Goal: Task Accomplishment & Management: Use online tool/utility

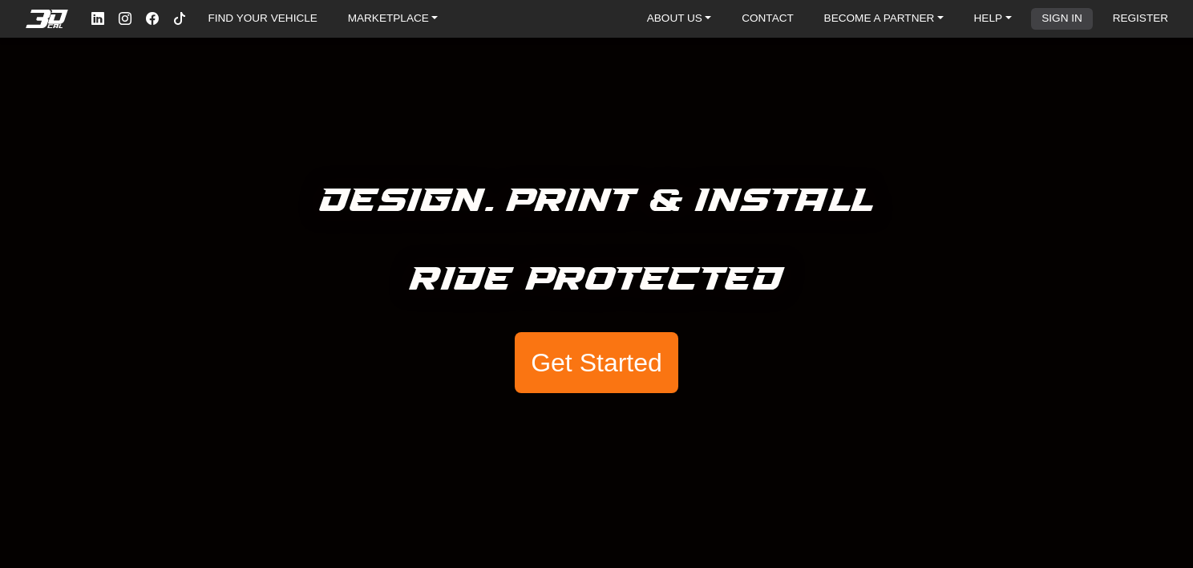
click at [1050, 20] on link "SIGN IN" at bounding box center [1062, 19] width 54 height 22
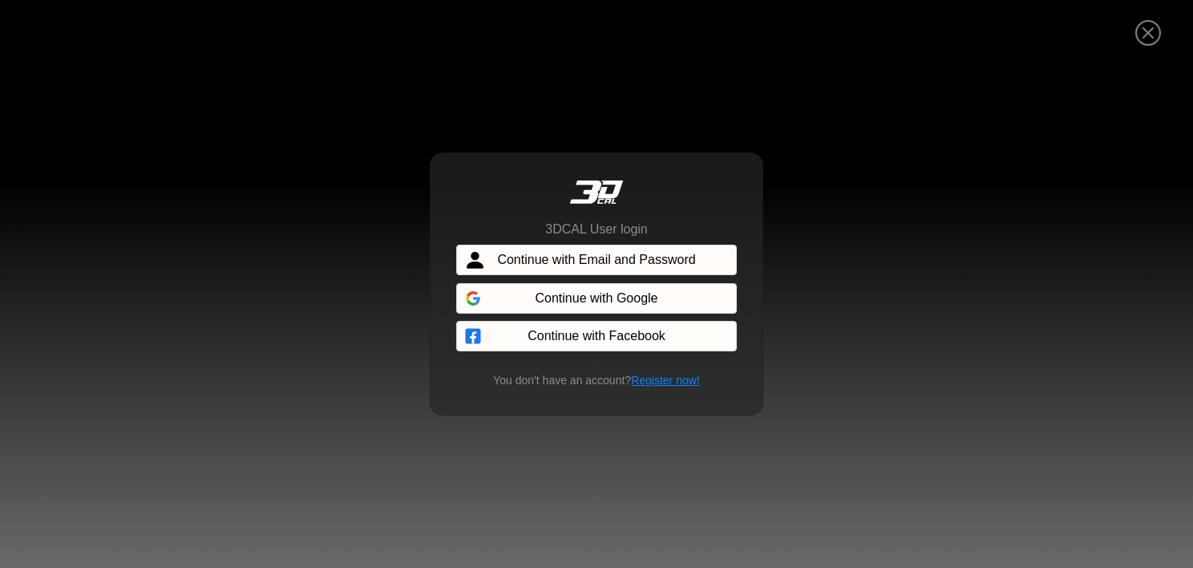
click at [662, 263] on span "Continue with Email and Password" at bounding box center [596, 259] width 198 height 19
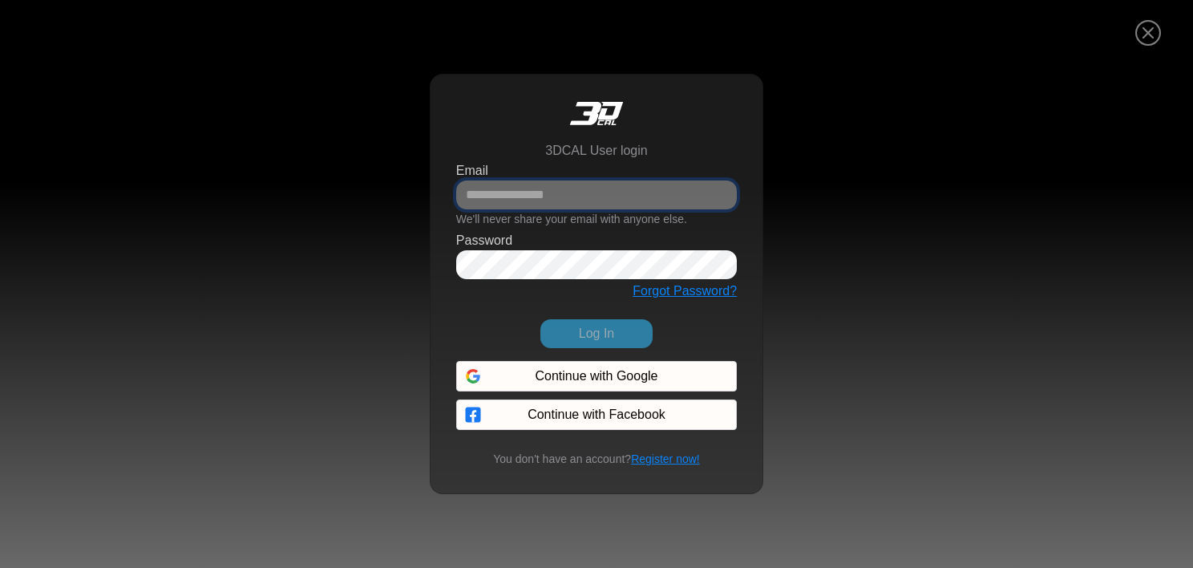
click at [554, 195] on input "Email" at bounding box center [596, 194] width 281 height 29
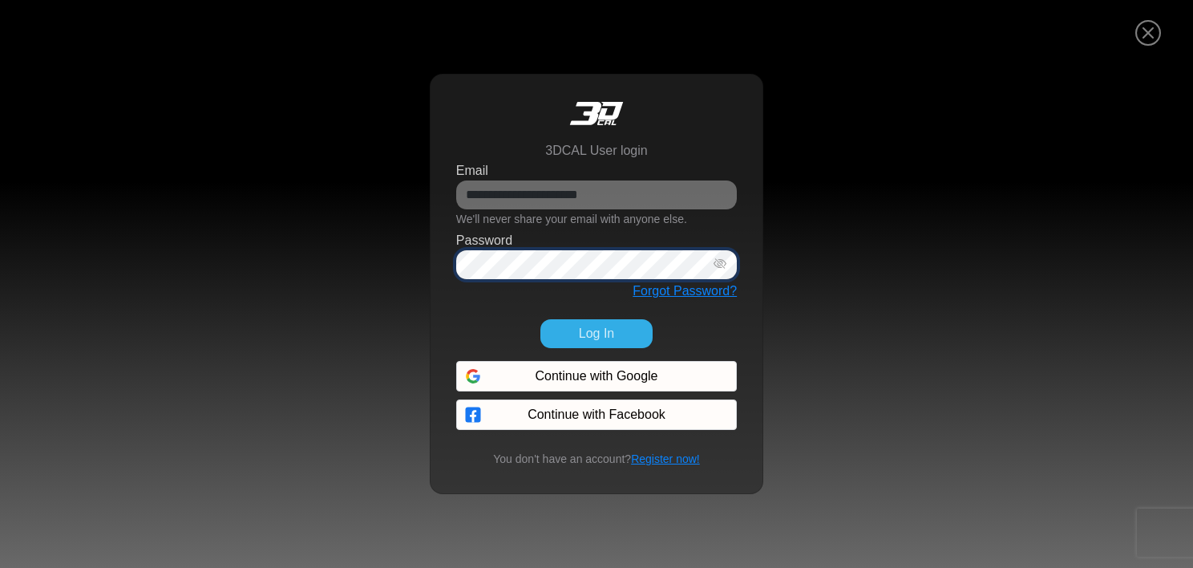
click at [716, 265] on icon "button" at bounding box center [720, 264] width 13 height 14
click at [615, 332] on button "Log In" at bounding box center [597, 333] width 112 height 29
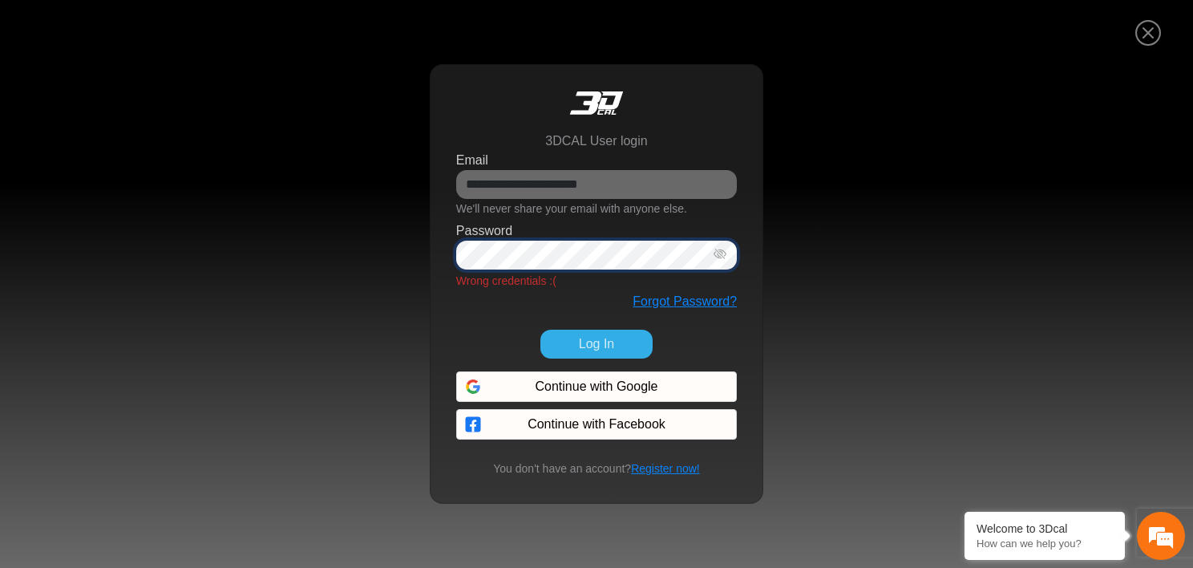
click at [719, 254] on icon "button" at bounding box center [720, 255] width 13 height 14
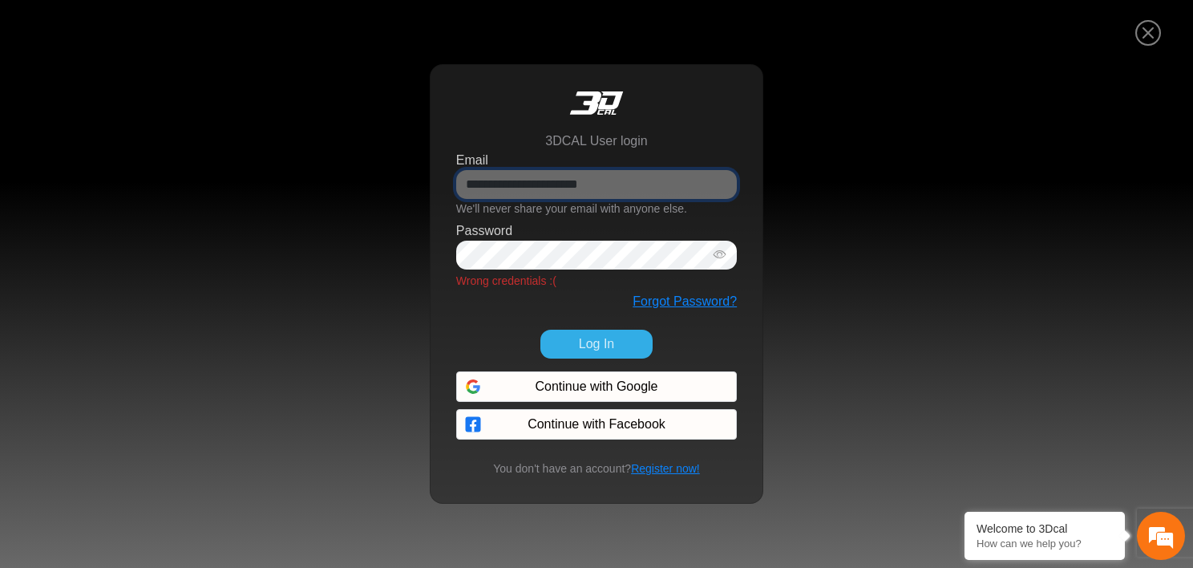
click at [662, 186] on input "**********" at bounding box center [596, 184] width 281 height 29
click at [665, 186] on input "**********" at bounding box center [596, 184] width 281 height 29
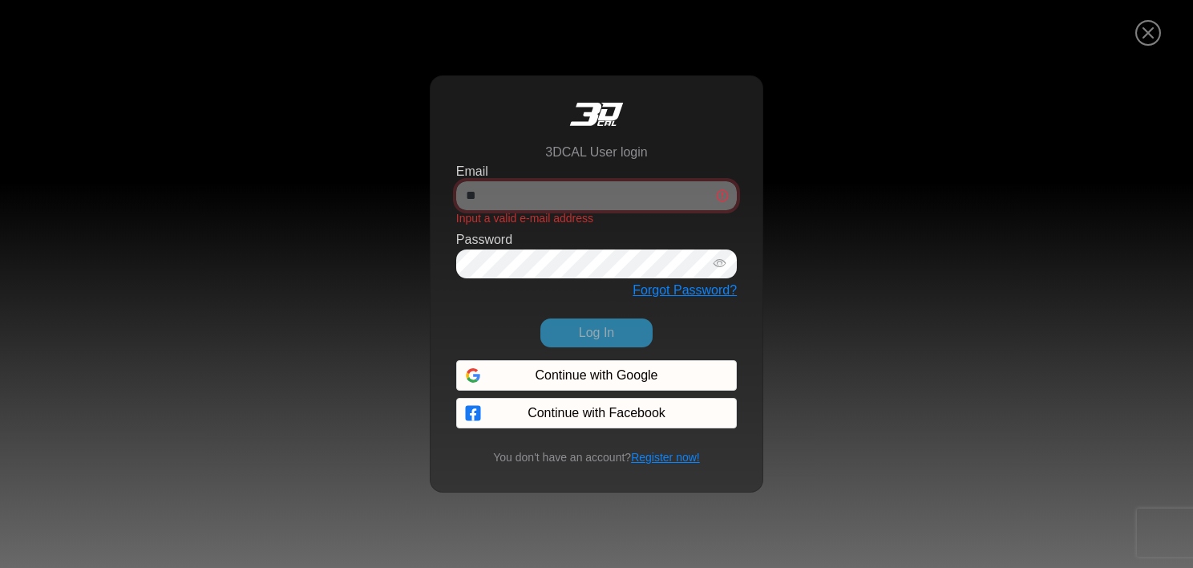
type input "*"
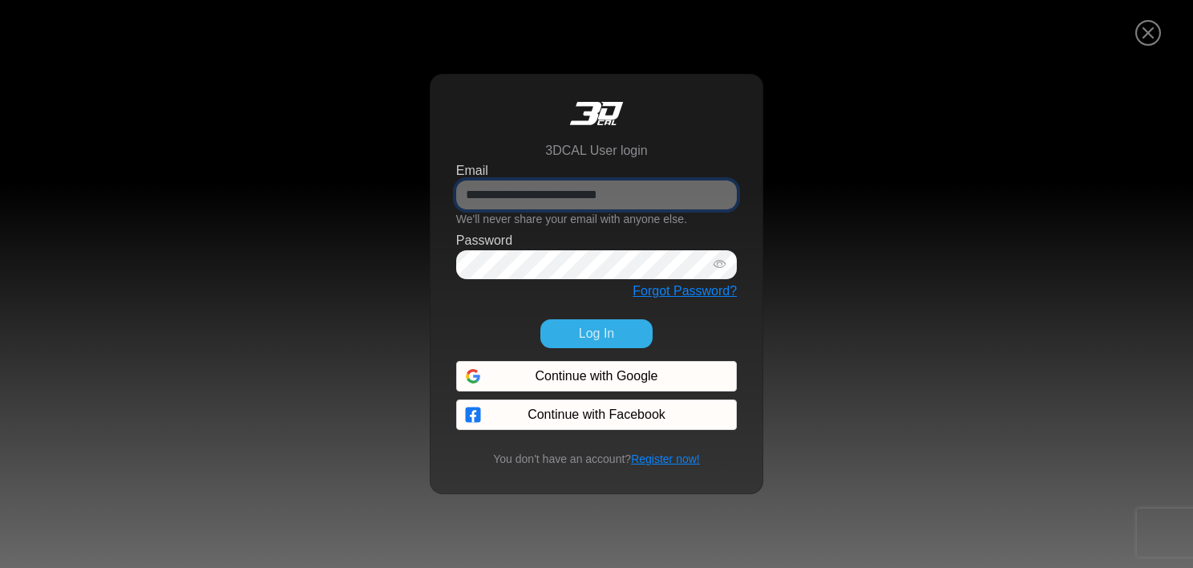
type input "**********"
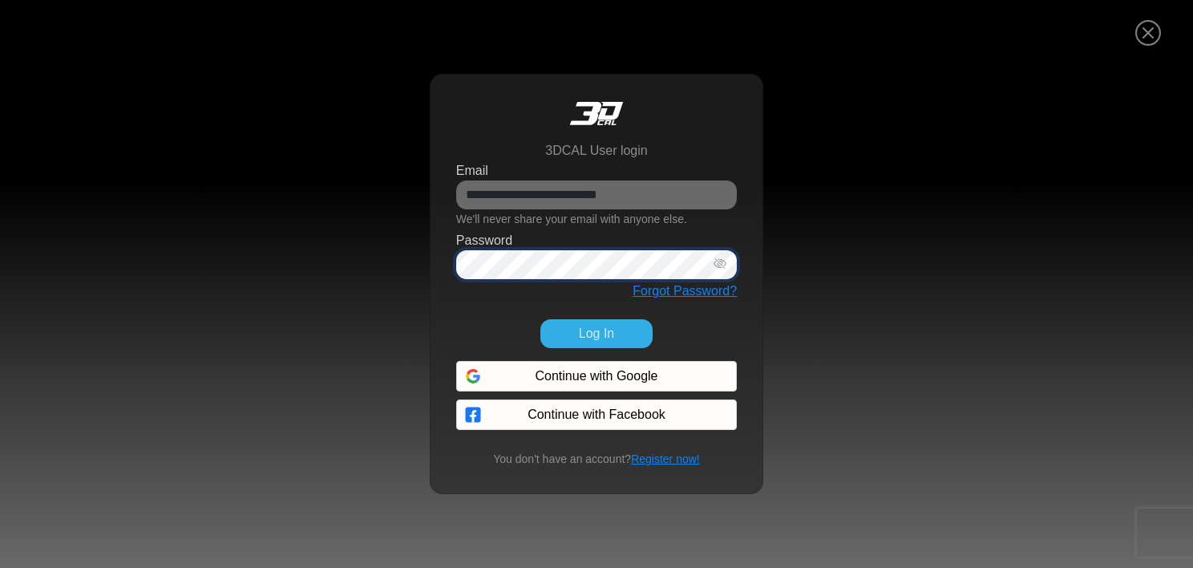
click at [715, 261] on icon "button" at bounding box center [720, 264] width 13 height 14
click at [612, 334] on button "Log In" at bounding box center [597, 333] width 112 height 29
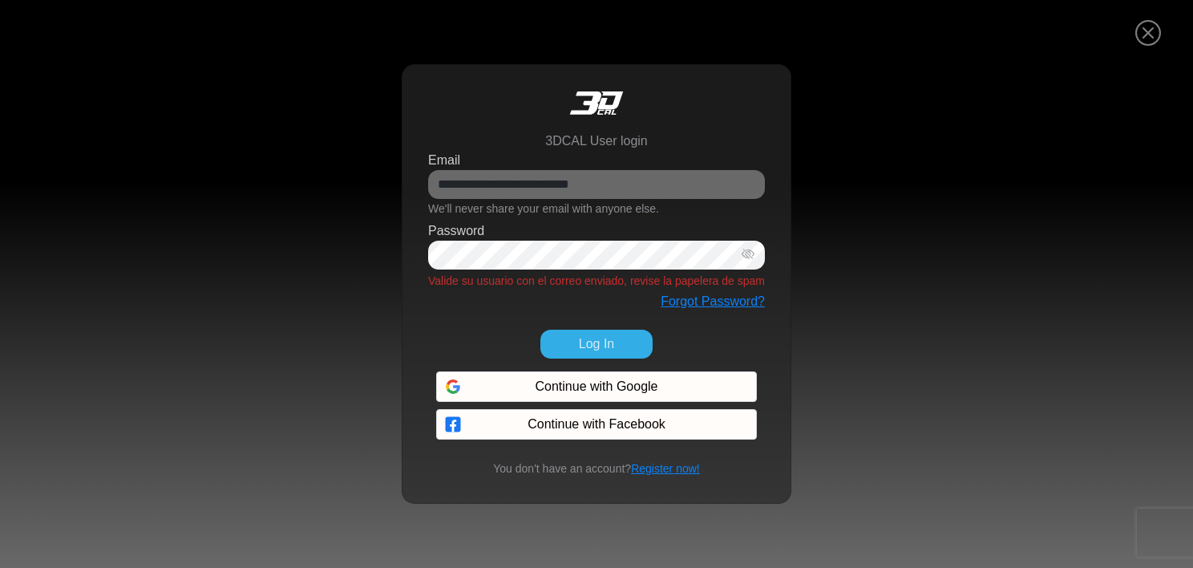
click at [589, 350] on button "Log In" at bounding box center [597, 344] width 112 height 29
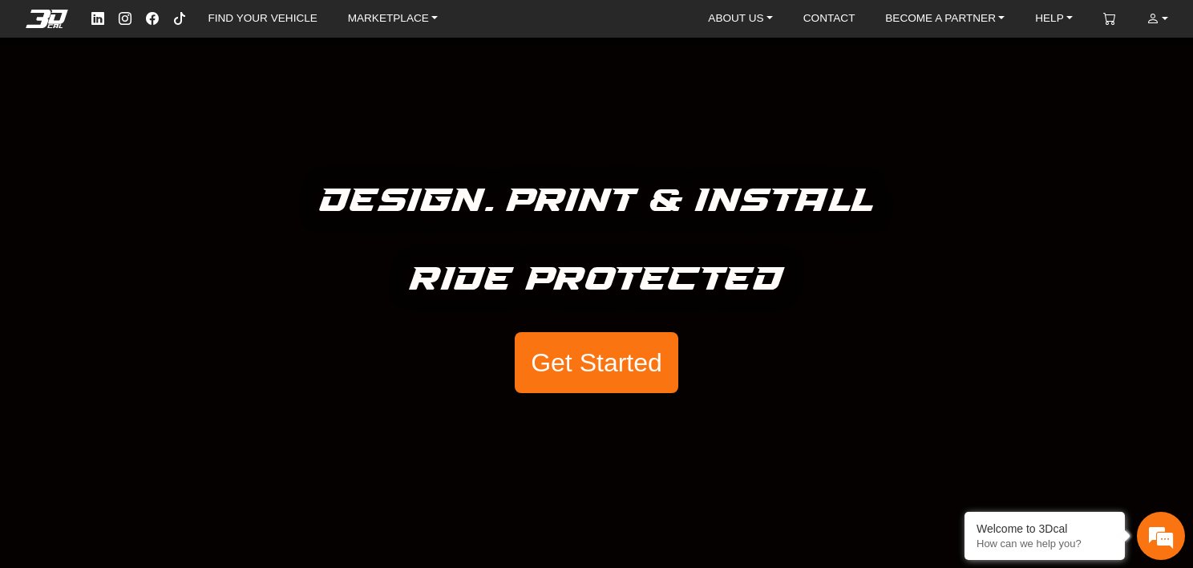
click at [544, 353] on button "Get Started" at bounding box center [597, 362] width 164 height 61
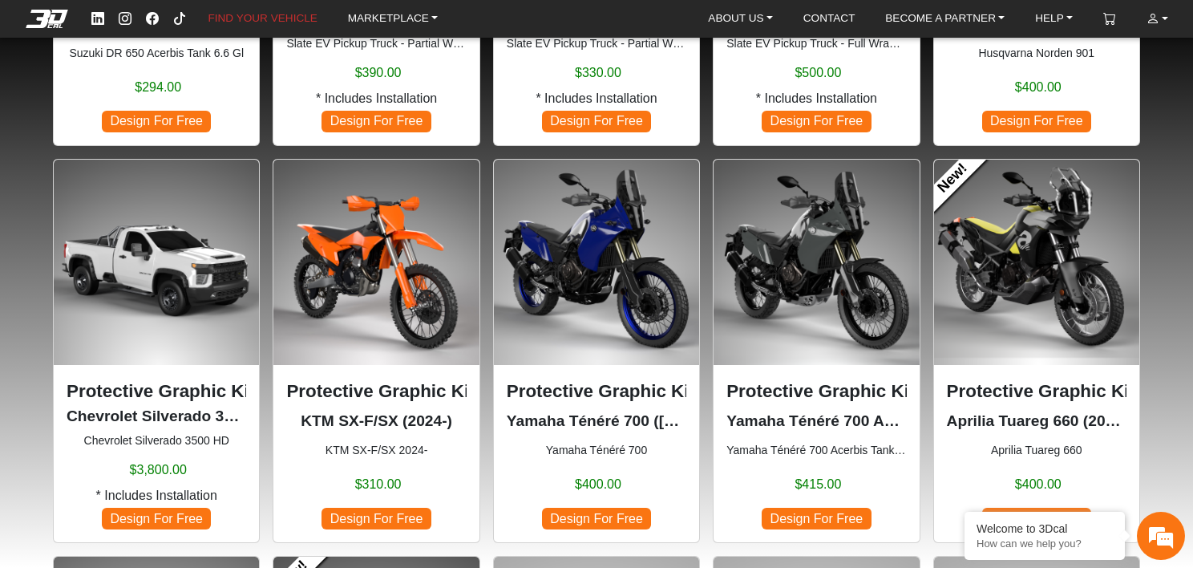
scroll to position [865, 0]
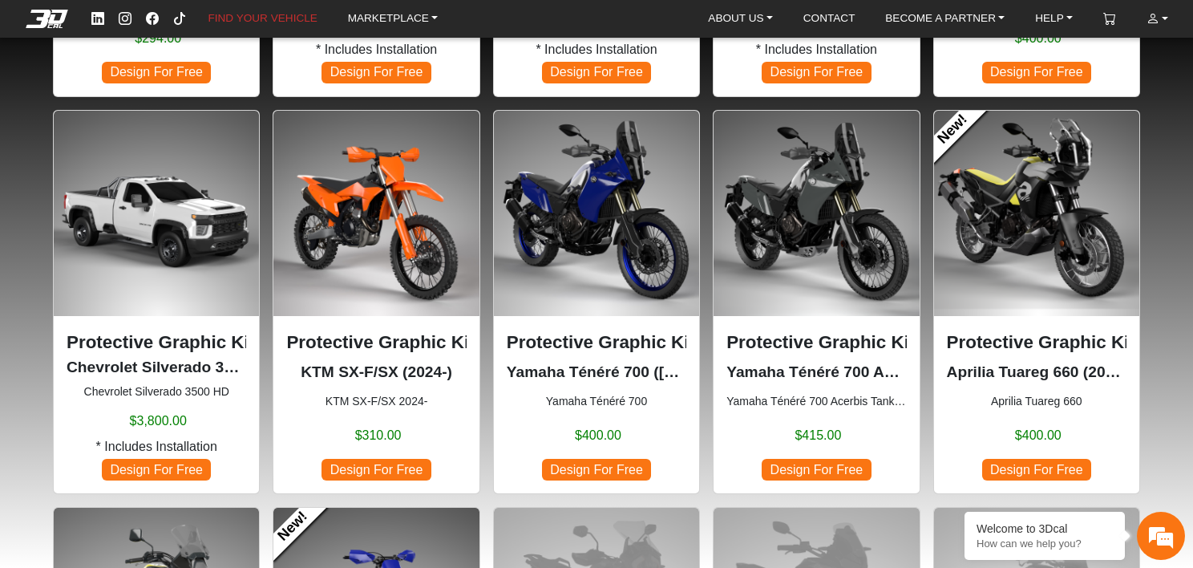
click at [619, 379] on p "Yamaha Ténéré 700 (2019-2024)" at bounding box center [597, 372] width 180 height 23
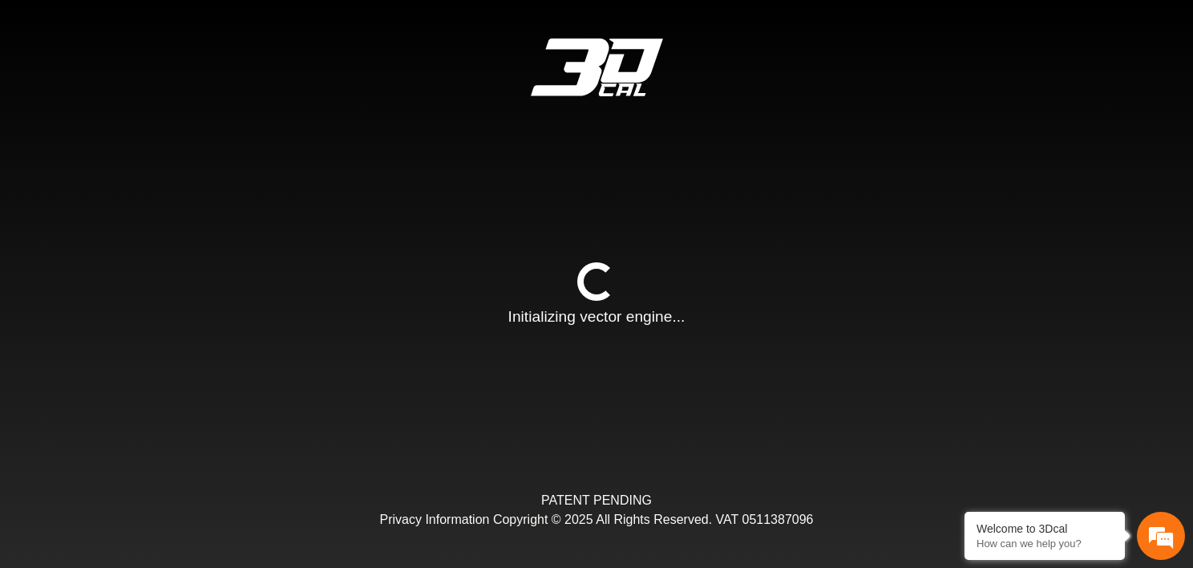
click at [588, 462] on div "Loading... Initializing vector engine... PATENT PENDING Privacy Information Cop…" at bounding box center [596, 284] width 1193 height 568
type input "*"
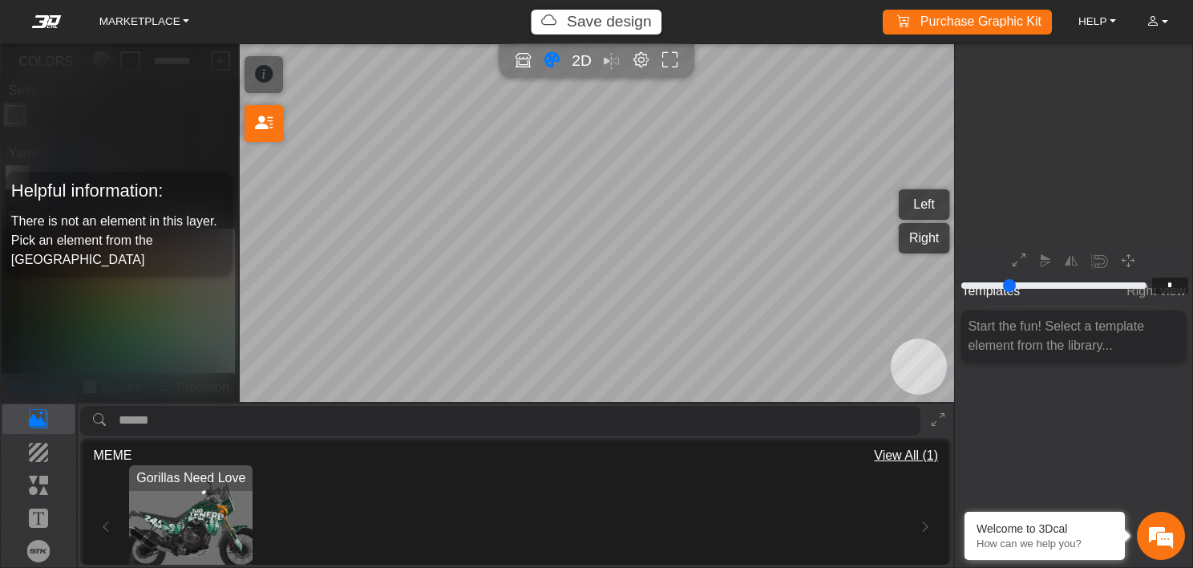
scroll to position [198, 183]
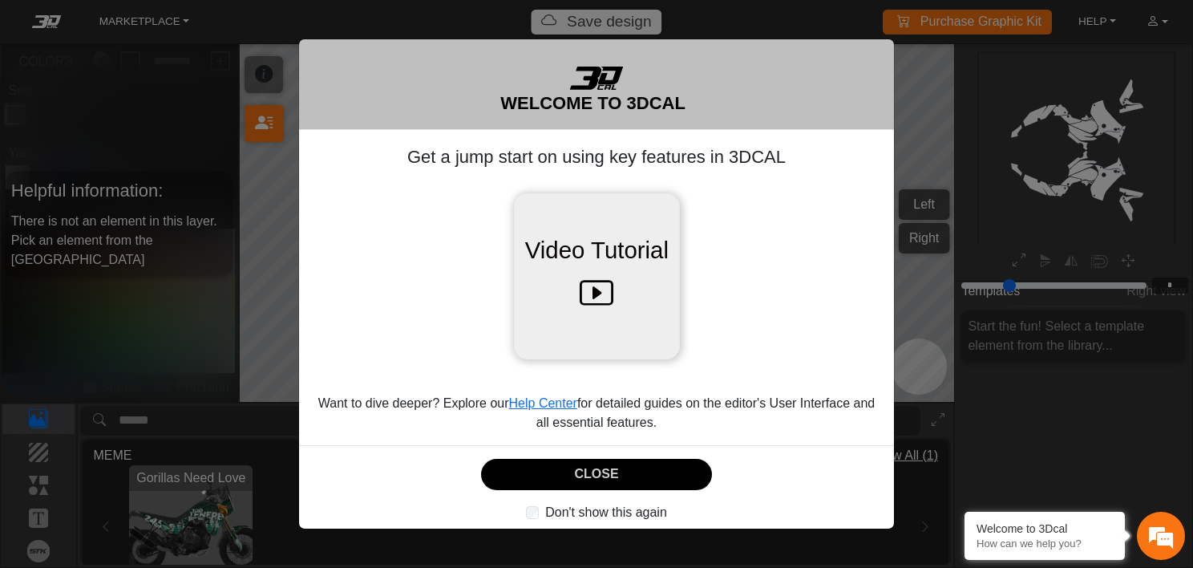
click at [584, 290] on icon at bounding box center [597, 294] width 34 height 51
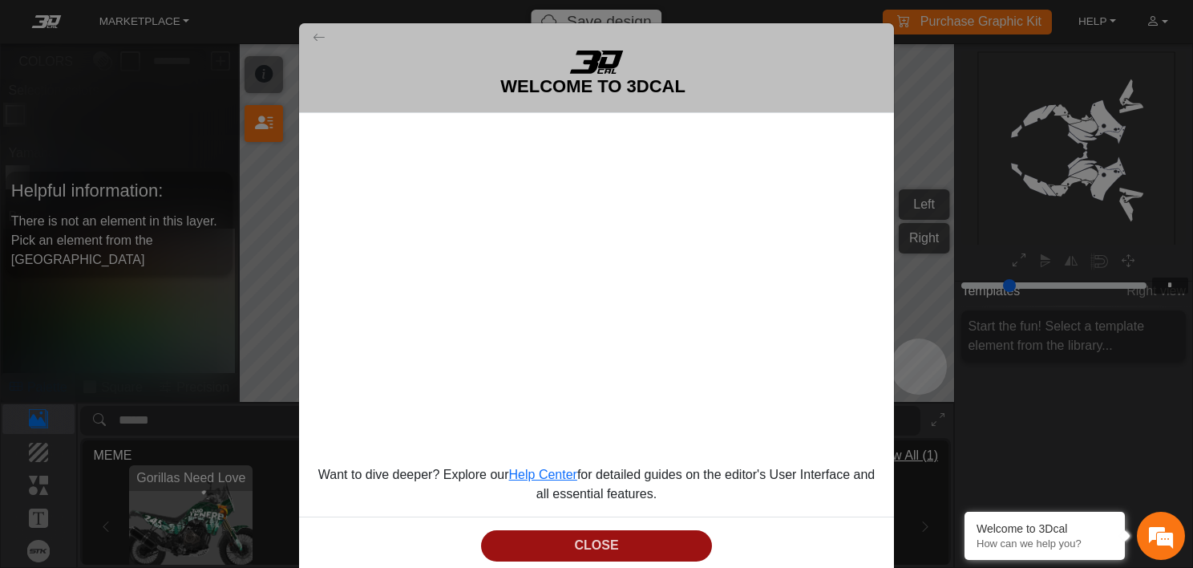
click at [552, 531] on button "CLOSE" at bounding box center [596, 545] width 230 height 31
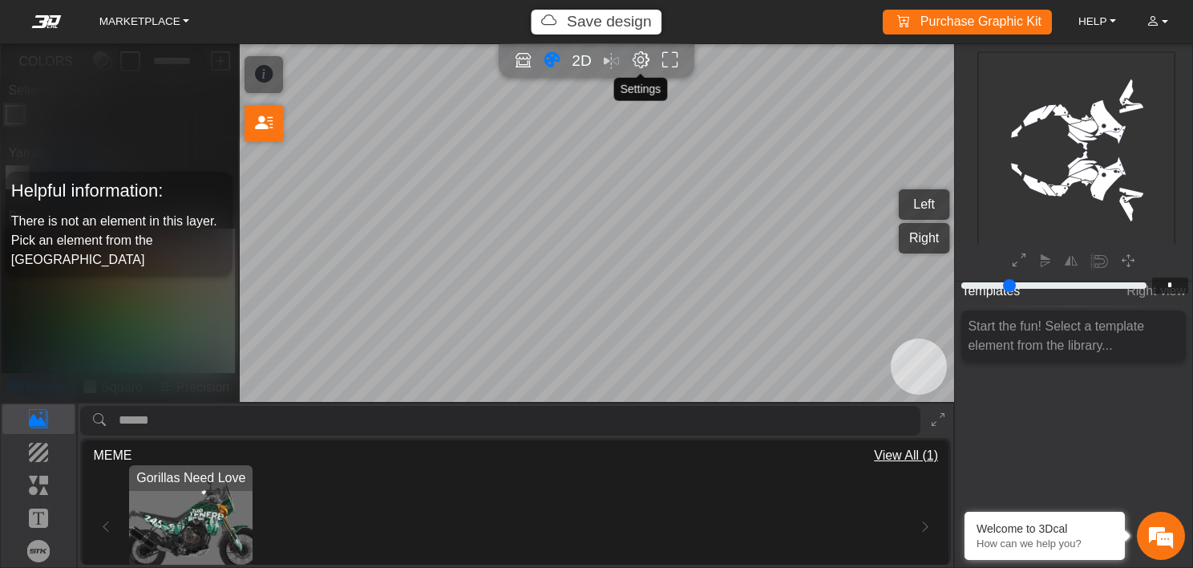
click at [645, 63] on em "Editor settings" at bounding box center [641, 60] width 17 height 18
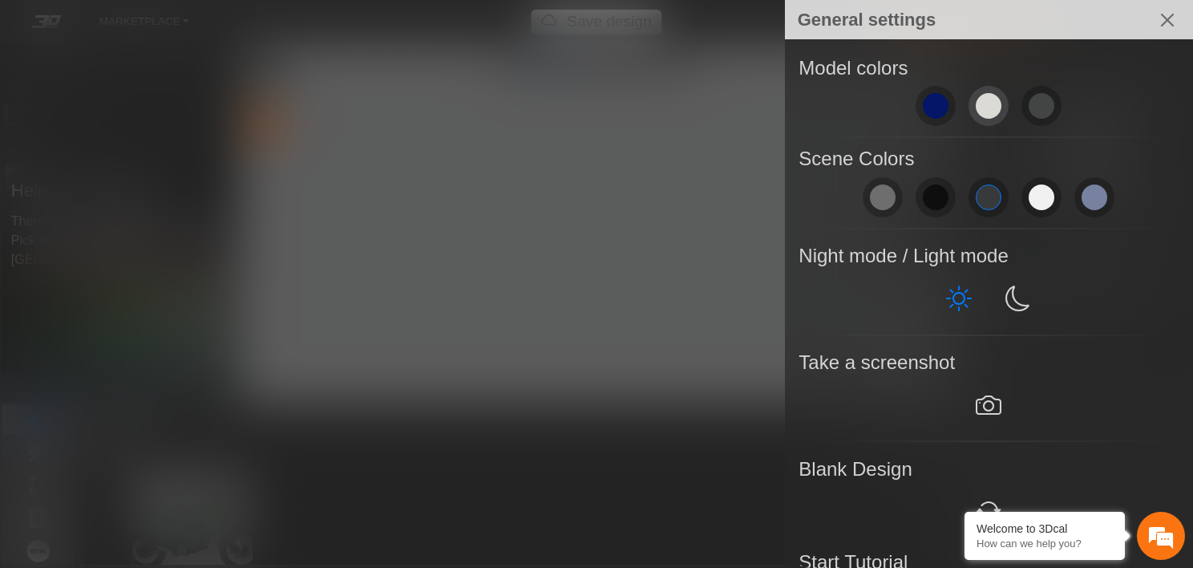
click at [979, 121] on button at bounding box center [989, 106] width 40 height 40
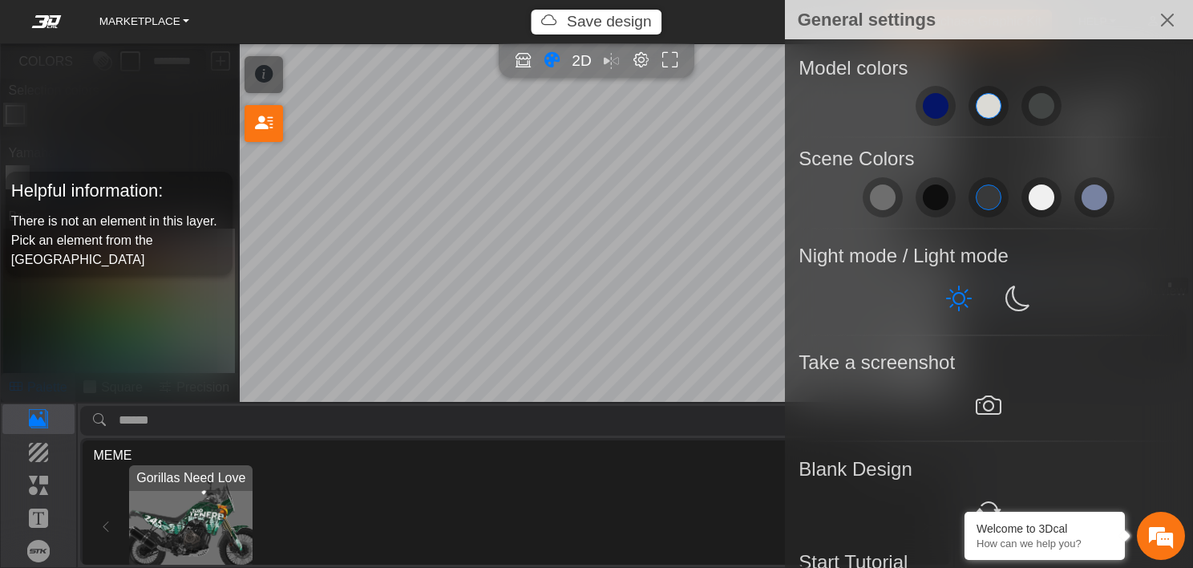
click at [680, 376] on div at bounding box center [596, 284] width 1193 height 568
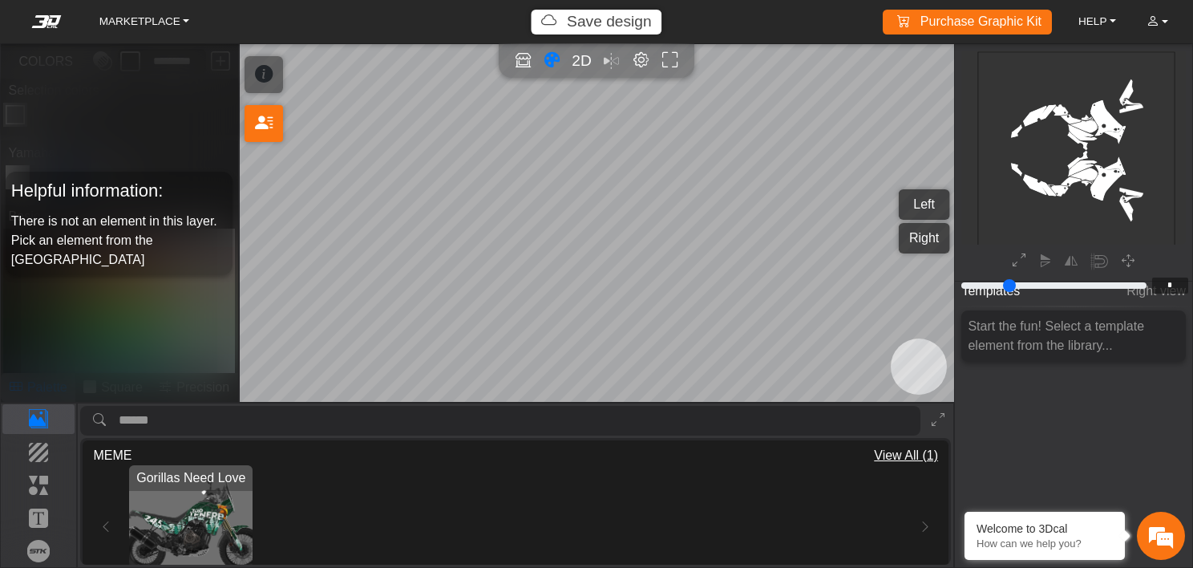
click at [934, 200] on button "Left" at bounding box center [924, 204] width 51 height 30
click at [924, 237] on button "Right" at bounding box center [924, 238] width 51 height 30
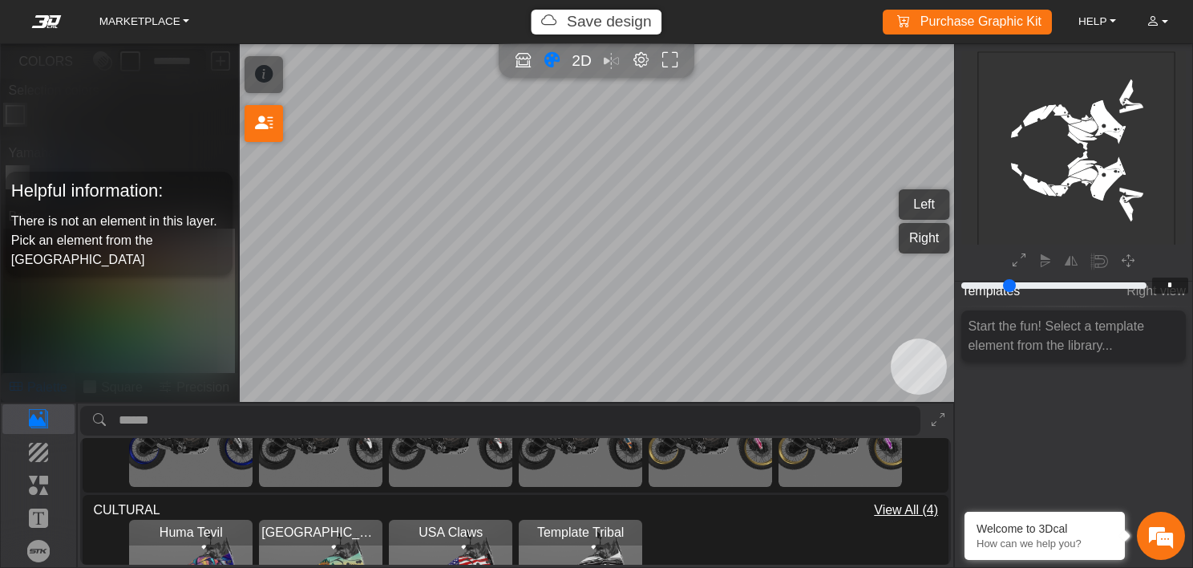
scroll to position [0, 0]
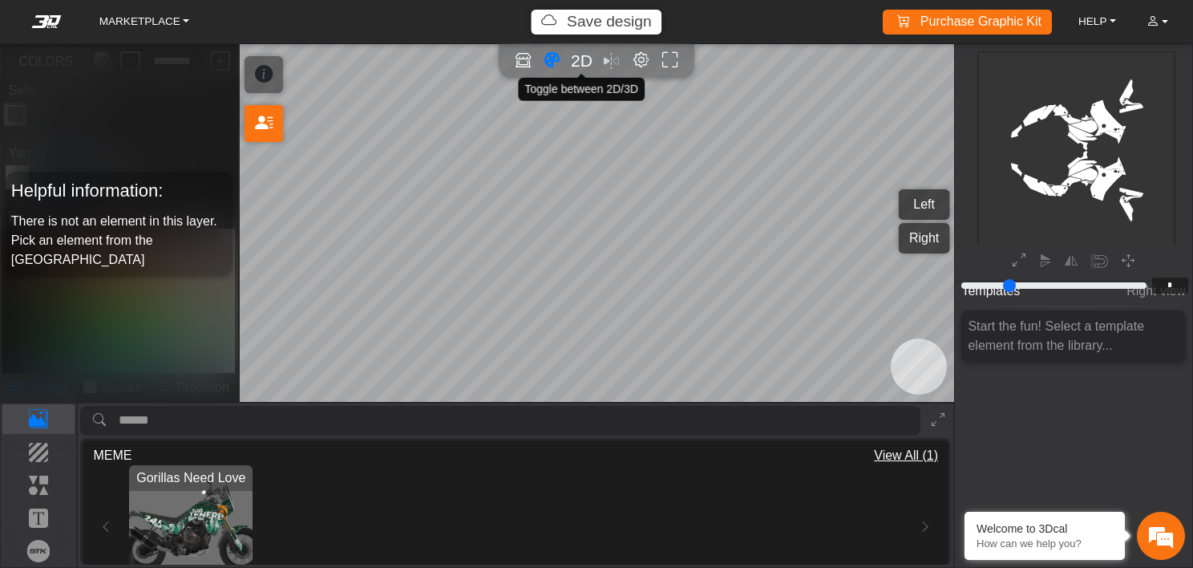
click at [581, 54] on span "2D" at bounding box center [582, 60] width 22 height 18
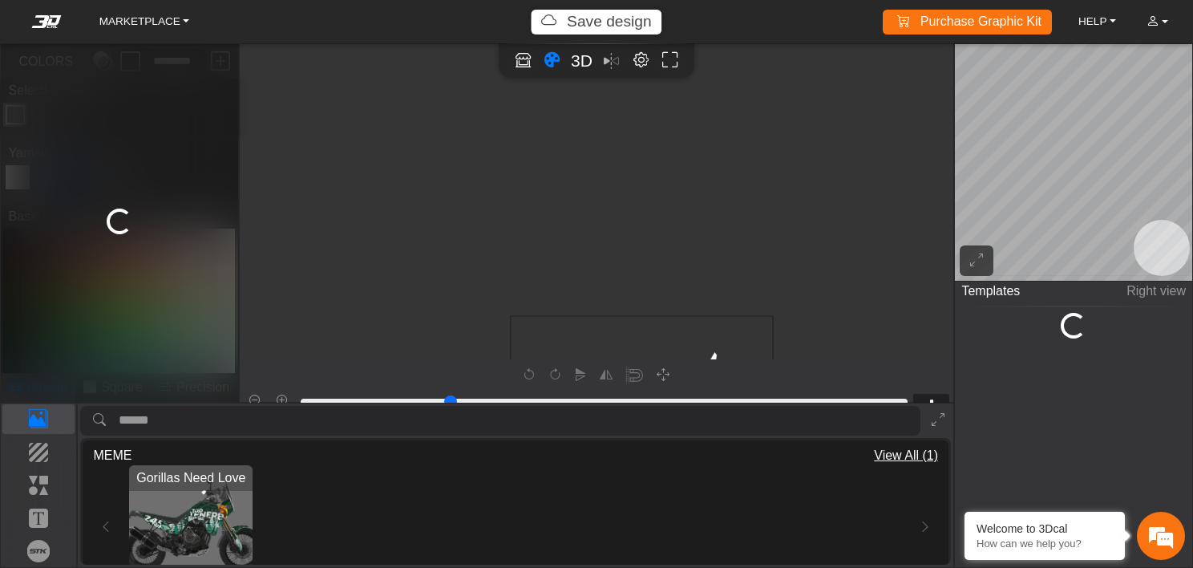
scroll to position [245, 43]
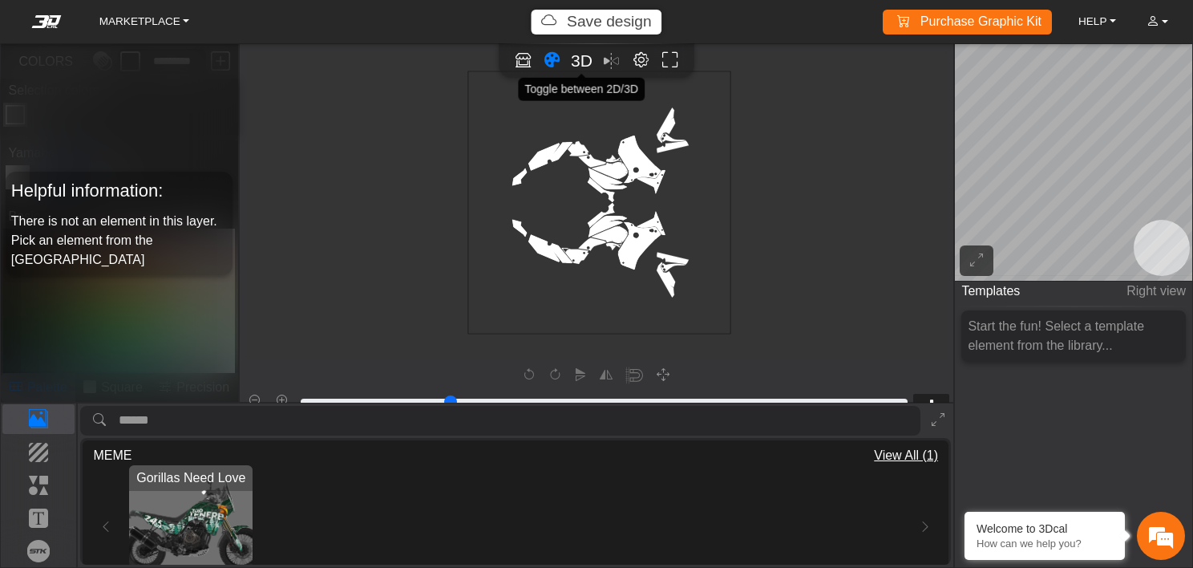
click at [577, 52] on span "3D" at bounding box center [582, 60] width 22 height 18
type input "*"
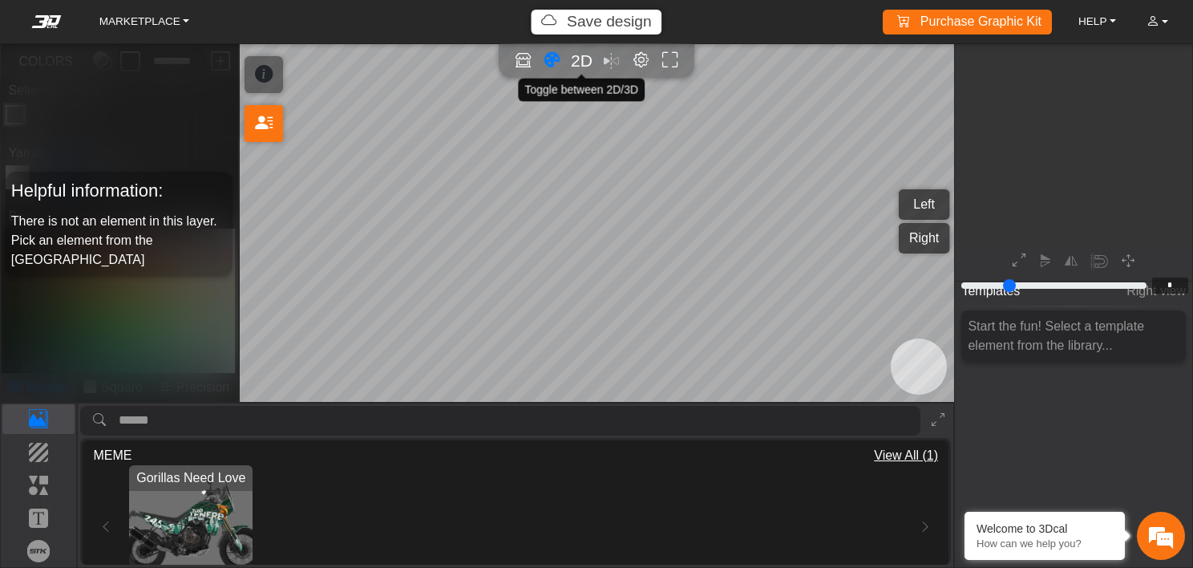
scroll to position [195, 183]
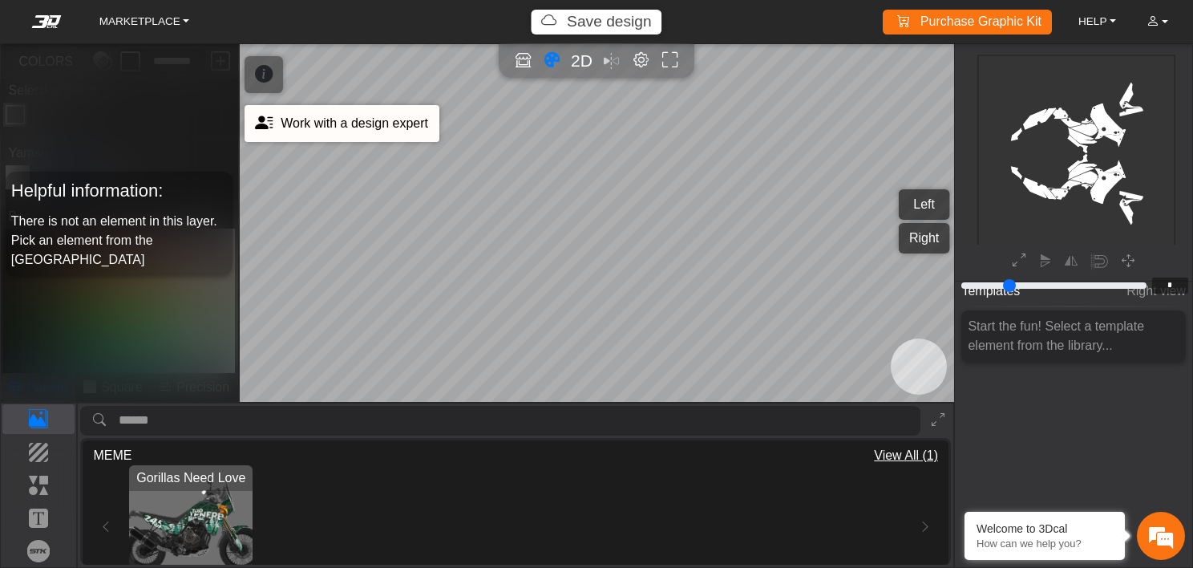
click at [282, 123] on span "Work with a design expert" at bounding box center [355, 123] width 148 height 14
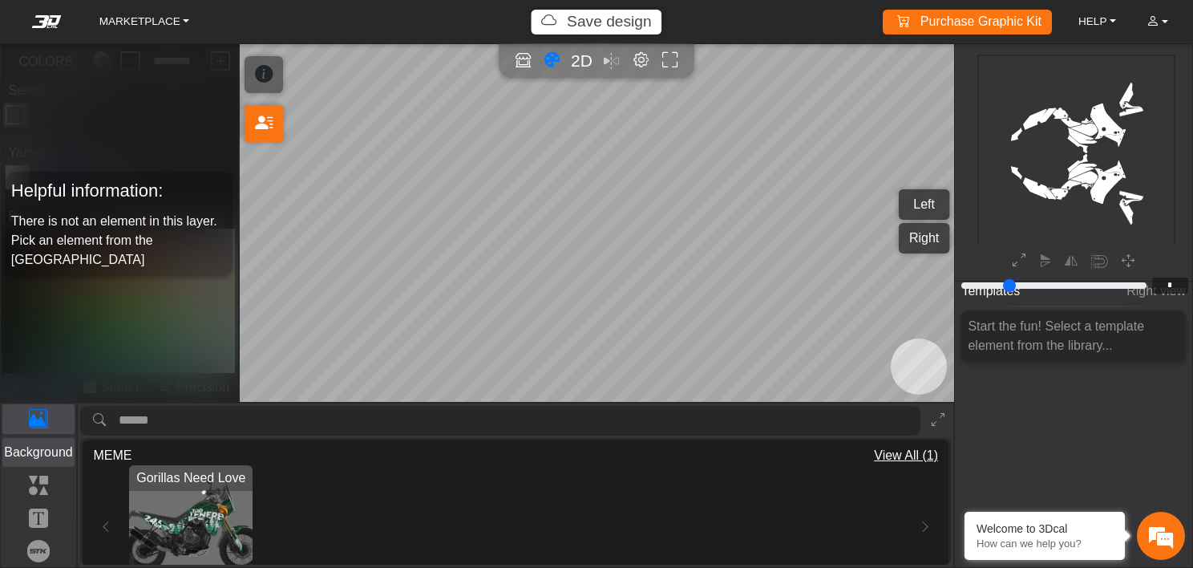
click at [42, 450] on p "Background" at bounding box center [38, 452] width 71 height 19
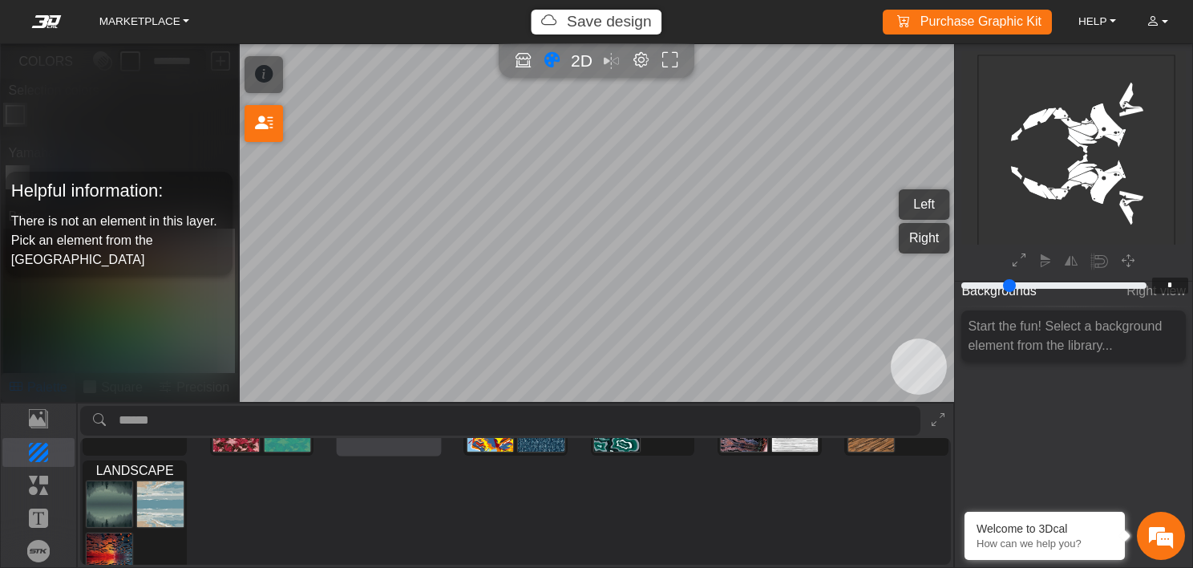
scroll to position [0, 0]
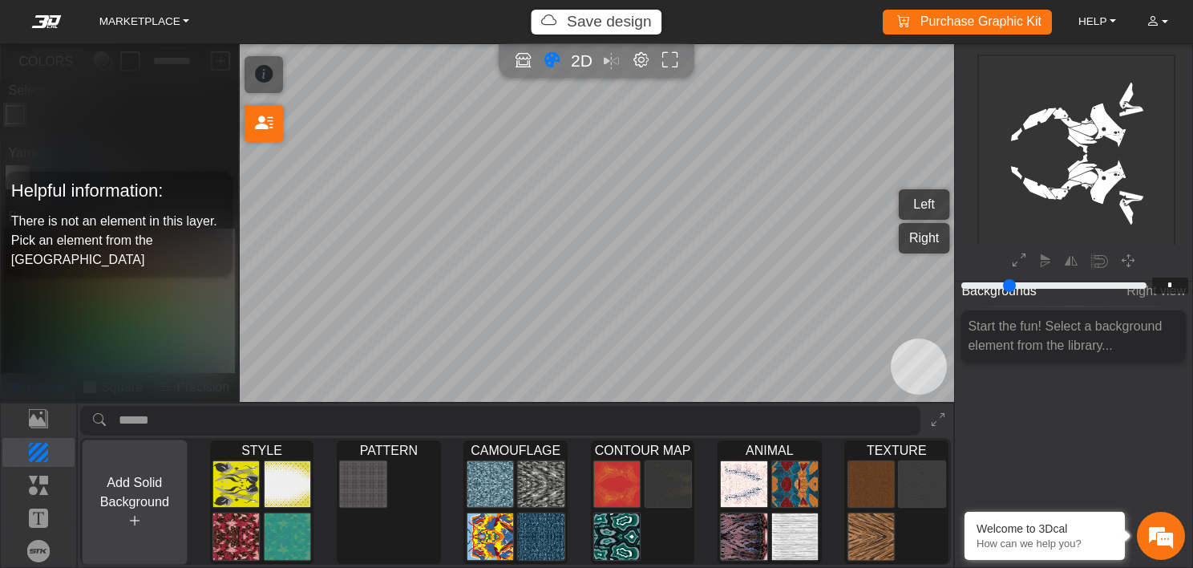
click at [144, 497] on span "Add Solid Background" at bounding box center [134, 492] width 69 height 33
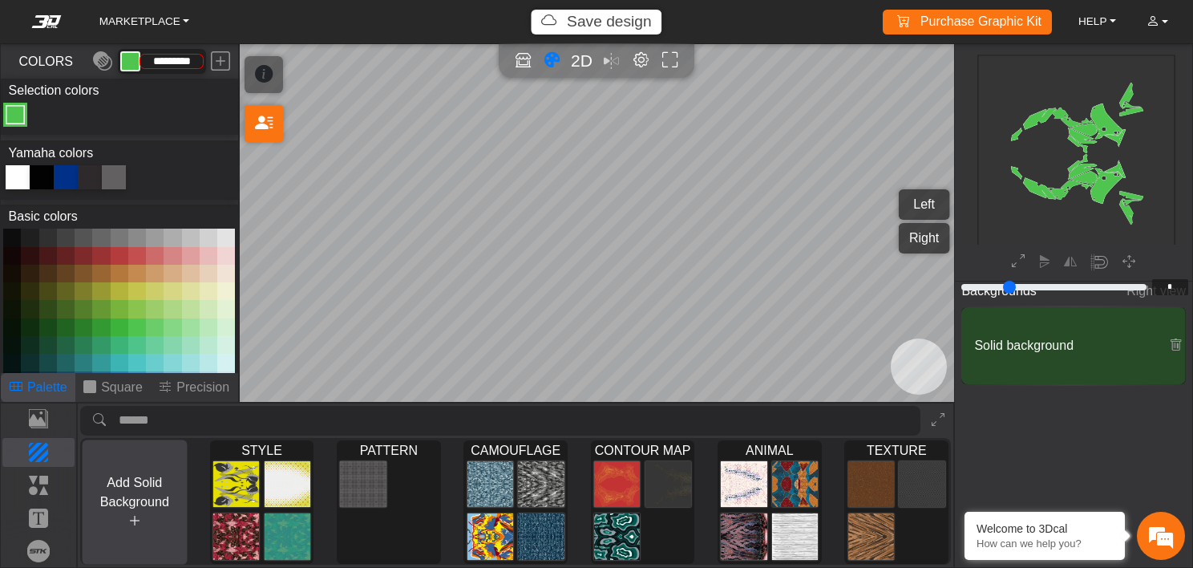
scroll to position [198, 183]
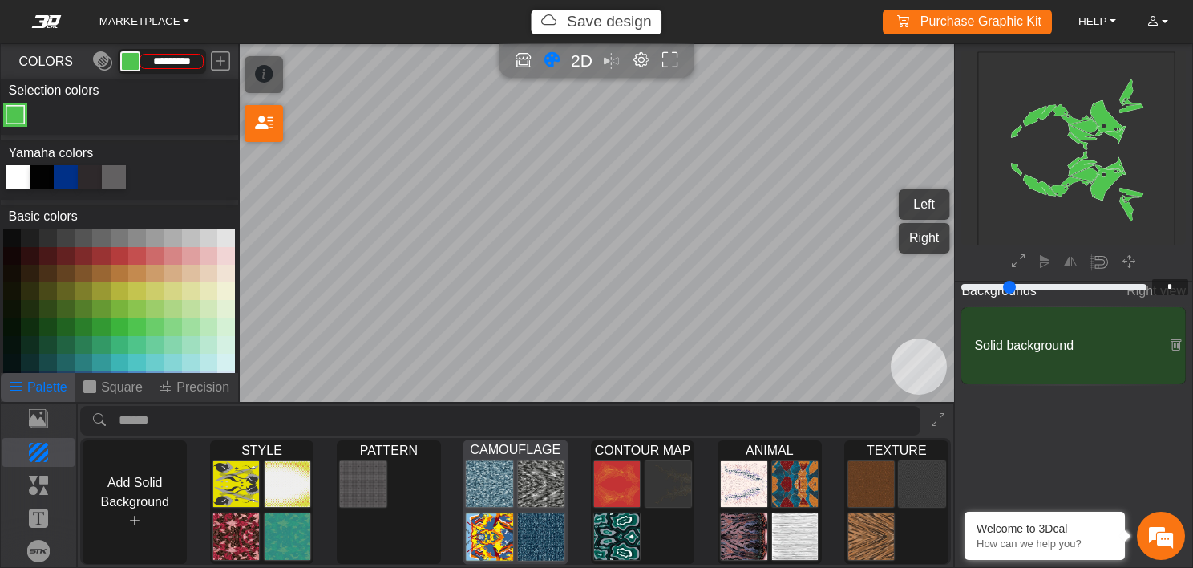
click at [549, 491] on img at bounding box center [541, 484] width 47 height 48
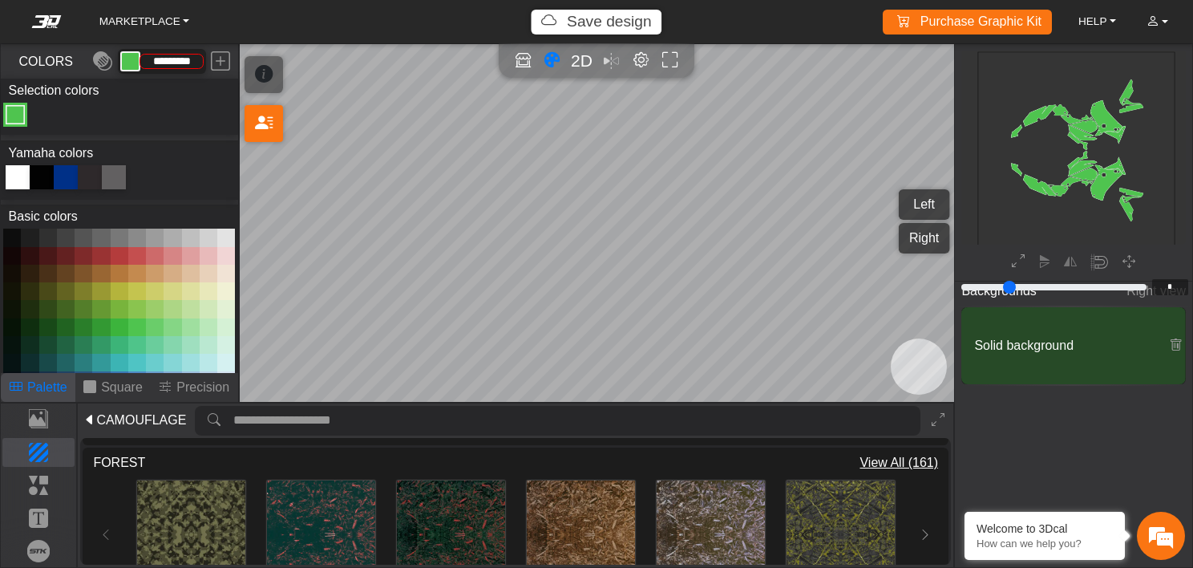
scroll to position [0, 0]
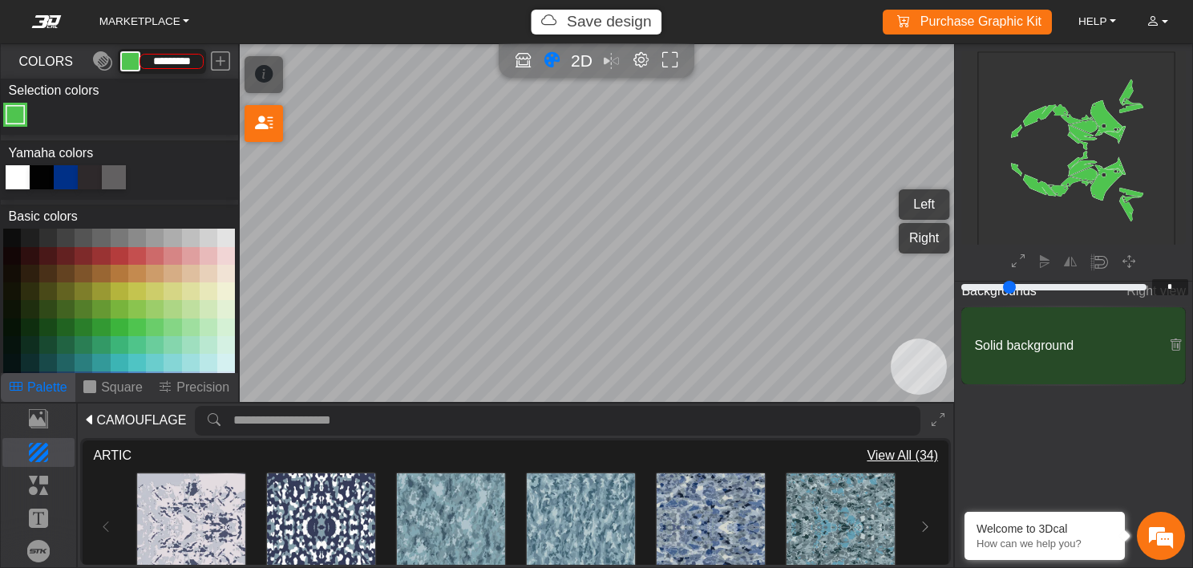
click at [112, 422] on span "CAMOUFLAGE" at bounding box center [141, 420] width 90 height 19
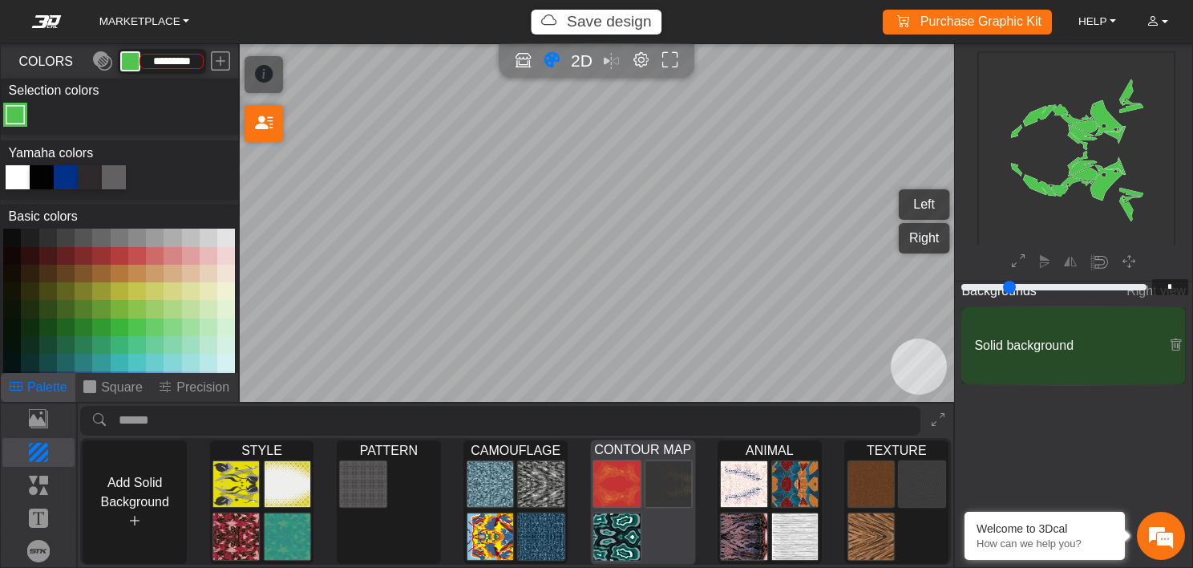
click at [635, 500] on img at bounding box center [616, 484] width 47 height 48
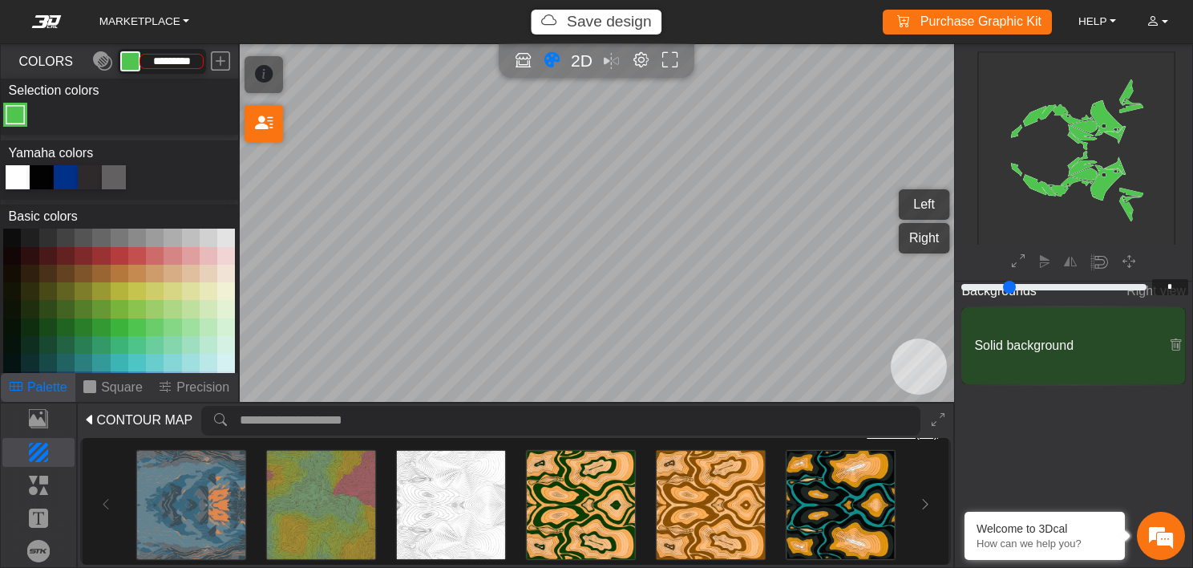
scroll to position [346, 0]
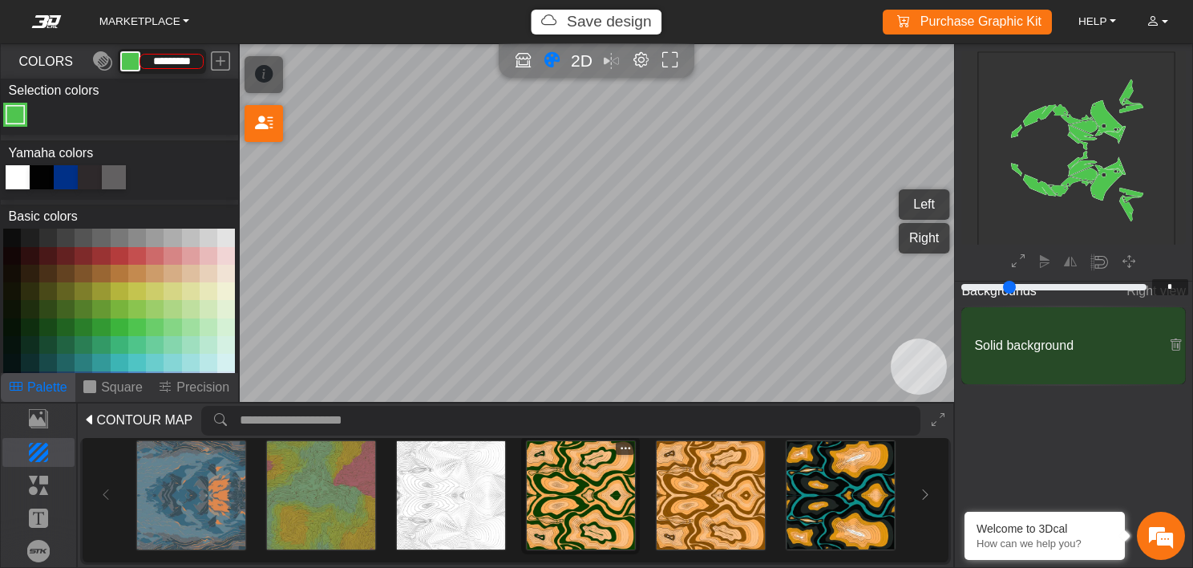
click at [575, 492] on img at bounding box center [581, 495] width 108 height 108
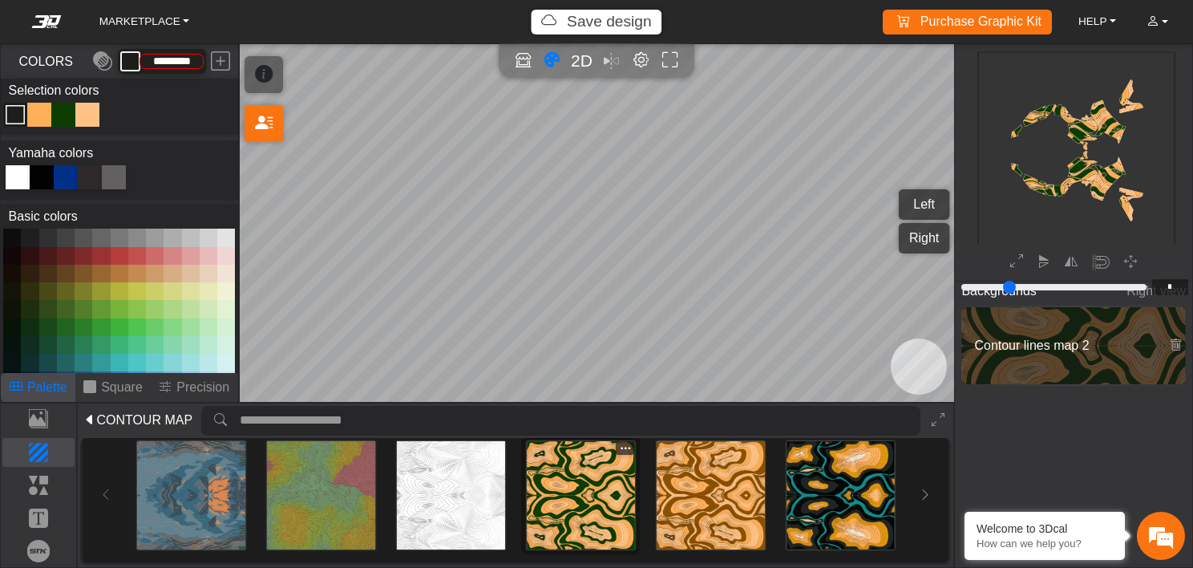
type input "*********"
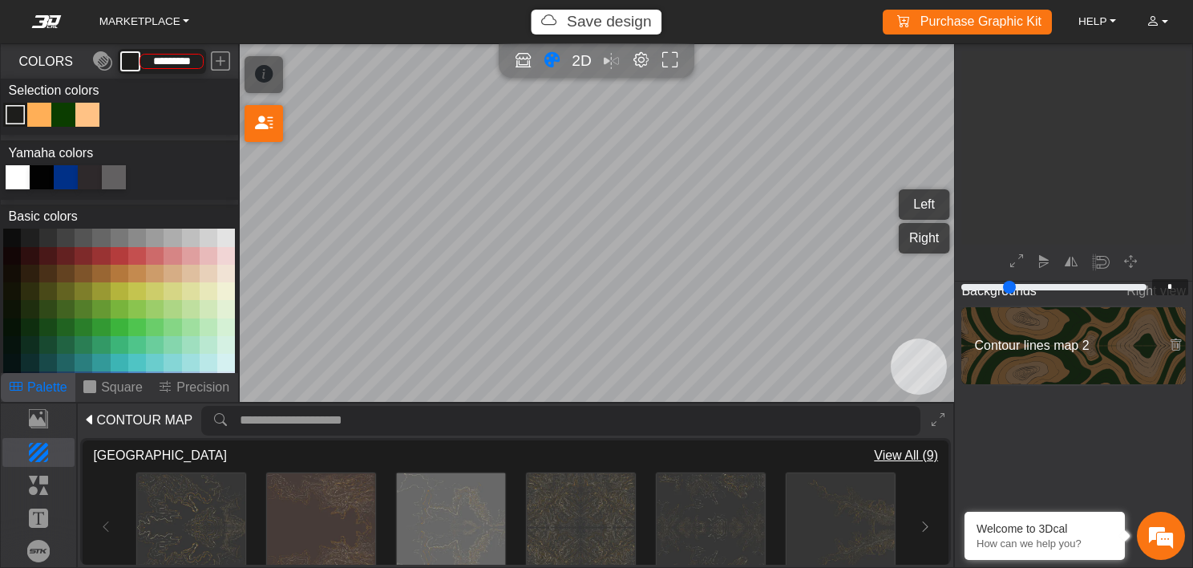
scroll to position [198, 183]
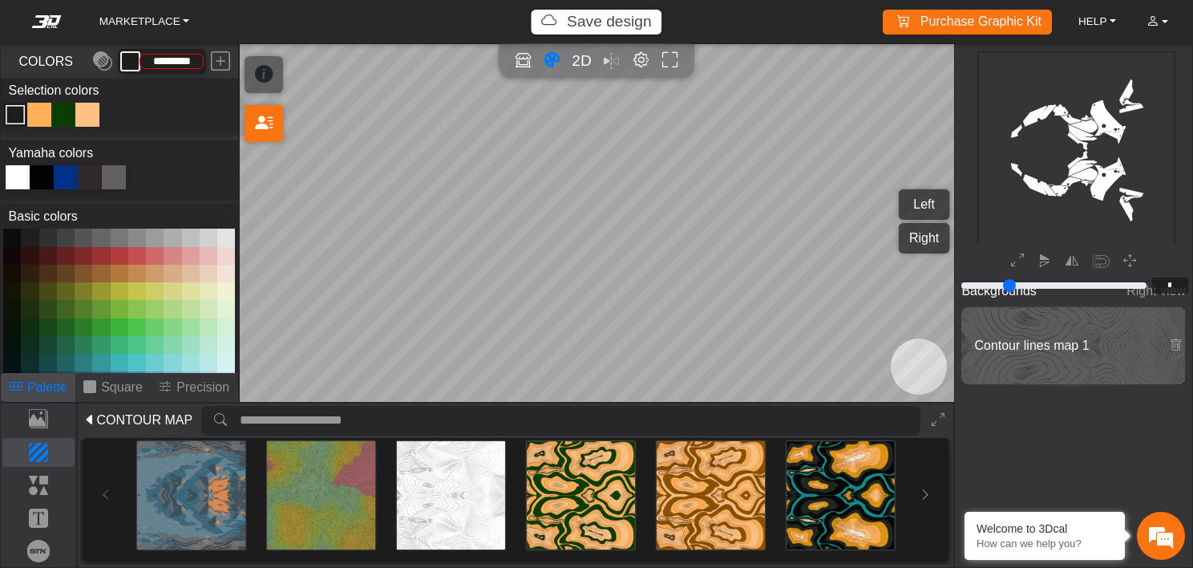
type input "*********"
click at [1037, 350] on span "Contour lines map 1" at bounding box center [1063, 345] width 190 height 19
type input "****"
type input "*"
type input "**"
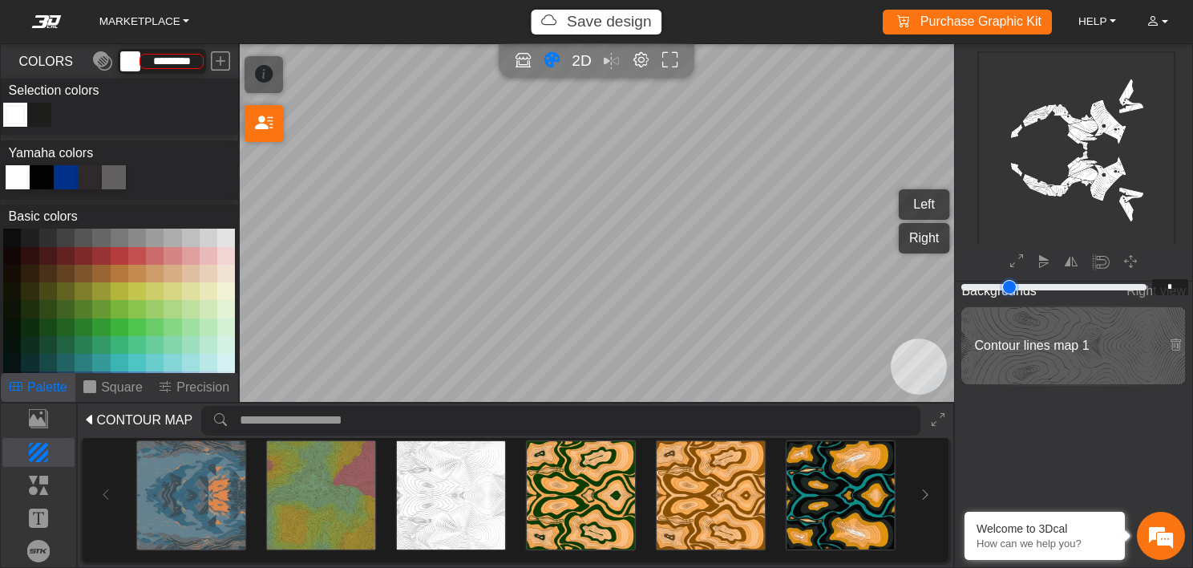
type input "**"
type input "****"
type input "**"
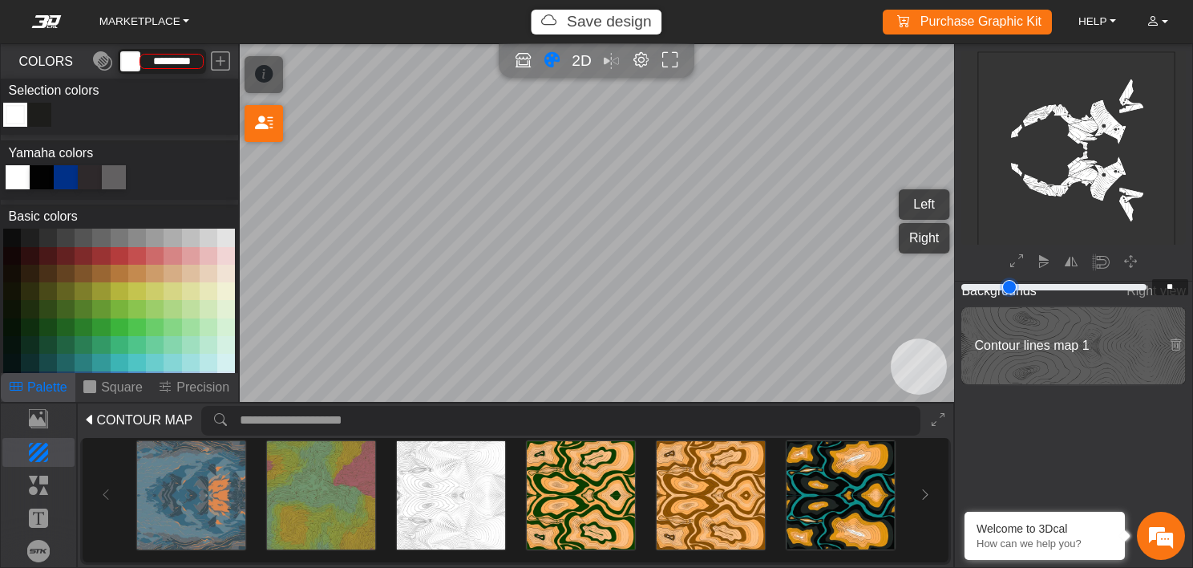
type input "**"
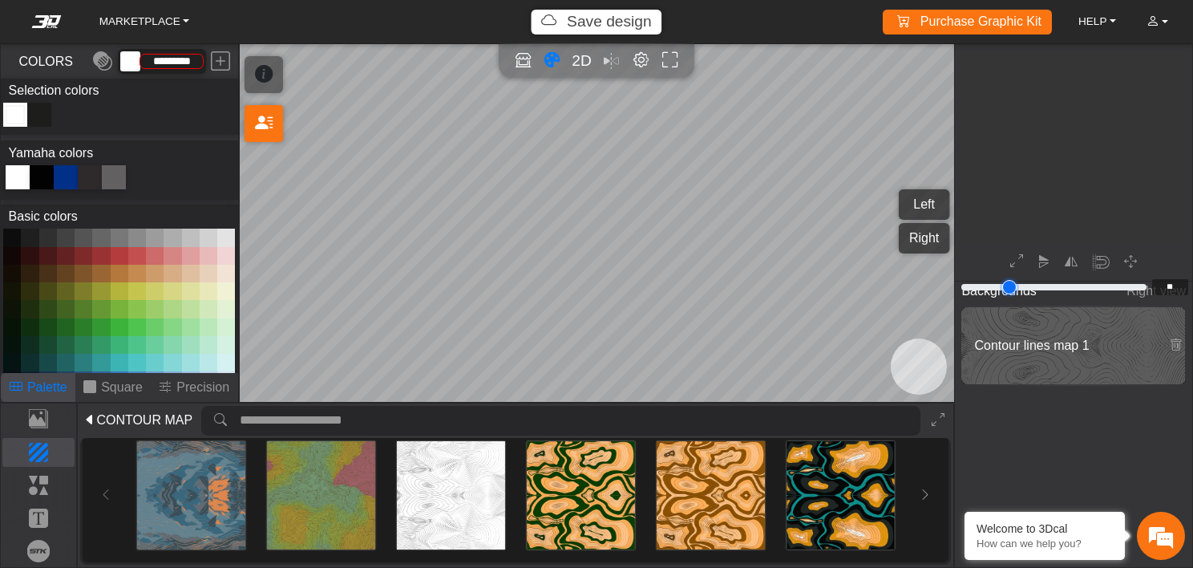
type input "**"
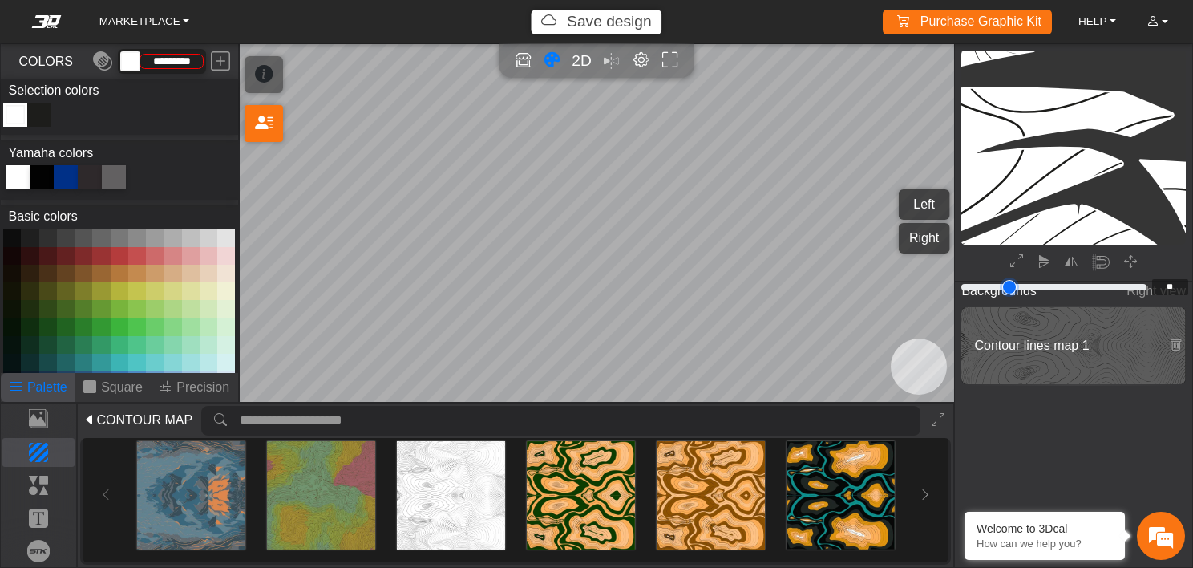
type input "**"
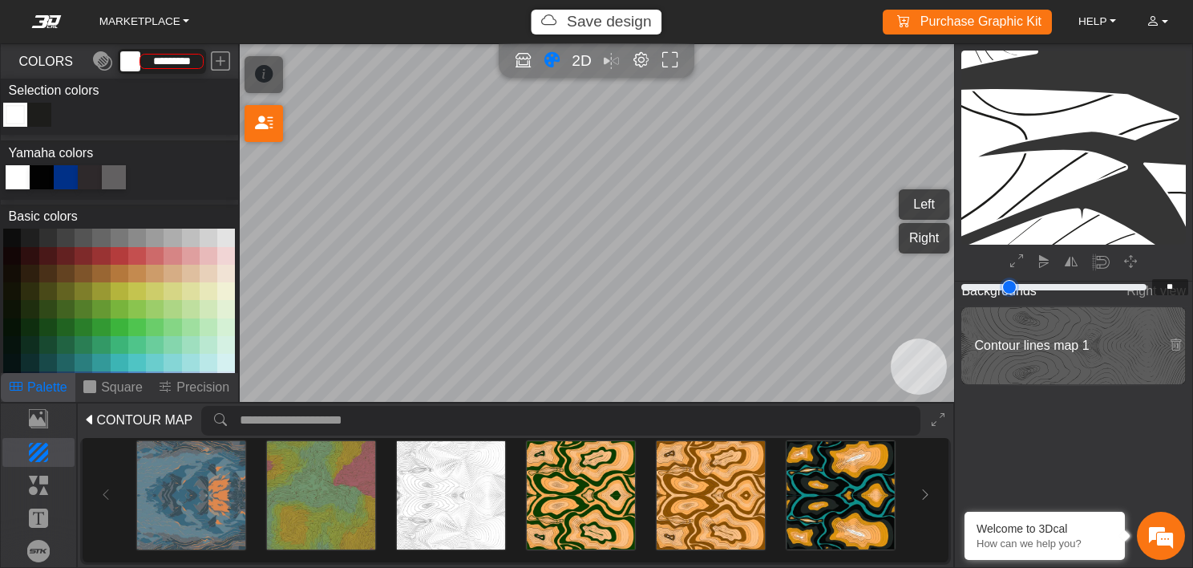
type input "**"
type input "****"
type input "**"
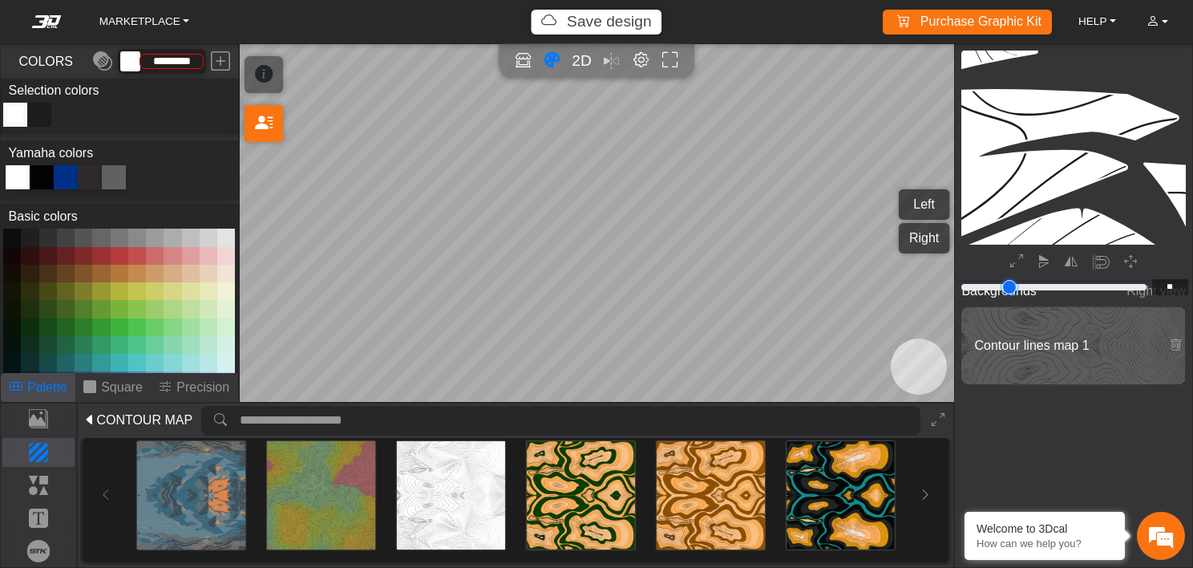
type input "**"
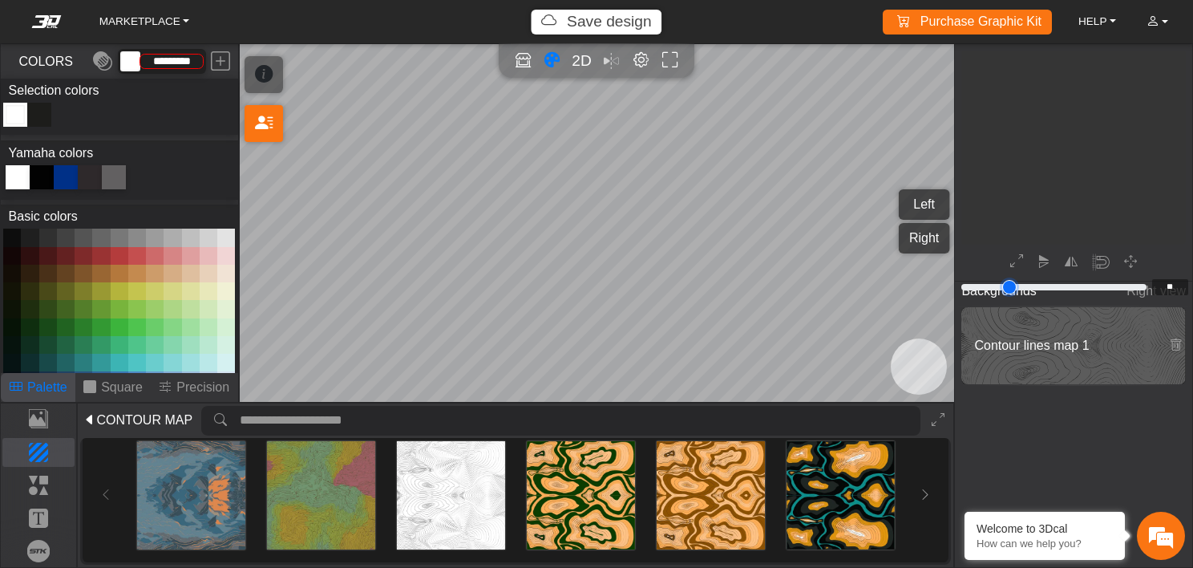
type input "**"
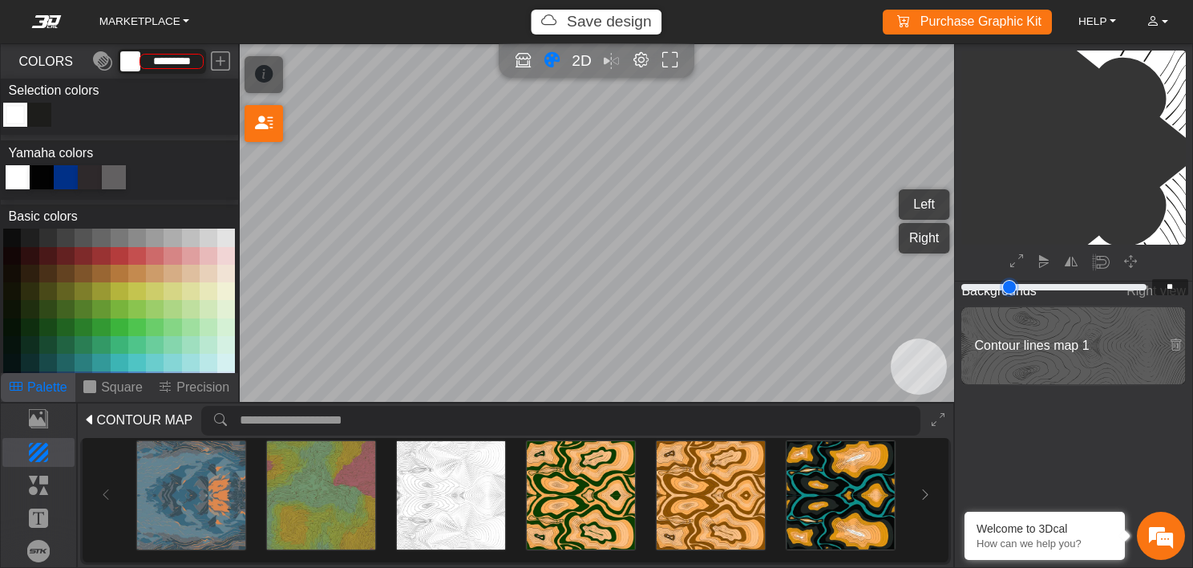
type input "**"
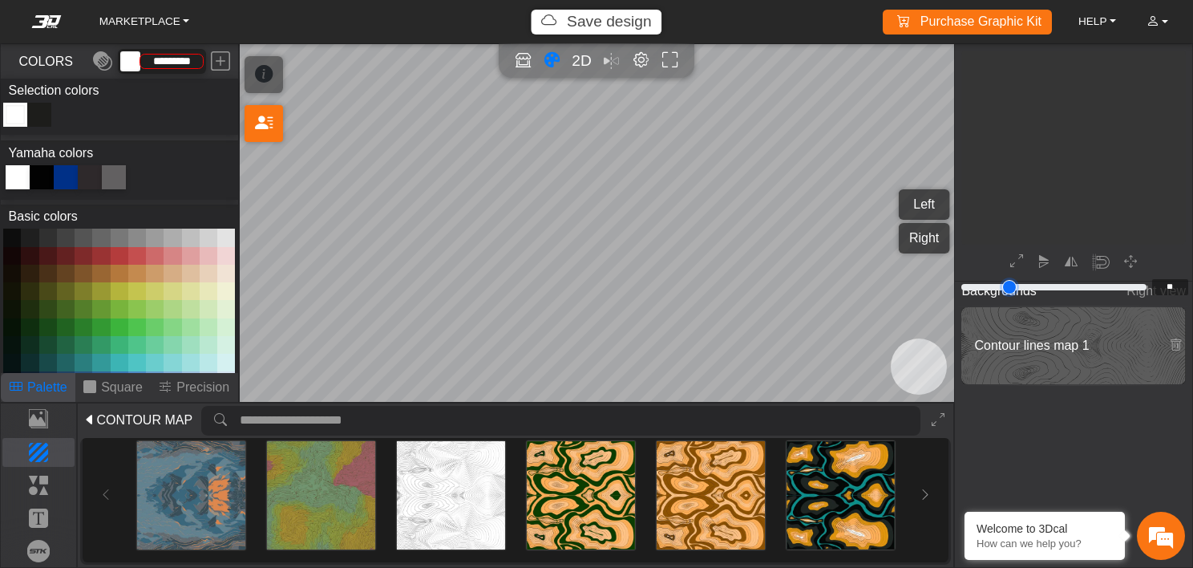
type input "**"
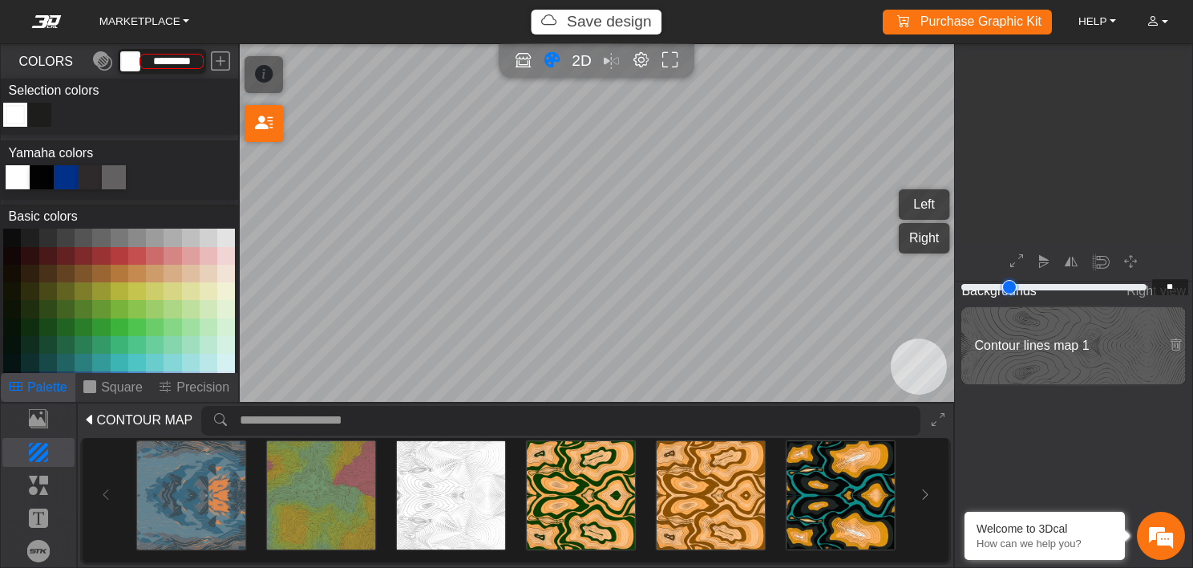
type input "**"
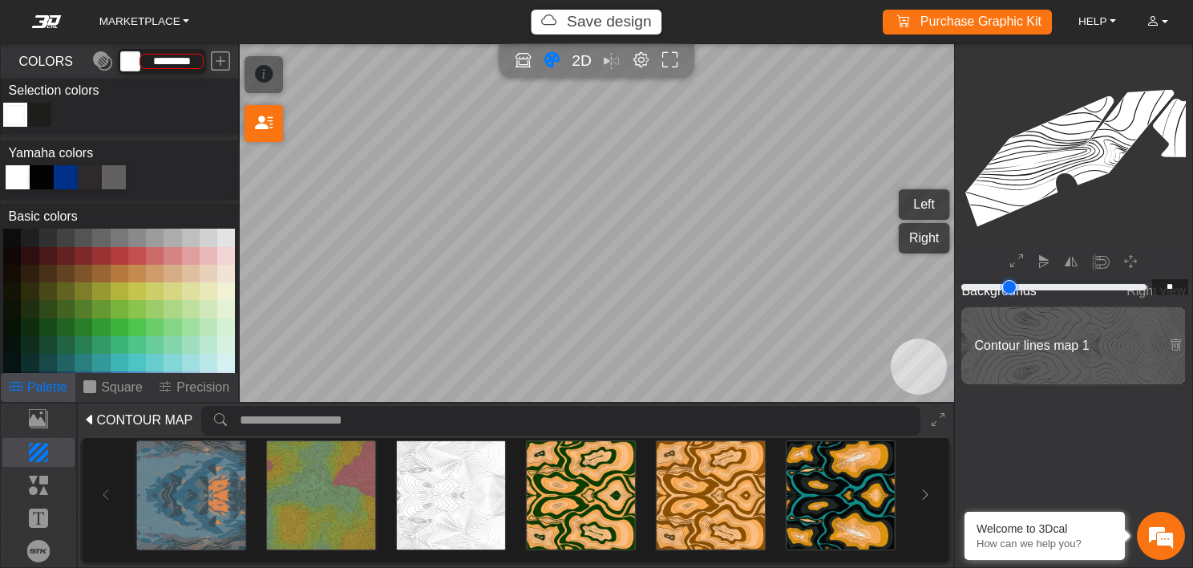
type input "**"
type input "*"
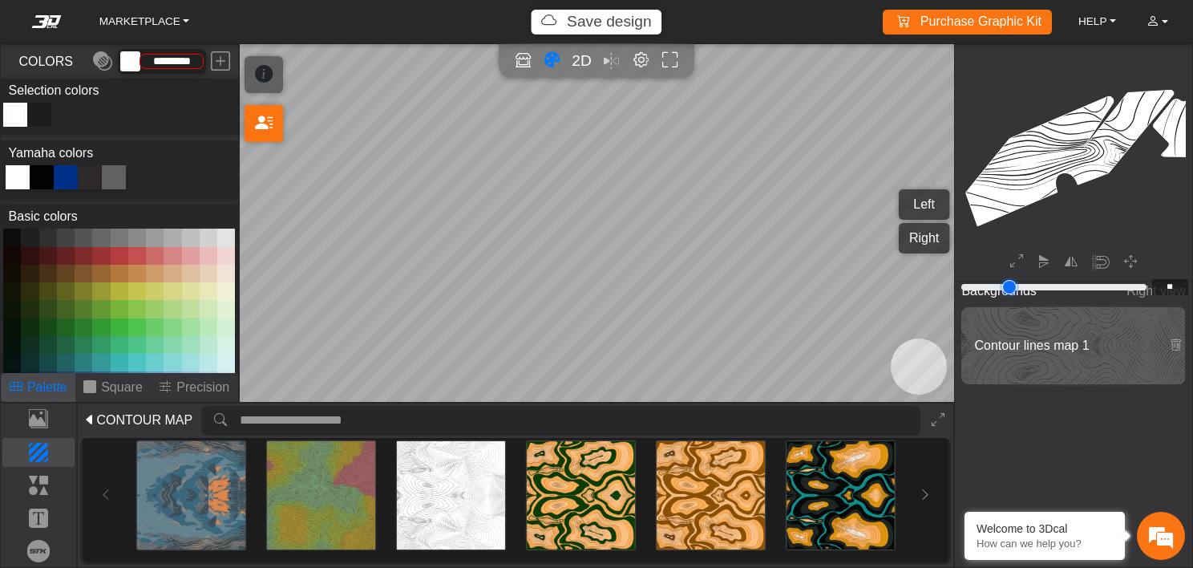
type input "*"
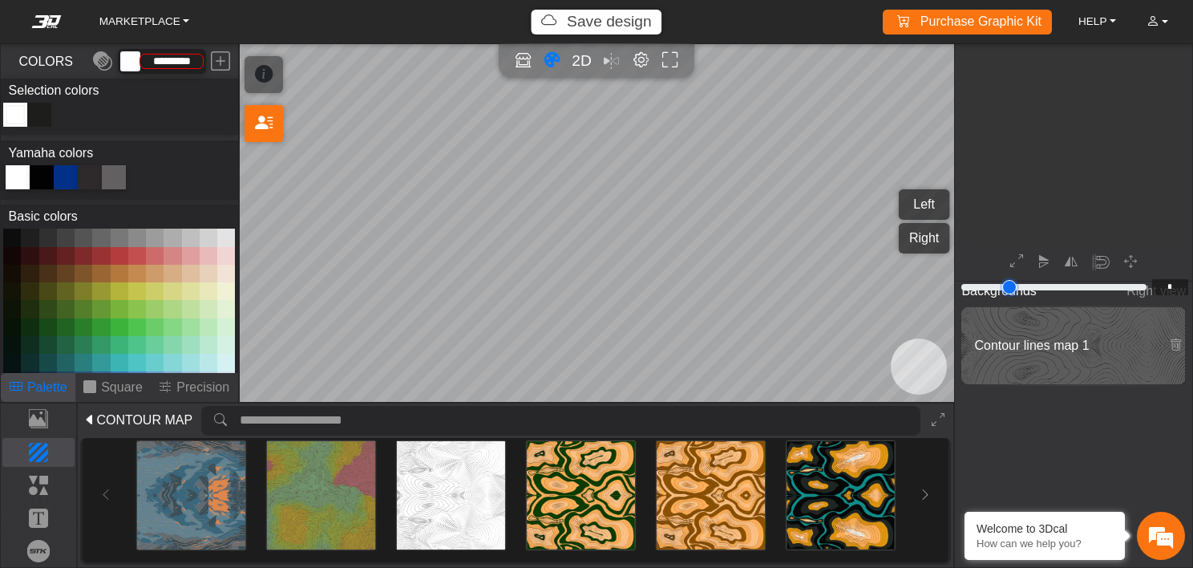
type input "*"
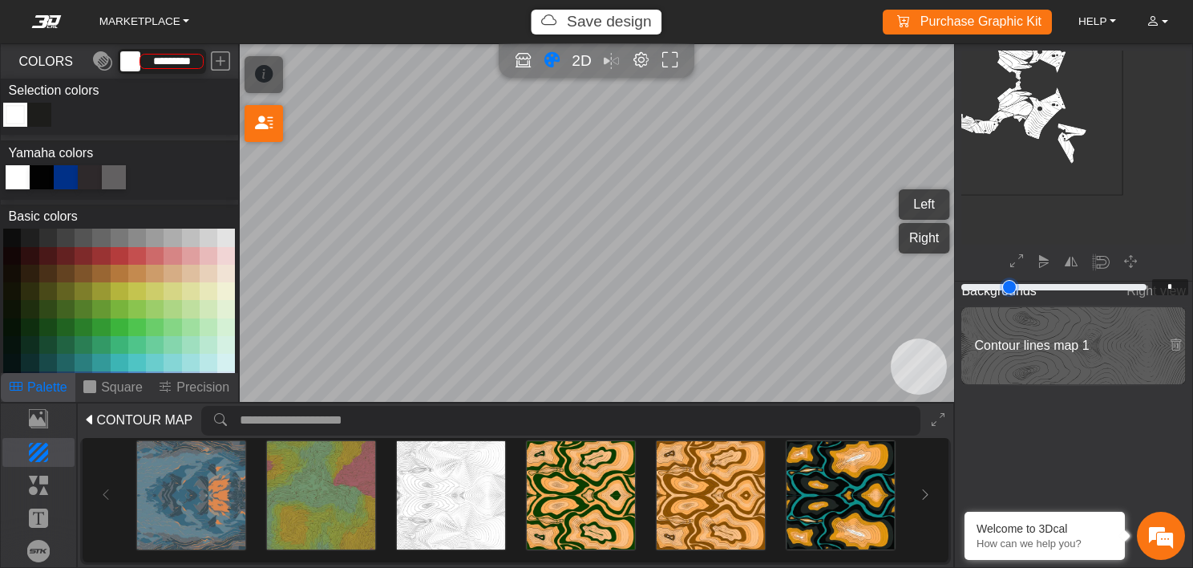
type input "*"
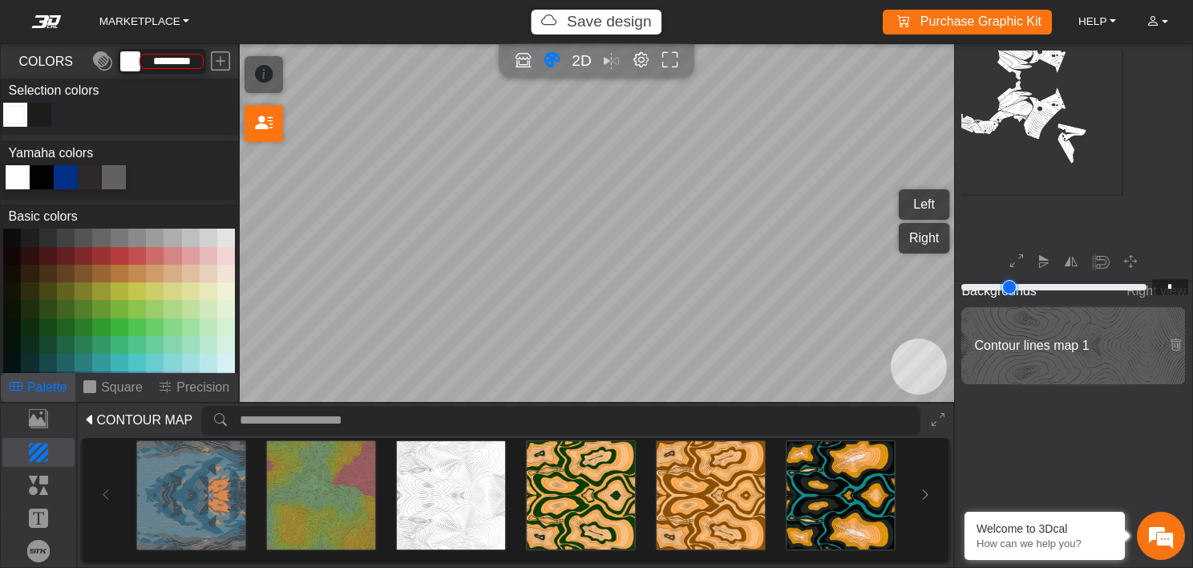
type input "*"
type input "**"
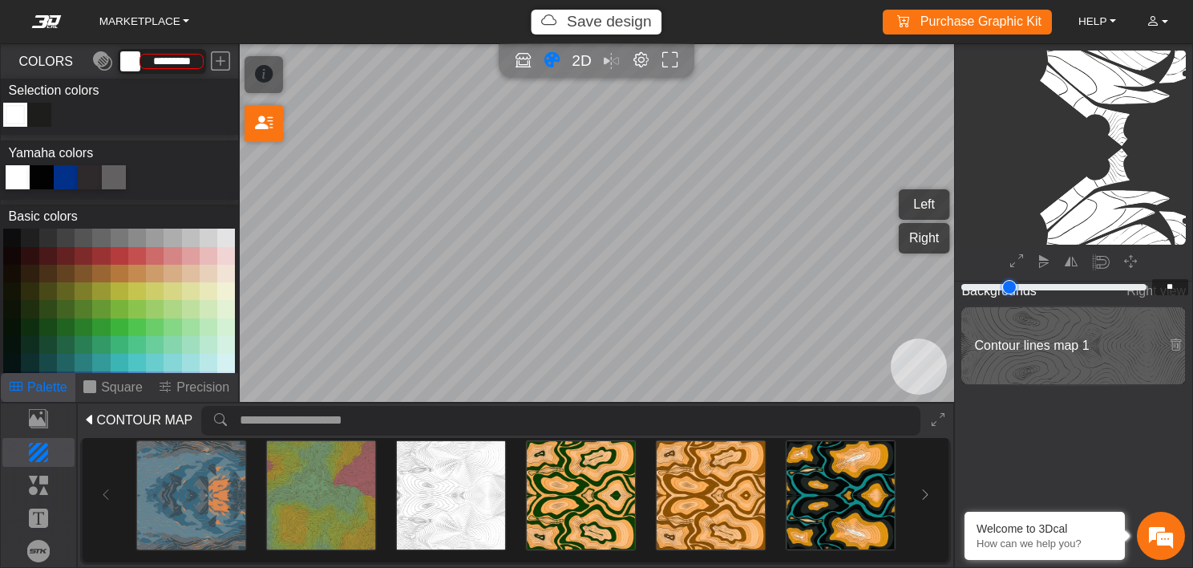
type input "**"
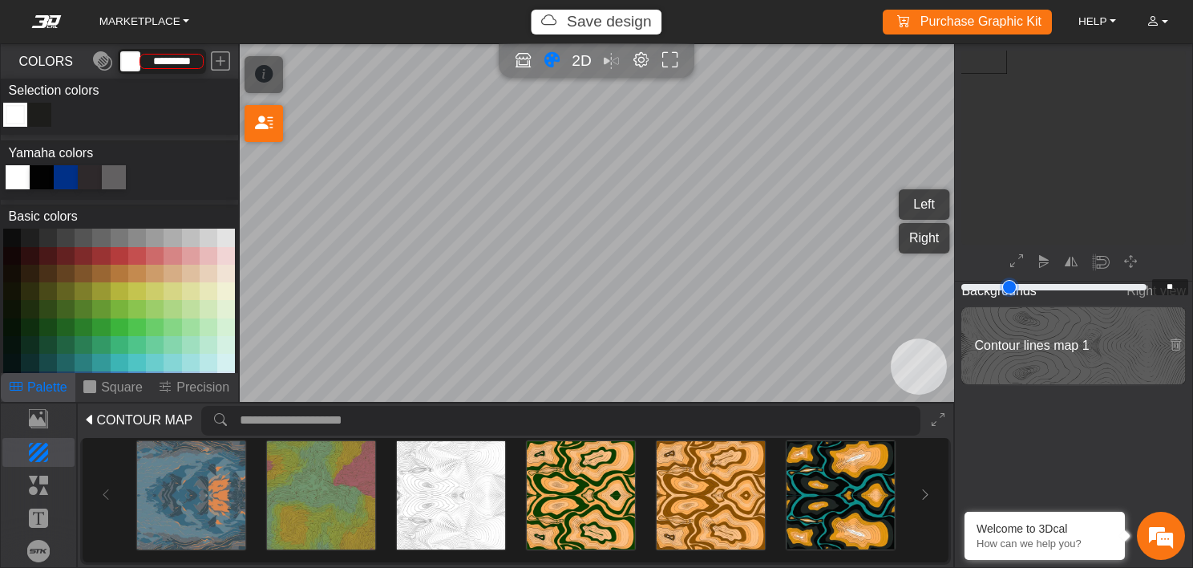
type input "**"
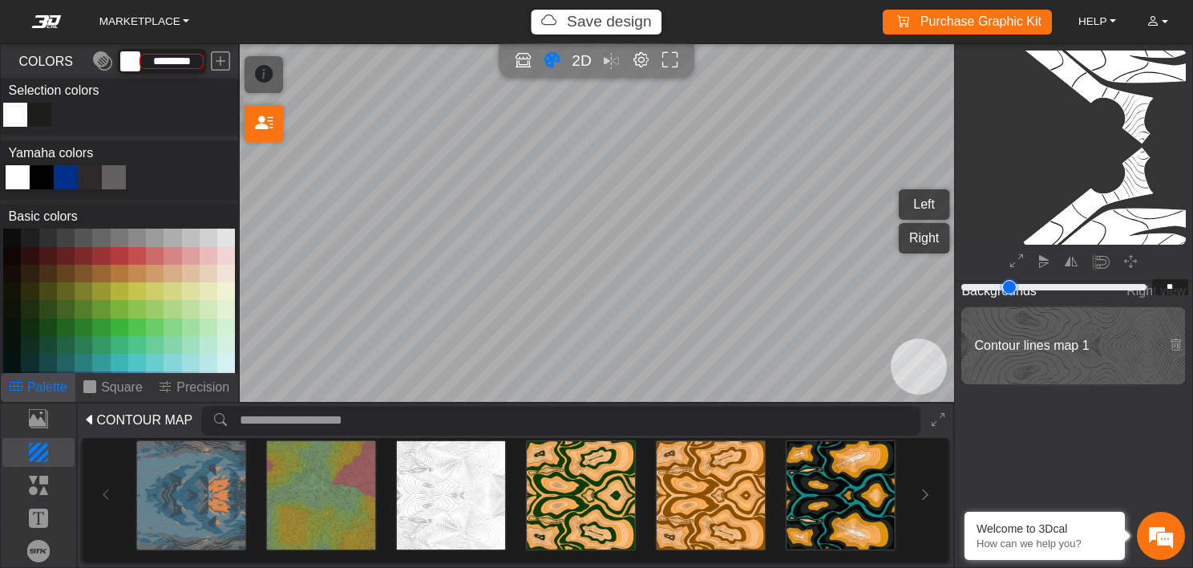
type input "**"
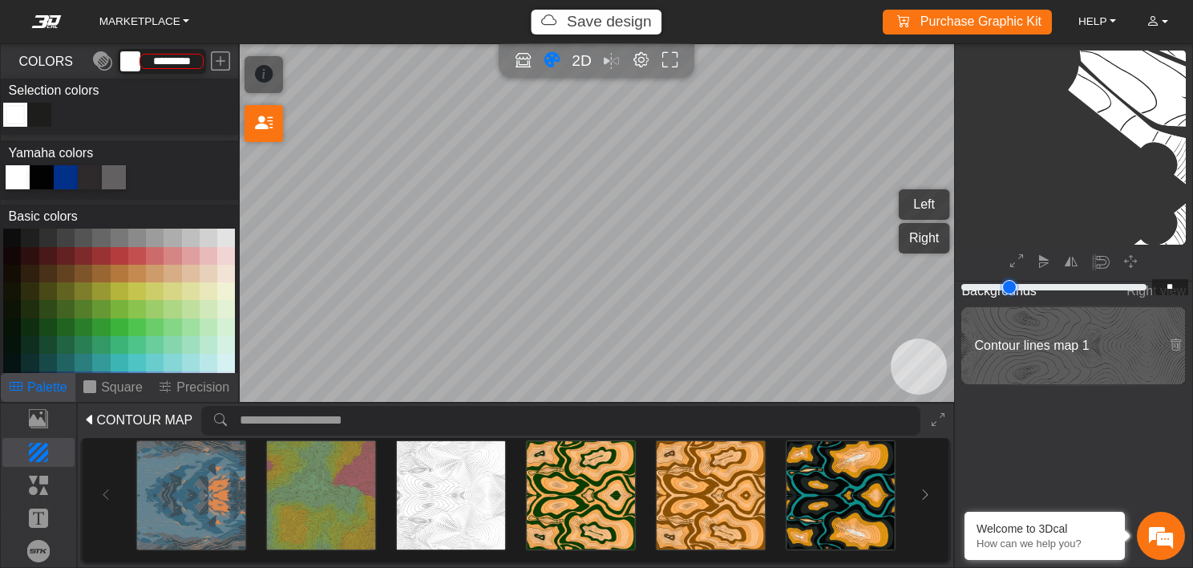
type input "**"
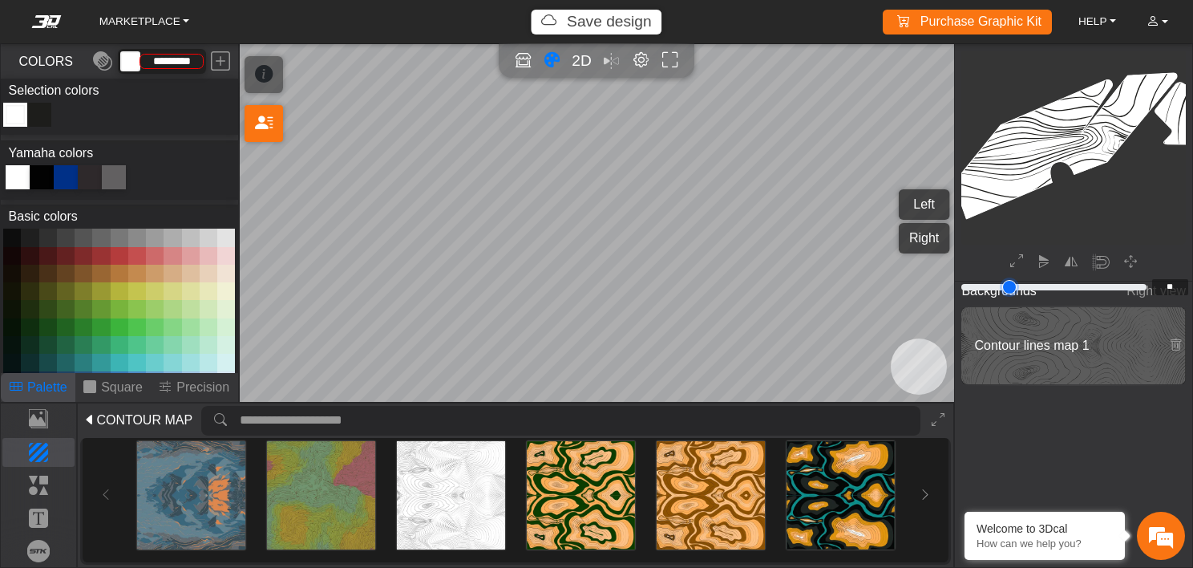
type input "**"
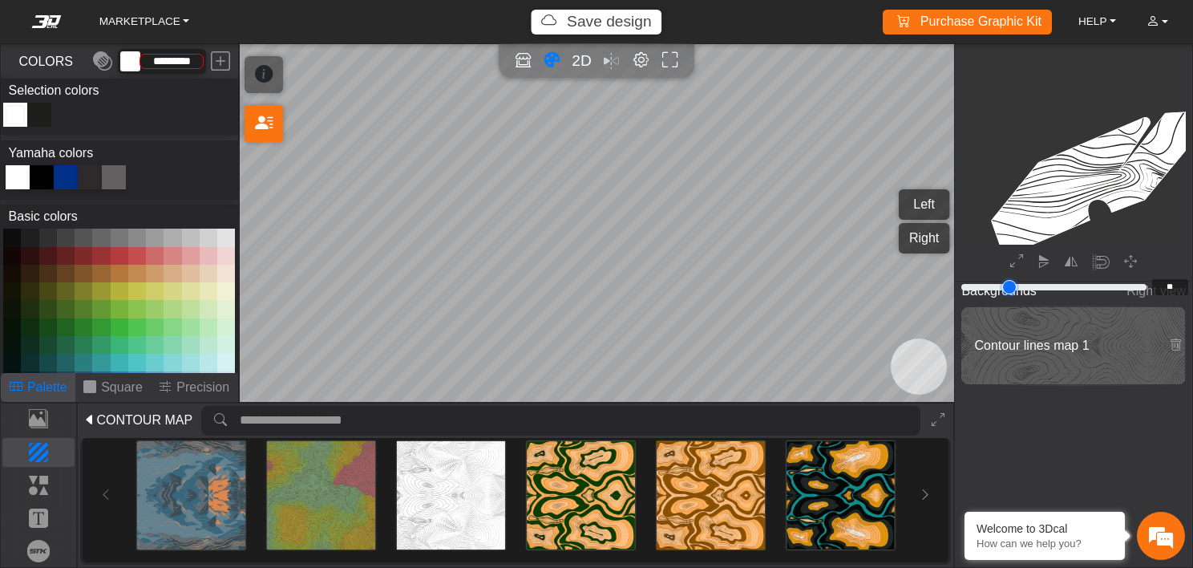
type input "****"
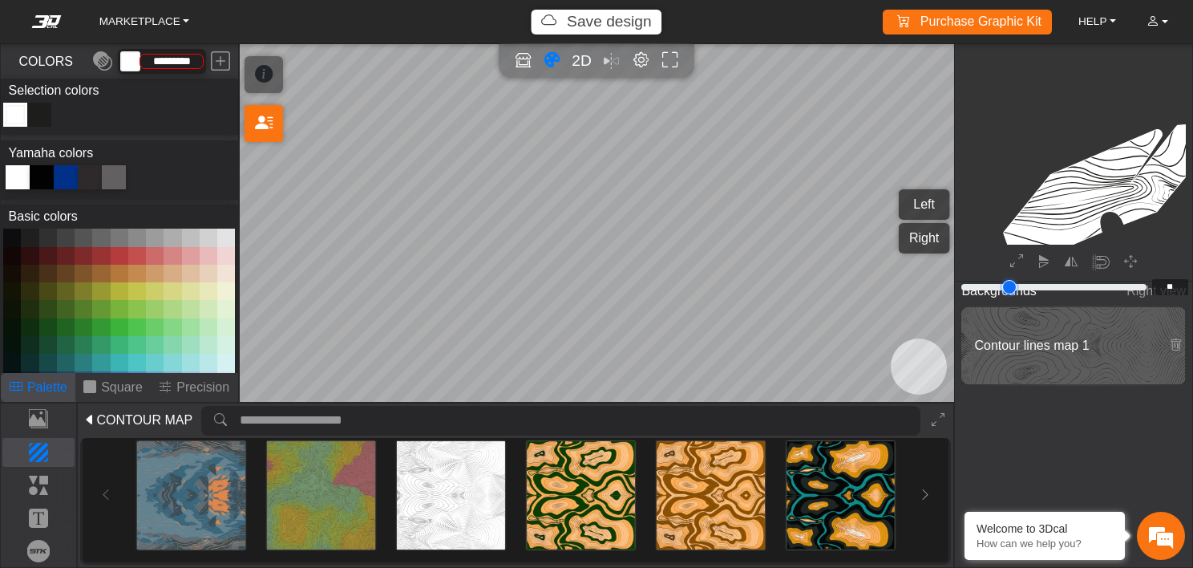
type input "**"
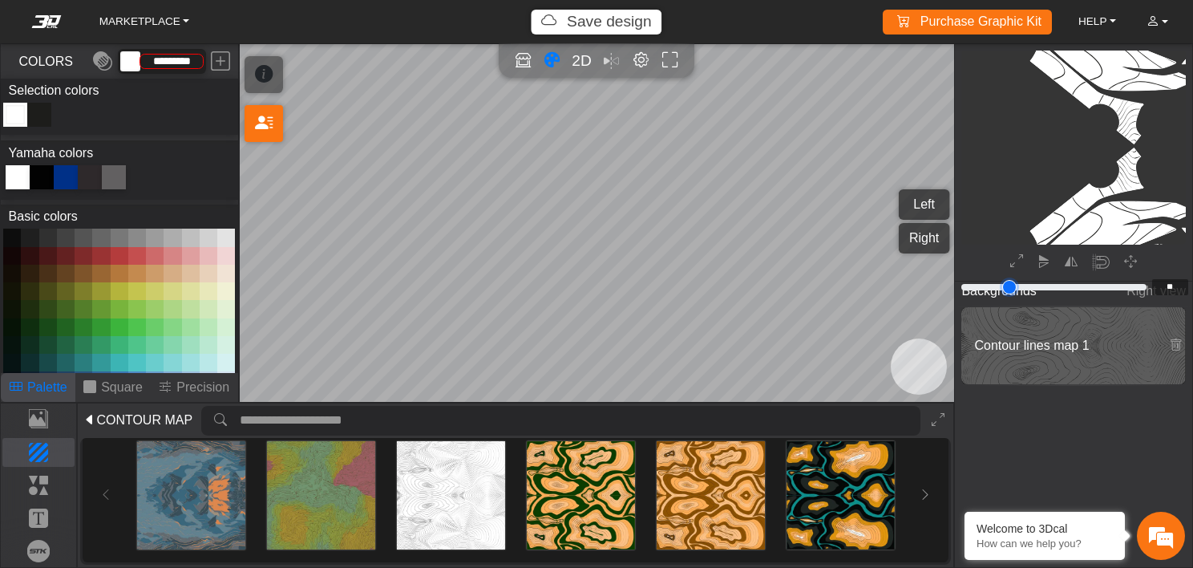
type input "**"
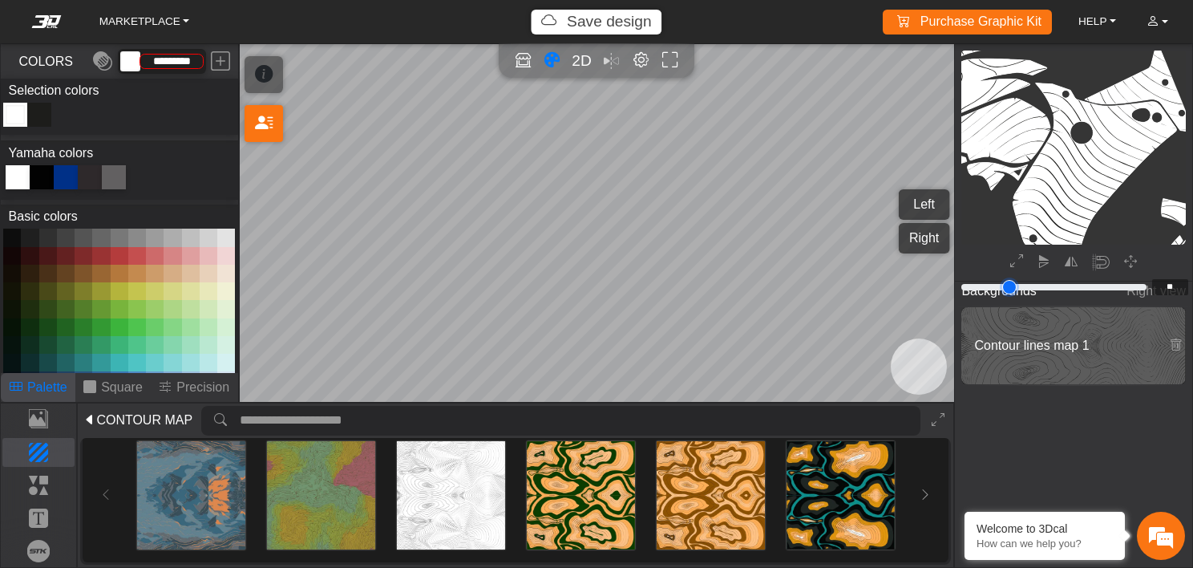
scroll to position [1414, 1392]
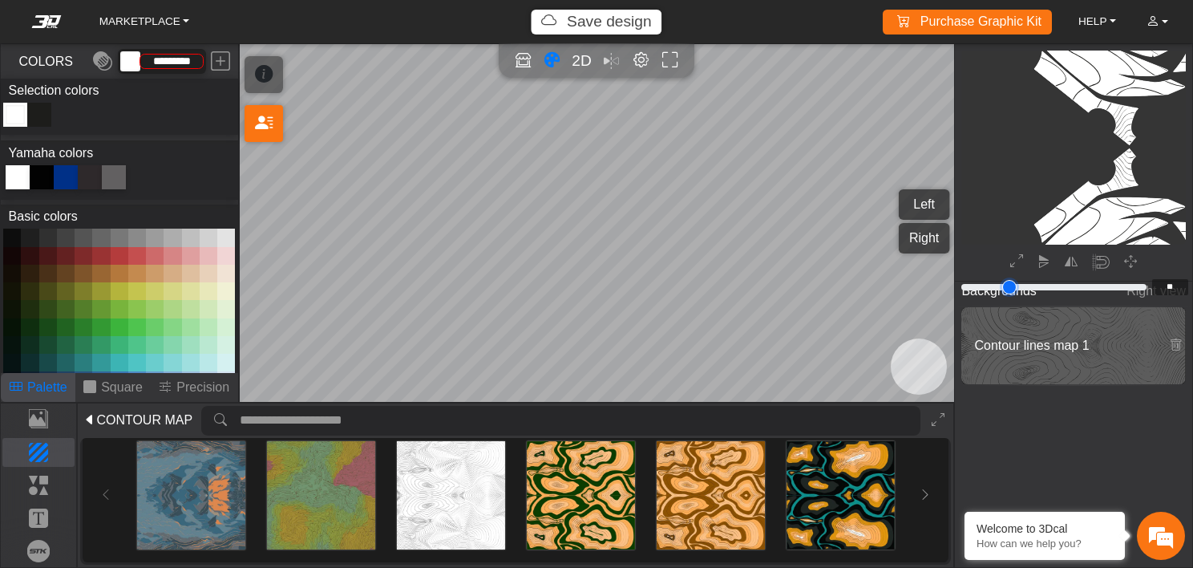
type input "****"
type input "**"
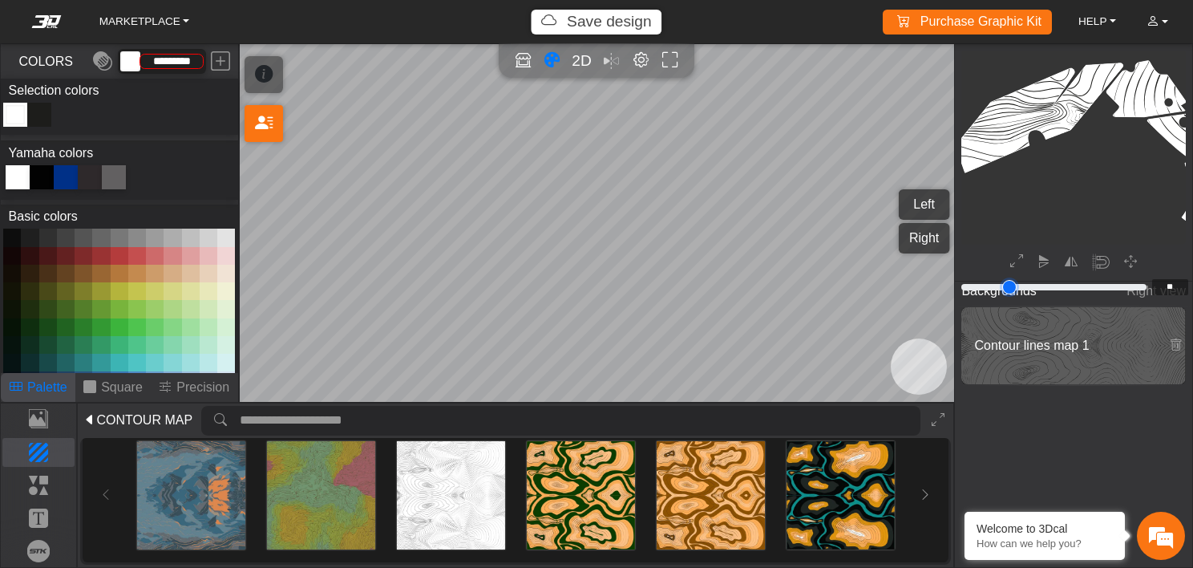
type input "**"
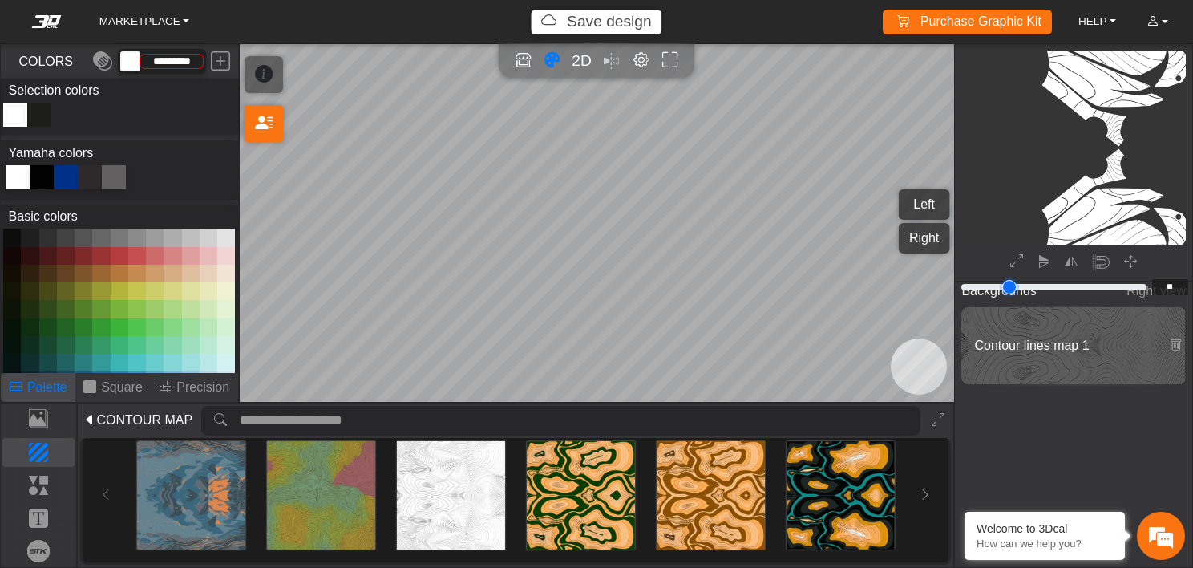
type input "**"
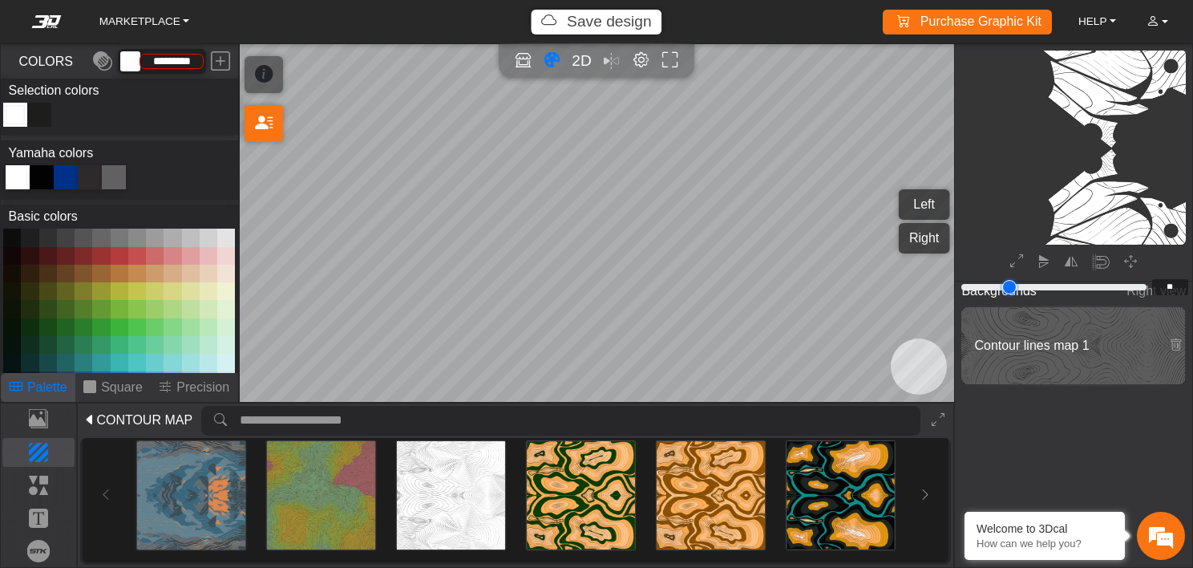
type input "*"
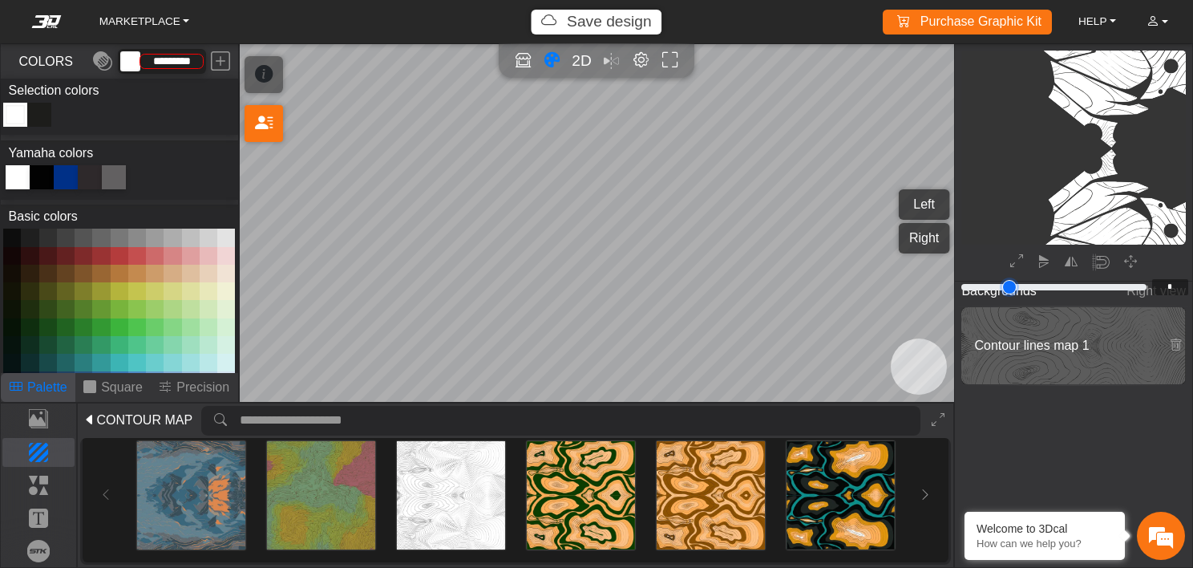
type input "*"
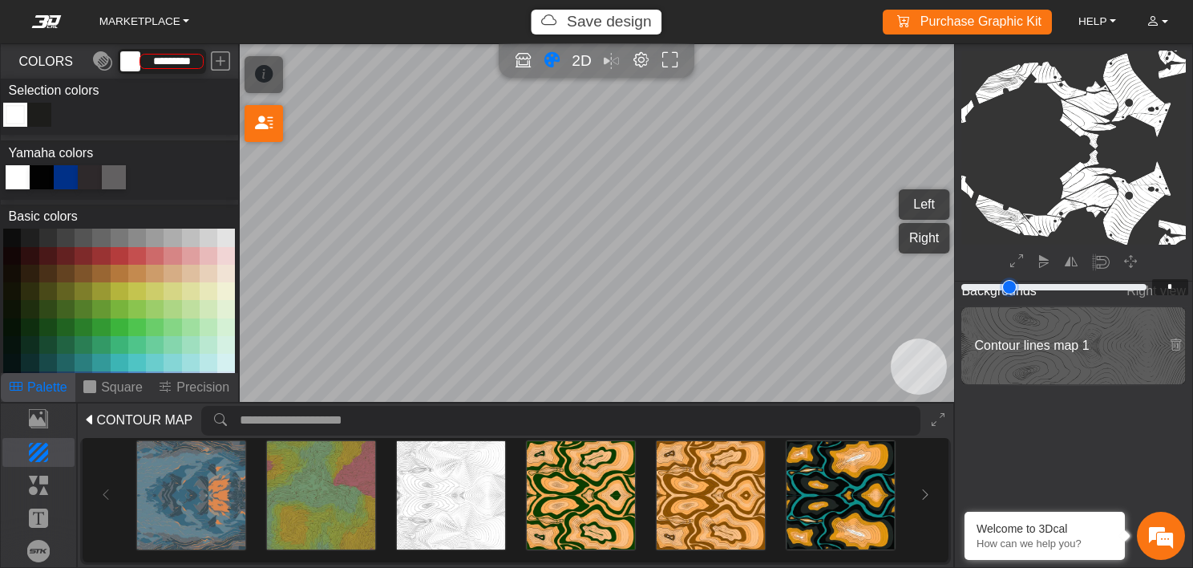
type input "*"
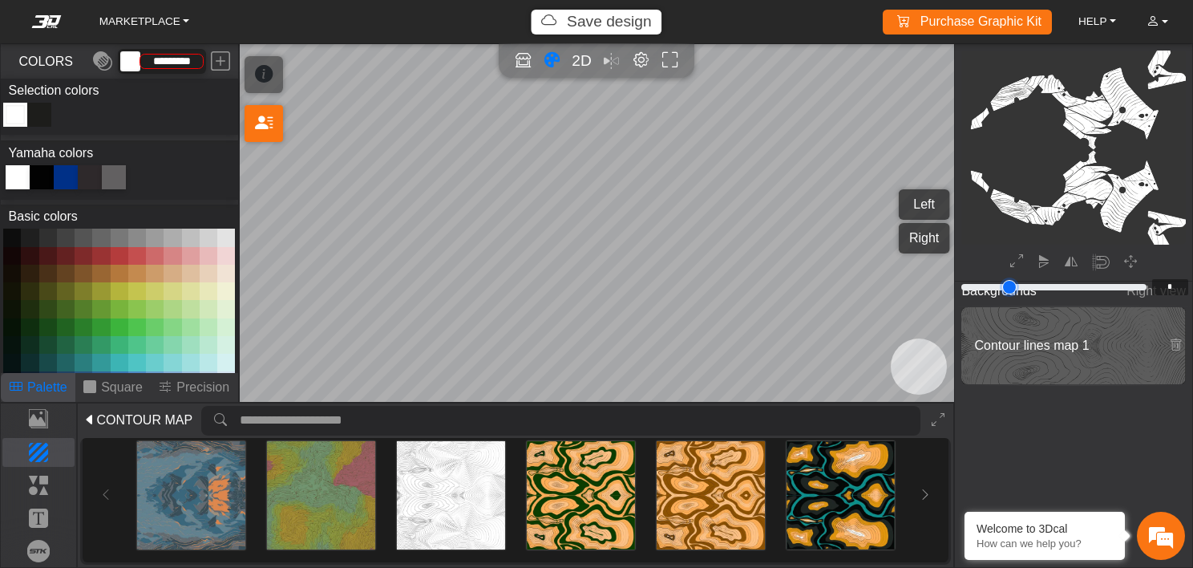
type input "*"
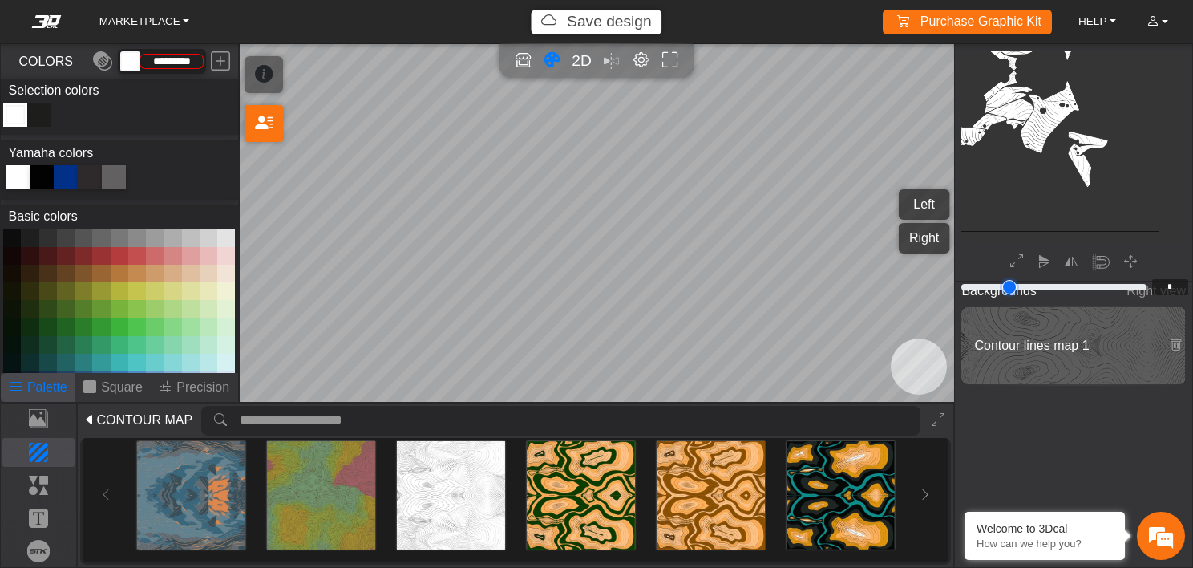
type input "*"
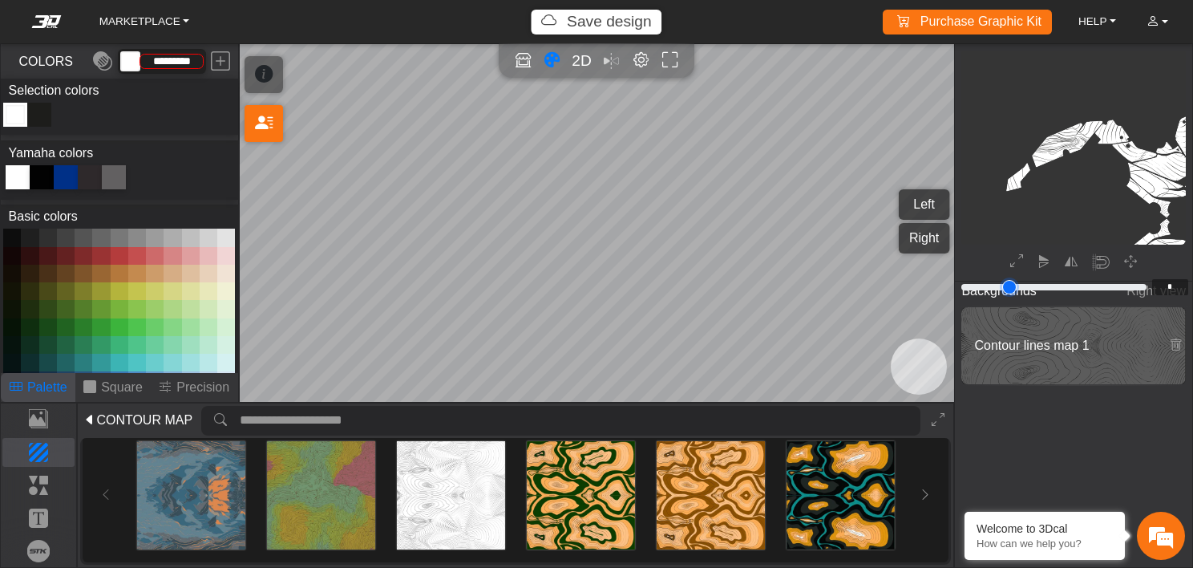
type input "*"
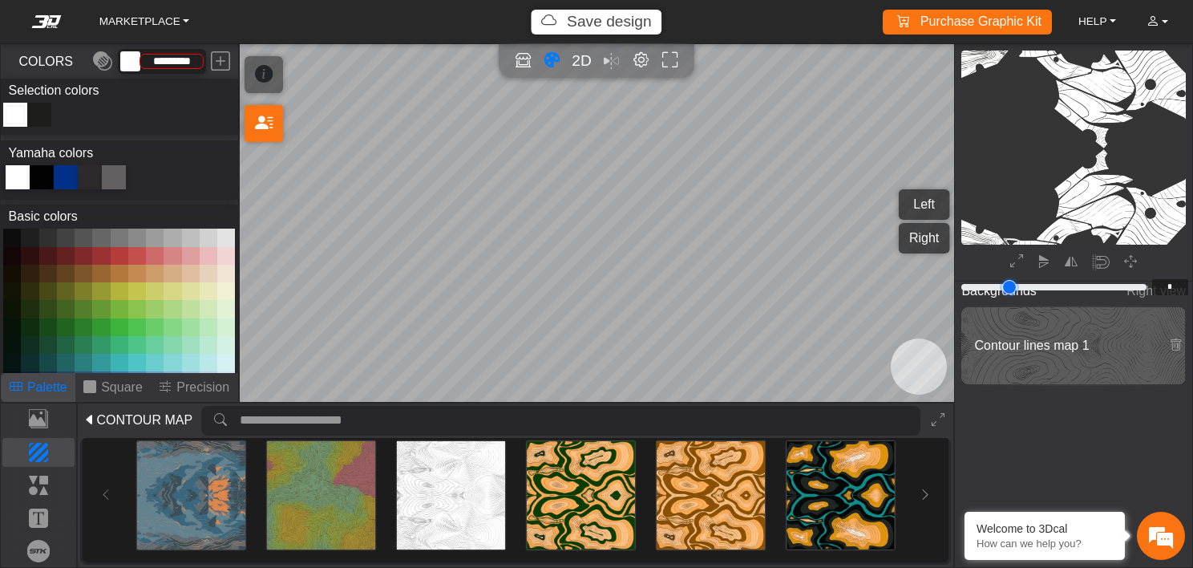
type input "***"
type input "*"
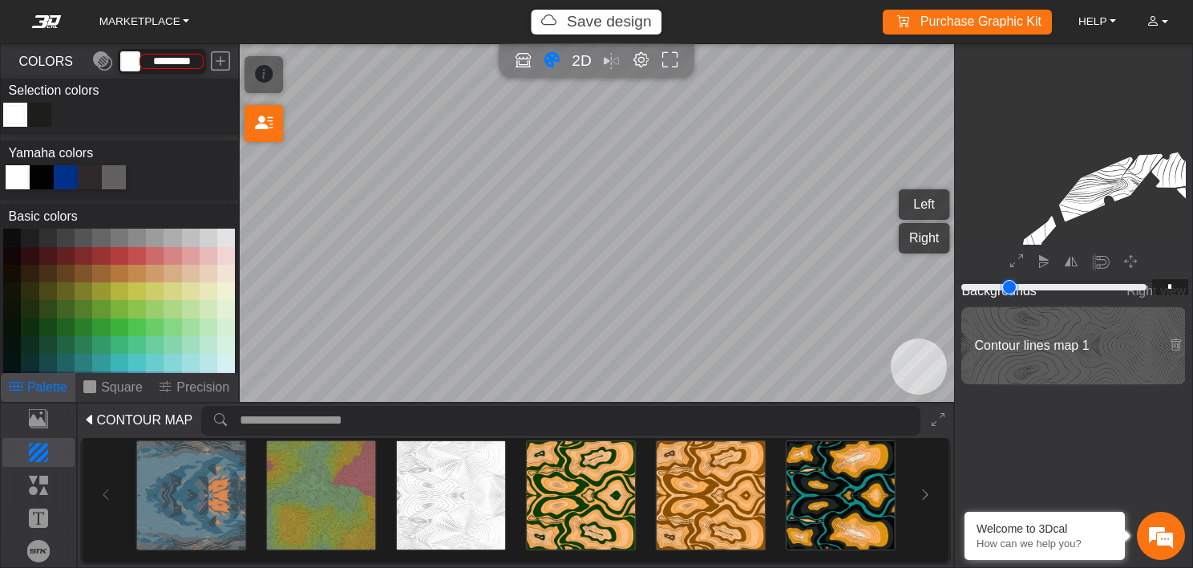
type input "**"
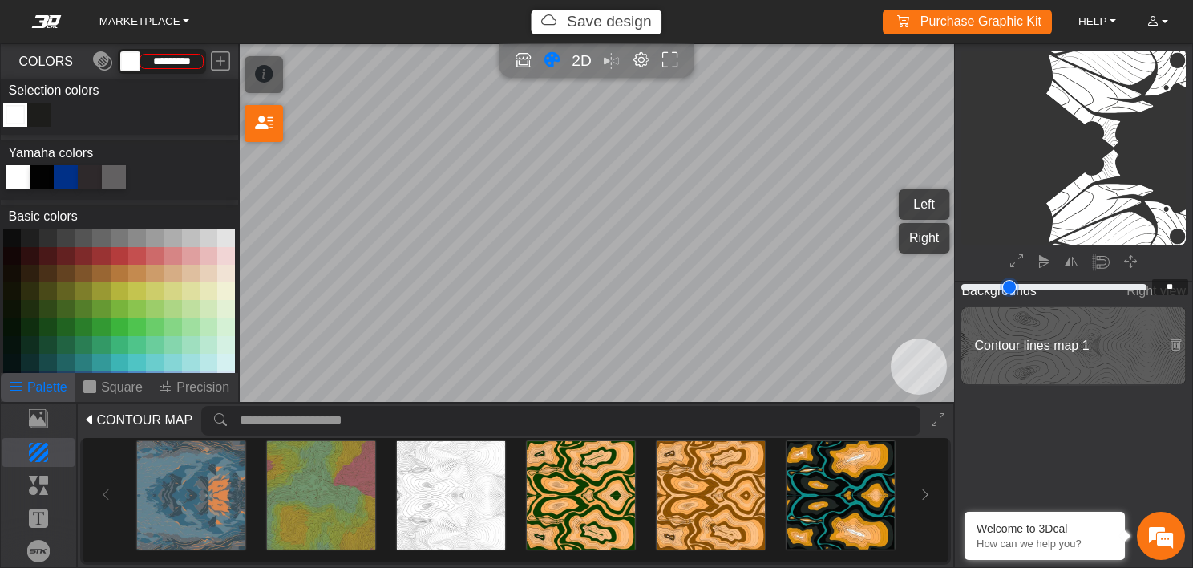
type input "**"
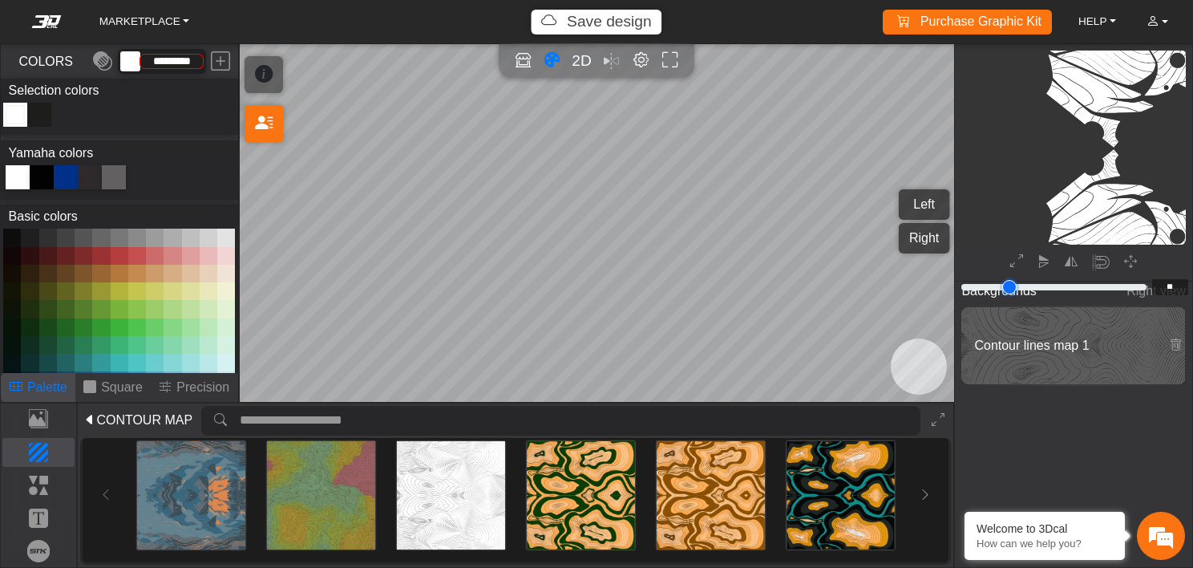
type input "**"
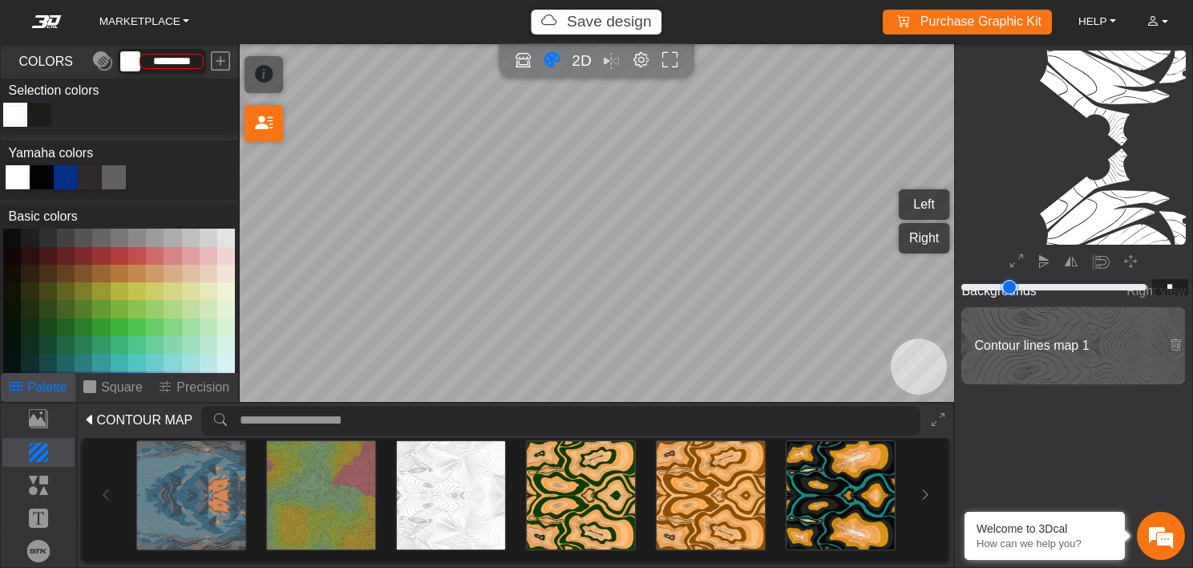
type input "**"
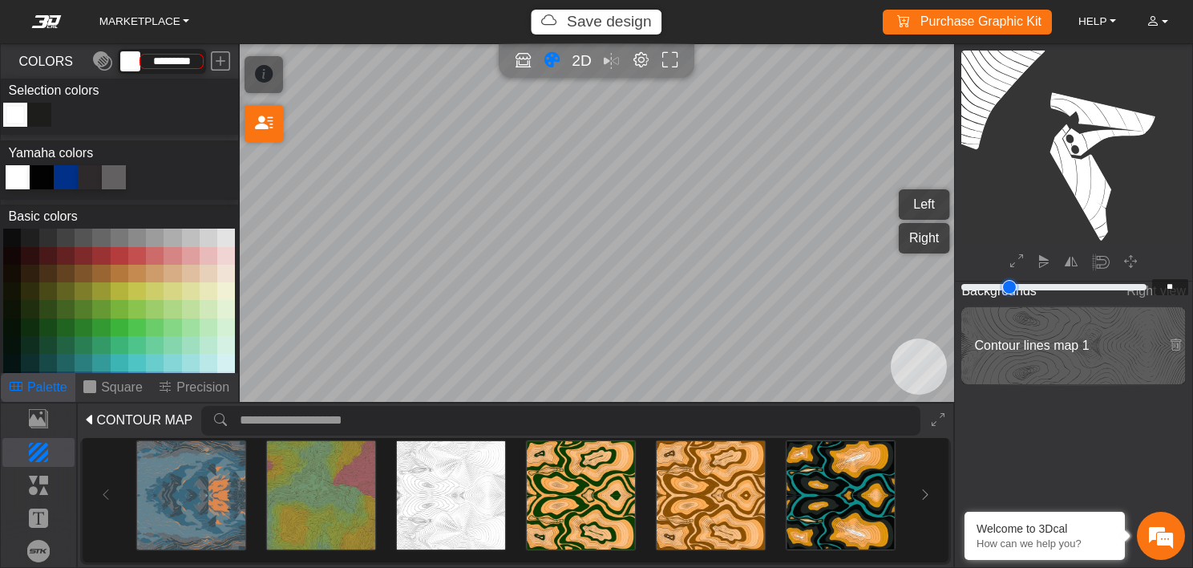
type input "**"
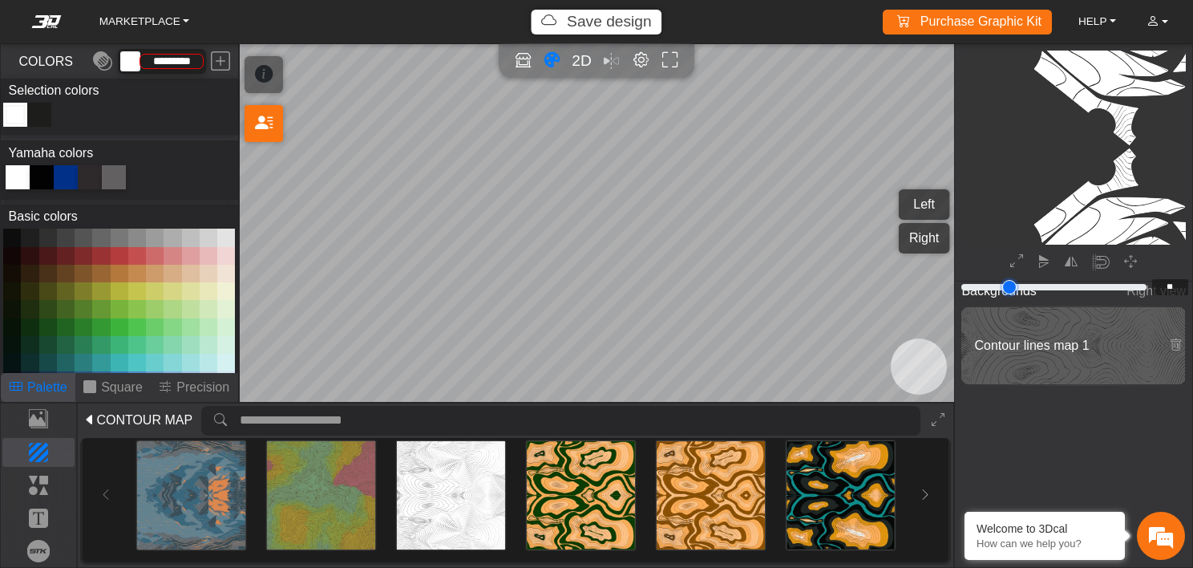
type input "**"
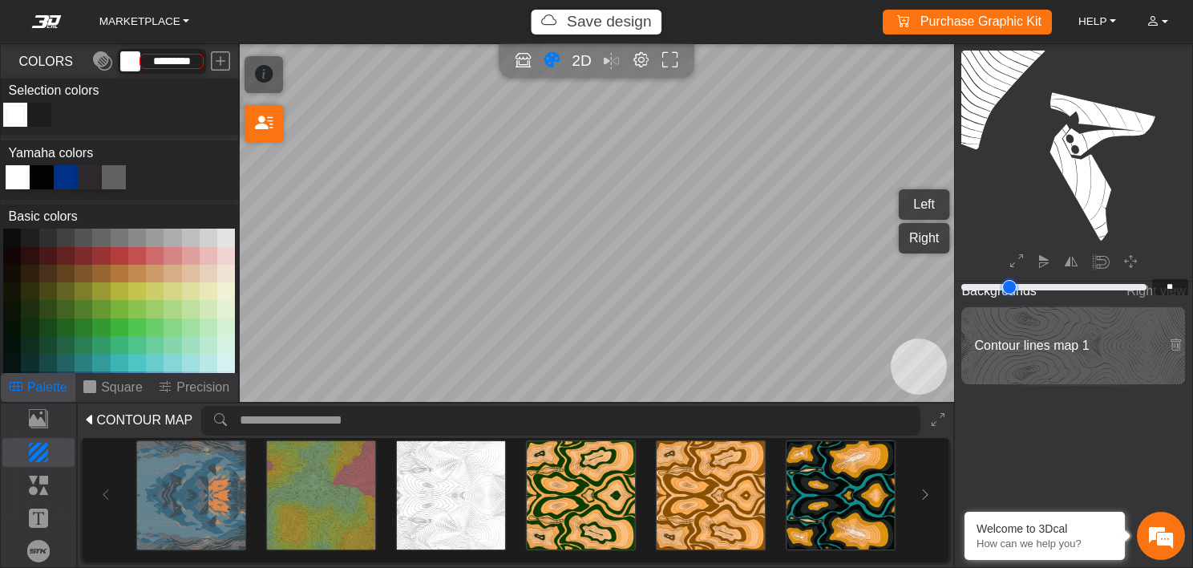
type input "**"
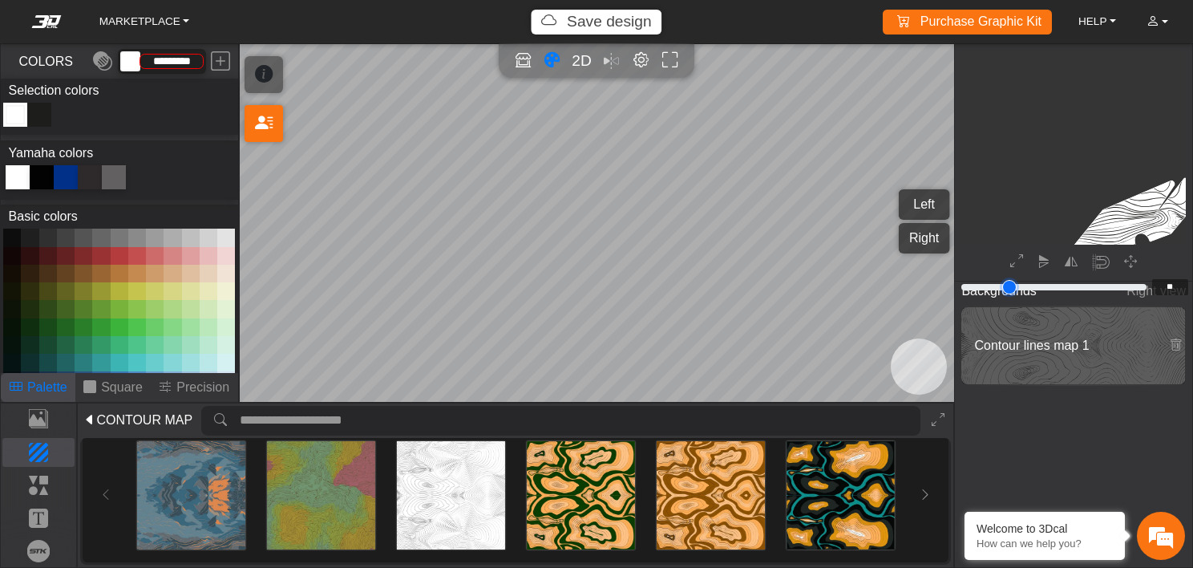
type input "**"
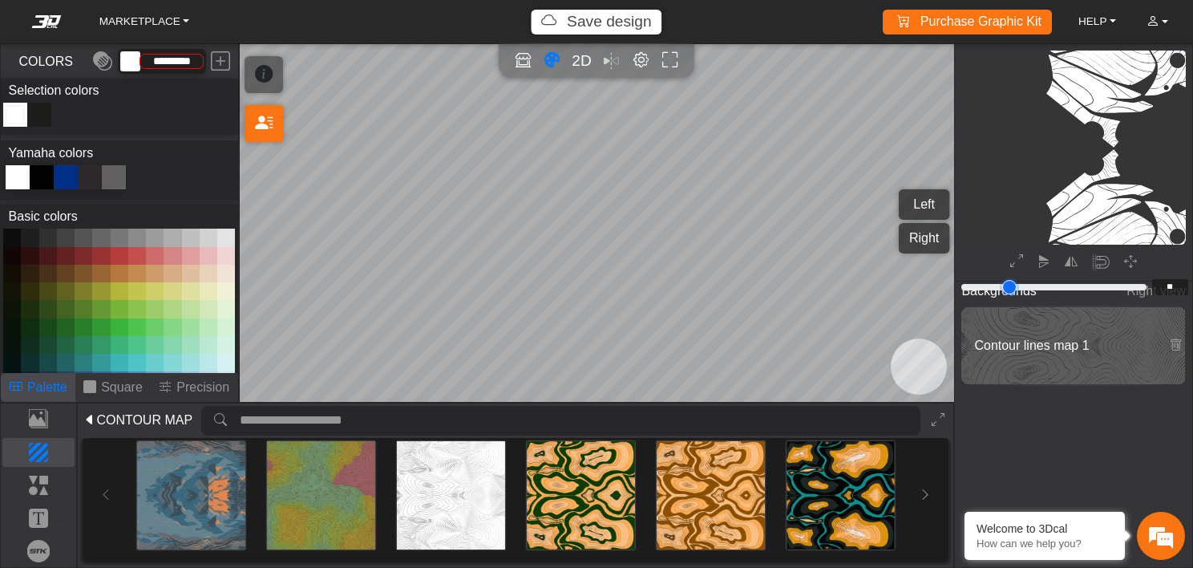
scroll to position [900, 881]
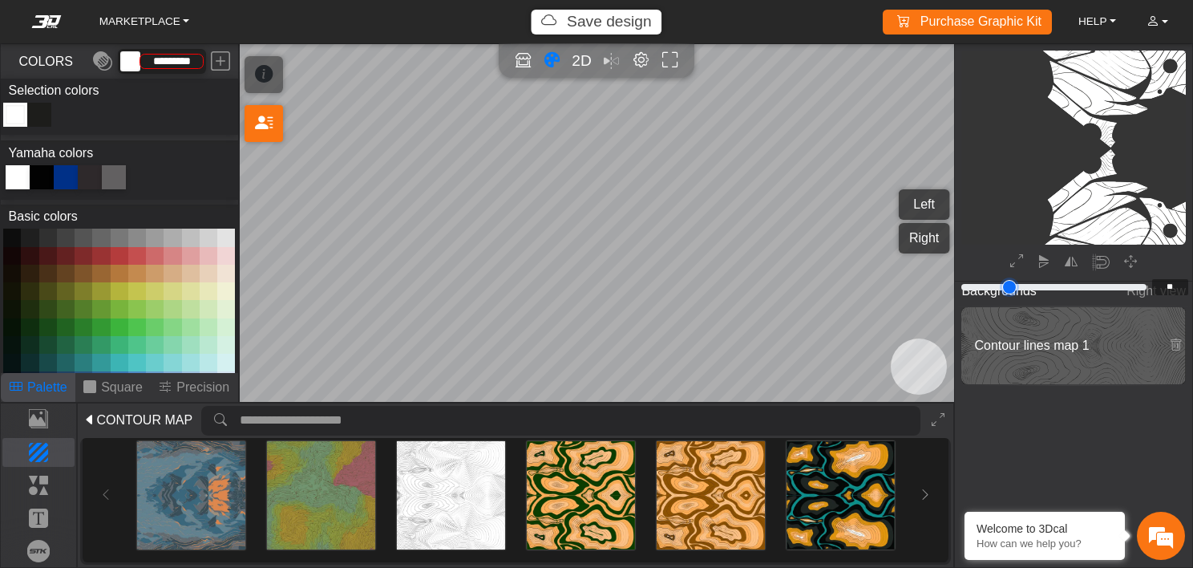
drag, startPoint x: 969, startPoint y: 283, endPoint x: 975, endPoint y: 302, distance: 20.3
click at [975, 297] on input "range" at bounding box center [1054, 286] width 190 height 19
click at [1101, 358] on div "Contour lines map 1" at bounding box center [1074, 345] width 225 height 77
type input "*"
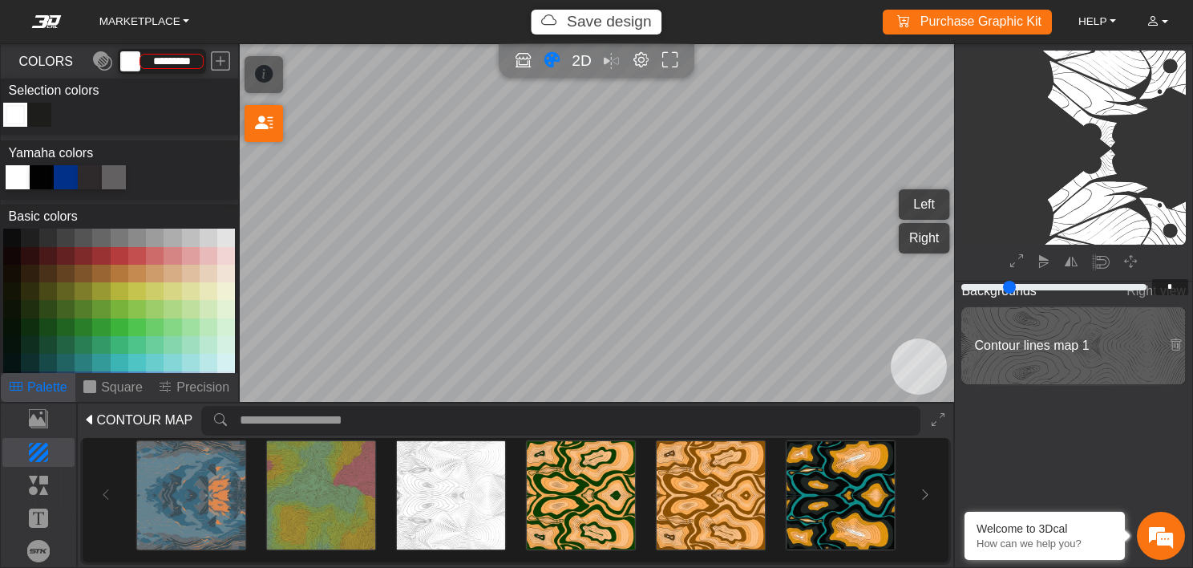
scroll to position [198, 183]
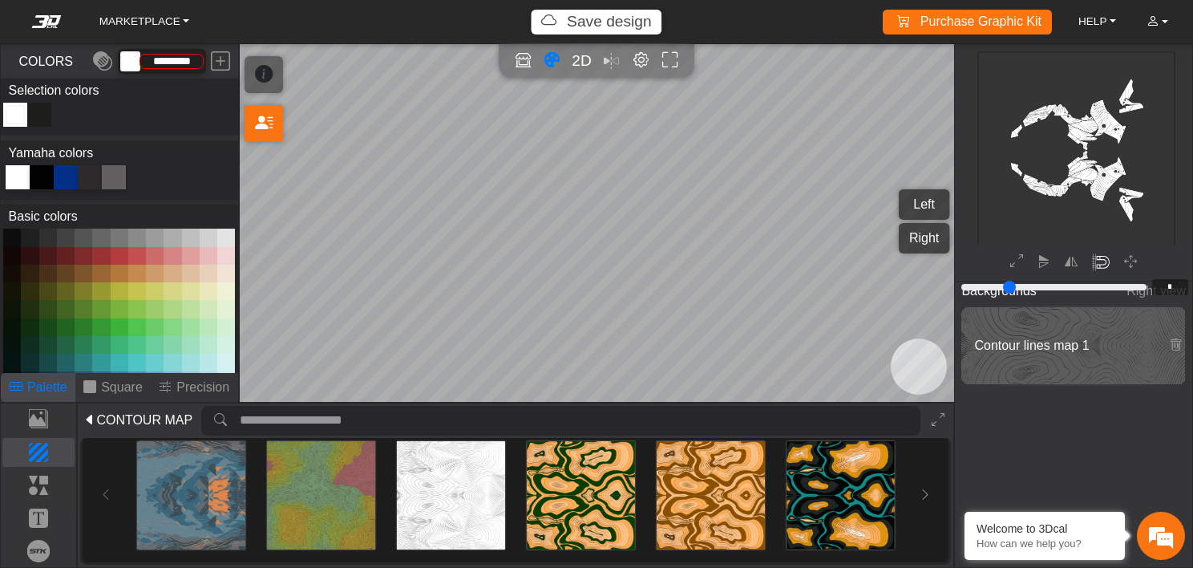
click at [1096, 261] on em "button" at bounding box center [1101, 262] width 18 height 18
click at [1061, 266] on button "button" at bounding box center [1071, 262] width 25 height 25
click at [1068, 267] on icon "button" at bounding box center [1071, 262] width 13 height 14
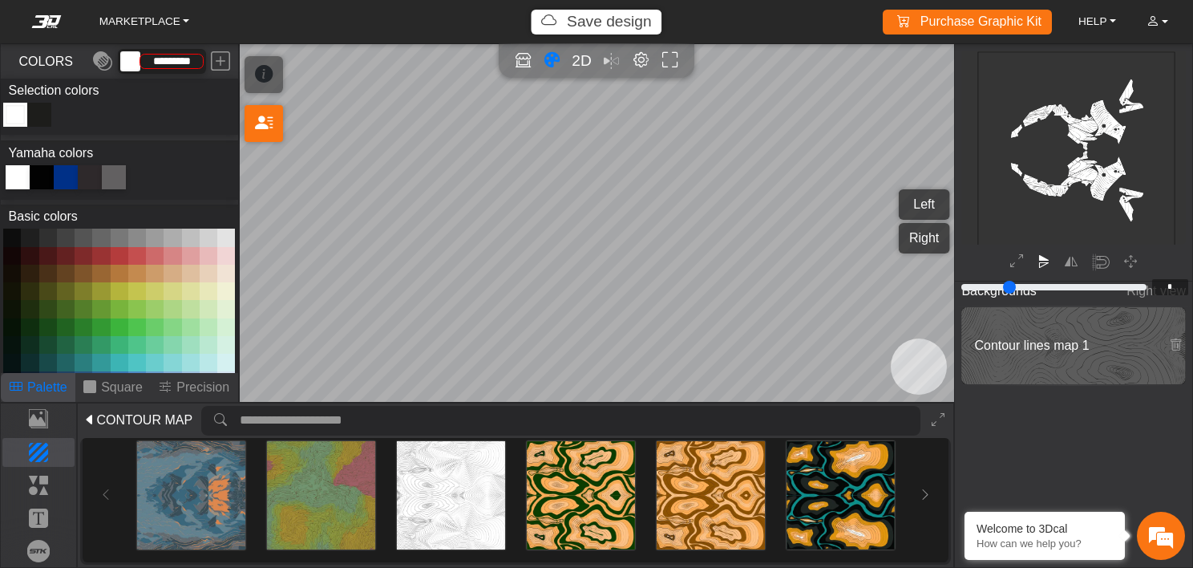
click at [1038, 267] on icon "button" at bounding box center [1044, 262] width 13 height 14
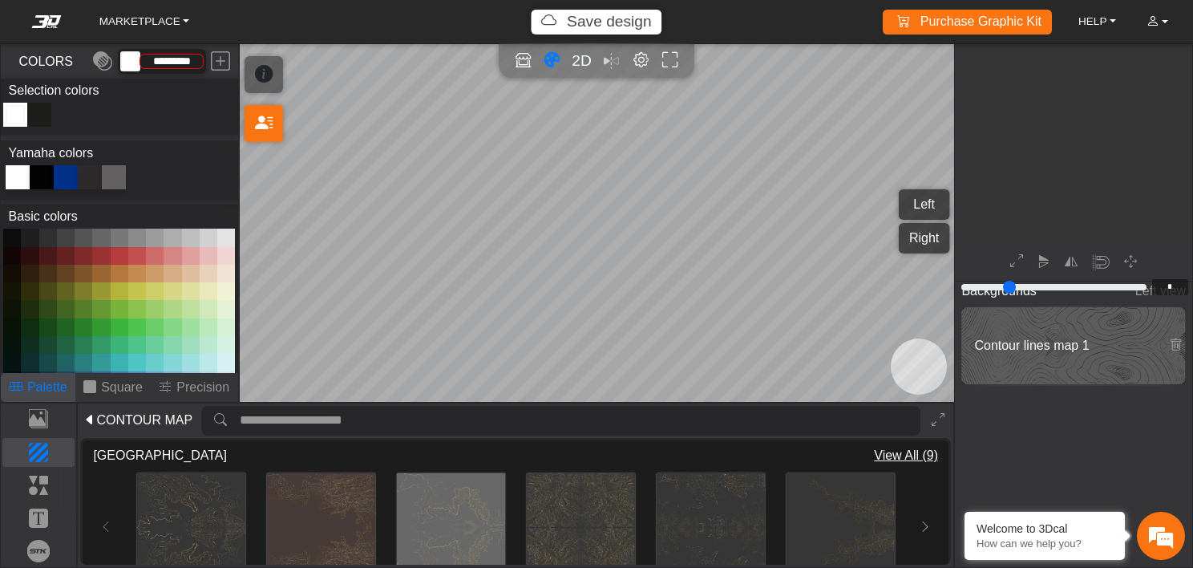
scroll to position [198, 183]
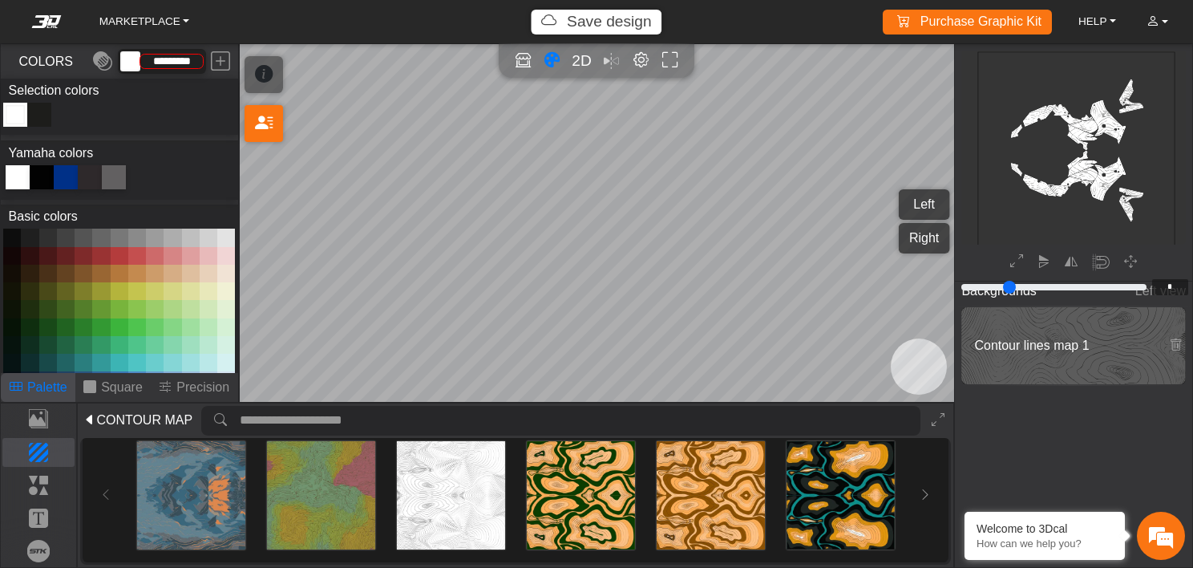
click at [917, 246] on button "Right" at bounding box center [924, 238] width 51 height 30
click at [38, 115] on div "Color Toggle" at bounding box center [39, 114] width 19 height 19
click at [103, 290] on button at bounding box center [101, 291] width 18 height 18
click at [115, 292] on button at bounding box center [120, 291] width 18 height 18
click at [99, 294] on button at bounding box center [101, 291] width 18 height 18
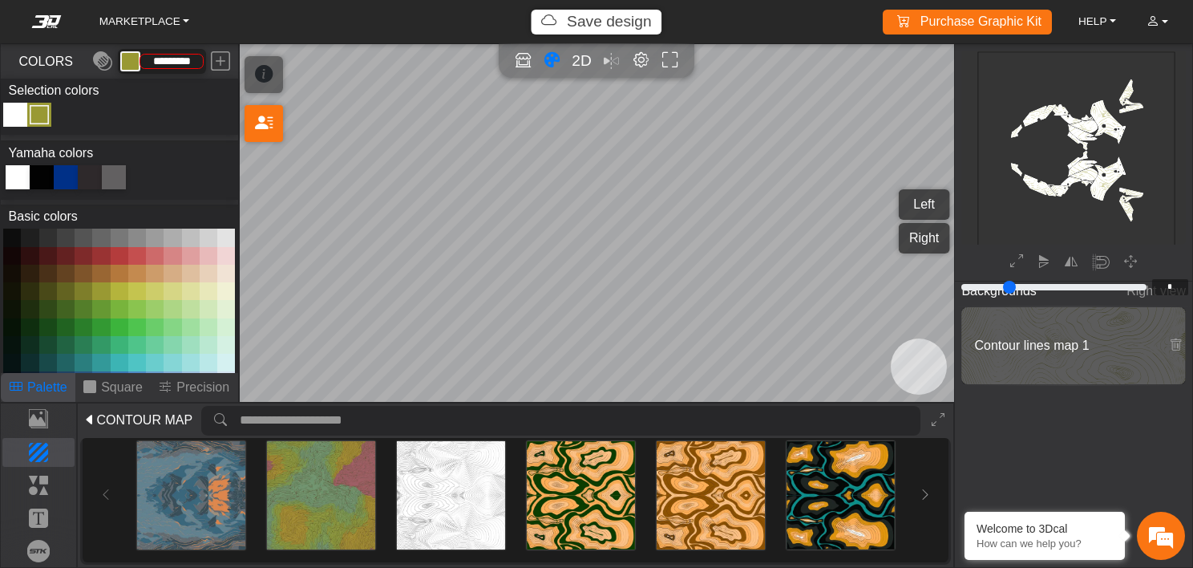
click at [77, 292] on button at bounding box center [84, 291] width 18 height 18
type input "*********"
click at [77, 292] on button at bounding box center [84, 291] width 18 height 18
click at [580, 65] on span "2D" at bounding box center [582, 60] width 22 height 18
type input "*"
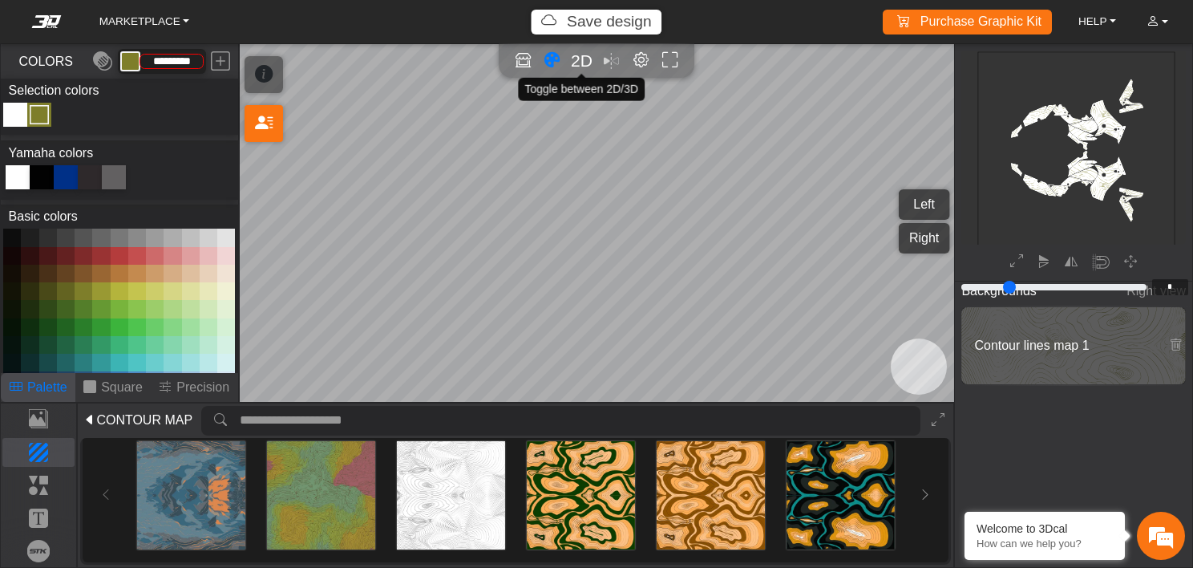
type input "*"
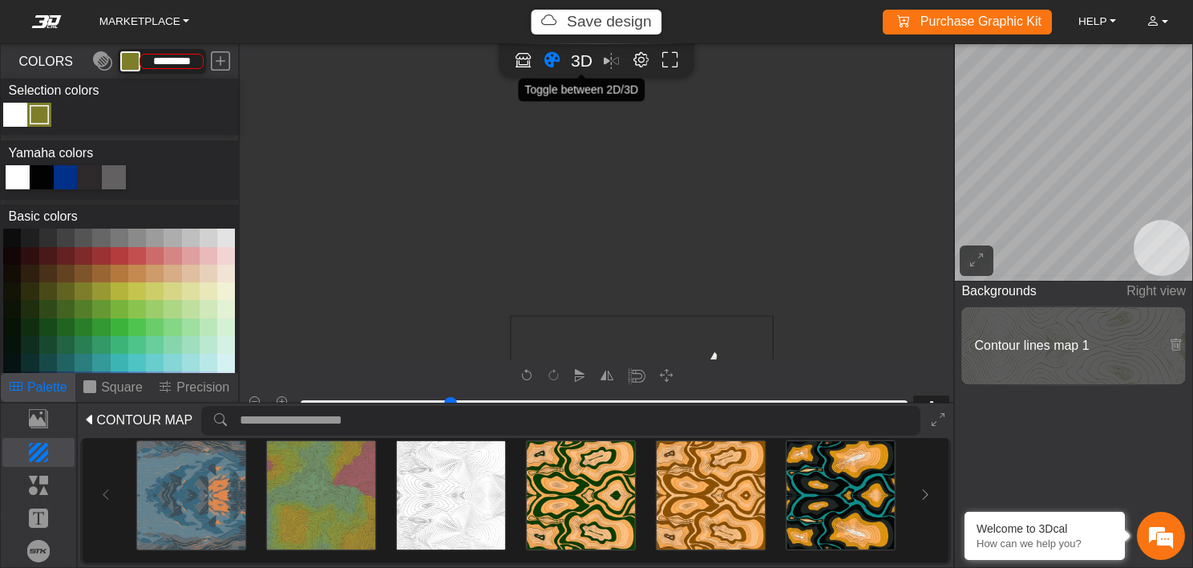
scroll to position [245, 43]
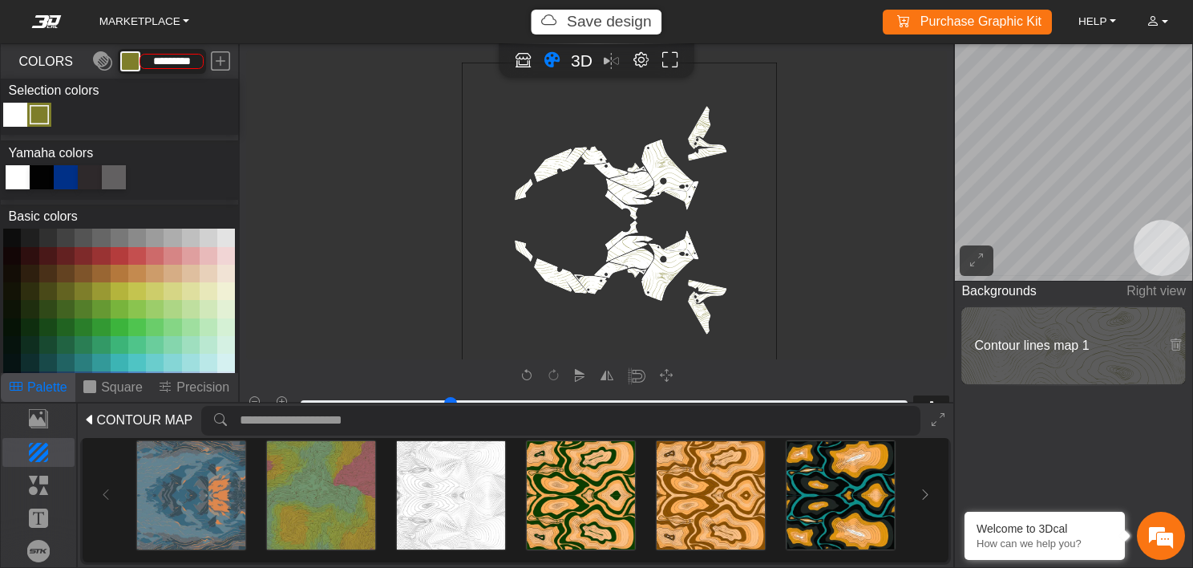
type input "*"
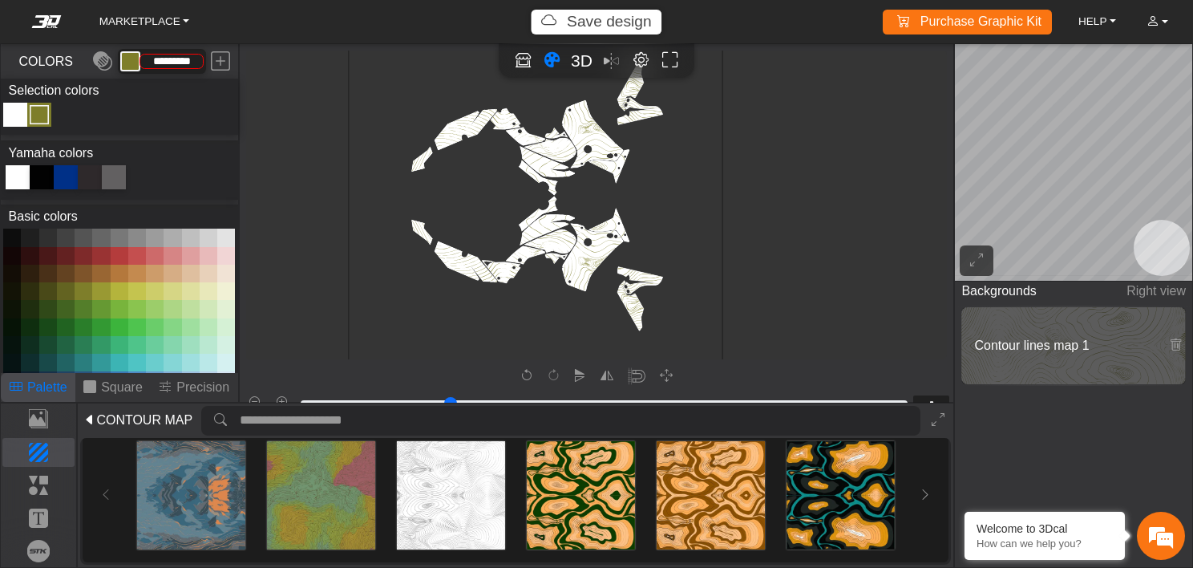
type input "*"
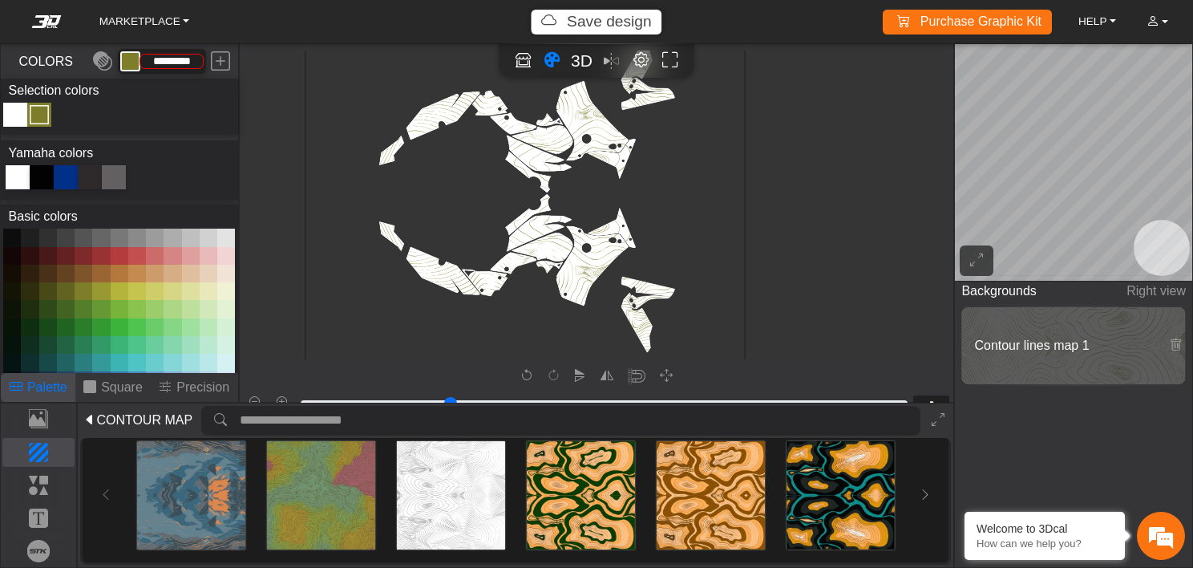
type input "*"
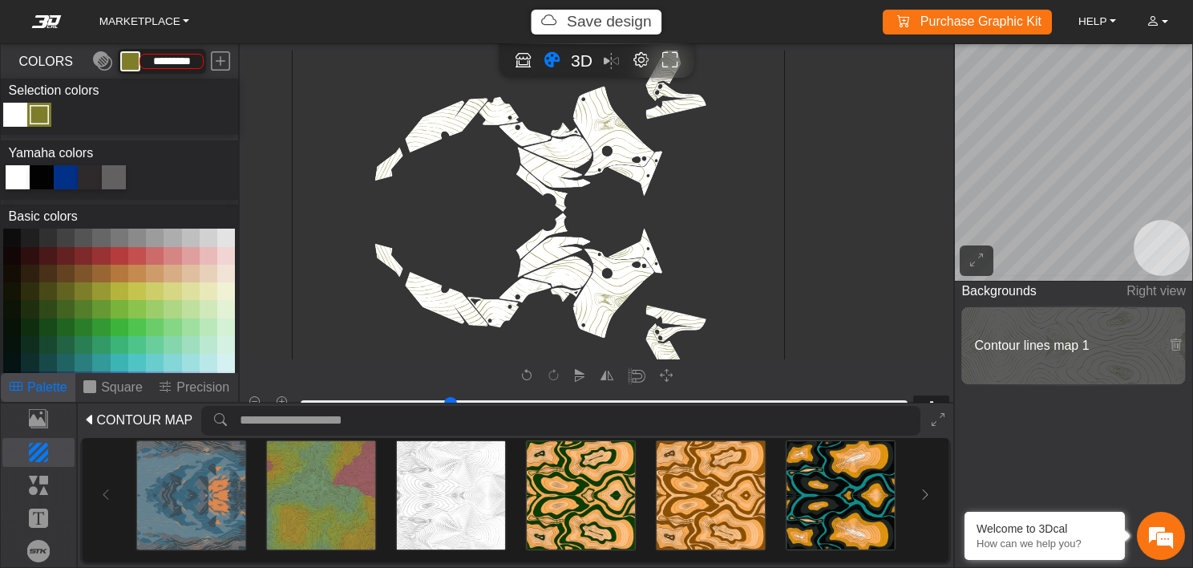
scroll to position [610, 481]
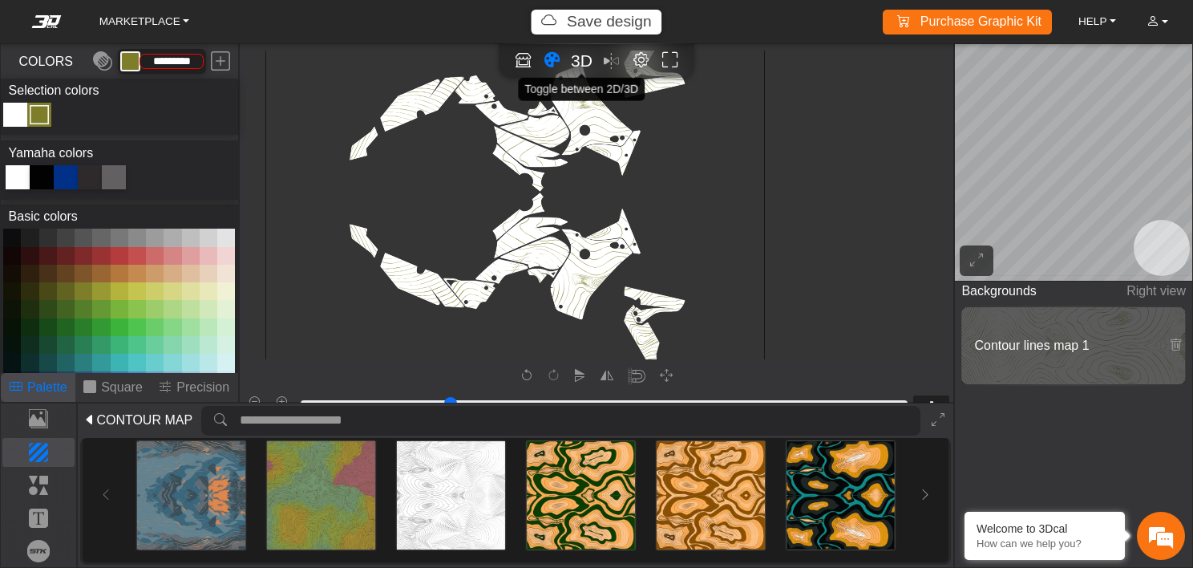
click at [581, 54] on span "3D" at bounding box center [582, 60] width 22 height 18
type input "*"
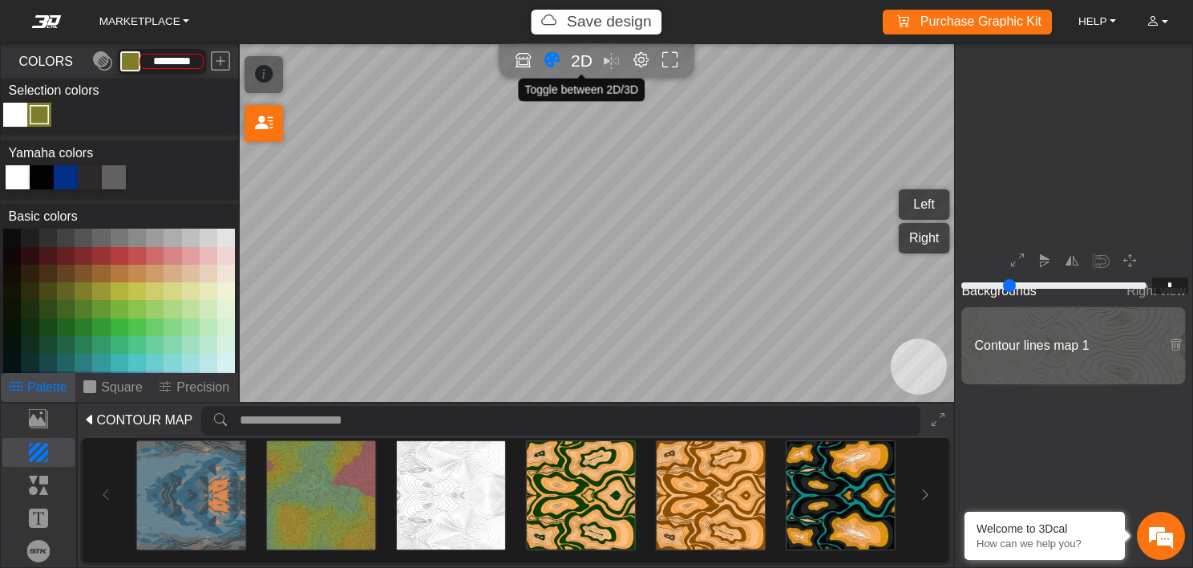
scroll to position [195, 183]
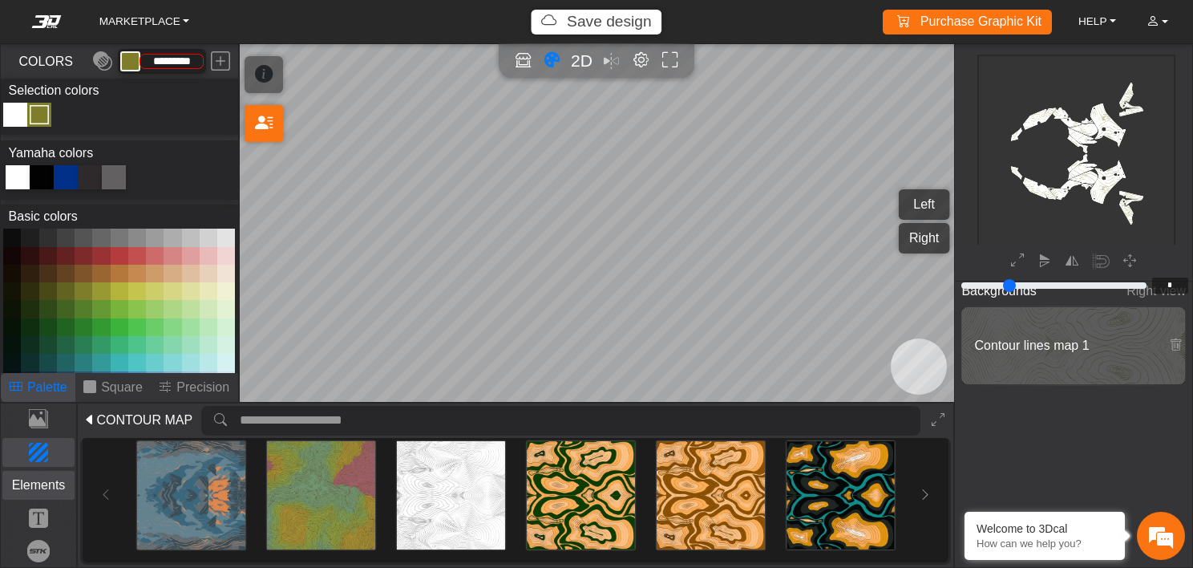
click at [42, 491] on p "Elements" at bounding box center [38, 485] width 71 height 19
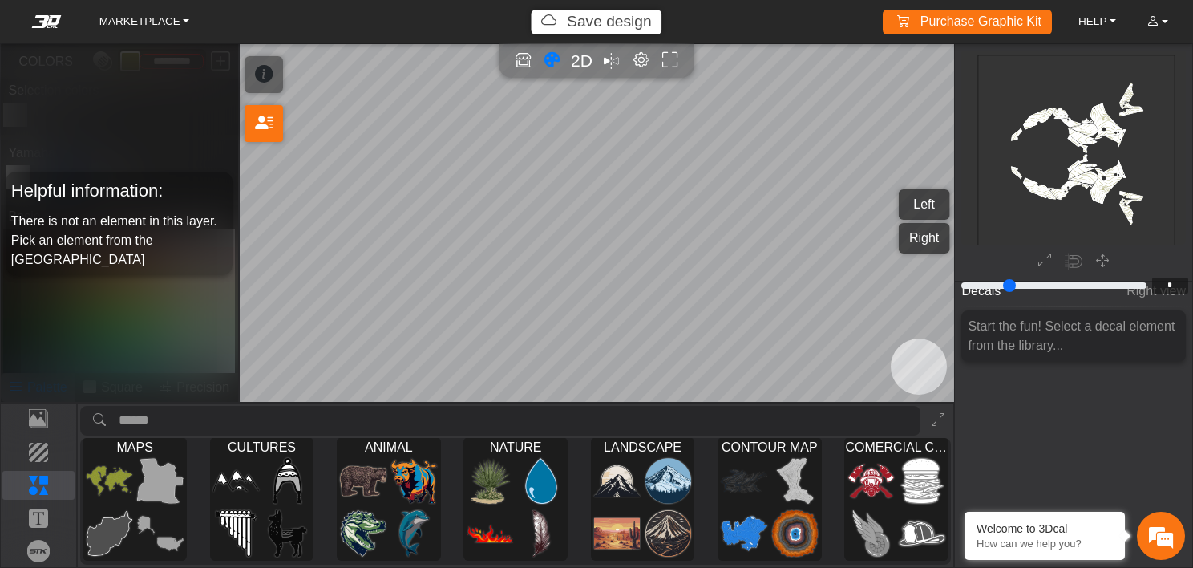
scroll to position [0, 0]
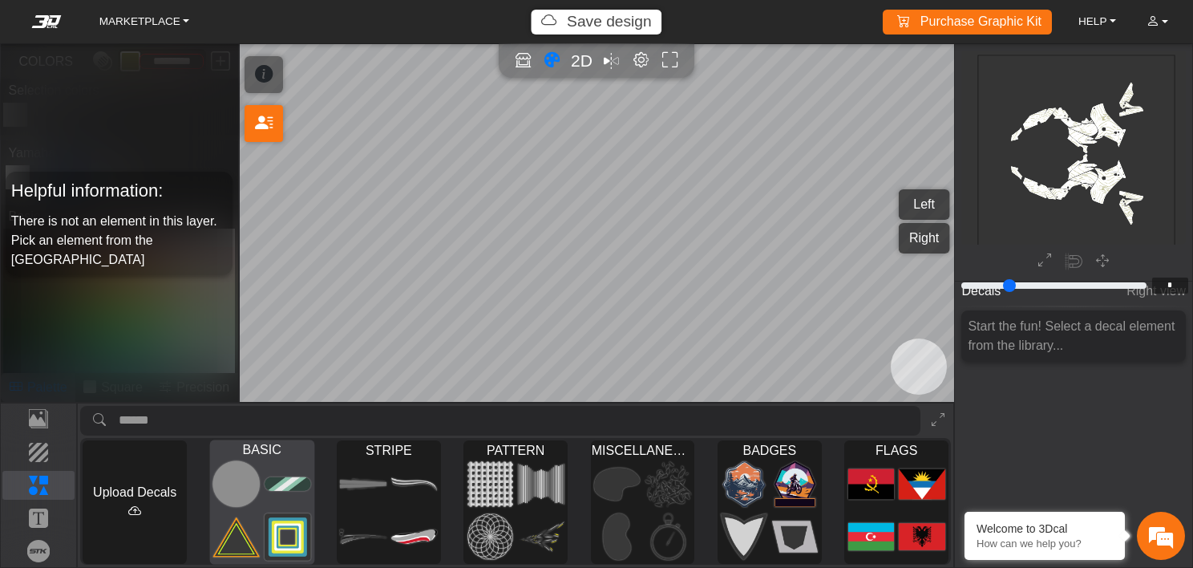
click at [266, 484] on img at bounding box center [288, 484] width 47 height 48
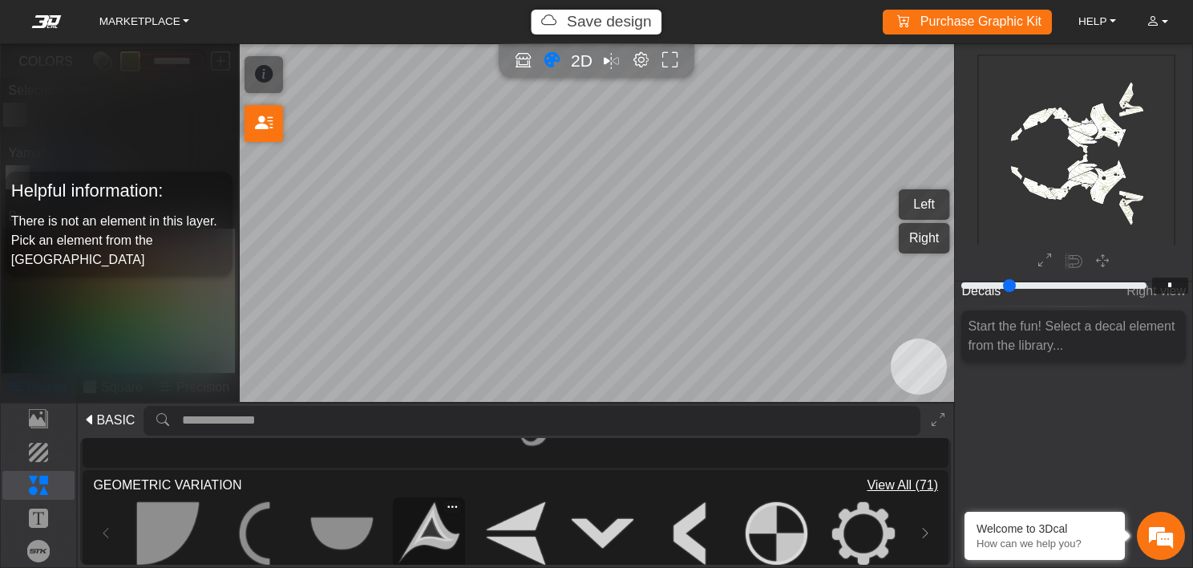
scroll to position [853, 0]
click at [125, 412] on span "BASIC" at bounding box center [115, 420] width 38 height 19
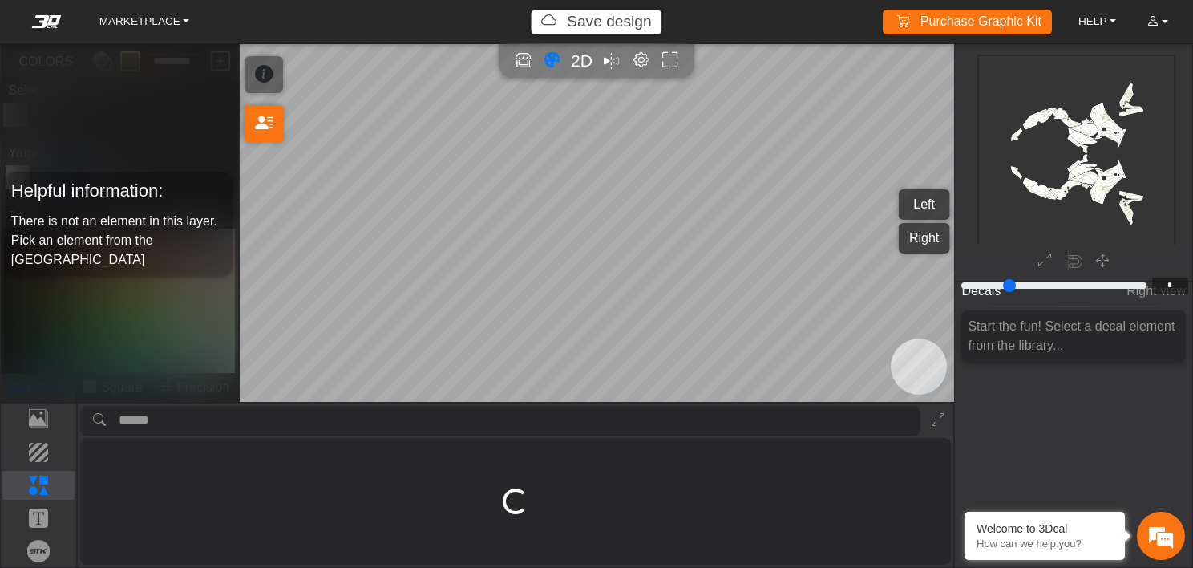
scroll to position [0, 0]
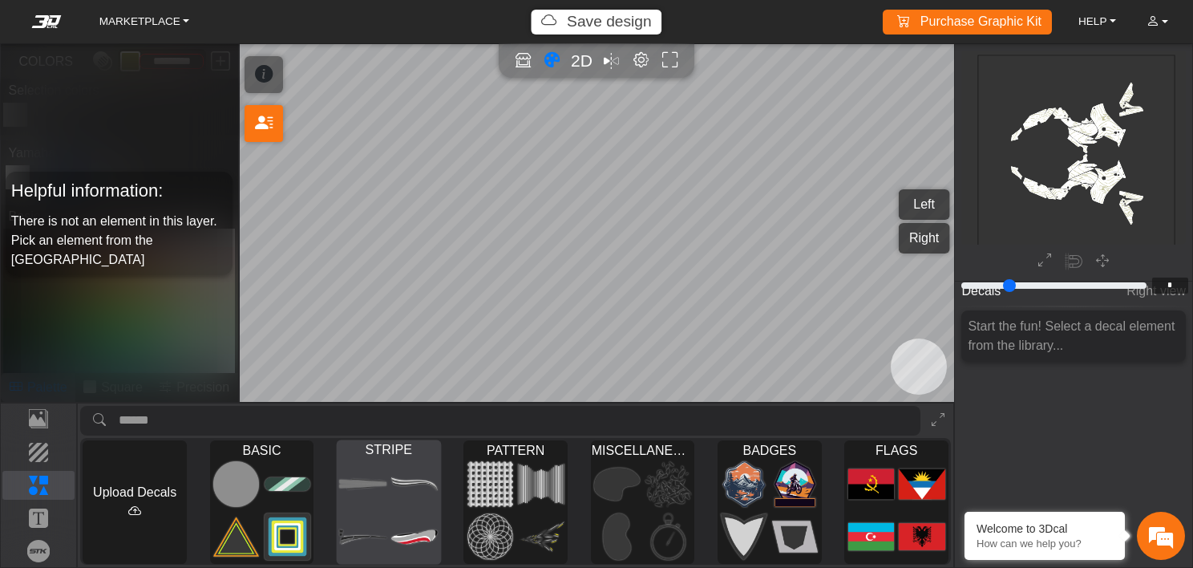
click at [395, 495] on img at bounding box center [414, 484] width 47 height 48
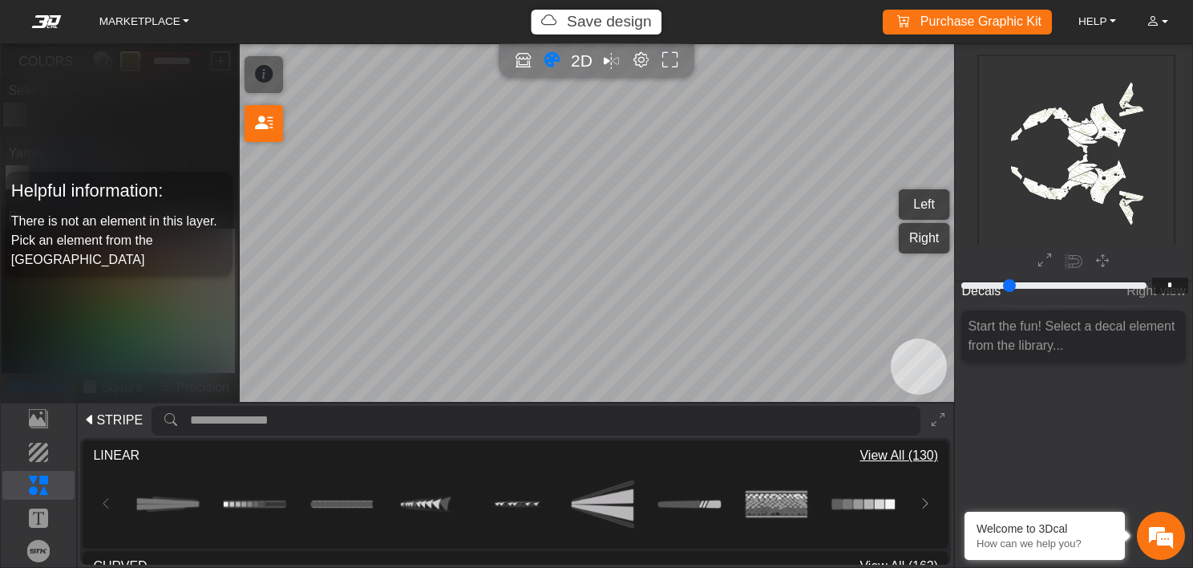
click at [109, 414] on span "STRIPE" at bounding box center [119, 420] width 47 height 19
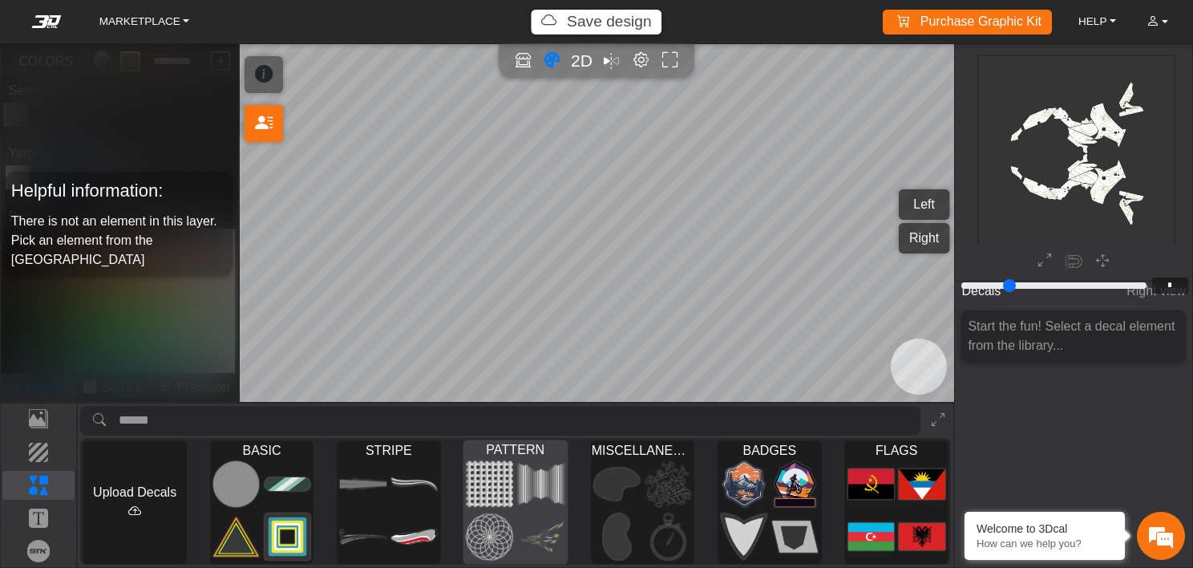
click at [518, 504] on img at bounding box center [541, 484] width 47 height 48
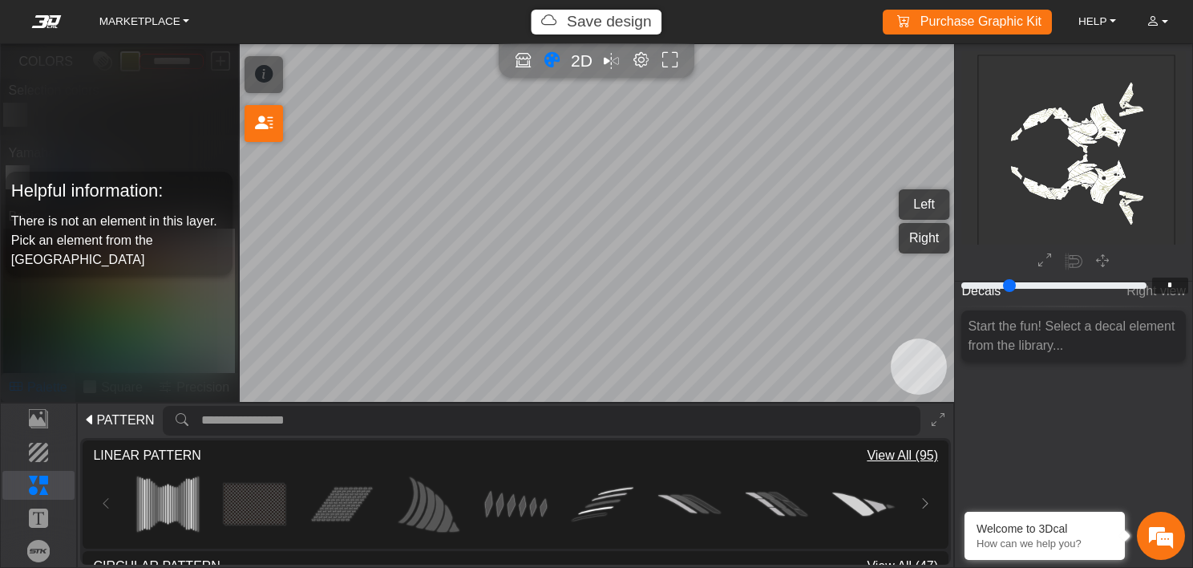
click at [127, 414] on span "PATTERN" at bounding box center [125, 420] width 58 height 19
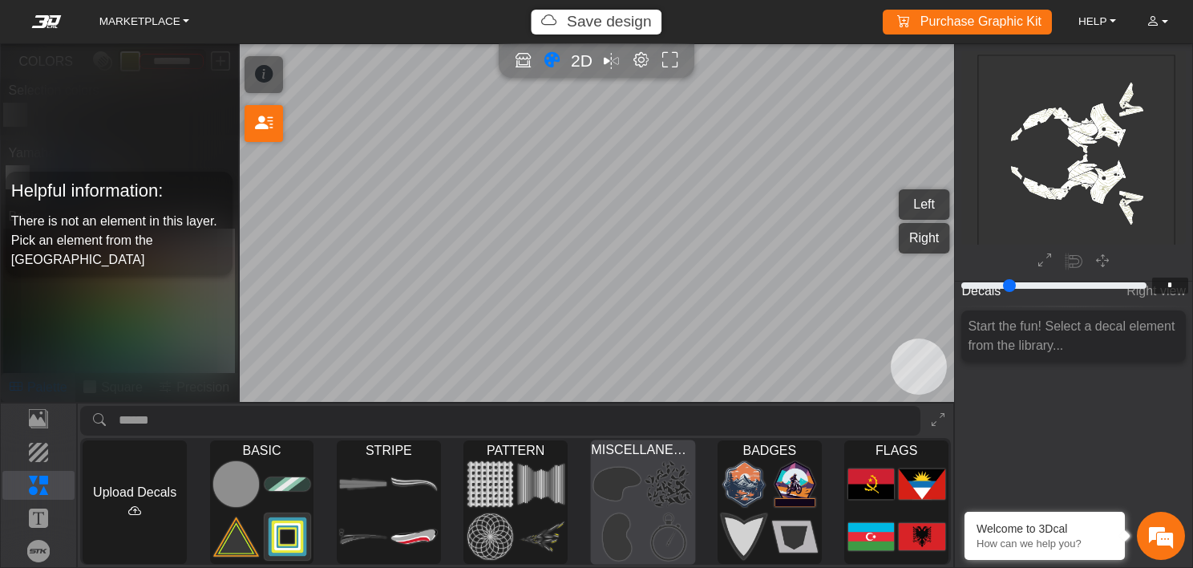
click at [635, 486] on img at bounding box center [616, 484] width 47 height 48
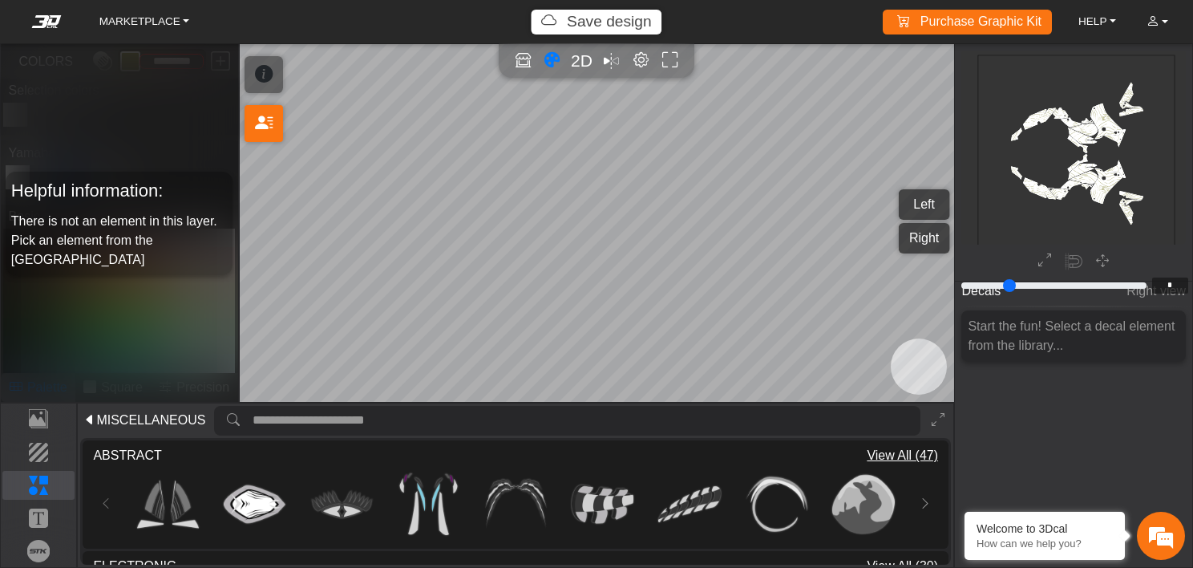
click at [142, 410] on button "MISCELLANEOUS" at bounding box center [144, 420] width 128 height 26
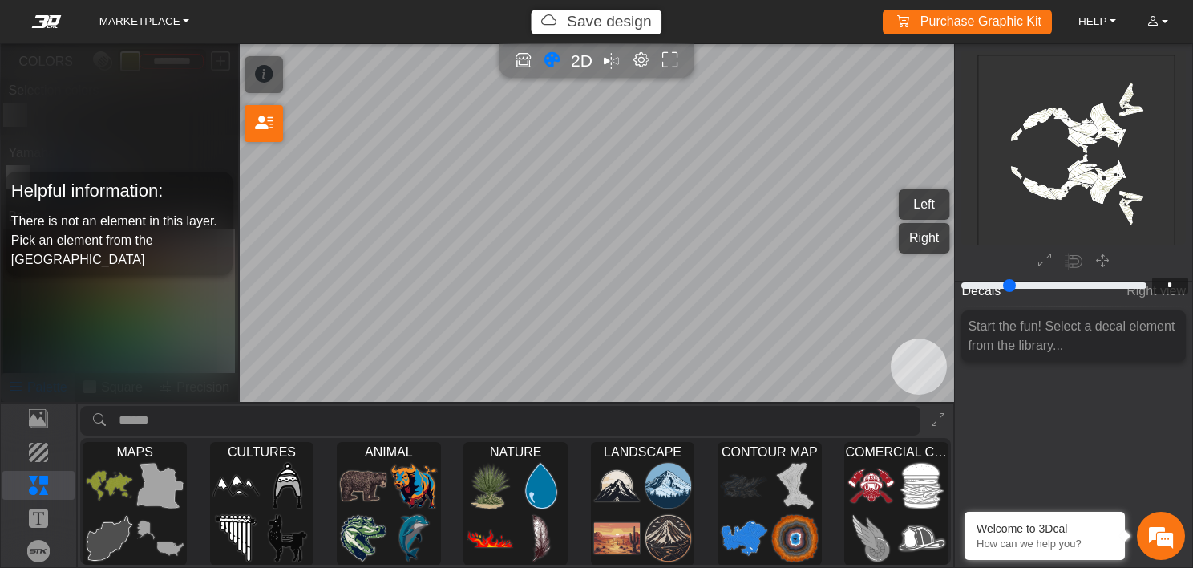
scroll to position [132, 0]
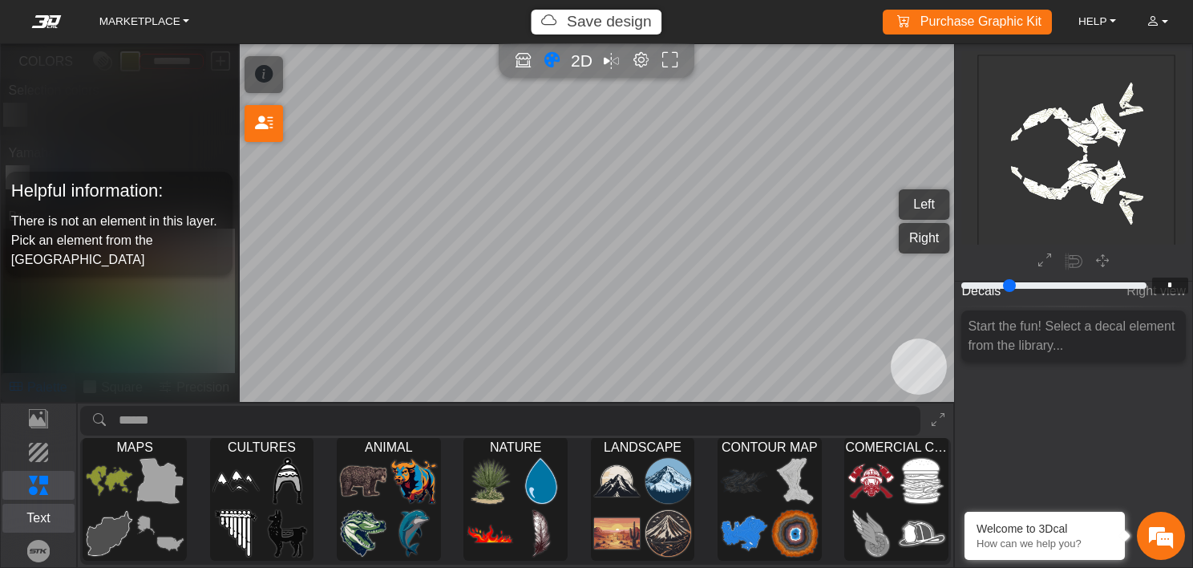
click at [39, 516] on p "Text" at bounding box center [38, 517] width 71 height 19
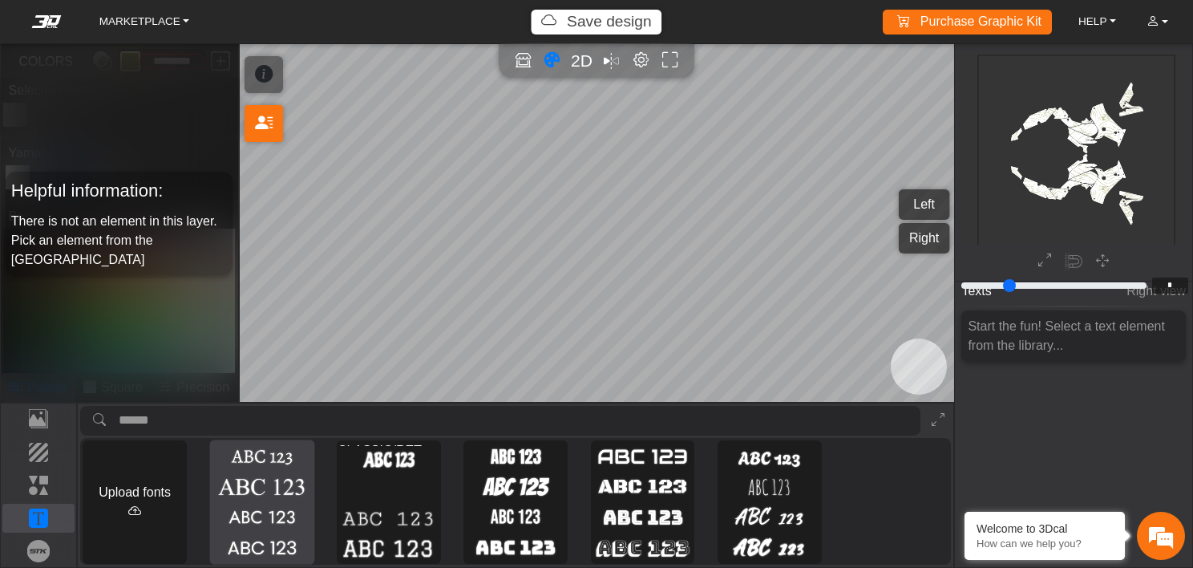
scroll to position [3, 0]
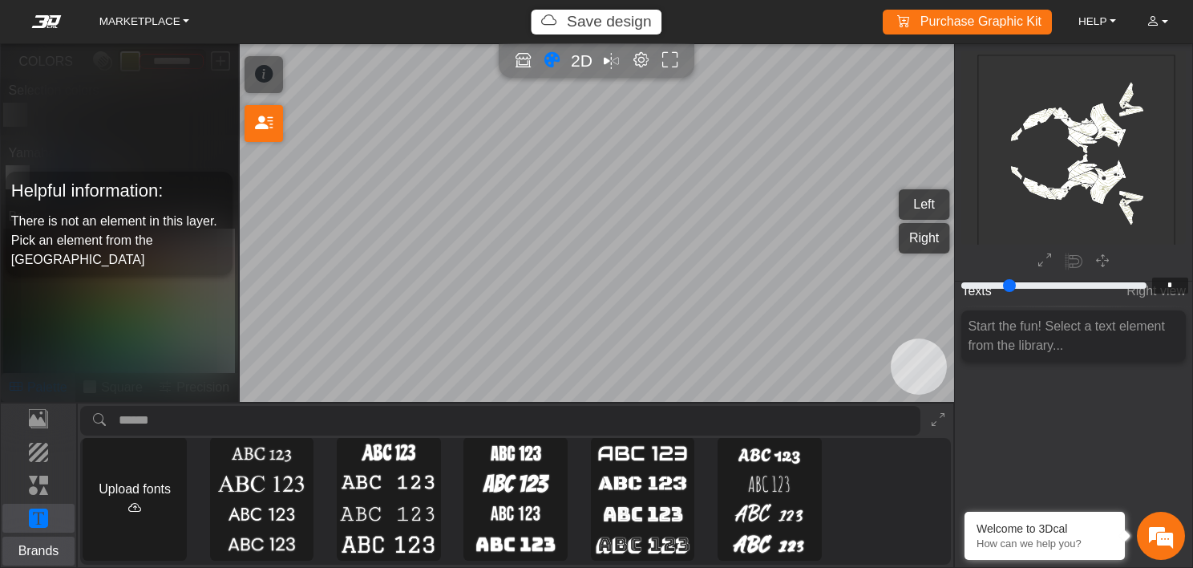
click at [43, 555] on p "Brands" at bounding box center [38, 550] width 71 height 19
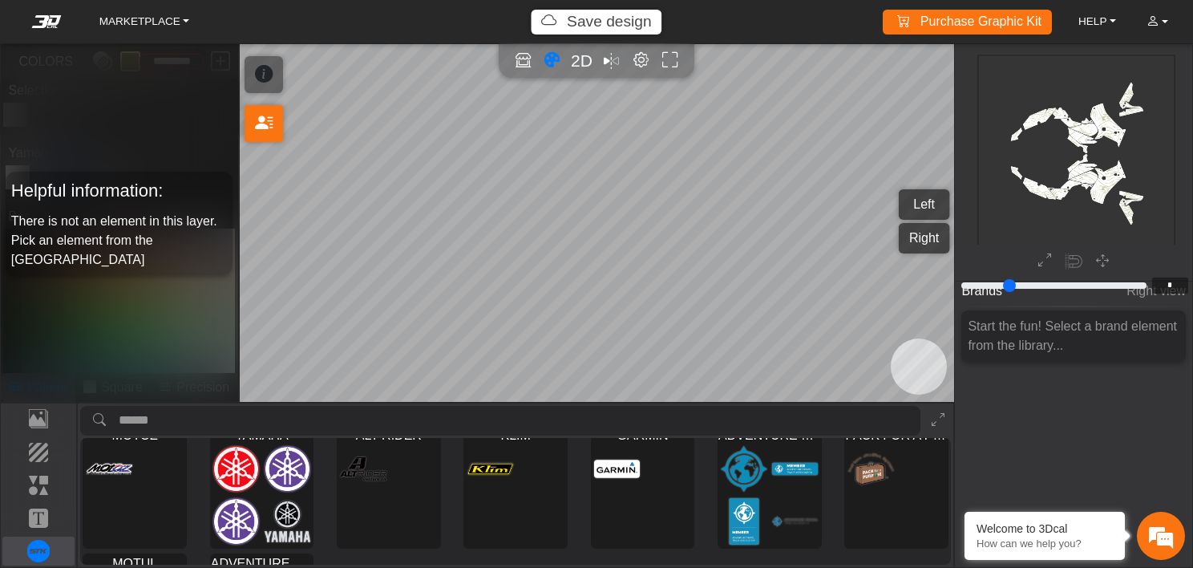
scroll to position [86, 0]
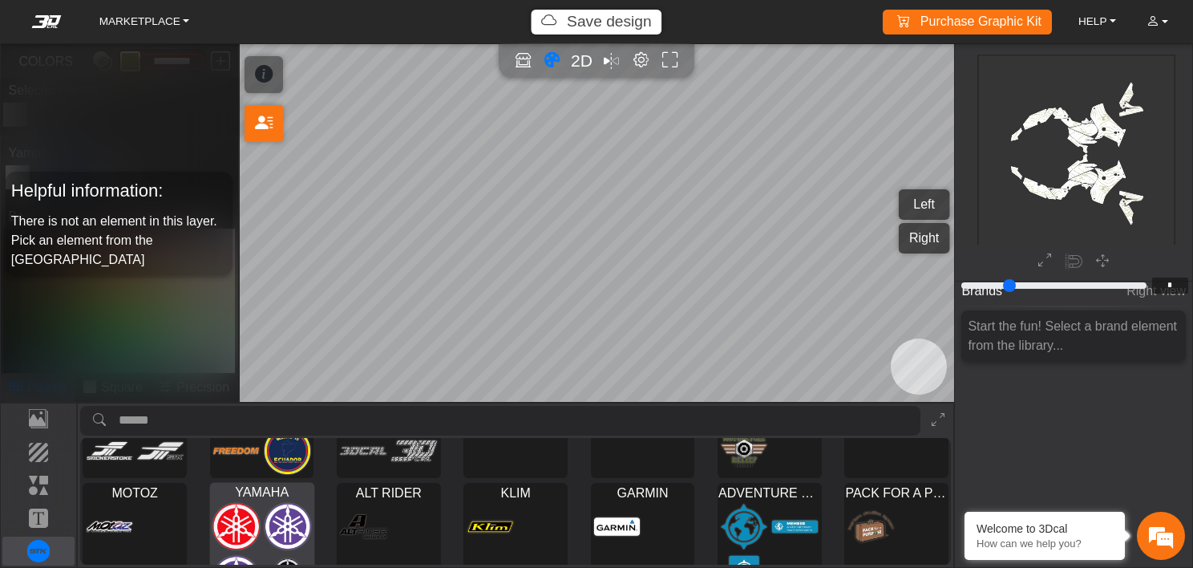
click at [290, 498] on span "YAMAHA" at bounding box center [261, 491] width 103 height 17
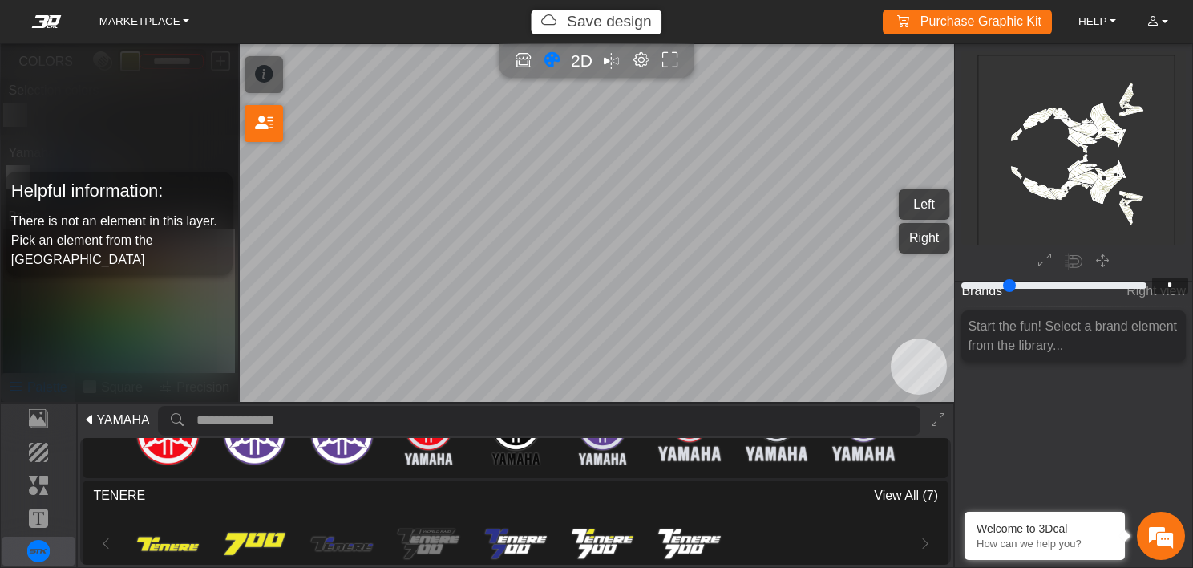
scroll to position [97, 0]
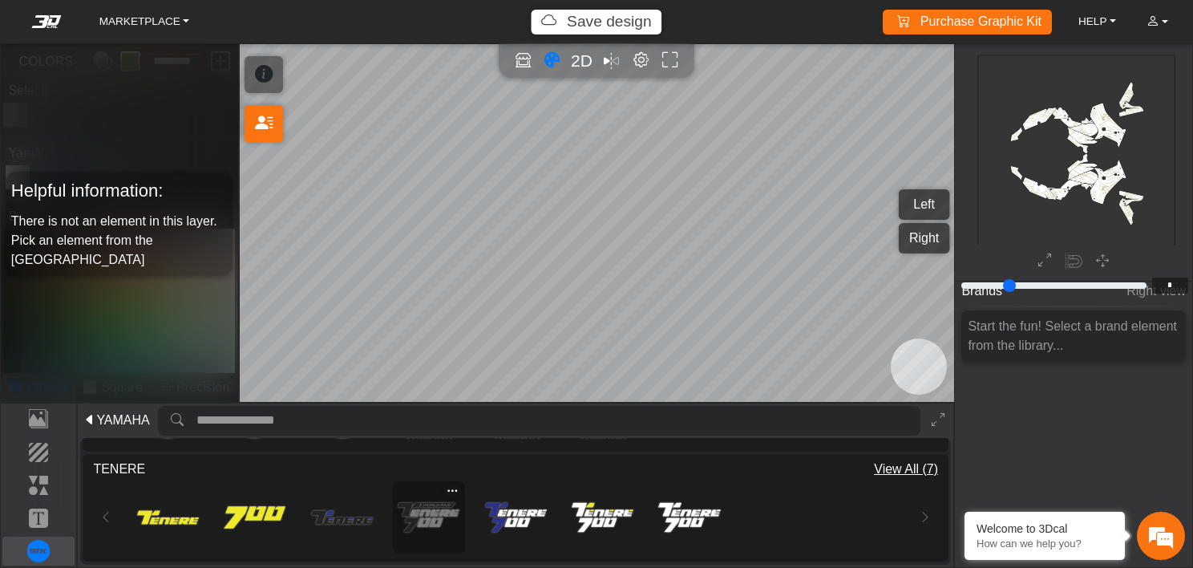
click at [418, 512] on img at bounding box center [429, 517] width 62 height 62
type input "**"
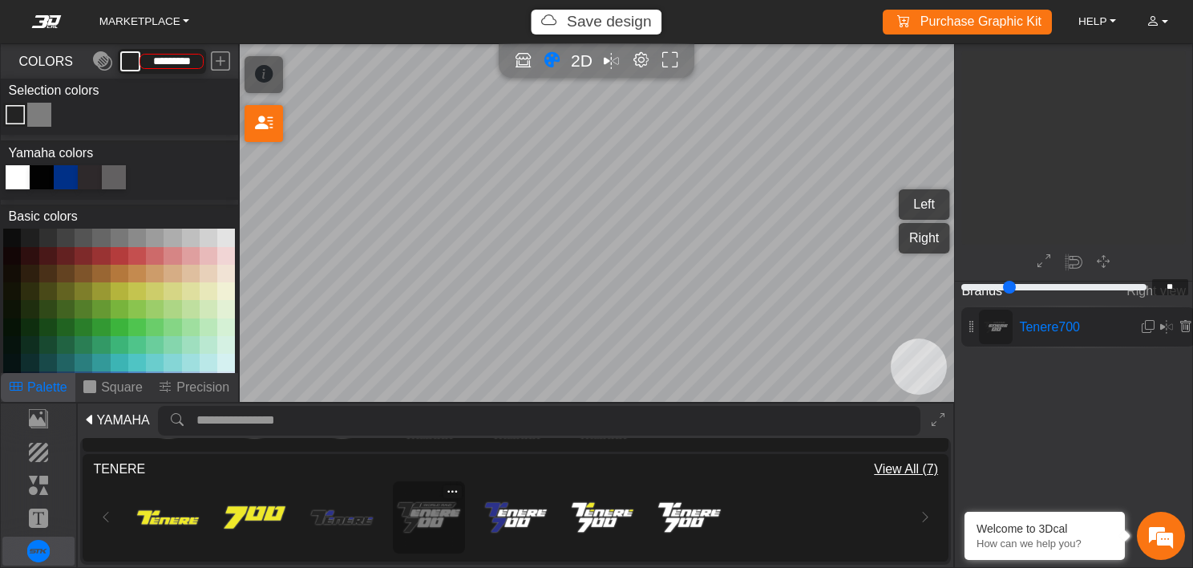
scroll to position [1371, 1341]
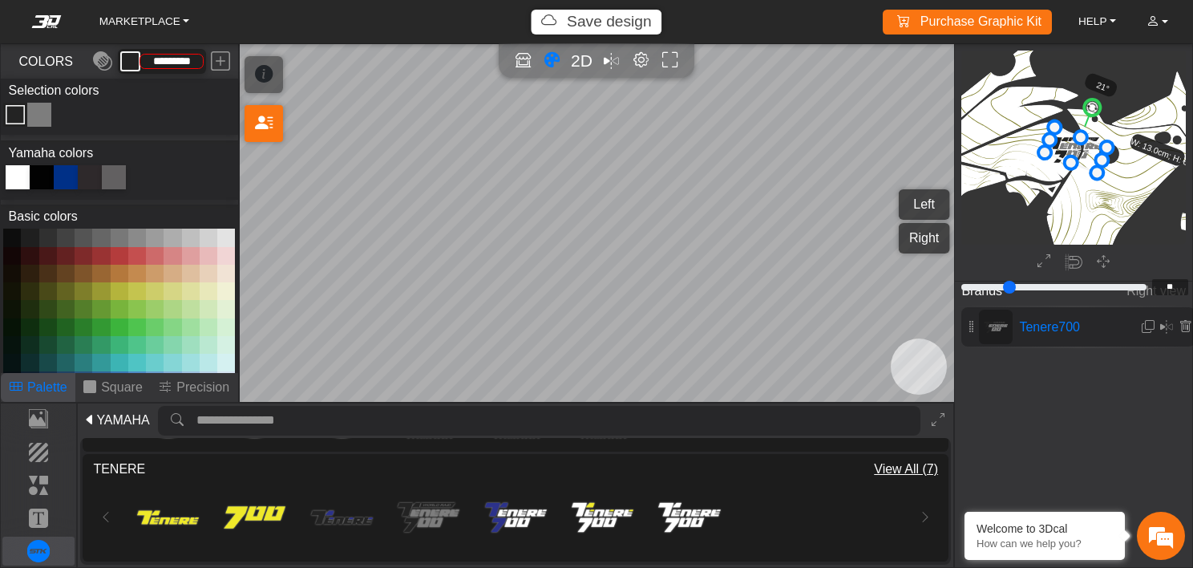
drag, startPoint x: 1076, startPoint y: 102, endPoint x: 1092, endPoint y: 107, distance: 16.7
click at [1092, 107] on circle at bounding box center [1092, 107] width 21 height 21
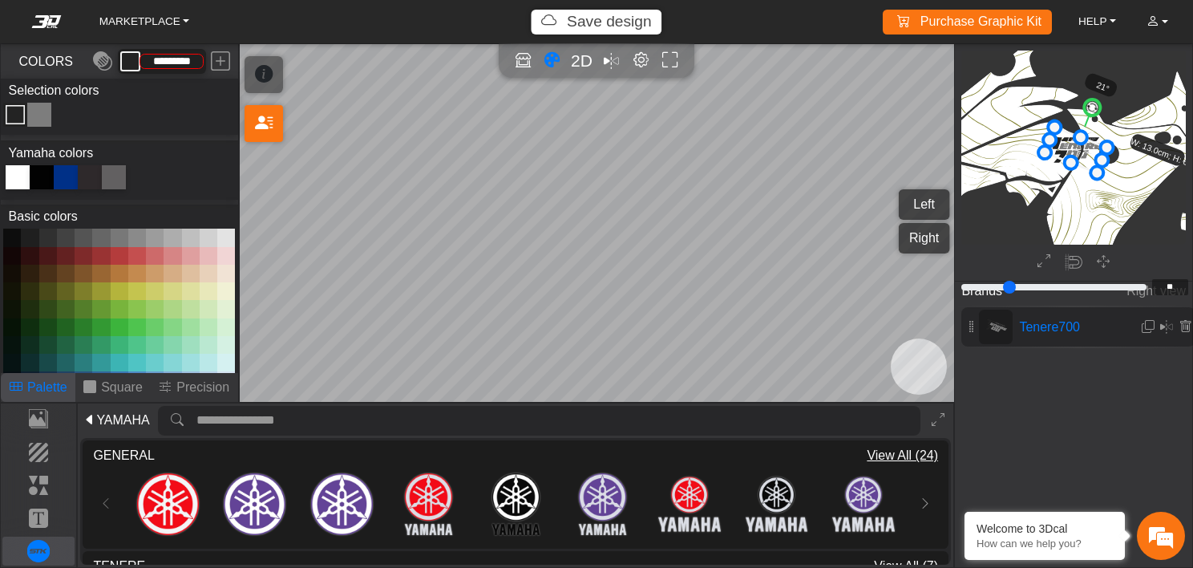
scroll to position [97, 0]
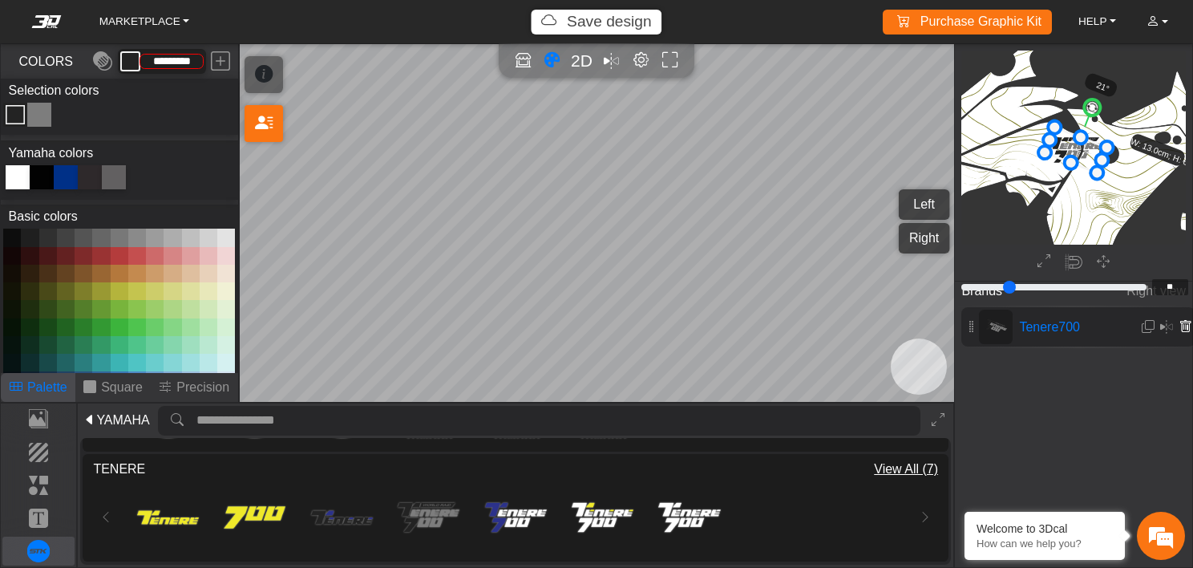
click at [1183, 326] on icon at bounding box center [1185, 327] width 13 height 14
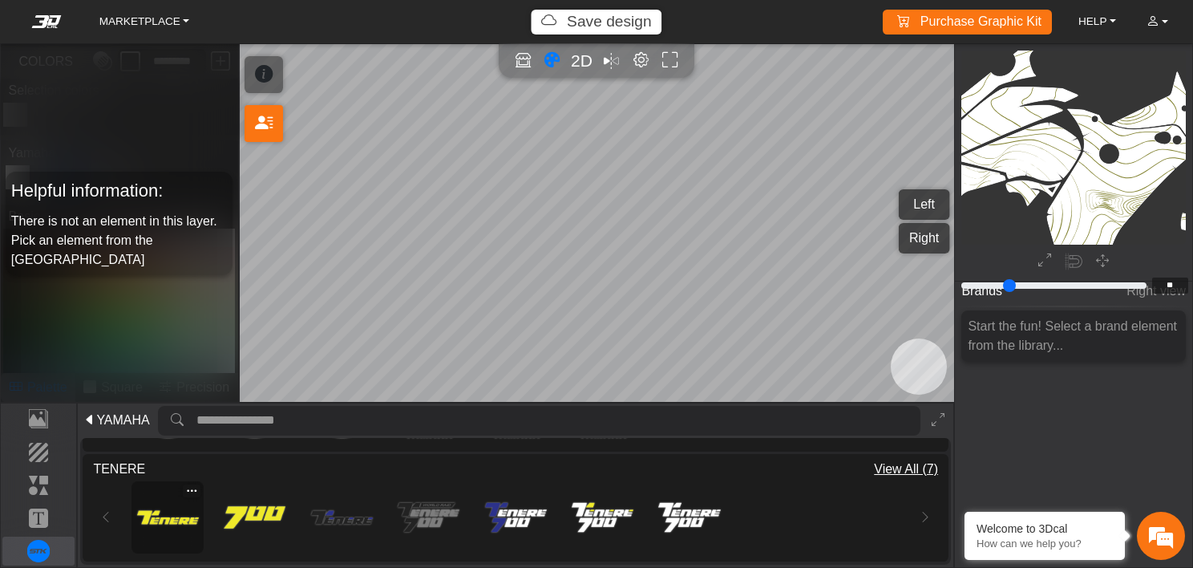
click at [181, 510] on img at bounding box center [168, 517] width 62 height 62
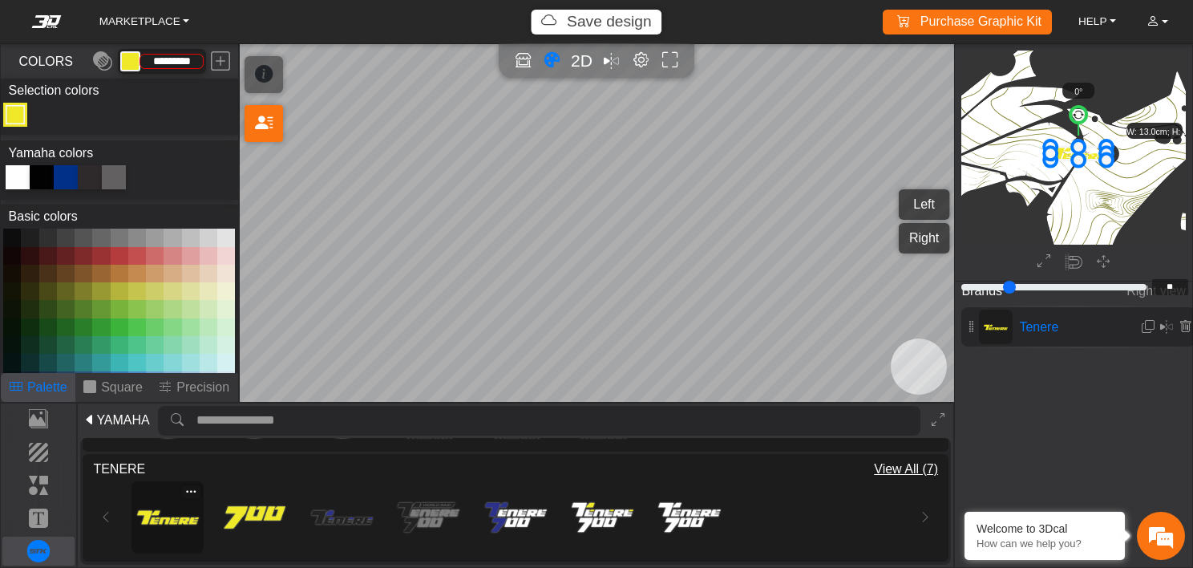
scroll to position [1375, 1343]
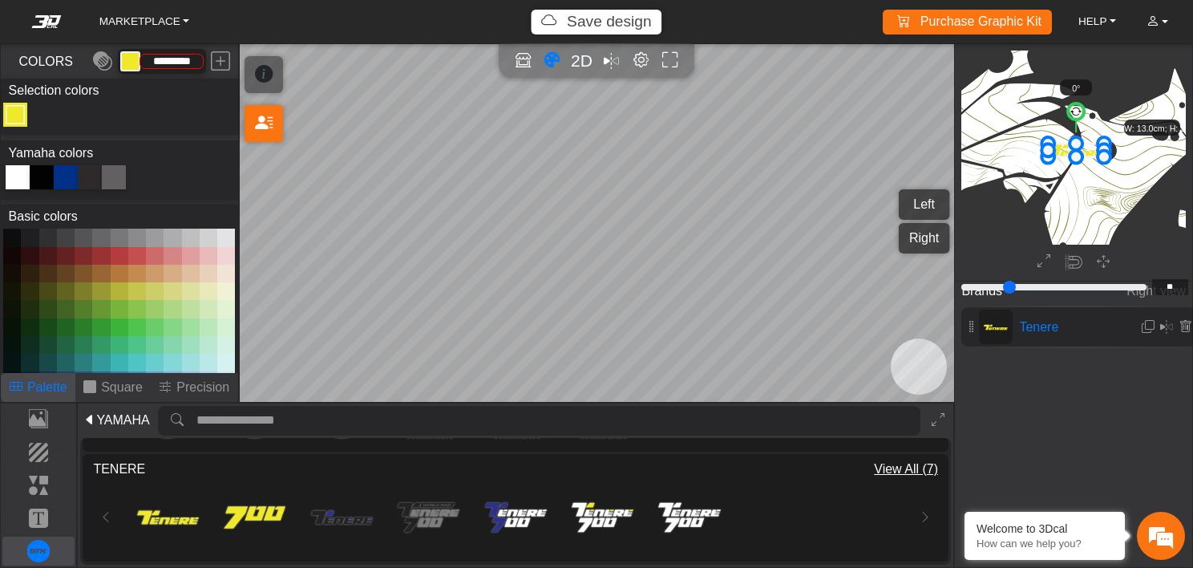
click at [39, 180] on div at bounding box center [42, 177] width 24 height 24
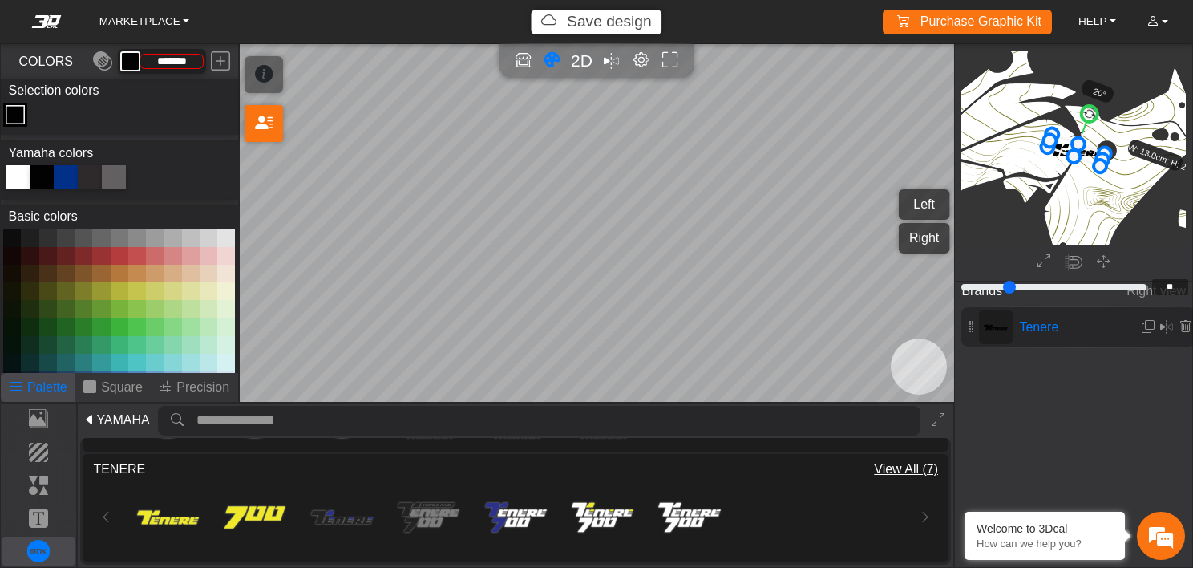
drag, startPoint x: 1071, startPoint y: 103, endPoint x: 1092, endPoint y: 109, distance: 21.8
click at [1092, 109] on circle at bounding box center [1089, 113] width 21 height 21
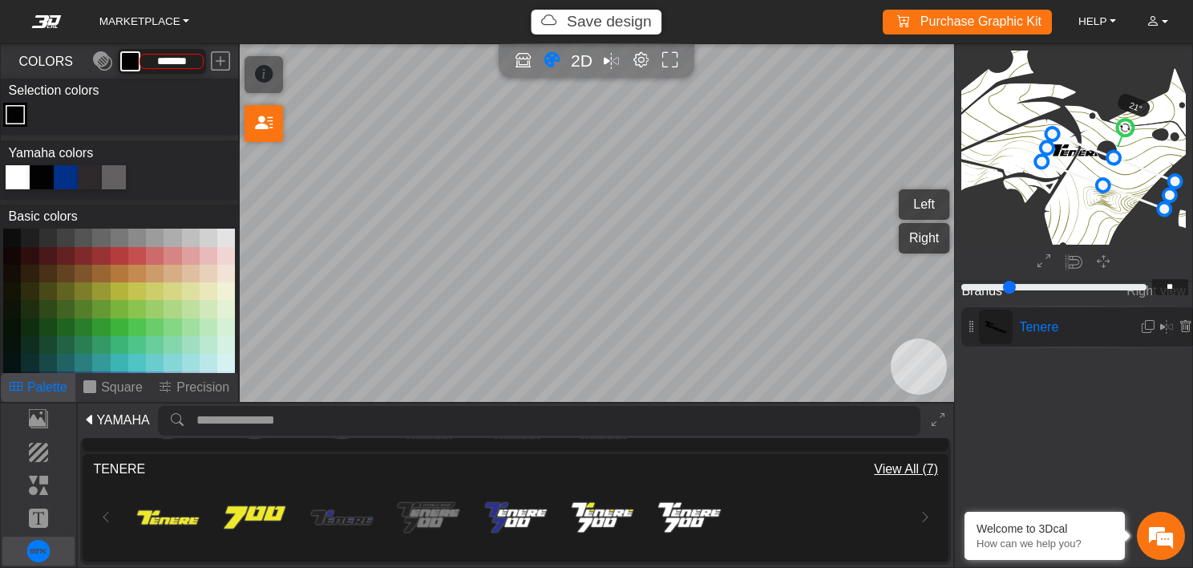
drag, startPoint x: 1098, startPoint y: 167, endPoint x: 1158, endPoint y: 224, distance: 82.8
click at [1128, 131] on circle at bounding box center [1129, 130] width 22 height 22
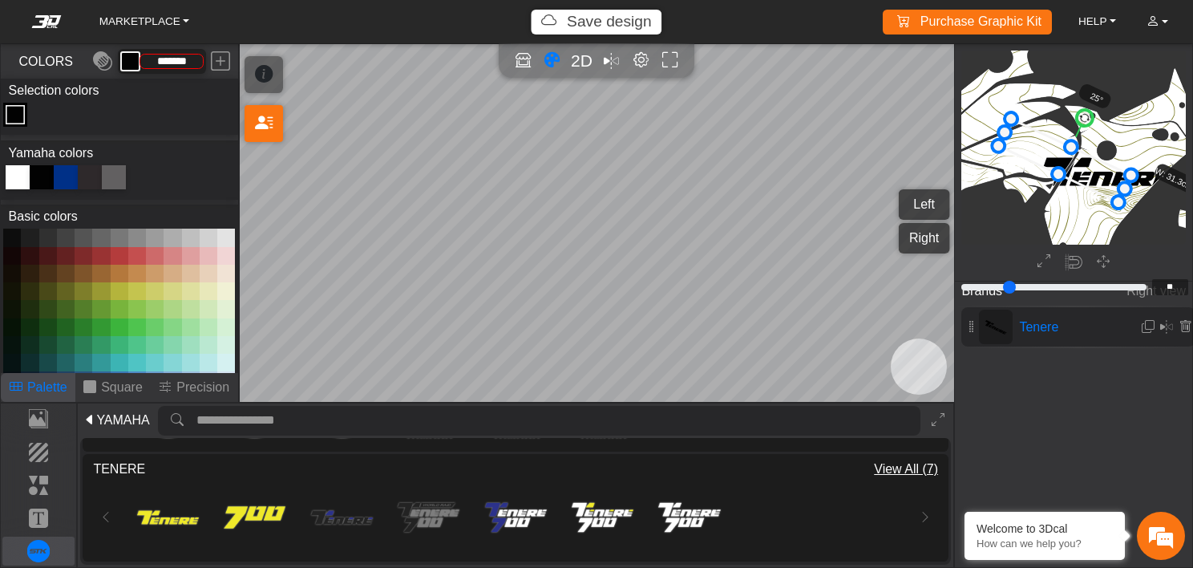
drag, startPoint x: 1084, startPoint y: 161, endPoint x: 1039, endPoint y: 150, distance: 45.5
click at [1039, 150] on icon at bounding box center [1064, 160] width 132 height 83
drag, startPoint x: 1118, startPoint y: 202, endPoint x: 1126, endPoint y: 213, distance: 13.2
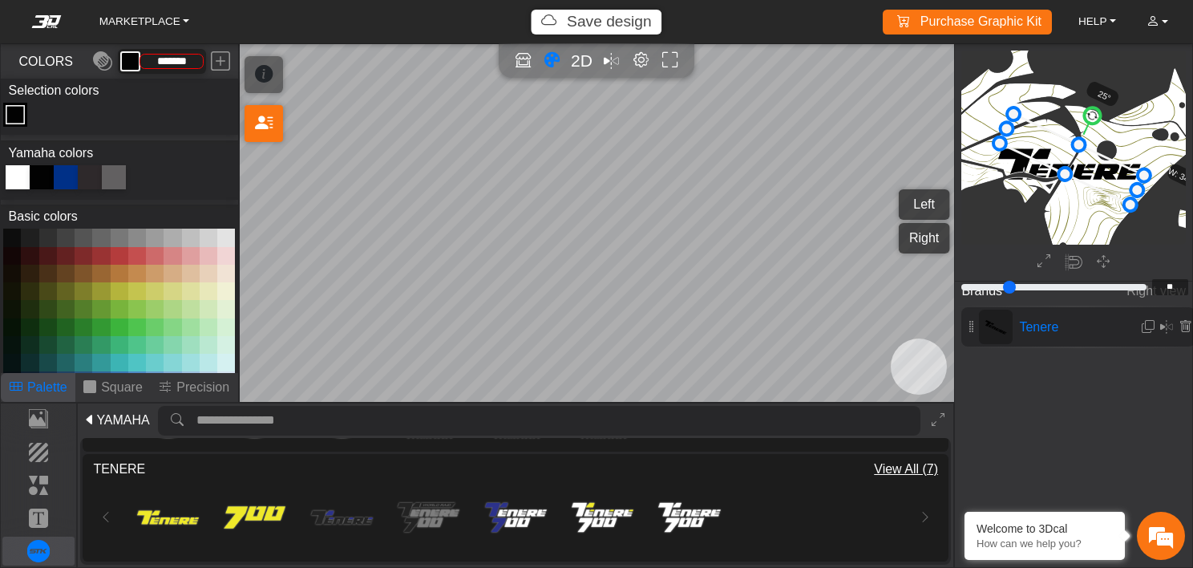
click at [1051, 151] on icon at bounding box center [1072, 159] width 144 height 91
click at [1102, 176] on icon at bounding box center [1074, 160] width 144 height 91
click at [279, 512] on img at bounding box center [255, 517] width 62 height 62
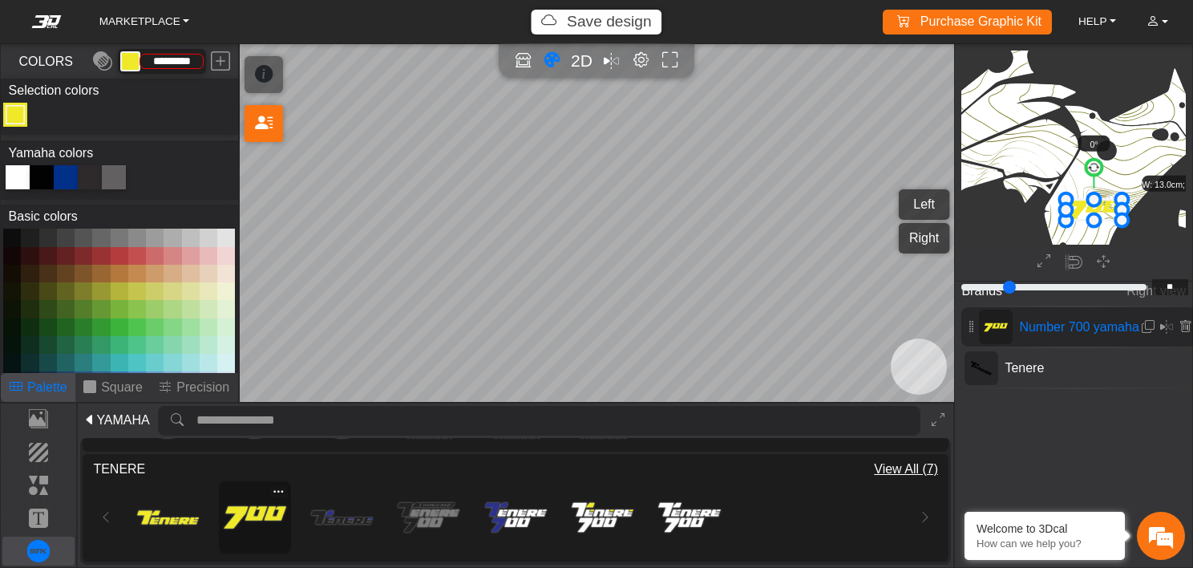
scroll to position [1434, 1361]
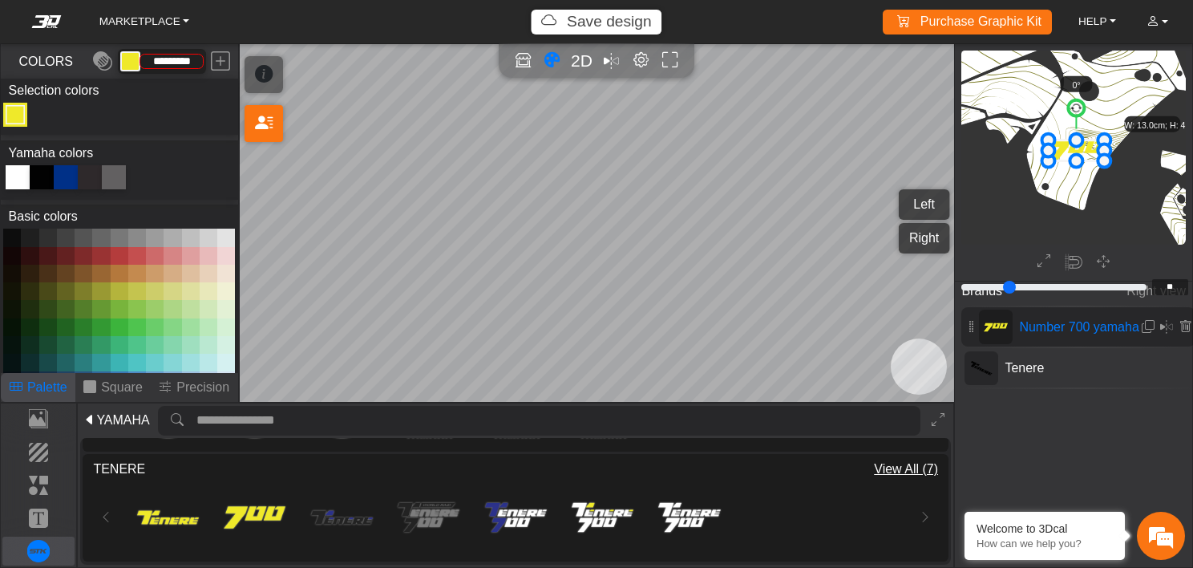
click at [15, 111] on div "Color Toggle" at bounding box center [15, 114] width 19 height 19
click at [10, 238] on button at bounding box center [12, 238] width 18 height 18
type input "*********"
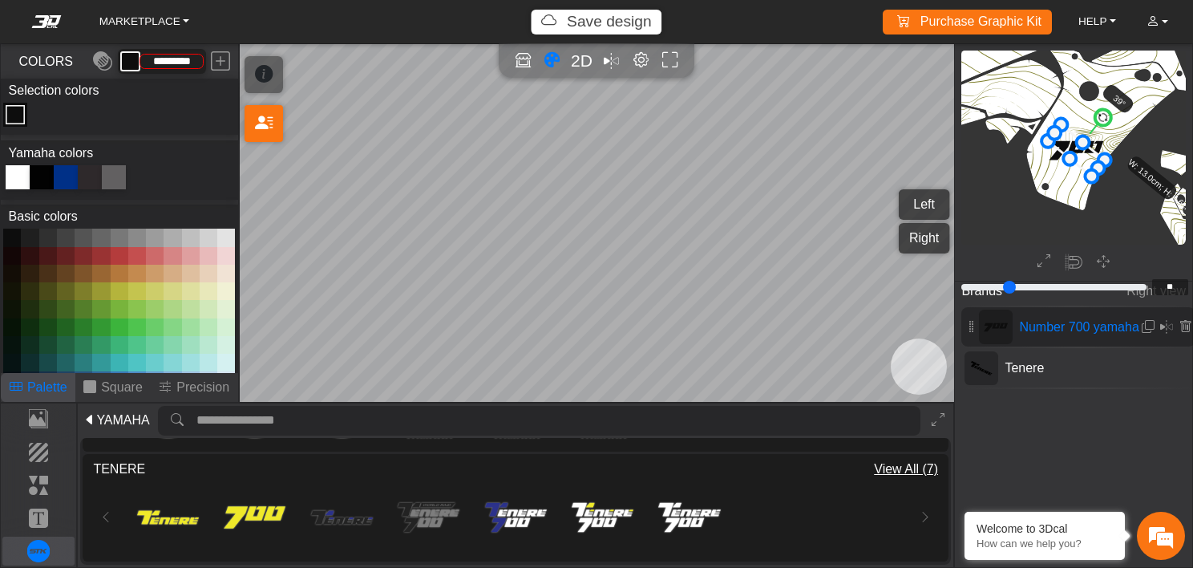
drag, startPoint x: 1079, startPoint y: 109, endPoint x: 1108, endPoint y: 108, distance: 28.9
drag, startPoint x: 1101, startPoint y: 119, endPoint x: 1093, endPoint y: 116, distance: 8.4
click at [1093, 116] on circle at bounding box center [1096, 113] width 22 height 22
click at [1090, 115] on circle at bounding box center [1092, 110] width 21 height 21
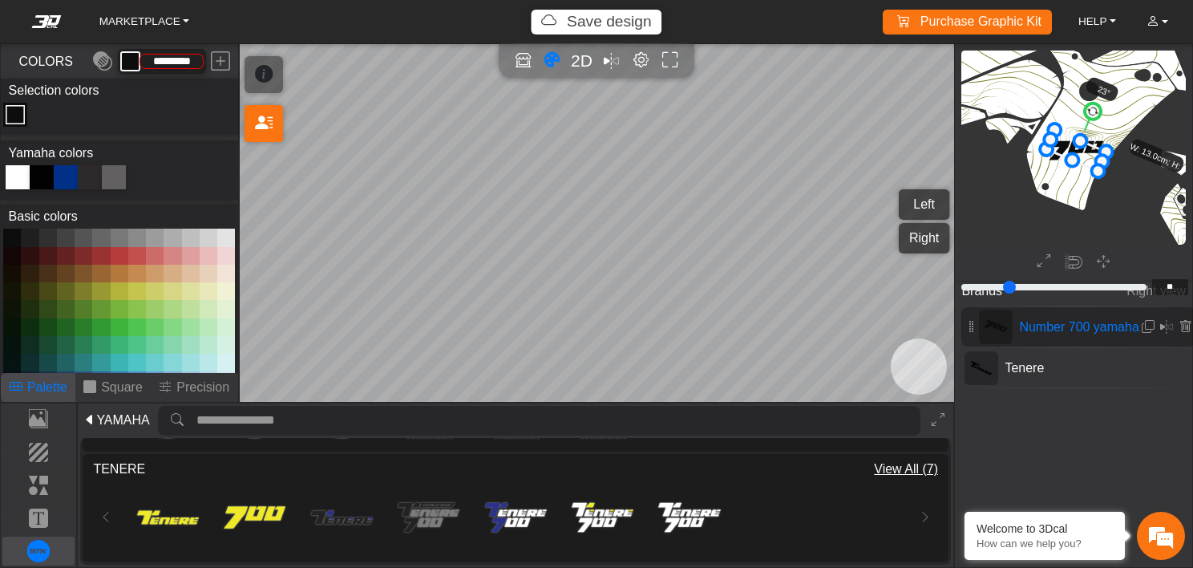
click at [1092, 112] on circle at bounding box center [1093, 110] width 21 height 21
click at [1092, 113] on circle at bounding box center [1094, 111] width 21 height 21
drag, startPoint x: 1093, startPoint y: 115, endPoint x: 1104, endPoint y: 103, distance: 16.5
drag, startPoint x: 1091, startPoint y: 179, endPoint x: 1096, endPoint y: 189, distance: 11.8
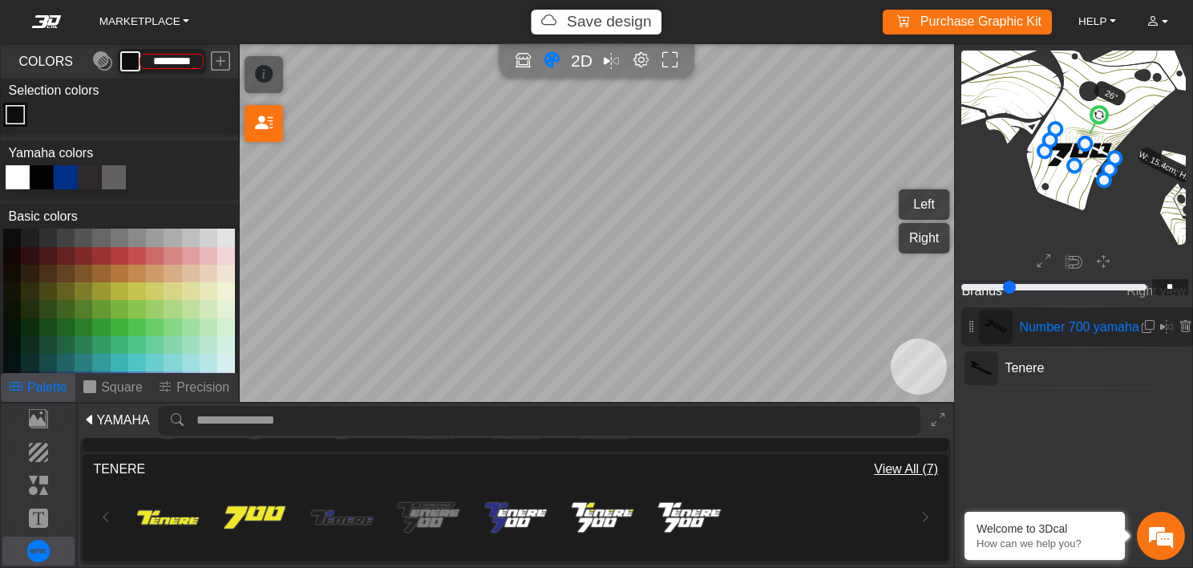
click at [1097, 114] on circle at bounding box center [1099, 115] width 22 height 22
drag, startPoint x: 1069, startPoint y: 154, endPoint x: 1062, endPoint y: 148, distance: 9.7
click at [1062, 148] on icon at bounding box center [1073, 147] width 71 height 50
click at [1064, 141] on icon at bounding box center [1075, 142] width 71 height 50
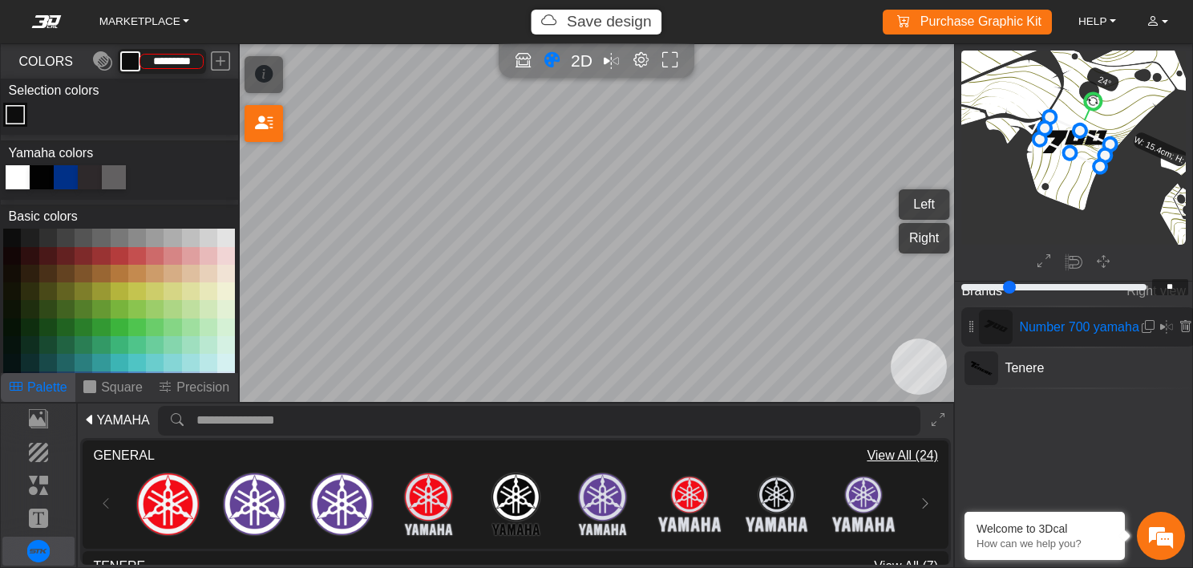
scroll to position [3, 0]
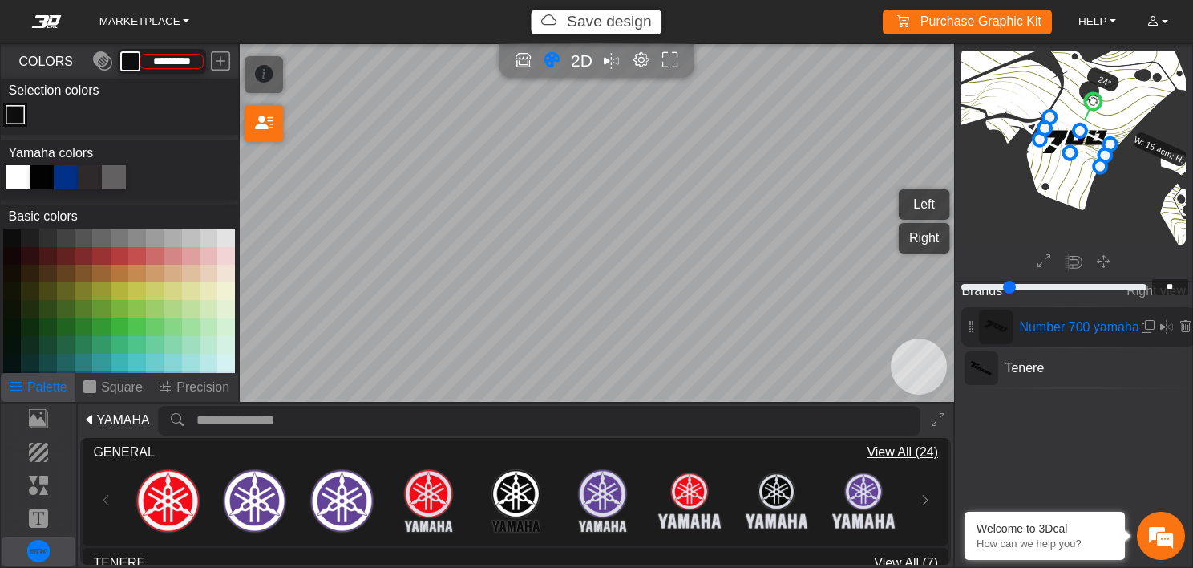
click at [905, 448] on span "View All (24)" at bounding box center [902, 452] width 71 height 19
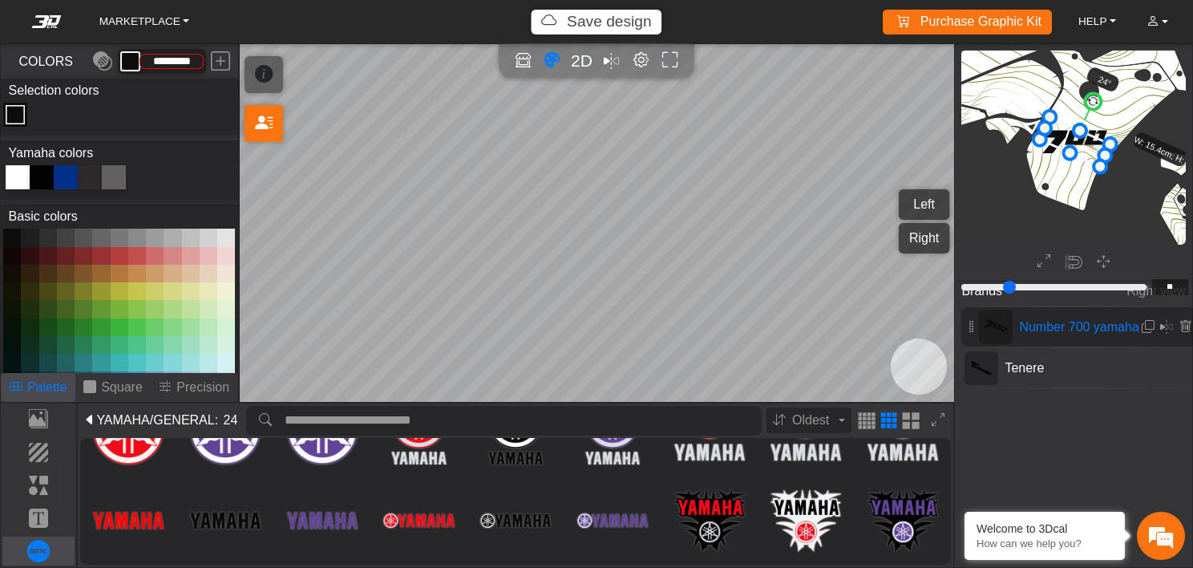
scroll to position [0, 0]
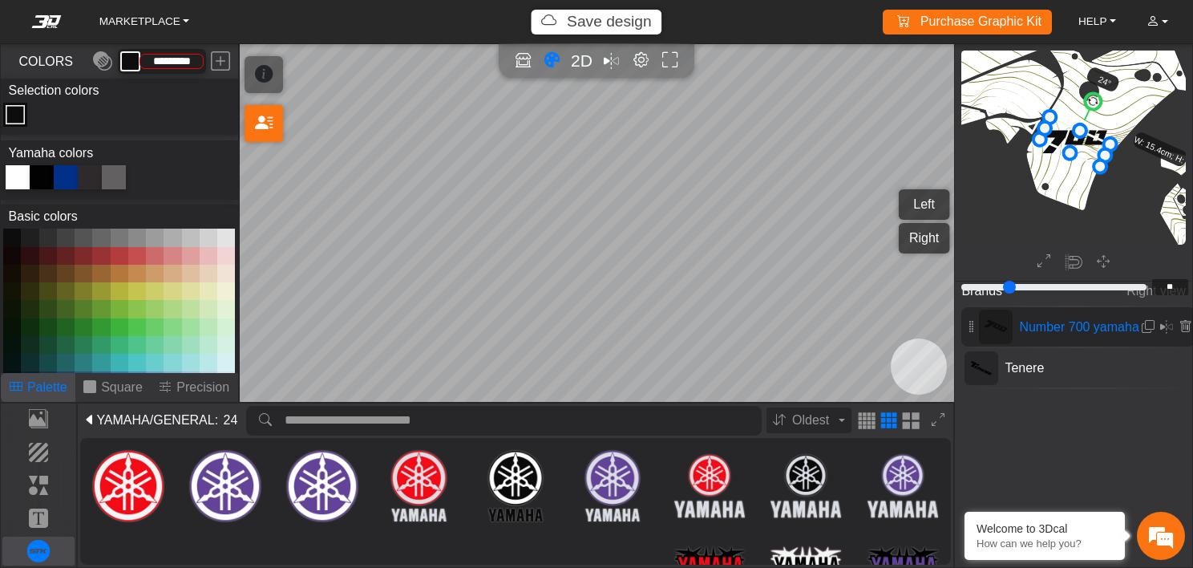
click at [105, 419] on span "YAMAHA" at bounding box center [122, 420] width 53 height 19
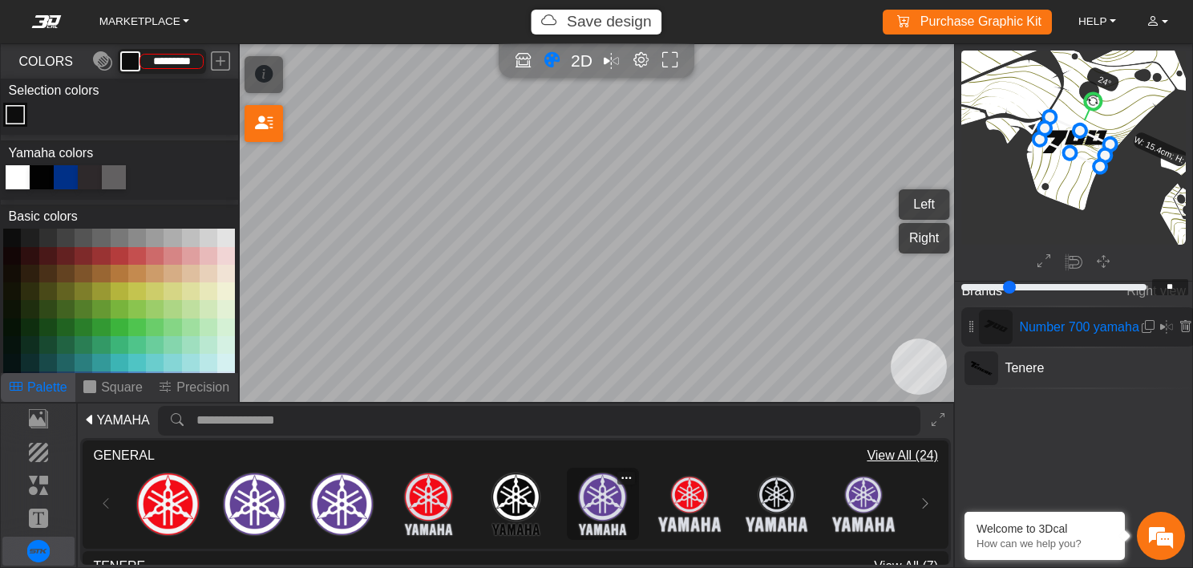
scroll to position [97, 0]
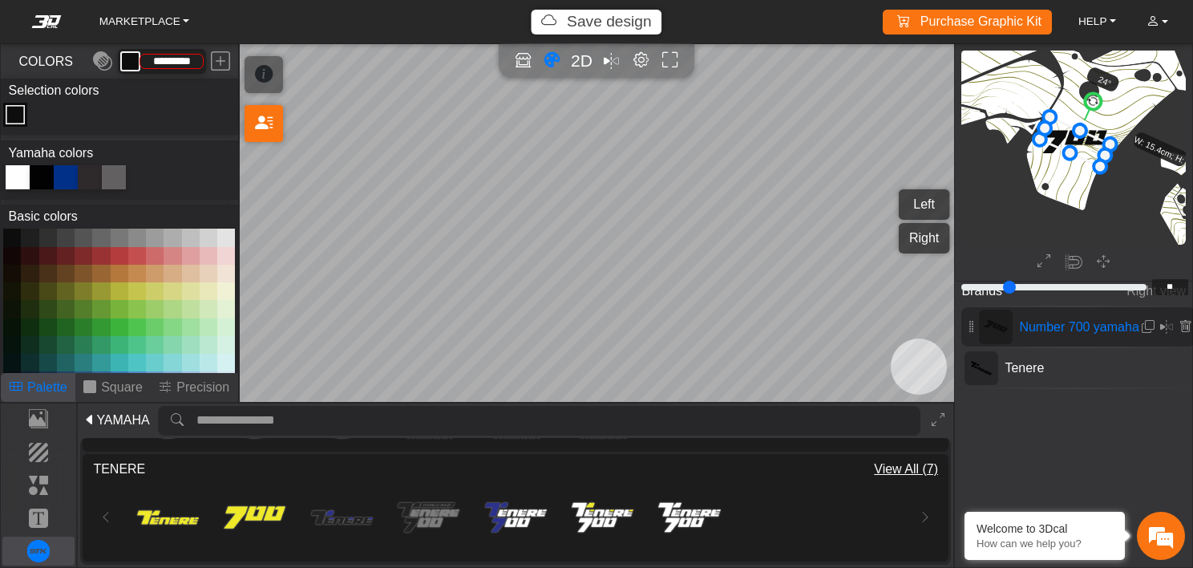
click at [887, 479] on div "Loading... Loading... Loading... Loading... Loading... Loading... Loading..." at bounding box center [516, 517] width 794 height 77
click at [898, 470] on span "View All (7)" at bounding box center [906, 469] width 64 height 19
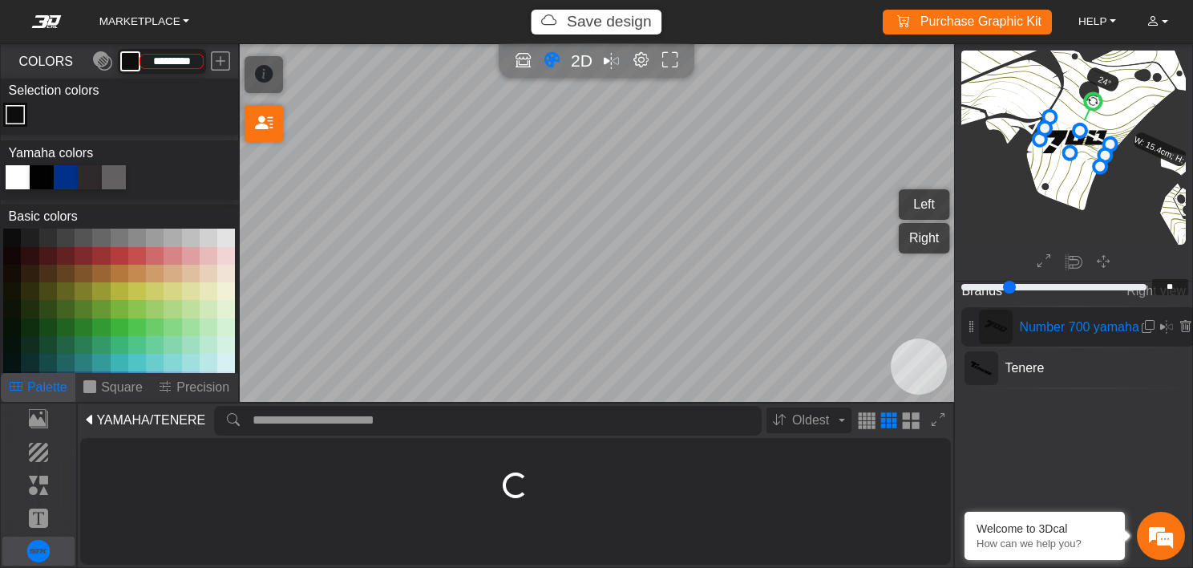
scroll to position [0, 0]
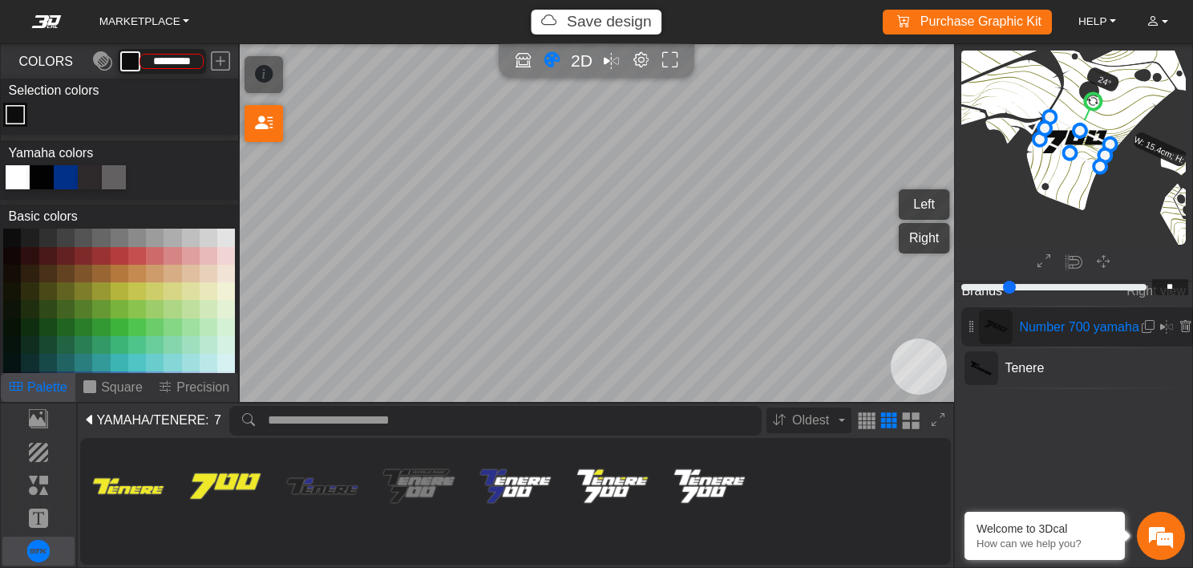
click at [188, 418] on span "/TENERE" at bounding box center [177, 420] width 55 height 19
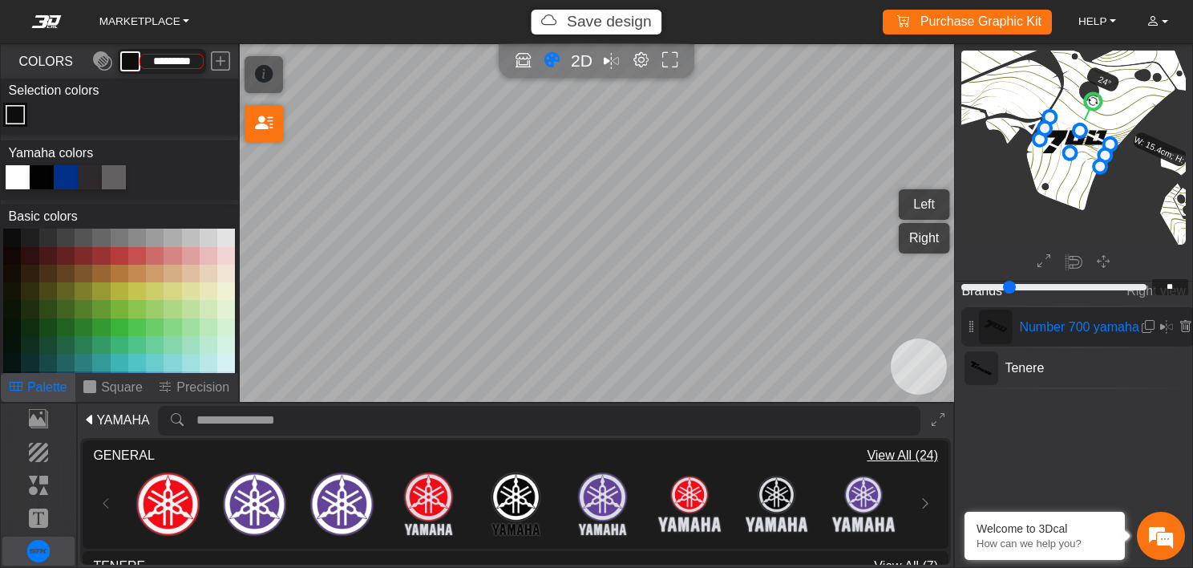
type input "*"
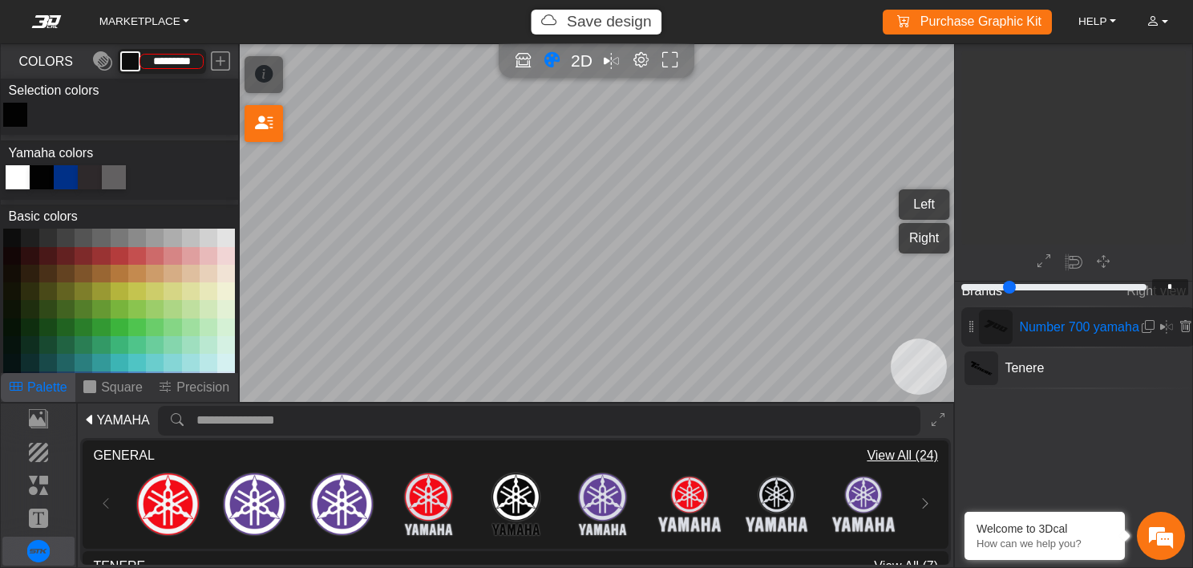
scroll to position [482, 456]
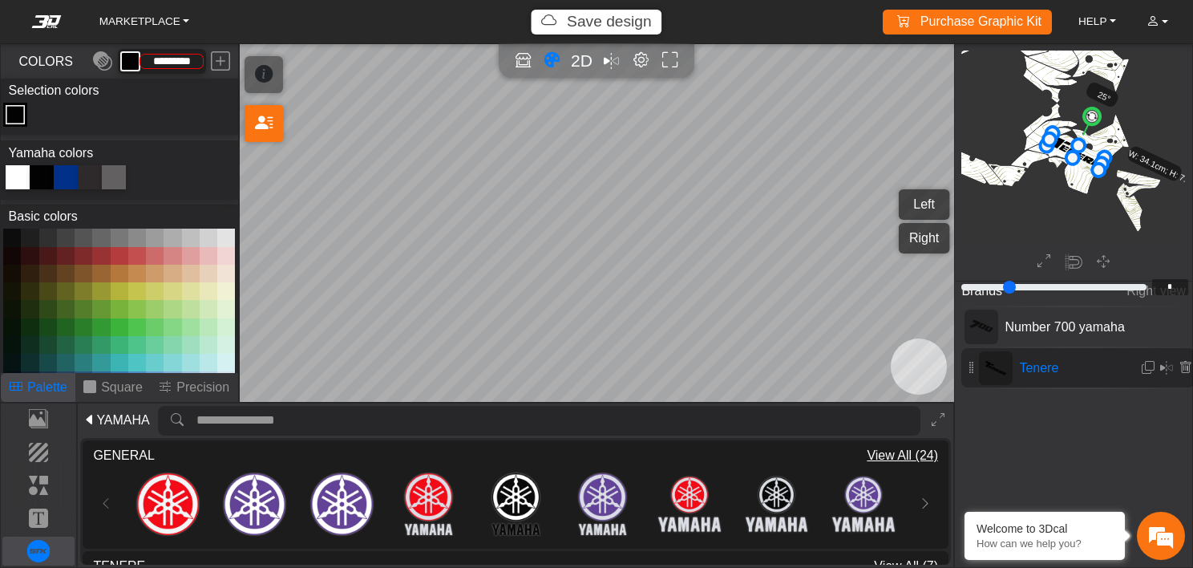
click at [1084, 155] on icon at bounding box center [1076, 151] width 58 height 37
type input "**"
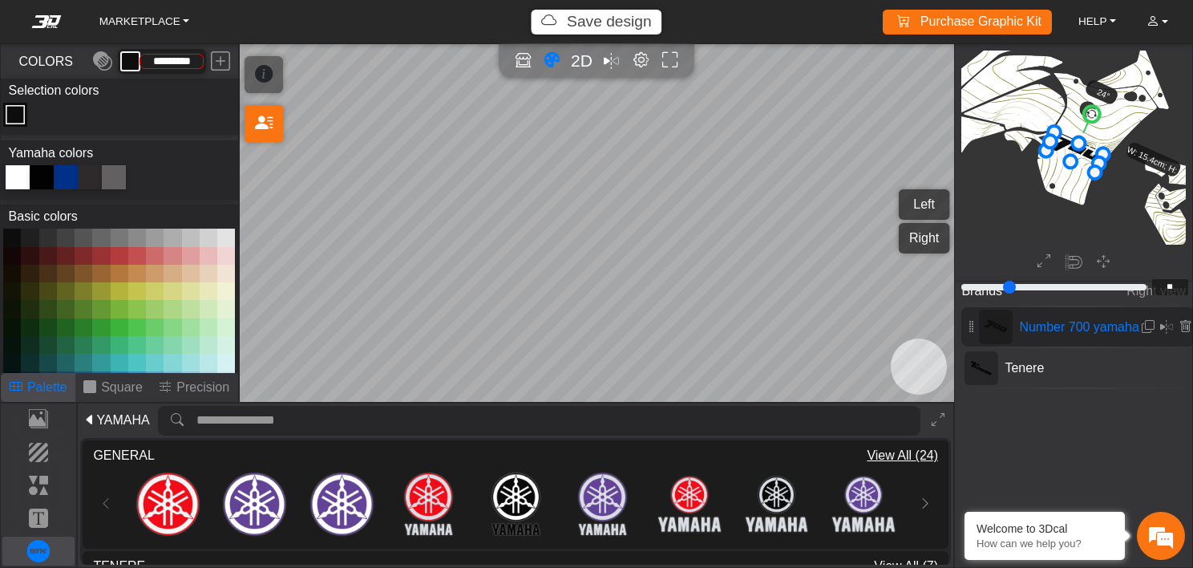
click at [1083, 153] on icon at bounding box center [1075, 152] width 57 height 40
click at [614, 60] on em "Mirror all" at bounding box center [611, 61] width 17 height 26
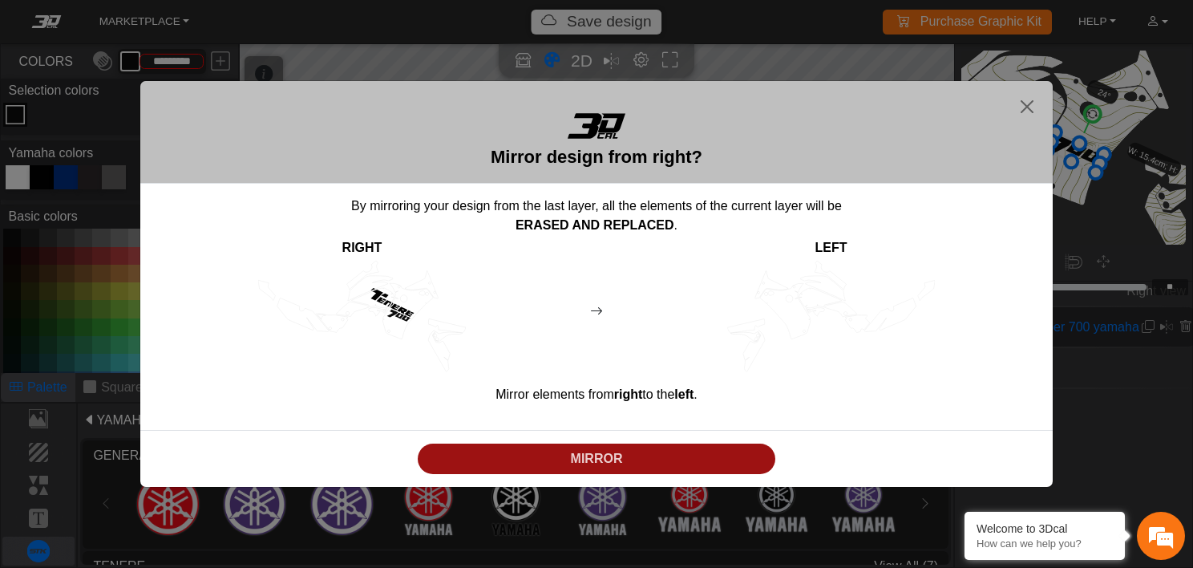
click at [597, 460] on p "MIRROR" at bounding box center [597, 458] width 346 height 19
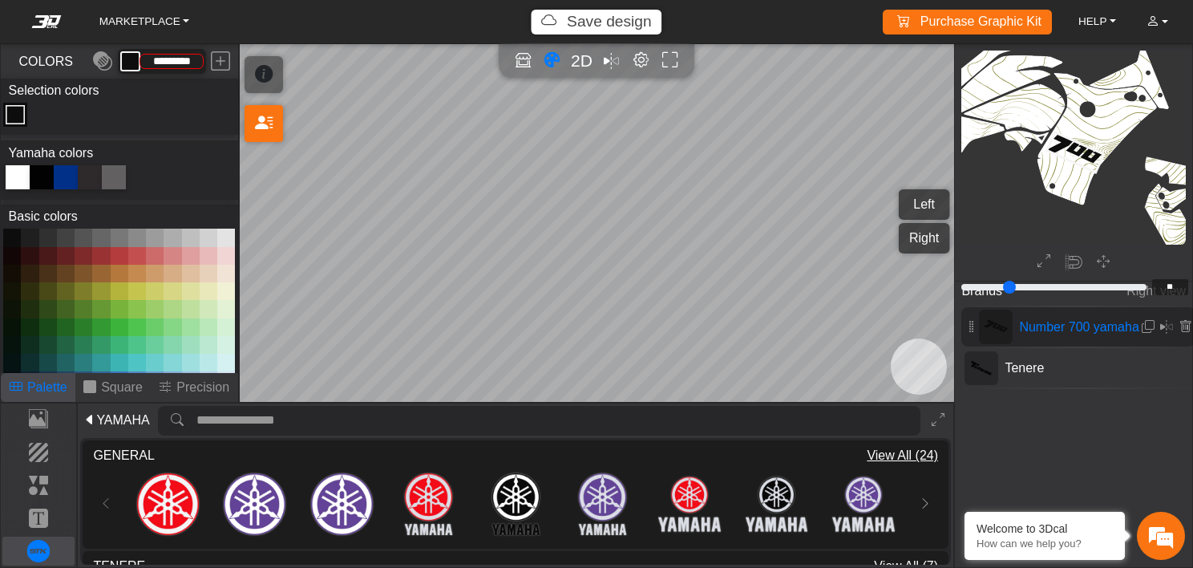
click at [915, 204] on button "Left" at bounding box center [924, 204] width 51 height 30
click at [918, 232] on button "Right" at bounding box center [924, 238] width 51 height 30
click at [927, 200] on button "Left" at bounding box center [924, 204] width 51 height 30
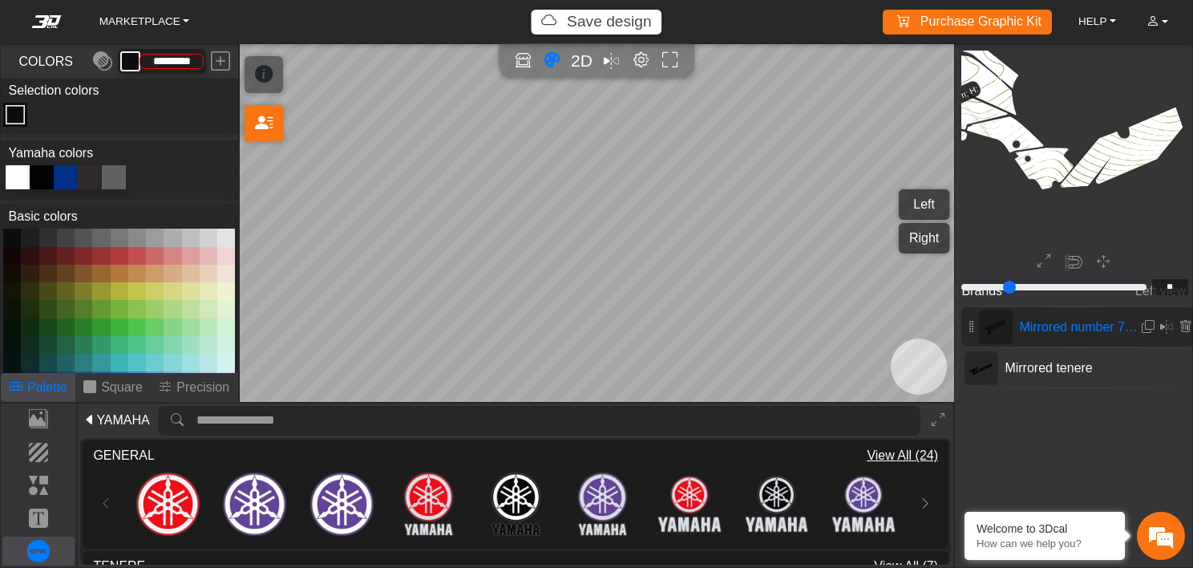
scroll to position [1133, 895]
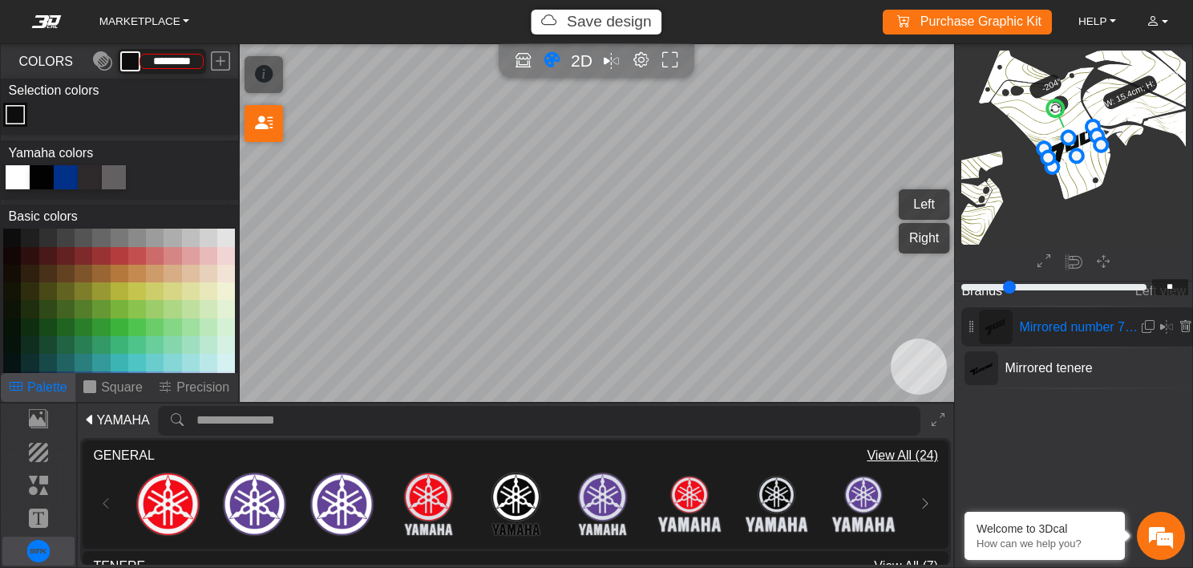
click at [133, 413] on span "YAMAHA" at bounding box center [122, 420] width 53 height 19
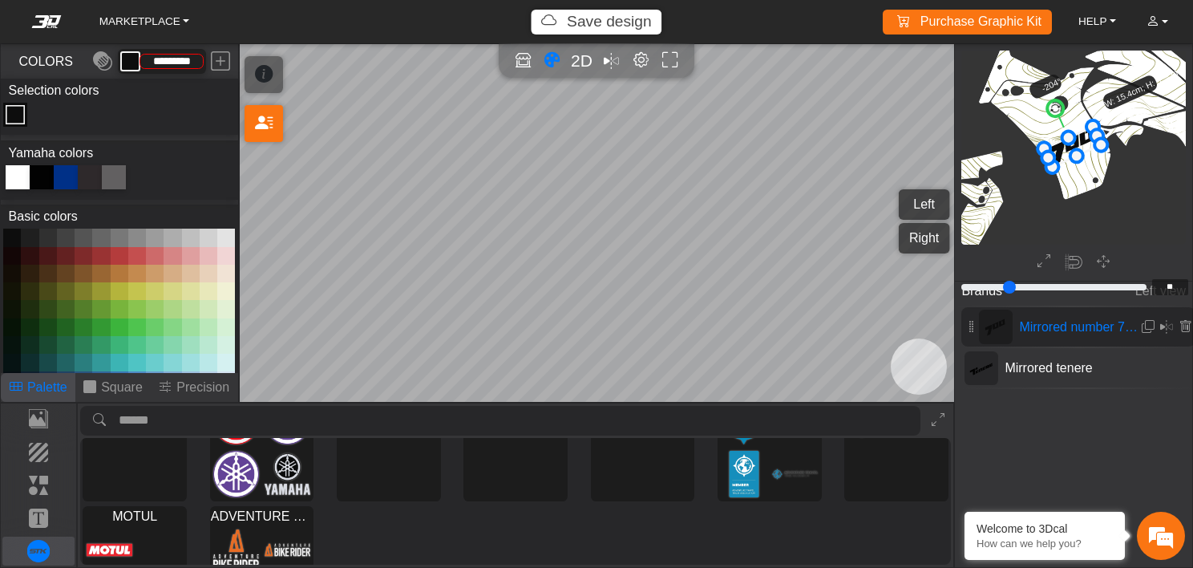
scroll to position [0, 0]
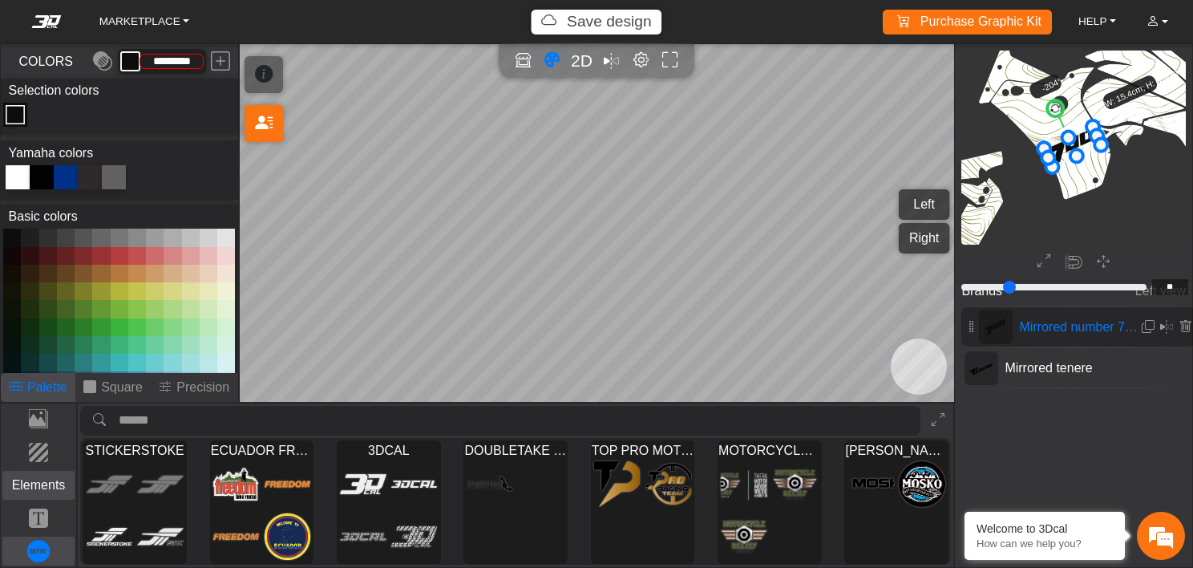
click at [51, 484] on p "Elements" at bounding box center [38, 485] width 71 height 19
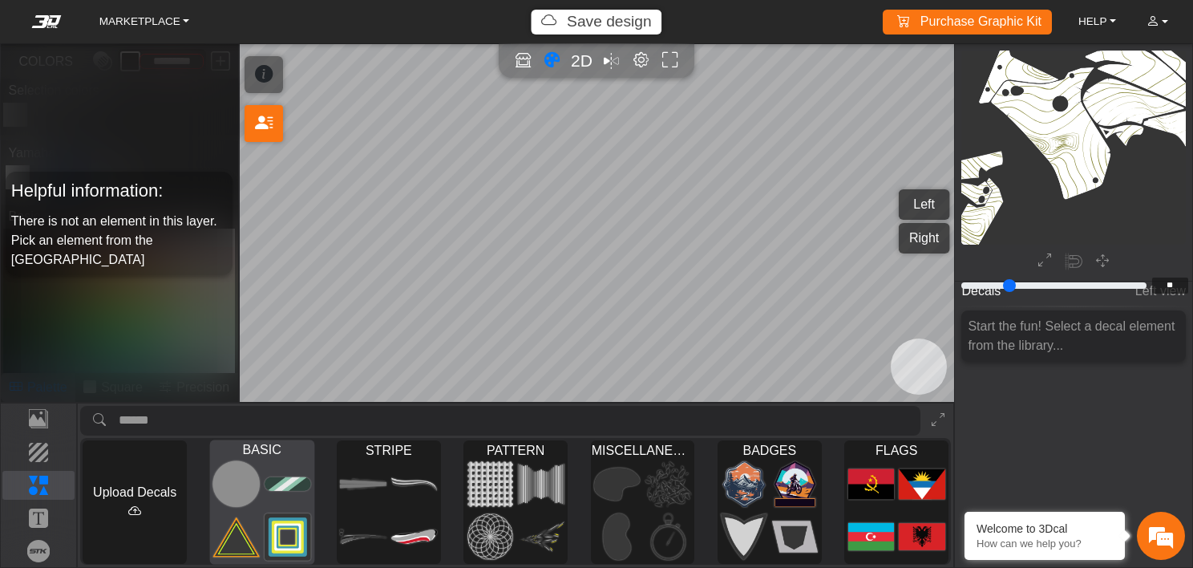
click at [273, 502] on img at bounding box center [288, 484] width 47 height 48
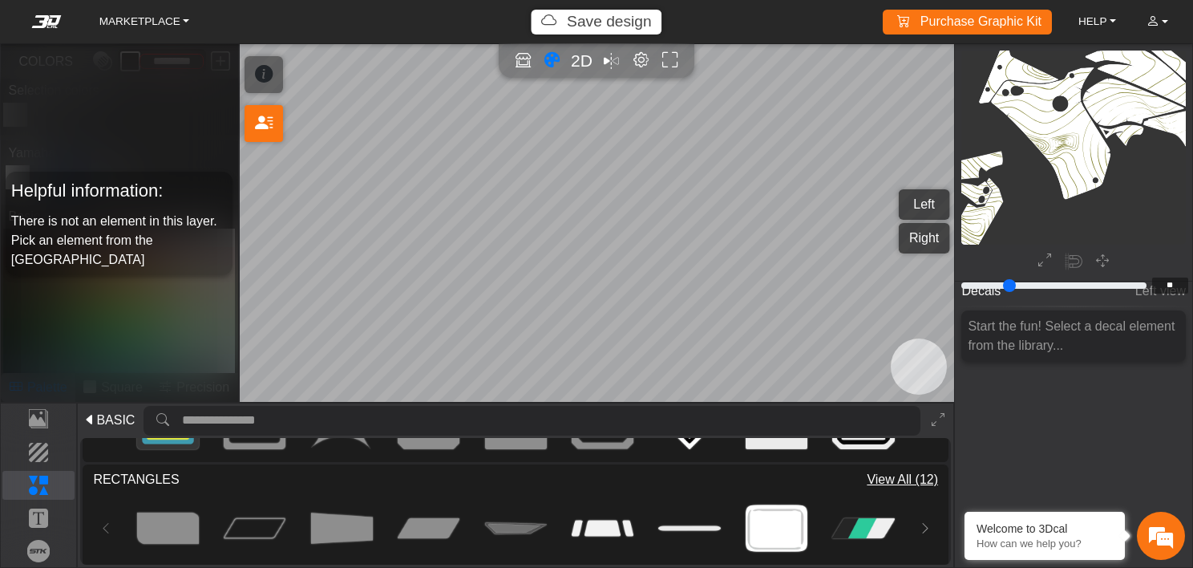
scroll to position [419, 0]
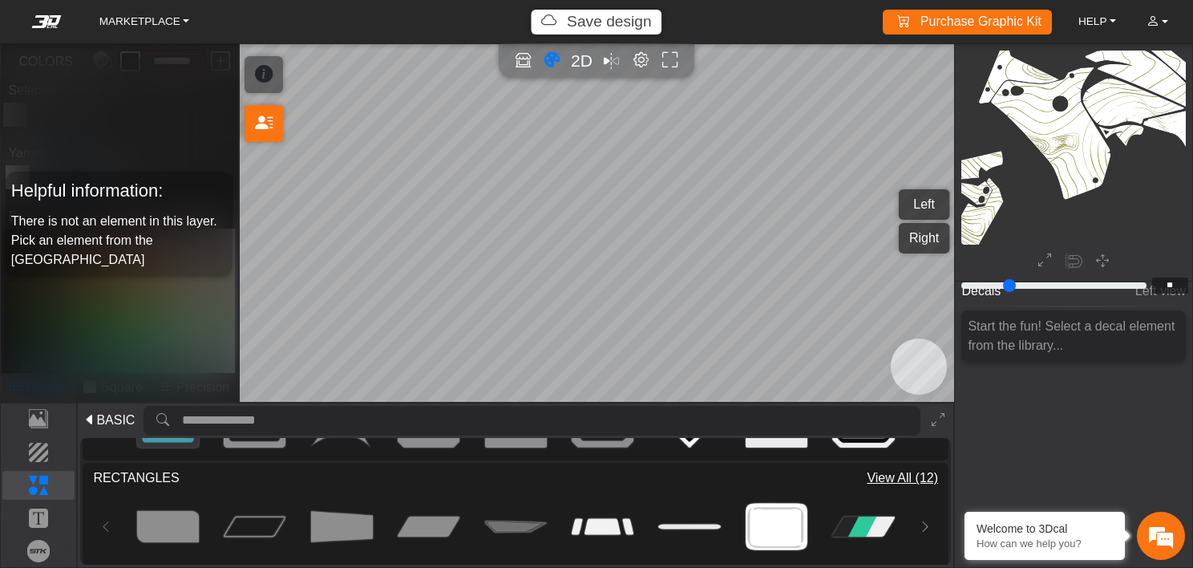
click at [889, 480] on span "View All (12)" at bounding box center [902, 477] width 71 height 19
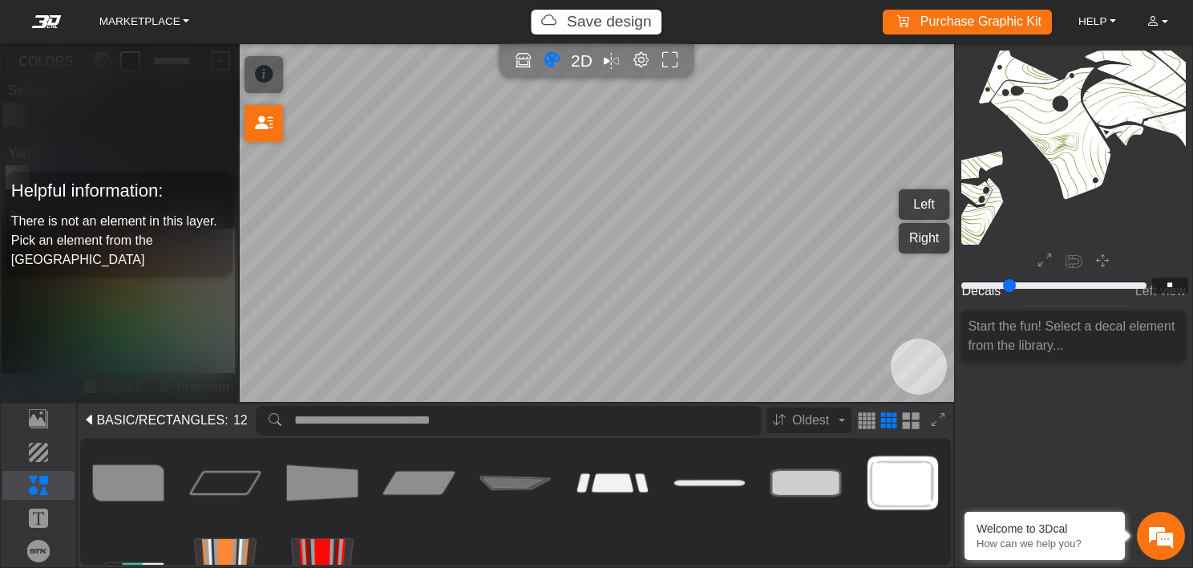
scroll to position [0, 0]
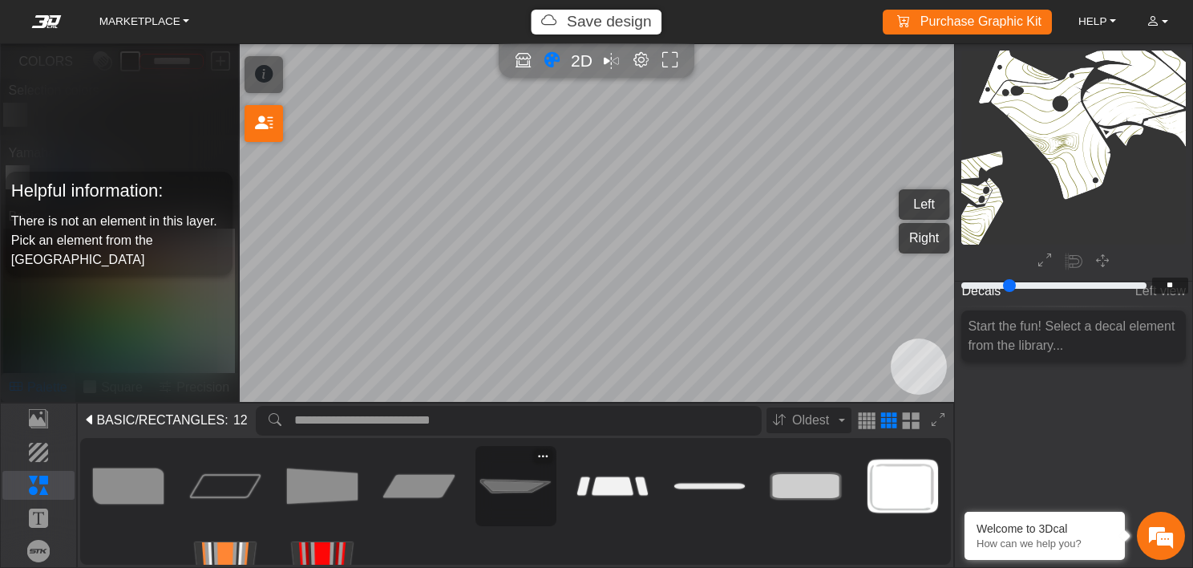
click at [516, 479] on img at bounding box center [515, 486] width 71 height 71
type input "**"
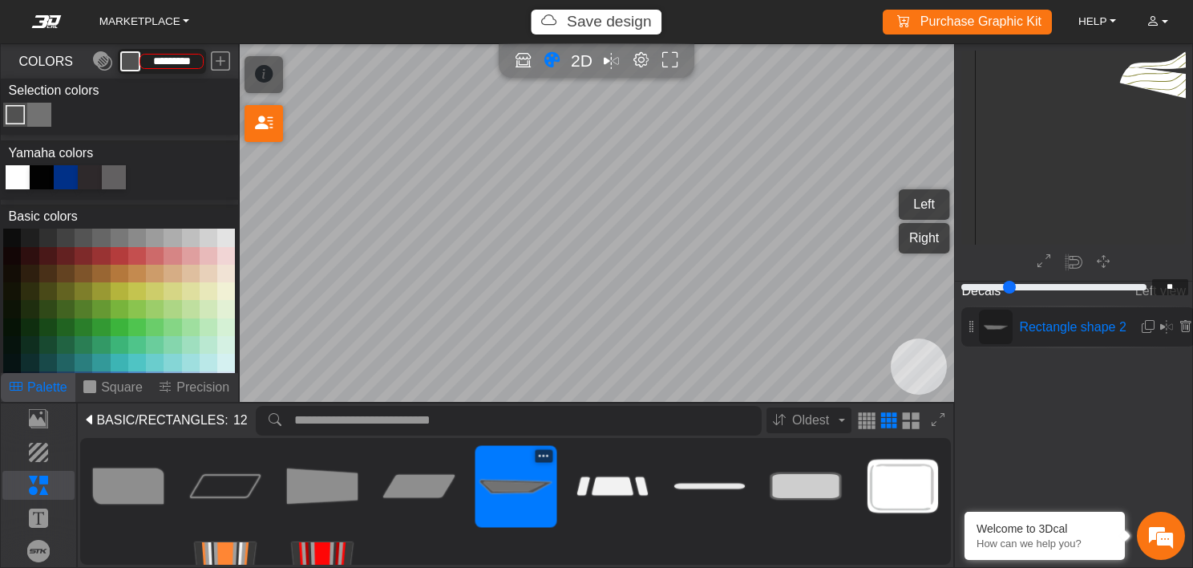
type input "*********"
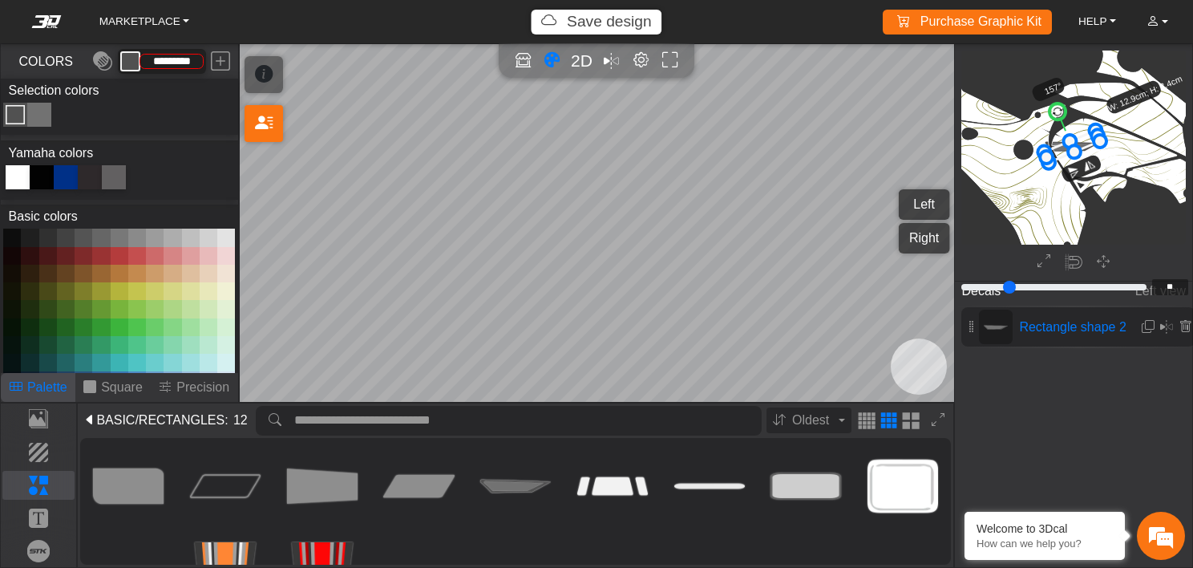
drag, startPoint x: 1070, startPoint y: 109, endPoint x: 1058, endPoint y: 112, distance: 12.5
click at [1058, 112] on circle at bounding box center [1057, 111] width 21 height 21
click at [1181, 326] on icon at bounding box center [1185, 327] width 13 height 14
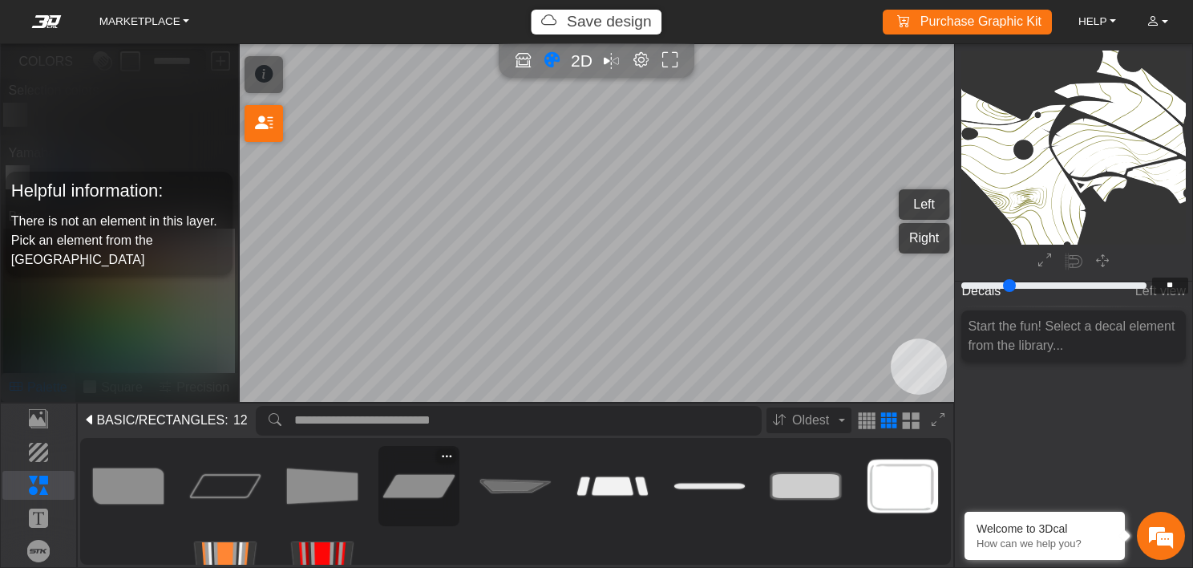
click at [422, 498] on img at bounding box center [418, 486] width 71 height 71
type input "**"
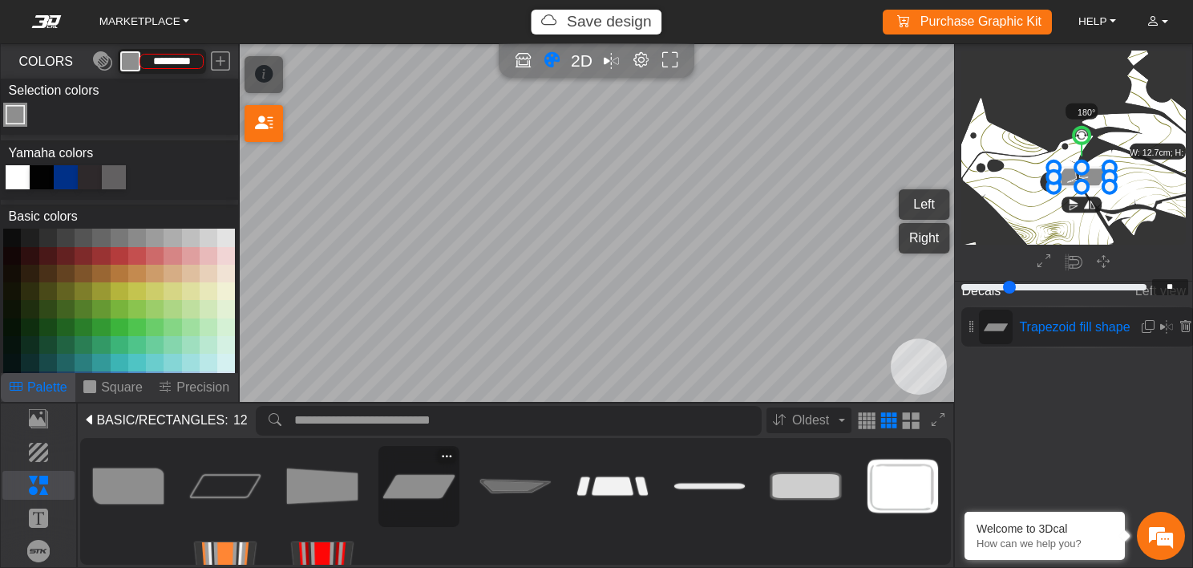
scroll to position [1405, 1182]
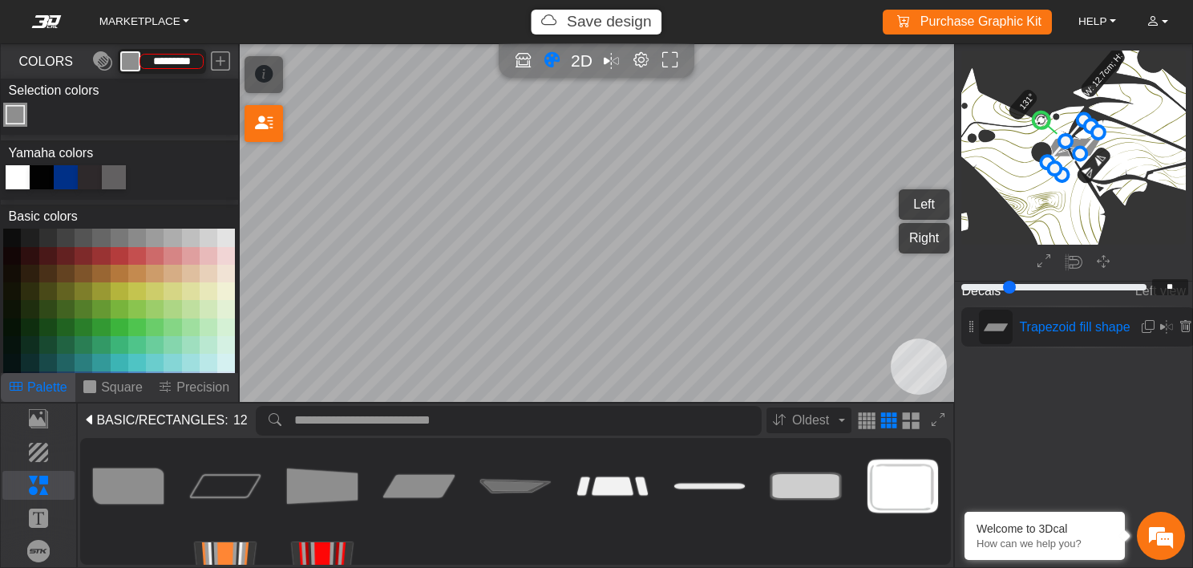
drag, startPoint x: 1068, startPoint y: 98, endPoint x: 1010, endPoint y: 93, distance: 58.7
click at [1010, 93] on icon "background_wire_template_bg decal_t700_left_fender decal_t700_right_fender text…" at bounding box center [1171, 37] width 2779 height 2779
drag, startPoint x: 1010, startPoint y: 93, endPoint x: 1044, endPoint y: 97, distance: 34.7
click at [1044, 97] on icon "background_wire_template_bg decal_t700_left_fender decal_t700_right_fender text…" at bounding box center [1171, 37] width 2779 height 2779
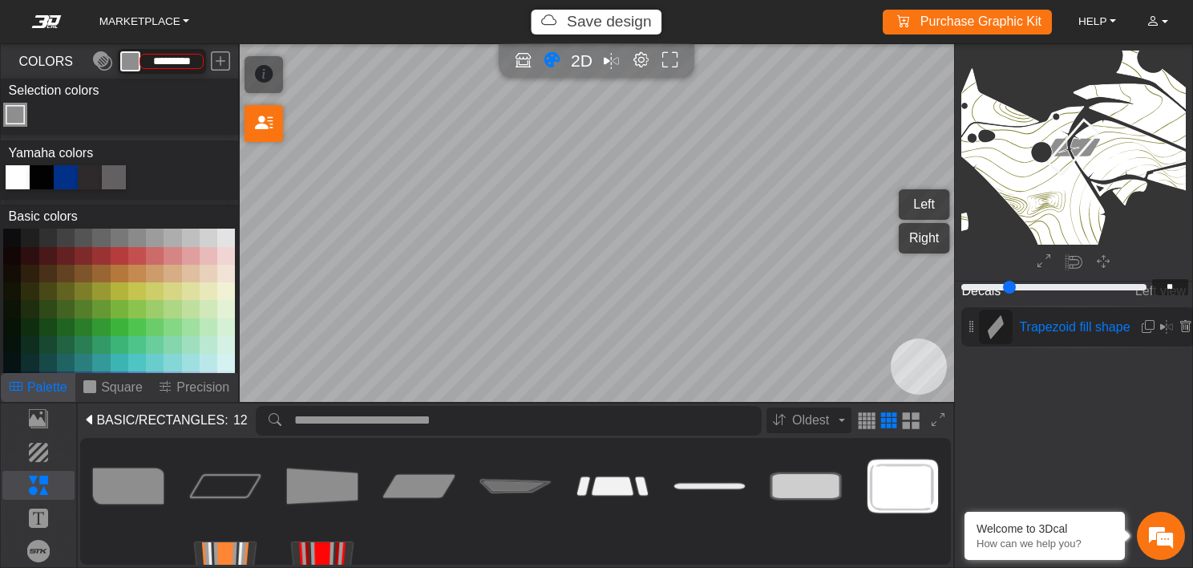
click at [1077, 144] on icon at bounding box center [1072, 146] width 51 height 55
drag, startPoint x: 1039, startPoint y: 117, endPoint x: 1055, endPoint y: 115, distance: 16.9
click at [1055, 115] on circle at bounding box center [1053, 110] width 22 height 22
drag, startPoint x: 1100, startPoint y: 132, endPoint x: 1140, endPoint y: 107, distance: 47.2
drag, startPoint x: 1076, startPoint y: 102, endPoint x: 1120, endPoint y: 192, distance: 99.7
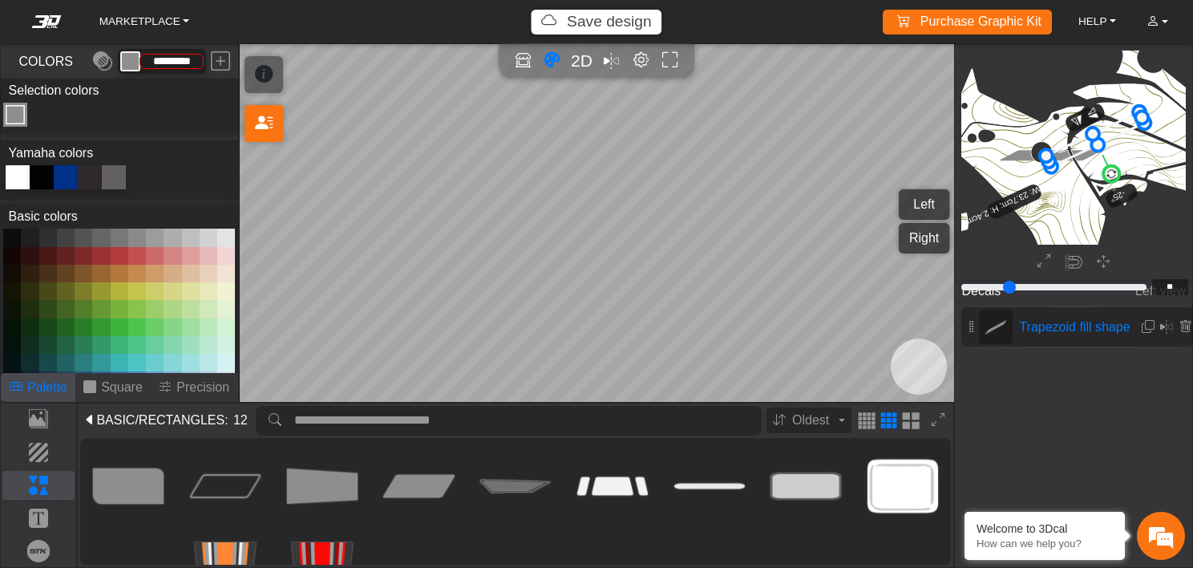
click at [1120, 192] on g "-25° W: 23.7cm; H: 2.4cm" at bounding box center [1061, 175] width 233 height 181
drag, startPoint x: 1142, startPoint y: 115, endPoint x: 1128, endPoint y: 123, distance: 15.4
click at [1106, 176] on circle at bounding box center [1107, 176] width 22 height 22
click at [1112, 176] on circle at bounding box center [1110, 174] width 22 height 22
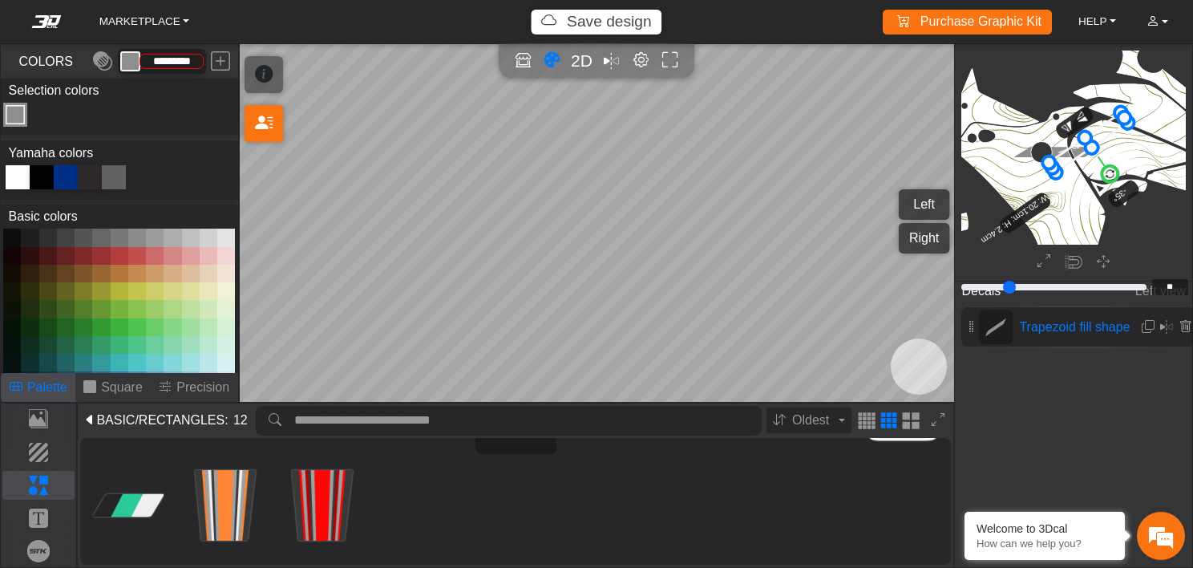
scroll to position [0, 0]
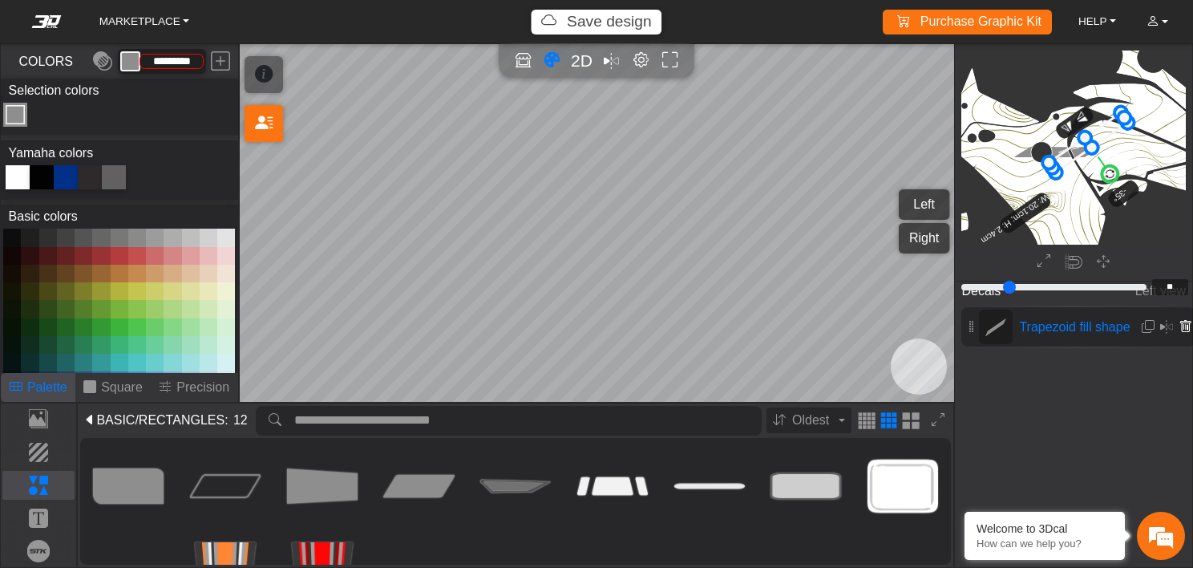
click at [1179, 328] on icon at bounding box center [1185, 327] width 13 height 14
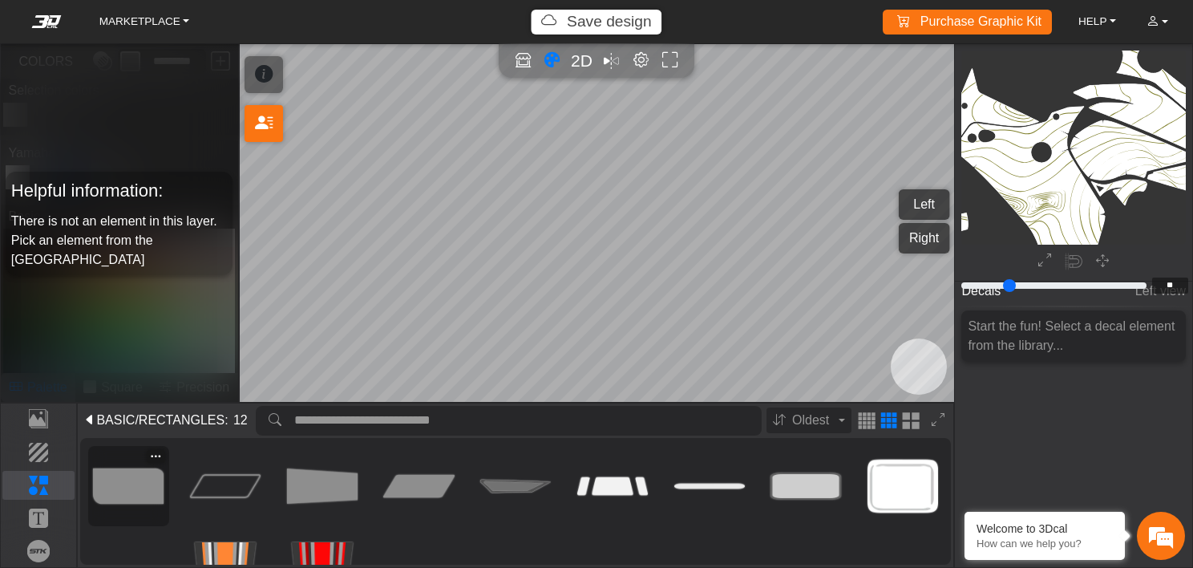
click at [114, 483] on img at bounding box center [128, 486] width 71 height 71
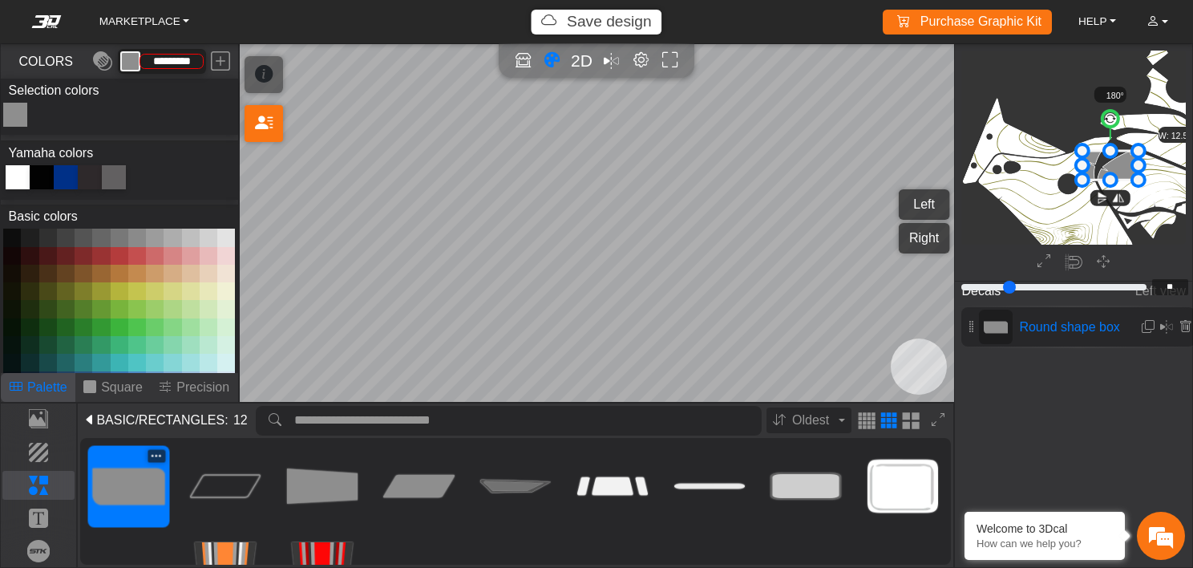
scroll to position [1424, 1220]
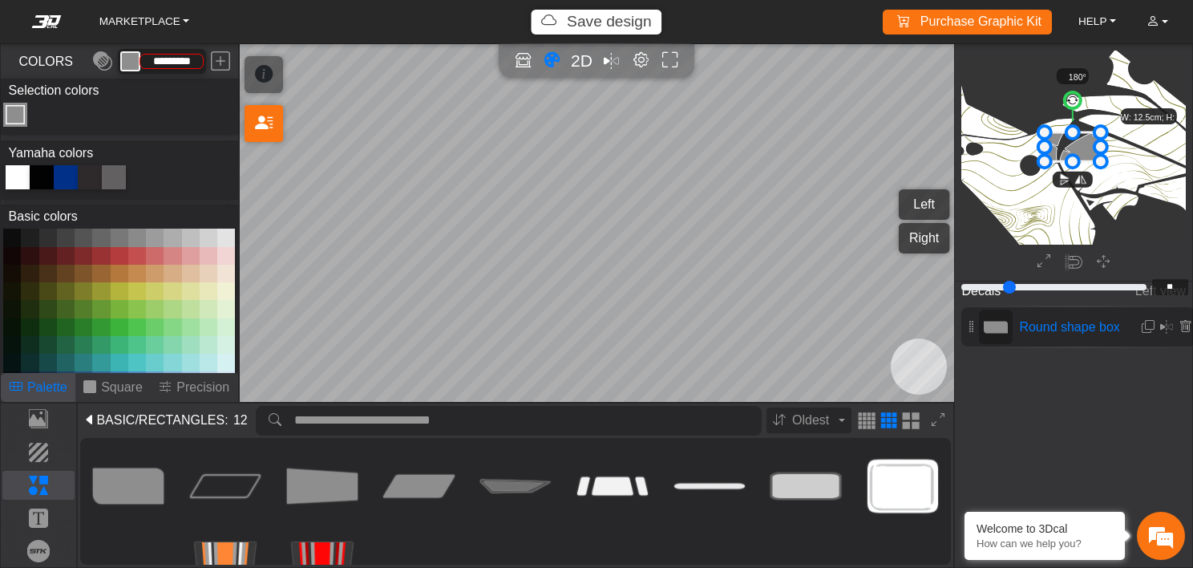
click at [42, 182] on div at bounding box center [42, 177] width 24 height 24
type input "*******"
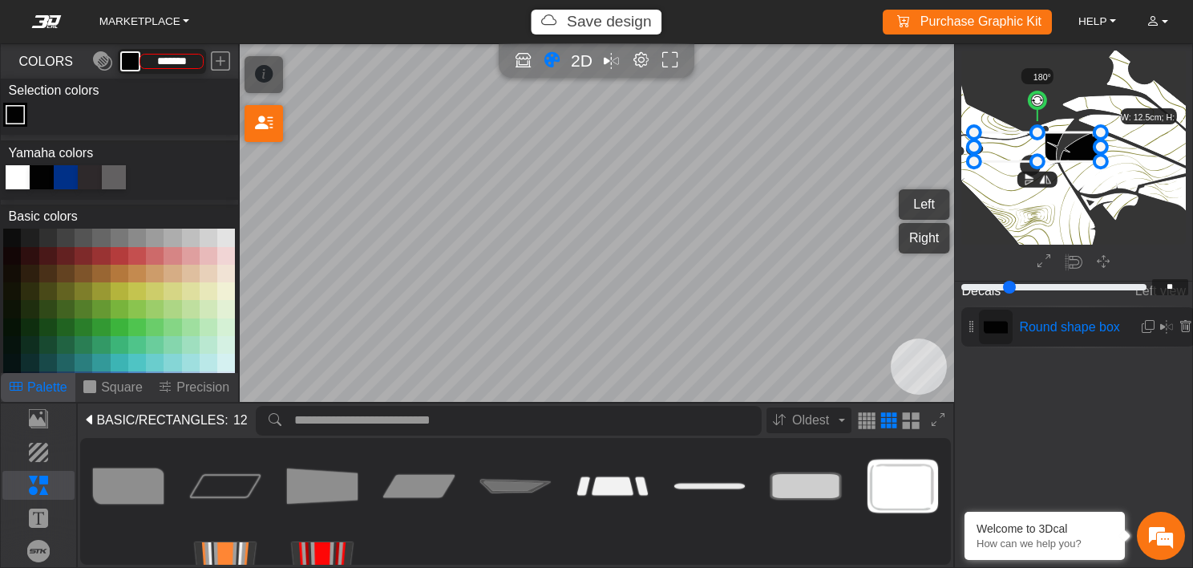
drag, startPoint x: 1045, startPoint y: 147, endPoint x: 974, endPoint y: 148, distance: 70.6
drag, startPoint x: 1032, startPoint y: 157, endPoint x: 1038, endPoint y: 144, distance: 14.0
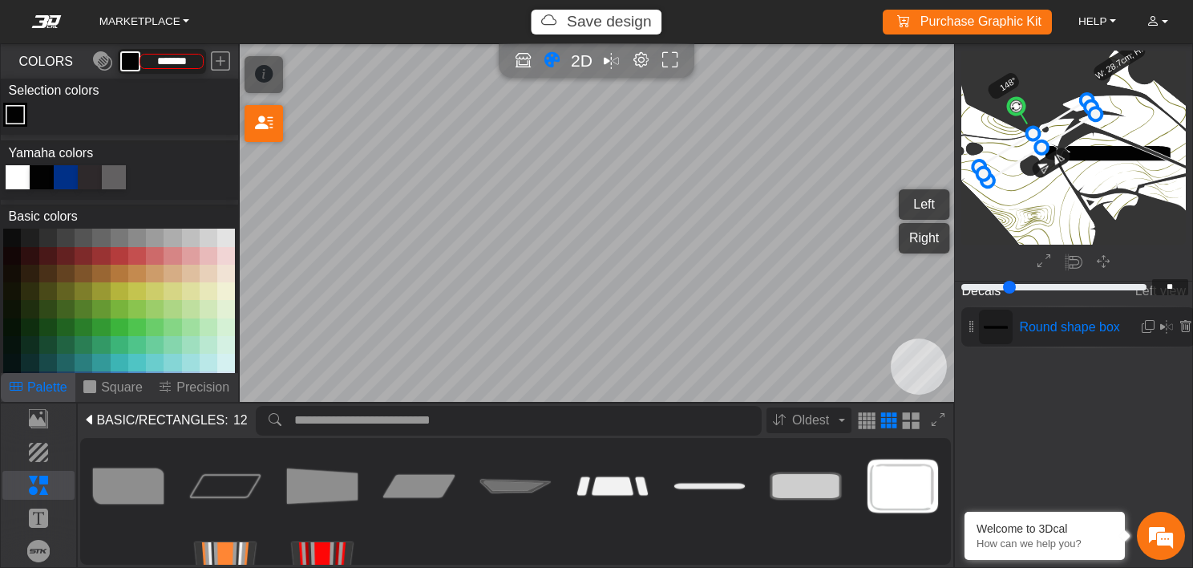
drag, startPoint x: 1039, startPoint y: 103, endPoint x: 1005, endPoint y: 88, distance: 37.4
click at [1005, 88] on g "148° W: 28.7cm; H: 3.4cm" at bounding box center [1067, 100] width 254 height 213
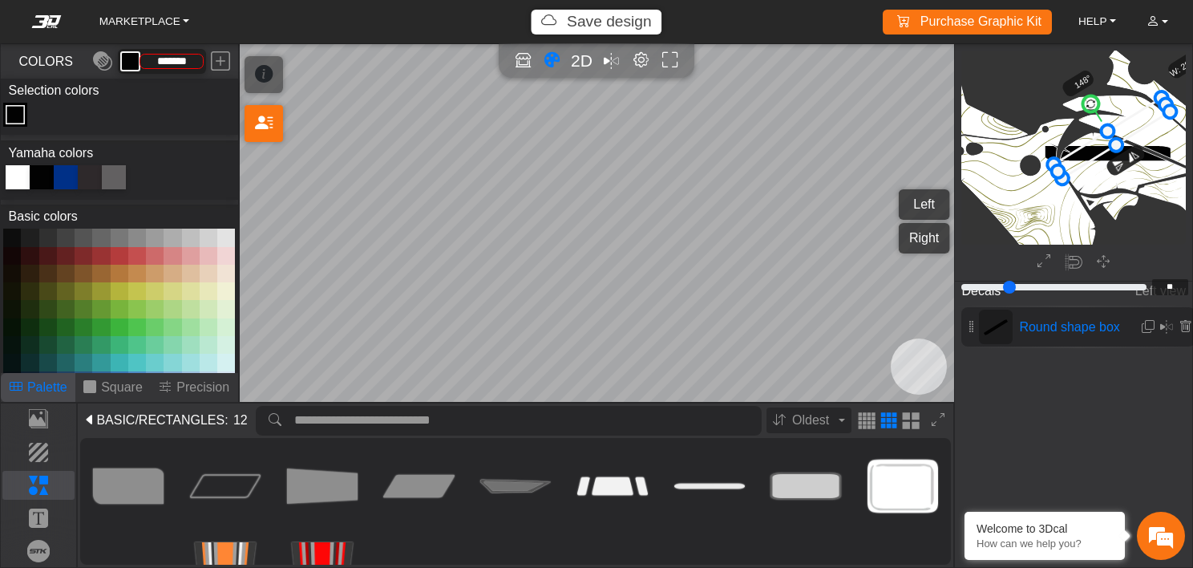
drag, startPoint x: 1054, startPoint y: 128, endPoint x: 1128, endPoint y: 127, distance: 74.6
click at [1128, 127] on icon at bounding box center [1112, 138] width 116 height 80
click at [1125, 128] on icon at bounding box center [1109, 141] width 116 height 80
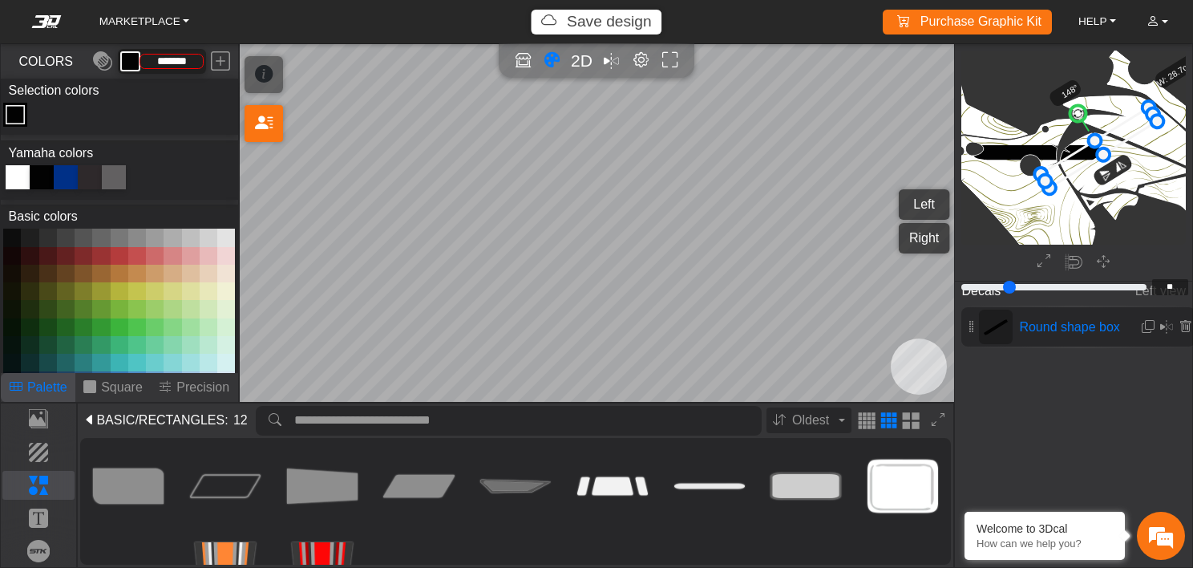
drag, startPoint x: 1125, startPoint y: 128, endPoint x: 1116, endPoint y: 135, distance: 11.6
click at [1116, 135] on icon at bounding box center [1099, 147] width 116 height 80
click at [1118, 137] on icon at bounding box center [1101, 149] width 116 height 80
click at [1085, 118] on circle at bounding box center [1084, 114] width 22 height 22
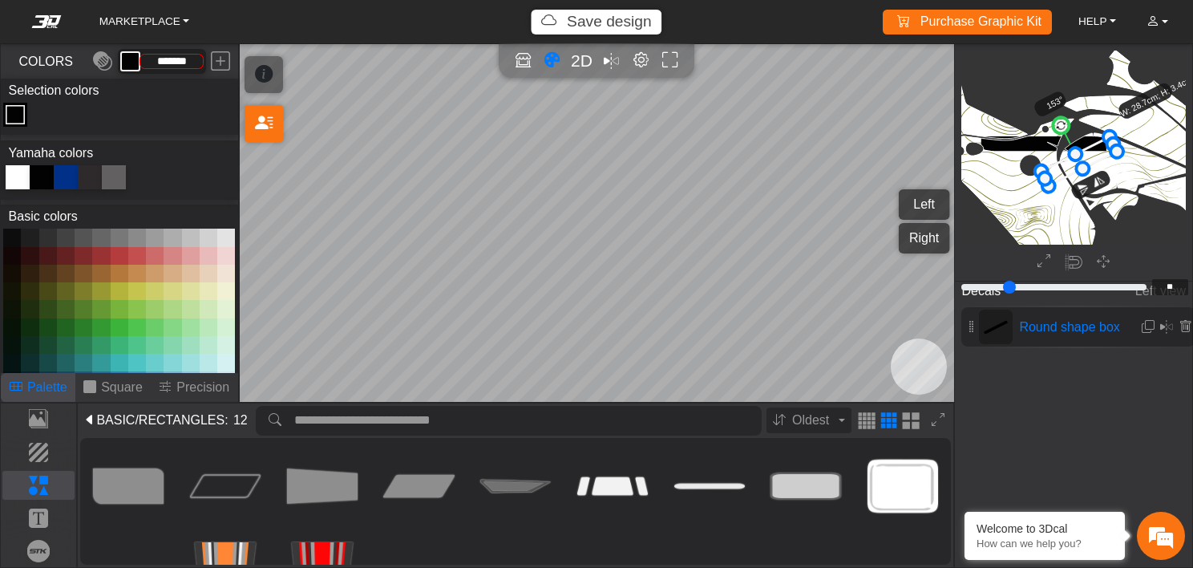
drag, startPoint x: 1157, startPoint y: 119, endPoint x: 1113, endPoint y: 143, distance: 50.2
click at [1094, 152] on icon at bounding box center [1080, 160] width 75 height 47
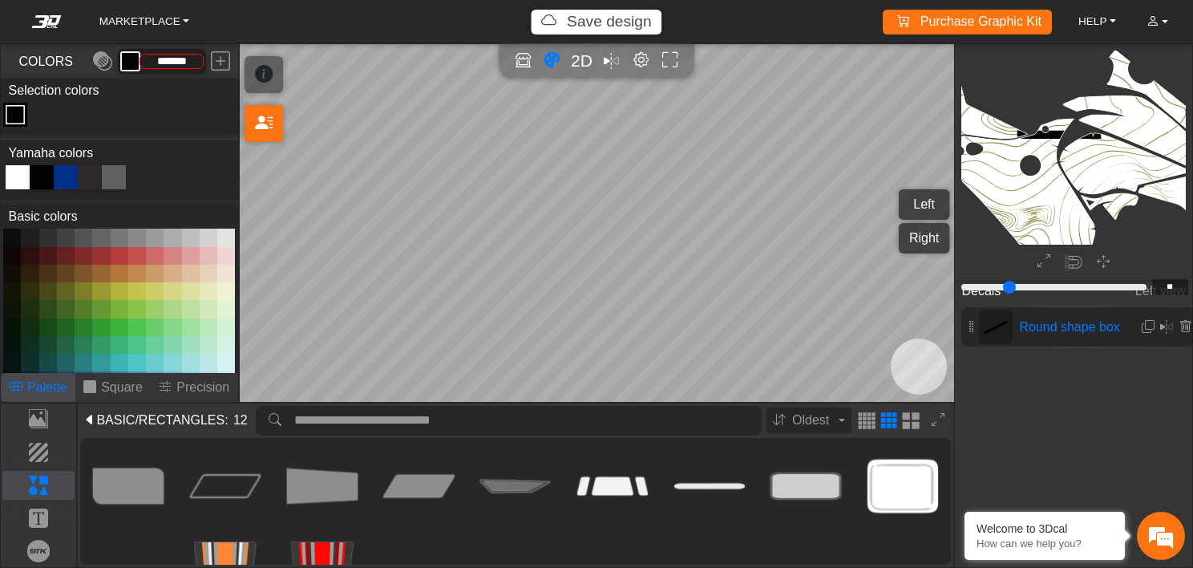
click at [1084, 146] on icon "background_wire_template_bg decal_t700_left_fender decal_t700_right_fender text…" at bounding box center [1163, 48] width 2838 height 2838
click at [1091, 157] on icon at bounding box center [1086, 159] width 81 height 47
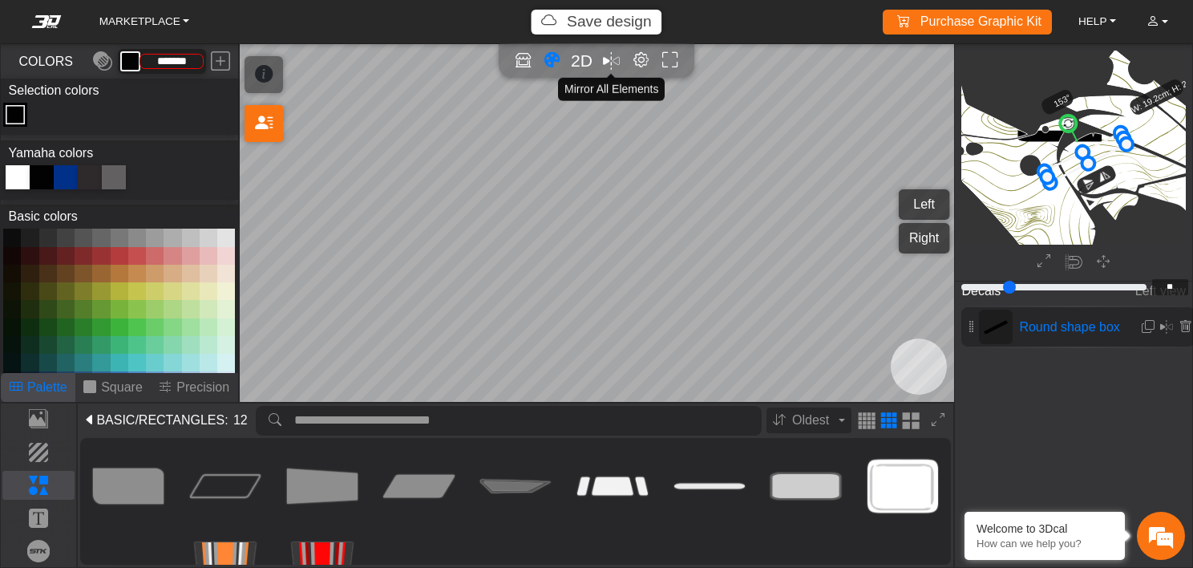
click at [612, 63] on em "Mirror all" at bounding box center [611, 61] width 17 height 26
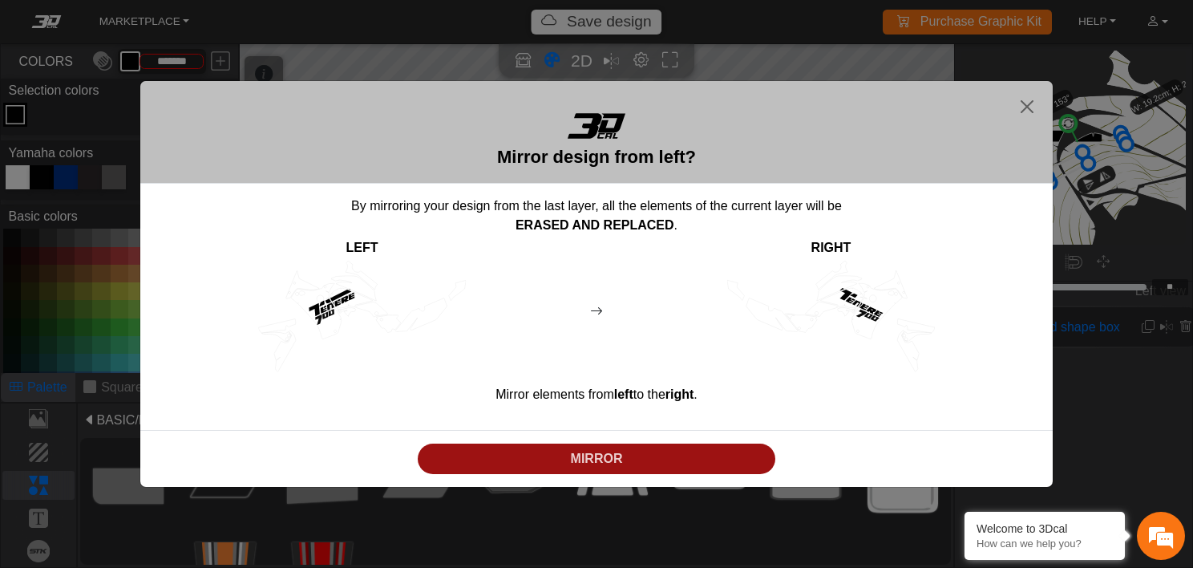
click at [612, 452] on p "MIRROR" at bounding box center [597, 458] width 346 height 19
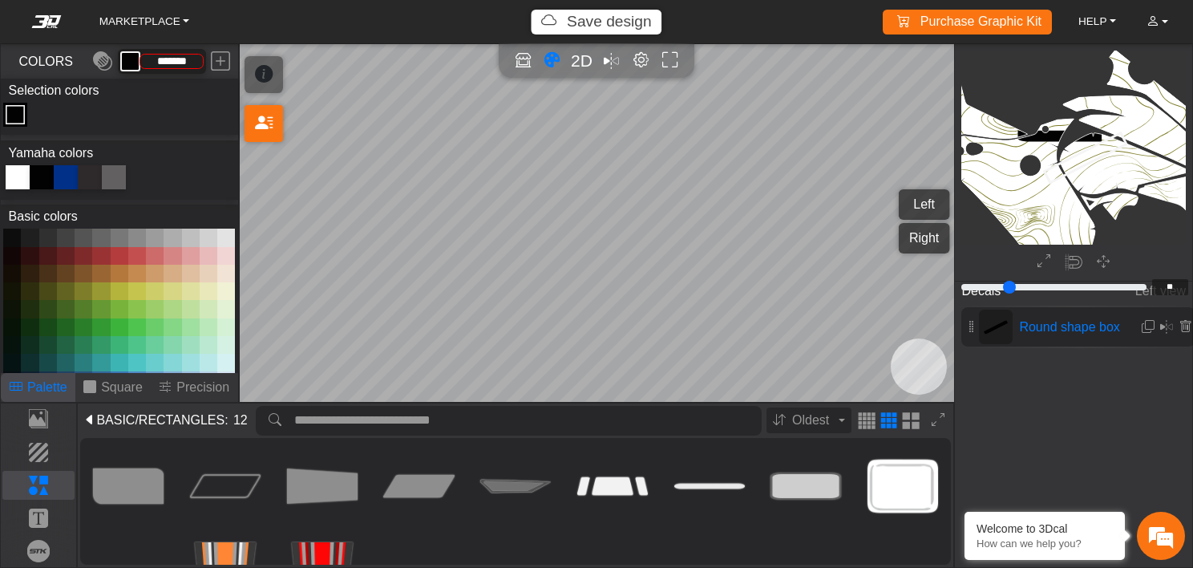
click at [917, 234] on button "Right" at bounding box center [924, 238] width 51 height 30
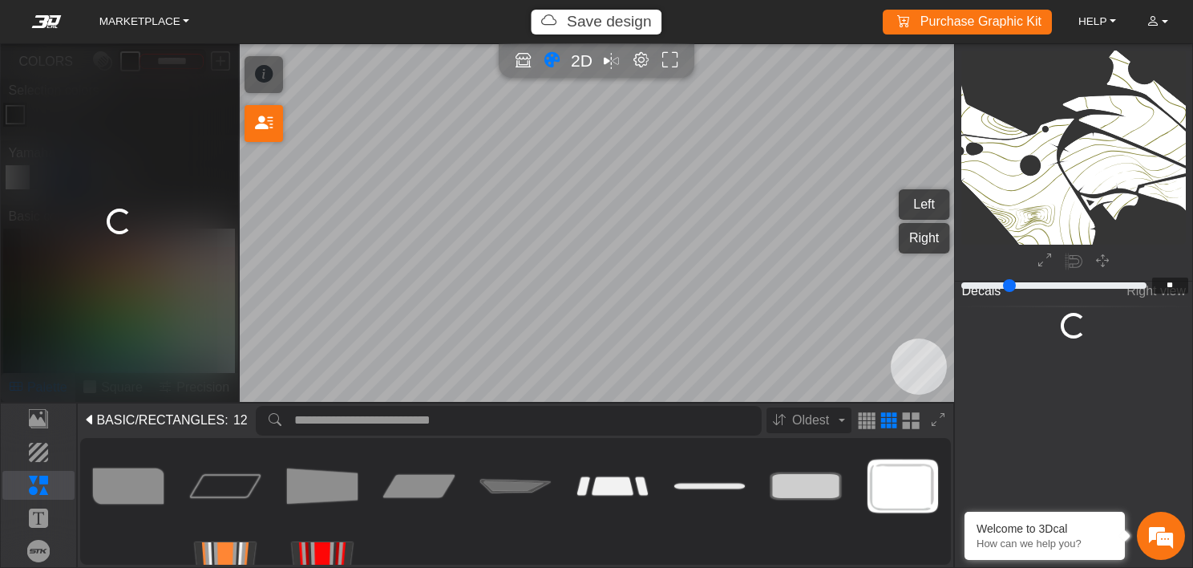
type input "*"
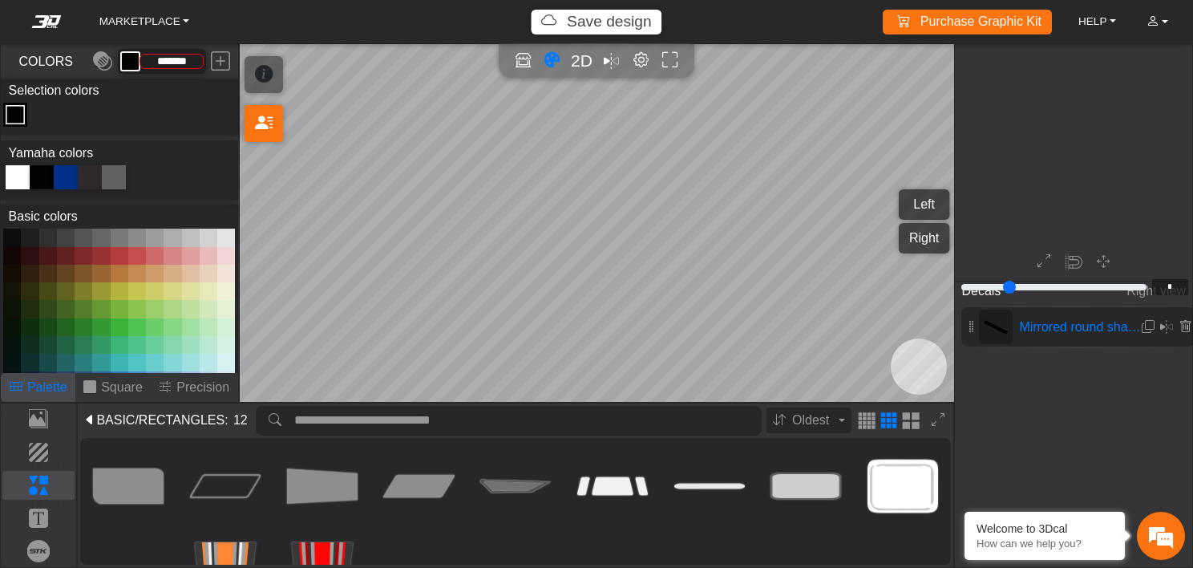
scroll to position [954, 916]
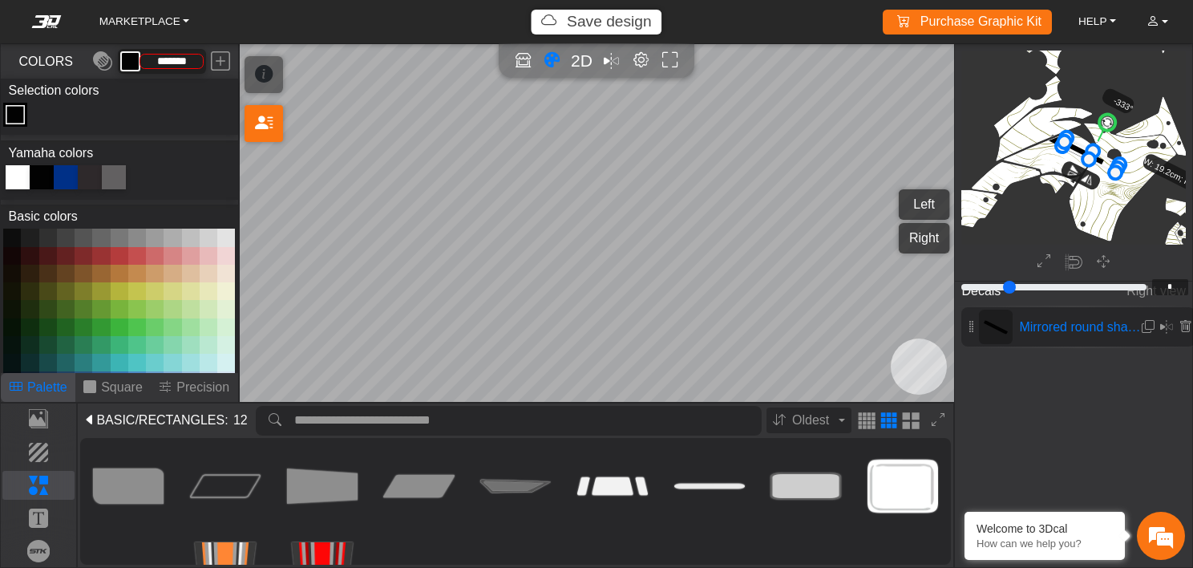
drag, startPoint x: 1084, startPoint y: 154, endPoint x: 1100, endPoint y: 160, distance: 17.0
click at [1100, 160] on icon at bounding box center [1091, 154] width 57 height 34
drag, startPoint x: 1100, startPoint y: 160, endPoint x: 1110, endPoint y: 173, distance: 16.7
click at [1110, 173] on icon at bounding box center [1102, 169] width 57 height 34
click at [1111, 170] on icon at bounding box center [1103, 165] width 57 height 34
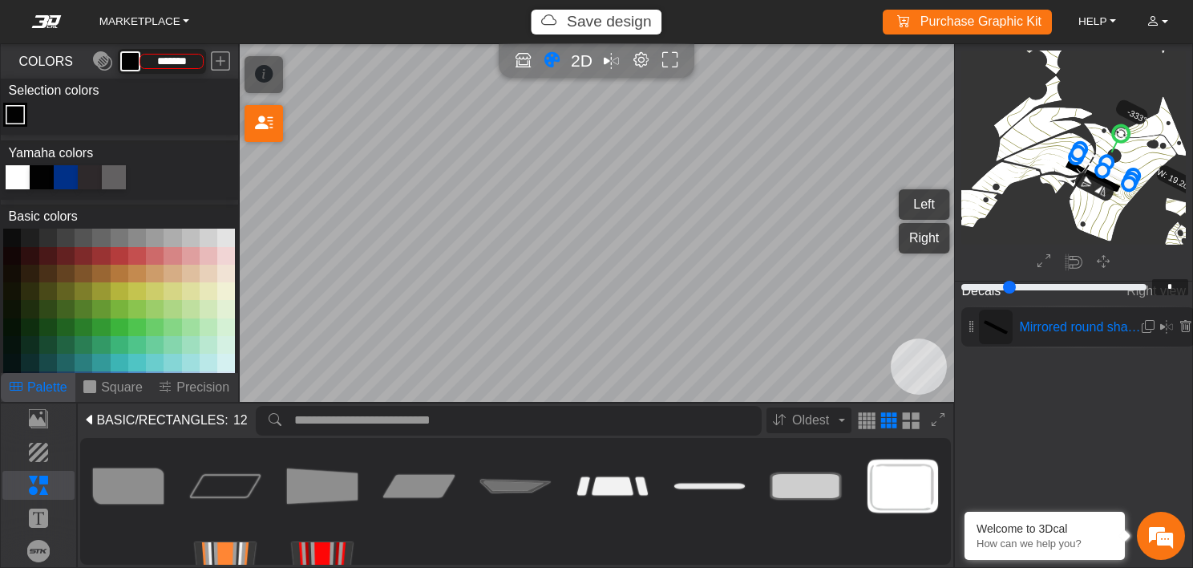
click at [1112, 171] on icon at bounding box center [1104, 165] width 57 height 34
click at [1113, 170] on icon at bounding box center [1105, 165] width 57 height 34
click at [1116, 169] on icon at bounding box center [1107, 165] width 57 height 34
click at [1114, 170] on icon at bounding box center [1106, 165] width 57 height 34
click at [1113, 168] on icon at bounding box center [1106, 164] width 57 height 34
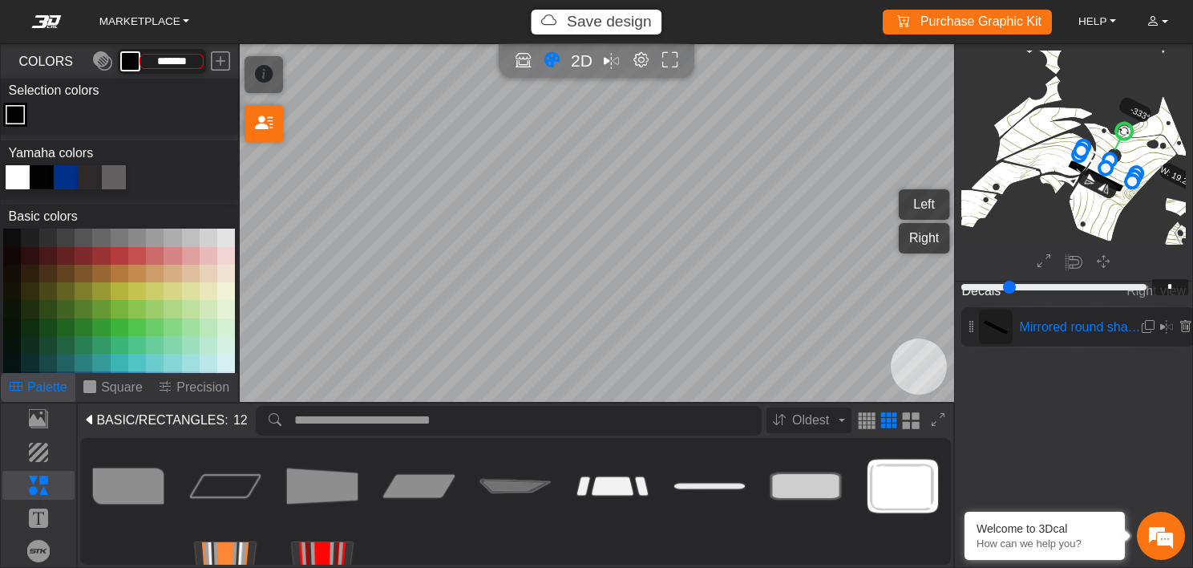
click at [1116, 168] on icon at bounding box center [1107, 163] width 57 height 34
click at [1117, 168] on icon at bounding box center [1109, 165] width 57 height 34
click at [1119, 171] on icon at bounding box center [1109, 165] width 57 height 34
click at [1113, 168] on icon at bounding box center [1103, 163] width 57 height 34
click at [1113, 168] on icon at bounding box center [1104, 163] width 57 height 34
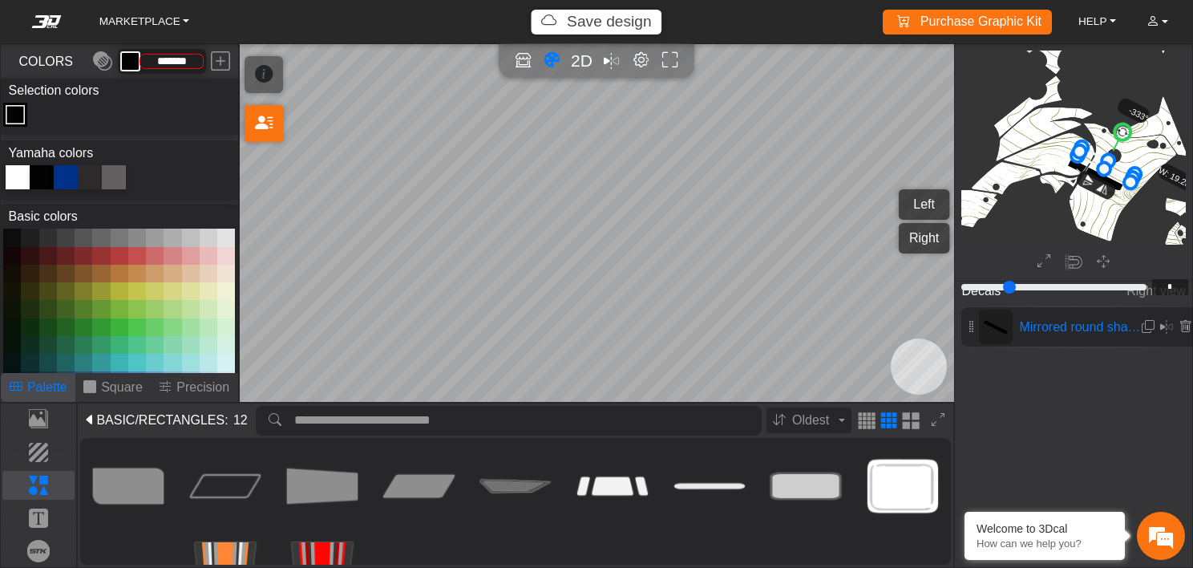
click at [1115, 169] on icon at bounding box center [1106, 164] width 57 height 34
click at [1116, 170] on icon at bounding box center [1107, 165] width 57 height 34
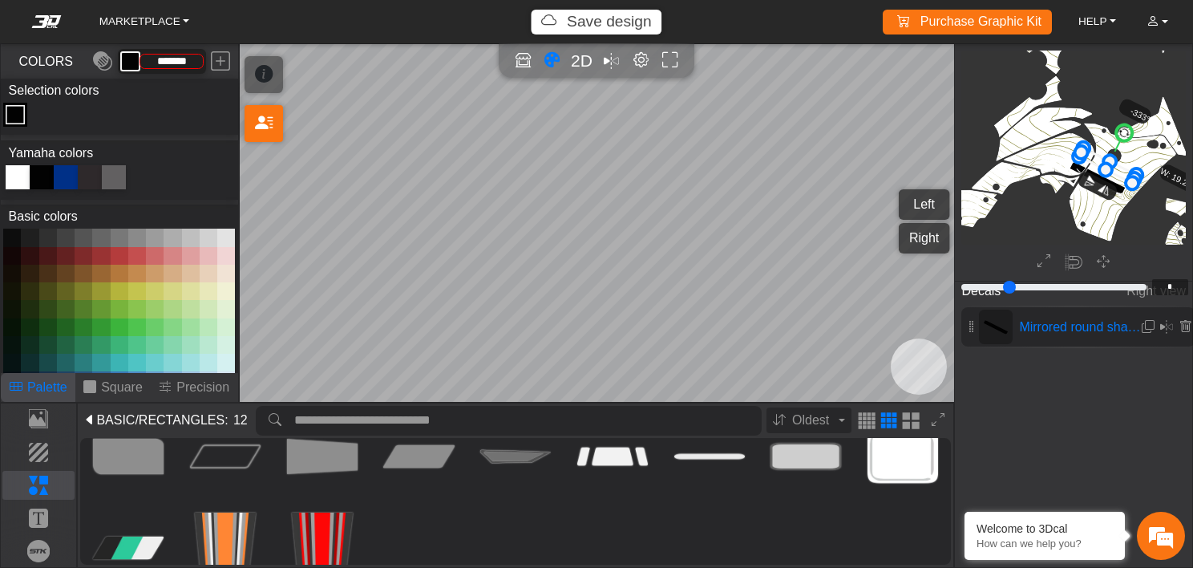
scroll to position [0, 0]
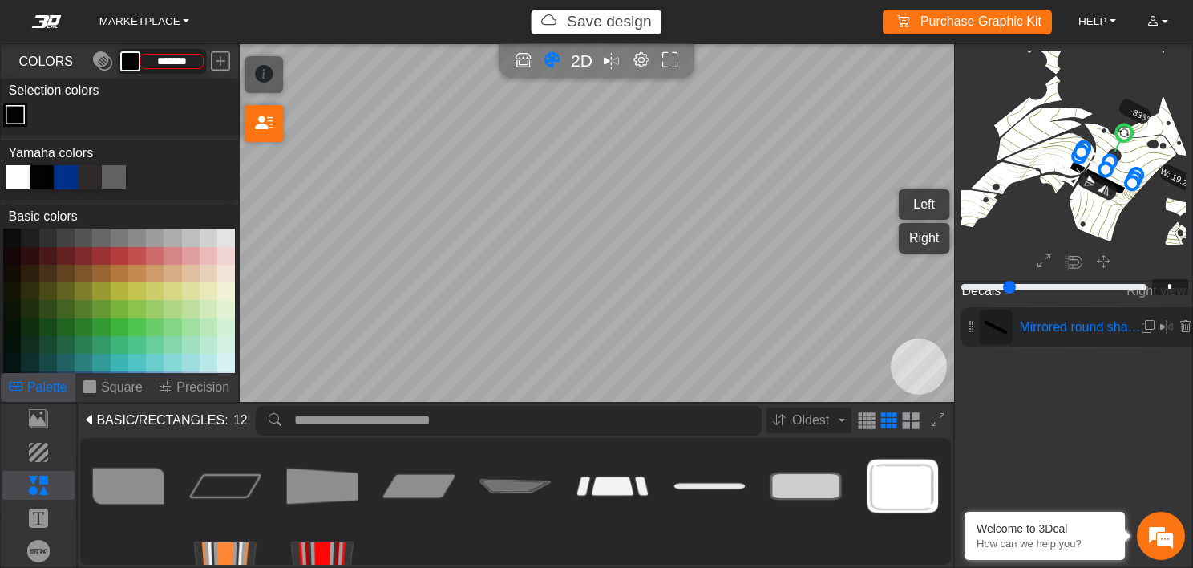
click at [152, 432] on button "BASIC /RECTANGLES : 12" at bounding box center [165, 420] width 171 height 26
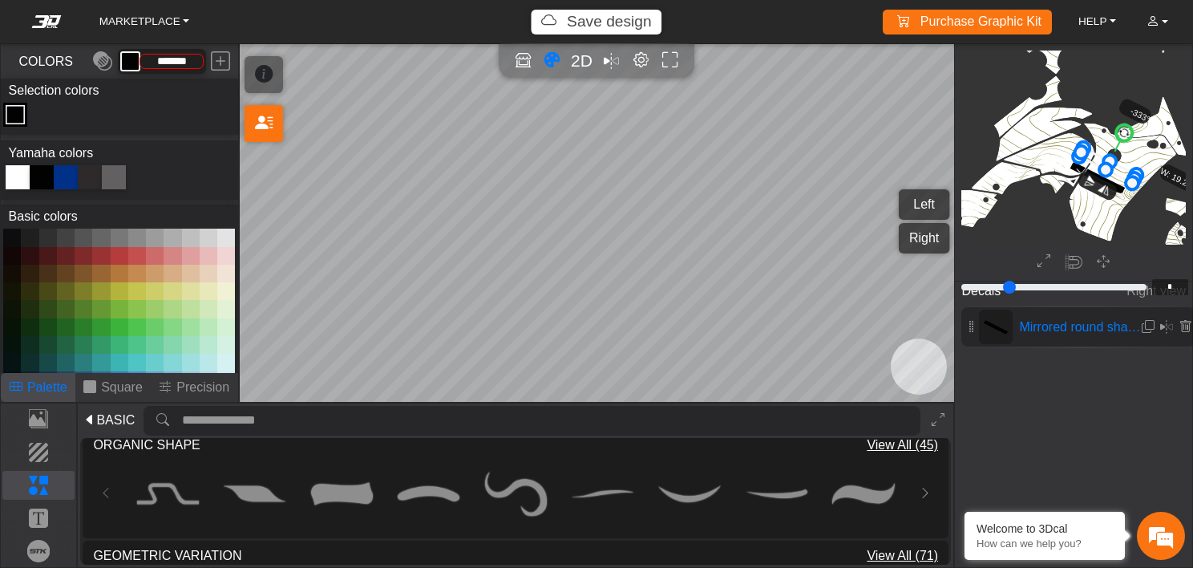
scroll to position [782, 0]
click at [257, 486] on img at bounding box center [255, 495] width 62 height 62
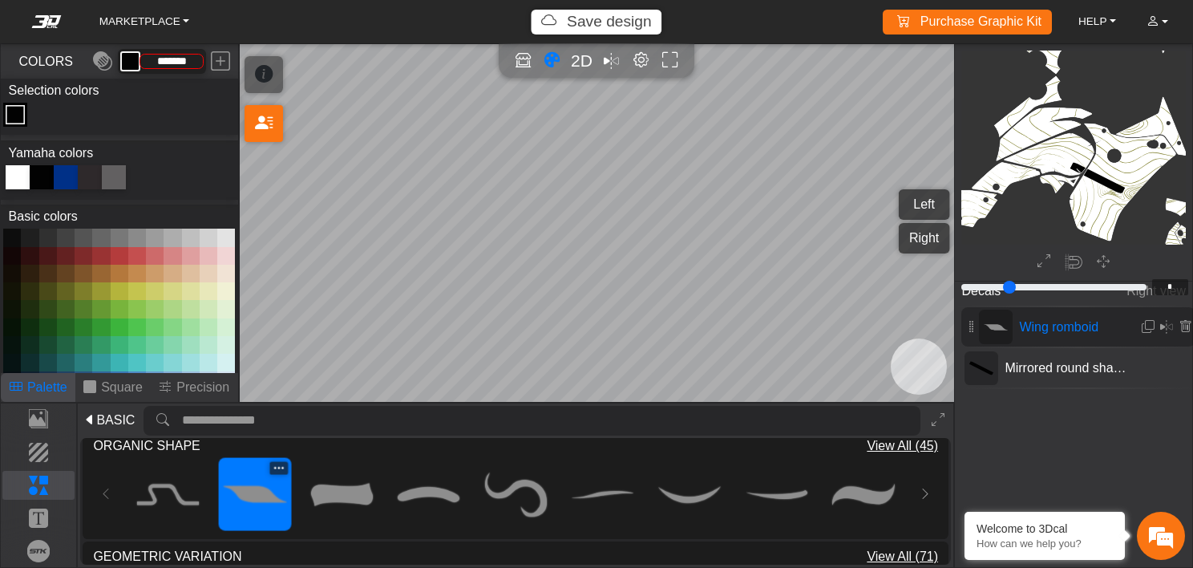
type input "**"
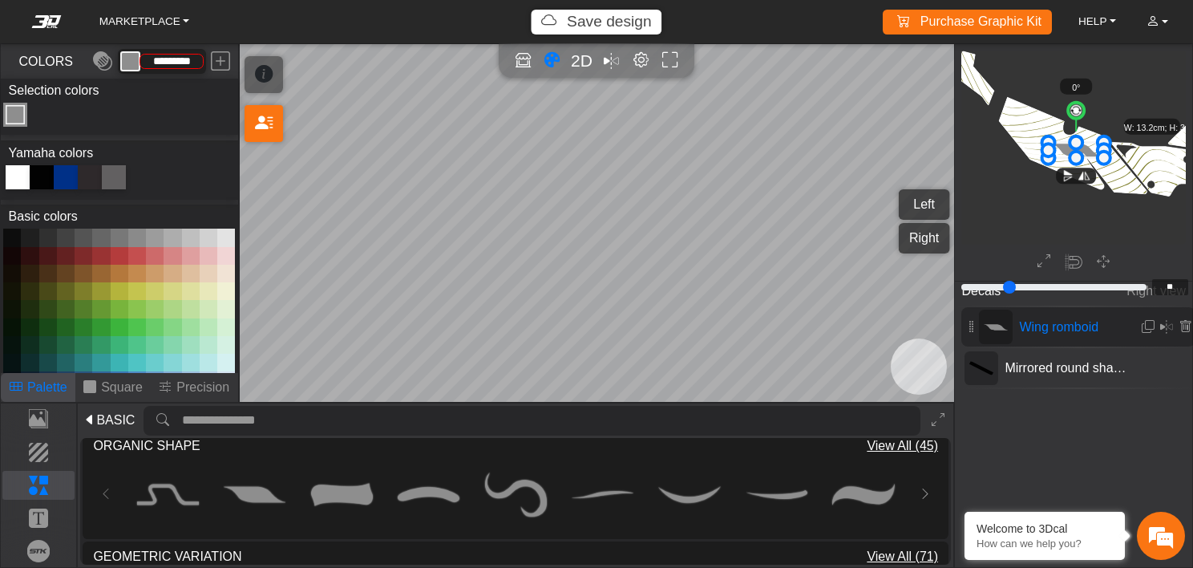
click at [38, 172] on div at bounding box center [42, 177] width 24 height 24
type input "*******"
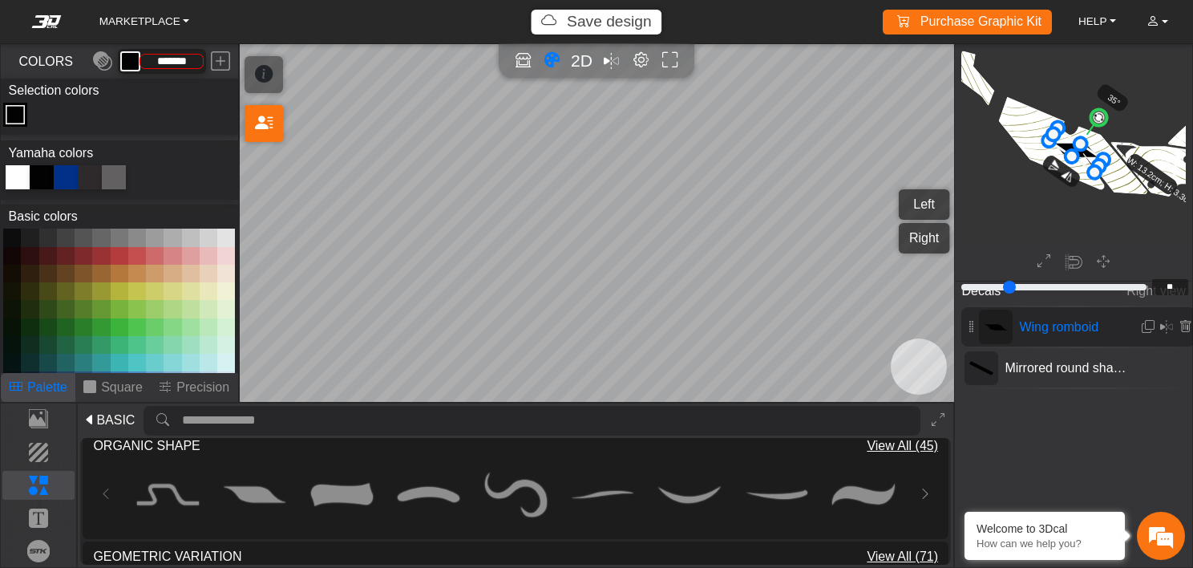
drag, startPoint x: 1075, startPoint y: 107, endPoint x: 1098, endPoint y: 116, distance: 25.2
click at [1098, 116] on circle at bounding box center [1099, 118] width 22 height 22
drag, startPoint x: 1047, startPoint y: 144, endPoint x: 985, endPoint y: 160, distance: 64.0
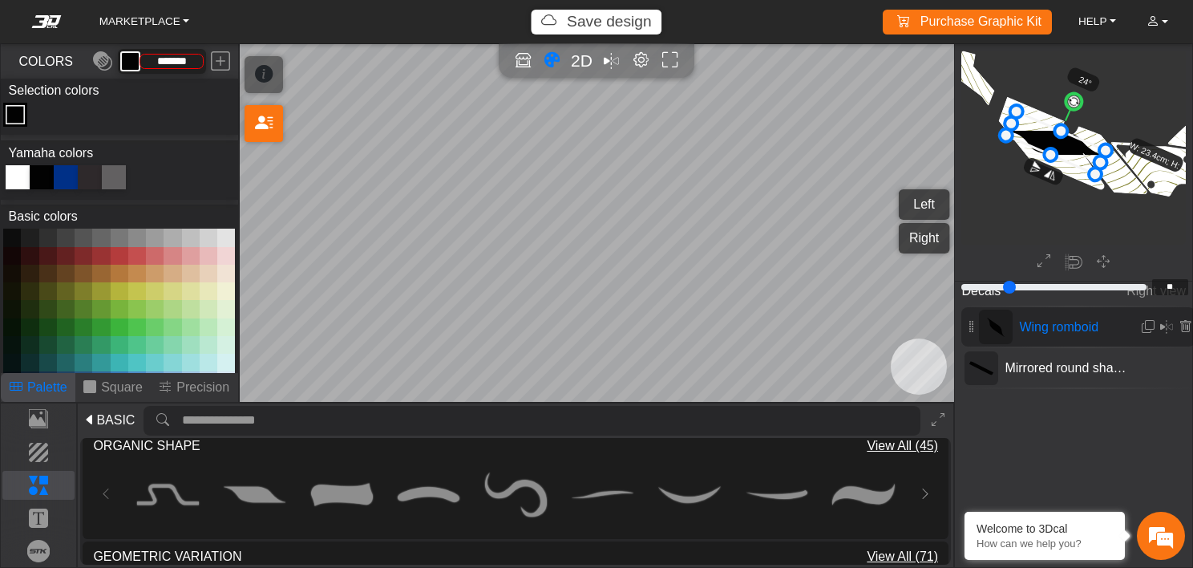
drag, startPoint x: 1079, startPoint y: 102, endPoint x: 1071, endPoint y: 105, distance: 8.6
click at [1071, 105] on circle at bounding box center [1073, 101] width 21 height 21
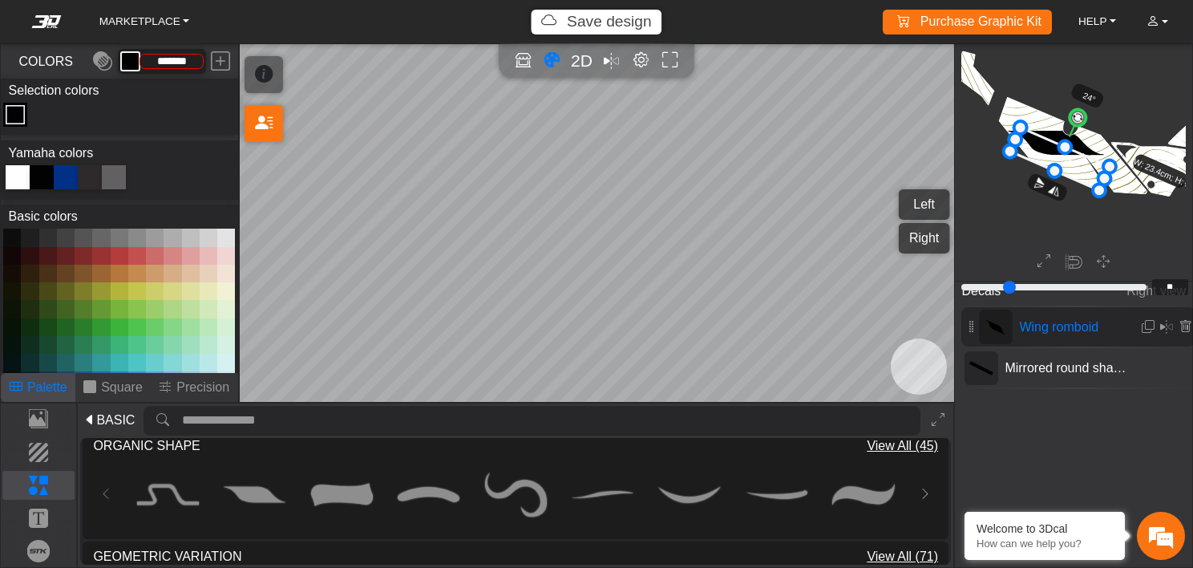
drag, startPoint x: 1047, startPoint y: 141, endPoint x: 1051, endPoint y: 156, distance: 15.8
click at [1051, 156] on icon at bounding box center [1060, 159] width 99 height 63
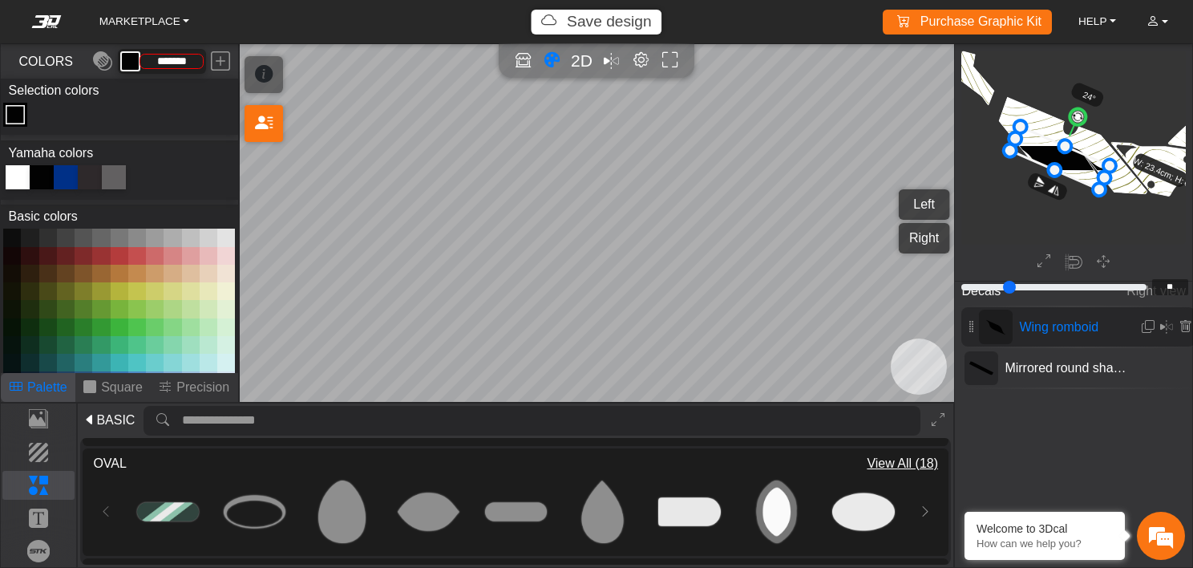
scroll to position [102, 0]
click at [1074, 119] on circle at bounding box center [1076, 116] width 21 height 21
click at [1182, 323] on icon at bounding box center [1185, 327] width 13 height 14
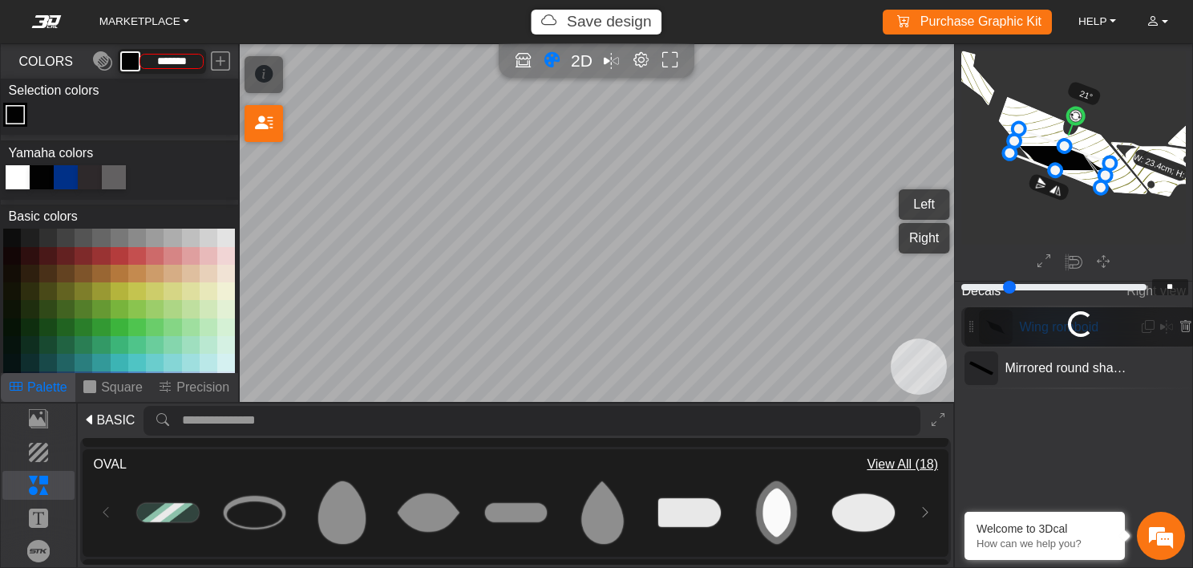
type input "*"
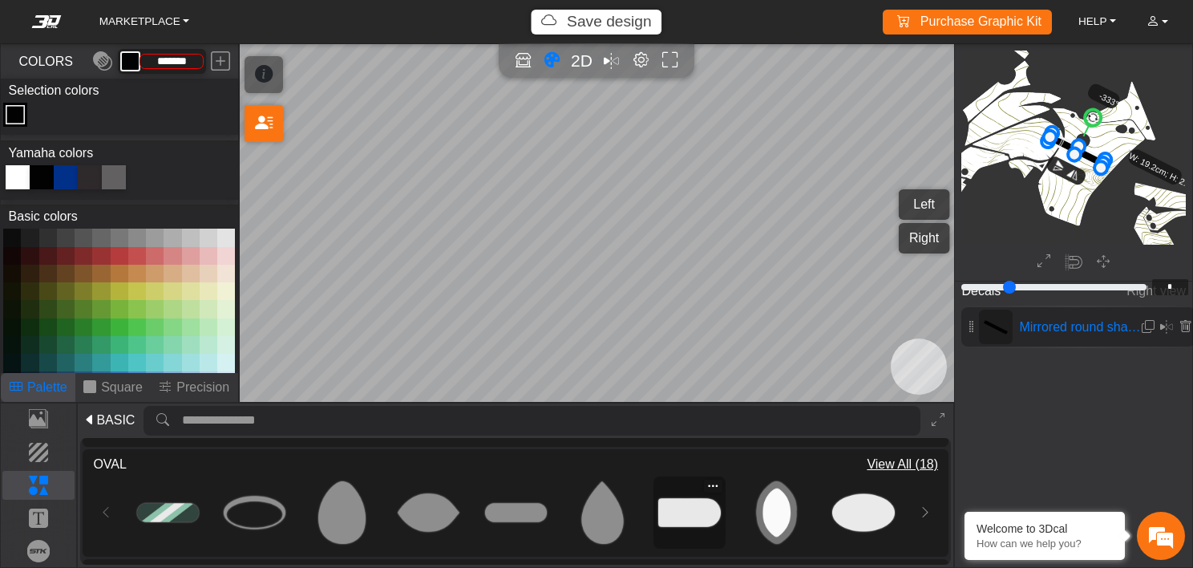
scroll to position [0, 0]
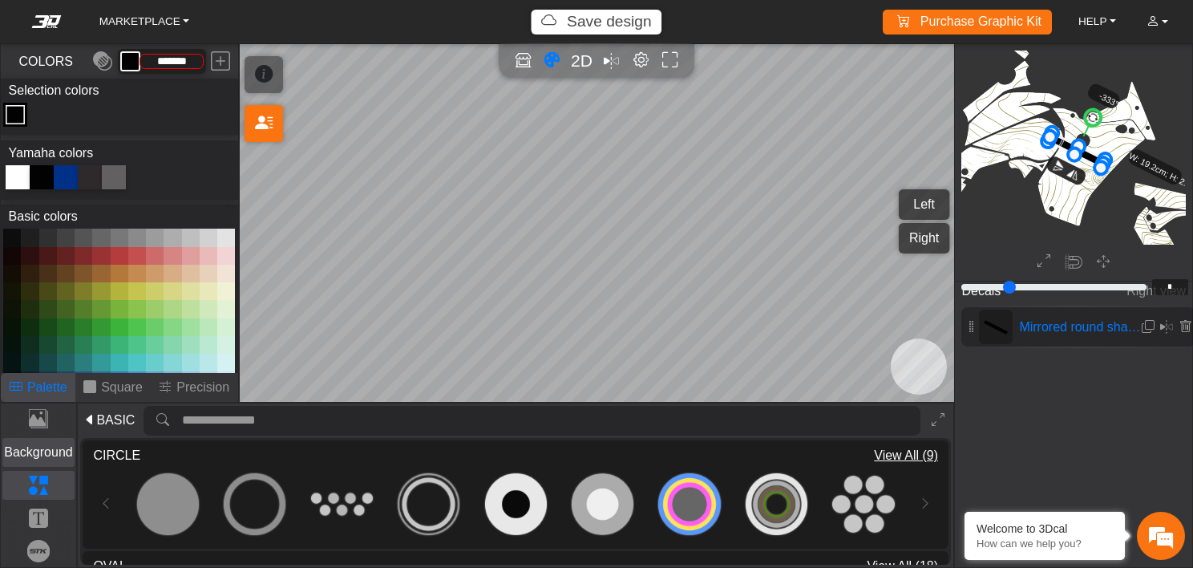
click at [45, 450] on p "Background" at bounding box center [38, 452] width 71 height 19
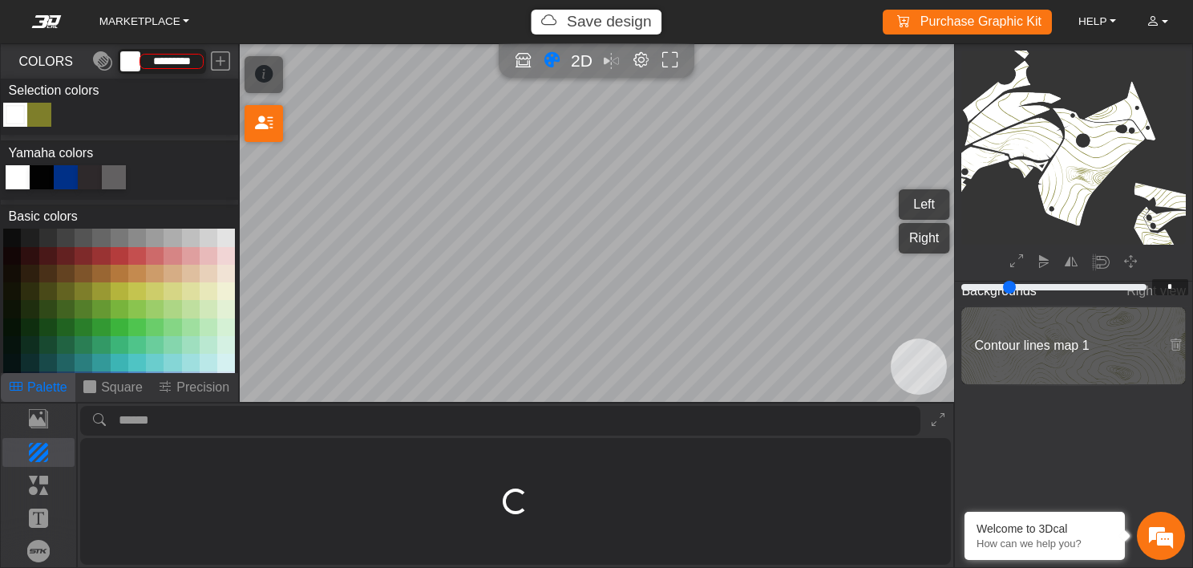
click at [119, 287] on button at bounding box center [120, 291] width 18 height 18
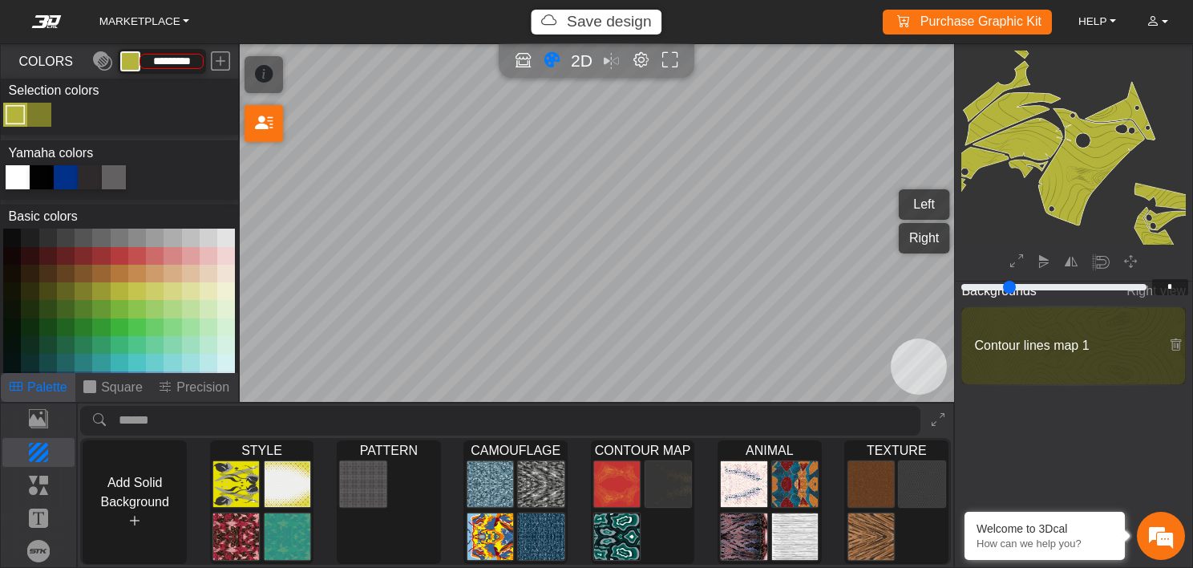
click at [13, 176] on div at bounding box center [18, 177] width 24 height 24
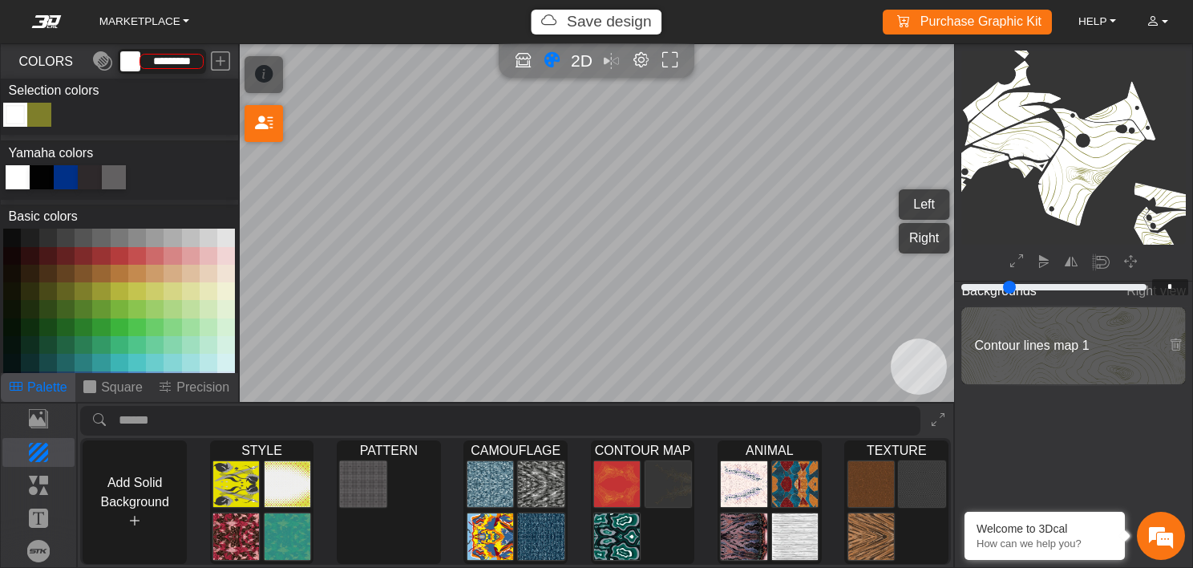
click at [41, 115] on div "Color Toggle" at bounding box center [39, 114] width 19 height 19
click at [119, 292] on button at bounding box center [120, 291] width 18 height 18
click at [99, 288] on button at bounding box center [101, 291] width 18 height 18
click at [34, 419] on p "Template" at bounding box center [38, 418] width 71 height 19
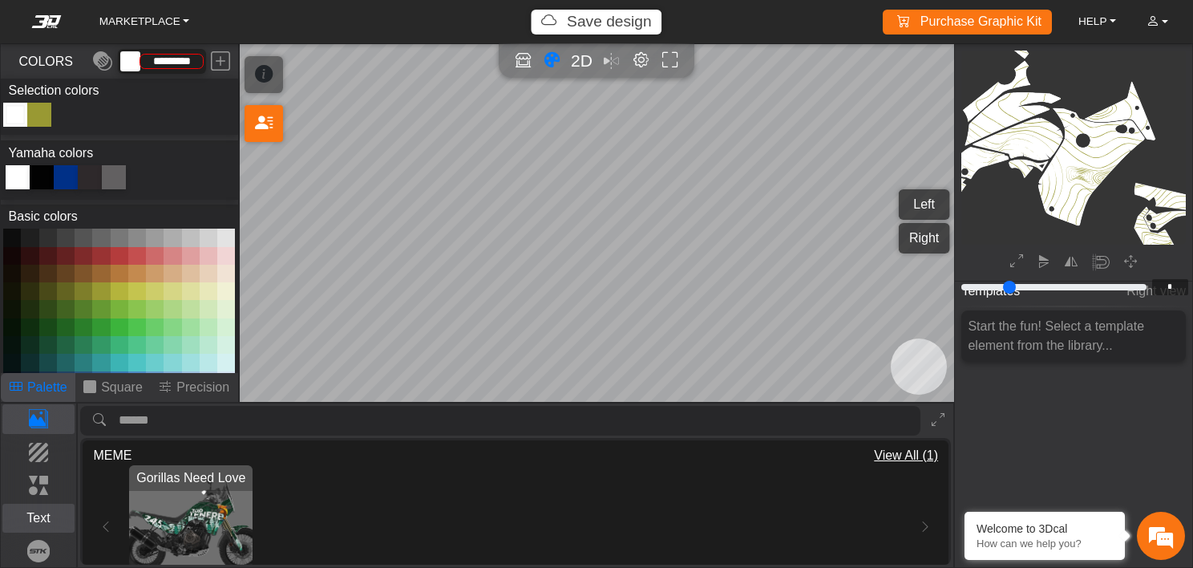
click at [27, 517] on p "Text" at bounding box center [38, 517] width 71 height 19
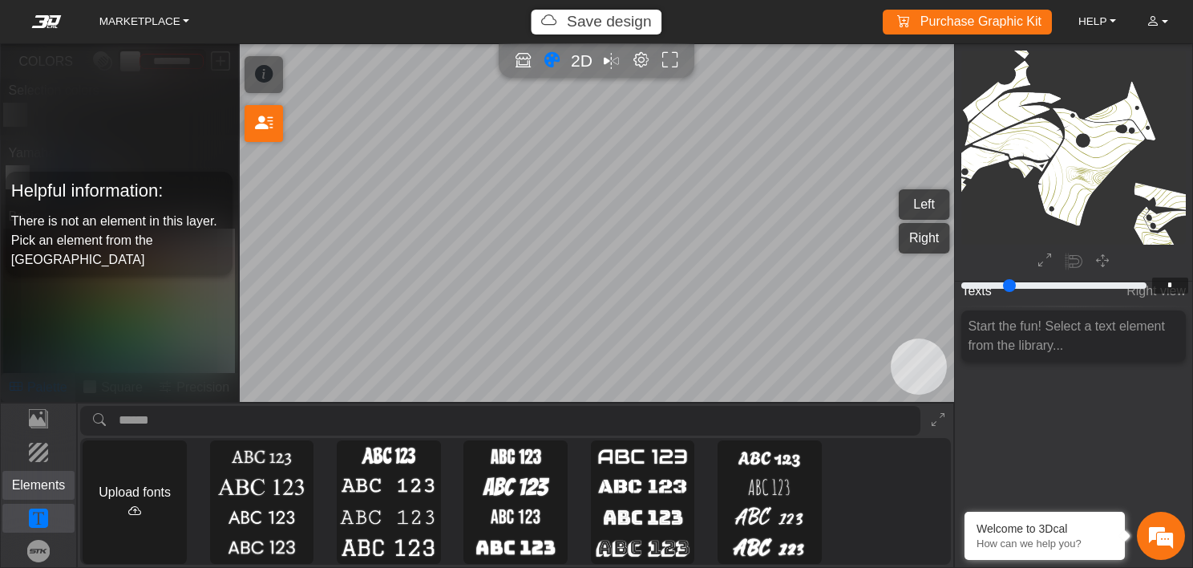
click at [50, 493] on p "Elements" at bounding box center [38, 485] width 71 height 19
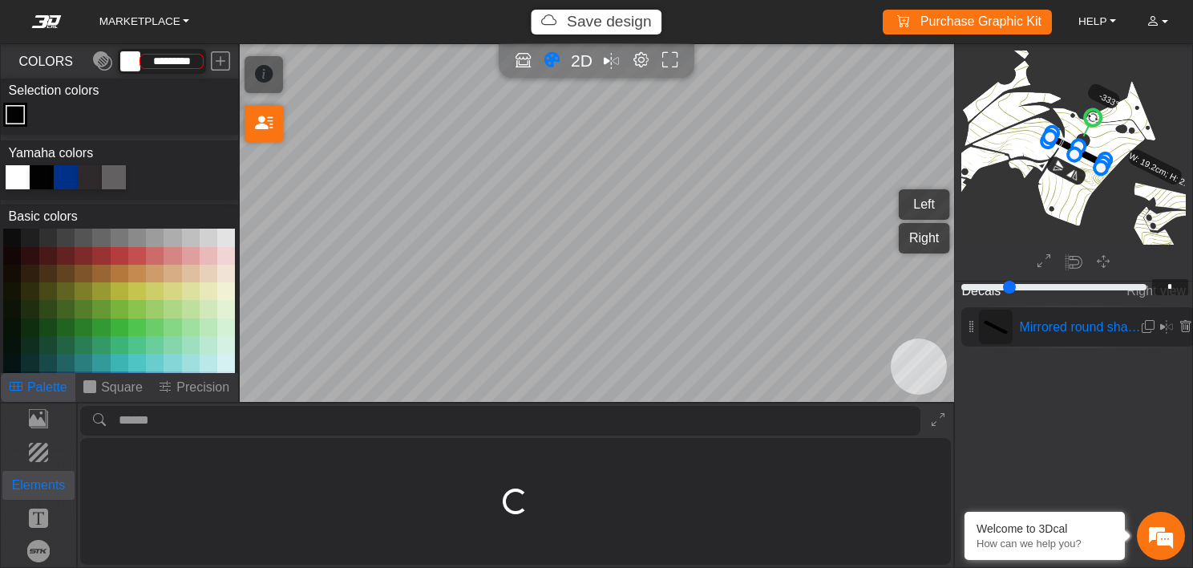
type input "*******"
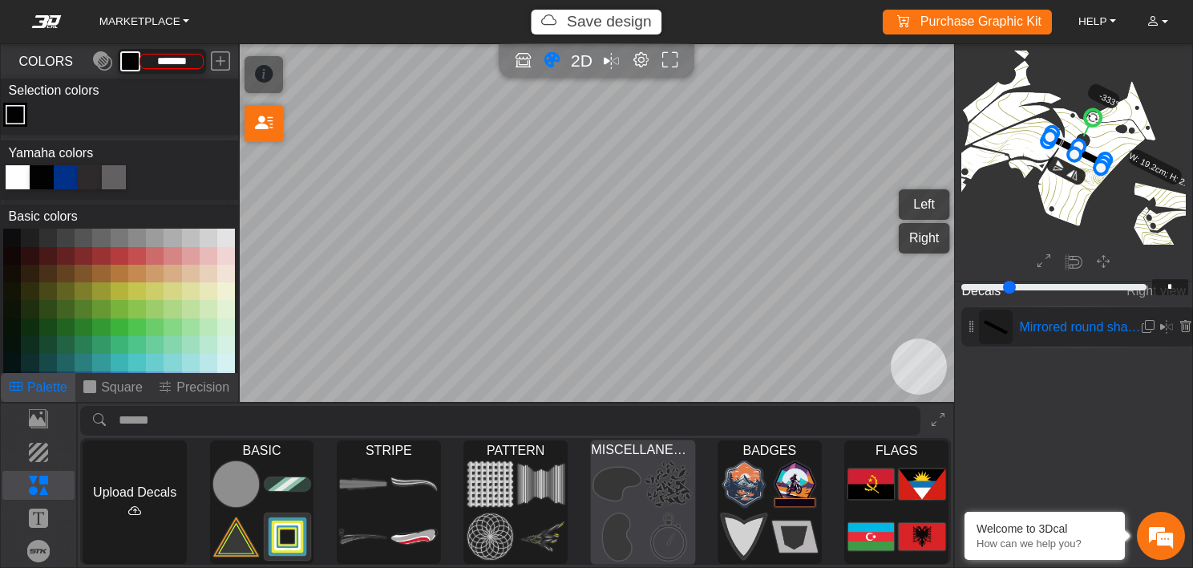
click at [659, 488] on img at bounding box center [669, 484] width 47 height 48
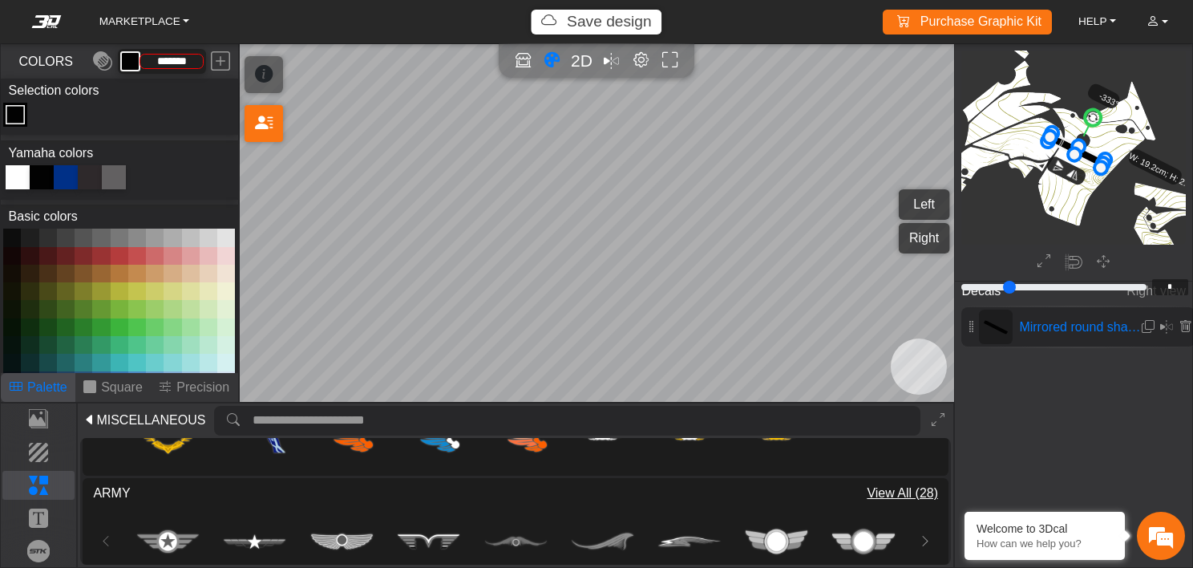
scroll to position [865, 0]
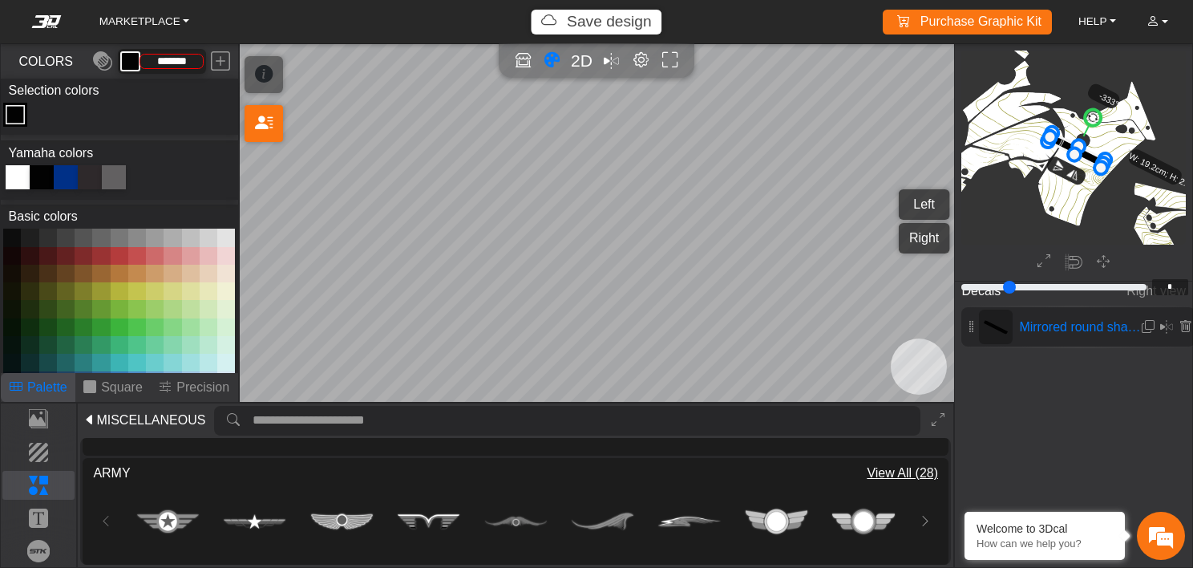
click at [128, 422] on span "MISCELLANEOUS" at bounding box center [150, 420] width 109 height 19
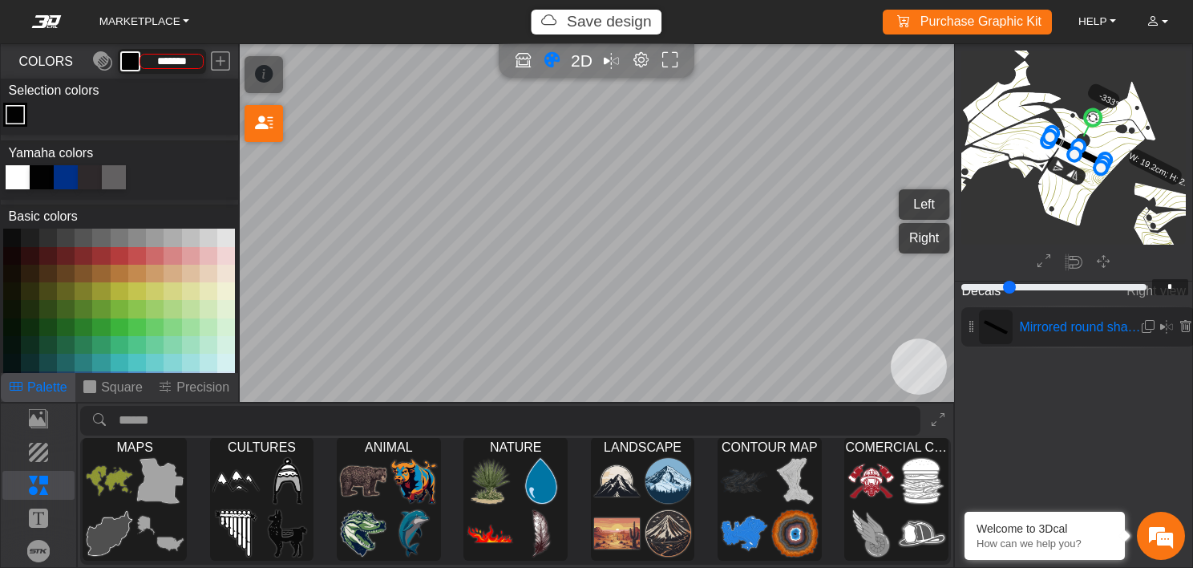
scroll to position [111, 0]
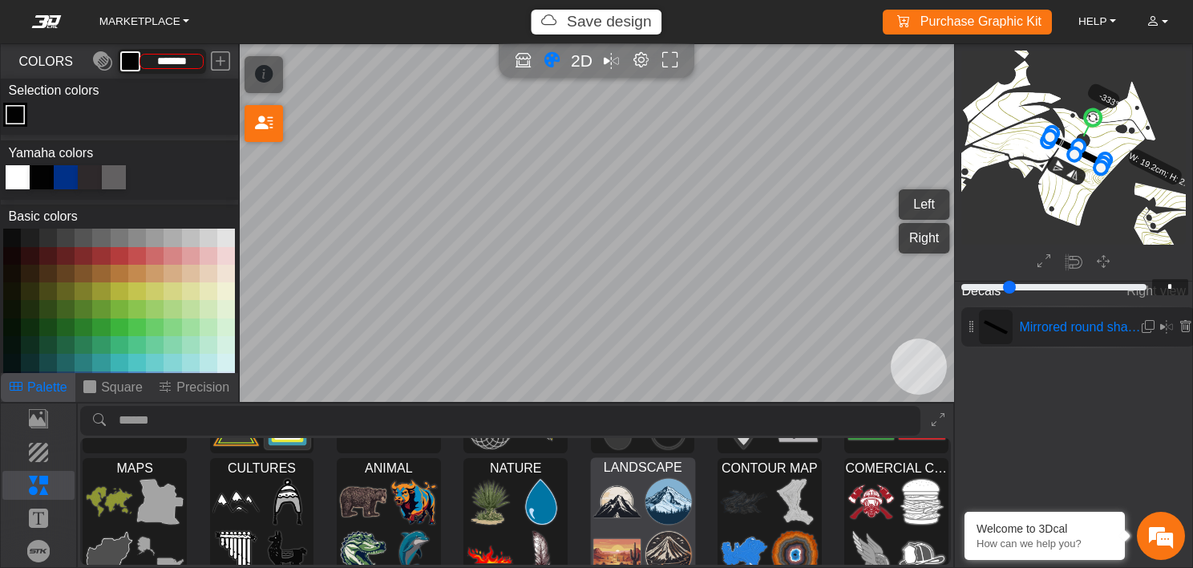
click at [635, 500] on img at bounding box center [616, 501] width 47 height 48
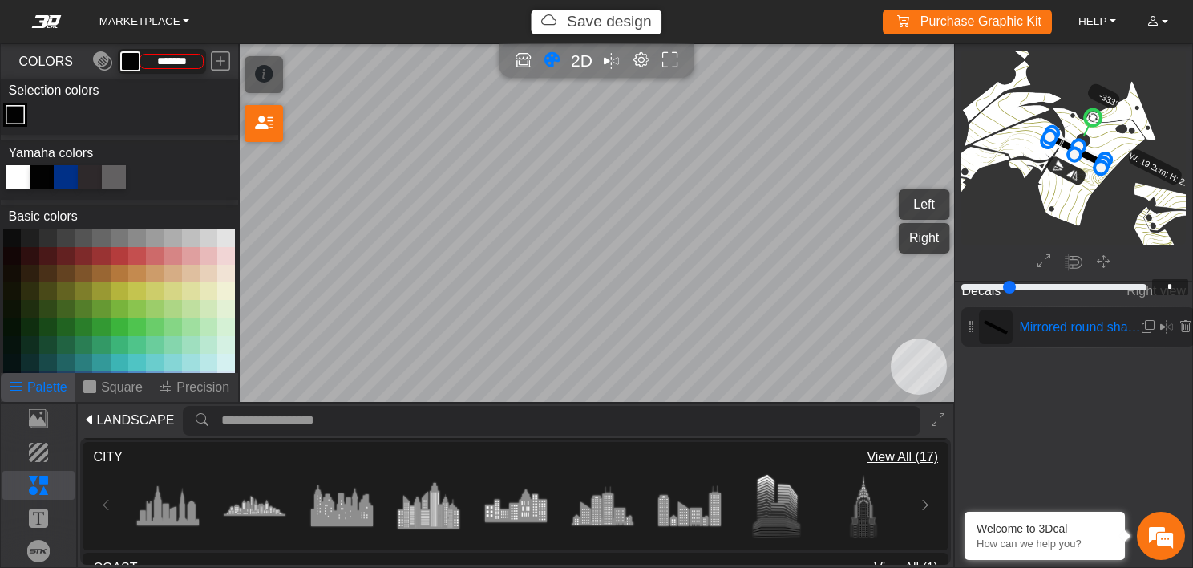
scroll to position [130, 0]
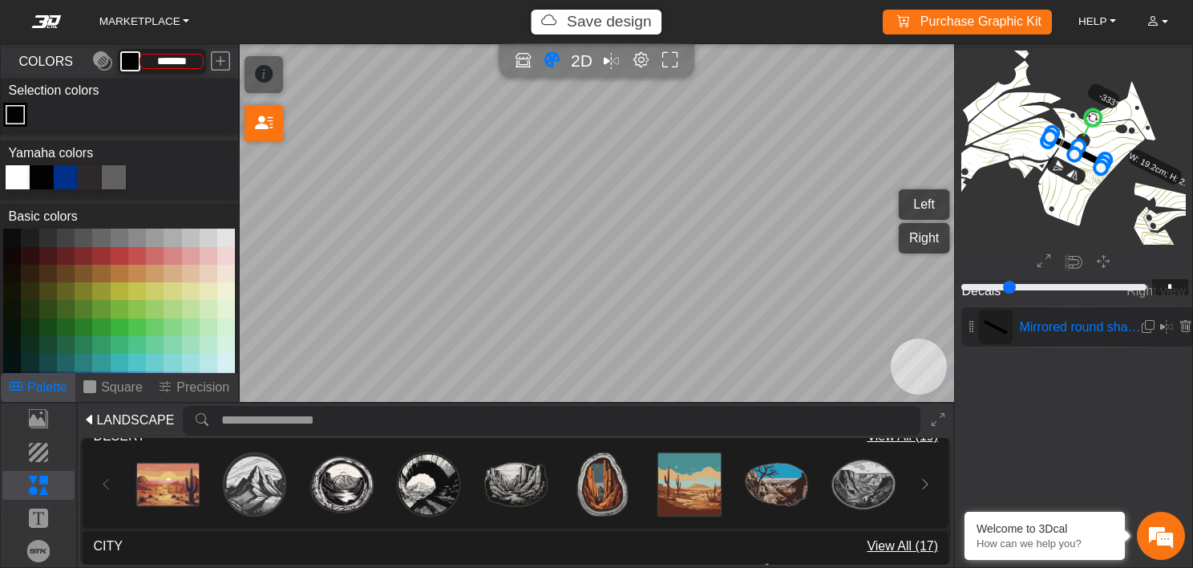
click at [635, 500] on div "Loading..." at bounding box center [603, 484] width 72 height 72
click at [119, 422] on span "LANDSCAPE" at bounding box center [135, 420] width 78 height 19
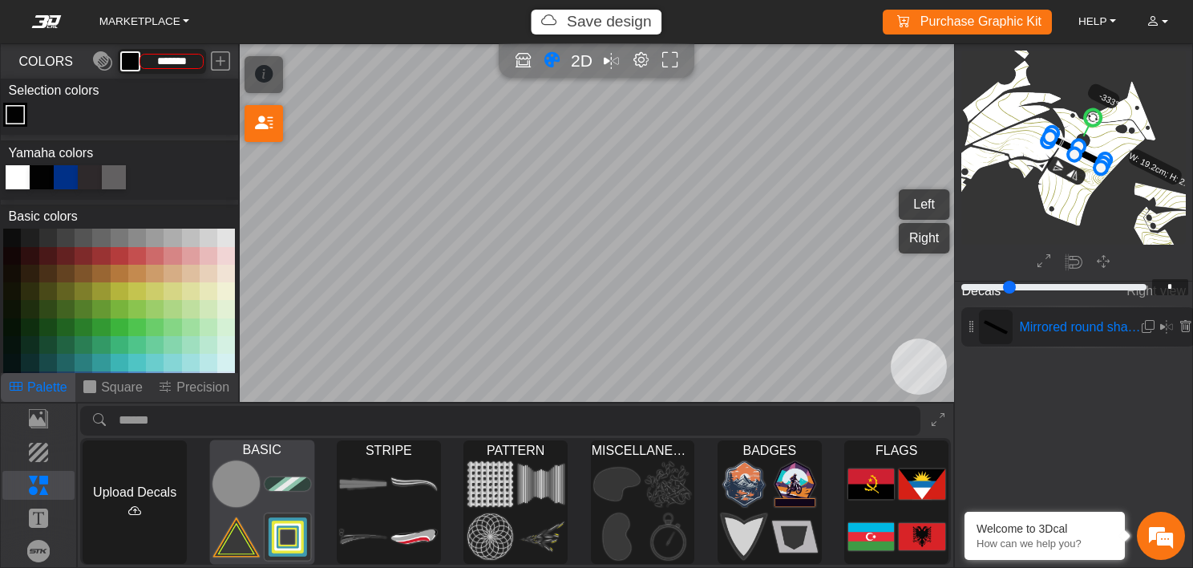
click at [286, 506] on img at bounding box center [288, 484] width 47 height 48
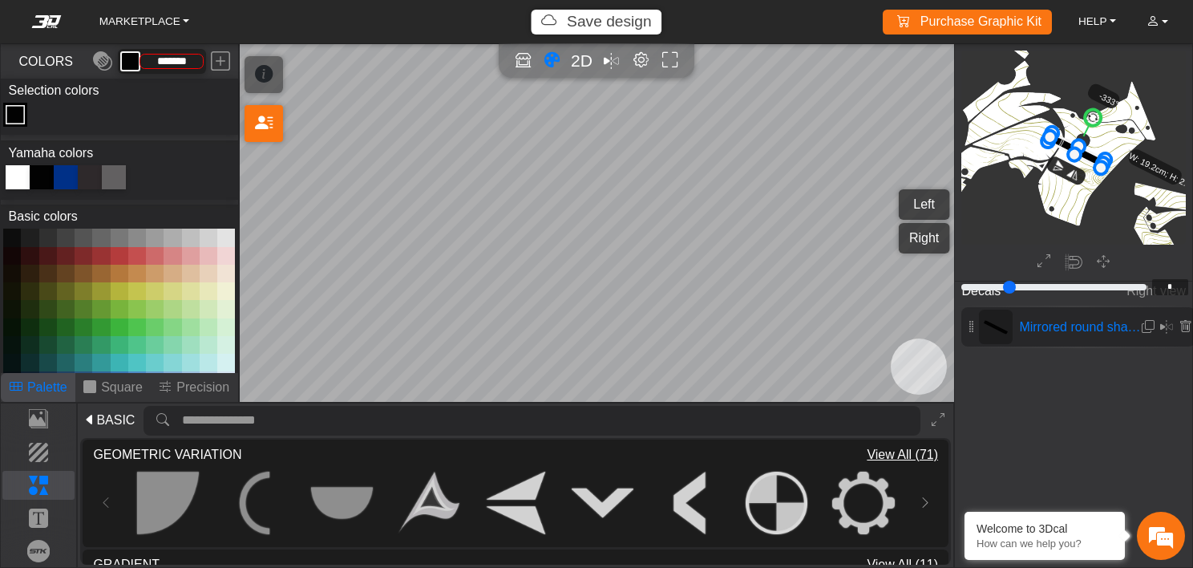
scroll to position [975, 0]
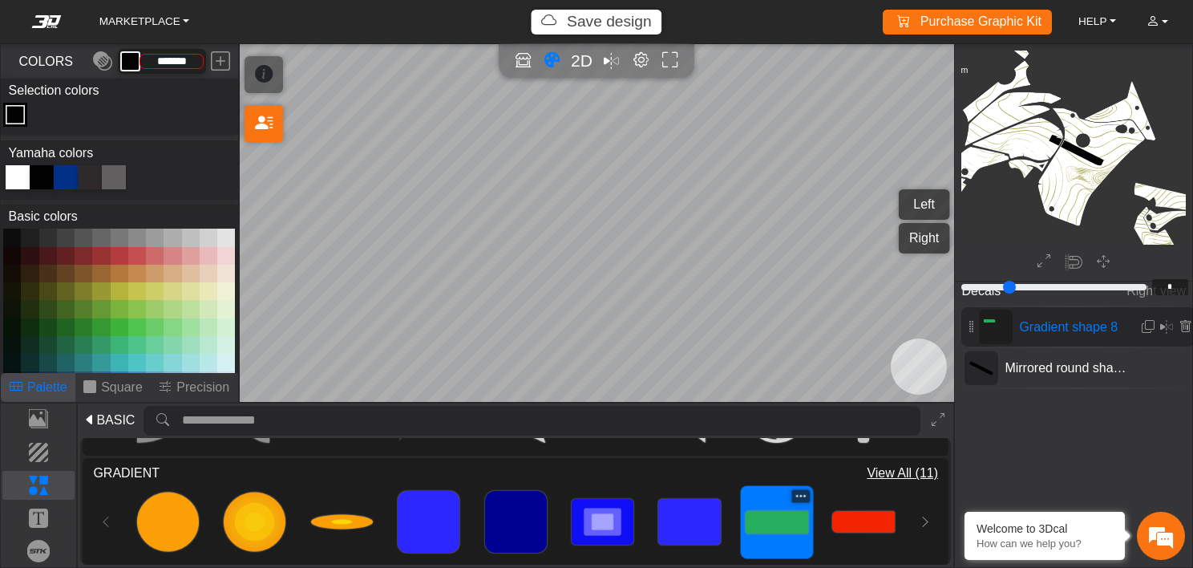
type input "*"
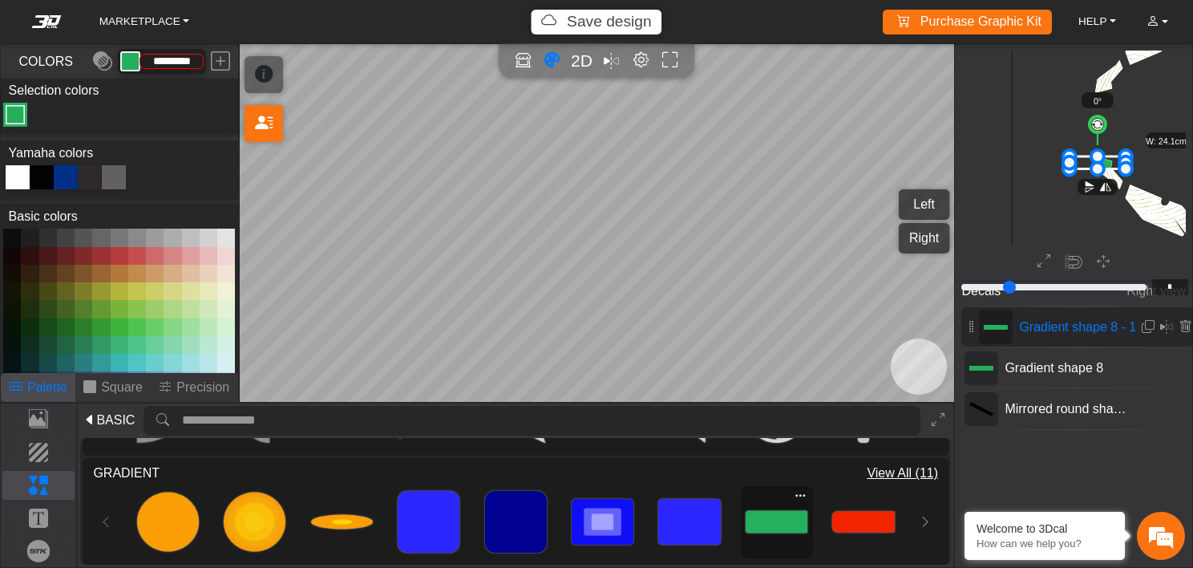
scroll to position [680, 465]
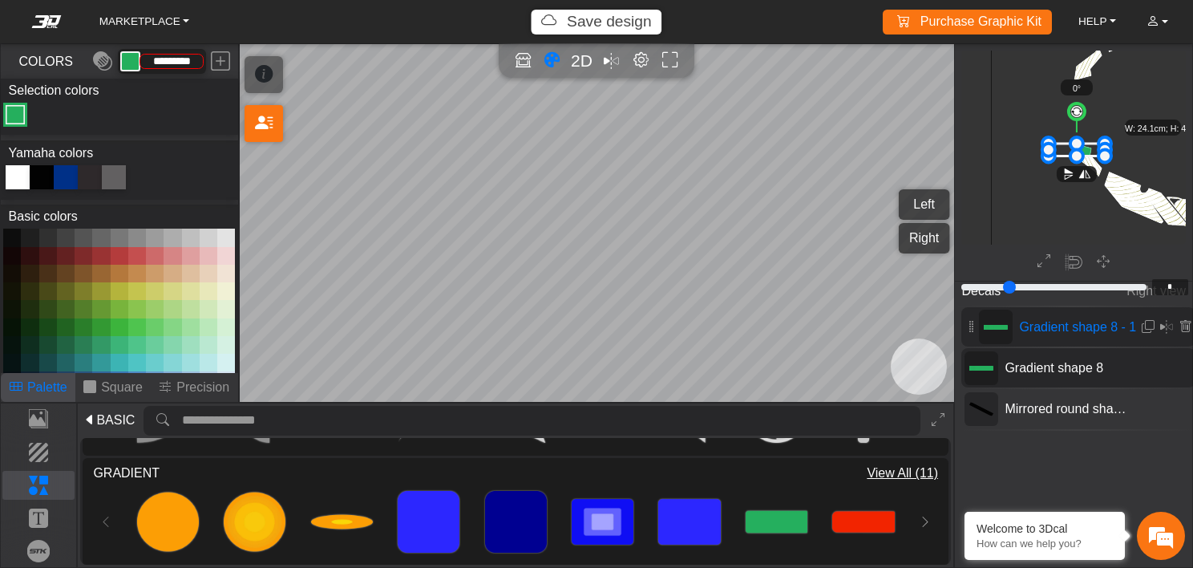
click at [1067, 367] on span "Gradient shape 8" at bounding box center [1066, 367] width 137 height 19
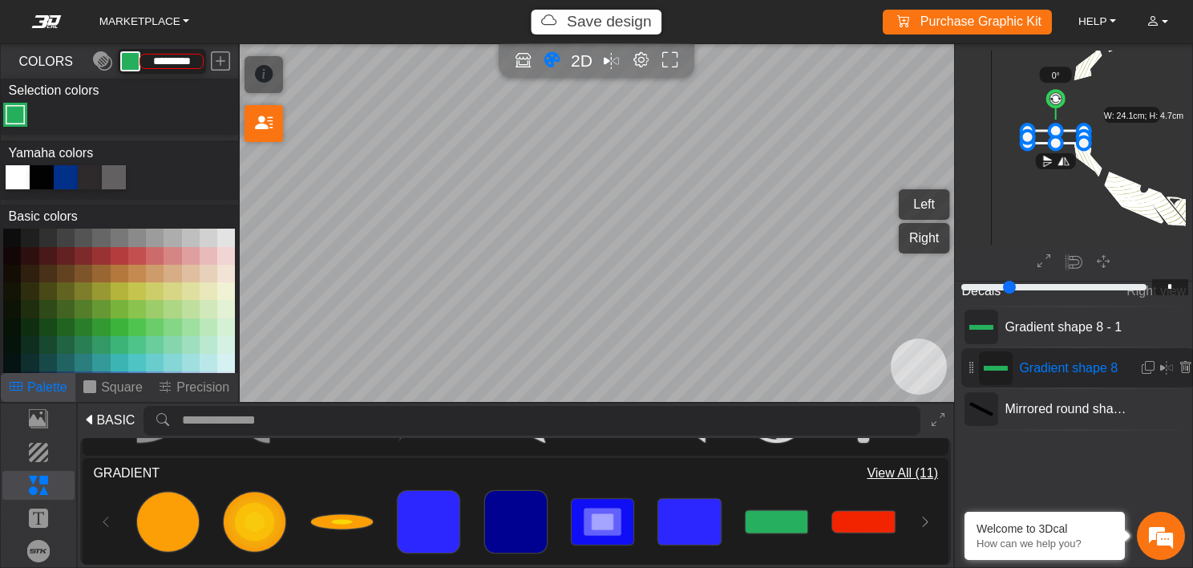
scroll to position [667, 444]
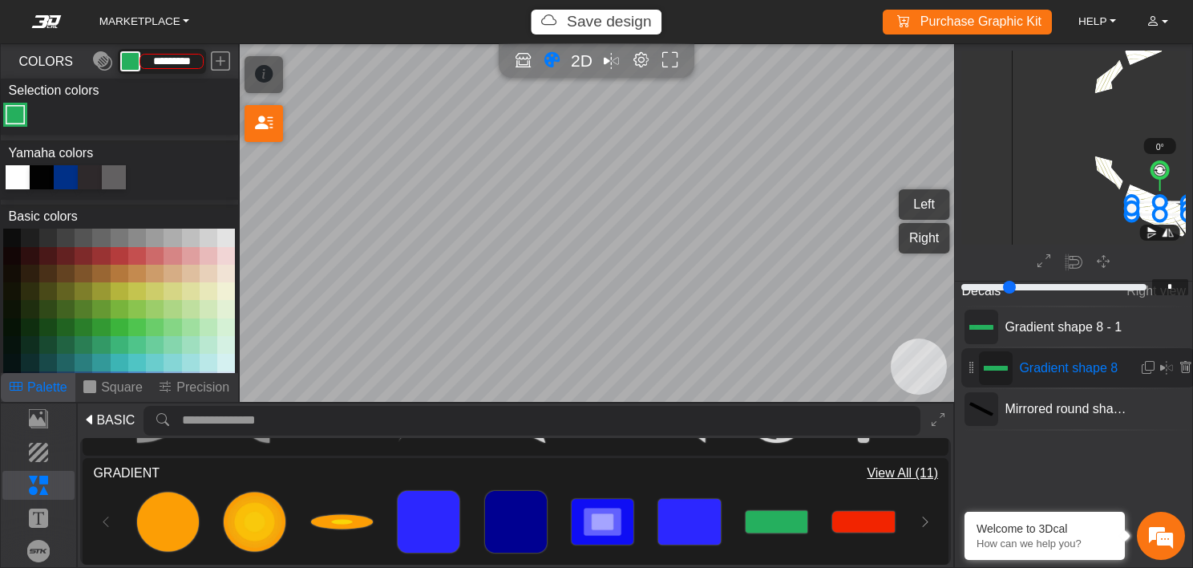
drag, startPoint x: 1088, startPoint y: 146, endPoint x: 1171, endPoint y: 205, distance: 101.7
click at [1171, 205] on icon at bounding box center [1160, 208] width 56 height 12
drag, startPoint x: 1079, startPoint y: 195, endPoint x: 995, endPoint y: 168, distance: 88.3
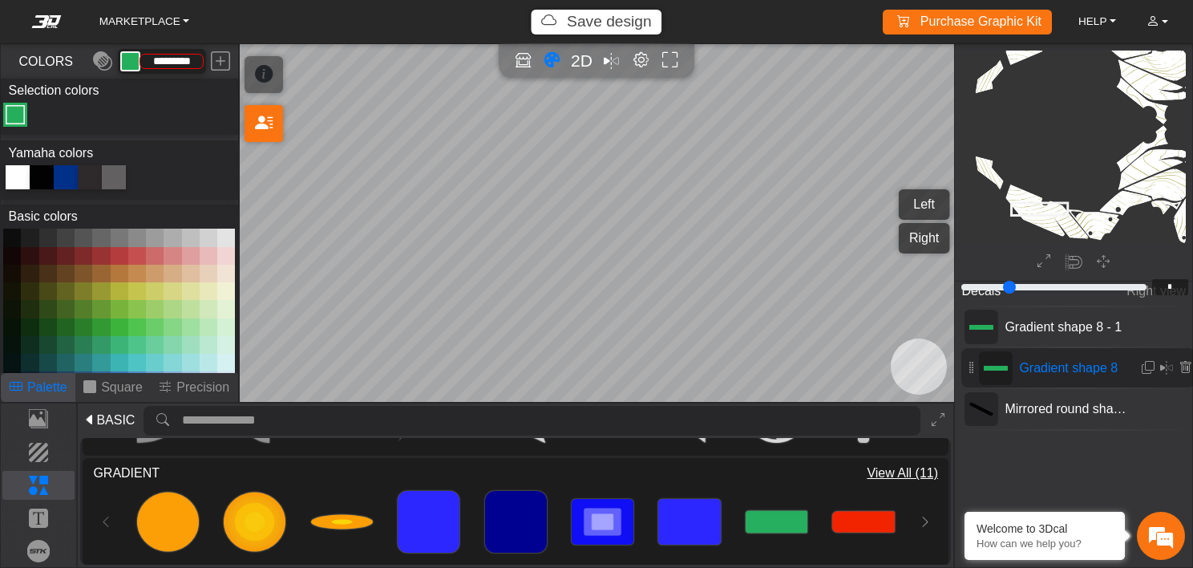
scroll to position [667, 568]
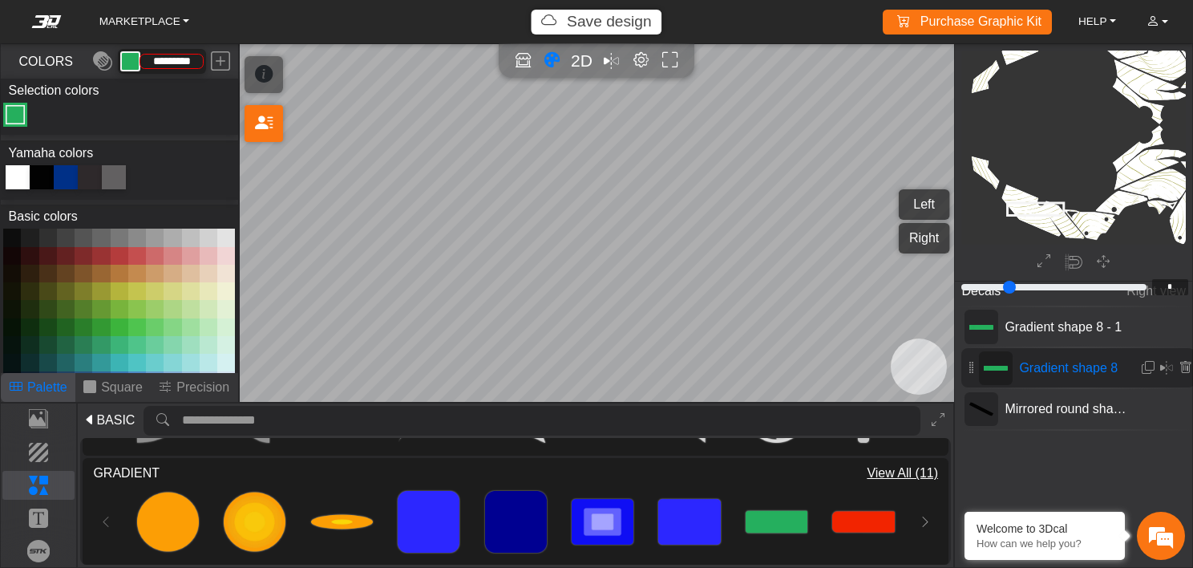
click at [1046, 208] on icon at bounding box center [1035, 209] width 56 height 12
drag, startPoint x: 1033, startPoint y: 171, endPoint x: 1053, endPoint y: 181, distance: 22.6
click at [1053, 181] on circle at bounding box center [1056, 176] width 22 height 22
click at [1049, 183] on circle at bounding box center [1054, 175] width 22 height 22
drag, startPoint x: 1024, startPoint y: 202, endPoint x: 1021, endPoint y: 210, distance: 8.6
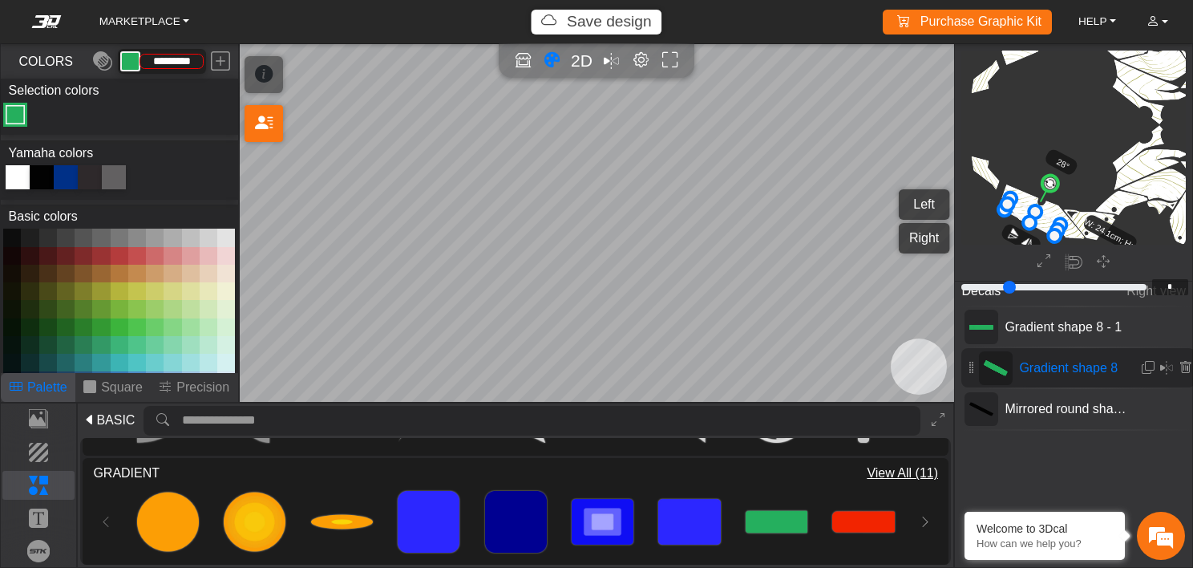
click at [1021, 210] on icon at bounding box center [1032, 216] width 55 height 37
click at [1014, 210] on icon at bounding box center [1025, 216] width 55 height 37
click at [1043, 184] on circle at bounding box center [1042, 183] width 22 height 22
click at [1040, 186] on circle at bounding box center [1042, 183] width 22 height 22
click at [1011, 205] on icon at bounding box center [1024, 214] width 56 height 36
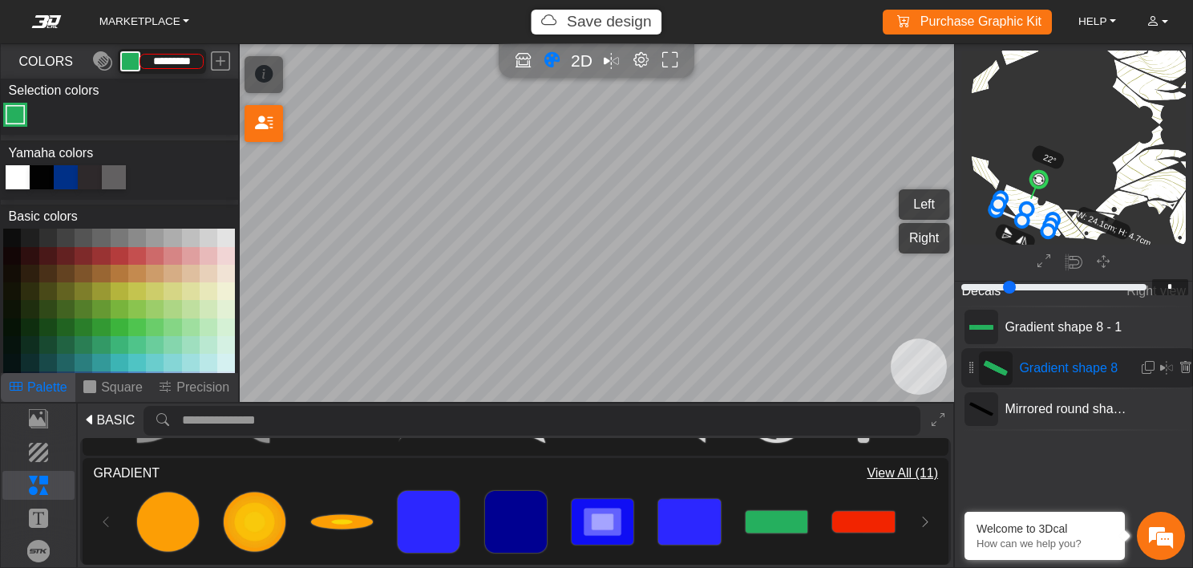
click at [1041, 177] on circle at bounding box center [1038, 178] width 21 height 21
click at [1035, 216] on icon at bounding box center [1022, 212] width 56 height 34
click at [1035, 218] on icon at bounding box center [1022, 214] width 56 height 34
click at [1034, 182] on circle at bounding box center [1035, 178] width 21 height 21
click at [1030, 217] on icon at bounding box center [1020, 213] width 57 height 31
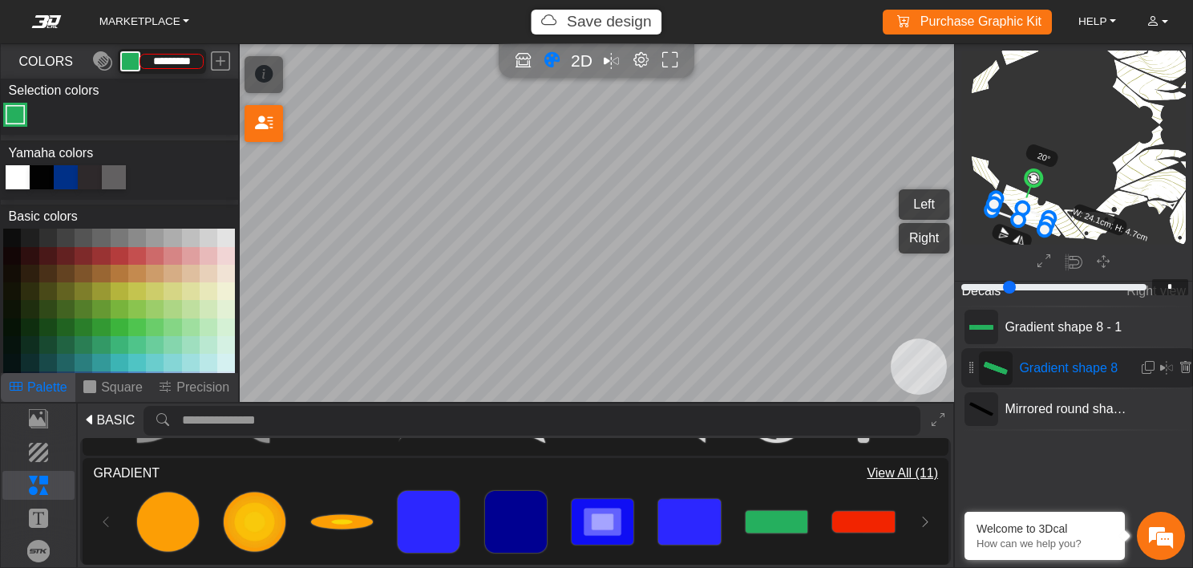
click at [45, 174] on div at bounding box center [42, 177] width 24 height 24
type input "*******"
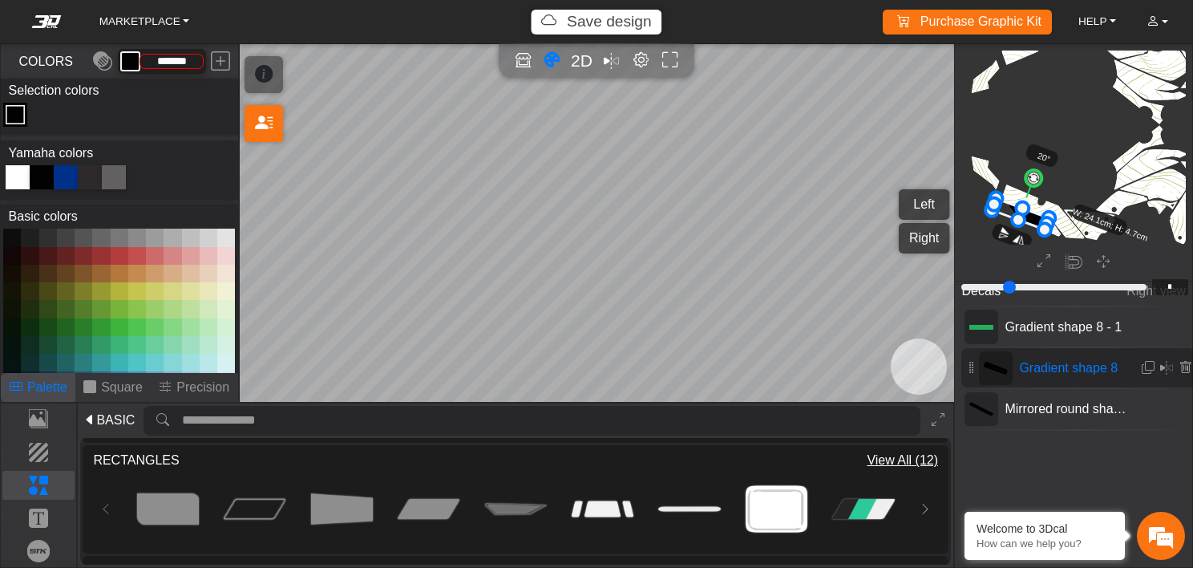
scroll to position [435, 0]
click at [898, 455] on span "View All (12)" at bounding box center [902, 461] width 71 height 19
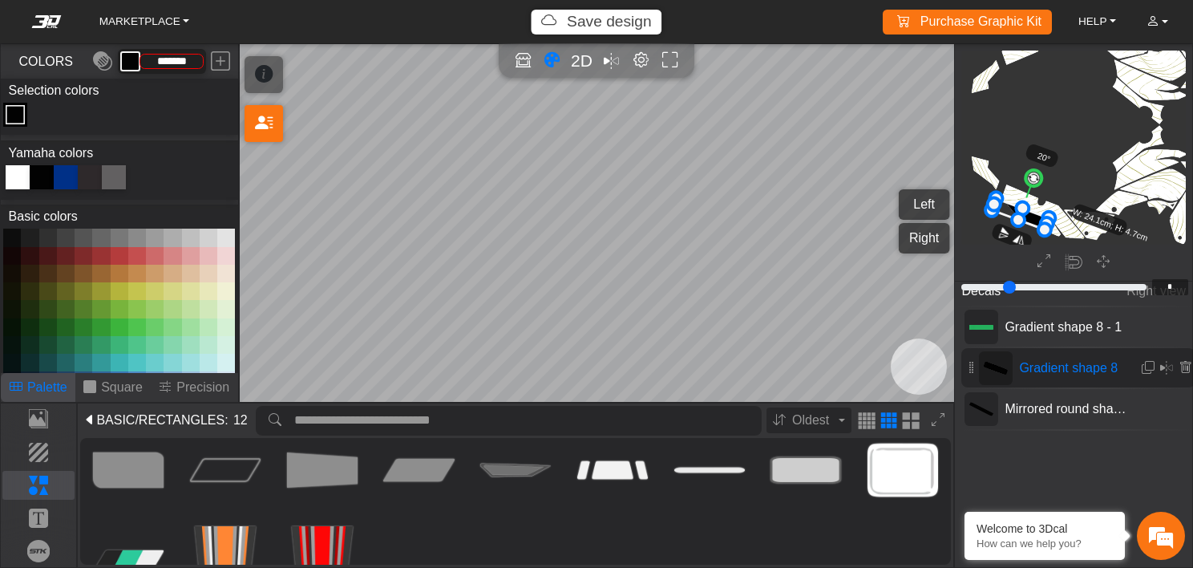
scroll to position [0, 0]
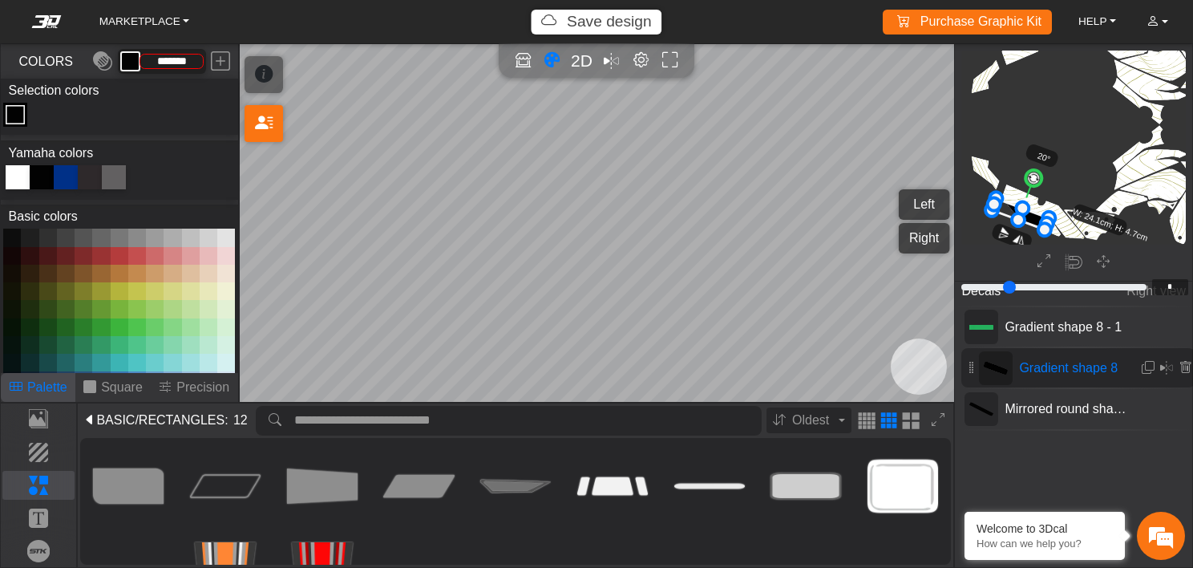
click at [145, 423] on span "/RECTANGLES" at bounding box center [180, 420] width 90 height 19
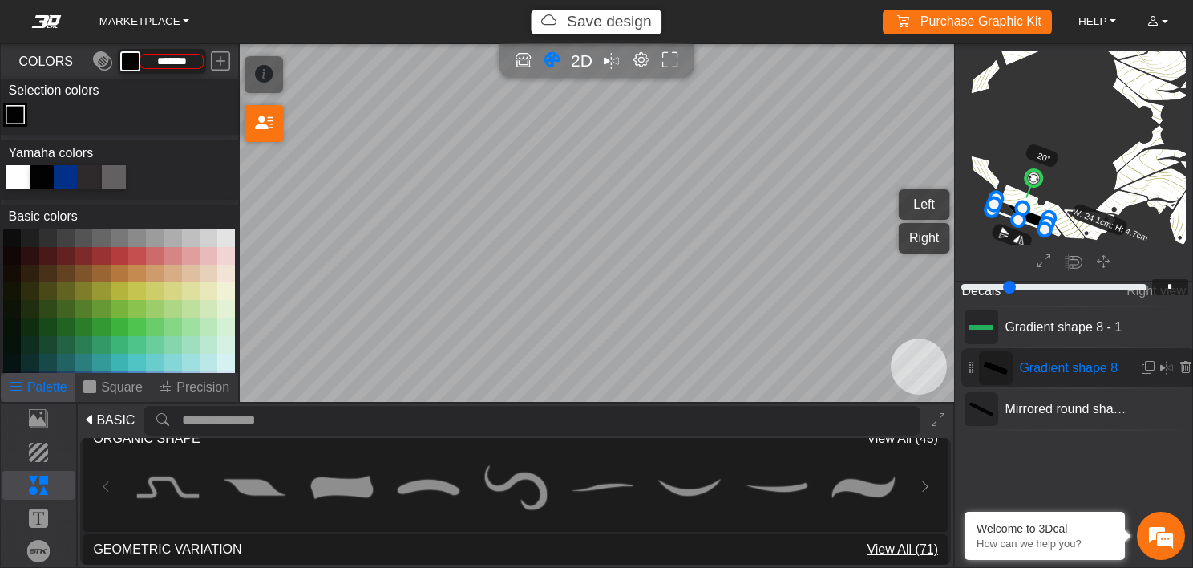
scroll to position [795, 0]
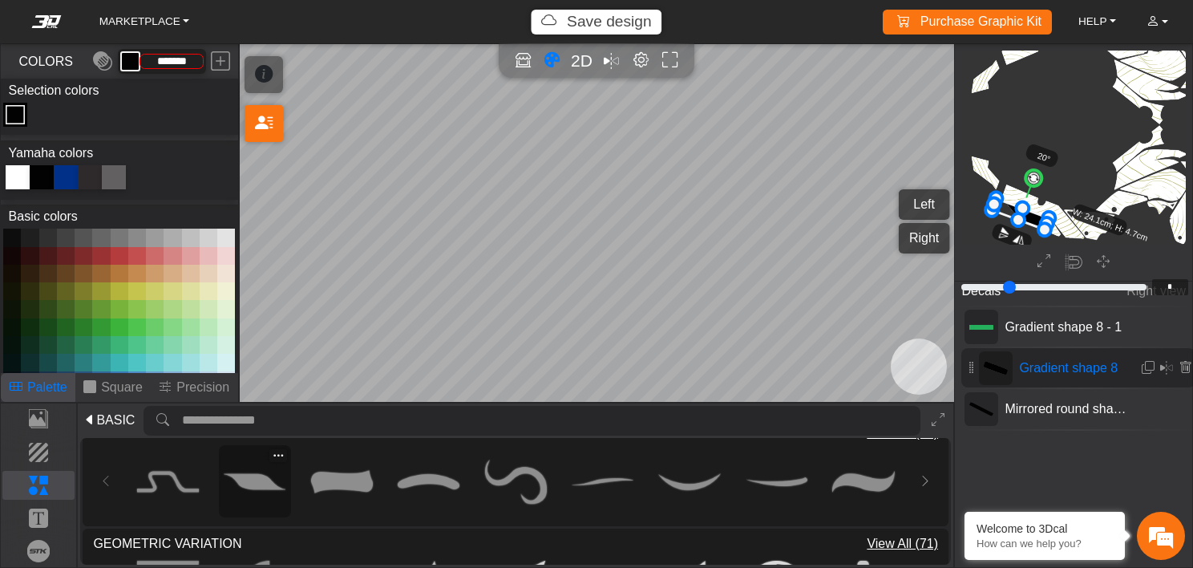
click at [267, 472] on img at bounding box center [255, 482] width 62 height 62
type input "**"
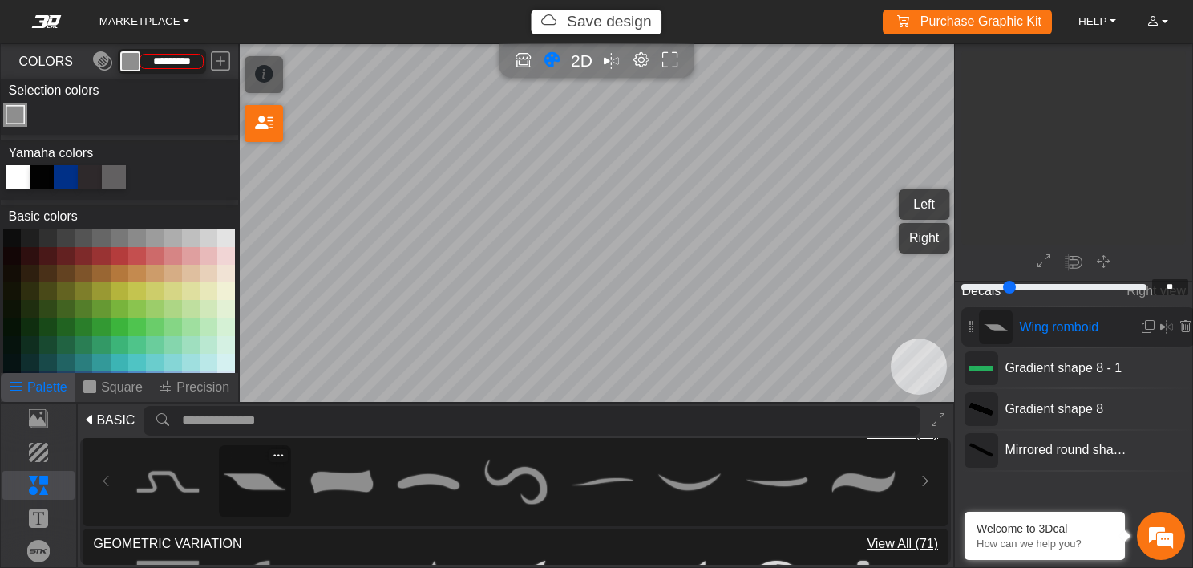
scroll to position [1401, 1055]
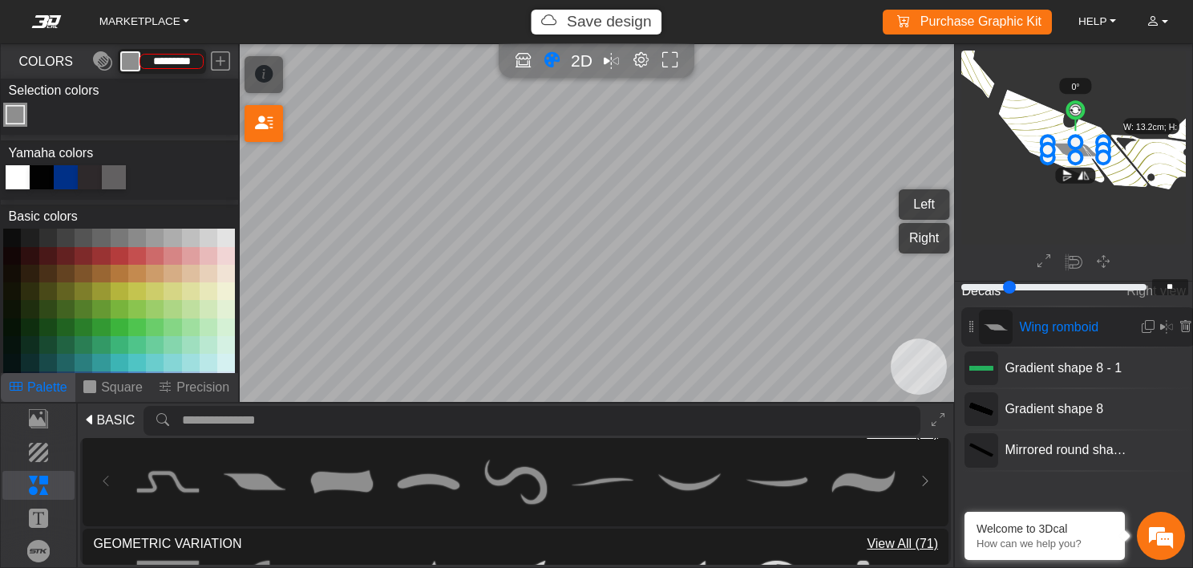
click at [42, 171] on div at bounding box center [42, 177] width 24 height 24
type input "*******"
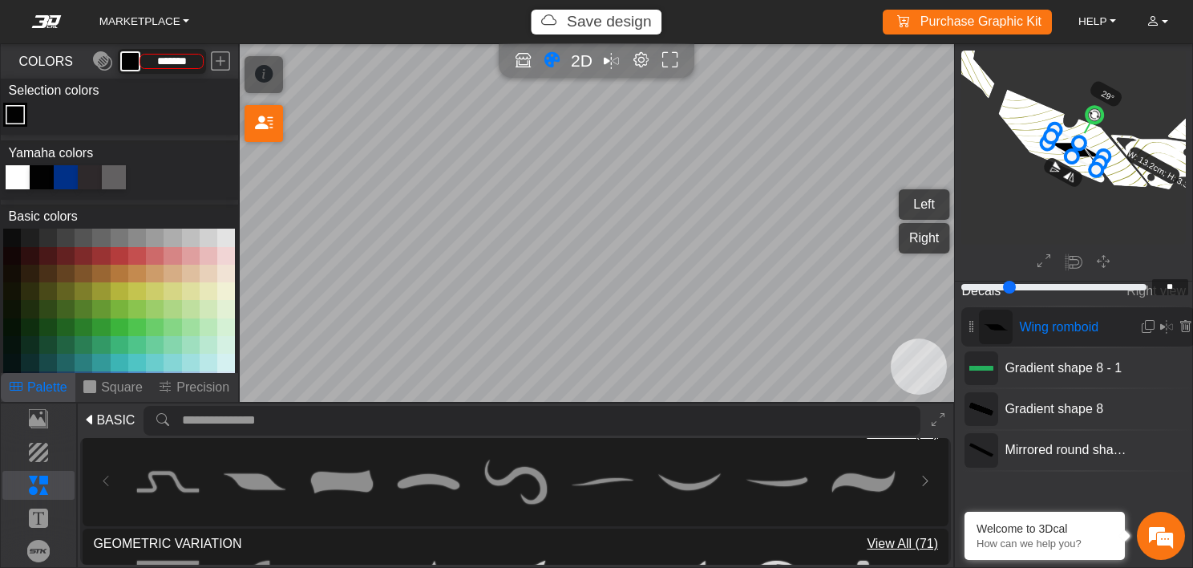
drag, startPoint x: 1076, startPoint y: 101, endPoint x: 1097, endPoint y: 110, distance: 22.6
click at [1097, 110] on circle at bounding box center [1095, 115] width 22 height 22
click at [1093, 115] on circle at bounding box center [1091, 113] width 21 height 21
drag, startPoint x: 1049, startPoint y: 146, endPoint x: 1019, endPoint y: 156, distance: 31.5
drag, startPoint x: 1049, startPoint y: 143, endPoint x: 1066, endPoint y: 159, distance: 23.3
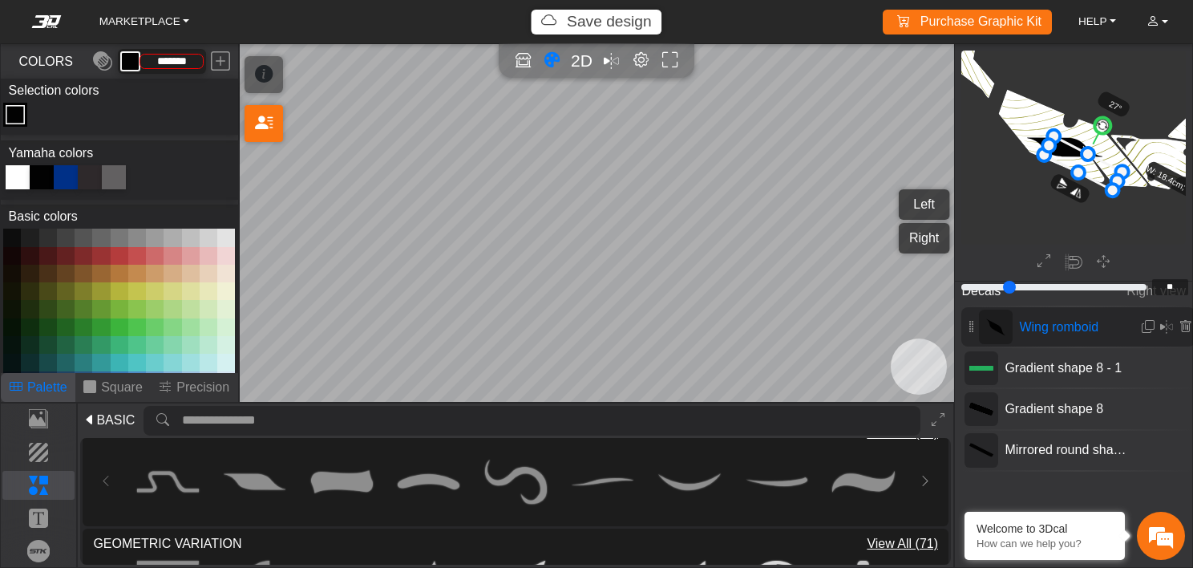
click at [1066, 159] on icon at bounding box center [1083, 163] width 78 height 54
click at [1098, 128] on circle at bounding box center [1100, 125] width 22 height 22
click at [1084, 164] on icon at bounding box center [1080, 163] width 79 height 51
click at [1096, 124] on circle at bounding box center [1096, 124] width 21 height 21
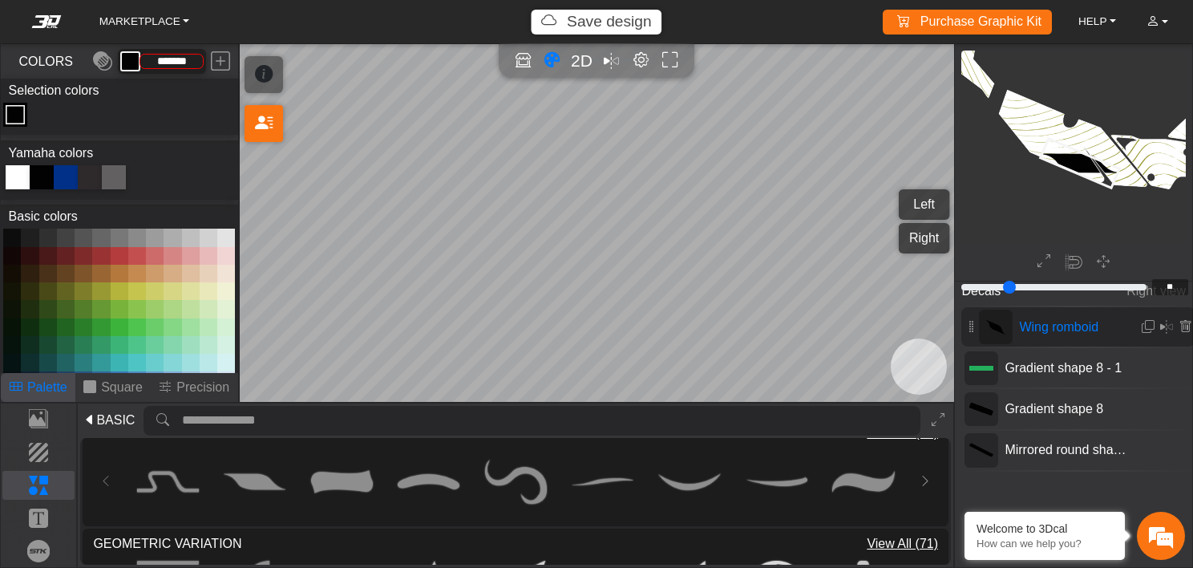
click at [1075, 164] on icon at bounding box center [1079, 163] width 79 height 49
click at [1068, 160] on icon at bounding box center [1071, 160] width 79 height 49
click at [1084, 122] on circle at bounding box center [1085, 119] width 20 height 20
click at [1087, 166] on icon at bounding box center [1077, 161] width 80 height 43
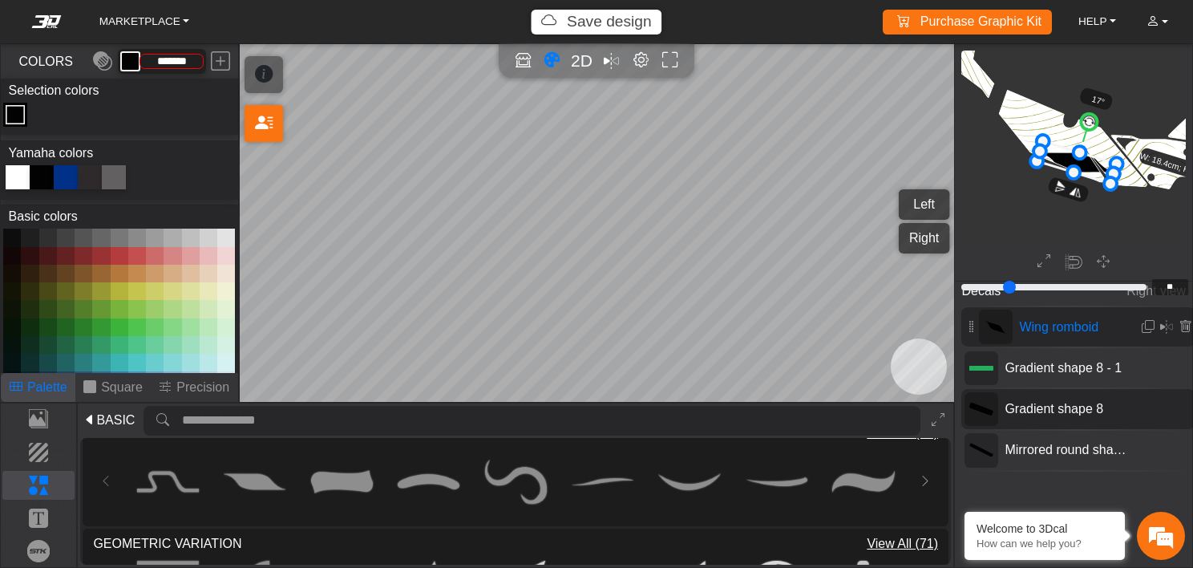
click at [1039, 411] on span "Gradient shape 8" at bounding box center [1066, 408] width 137 height 19
type input "*"
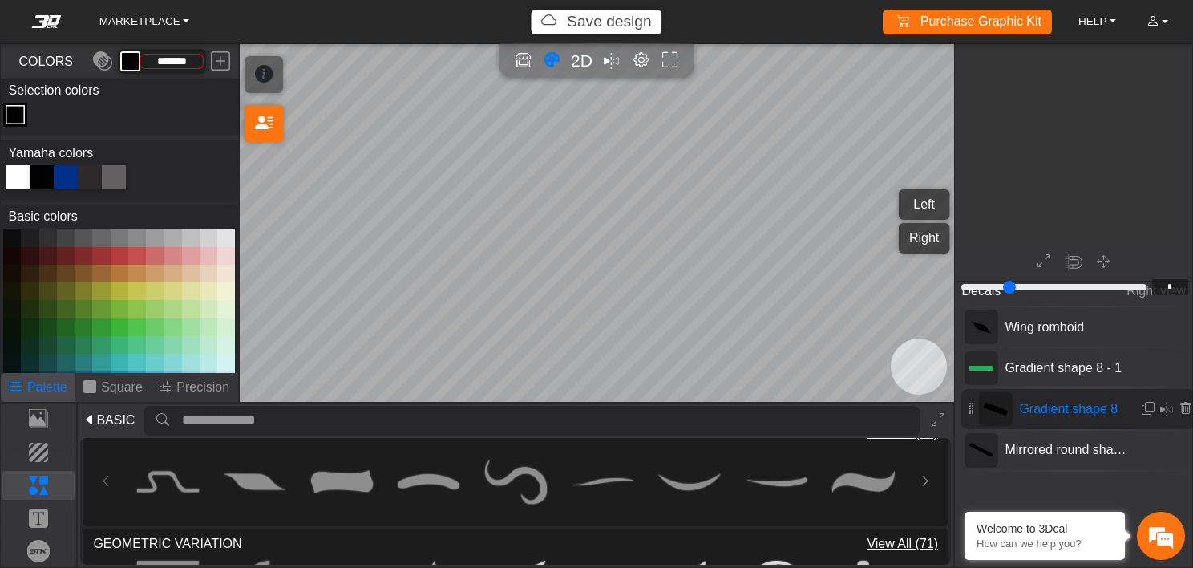
scroll to position [731, 512]
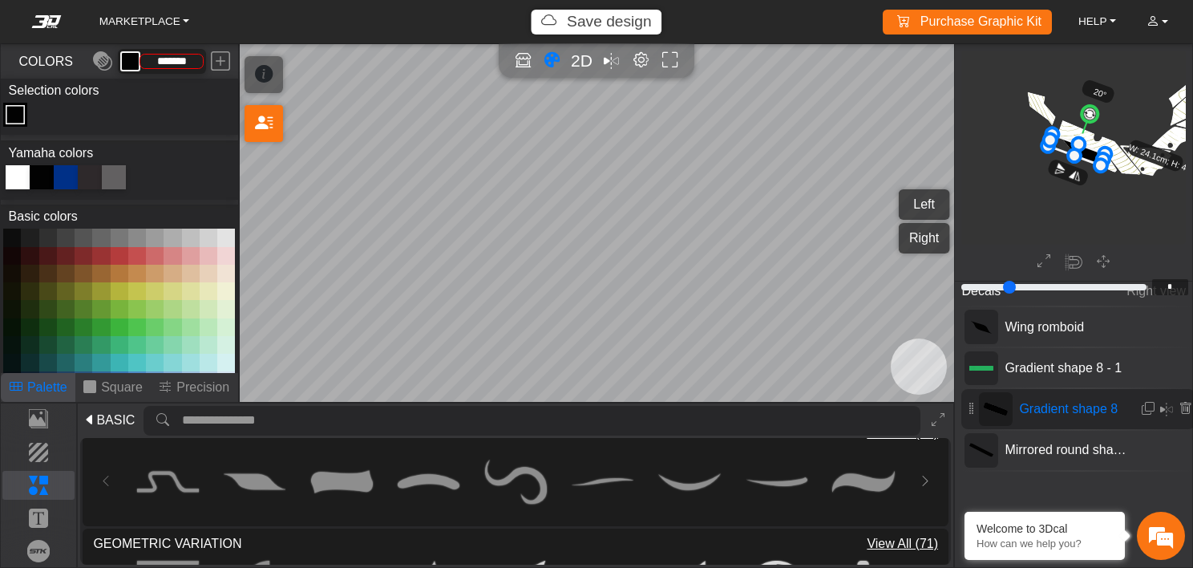
click at [1089, 156] on icon at bounding box center [1076, 149] width 57 height 31
click at [1089, 116] on circle at bounding box center [1090, 113] width 21 height 21
click at [1090, 117] on circle at bounding box center [1091, 113] width 21 height 21
click at [1051, 370] on span "Gradient shape 8 - 1" at bounding box center [1066, 367] width 137 height 19
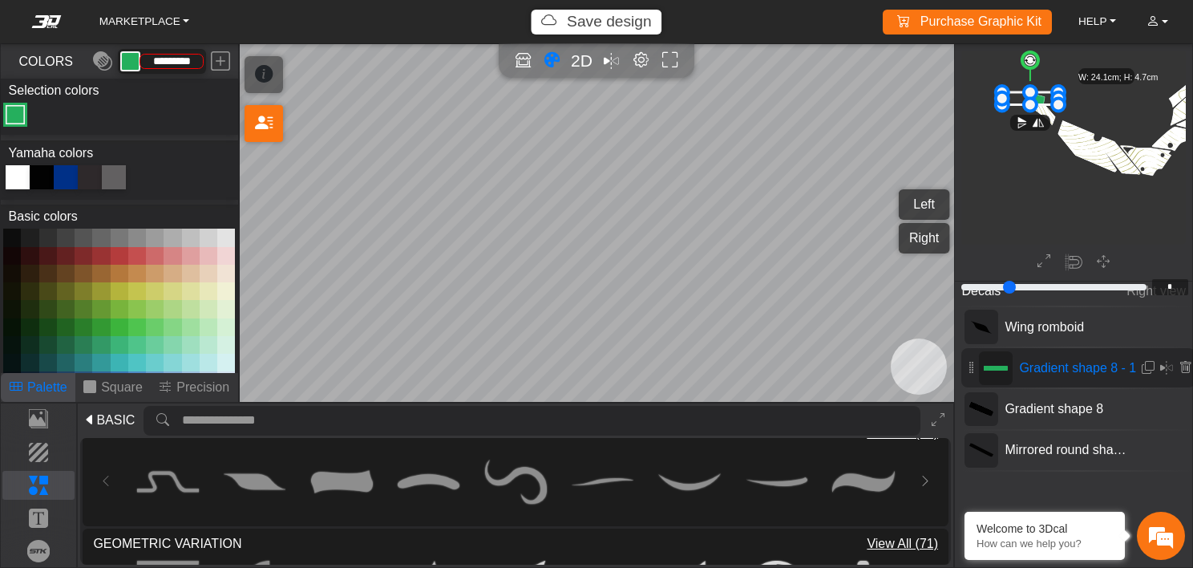
scroll to position [680, 465]
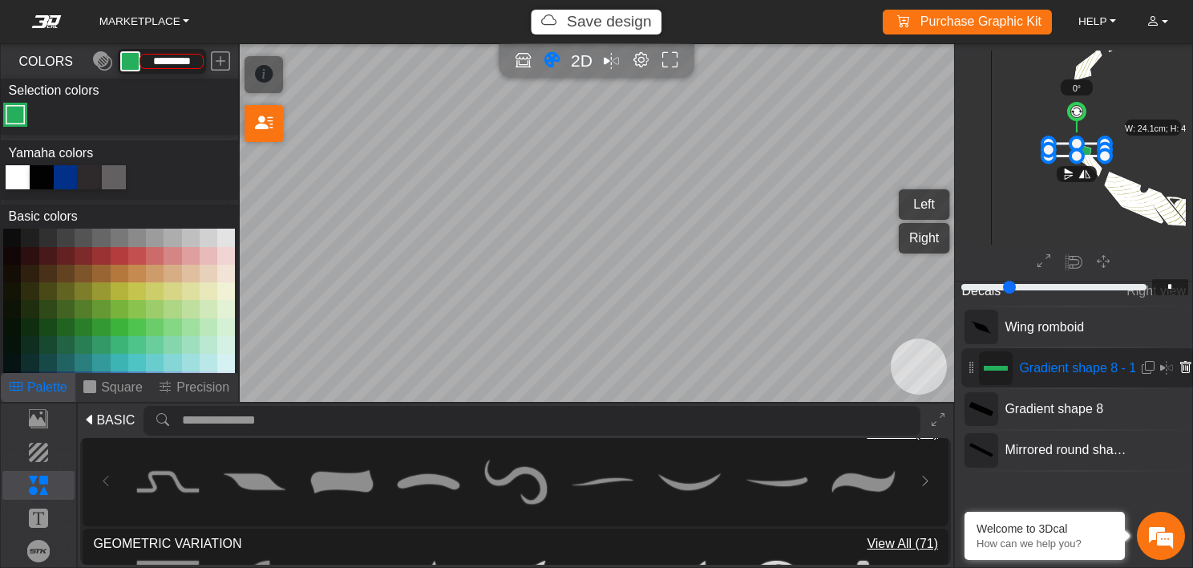
click at [1184, 361] on icon at bounding box center [1185, 368] width 13 height 14
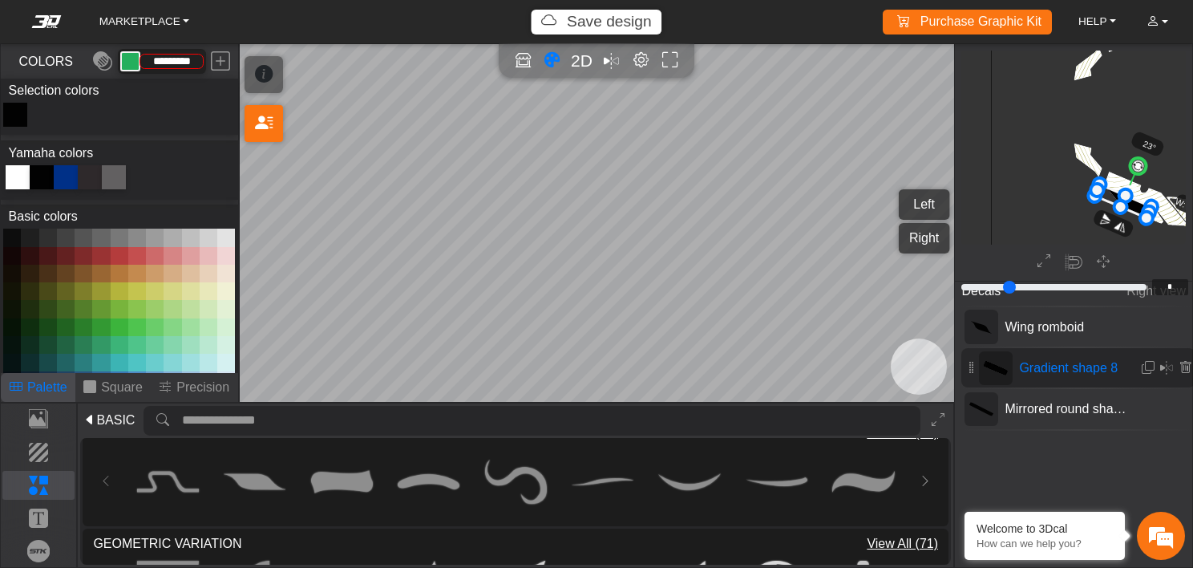
type input "*******"
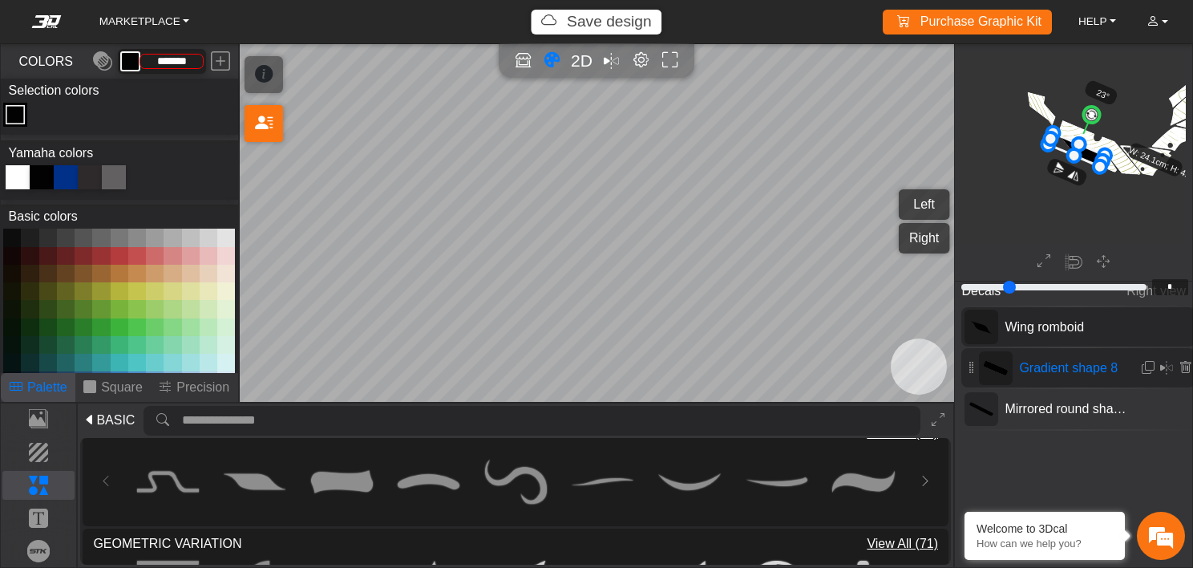
click at [1015, 327] on span "Wing romboid" at bounding box center [1066, 327] width 137 height 19
type input "*"
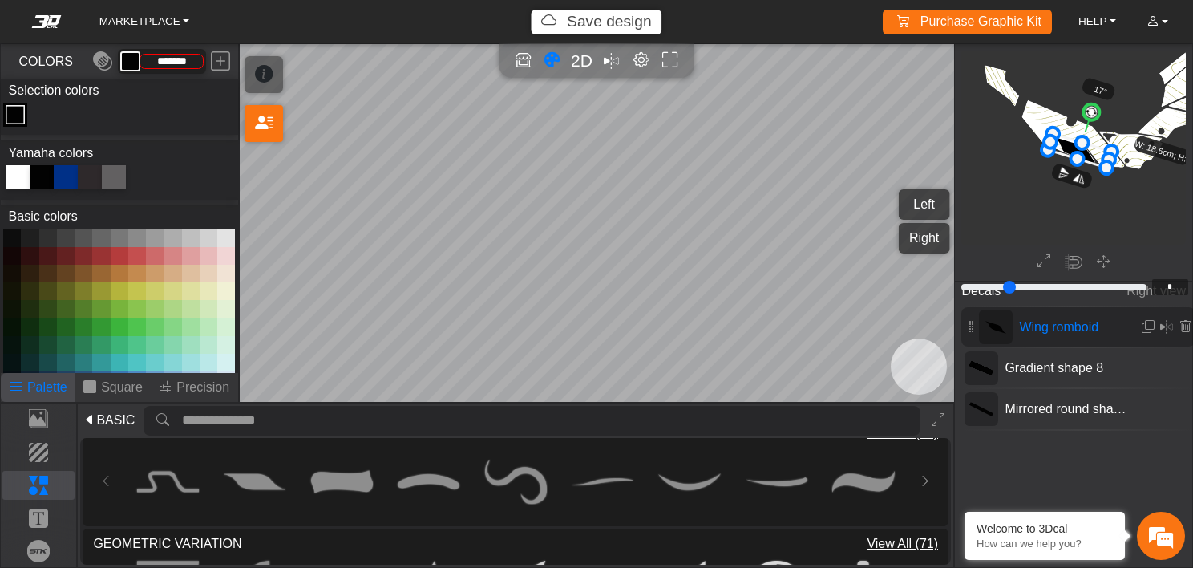
drag, startPoint x: 1107, startPoint y: 144, endPoint x: 1116, endPoint y: 140, distance: 9.7
click at [1088, 156] on icon at bounding box center [1075, 151] width 63 height 34
click at [610, 67] on em "Mirror all" at bounding box center [611, 61] width 17 height 26
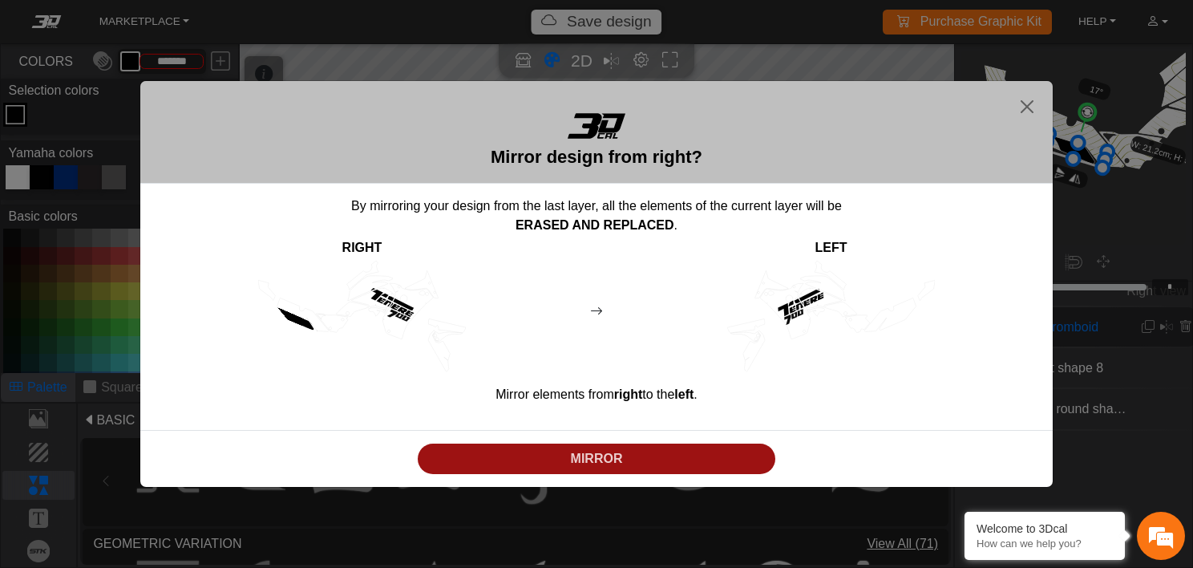
click at [632, 454] on p "MIRROR" at bounding box center [597, 458] width 346 height 19
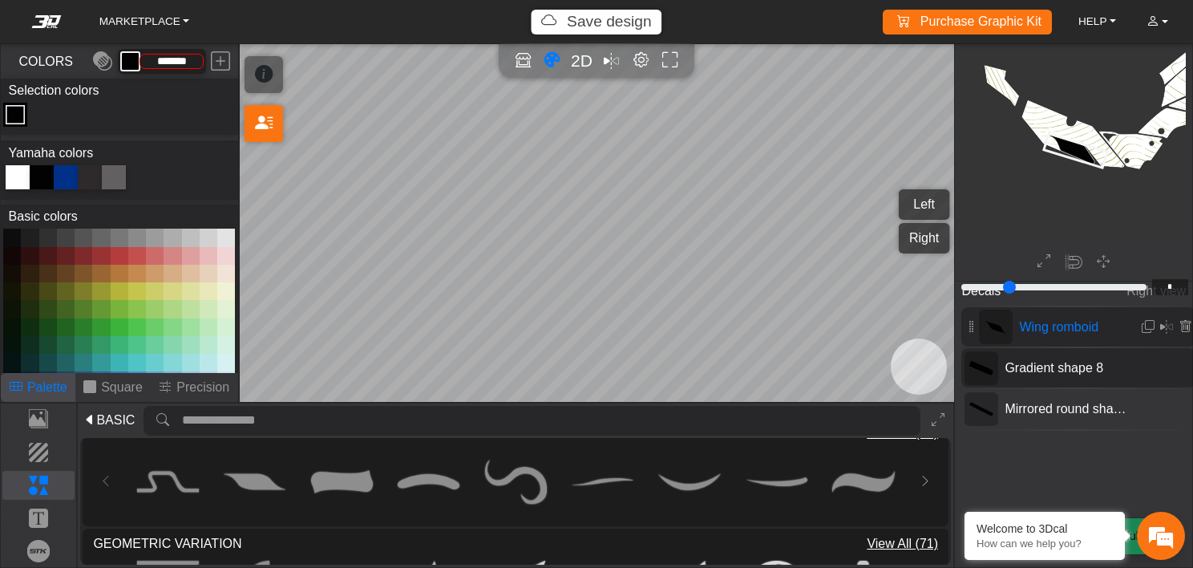
click at [1038, 370] on span "Gradient shape 8" at bounding box center [1066, 367] width 137 height 19
type input "*"
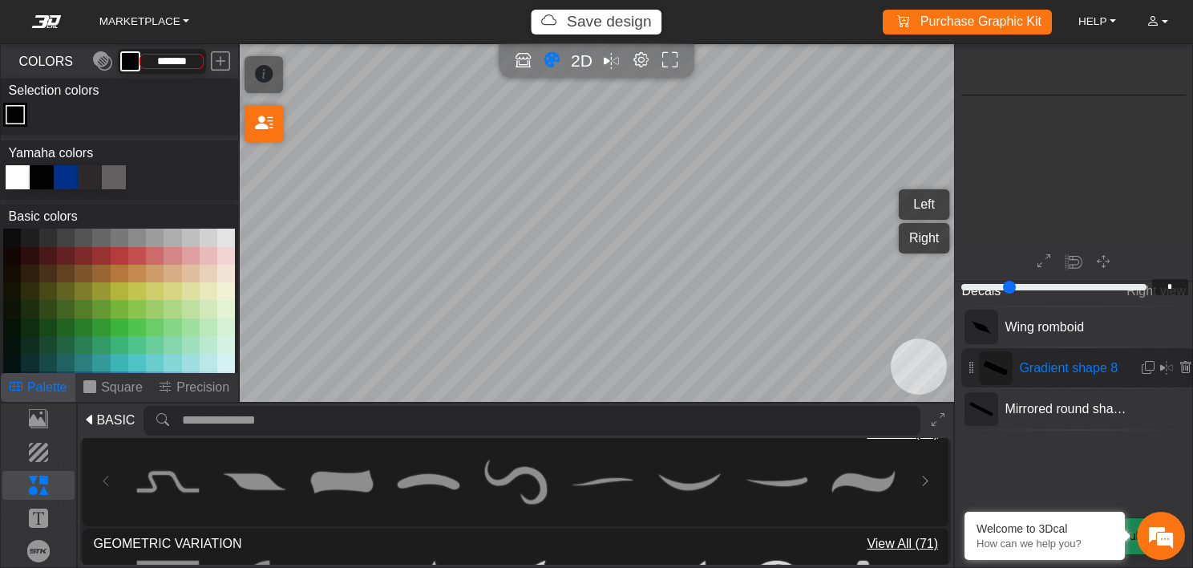
scroll to position [731, 512]
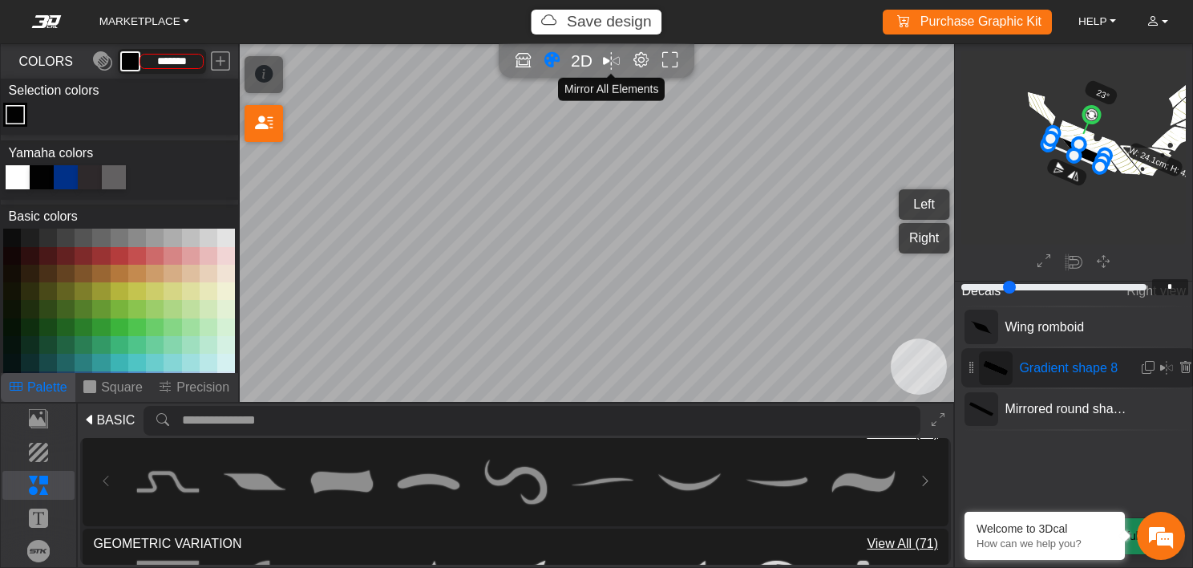
click at [610, 59] on em "Mirror all" at bounding box center [611, 61] width 17 height 26
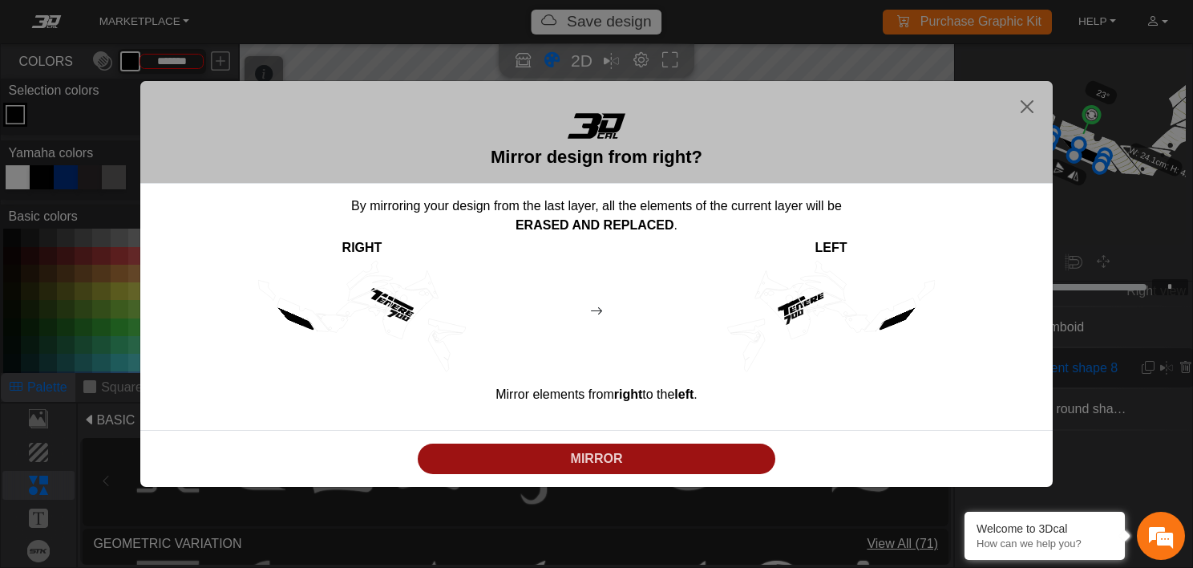
click at [601, 457] on p "MIRROR" at bounding box center [597, 458] width 346 height 19
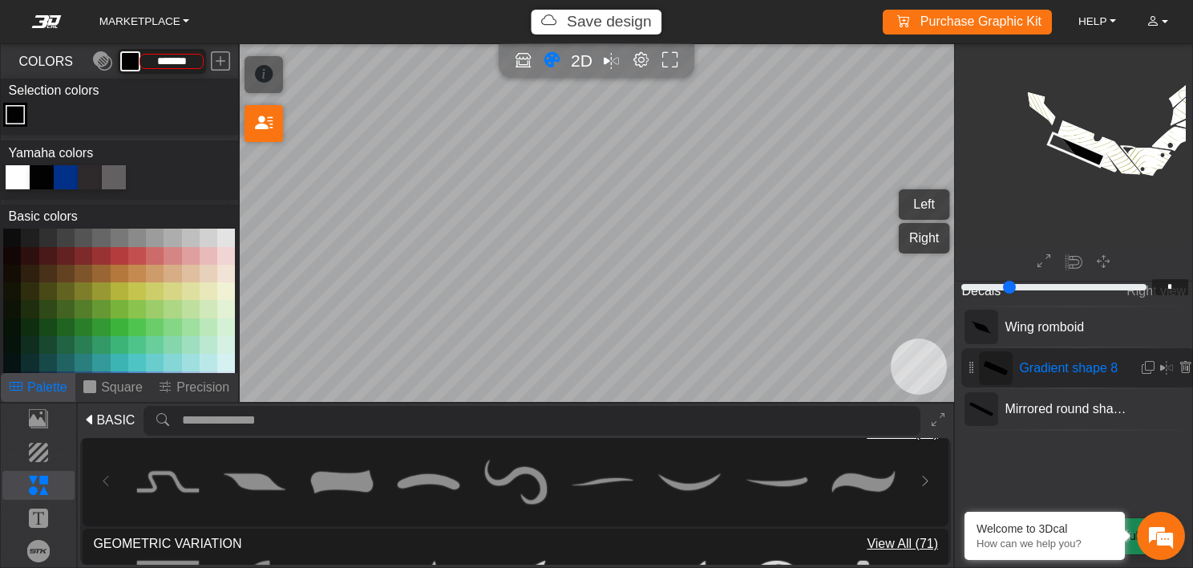
click at [924, 200] on button "Left" at bounding box center [924, 204] width 51 height 30
click at [912, 231] on button "Right" at bounding box center [924, 238] width 51 height 30
click at [50, 517] on p "Text" at bounding box center [38, 517] width 71 height 19
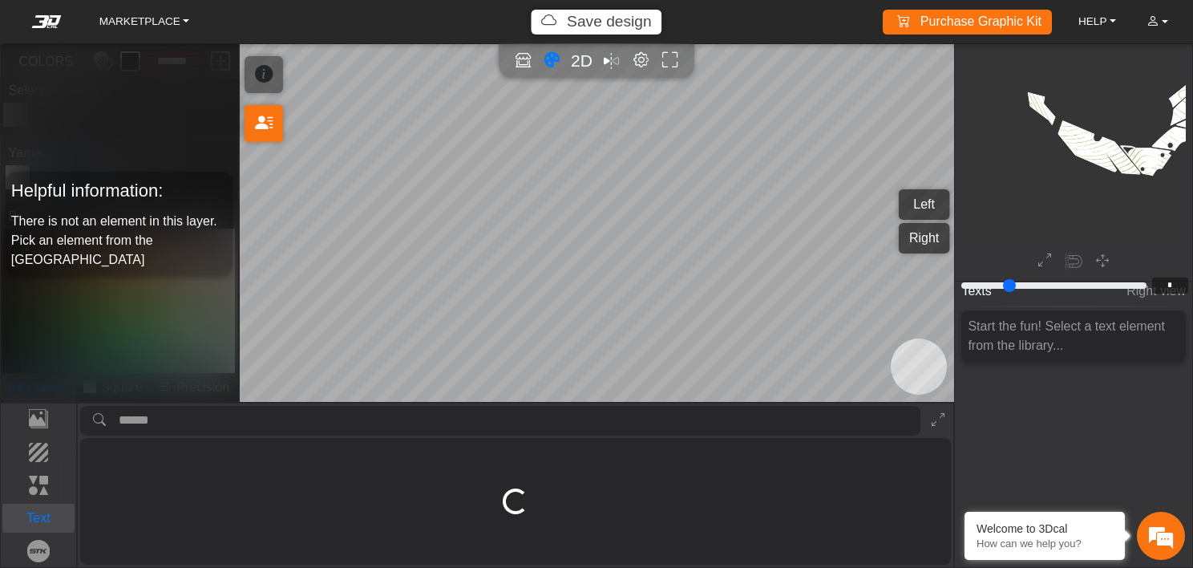
scroll to position [0, 0]
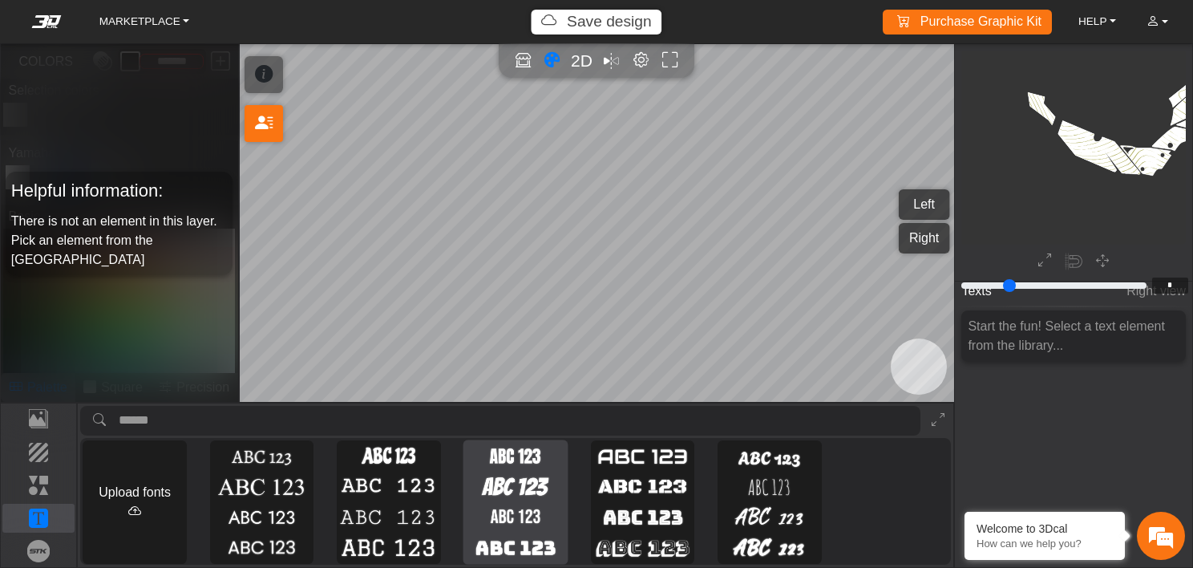
click at [533, 523] on img at bounding box center [516, 517] width 98 height 26
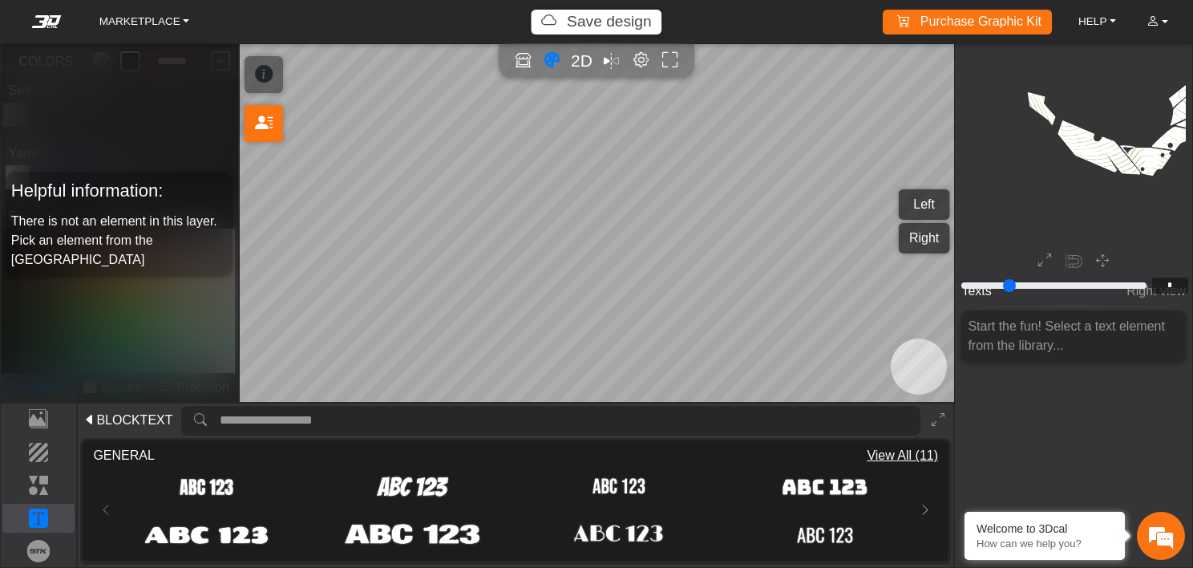
click at [893, 450] on span "View All (11)" at bounding box center [902, 455] width 71 height 19
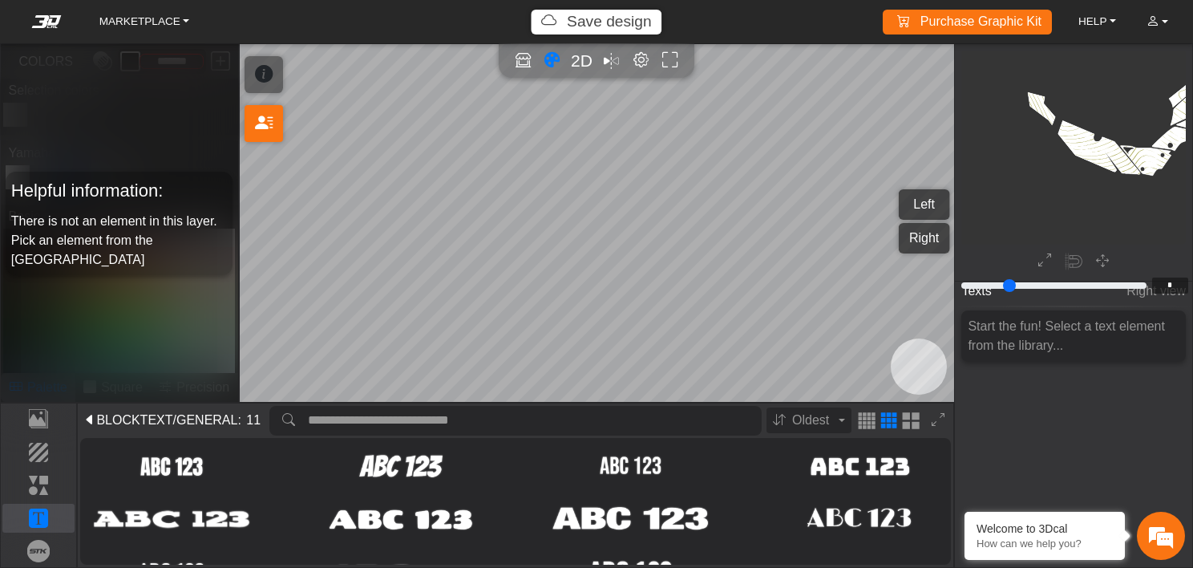
scroll to position [49, 0]
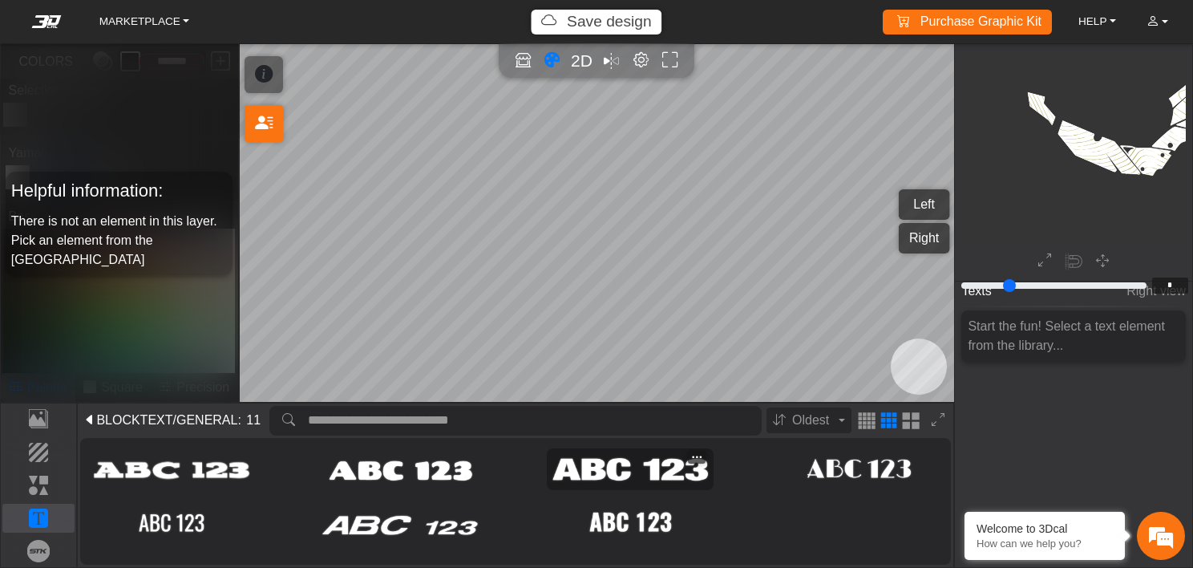
drag, startPoint x: 626, startPoint y: 468, endPoint x: 592, endPoint y: 466, distance: 34.6
click at [592, 466] on img at bounding box center [631, 469] width 156 height 31
click at [678, 465] on img at bounding box center [631, 469] width 156 height 31
type input "**"
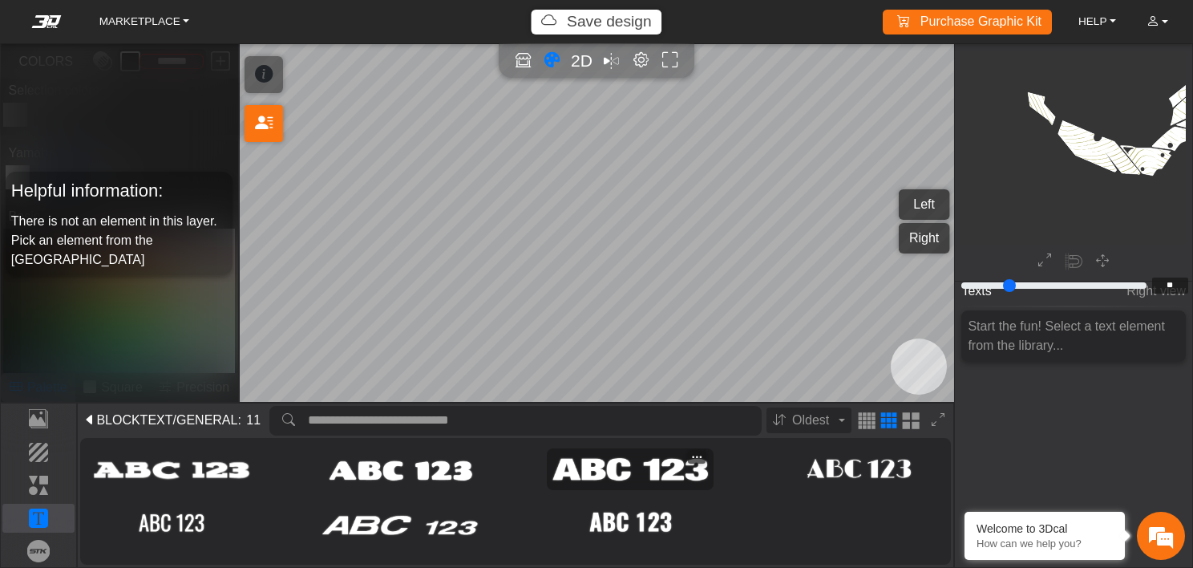
type input "*******"
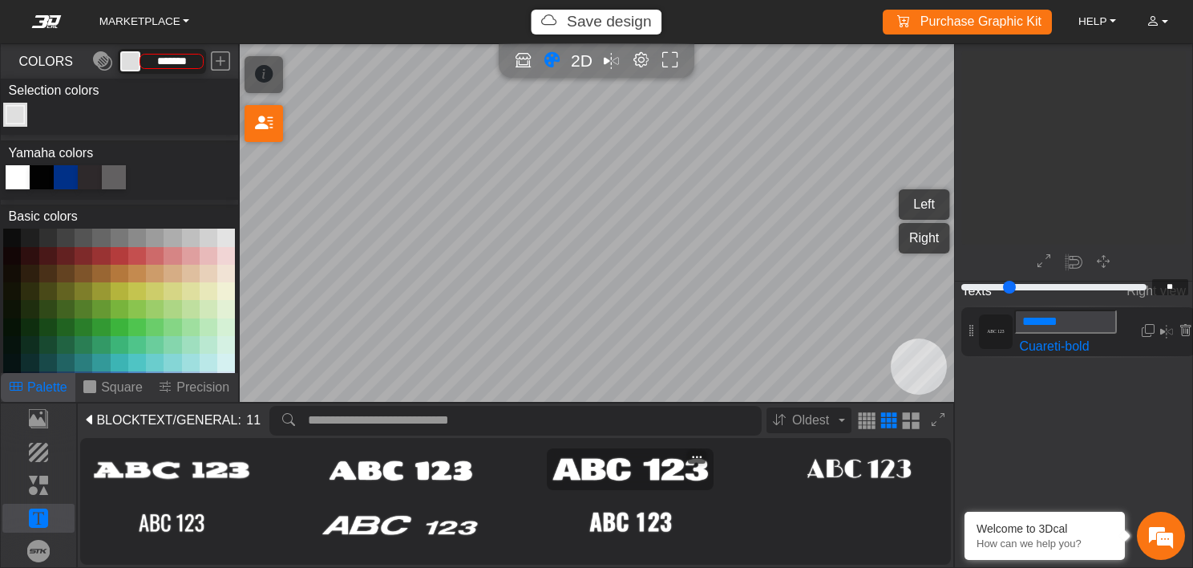
scroll to position [1160, 927]
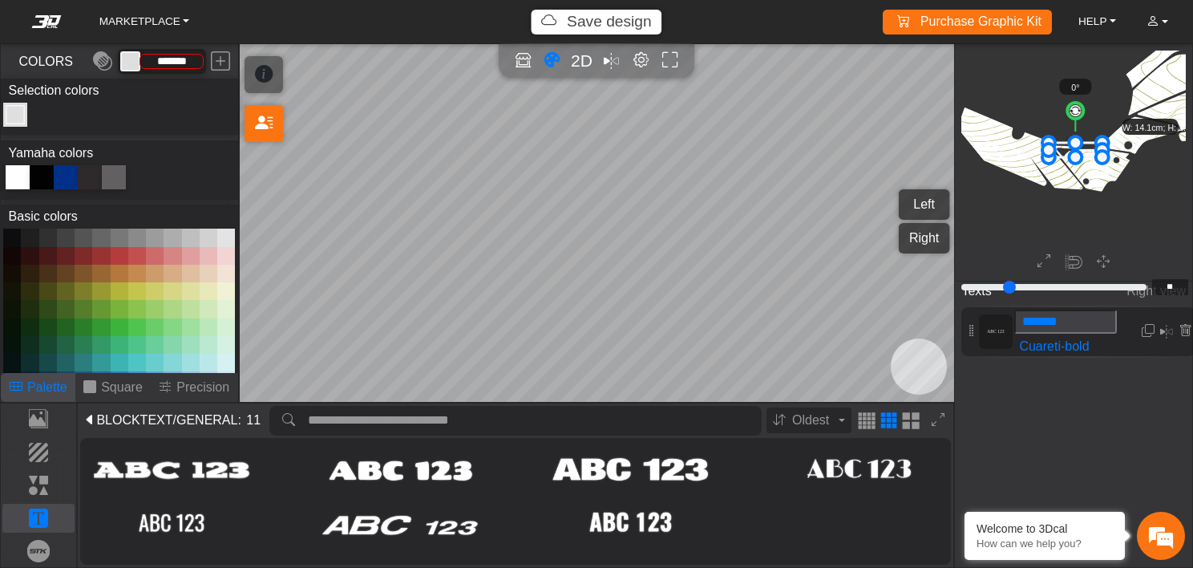
click at [1076, 321] on input "*******" at bounding box center [1066, 322] width 103 height 24
type input "*"
type input "***"
click at [45, 180] on div at bounding box center [42, 177] width 24 height 24
click at [22, 176] on div at bounding box center [18, 177] width 24 height 24
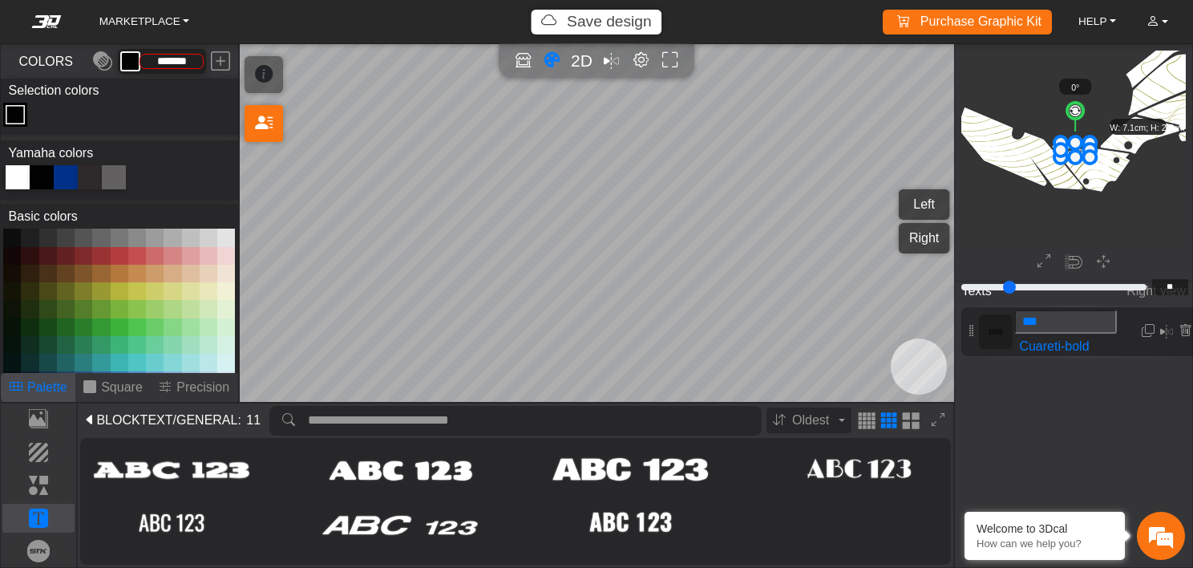
type input "*********"
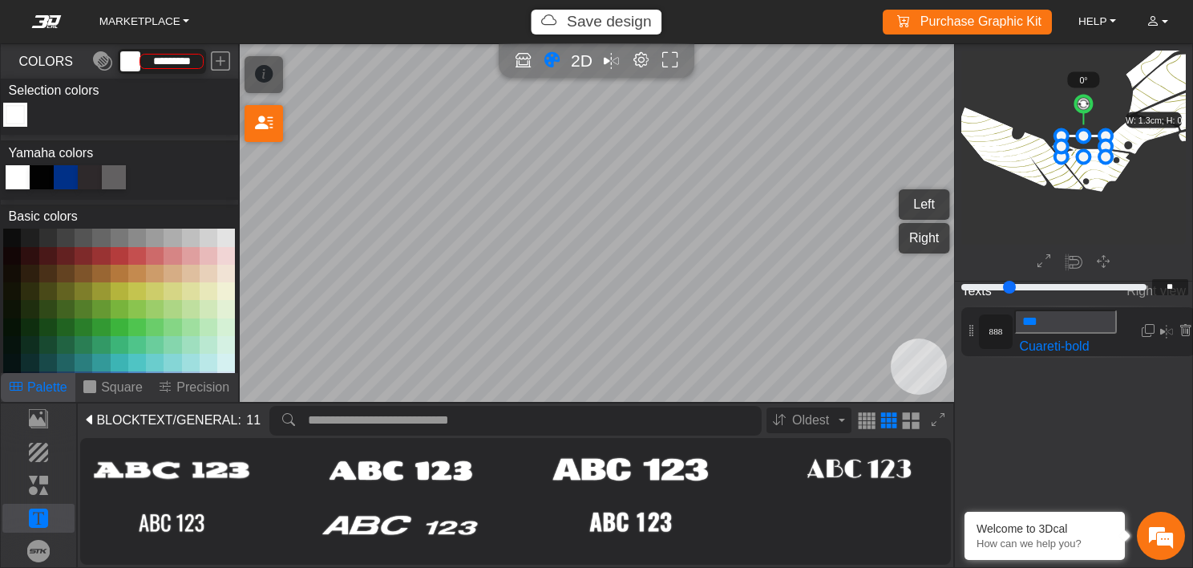
drag, startPoint x: 1092, startPoint y: 140, endPoint x: 1110, endPoint y: 132, distance: 20.1
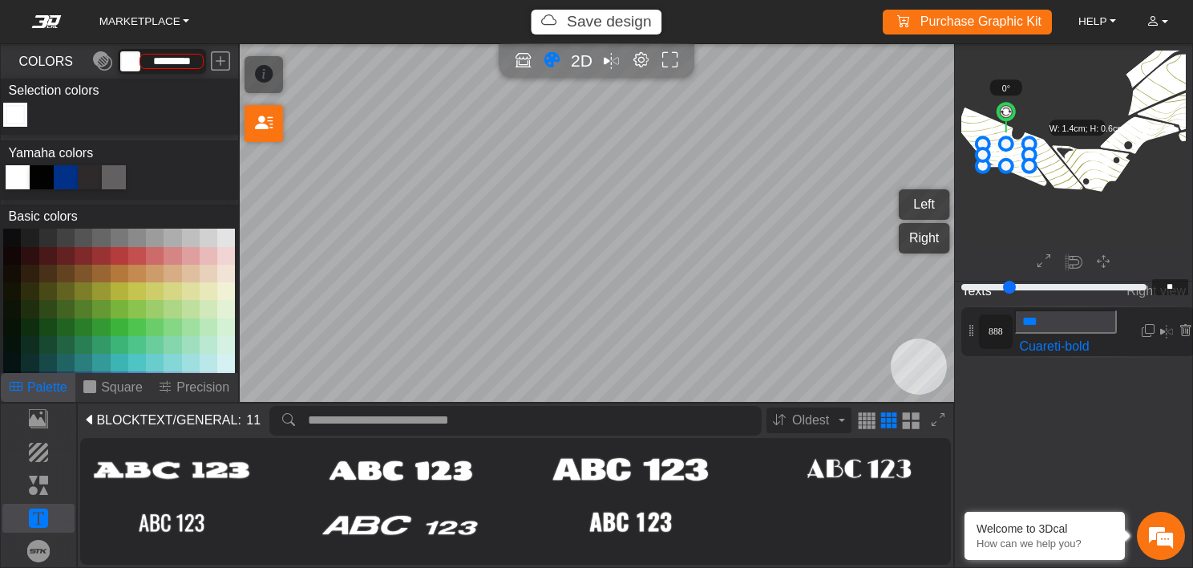
drag, startPoint x: 1079, startPoint y: 146, endPoint x: 1000, endPoint y: 154, distance: 79.0
click at [1000, 154] on icon at bounding box center [1006, 155] width 47 height 22
drag, startPoint x: 1007, startPoint y: 115, endPoint x: 1020, endPoint y: 121, distance: 14.0
click at [1020, 121] on circle at bounding box center [1023, 113] width 21 height 21
drag, startPoint x: 997, startPoint y: 147, endPoint x: 999, endPoint y: 157, distance: 10.7
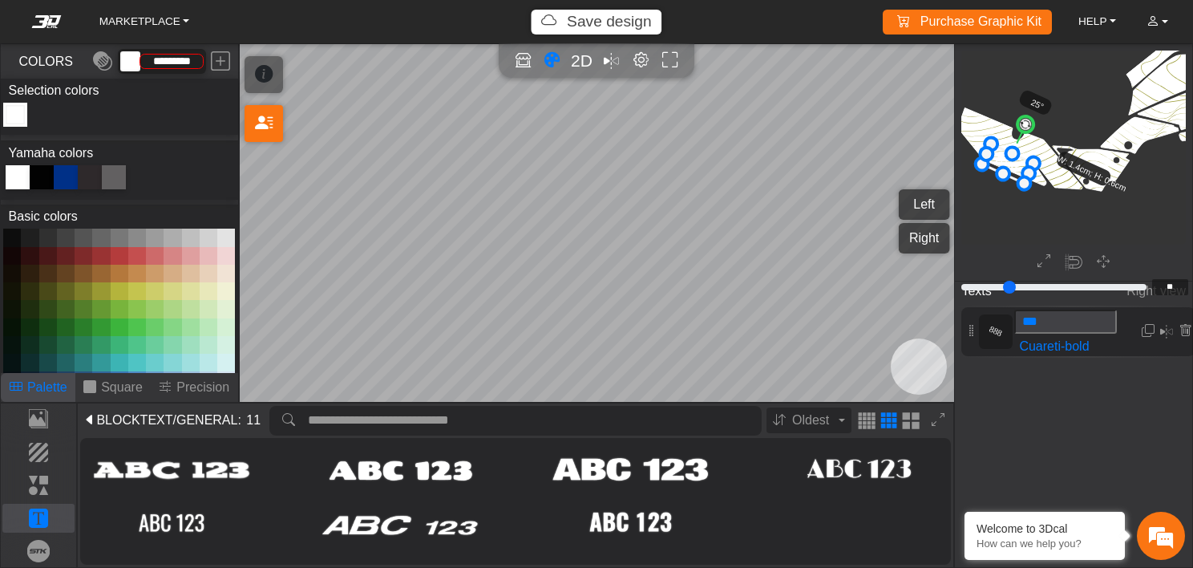
click at [999, 157] on icon at bounding box center [1007, 163] width 51 height 39
click at [1001, 155] on icon at bounding box center [1009, 160] width 51 height 39
click at [1026, 124] on circle at bounding box center [1027, 121] width 21 height 21
click at [1024, 128] on circle at bounding box center [1027, 121] width 21 height 21
click at [1025, 124] on circle at bounding box center [1026, 121] width 21 height 21
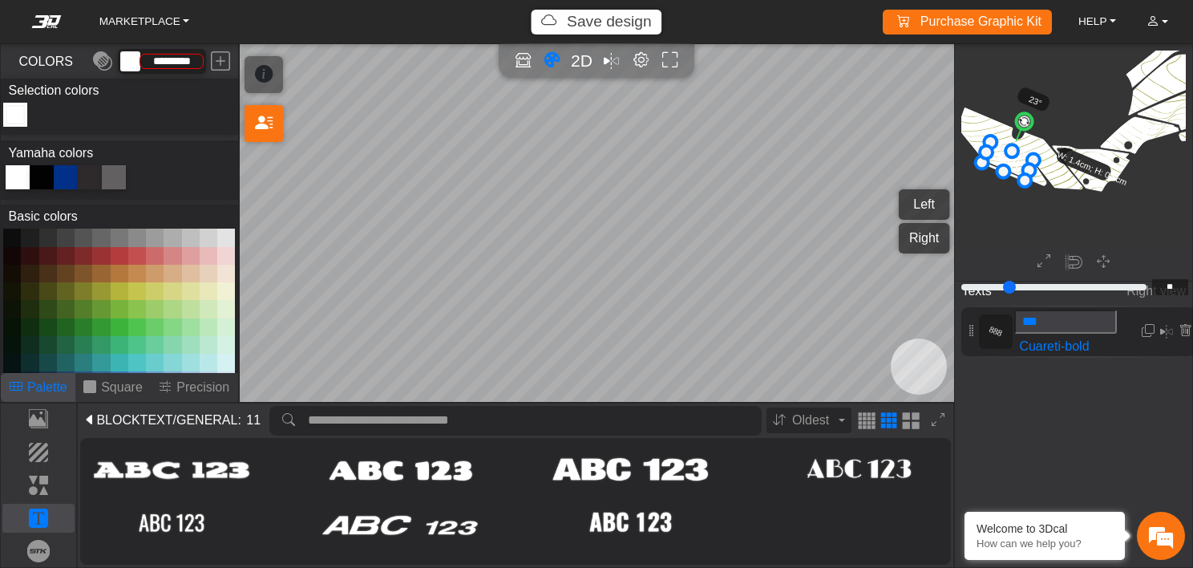
click at [1015, 167] on icon at bounding box center [1007, 161] width 51 height 38
drag, startPoint x: 979, startPoint y: 163, endPoint x: 965, endPoint y: 164, distance: 14.5
click at [1014, 160] on icon at bounding box center [1002, 160] width 63 height 47
click at [1017, 159] on icon at bounding box center [1005, 159] width 63 height 47
click at [1016, 160] on icon at bounding box center [1004, 160] width 63 height 47
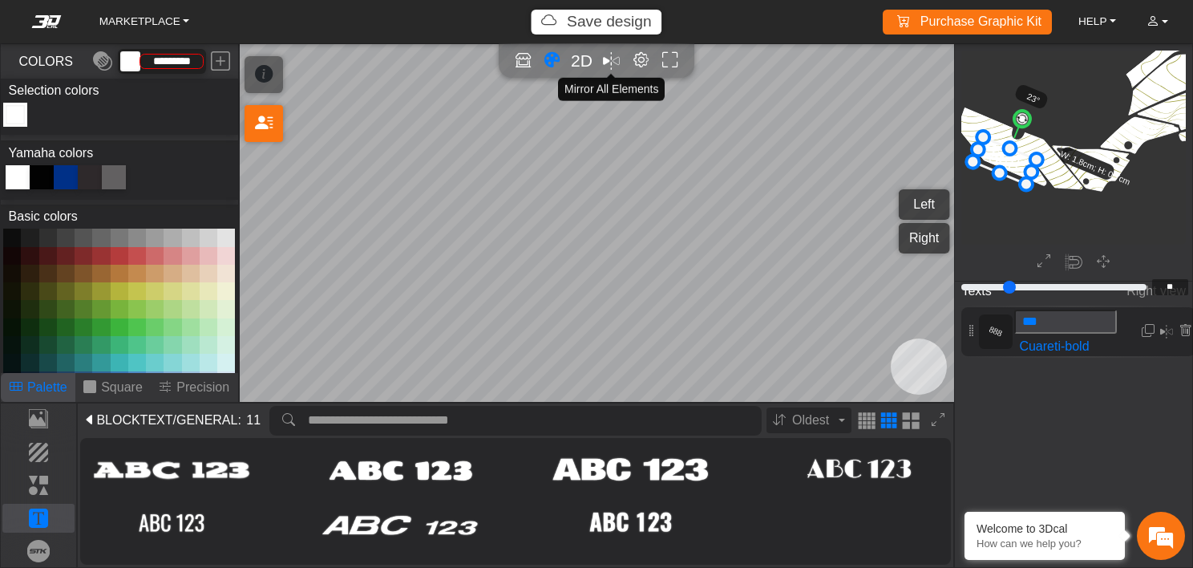
click at [613, 60] on em "Mirror all" at bounding box center [611, 61] width 17 height 26
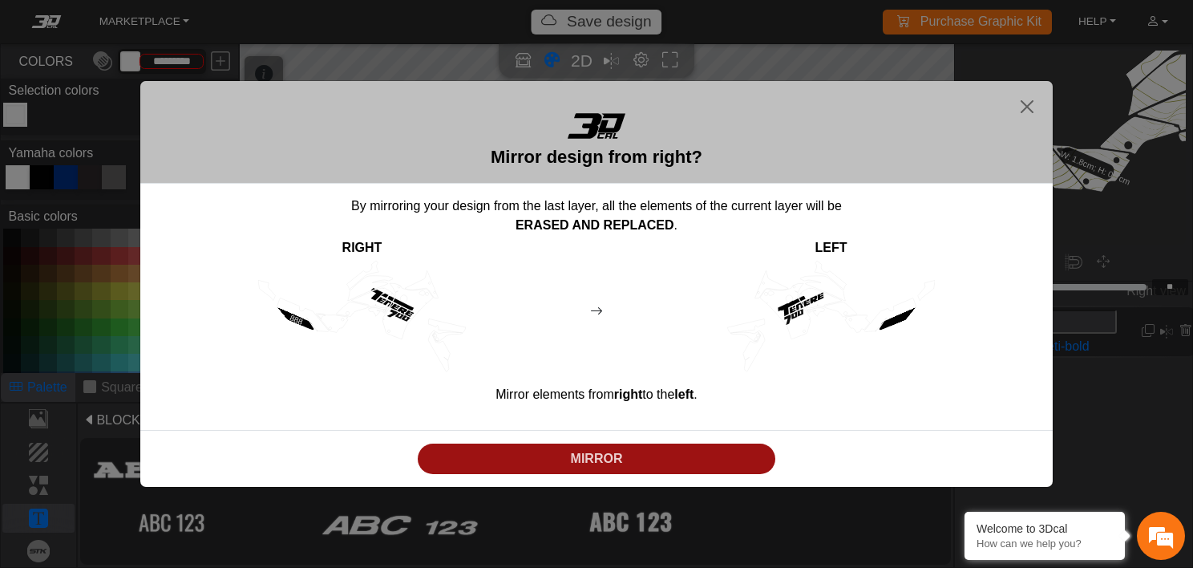
click at [650, 460] on p "MIRROR" at bounding box center [597, 458] width 346 height 19
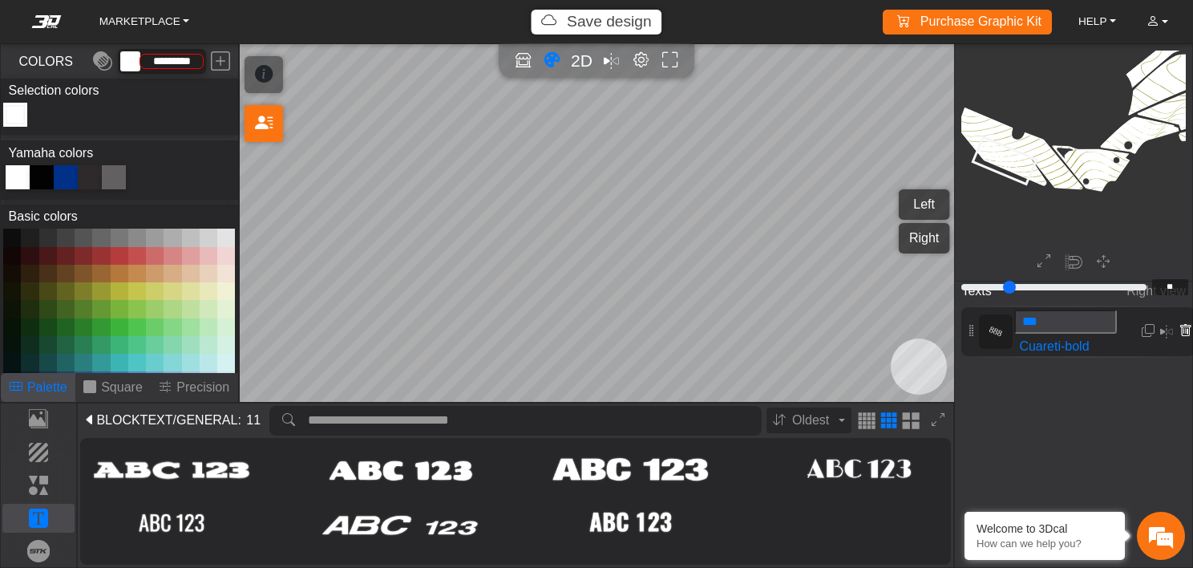
click at [1181, 334] on icon at bounding box center [1185, 331] width 13 height 14
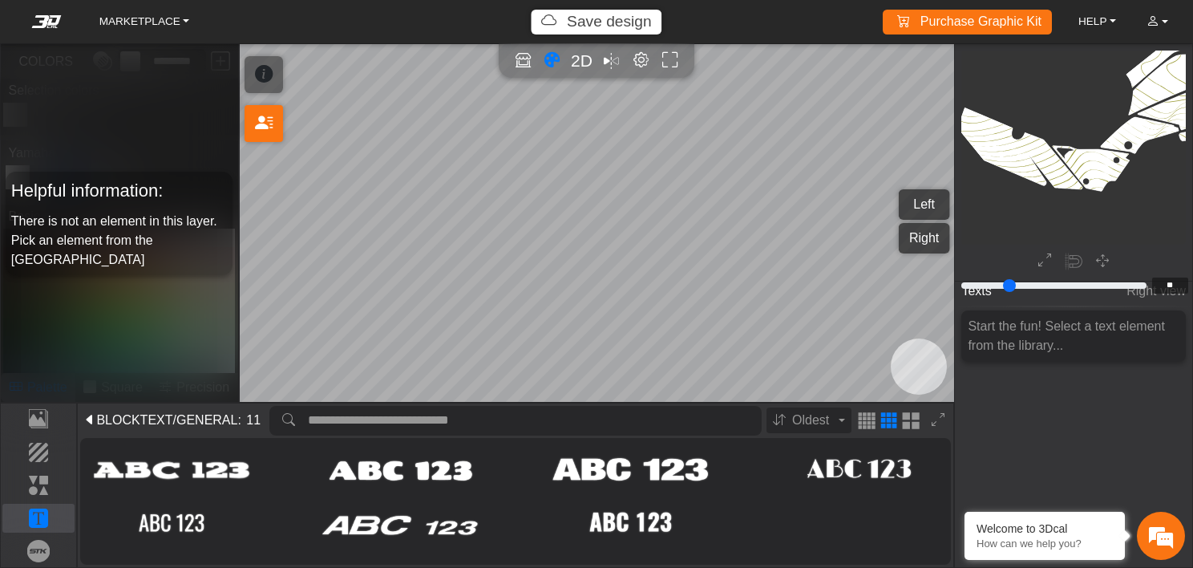
type input "*"
type input "*******"
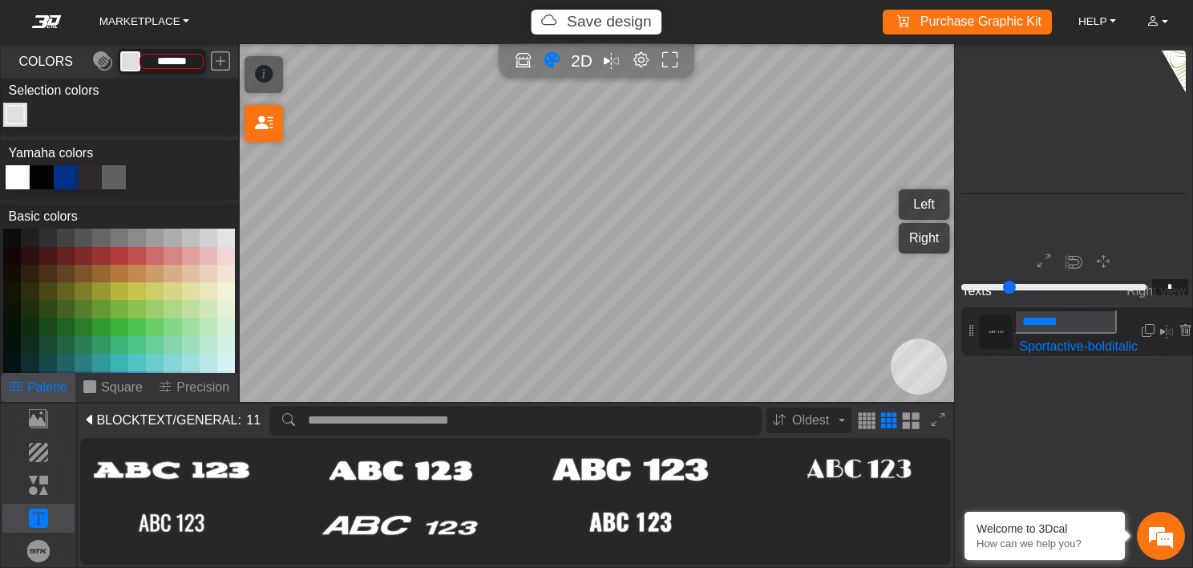
scroll to position [998, 762]
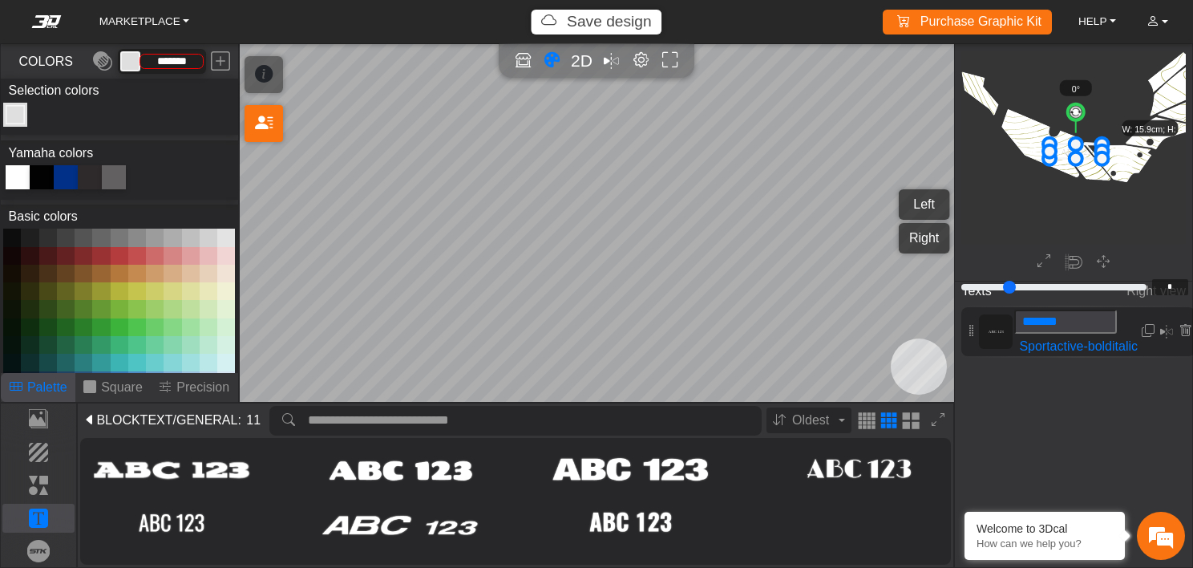
click at [1092, 318] on input "*******" at bounding box center [1066, 322] width 103 height 24
type input "*"
type input "***"
click at [16, 176] on div at bounding box center [18, 177] width 24 height 24
type input "*********"
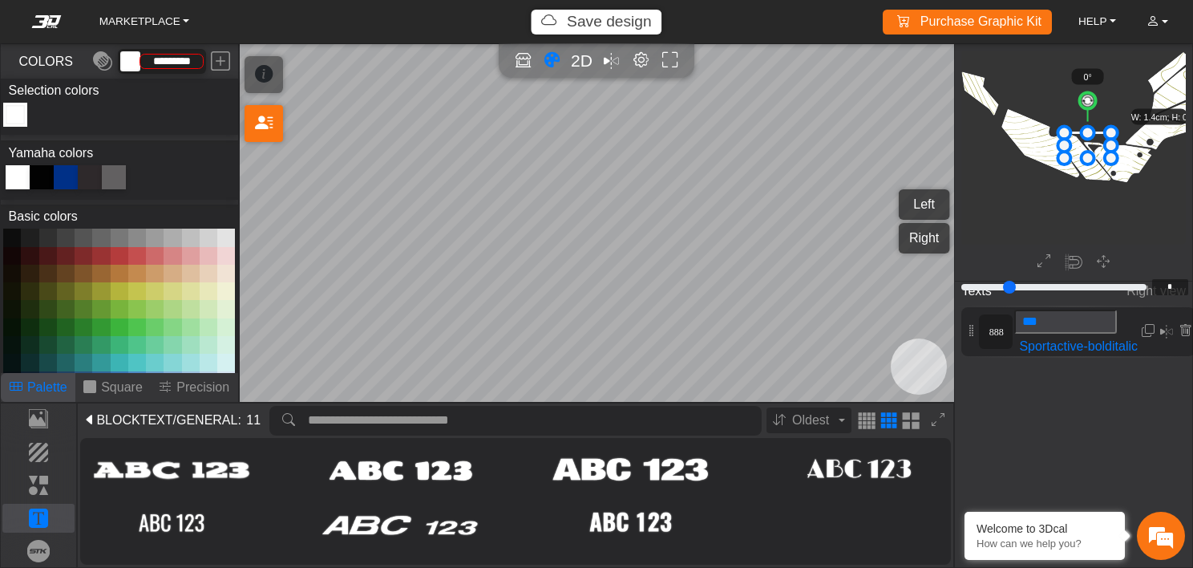
drag, startPoint x: 1092, startPoint y: 138, endPoint x: 1114, endPoint y: 126, distance: 25.5
drag, startPoint x: 1088, startPoint y: 95, endPoint x: 1104, endPoint y: 102, distance: 18.0
click at [1104, 102] on circle at bounding box center [1104, 103] width 21 height 21
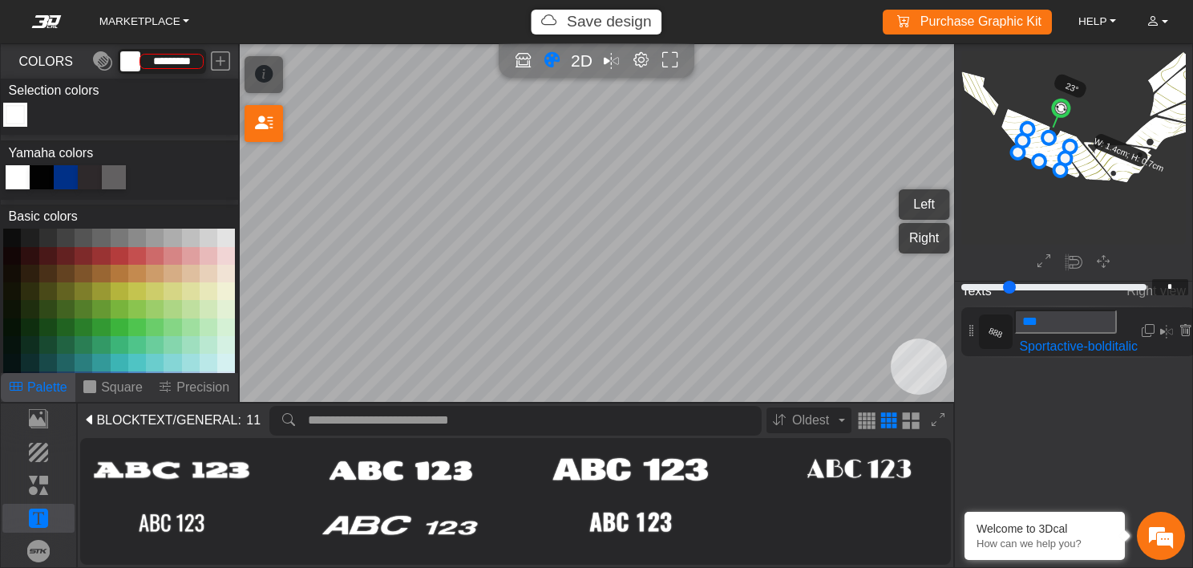
drag, startPoint x: 1076, startPoint y: 141, endPoint x: 1033, endPoint y: 145, distance: 43.5
click at [1033, 145] on icon at bounding box center [1044, 148] width 52 height 41
click at [1033, 148] on icon at bounding box center [1044, 151] width 52 height 41
drag, startPoint x: 1061, startPoint y: 174, endPoint x: 1068, endPoint y: 179, distance: 8.7
click at [1060, 154] on icon at bounding box center [1049, 152] width 60 height 47
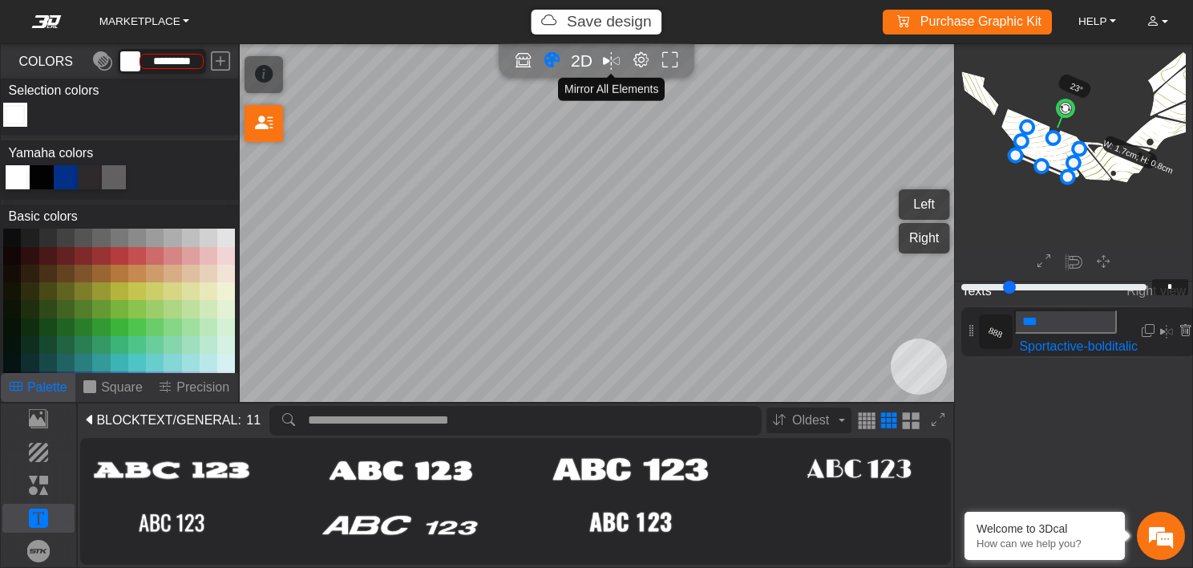
click at [614, 62] on em "Mirror all" at bounding box center [611, 61] width 17 height 26
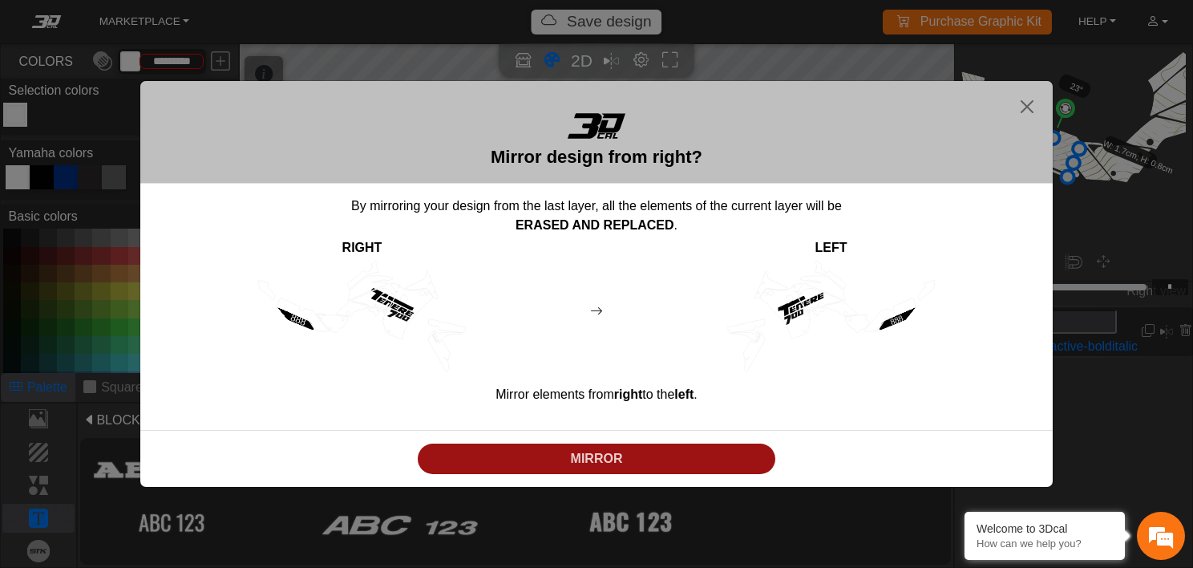
click at [626, 462] on p "MIRROR" at bounding box center [597, 458] width 346 height 19
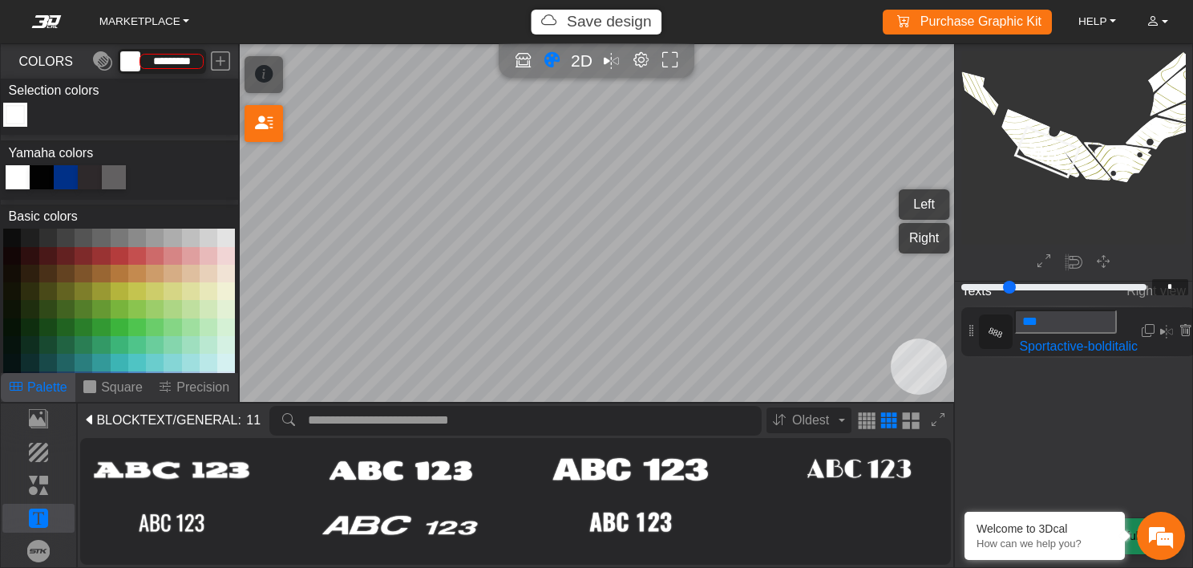
click at [929, 201] on button "Left" at bounding box center [924, 204] width 51 height 30
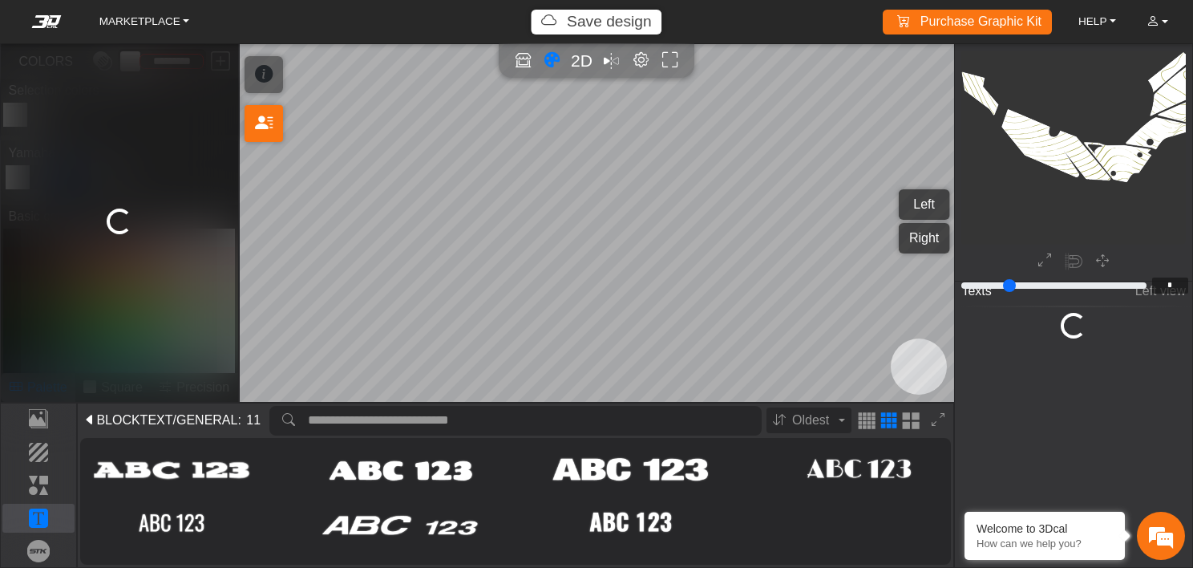
type input "*"
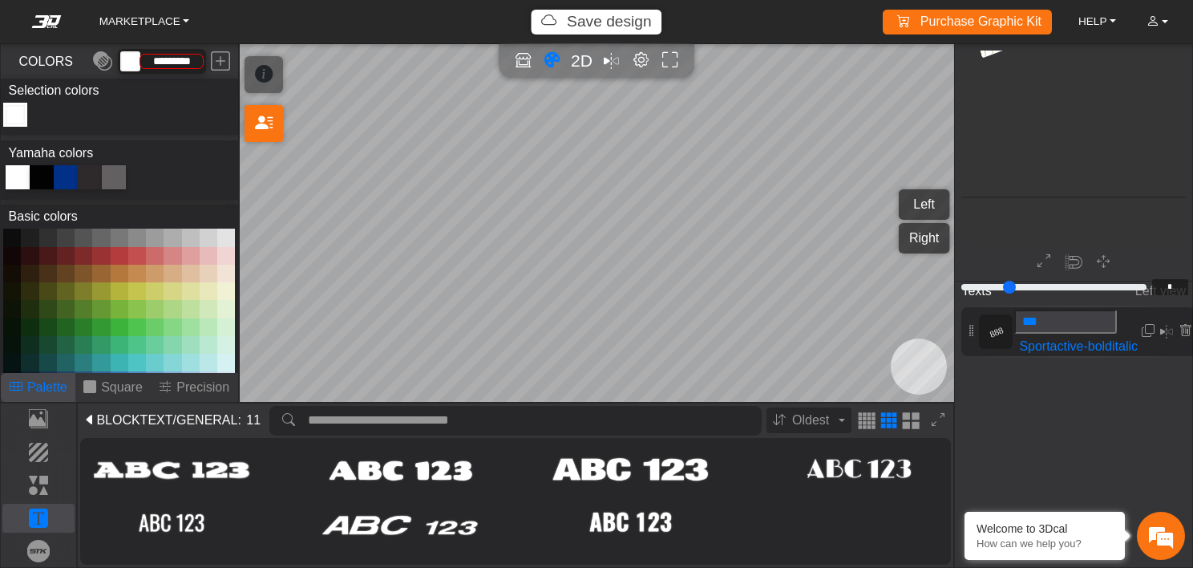
scroll to position [869, 861]
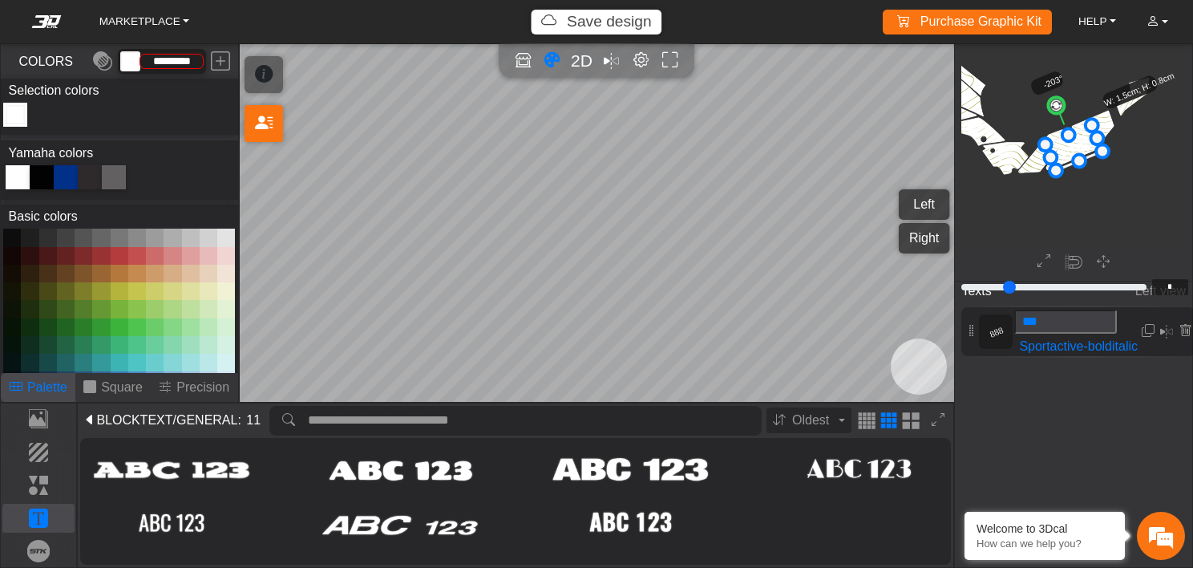
click at [1076, 399] on div "Texts Left view 888 *** Sportactive-bolditalic" at bounding box center [1073, 392] width 237 height 233
click at [984, 135] on icon "background_wire_template_bg decal_t700_left_fender decal_t700_right_fender text…" at bounding box center [960, 41] width 1715 height 1715
drag, startPoint x: 1081, startPoint y: 241, endPoint x: 1023, endPoint y: 249, distance: 59.1
click at [1023, 249] on div "background_wire_template_bg decal_t700_left_fender decal_t700_right_fender text…" at bounding box center [1073, 162] width 237 height 236
click at [1014, 187] on icon "background_wire_template_bg decal_t700_left_fender decal_t700_right_fender text…" at bounding box center [960, 41] width 1715 height 1715
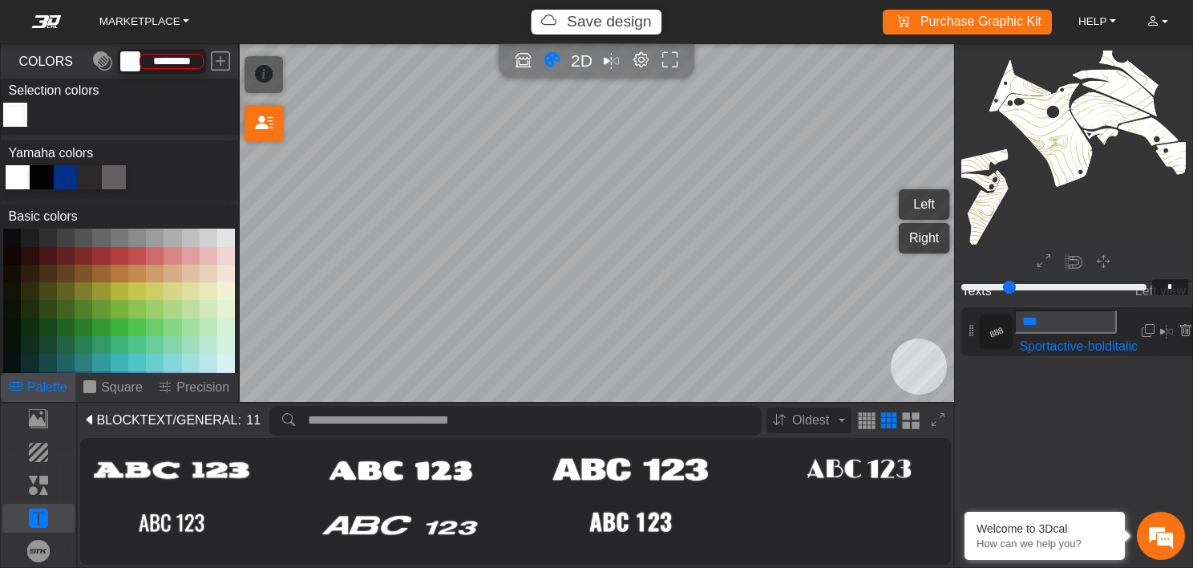
scroll to position [869, 689]
click at [176, 425] on span "/GENERAL" at bounding box center [205, 420] width 65 height 19
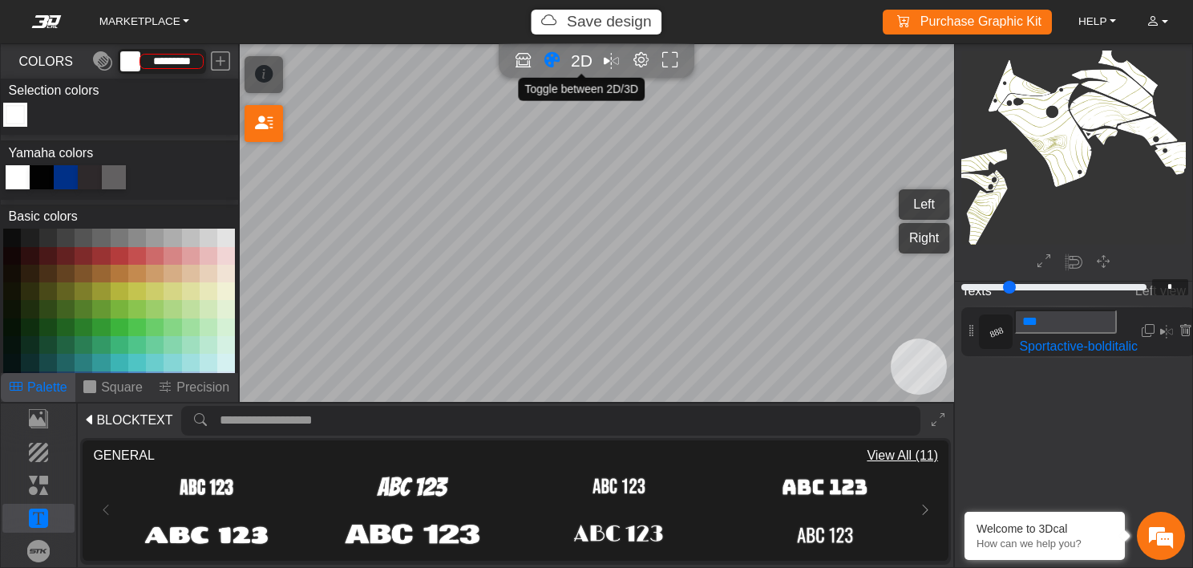
click at [580, 57] on span "2D" at bounding box center [582, 60] width 22 height 18
type input "**"
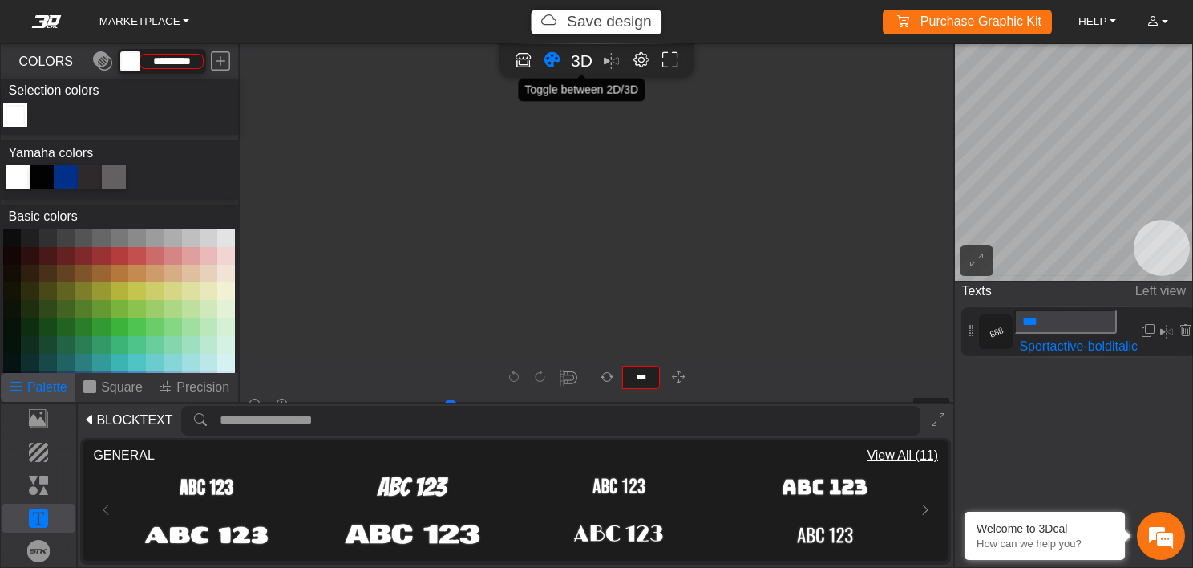
scroll to position [1650, 1462]
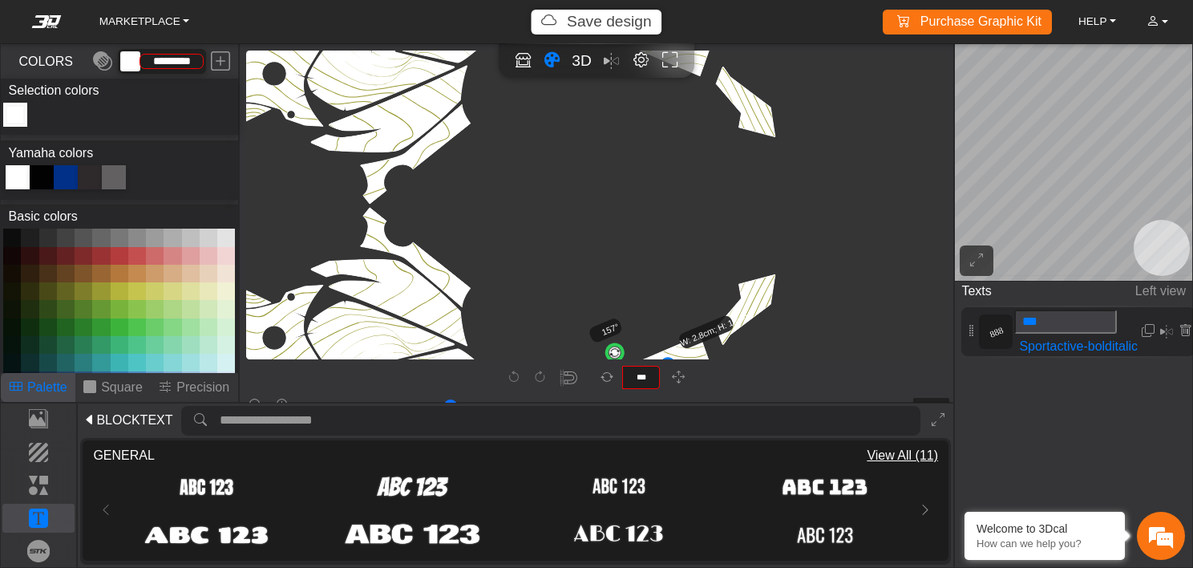
scroll to position [1444, 1428]
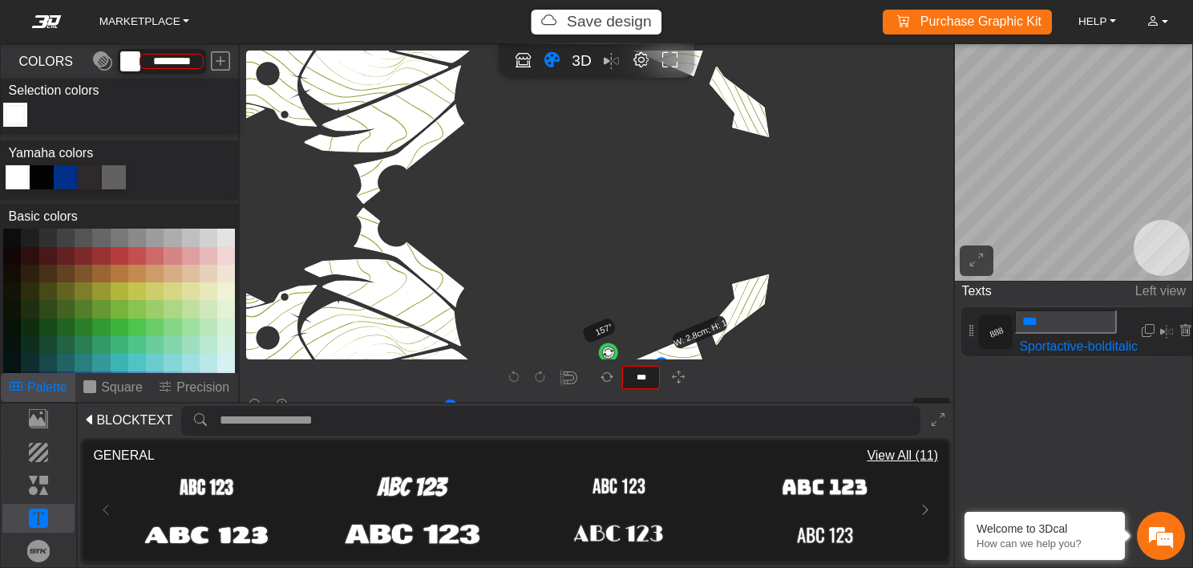
type input "**"
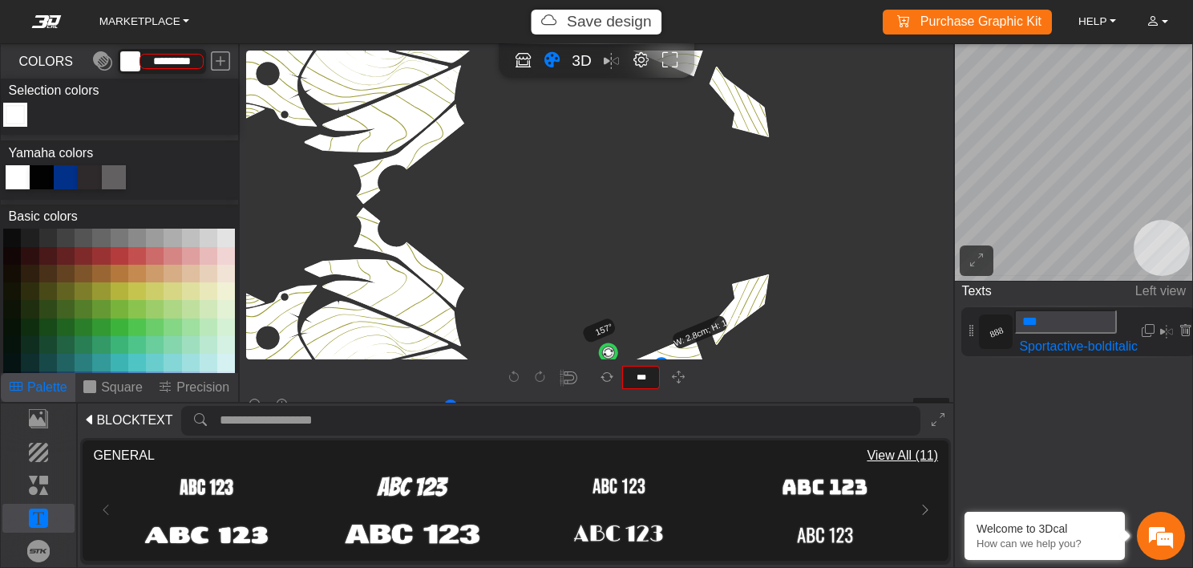
type input "**"
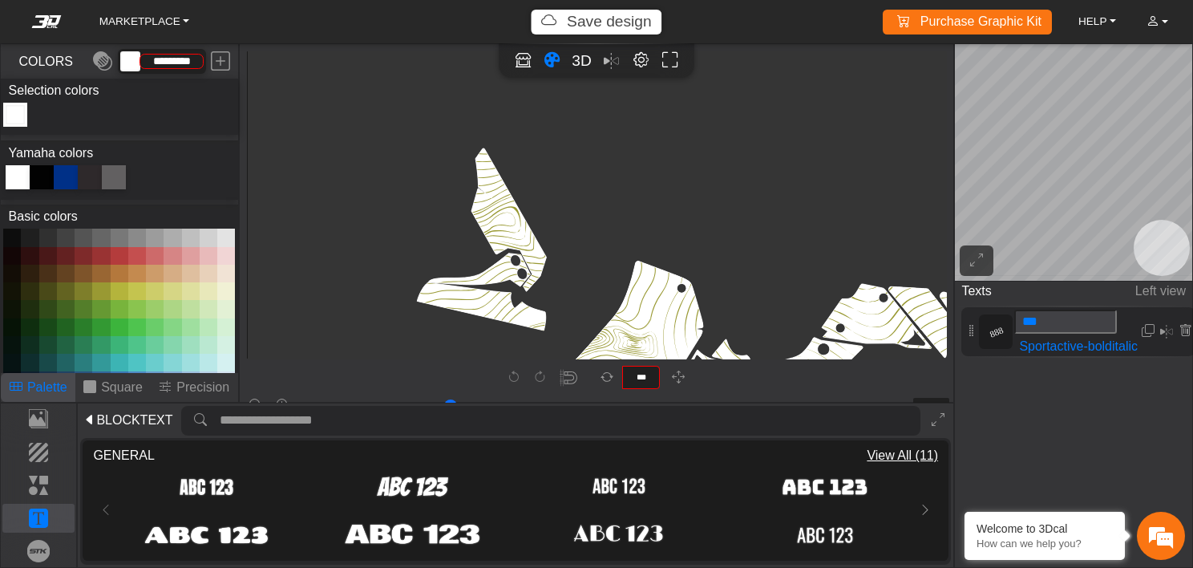
type input "**"
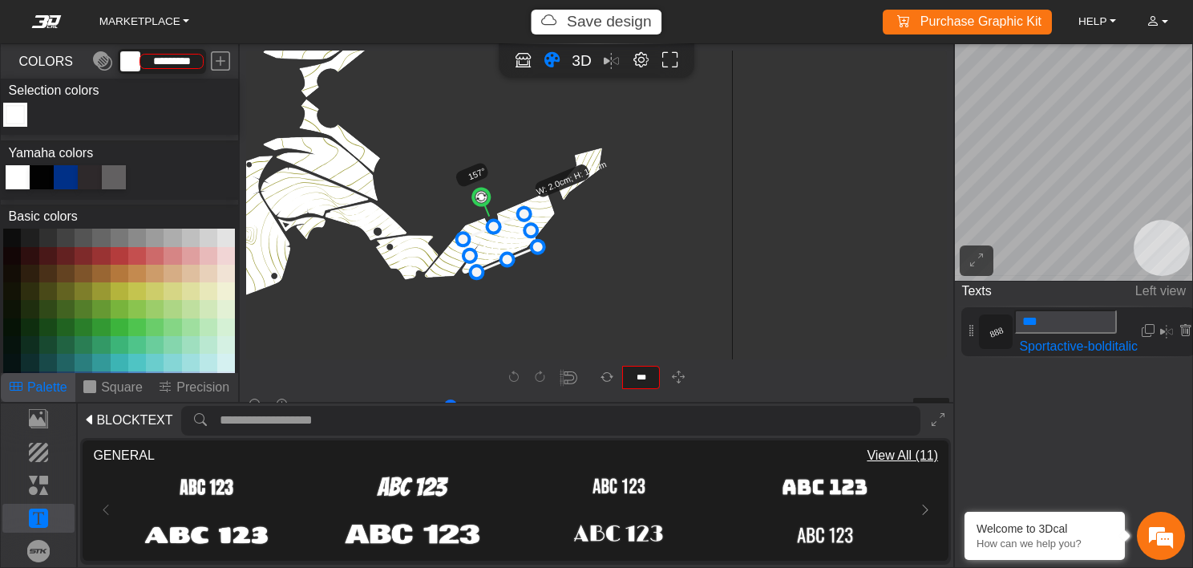
type input "**"
type input "*"
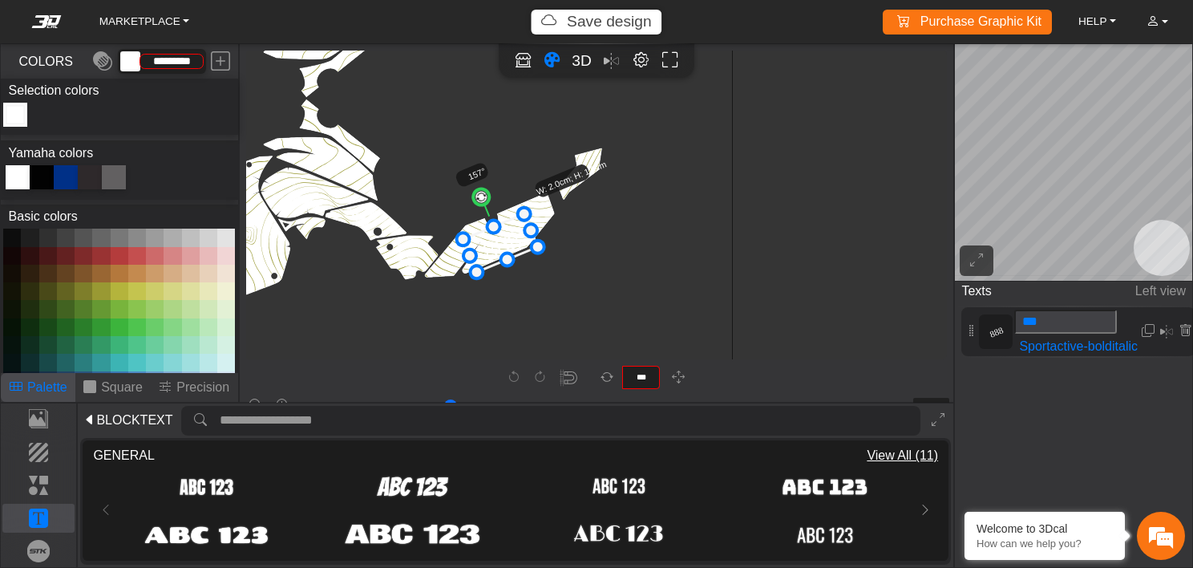
type input "*"
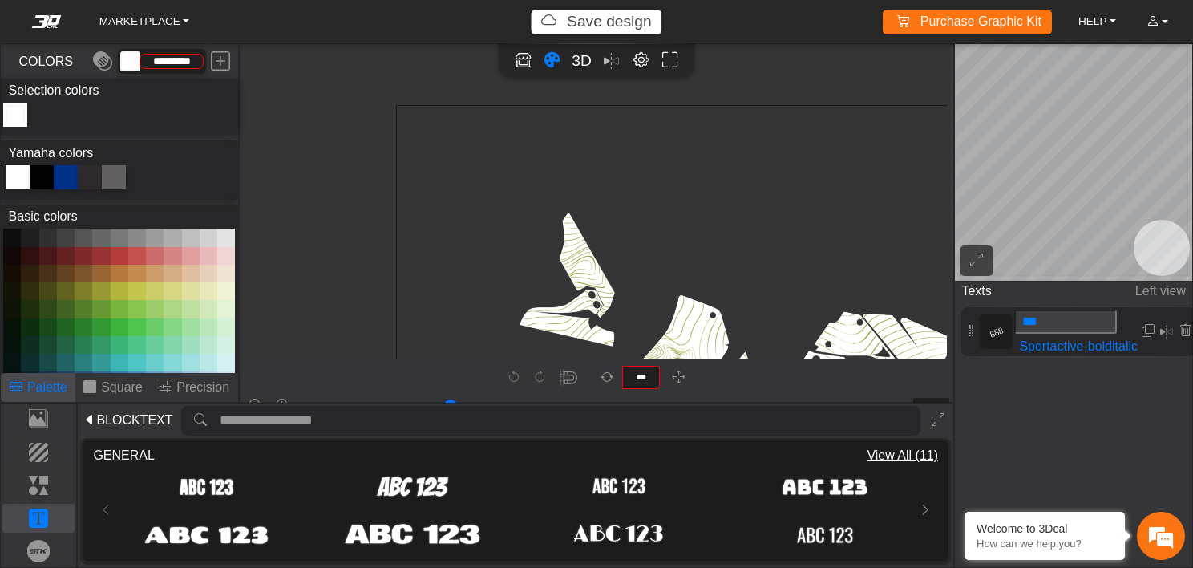
type input "*"
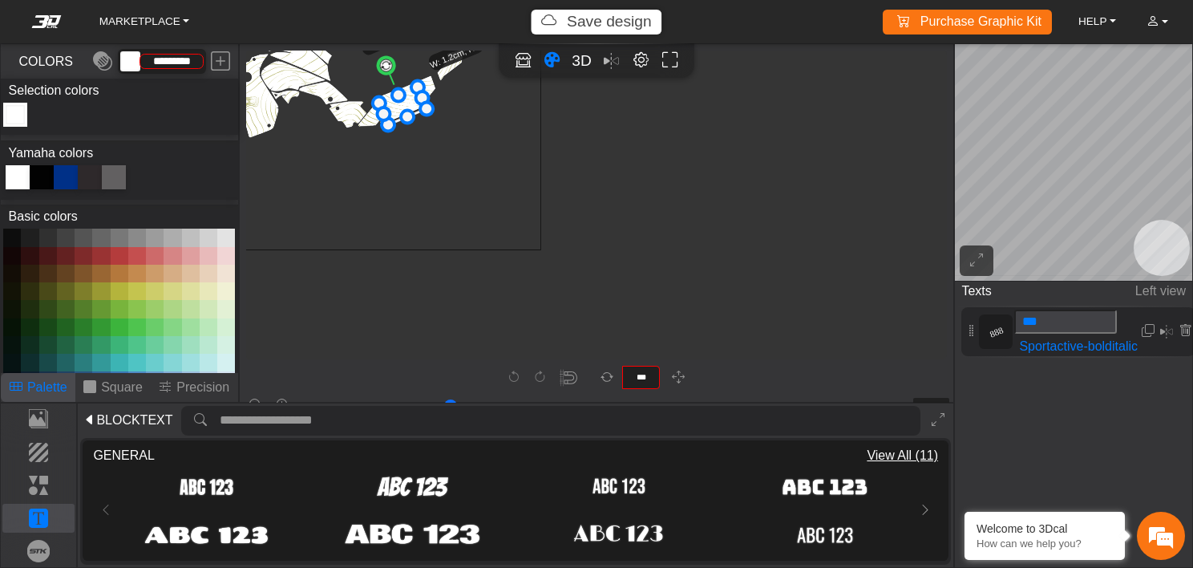
scroll to position [536, 418]
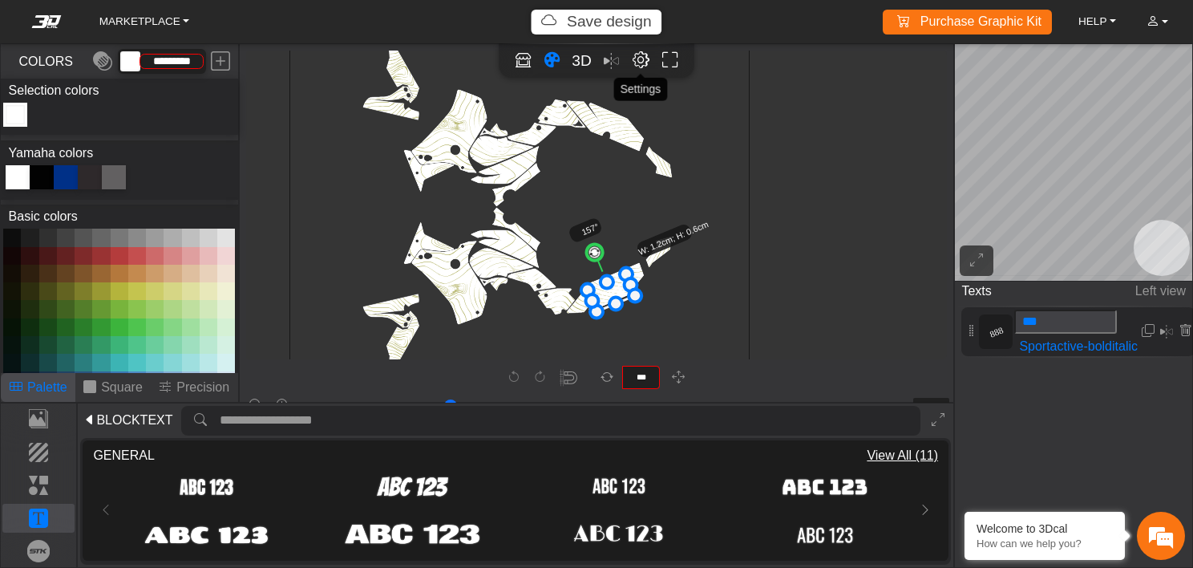
click at [637, 59] on em "Editor settings" at bounding box center [641, 60] width 17 height 18
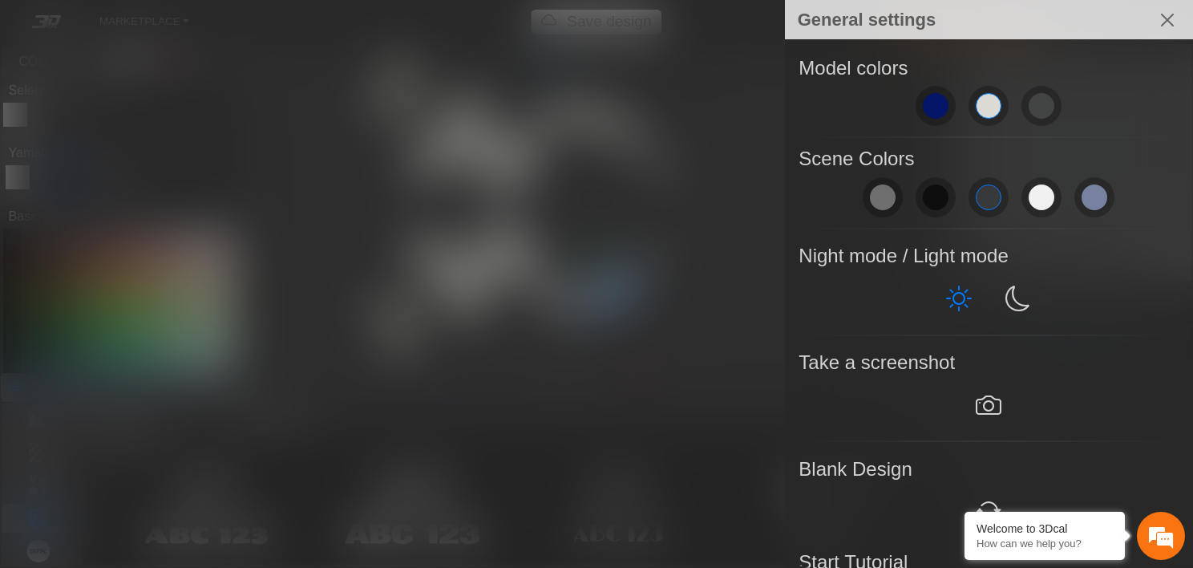
click at [659, 211] on div at bounding box center [596, 284] width 1193 height 568
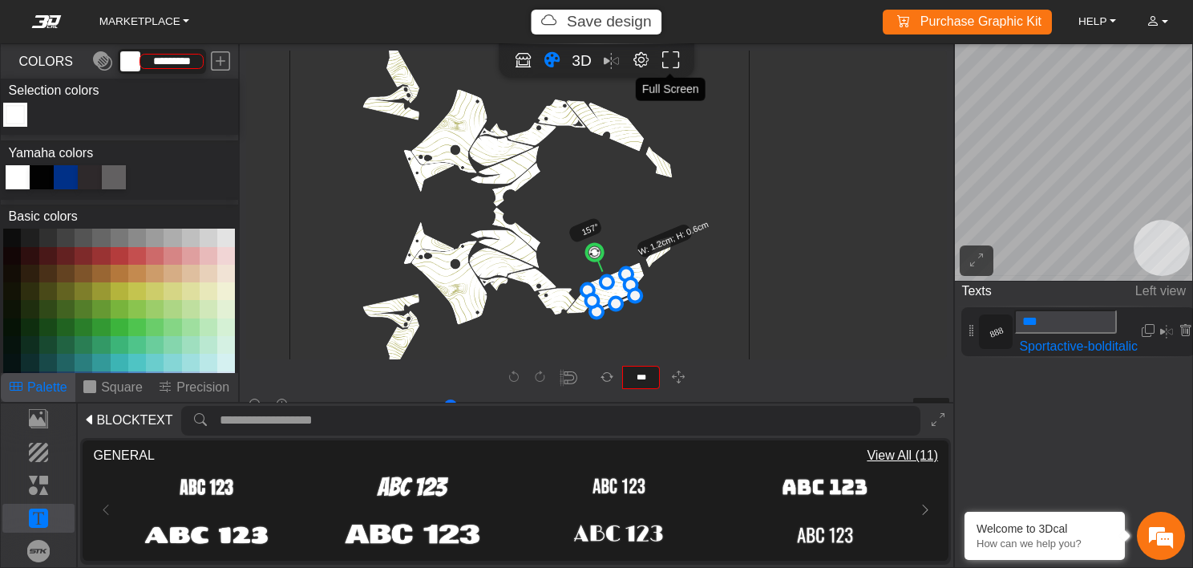
click at [667, 58] on icon "Full screen" at bounding box center [670, 60] width 17 height 18
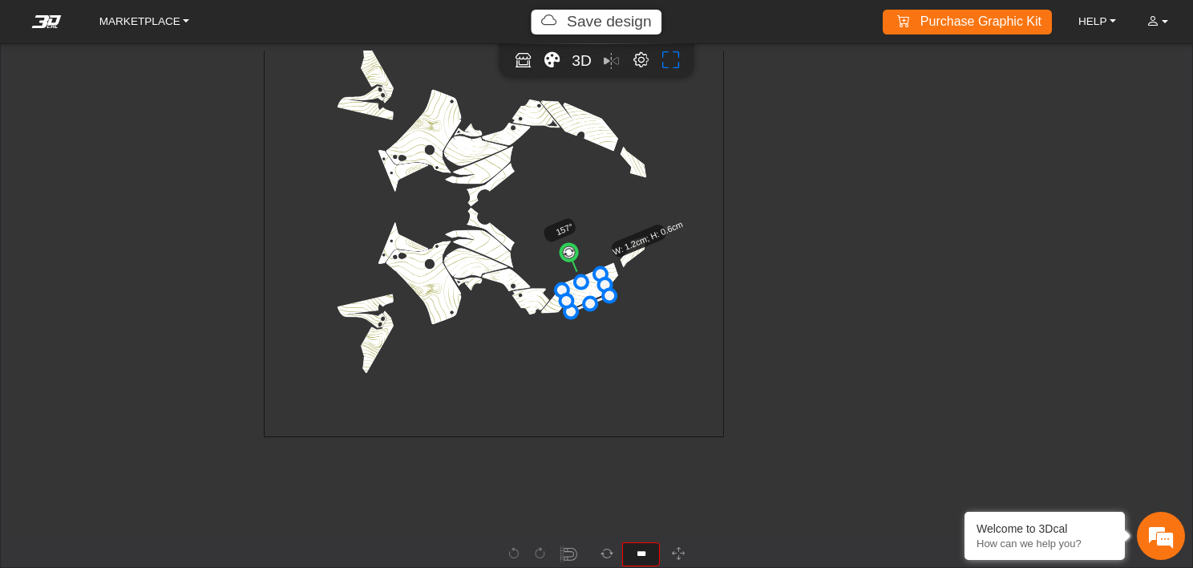
scroll to position [2752, 2428]
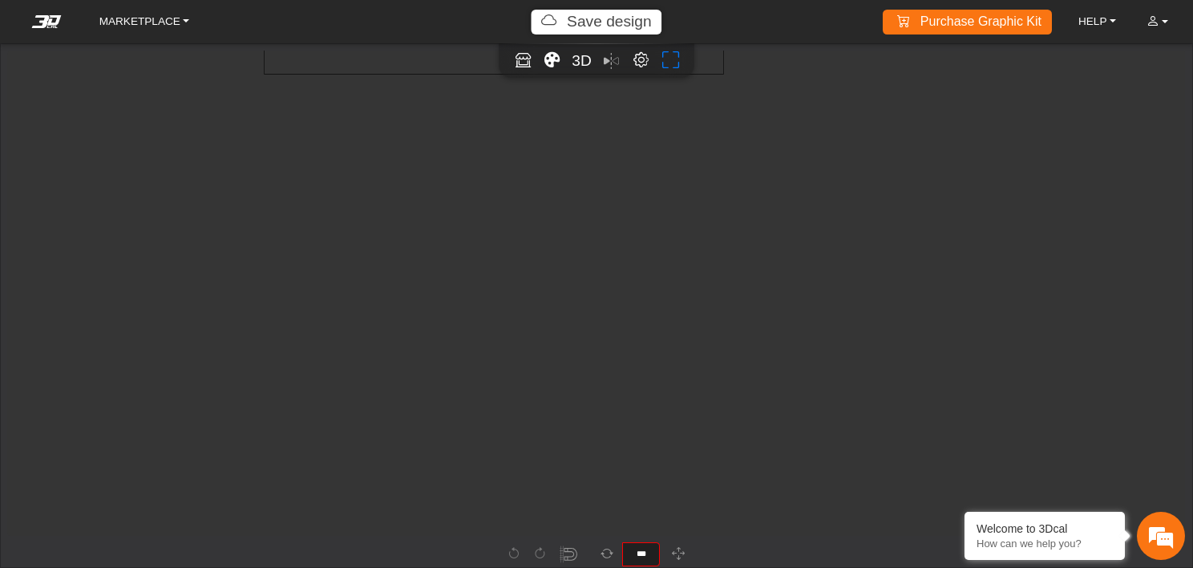
type input "**"
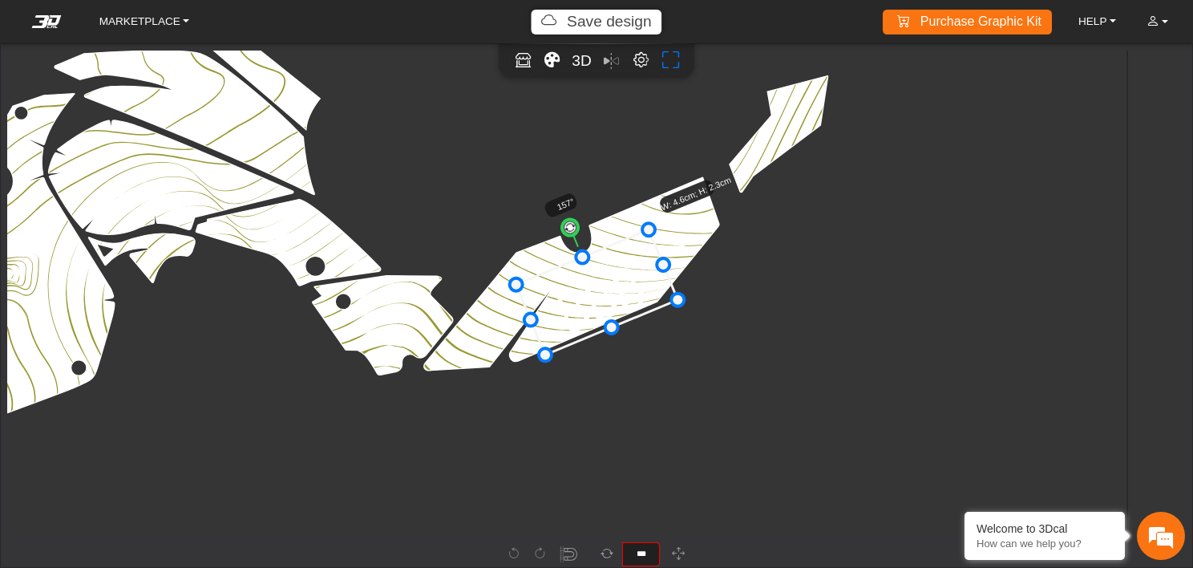
click at [667, 58] on icon "Full screen" at bounding box center [670, 60] width 17 height 18
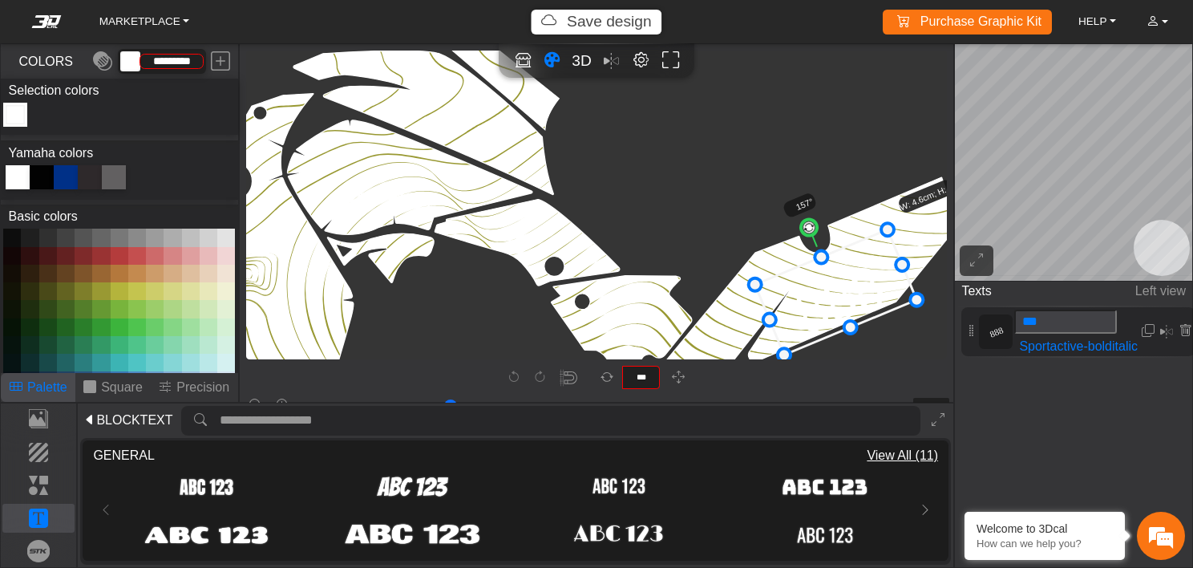
type input "**"
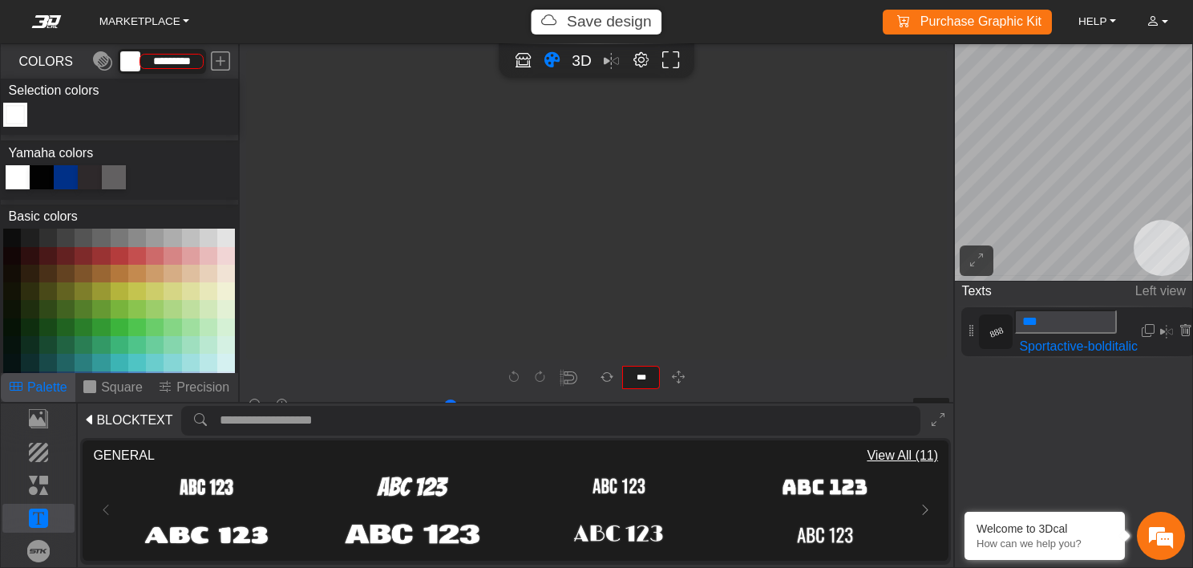
scroll to position [1744, 1561]
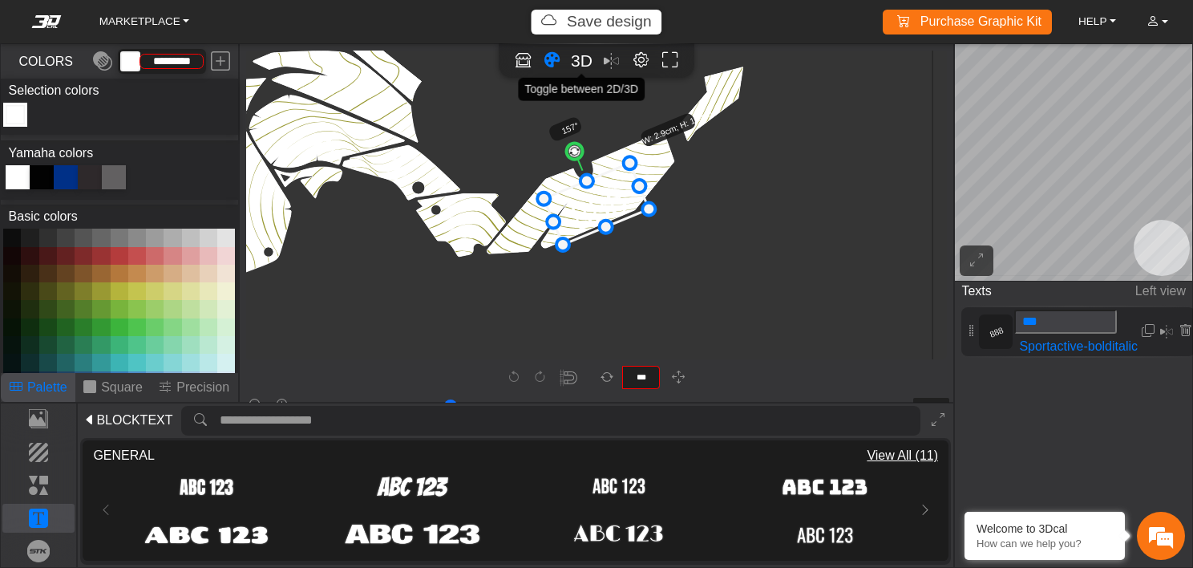
click at [592, 59] on span "3D" at bounding box center [582, 60] width 22 height 18
type input "*"
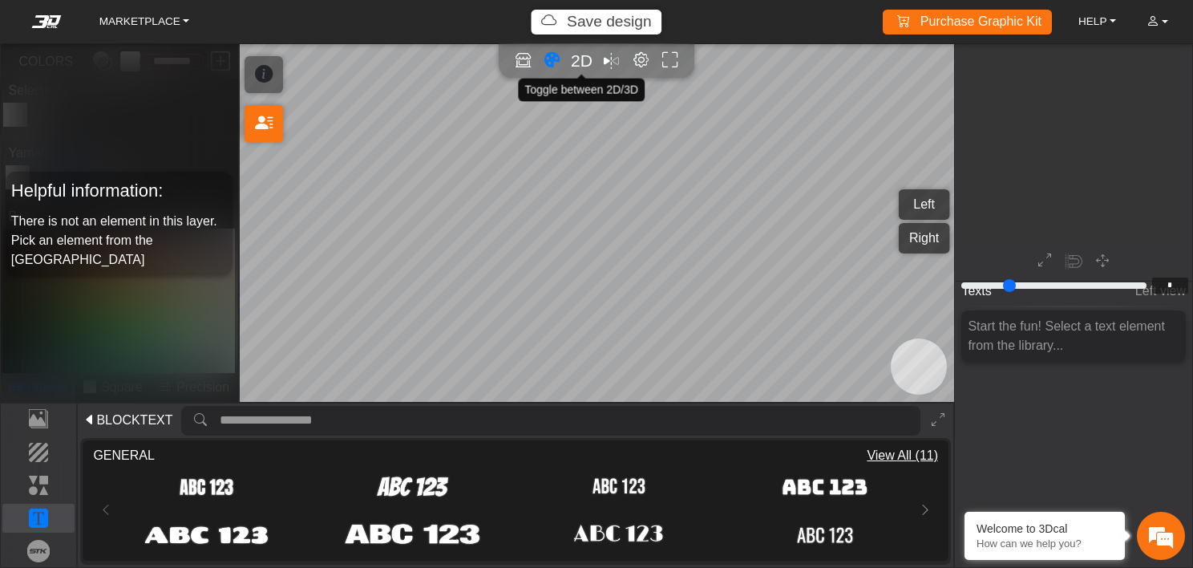
scroll to position [934, 930]
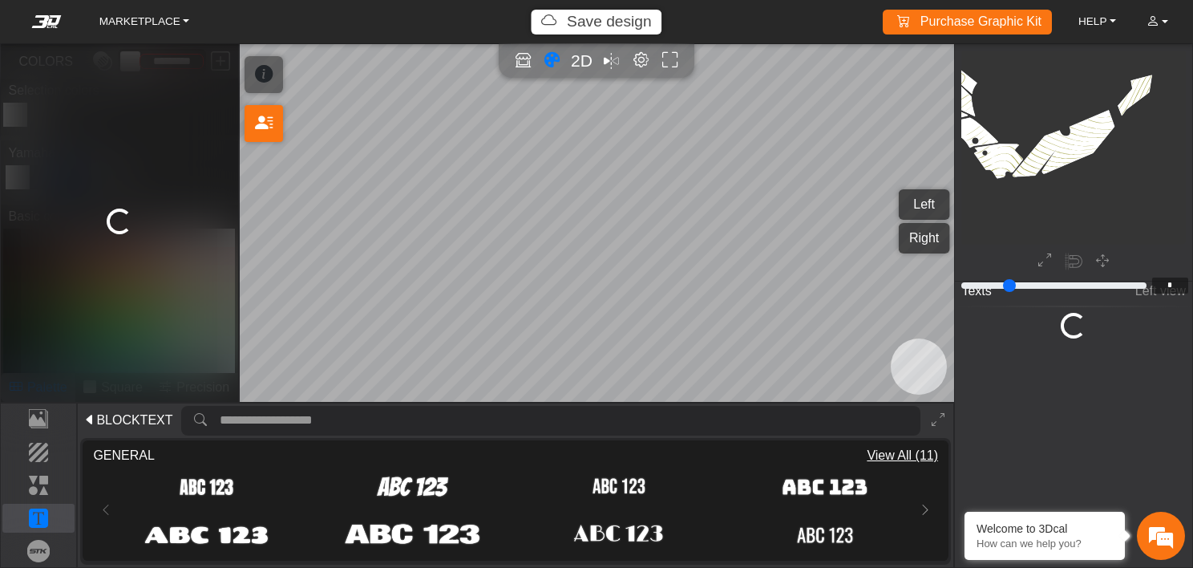
type input "*"
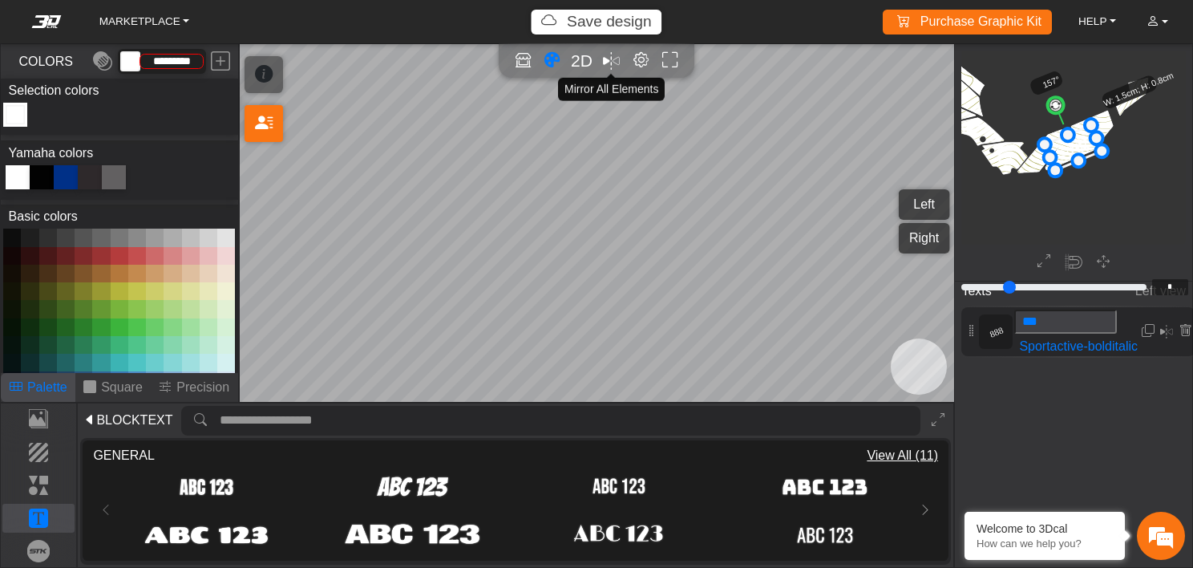
click at [611, 71] on em "Mirror all" at bounding box center [611, 61] width 17 height 26
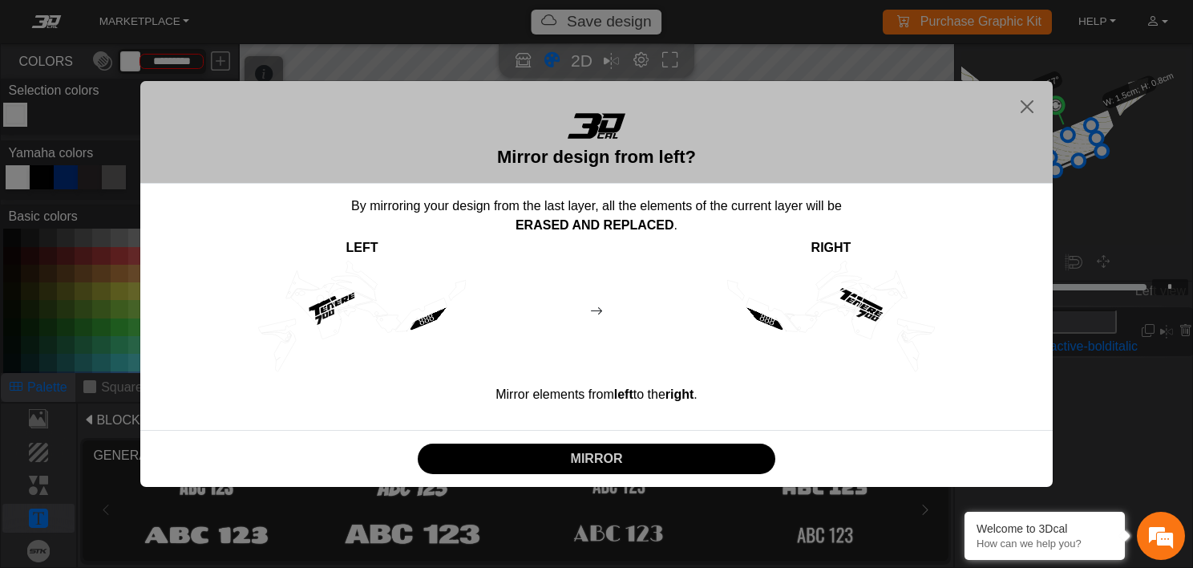
click at [326, 300] on rect at bounding box center [332, 302] width 49 height 30
click at [1027, 100] on button "Close" at bounding box center [1028, 107] width 26 height 26
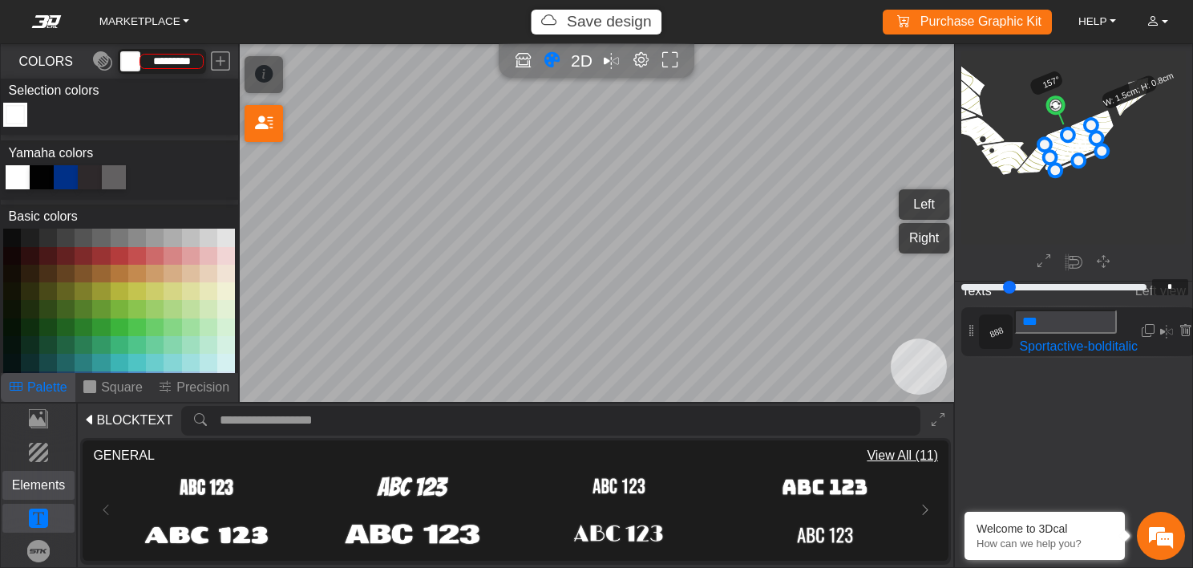
click at [41, 476] on p "Elements" at bounding box center [38, 485] width 71 height 19
type input "*******"
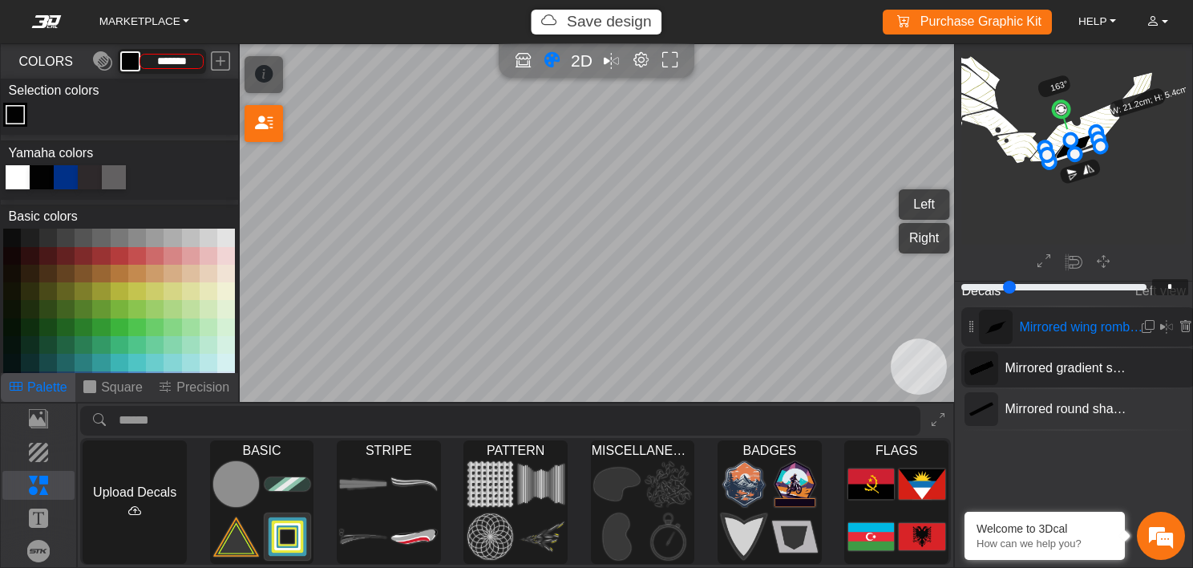
click at [1039, 361] on span "Mirrored gradient shape 8" at bounding box center [1066, 367] width 137 height 19
type input "*"
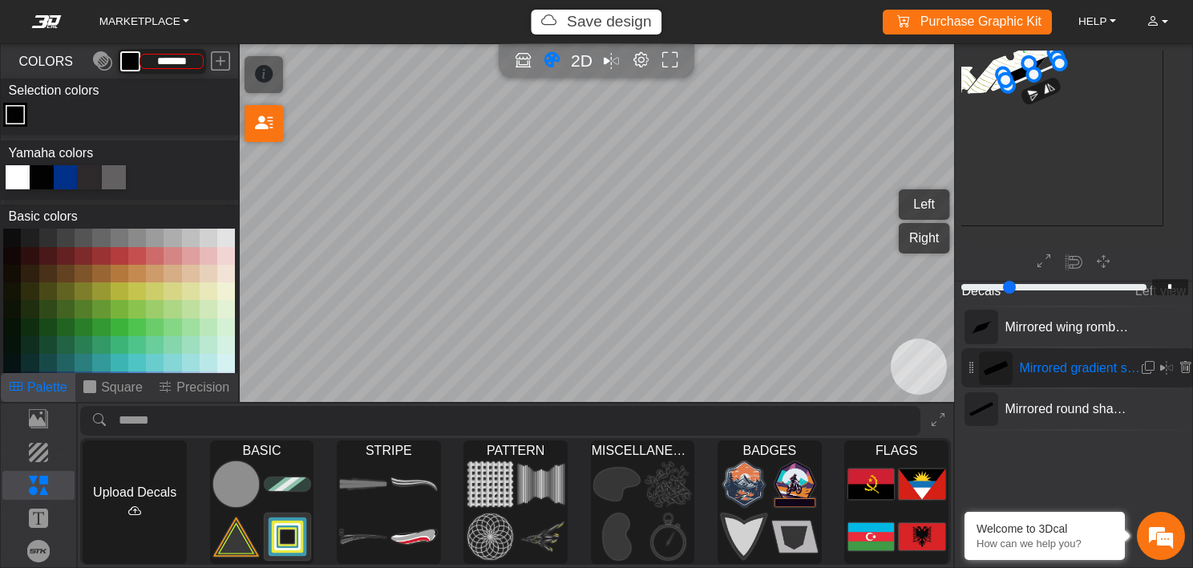
scroll to position [734, 744]
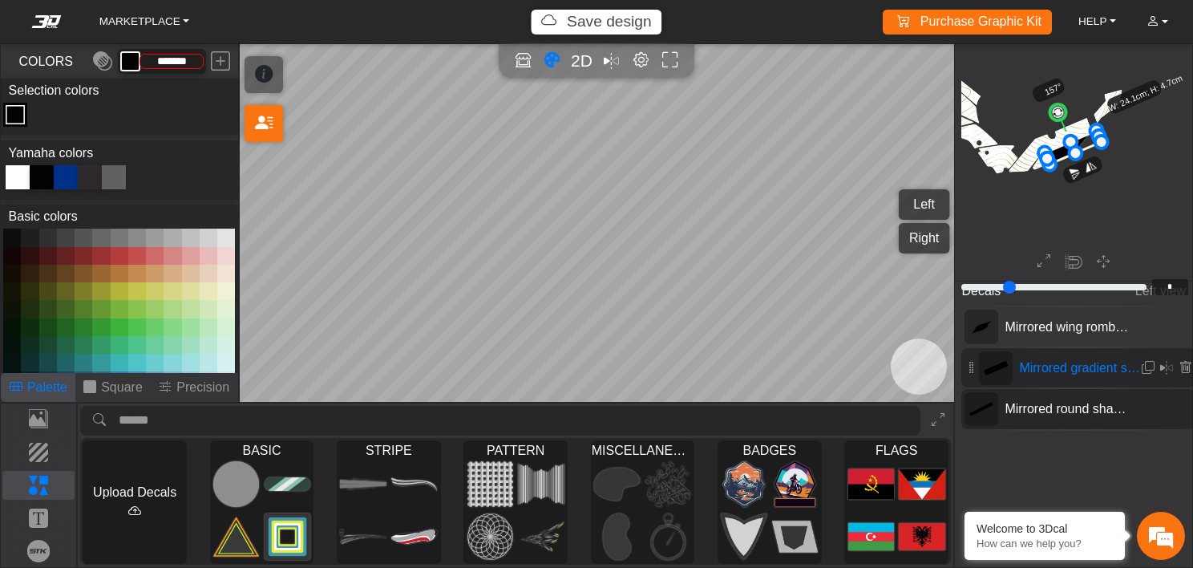
click at [1035, 415] on span "Mirrored round shape box - 1" at bounding box center [1066, 408] width 137 height 19
type input "*"
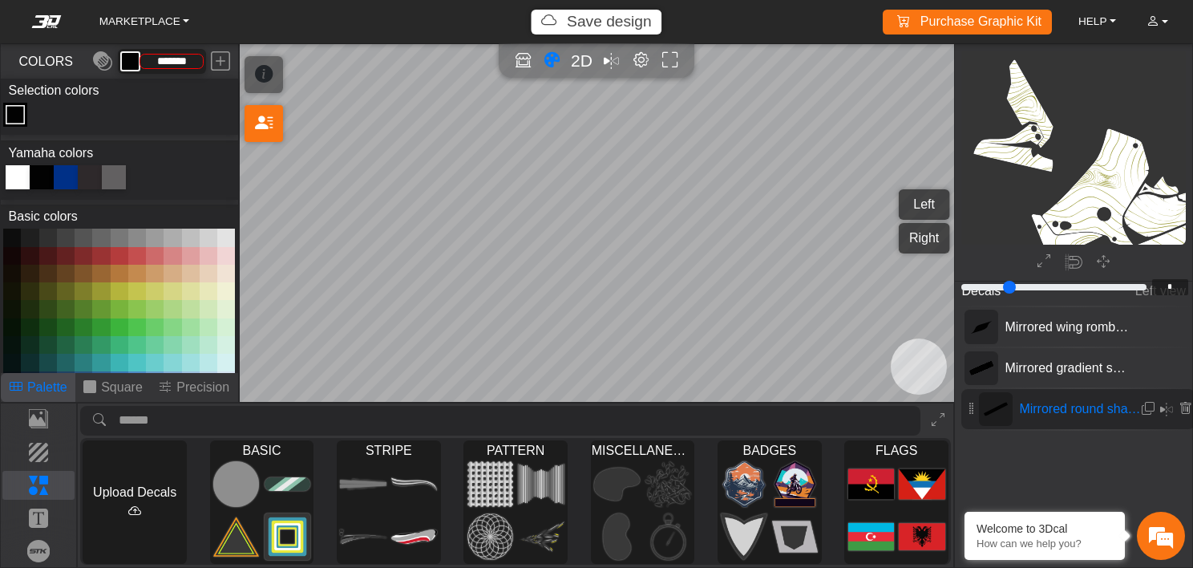
scroll to position [972, 782]
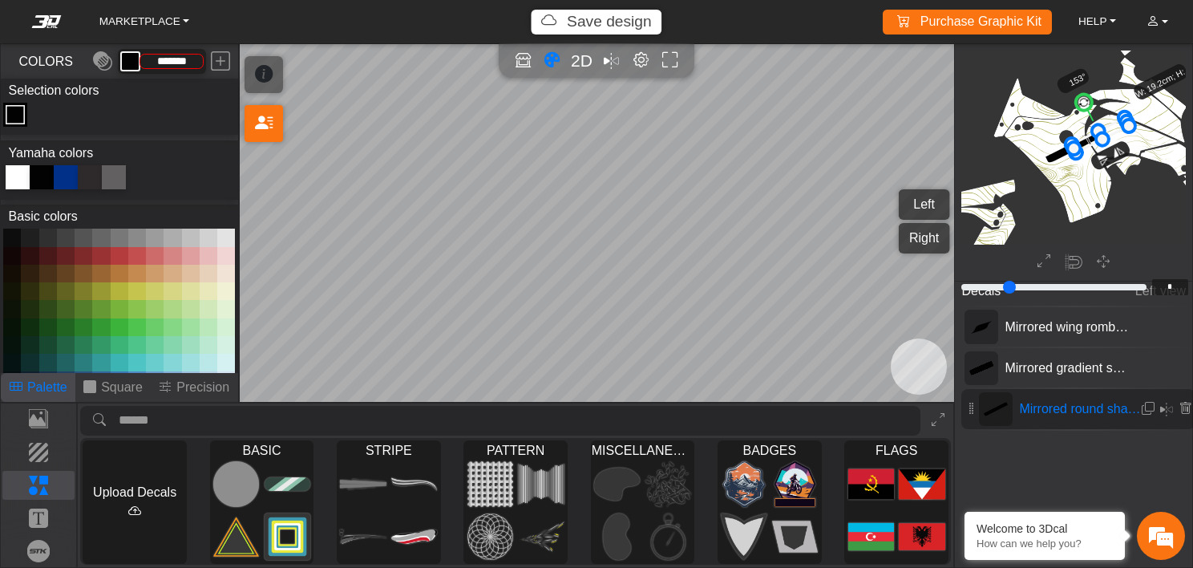
drag, startPoint x: 1060, startPoint y: 152, endPoint x: 1088, endPoint y: 140, distance: 29.8
click at [1088, 140] on icon at bounding box center [1099, 134] width 57 height 34
click at [1091, 138] on icon at bounding box center [1103, 132] width 57 height 34
click at [1091, 137] on icon at bounding box center [1103, 131] width 57 height 34
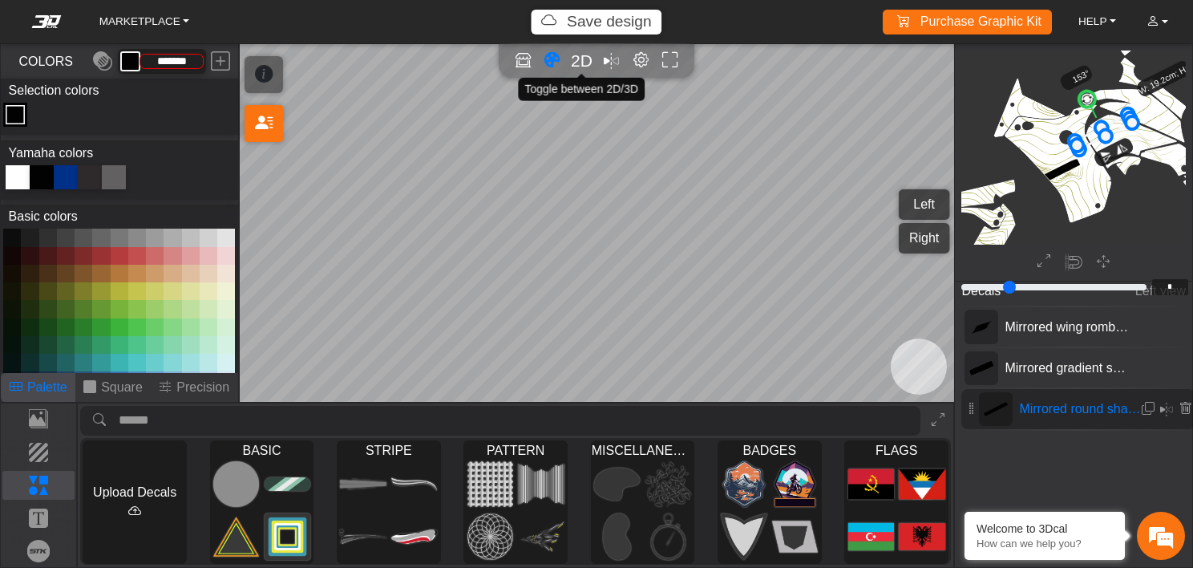
click at [578, 61] on span "2D" at bounding box center [582, 60] width 22 height 18
type input "**"
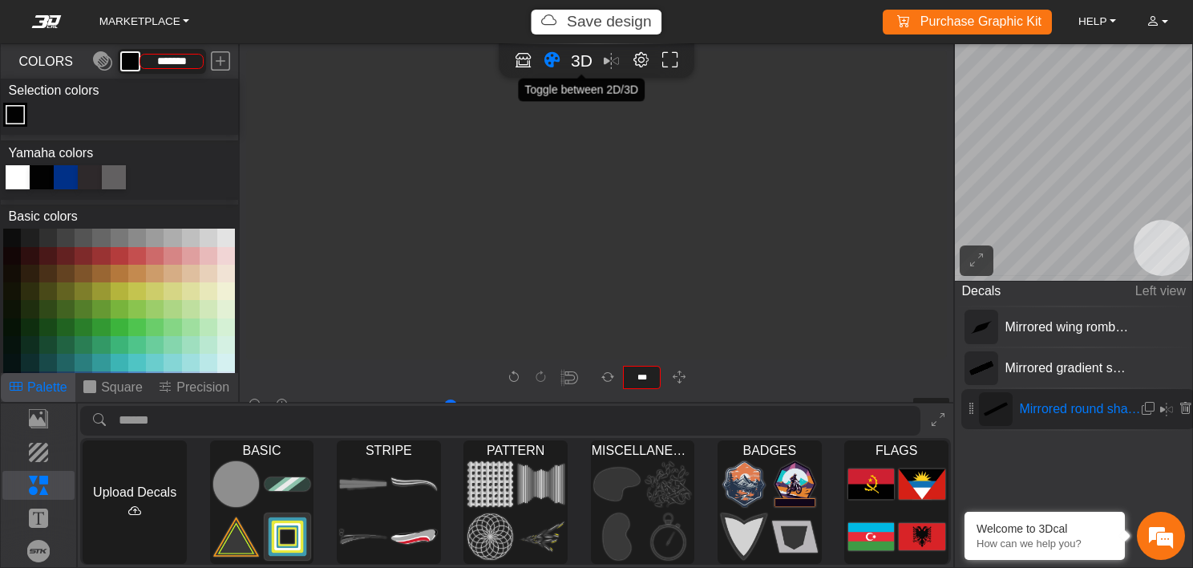
scroll to position [2211, 1719]
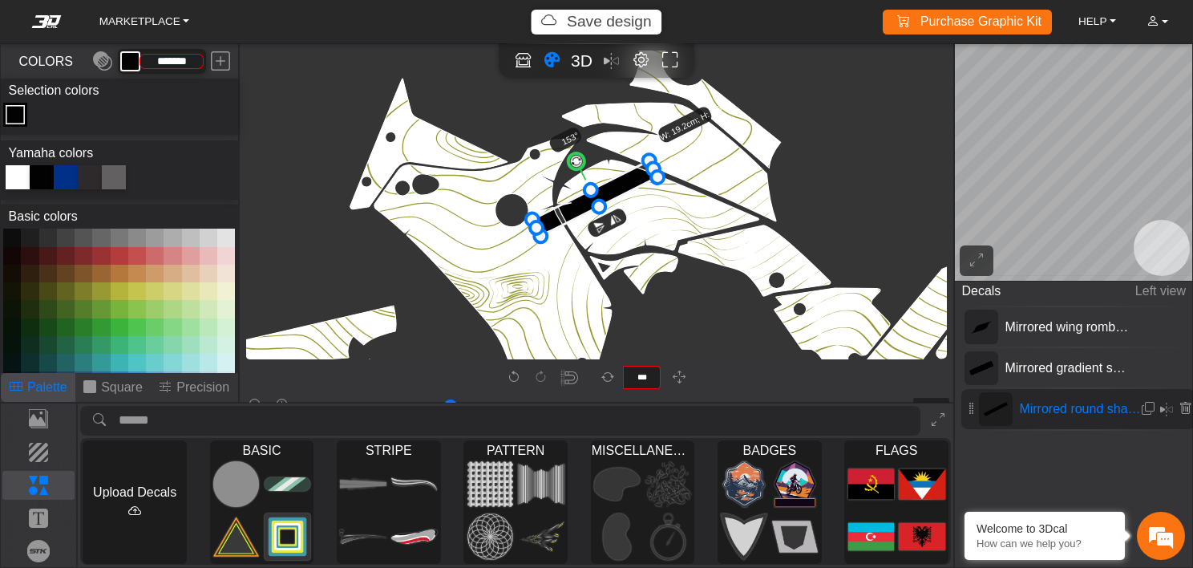
click at [674, 241] on icon "background_wire_template_bg decal_t700_left_fender decal_t700_right_fender text…" at bounding box center [716, 30] width 4376 height 4376
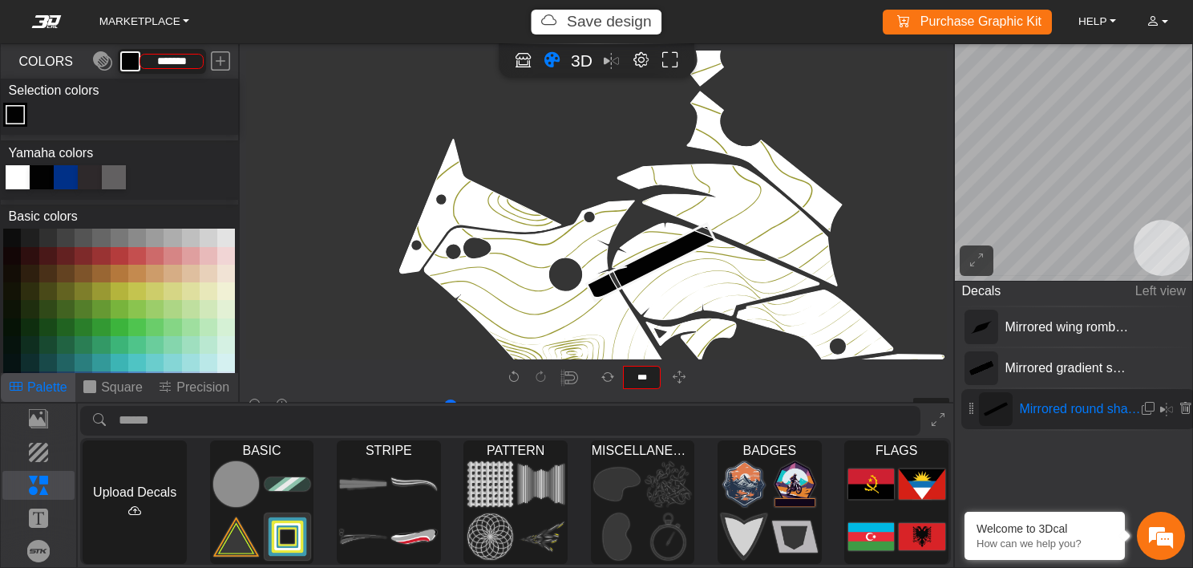
type input "**"
type input "****"
type input "**"
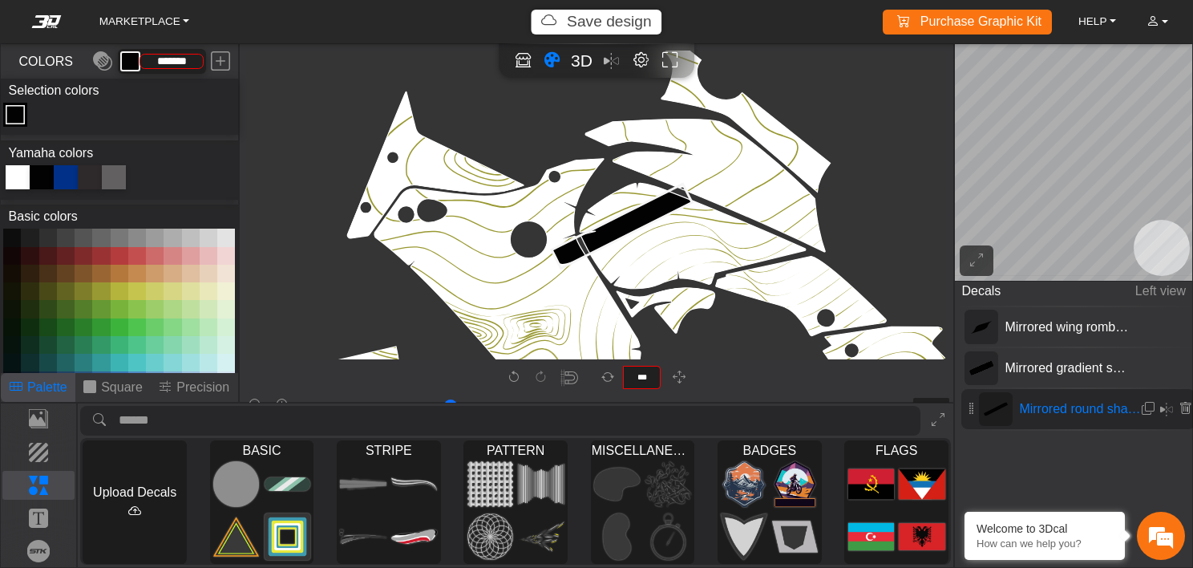
type input "**"
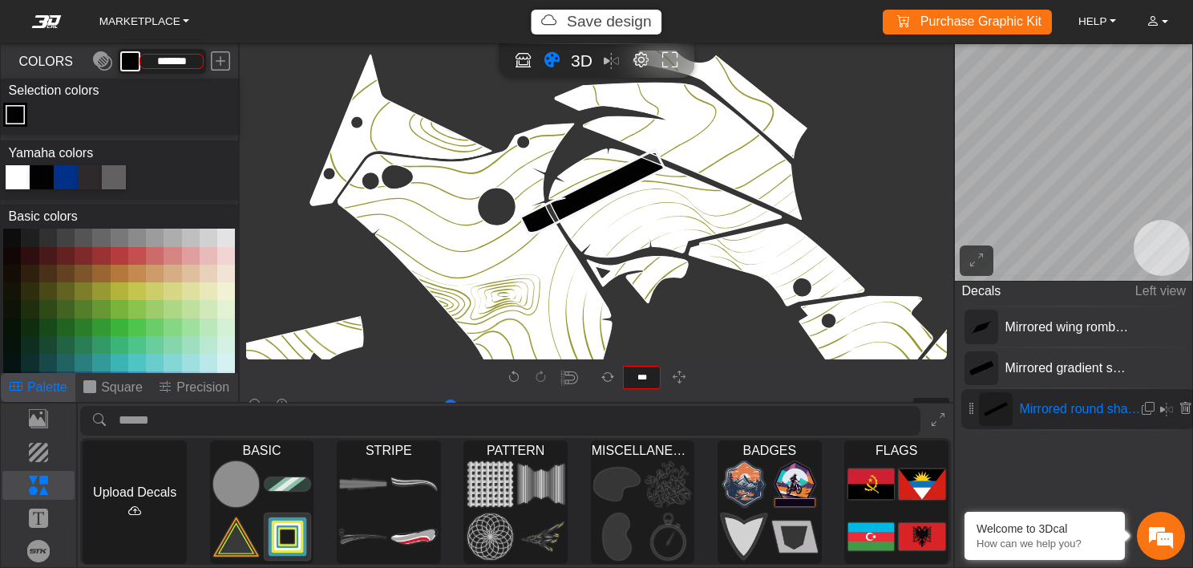
type input "**"
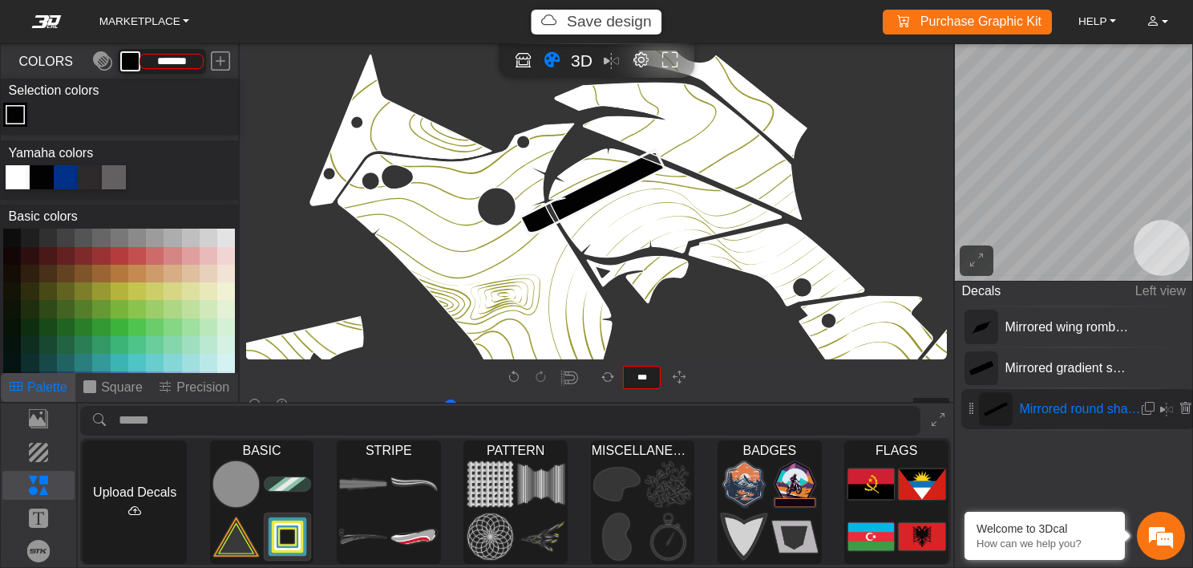
type input "**"
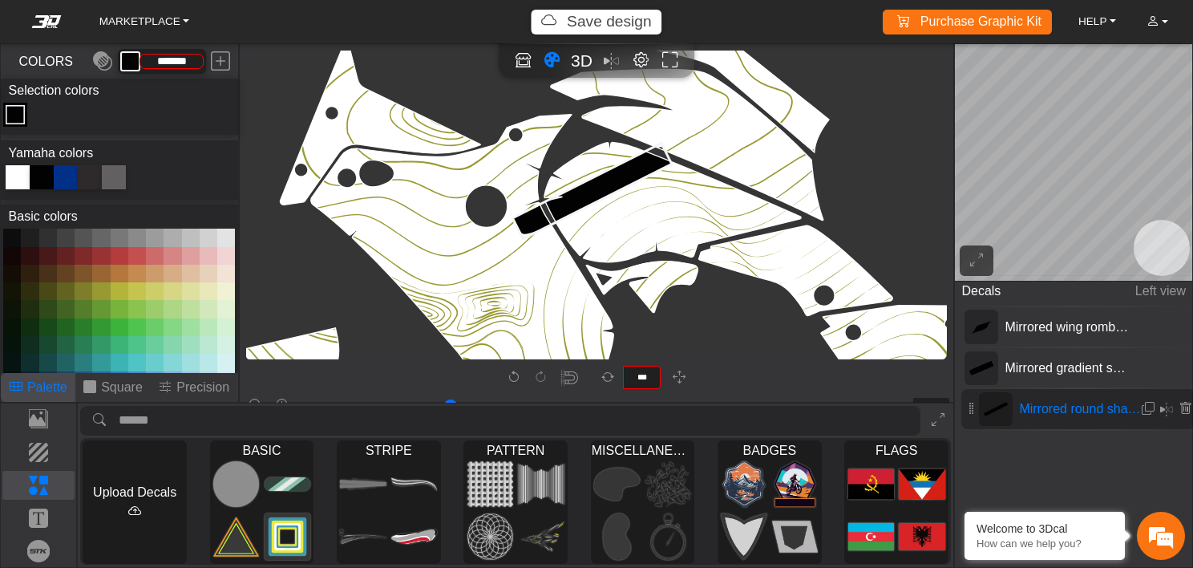
type input "**"
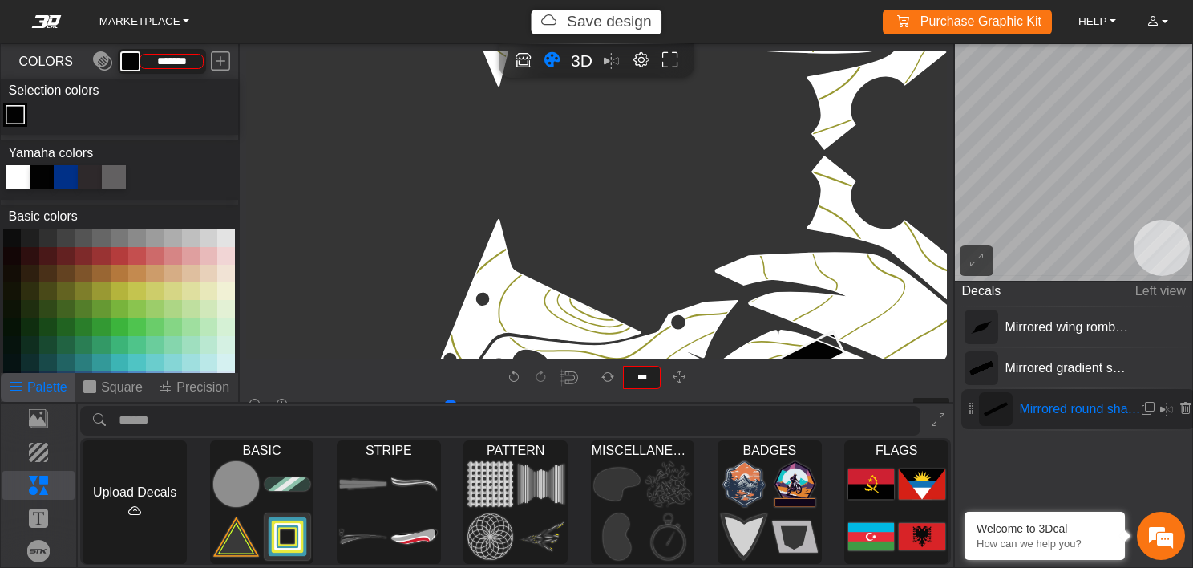
type input "**"
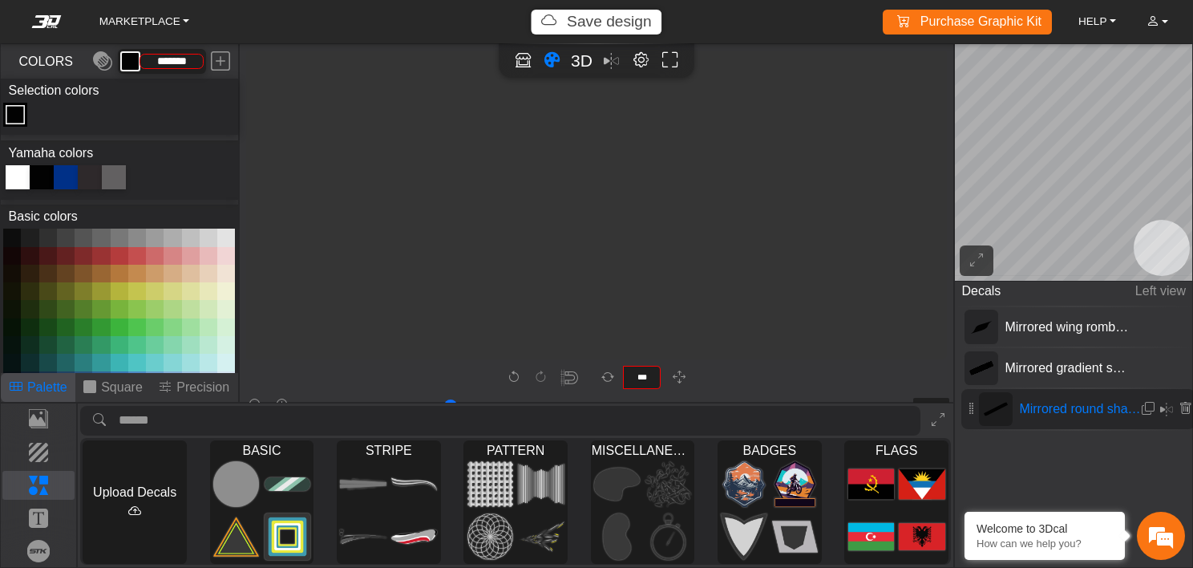
type input "**"
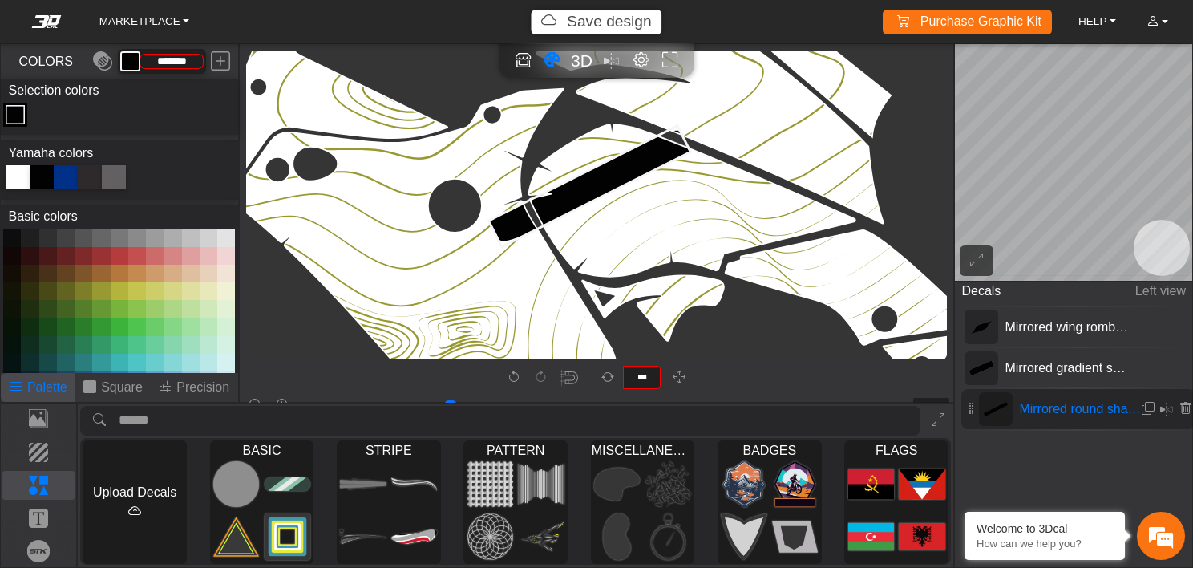
type input "**"
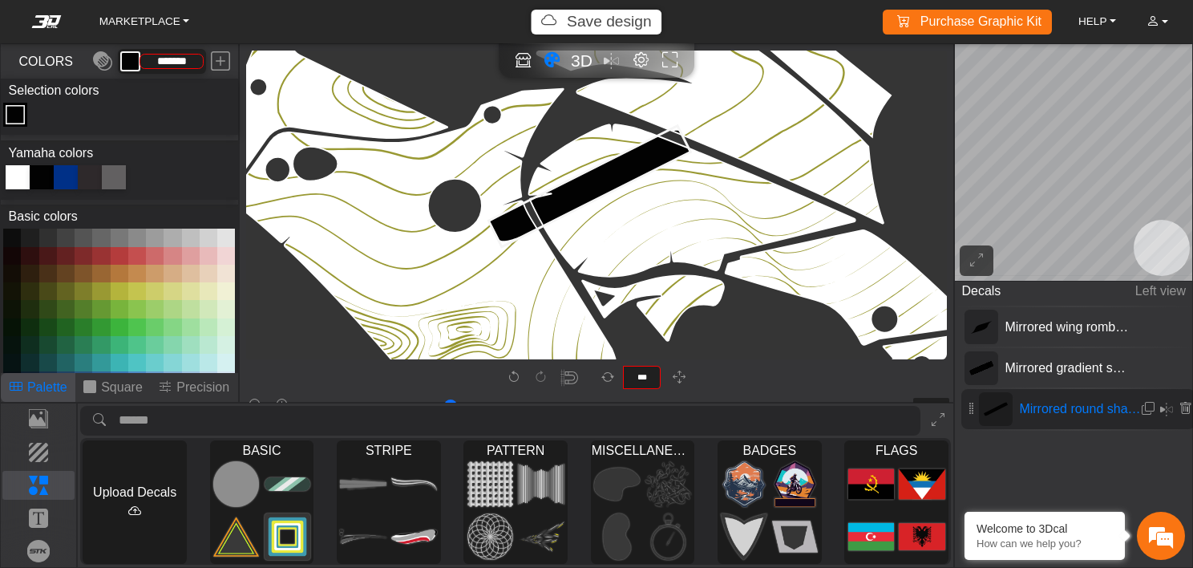
type input "**"
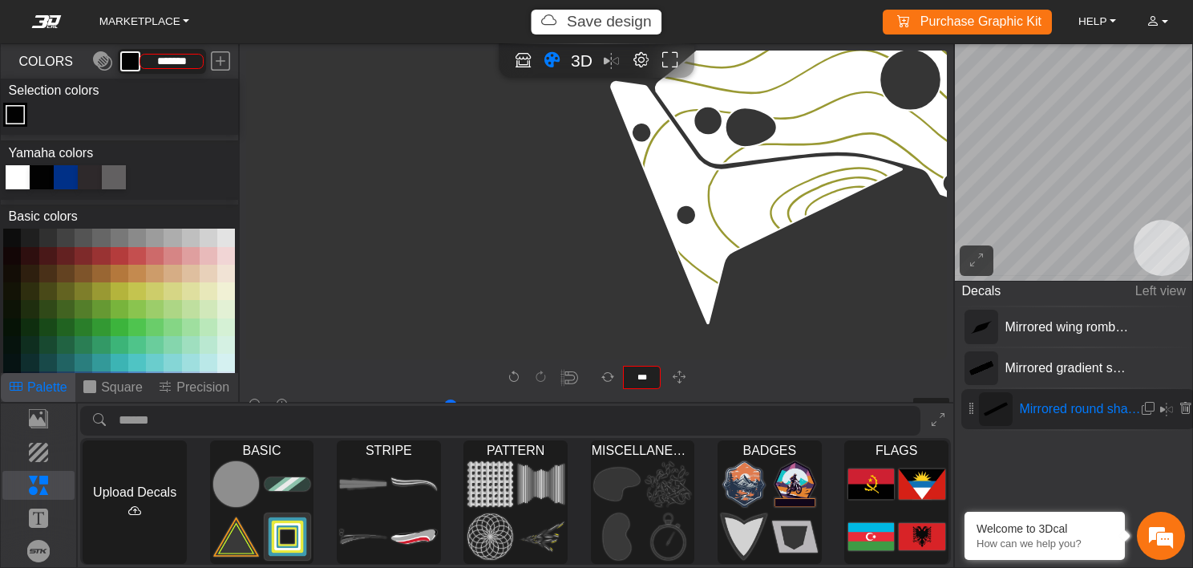
type input "**"
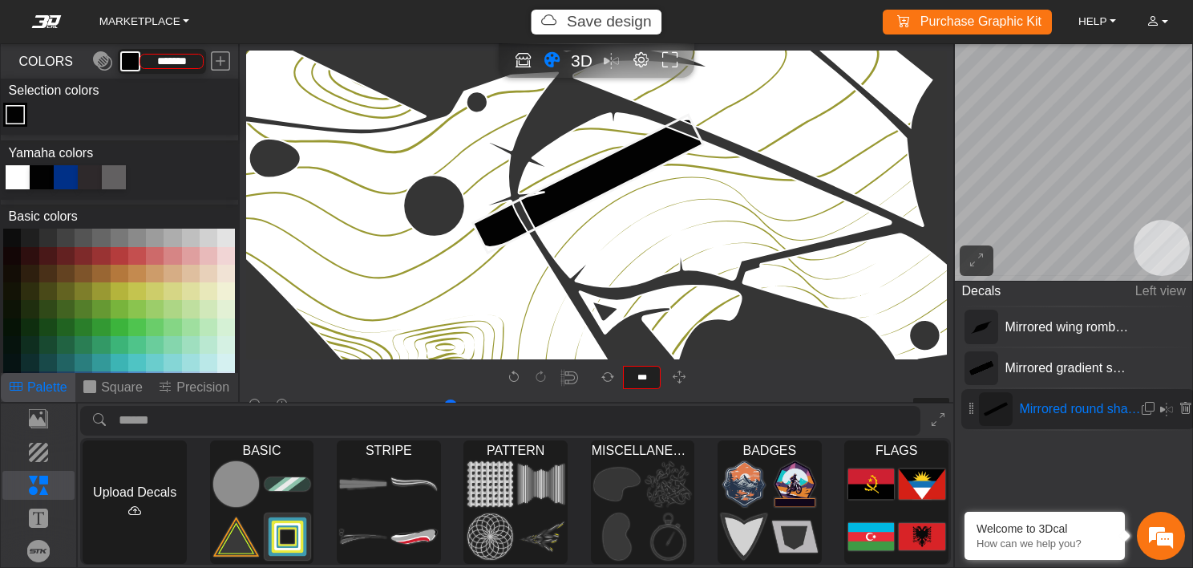
type input "**"
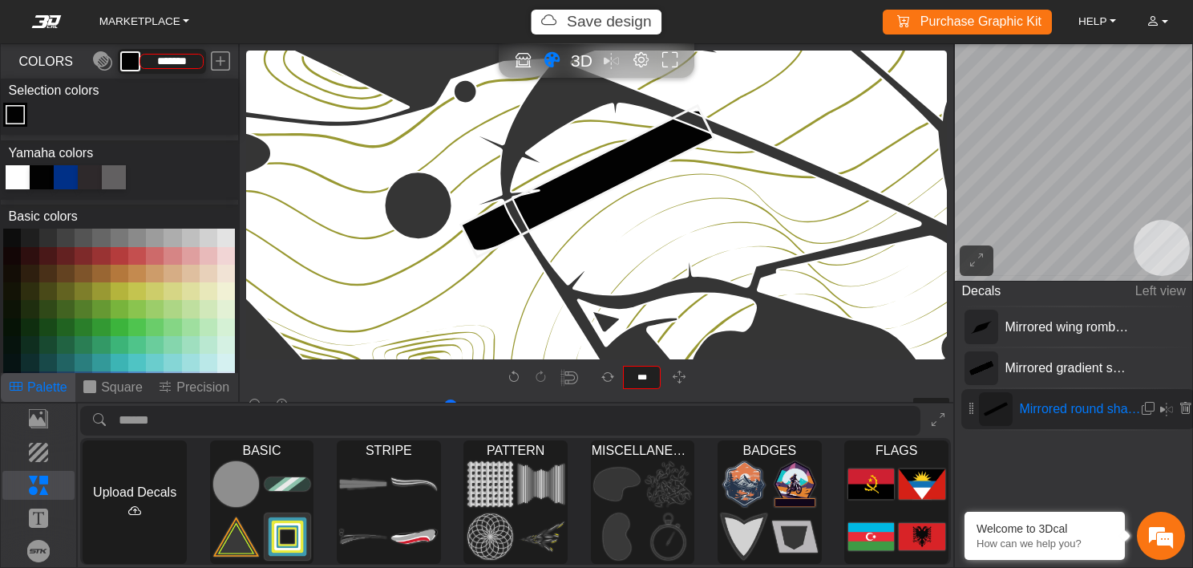
type input "**"
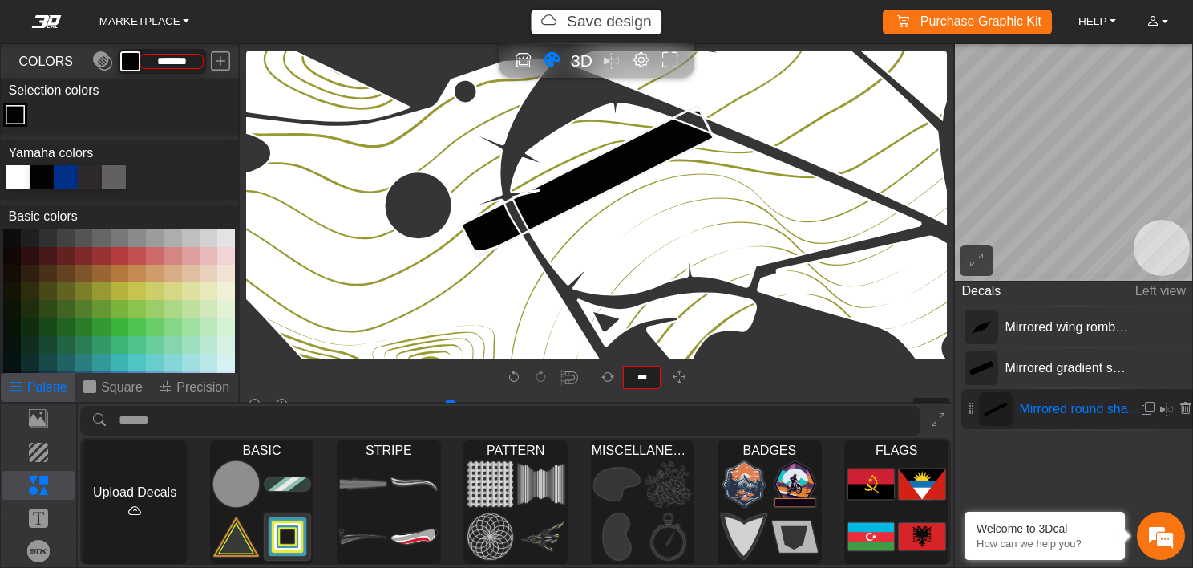
type input "**"
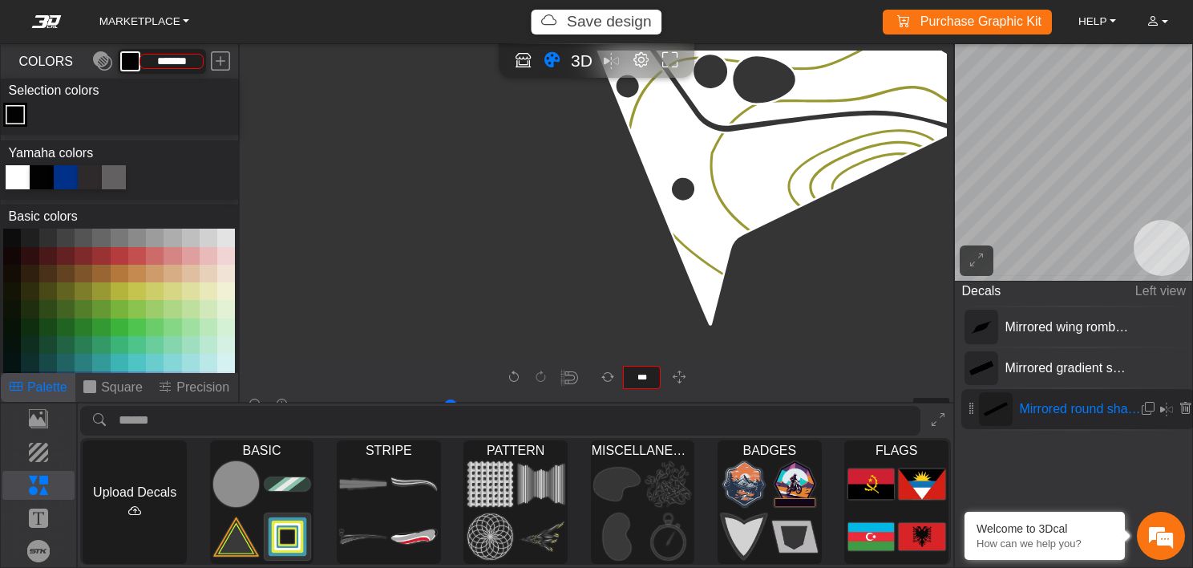
type input "**"
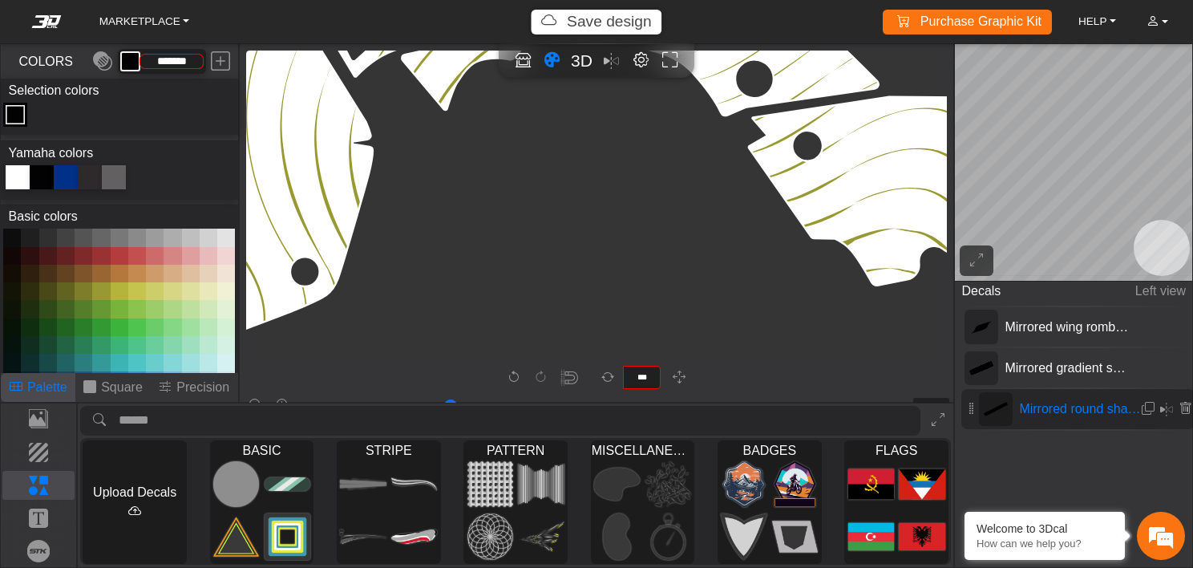
type input "**"
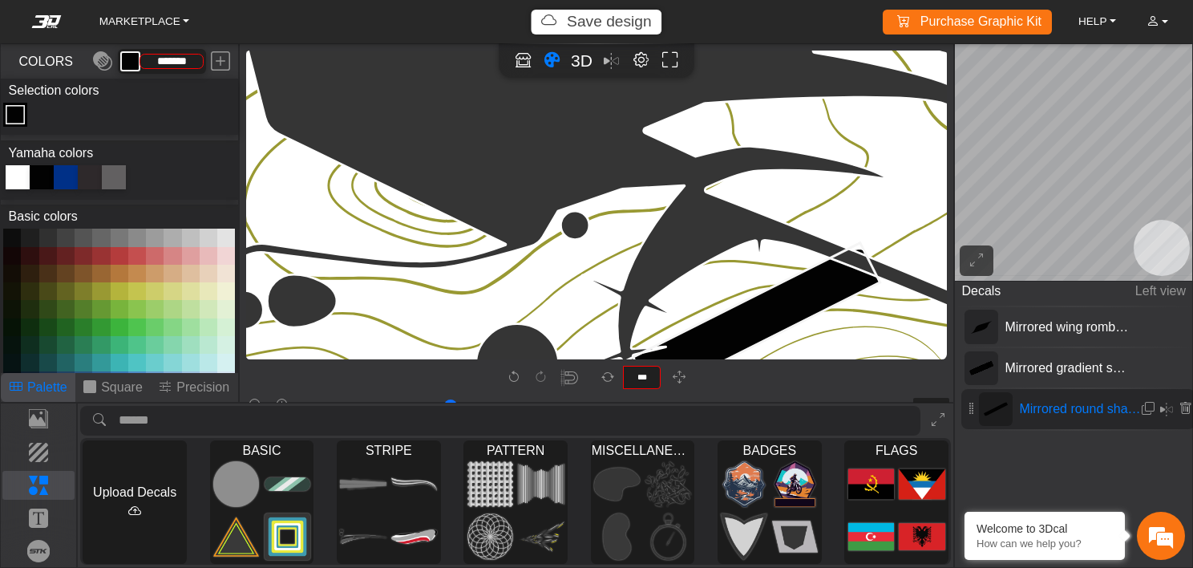
type input "**"
type input "****"
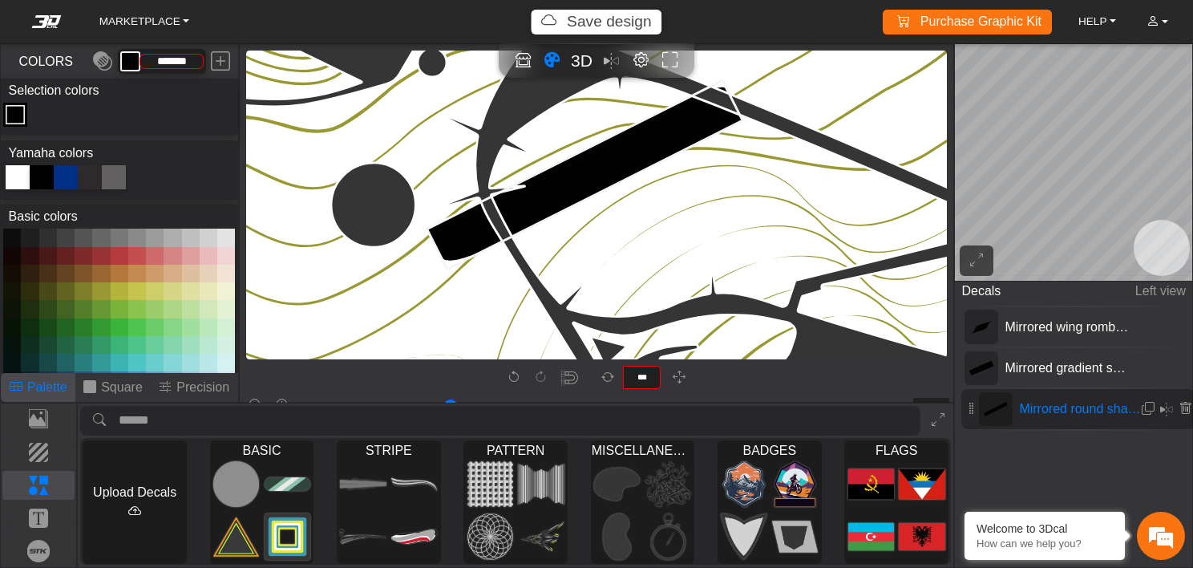
click at [449, 265] on icon at bounding box center [585, 174] width 316 height 188
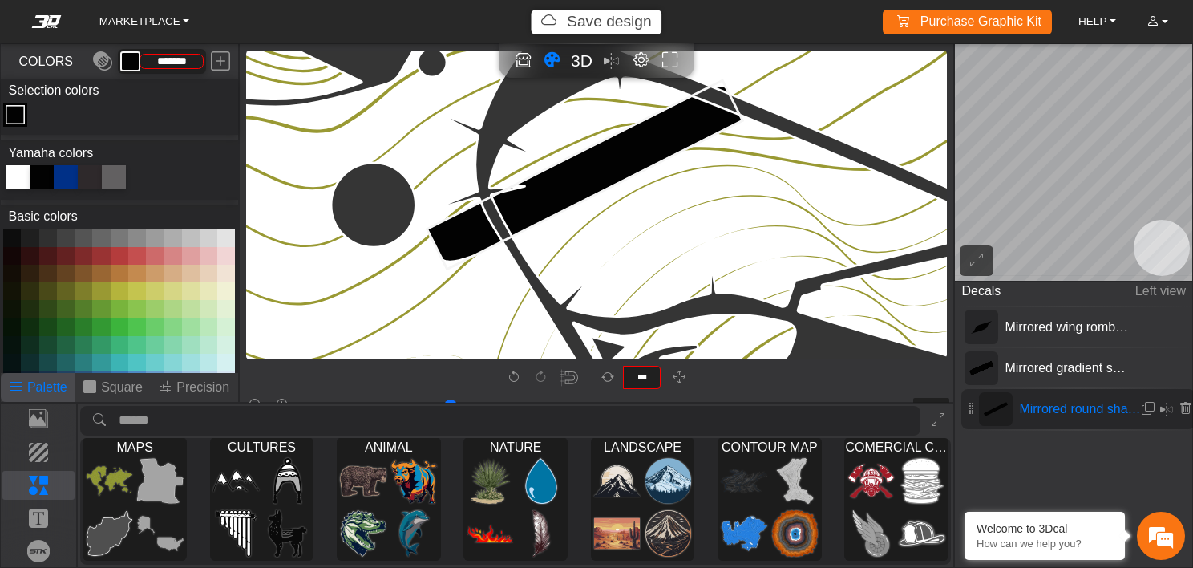
scroll to position [0, 0]
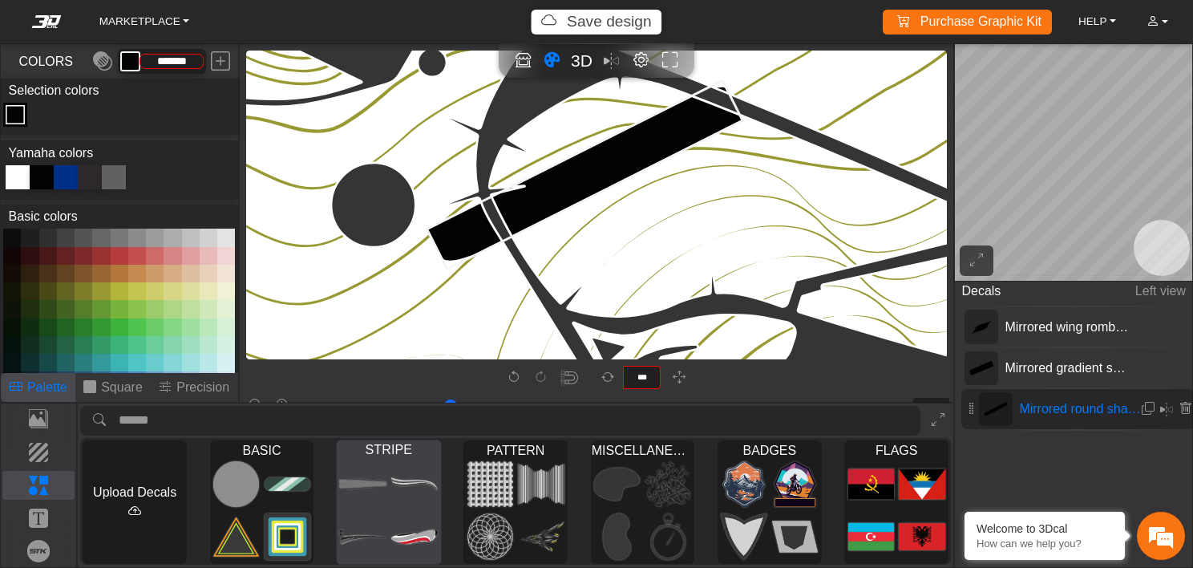
click at [367, 496] on img at bounding box center [363, 484] width 47 height 48
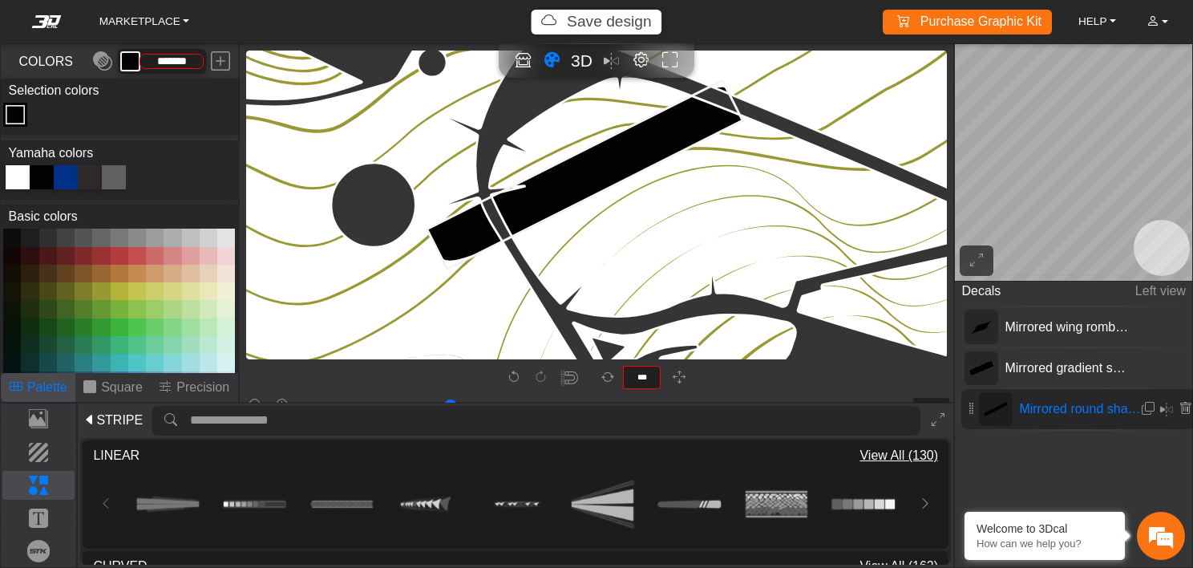
click at [125, 423] on span "STRIPE" at bounding box center [119, 420] width 47 height 19
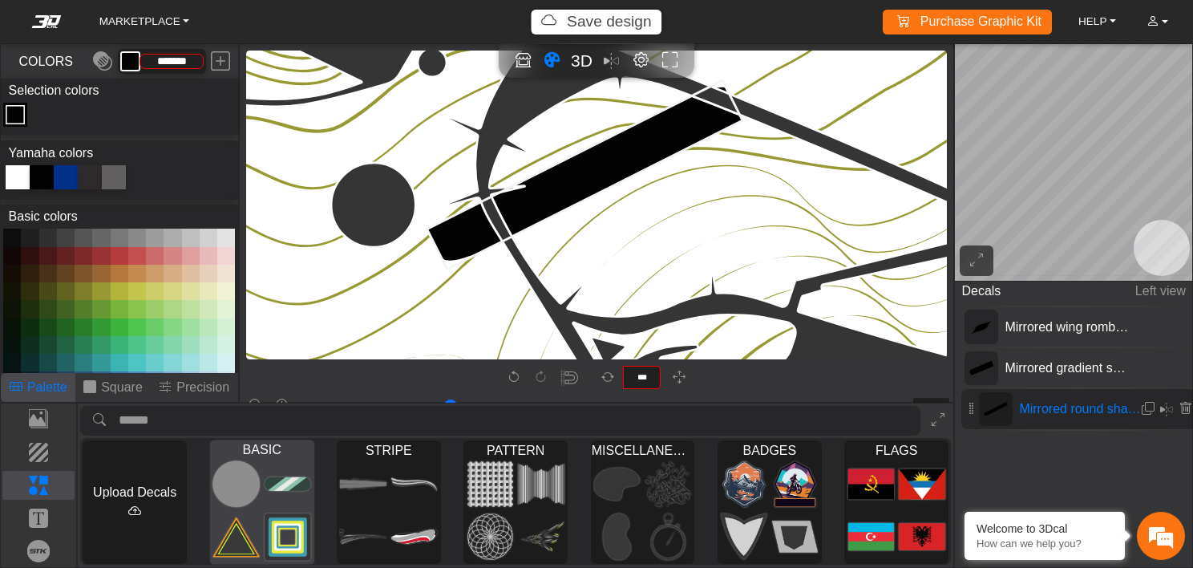
click at [308, 520] on img at bounding box center [288, 537] width 47 height 48
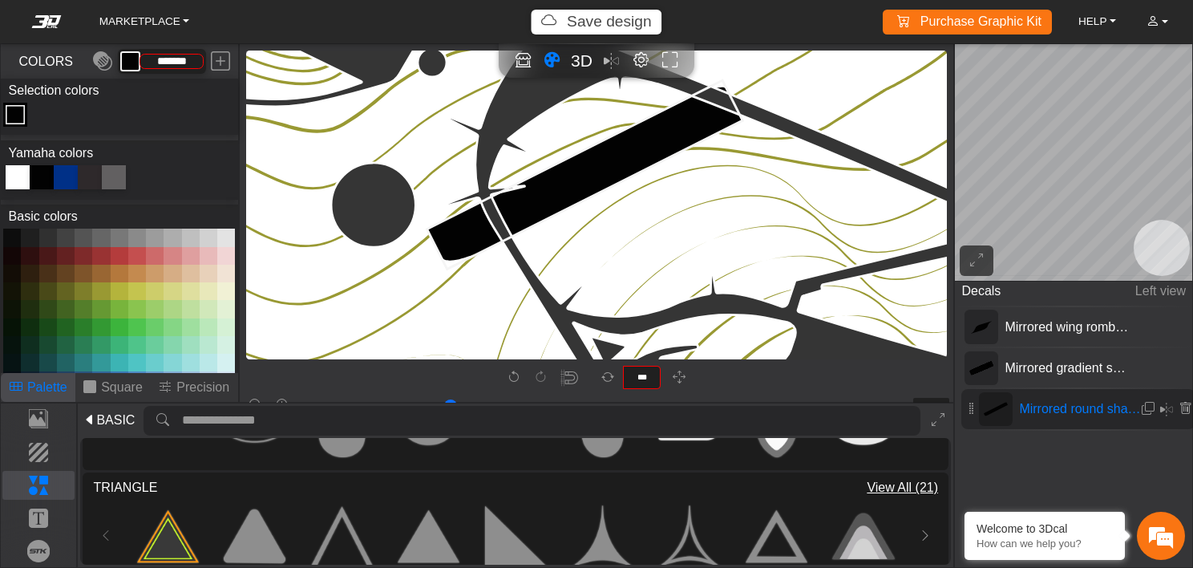
scroll to position [221, 0]
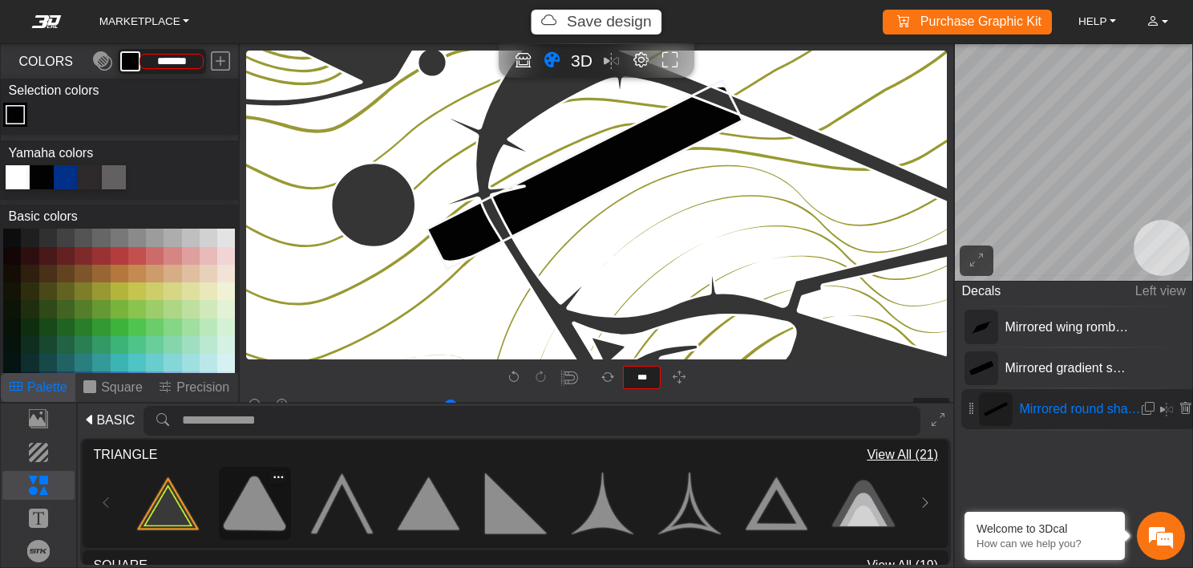
click at [237, 513] on img at bounding box center [255, 503] width 62 height 62
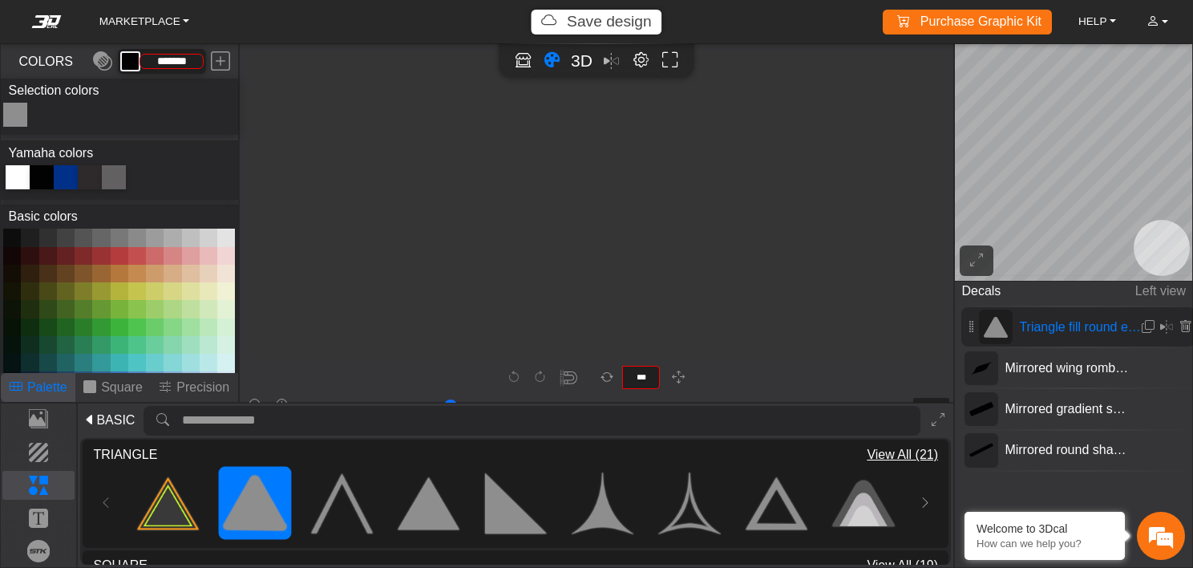
type input "*"
type input "**"
type input "*********"
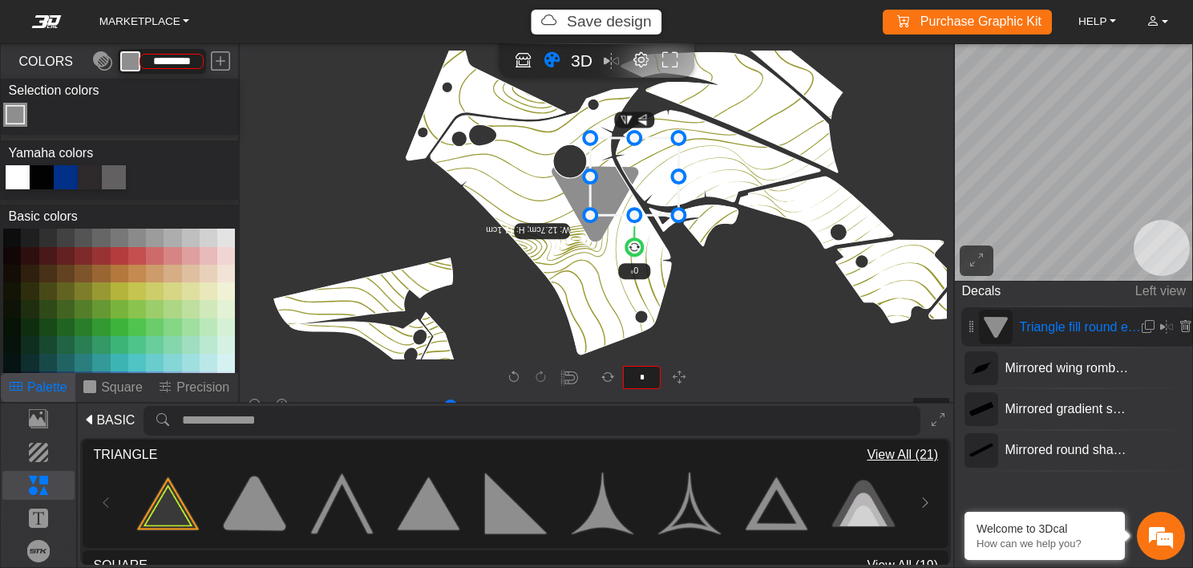
drag, startPoint x: 601, startPoint y: 186, endPoint x: 640, endPoint y: 162, distance: 45.4
click at [640, 162] on icon at bounding box center [634, 176] width 88 height 77
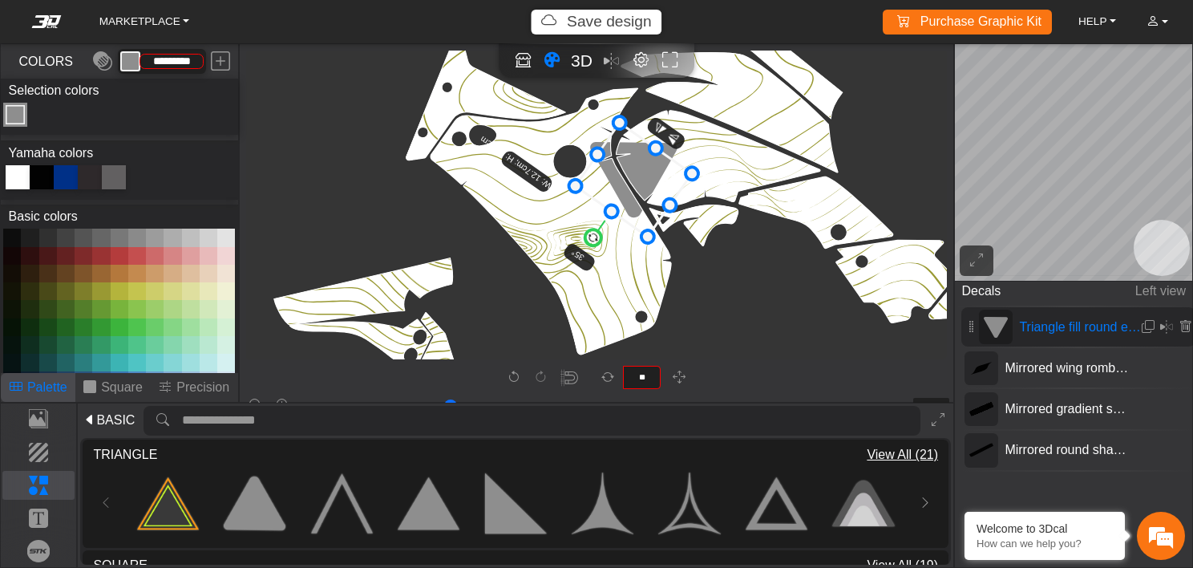
drag, startPoint x: 632, startPoint y: 251, endPoint x: 584, endPoint y: 252, distance: 48.1
click at [584, 252] on g "35° W: 12.7cm; H: 11.1cm" at bounding box center [582, 167] width 259 height 251
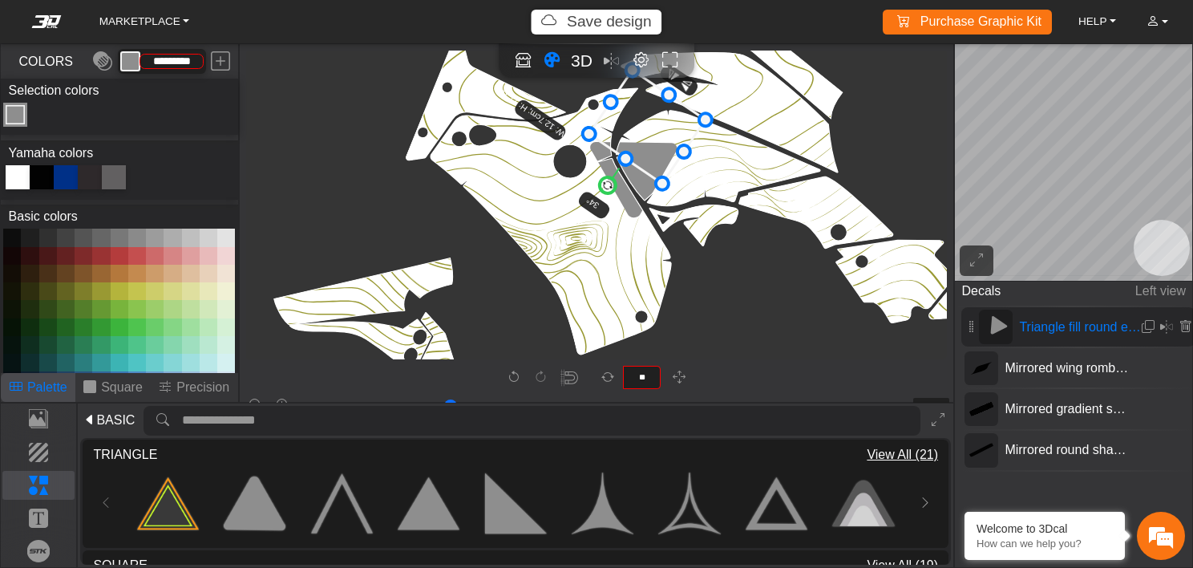
drag, startPoint x: 627, startPoint y: 180, endPoint x: 641, endPoint y: 127, distance: 54.7
click at [641, 127] on icon at bounding box center [647, 126] width 116 height 113
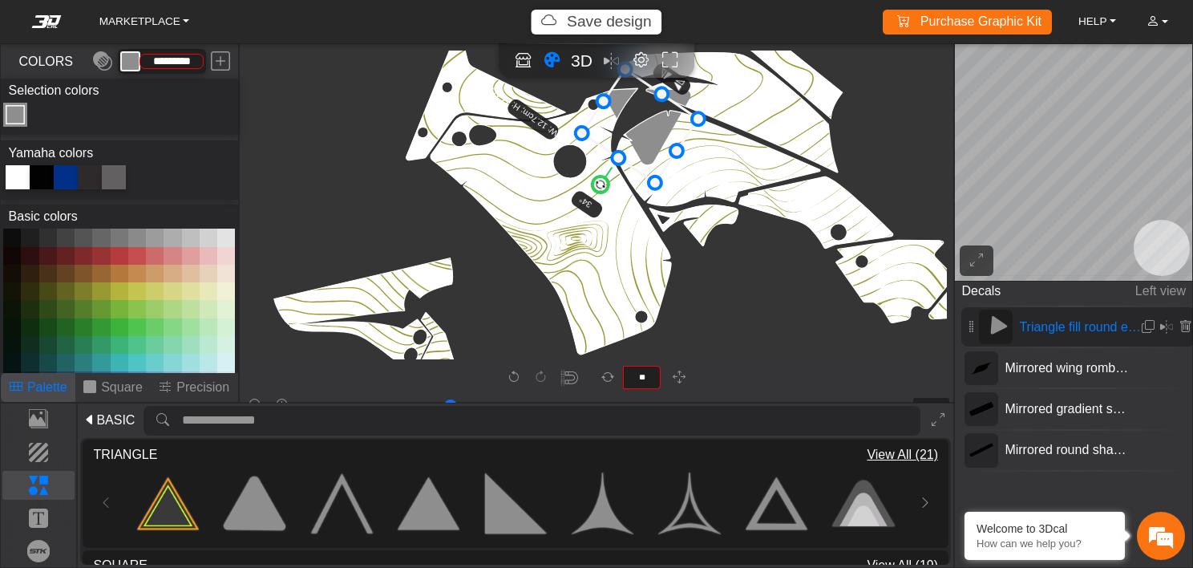
click at [634, 126] on icon at bounding box center [640, 125] width 116 height 113
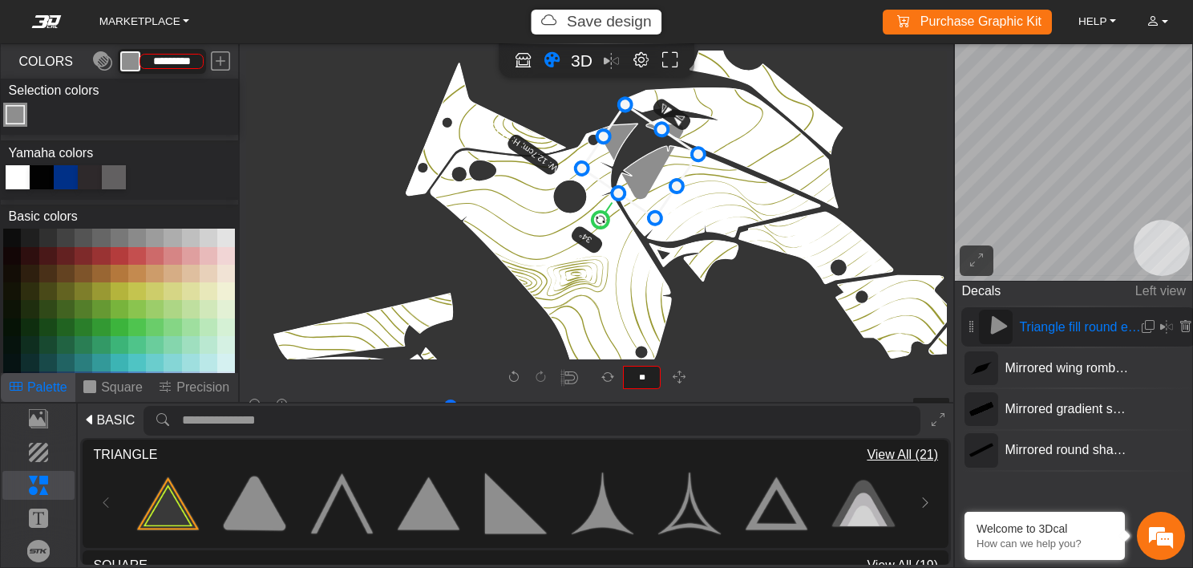
scroll to position [2254, 1688]
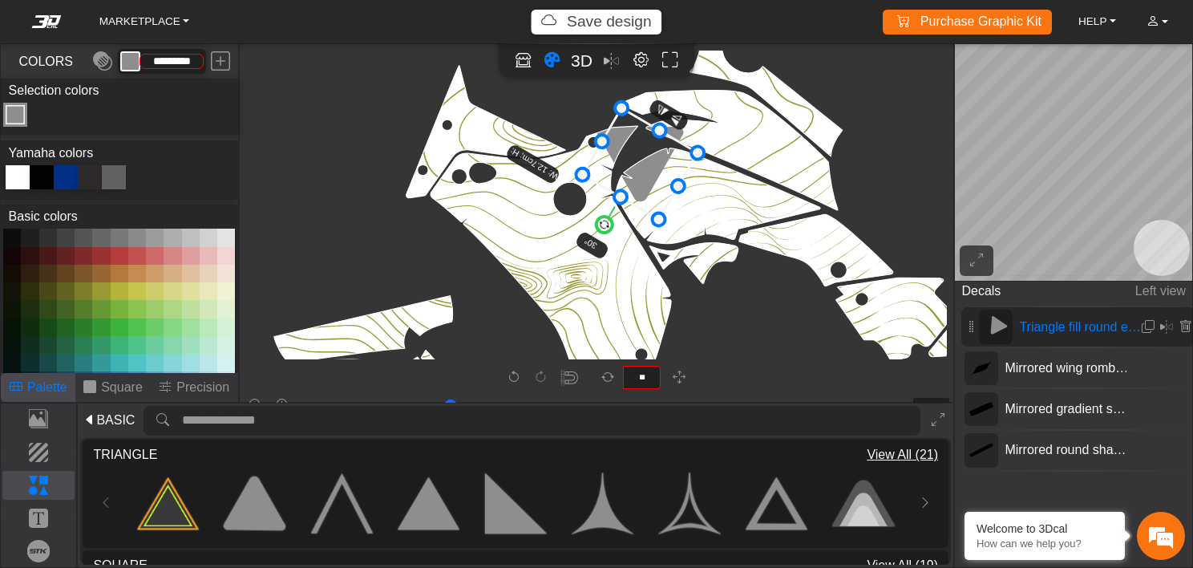
click at [606, 221] on circle at bounding box center [604, 224] width 22 height 22
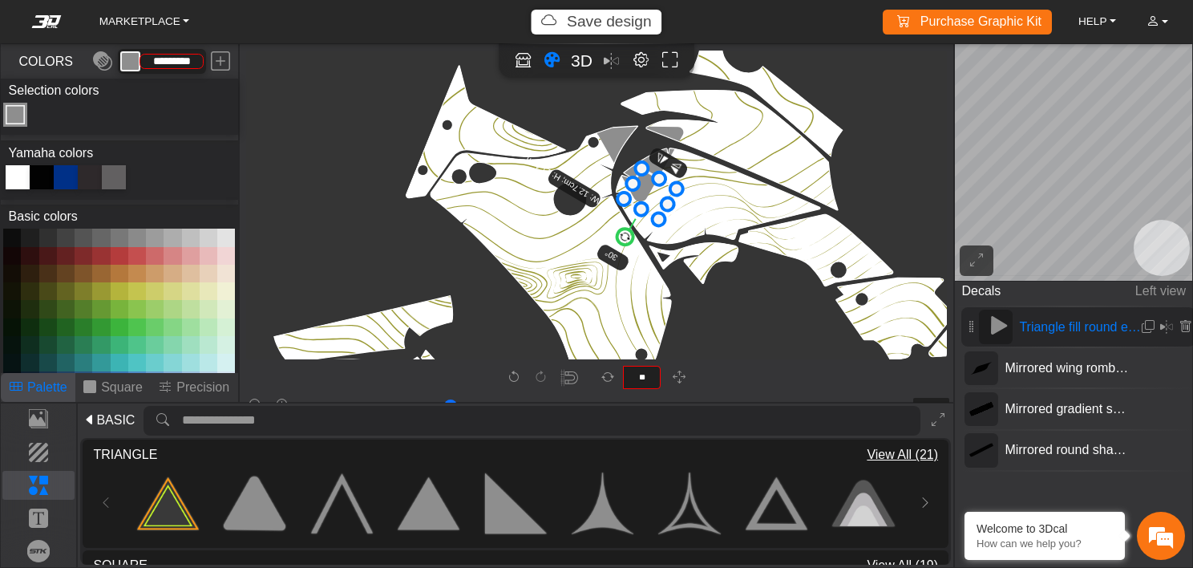
drag, startPoint x: 622, startPoint y: 103, endPoint x: 646, endPoint y: 159, distance: 60.3
drag, startPoint x: 654, startPoint y: 179, endPoint x: 667, endPoint y: 171, distance: 15.1
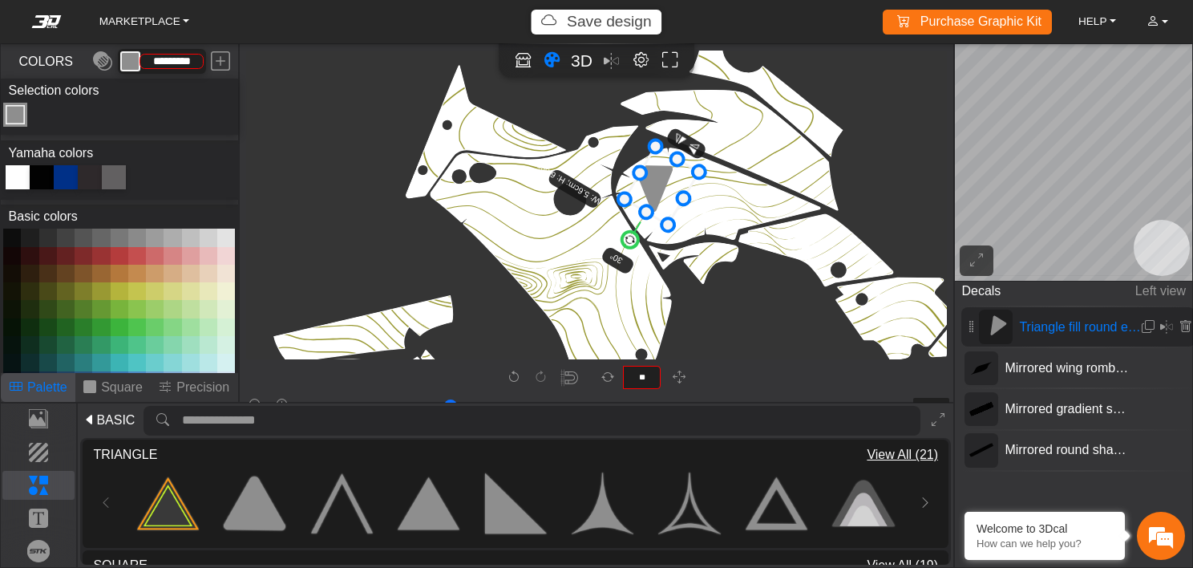
drag, startPoint x: 680, startPoint y: 173, endPoint x: 692, endPoint y: 174, distance: 12.1
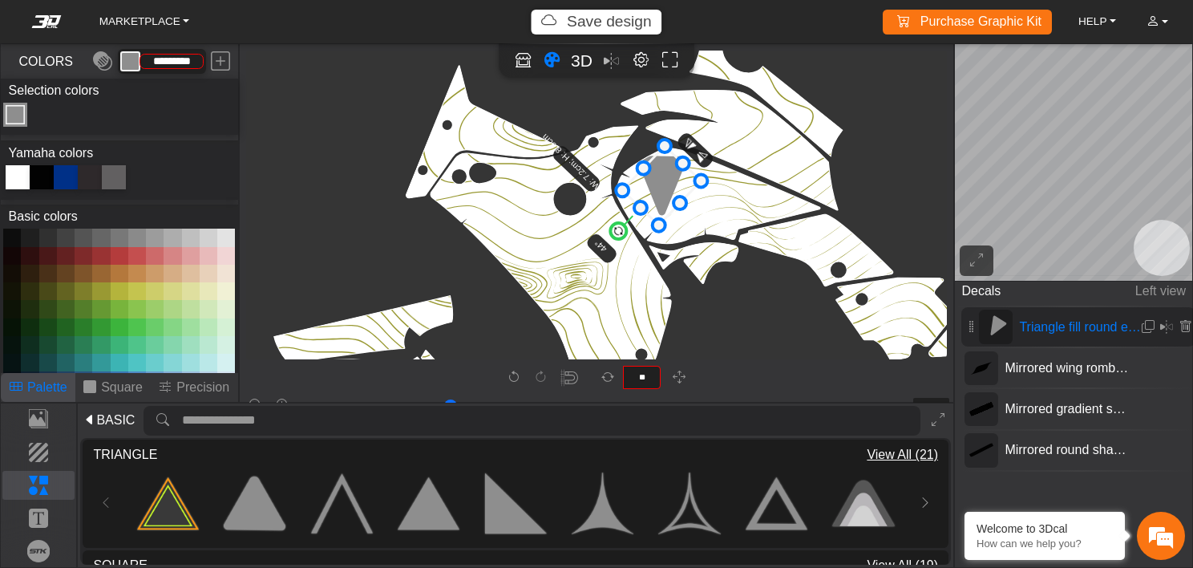
drag, startPoint x: 630, startPoint y: 237, endPoint x: 618, endPoint y: 231, distance: 13.6
click at [618, 231] on circle at bounding box center [618, 231] width 22 height 22
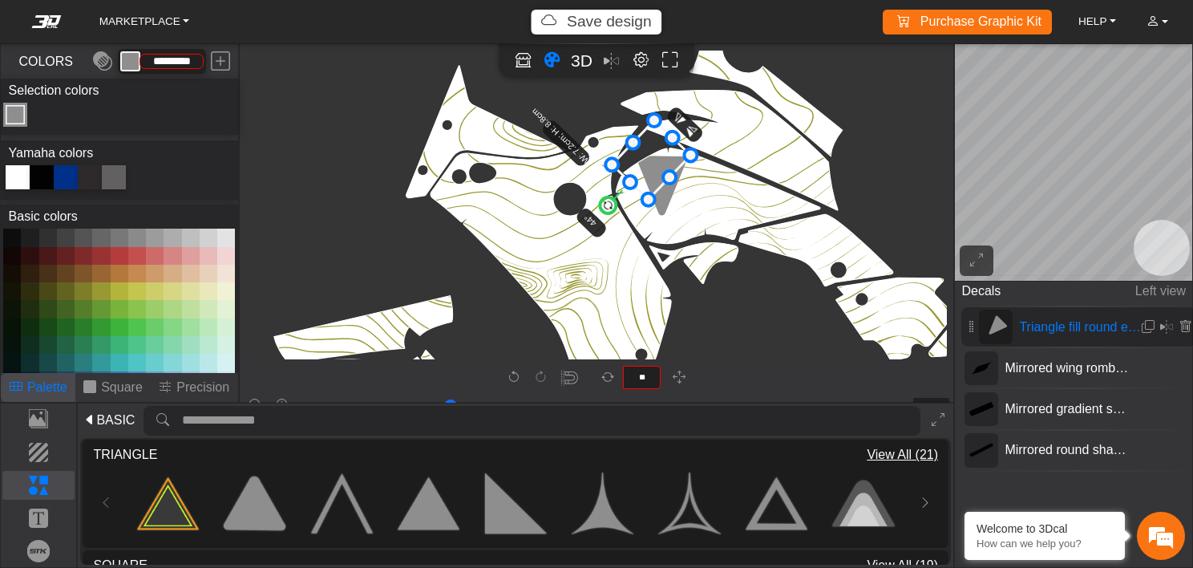
drag, startPoint x: 662, startPoint y: 172, endPoint x: 653, endPoint y: 144, distance: 28.9
click at [653, 144] on icon at bounding box center [651, 159] width 79 height 79
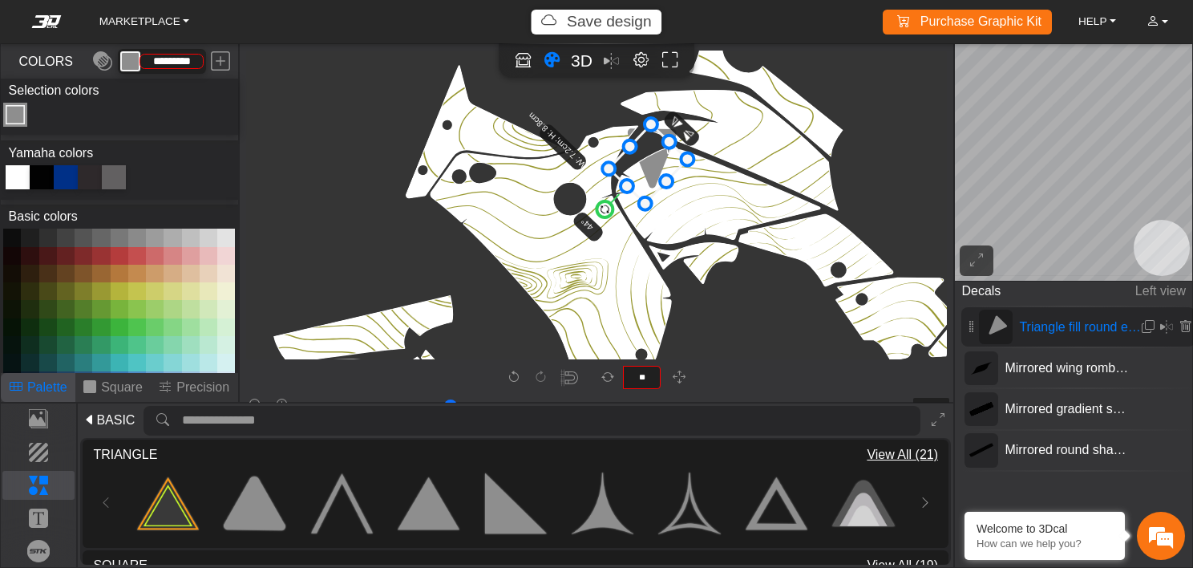
click at [650, 150] on icon at bounding box center [648, 163] width 79 height 79
click at [601, 214] on circle at bounding box center [606, 209] width 22 height 22
click at [602, 214] on circle at bounding box center [607, 210] width 22 height 22
type input "**"
click at [605, 214] on circle at bounding box center [608, 211] width 22 height 22
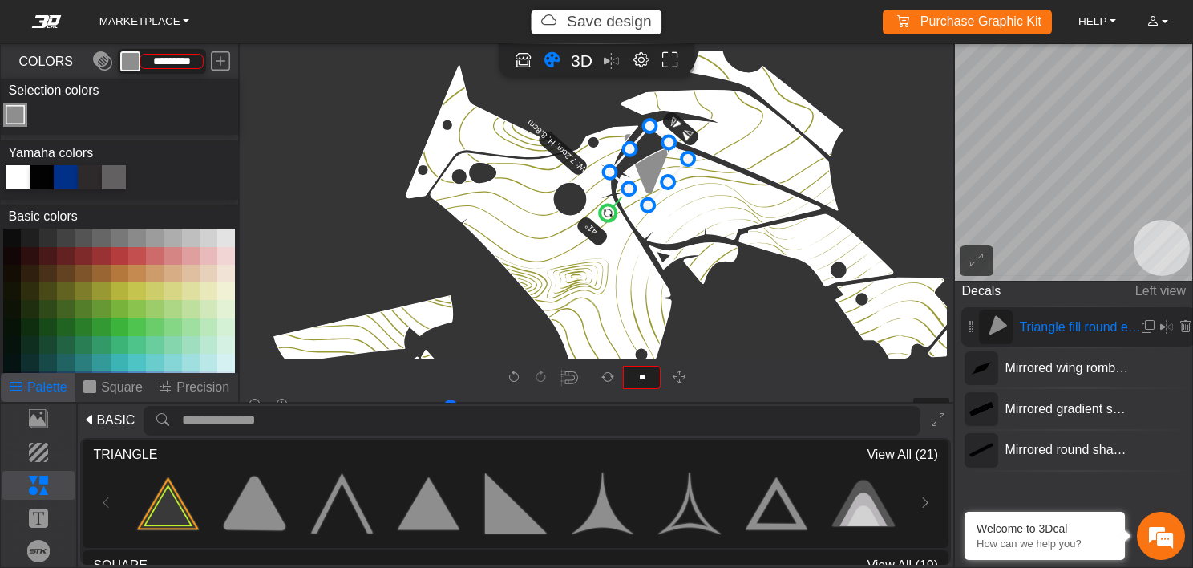
click at [663, 165] on icon at bounding box center [649, 165] width 79 height 79
click at [661, 164] on icon at bounding box center [647, 163] width 79 height 79
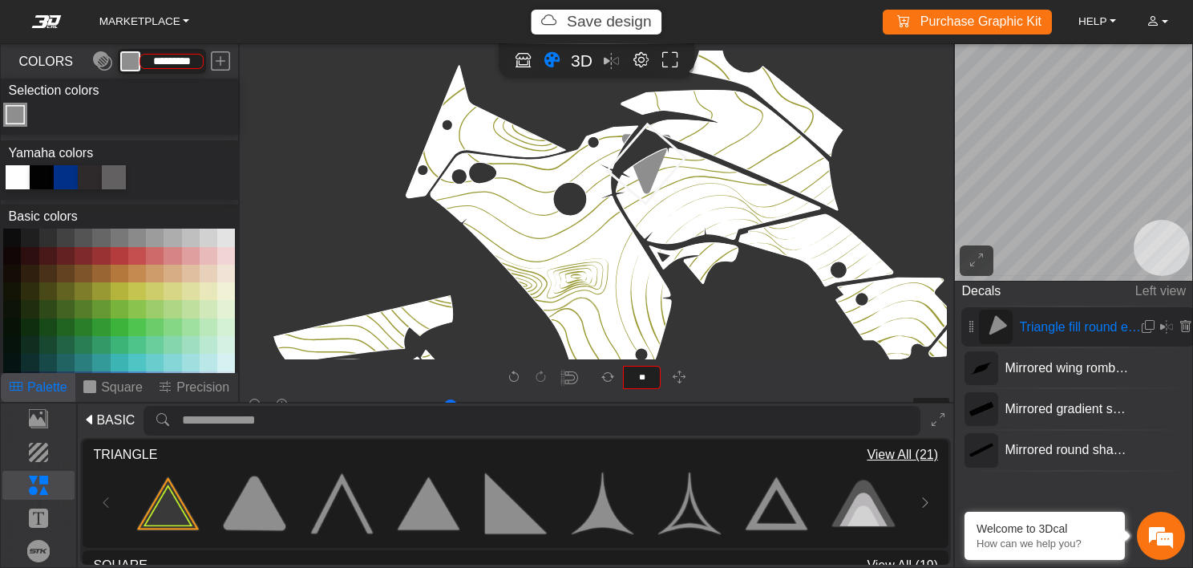
drag, startPoint x: 717, startPoint y: 203, endPoint x: 37, endPoint y: 177, distance: 680.6
click at [37, 177] on div at bounding box center [42, 177] width 24 height 24
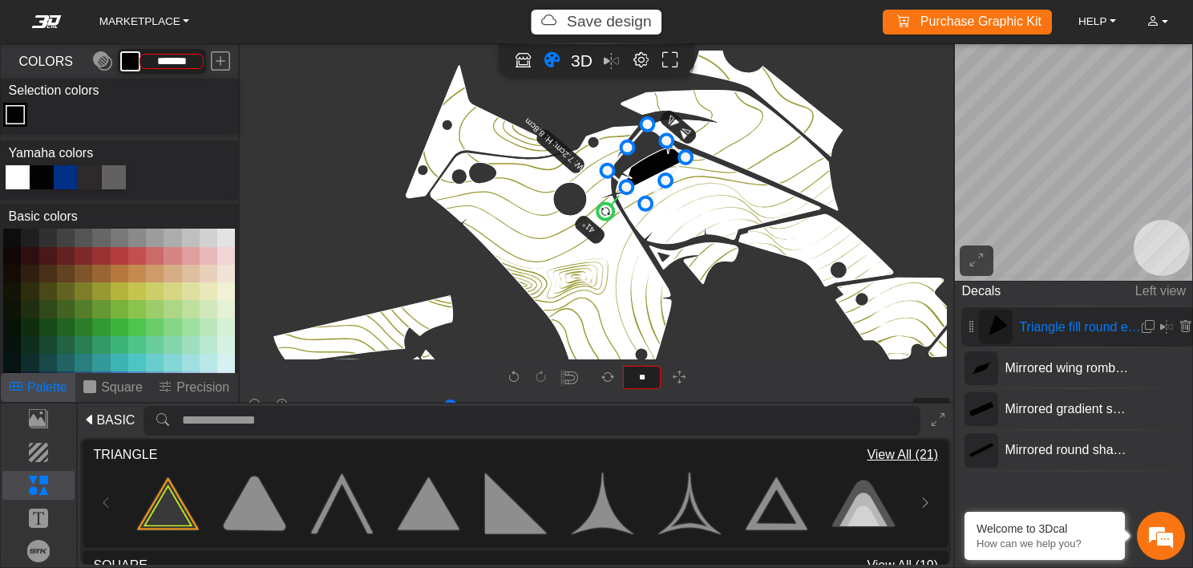
click at [18, 109] on div "Color Toggle" at bounding box center [15, 114] width 19 height 19
click at [92, 285] on button at bounding box center [101, 291] width 18 height 18
click at [115, 286] on button at bounding box center [120, 291] width 18 height 18
click at [135, 290] on button at bounding box center [137, 291] width 18 height 18
click at [151, 294] on button at bounding box center [155, 291] width 18 height 18
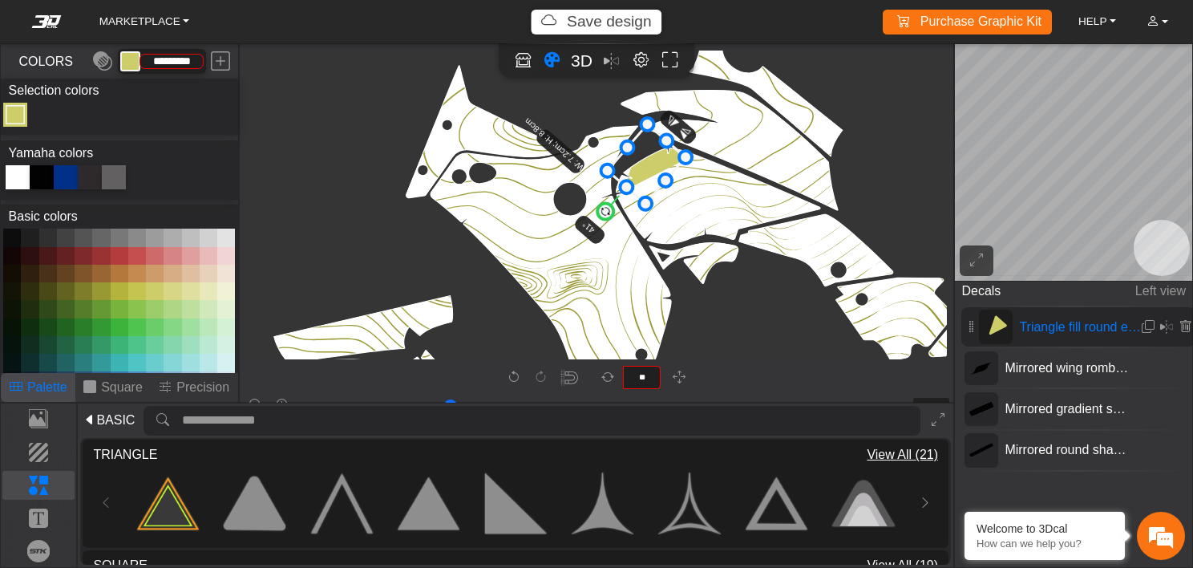
click at [136, 290] on button at bounding box center [137, 291] width 18 height 18
type input "*********"
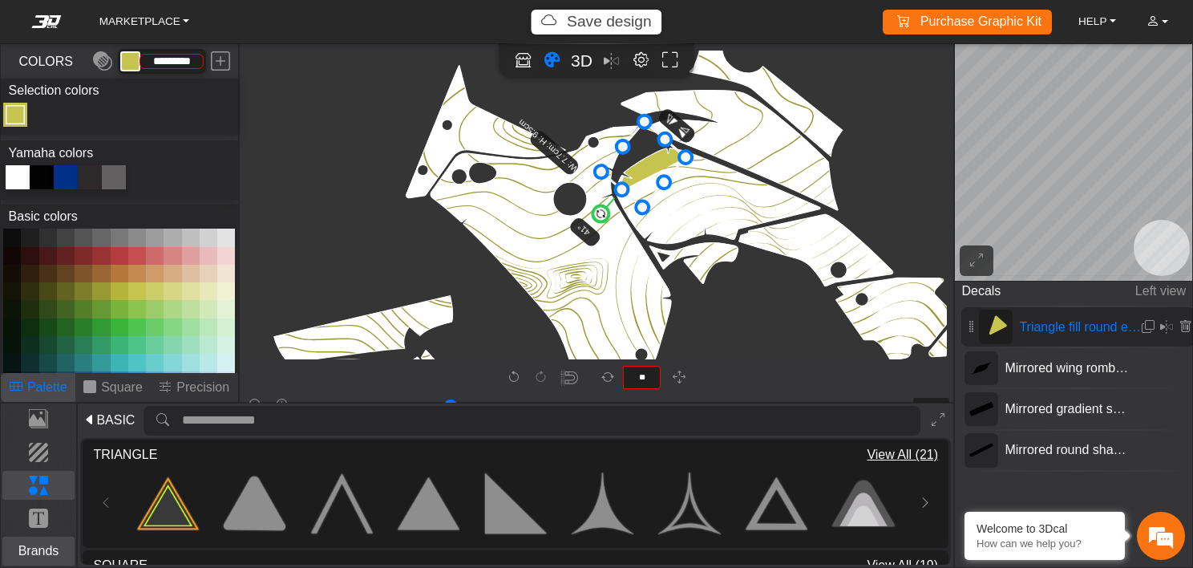
click at [40, 541] on p "Brands" at bounding box center [38, 550] width 71 height 19
type input "****"
type input "*********"
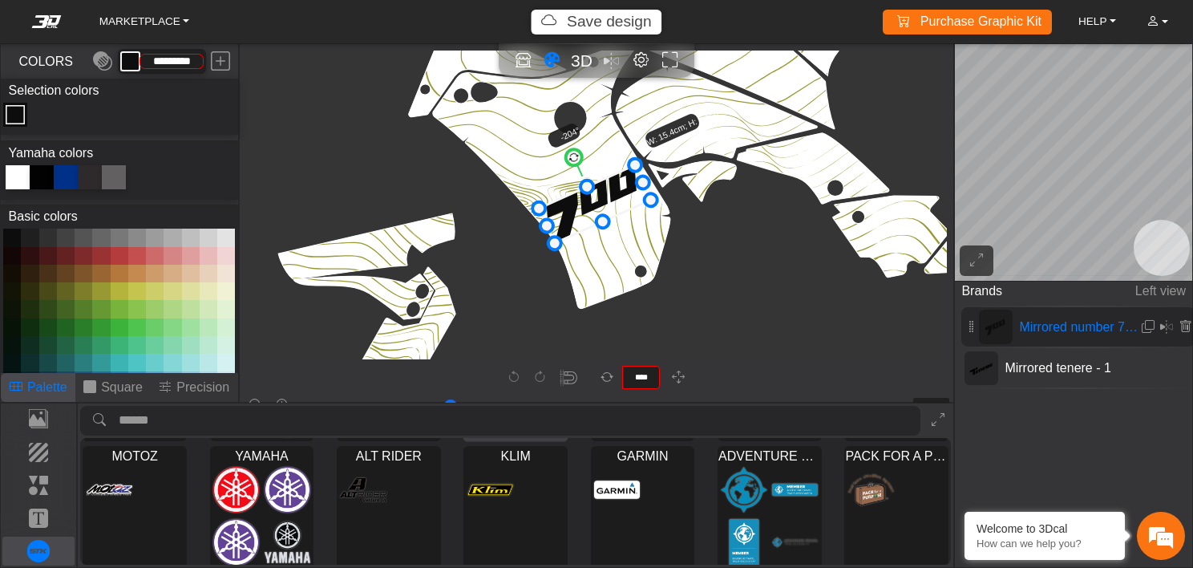
scroll to position [125, 0]
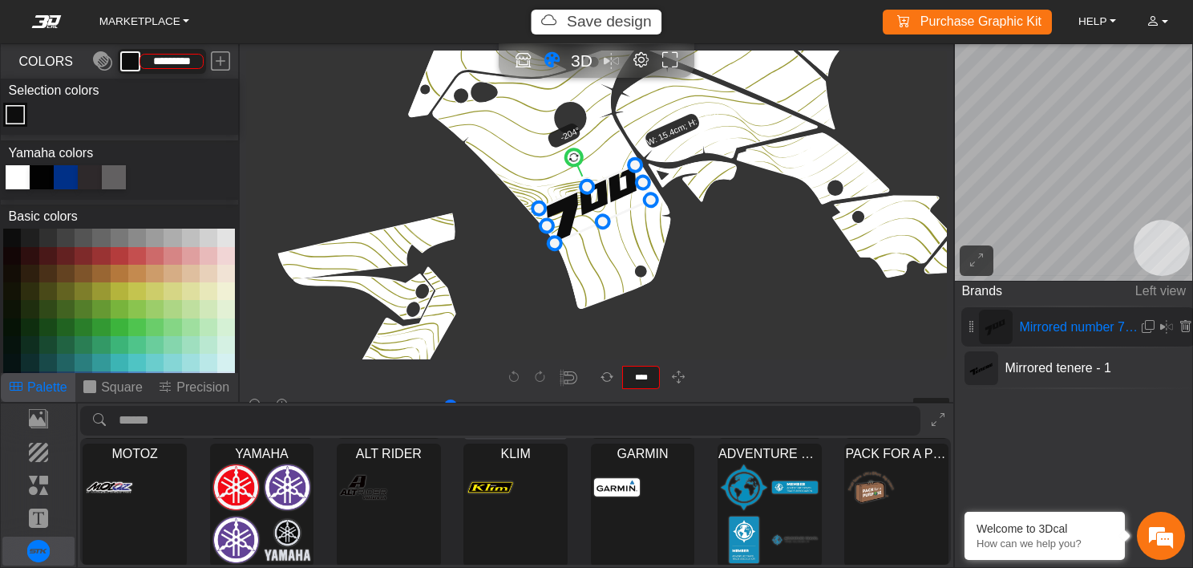
click at [533, 480] on div at bounding box center [515, 513] width 103 height 105
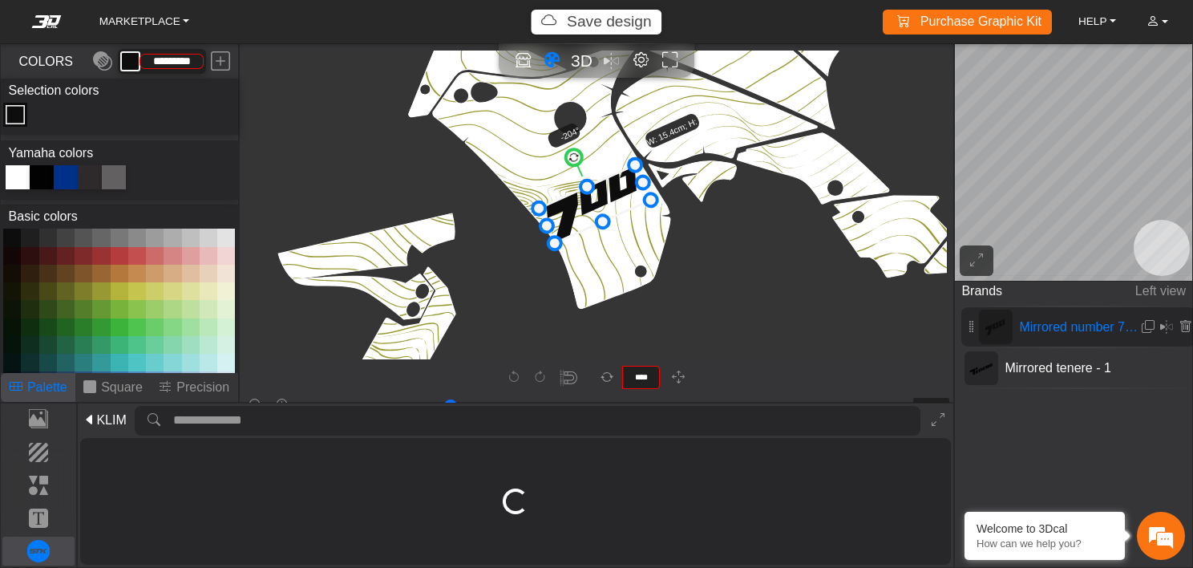
scroll to position [0, 0]
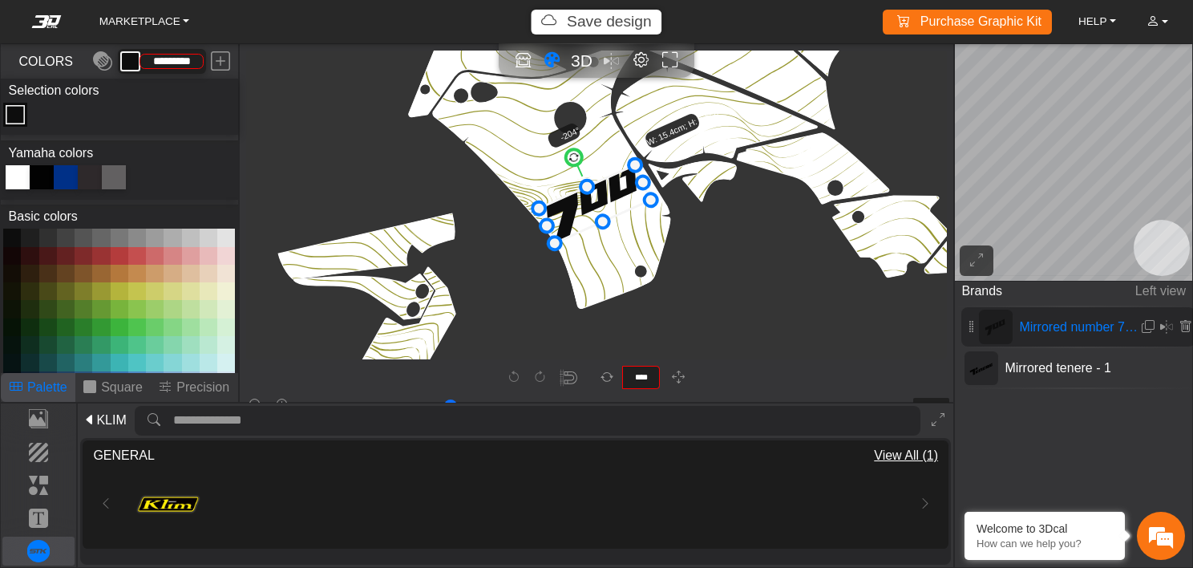
click at [107, 413] on span "KLIM" at bounding box center [111, 420] width 30 height 19
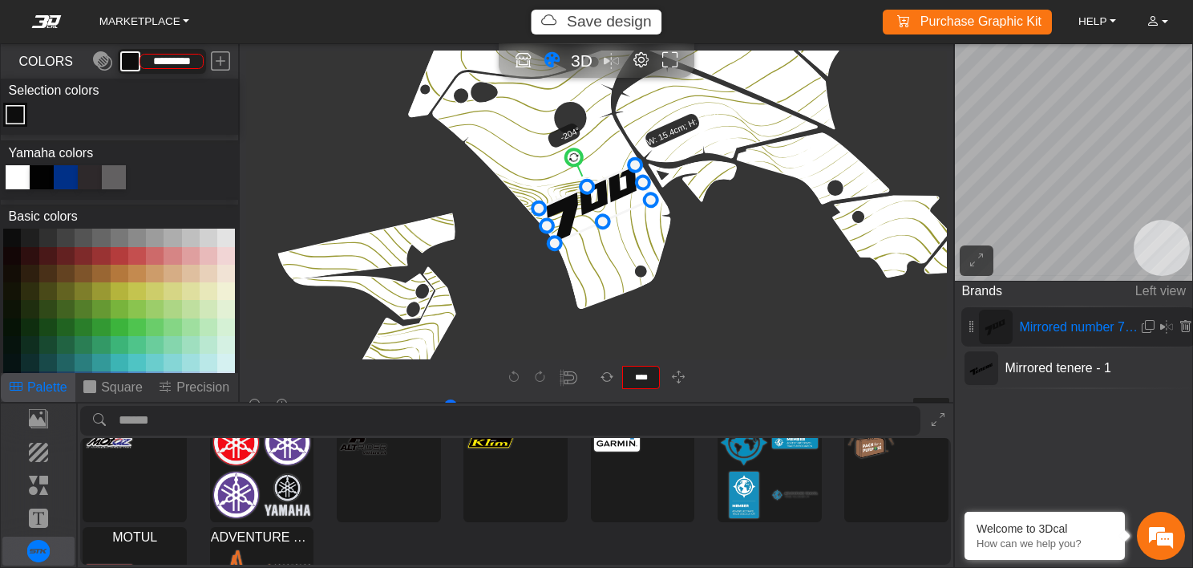
scroll to position [168, 0]
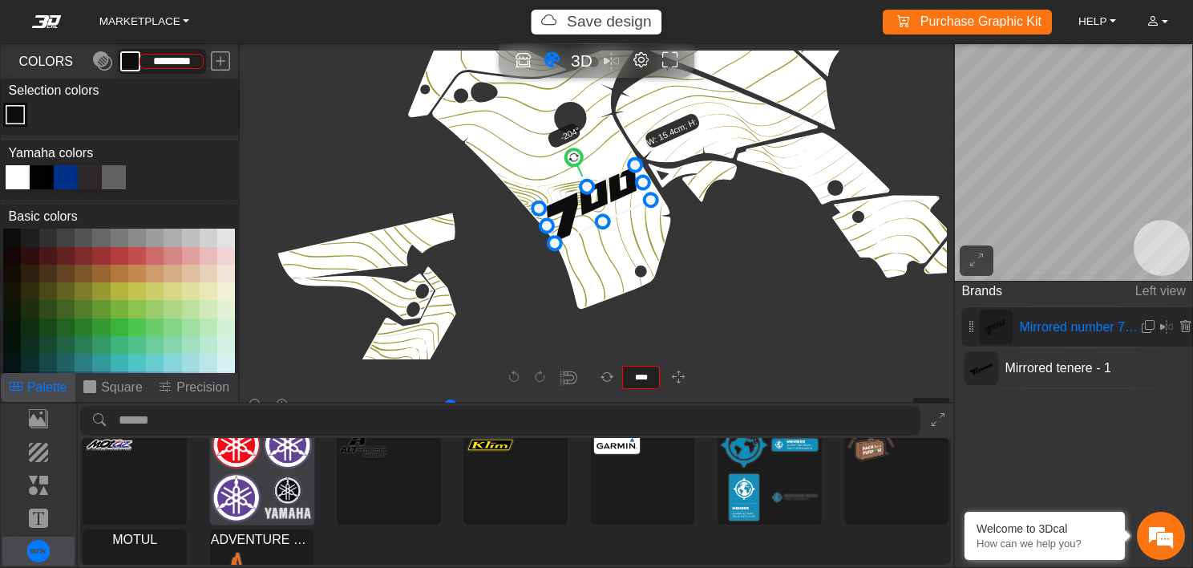
click at [273, 469] on div at bounding box center [261, 471] width 103 height 106
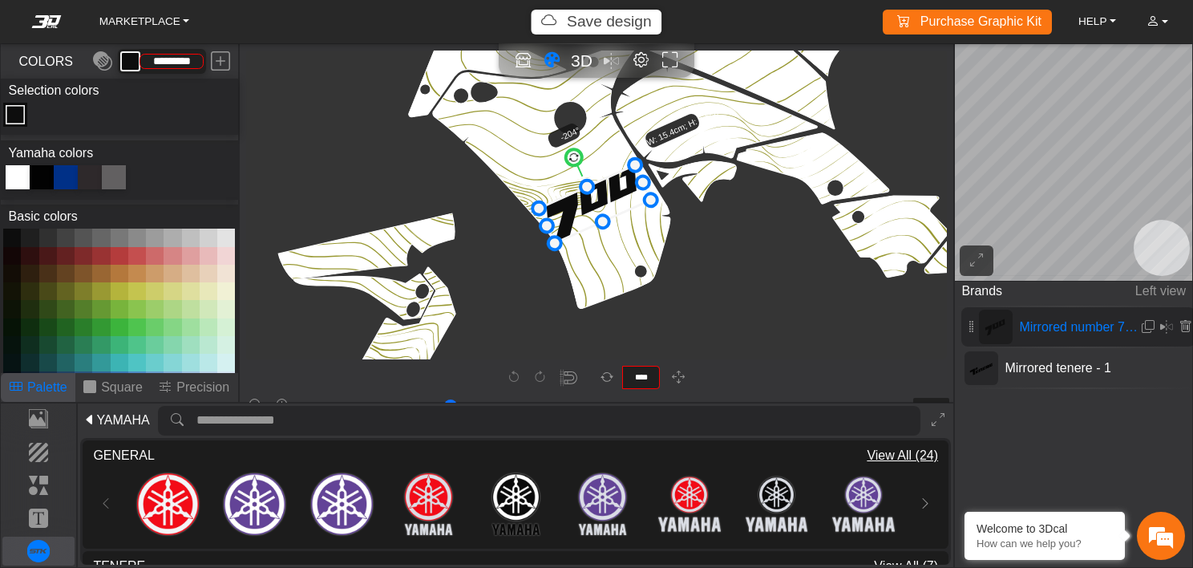
click at [905, 455] on span "View All (24)" at bounding box center [902, 455] width 71 height 19
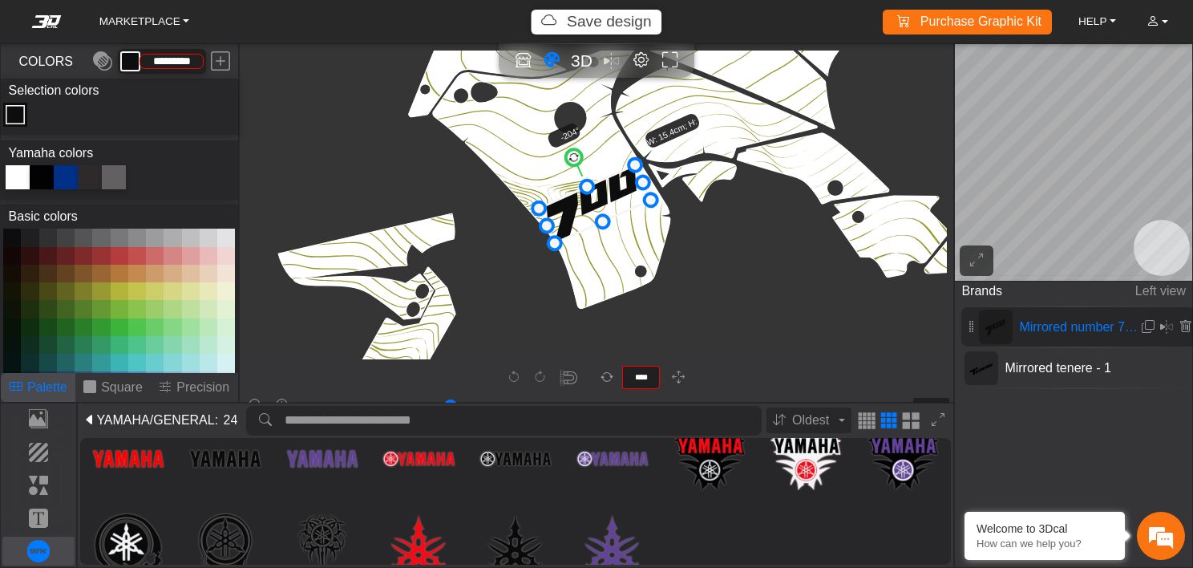
scroll to position [122, 0]
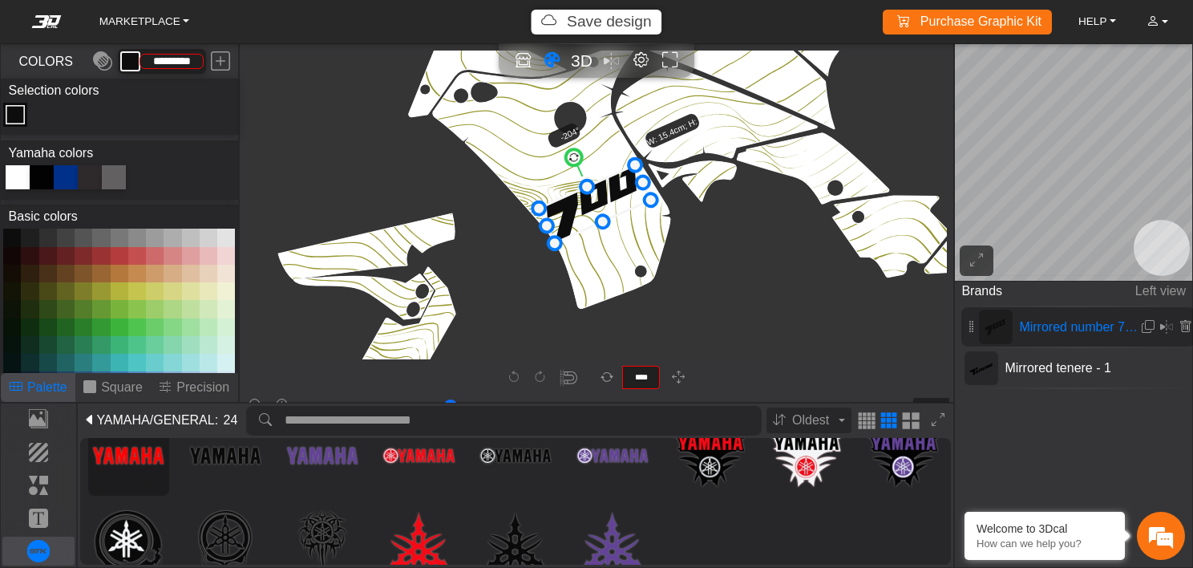
click at [146, 459] on img at bounding box center [128, 455] width 71 height 71
click at [146, 459] on img at bounding box center [128, 454] width 71 height 71
drag, startPoint x: 146, startPoint y: 459, endPoint x: 508, endPoint y: 109, distance: 503.1
click at [508, 109] on div "MARKETPLACE Save design Purchase Graphic Kit Purchase! HELP Video help center F…" at bounding box center [596, 284] width 1193 height 568
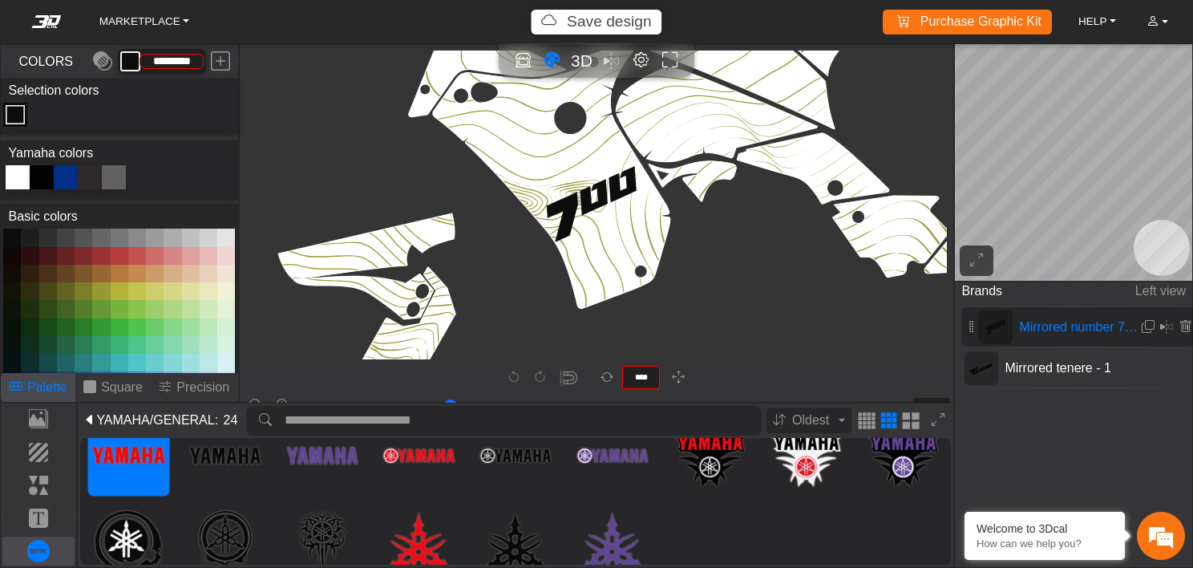
type input "*"
type input "**"
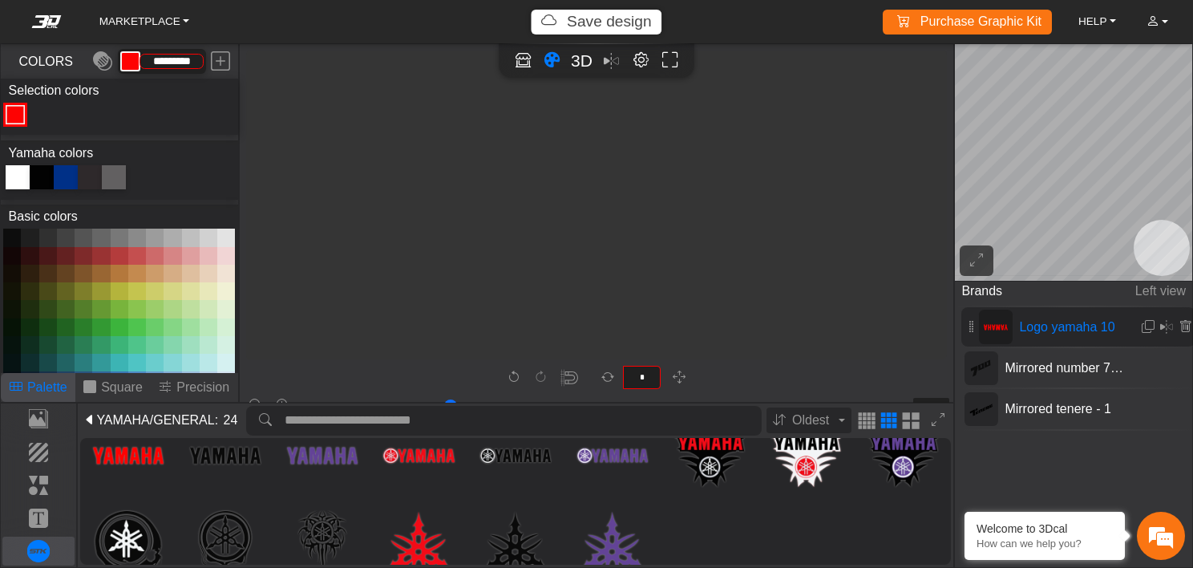
type input "*********"
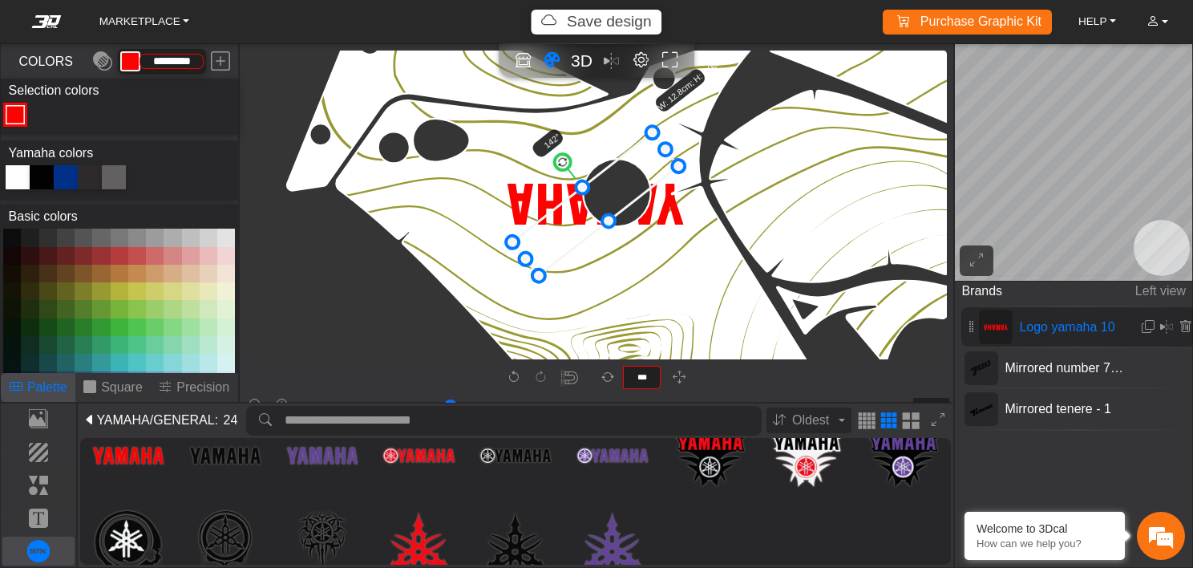
type input "***"
drag, startPoint x: 598, startPoint y: 250, endPoint x: 526, endPoint y: 103, distance: 163.6
click at [41, 180] on div at bounding box center [42, 177] width 24 height 24
type input "*******"
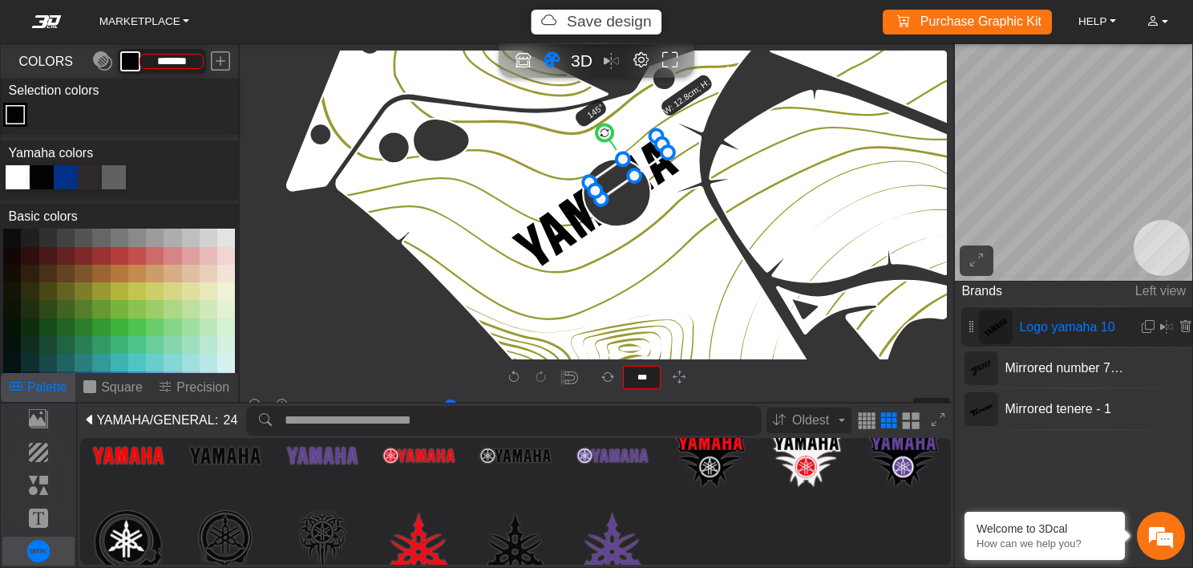
drag, startPoint x: 536, startPoint y: 269, endPoint x: 603, endPoint y: 196, distance: 99.3
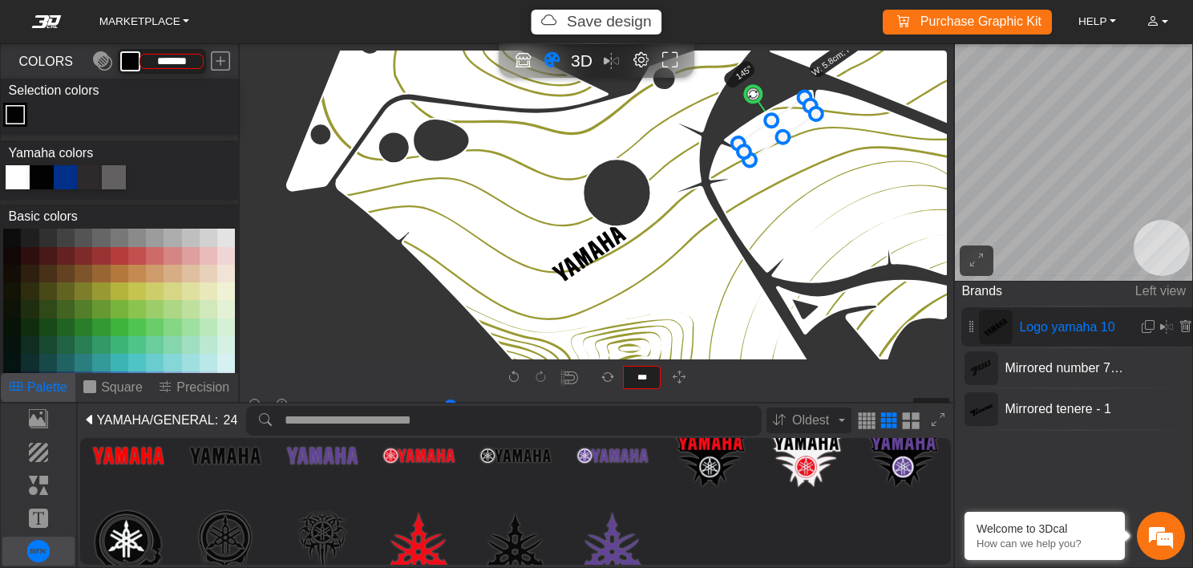
drag, startPoint x: 646, startPoint y: 154, endPoint x: 793, endPoint y: 115, distance: 151.7
click at [793, 115] on icon at bounding box center [778, 129] width 78 height 63
click at [751, 89] on circle at bounding box center [753, 93] width 22 height 22
type input "***"
click at [755, 90] on circle at bounding box center [755, 92] width 22 height 22
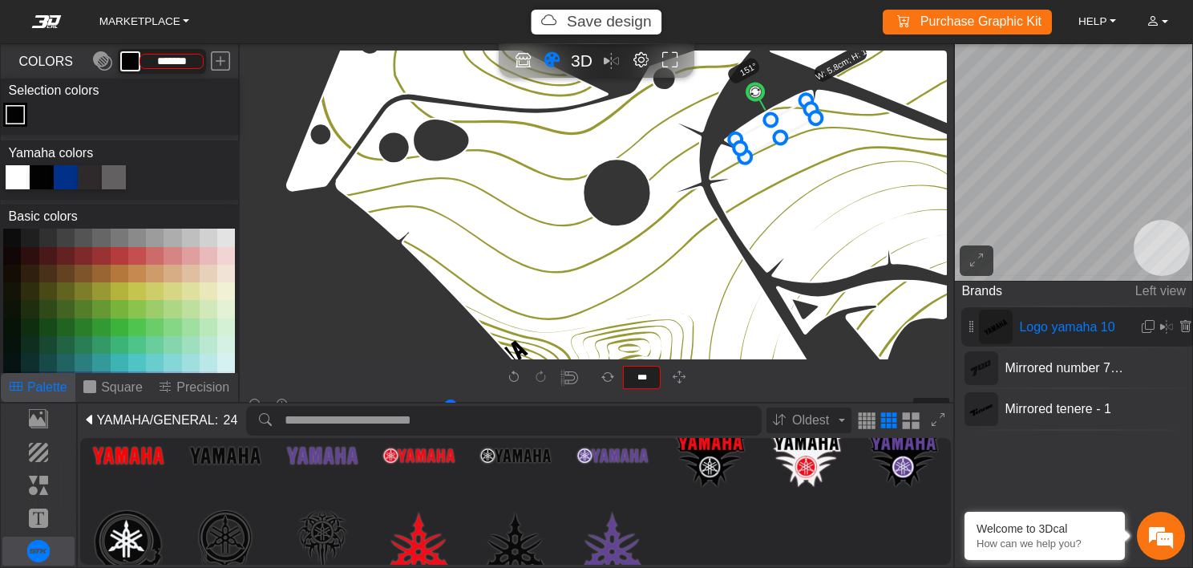
click at [15, 180] on div at bounding box center [18, 177] width 24 height 24
type input "*********"
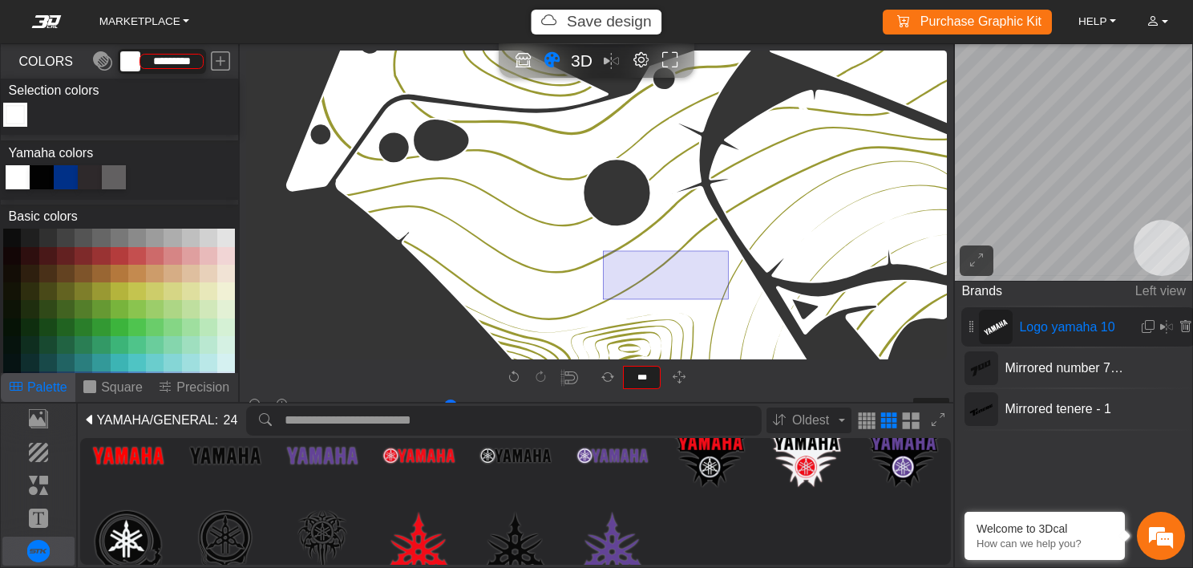
drag, startPoint x: 728, startPoint y: 250, endPoint x: 604, endPoint y: 298, distance: 133.0
click at [678, 379] on icon "button" at bounding box center [679, 378] width 13 height 14
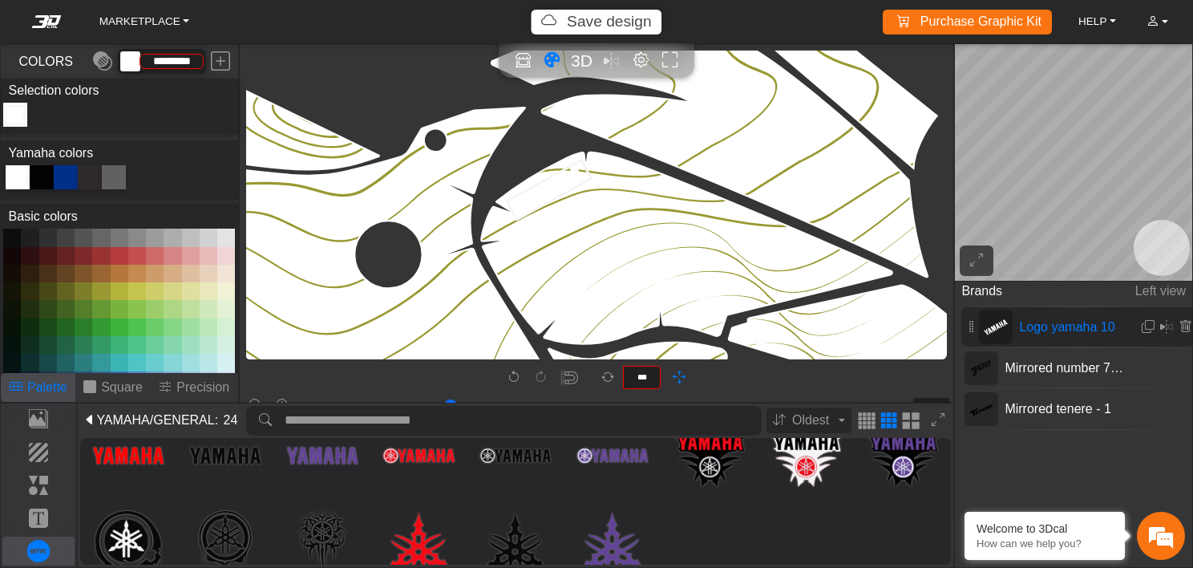
scroll to position [4634, 3931]
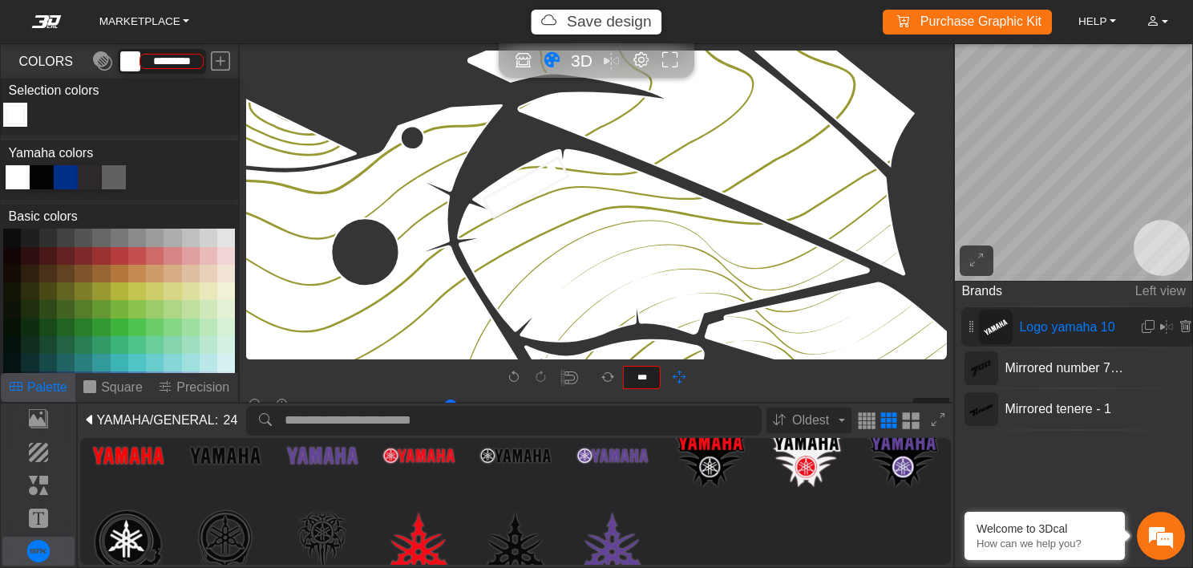
drag, startPoint x: 707, startPoint y: 272, endPoint x: 458, endPoint y: 334, distance: 256.2
click at [542, 168] on icon at bounding box center [526, 187] width 84 height 59
click at [540, 178] on icon at bounding box center [526, 187] width 90 height 63
click at [35, 488] on p "Elements" at bounding box center [38, 485] width 71 height 19
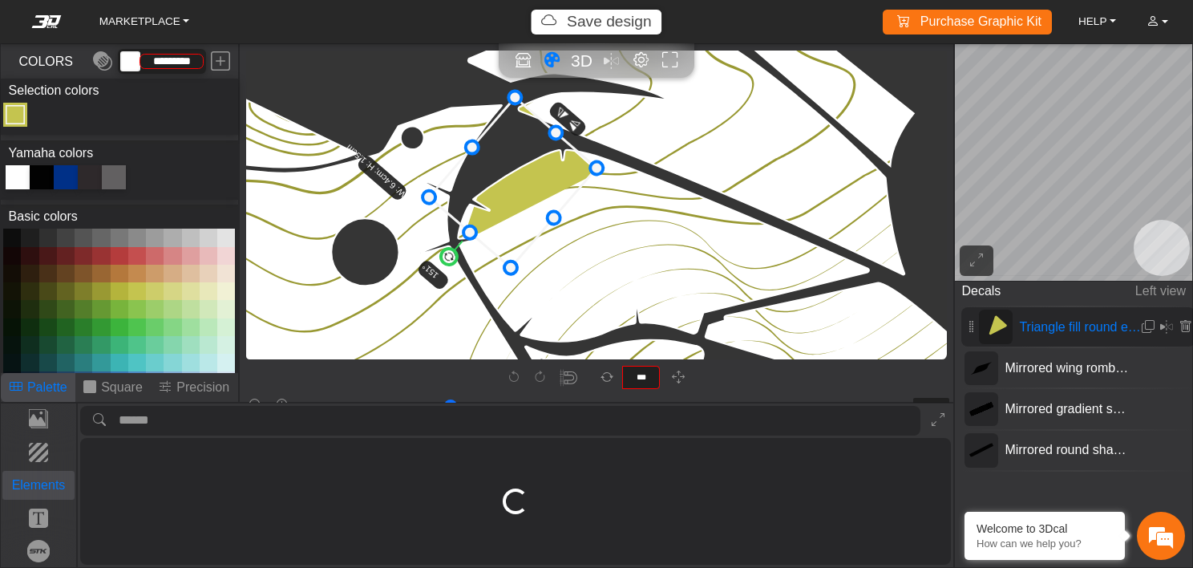
type input "**"
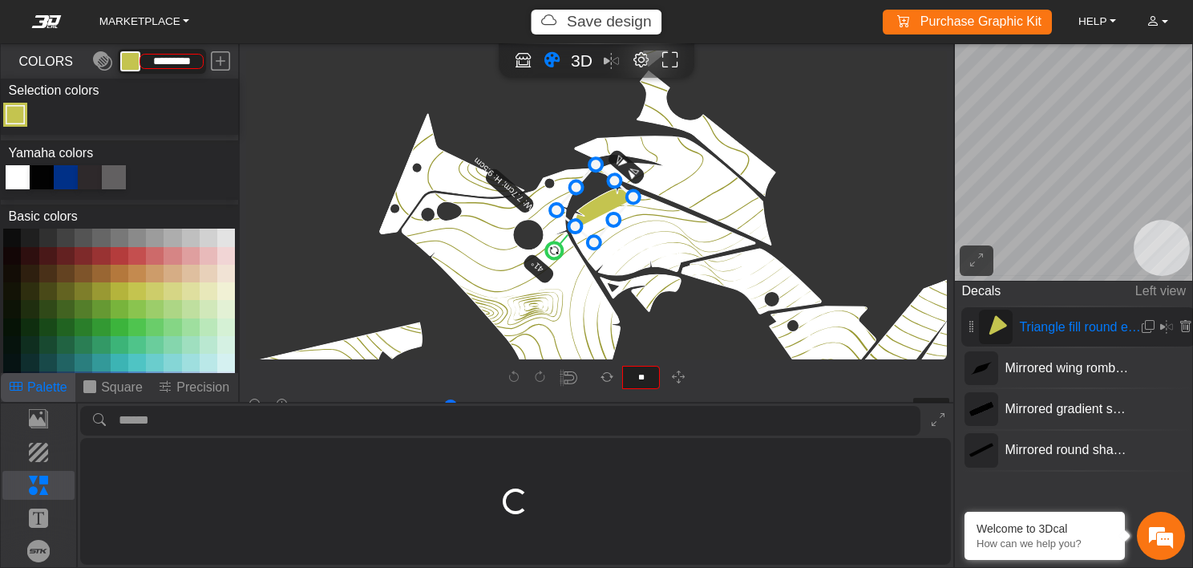
click at [119, 293] on button at bounding box center [120, 291] width 18 height 18
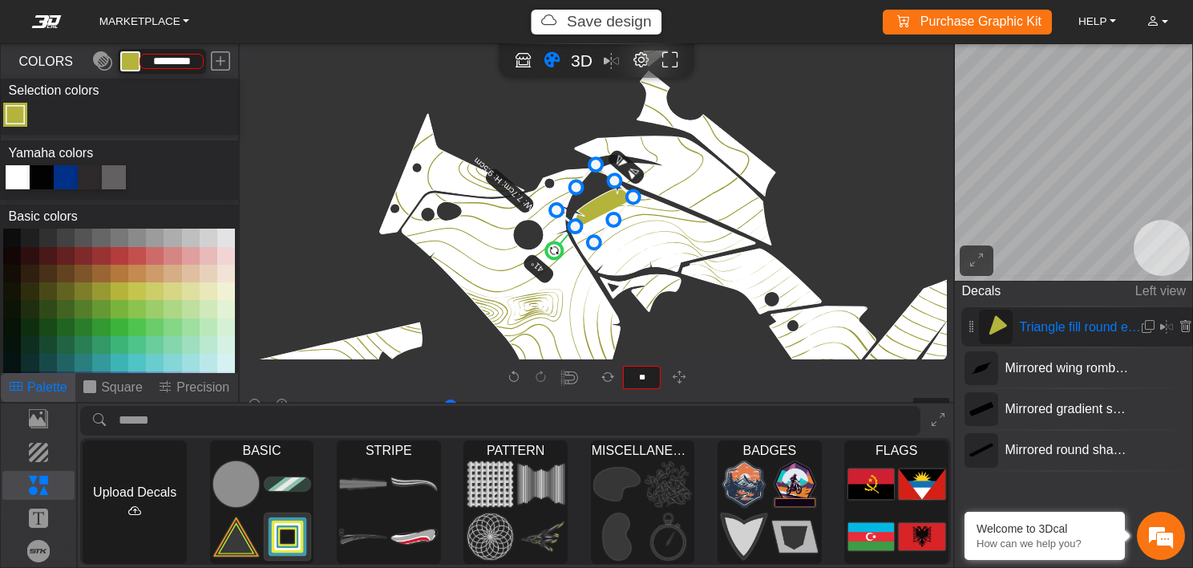
click at [103, 292] on button at bounding box center [101, 291] width 18 height 18
type input "*********"
click at [38, 509] on p "Text" at bounding box center [38, 517] width 71 height 19
type input "**"
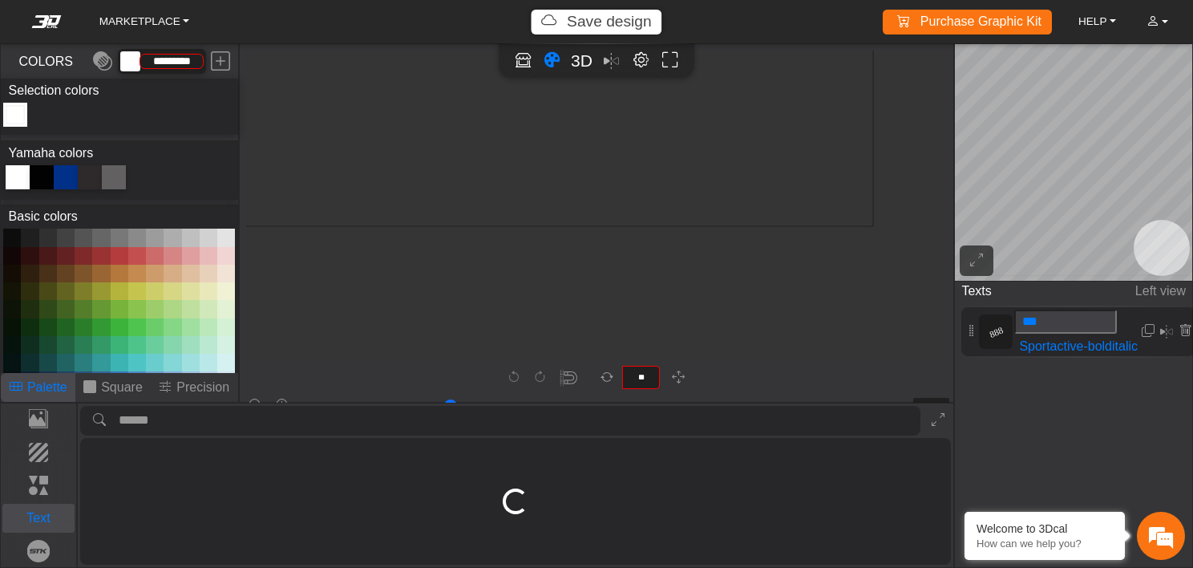
type input "*********"
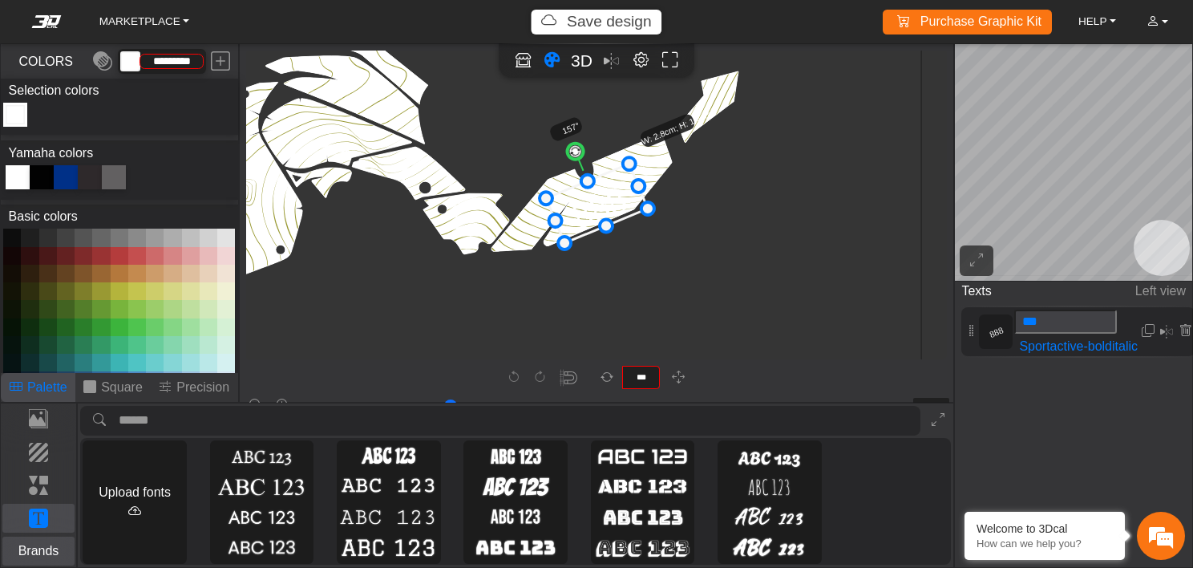
click at [36, 549] on p "Brands" at bounding box center [38, 550] width 71 height 19
type input "***"
type input "**"
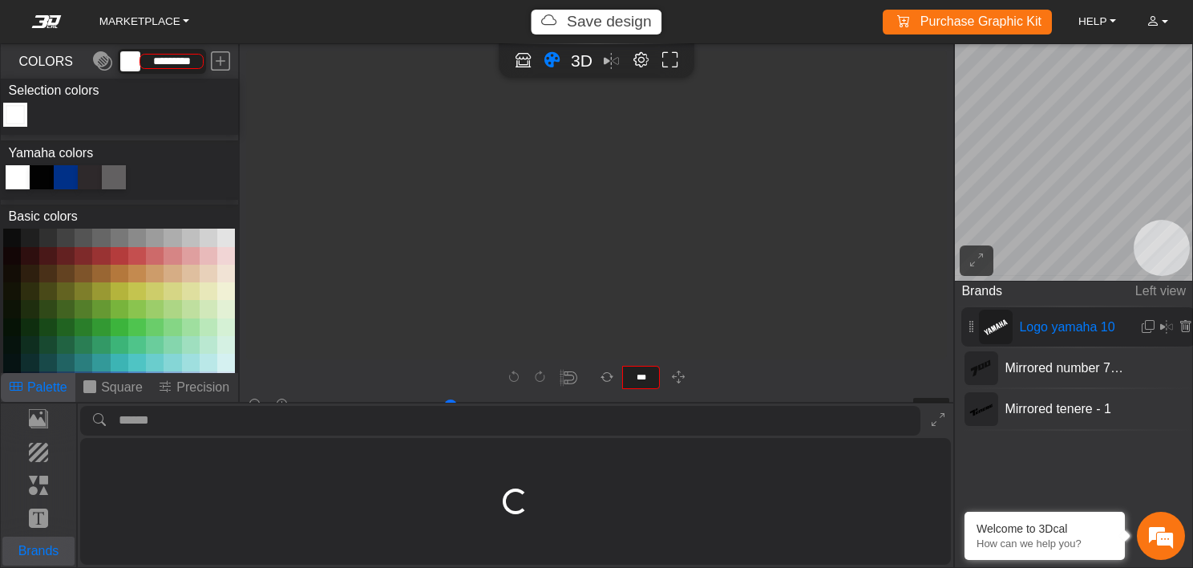
scroll to position [5819, 4922]
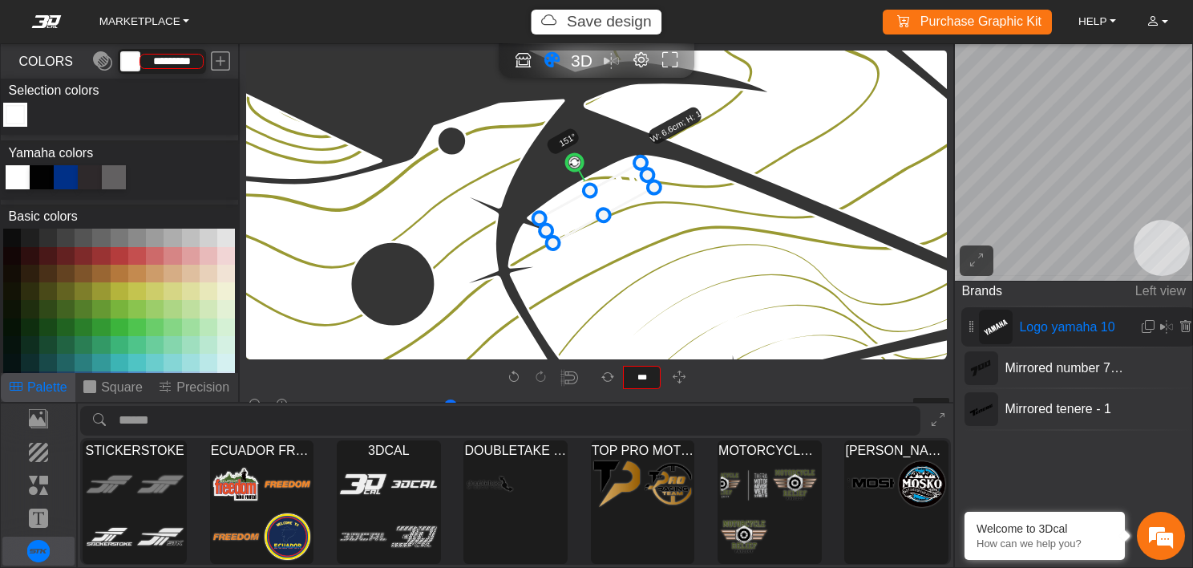
click at [610, 189] on icon at bounding box center [597, 203] width 115 height 80
click at [579, 67] on span "3D" at bounding box center [582, 60] width 22 height 18
type input "**"
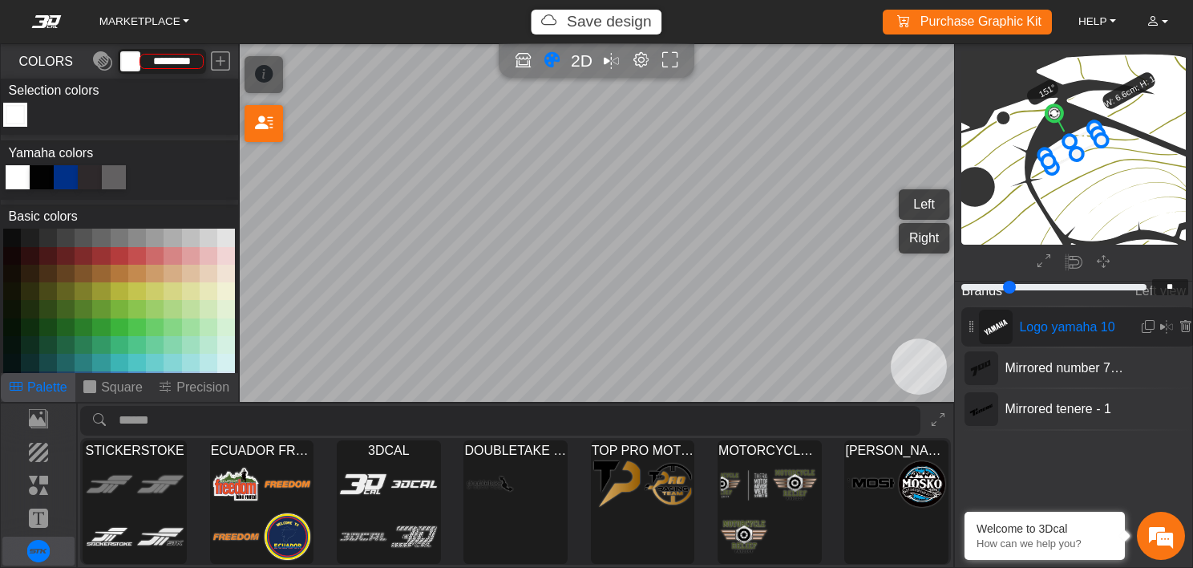
scroll to position [2779, 2428]
click at [50, 478] on p "Elements" at bounding box center [38, 485] width 71 height 19
type input "**"
type input "*********"
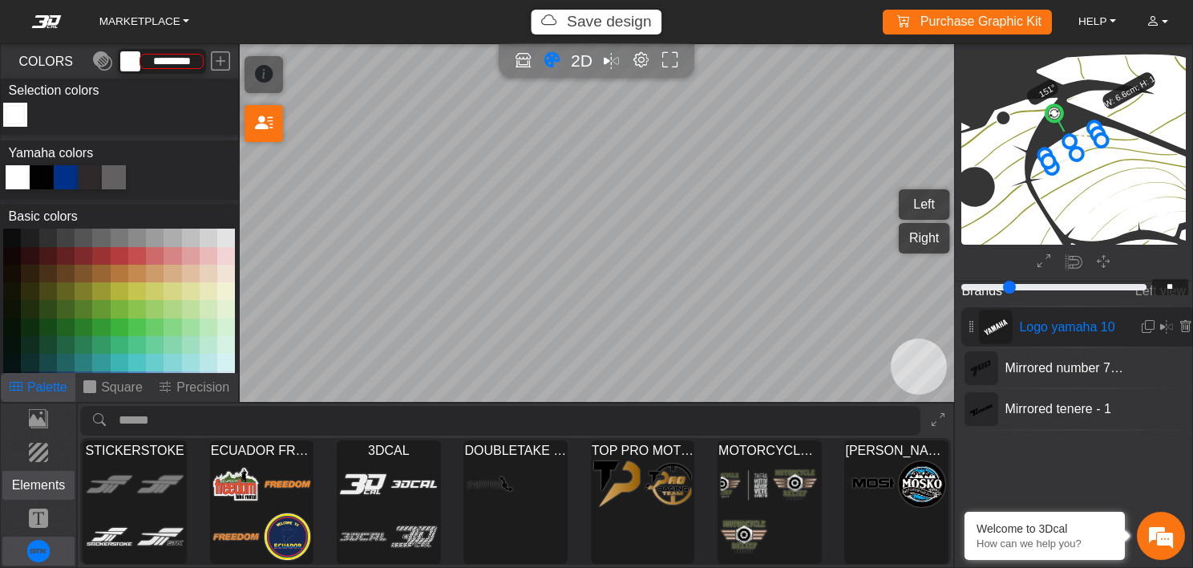
scroll to position [1231, 1059]
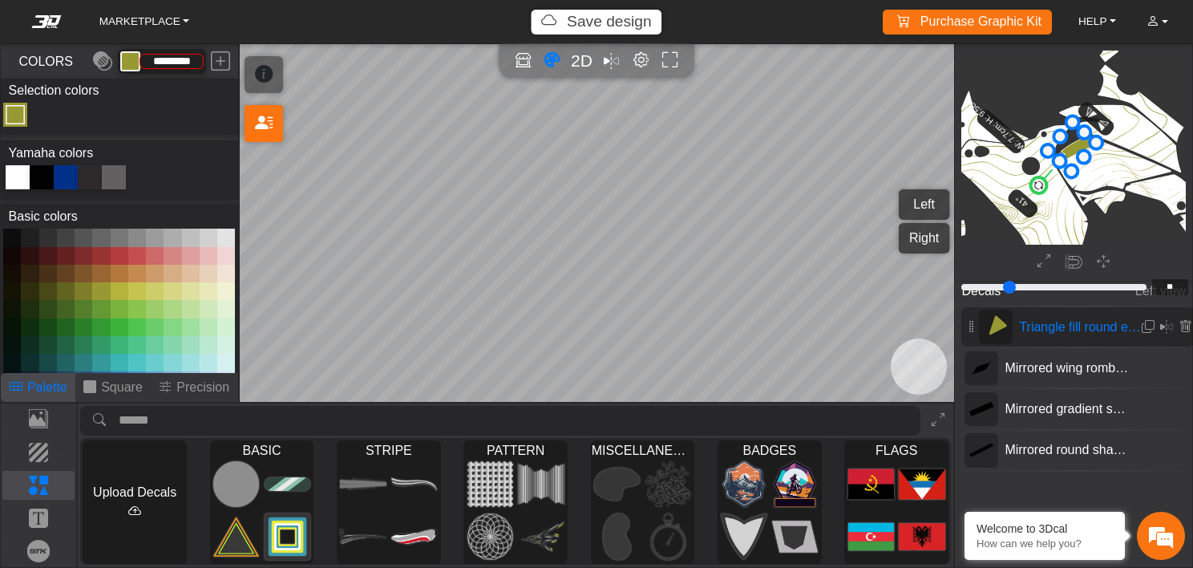
type input "*"
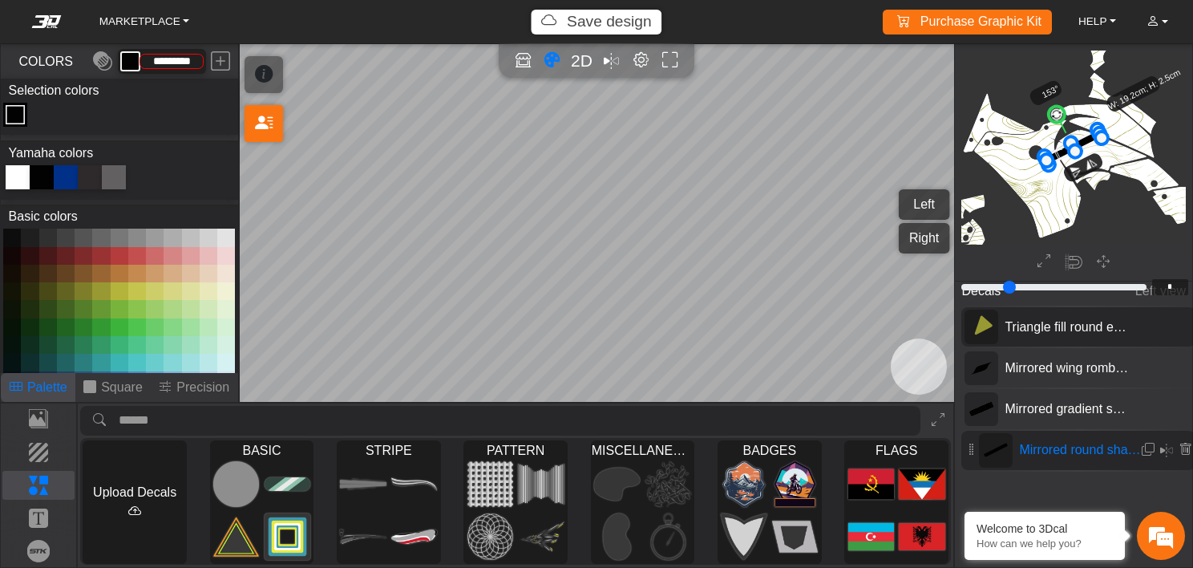
click at [1036, 326] on span "Triangle fill round edge" at bounding box center [1066, 327] width 137 height 19
type input "**"
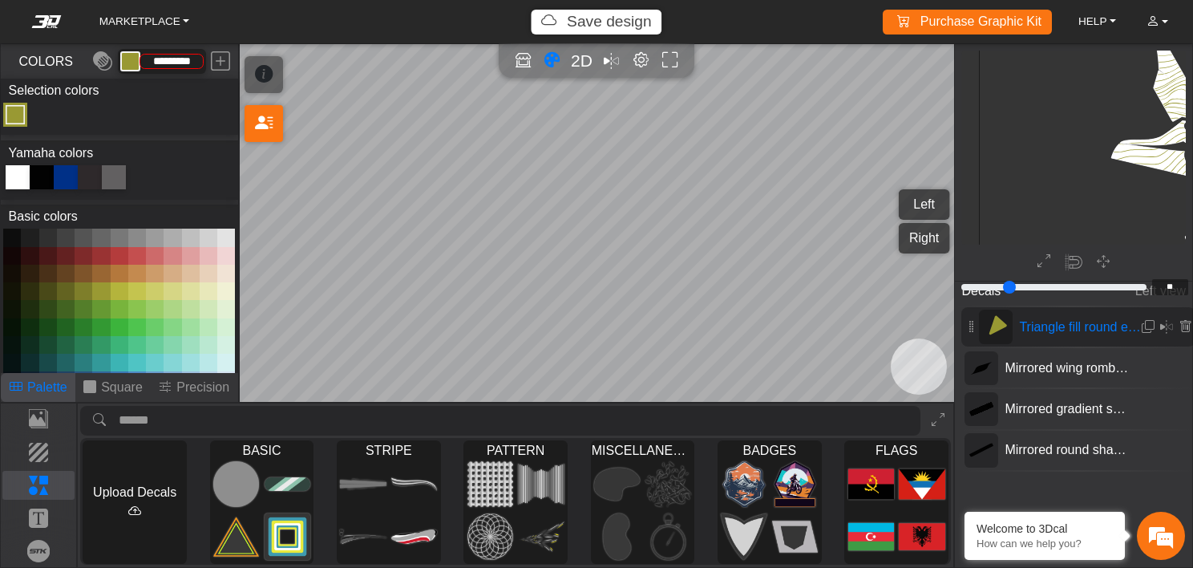
scroll to position [1231, 1059]
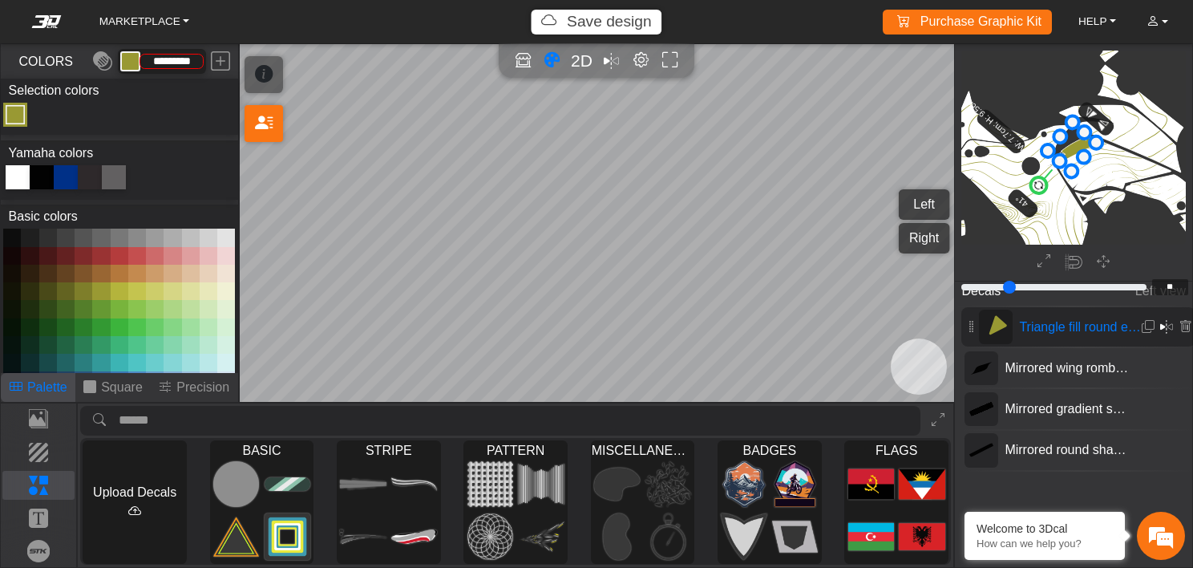
click at [1161, 322] on em at bounding box center [1166, 327] width 13 height 19
click at [919, 239] on button "Right" at bounding box center [924, 238] width 51 height 30
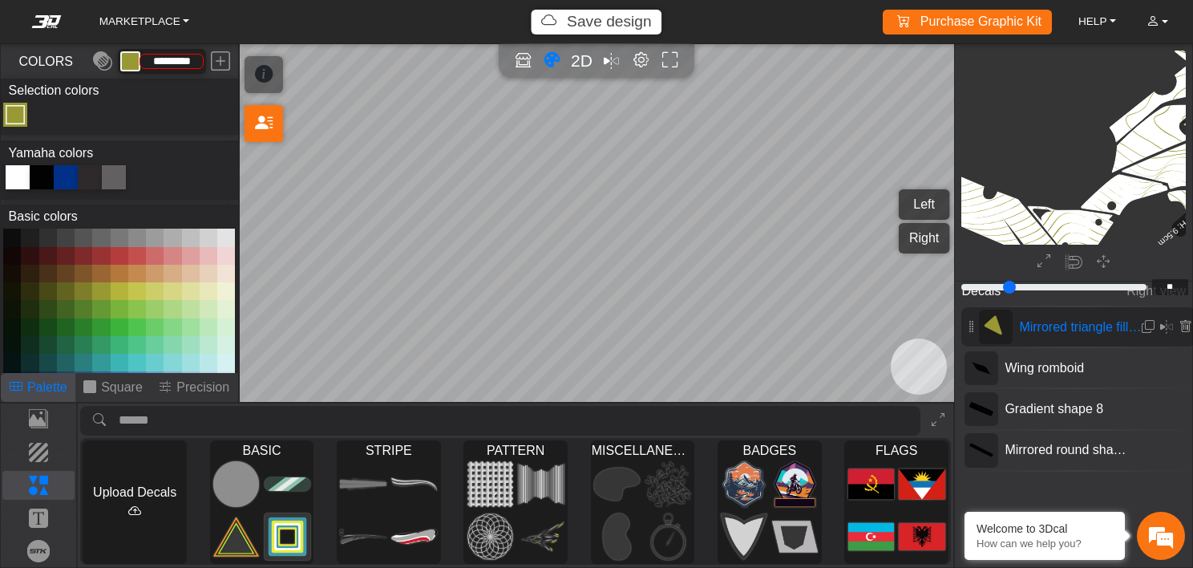
scroll to position [1228, 1204]
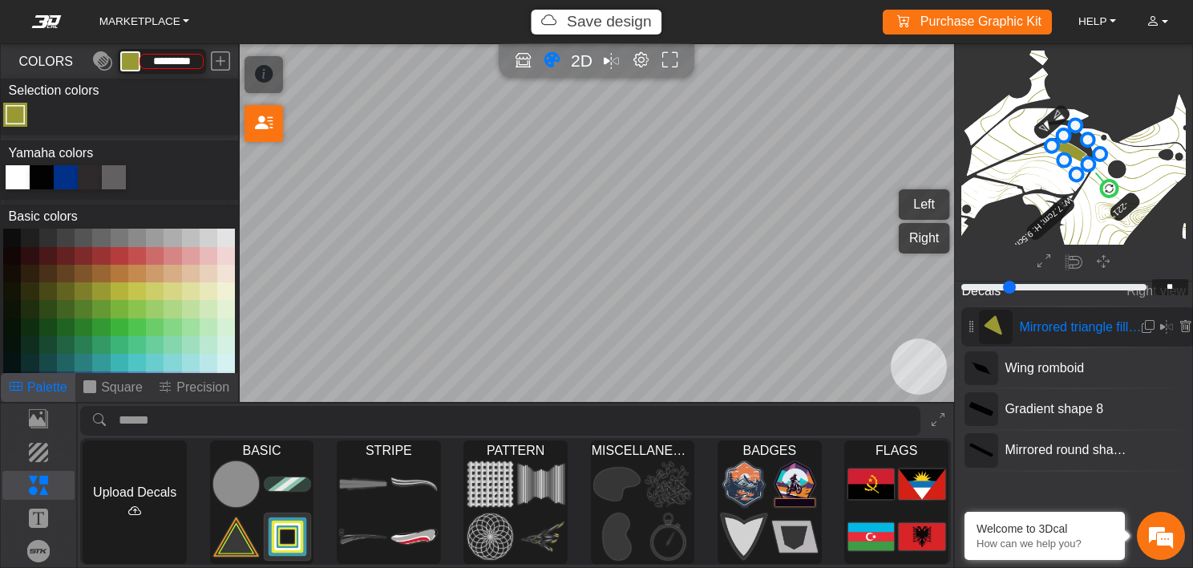
click at [911, 210] on button "Left" at bounding box center [924, 204] width 51 height 30
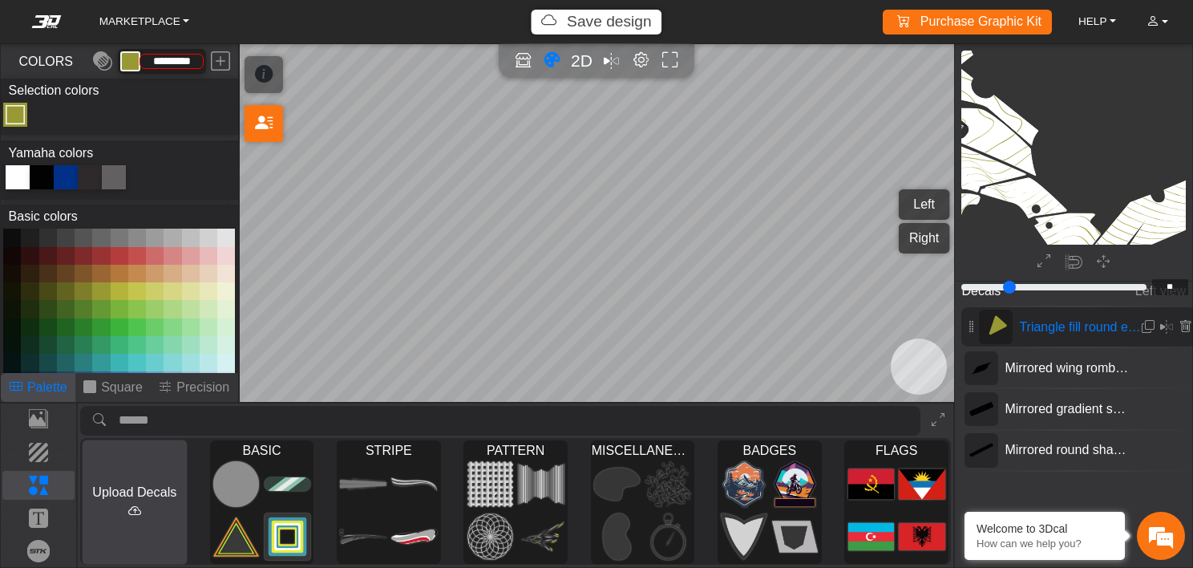
scroll to position [1231, 1059]
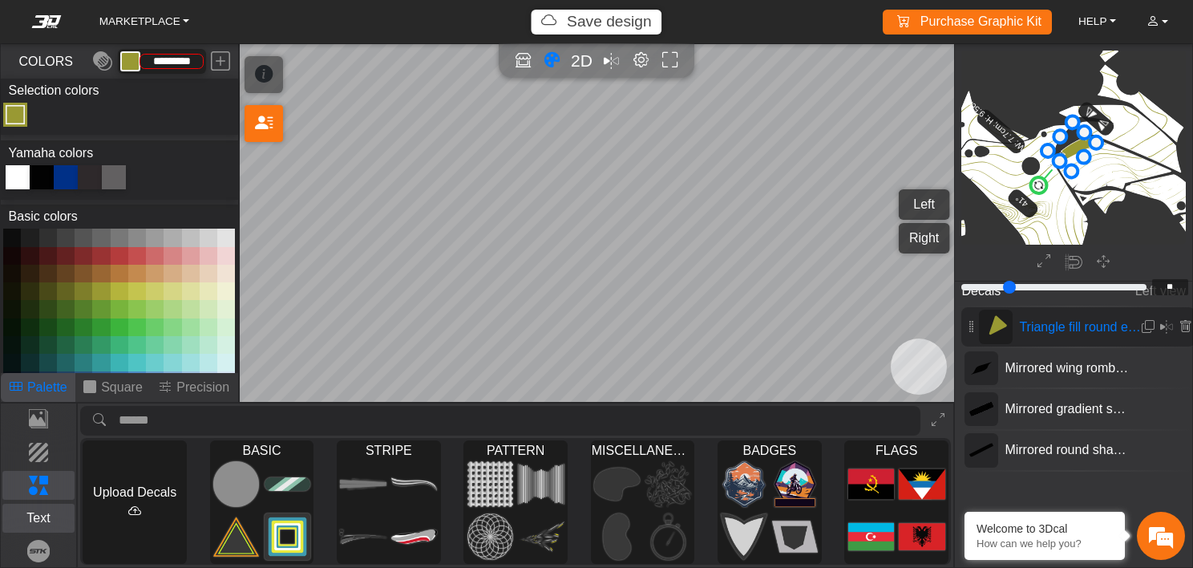
click at [45, 520] on p "Text" at bounding box center [38, 517] width 71 height 19
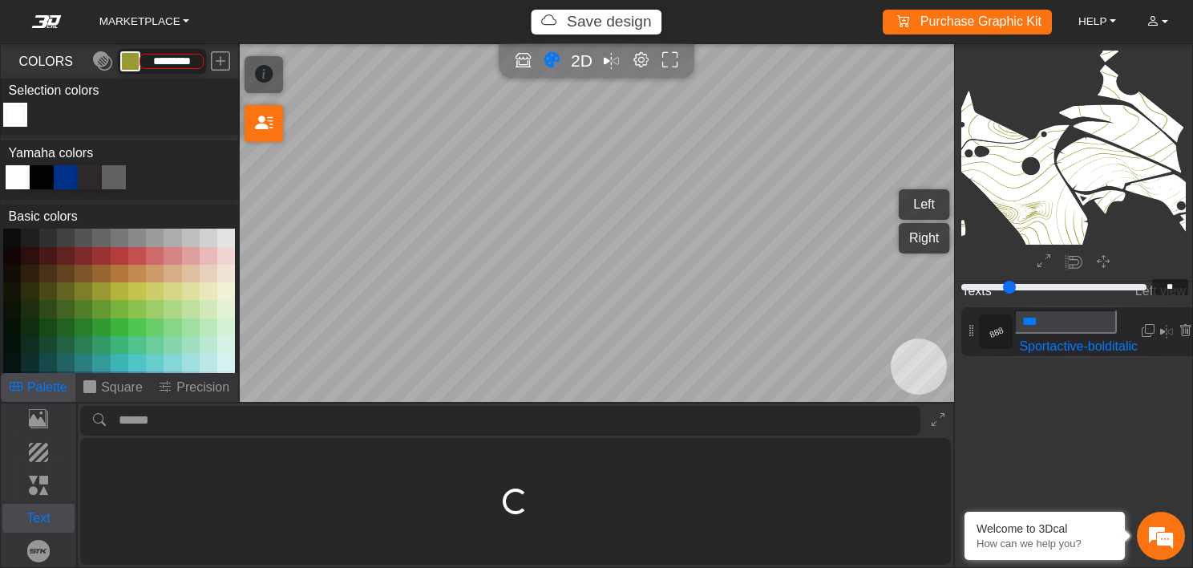
type input "*"
type input "*********"
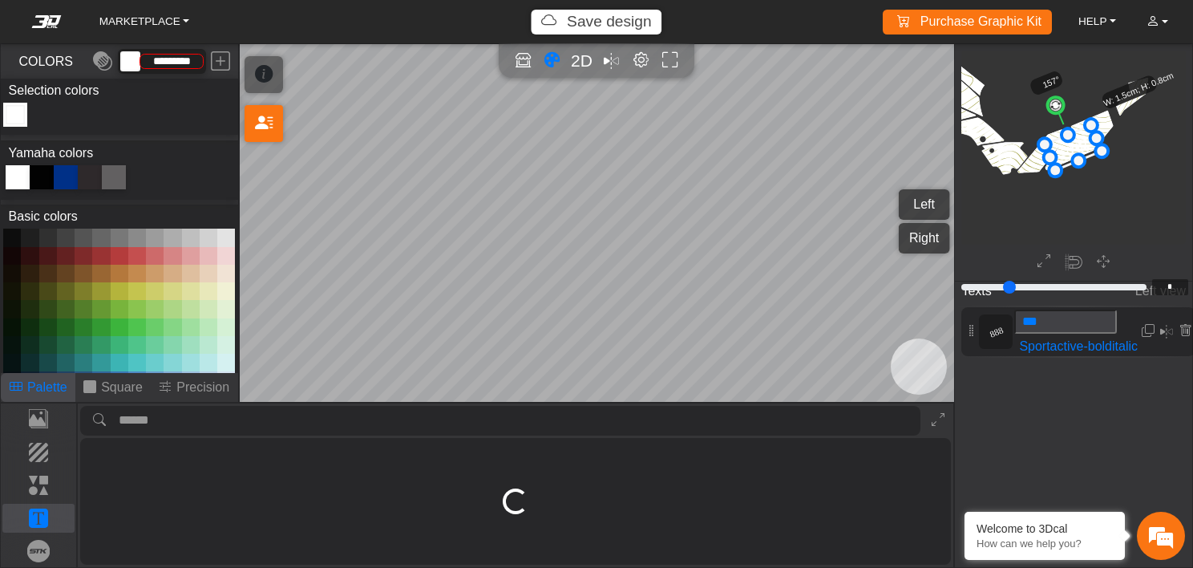
click at [10, 566] on div "Template Background Elements Text Brands" at bounding box center [39, 485] width 77 height 164
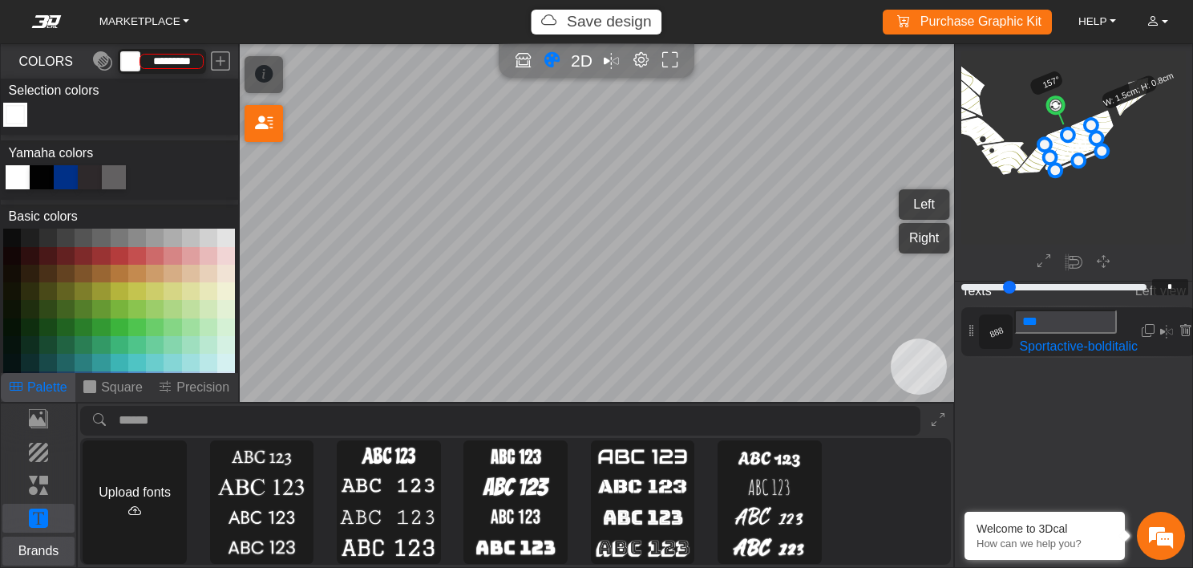
click at [34, 552] on p "Brands" at bounding box center [38, 550] width 71 height 19
type input "**"
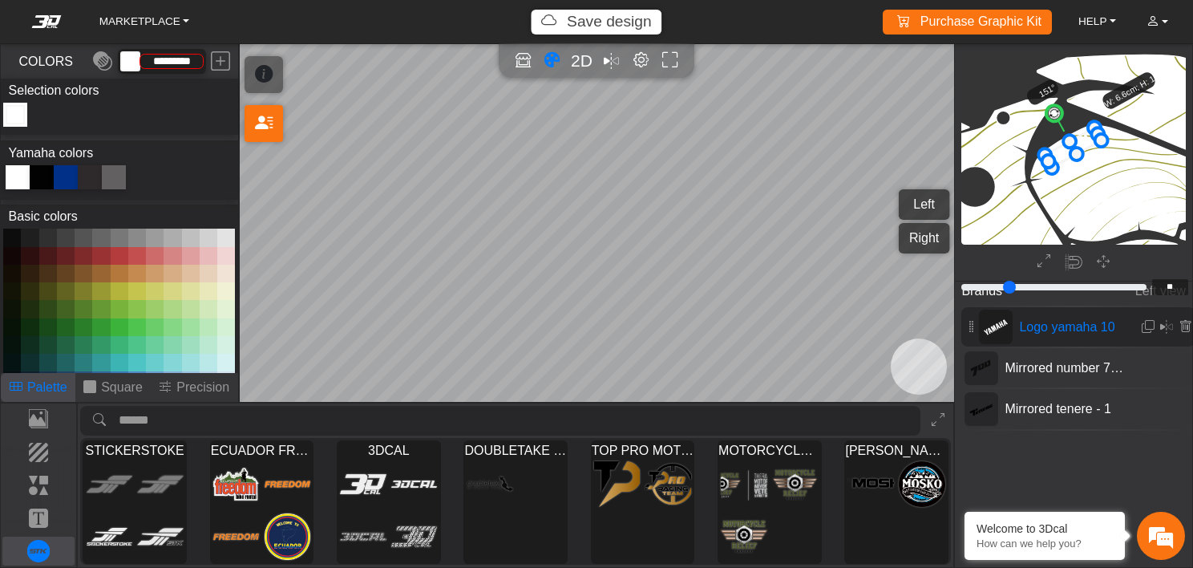
click at [1039, 326] on span "Logo yamaha 10" at bounding box center [1081, 327] width 137 height 19
click at [1164, 327] on em at bounding box center [1166, 327] width 13 height 19
click at [913, 228] on button "Right" at bounding box center [924, 238] width 51 height 30
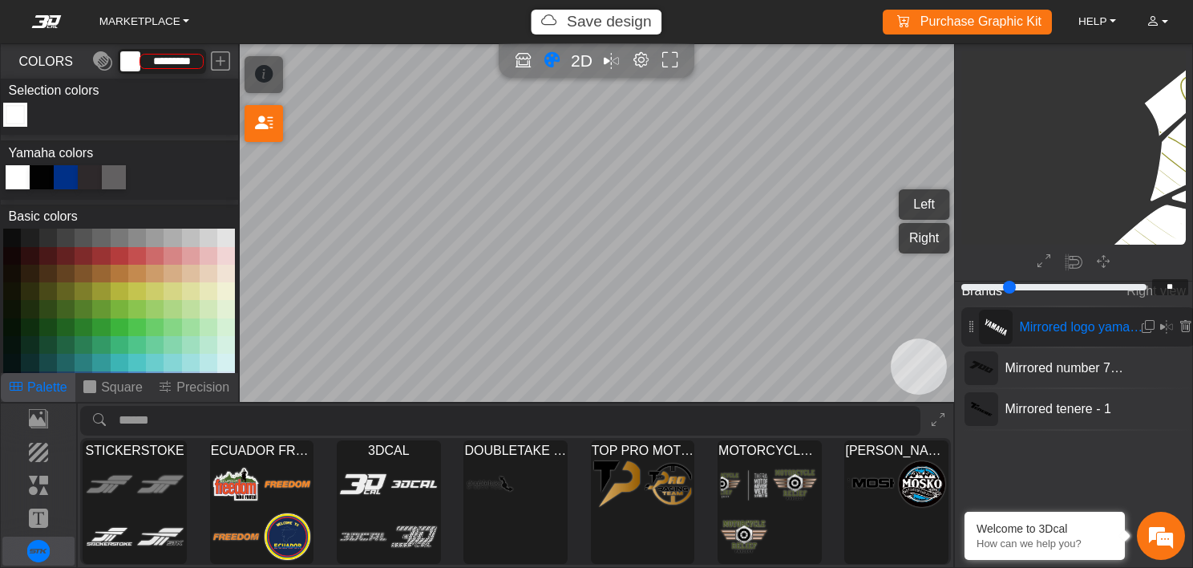
scroll to position [2777, 2730]
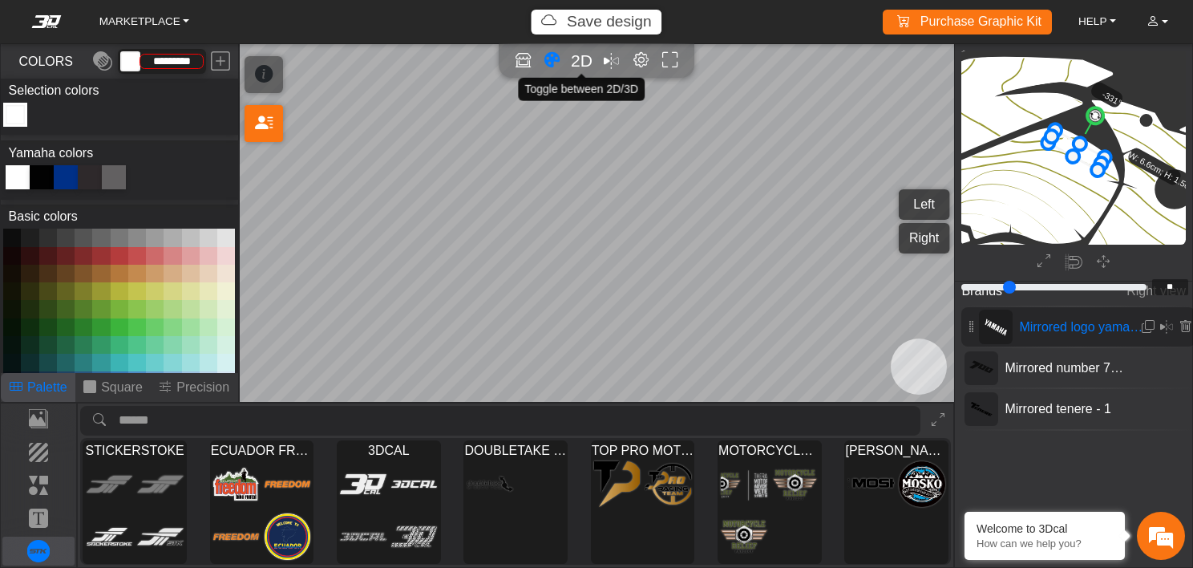
click at [580, 67] on span "2D" at bounding box center [582, 60] width 22 height 18
type input "**"
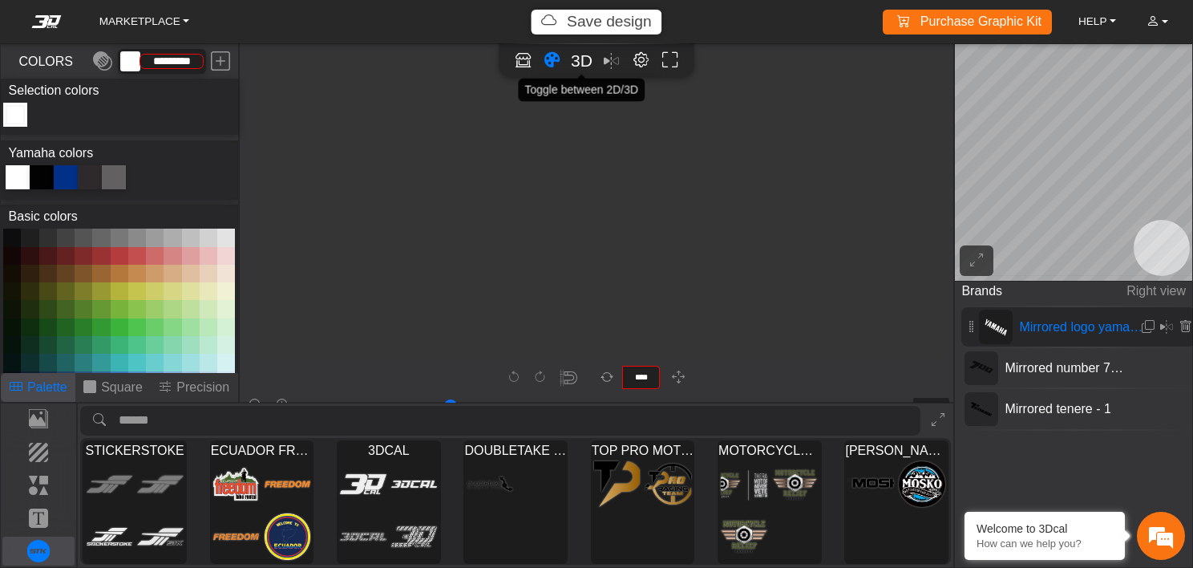
scroll to position [5409, 5147]
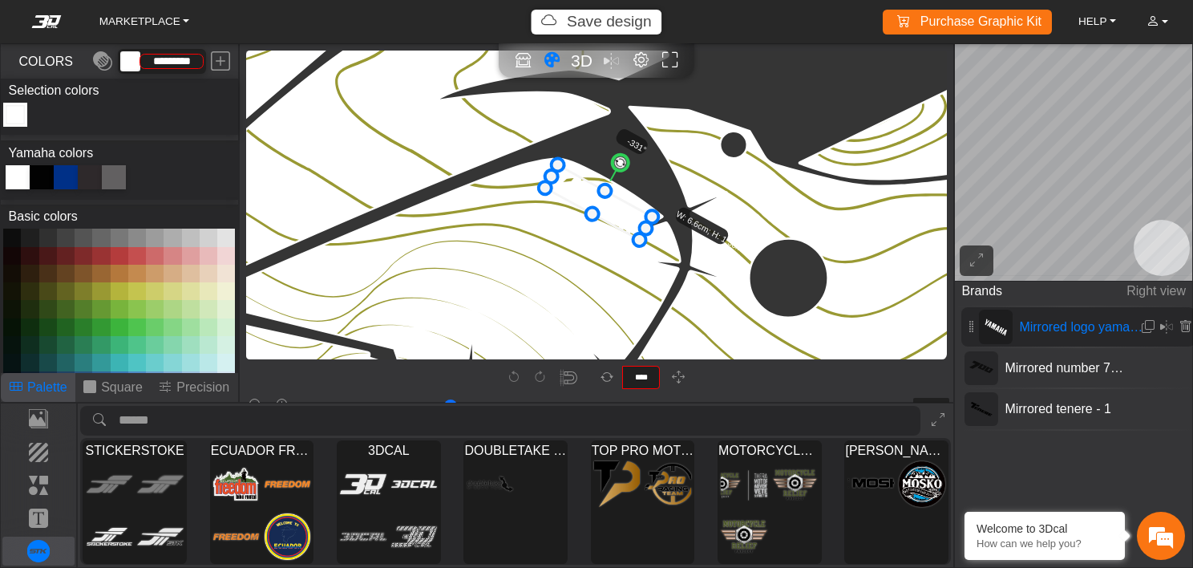
type input "**"
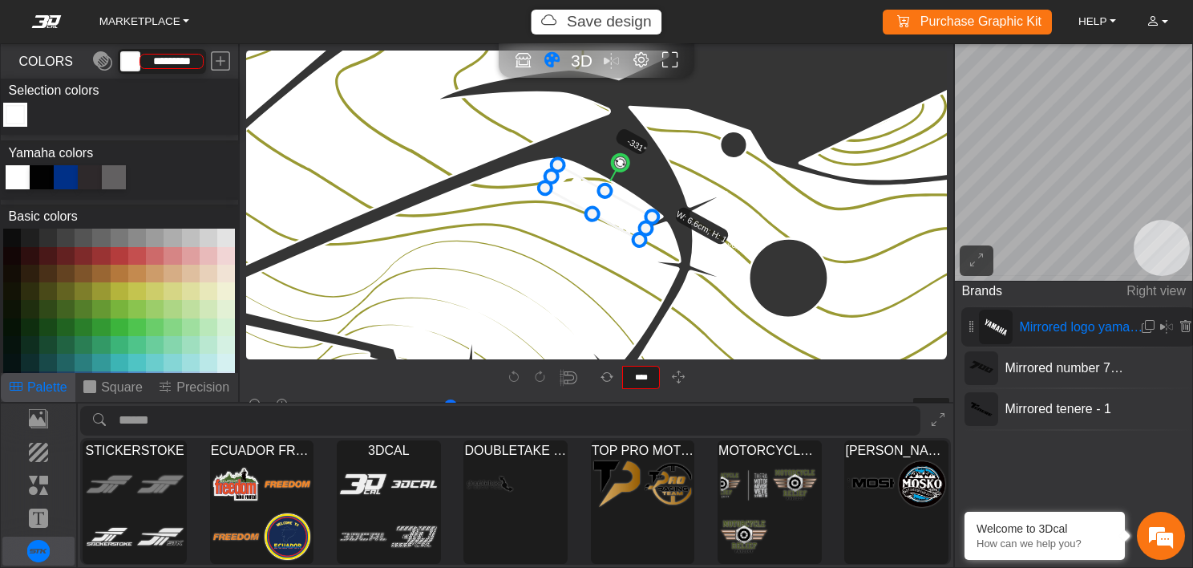
type input "**"
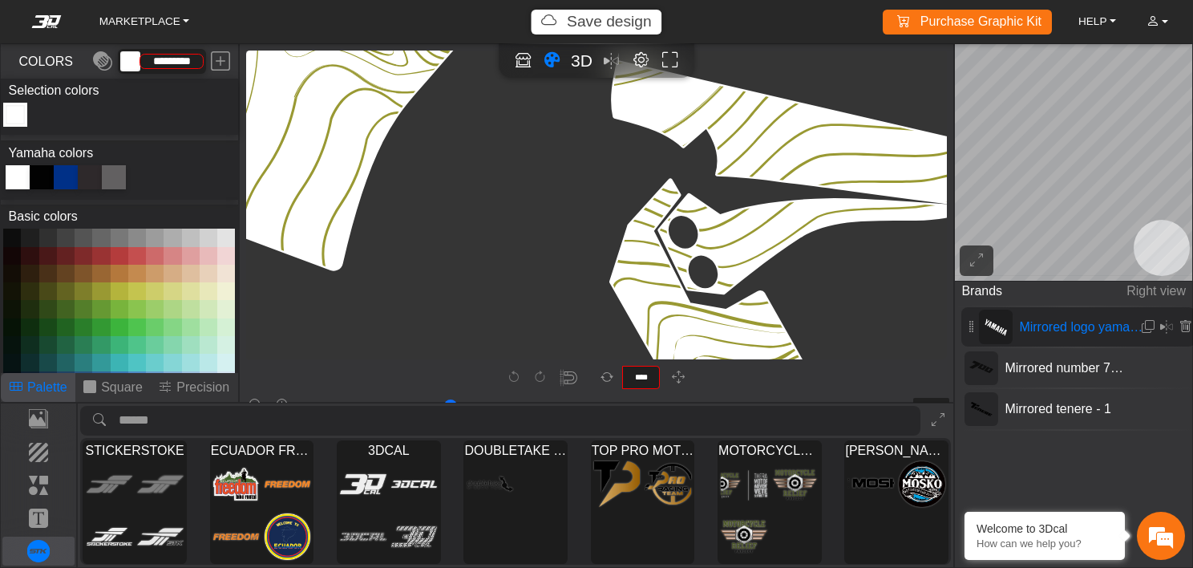
type input "**"
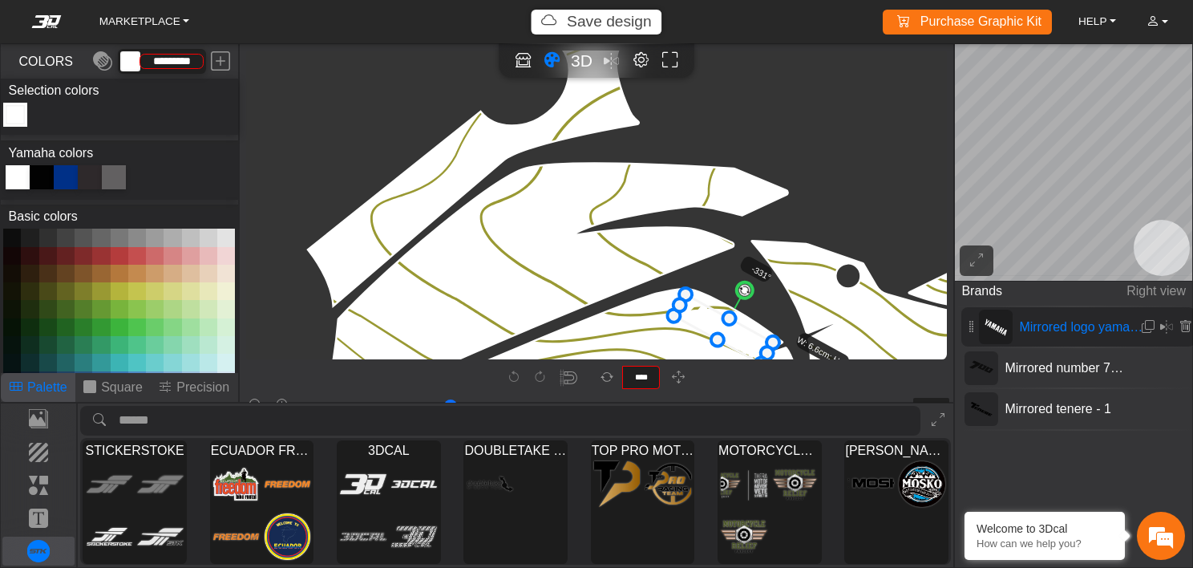
type input "**"
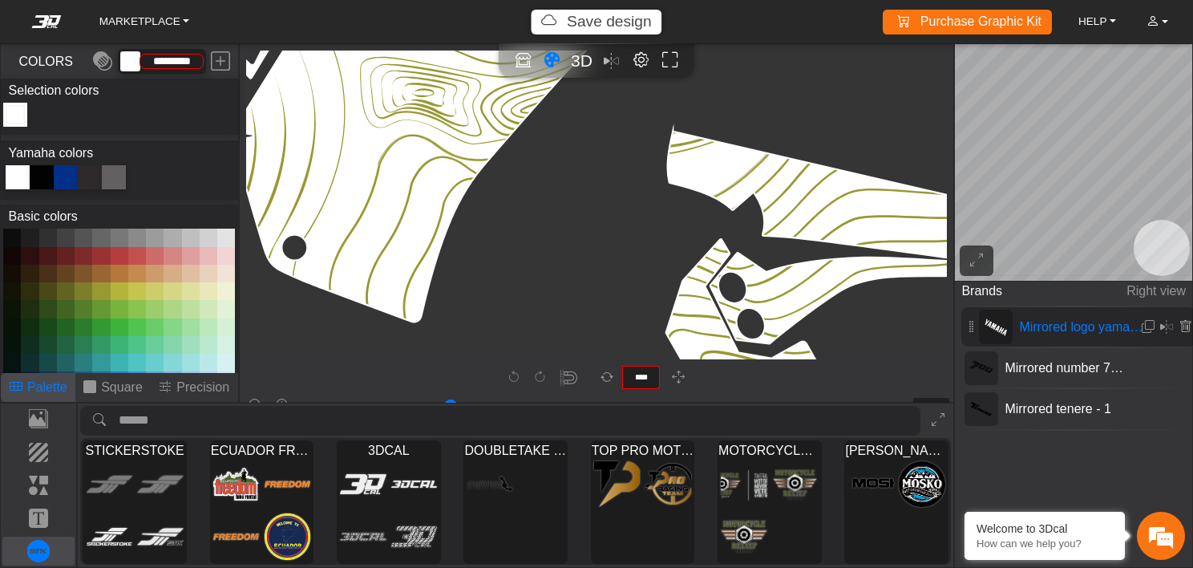
type input "**"
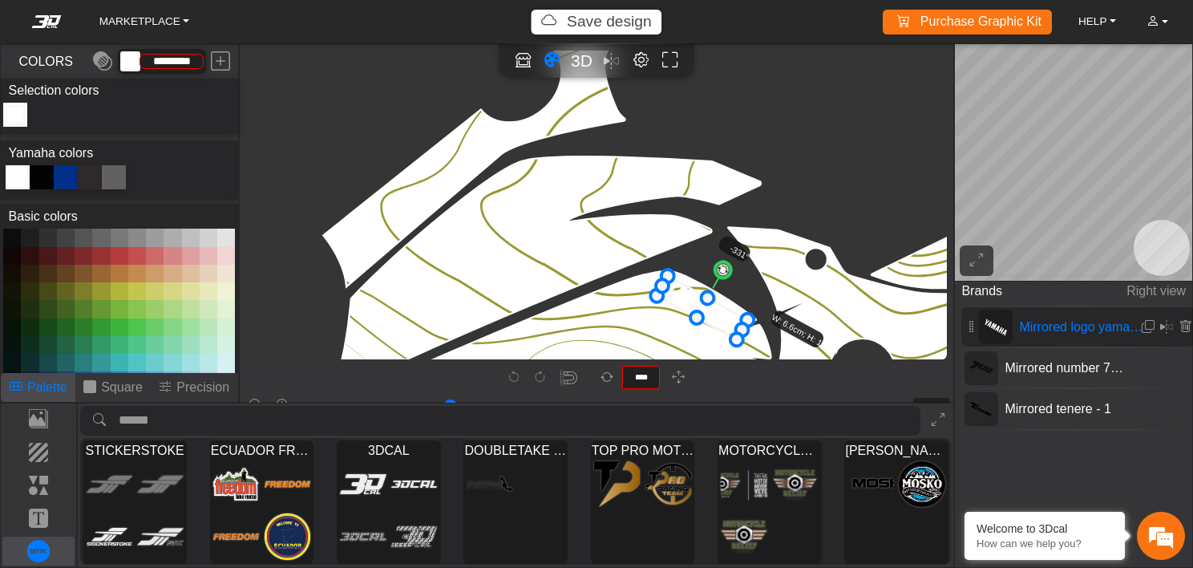
type input "**"
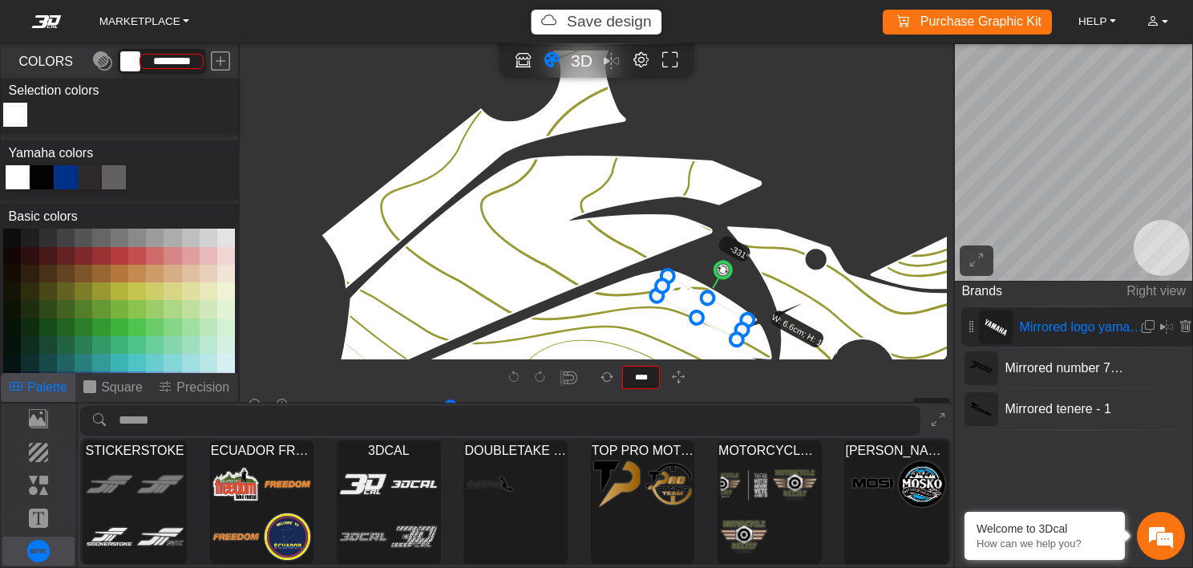
type input "**"
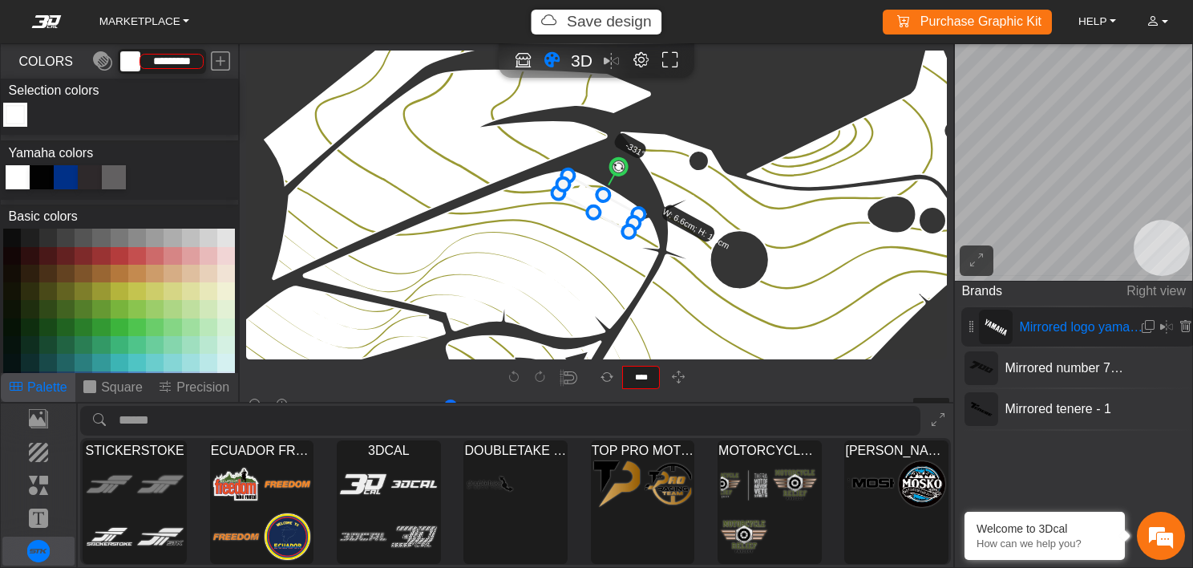
type input "**"
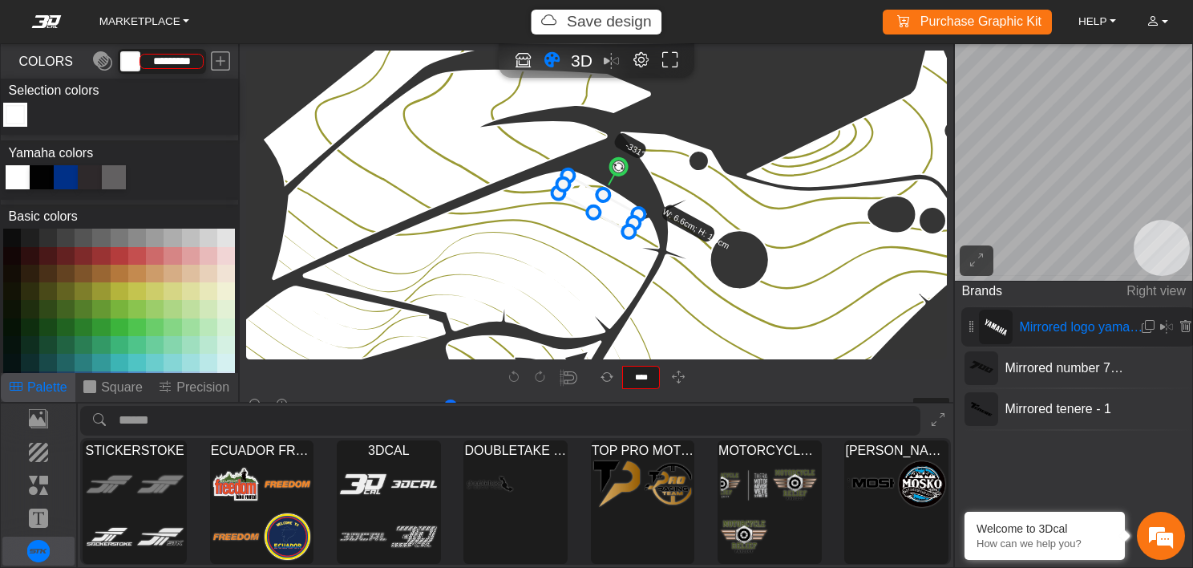
type input "**"
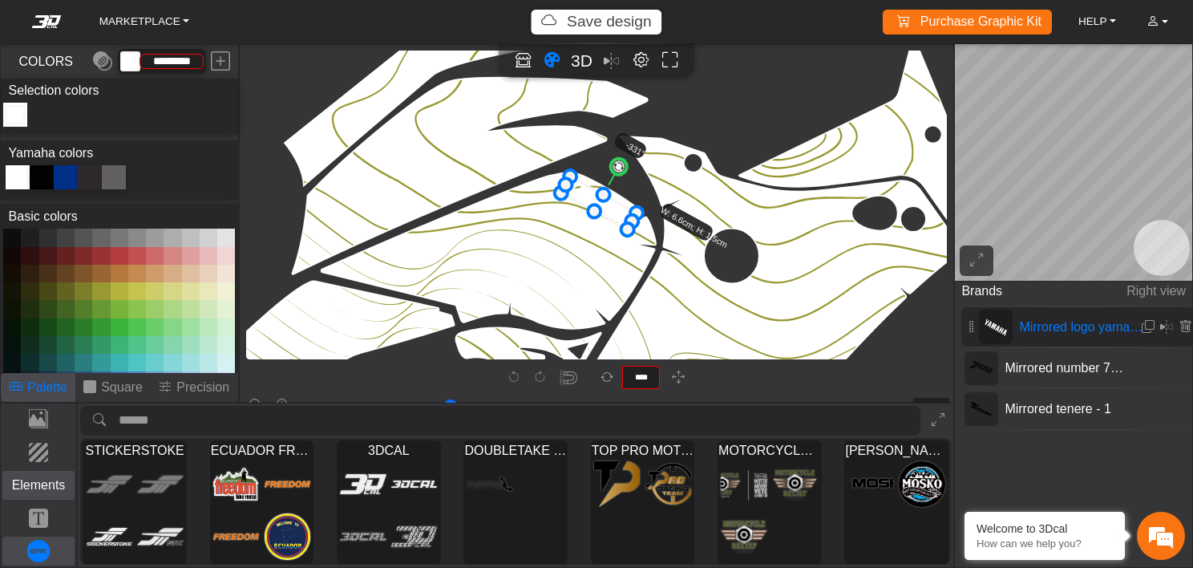
click at [34, 480] on p "Elements" at bounding box center [38, 485] width 71 height 19
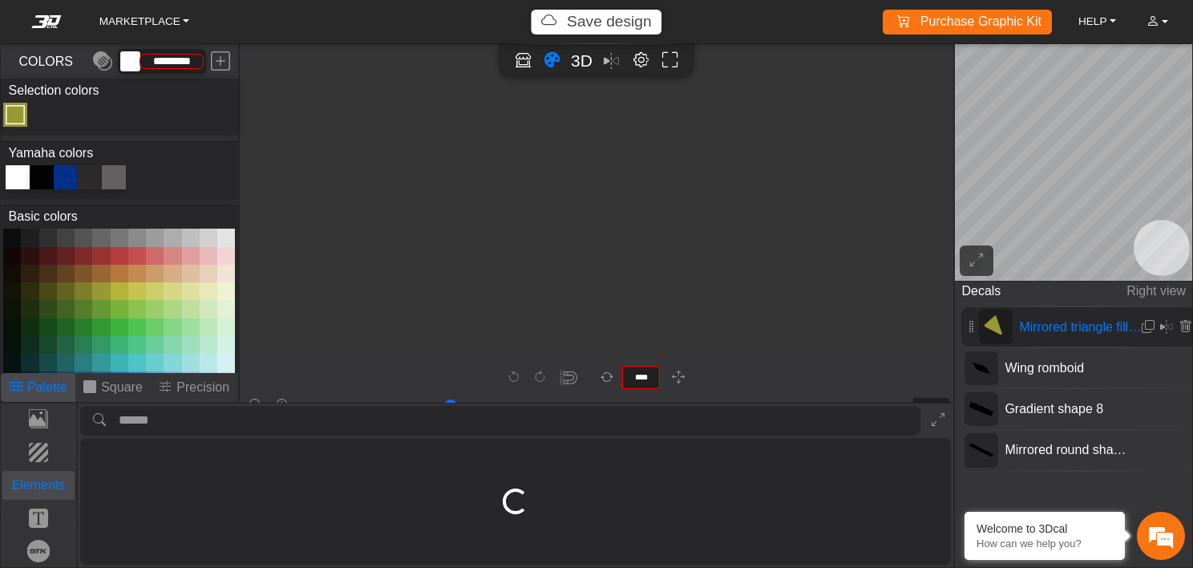
type input "****"
type input "**"
type input "*********"
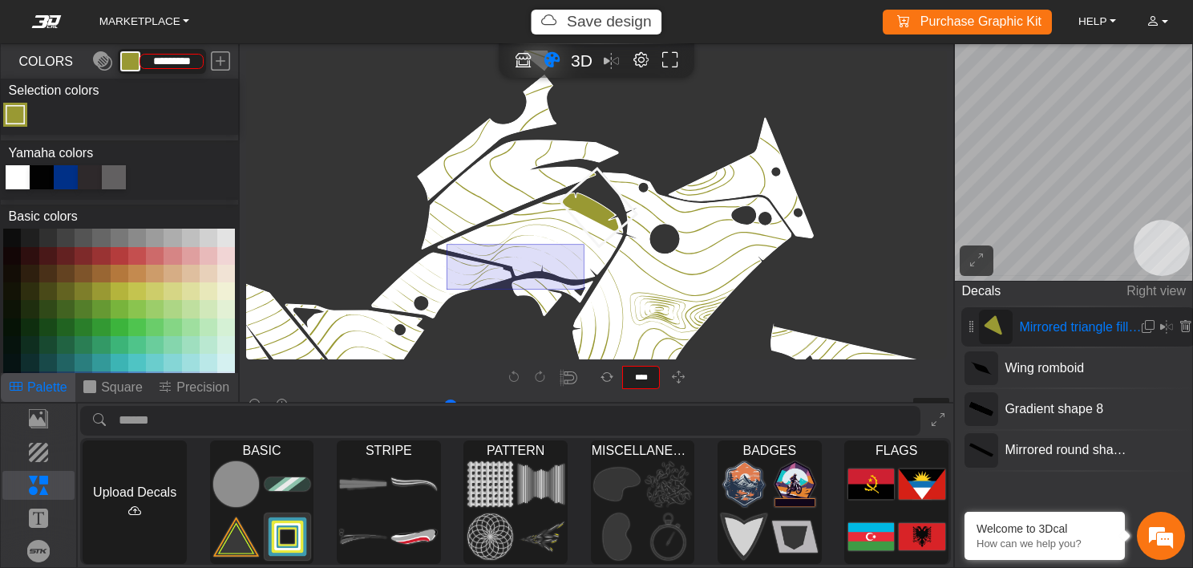
drag, startPoint x: 447, startPoint y: 289, endPoint x: 584, endPoint y: 244, distance: 144.3
click at [584, 244] on icon "background_wire_template_bg decal_t700_left_fender decal_t700_right_fender text…" at bounding box center [477, 72] width 4021 height 4021
click at [482, 277] on icon "background_wire_template_bg decal_t700_left_fender decal_t700_right_fender text…" at bounding box center [477, 72] width 4021 height 4021
click at [678, 379] on icon "button" at bounding box center [678, 378] width 13 height 14
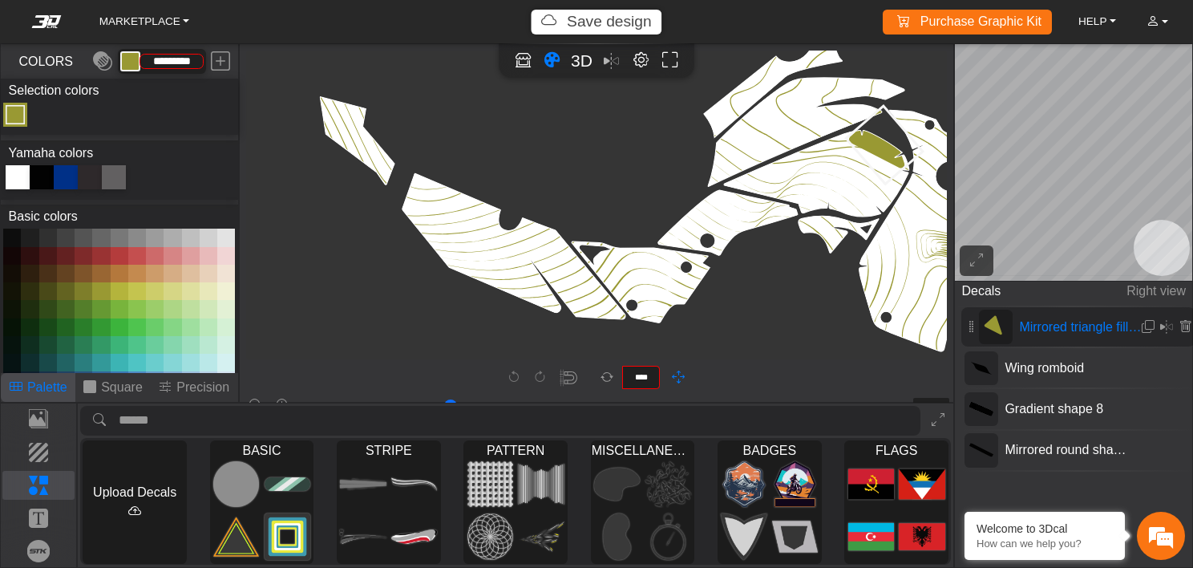
drag, startPoint x: 378, startPoint y: 286, endPoint x: 667, endPoint y: 226, distance: 295.5
click at [667, 226] on icon "background_wire_template_bg decal_t700_left_fender decal_t700_right_fender text…" at bounding box center [764, 10] width 4021 height 4021
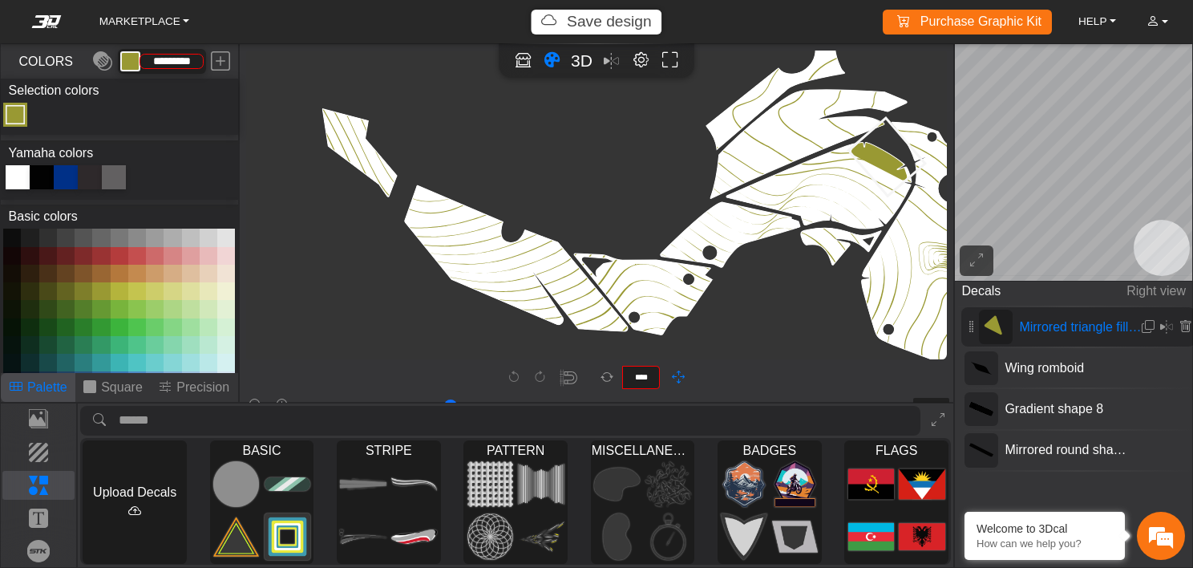
scroll to position [2042, 1489]
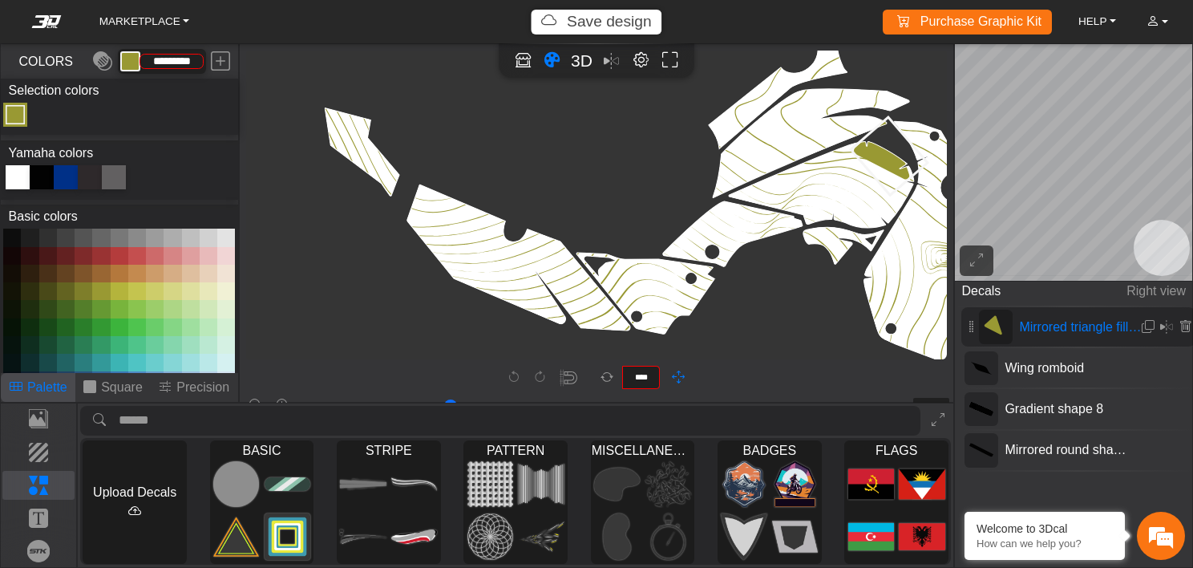
drag, startPoint x: 468, startPoint y: 200, endPoint x: 474, endPoint y: 213, distance: 14.3
click at [474, 213] on icon "background_wire_template_bg decal_t700_left_fender decal_t700_right_fender text…" at bounding box center [769, 21] width 4021 height 4021
click at [998, 361] on span "Wing romboid" at bounding box center [1066, 367] width 137 height 19
type input "**"
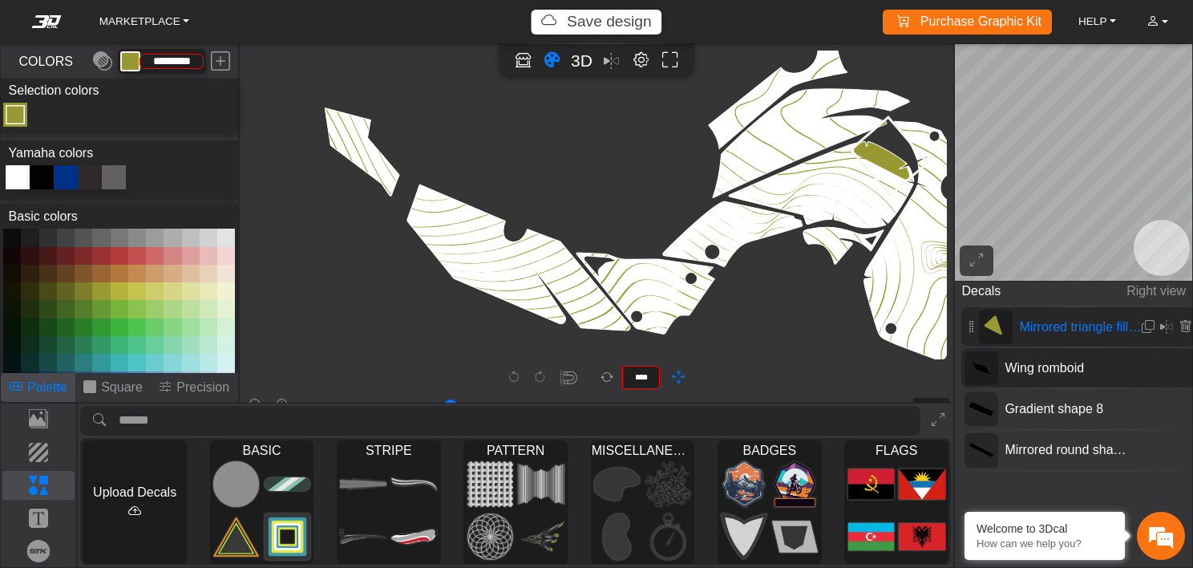
type input "*******"
type input "**"
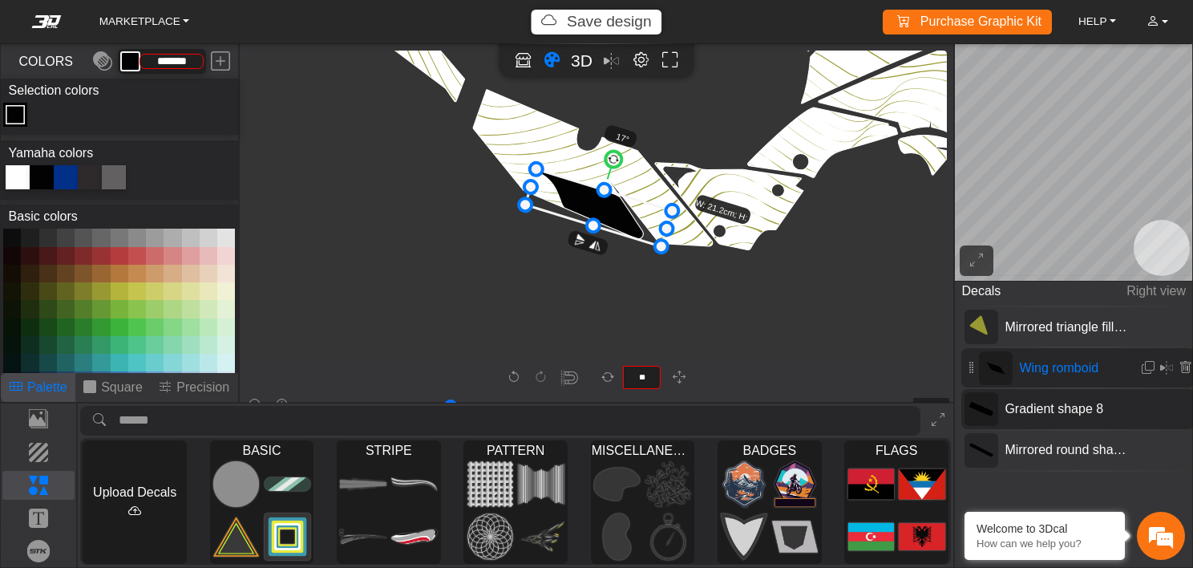
click at [1026, 403] on span "Gradient shape 8" at bounding box center [1066, 408] width 137 height 19
type input "**"
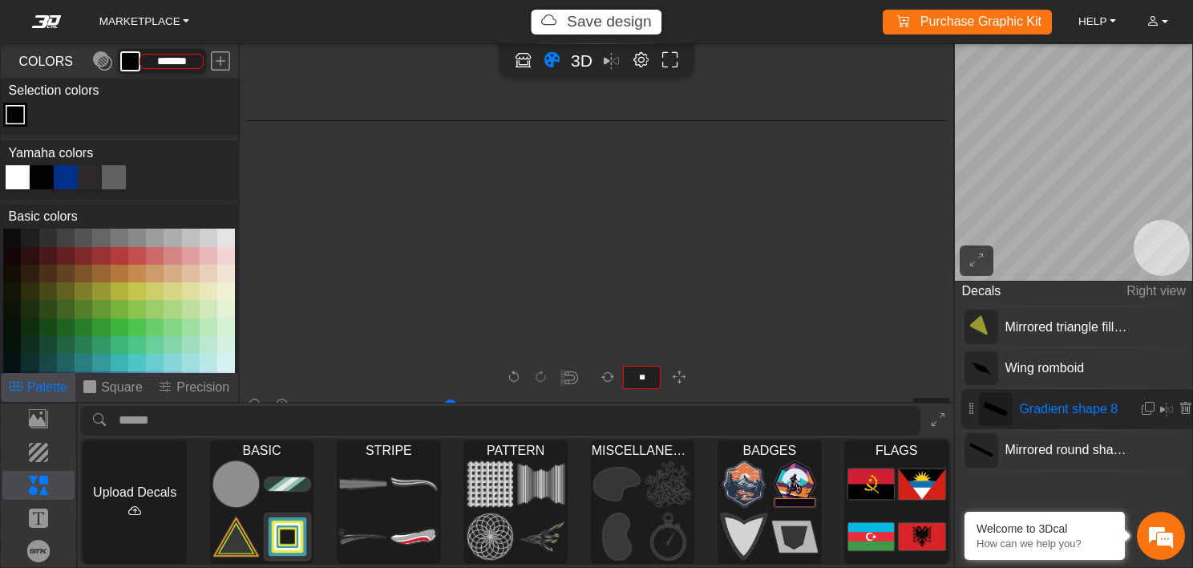
type input "**"
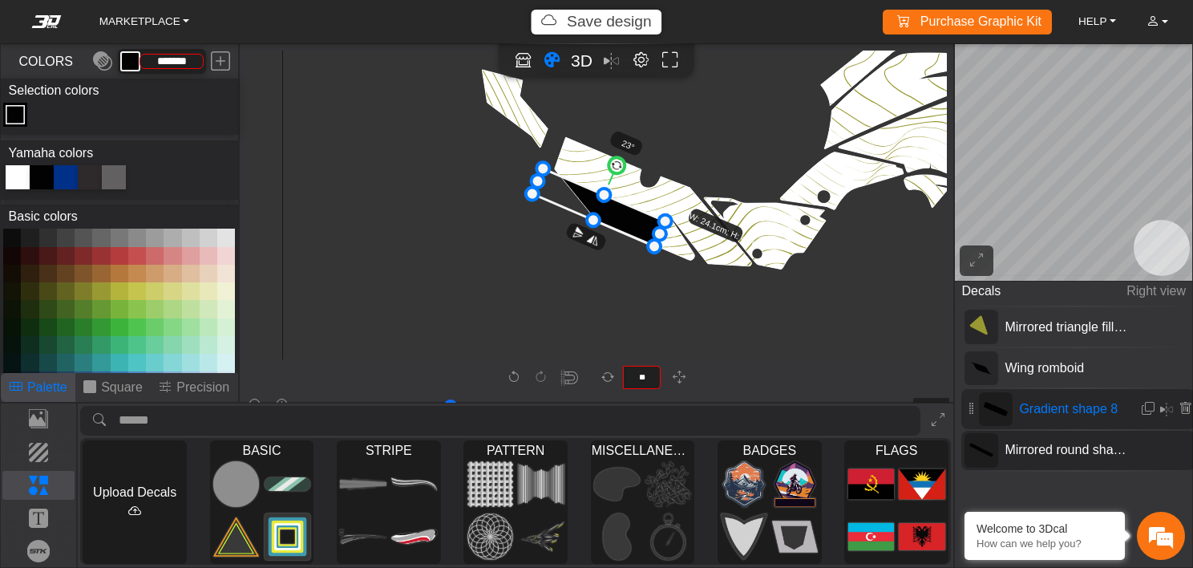
click at [1034, 443] on span "Mirrored round shape box" at bounding box center [1066, 449] width 137 height 19
type input "**"
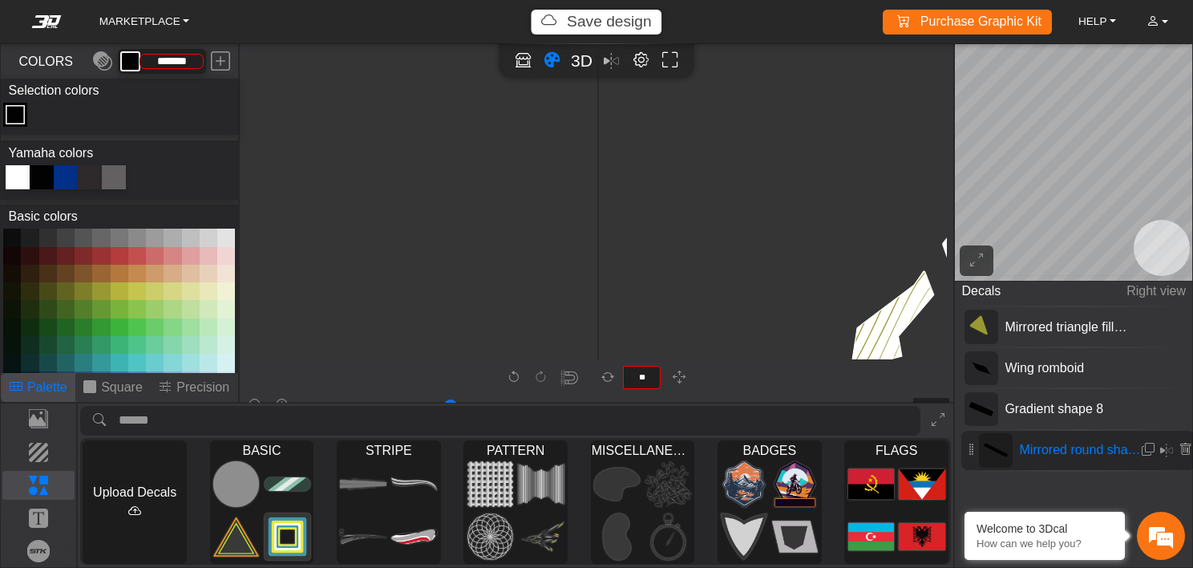
type input "**"
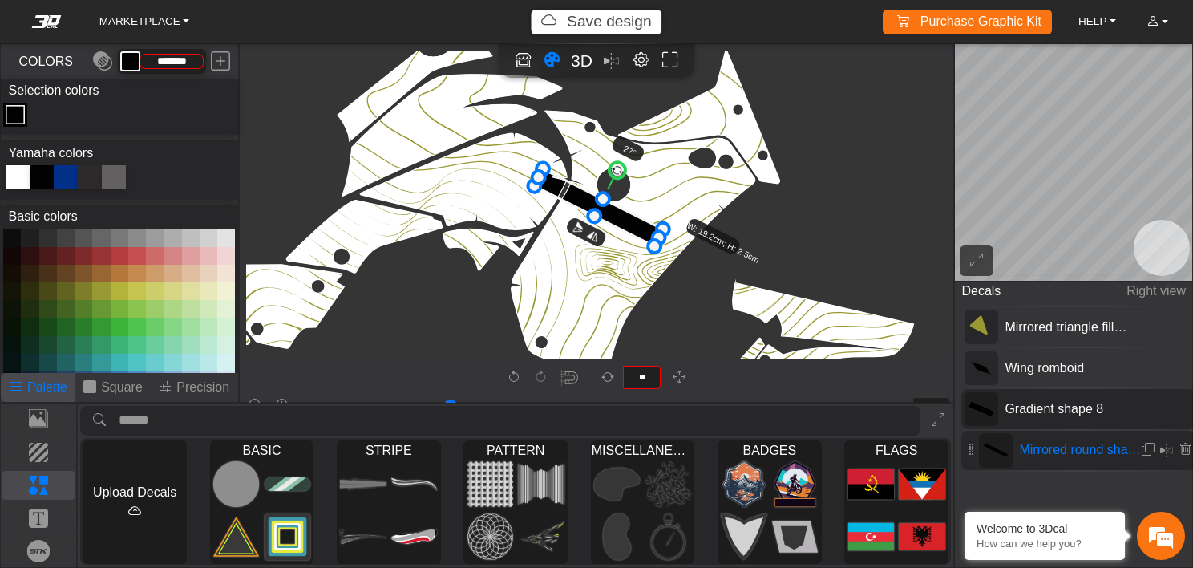
click at [1006, 411] on span "Gradient shape 8" at bounding box center [1066, 408] width 137 height 19
type input "**"
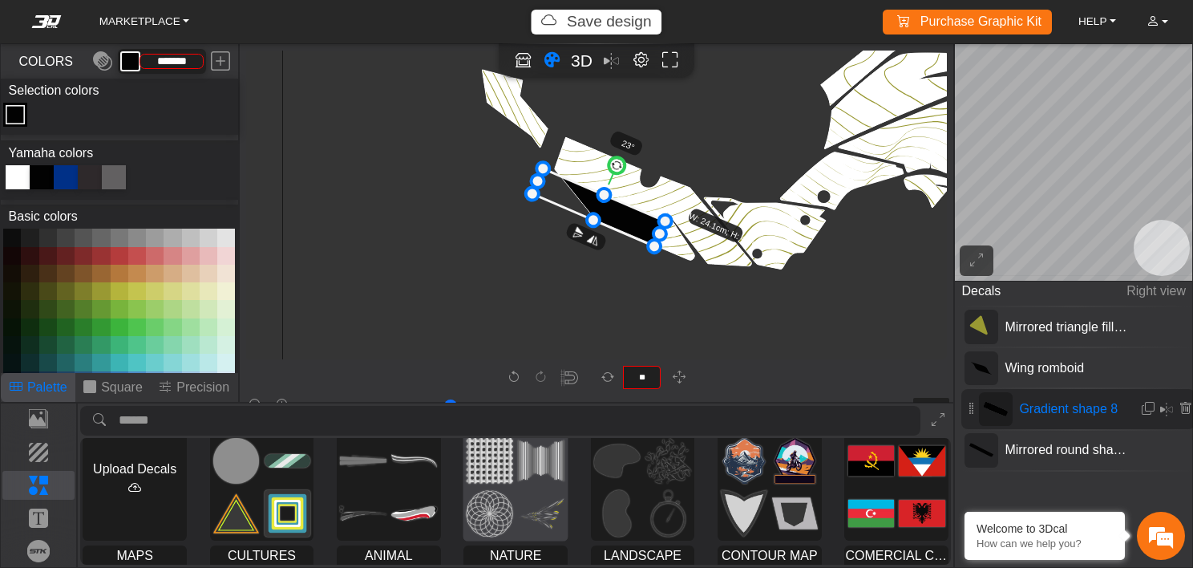
scroll to position [0, 0]
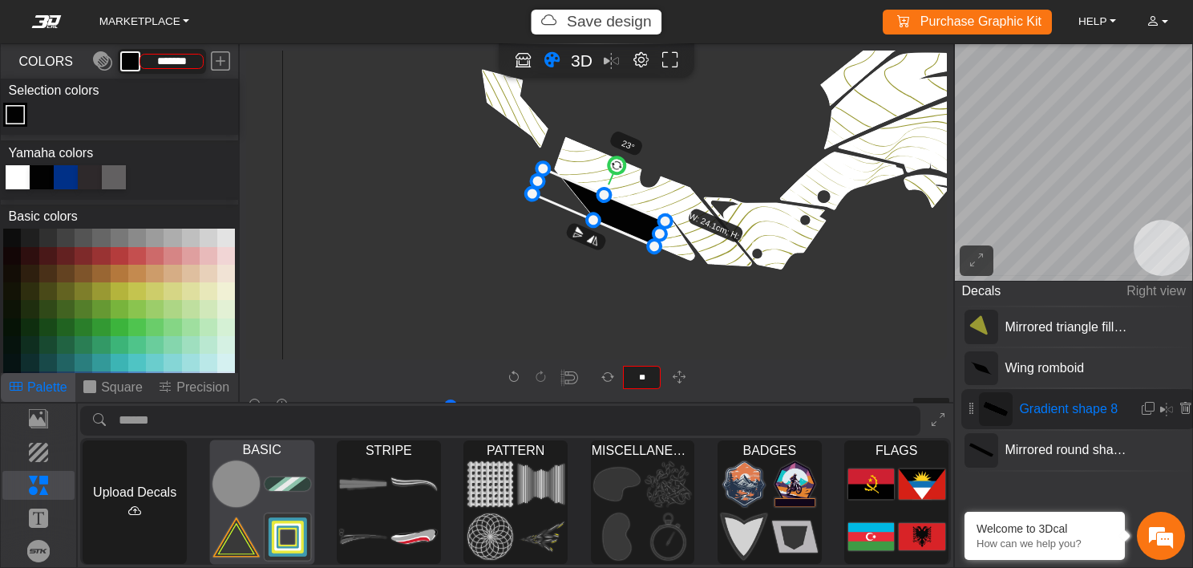
click at [257, 497] on img at bounding box center [236, 484] width 47 height 48
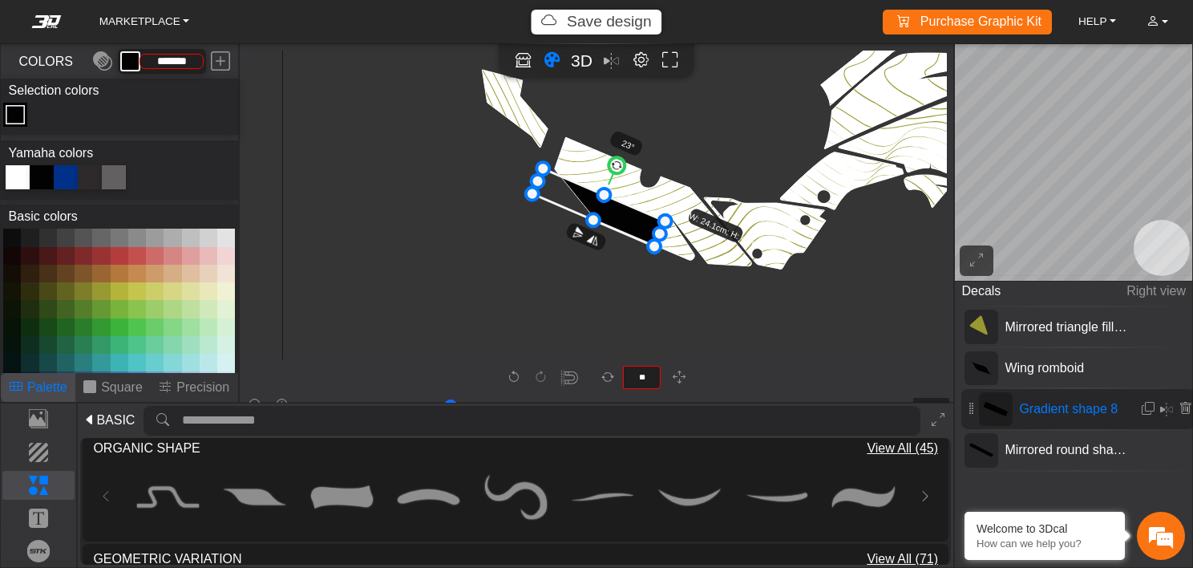
scroll to position [781, 0]
click at [901, 442] on span "View All (45)" at bounding box center [902, 446] width 71 height 19
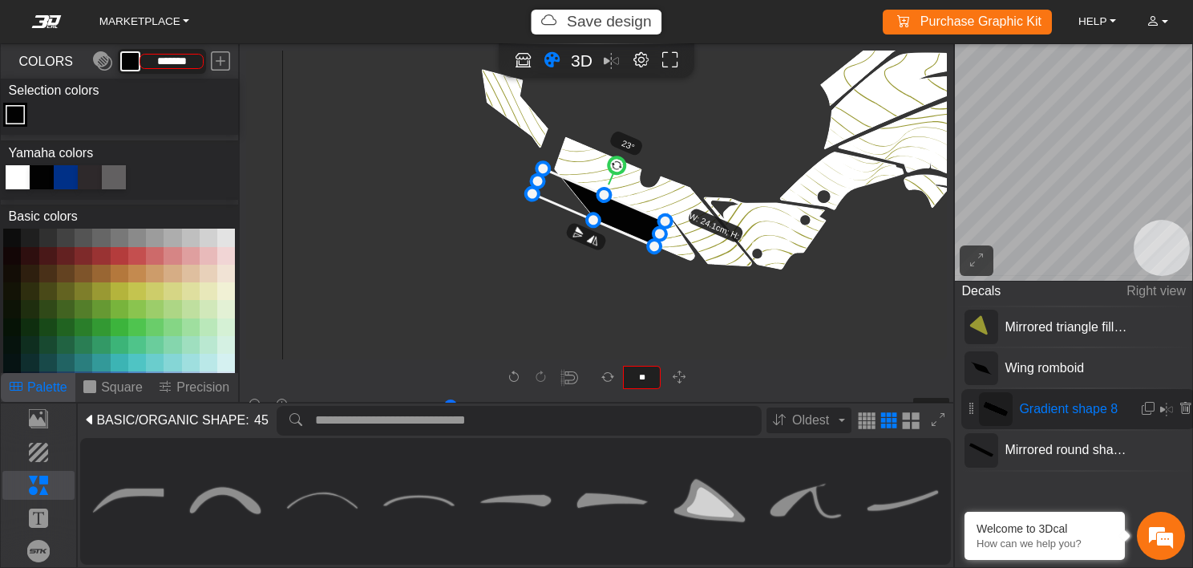
scroll to position [0, 0]
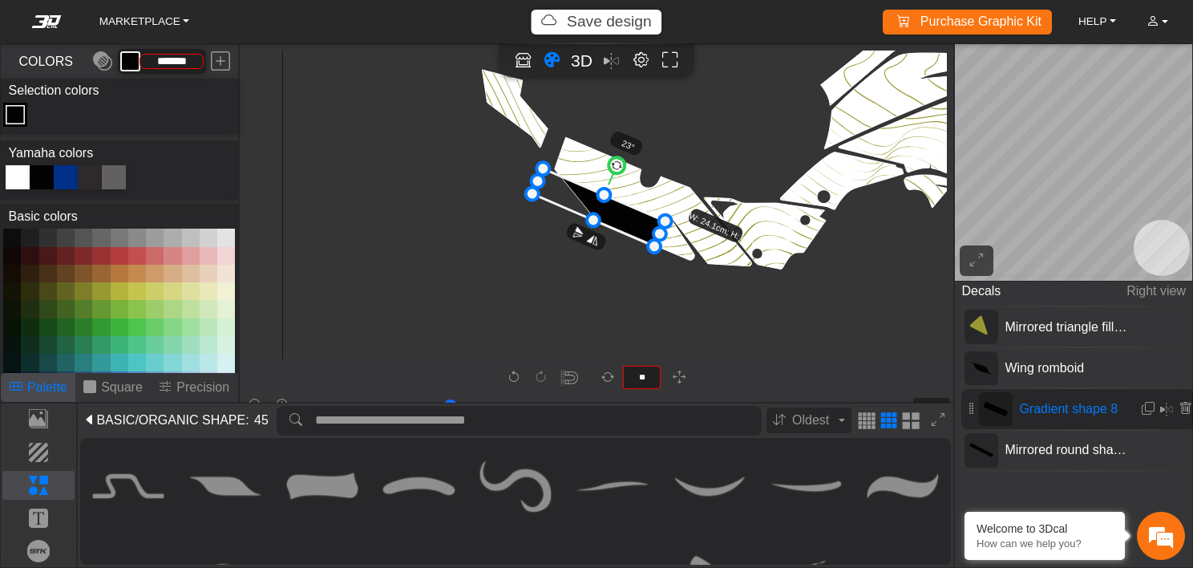
click at [240, 417] on span "/ORGANIC SHAPE" at bounding box center [190, 420] width 111 height 19
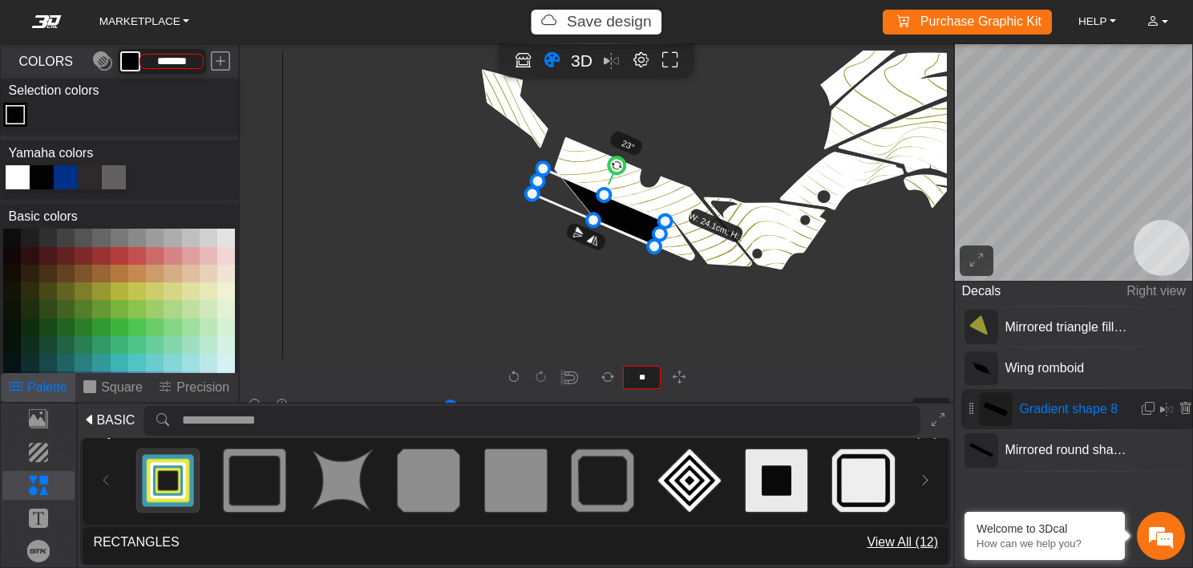
scroll to position [355, 0]
click at [257, 480] on img at bounding box center [255, 479] width 62 height 62
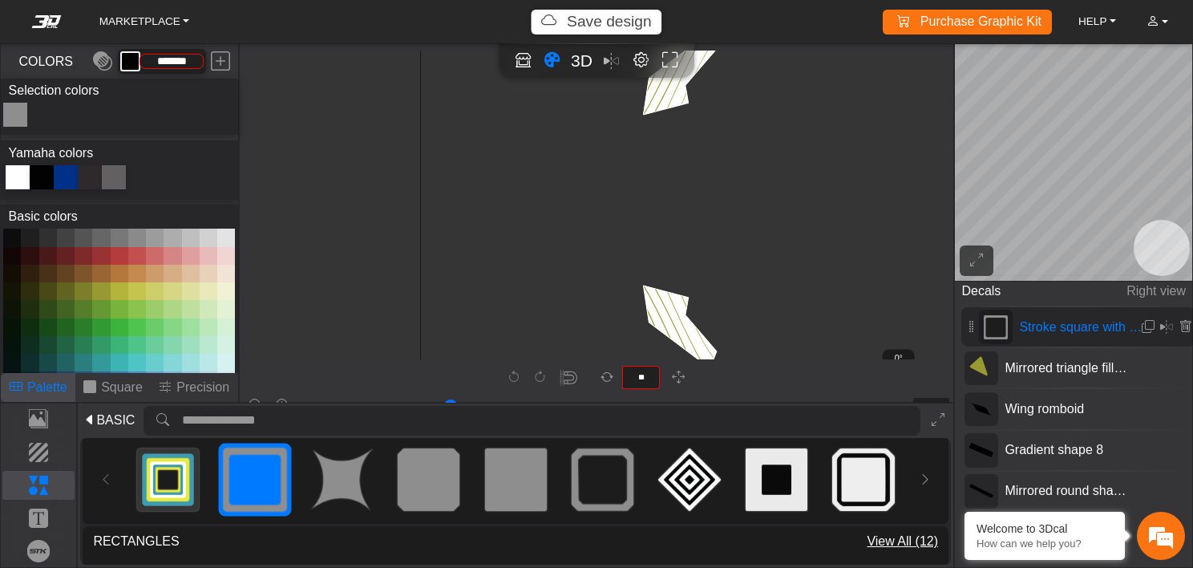
type input "*"
type input "**"
type input "*********"
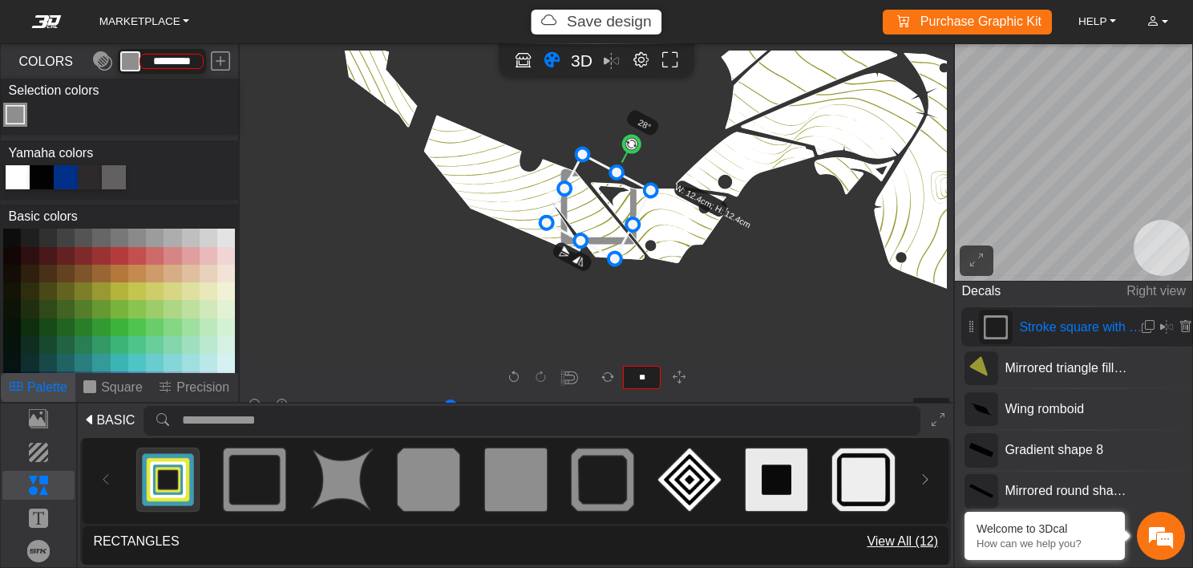
drag, startPoint x: 598, startPoint y: 132, endPoint x: 629, endPoint y: 148, distance: 34.8
click at [629, 148] on circle at bounding box center [632, 144] width 22 height 22
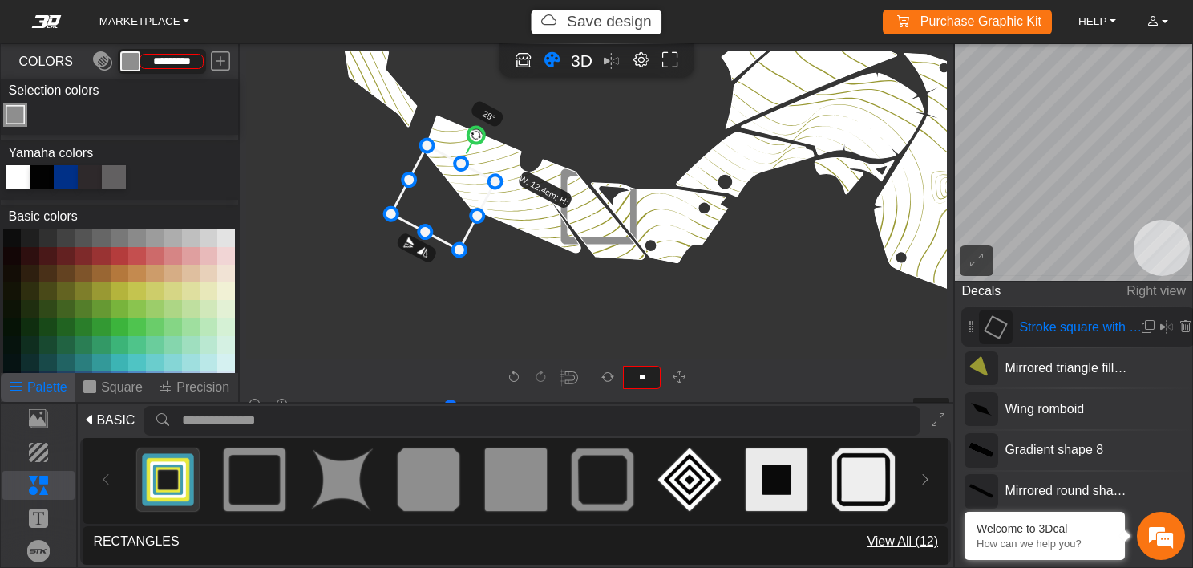
drag, startPoint x: 579, startPoint y: 214, endPoint x: 423, endPoint y: 205, distance: 155.8
click at [423, 205] on icon at bounding box center [443, 197] width 104 height 104
click at [472, 207] on icon at bounding box center [443, 197] width 104 height 104
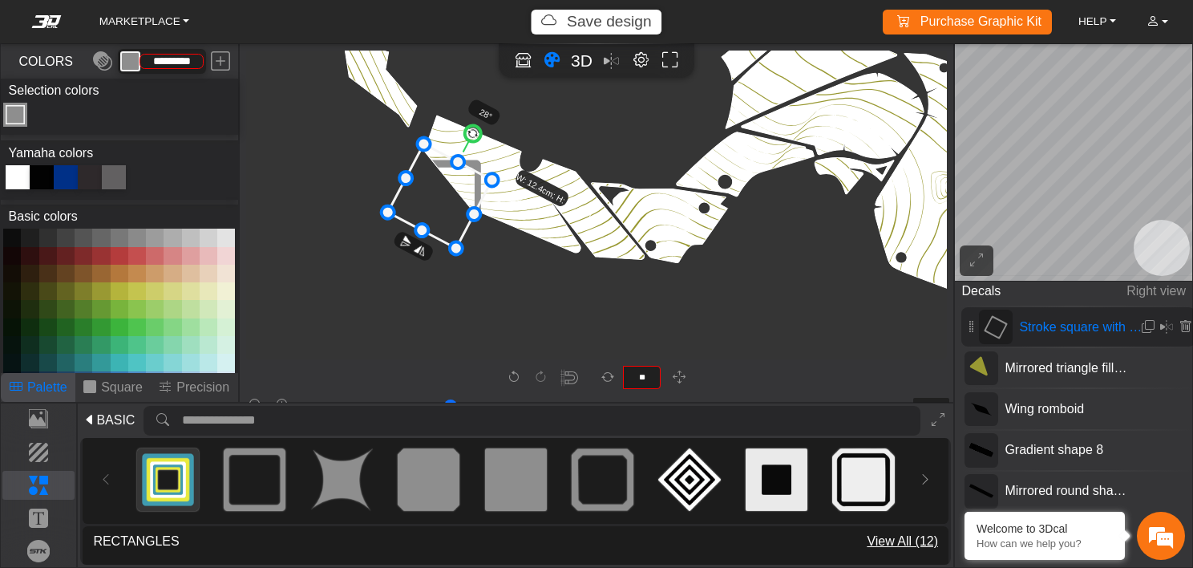
click at [467, 190] on icon at bounding box center [440, 196] width 104 height 104
click at [471, 132] on circle at bounding box center [471, 133] width 22 height 22
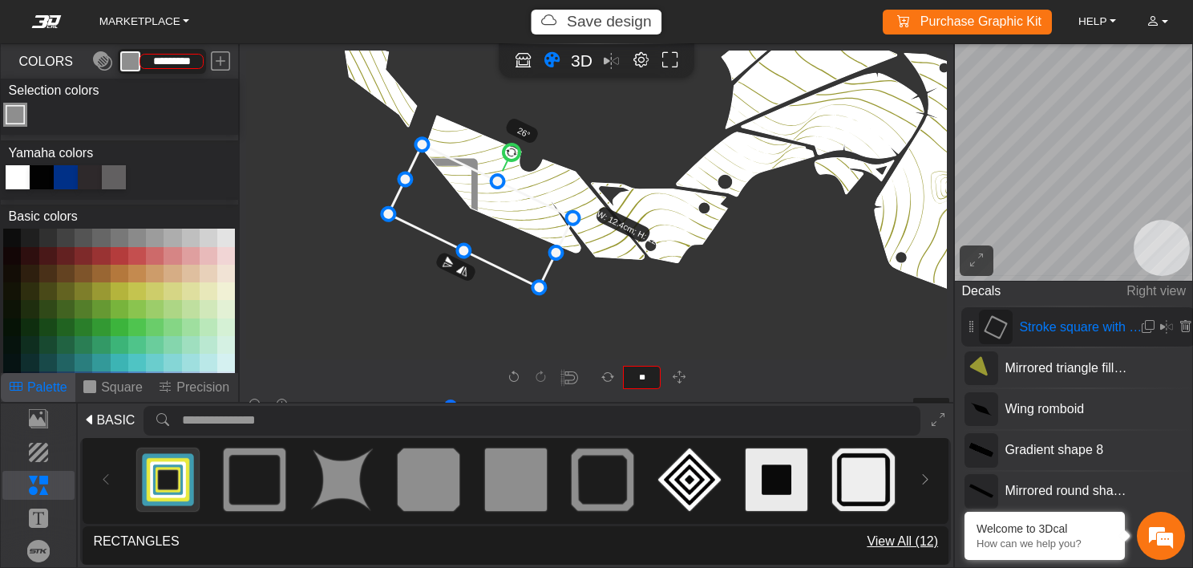
drag, startPoint x: 474, startPoint y: 211, endPoint x: 561, endPoint y: 238, distance: 91.6
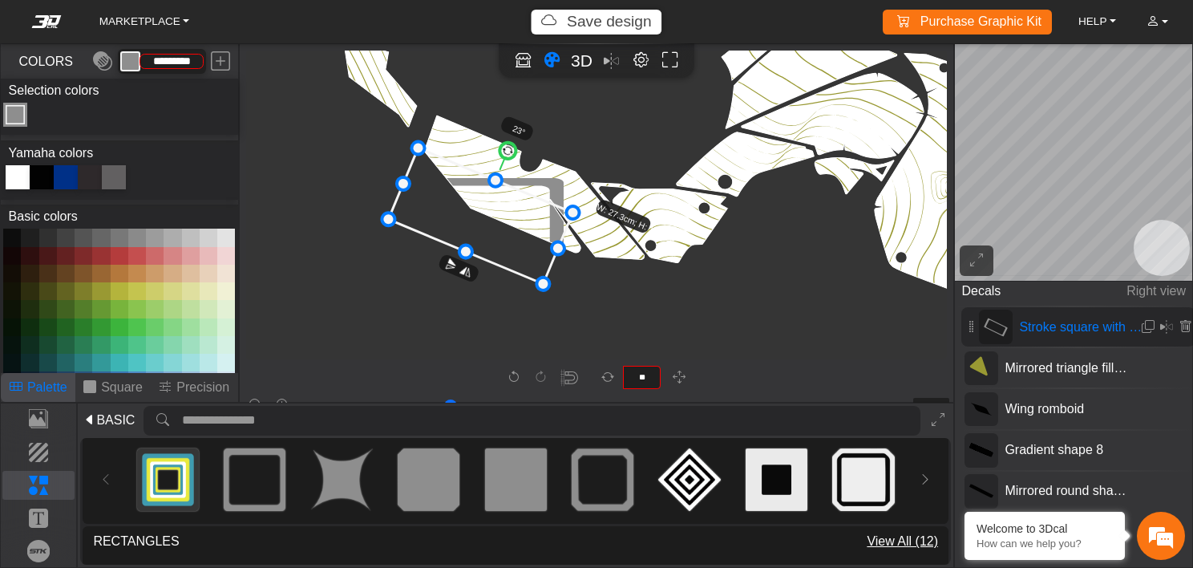
click at [509, 146] on circle at bounding box center [507, 150] width 21 height 21
drag, startPoint x: 541, startPoint y: 281, endPoint x: 535, endPoint y: 269, distance: 13.6
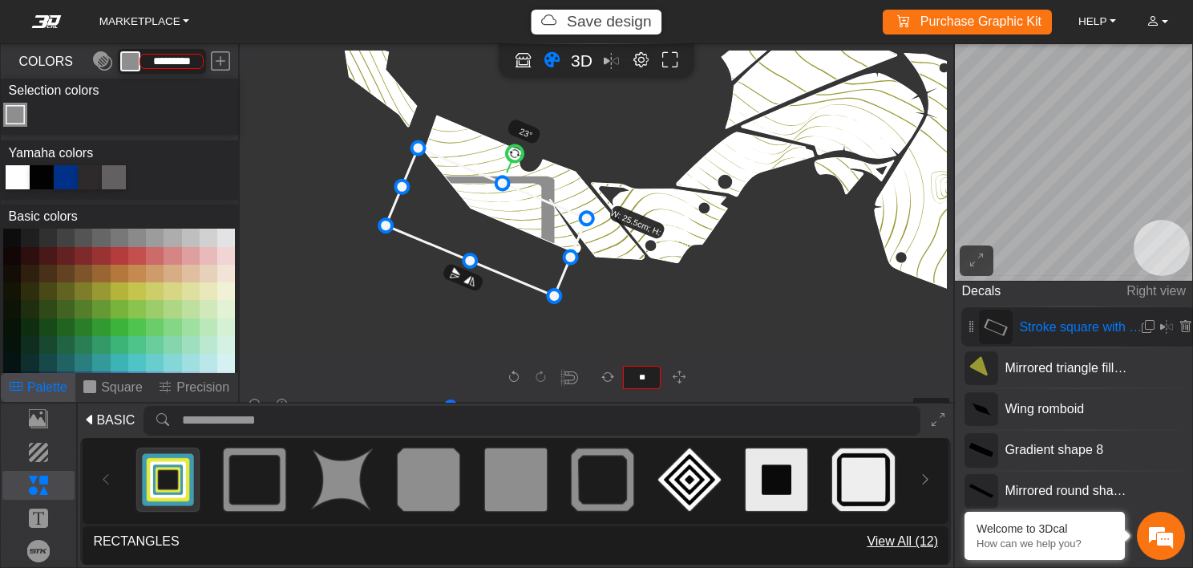
drag, startPoint x: 535, startPoint y: 281, endPoint x: 557, endPoint y: 295, distance: 26.0
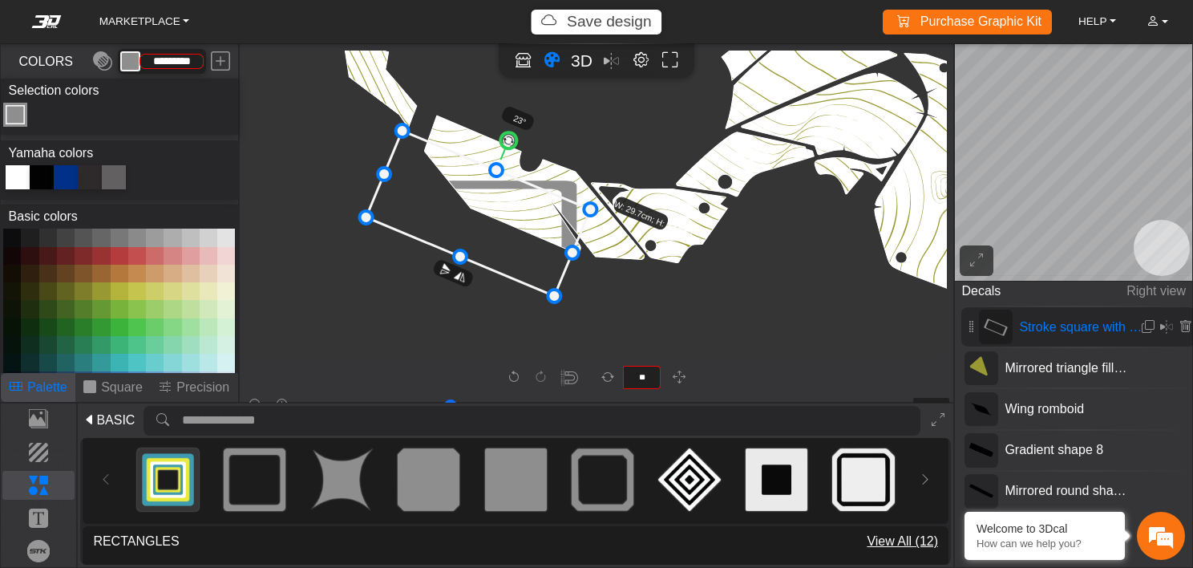
drag, startPoint x: 418, startPoint y: 143, endPoint x: 403, endPoint y: 122, distance: 25.4
click at [1180, 327] on icon at bounding box center [1185, 327] width 13 height 14
type input "****"
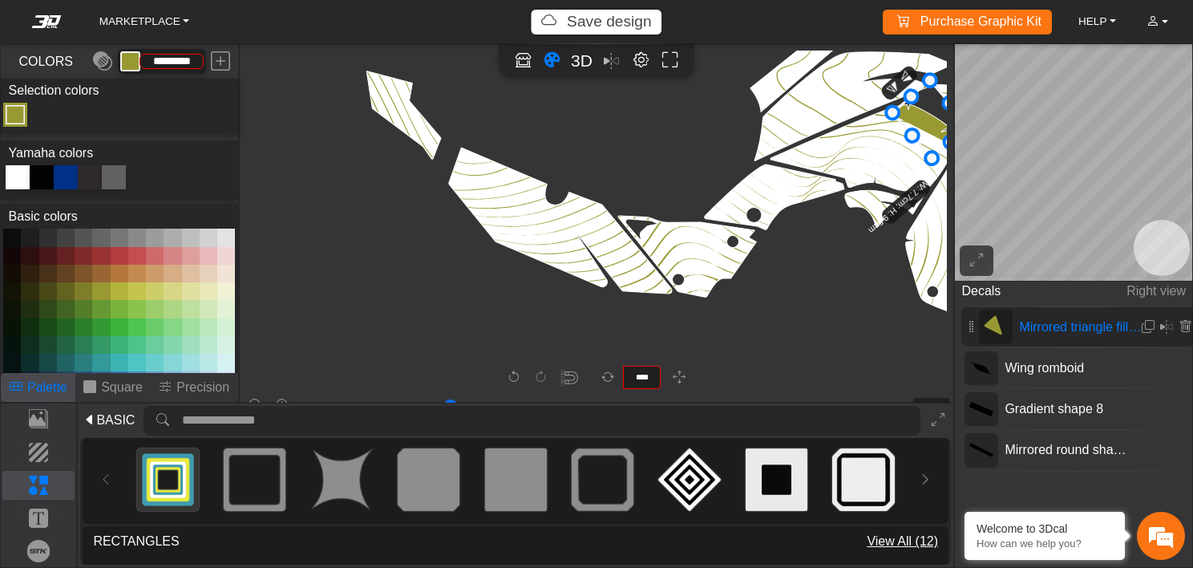
type input "*********"
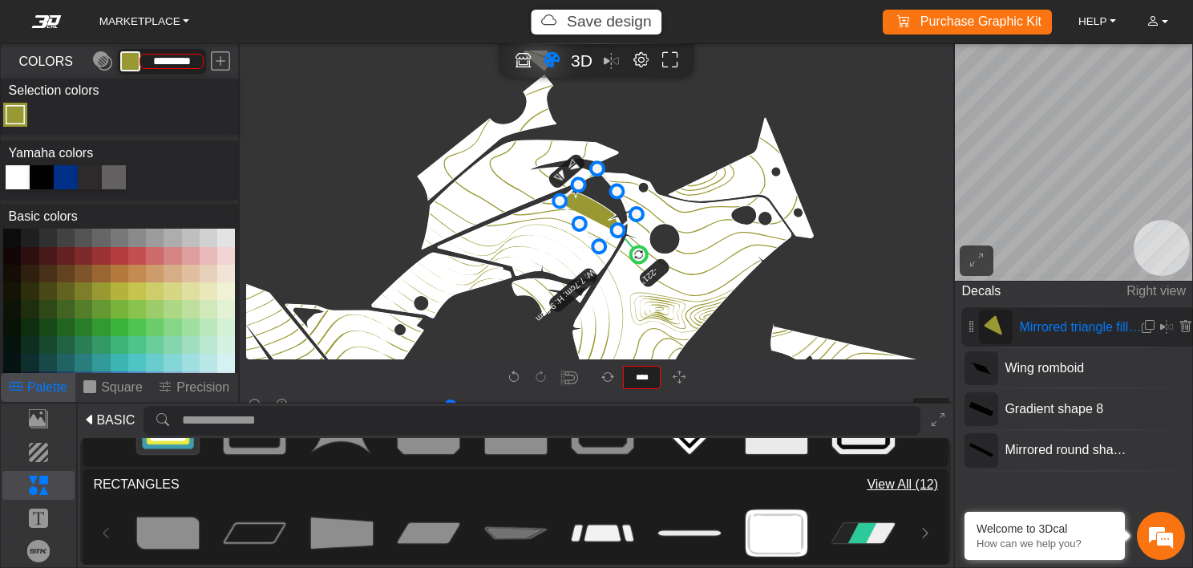
scroll to position [411, 0]
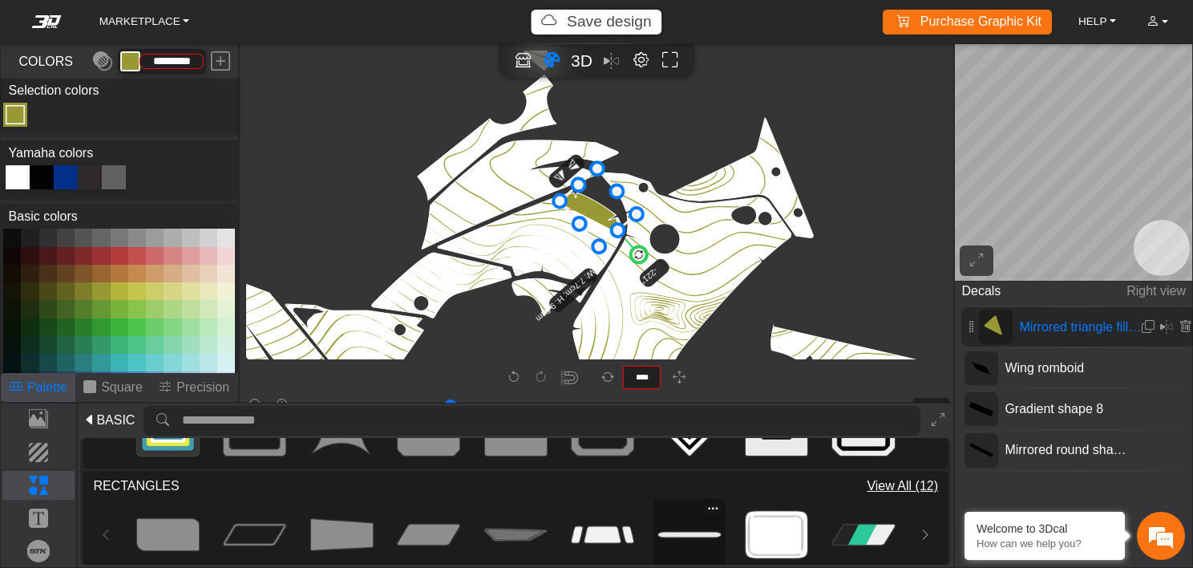
drag, startPoint x: 382, startPoint y: 514, endPoint x: 672, endPoint y: 533, distance: 291.0
click at [672, 533] on img at bounding box center [689, 535] width 62 height 62
drag, startPoint x: 672, startPoint y: 533, endPoint x: 578, endPoint y: 281, distance: 269.5
click at [578, 281] on div "MARKETPLACE Save design Purchase Graphic Kit Purchase! HELP Video help center F…" at bounding box center [596, 284] width 1193 height 568
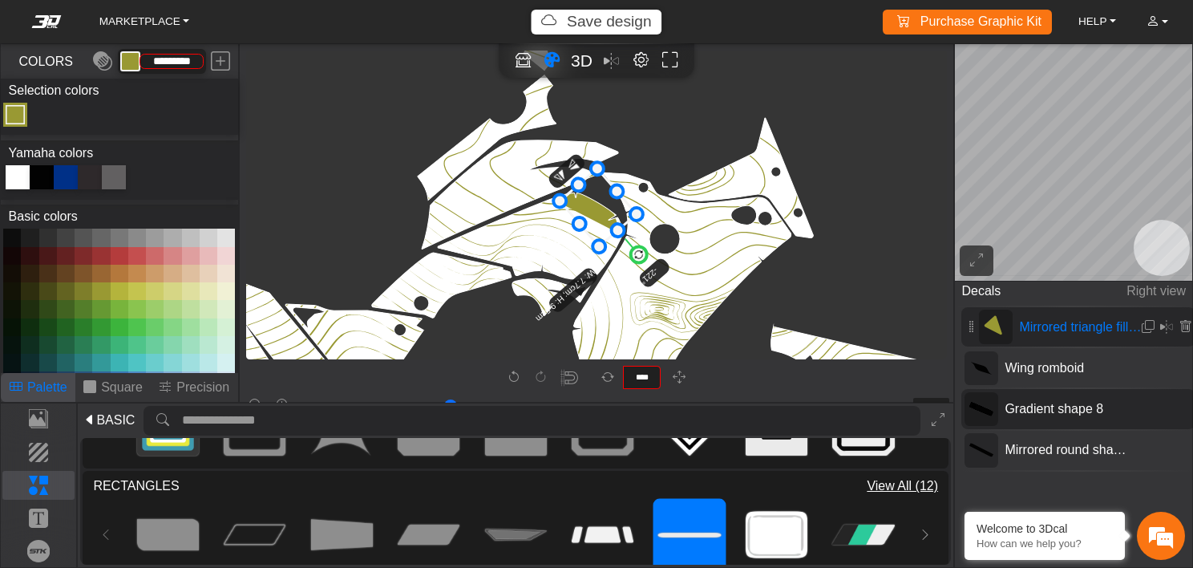
click at [1007, 421] on div "Gradient shape 8" at bounding box center [1079, 408] width 234 height 39
type input "**"
type input "*******"
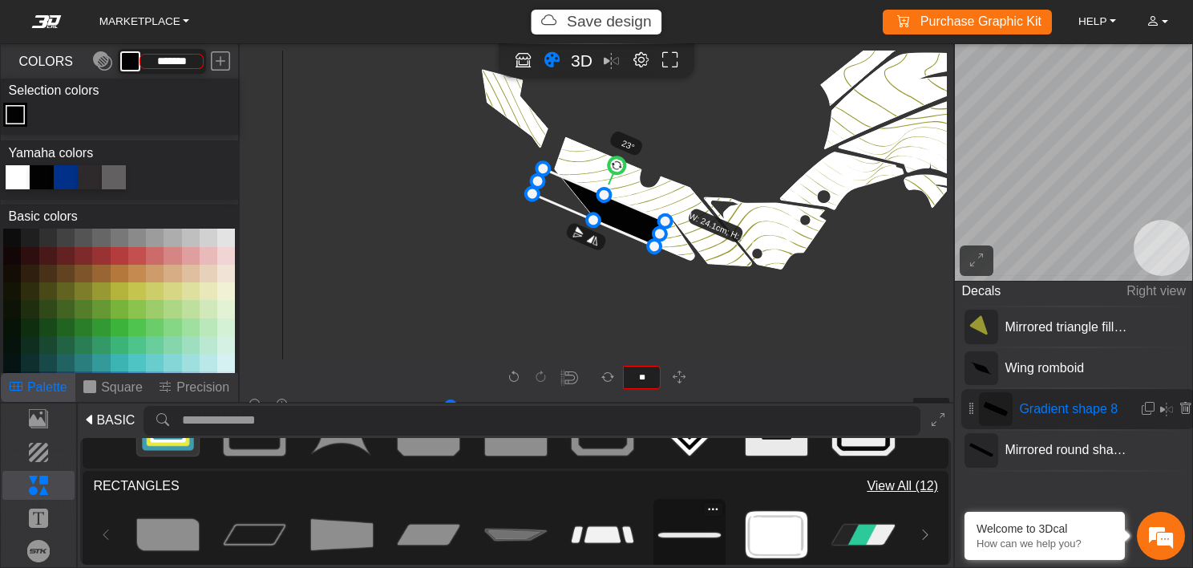
click at [666, 523] on img at bounding box center [689, 535] width 62 height 62
type input "*"
type input "**"
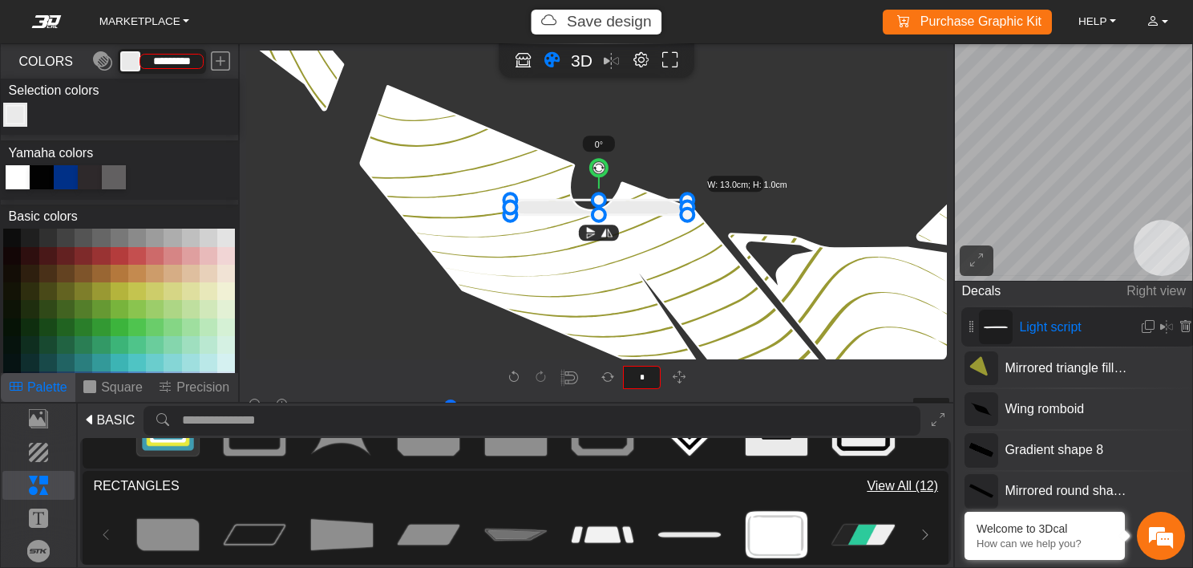
click at [46, 176] on div at bounding box center [42, 177] width 24 height 24
click at [96, 282] on button at bounding box center [101, 291] width 18 height 18
click at [77, 282] on button at bounding box center [84, 291] width 18 height 18
type input "*********"
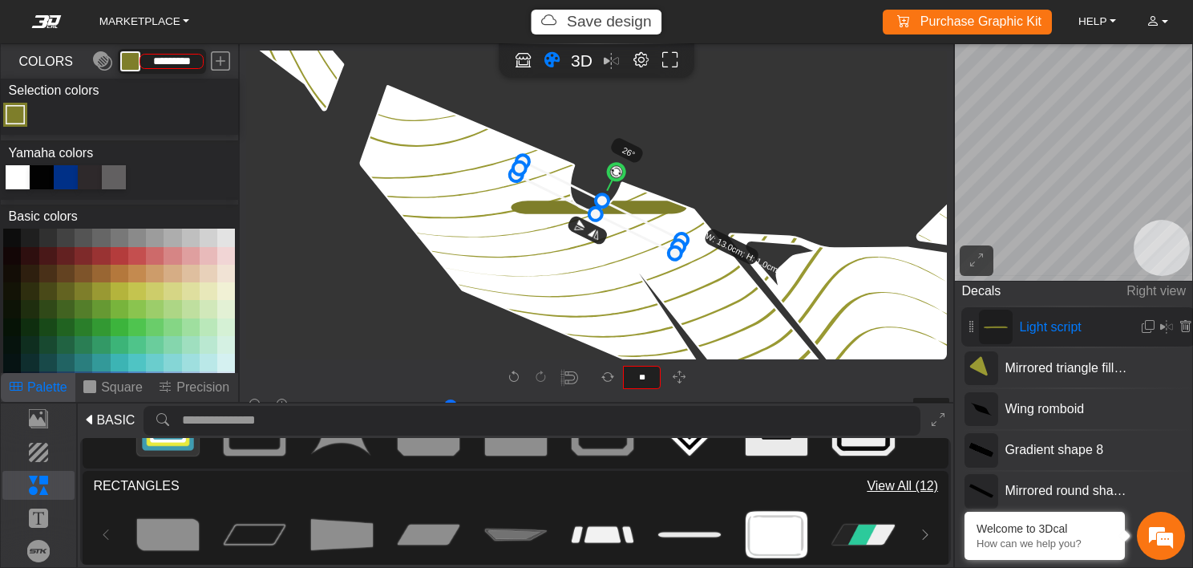
drag, startPoint x: 598, startPoint y: 168, endPoint x: 613, endPoint y: 178, distance: 17.8
click at [613, 178] on circle at bounding box center [617, 172] width 22 height 22
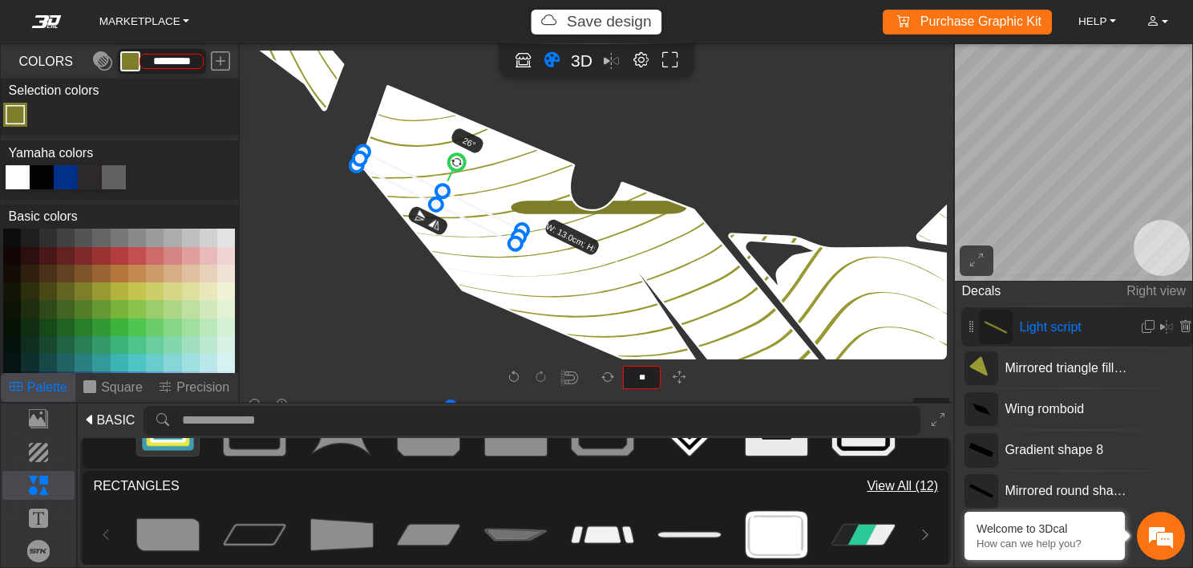
drag, startPoint x: 620, startPoint y: 221, endPoint x: 460, endPoint y: 212, distance: 159.9
click at [460, 212] on icon at bounding box center [439, 197] width 165 height 91
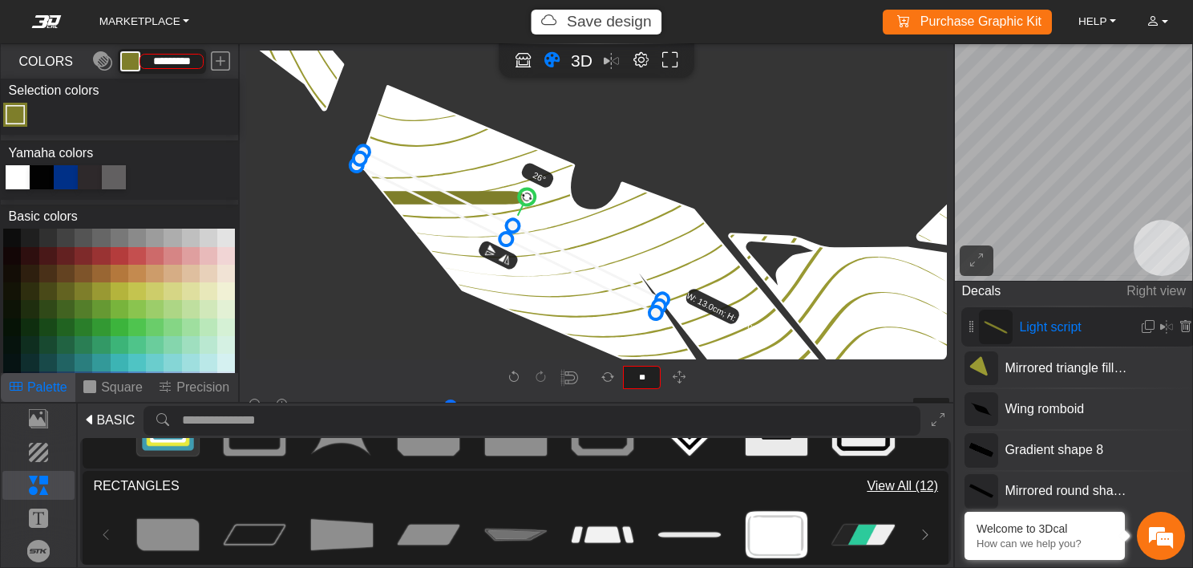
drag, startPoint x: 516, startPoint y: 233, endPoint x: 670, endPoint y: 273, distance: 159.9
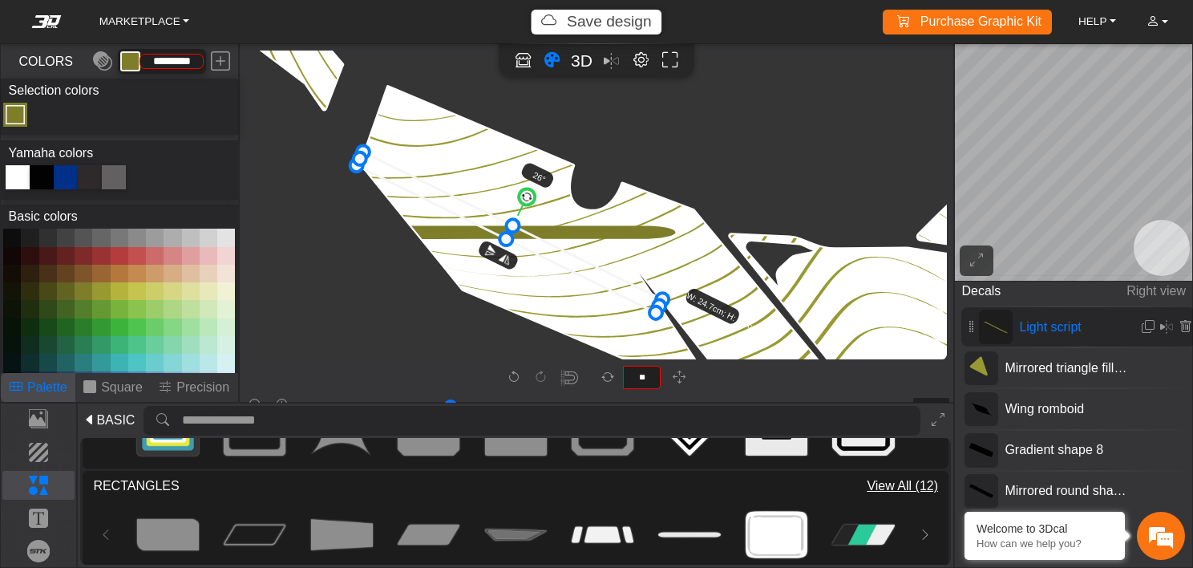
type input "**"
click at [525, 194] on circle at bounding box center [525, 195] width 21 height 21
click at [545, 246] on icon at bounding box center [510, 232] width 313 height 145
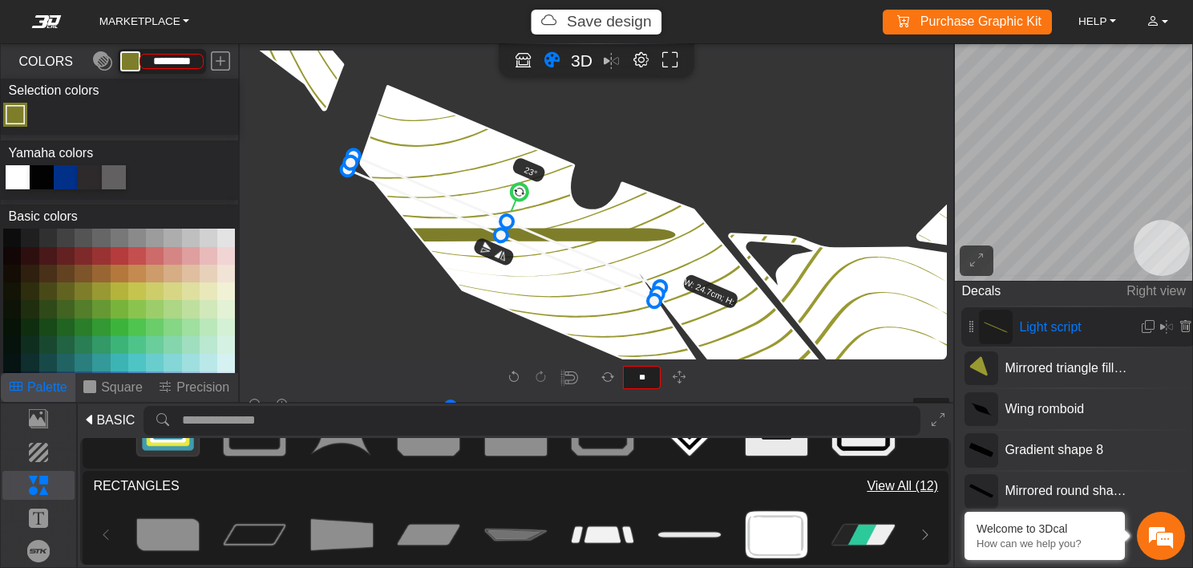
click at [540, 241] on icon at bounding box center [504, 228] width 313 height 145
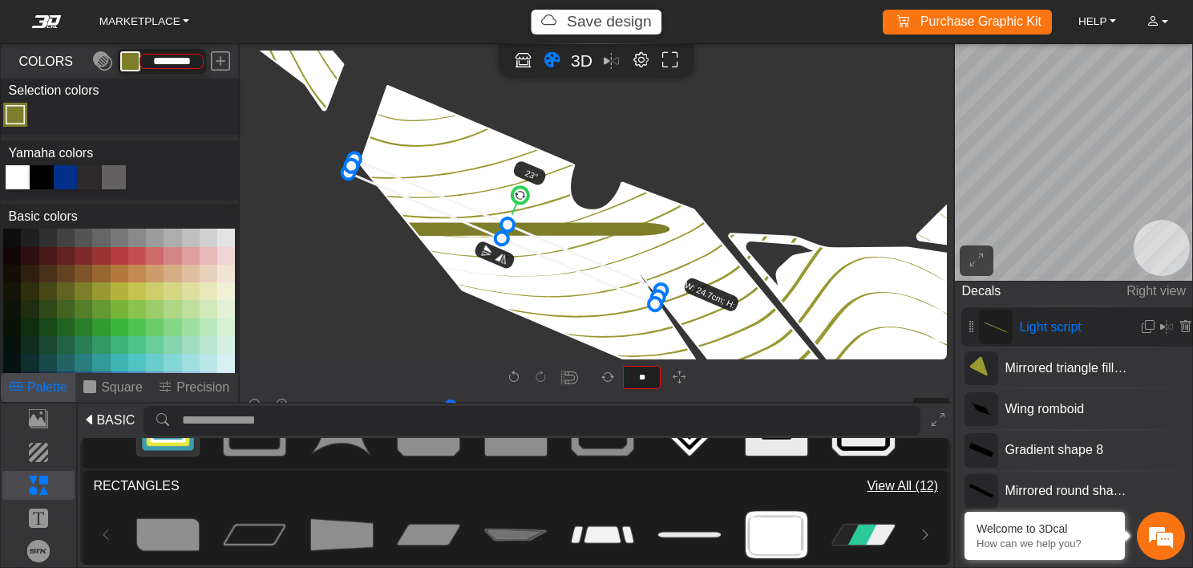
click at [542, 243] on icon at bounding box center [505, 231] width 313 height 145
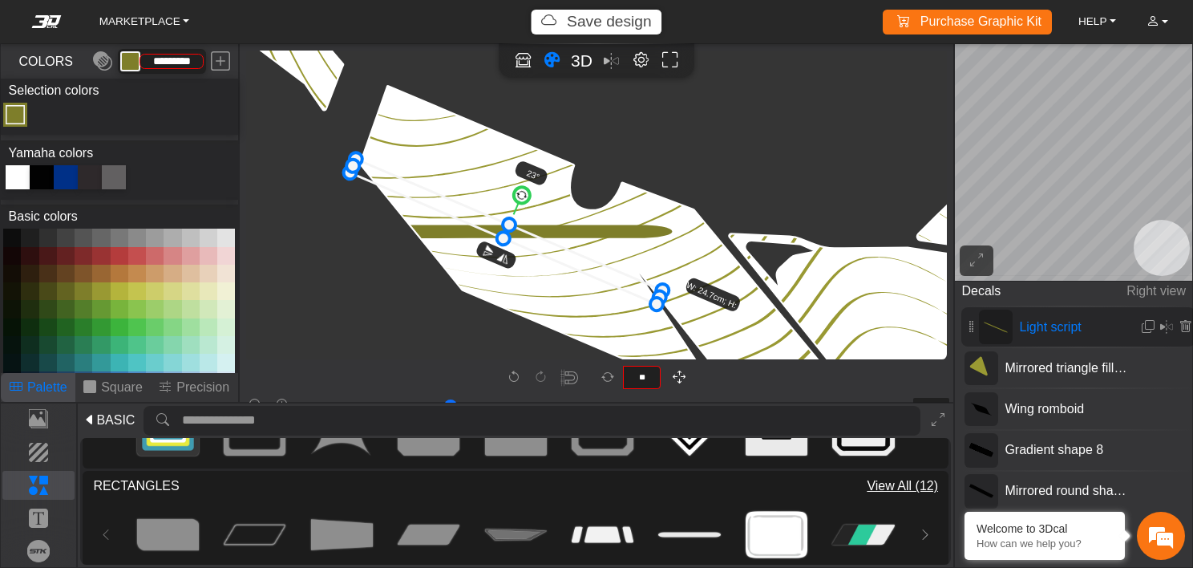
click at [683, 376] on icon "button" at bounding box center [679, 378] width 13 height 14
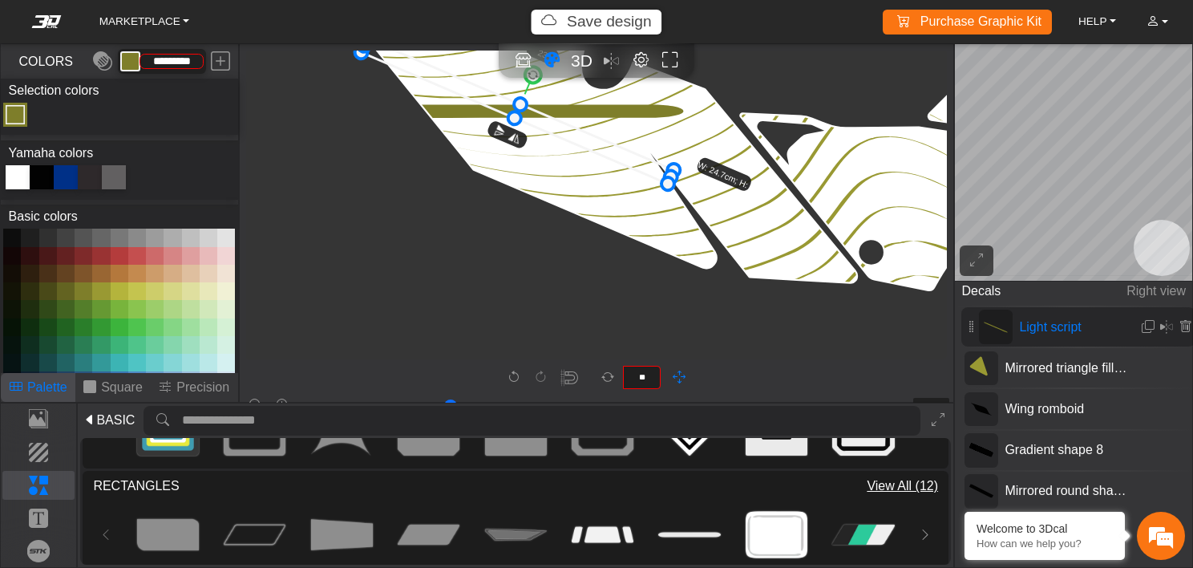
scroll to position [4818, 3465]
drag, startPoint x: 654, startPoint y: 237, endPoint x: 667, endPoint y: 117, distance: 120.2
click at [580, 139] on icon at bounding box center [518, 110] width 313 height 145
click at [1142, 328] on em at bounding box center [1148, 327] width 13 height 14
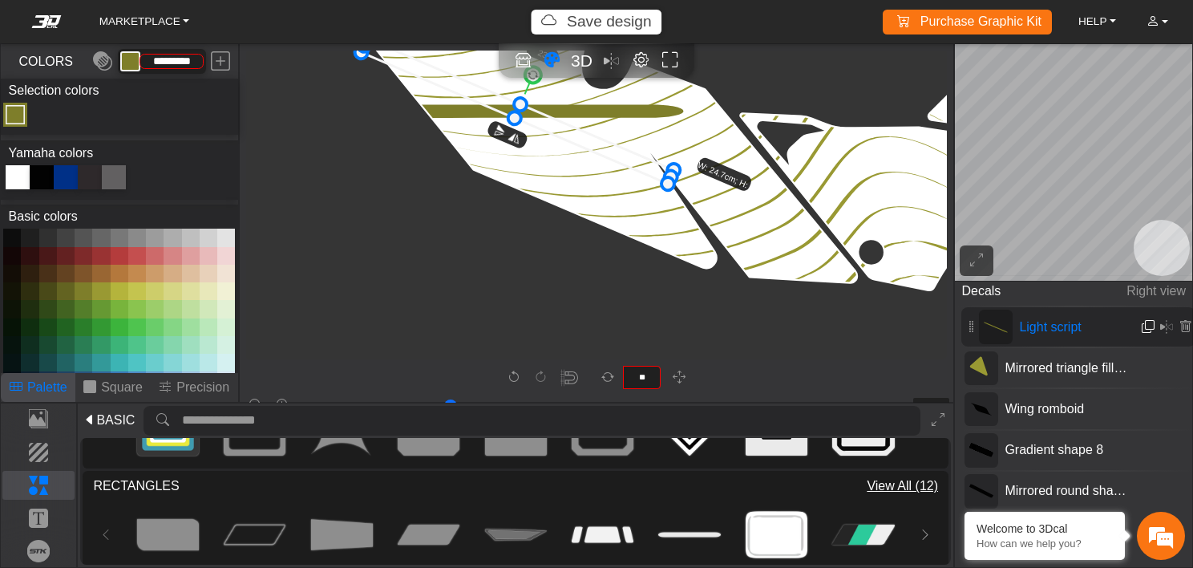
type input "**"
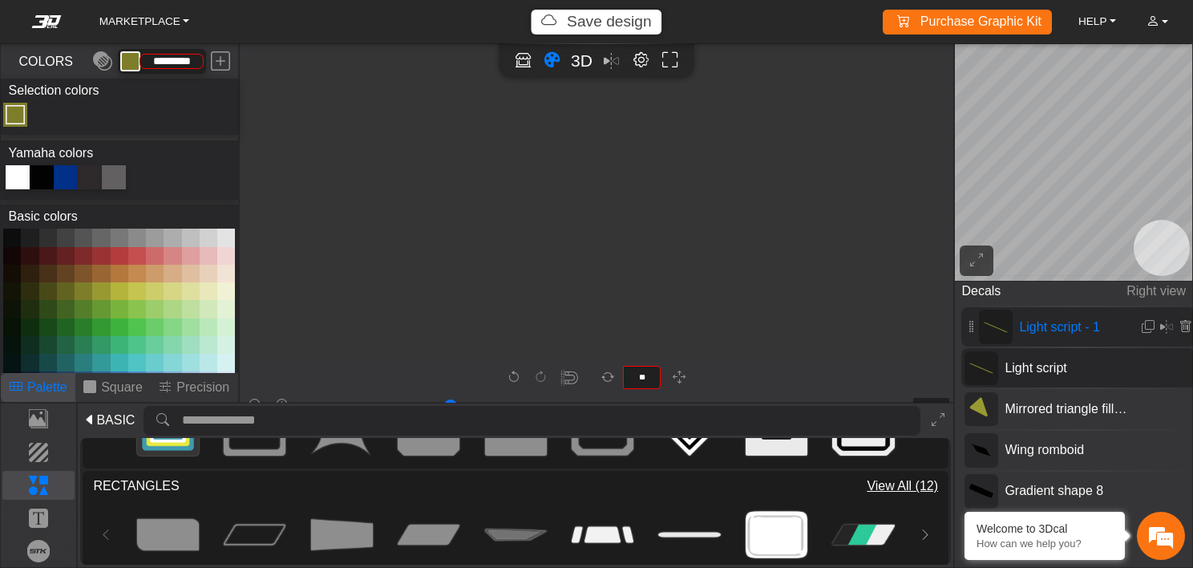
scroll to position [2423, 1624]
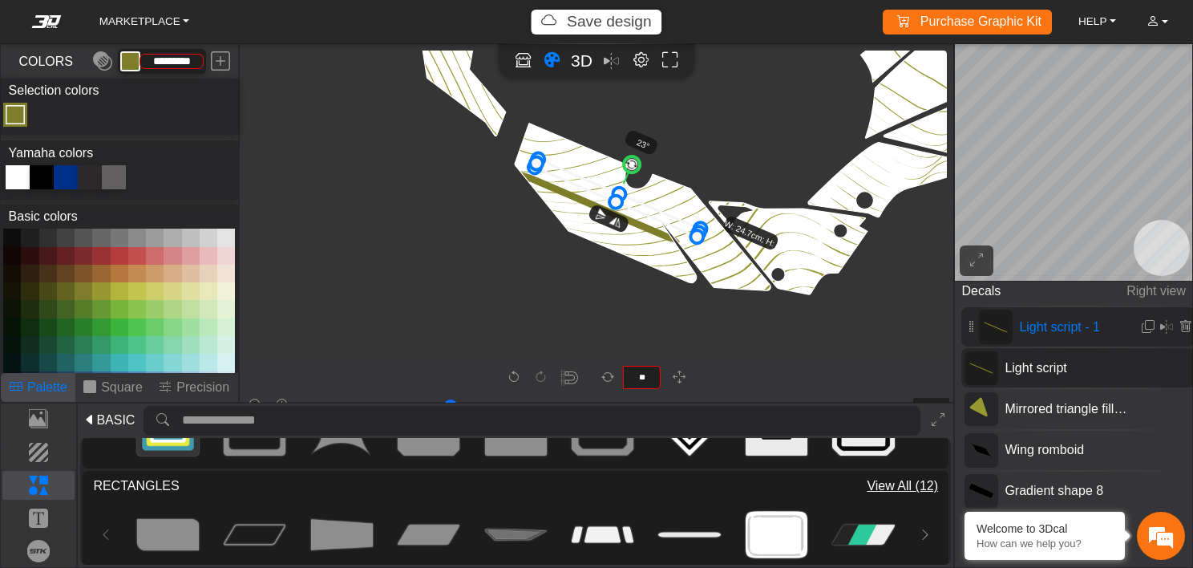
drag, startPoint x: 628, startPoint y: 218, endPoint x: 647, endPoint y: 209, distance: 21.5
click at [647, 209] on icon at bounding box center [618, 198] width 166 height 78
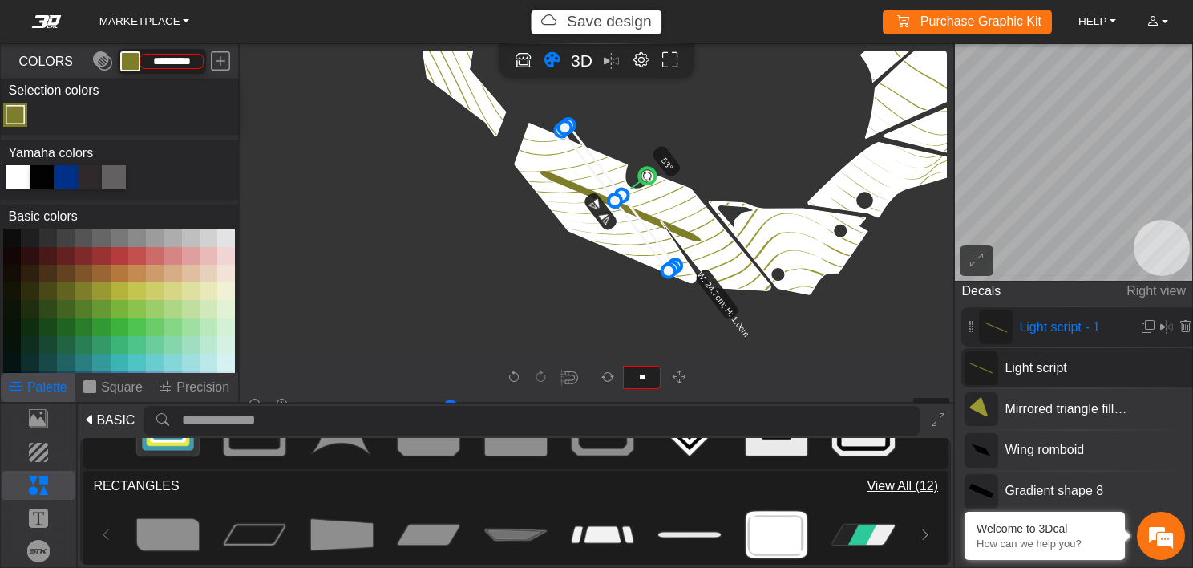
type input "**"
drag, startPoint x: 635, startPoint y: 160, endPoint x: 662, endPoint y: 167, distance: 27.2
click at [662, 167] on g "55° W: 24.7cm; H: 1.0cm" at bounding box center [661, 225] width 243 height 289
type input "**"
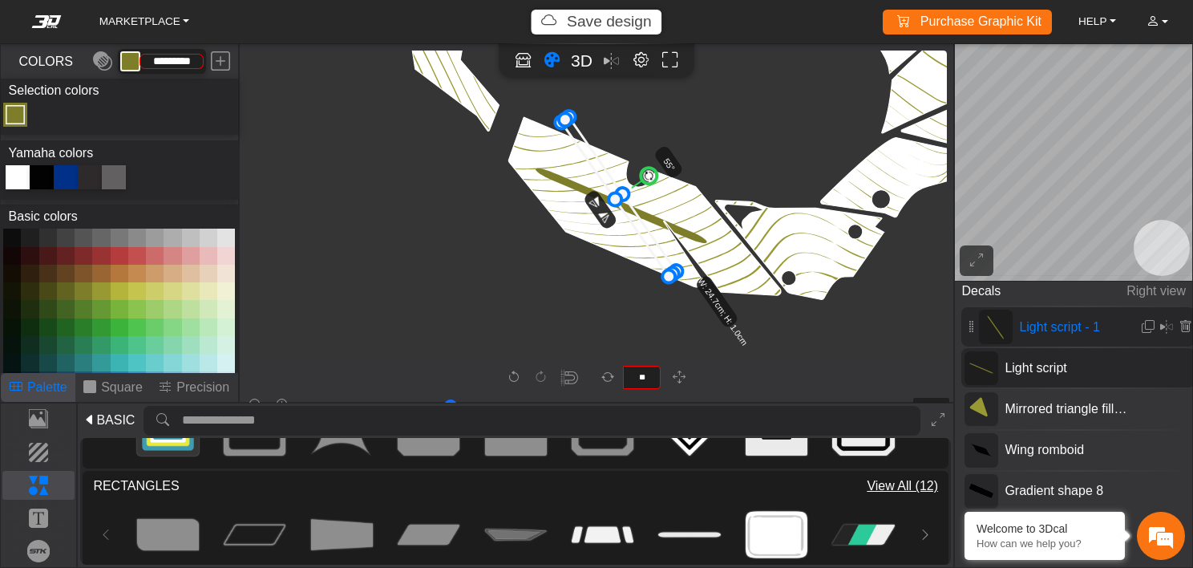
type input "**"
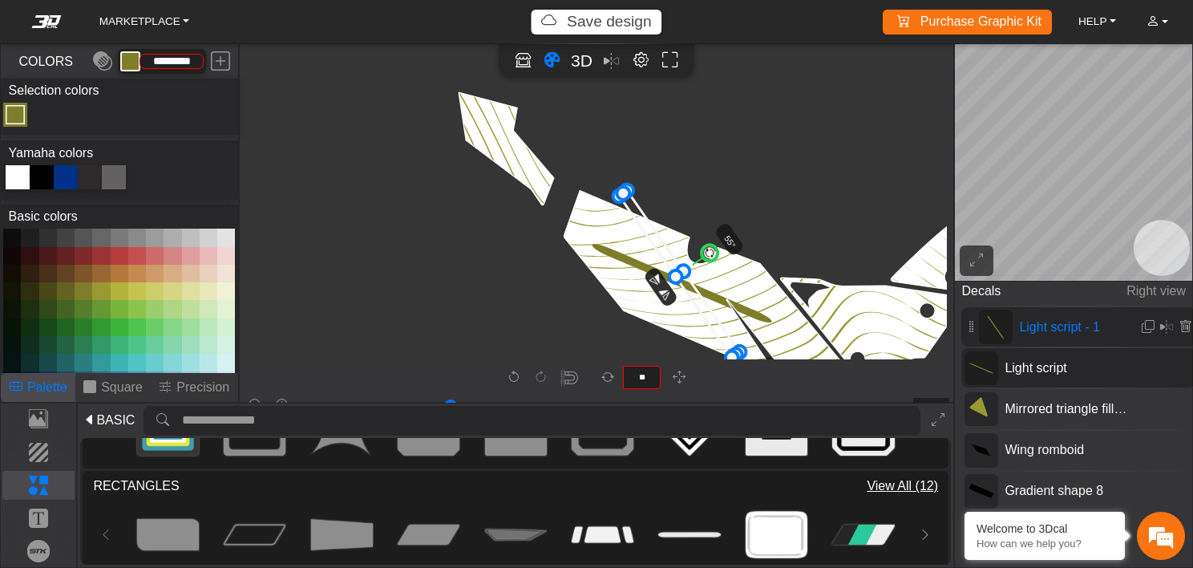
type input "**"
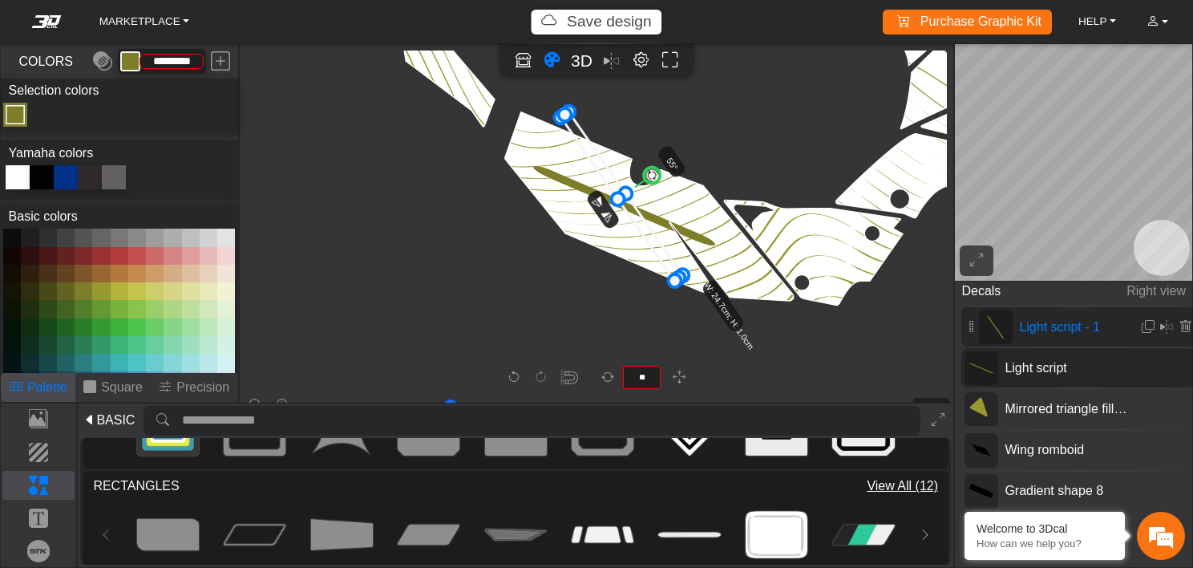
type input "**"
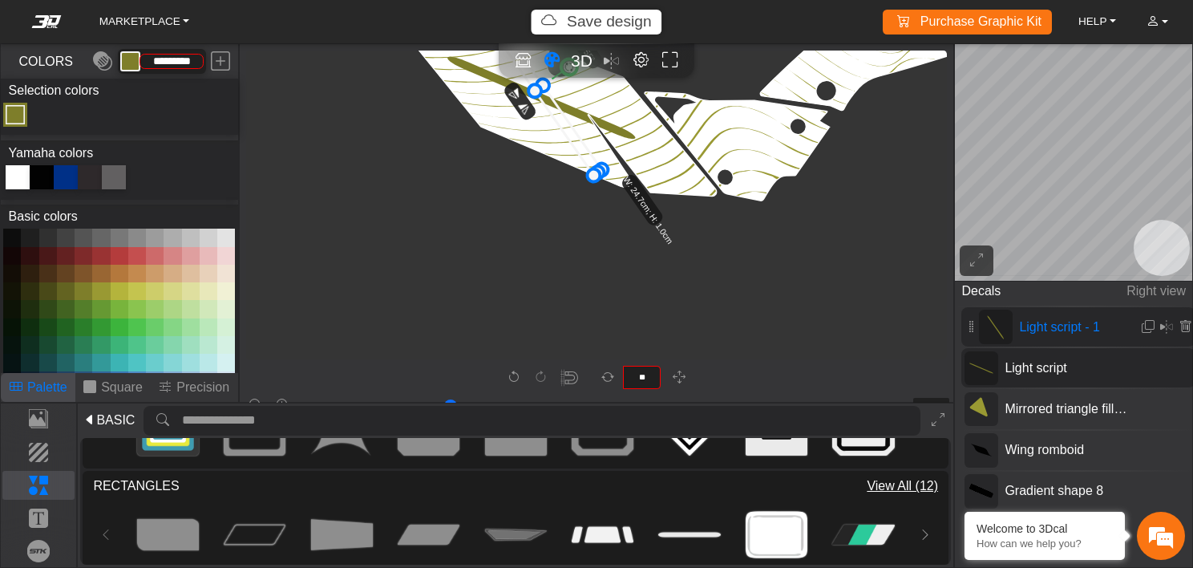
type input "**"
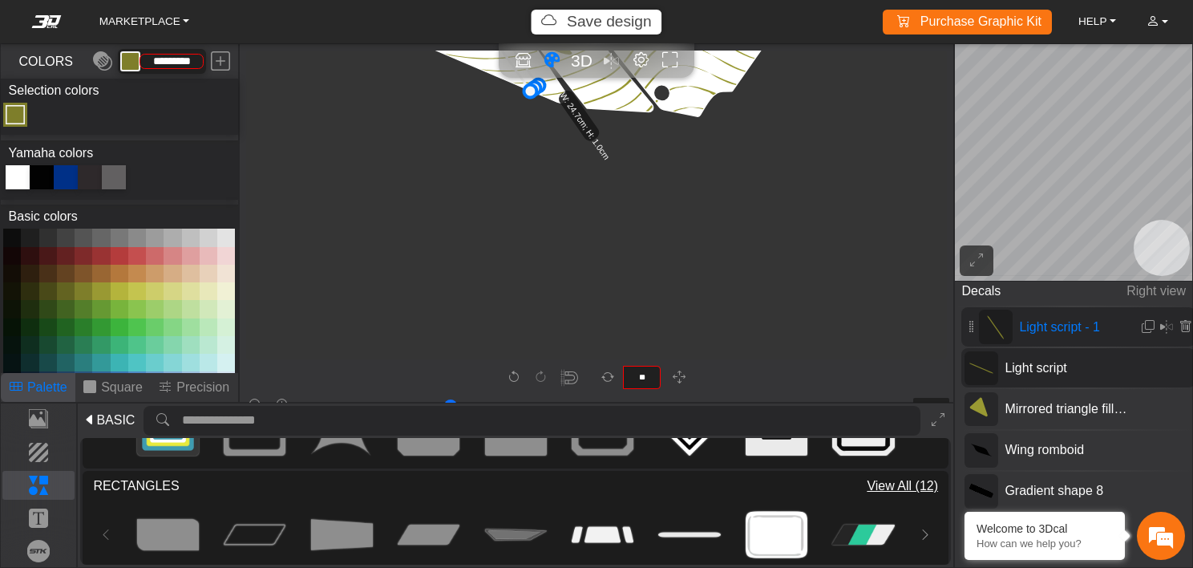
type input "**"
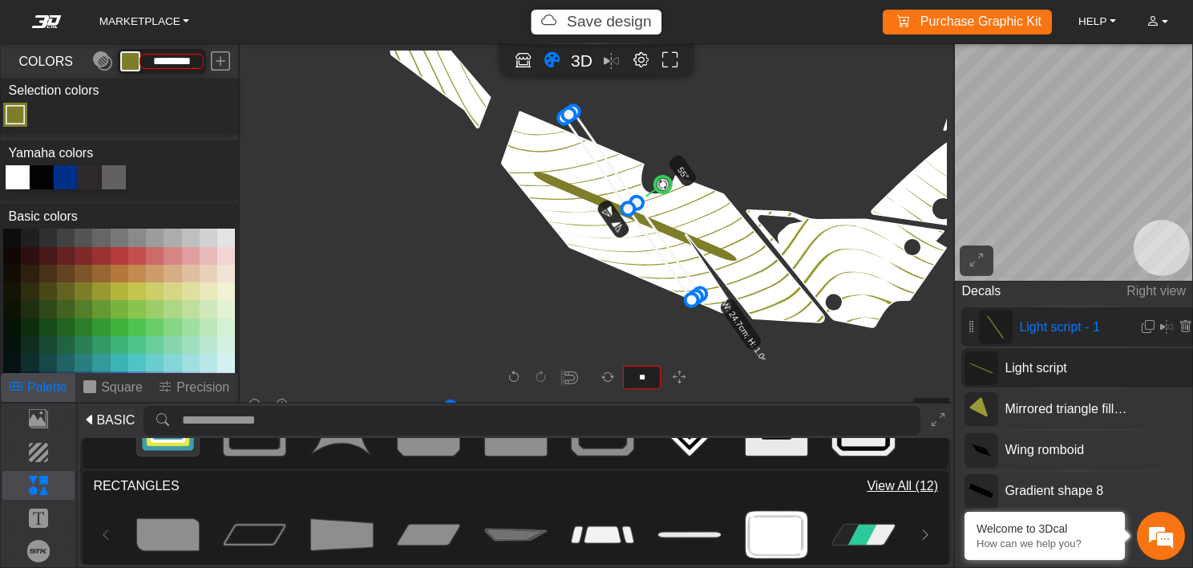
type input "****"
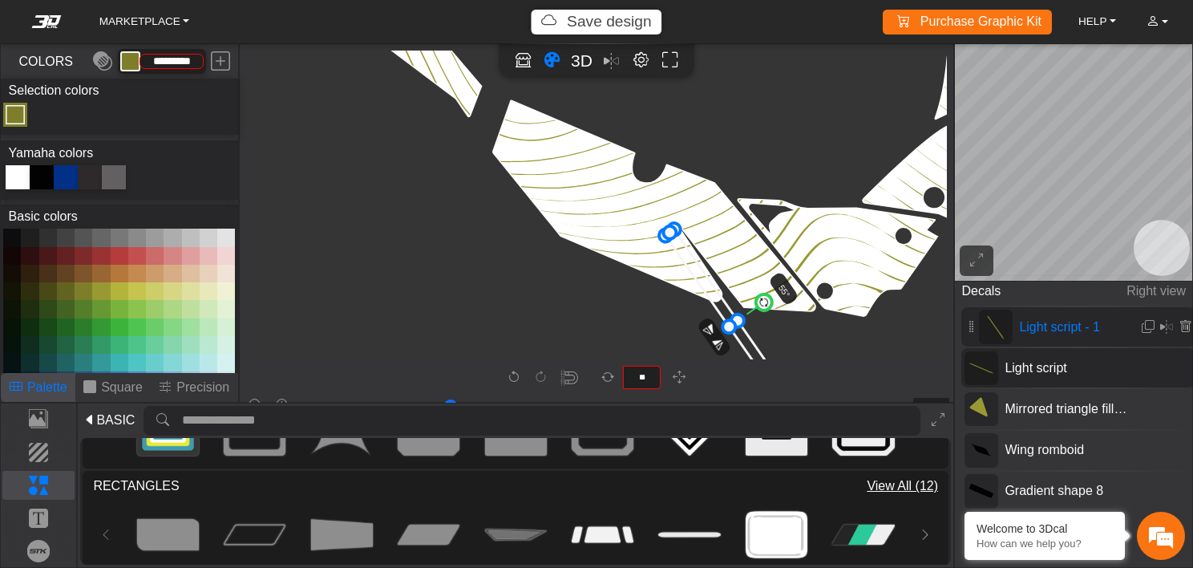
drag, startPoint x: 642, startPoint y: 225, endPoint x: 760, endPoint y: 352, distance: 173.6
click at [760, 352] on icon at bounding box center [734, 323] width 136 height 188
click at [719, 290] on icon at bounding box center [740, 324] width 136 height 188
click at [716, 290] on icon at bounding box center [740, 324] width 136 height 188
click at [770, 306] on circle at bounding box center [772, 305] width 22 height 22
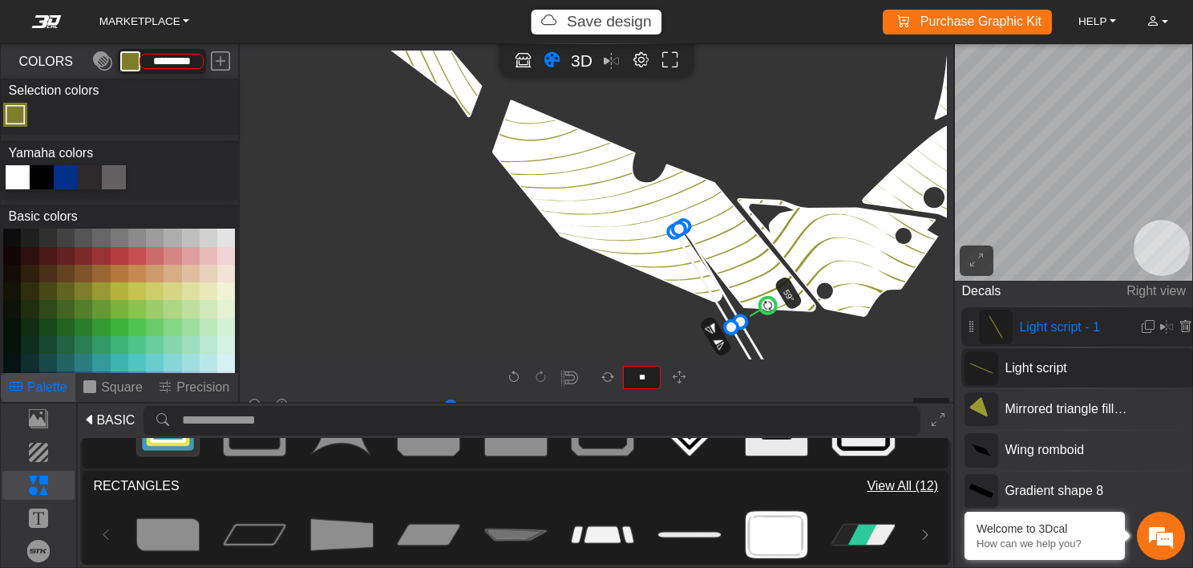
click at [711, 282] on icon at bounding box center [735, 324] width 123 height 196
click at [714, 286] on icon at bounding box center [738, 327] width 123 height 196
click at [714, 288] on icon at bounding box center [738, 330] width 123 height 196
click at [579, 58] on span "3D" at bounding box center [582, 60] width 22 height 18
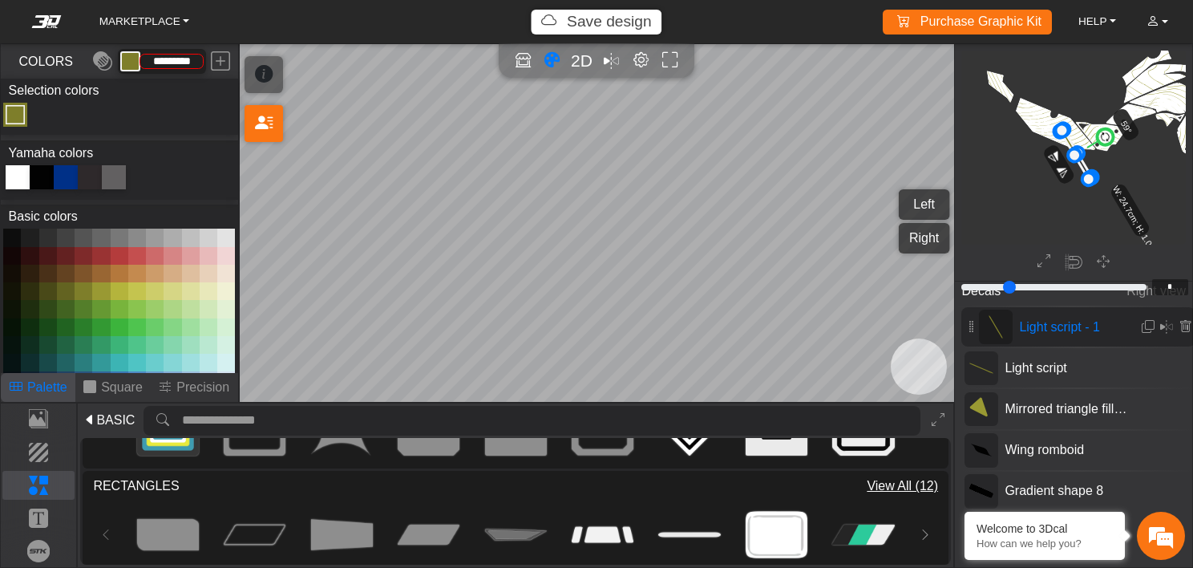
scroll to position [726, 529]
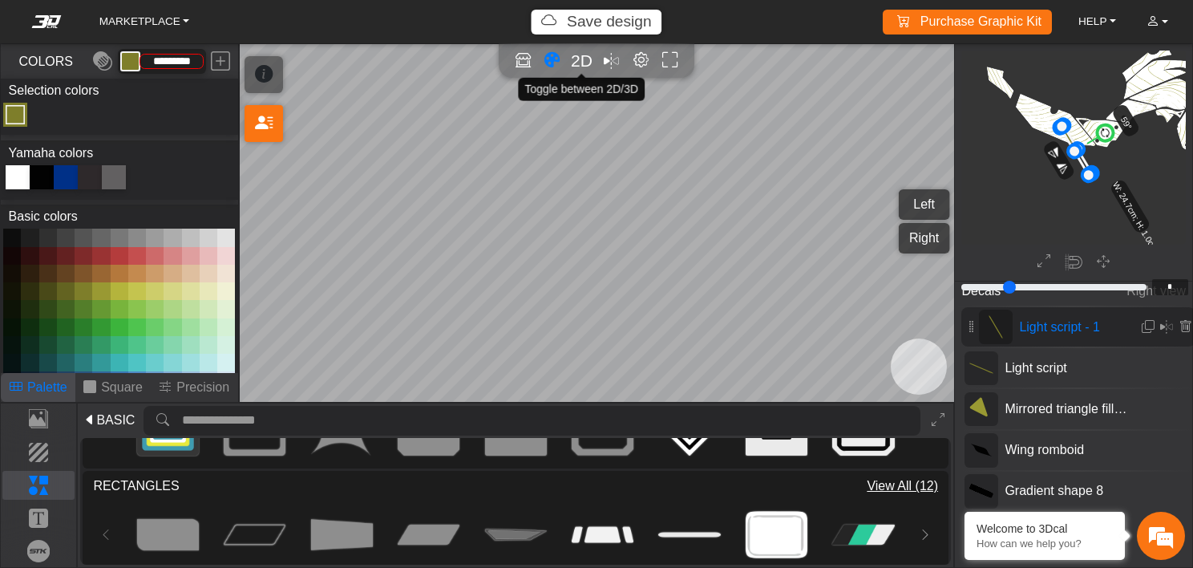
click at [581, 64] on span "2D" at bounding box center [582, 60] width 22 height 18
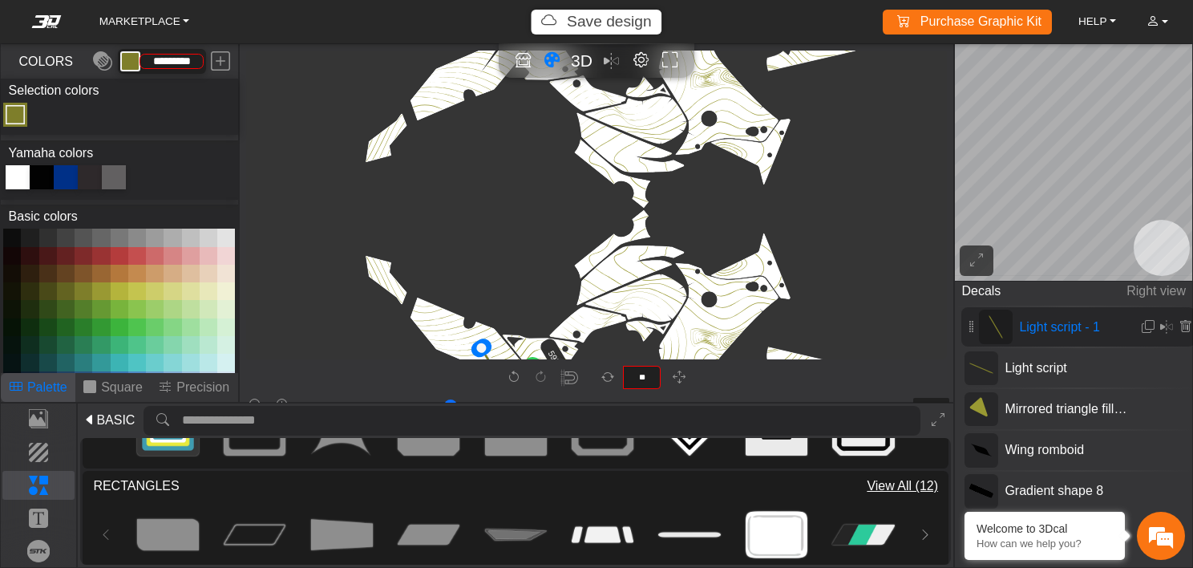
scroll to position [937, 734]
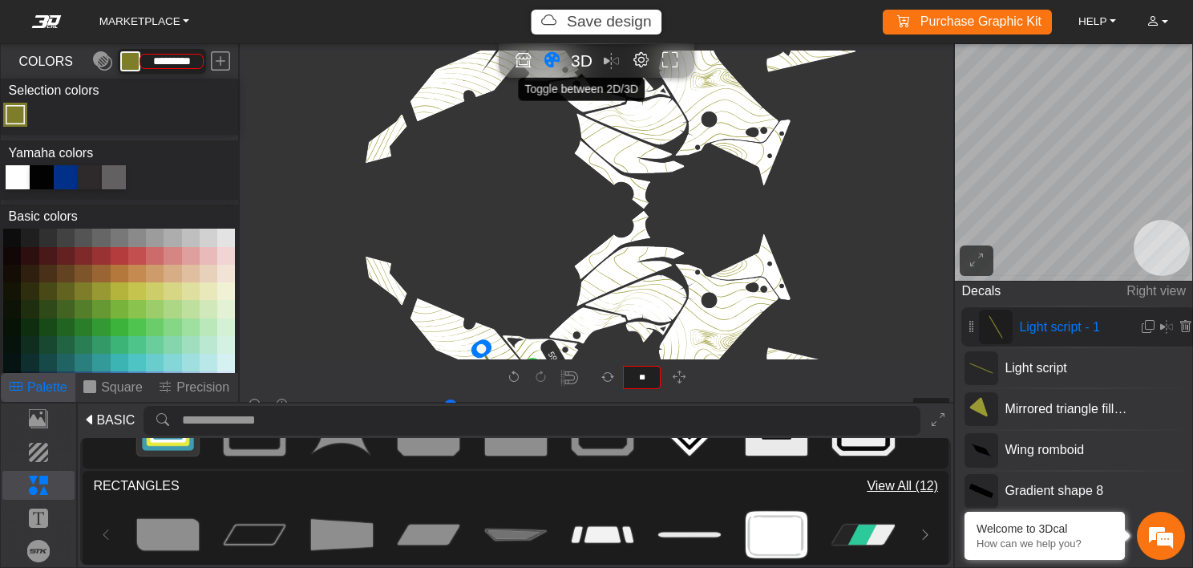
click at [578, 67] on span "3D" at bounding box center [582, 60] width 22 height 18
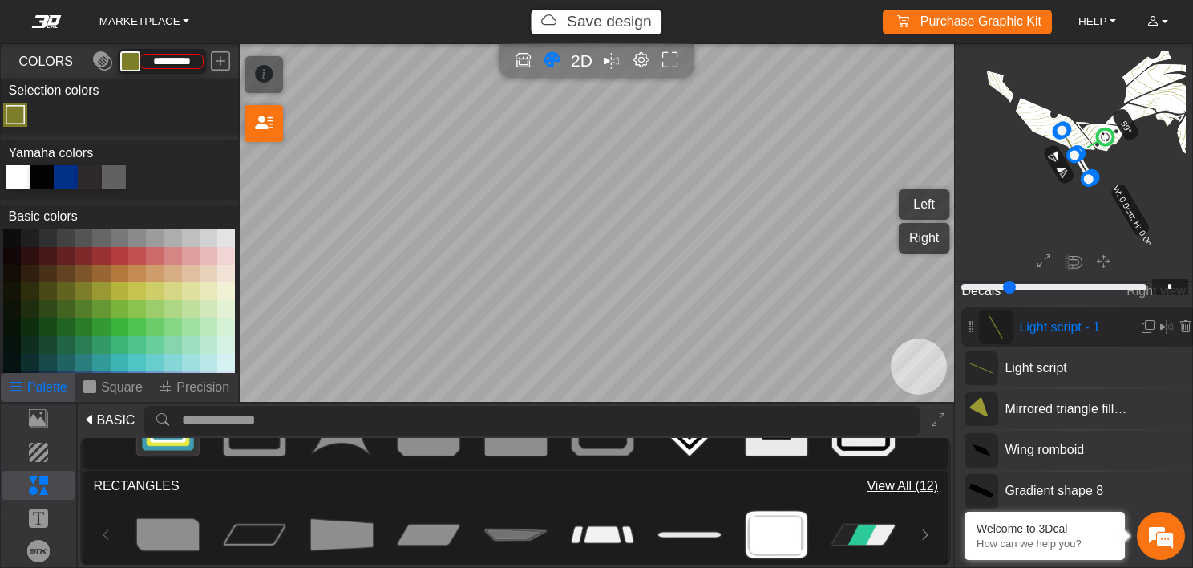
scroll to position [726, 529]
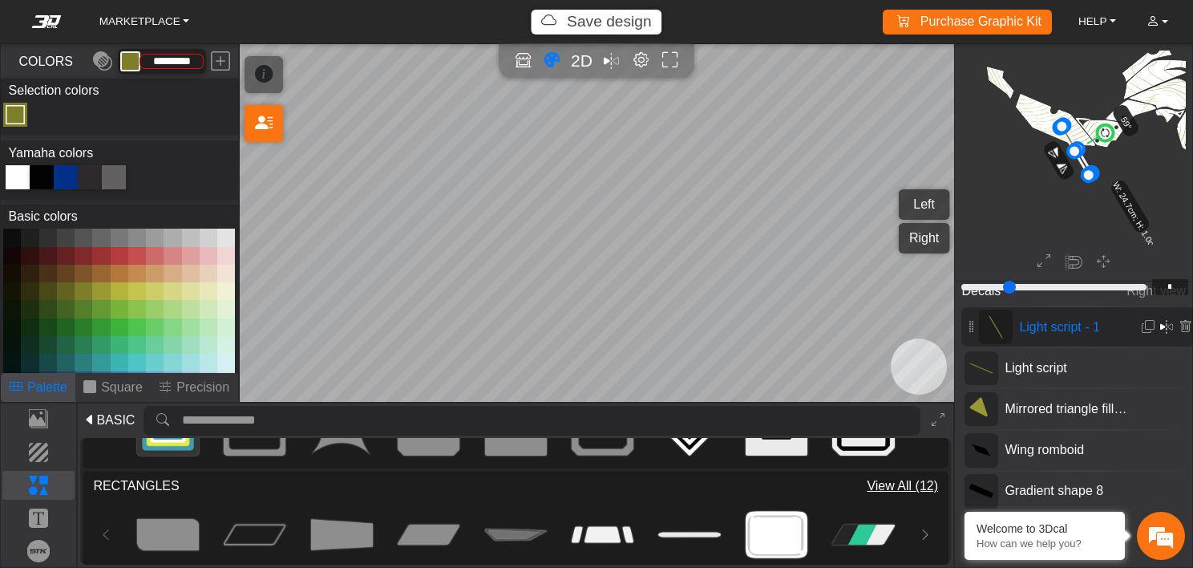
click at [1165, 326] on em at bounding box center [1166, 327] width 13 height 19
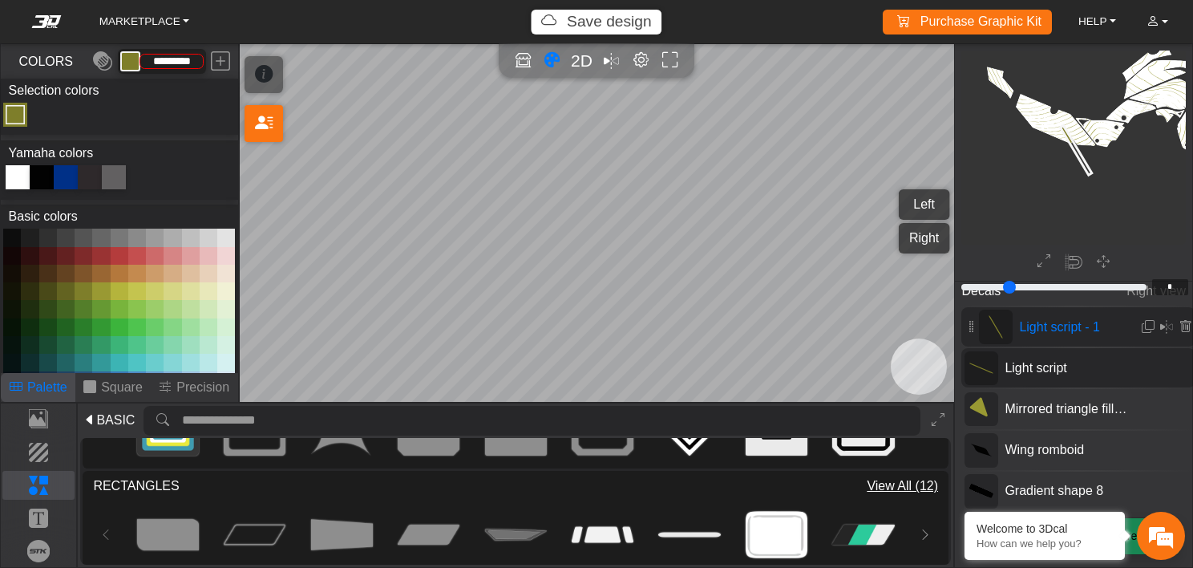
click at [1071, 373] on span "Light script" at bounding box center [1066, 367] width 137 height 19
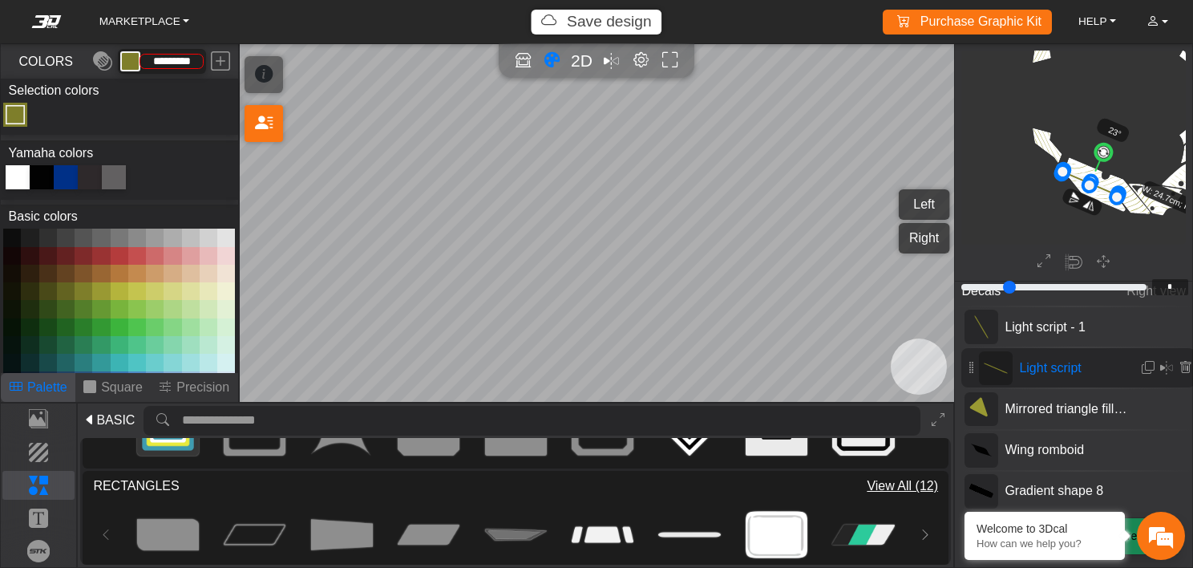
scroll to position [759, 544]
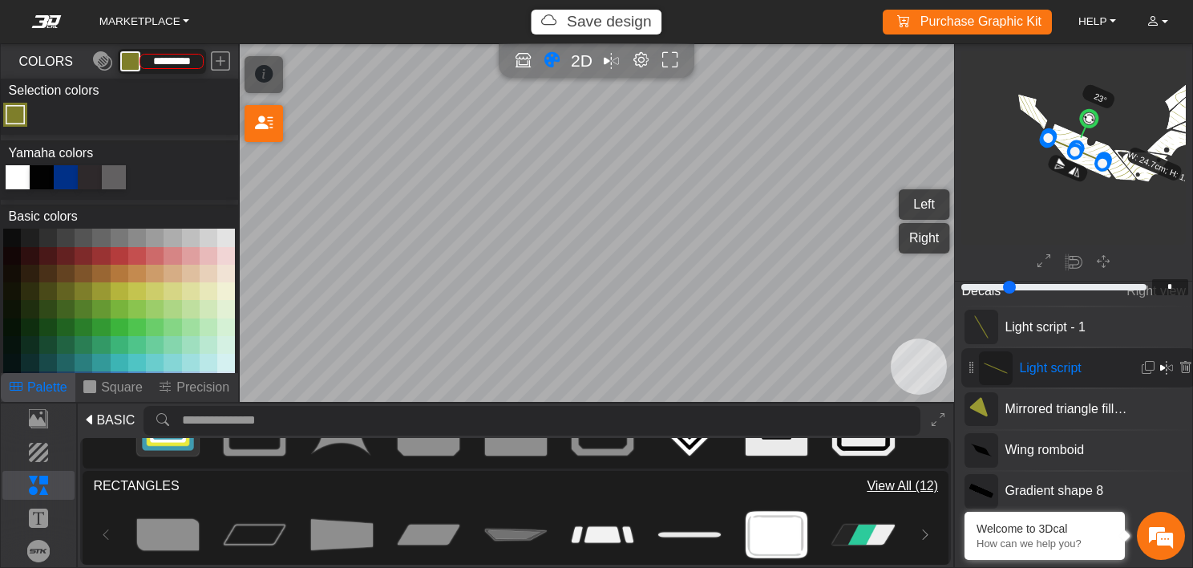
click at [1165, 368] on em at bounding box center [1166, 367] width 13 height 19
click at [929, 234] on button "Right" at bounding box center [924, 238] width 51 height 30
click at [932, 198] on button "Left" at bounding box center [924, 204] width 51 height 30
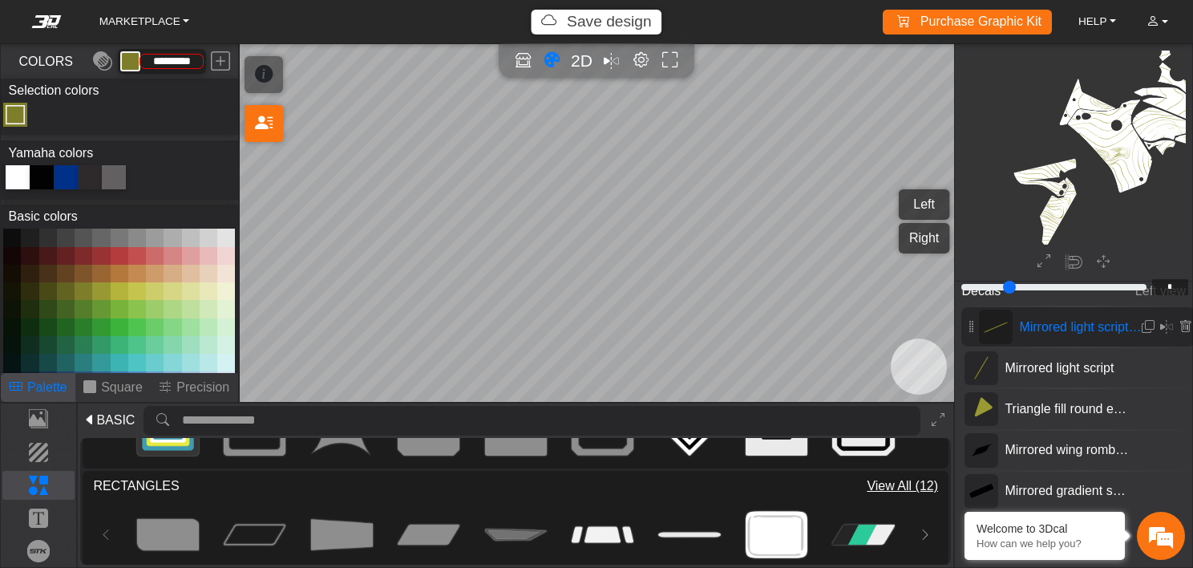
scroll to position [763, 772]
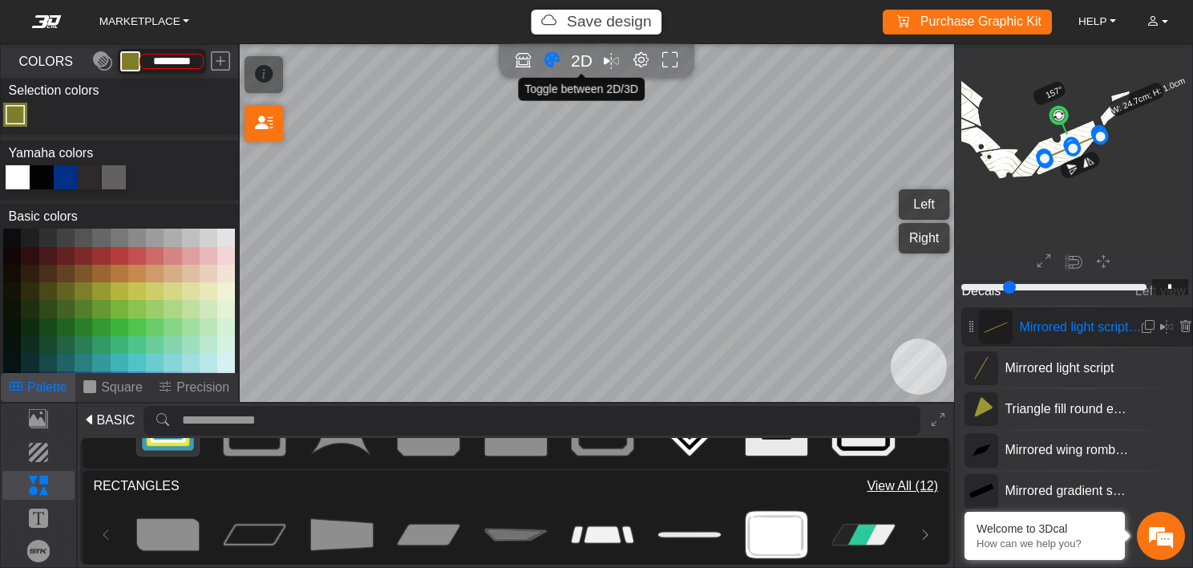
drag, startPoint x: 898, startPoint y: 189, endPoint x: 583, endPoint y: 56, distance: 342.1
click at [583, 56] on span "2D" at bounding box center [582, 60] width 22 height 18
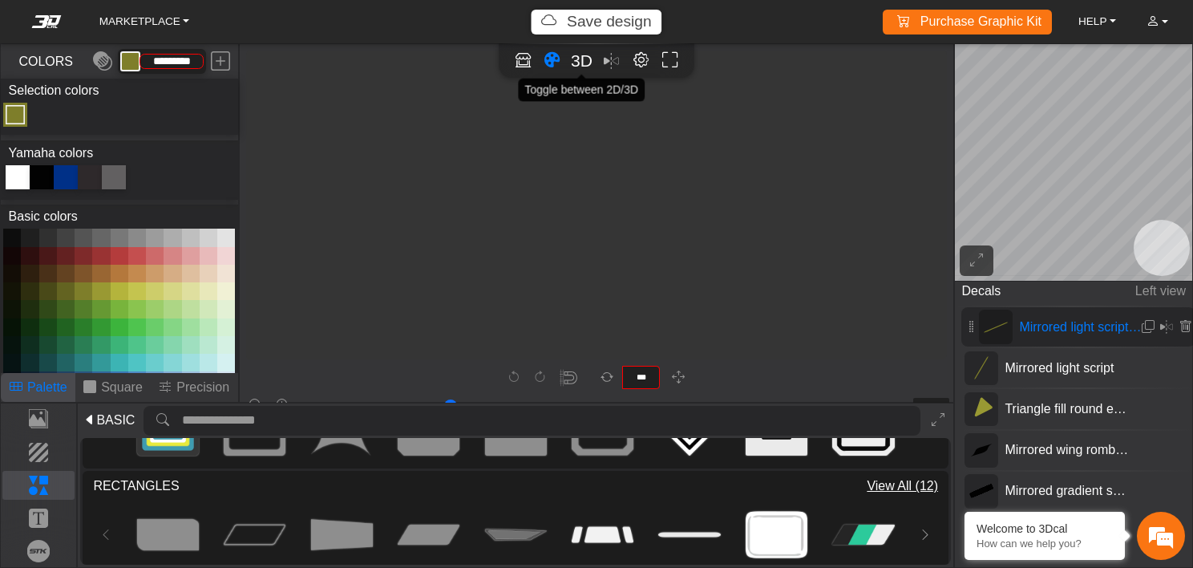
scroll to position [2326, 2194]
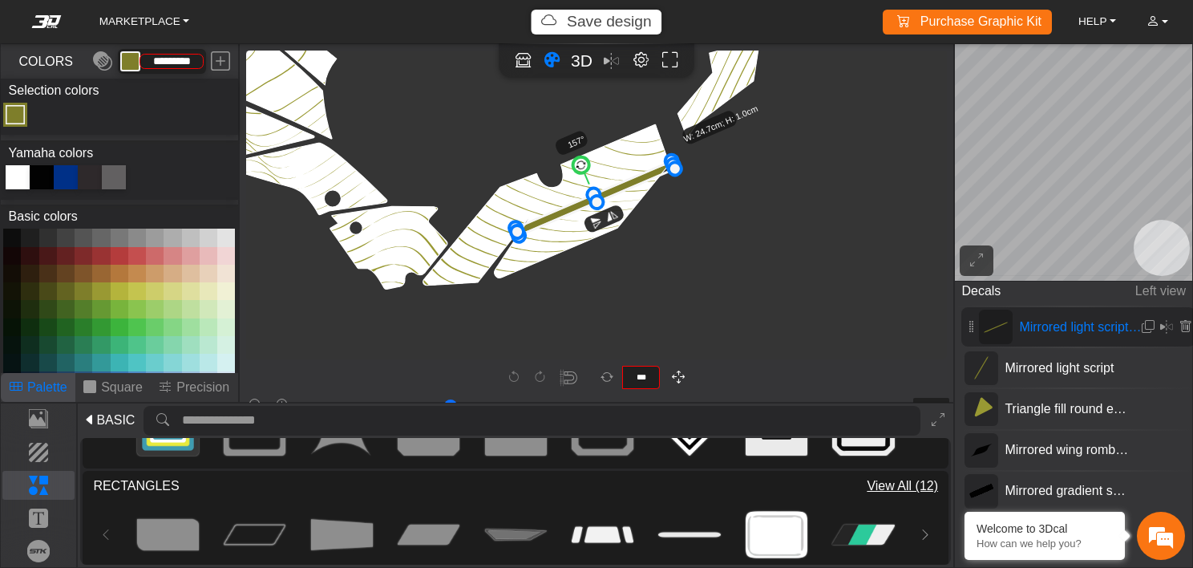
click at [683, 373] on icon "button" at bounding box center [678, 378] width 13 height 14
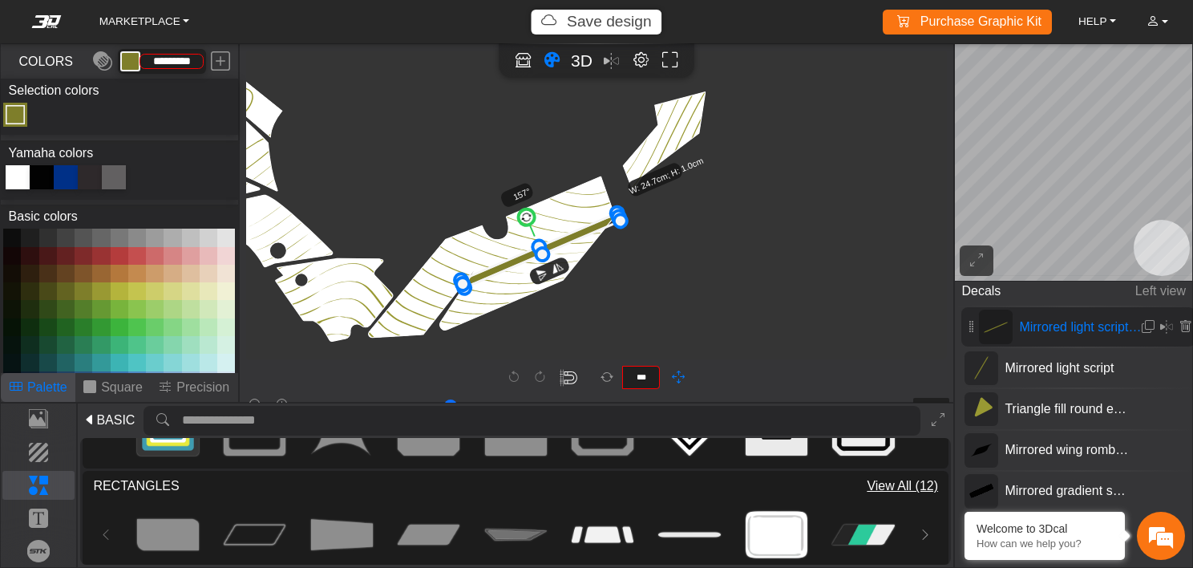
scroll to position [2182, 2371]
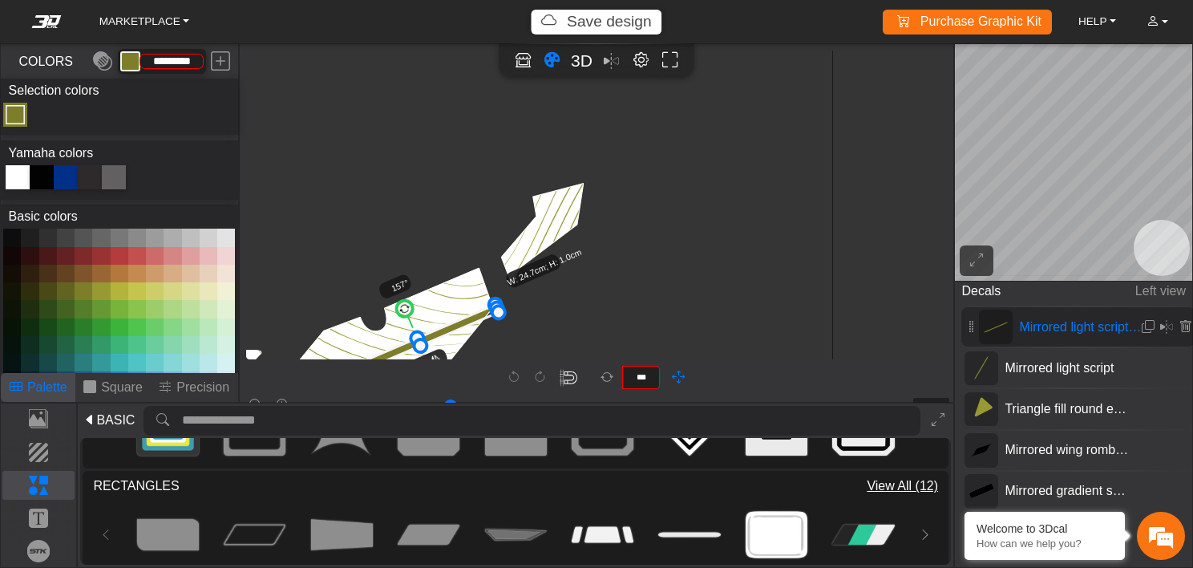
drag, startPoint x: 762, startPoint y: 203, endPoint x: 574, endPoint y: 382, distance: 259.2
click at [574, 382] on div "background_wire_template_bg decal_t700_left_fender decal_t700_right_fender text…" at bounding box center [597, 223] width 715 height 358
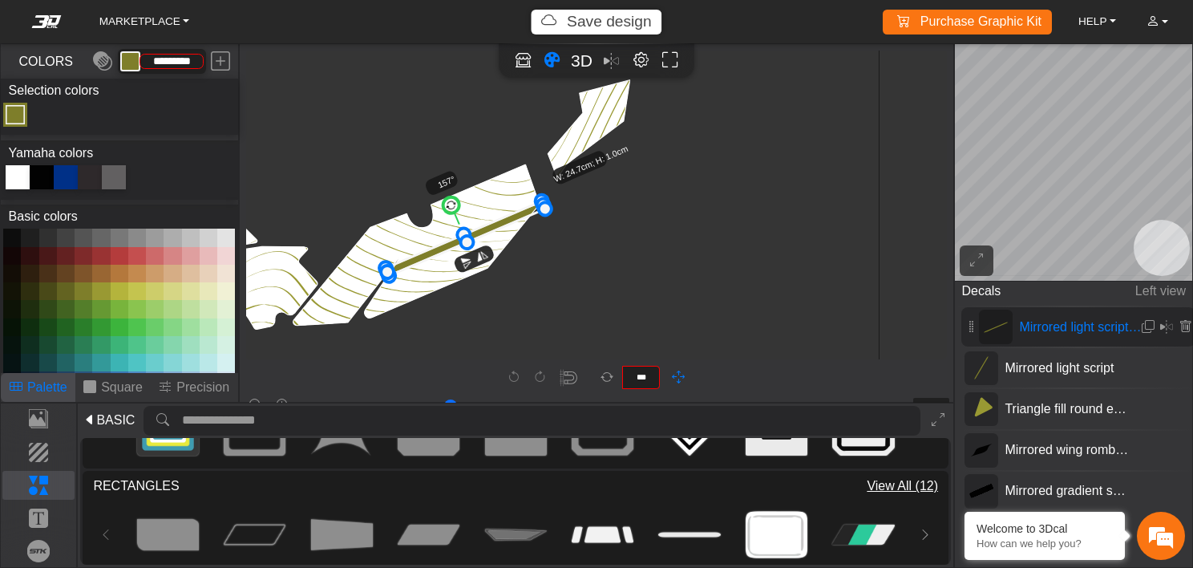
scroll to position [2287, 2321]
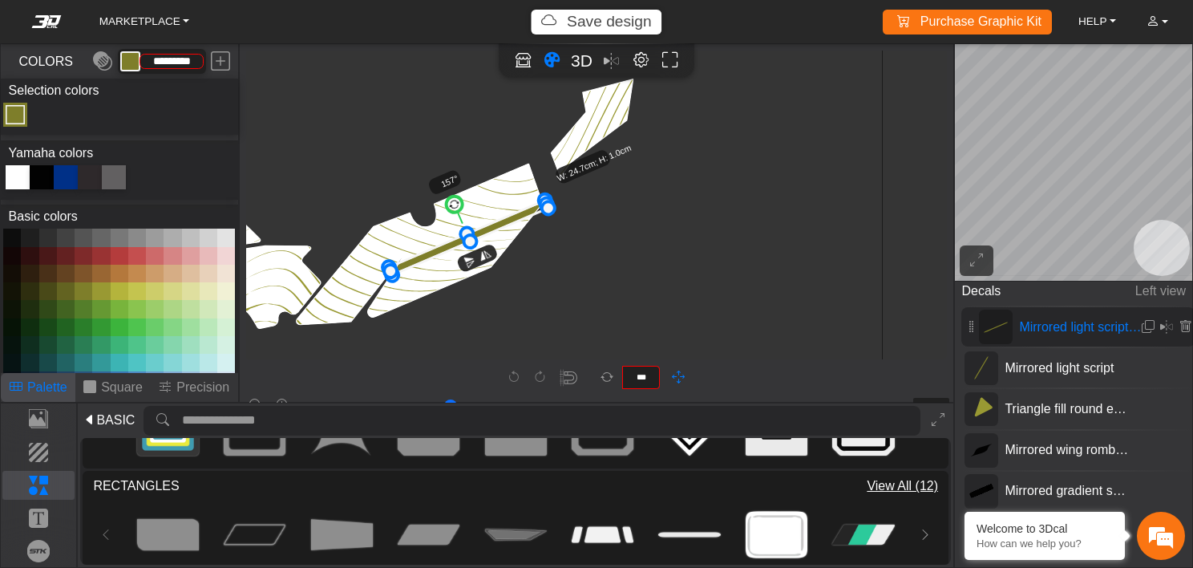
click at [600, 381] on label at bounding box center [607, 378] width 34 height 22
click at [623, 381] on input "***" at bounding box center [641, 378] width 36 height 22
click at [610, 376] on icon at bounding box center [607, 377] width 13 height 19
click at [623, 376] on input "***" at bounding box center [641, 378] width 36 height 22
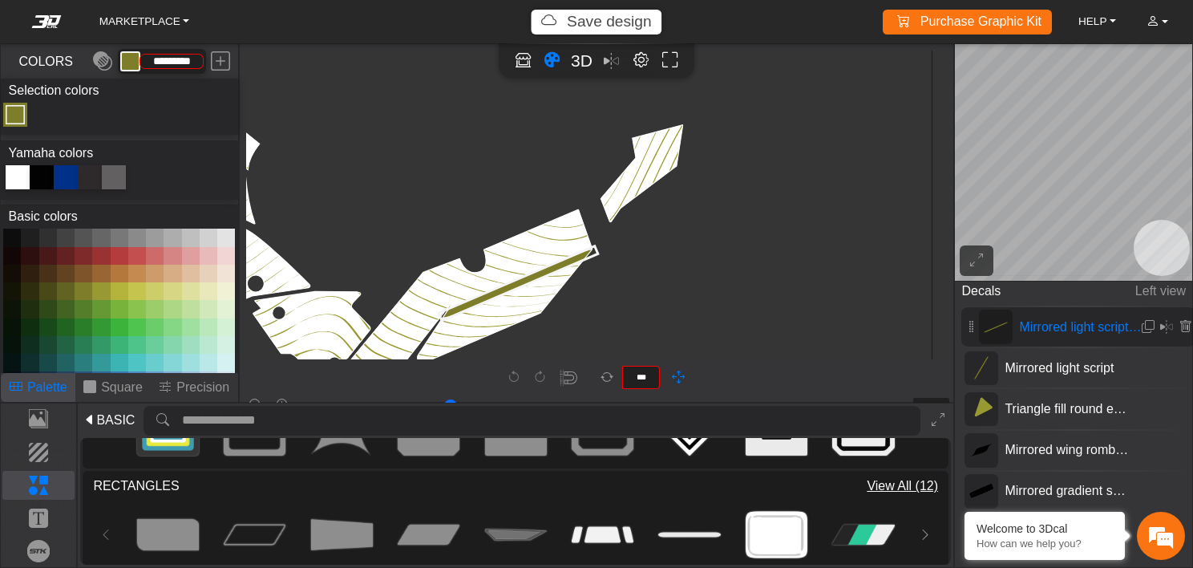
scroll to position [2238, 2270]
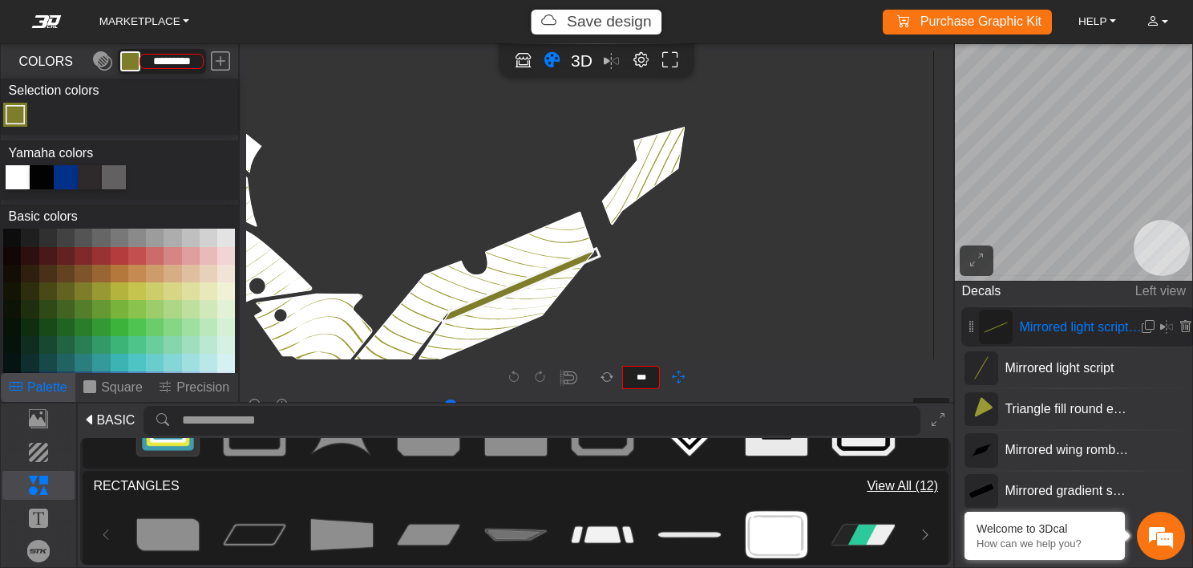
drag, startPoint x: 682, startPoint y: 168, endPoint x: 735, endPoint y: 218, distance: 73.2
click at [735, 218] on icon "background_wire_template_bg decal_t700_left_fender decal_t700_right_fender text…" at bounding box center [195, 32] width 4435 height 4435
click at [574, 376] on em "button" at bounding box center [569, 378] width 18 height 18
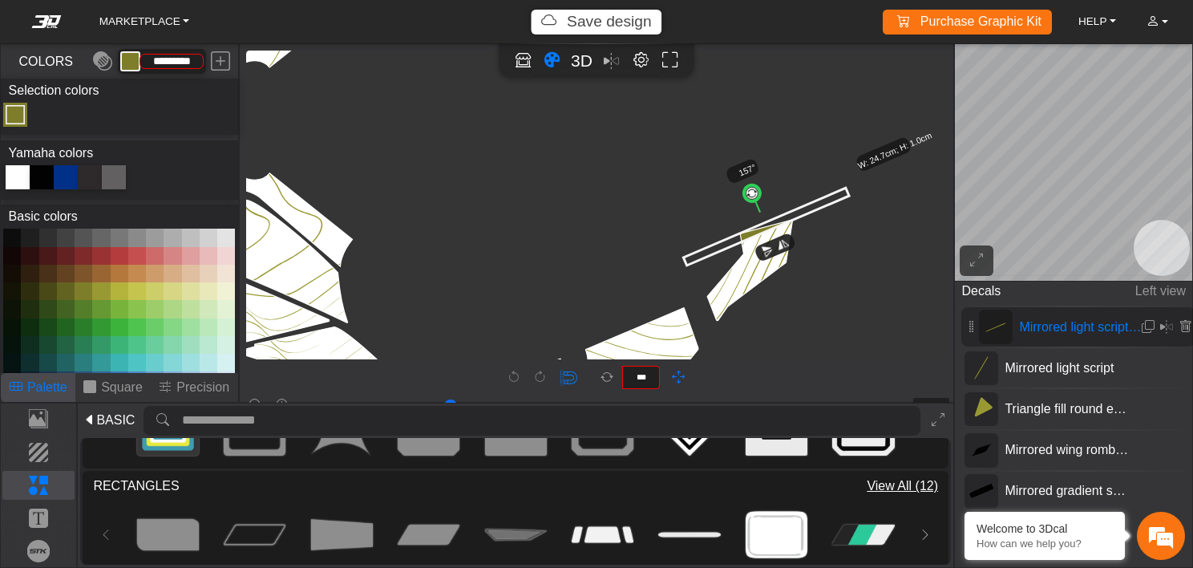
scroll to position [2262, 2441]
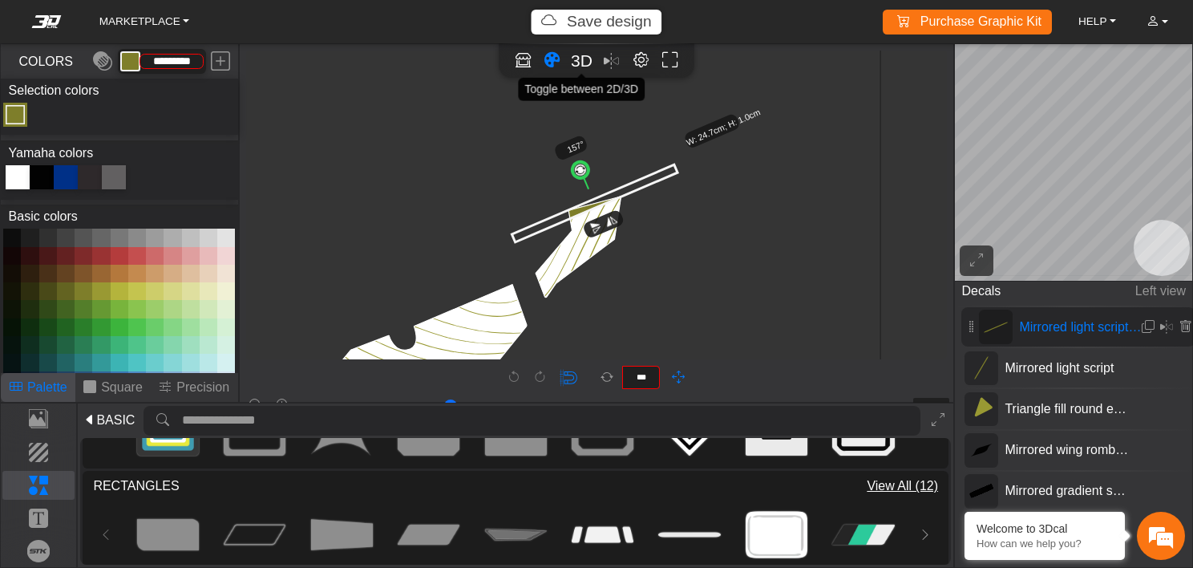
click at [585, 71] on button "3D" at bounding box center [582, 61] width 26 height 26
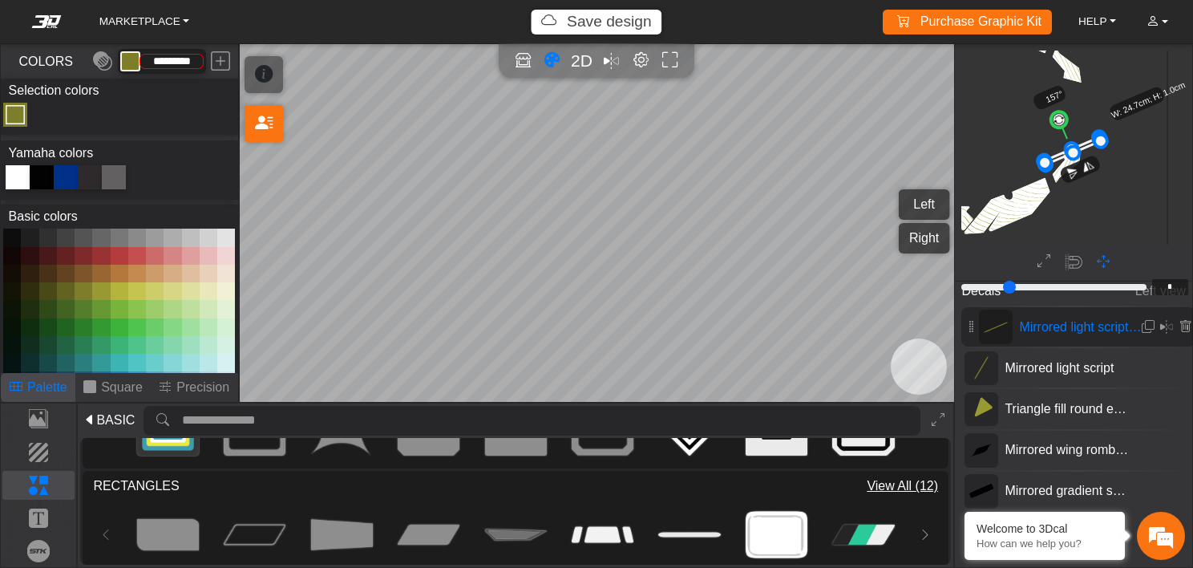
scroll to position [710, 820]
click at [1184, 325] on icon at bounding box center [1185, 327] width 13 height 14
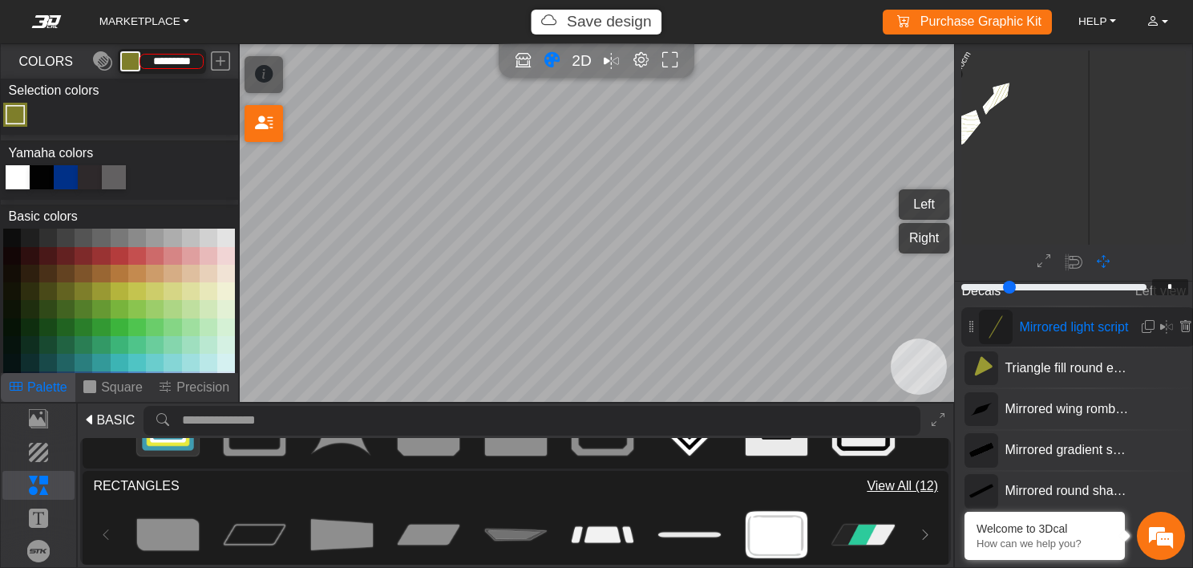
scroll to position [729, 668]
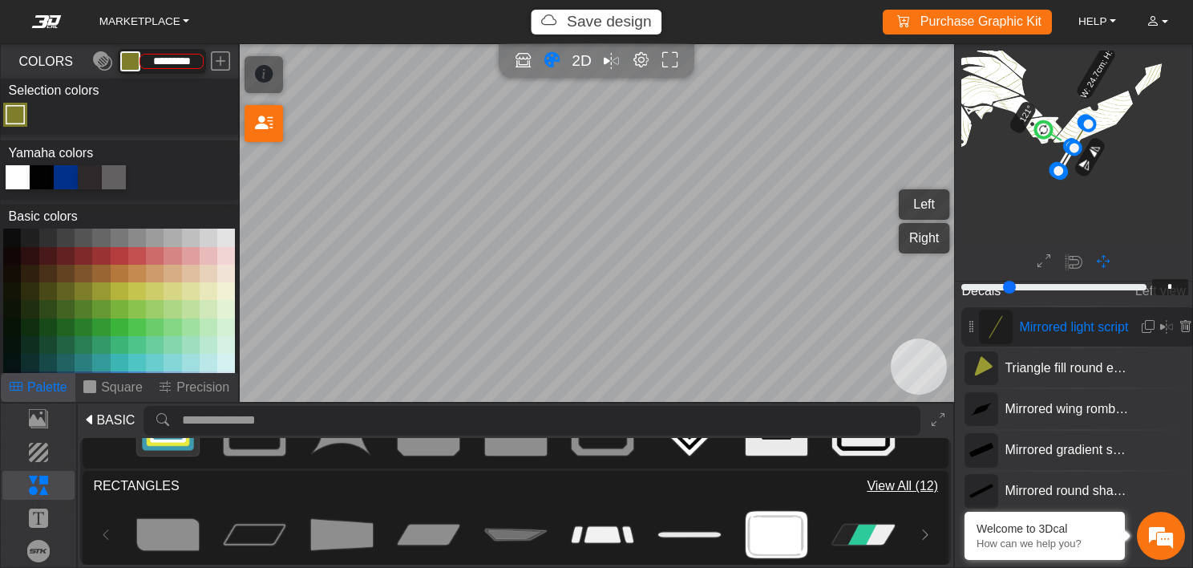
click at [925, 234] on button "Right" at bounding box center [924, 238] width 51 height 30
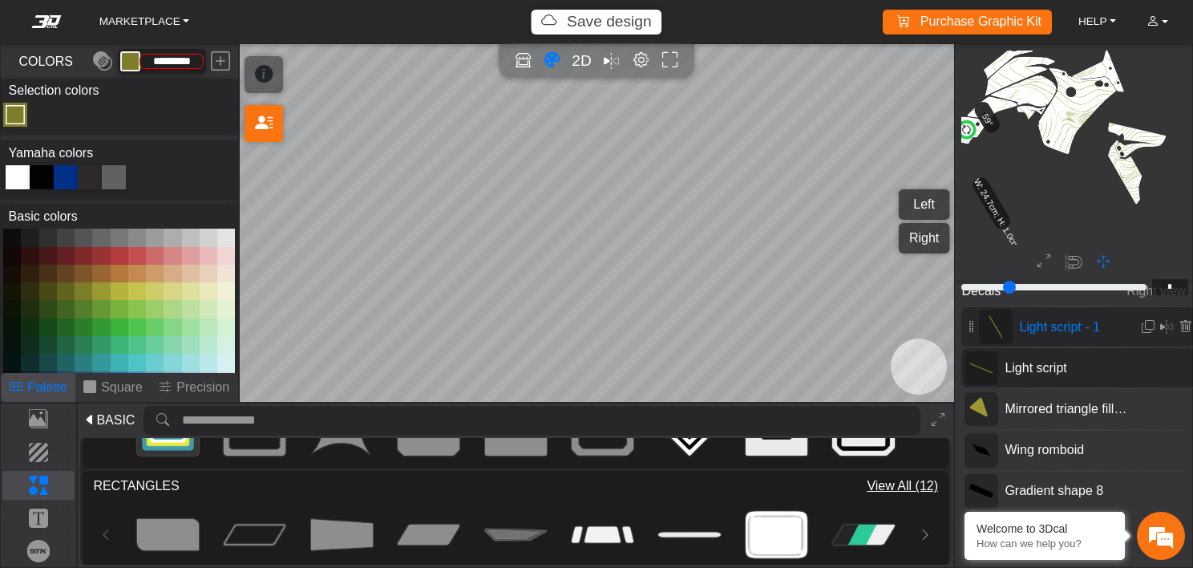
scroll to position [726, 529]
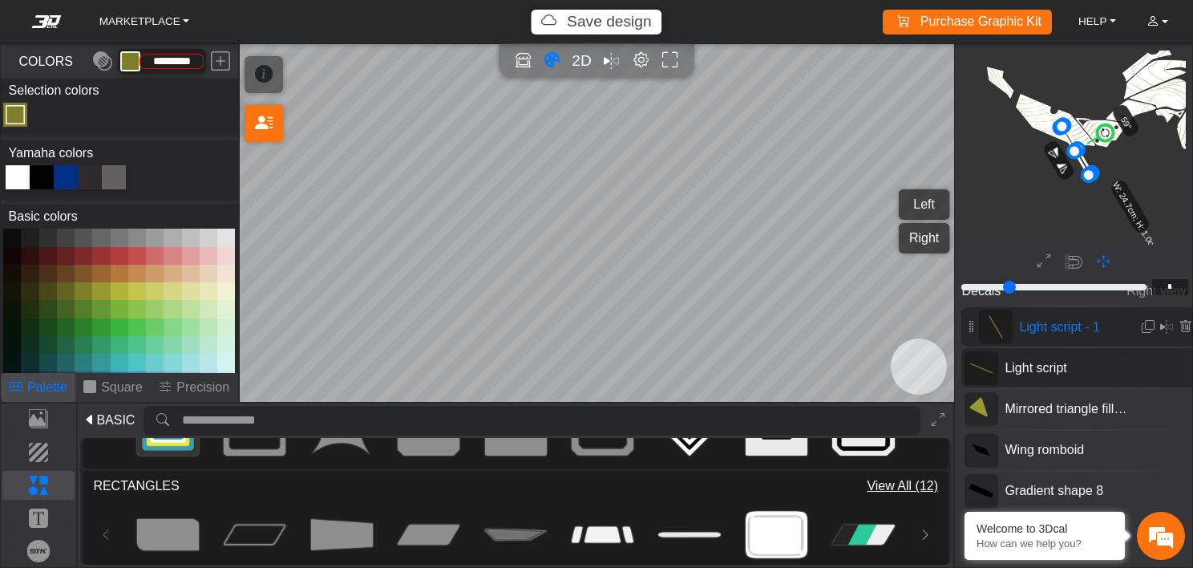
click at [1059, 365] on span "Light script" at bounding box center [1066, 367] width 137 height 19
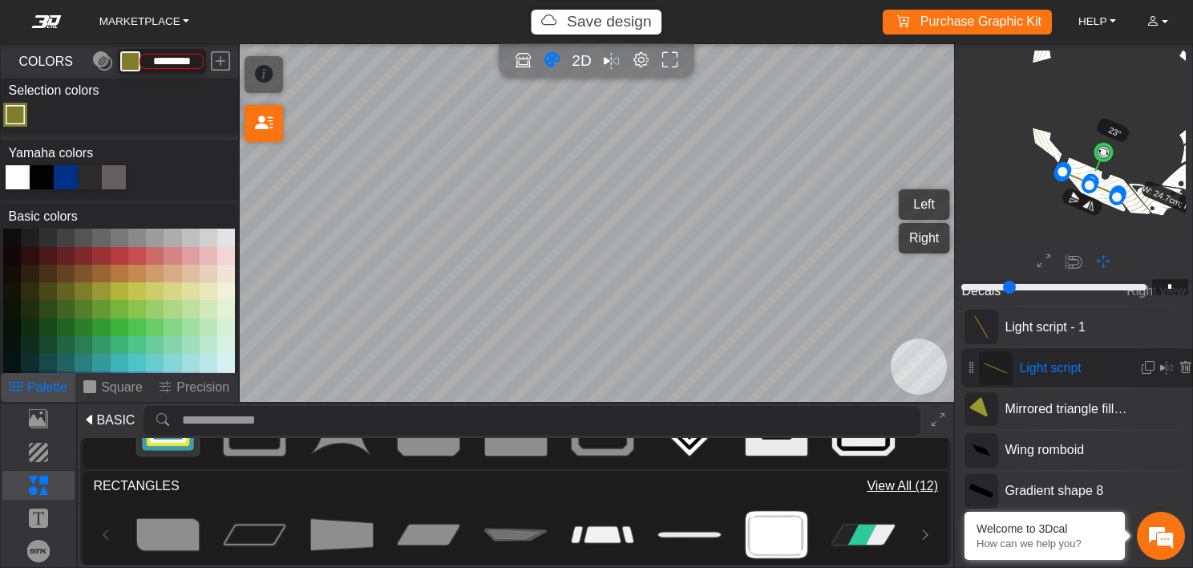
scroll to position [759, 544]
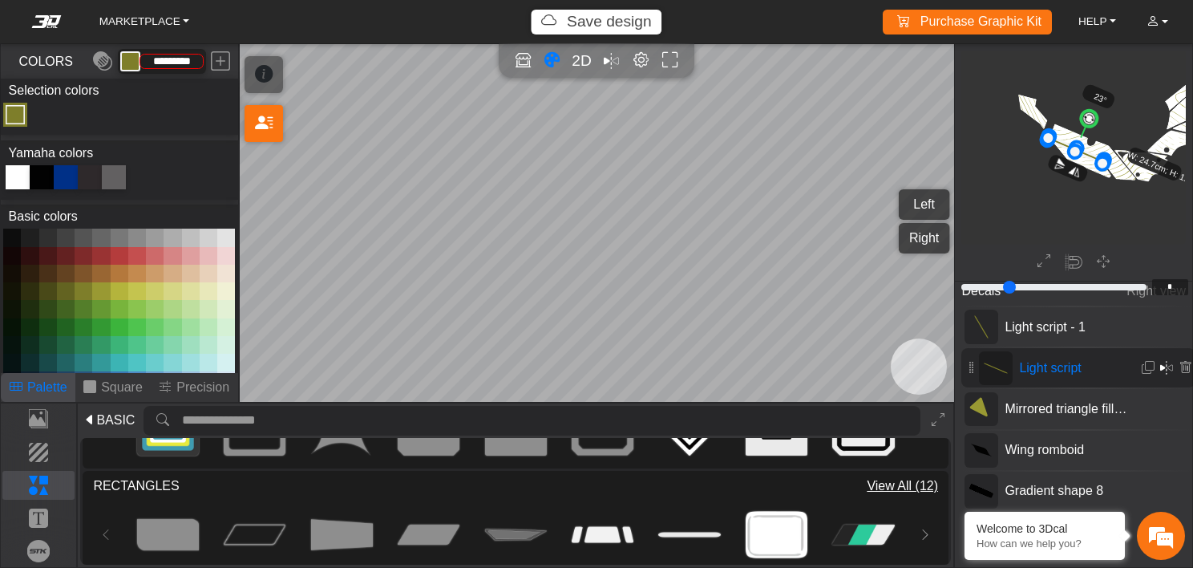
click at [1165, 367] on em at bounding box center [1166, 367] width 13 height 19
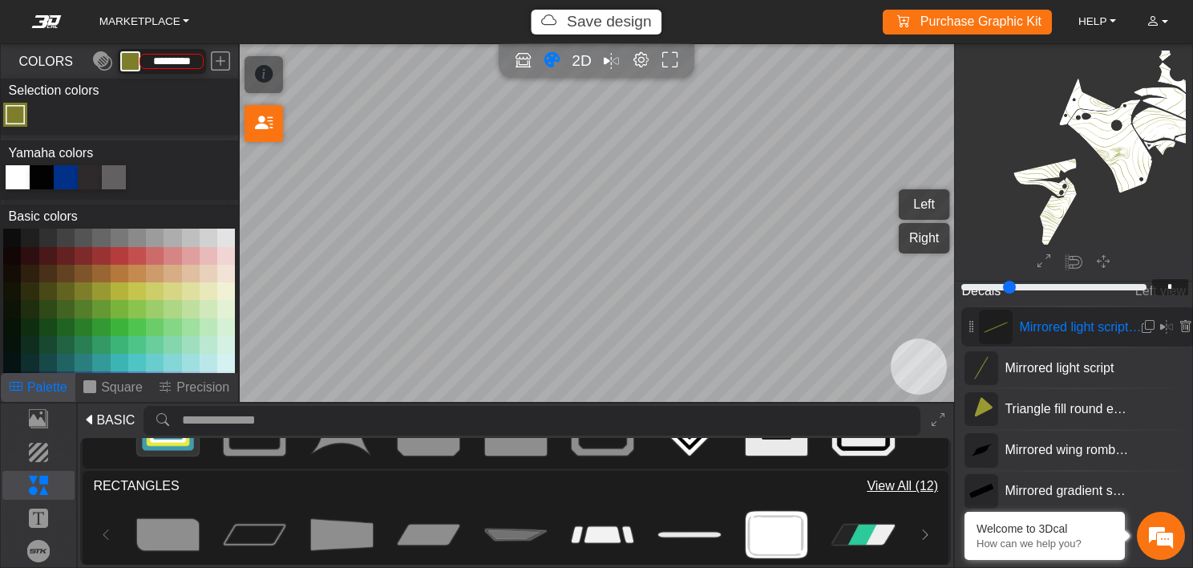
scroll to position [763, 772]
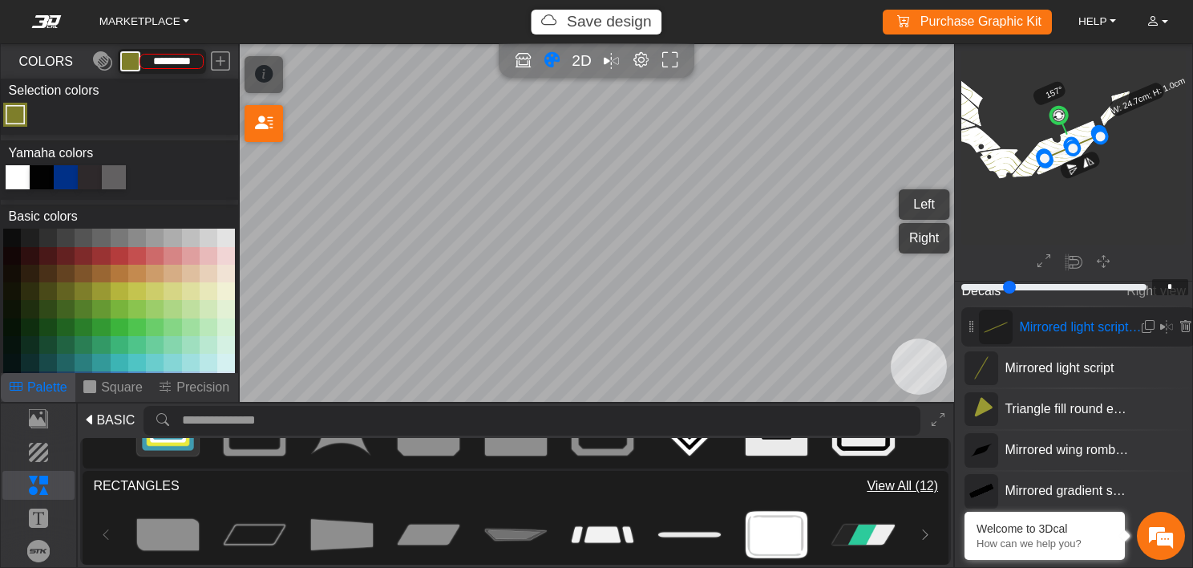
drag, startPoint x: 956, startPoint y: 342, endPoint x: 916, endPoint y: 205, distance: 142.9
click at [916, 205] on button "Left" at bounding box center [924, 204] width 51 height 30
click at [577, 56] on span "2D" at bounding box center [582, 60] width 22 height 18
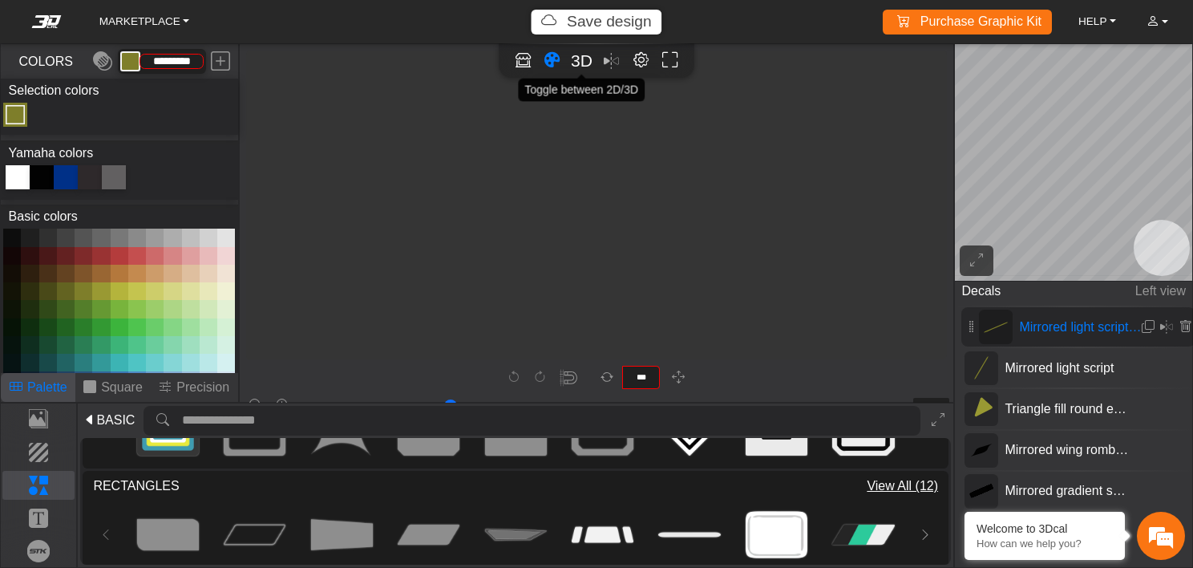
scroll to position [2326, 2194]
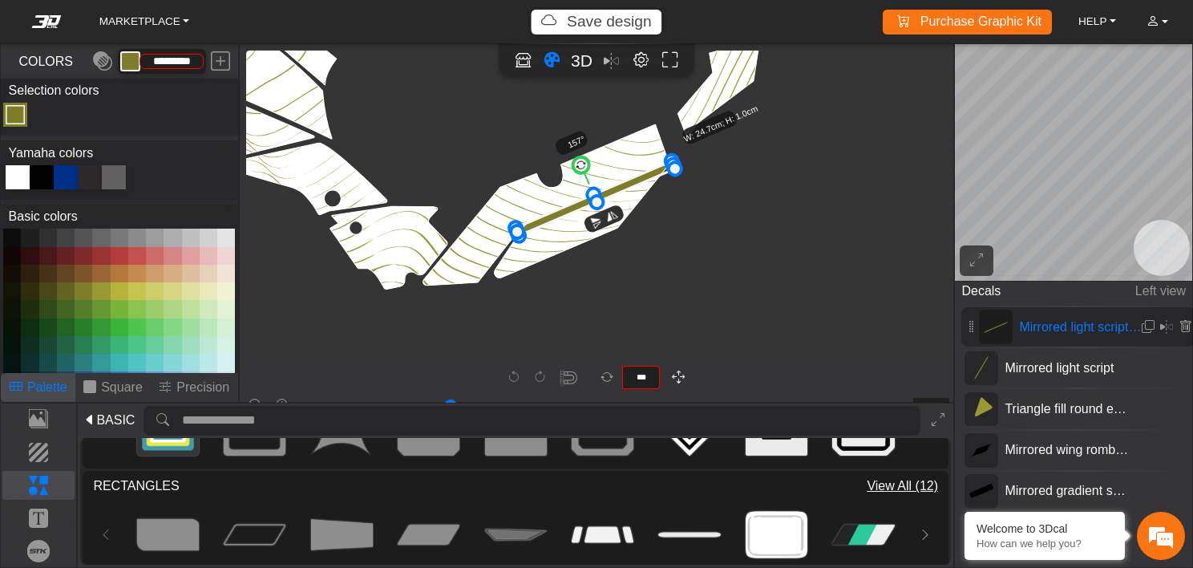
click at [677, 375] on icon "button" at bounding box center [678, 378] width 13 height 14
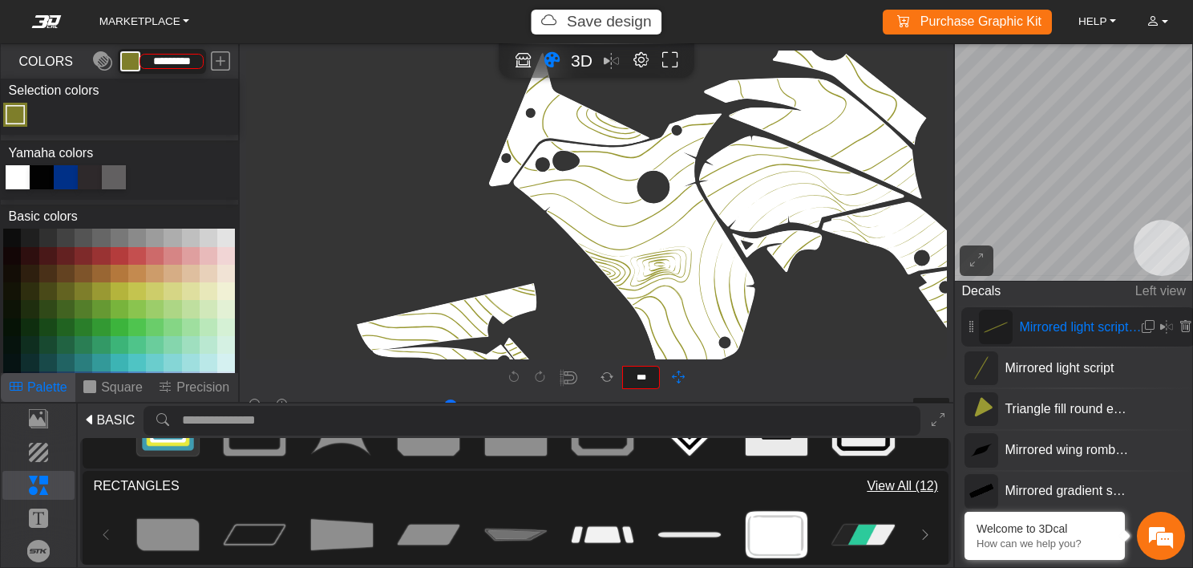
scroll to position [2230, 1560]
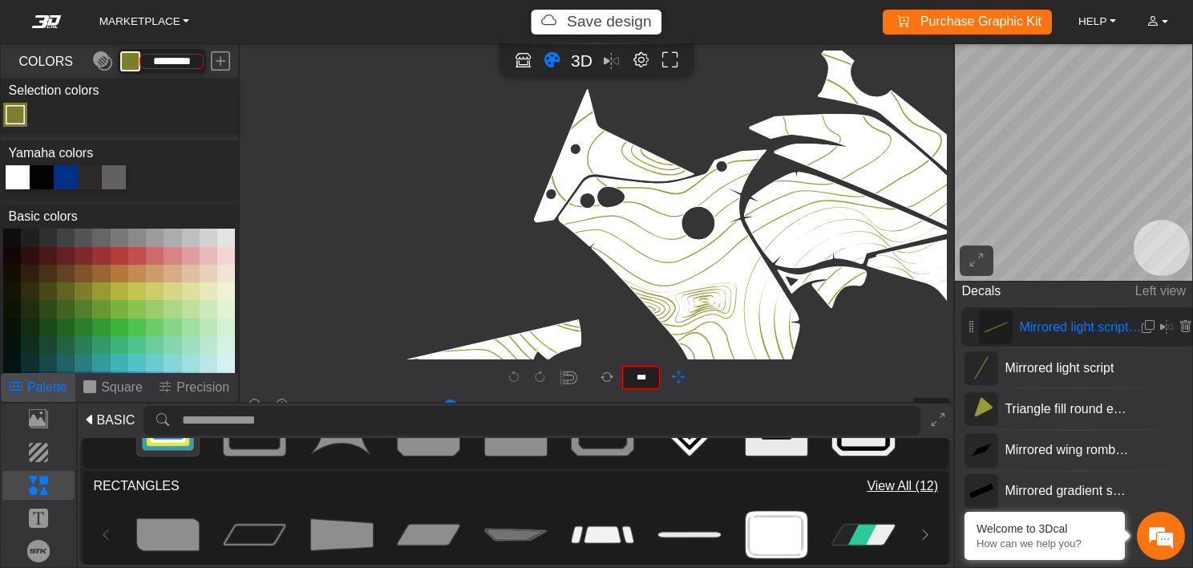
click at [1011, 196] on div "MARKETPLACE Save design Purchase Graphic Kit Purchase! HELP Video help center F…" at bounding box center [596, 284] width 1193 height 568
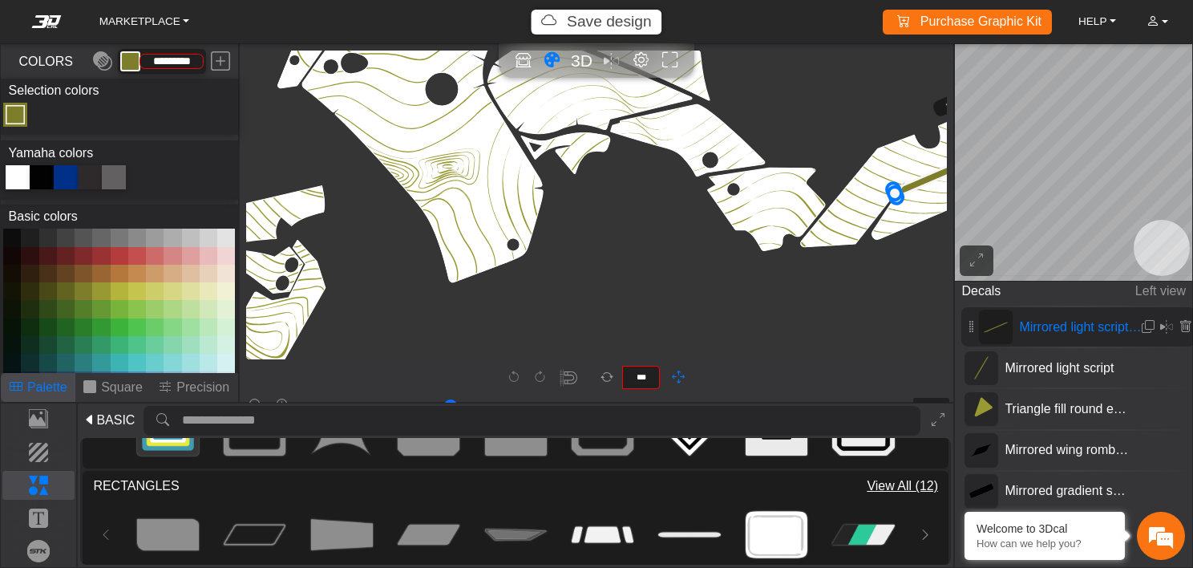
scroll to position [2364, 1817]
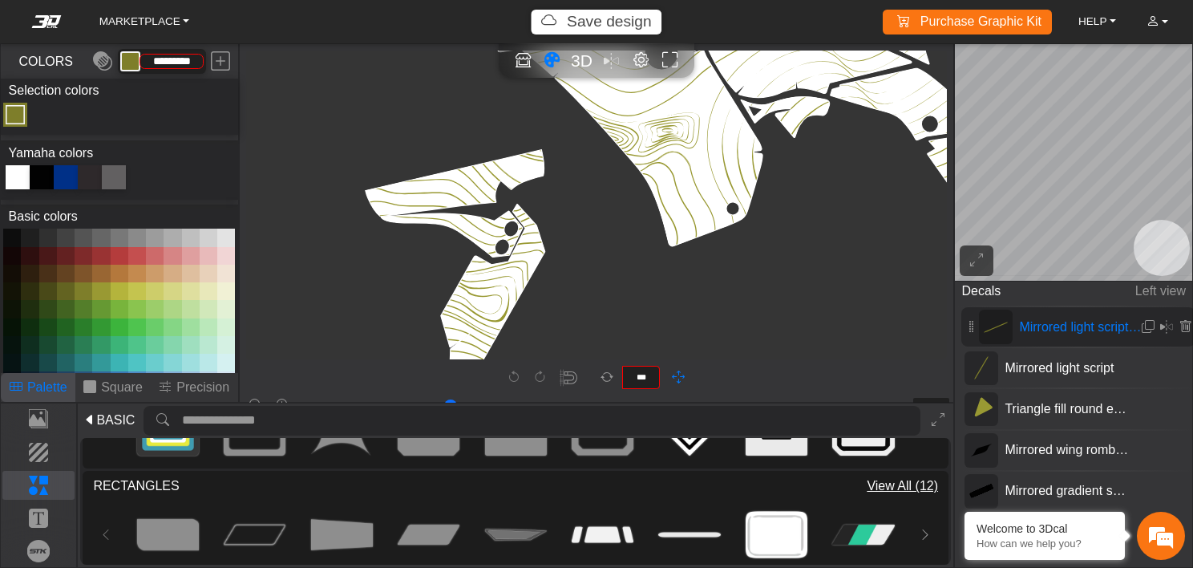
scroll to position [2400, 1596]
drag, startPoint x: 380, startPoint y: 248, endPoint x: 607, endPoint y: 213, distance: 229.7
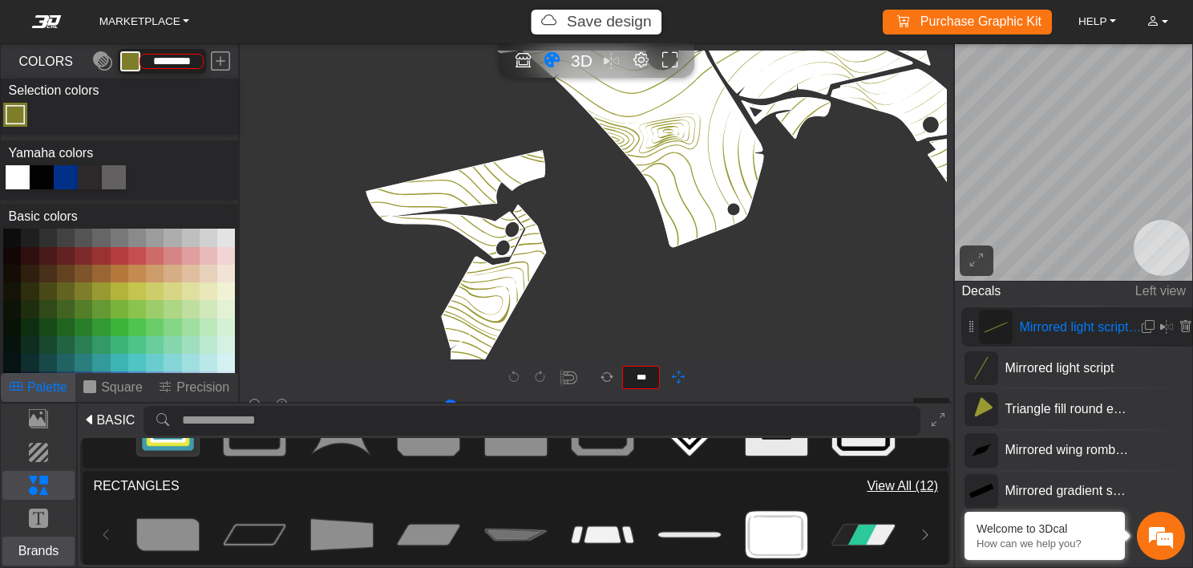
click at [39, 547] on p "Brands" at bounding box center [38, 550] width 71 height 19
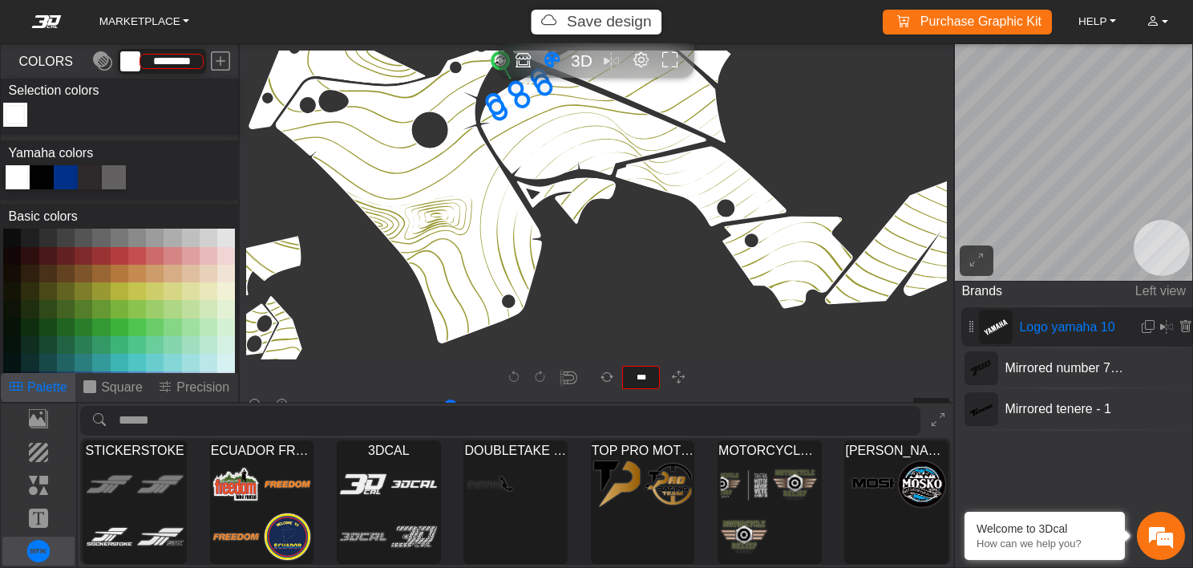
scroll to position [2378, 1867]
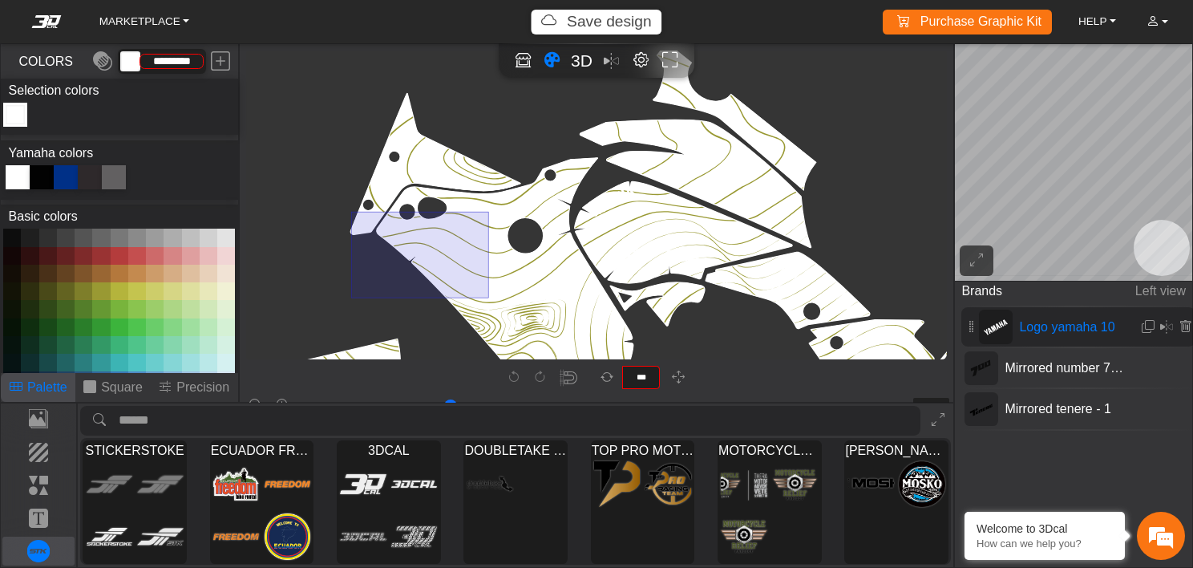
drag, startPoint x: 350, startPoint y: 297, endPoint x: 488, endPoint y: 211, distance: 161.8
click at [488, 211] on icon "background_wire_template_bg decal_t700_left_fender decal_t700_right_fender text…" at bounding box center [746, 40] width 4730 height 4730
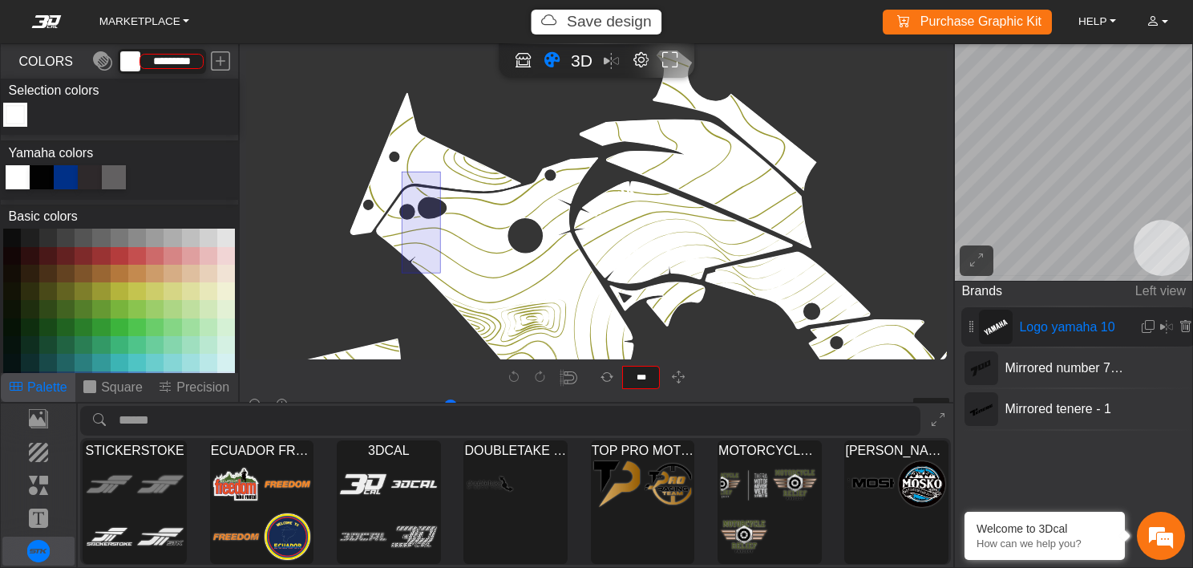
drag, startPoint x: 401, startPoint y: 272, endPoint x: 439, endPoint y: 171, distance: 108.1
click at [439, 171] on icon "background_wire_template_bg decal_t700_left_fender decal_t700_right_fender text…" at bounding box center [746, 40] width 4730 height 4730
click at [680, 372] on icon "button" at bounding box center [678, 378] width 13 height 14
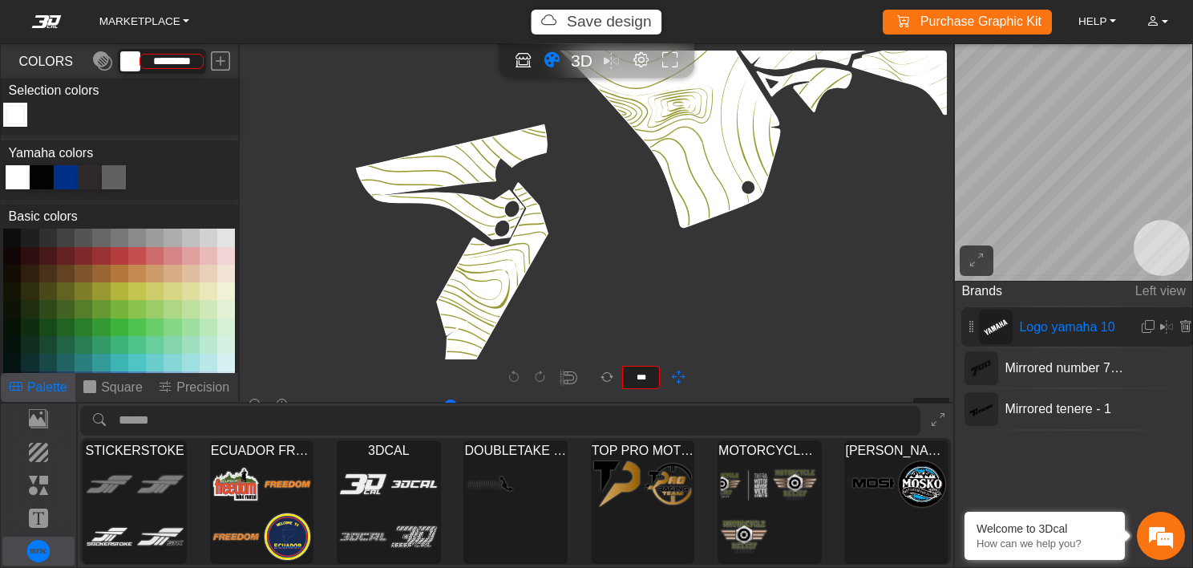
drag, startPoint x: 391, startPoint y: 290, endPoint x: 545, endPoint y: 76, distance: 262.6
click at [545, 76] on div "MARKETPLACE Save design Purchase Graphic Kit Purchase! HELP Video help center F…" at bounding box center [596, 284] width 1193 height 568
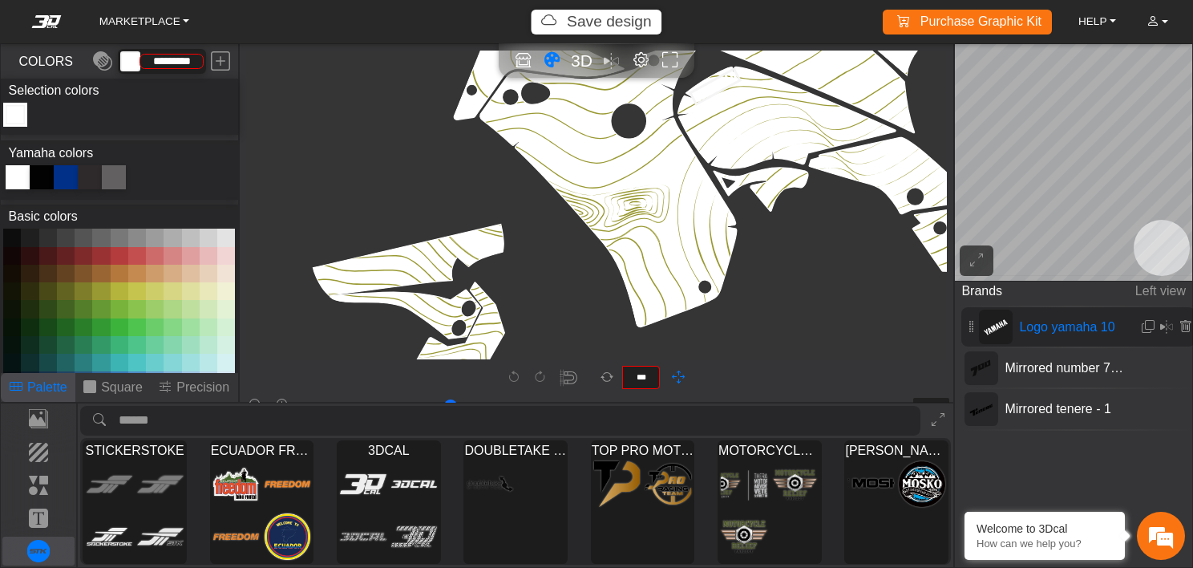
scroll to position [2492, 1761]
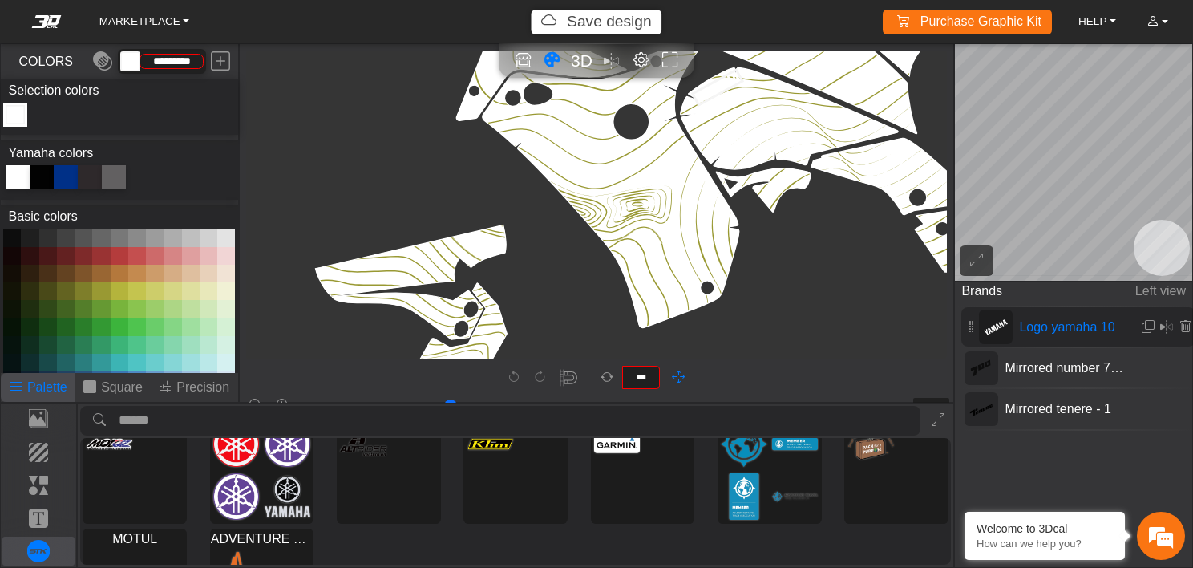
scroll to position [167, 0]
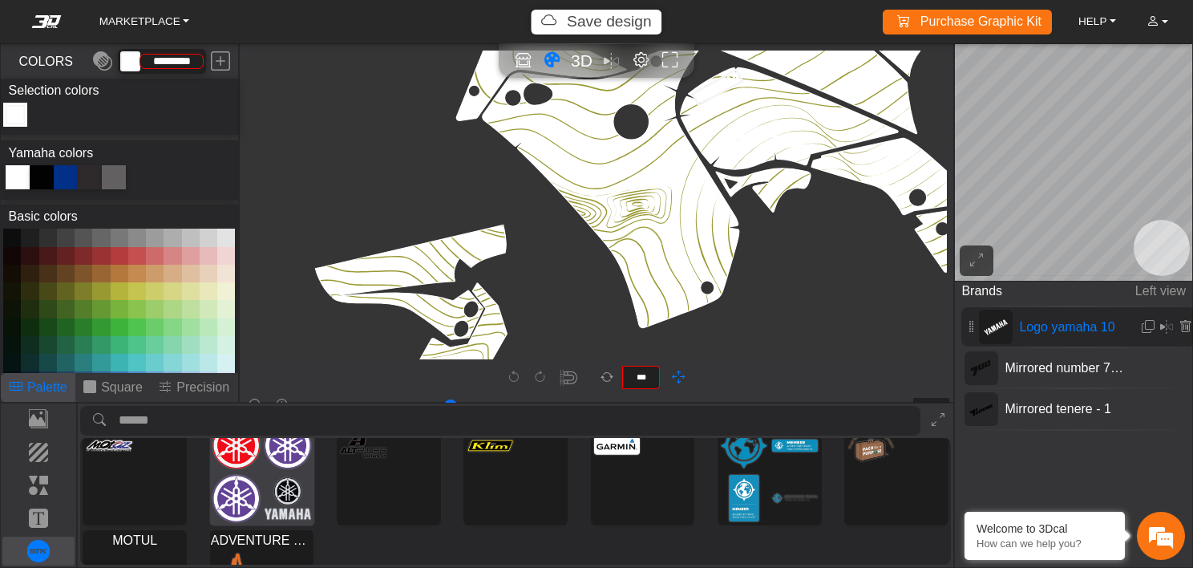
click at [241, 478] on img at bounding box center [236, 499] width 47 height 48
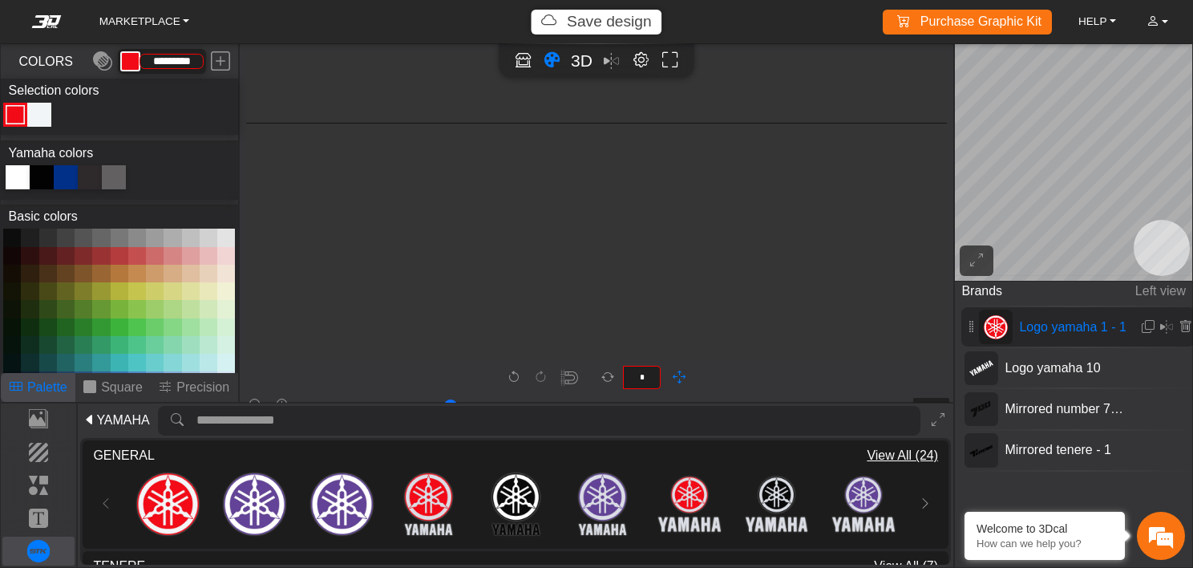
scroll to position [2056, 1193]
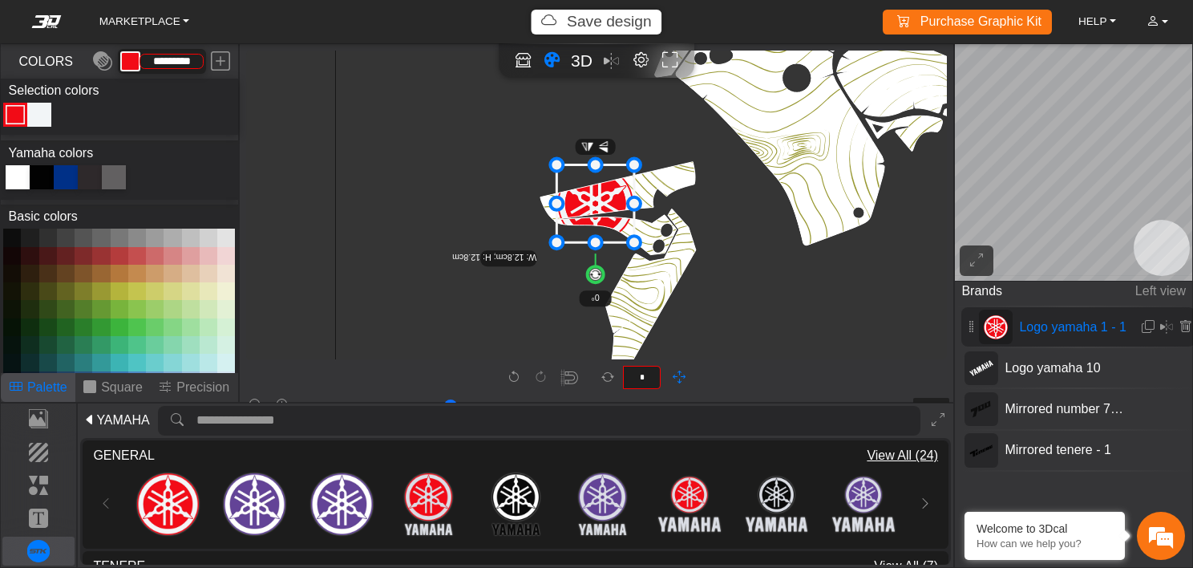
click at [45, 171] on div at bounding box center [42, 177] width 24 height 24
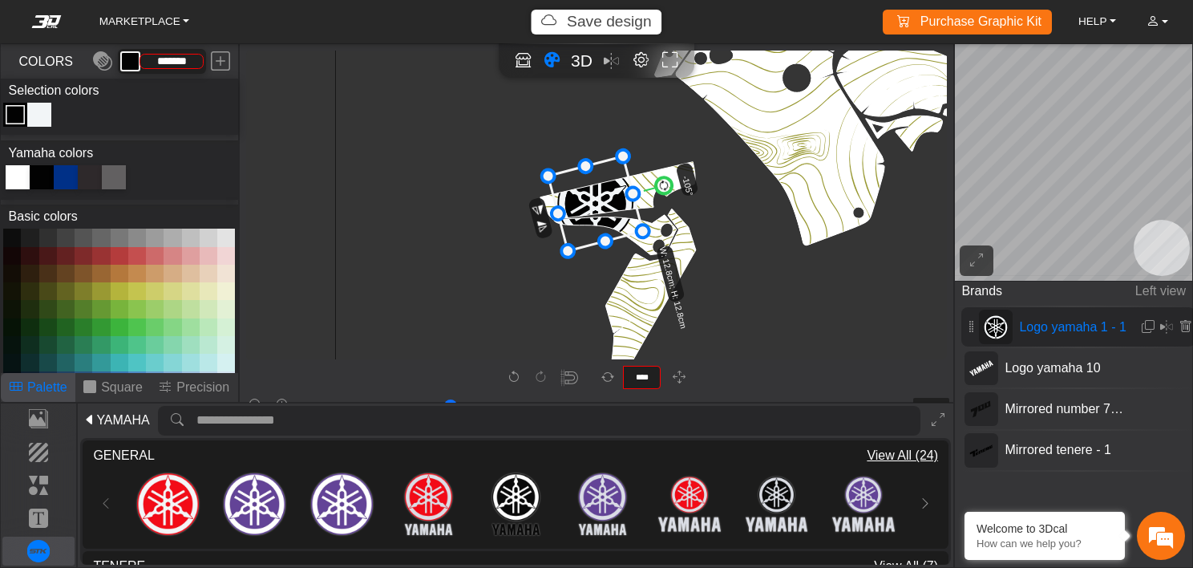
drag, startPoint x: 596, startPoint y: 282, endPoint x: 671, endPoint y: 183, distance: 124.2
click at [671, 183] on circle at bounding box center [663, 185] width 19 height 19
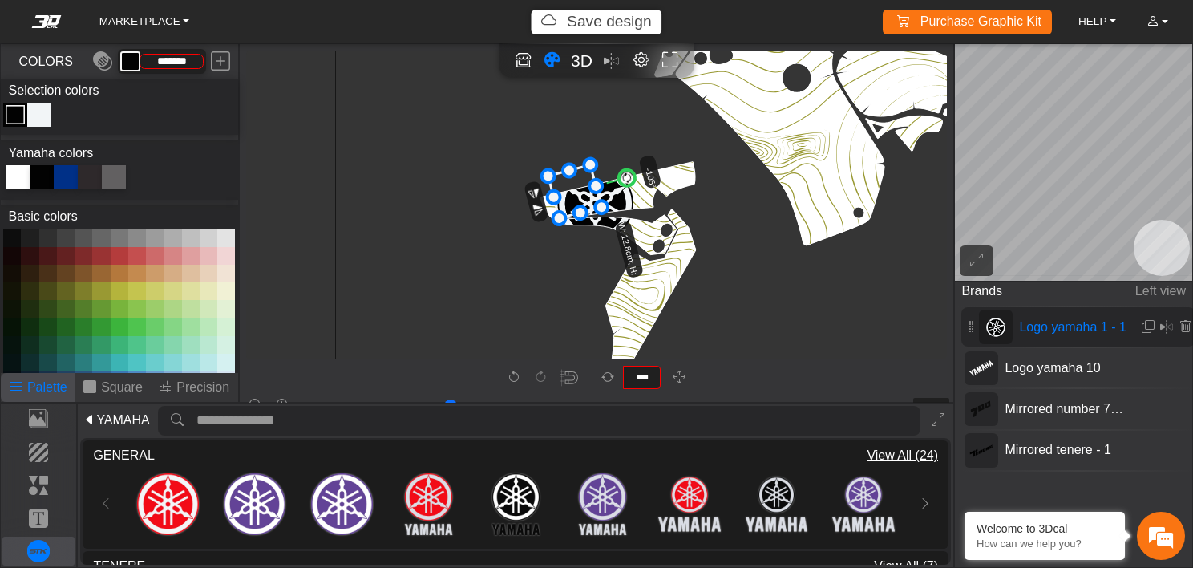
drag, startPoint x: 642, startPoint y: 228, endPoint x: 573, endPoint y: 211, distance: 71.0
click at [22, 174] on div at bounding box center [18, 177] width 24 height 24
click at [40, 115] on div "Color Toggle" at bounding box center [39, 114] width 19 height 19
click at [47, 180] on div at bounding box center [42, 177] width 24 height 24
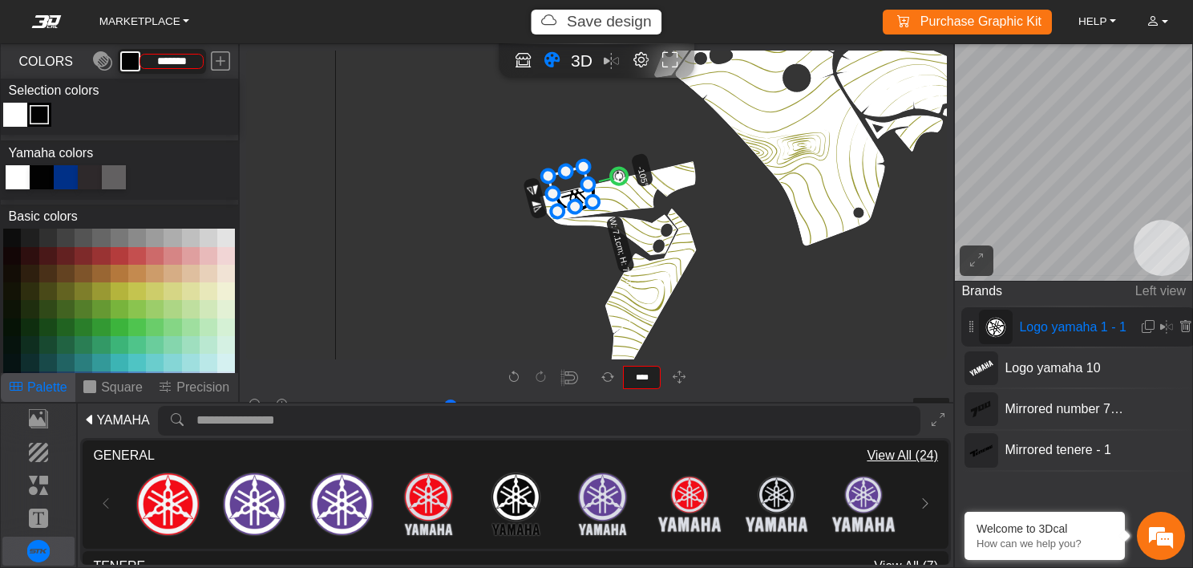
drag, startPoint x: 600, startPoint y: 207, endPoint x: 584, endPoint y: 204, distance: 16.4
drag, startPoint x: 593, startPoint y: 200, endPoint x: 568, endPoint y: 197, distance: 25.9
drag, startPoint x: 569, startPoint y: 185, endPoint x: 570, endPoint y: 193, distance: 8.1
drag, startPoint x: 565, startPoint y: 188, endPoint x: 559, endPoint y: 196, distance: 9.1
click at [559, 196] on icon at bounding box center [558, 192] width 31 height 31
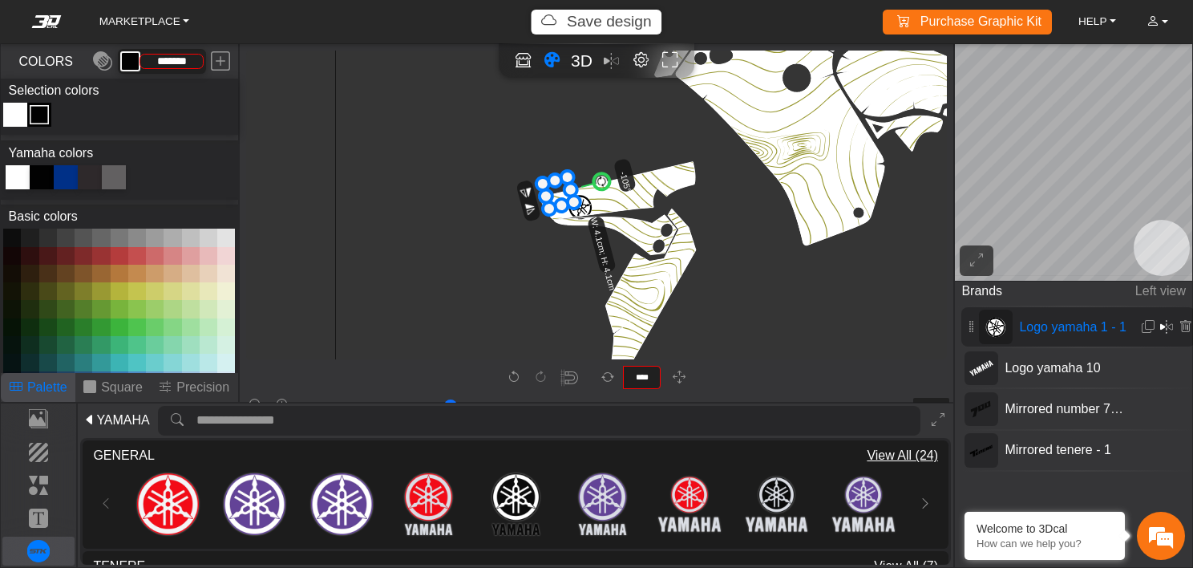
click at [1160, 330] on em at bounding box center [1166, 327] width 13 height 19
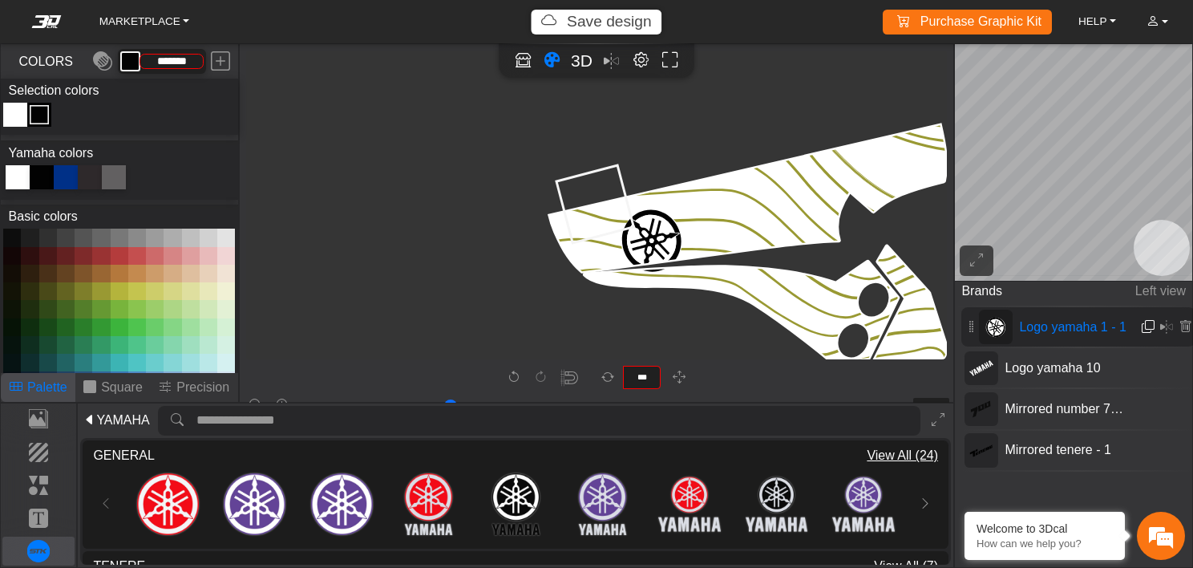
click at [1144, 320] on em at bounding box center [1148, 327] width 13 height 14
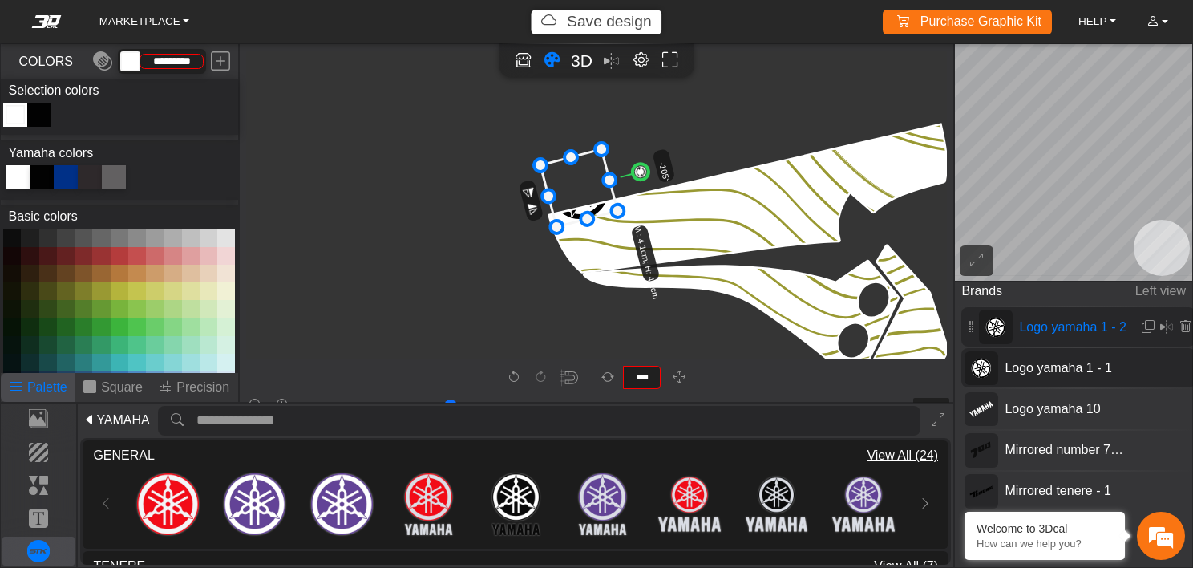
scroll to position [5474, 3501]
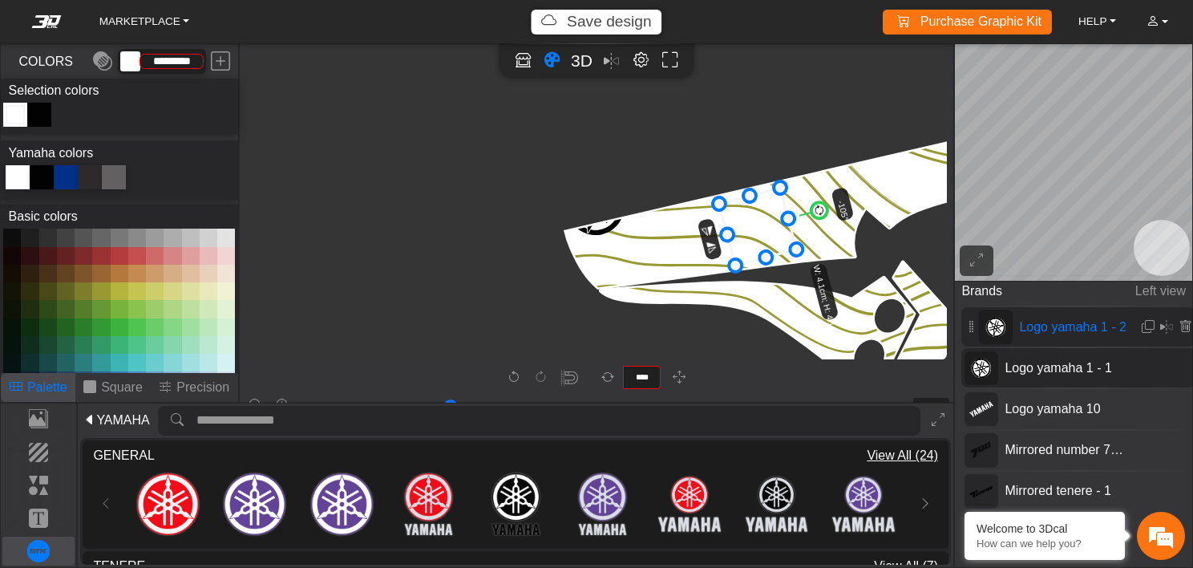
drag, startPoint x: 618, startPoint y: 225, endPoint x: 780, endPoint y: 247, distance: 164.3
click at [780, 247] on icon at bounding box center [757, 227] width 77 height 78
click at [679, 375] on icon "button" at bounding box center [679, 378] width 13 height 14
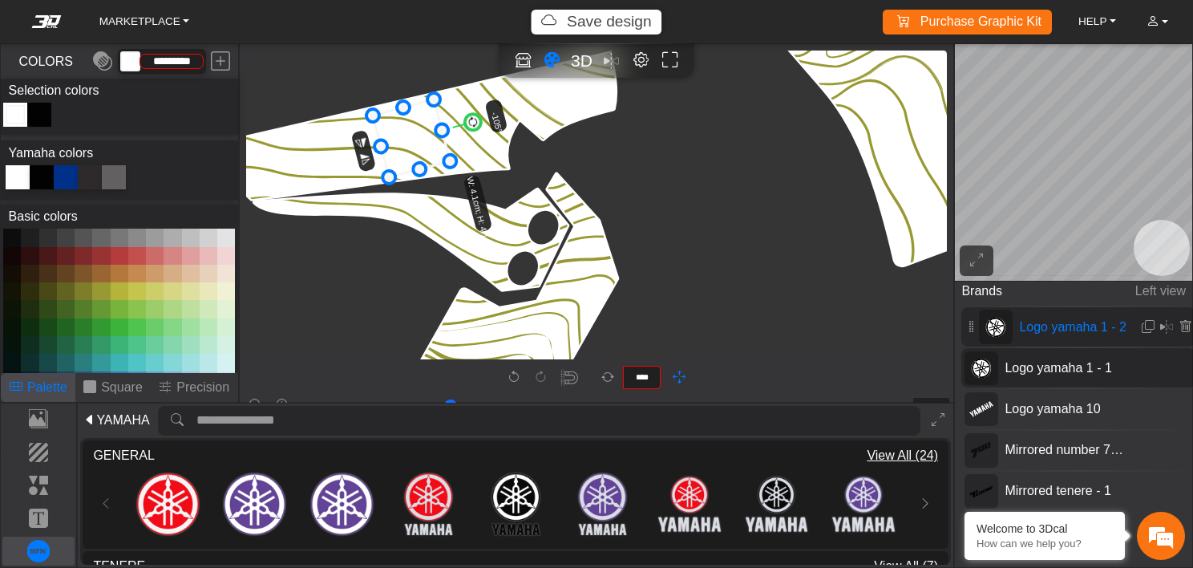
drag, startPoint x: 593, startPoint y: 266, endPoint x: 242, endPoint y: 180, distance: 361.6
click at [242, 180] on div "background_wire_template_bg decal_t700_left_fender decal_t700_right_fender text…" at bounding box center [597, 201] width 715 height 314
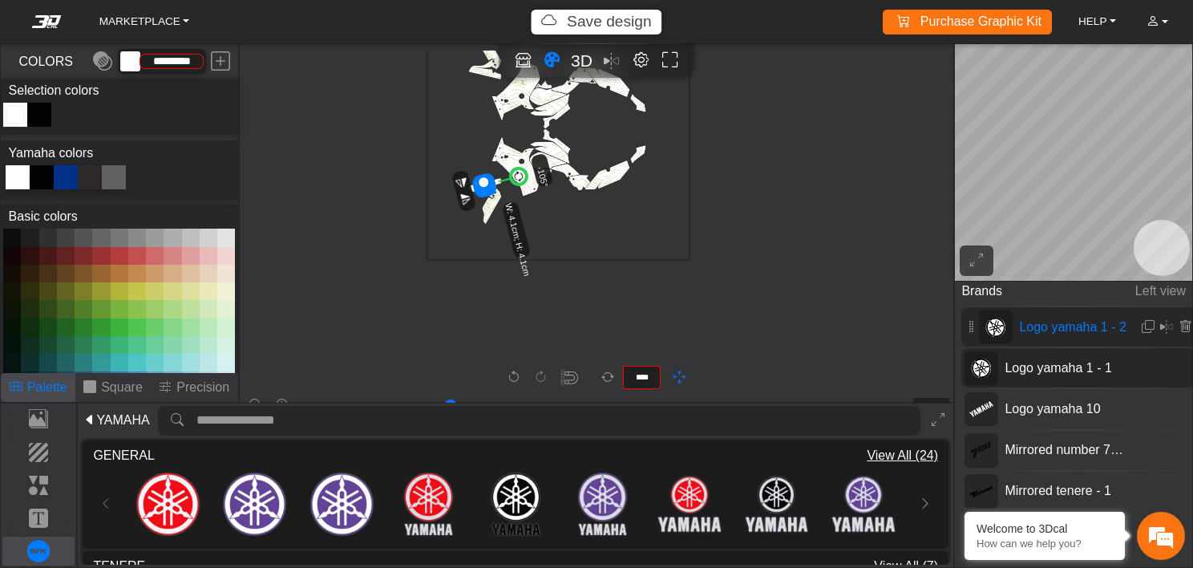
scroll to position [318, 83]
click at [573, 279] on icon "background_wire_template_bg decal_t700_left_fender decal_t700_right_fender text…" at bounding box center [558, 129] width 788 height 788
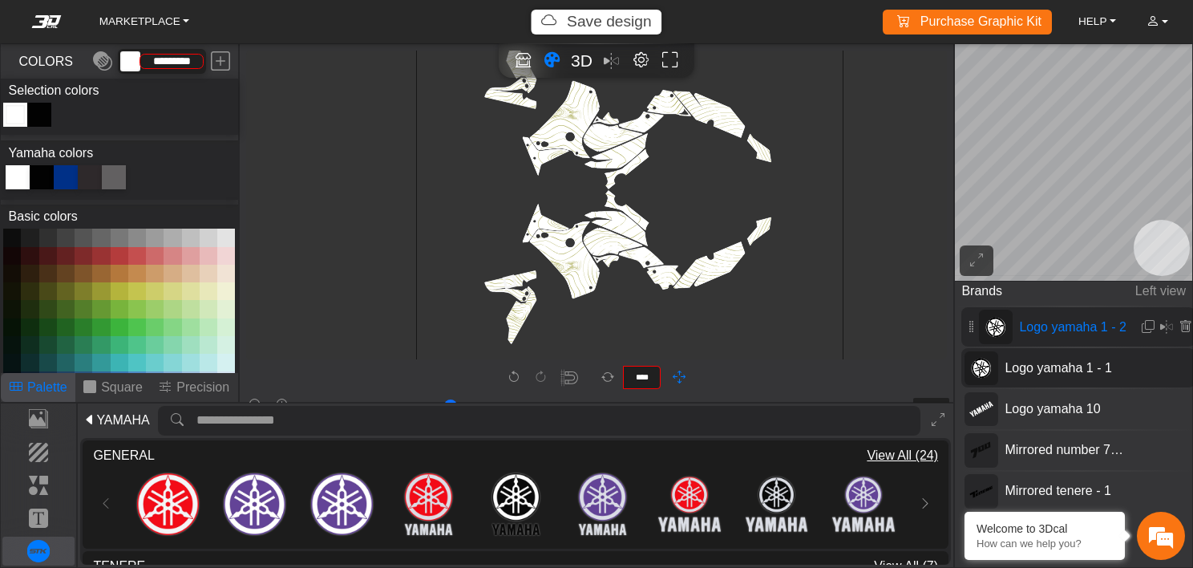
scroll to position [693, 433]
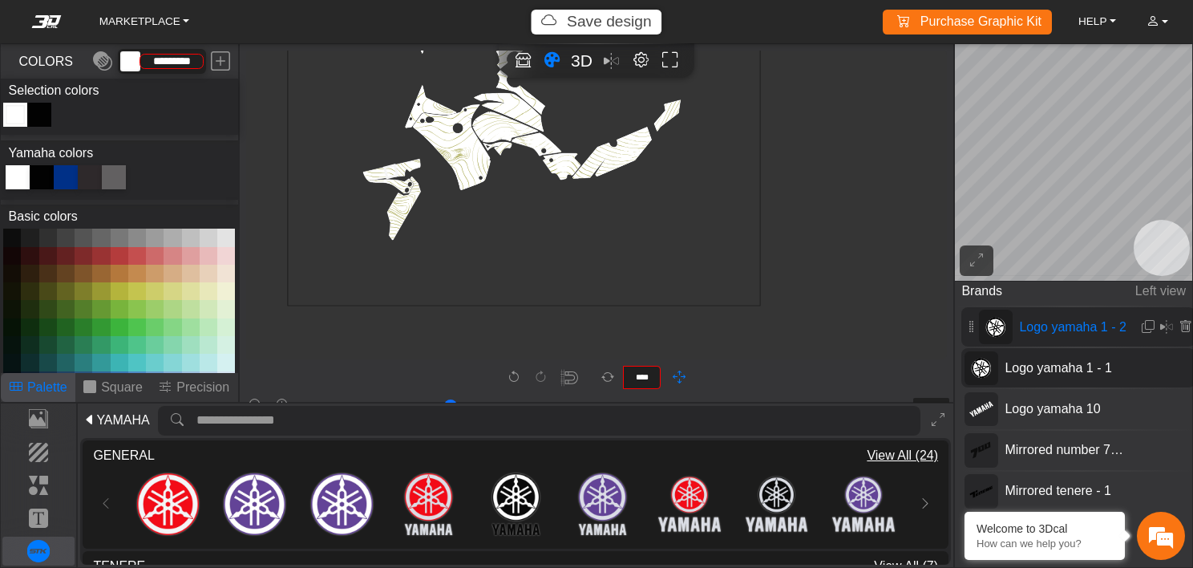
click at [455, 237] on icon "background_wire_template_bg decal_t700_left_fender decal_t700_right_fender text…" at bounding box center [524, 69] width 1419 height 1419
click at [391, 172] on icon at bounding box center [391, 170] width 13 height 13
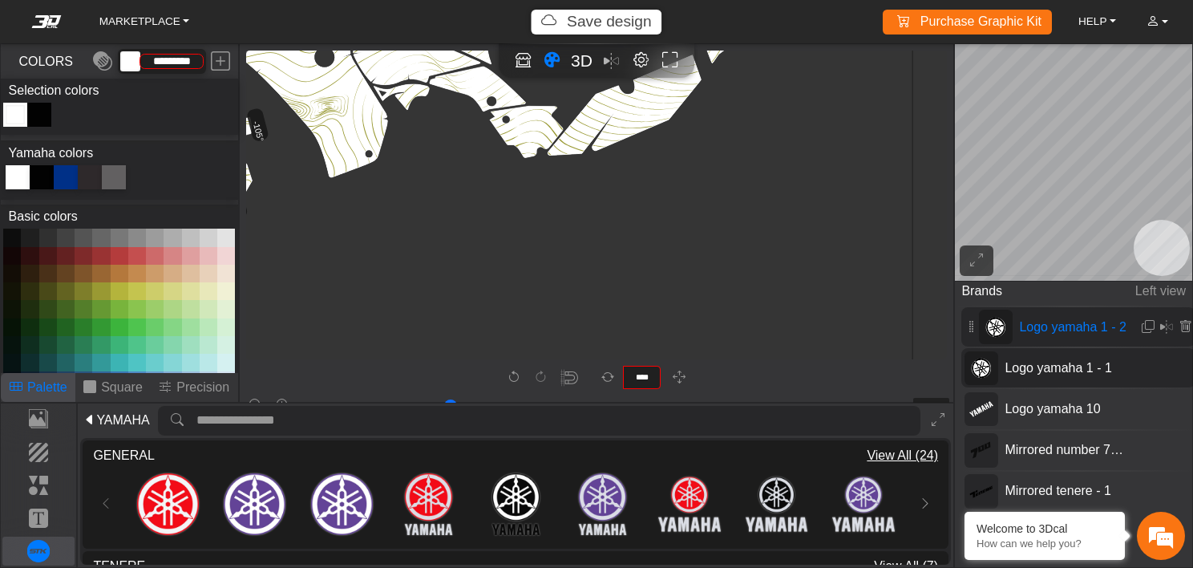
scroll to position [1972, 1622]
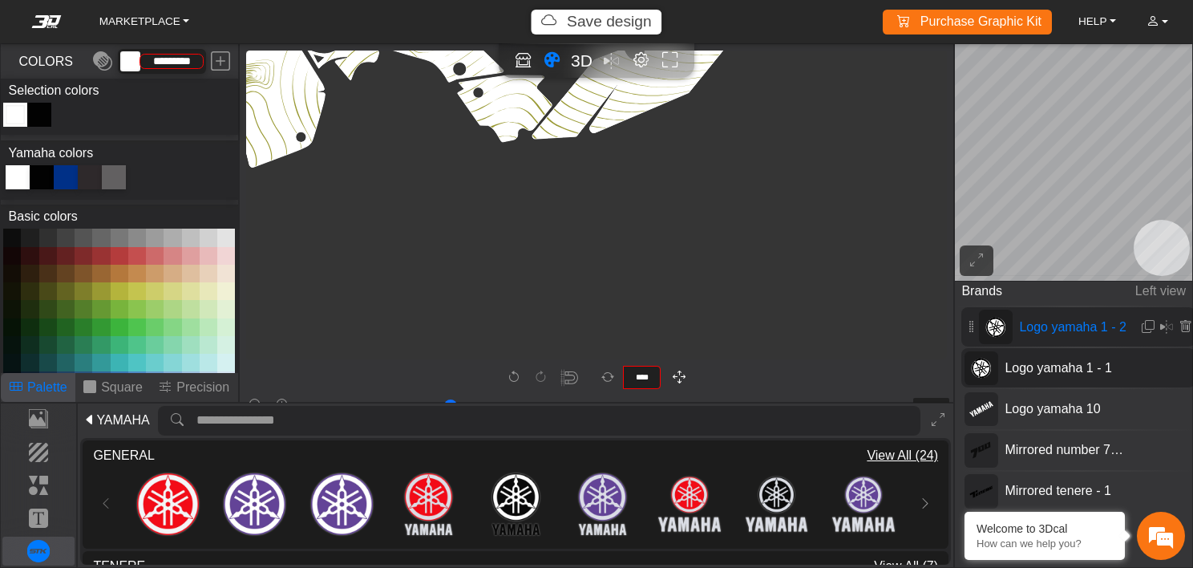
click at [674, 375] on icon "button" at bounding box center [679, 378] width 13 height 14
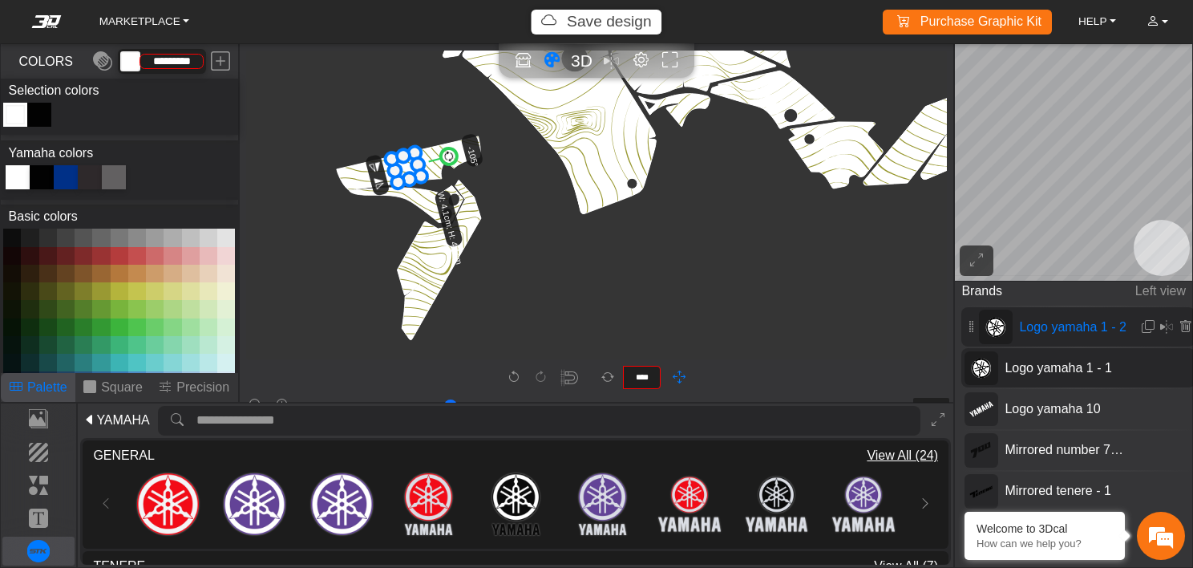
scroll to position [1926, 1286]
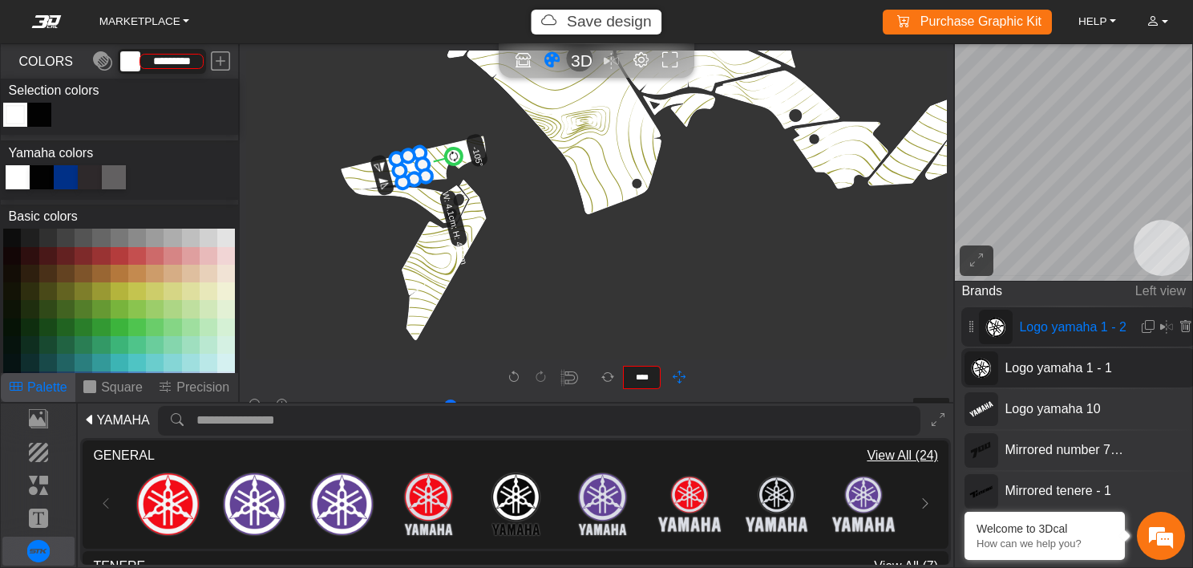
drag, startPoint x: 417, startPoint y: 247, endPoint x: 757, endPoint y: 295, distance: 343.4
click at [413, 171] on icon at bounding box center [410, 167] width 29 height 30
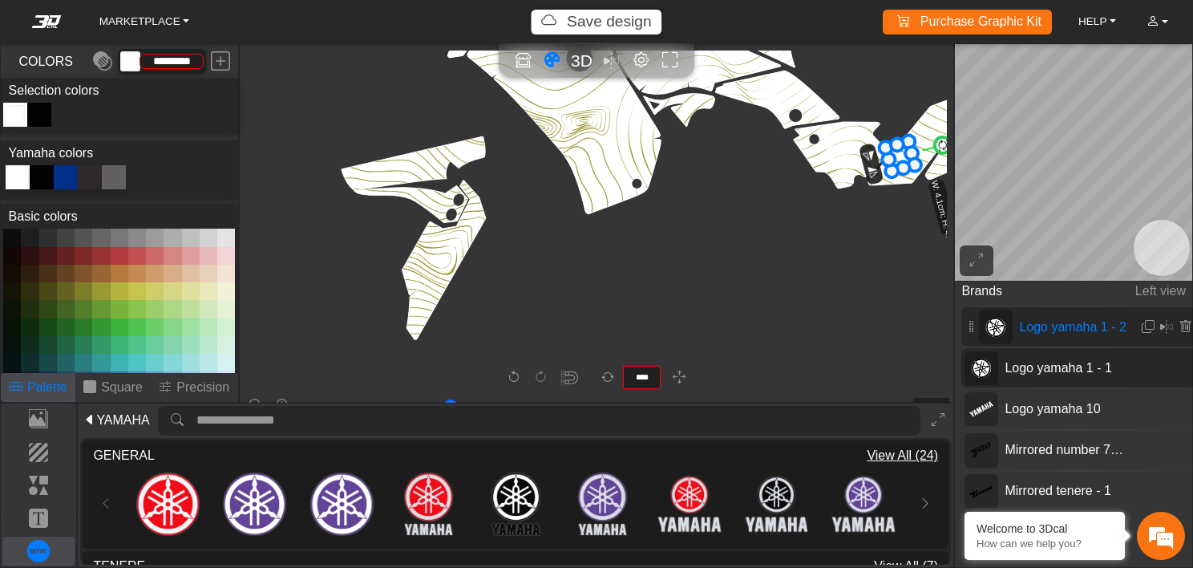
drag, startPoint x: 411, startPoint y: 168, endPoint x: 901, endPoint y: 156, distance: 489.3
click at [901, 156] on icon at bounding box center [899, 156] width 29 height 30
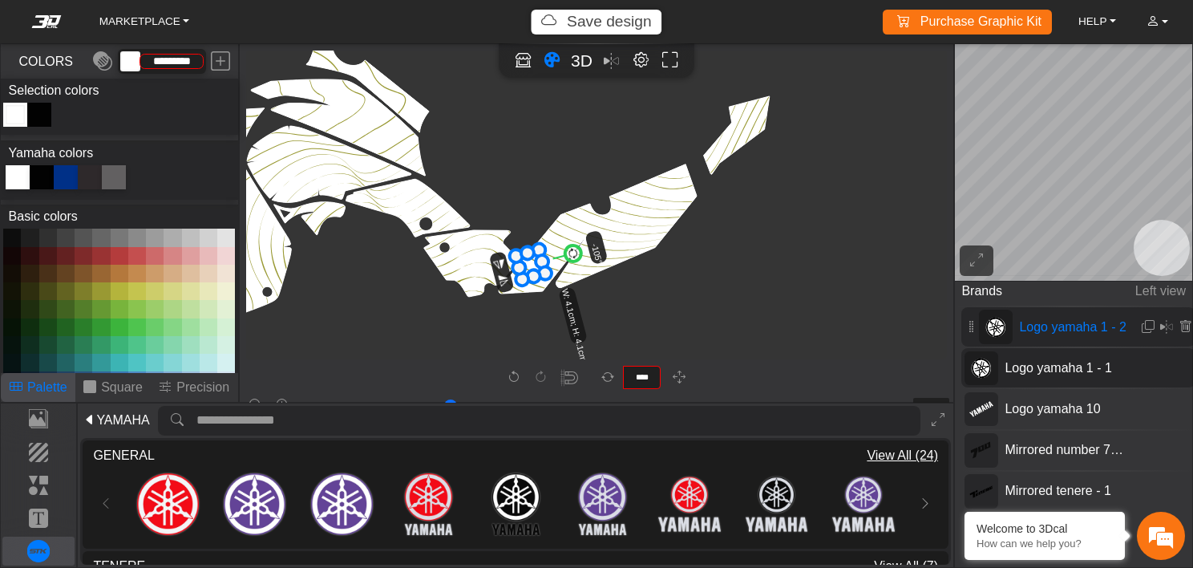
scroll to position [1804, 1655]
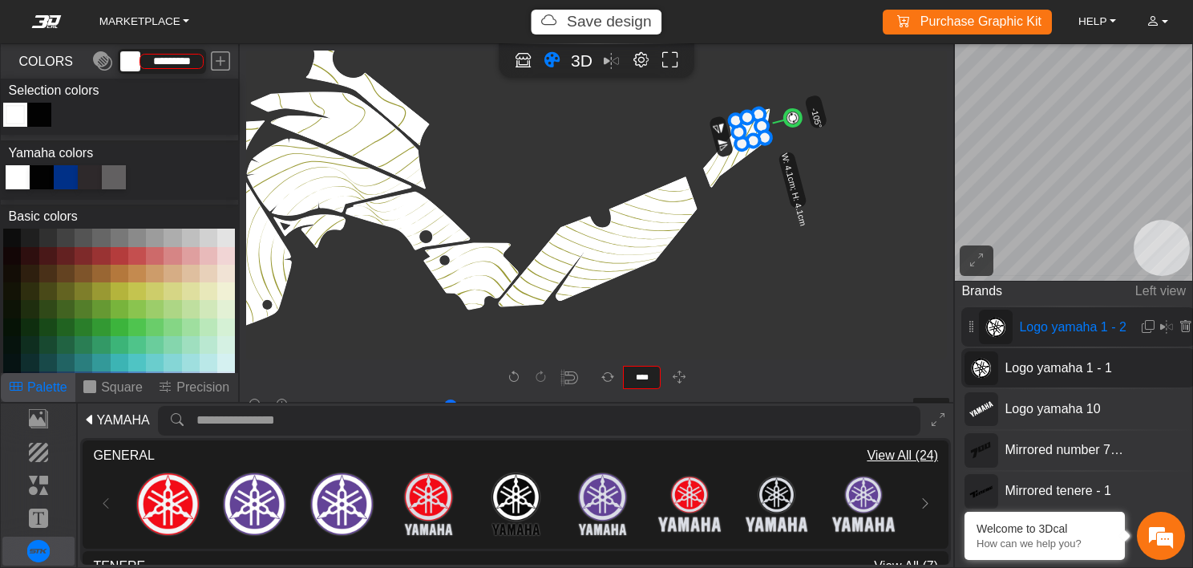
drag, startPoint x: 531, startPoint y: 278, endPoint x: 751, endPoint y: 130, distance: 265.1
click at [751, 130] on icon at bounding box center [749, 129] width 29 height 30
click at [780, 179] on icon "background_wire_template_bg decal_t700_left_fender decal_t700_right_fender text…" at bounding box center [375, 31] width 3567 height 3567
click at [745, 129] on icon at bounding box center [749, 129] width 29 height 30
drag, startPoint x: 789, startPoint y: 118, endPoint x: 660, endPoint y: 164, distance: 137.0
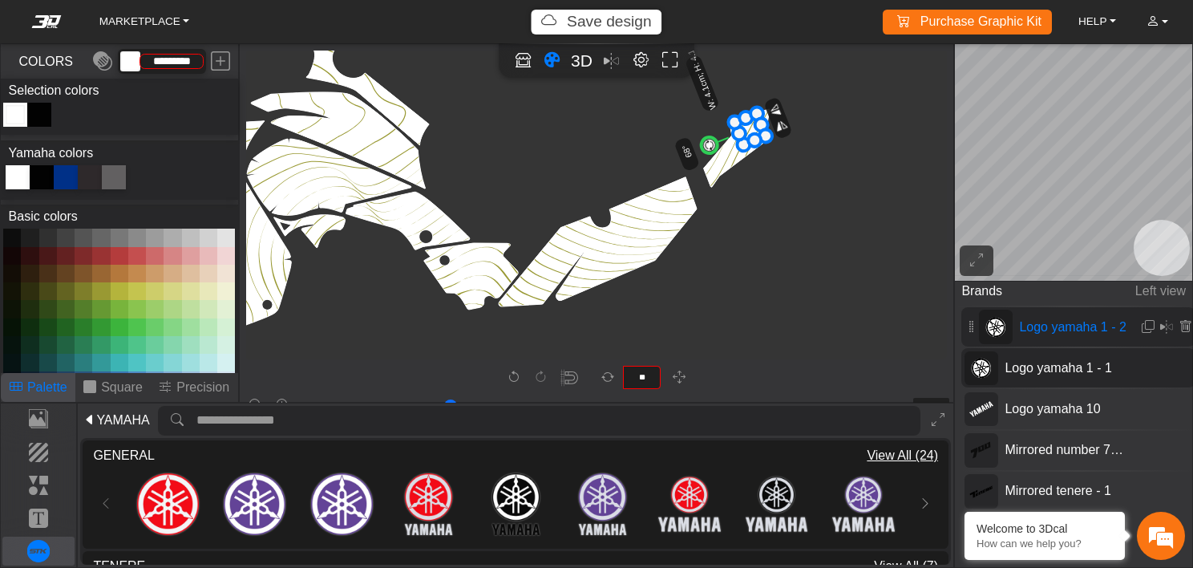
click at [660, 164] on icon "background_wire_template_bg decal_t700_left_fender decal_t700_right_fender text…" at bounding box center [375, 31] width 3567 height 3567
click at [783, 195] on icon "background_wire_template_bg decal_t700_left_fender decal_t700_right_fender text…" at bounding box center [375, 31] width 3567 height 3567
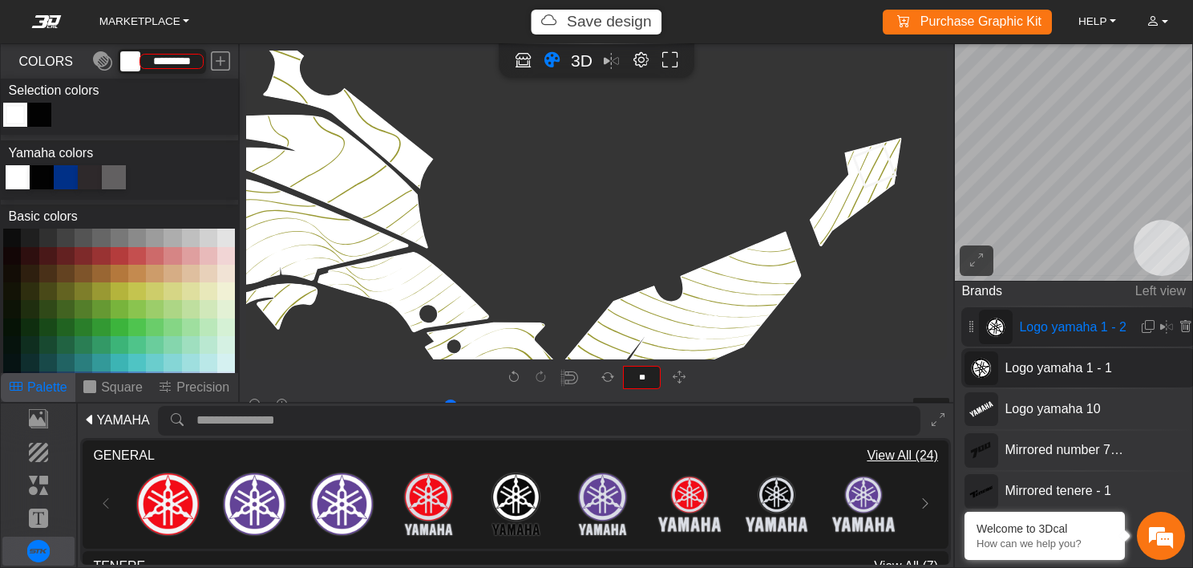
scroll to position [2691, 2564]
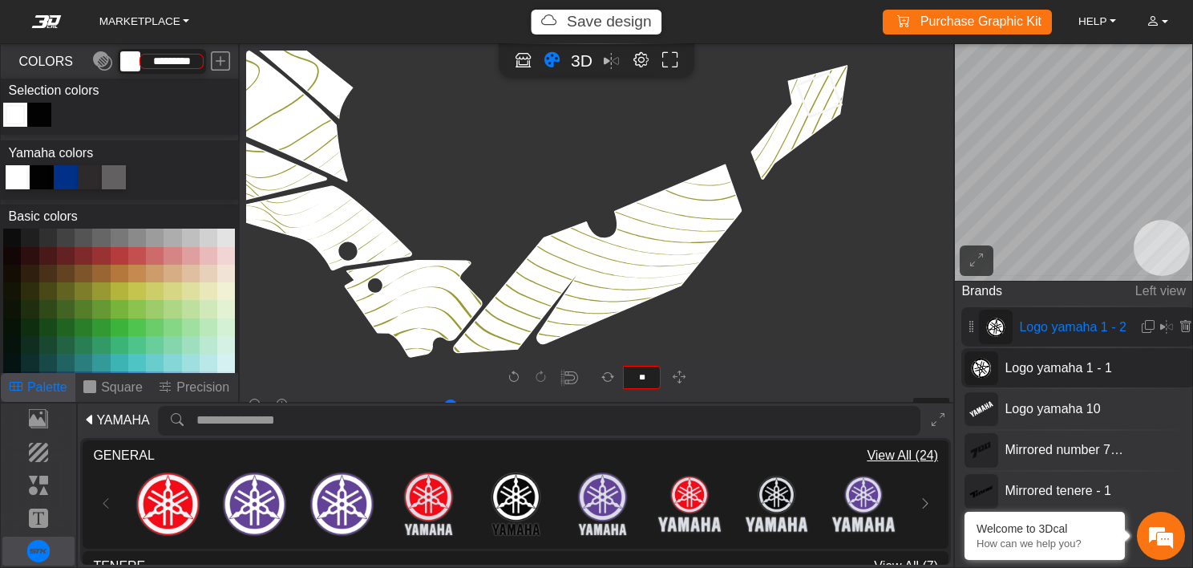
click at [684, 365] on div "**" at bounding box center [596, 378] width 709 height 32
click at [683, 371] on button "button" at bounding box center [678, 377] width 25 height 25
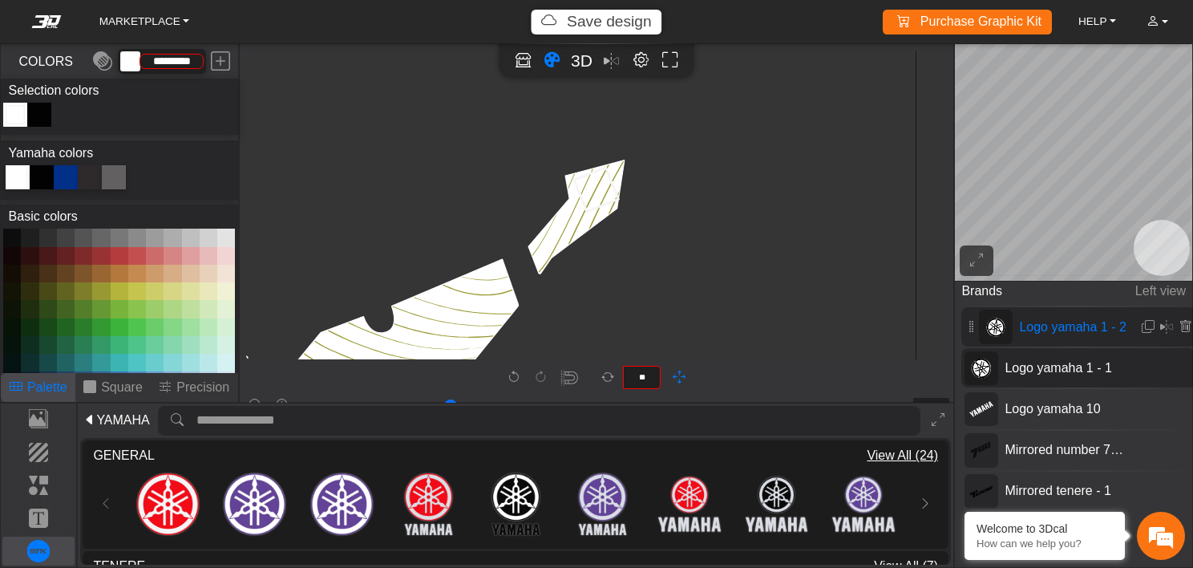
scroll to position [2596, 2788]
drag, startPoint x: 796, startPoint y: 231, endPoint x: 574, endPoint y: 330, distance: 243.4
click at [574, 330] on icon "background_wire_template_bg decal_t700_left_fender decal_t700_right_fender text…" at bounding box center [51, 48] width 5183 height 5183
click at [636, 269] on icon "background_wire_template_bg decal_t700_left_fender decal_t700_right_fender text…" at bounding box center [51, 48] width 5183 height 5183
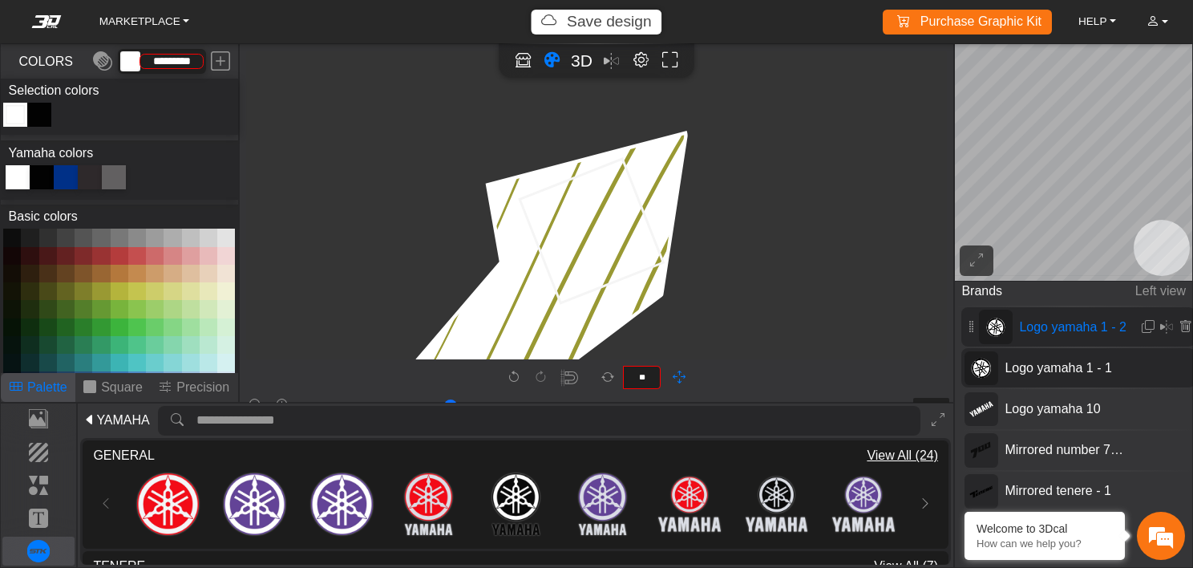
scroll to position [9024, 10218]
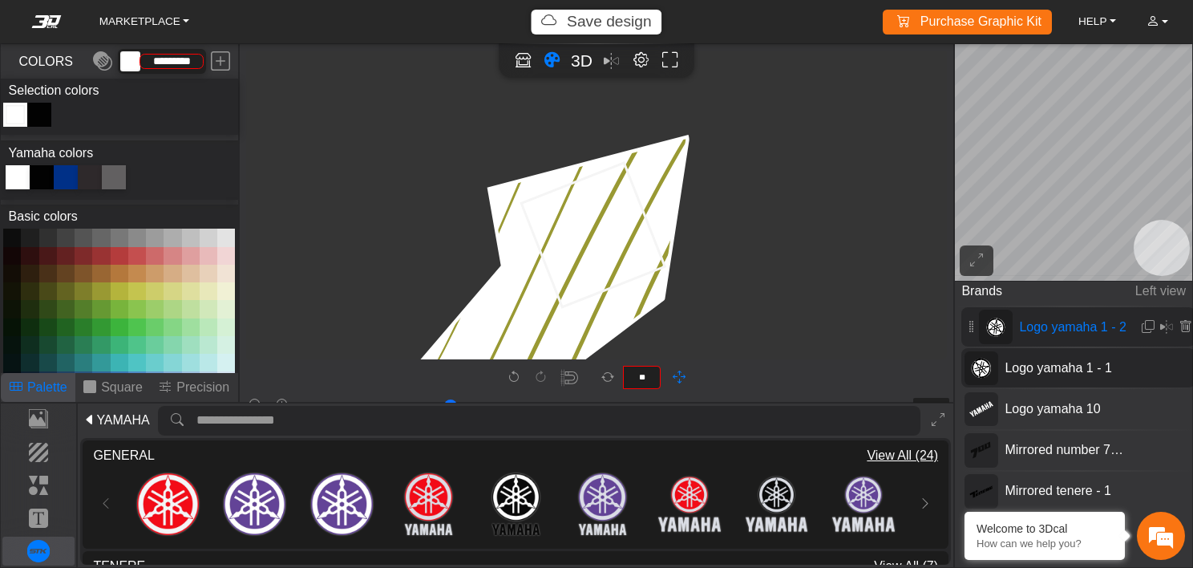
drag, startPoint x: 680, startPoint y: 250, endPoint x: 692, endPoint y: 371, distance: 121.7
click at [692, 371] on div "background_wire_template_bg decal_t700_left_fender decal_t700_right_fender text…" at bounding box center [597, 223] width 715 height 358
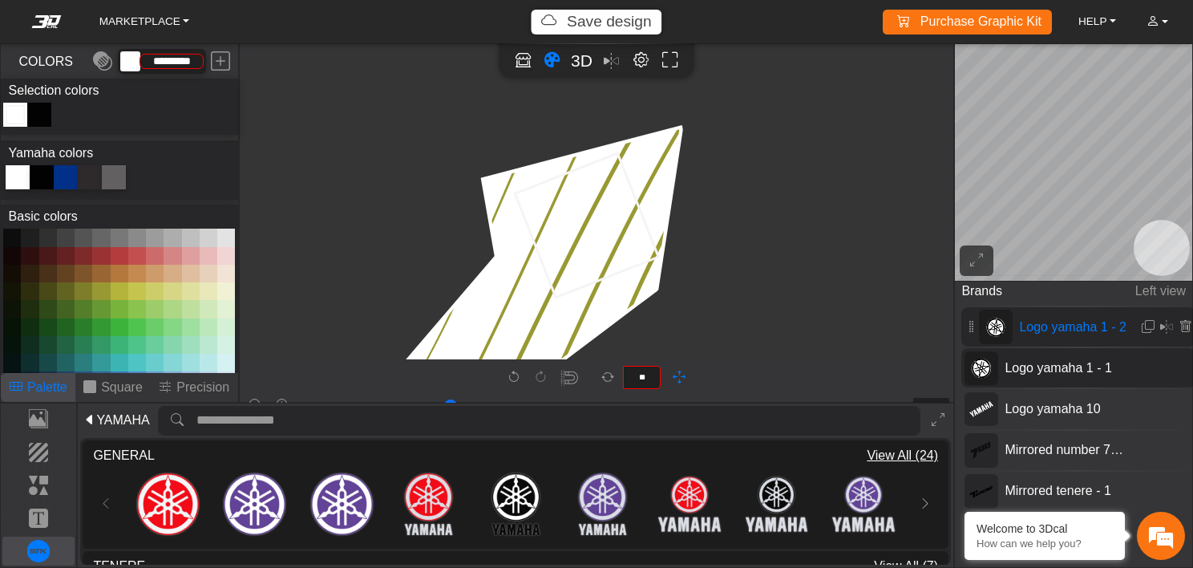
scroll to position [9031, 10225]
click at [696, 372] on div "**" at bounding box center [596, 378] width 709 height 32
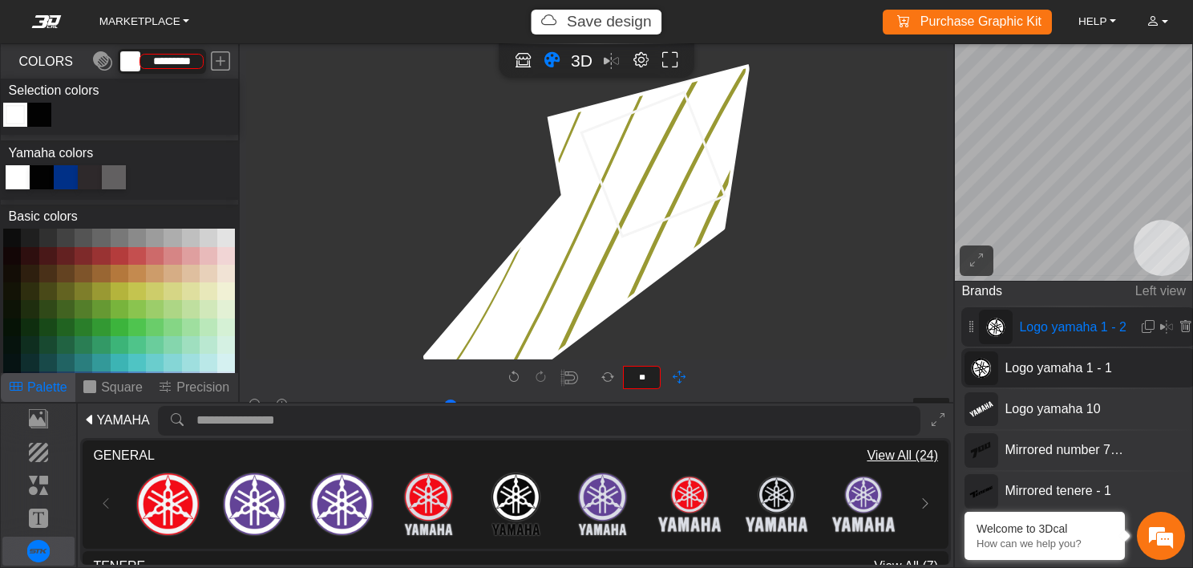
scroll to position [9094, 10158]
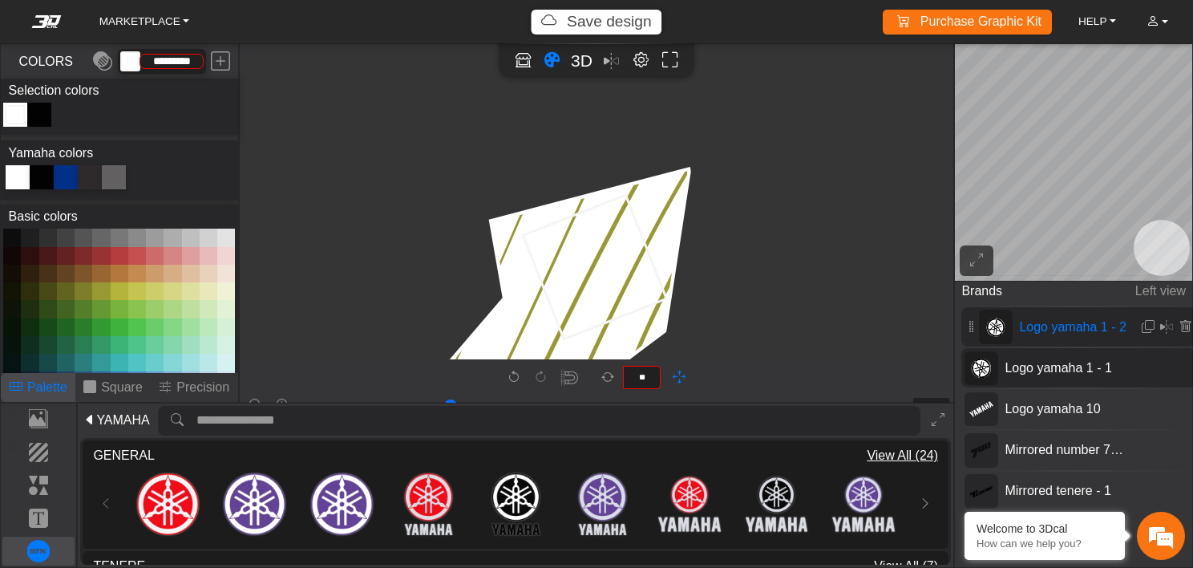
scroll to position [8991, 10215]
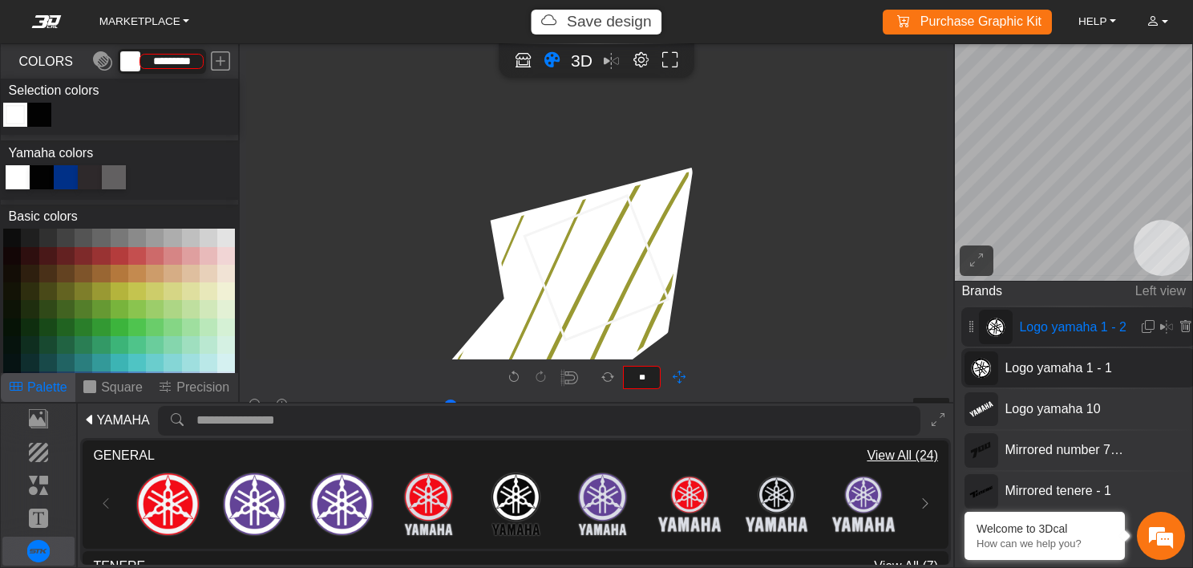
drag, startPoint x: 792, startPoint y: 177, endPoint x: 737, endPoint y: 283, distance: 119.5
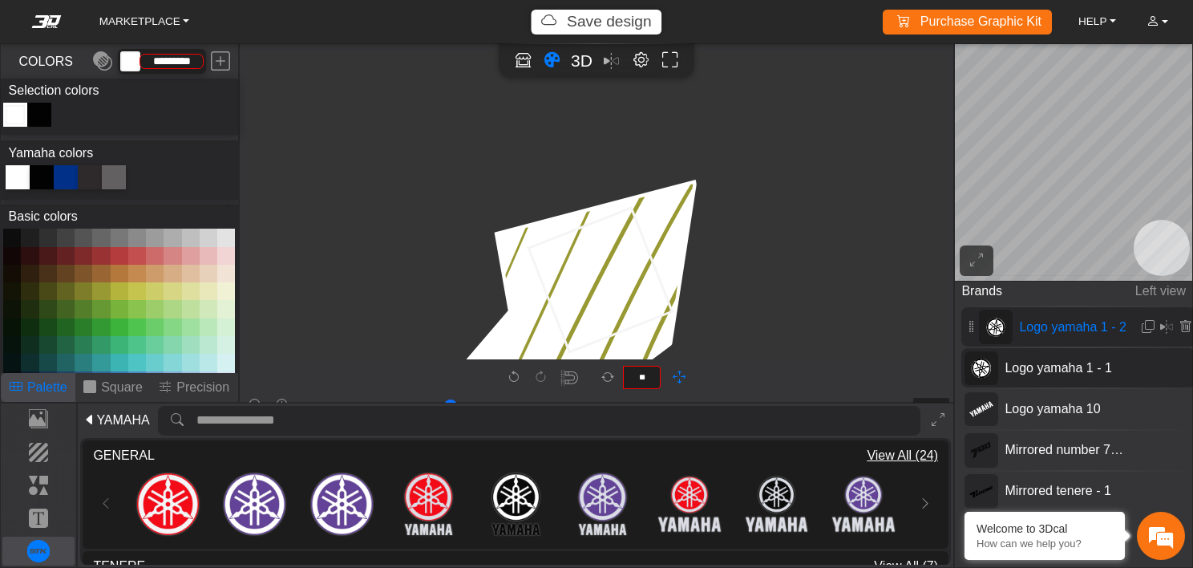
scroll to position [8976, 10210]
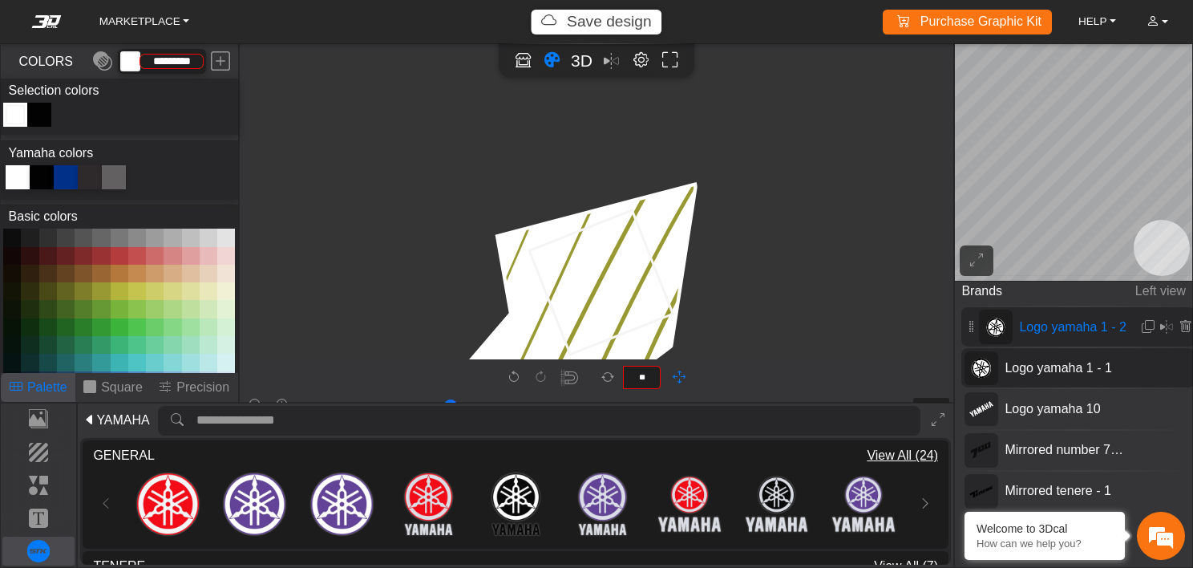
drag, startPoint x: 738, startPoint y: 232, endPoint x: 744, endPoint y: 250, distance: 19.5
click at [574, 286] on icon at bounding box center [601, 283] width 144 height 144
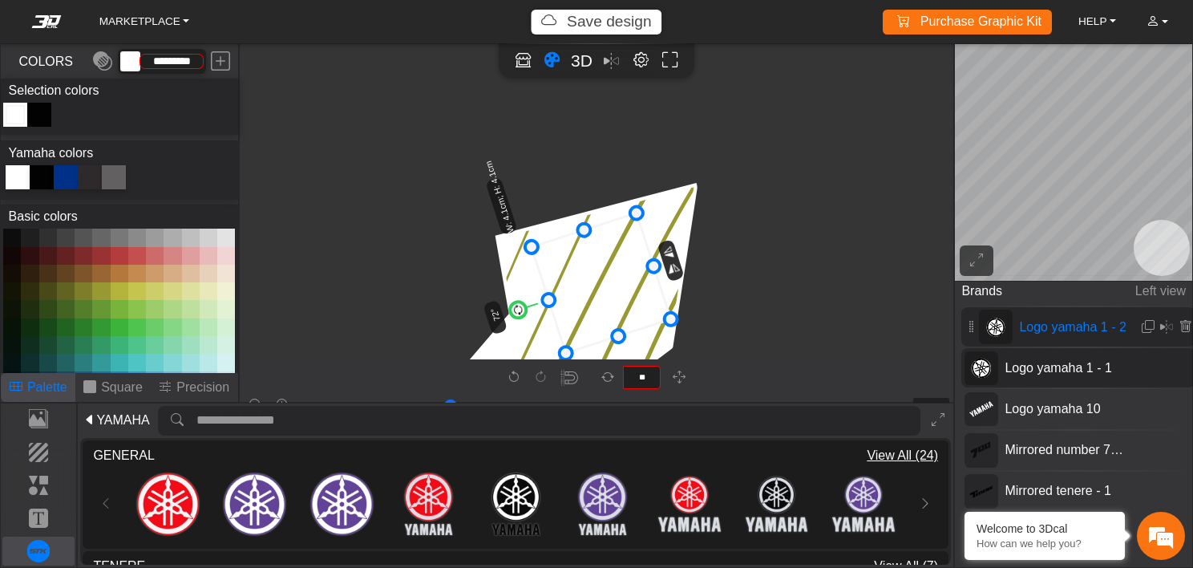
click at [523, 307] on circle at bounding box center [518, 309] width 20 height 20
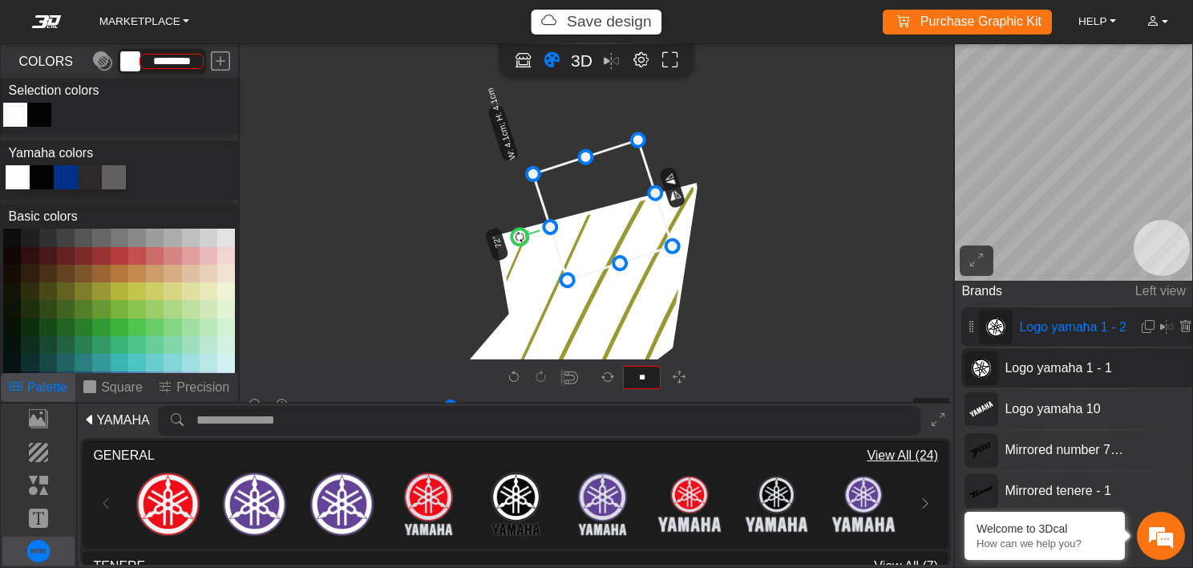
drag, startPoint x: 606, startPoint y: 279, endPoint x: 608, endPoint y: 206, distance: 73.0
click at [608, 206] on icon at bounding box center [603, 210] width 140 height 140
click at [516, 237] on circle at bounding box center [520, 236] width 20 height 20
drag, startPoint x: 670, startPoint y: 244, endPoint x: 662, endPoint y: 239, distance: 9.4
click at [623, 223] on icon at bounding box center [600, 209] width 131 height 131
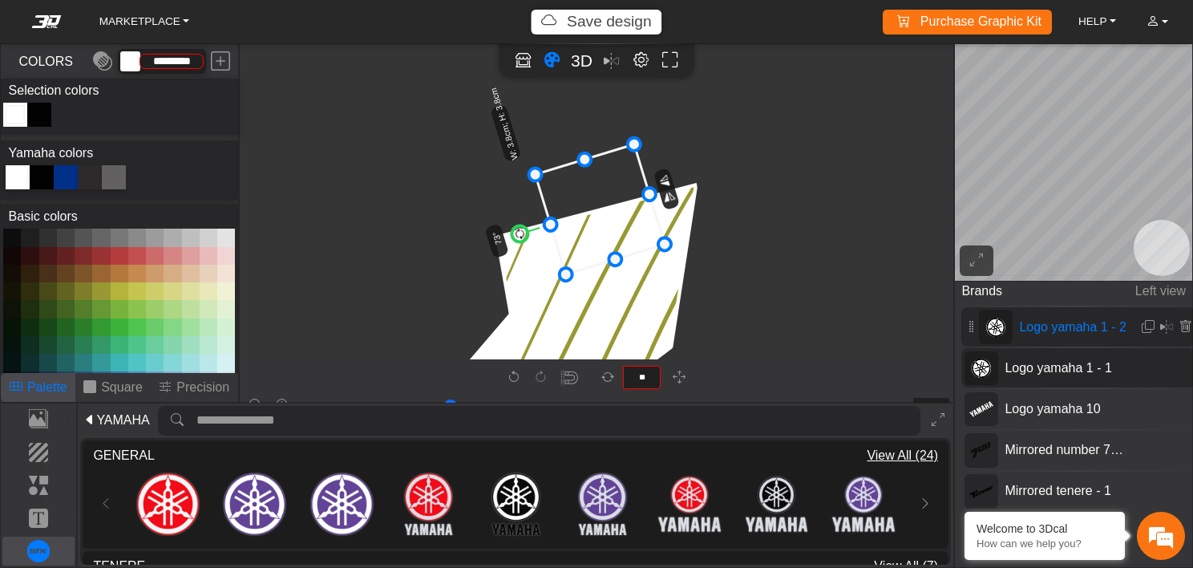
click at [523, 232] on circle at bounding box center [520, 234] width 20 height 20
click at [1162, 318] on em at bounding box center [1166, 327] width 13 height 19
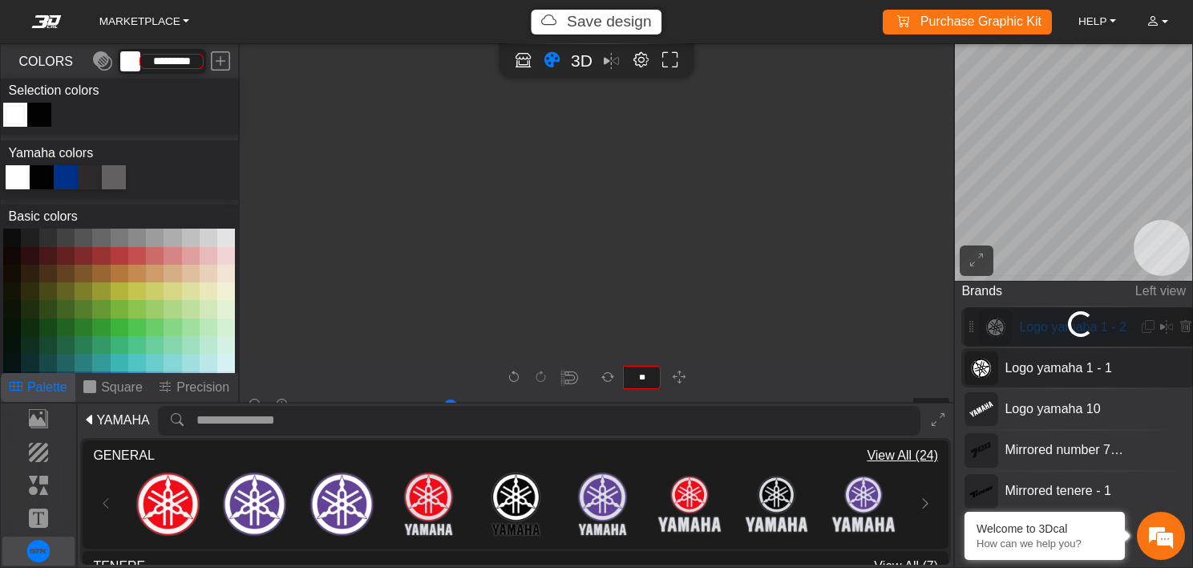
scroll to position [5229, 5875]
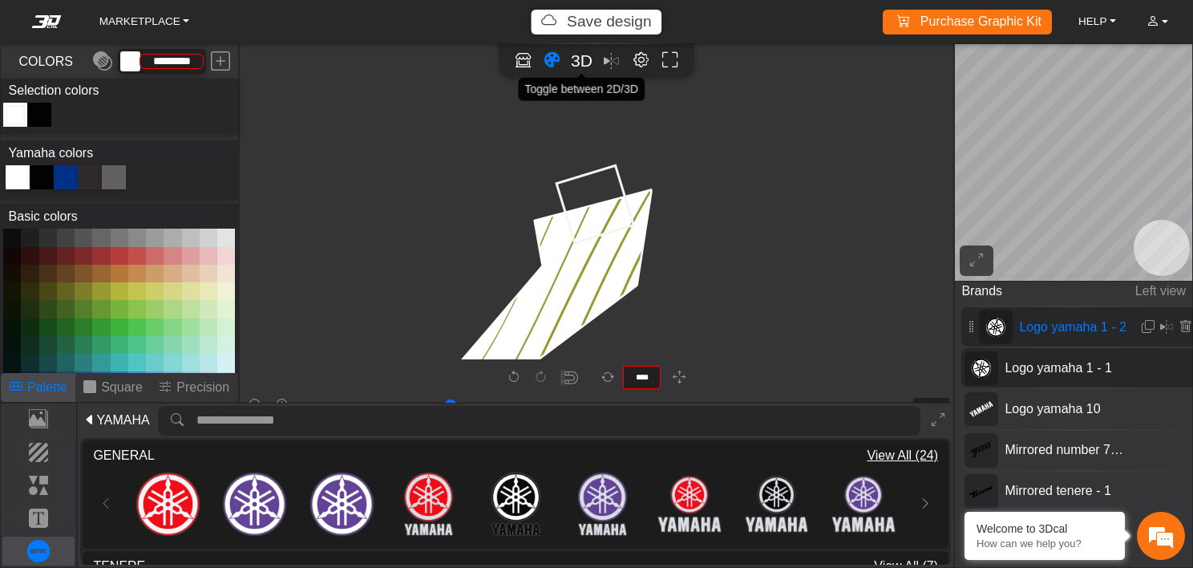
click at [584, 58] on span "3D" at bounding box center [582, 60] width 22 height 18
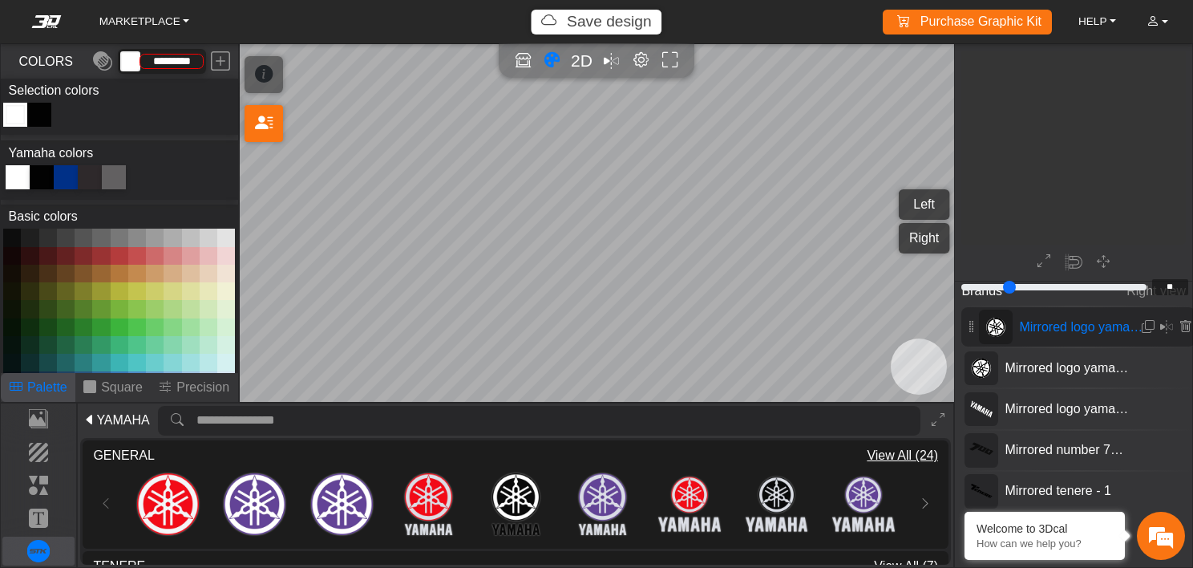
scroll to position [3211, 2387]
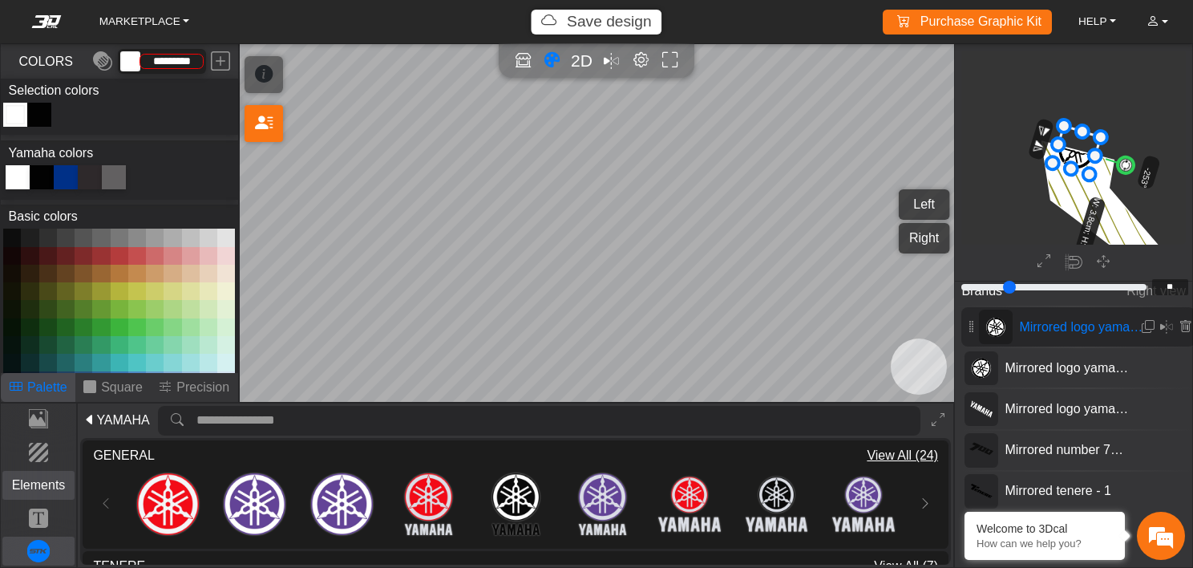
click at [47, 484] on p "Elements" at bounding box center [38, 485] width 71 height 19
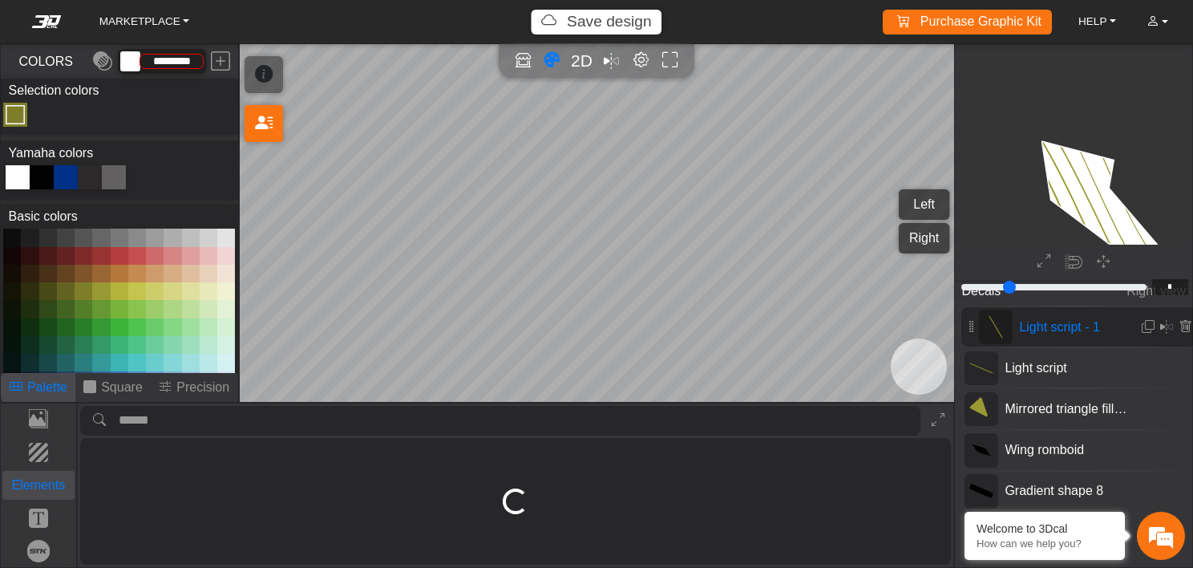
scroll to position [726, 529]
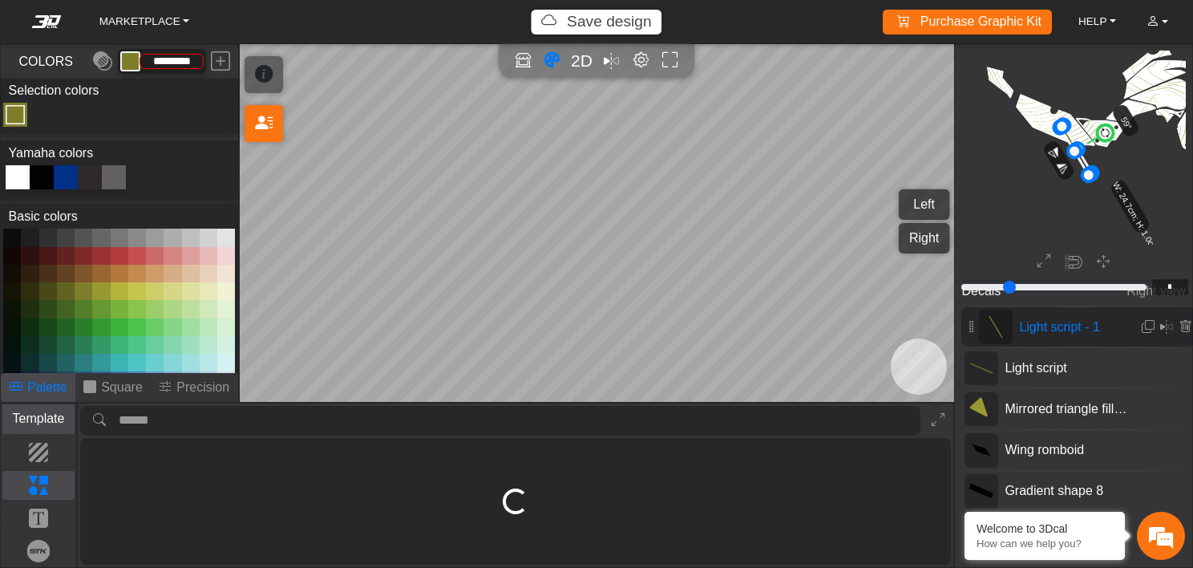
click at [39, 424] on p "Template" at bounding box center [38, 418] width 71 height 19
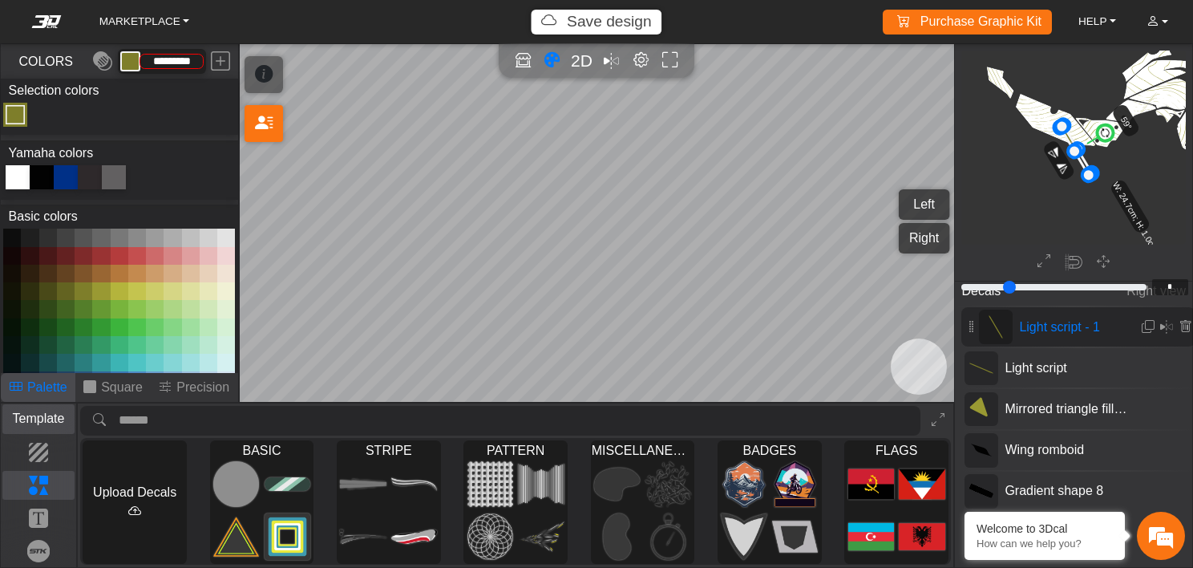
click at [42, 423] on p "Template" at bounding box center [38, 418] width 71 height 19
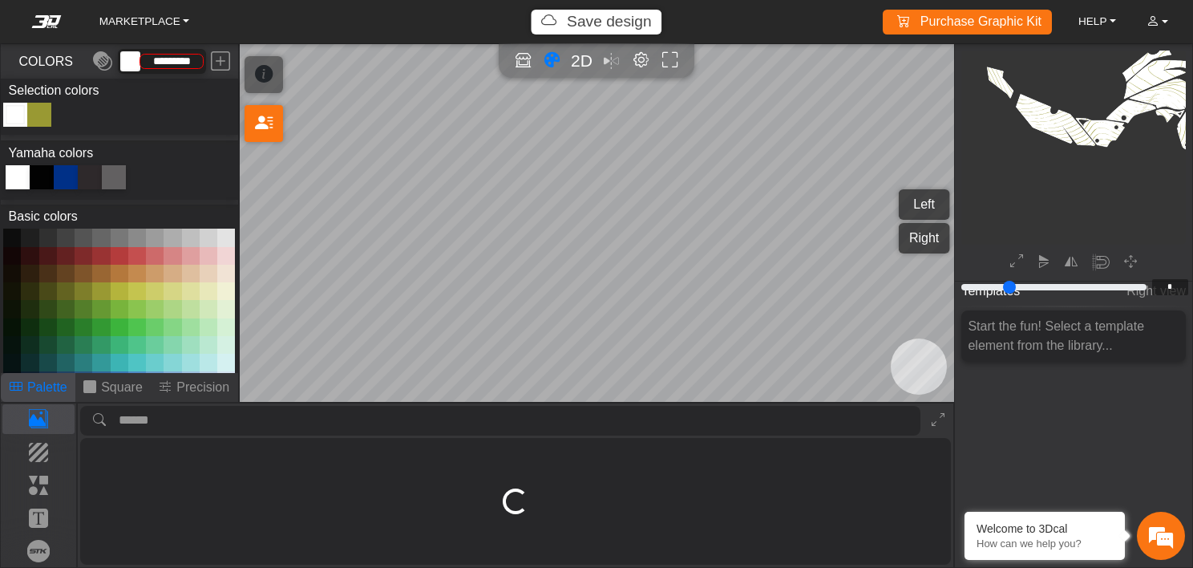
click at [910, 238] on button "Right" at bounding box center [924, 238] width 51 height 30
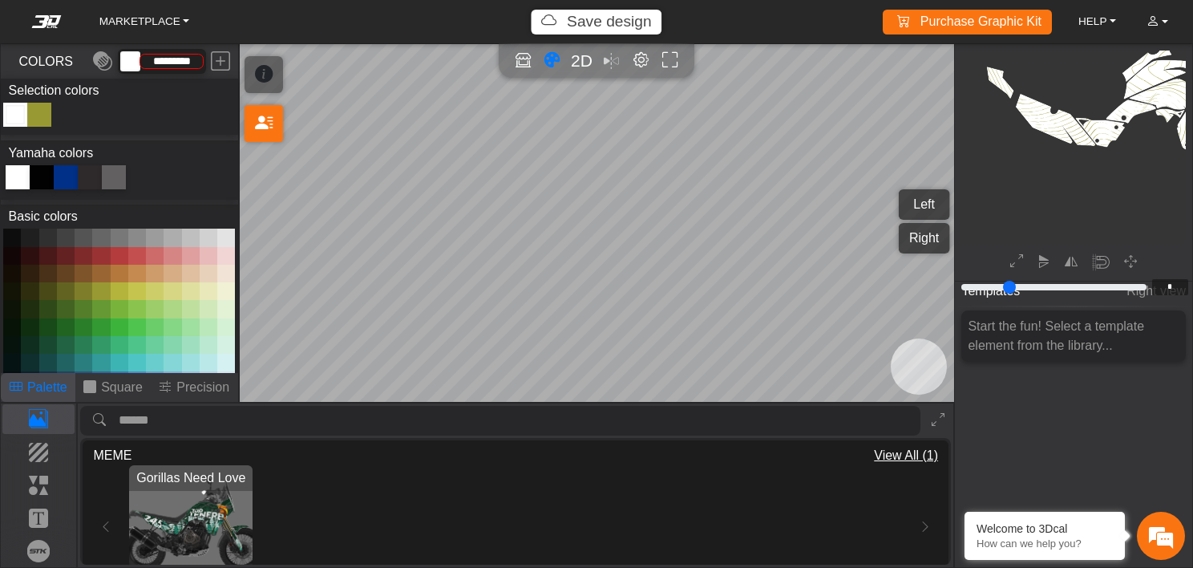
click at [928, 203] on button "Left" at bounding box center [924, 204] width 51 height 30
click at [930, 240] on button "Right" at bounding box center [924, 238] width 51 height 30
click at [34, 542] on p "Brands" at bounding box center [38, 550] width 71 height 19
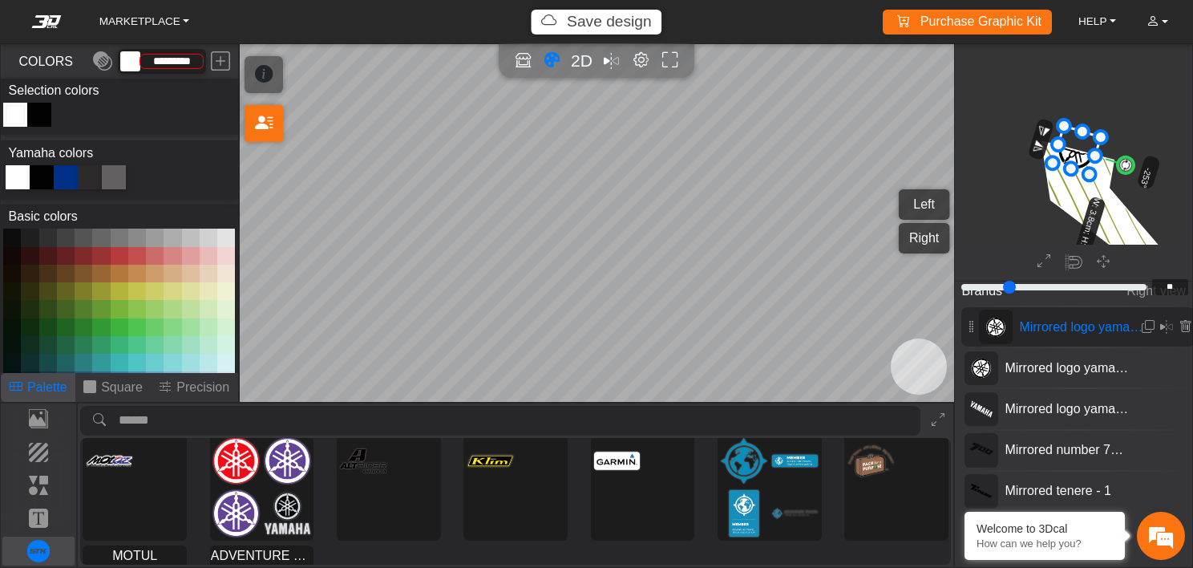
scroll to position [148, 0]
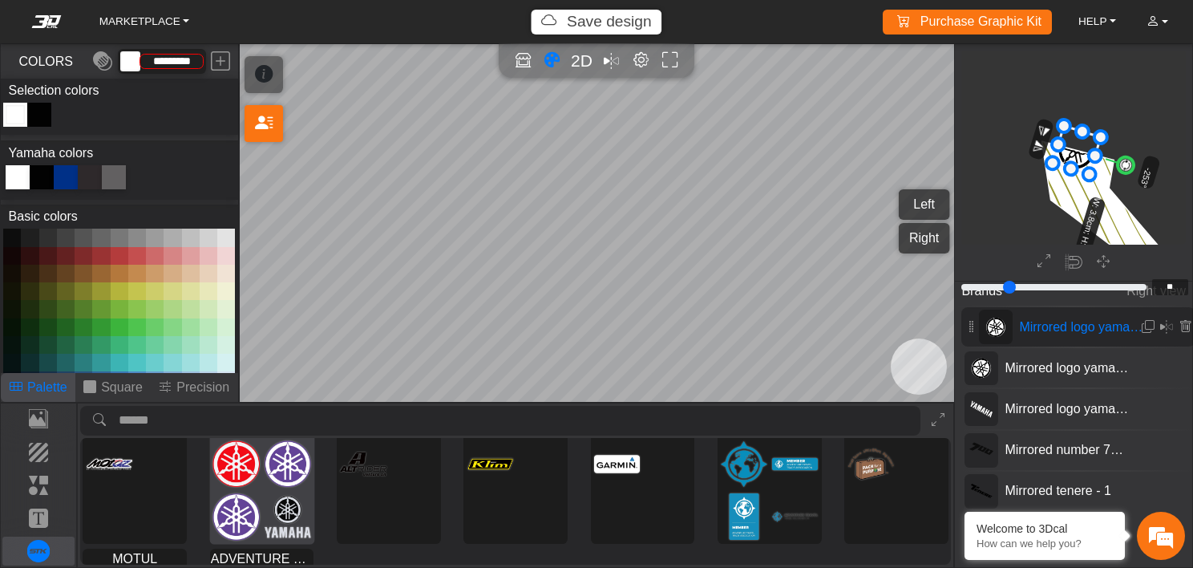
click at [265, 488] on div at bounding box center [261, 490] width 103 height 106
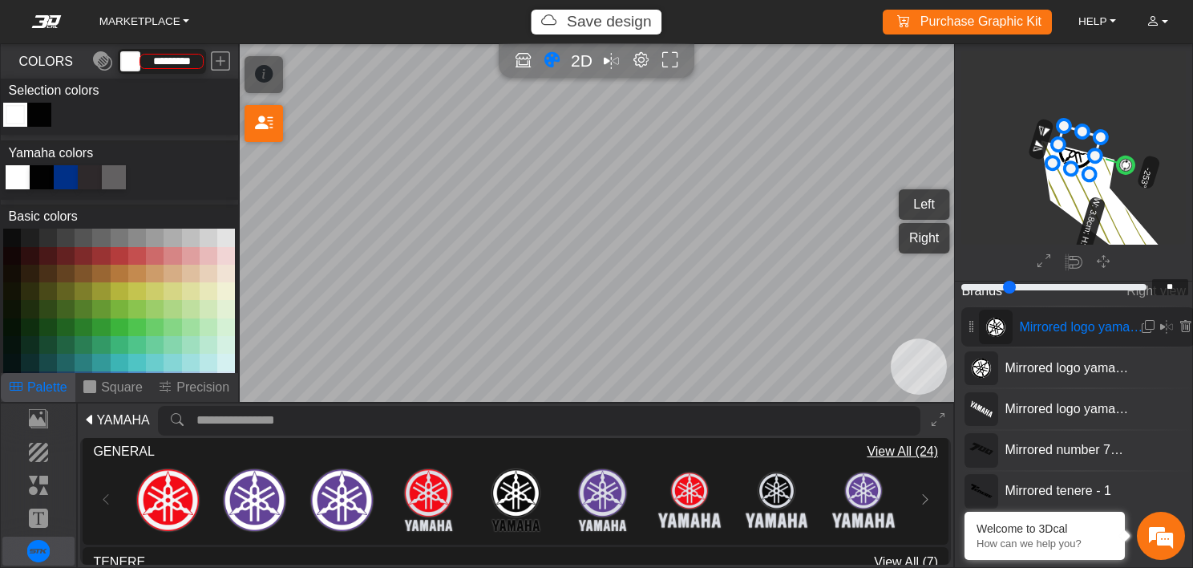
scroll to position [0, 0]
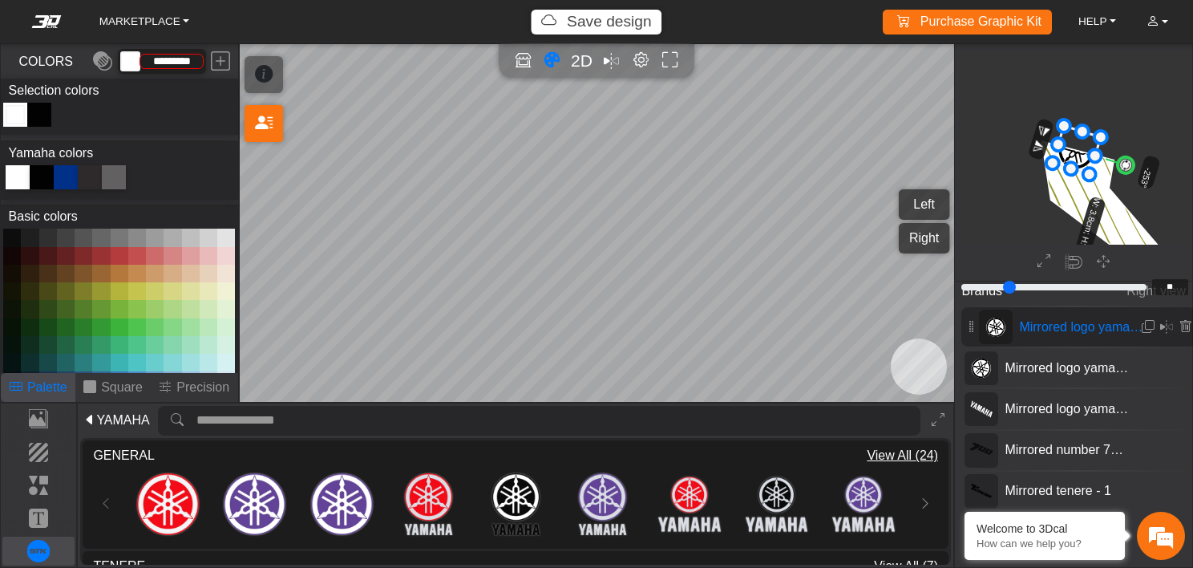
click at [907, 452] on span "View All (24)" at bounding box center [902, 455] width 71 height 19
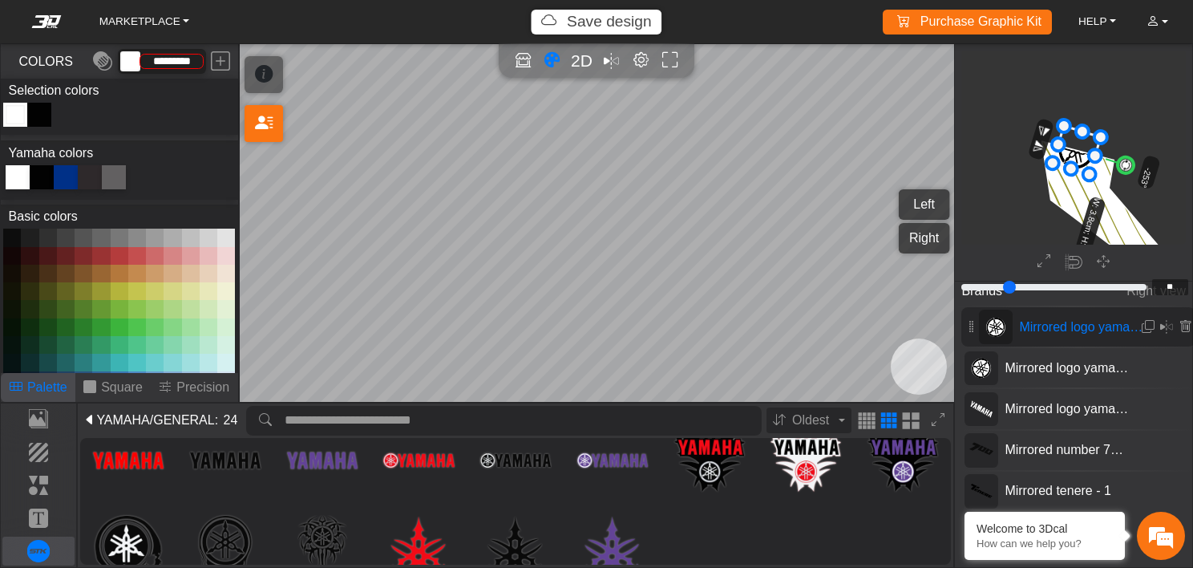
scroll to position [118, 0]
click at [148, 461] on img at bounding box center [128, 459] width 71 height 71
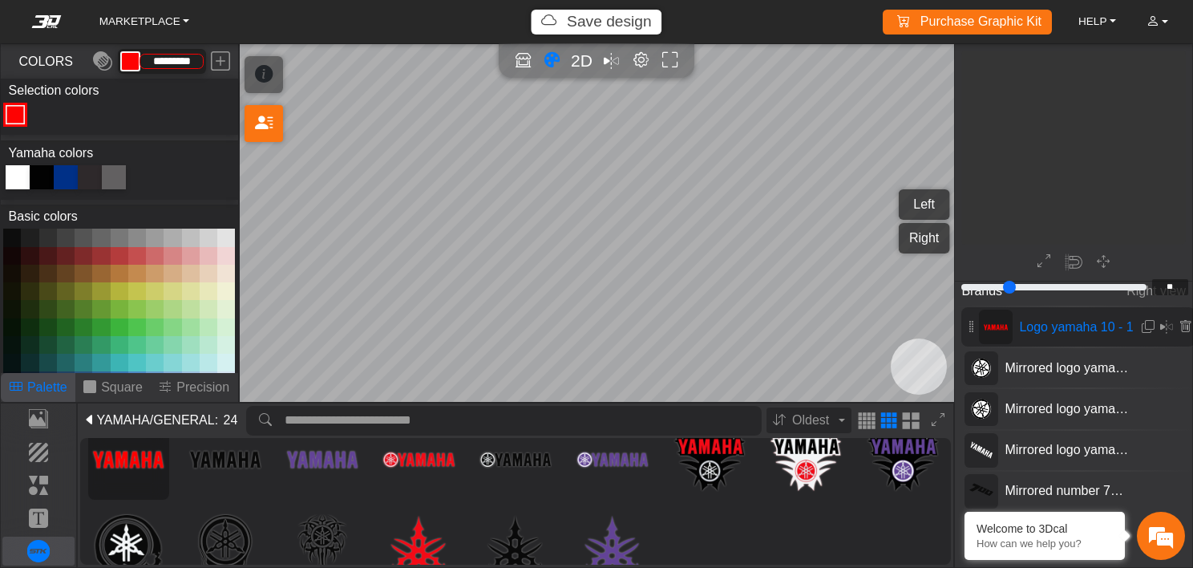
scroll to position [1536, 1495]
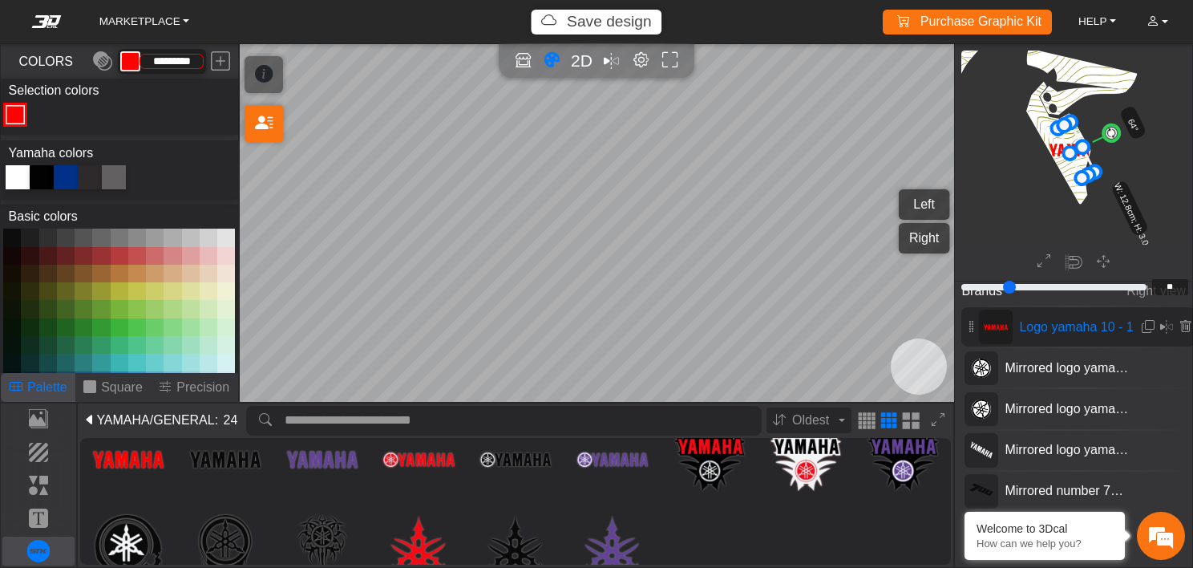
drag, startPoint x: 1080, startPoint y: 103, endPoint x: 1120, endPoint y: 129, distance: 47.4
click at [1120, 129] on circle at bounding box center [1112, 133] width 22 height 22
click at [1113, 129] on circle at bounding box center [1111, 131] width 22 height 22
click at [1110, 128] on circle at bounding box center [1109, 129] width 22 height 22
click at [1068, 130] on icon at bounding box center [1076, 143] width 42 height 54
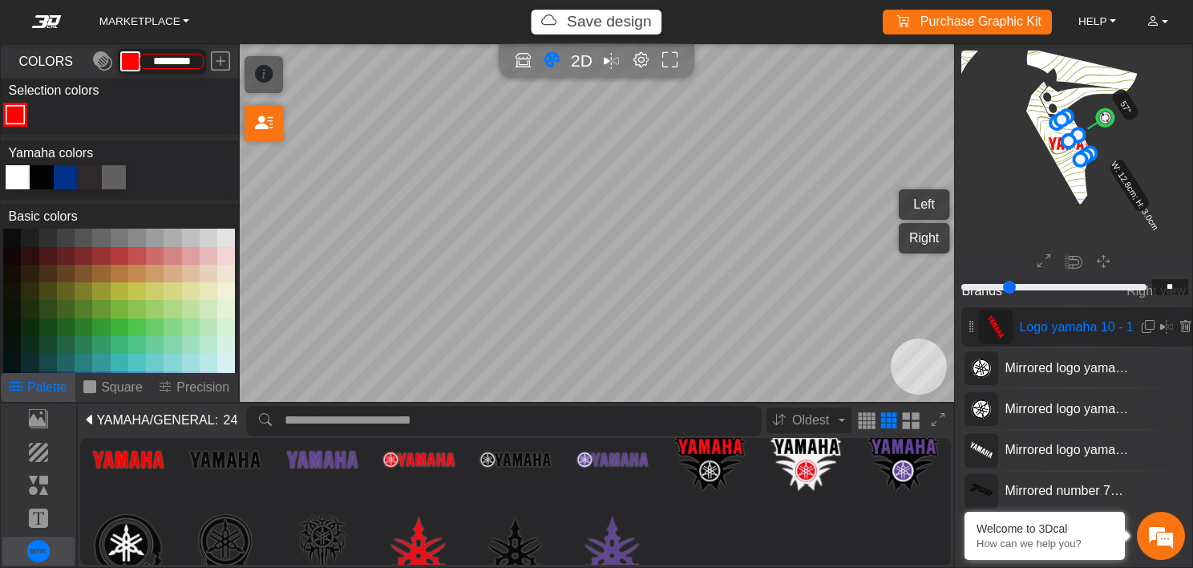
drag, startPoint x: 1082, startPoint y: 172, endPoint x: 1078, endPoint y: 161, distance: 11.9
click at [1104, 119] on circle at bounding box center [1106, 118] width 22 height 22
click at [43, 175] on div at bounding box center [42, 177] width 24 height 24
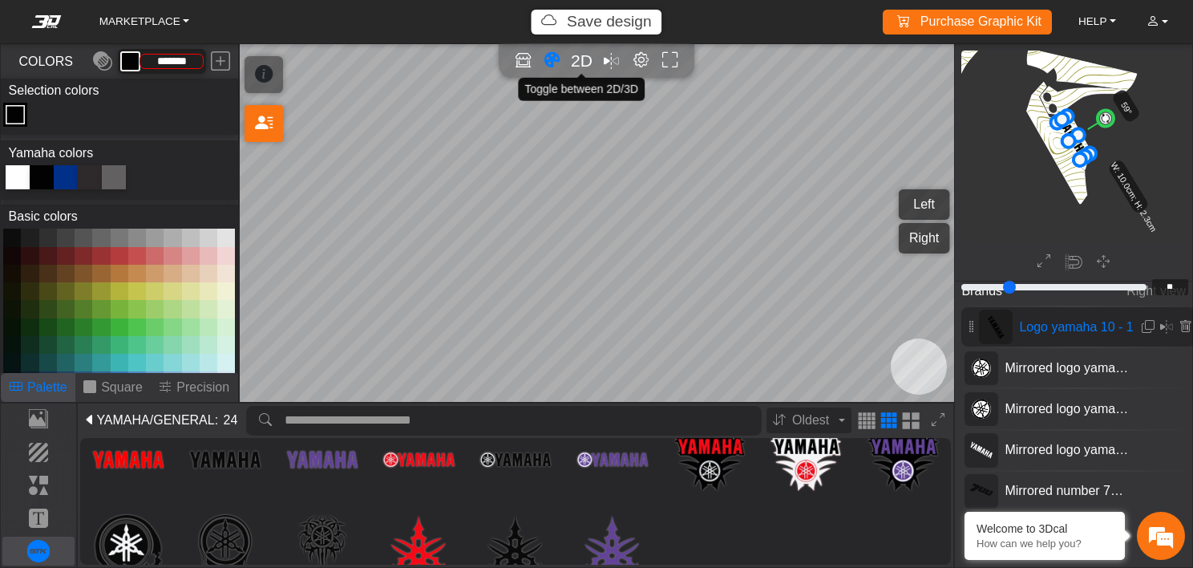
click at [581, 59] on span "2D" at bounding box center [582, 60] width 22 height 18
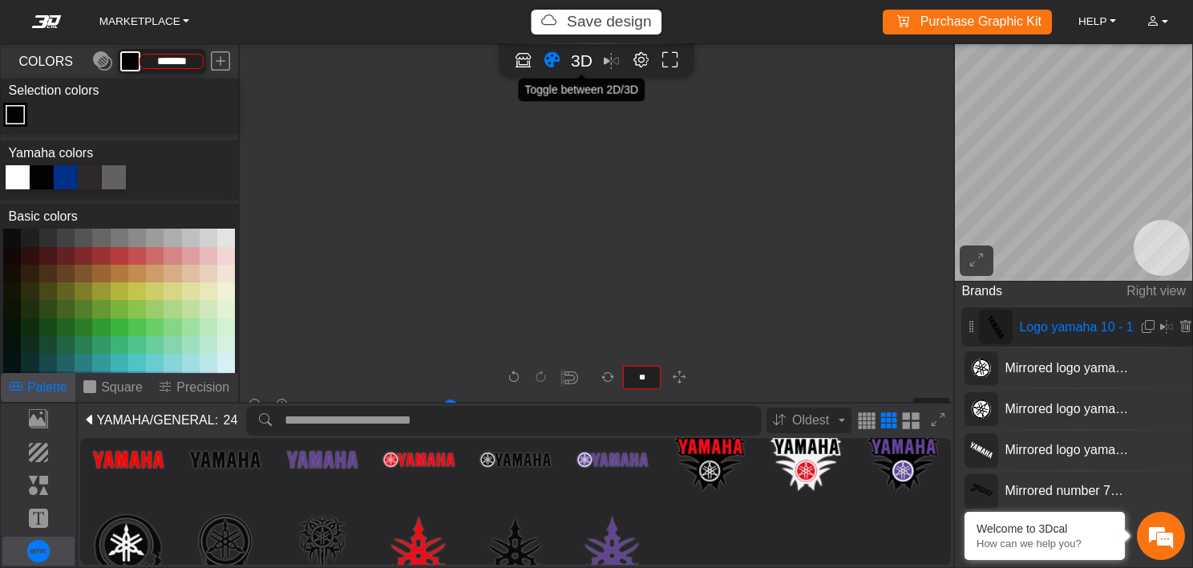
scroll to position [2740, 2509]
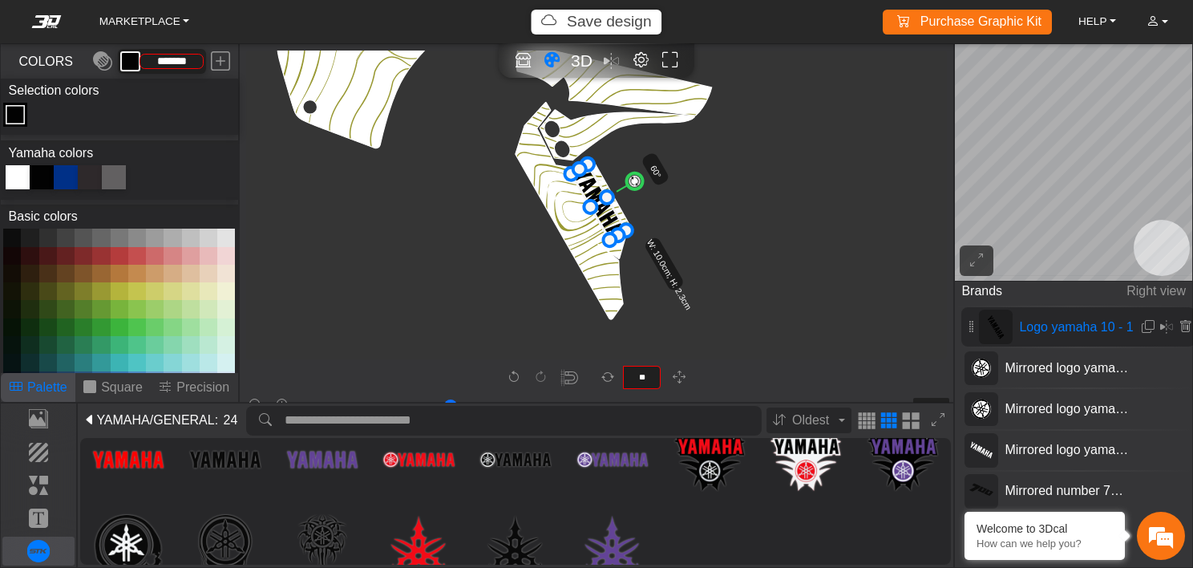
click at [629, 184] on circle at bounding box center [635, 181] width 22 height 22
click at [603, 220] on icon at bounding box center [599, 201] width 55 height 75
click at [1162, 326] on em at bounding box center [1166, 327] width 13 height 19
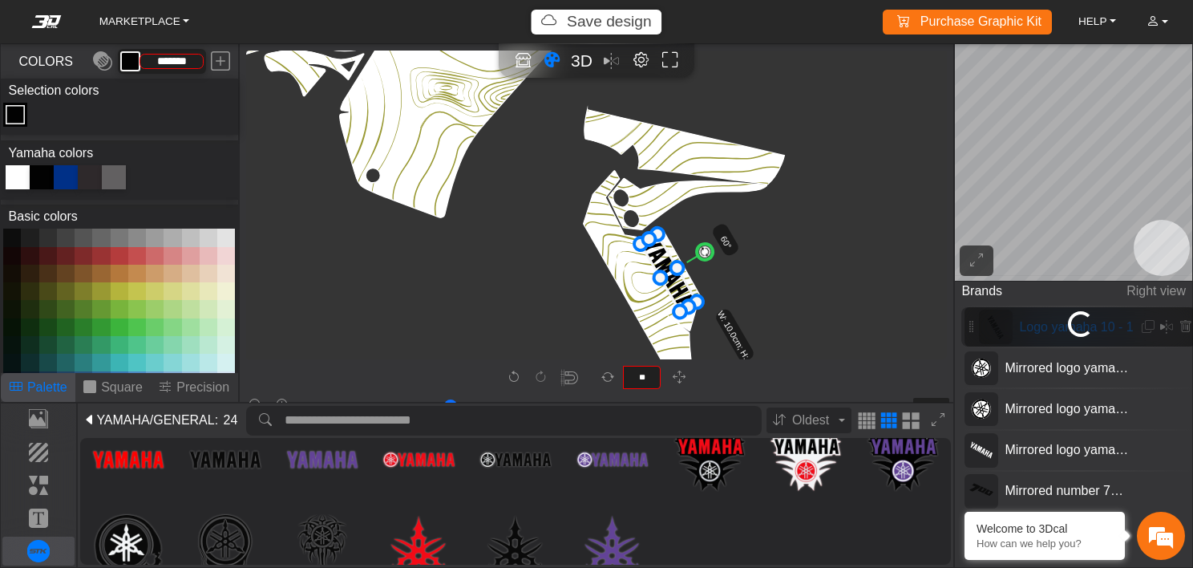
scroll to position [2806, 2579]
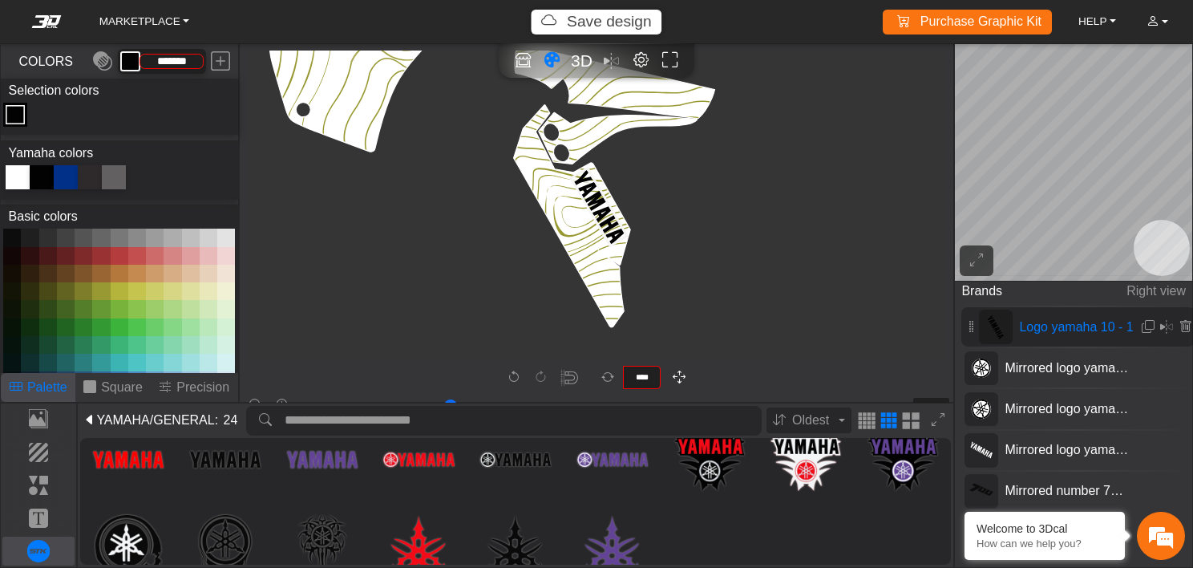
click at [679, 370] on button "button" at bounding box center [678, 377] width 25 height 25
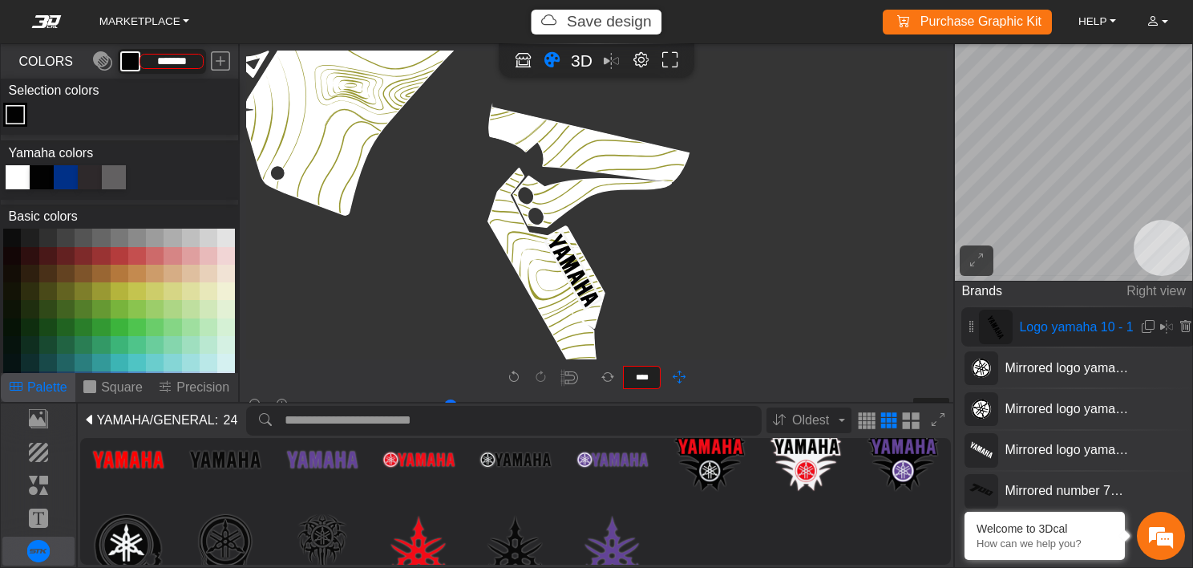
scroll to position [2702, 2624]
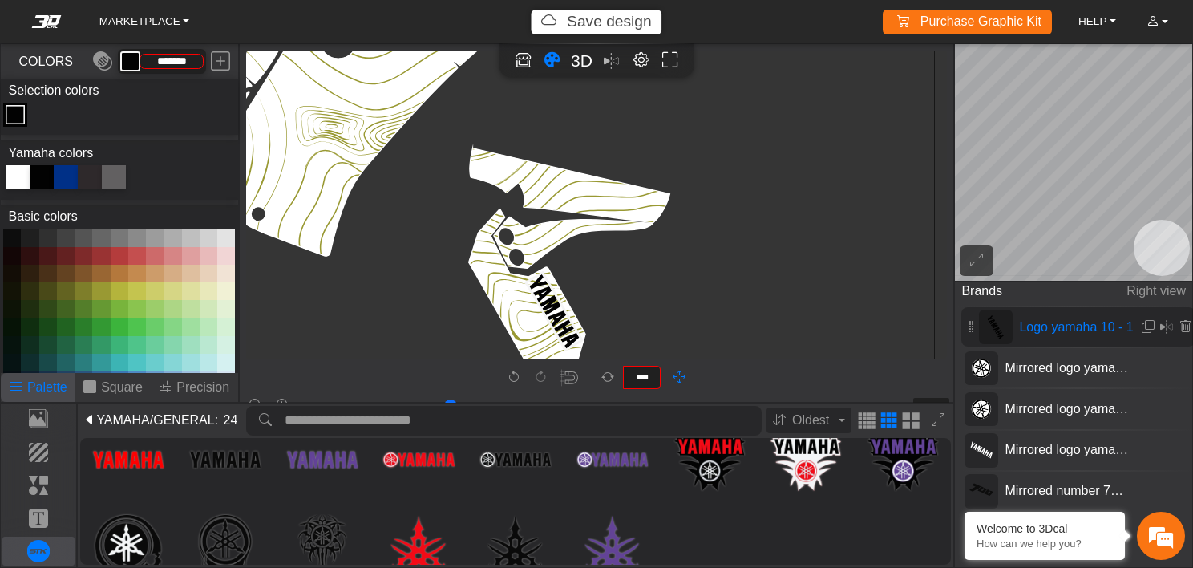
drag, startPoint x: 718, startPoint y: 247, endPoint x: 675, endPoint y: 353, distance: 114.1
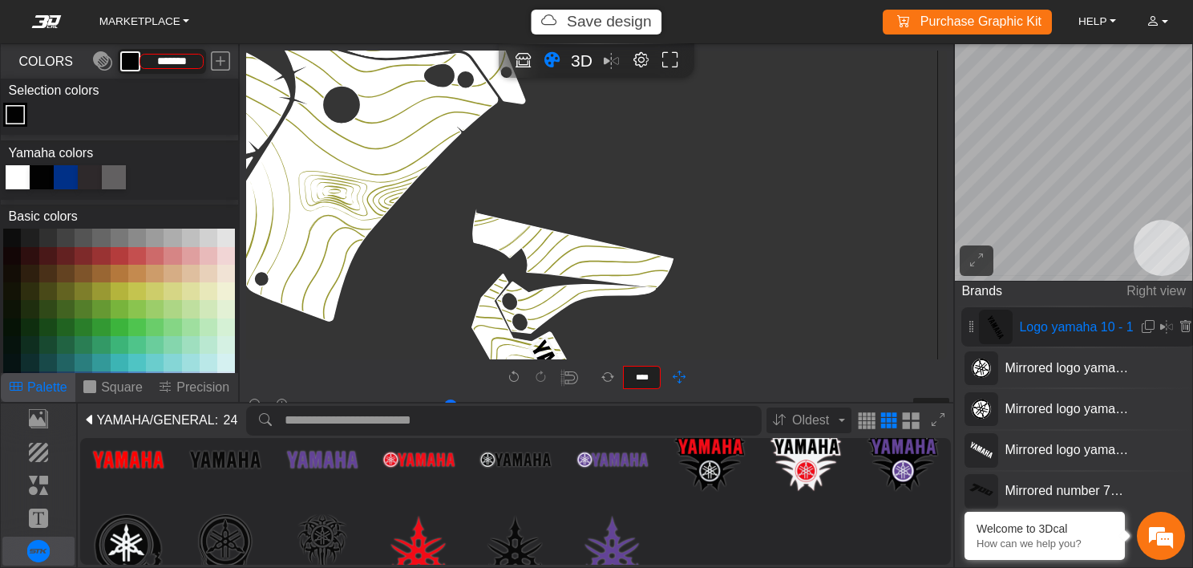
drag, startPoint x: 693, startPoint y: 219, endPoint x: 697, endPoint y: 284, distance: 65.1
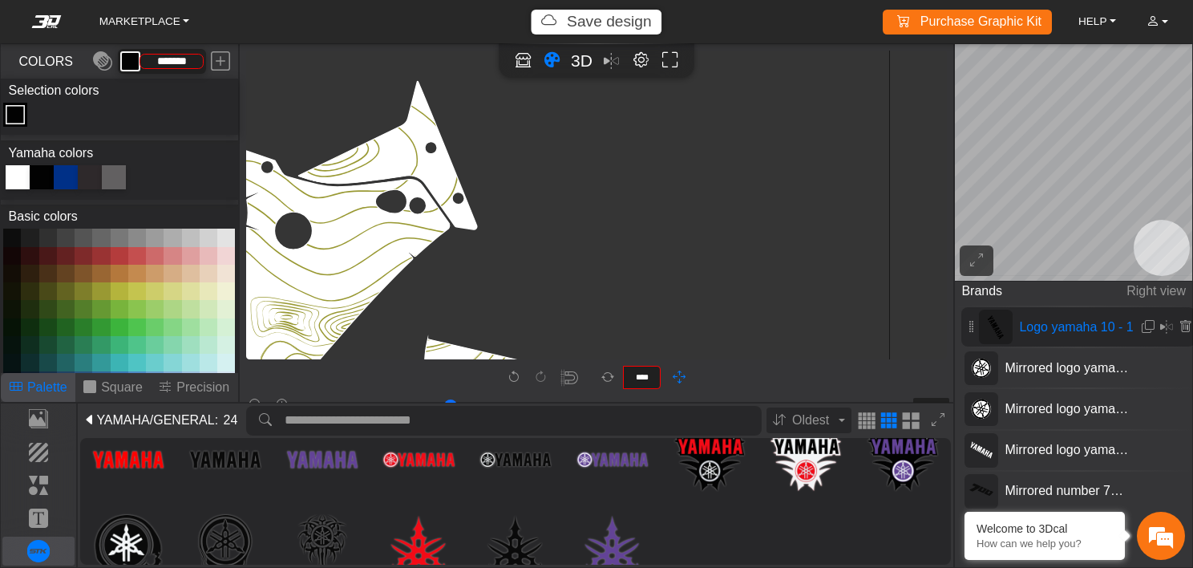
drag, startPoint x: 691, startPoint y: 196, endPoint x: 497, endPoint y: 502, distance: 362.7
click at [497, 502] on div "MARKETPLACE Save design Purchase Graphic Kit Purchase! HELP Video help center F…" at bounding box center [596, 284] width 1193 height 568
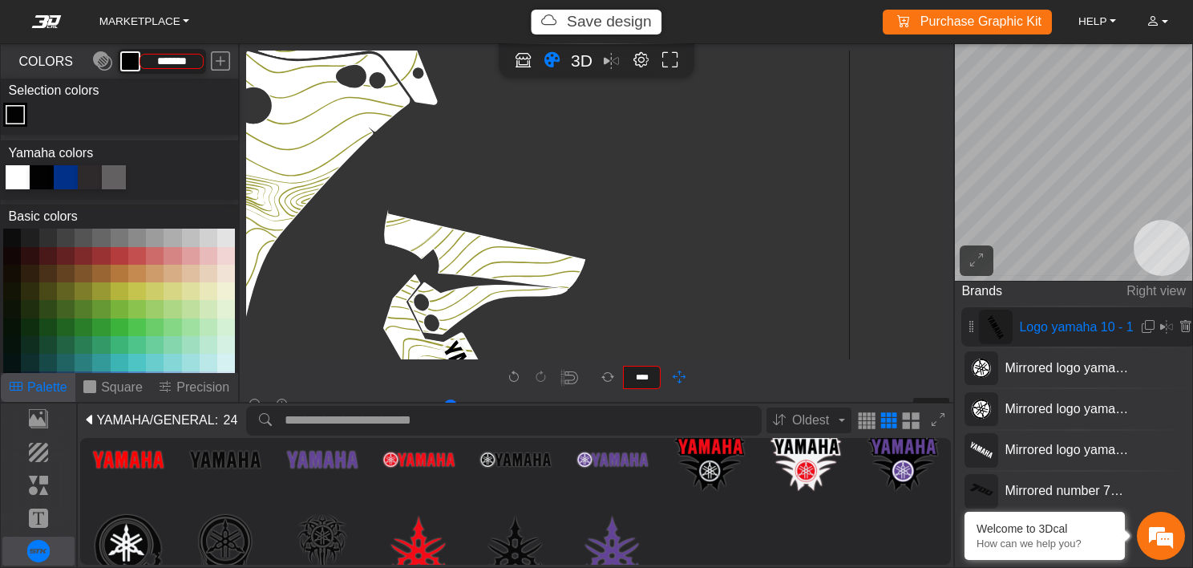
drag, startPoint x: 707, startPoint y: 163, endPoint x: 563, endPoint y: 225, distance: 157.0
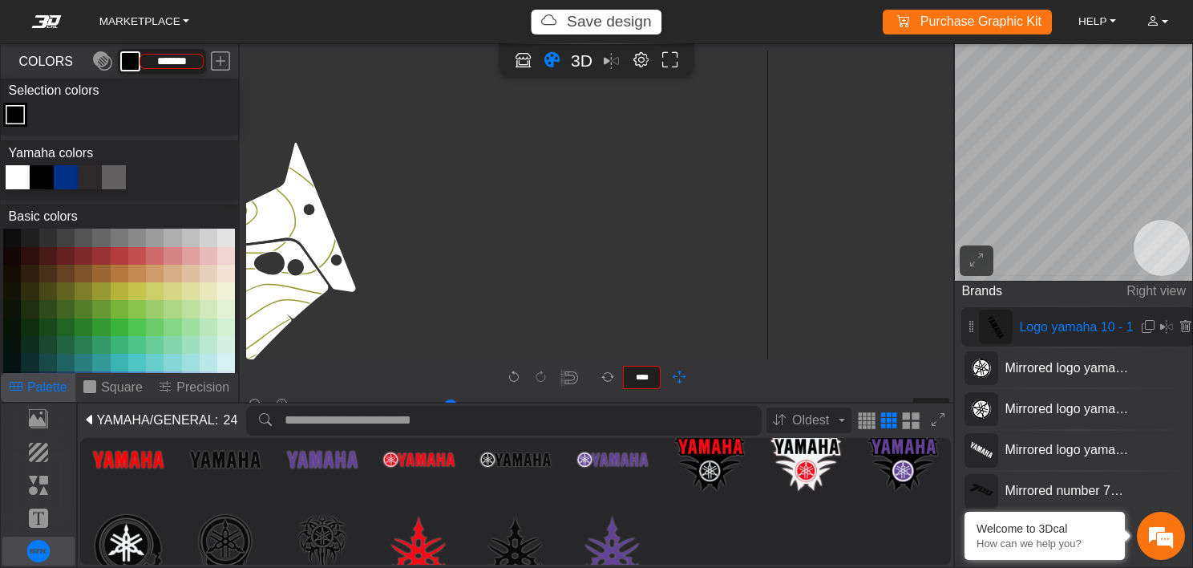
scroll to position [2448, 2791]
drag, startPoint x: 622, startPoint y: 115, endPoint x: 584, endPoint y: 282, distance: 171.0
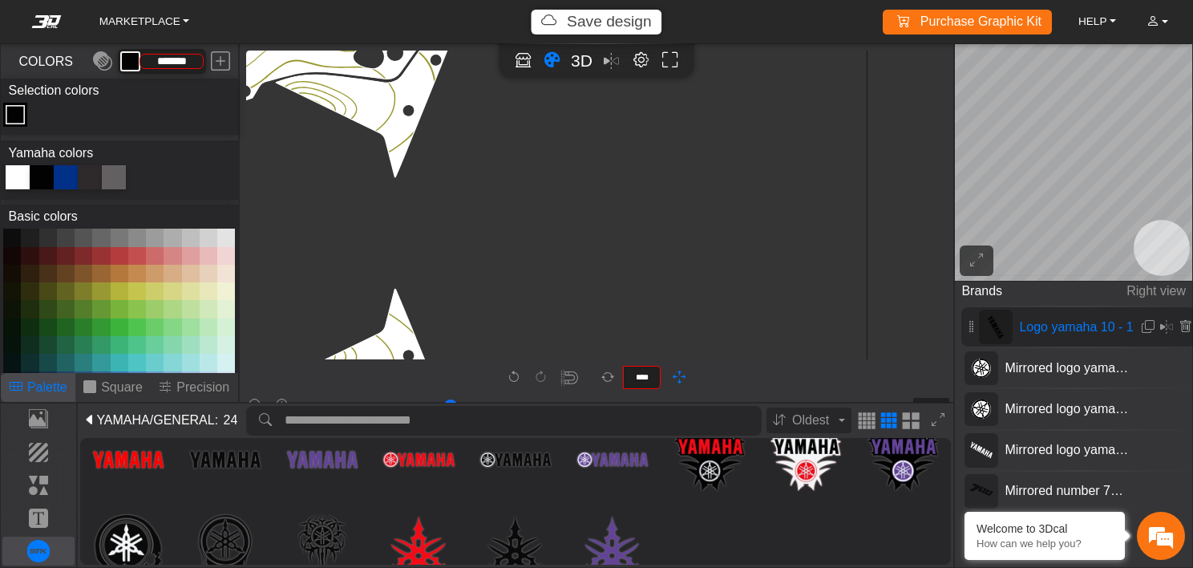
drag, startPoint x: 465, startPoint y: 134, endPoint x: 565, endPoint y: 286, distance: 182.0
click at [565, 286] on icon "background_wire_template_bg decal_t700_left_fender decal_t700_right_fender text…" at bounding box center [39, 233] width 4967 height 4967
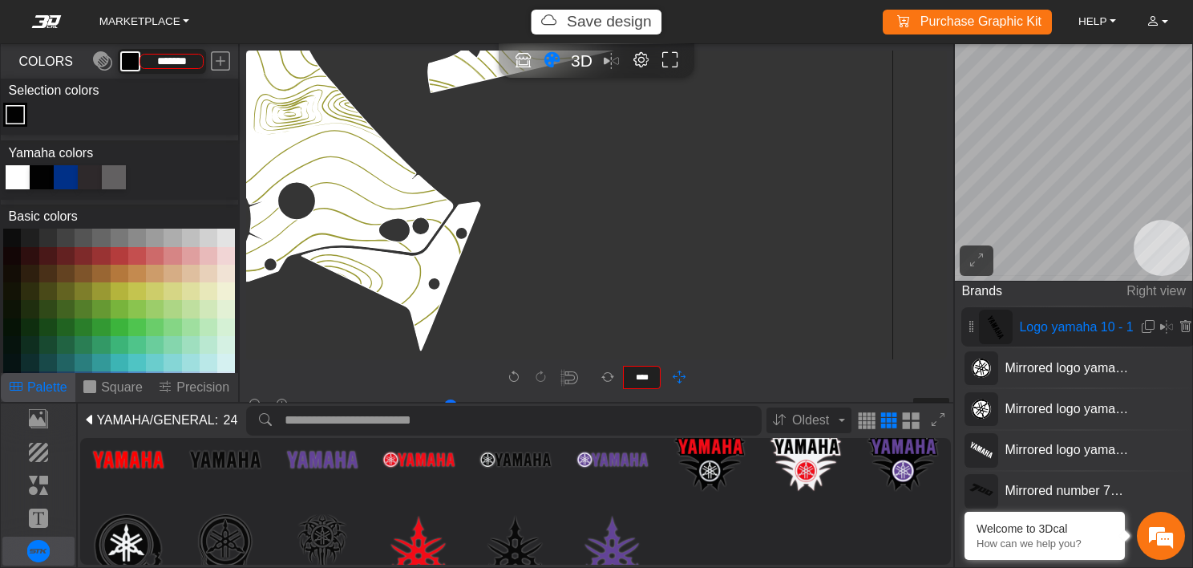
scroll to position [2129, 2666]
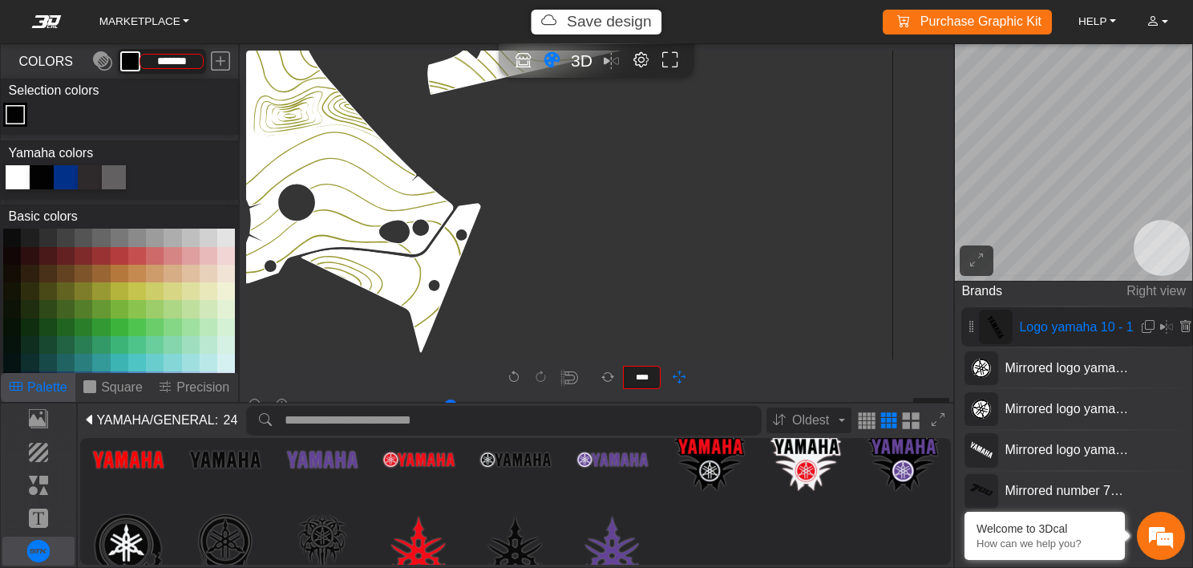
drag, startPoint x: 529, startPoint y: 164, endPoint x: 557, endPoint y: 335, distance: 173.8
click at [557, 335] on icon "background_wire_template_bg decal_t700_left_fender decal_t700_right_fender text…" at bounding box center [65, 407] width 4967 height 4967
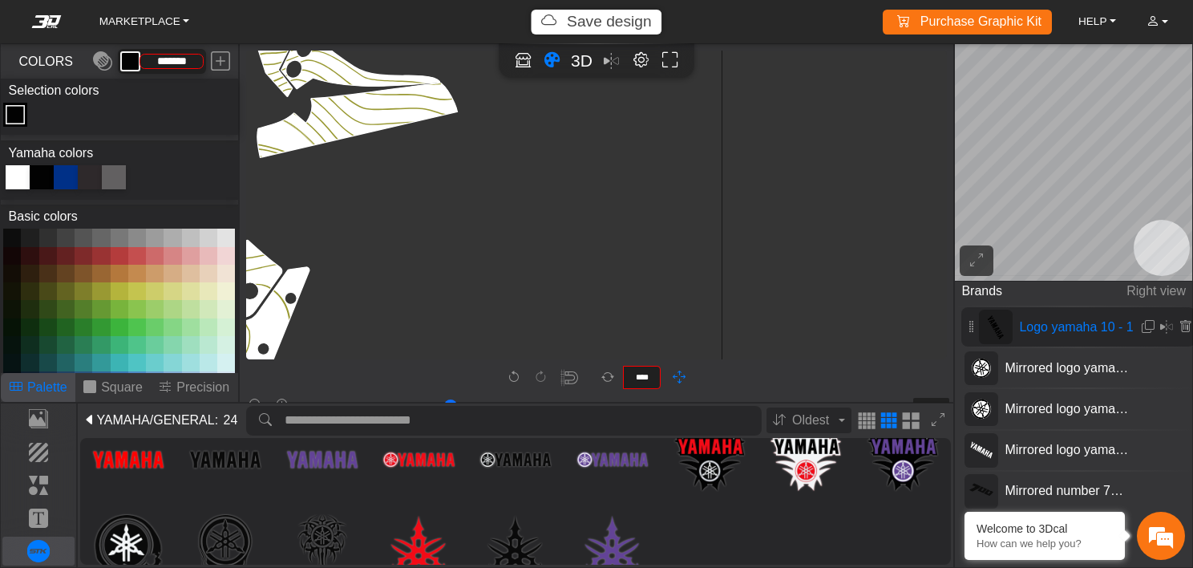
scroll to position [2064, 2838]
drag, startPoint x: 642, startPoint y: 198, endPoint x: 471, endPoint y: 262, distance: 182.5
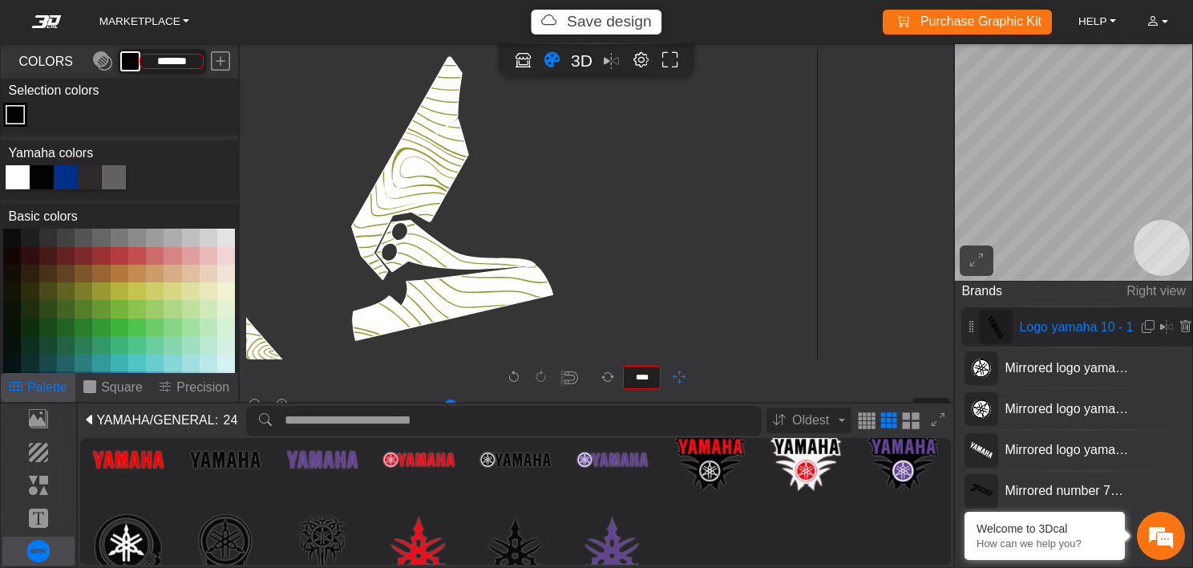
scroll to position [1883, 2741]
drag, startPoint x: 442, startPoint y: 163, endPoint x: 542, endPoint y: 344, distance: 207.1
click at [575, 67] on span "3D" at bounding box center [582, 60] width 22 height 18
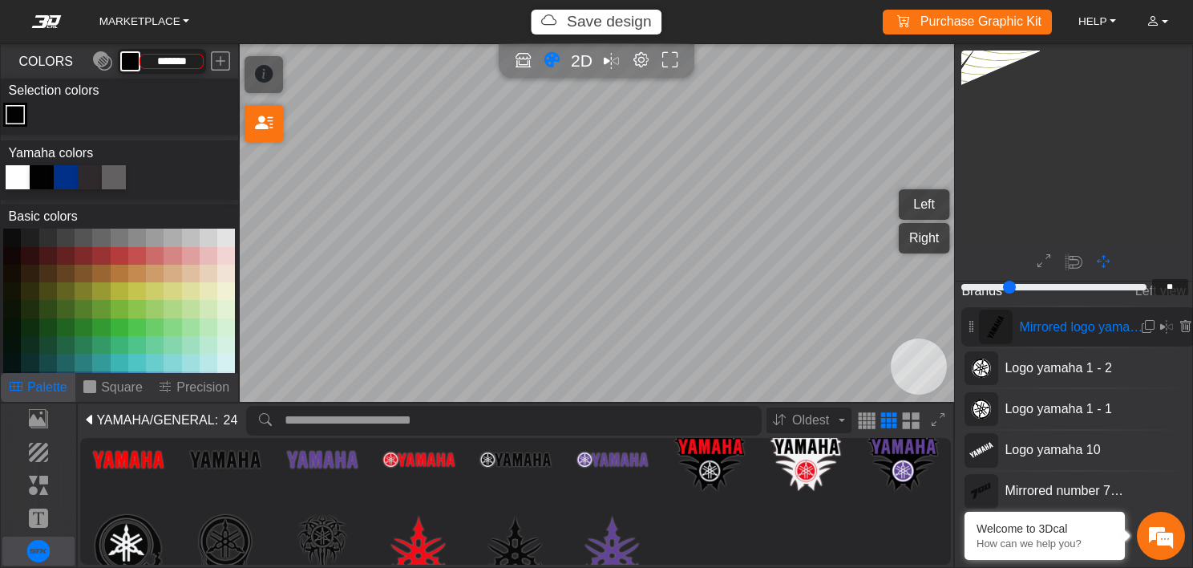
scroll to position [1739, 1152]
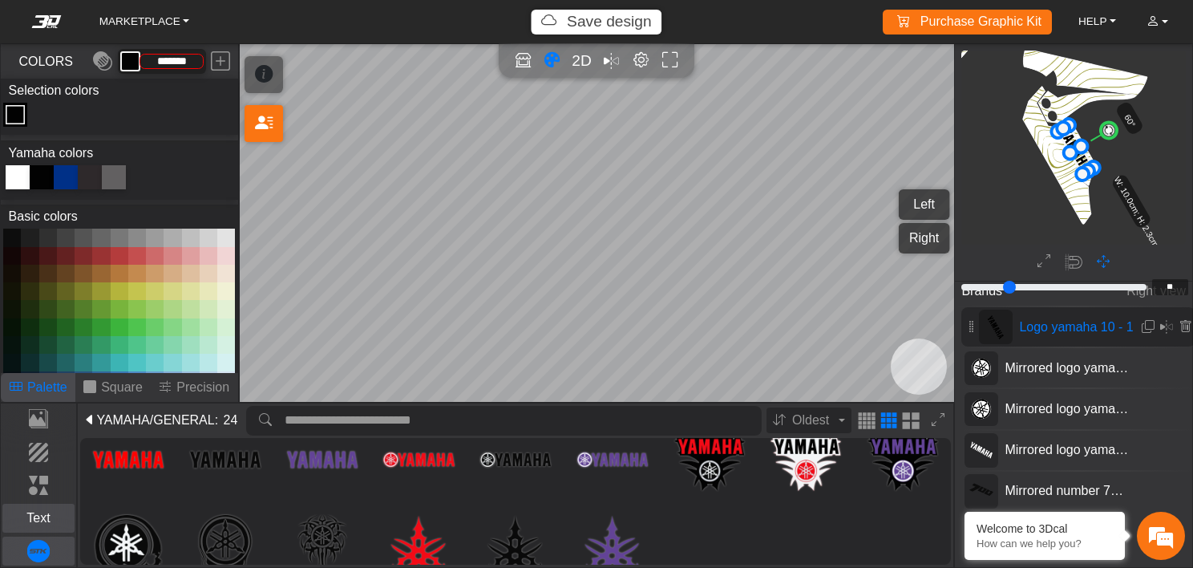
click at [37, 506] on button "Text" at bounding box center [38, 518] width 73 height 29
type input "*"
type input "*********"
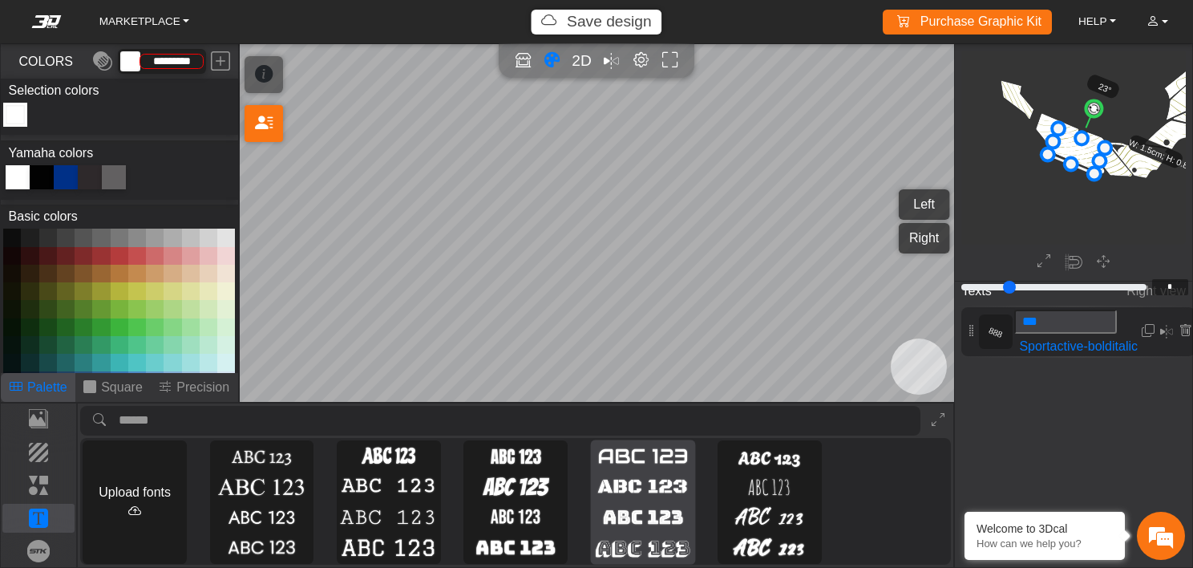
click at [634, 496] on img at bounding box center [642, 487] width 98 height 26
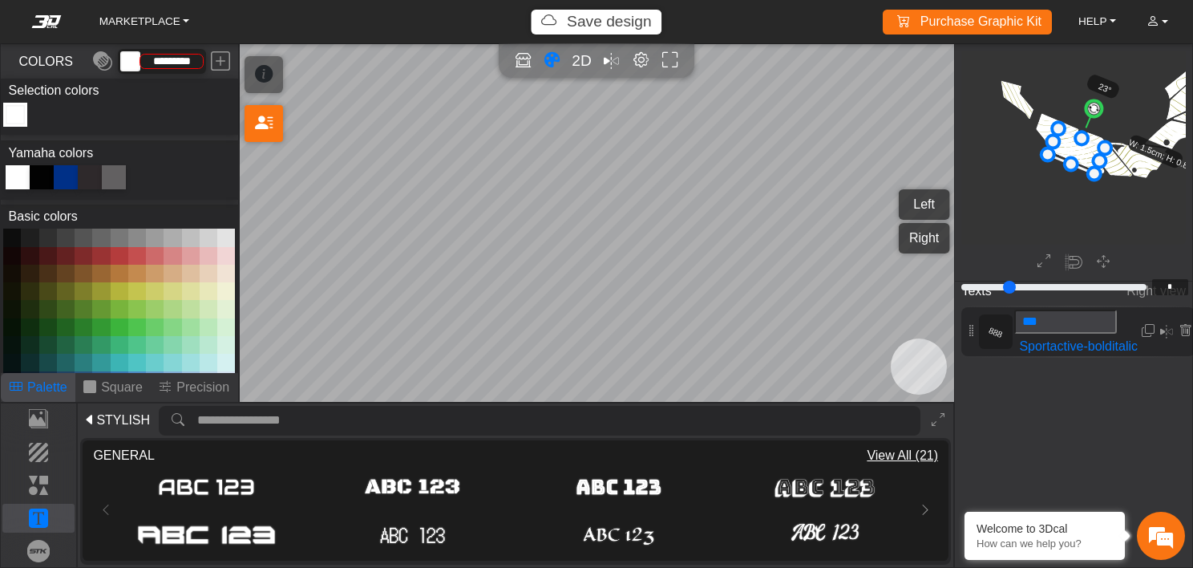
scroll to position [0, 0]
click at [908, 452] on span "View All (21)" at bounding box center [902, 455] width 71 height 19
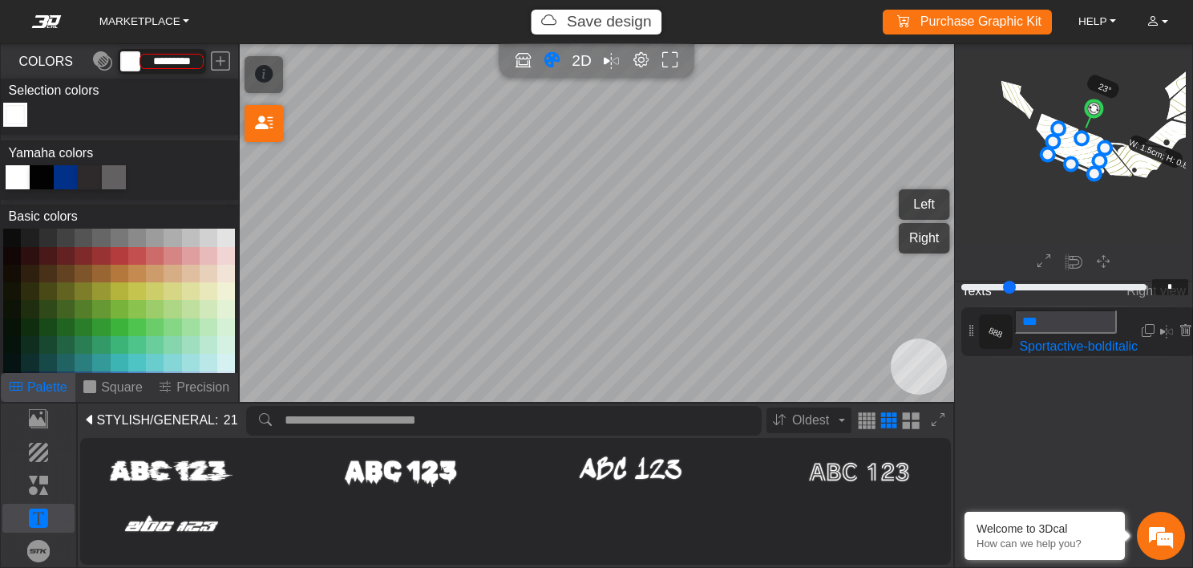
scroll to position [202, 0]
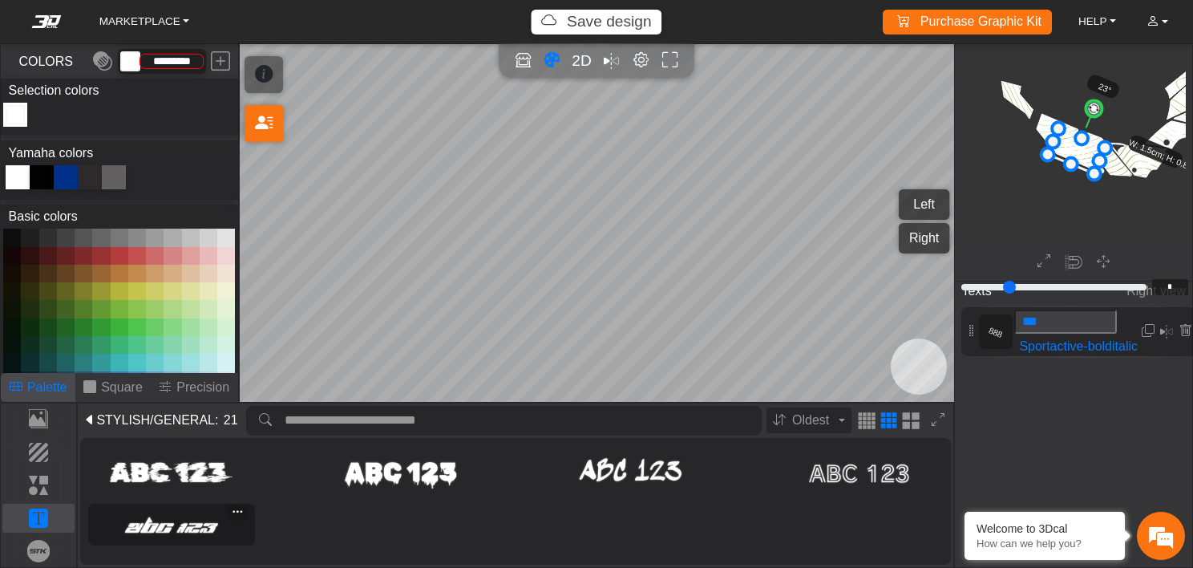
click at [196, 519] on img at bounding box center [171, 523] width 156 height 31
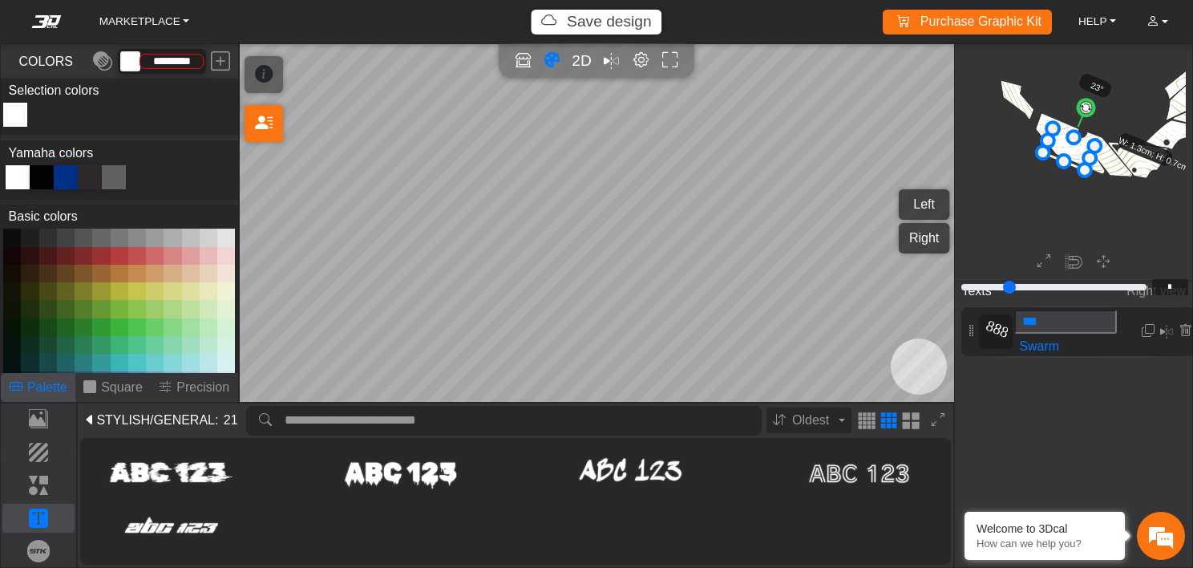
drag, startPoint x: 1060, startPoint y: 137, endPoint x: 1046, endPoint y: 126, distance: 18.3
drag, startPoint x: 1078, startPoint y: 152, endPoint x: 1084, endPoint y: 159, distance: 9.7
click at [1084, 159] on icon at bounding box center [1075, 157] width 52 height 42
click at [1079, 153] on icon at bounding box center [1070, 151] width 52 height 42
drag, startPoint x: 1070, startPoint y: 144, endPoint x: 1074, endPoint y: 152, distance: 8.3
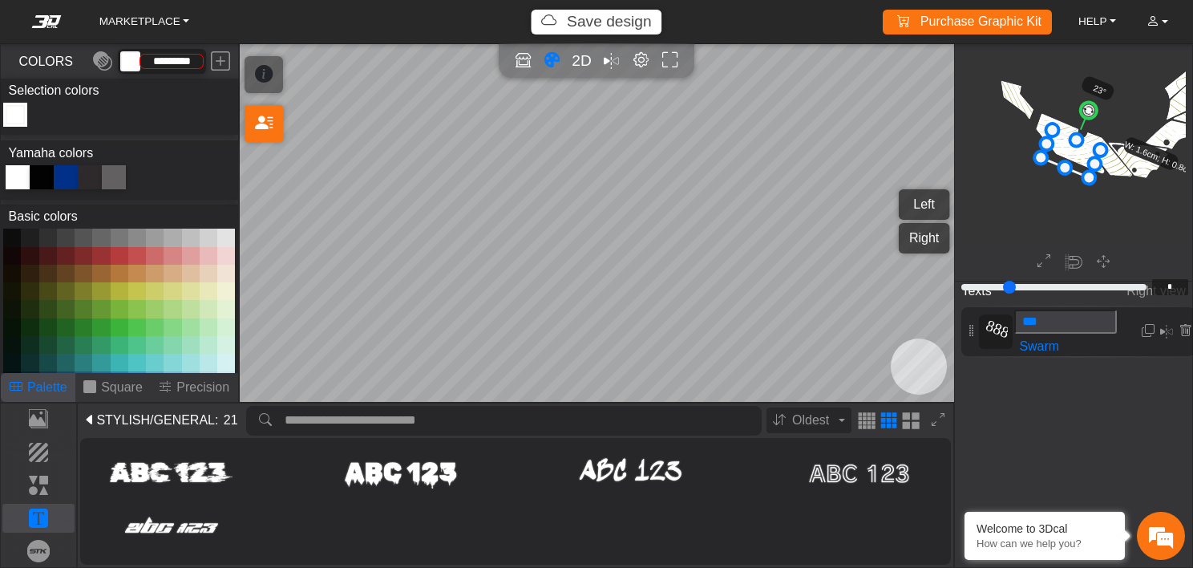
click at [1074, 152] on icon at bounding box center [1070, 153] width 59 height 47
click at [1074, 151] on icon at bounding box center [1071, 153] width 59 height 47
click at [1075, 148] on icon at bounding box center [1072, 150] width 59 height 47
click at [1072, 149] on icon at bounding box center [1069, 151] width 59 height 47
click at [1075, 151] on icon at bounding box center [1072, 153] width 59 height 47
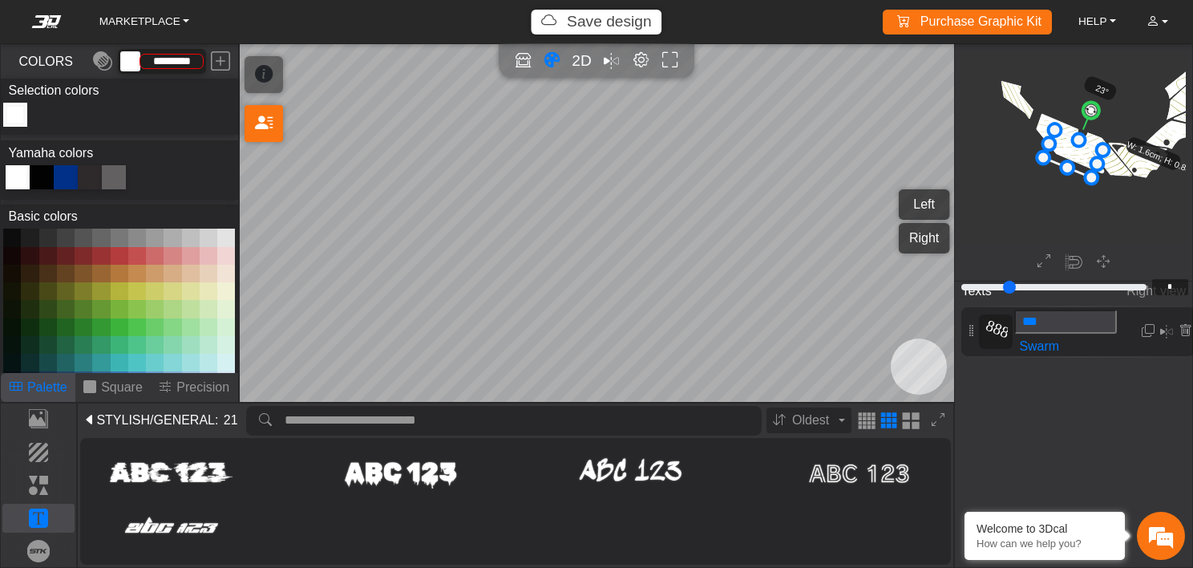
click at [1075, 151] on icon at bounding box center [1072, 153] width 59 height 47
click at [1163, 335] on em at bounding box center [1166, 331] width 13 height 19
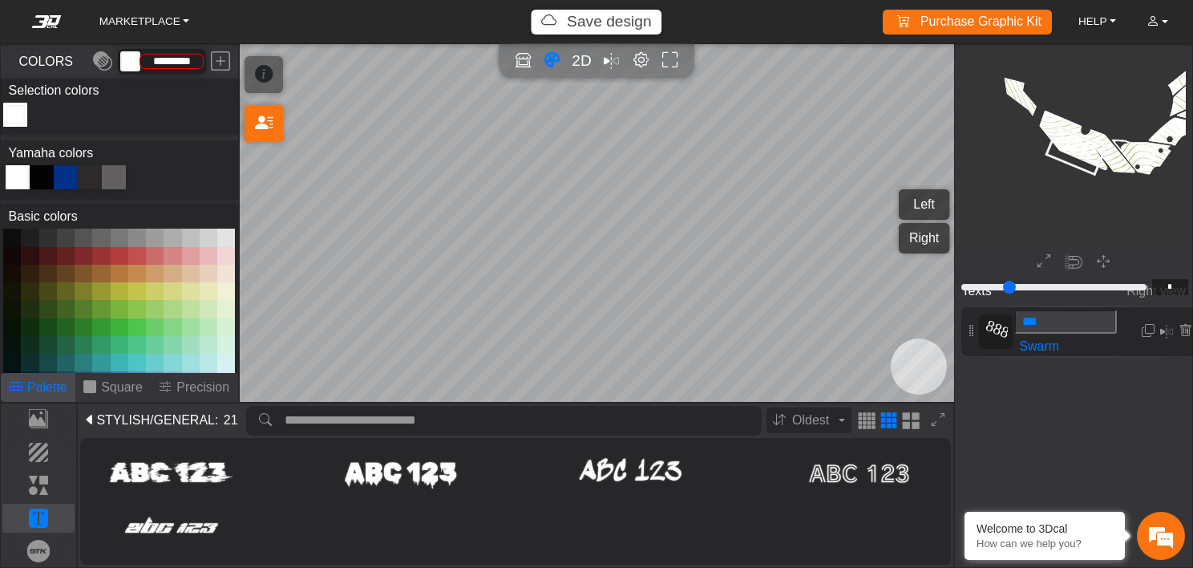
click at [917, 209] on button "Left" at bounding box center [924, 204] width 51 height 30
click at [929, 237] on button "Right" at bounding box center [924, 238] width 51 height 30
click at [427, 520] on div "Loading... Loading... Loading... Loading... Loading... Loading... Loading... Lo…" at bounding box center [516, 394] width 866 height 312
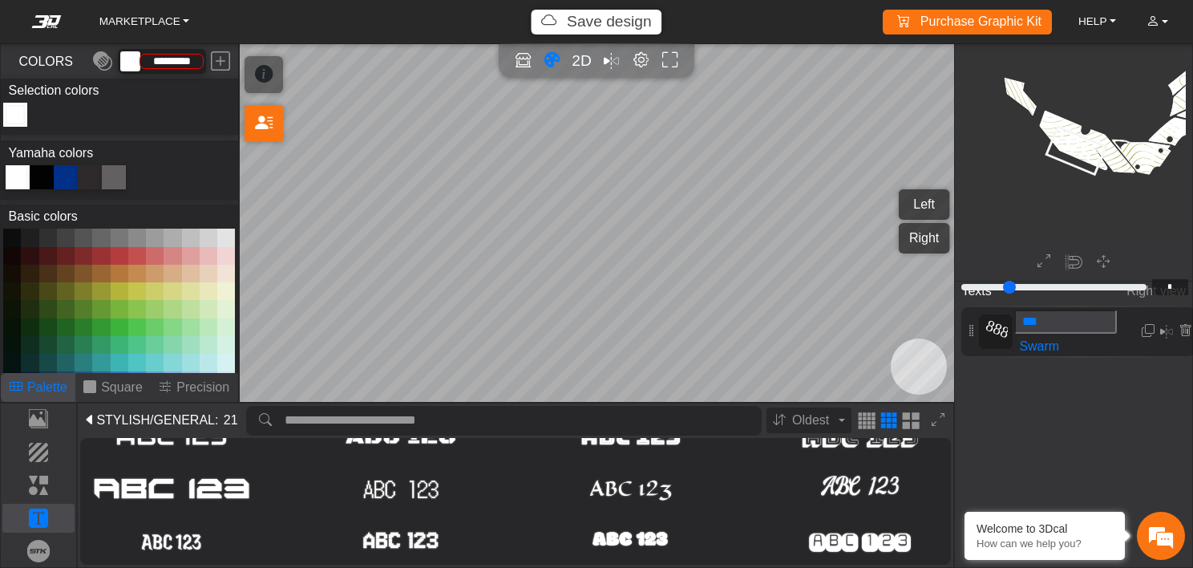
scroll to position [0, 0]
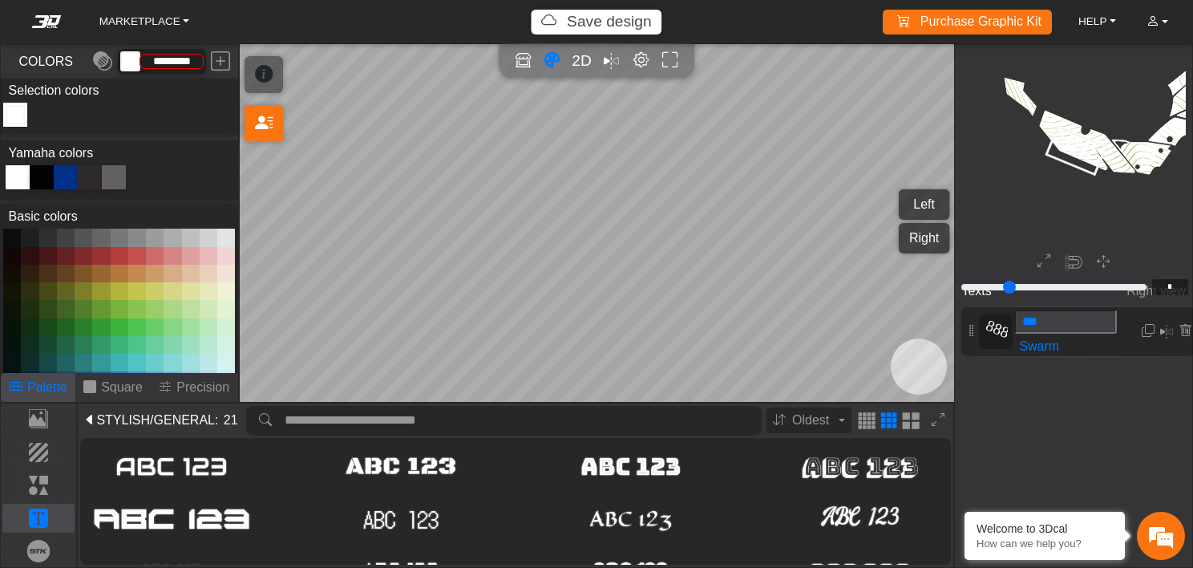
click at [141, 411] on span "STYLISH" at bounding box center [123, 420] width 54 height 19
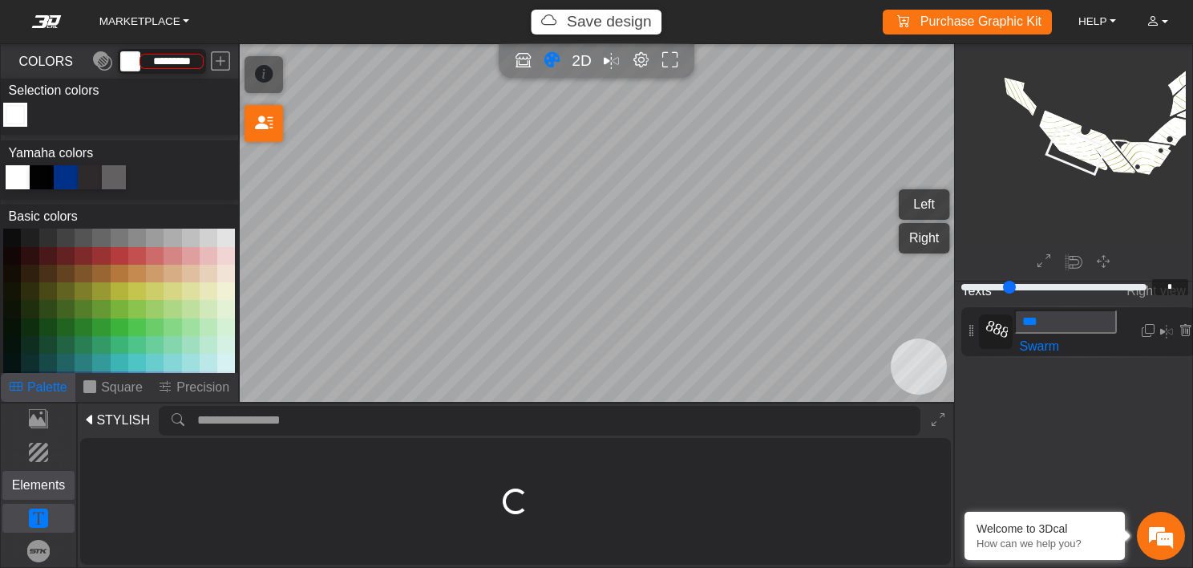
click at [18, 481] on p "Elements" at bounding box center [38, 485] width 71 height 19
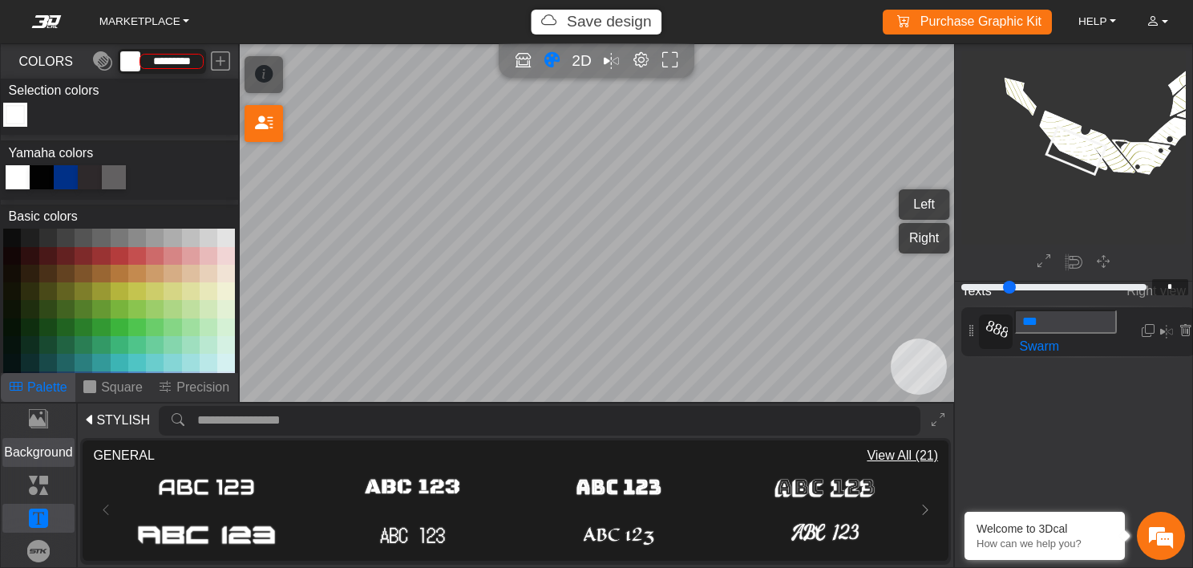
click at [45, 440] on button "Background" at bounding box center [38, 452] width 73 height 29
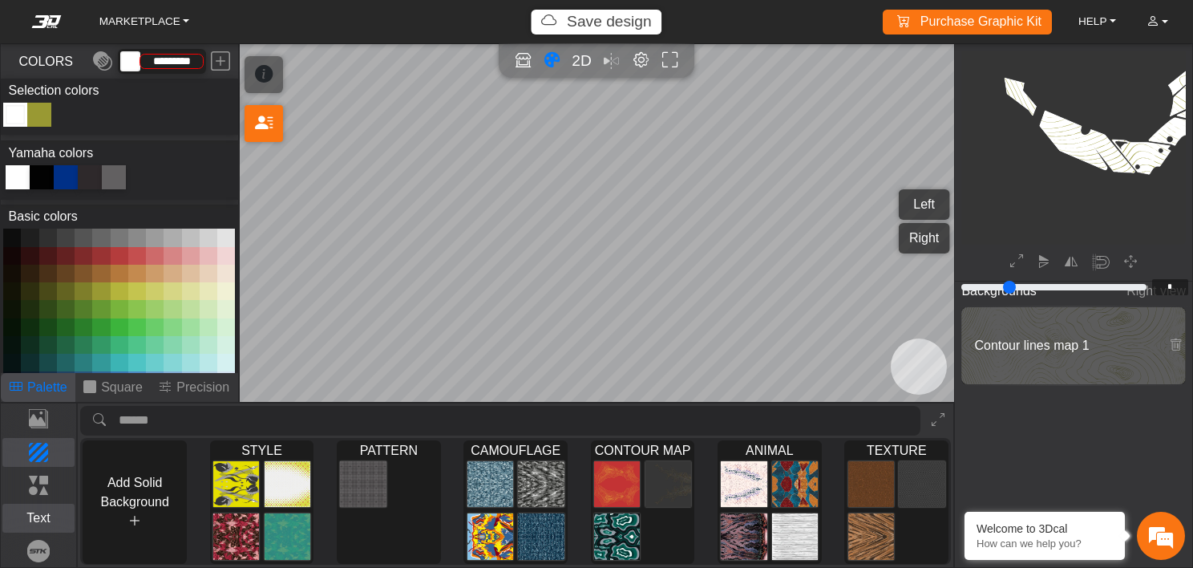
click at [45, 504] on button "Text" at bounding box center [38, 518] width 73 height 29
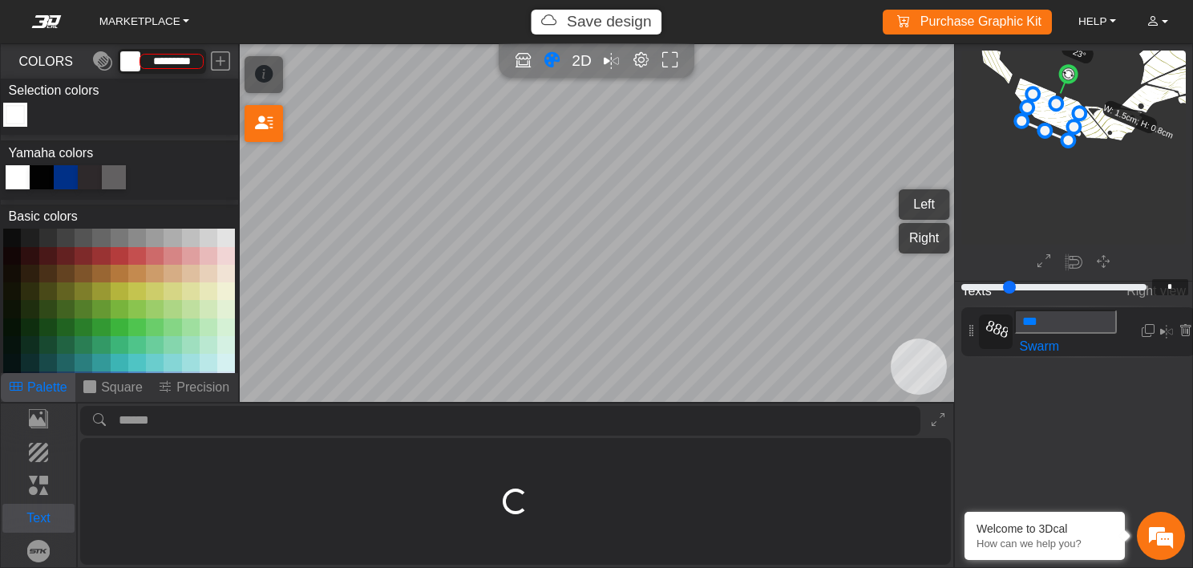
scroll to position [836, 603]
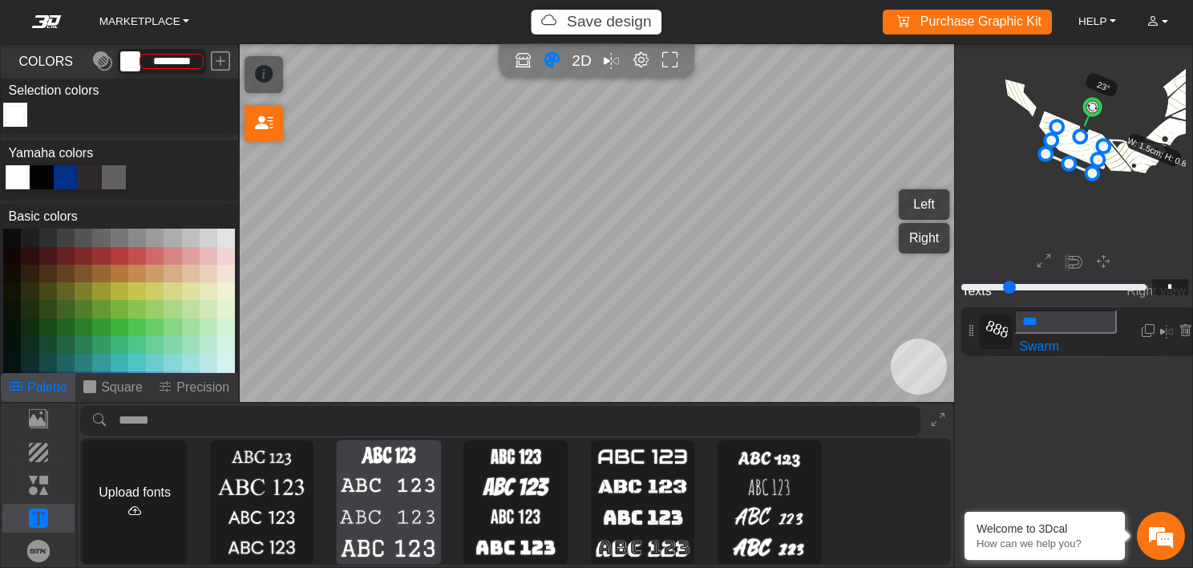
click at [405, 516] on img at bounding box center [389, 517] width 98 height 26
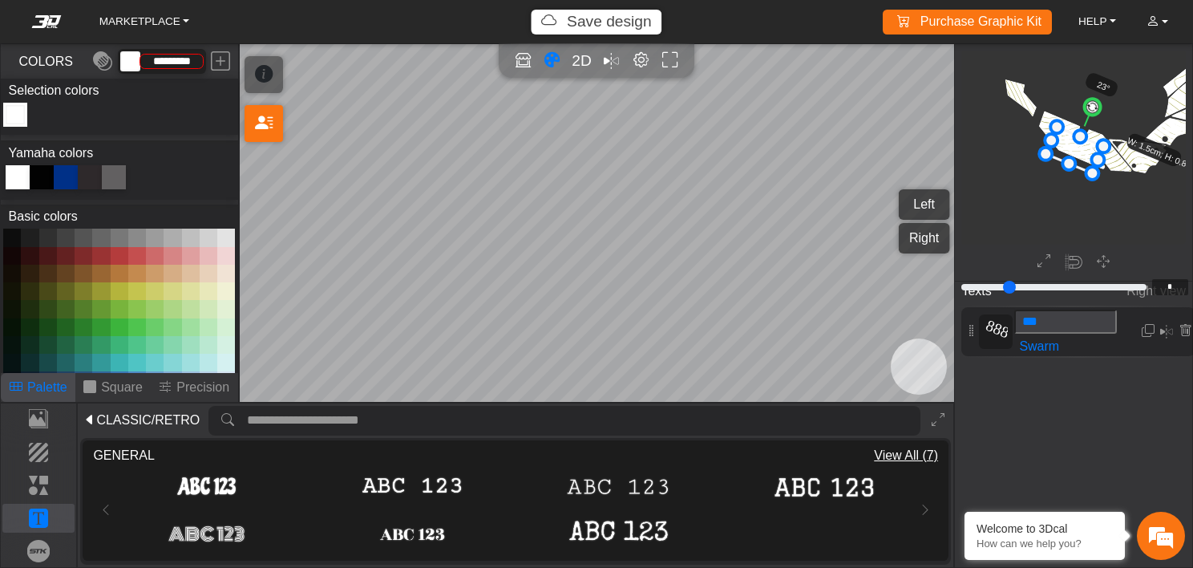
scroll to position [0, 0]
click at [137, 419] on span "CLASSIC/RETRO" at bounding box center [147, 420] width 103 height 19
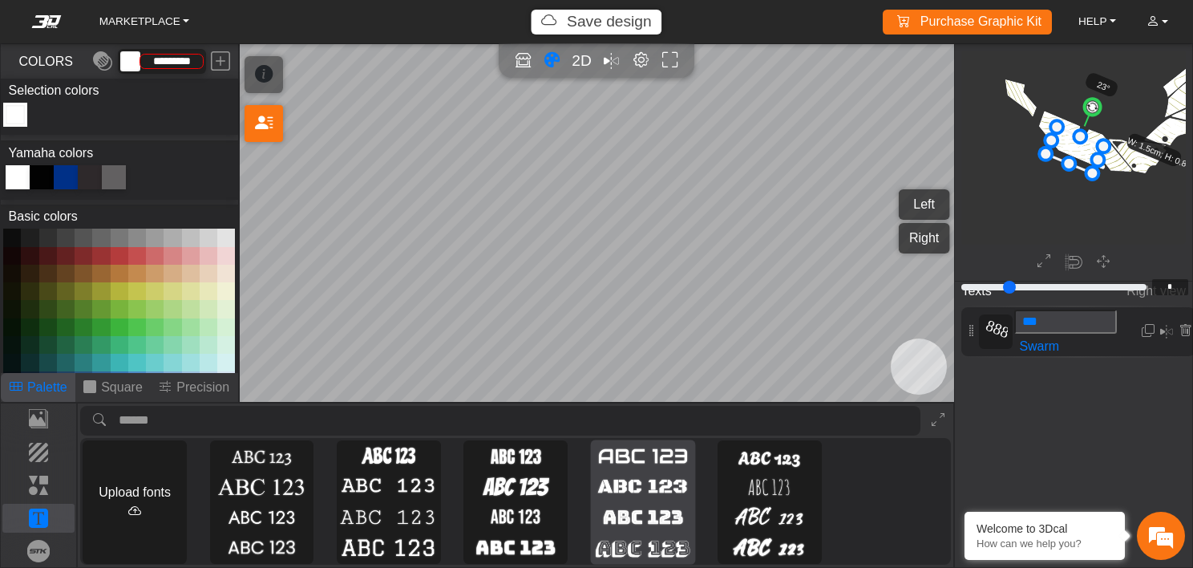
click at [644, 506] on img at bounding box center [642, 517] width 98 height 26
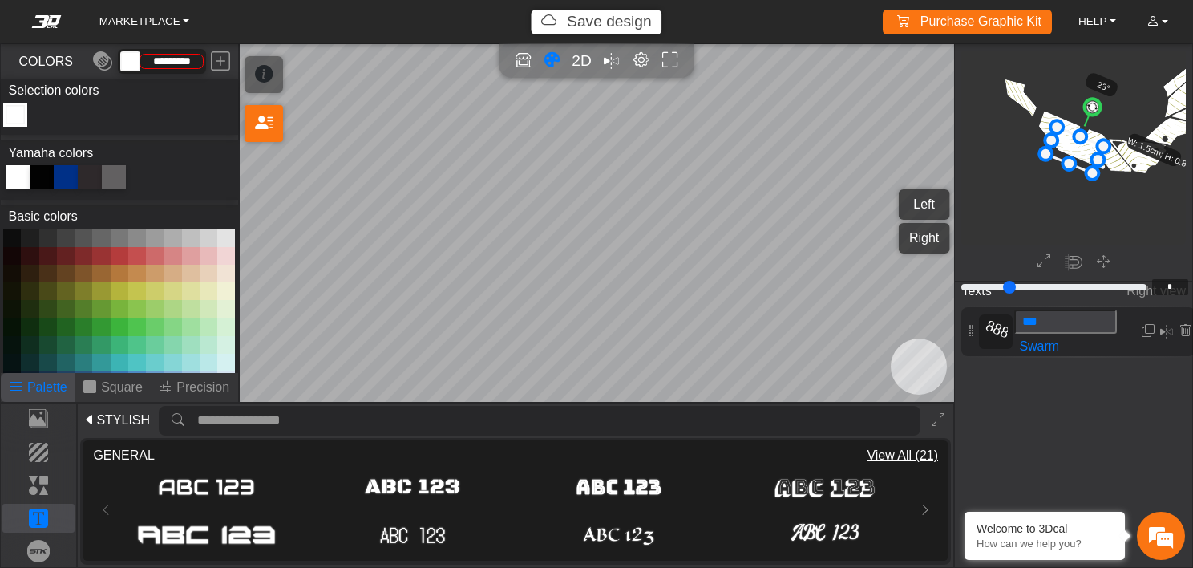
click at [885, 458] on span "View All (21)" at bounding box center [902, 455] width 71 height 19
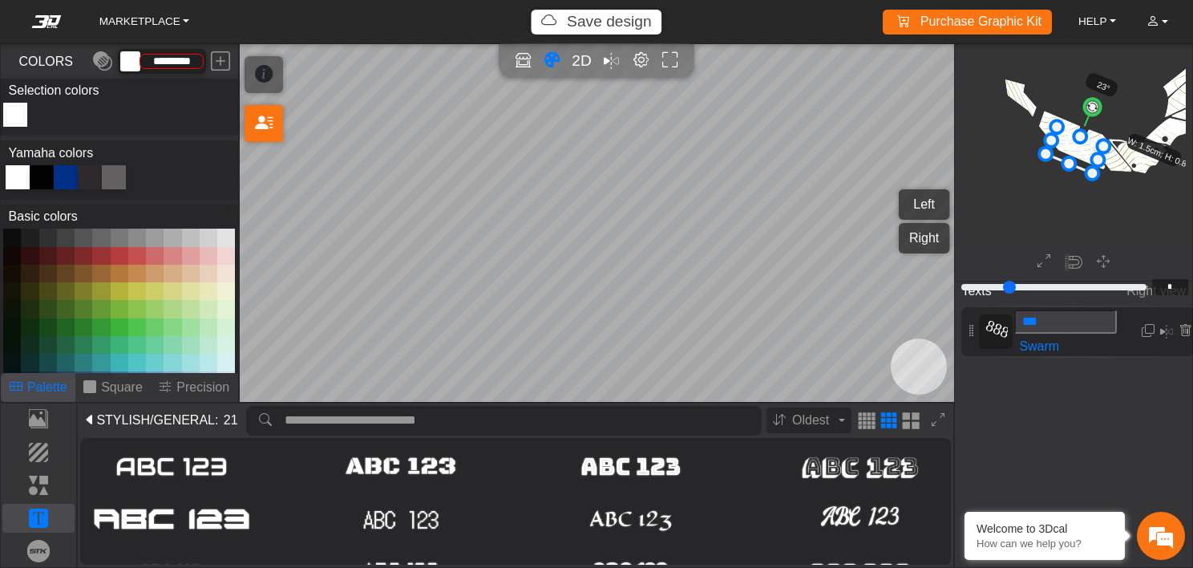
scroll to position [205, 0]
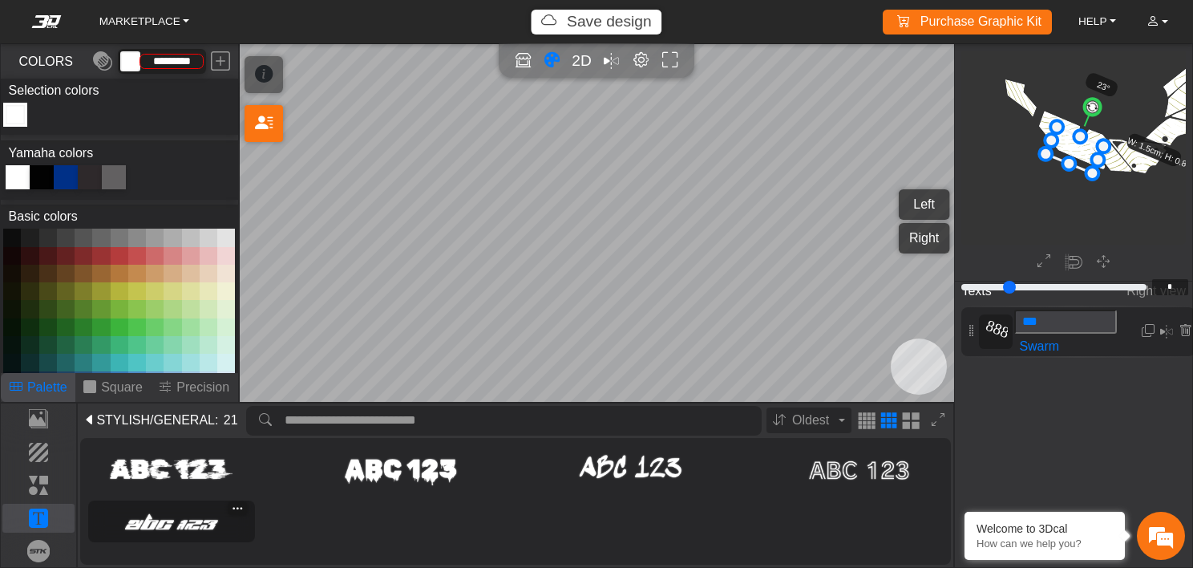
click at [186, 518] on img at bounding box center [171, 520] width 156 height 31
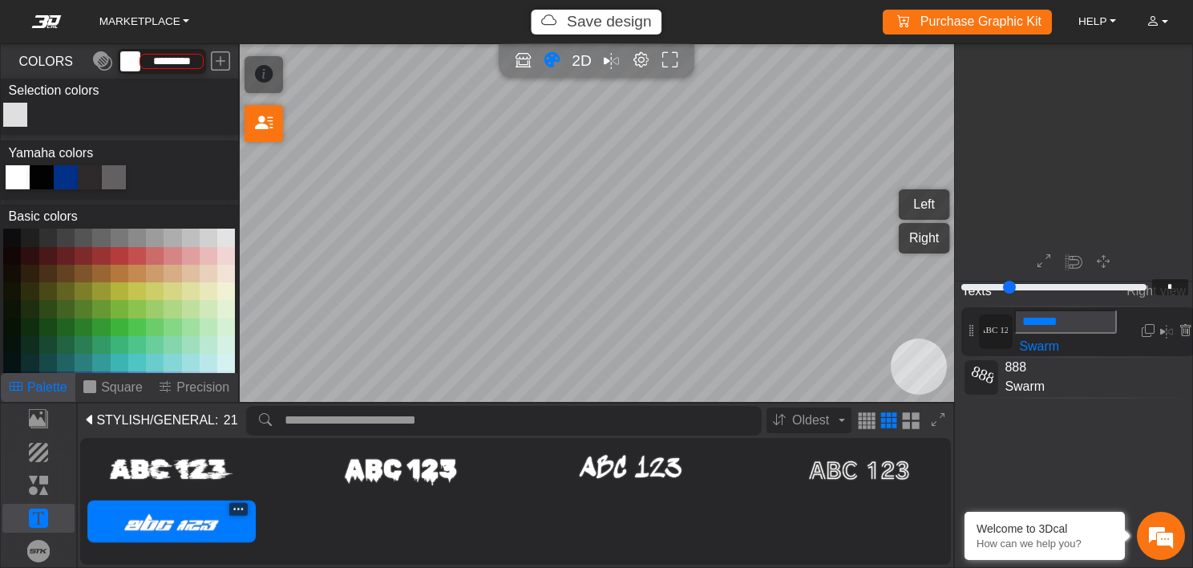
type input "**"
type input "*******"
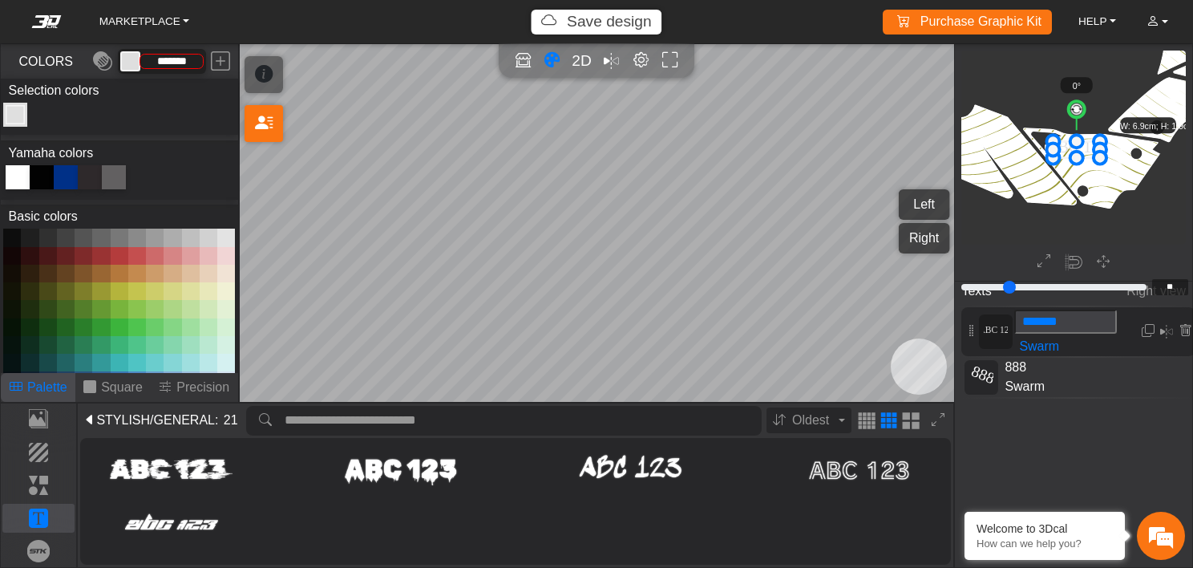
click at [1084, 322] on input "*******" at bounding box center [1066, 322] width 103 height 24
type input "*"
type input "**********"
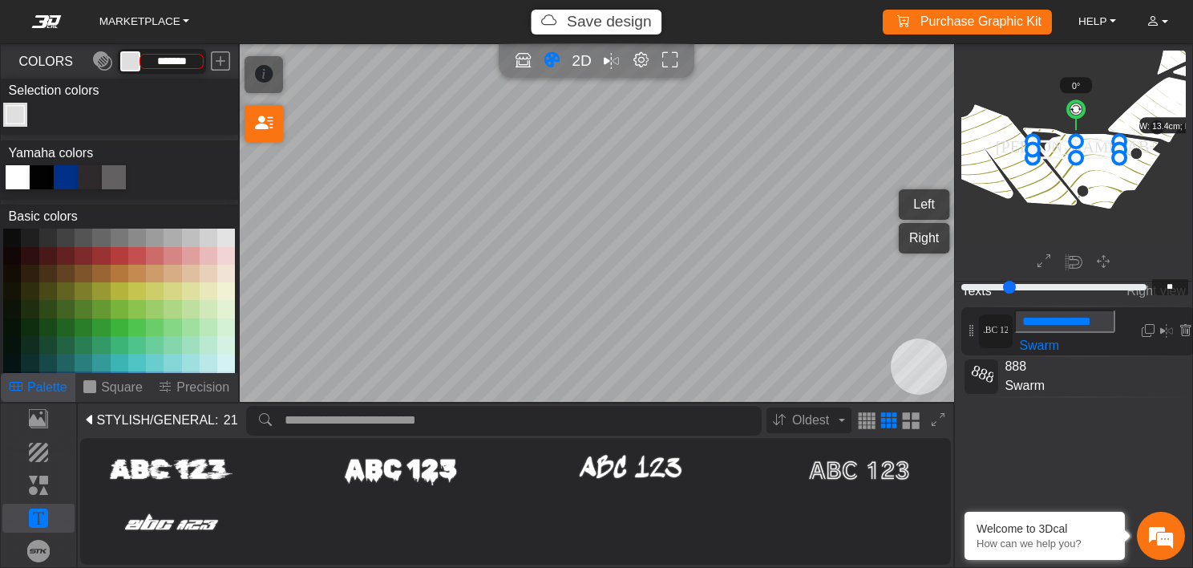
click at [42, 175] on div at bounding box center [42, 177] width 24 height 24
type input "*******"
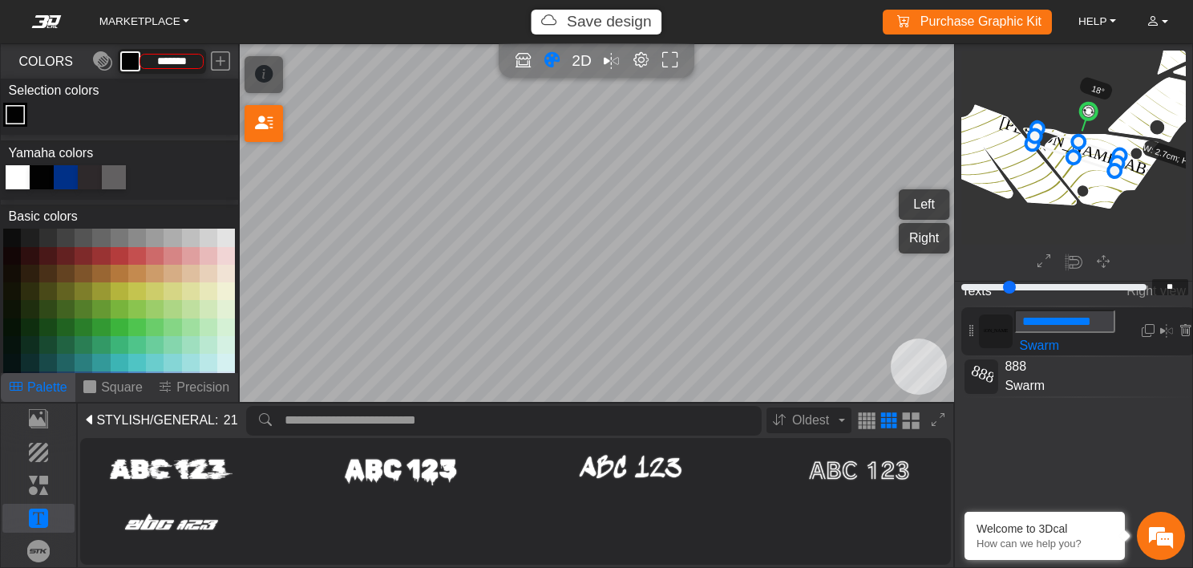
drag, startPoint x: 1076, startPoint y: 106, endPoint x: 1090, endPoint y: 109, distance: 14.0
click at [1090, 109] on circle at bounding box center [1089, 111] width 20 height 20
click at [1085, 109] on circle at bounding box center [1084, 109] width 19 height 19
click at [577, 63] on span "2D" at bounding box center [582, 60] width 22 height 18
type input "**"
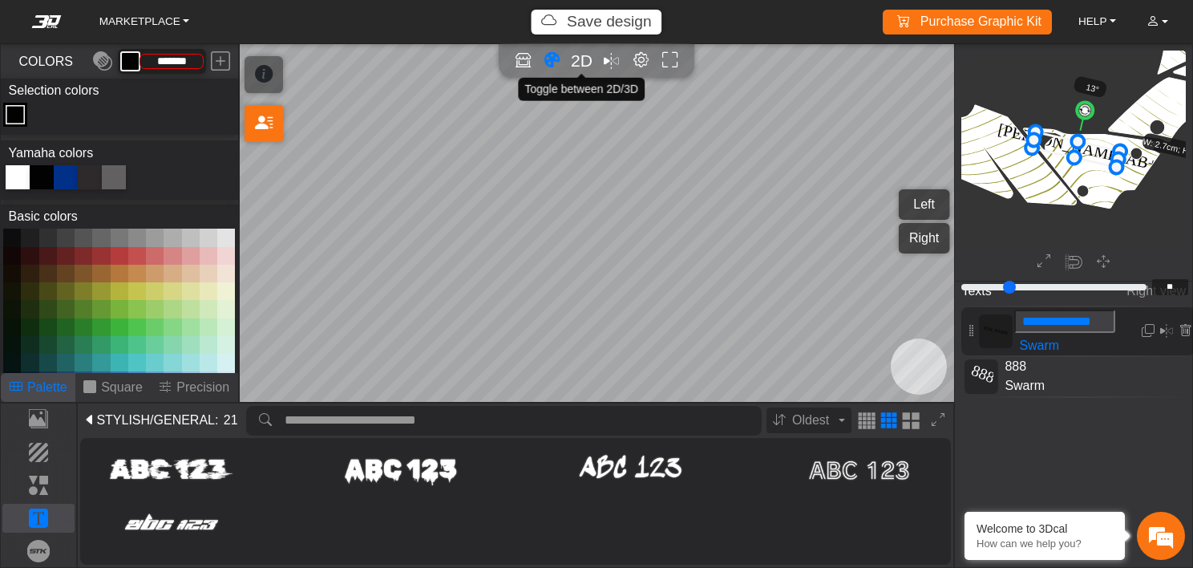
type input "**"
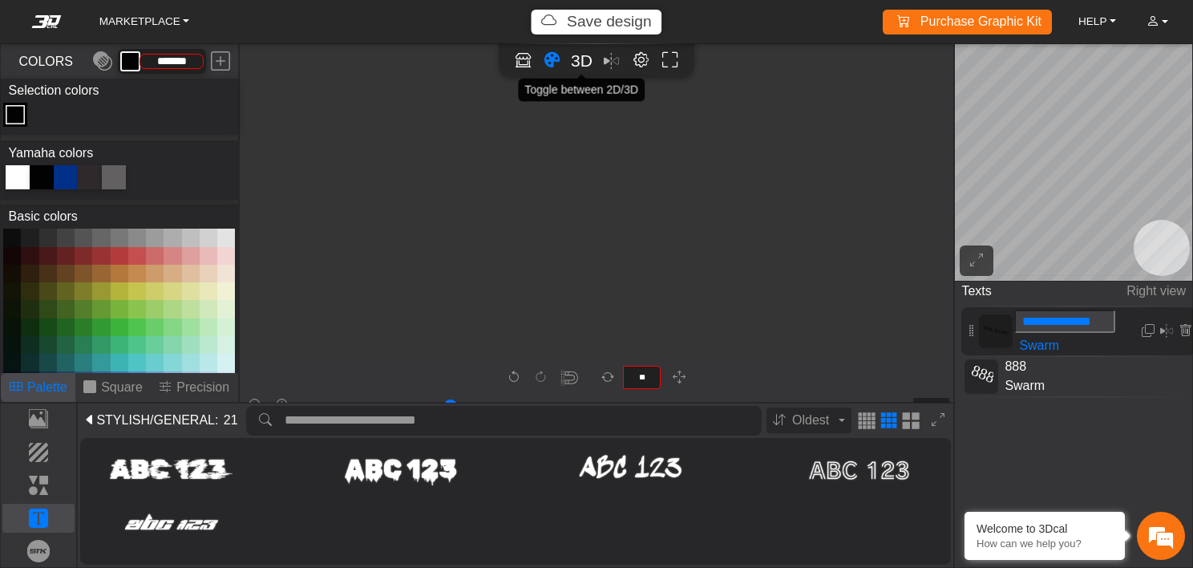
scroll to position [4611, 3585]
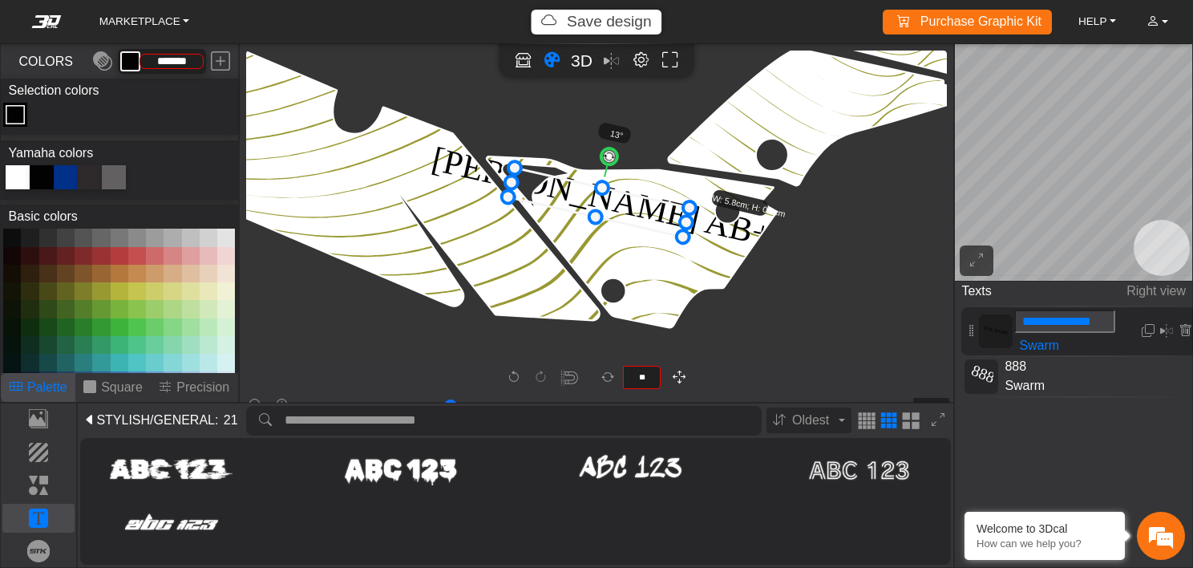
click at [674, 378] on icon "button" at bounding box center [679, 378] width 13 height 14
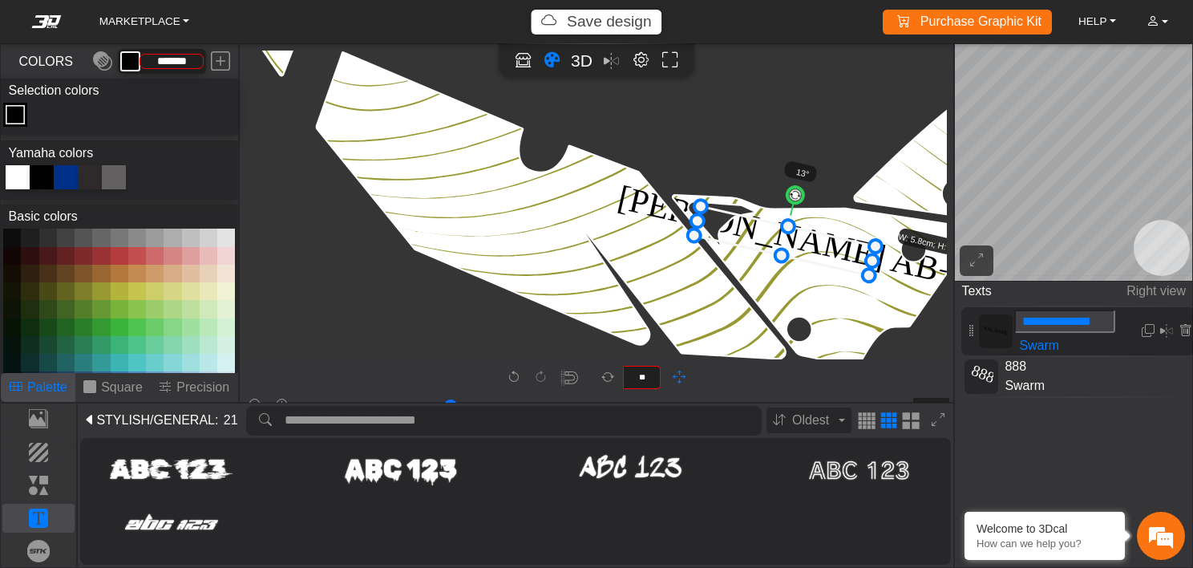
drag, startPoint x: 354, startPoint y: 302, endPoint x: 545, endPoint y: 343, distance: 195.4
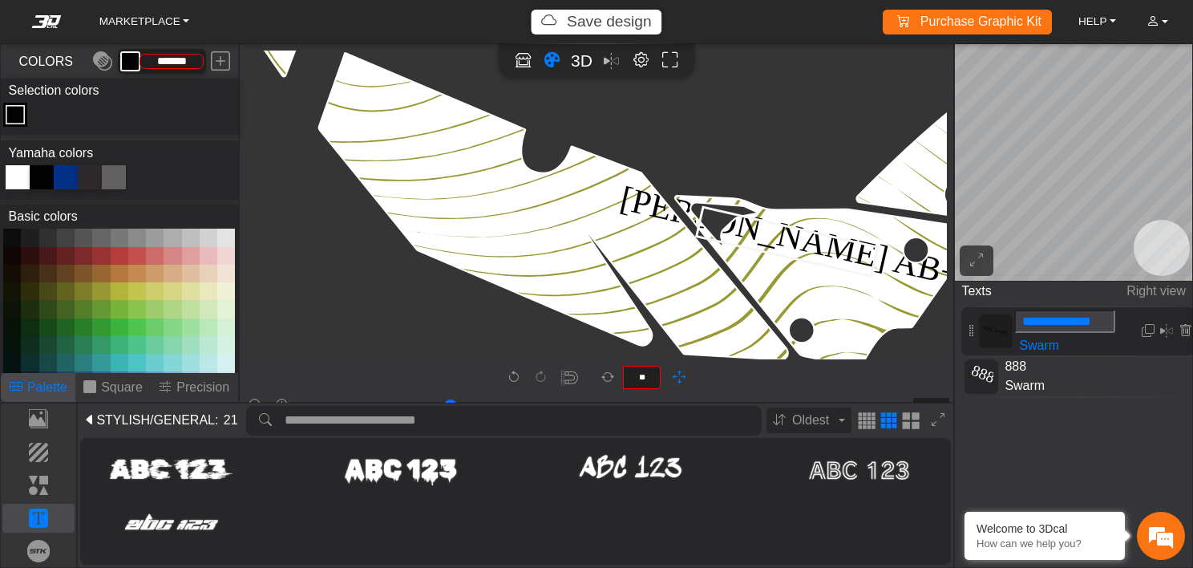
click at [788, 246] on icon at bounding box center [786, 241] width 181 height 69
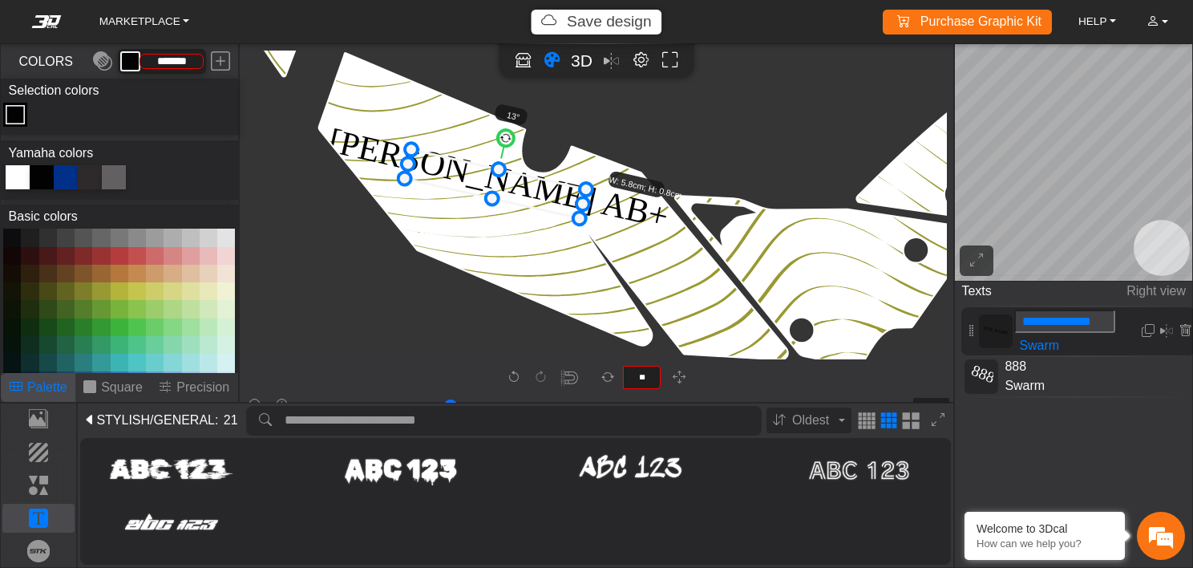
drag, startPoint x: 759, startPoint y: 232, endPoint x: 468, endPoint y: 174, distance: 297.6
click at [468, 174] on icon at bounding box center [494, 183] width 181 height 69
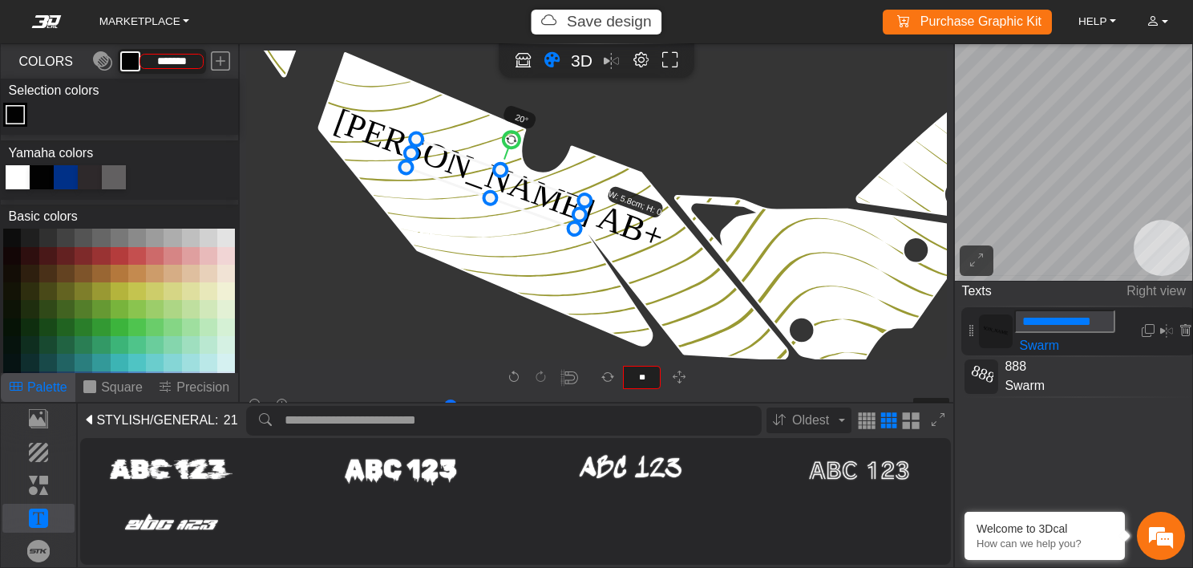
type input "**"
click at [514, 135] on circle at bounding box center [512, 139] width 21 height 21
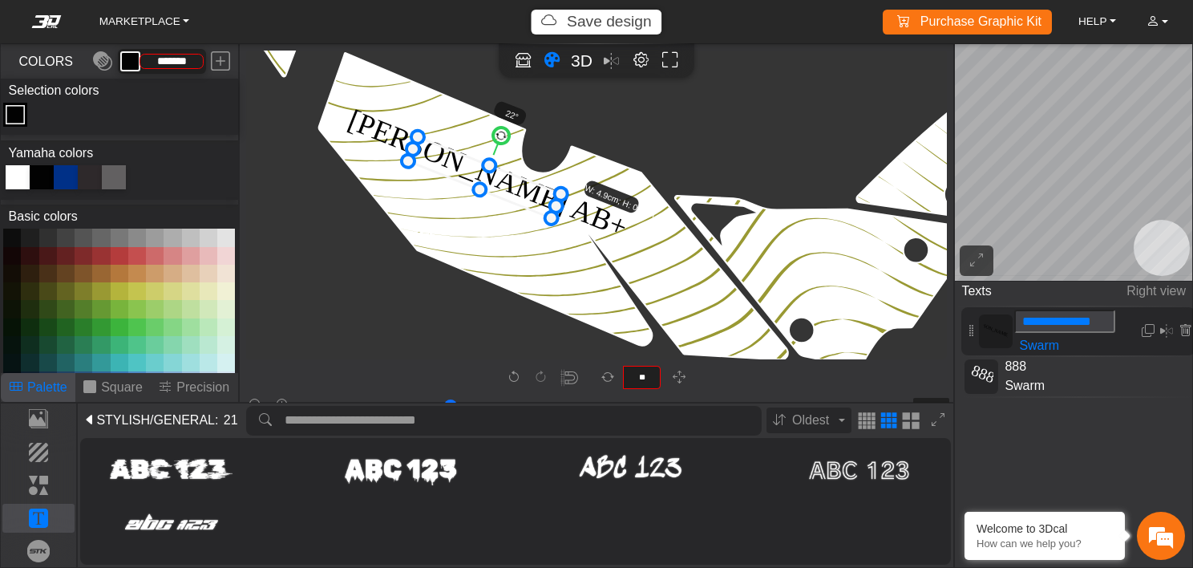
drag, startPoint x: 570, startPoint y: 229, endPoint x: 549, endPoint y: 213, distance: 26.8
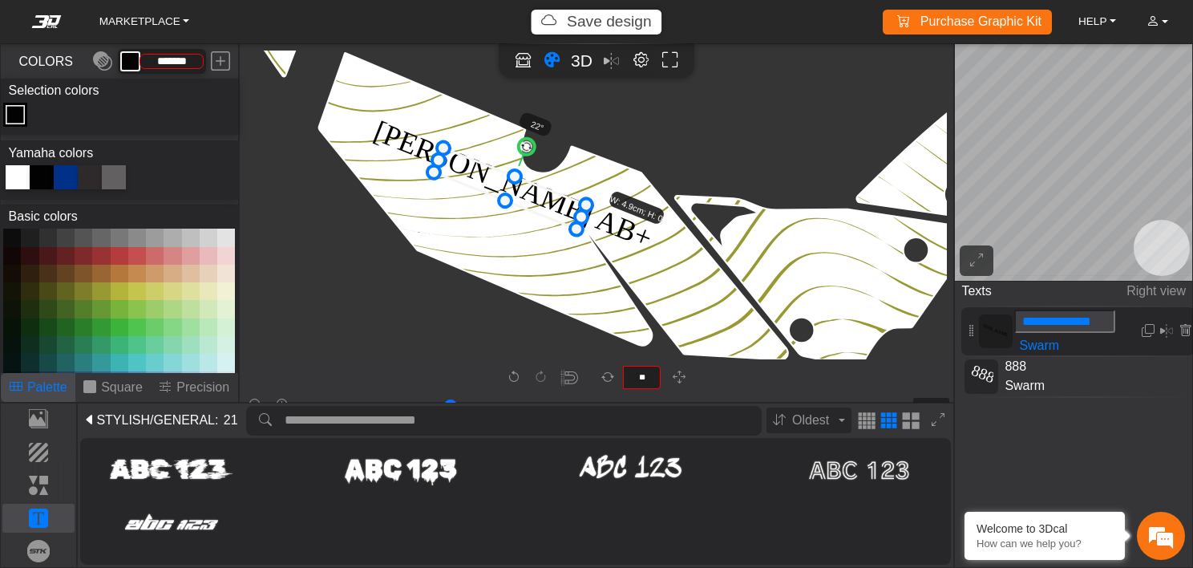
drag, startPoint x: 480, startPoint y: 175, endPoint x: 507, endPoint y: 186, distance: 28.7
click at [507, 186] on icon at bounding box center [510, 188] width 152 height 81
click at [577, 64] on span "3D" at bounding box center [582, 60] width 22 height 18
type input "**"
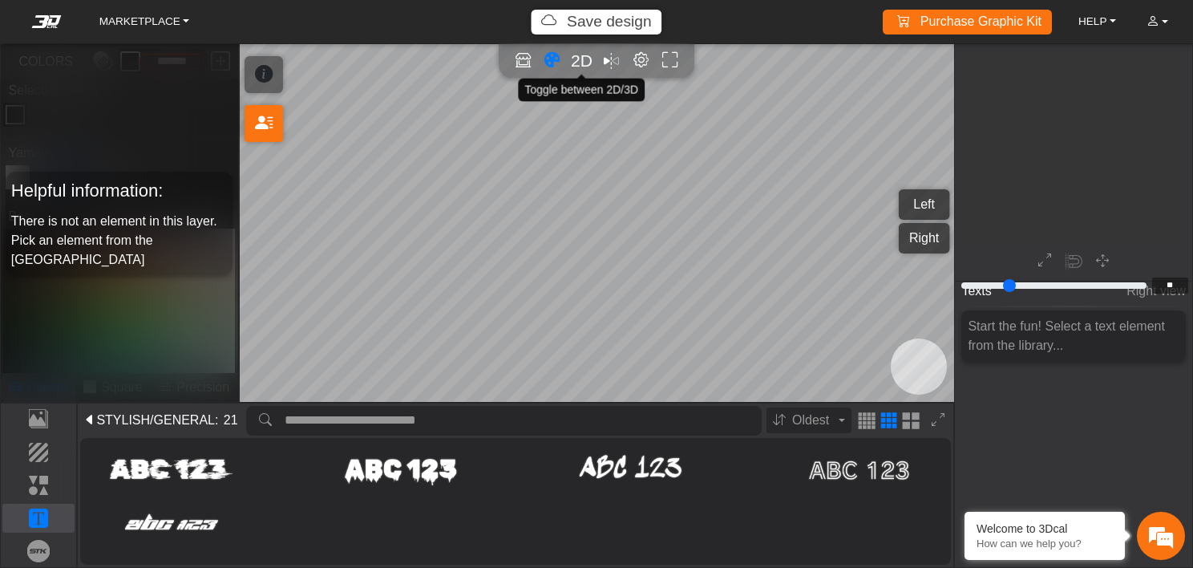
scroll to position [1643, 1244]
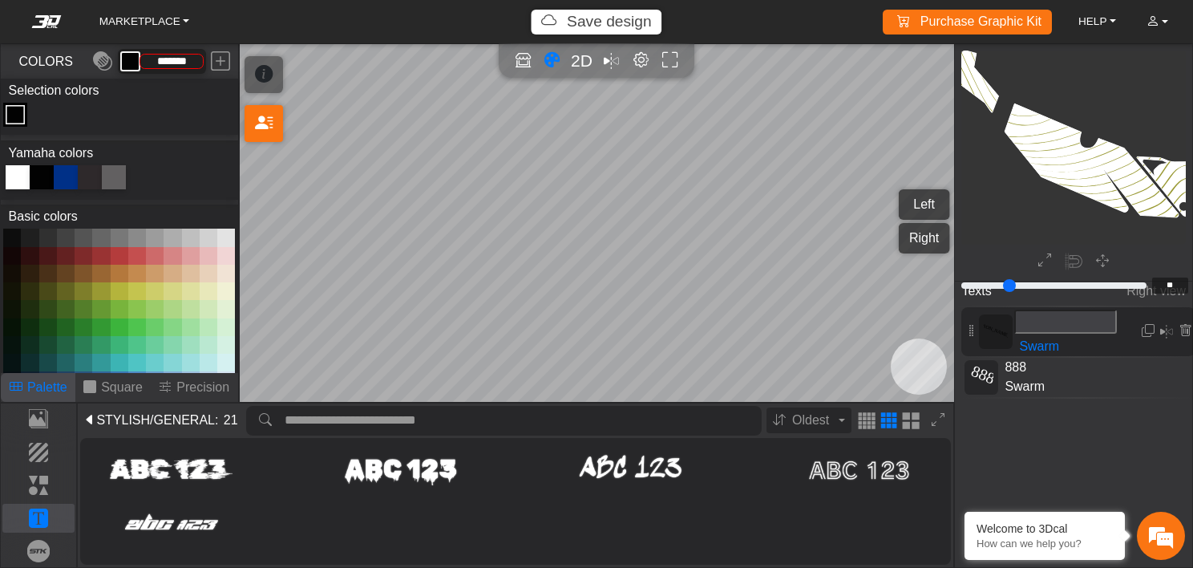
type input "**"
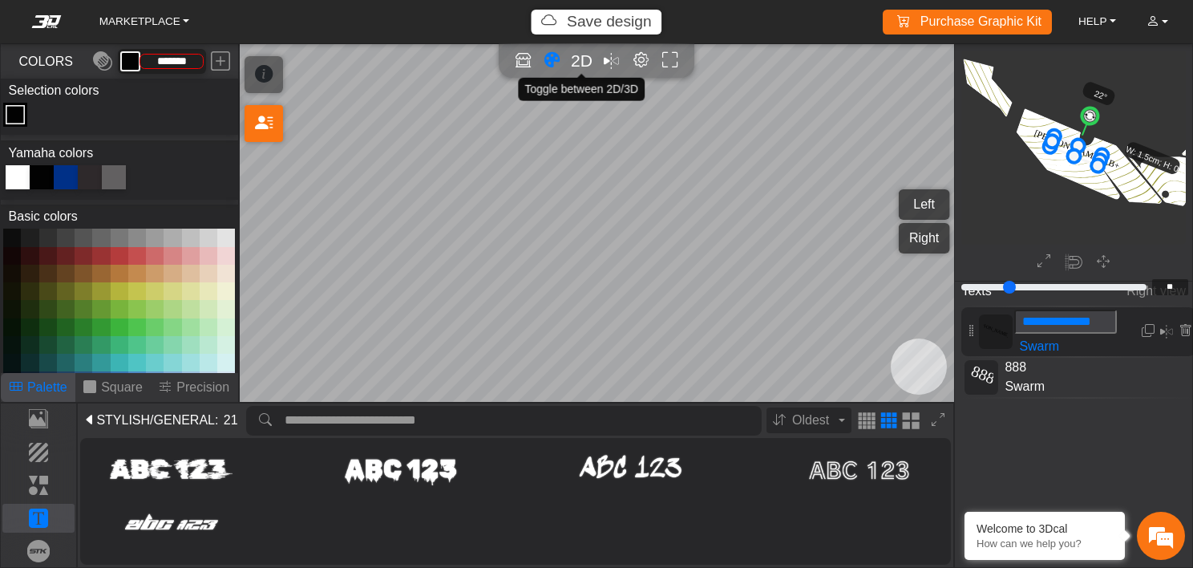
click at [577, 62] on span "2D" at bounding box center [582, 60] width 22 height 18
type input "**"
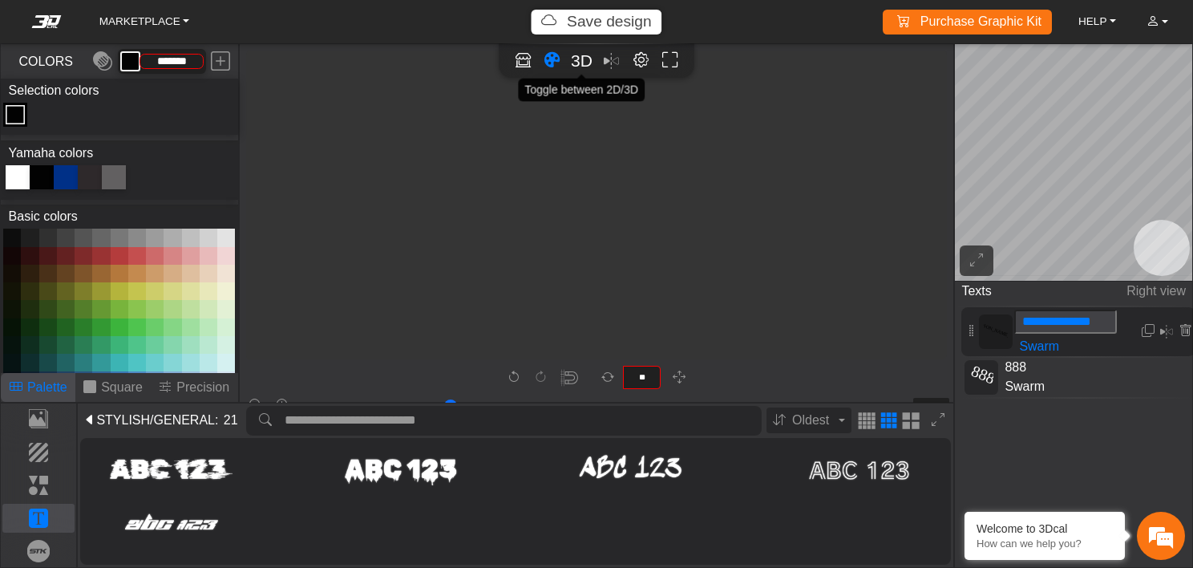
scroll to position [4394, 3181]
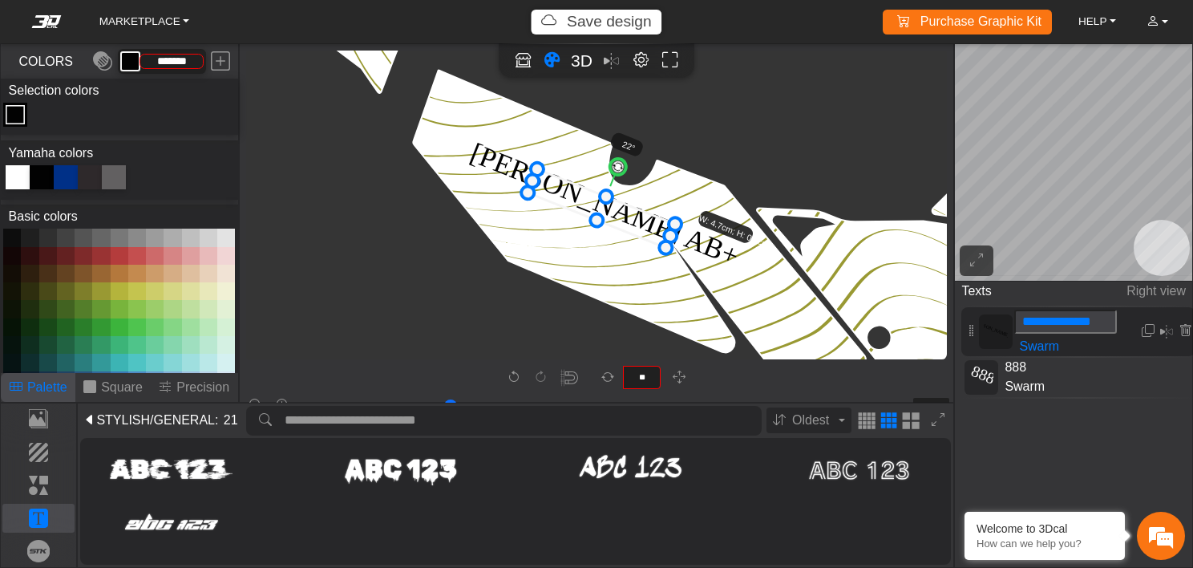
click at [620, 216] on icon at bounding box center [602, 208] width 148 height 79
click at [630, 214] on icon at bounding box center [606, 210] width 148 height 79
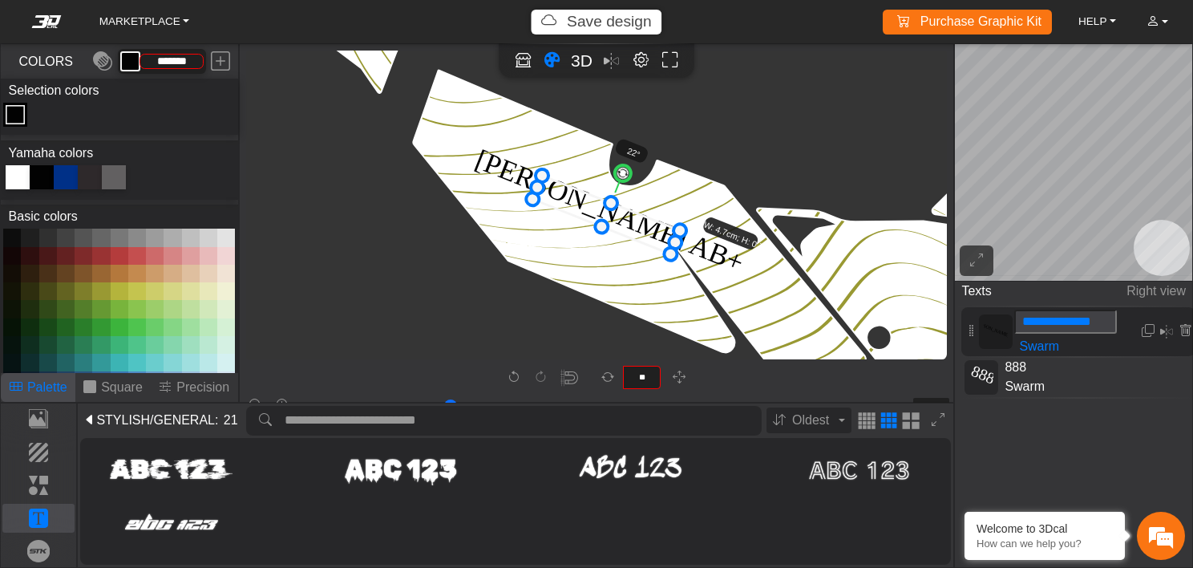
click at [630, 219] on icon at bounding box center [607, 215] width 148 height 79
click at [192, 419] on span "/GENERAL" at bounding box center [182, 420] width 65 height 19
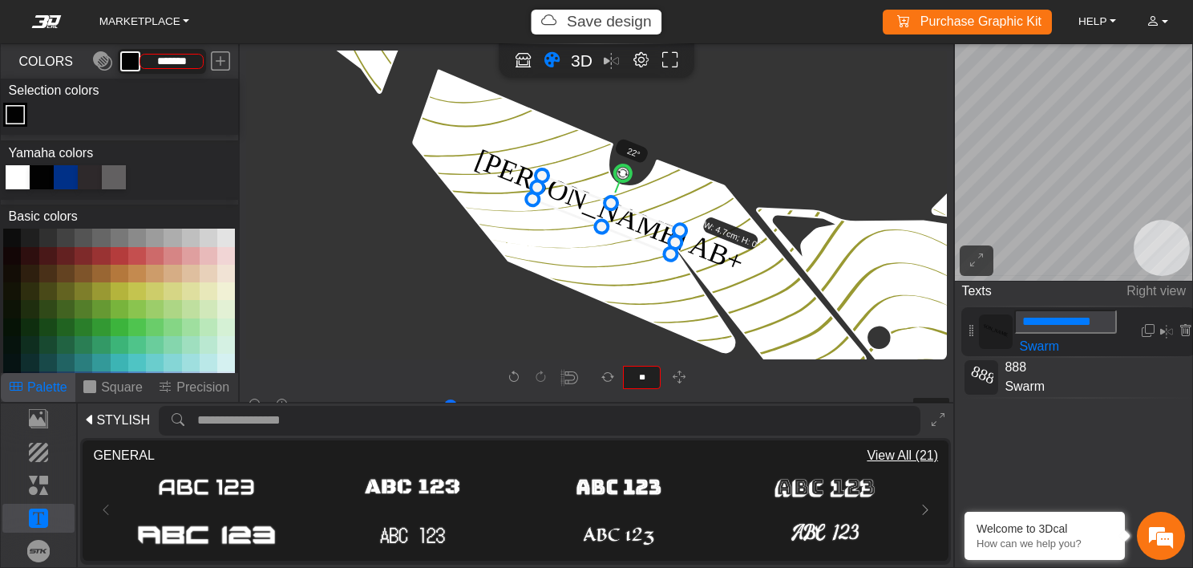
scroll to position [0, 0]
click at [877, 455] on span "View All (21)" at bounding box center [902, 455] width 71 height 19
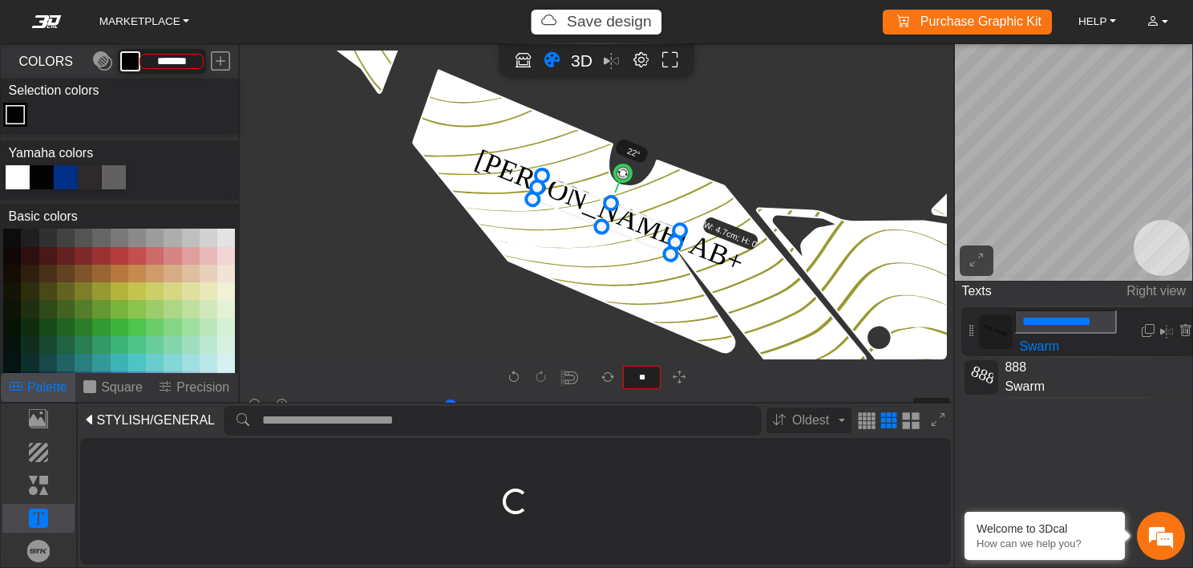
scroll to position [205, 0]
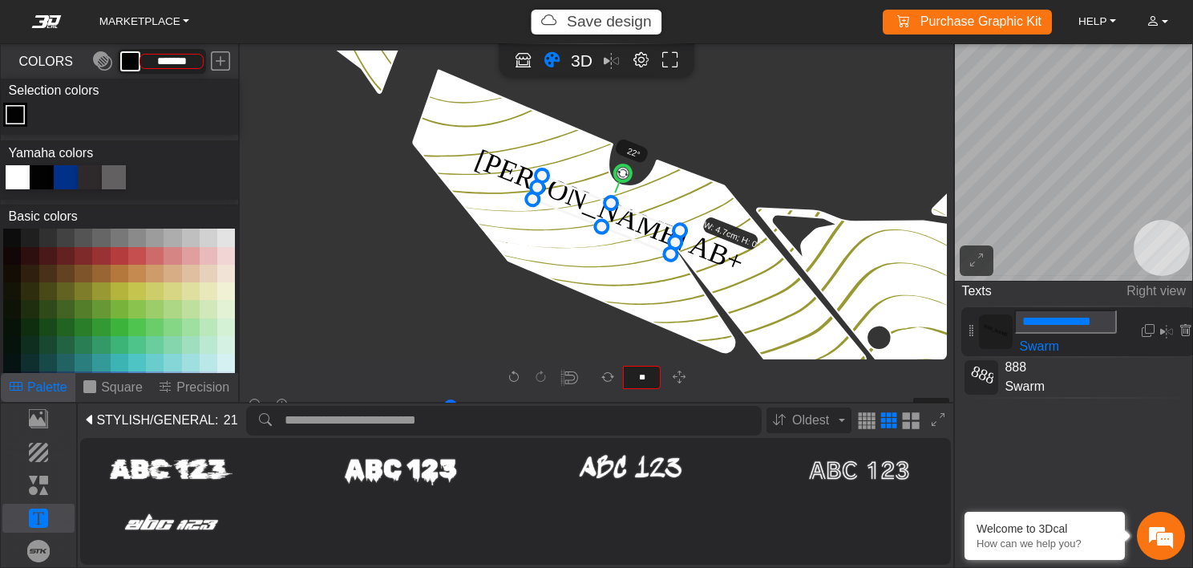
click at [179, 423] on span "/GENERAL" at bounding box center [182, 420] width 65 height 19
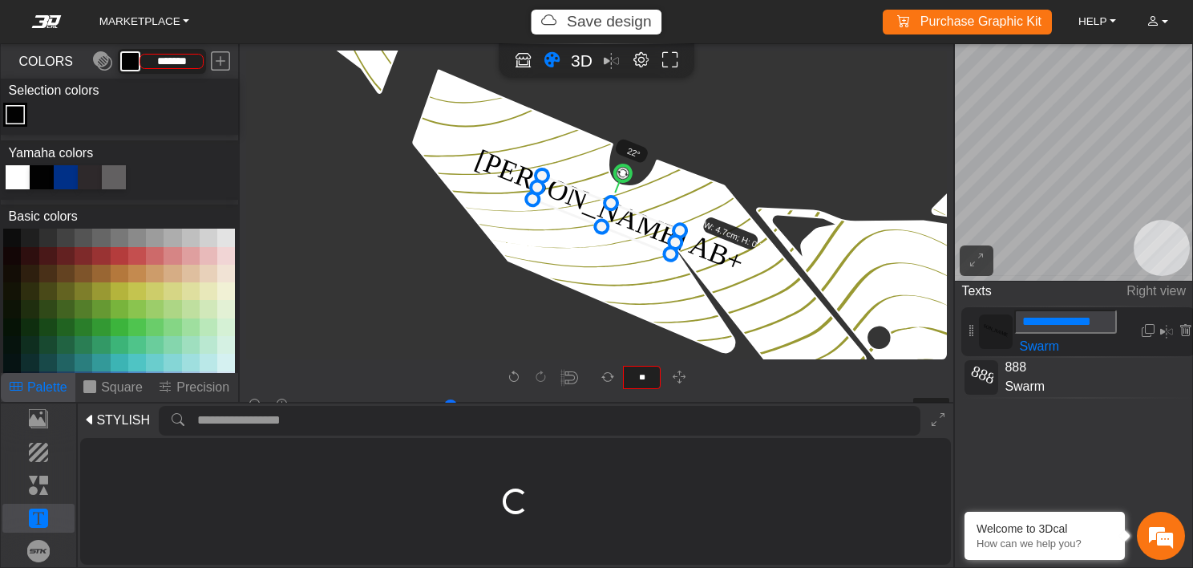
scroll to position [0, 0]
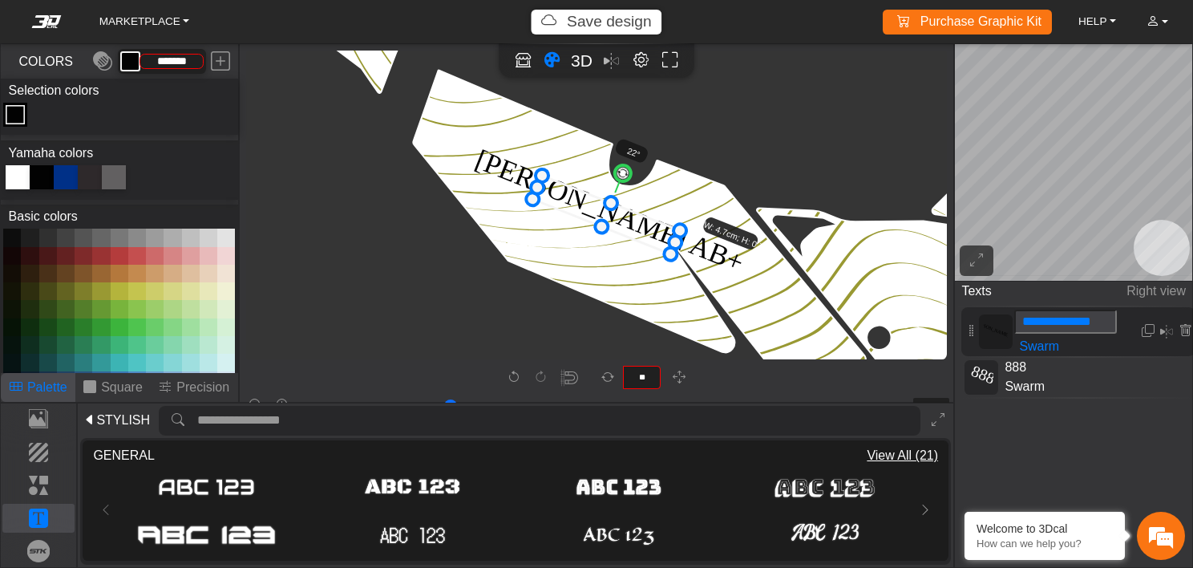
click at [134, 420] on span "STYLISH" at bounding box center [123, 420] width 54 height 19
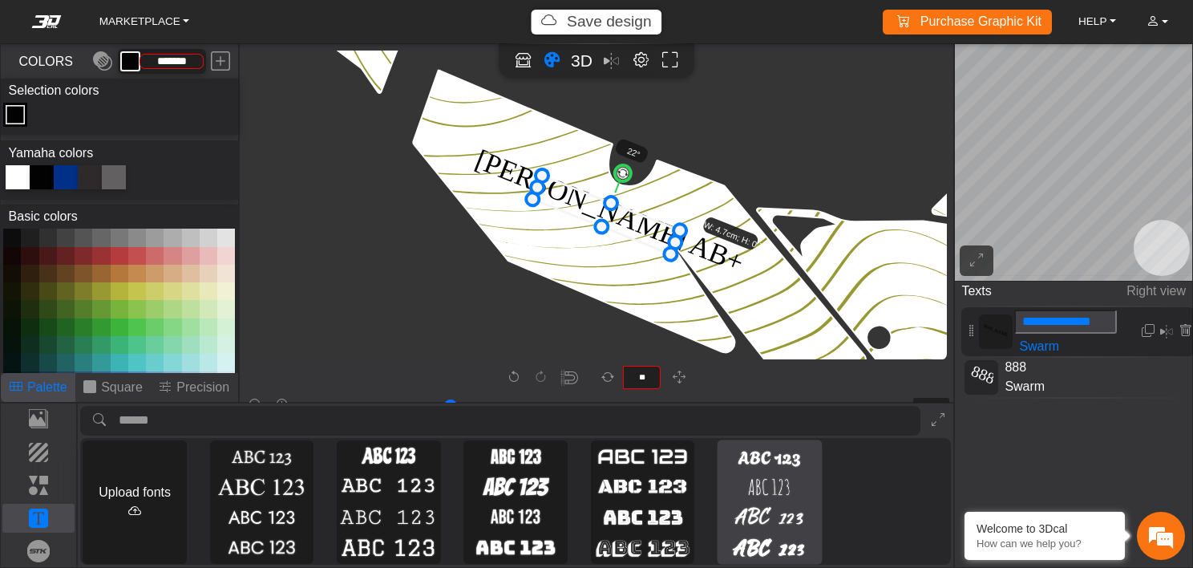
click at [746, 520] on img at bounding box center [770, 517] width 98 height 26
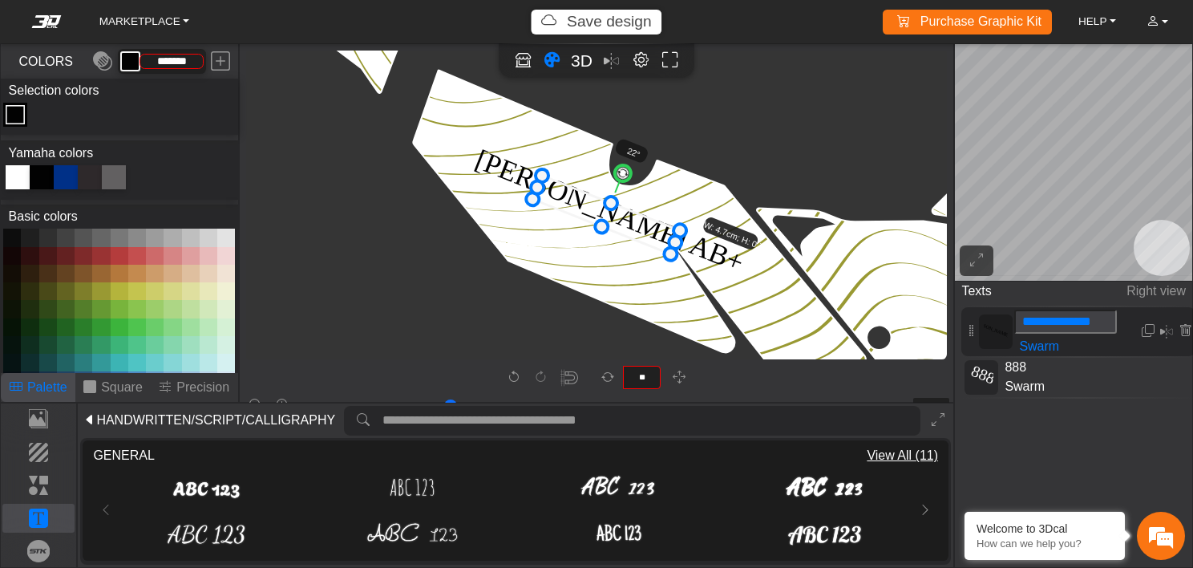
click at [917, 459] on span "View All (11)" at bounding box center [902, 455] width 71 height 19
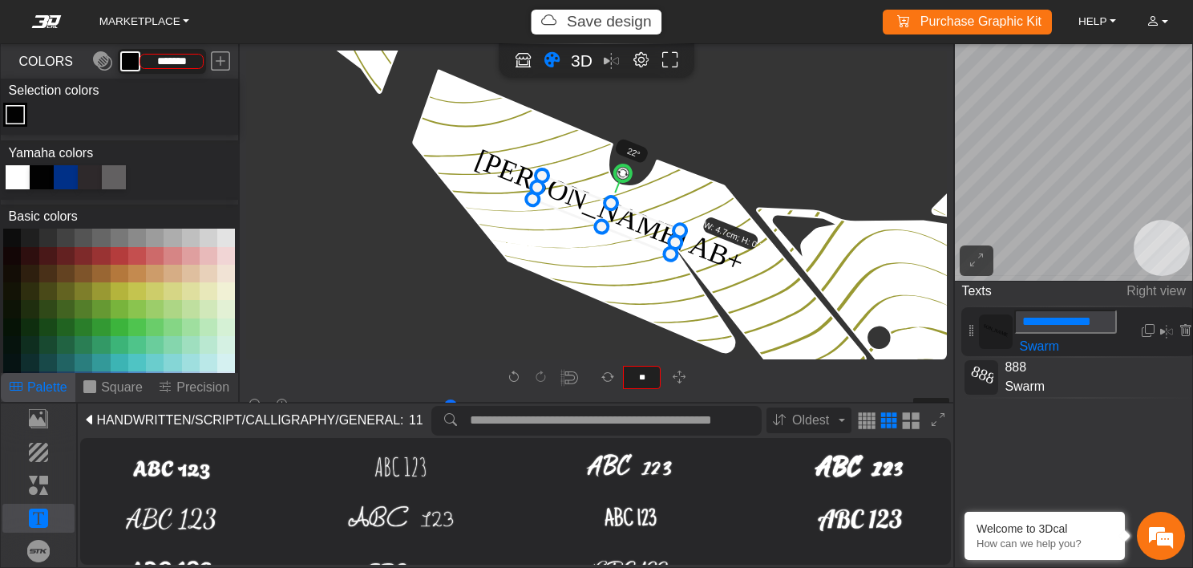
scroll to position [49, 0]
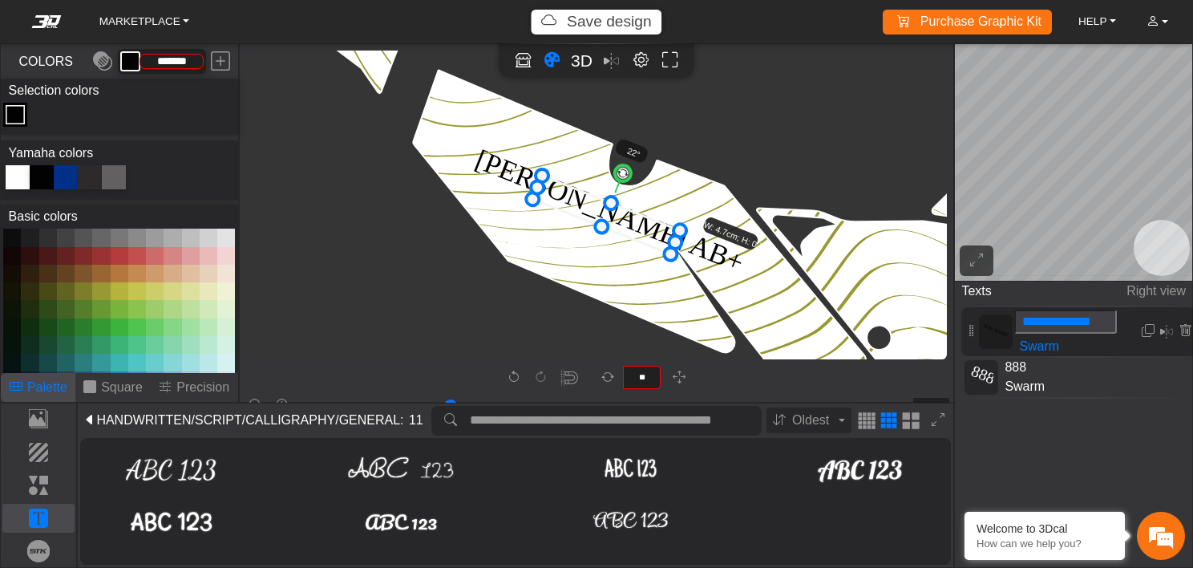
click at [205, 423] on span "HANDWRITTEN/SCRIPT/CALLIGRAPHY" at bounding box center [215, 420] width 239 height 19
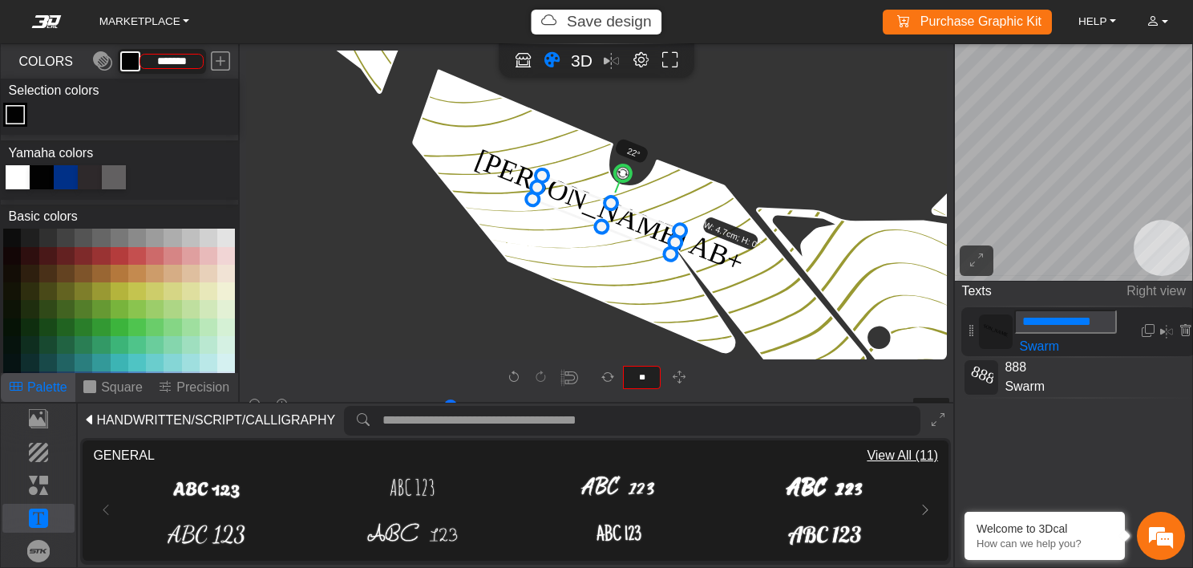
click at [205, 423] on span "HANDWRITTEN/SCRIPT/CALLIGRAPHY" at bounding box center [215, 420] width 239 height 19
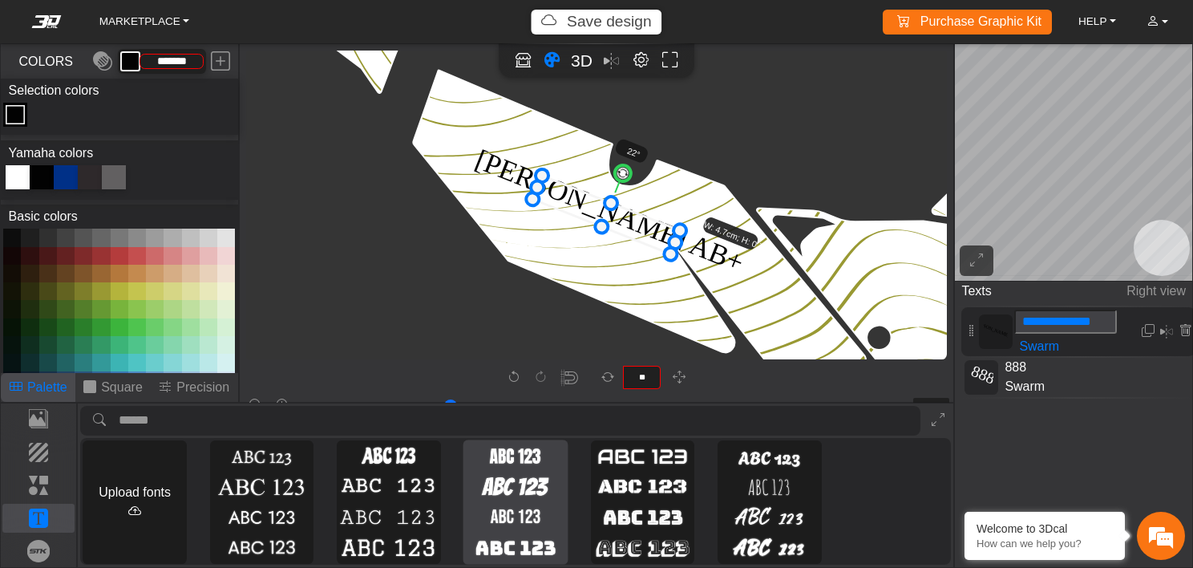
click at [486, 508] on img at bounding box center [516, 517] width 98 height 26
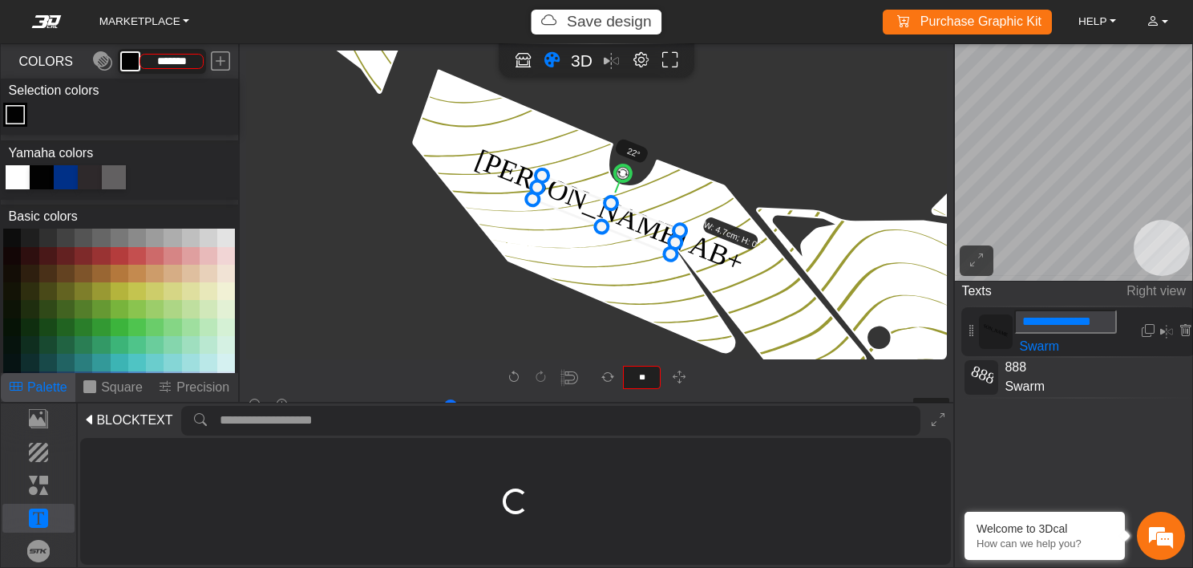
click at [486, 508] on section "Loading..." at bounding box center [516, 500] width 866 height 121
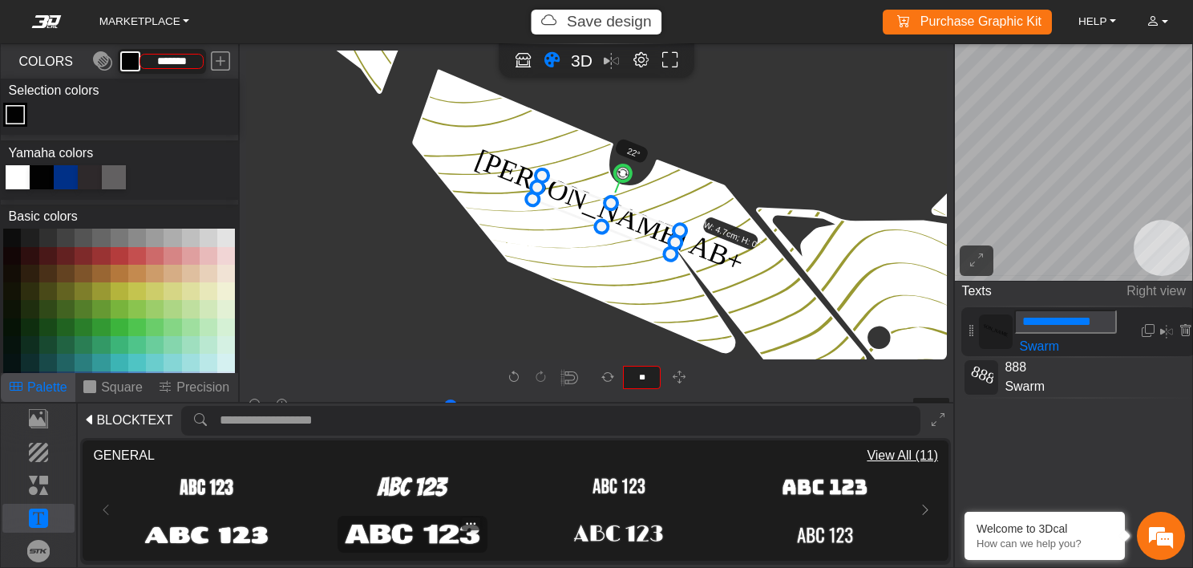
click at [453, 531] on img at bounding box center [413, 533] width 140 height 27
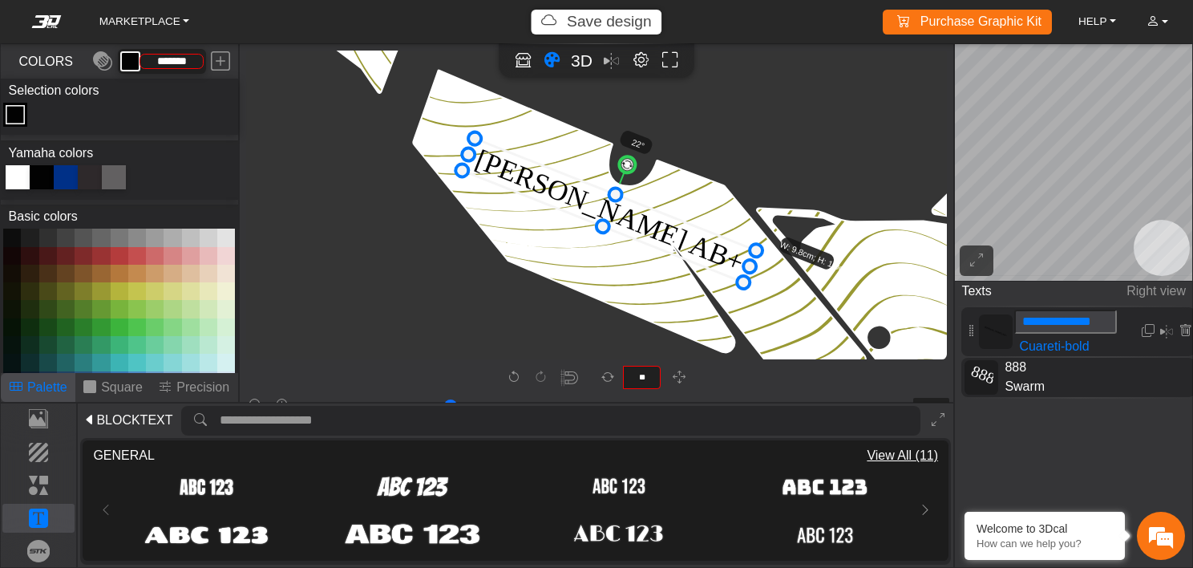
click at [1049, 369] on span "888" at bounding box center [1066, 367] width 137 height 19
type input "**"
type input "*********"
type input "**"
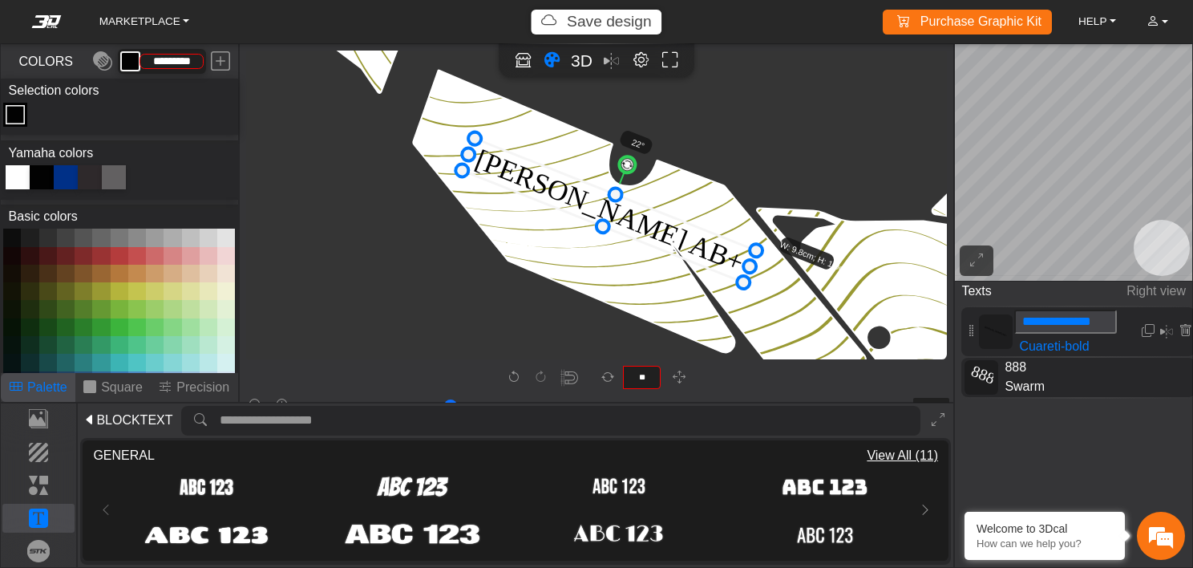
scroll to position [1647, 1027]
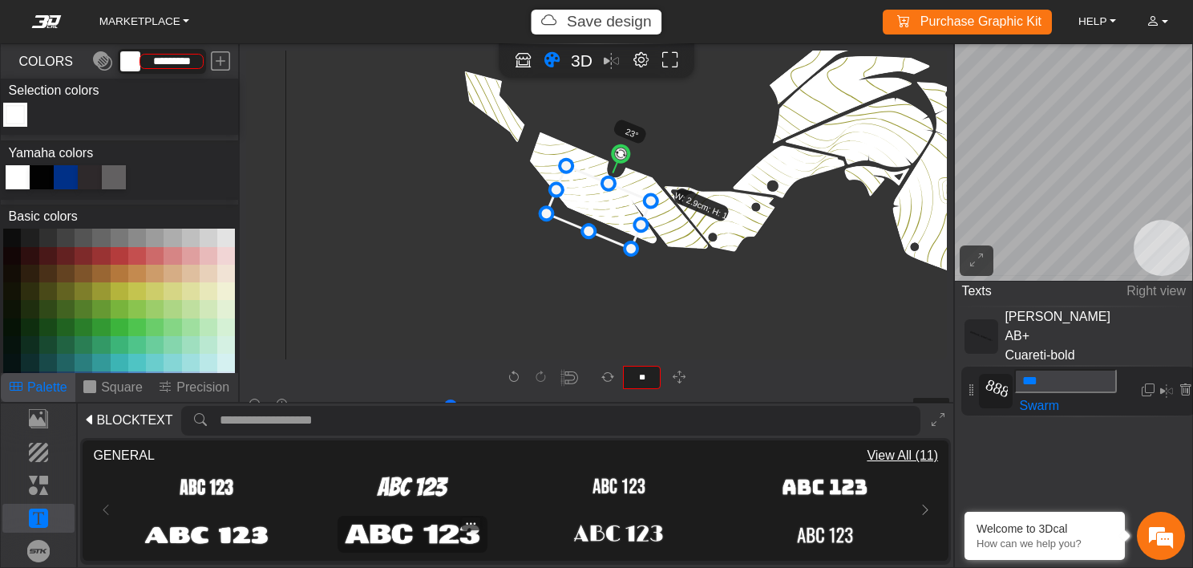
click at [419, 526] on img at bounding box center [413, 533] width 140 height 27
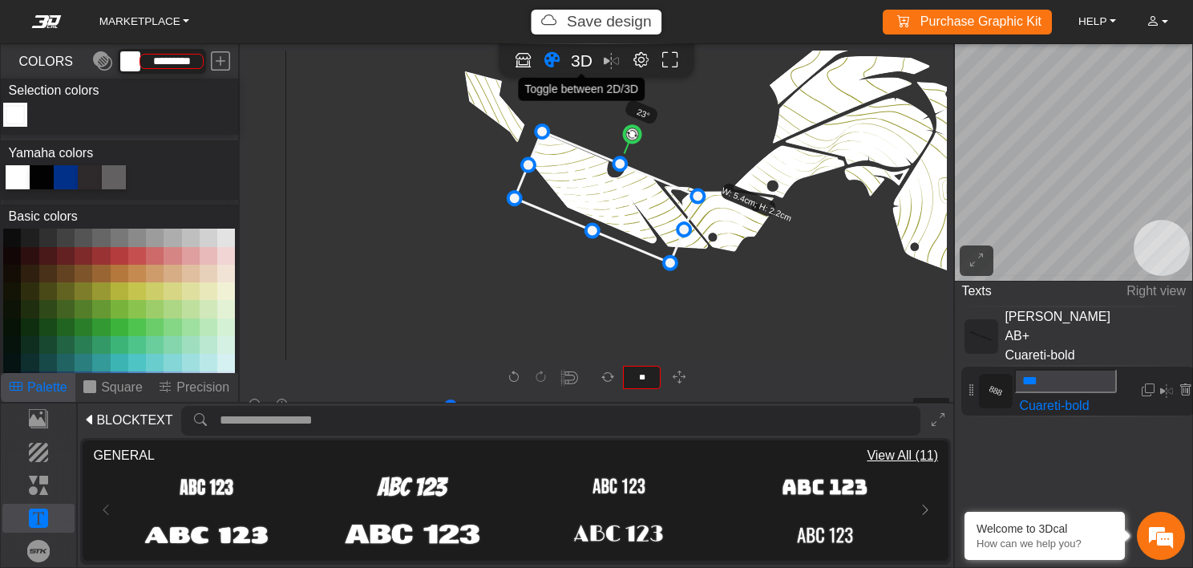
click at [573, 59] on span "3D" at bounding box center [582, 60] width 22 height 18
type input "*"
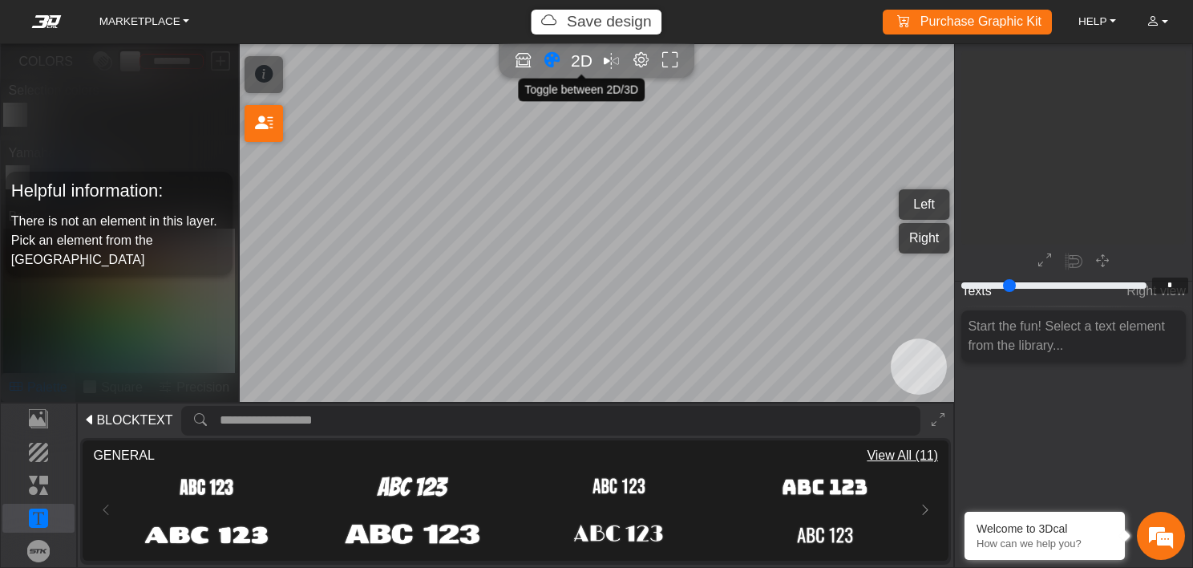
scroll to position [463, 324]
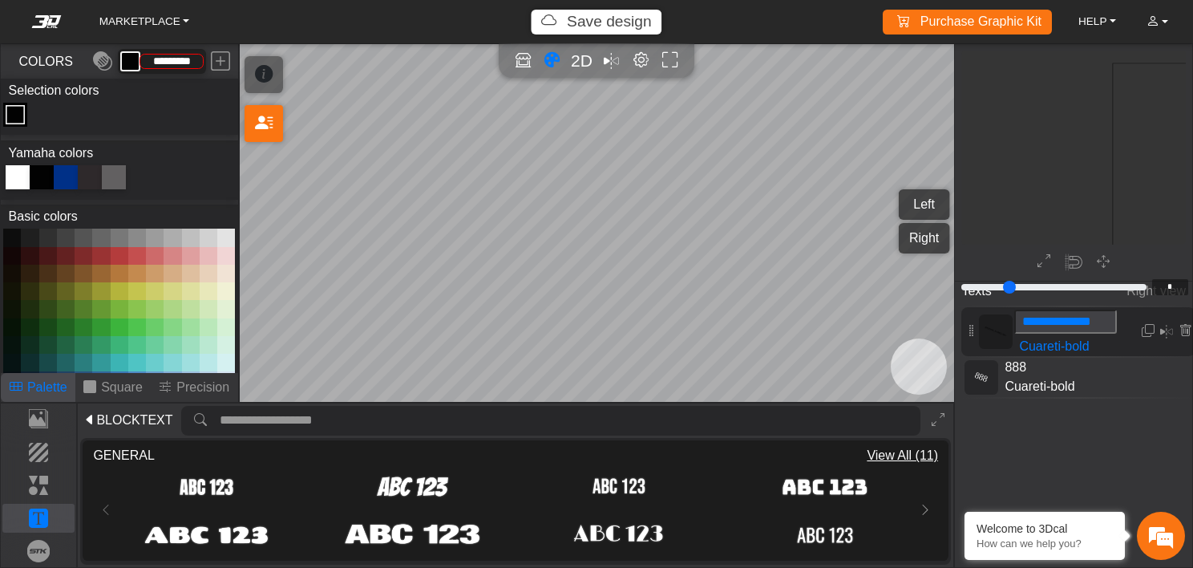
type input "*"
type input "*******"
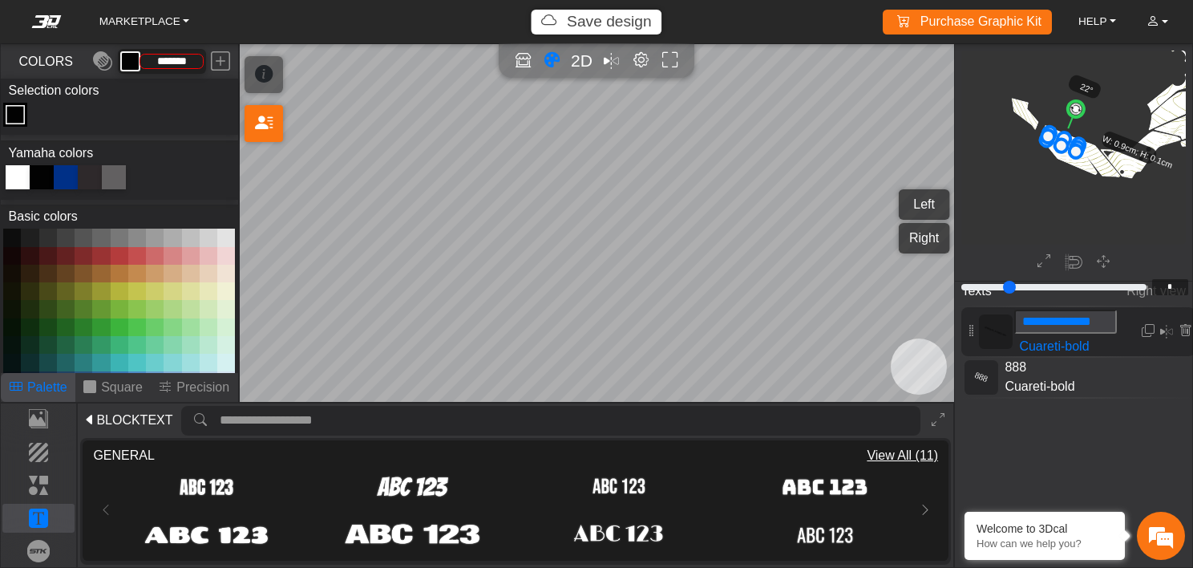
drag, startPoint x: 1101, startPoint y: 164, endPoint x: 1077, endPoint y: 143, distance: 31.8
click at [581, 63] on span "2D" at bounding box center [582, 60] width 22 height 18
type input "**"
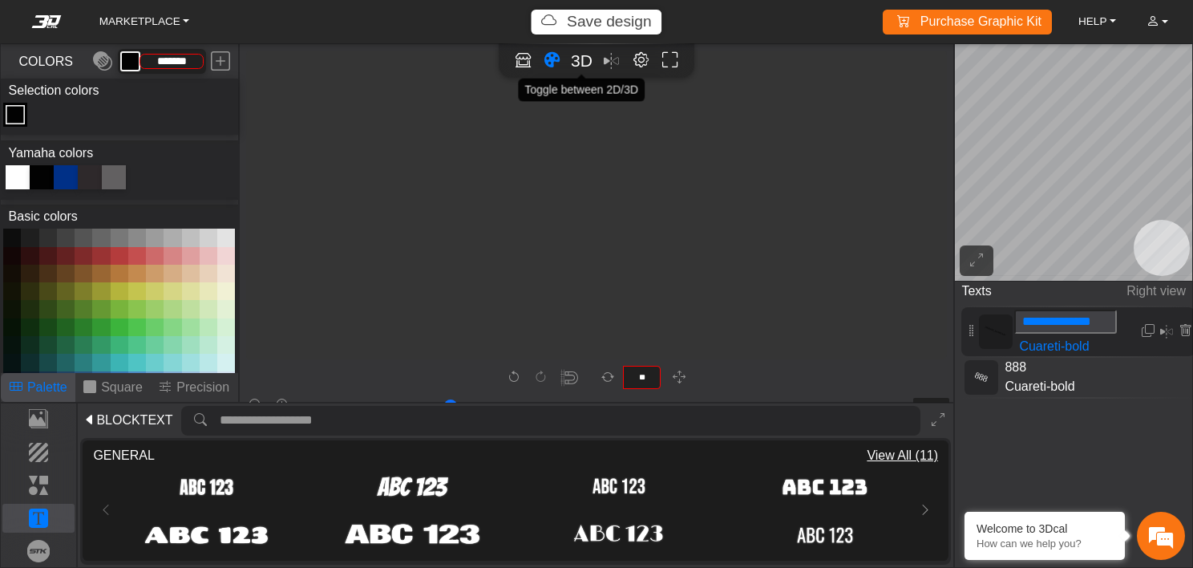
scroll to position [4522, 3245]
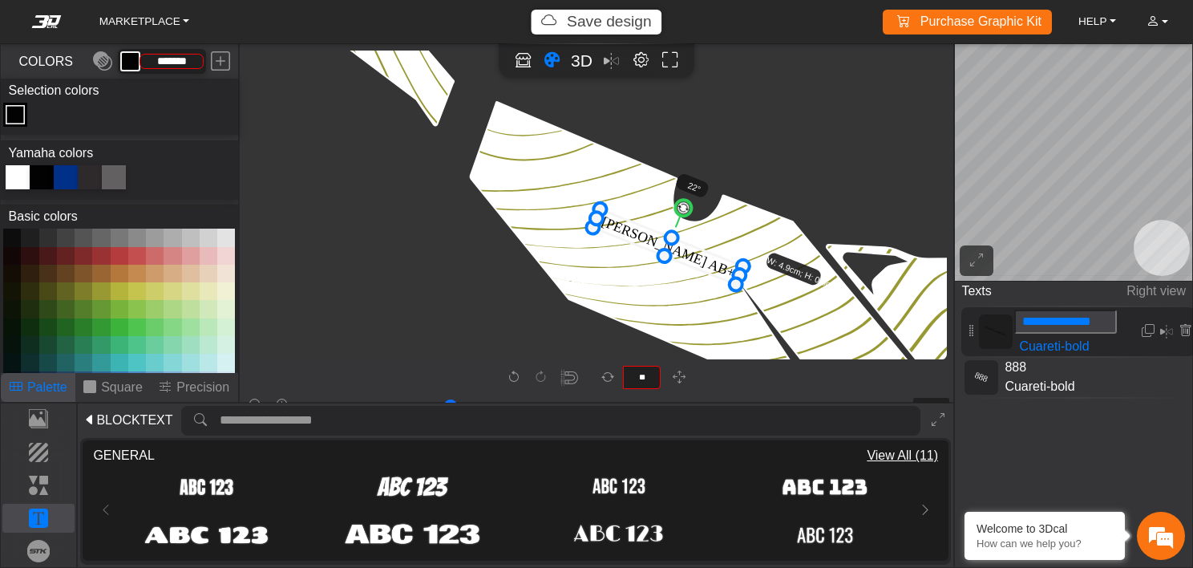
drag, startPoint x: 632, startPoint y: 213, endPoint x: 703, endPoint y: 260, distance: 84.5
click at [703, 260] on icon at bounding box center [668, 246] width 150 height 75
drag, startPoint x: 735, startPoint y: 286, endPoint x: 724, endPoint y: 277, distance: 14.3
drag, startPoint x: 706, startPoint y: 260, endPoint x: 719, endPoint y: 266, distance: 14.3
click at [719, 266] on icon at bounding box center [675, 250] width 138 height 69
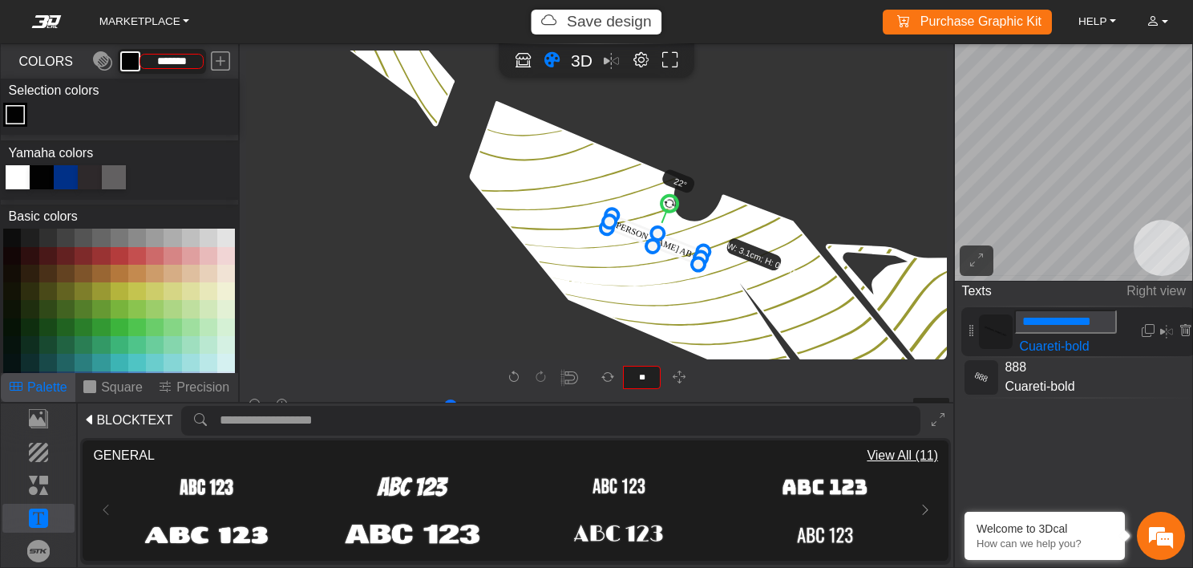
drag, startPoint x: 735, startPoint y: 288, endPoint x: 705, endPoint y: 241, distance: 55.2
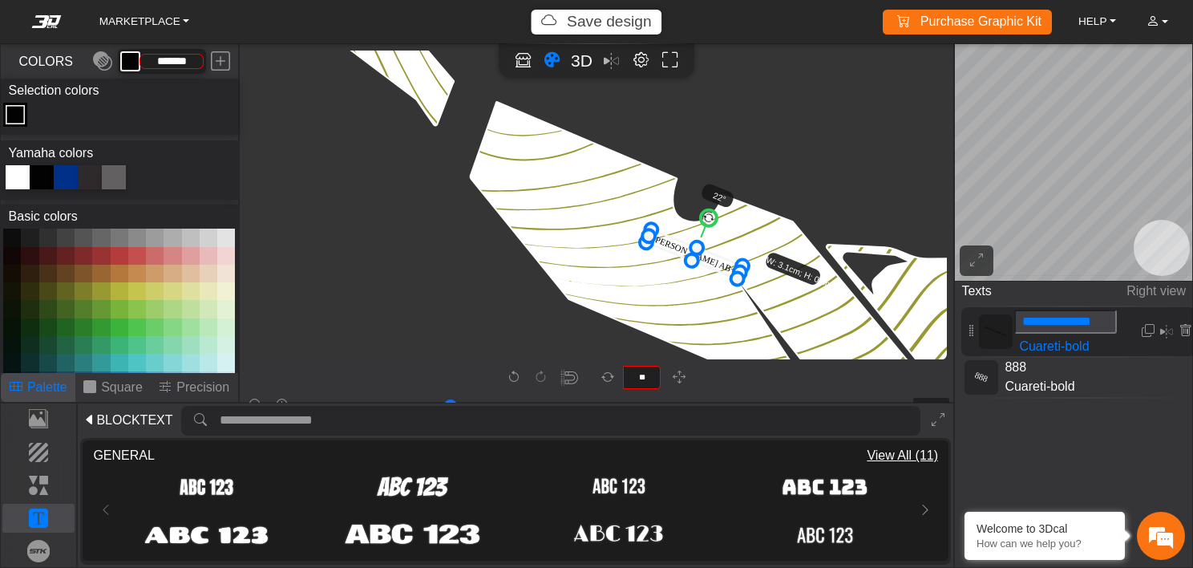
drag, startPoint x: 683, startPoint y: 249, endPoint x: 723, endPoint y: 264, distance: 41.9
click at [723, 264] on icon at bounding box center [694, 253] width 96 height 49
click at [1078, 364] on span "888" at bounding box center [1066, 367] width 137 height 19
type input "*"
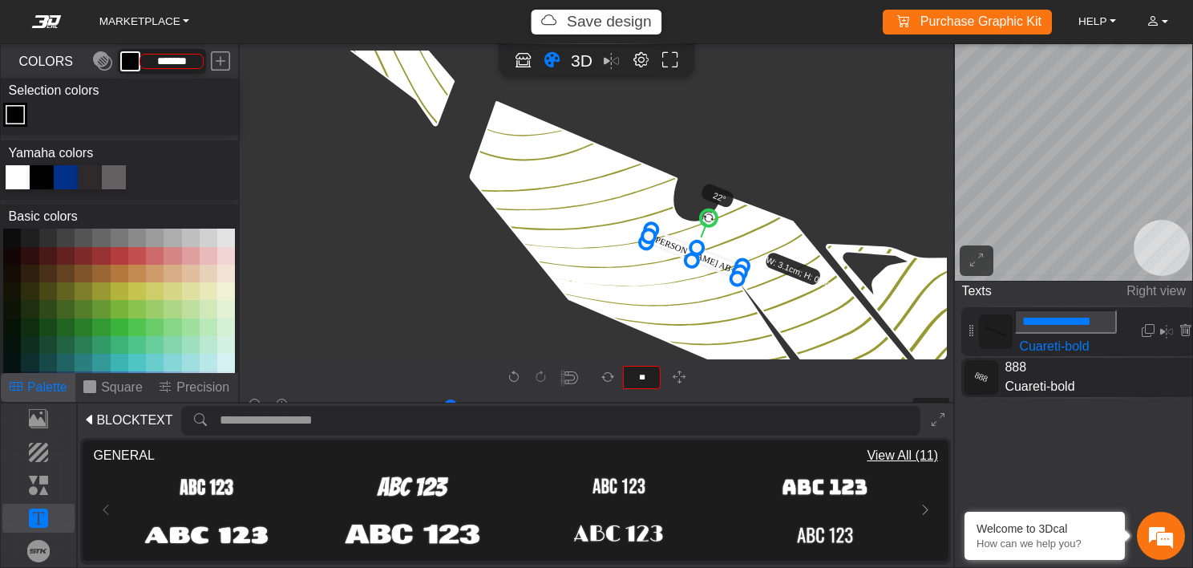
type input "*********"
type input "**"
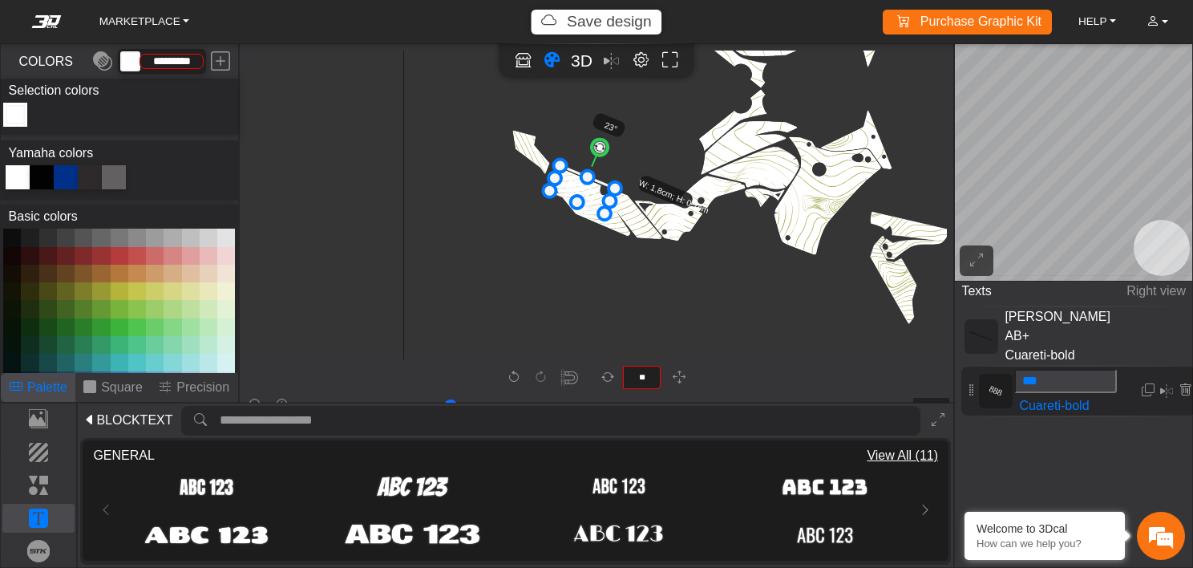
drag, startPoint x: 638, startPoint y: 248, endPoint x: 593, endPoint y: 210, distance: 59.3
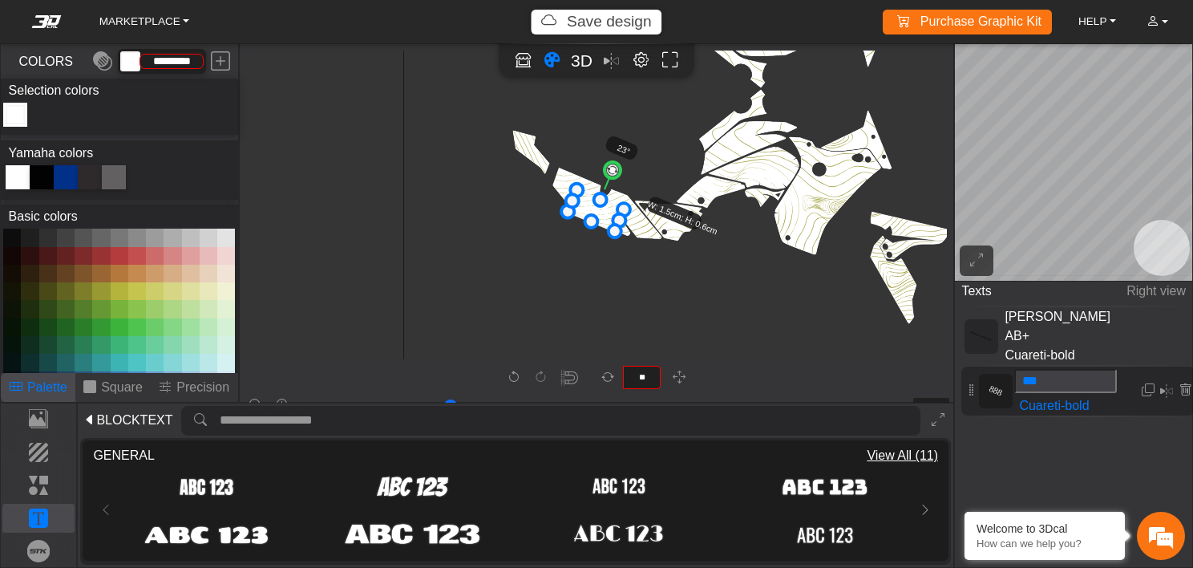
drag, startPoint x: 587, startPoint y: 191, endPoint x: 604, endPoint y: 215, distance: 29.4
click at [604, 215] on icon at bounding box center [596, 209] width 56 height 41
click at [603, 212] on icon at bounding box center [590, 209] width 56 height 41
click at [604, 215] on icon at bounding box center [591, 212] width 56 height 41
click at [604, 213] on icon at bounding box center [591, 211] width 56 height 41
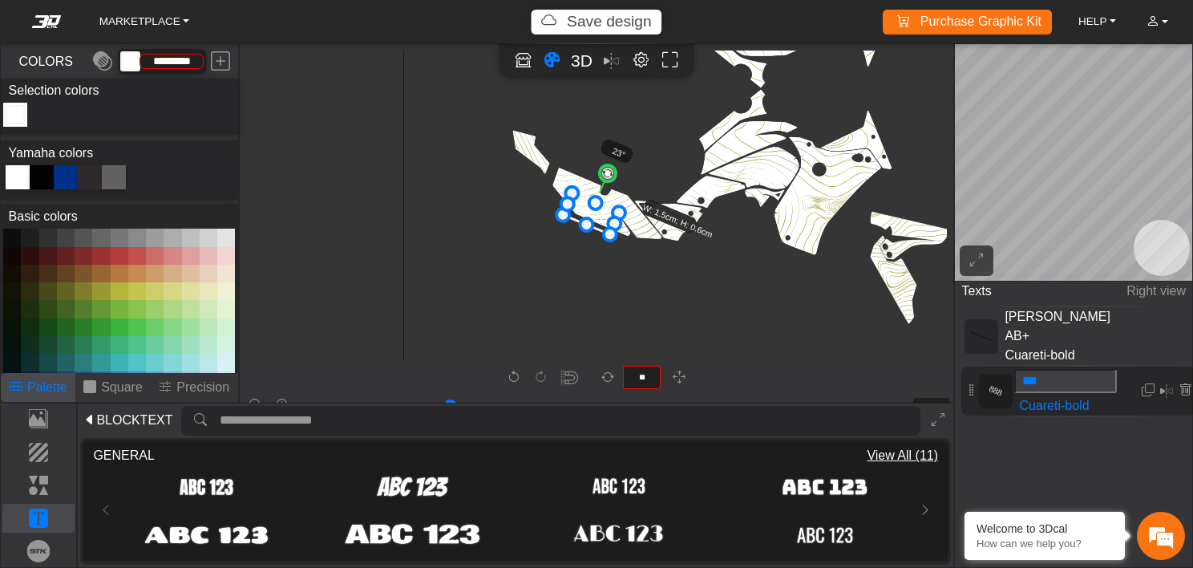
click at [604, 215] on icon at bounding box center [591, 212] width 56 height 41
click at [601, 213] on icon at bounding box center [591, 214] width 56 height 41
click at [601, 208] on icon at bounding box center [591, 208] width 56 height 41
click at [602, 210] on icon at bounding box center [592, 212] width 56 height 41
click at [604, 212] on icon at bounding box center [593, 212] width 56 height 41
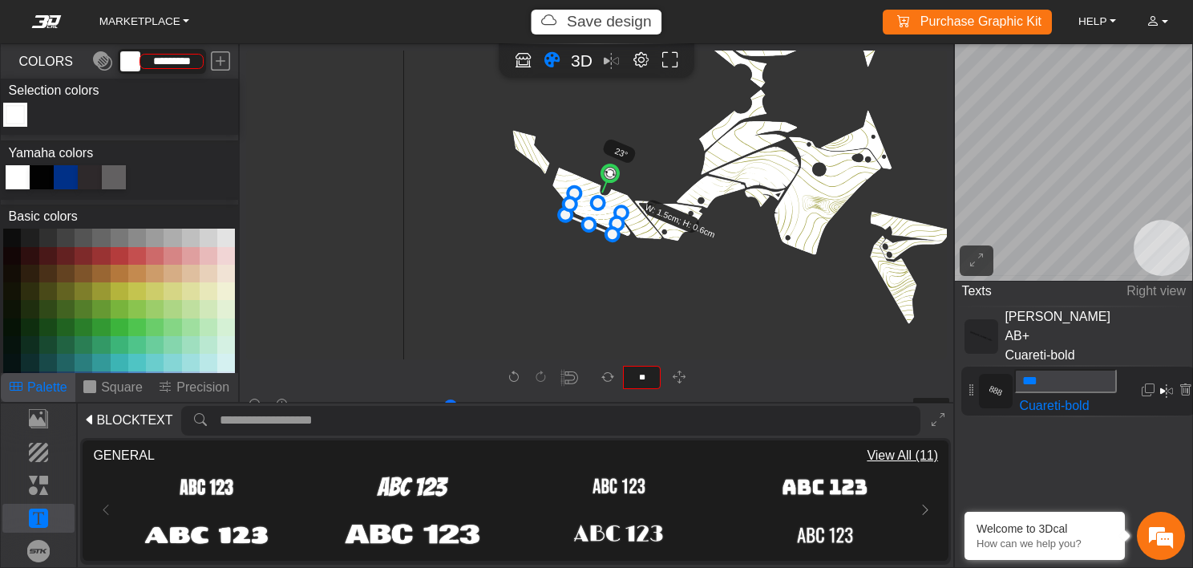
click at [1168, 381] on em at bounding box center [1166, 390] width 13 height 19
type input "**"
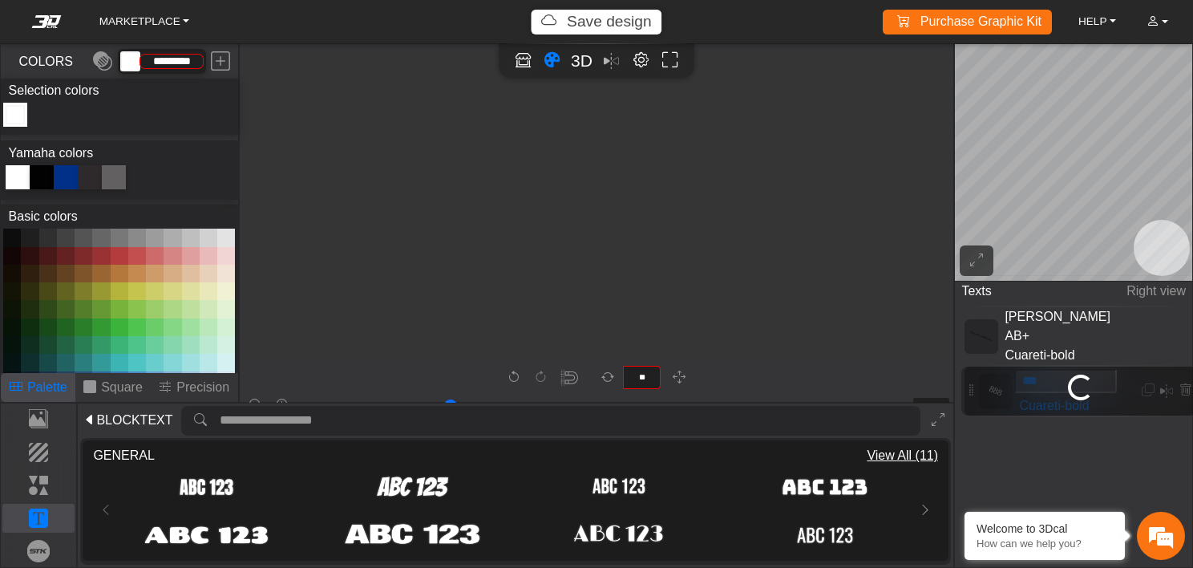
scroll to position [2247, 1482]
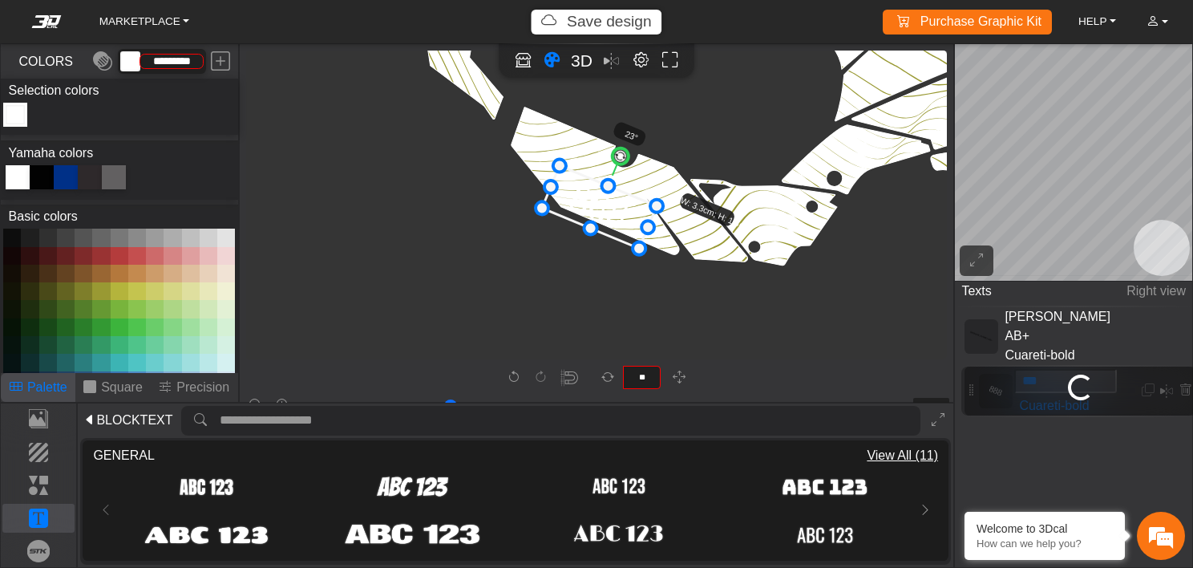
type input "****"
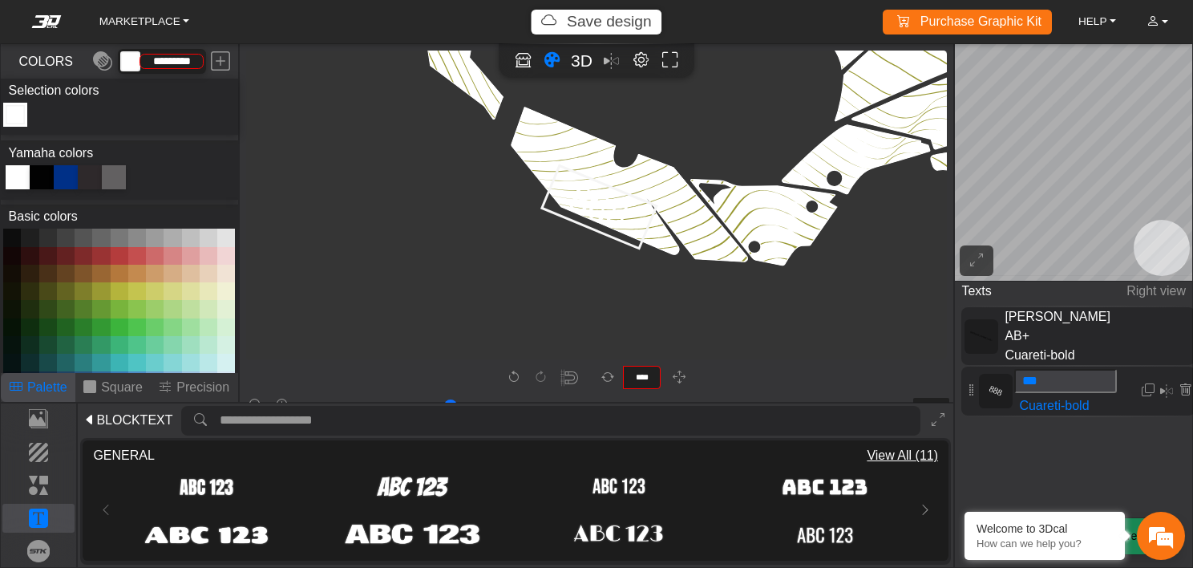
click at [1071, 321] on span "[PERSON_NAME] AB+" at bounding box center [1066, 326] width 137 height 38
type input "**"
type input "*******"
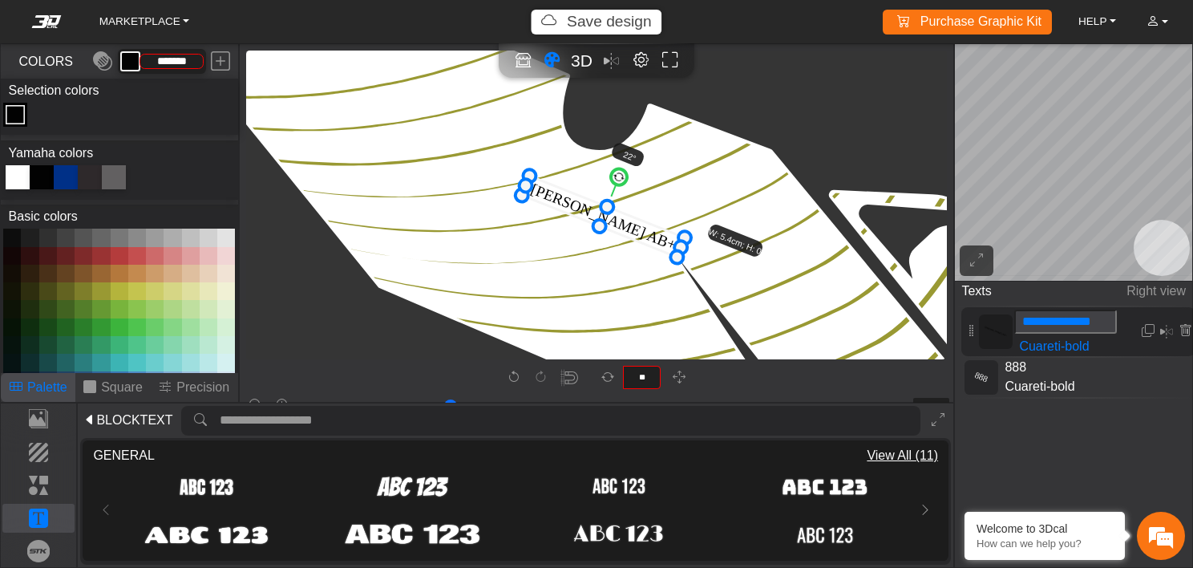
drag, startPoint x: 654, startPoint y: 228, endPoint x: 658, endPoint y: 237, distance: 10.0
click at [658, 237] on icon at bounding box center [603, 216] width 163 height 81
click at [661, 239] on icon at bounding box center [606, 218] width 163 height 81
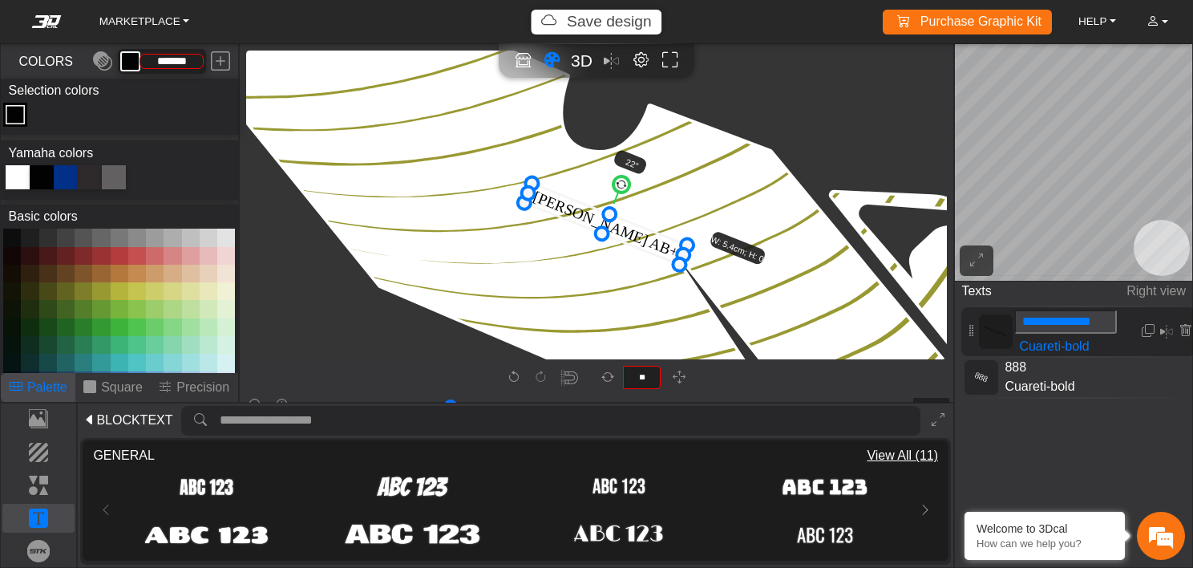
click at [662, 244] on icon at bounding box center [606, 223] width 163 height 81
click at [1167, 330] on em at bounding box center [1166, 331] width 13 height 19
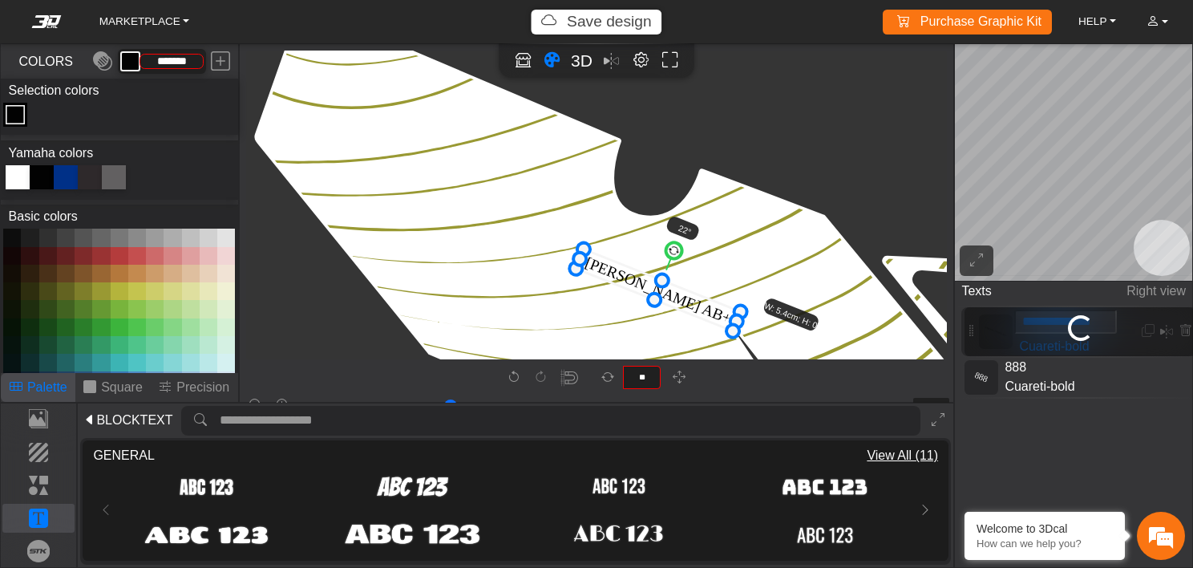
scroll to position [8186, 6162]
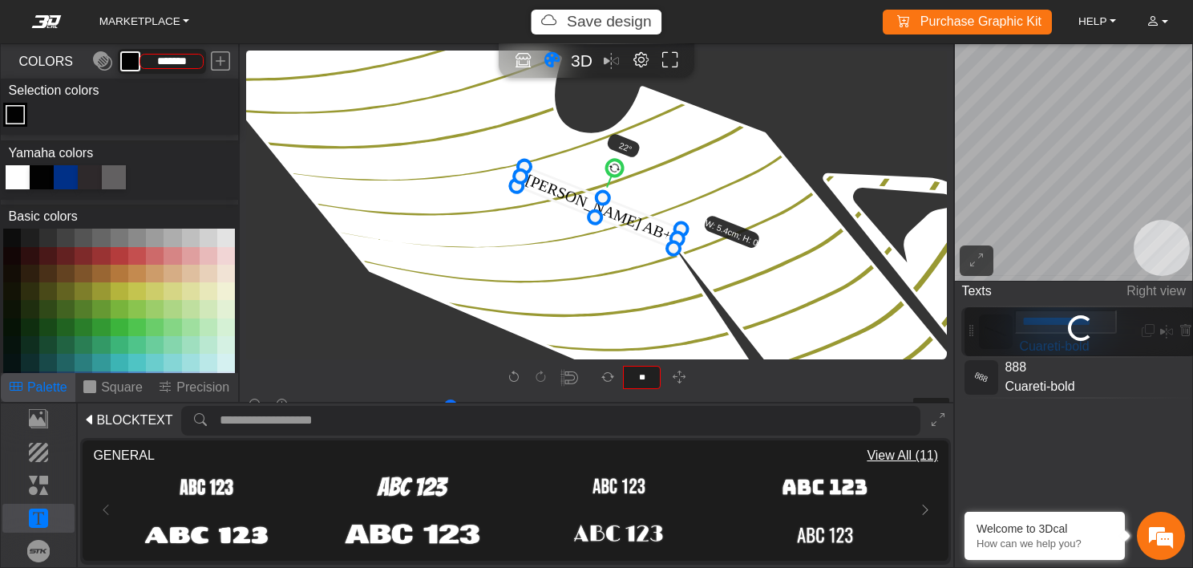
type input "****"
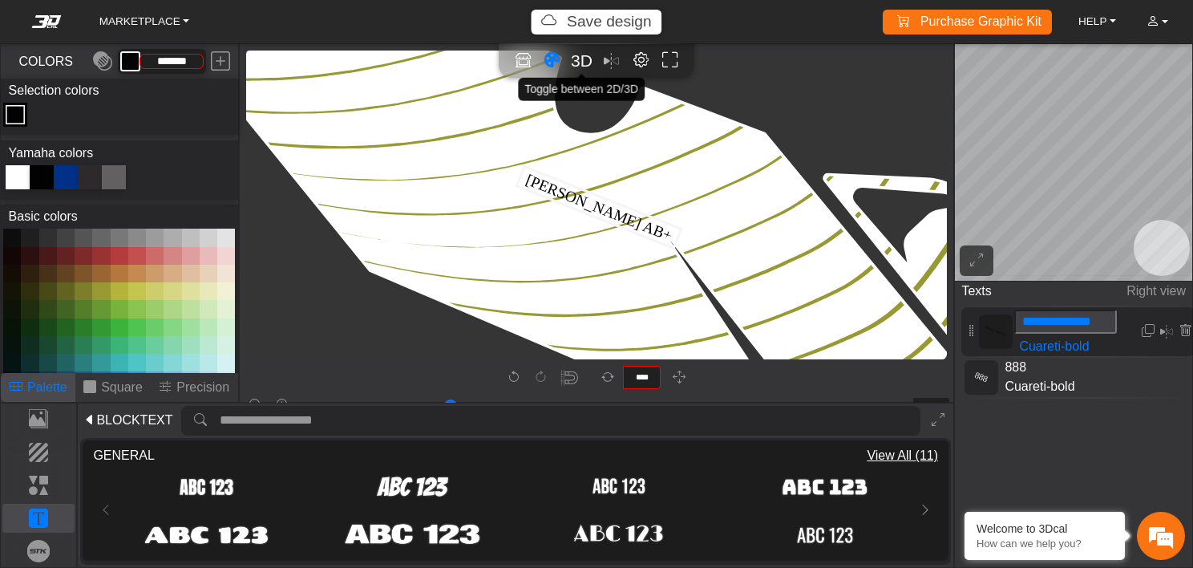
click at [577, 67] on span "3D" at bounding box center [582, 60] width 22 height 18
type input "**"
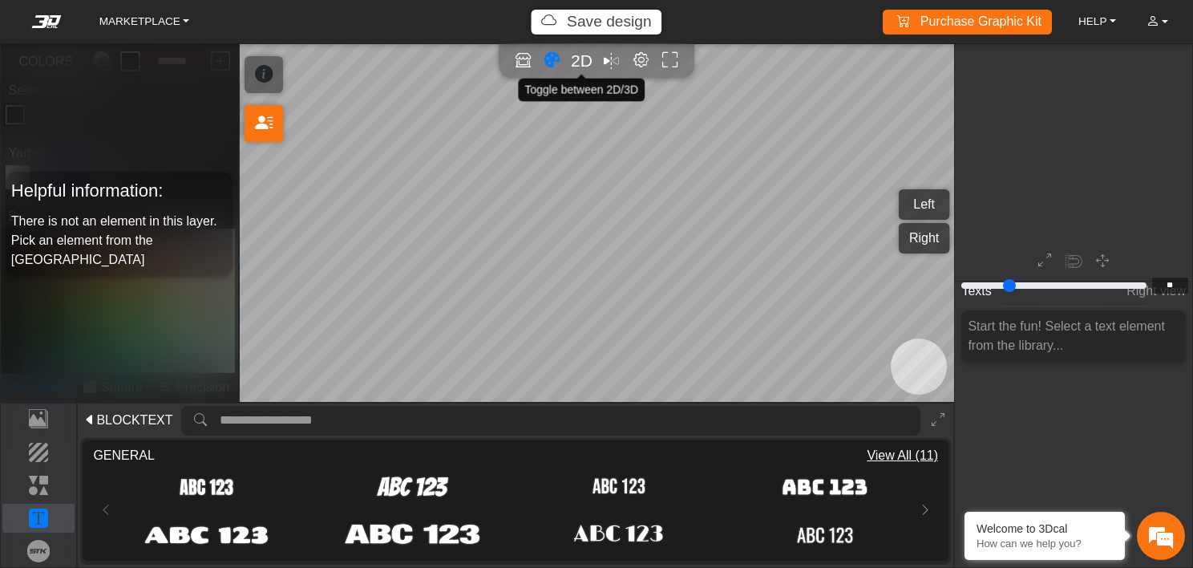
scroll to position [2745, 2110]
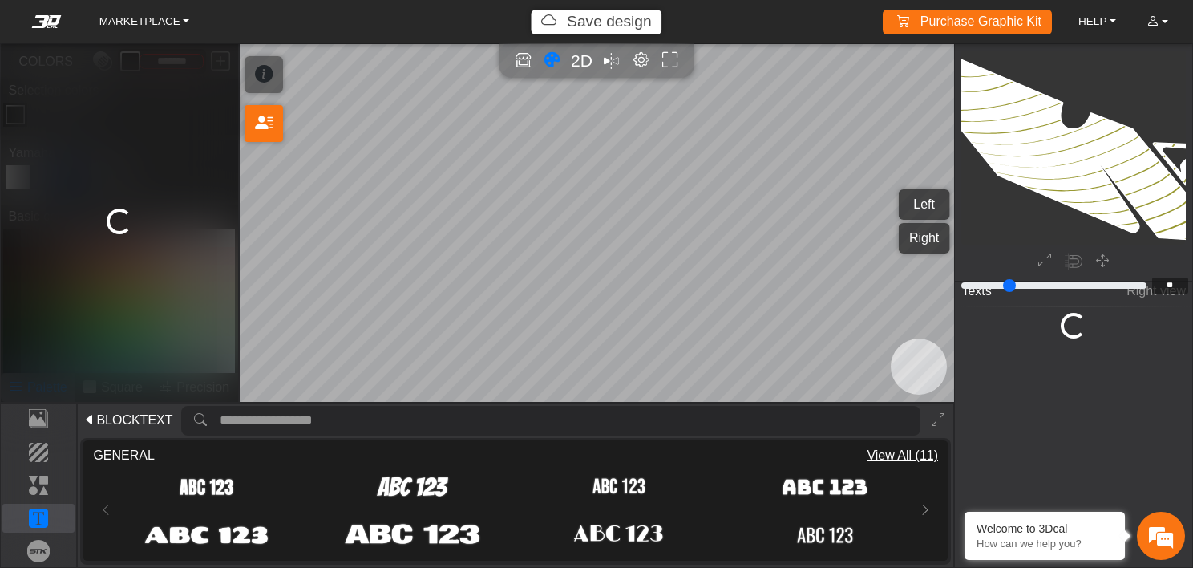
type input "**"
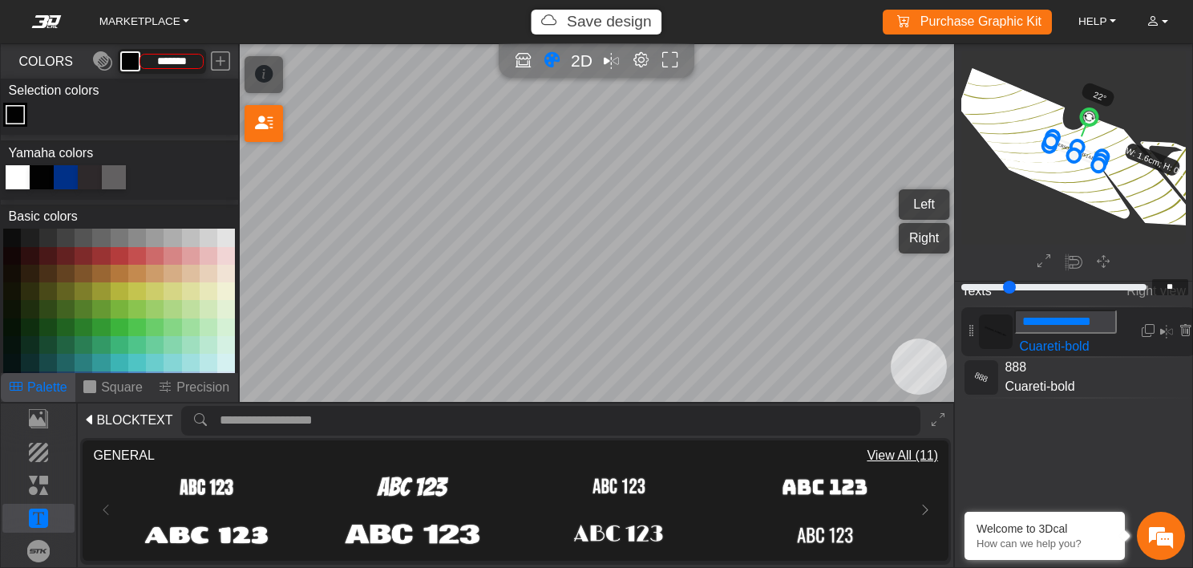
click at [924, 197] on button "Left" at bounding box center [924, 204] width 51 height 30
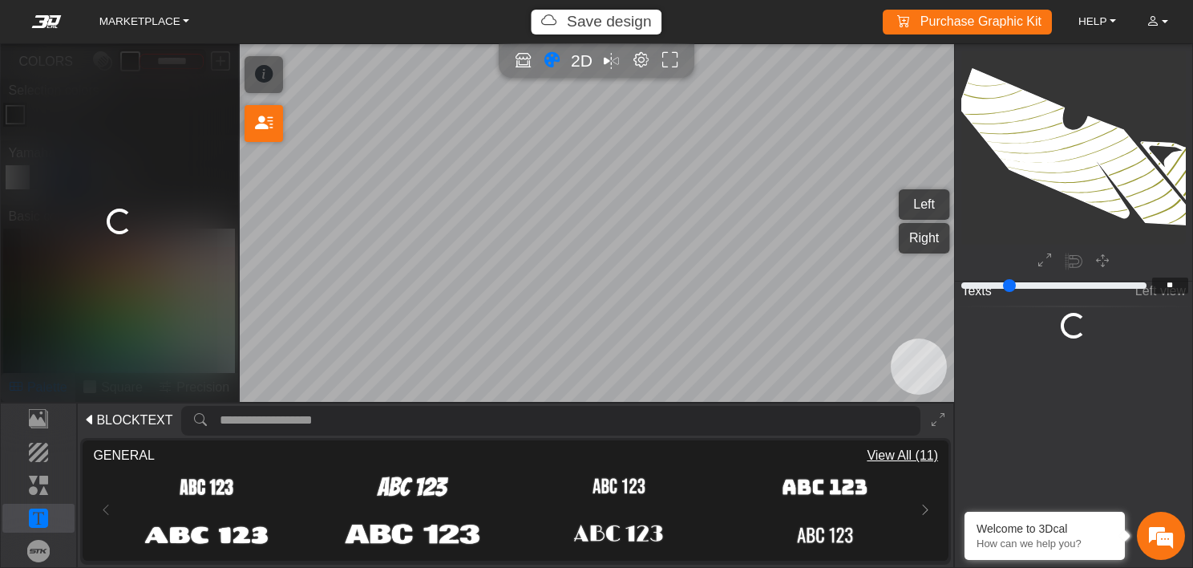
scroll to position [2321, 2320]
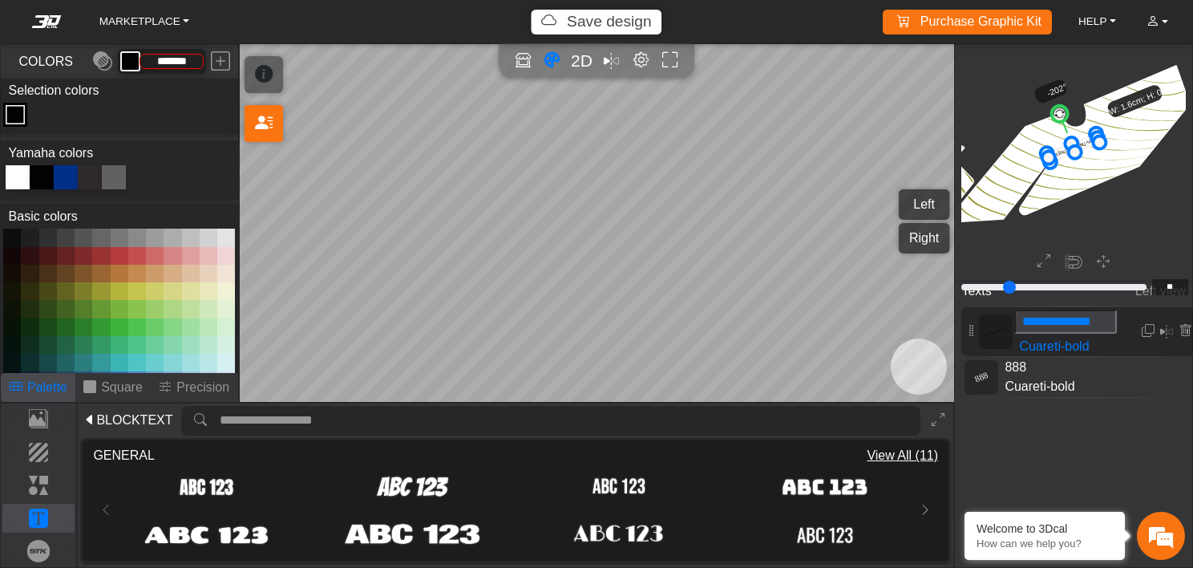
click at [914, 239] on button "Right" at bounding box center [924, 238] width 51 height 30
click at [917, 205] on button "Left" at bounding box center [924, 204] width 51 height 30
click at [122, 388] on p "Square" at bounding box center [122, 387] width 42 height 19
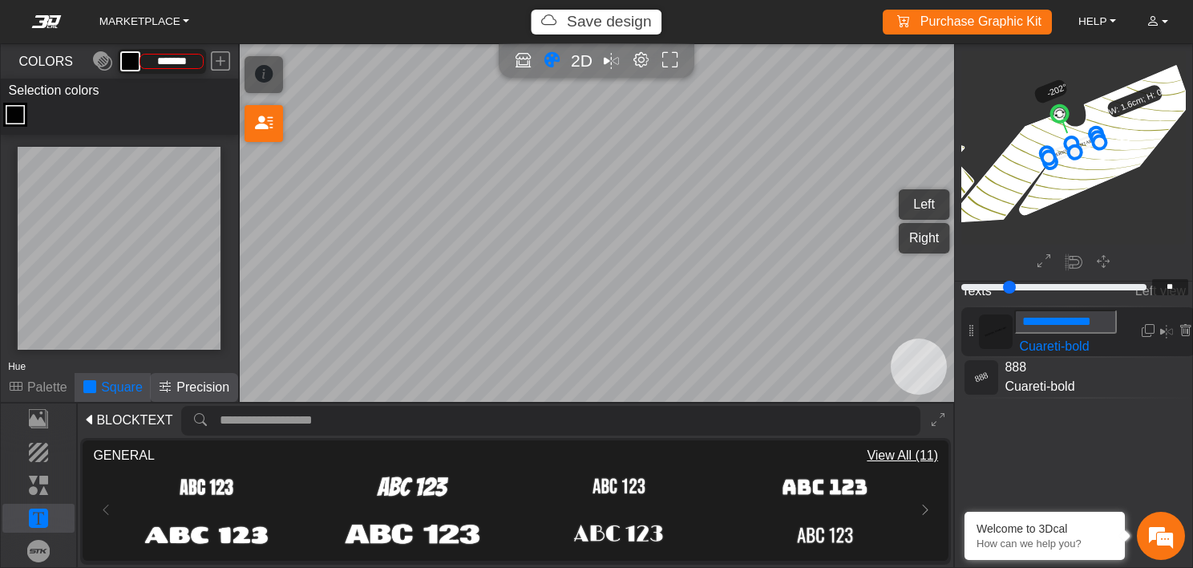
click at [182, 383] on p "Precision" at bounding box center [202, 387] width 53 height 19
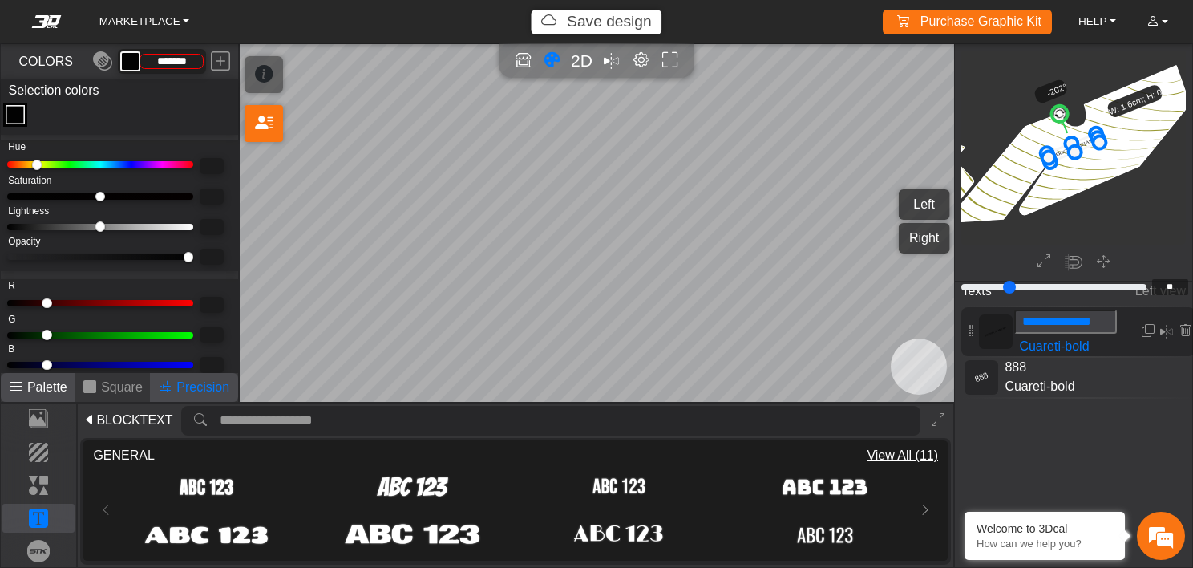
click at [50, 382] on p "Palette" at bounding box center [47, 387] width 40 height 19
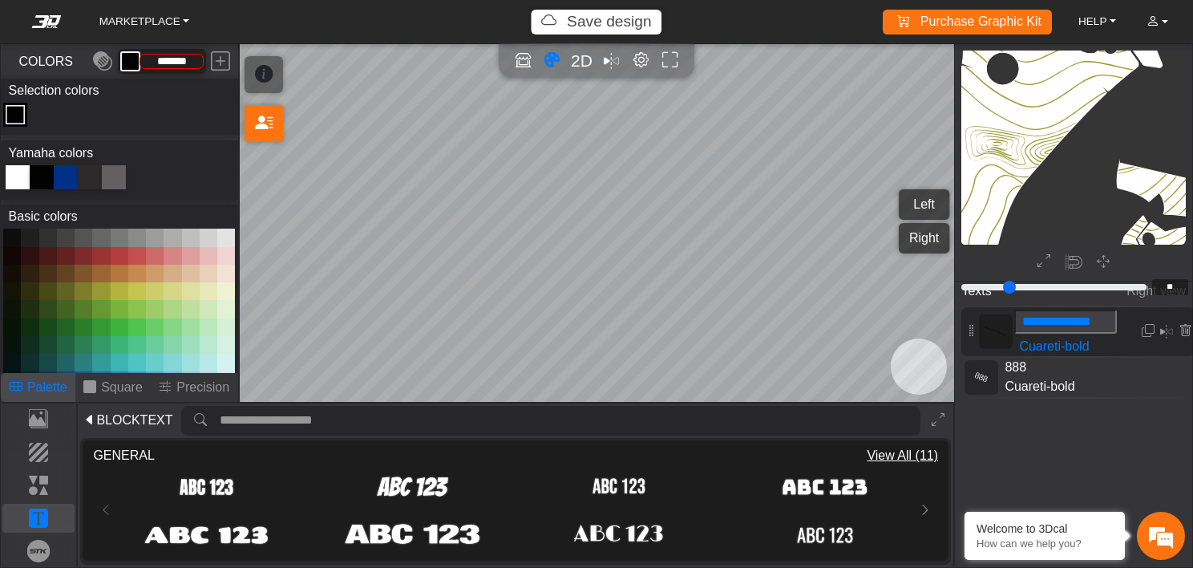
scroll to position [2318, 1775]
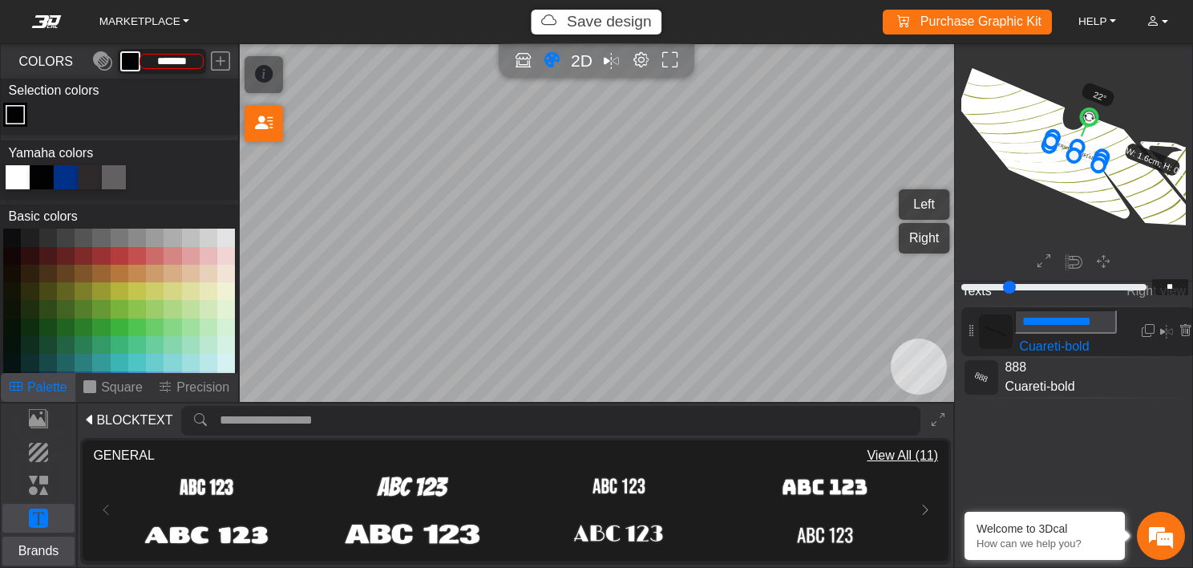
click at [37, 543] on p "Brands" at bounding box center [38, 550] width 71 height 19
type input "**"
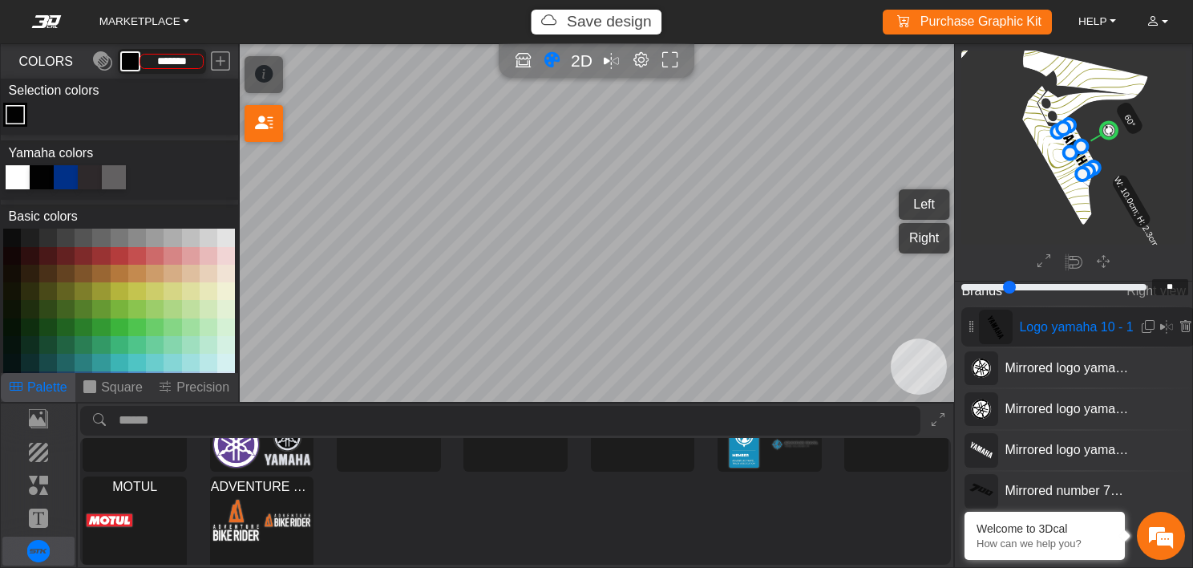
scroll to position [259, 0]
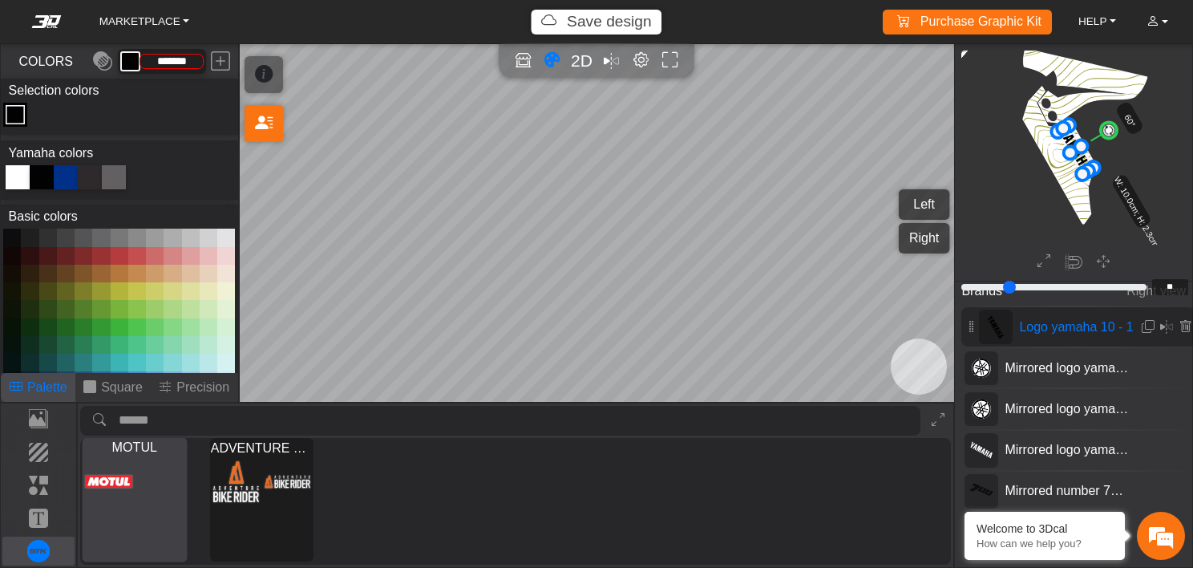
click at [100, 500] on img at bounding box center [109, 481] width 47 height 48
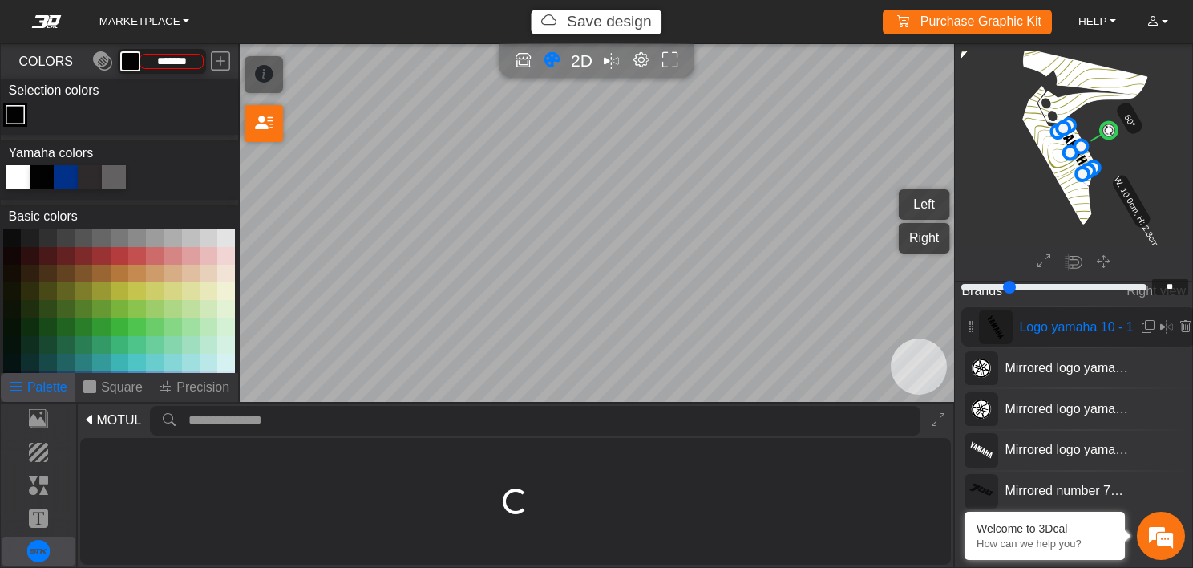
scroll to position [0, 0]
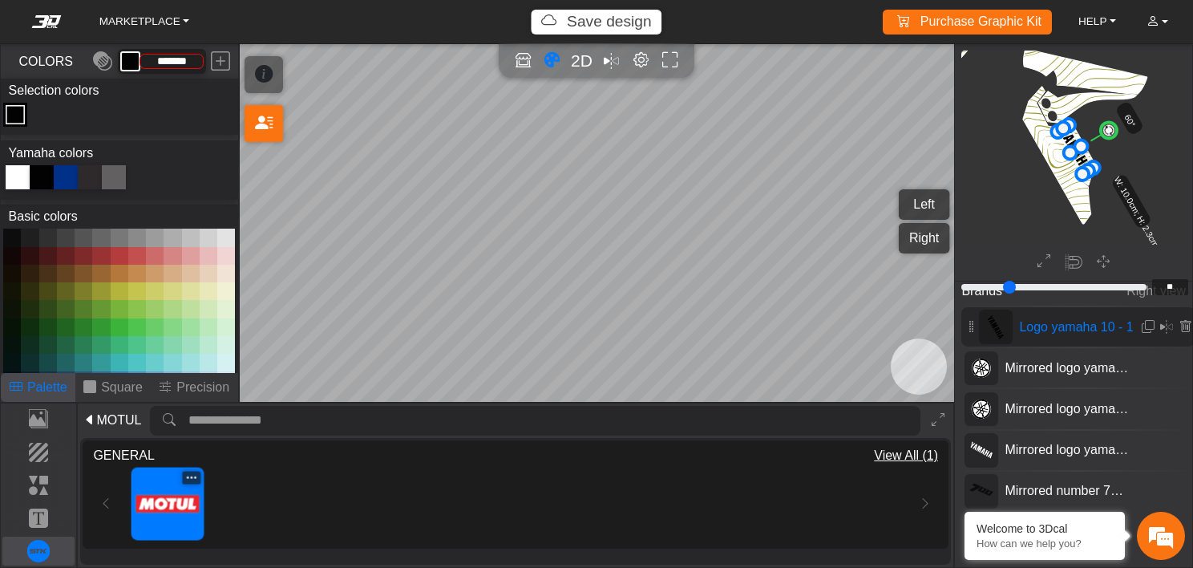
type input "**"
type input "*********"
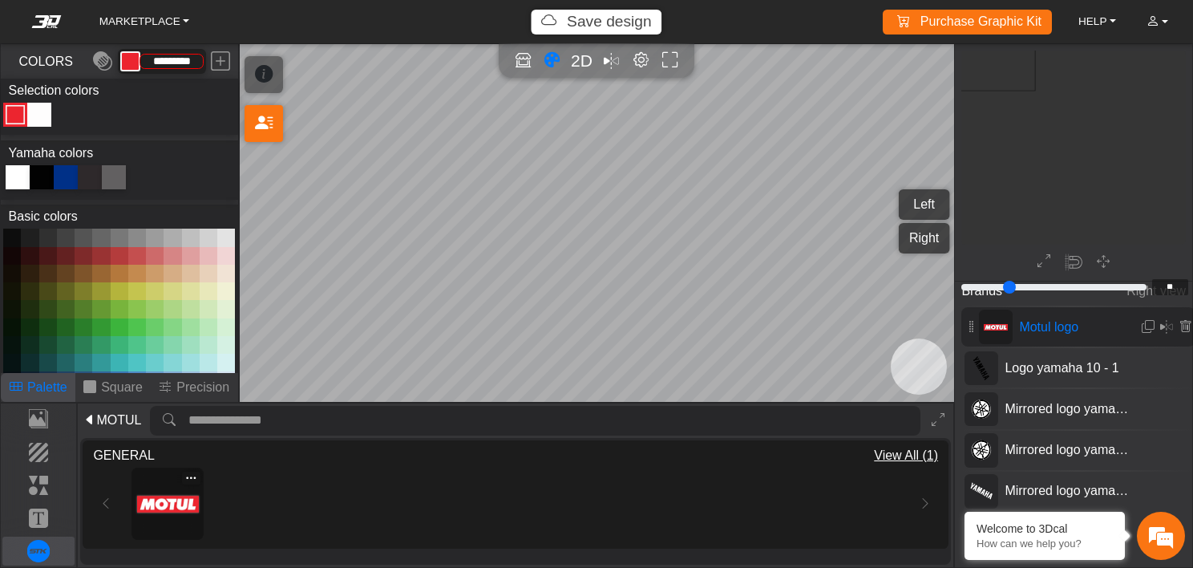
scroll to position [1275, 1229]
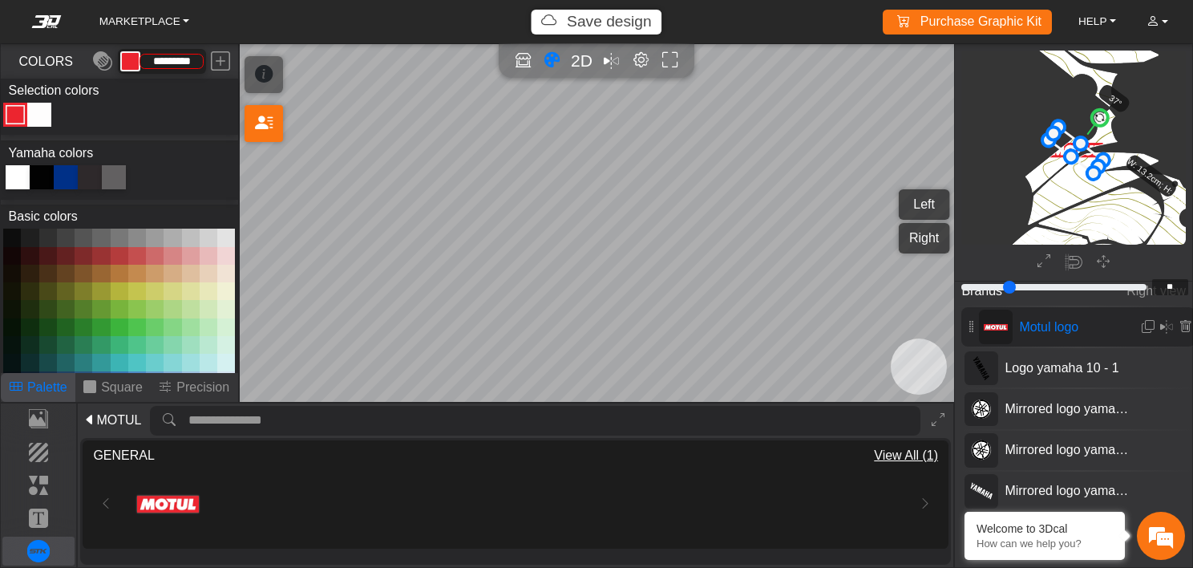
drag, startPoint x: 1082, startPoint y: 106, endPoint x: 1104, endPoint y: 112, distance: 23.4
click at [1104, 112] on circle at bounding box center [1100, 118] width 22 height 22
drag, startPoint x: 1104, startPoint y: 112, endPoint x: 1119, endPoint y: 120, distance: 16.5
click at [1119, 120] on icon "background_wire_template_bg decal_t700_left_fender decal_t700_right_fender text…" at bounding box center [1065, 108] width 2661 height 2661
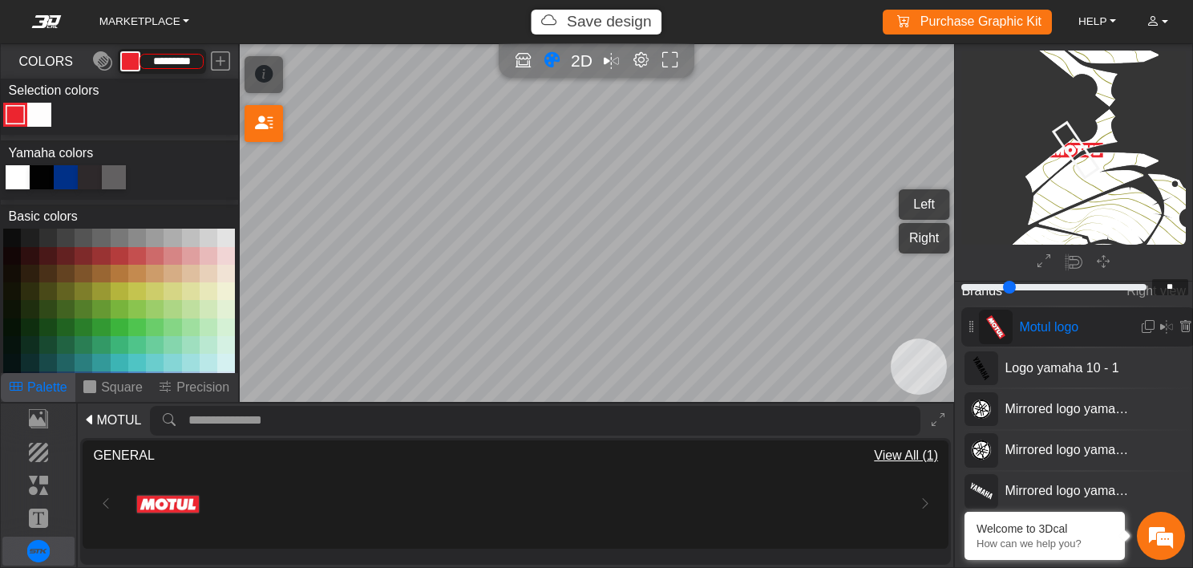
click at [1078, 153] on icon at bounding box center [1076, 150] width 45 height 55
click at [1108, 122] on circle at bounding box center [1107, 123] width 22 height 22
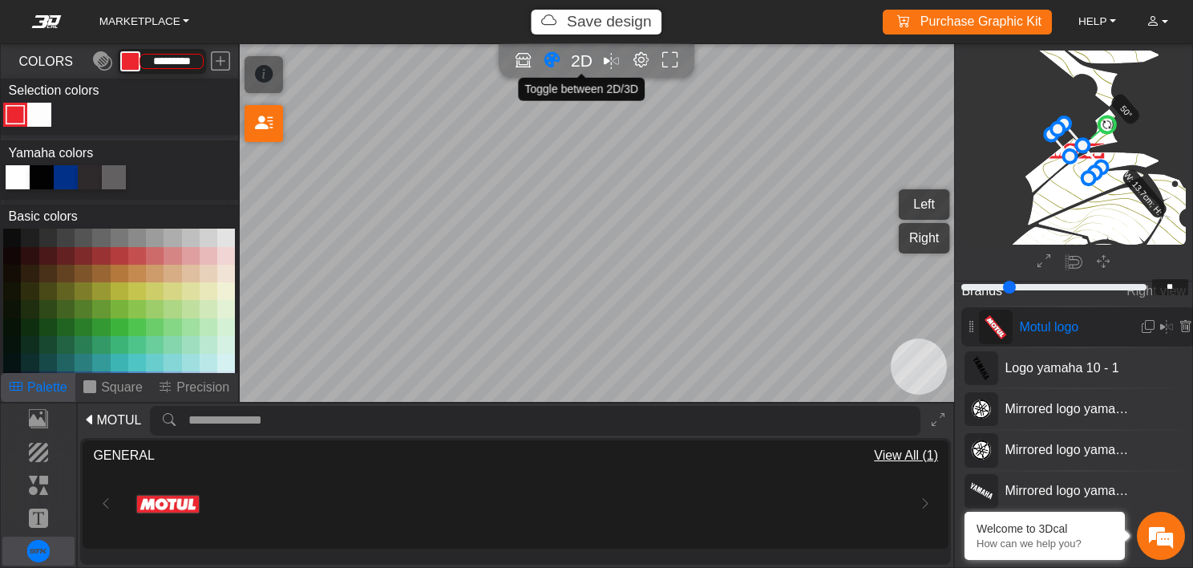
click at [584, 57] on span "2D" at bounding box center [582, 60] width 22 height 18
type input "**"
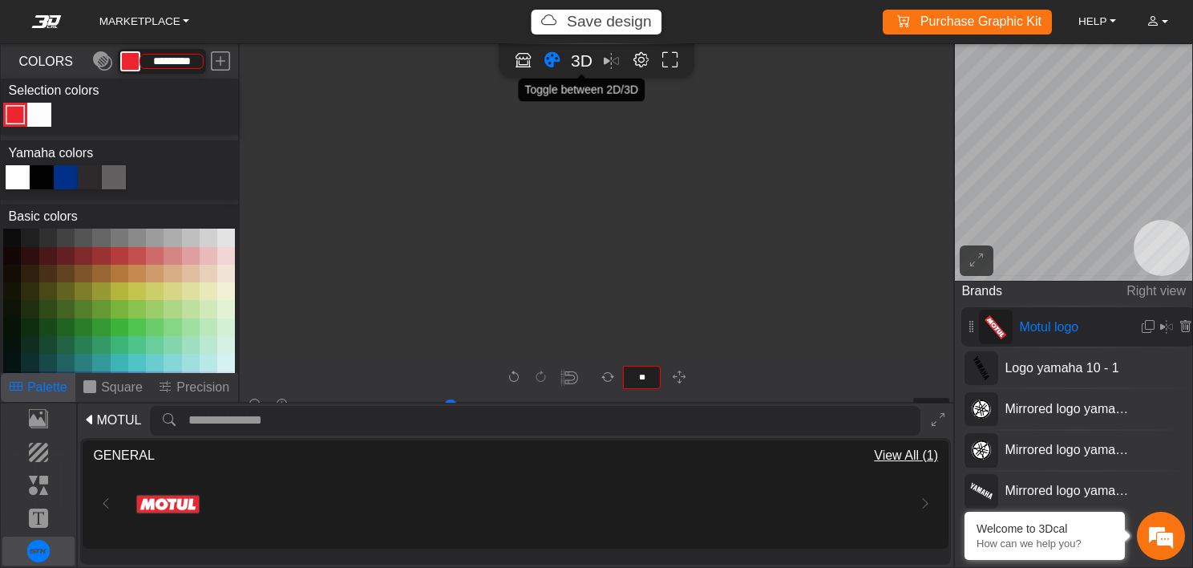
scroll to position [1774, 1527]
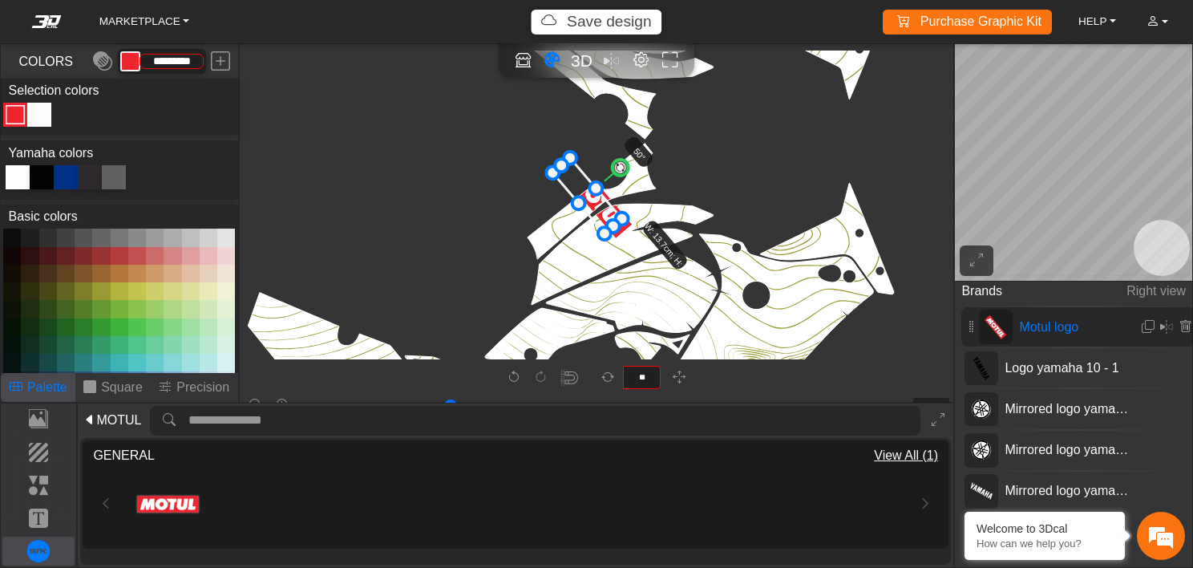
drag, startPoint x: 614, startPoint y: 217, endPoint x: 602, endPoint y: 212, distance: 12.6
click at [602, 212] on icon at bounding box center [587, 195] width 69 height 75
type input "**"
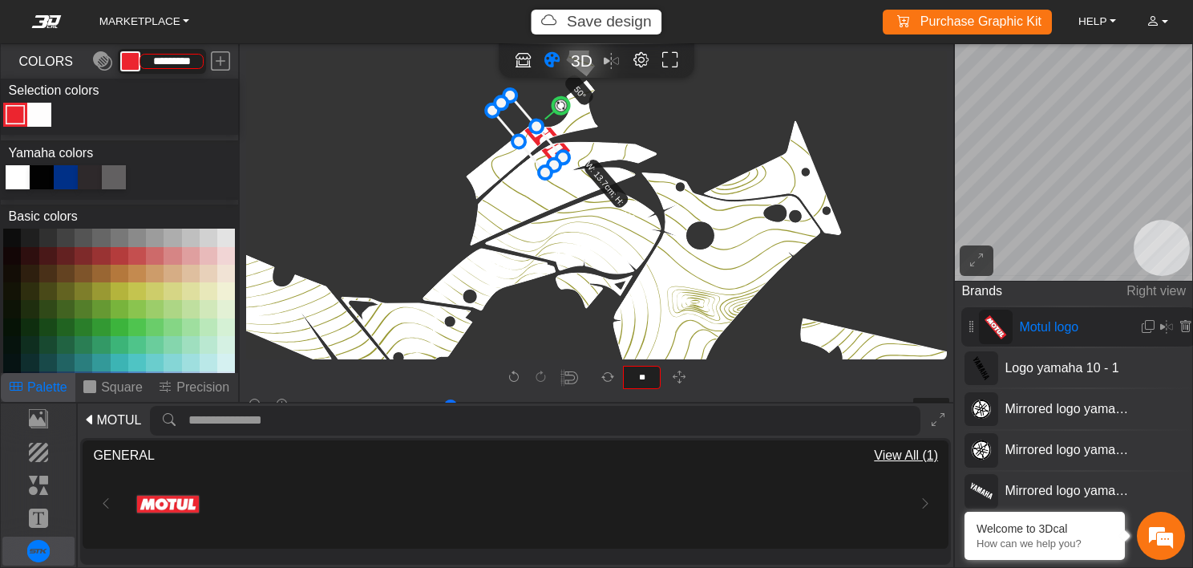
type input "**"
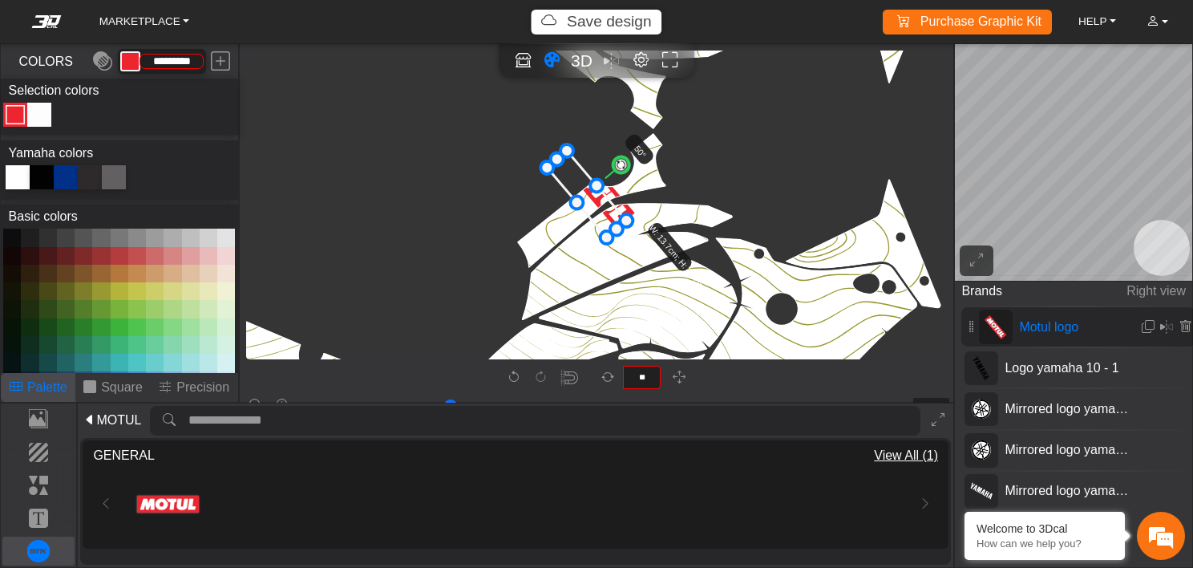
type input "**"
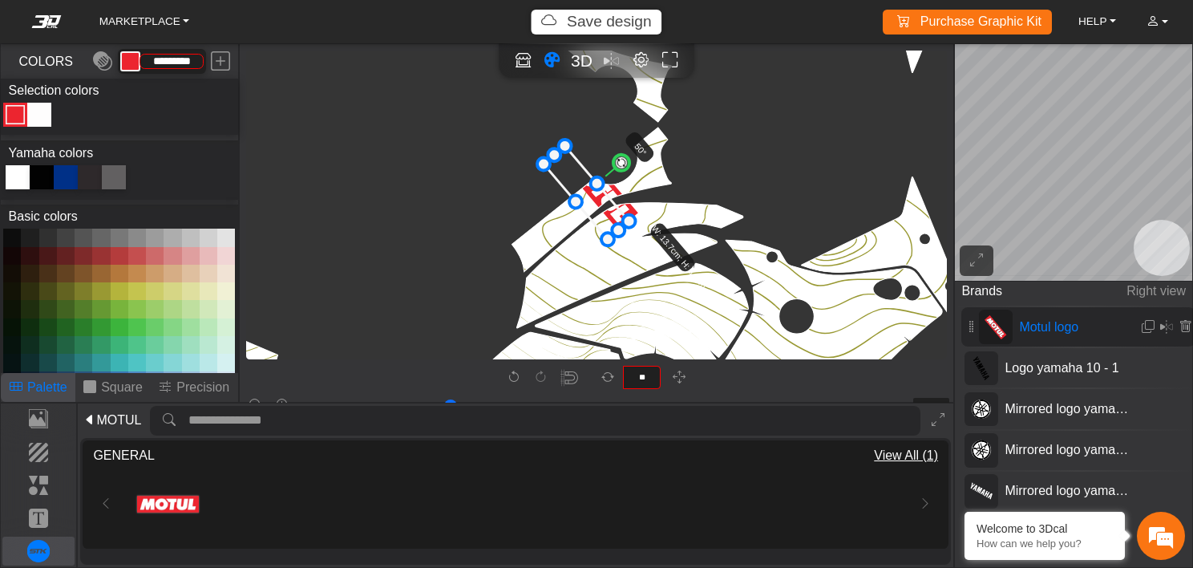
type input "**"
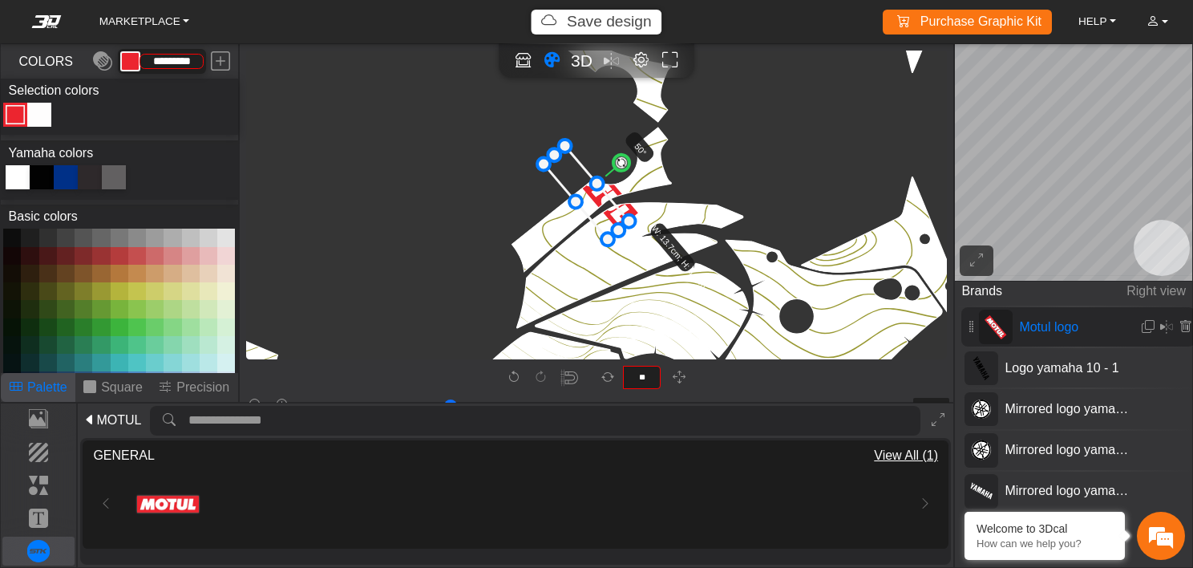
type input "**"
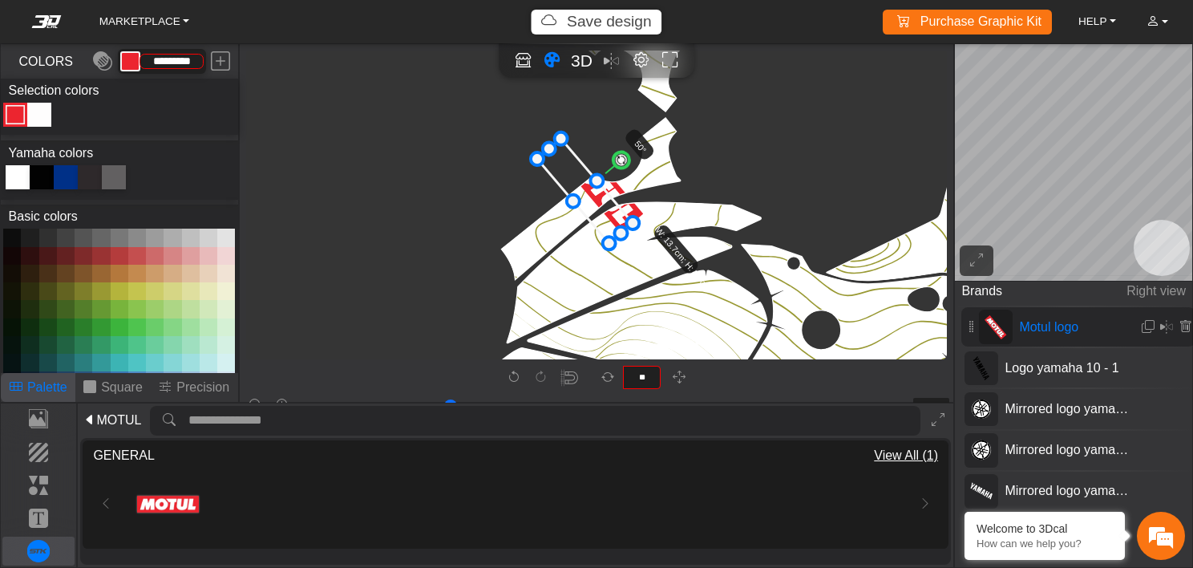
type input "**"
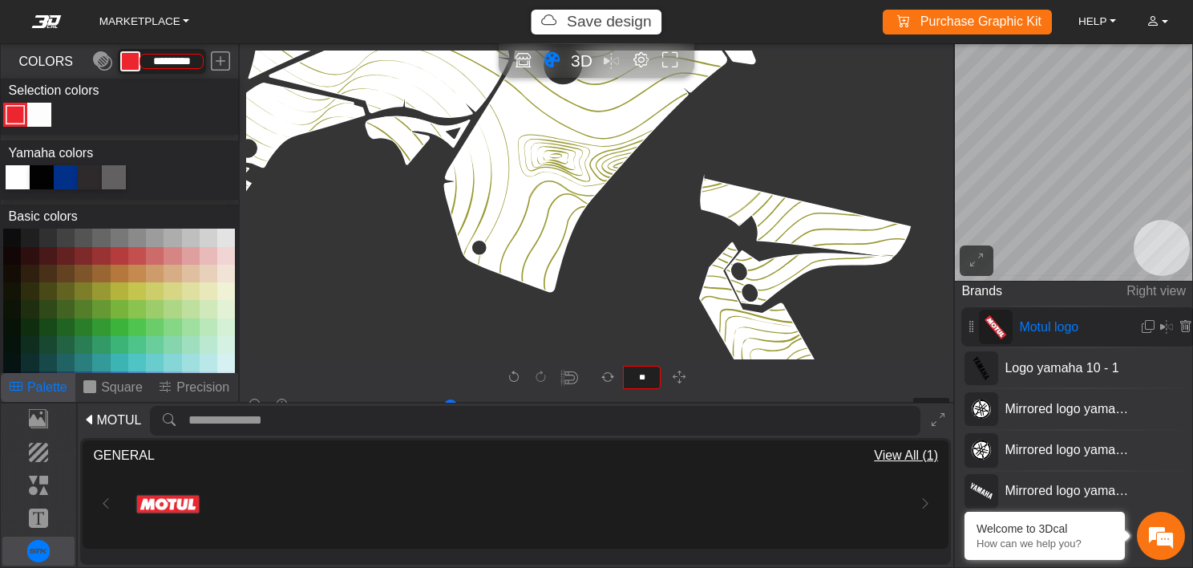
type input "**"
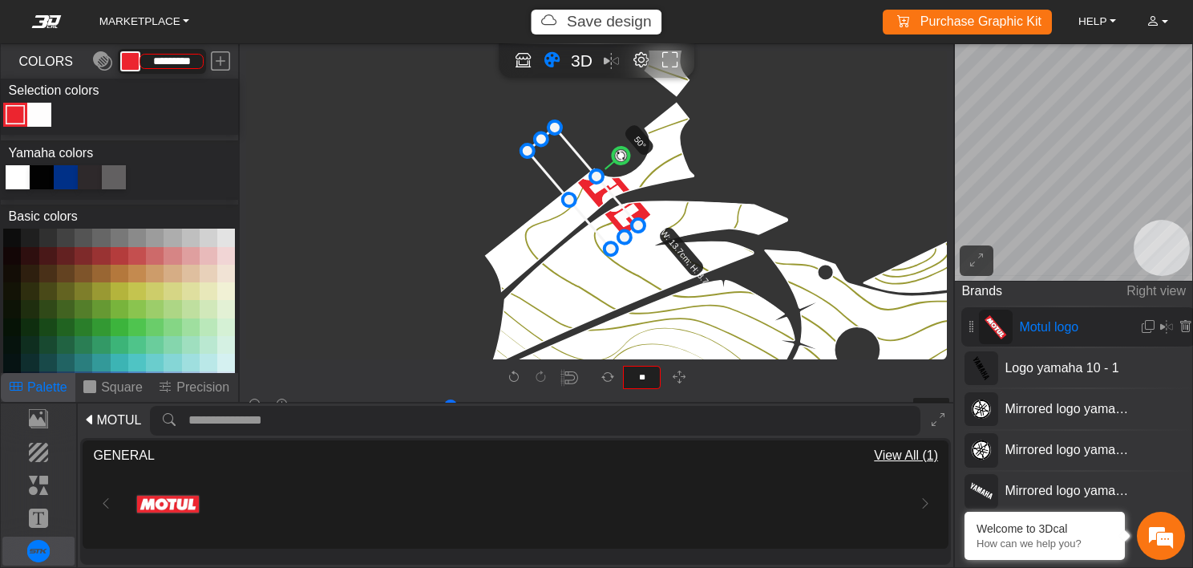
type input "**"
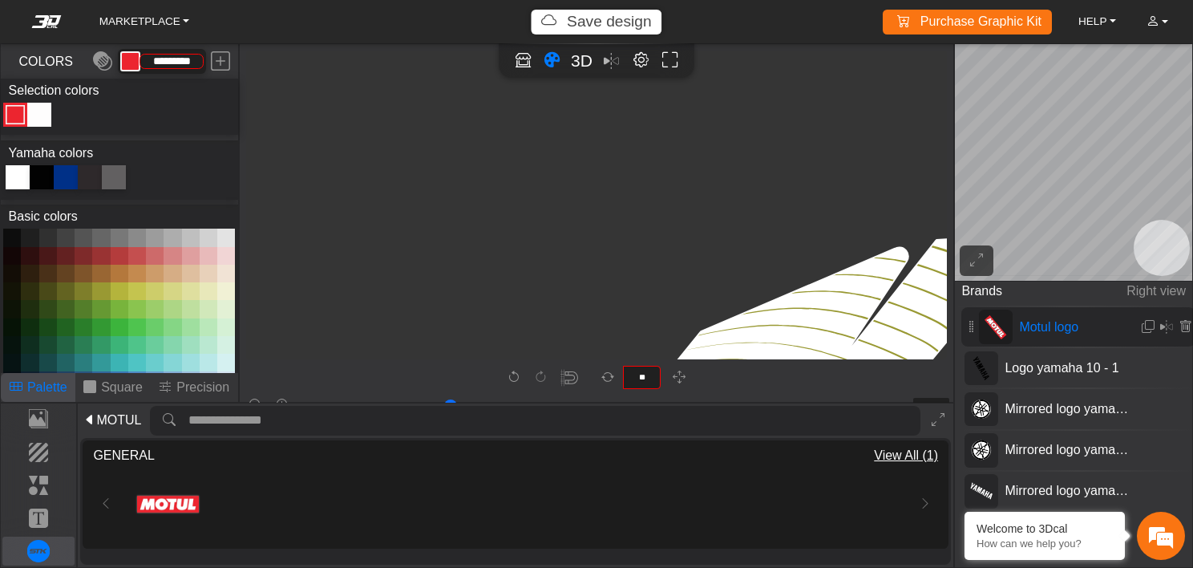
type input "**"
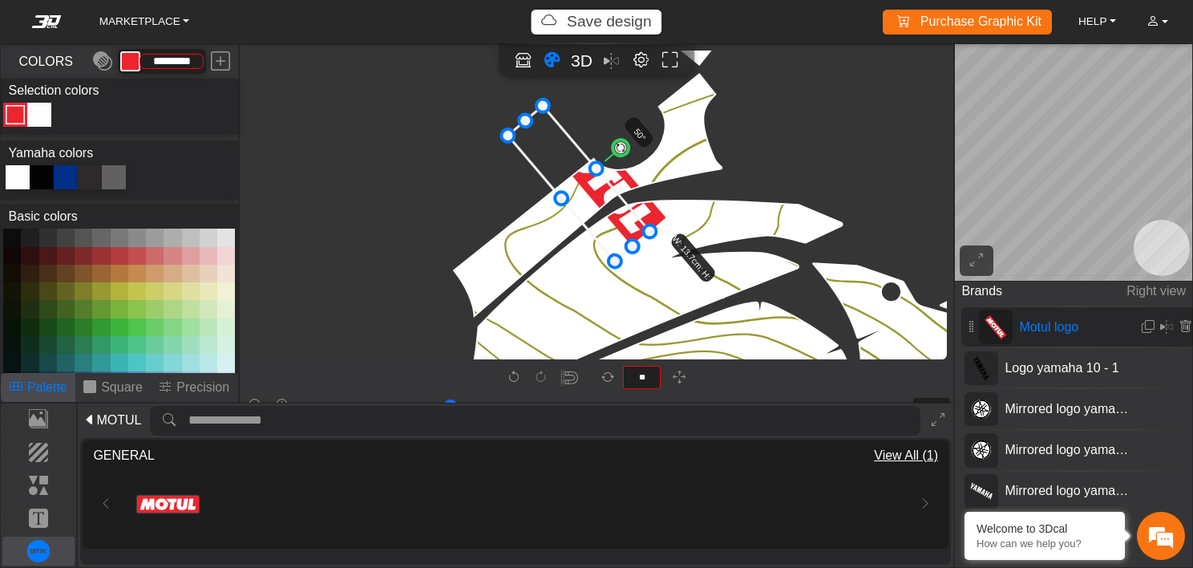
type input "**"
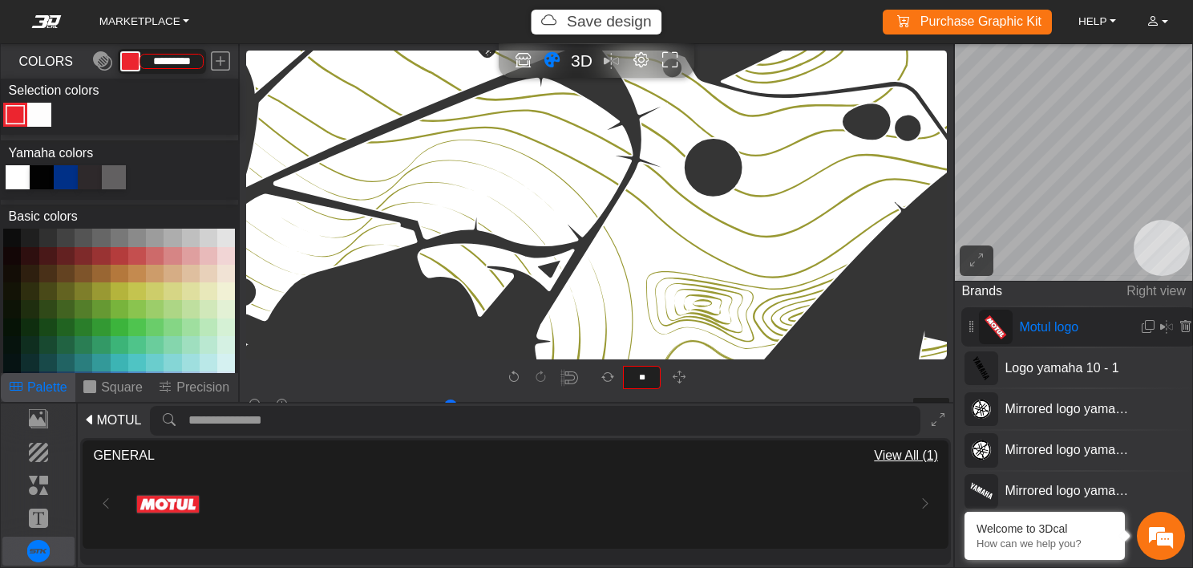
type input "**"
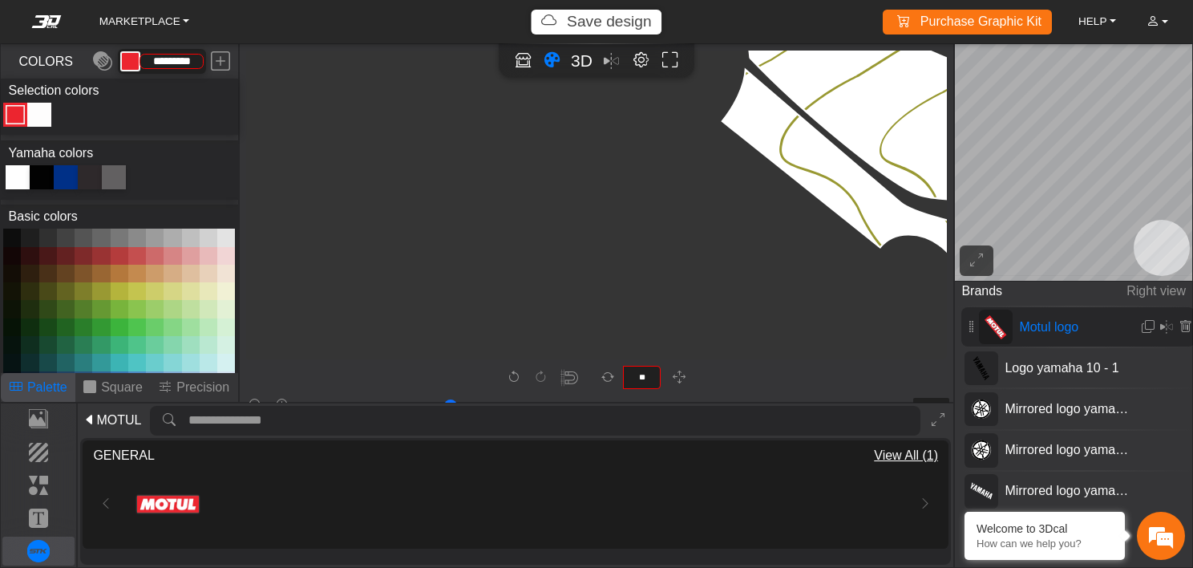
type input "**"
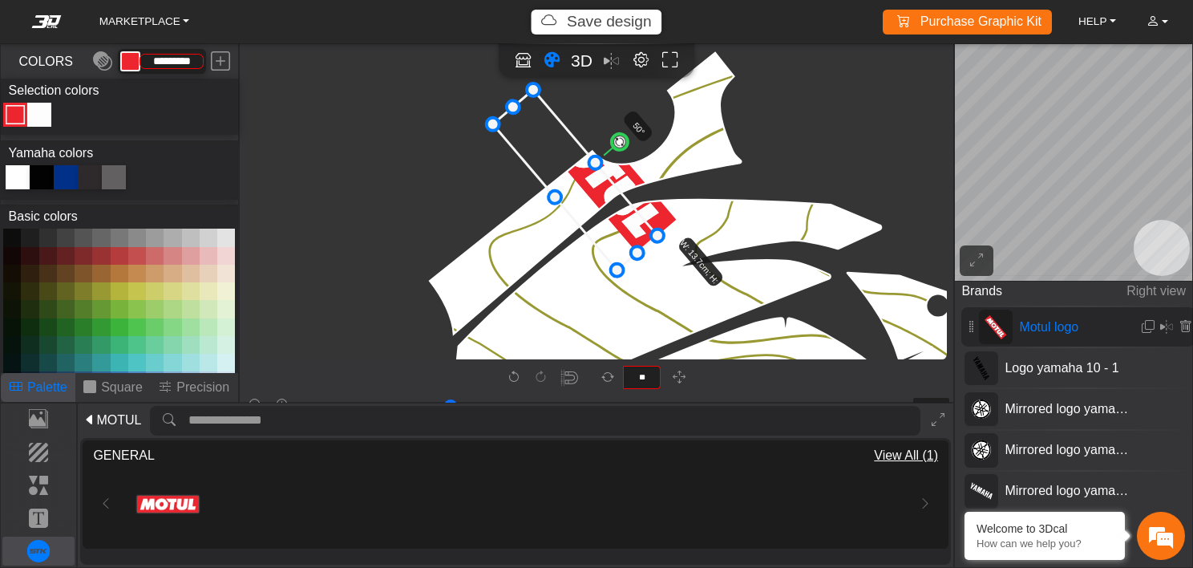
type input "**"
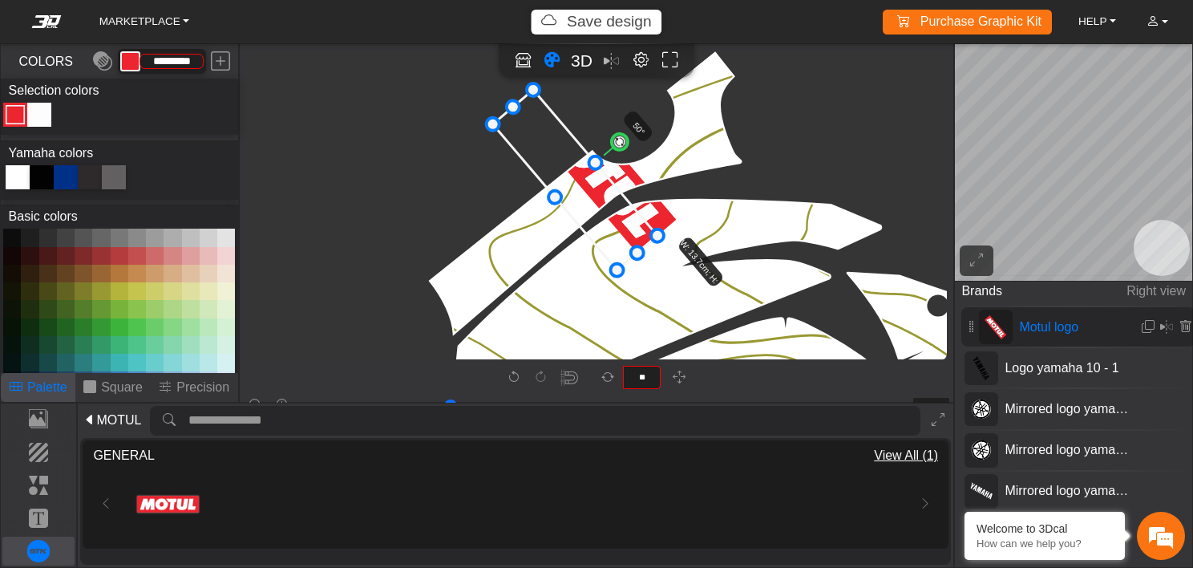
type input "**"
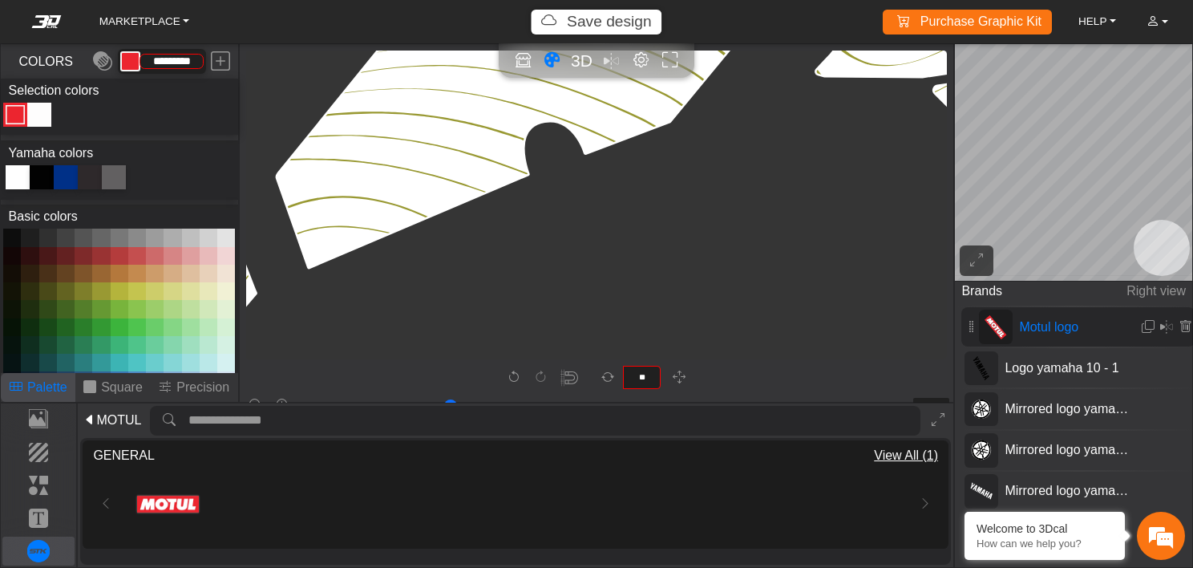
type input "**"
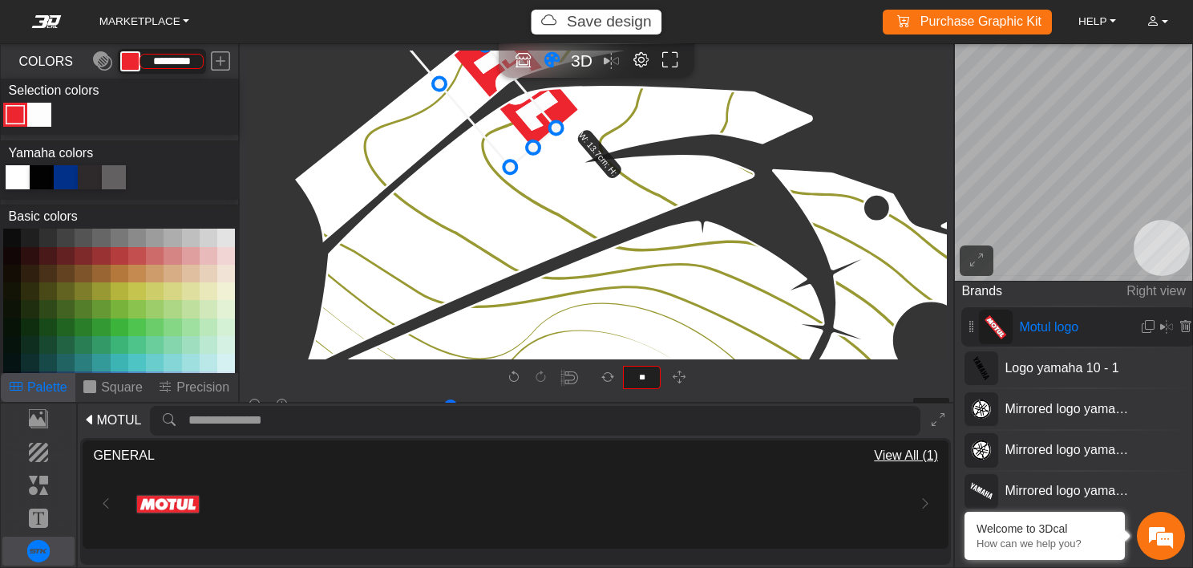
type input "**"
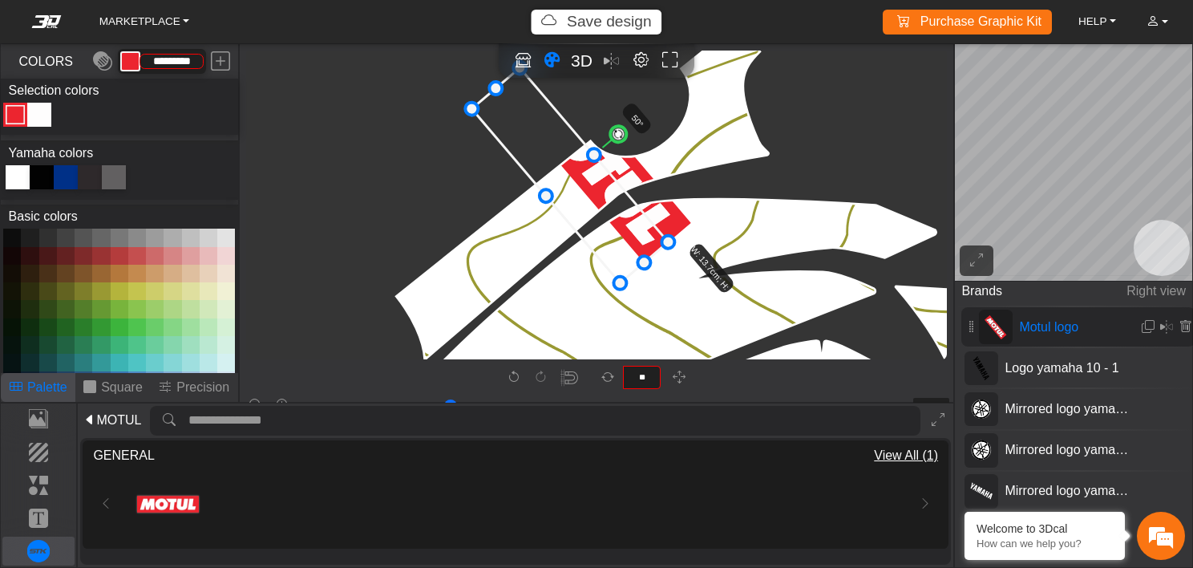
type input "**"
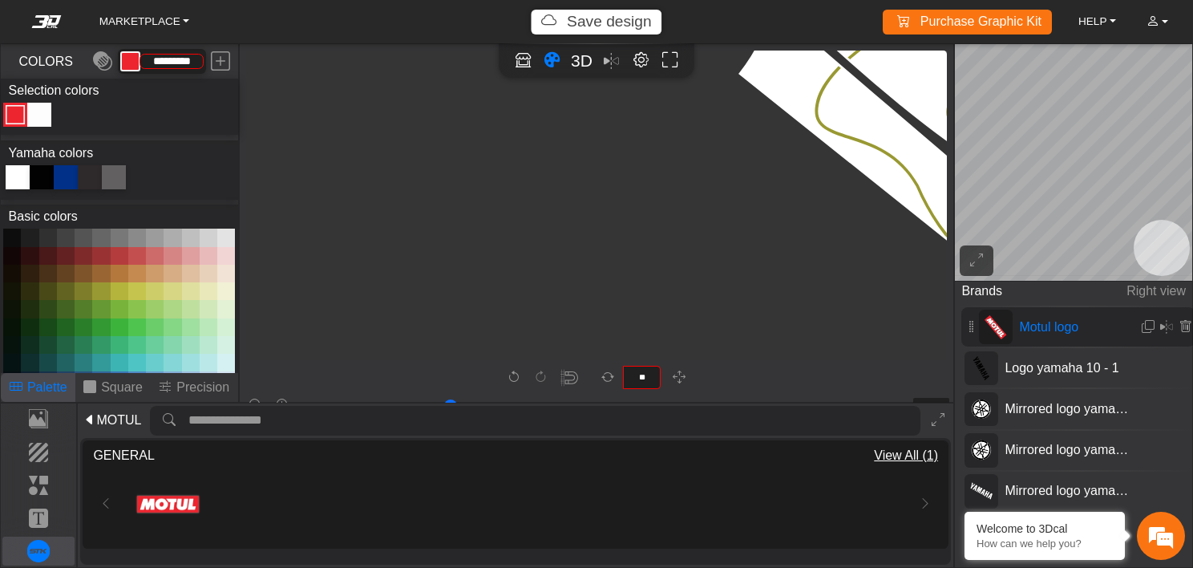
type input "**"
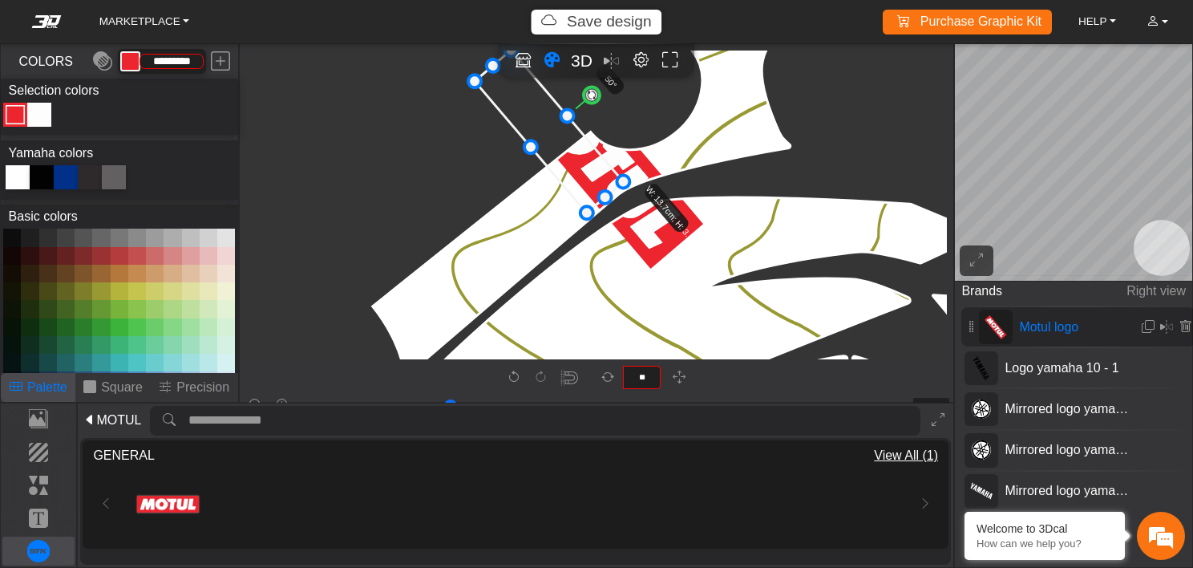
drag, startPoint x: 622, startPoint y: 287, endPoint x: 579, endPoint y: 214, distance: 84.5
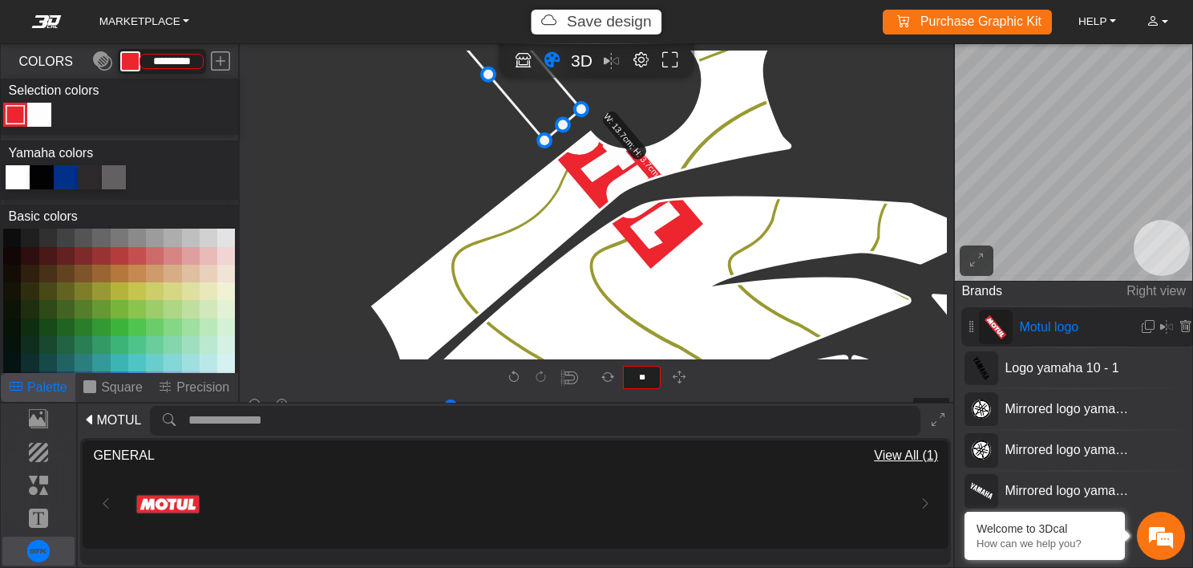
drag, startPoint x: 579, startPoint y: 214, endPoint x: 490, endPoint y: 176, distance: 97.0
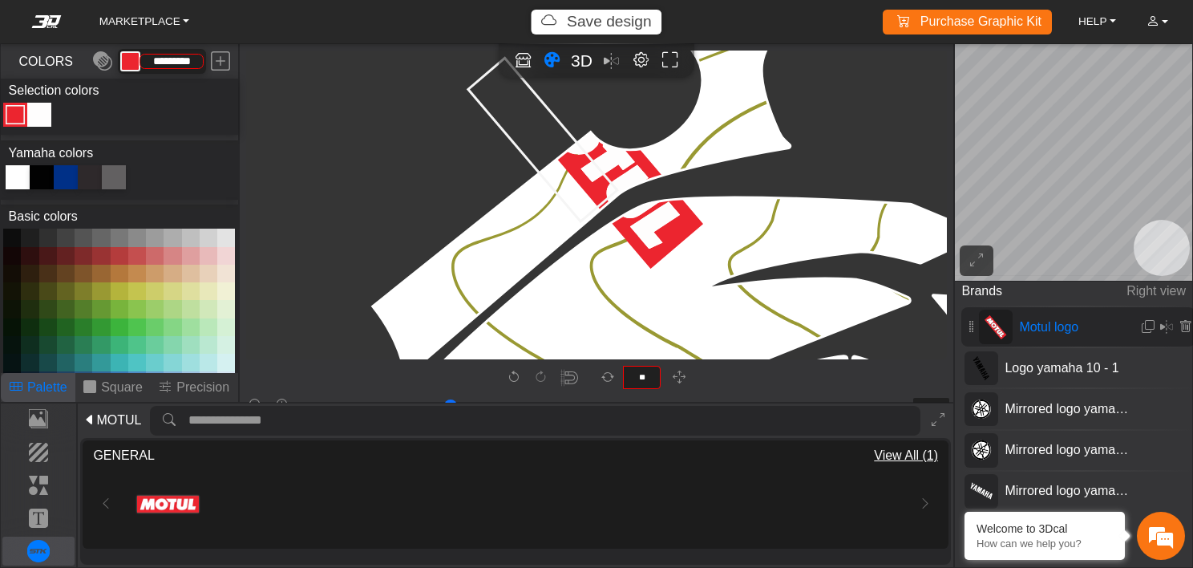
drag, startPoint x: 534, startPoint y: 104, endPoint x: 570, endPoint y: 185, distance: 88.7
click at [570, 185] on icon at bounding box center [542, 140] width 149 height 164
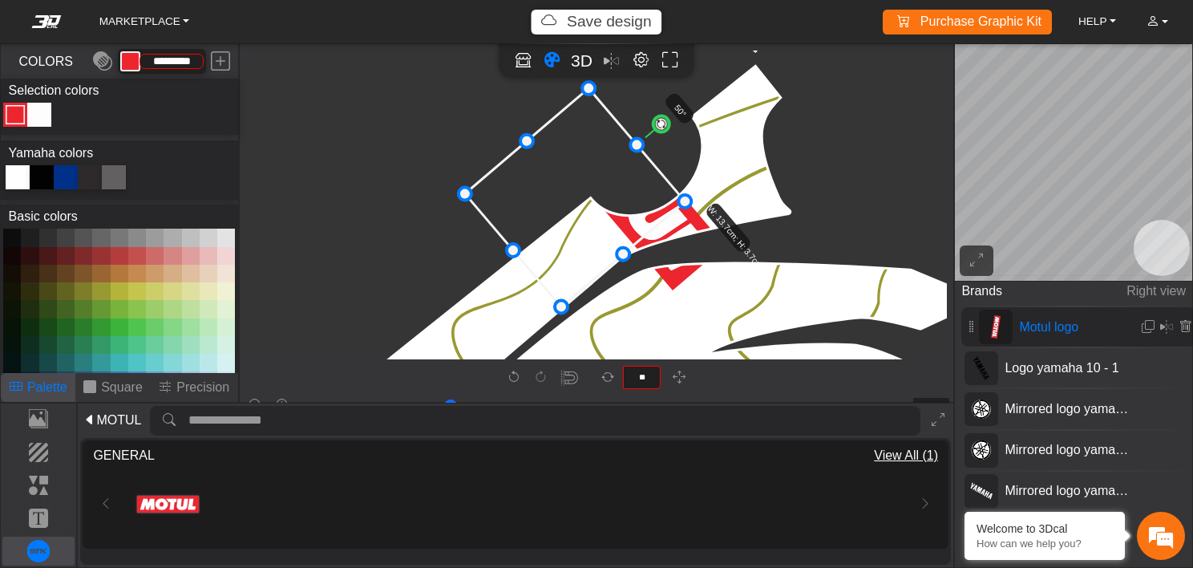
scroll to position [6049, 5765]
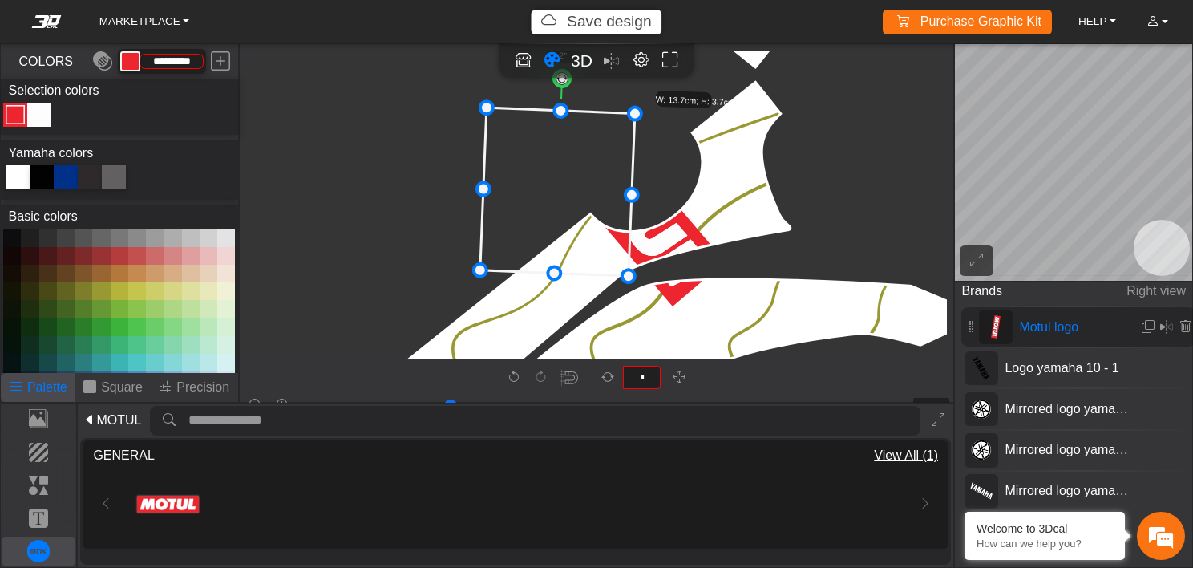
type input "*"
drag, startPoint x: 663, startPoint y: 134, endPoint x: 559, endPoint y: 101, distance: 109.3
click at [559, 101] on icon "background_wire_template_bg decal_t700_left_fender decal_t700_right_fender text…" at bounding box center [553, 74] width 12141 height 12141
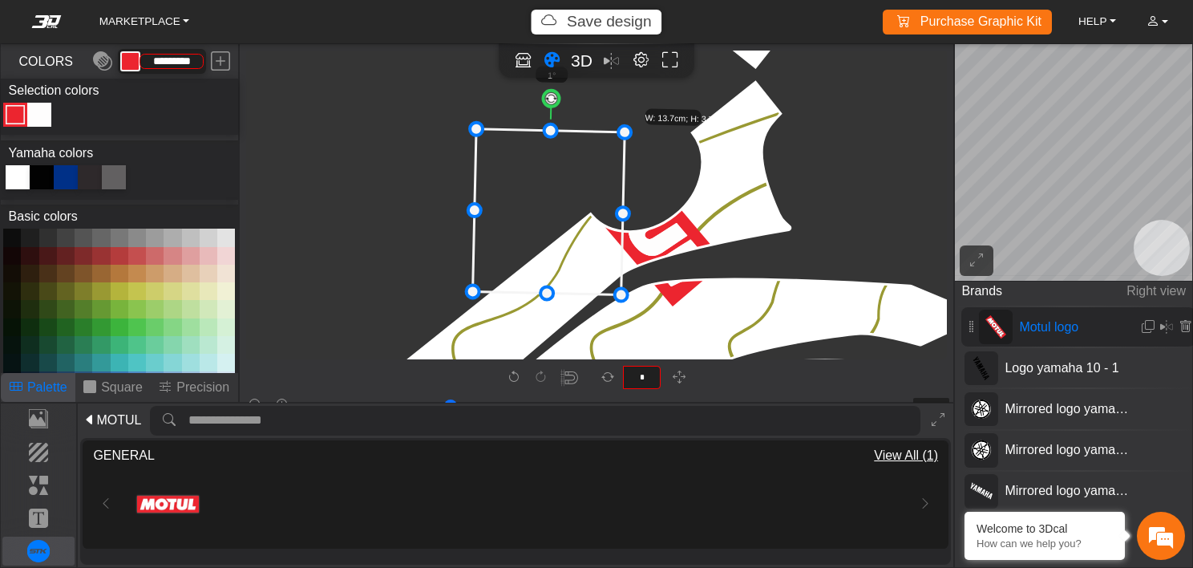
drag, startPoint x: 589, startPoint y: 237, endPoint x: 580, endPoint y: 257, distance: 21.9
click at [580, 257] on icon at bounding box center [549, 212] width 152 height 166
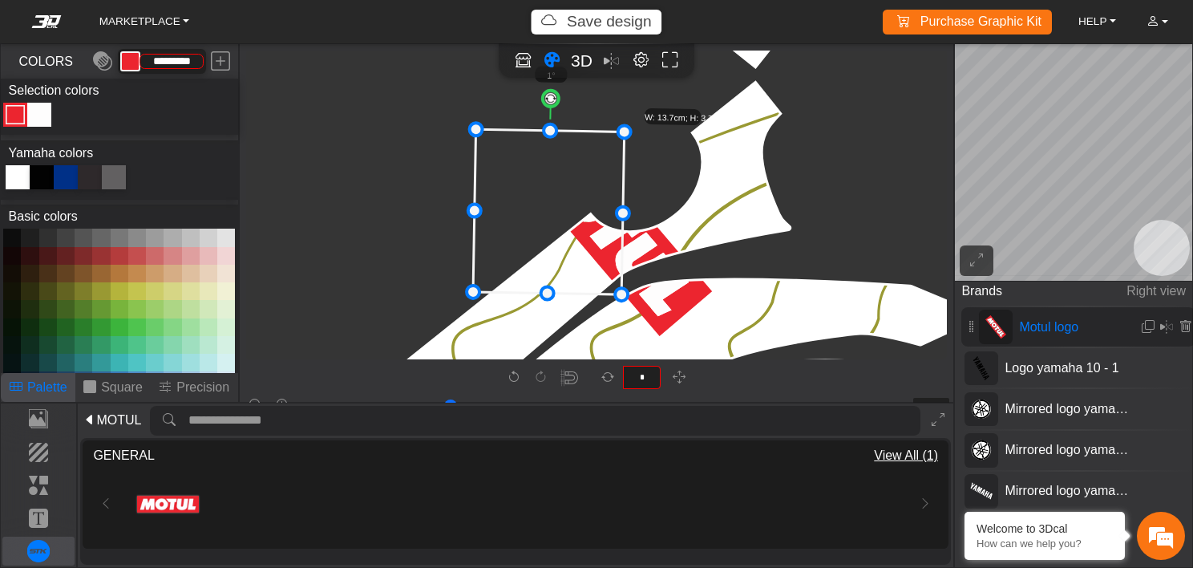
click at [550, 96] on circle at bounding box center [551, 99] width 16 height 16
click at [1164, 327] on em at bounding box center [1166, 327] width 13 height 19
type input "**"
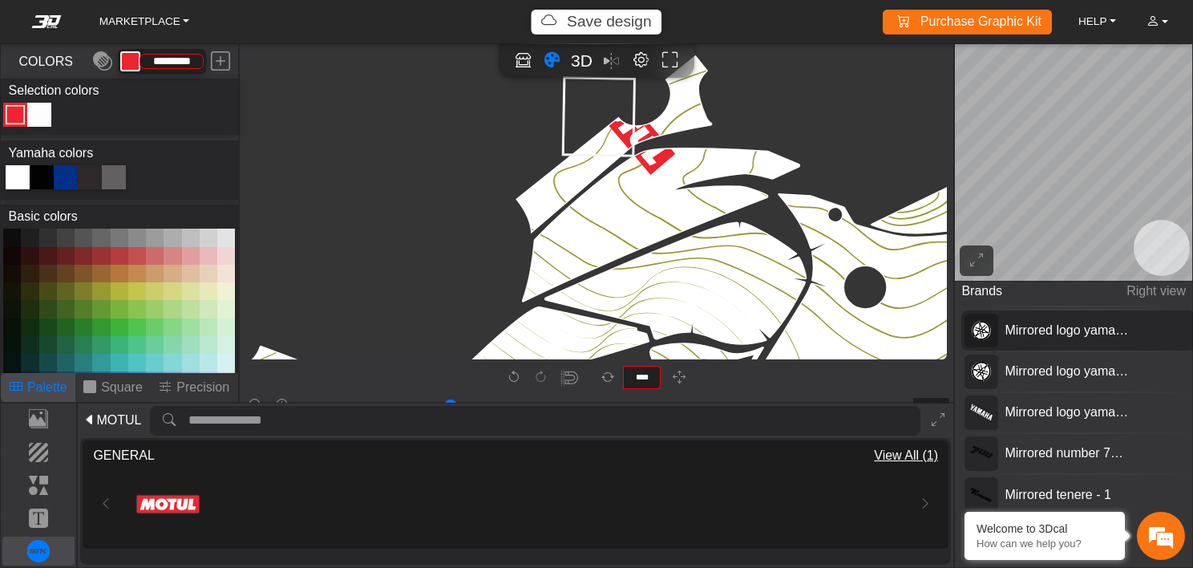
scroll to position [0, 0]
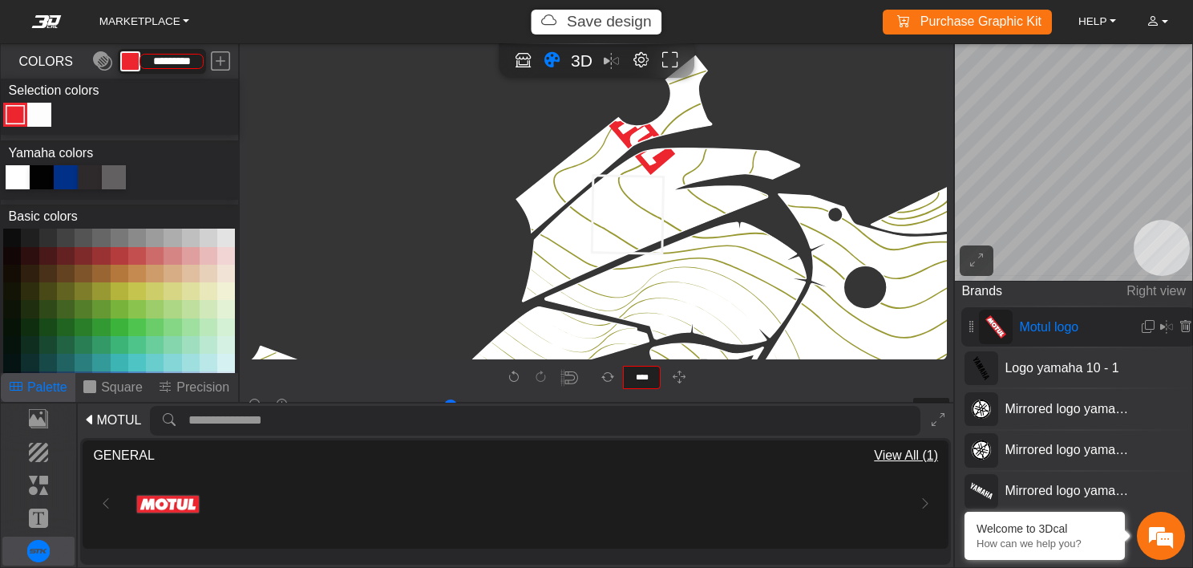
drag, startPoint x: 615, startPoint y: 133, endPoint x: 645, endPoint y: 230, distance: 101.5
click at [645, 230] on icon at bounding box center [627, 215] width 71 height 78
type input "*"
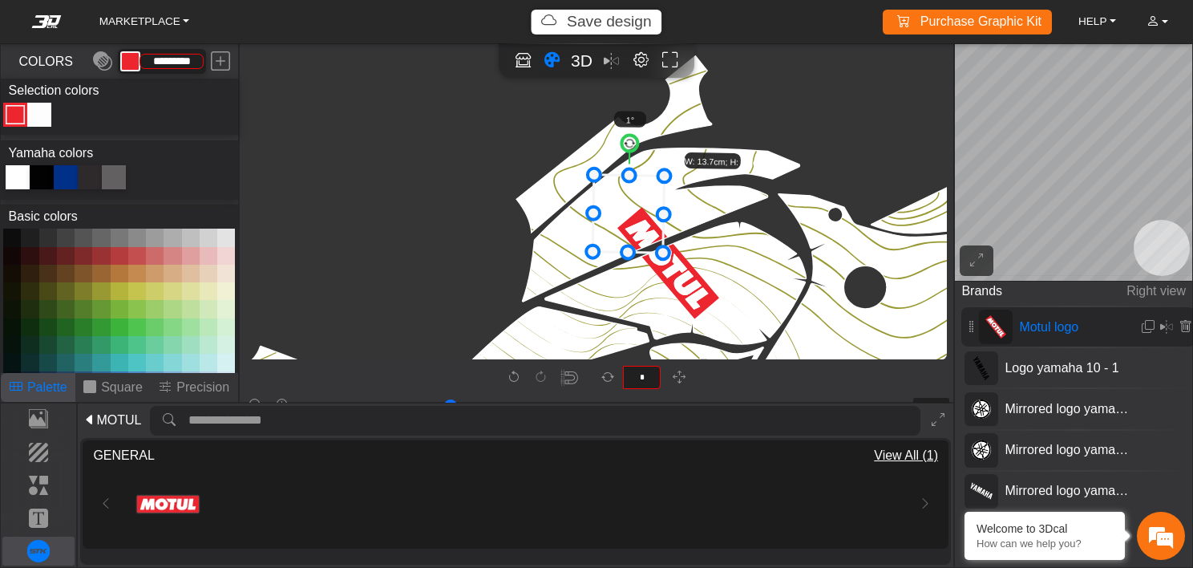
click at [545, 87] on icon "background_wire_template_bg decal_t700_left_fender decal_t700_right_fender text…" at bounding box center [601, 53] width 5677 height 5677
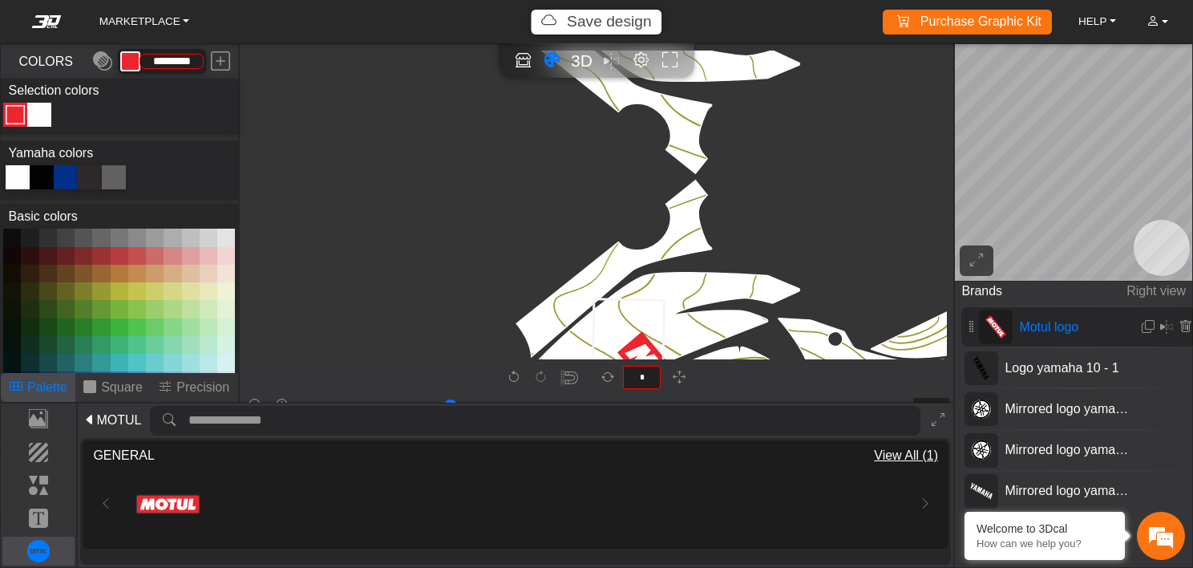
scroll to position [2700, 2485]
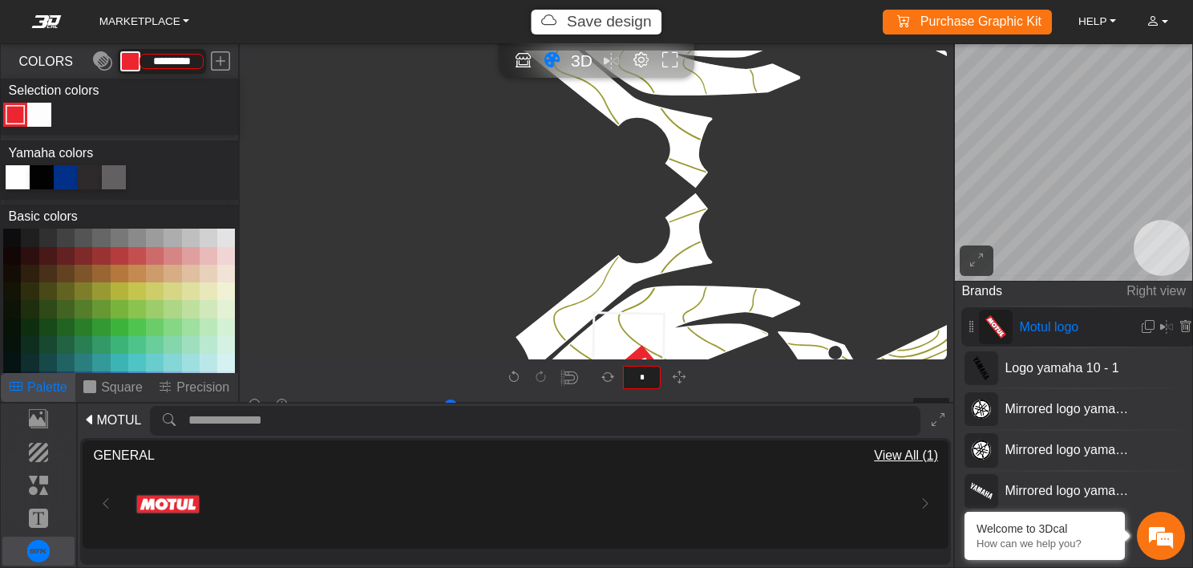
click at [513, 260] on icon "background_wire_template_bg decal_t700_left_fender decal_t700_right_fender text…" at bounding box center [601, 191] width 5677 height 5677
click at [626, 237] on icon "background_wire_template_bg decal_t700_left_fender decal_t700_right_fender text…" at bounding box center [601, 191] width 5677 height 5677
click at [537, 271] on icon "background_wire_template_bg decal_t700_left_fender decal_t700_right_fender text…" at bounding box center [601, 191] width 5677 height 5677
drag, startPoint x: 620, startPoint y: 342, endPoint x: 589, endPoint y: 244, distance: 102.7
click at [589, 244] on icon at bounding box center [596, 254] width 71 height 78
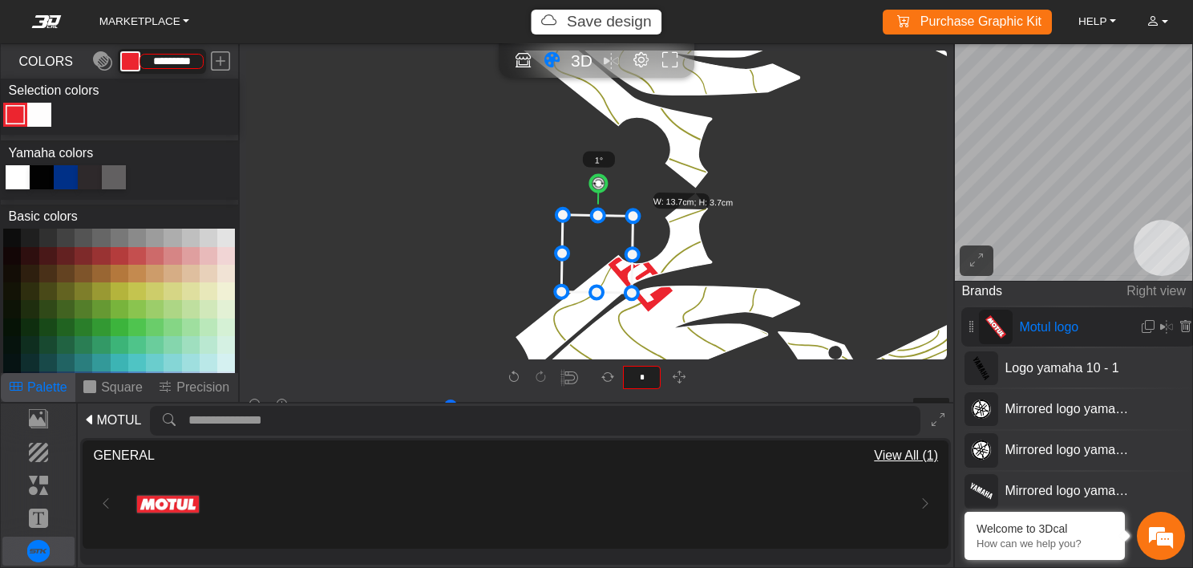
click at [589, 244] on icon at bounding box center [596, 254] width 71 height 78
click at [574, 298] on icon "background_wire_template_bg decal_t700_left_fender decal_t700_right_fender text…" at bounding box center [601, 191] width 5677 height 5677
click at [566, 311] on icon "background_wire_template_bg decal_t700_left_fender decal_t700_right_fender text…" at bounding box center [601, 191] width 5677 height 5677
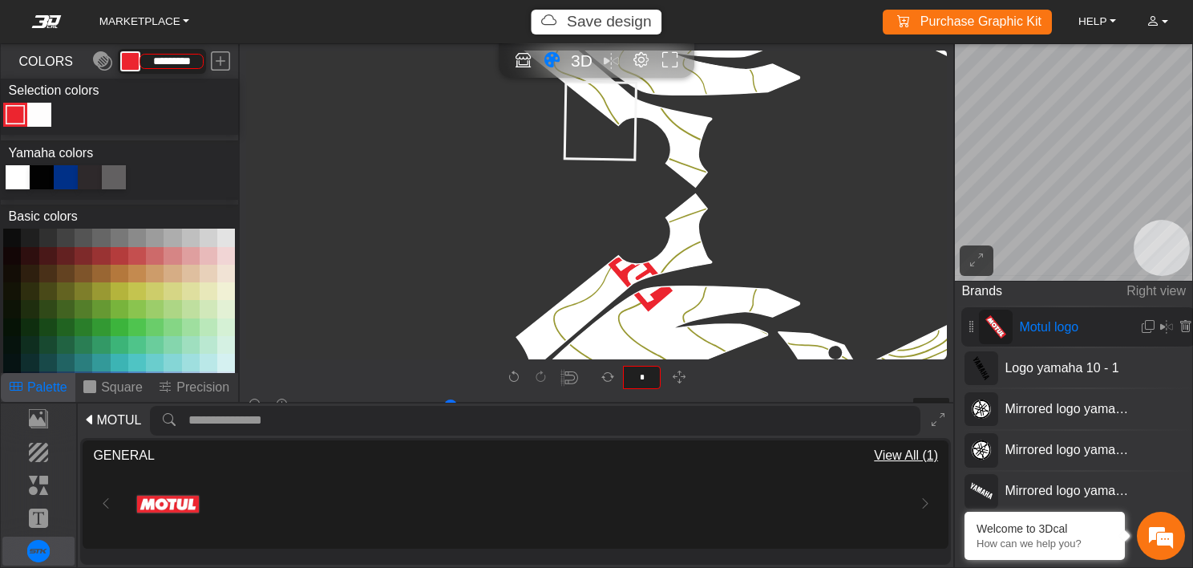
drag, startPoint x: 604, startPoint y: 278, endPoint x: 612, endPoint y: 144, distance: 135.0
click at [612, 144] on icon at bounding box center [600, 121] width 71 height 78
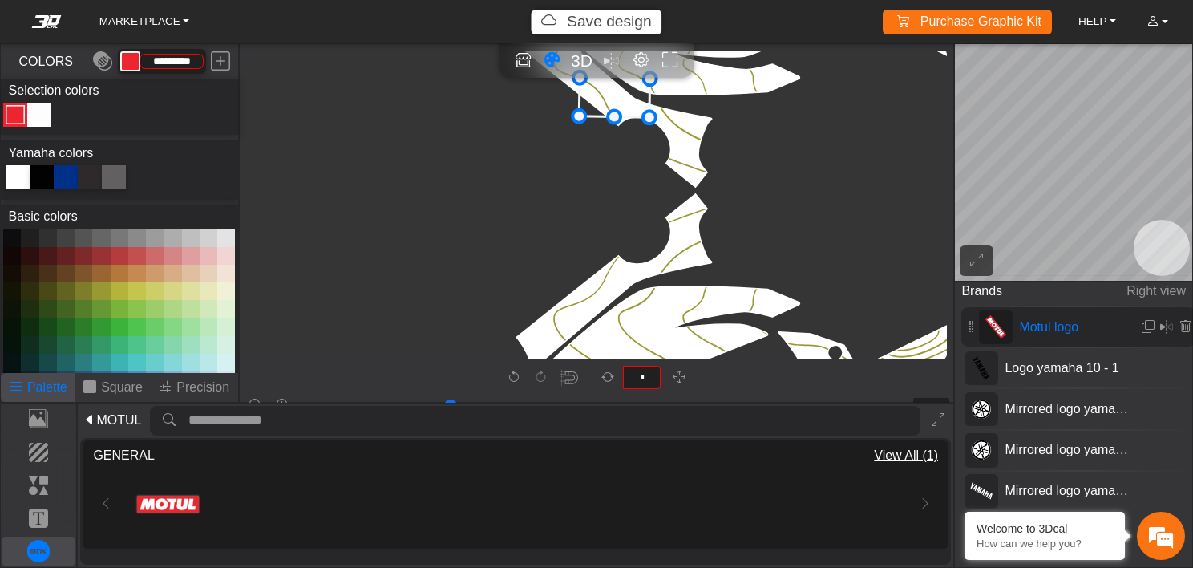
drag, startPoint x: 612, startPoint y: 144, endPoint x: 622, endPoint y: 101, distance: 43.8
click at [622, 101] on icon at bounding box center [614, 78] width 71 height 78
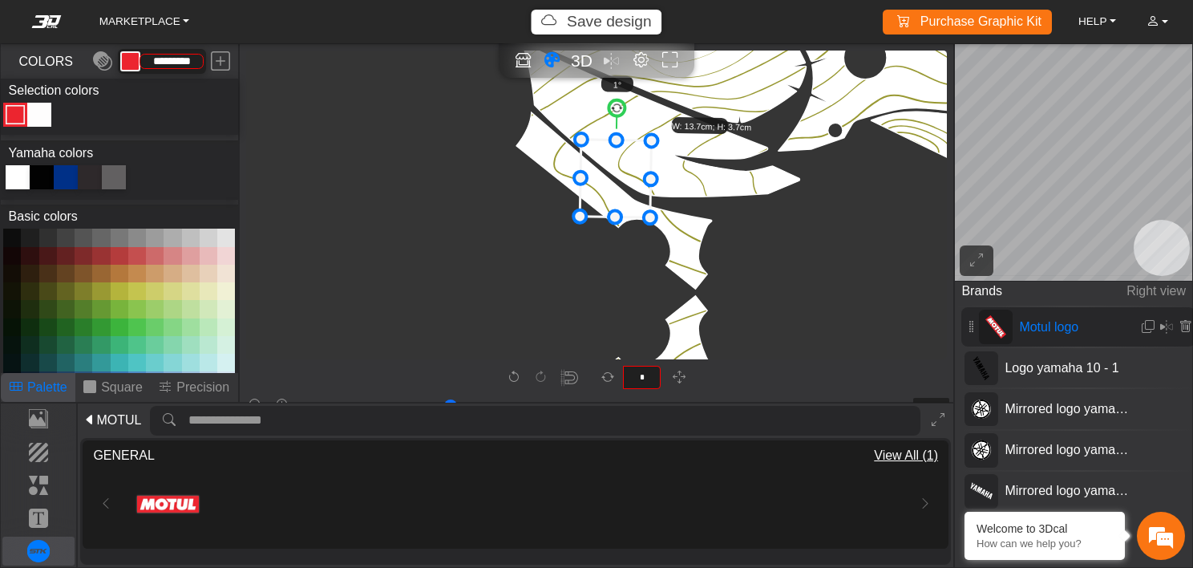
scroll to position [2598, 2485]
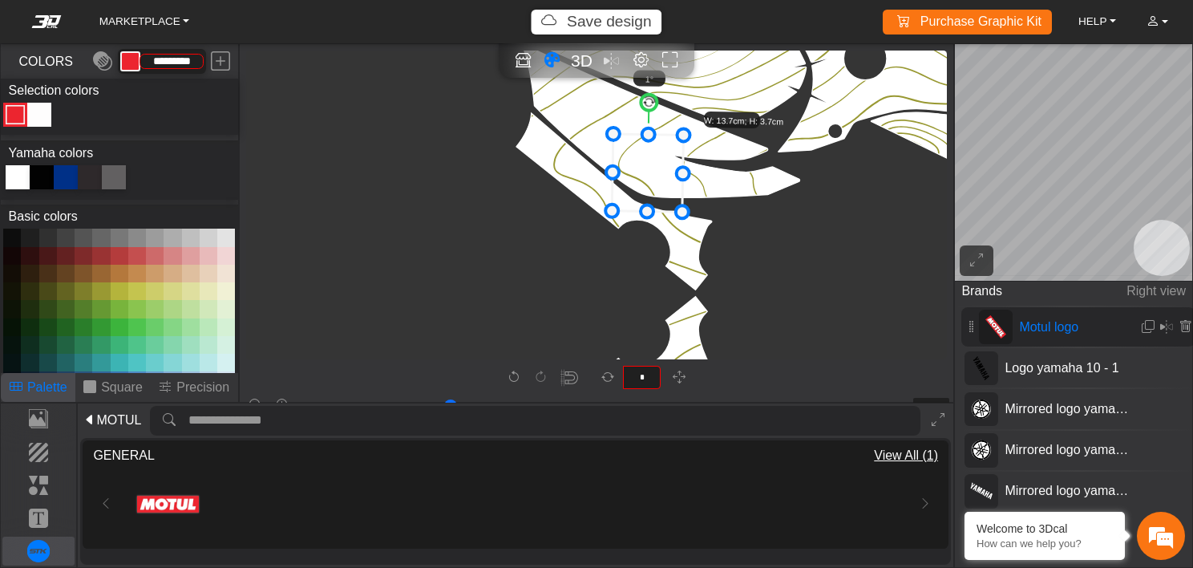
drag, startPoint x: 622, startPoint y: 167, endPoint x: 670, endPoint y: 158, distance: 48.9
click at [670, 158] on icon at bounding box center [647, 173] width 71 height 78
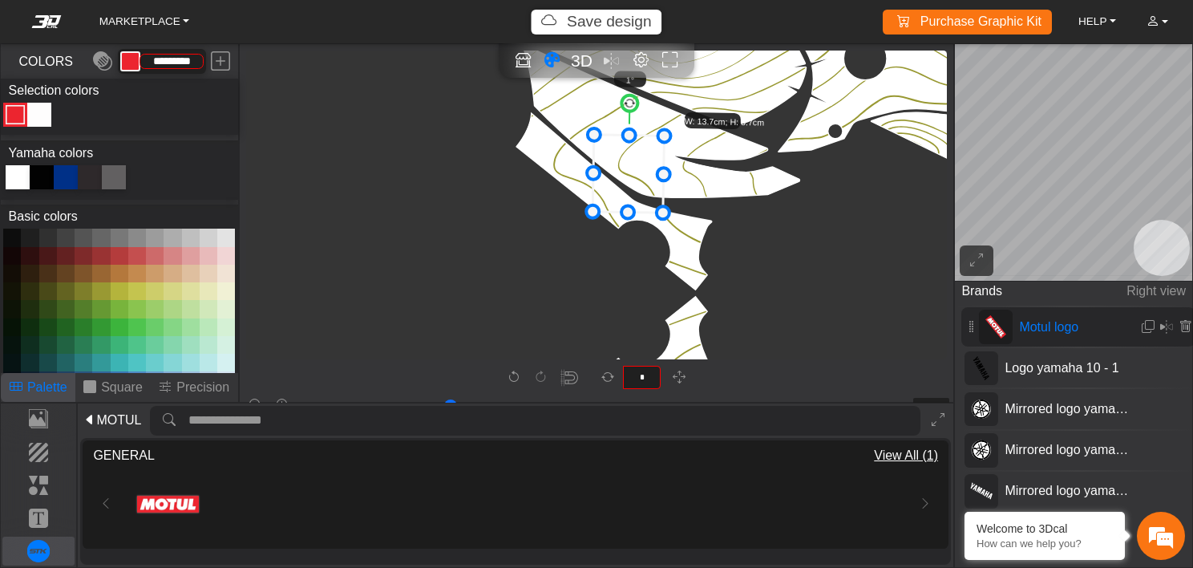
drag, startPoint x: 670, startPoint y: 158, endPoint x: 627, endPoint y: 157, distance: 43.3
click at [627, 157] on icon at bounding box center [628, 174] width 71 height 78
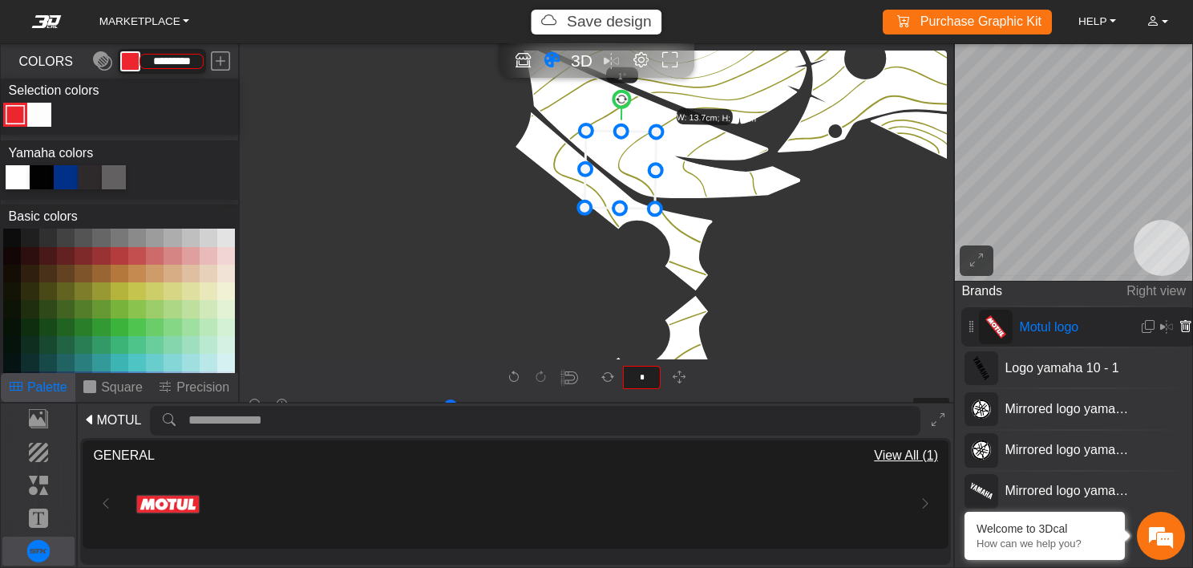
click at [1181, 326] on icon at bounding box center [1185, 327] width 13 height 14
type input "**"
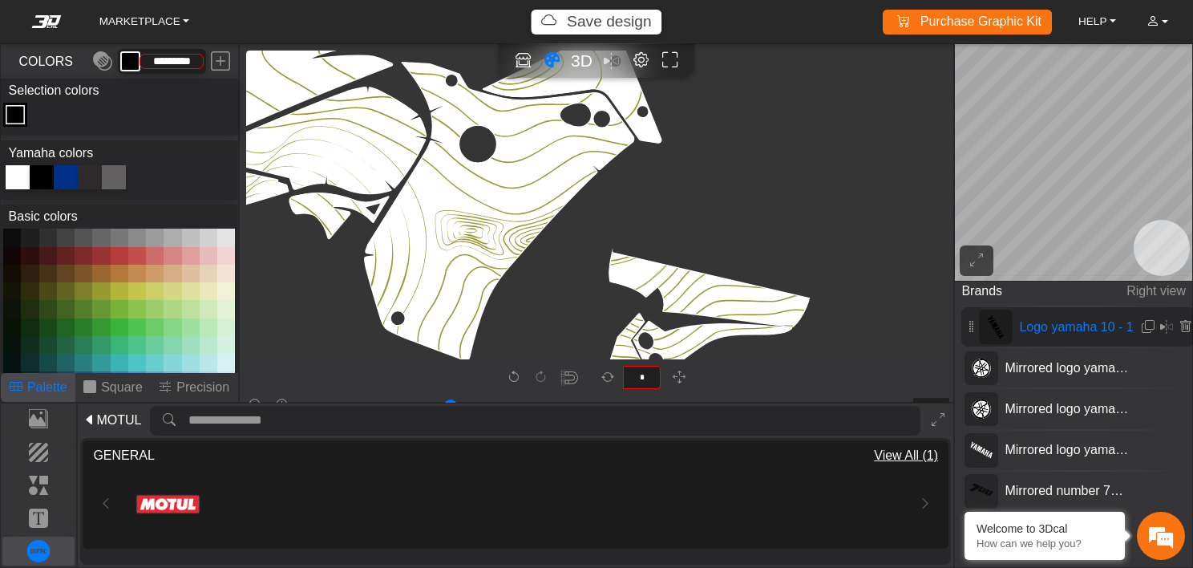
type input "*******"
type input "**"
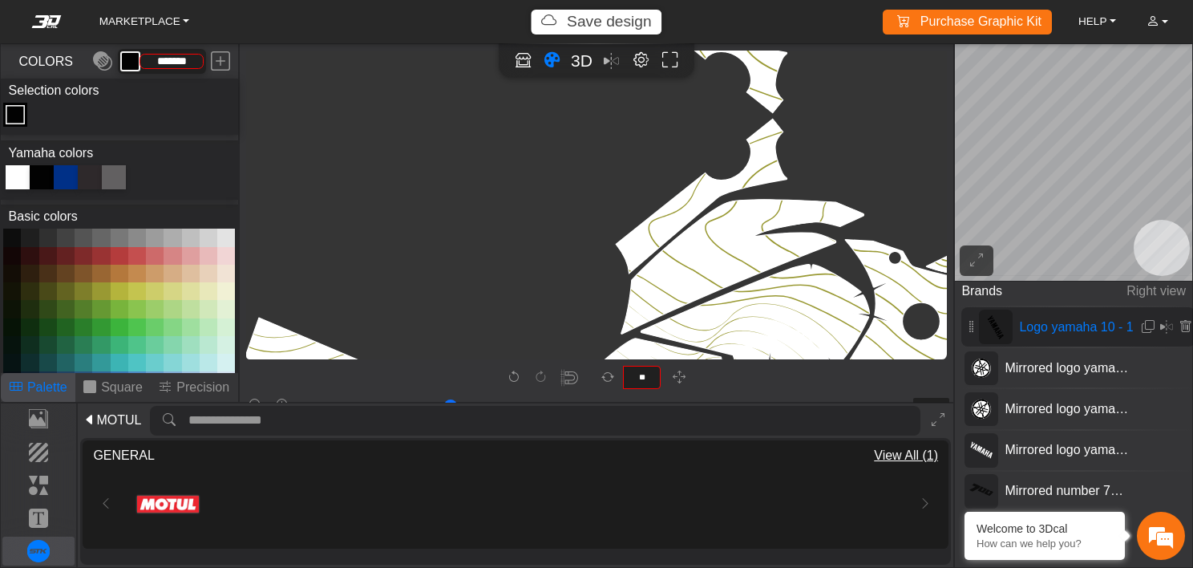
scroll to position [2431, 2041]
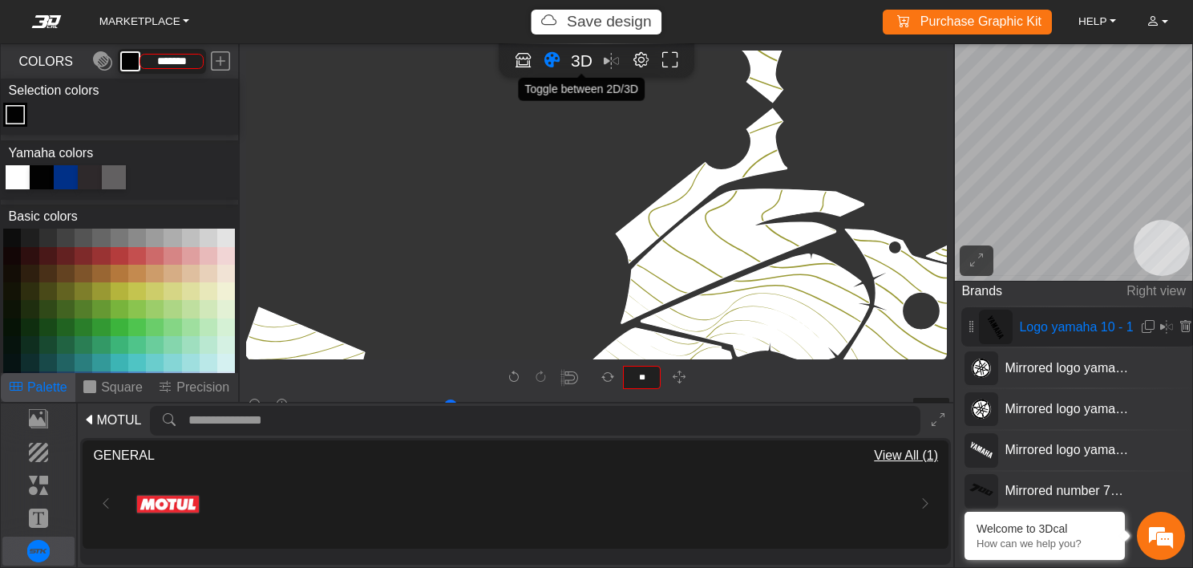
click at [575, 68] on span "3D" at bounding box center [582, 60] width 22 height 18
type input "**"
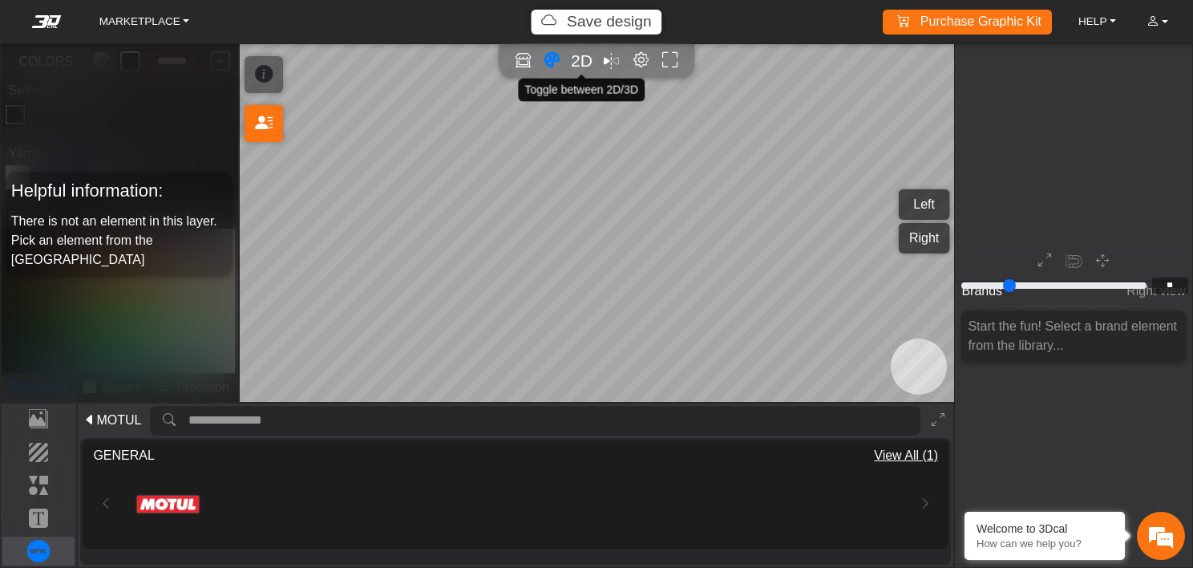
scroll to position [1802, 1771]
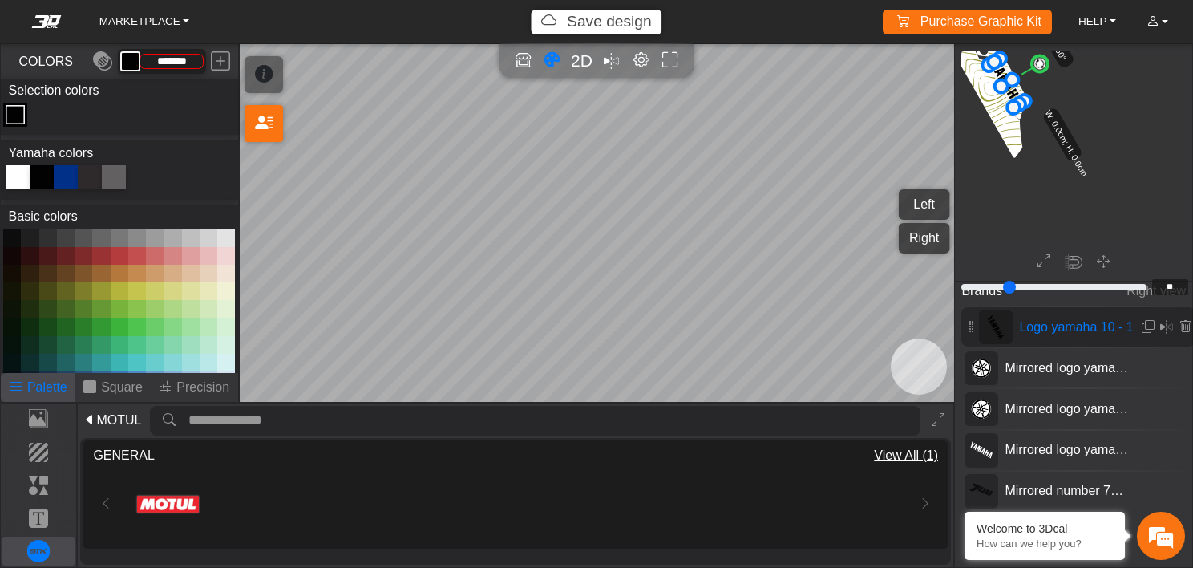
type input "**"
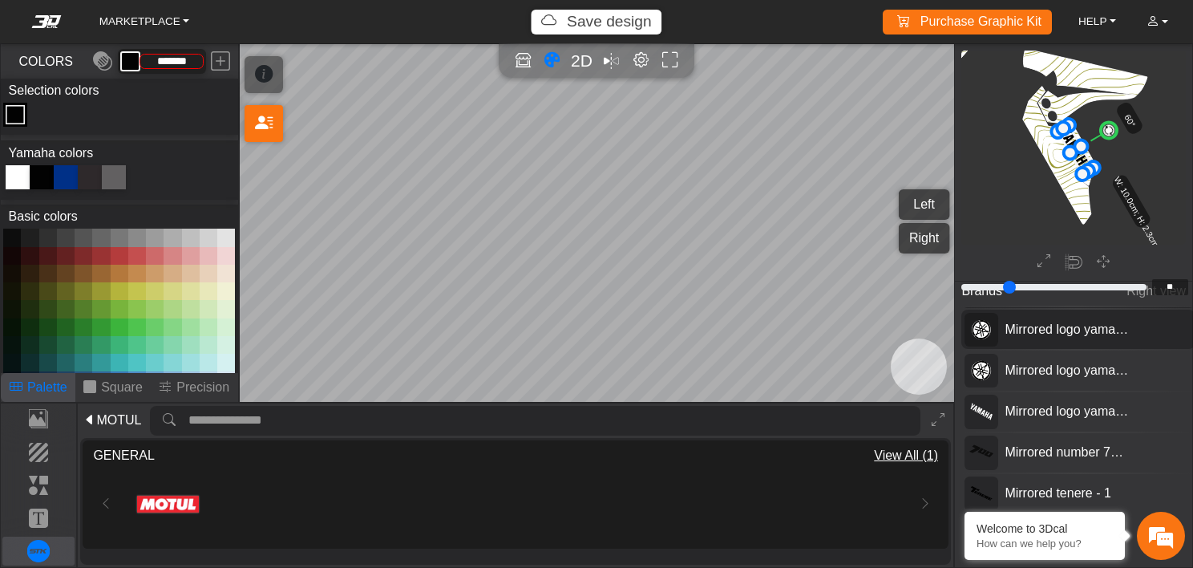
scroll to position [0, 0]
type input "**"
type input "*********"
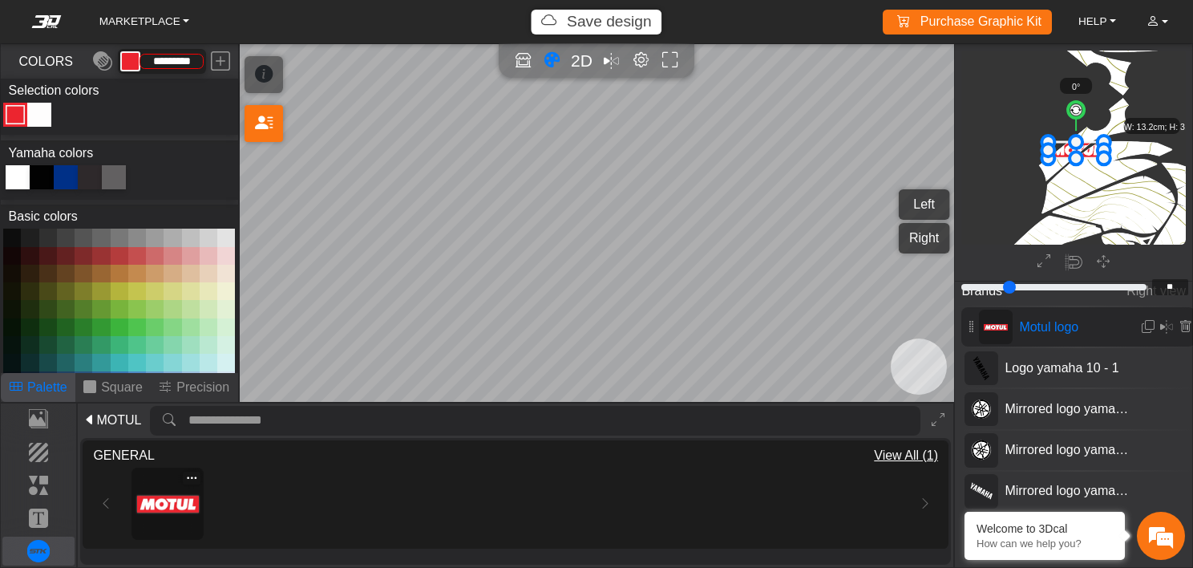
scroll to position [1286, 1215]
drag, startPoint x: 1073, startPoint y: 115, endPoint x: 1125, endPoint y: 111, distance: 52.2
click at [1125, 111] on g "52° W: 13.2cm; H: 3.6cm" at bounding box center [1128, 169] width 168 height 181
drag, startPoint x: 1082, startPoint y: 176, endPoint x: 1072, endPoint y: 148, distance: 30.4
drag, startPoint x: 1096, startPoint y: 107, endPoint x: 1107, endPoint y: 109, distance: 10.5
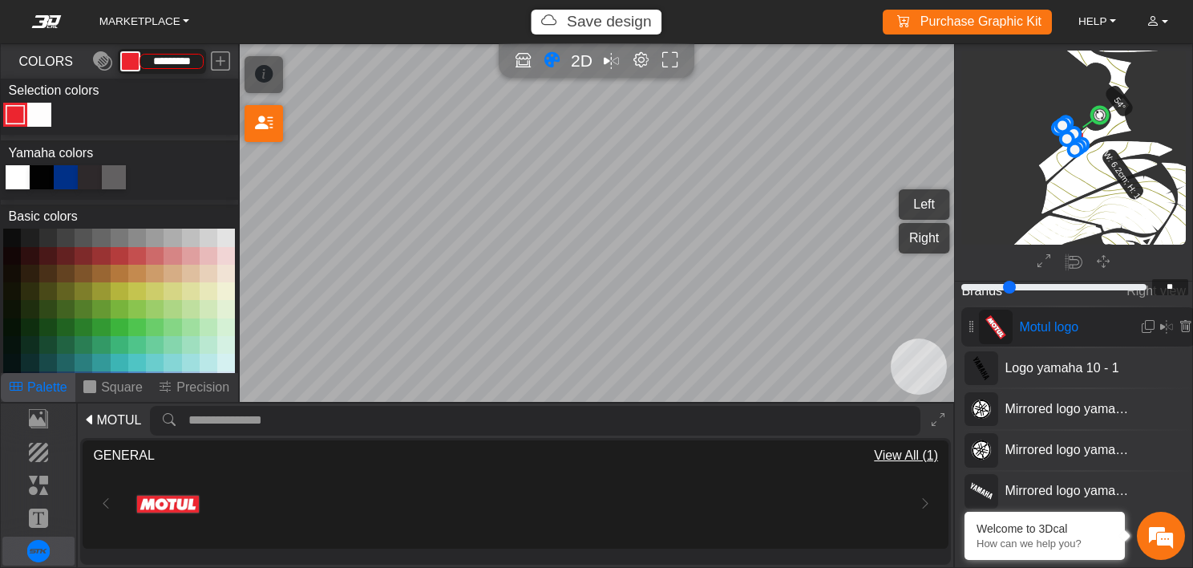
click at [1107, 109] on circle at bounding box center [1100, 114] width 22 height 22
click at [1073, 323] on span "Motul logo" at bounding box center [1081, 327] width 137 height 19
type input "**"
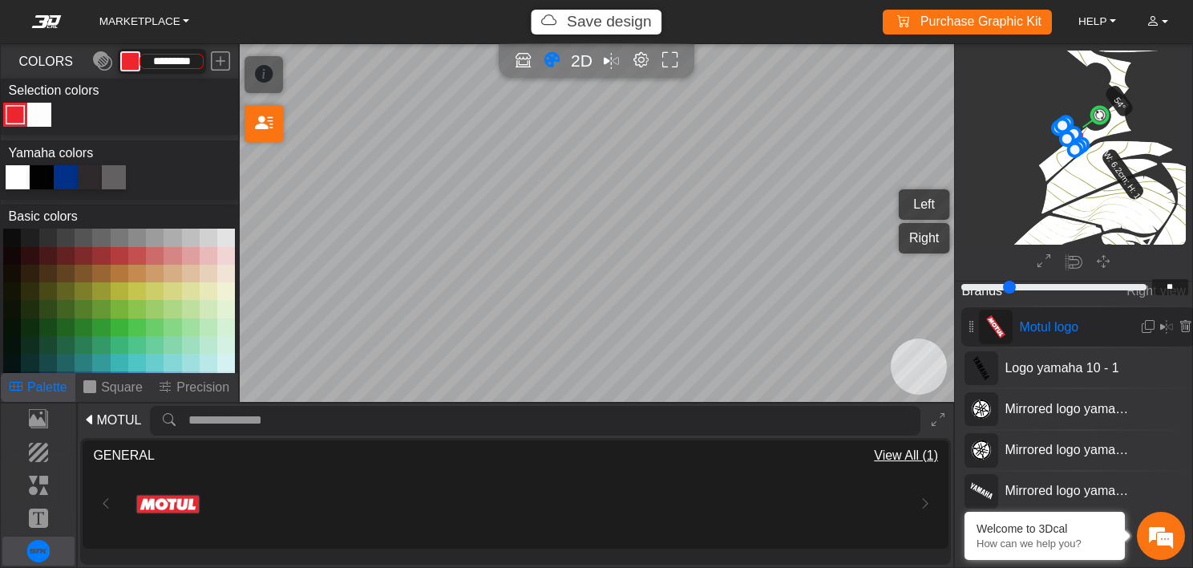
scroll to position [2490, 2384]
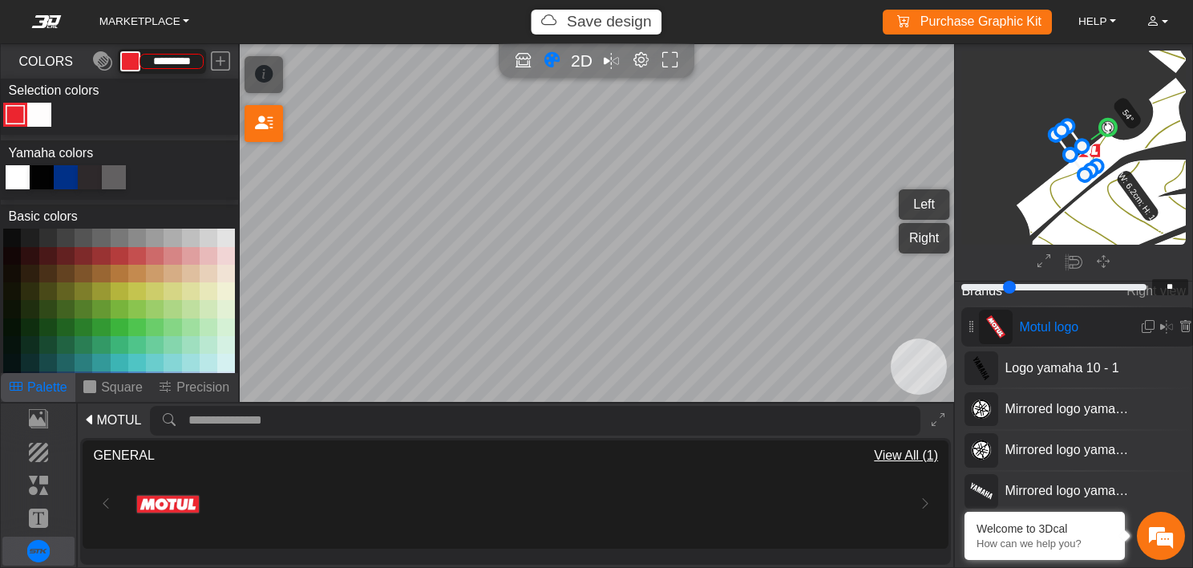
click at [1052, 331] on span "Motul logo" at bounding box center [1081, 327] width 137 height 19
click at [1145, 327] on em at bounding box center [1148, 327] width 13 height 14
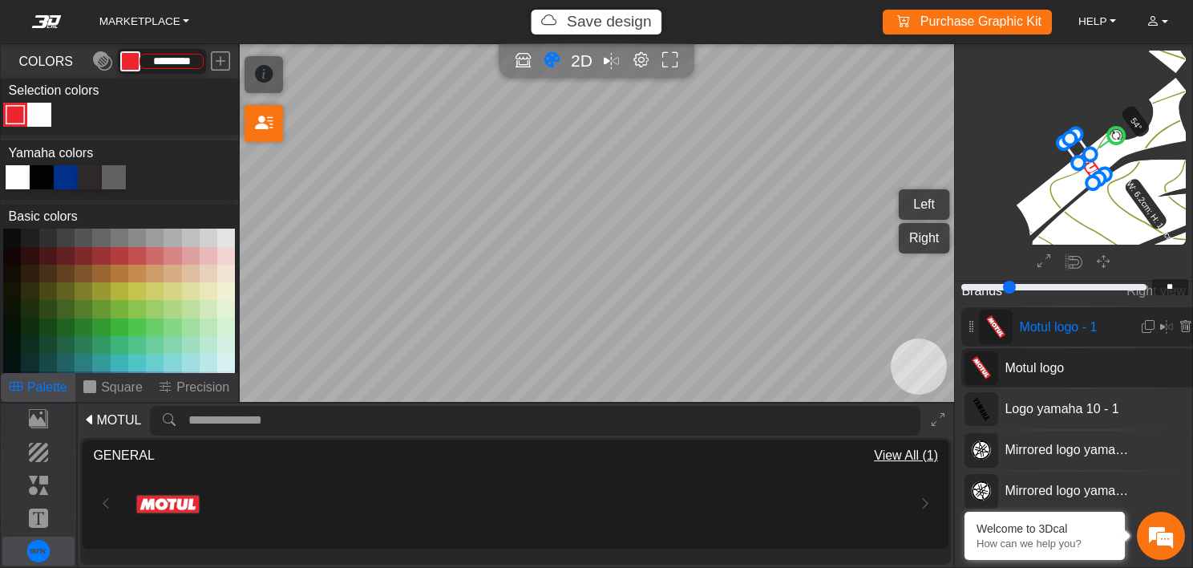
scroll to position [2499, 2393]
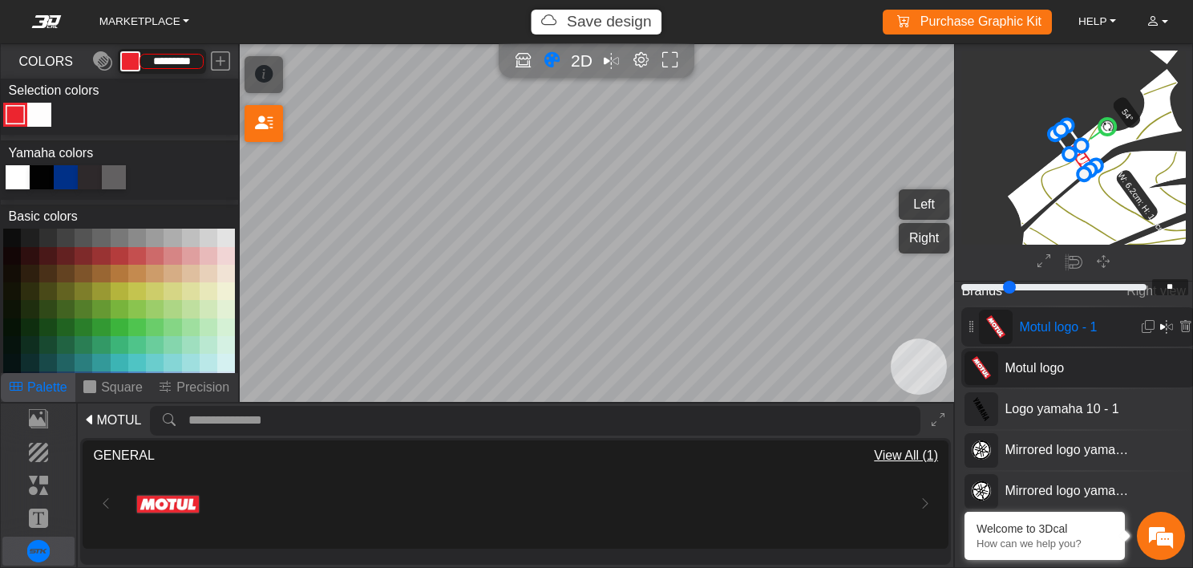
click at [1160, 324] on em at bounding box center [1166, 327] width 13 height 19
click at [1184, 322] on icon at bounding box center [1185, 327] width 13 height 14
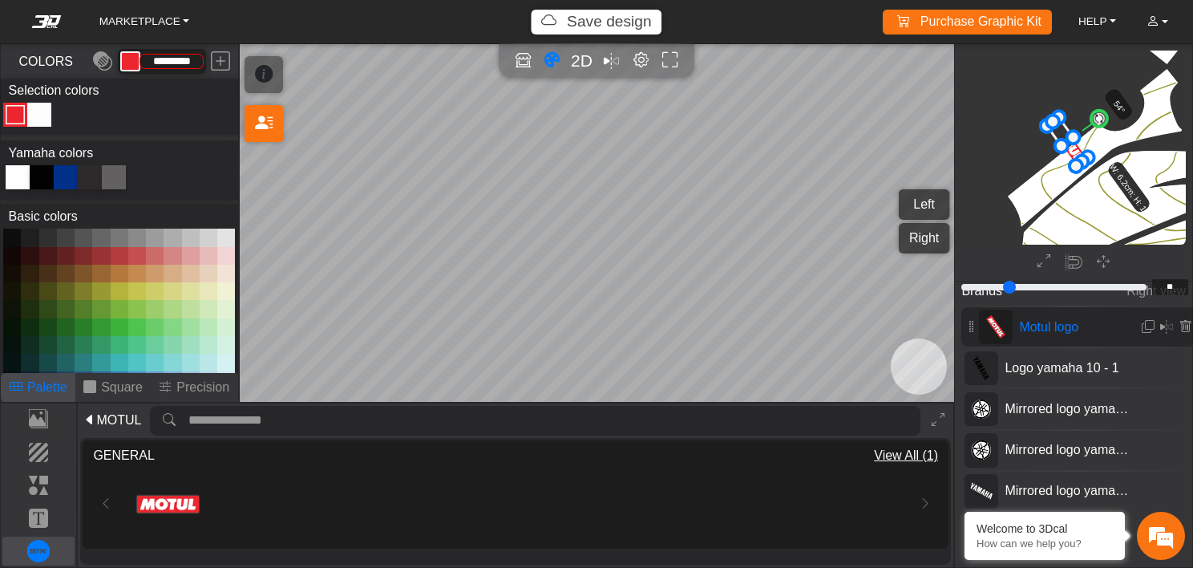
scroll to position [2490, 2384]
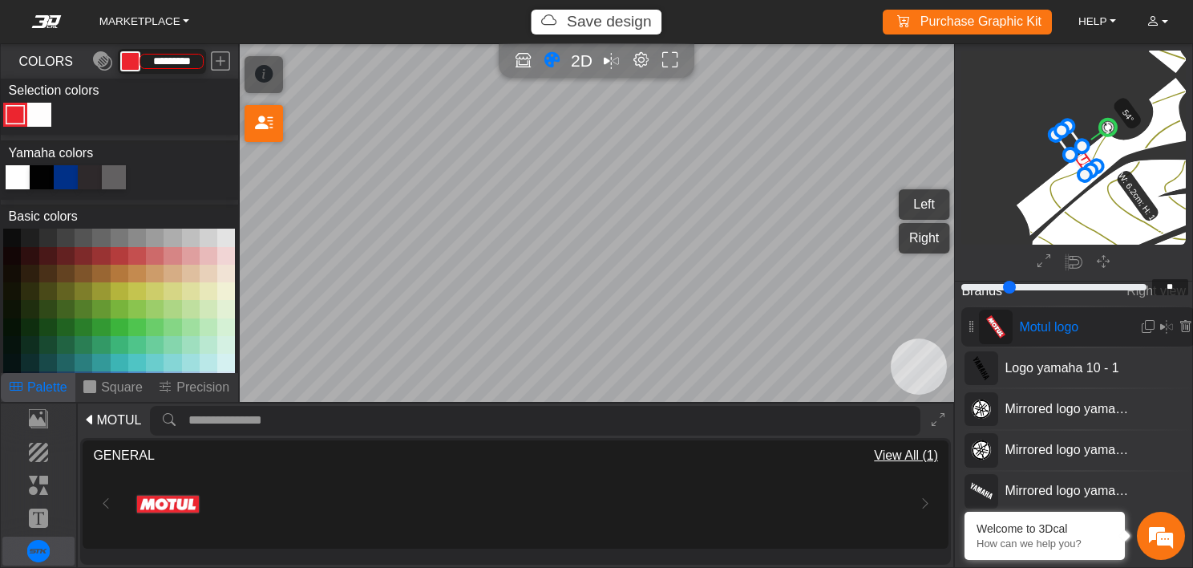
click at [1184, 322] on icon at bounding box center [1185, 327] width 13 height 14
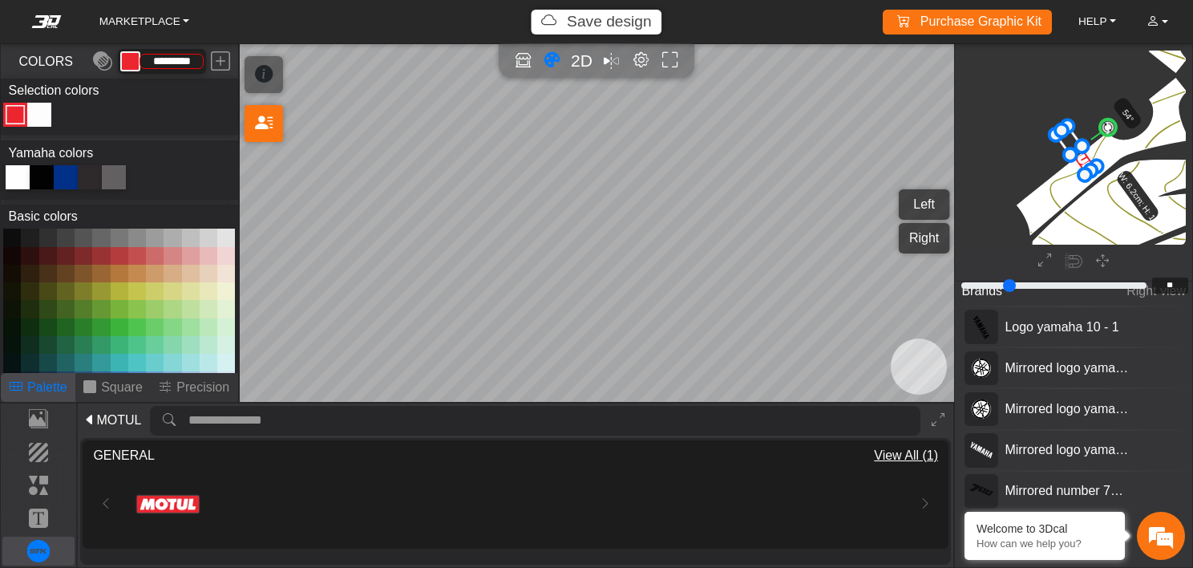
type input "**"
type input "*******"
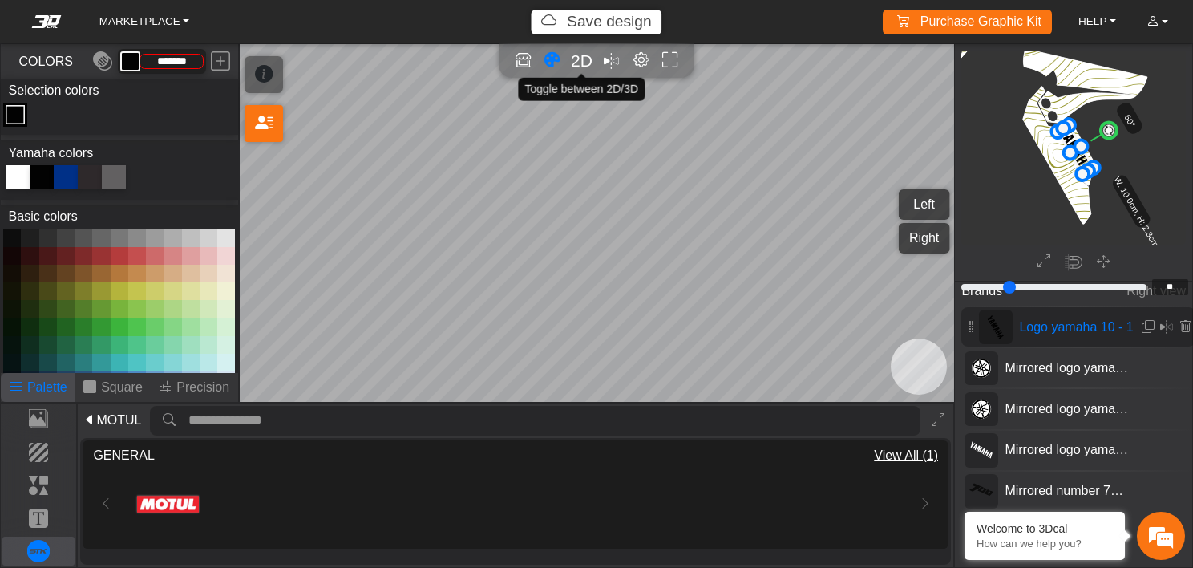
click at [577, 61] on span "2D" at bounding box center [582, 60] width 22 height 18
type input "**"
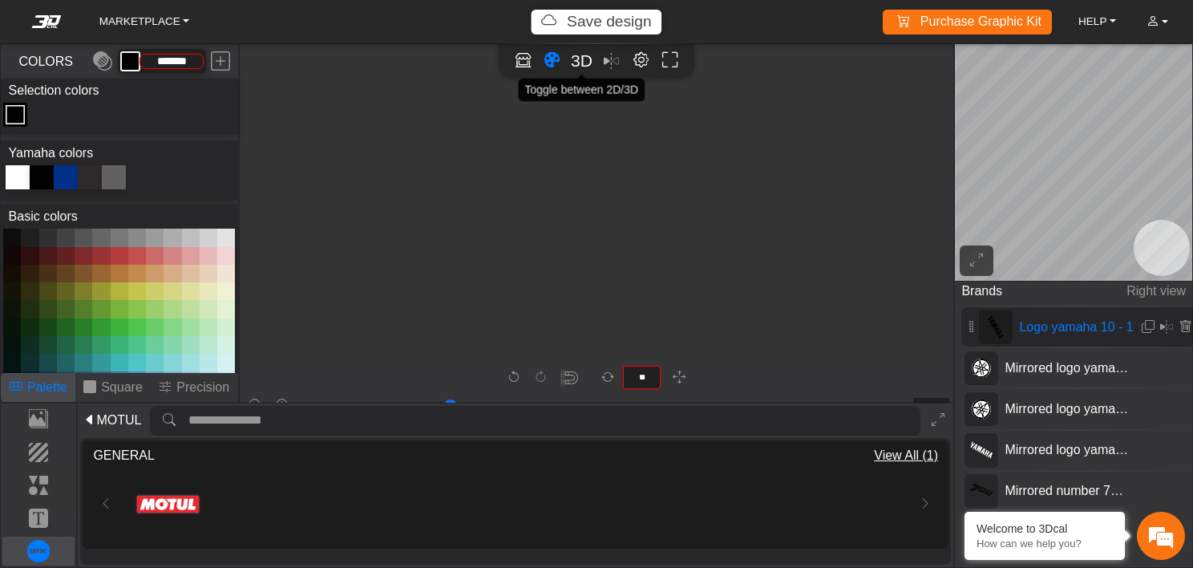
scroll to position [2705, 2475]
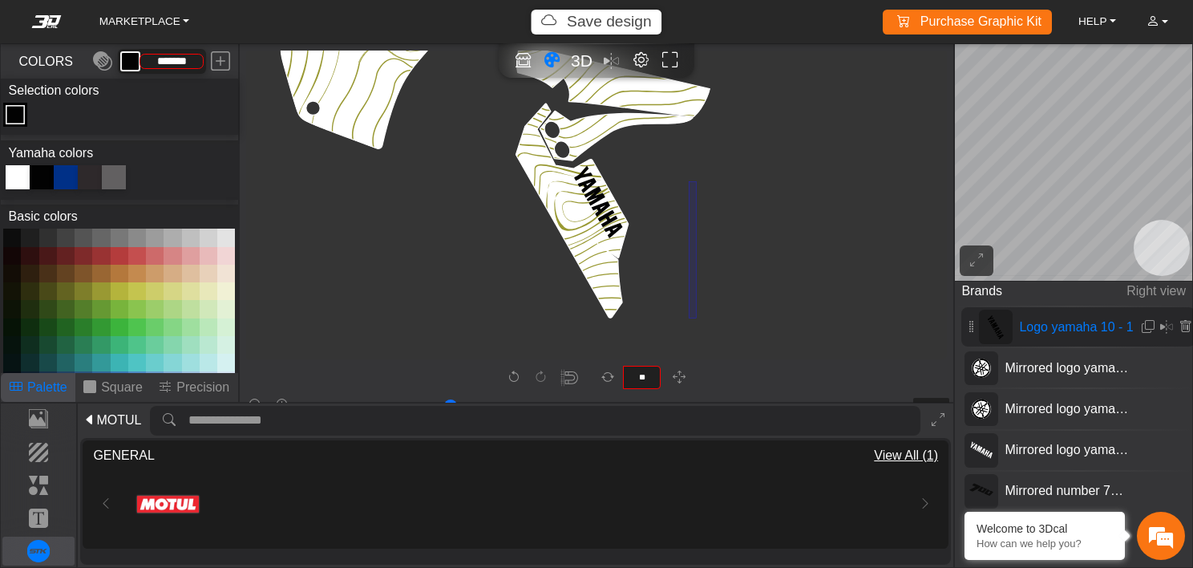
drag, startPoint x: 696, startPoint y: 181, endPoint x: 689, endPoint y: 318, distance: 136.5
click at [677, 378] on icon "button" at bounding box center [679, 378] width 13 height 14
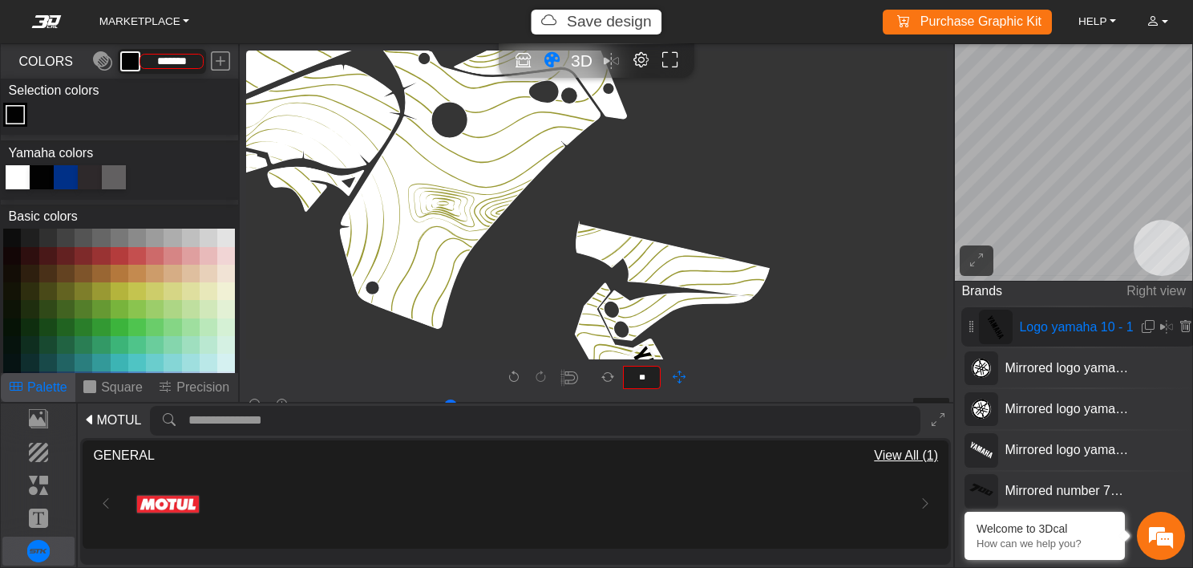
drag, startPoint x: 742, startPoint y: 168, endPoint x: 891, endPoint y: 417, distance: 290.6
click at [891, 417] on div "MARKETPLACE Save design Purchase Graphic Kit Purchase! HELP Video help center F…" at bounding box center [596, 284] width 1193 height 568
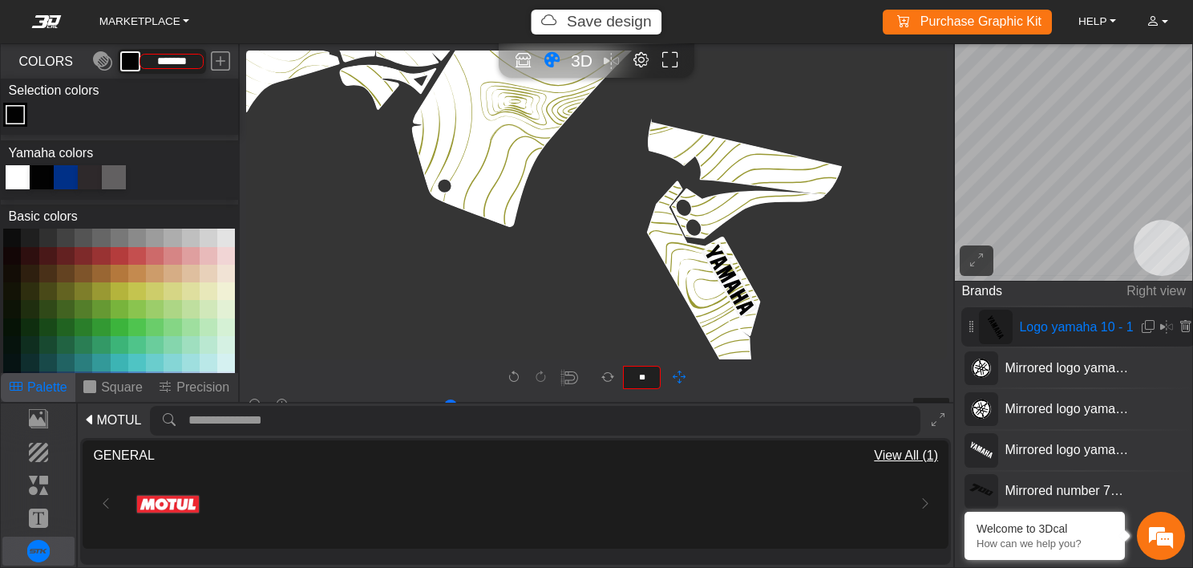
scroll to position [2626, 2343]
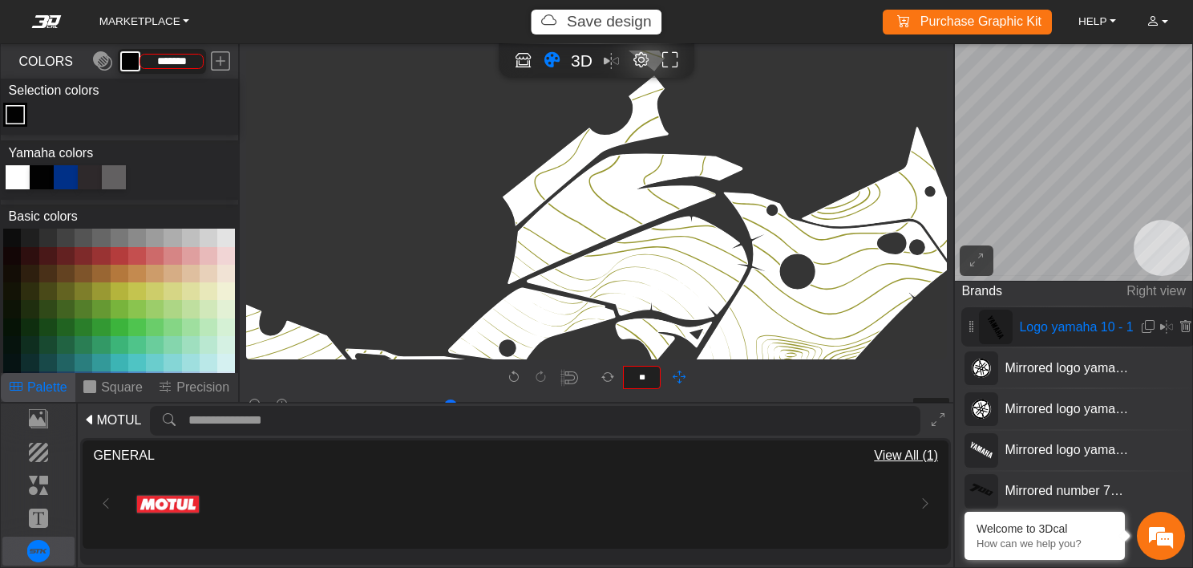
scroll to position [2366, 2050]
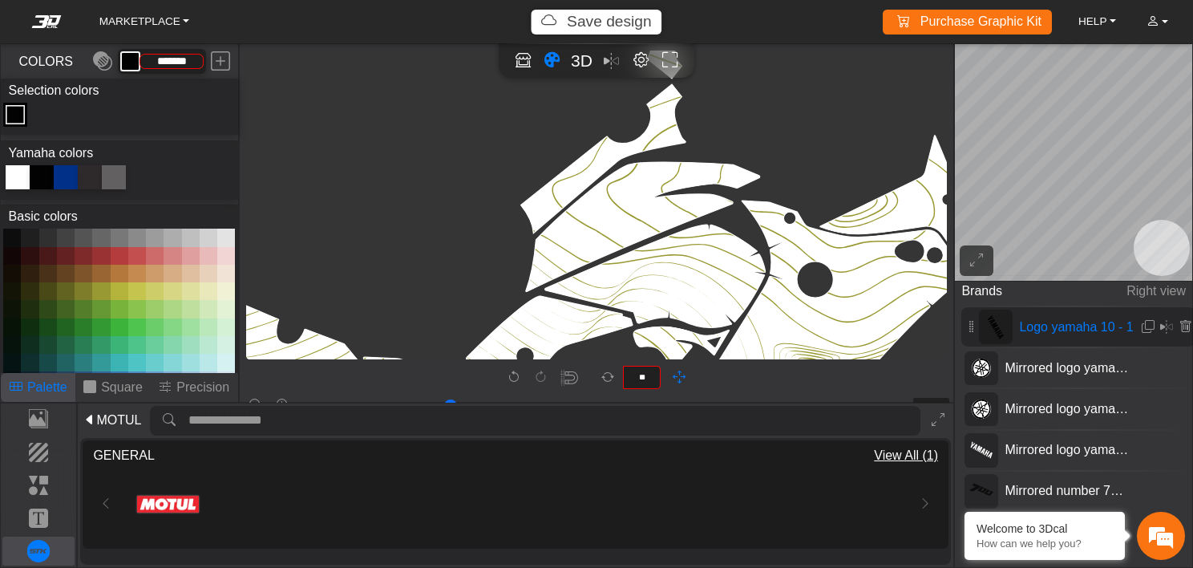
drag, startPoint x: 471, startPoint y: 87, endPoint x: 768, endPoint y: 349, distance: 396.6
click at [768, 349] on icon "background_wire_template_bg decal_t700_left_fender decal_t700_right_fender text…" at bounding box center [593, 82] width 4790 height 4790
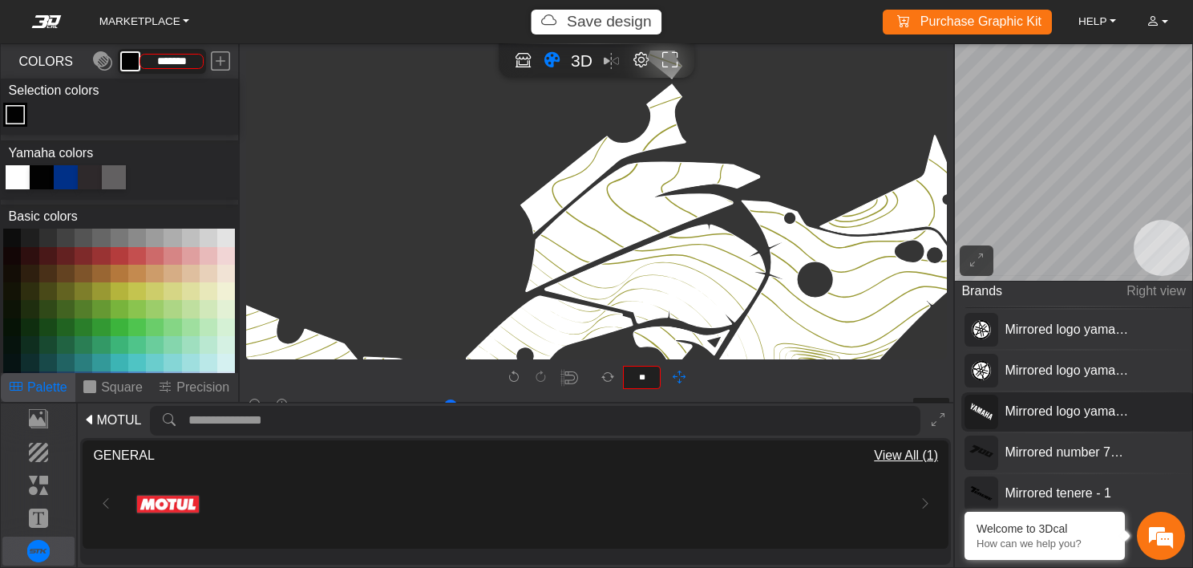
scroll to position [0, 0]
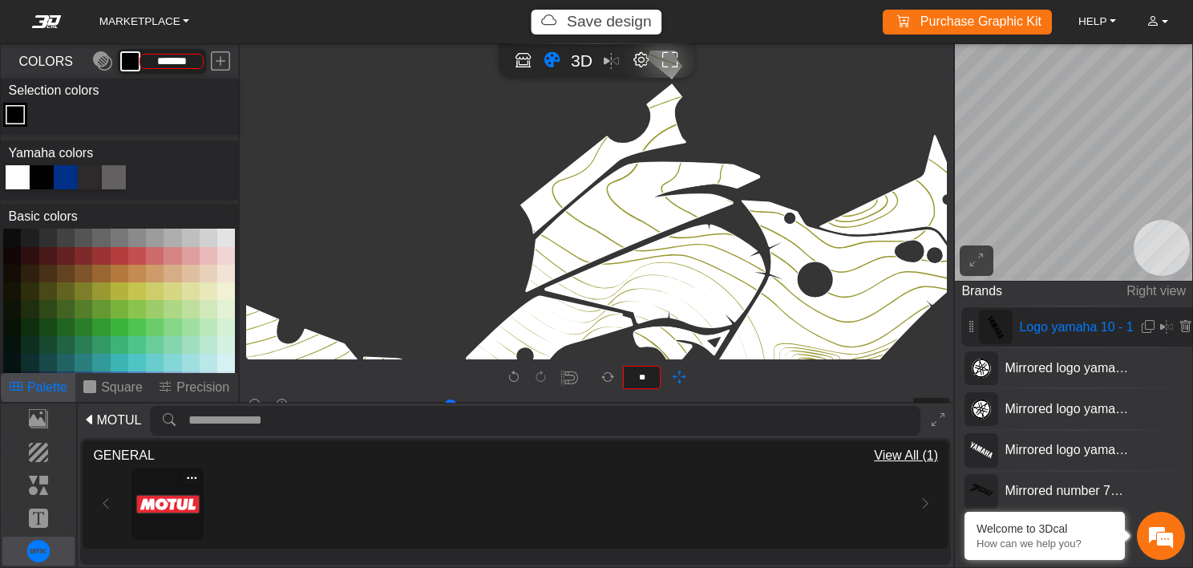
click at [186, 493] on img at bounding box center [168, 504] width 62 height 62
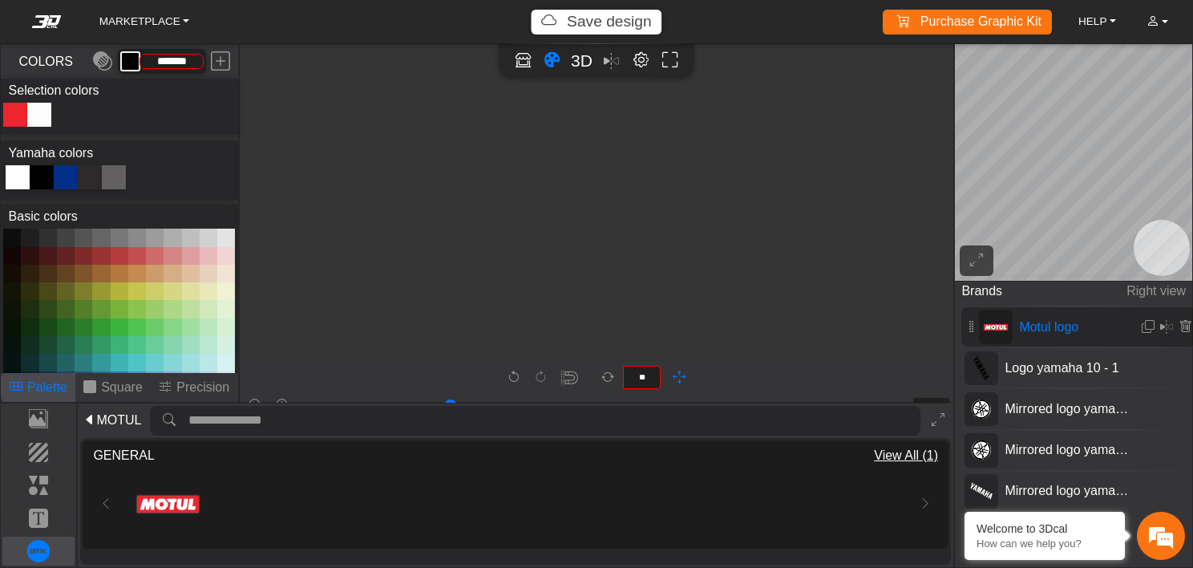
type input "*"
type input "**"
type input "*********"
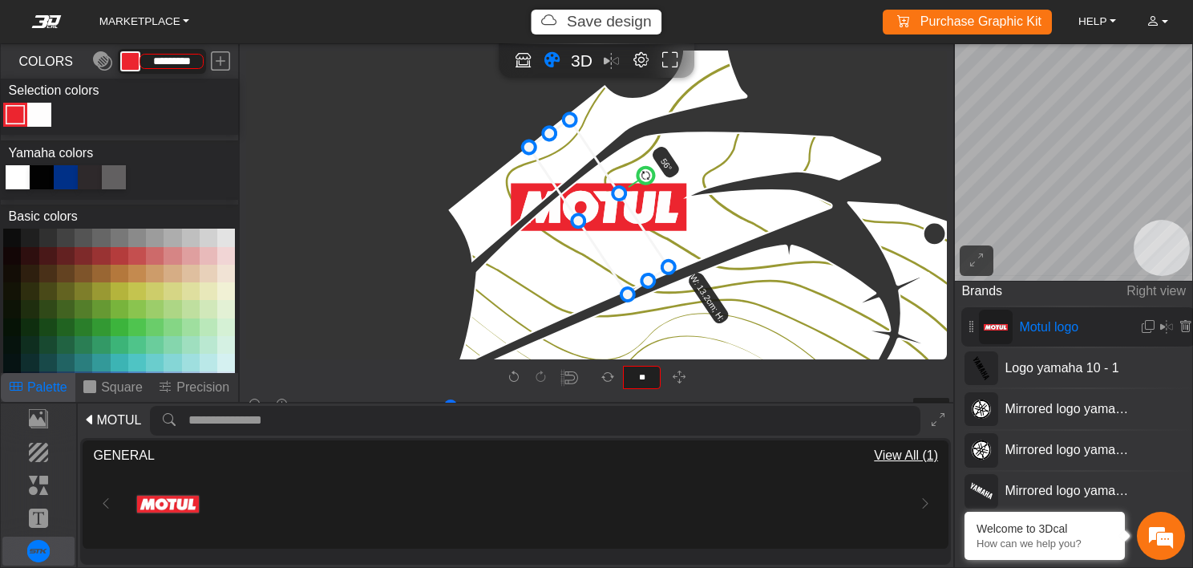
type input "**"
drag, startPoint x: 597, startPoint y: 146, endPoint x: 659, endPoint y: 168, distance: 65.7
click at [577, 62] on span "3D" at bounding box center [582, 60] width 22 height 18
type input "**"
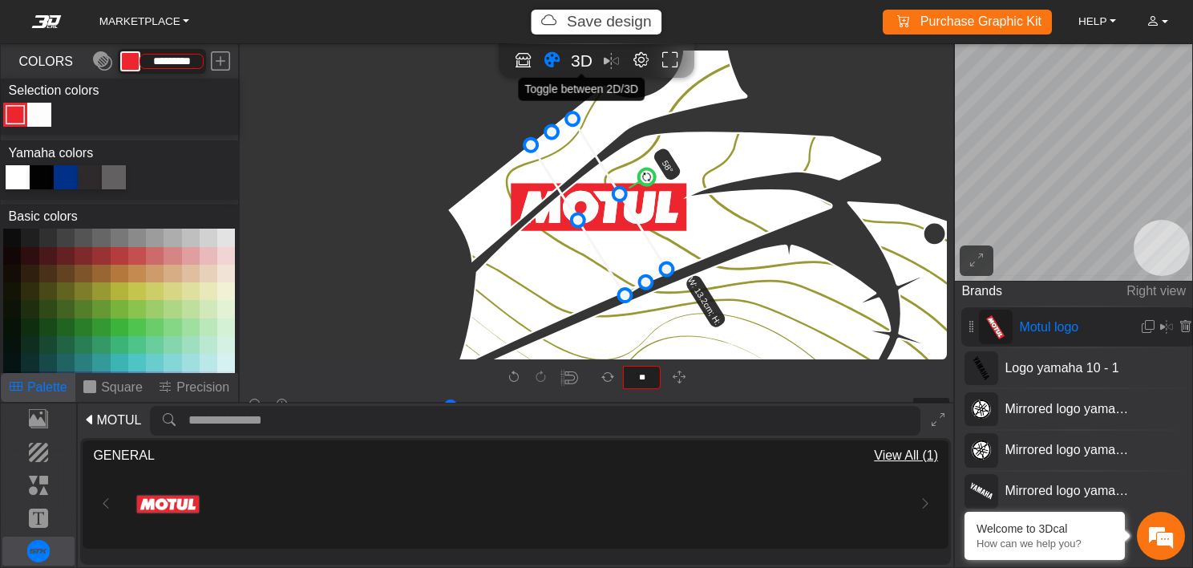
type input "**"
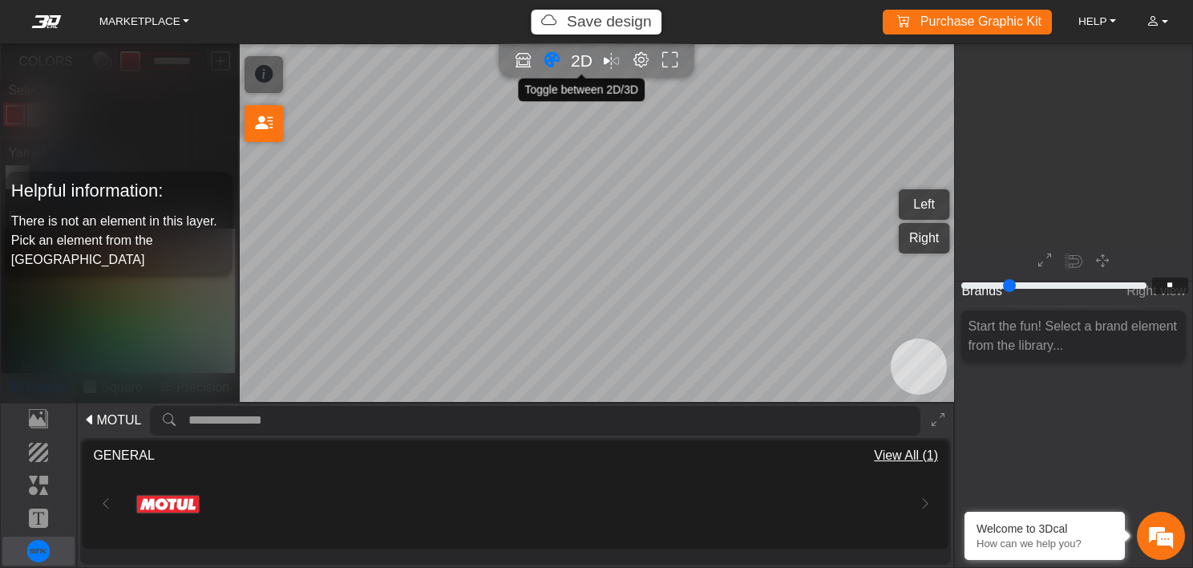
scroll to position [1173, 1105]
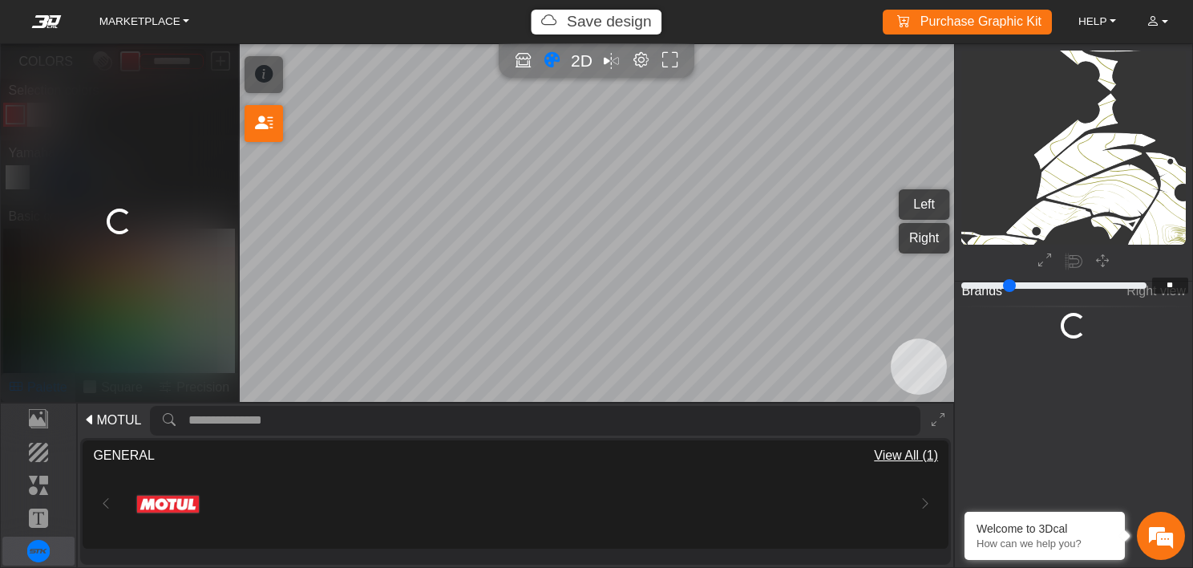
click at [910, 202] on button "Left" at bounding box center [924, 204] width 51 height 30
type input "**"
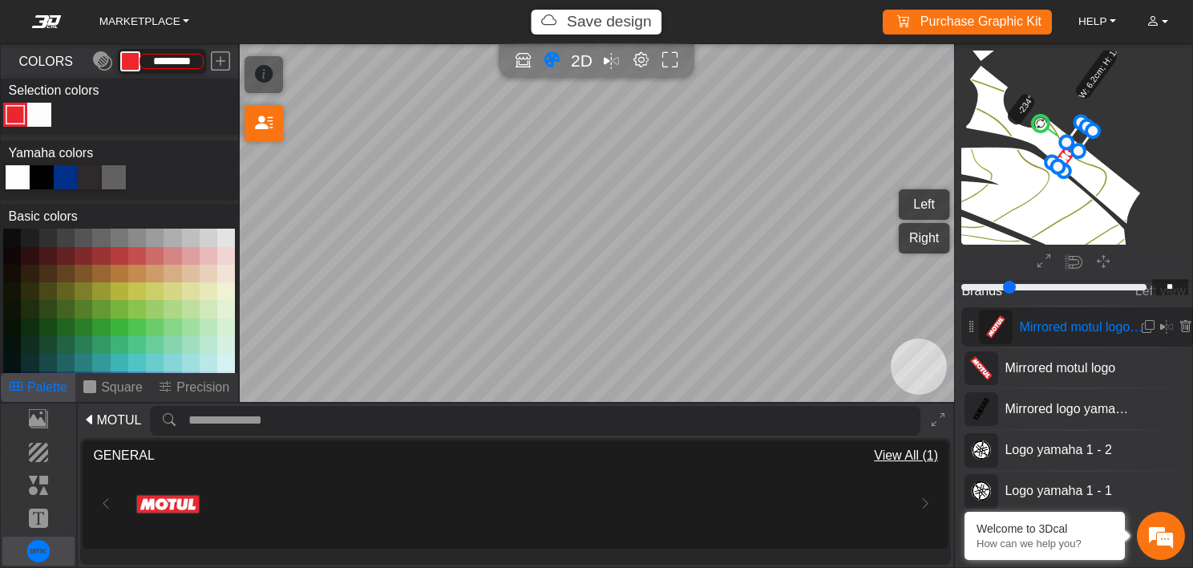
scroll to position [2502, 2412]
click at [1181, 326] on icon at bounding box center [1185, 327] width 13 height 14
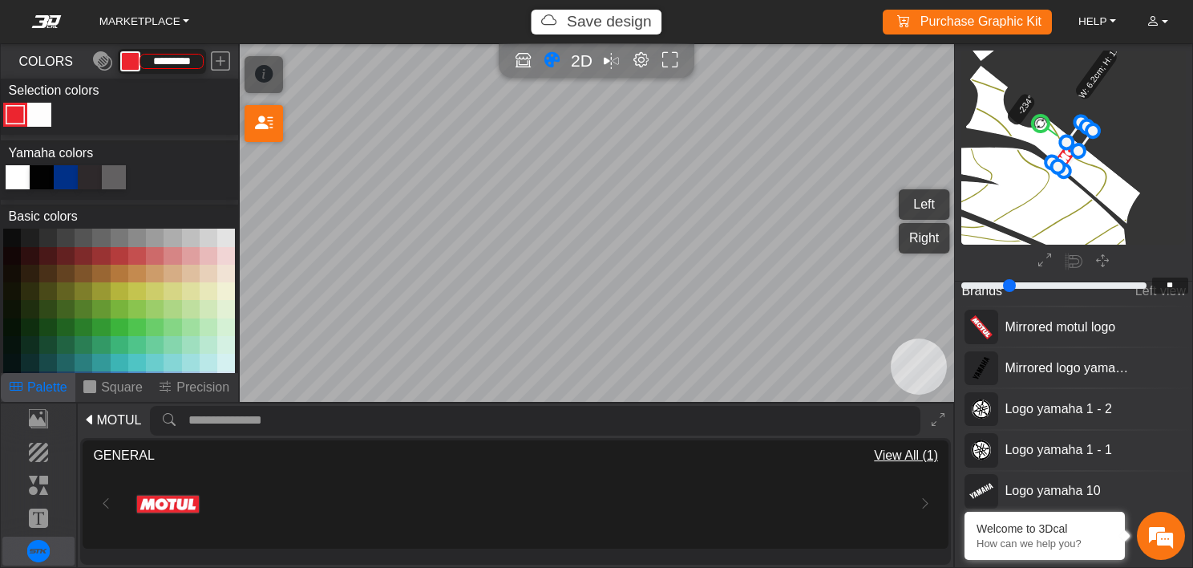
type input "**"
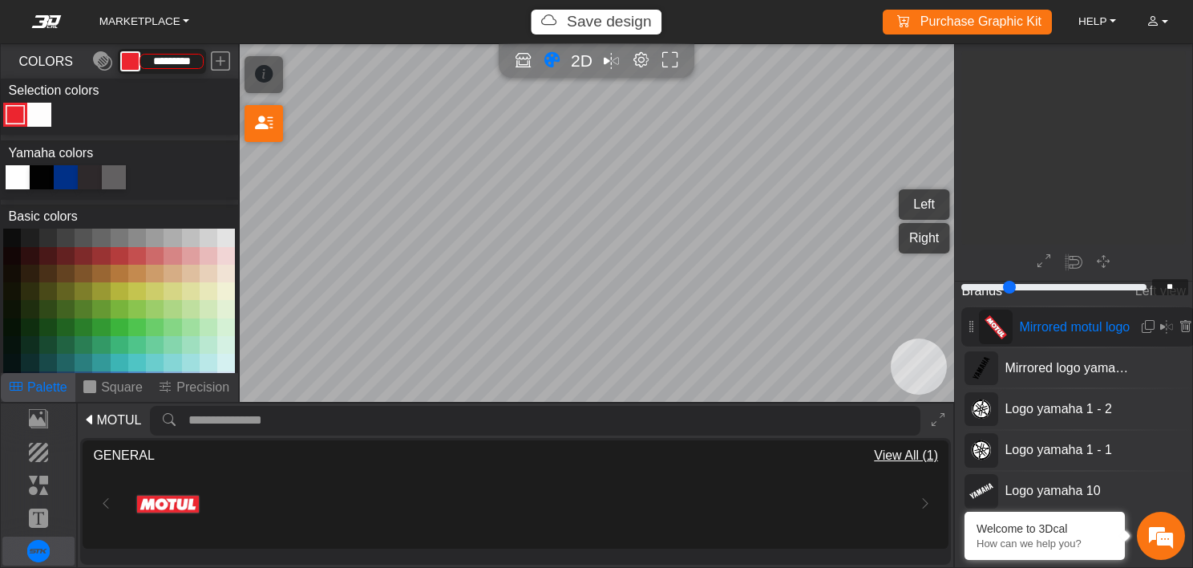
scroll to position [1719, 1666]
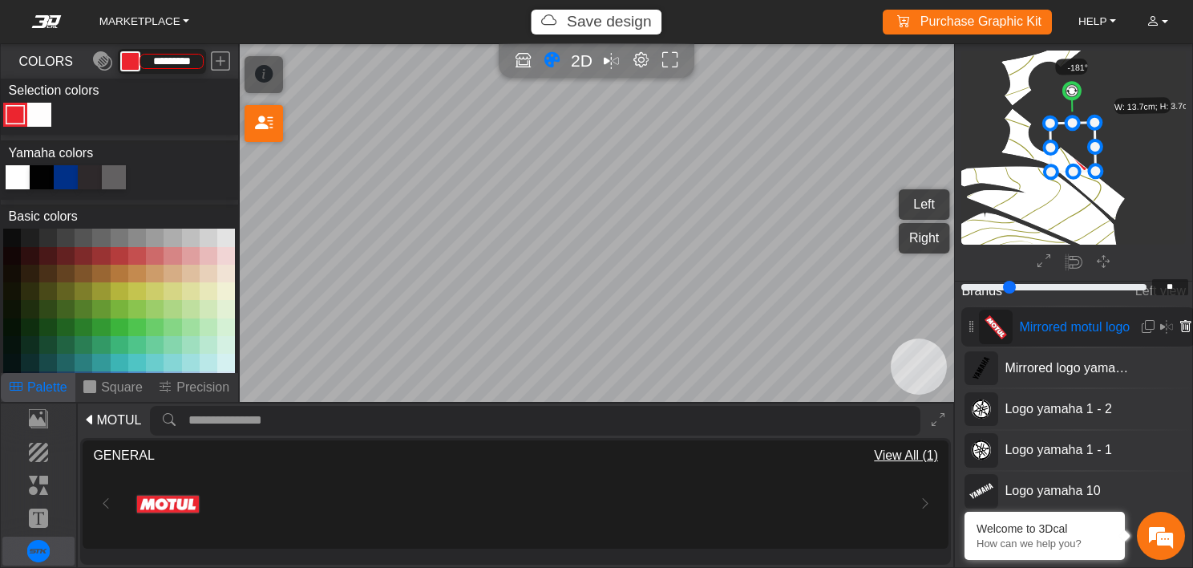
click at [1179, 324] on icon at bounding box center [1185, 327] width 13 height 14
type input "**"
type input "*******"
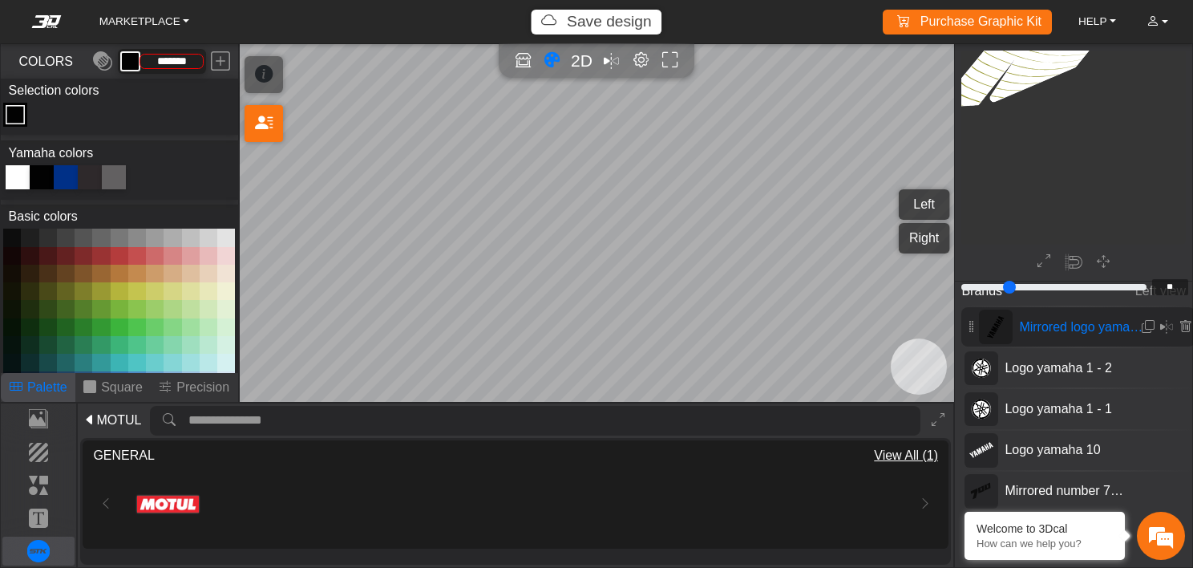
scroll to position [1739, 1152]
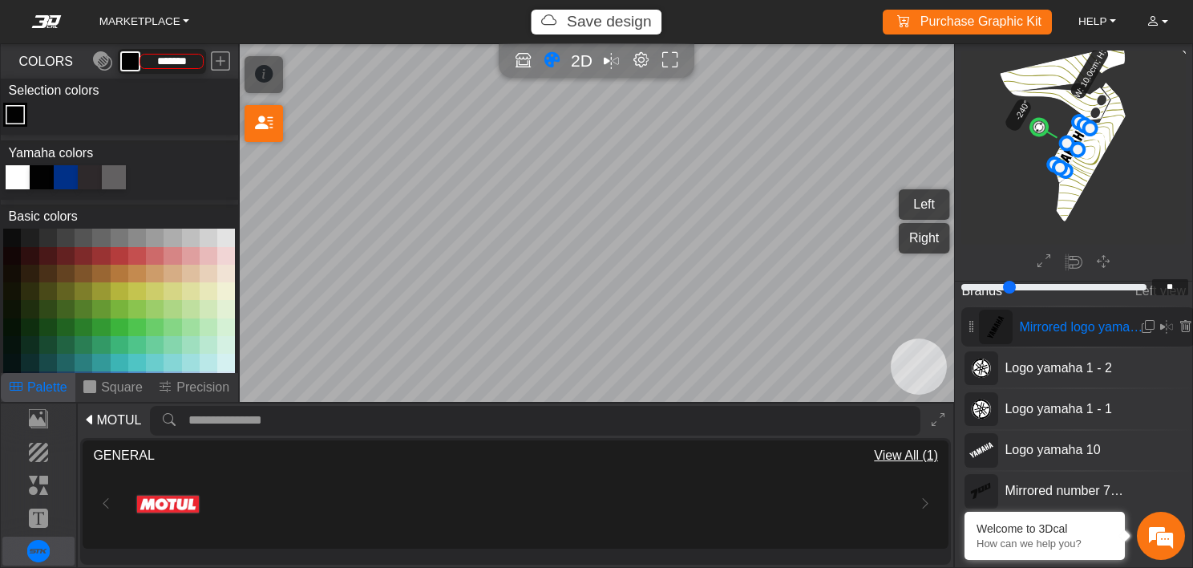
click at [923, 230] on button "Right" at bounding box center [924, 238] width 51 height 30
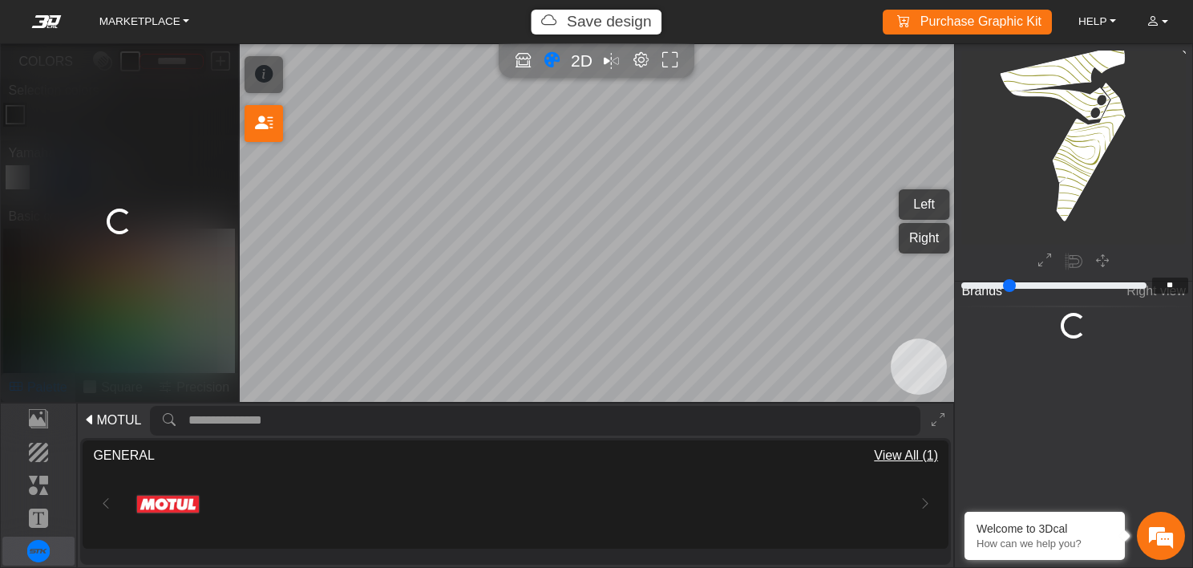
type input "**"
type input "*********"
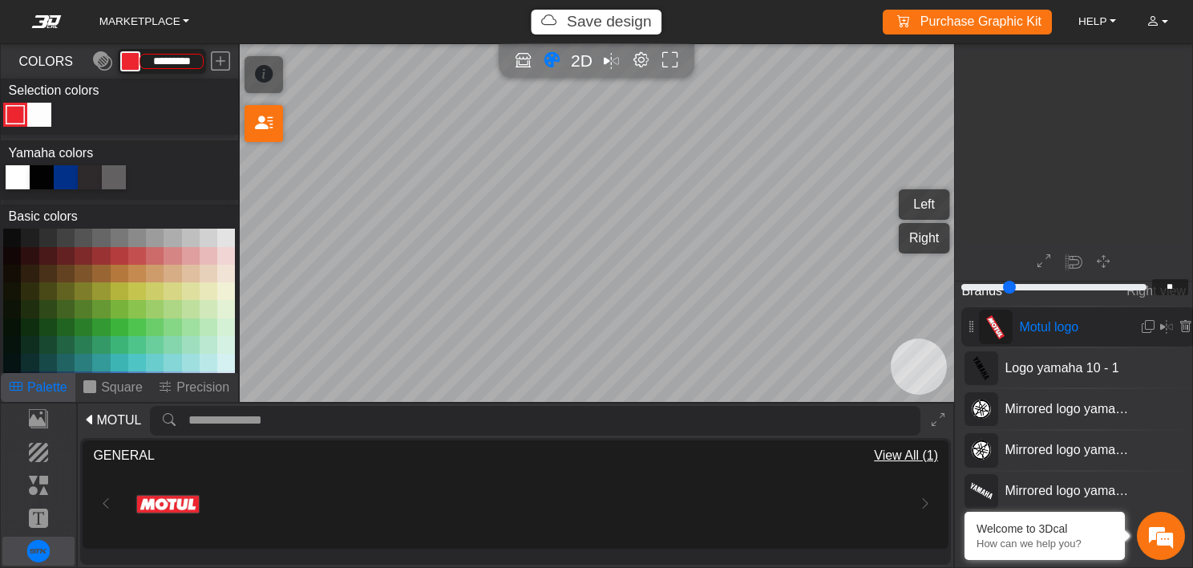
scroll to position [1114, 1046]
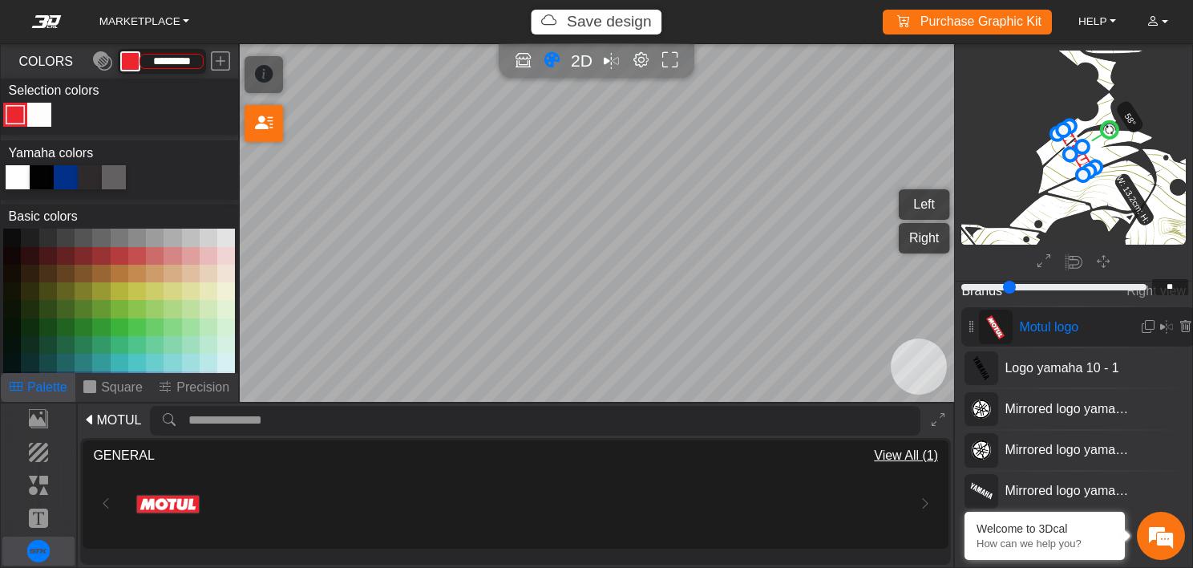
click at [1028, 324] on span "Motul logo" at bounding box center [1081, 327] width 137 height 19
click at [581, 58] on span "2D" at bounding box center [582, 60] width 22 height 18
type input "**"
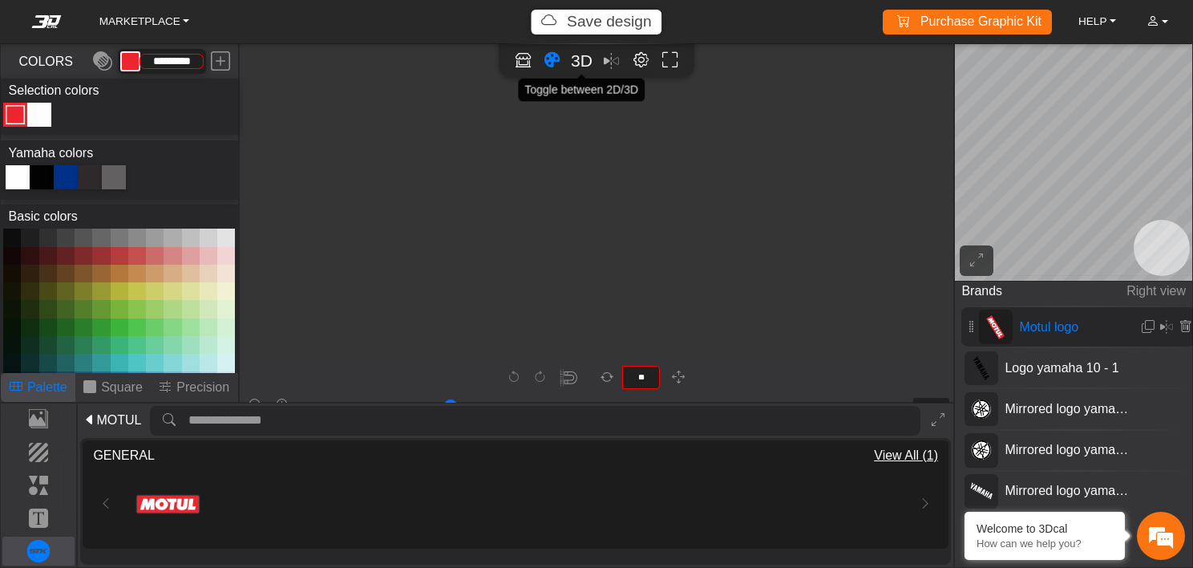
scroll to position [1746, 1460]
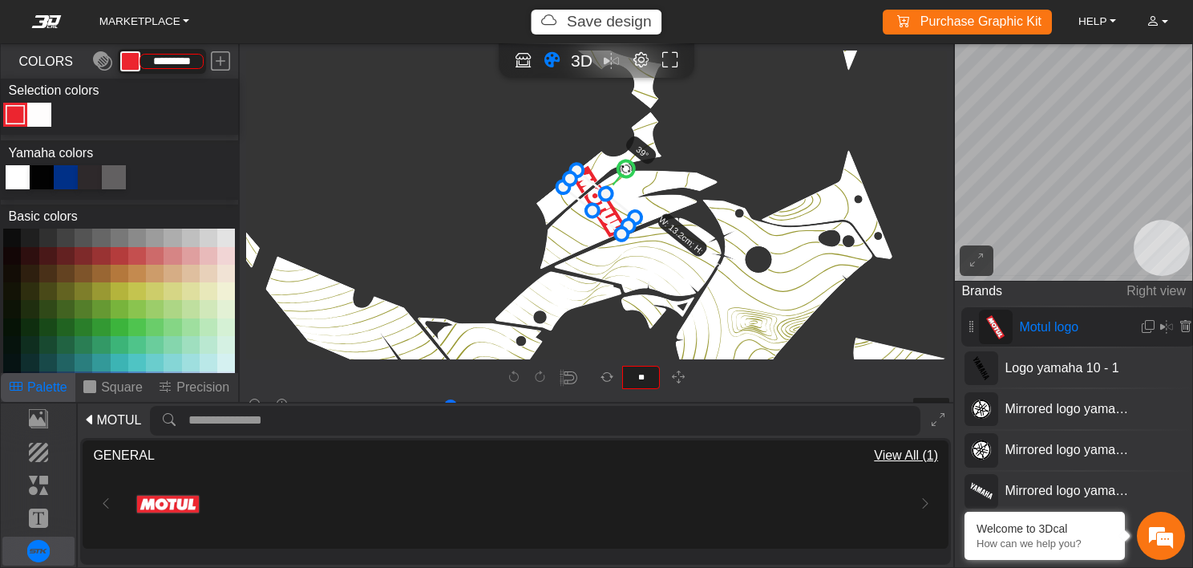
type input "**"
drag, startPoint x: 638, startPoint y: 178, endPoint x: 626, endPoint y: 171, distance: 14.0
click at [626, 171] on circle at bounding box center [627, 170] width 22 height 22
type input "**"
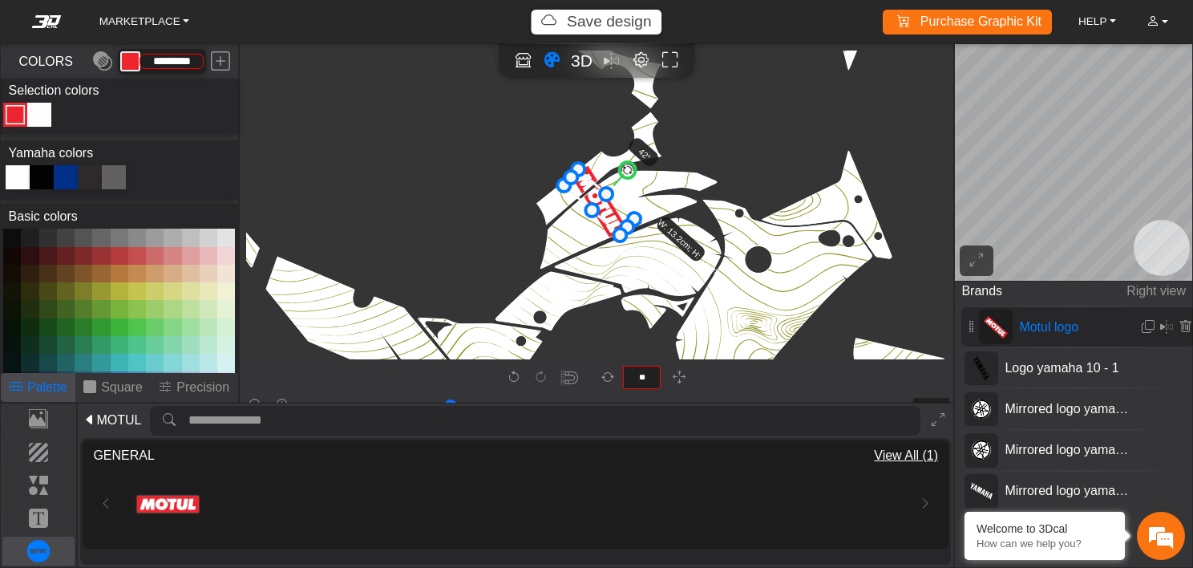
type input "**"
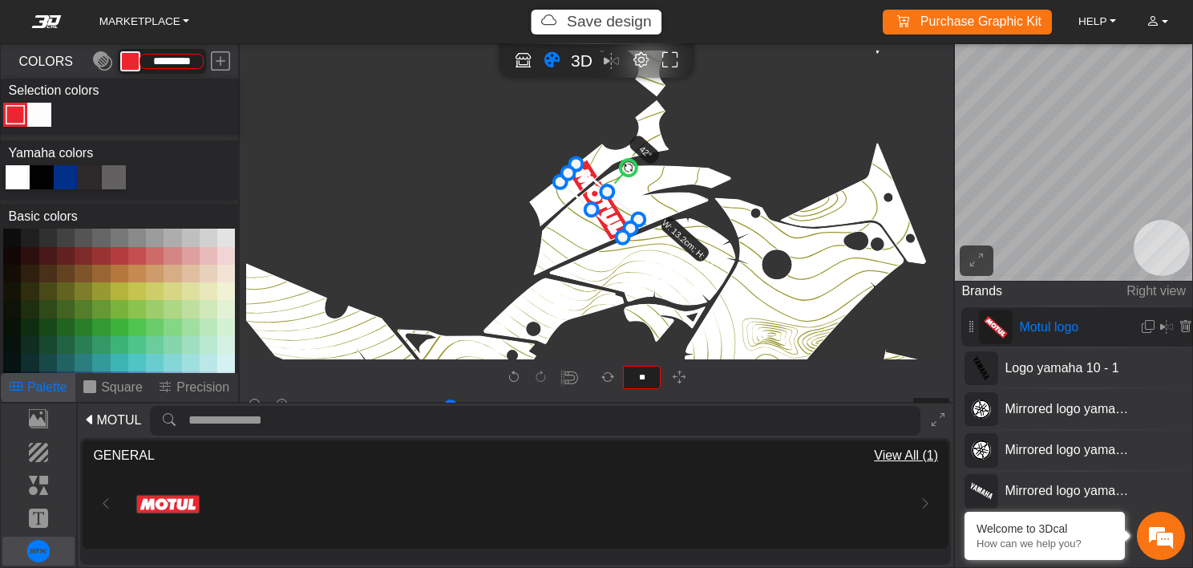
type input "**"
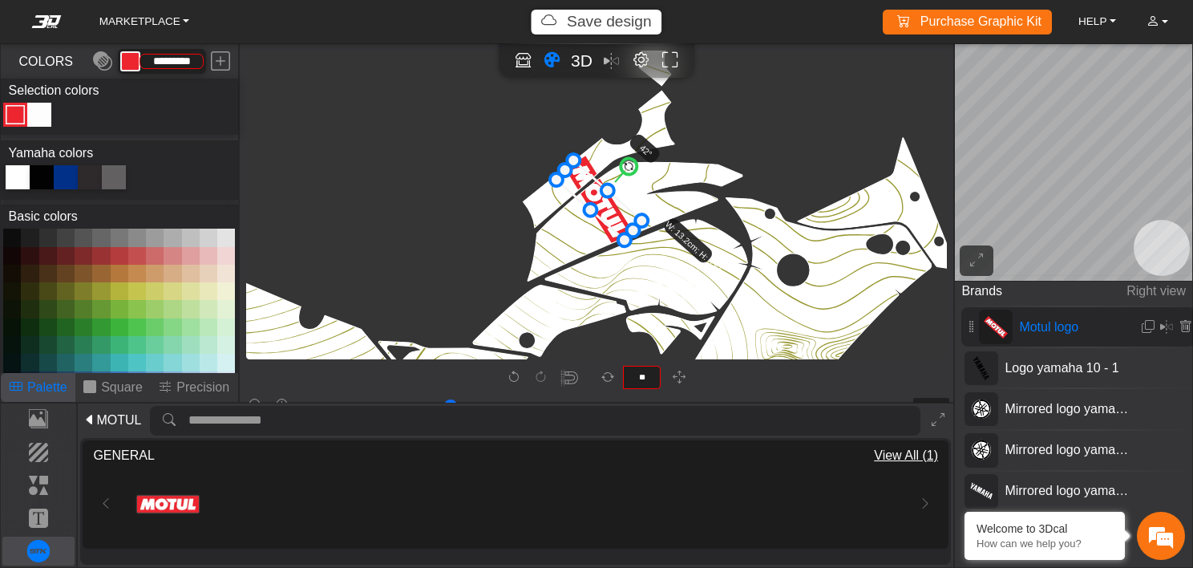
type input "**"
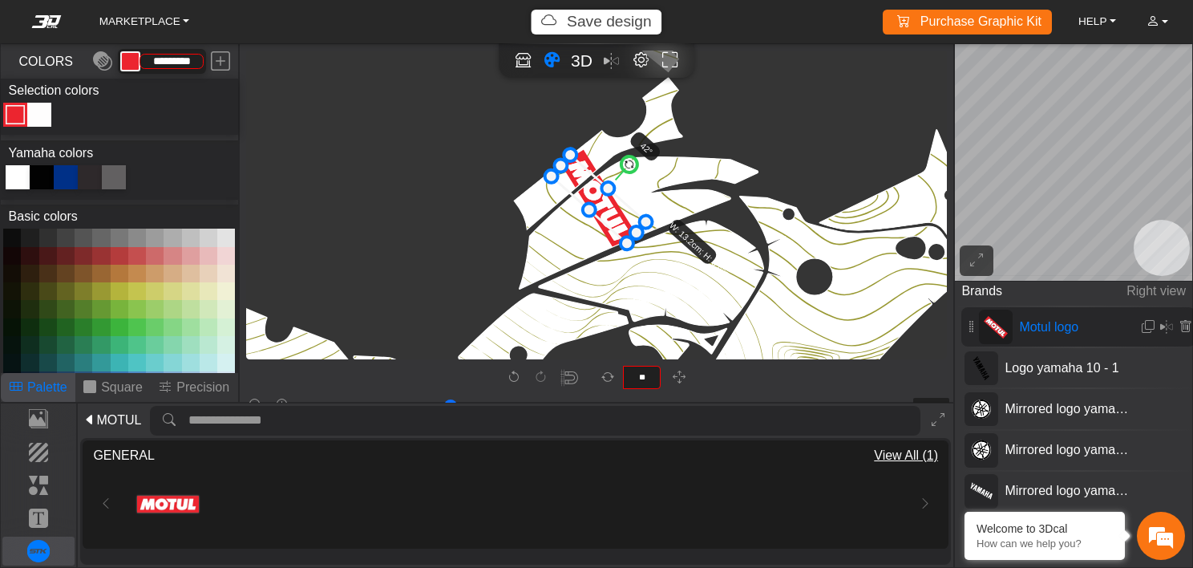
type input "**"
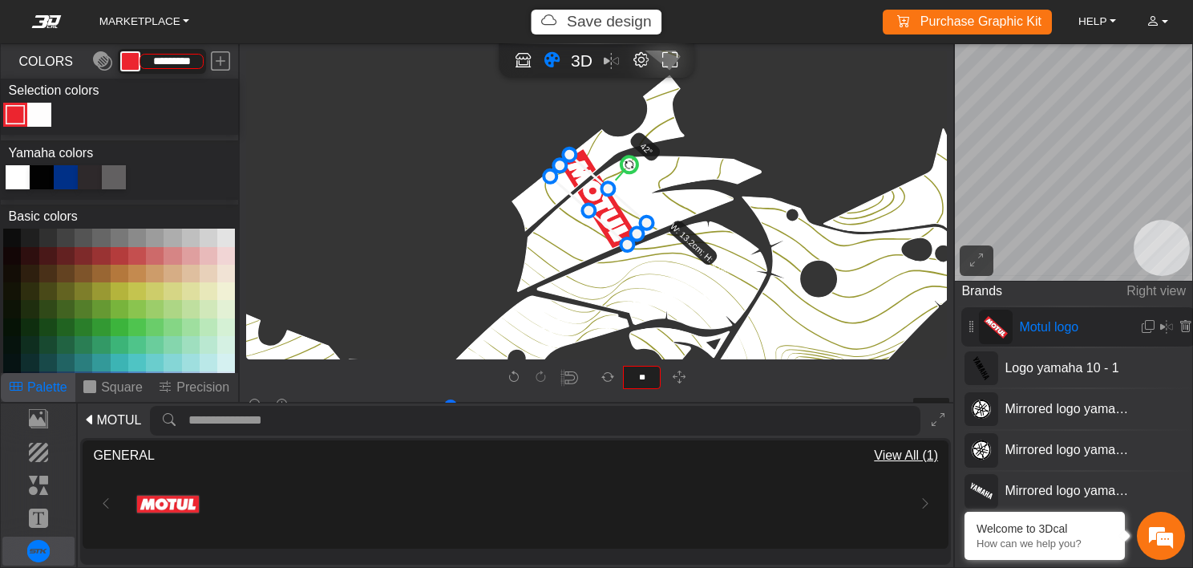
type input "**"
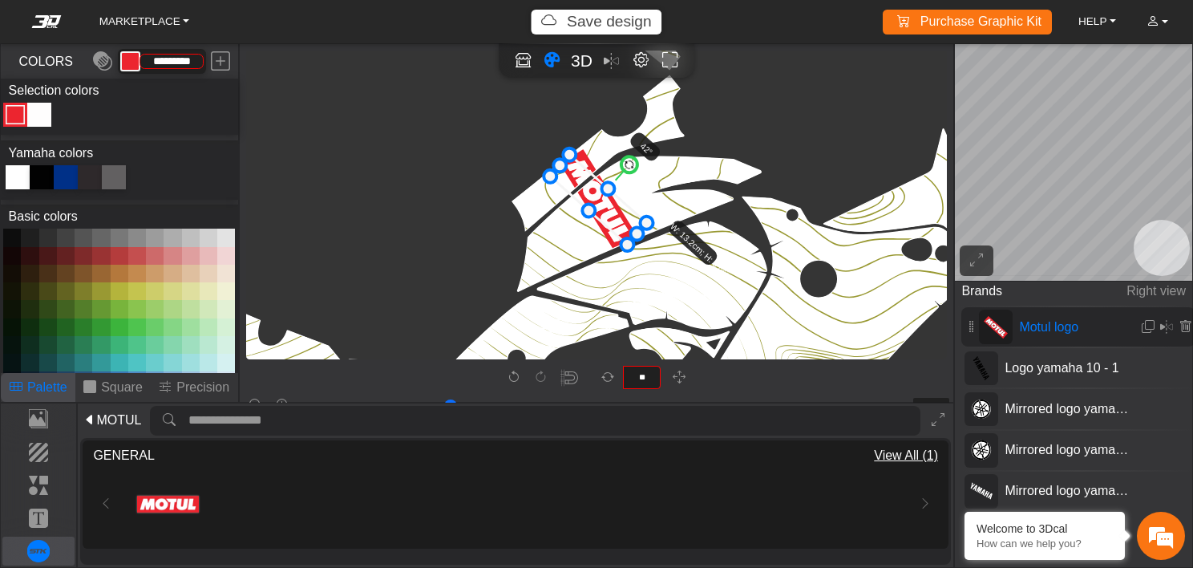
type input "**"
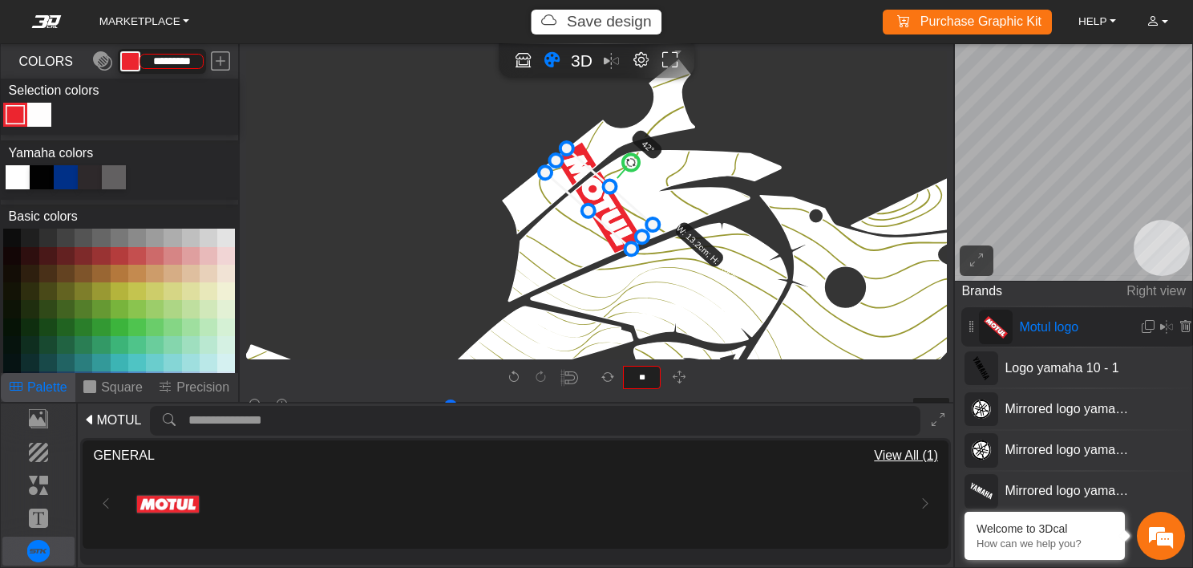
type input "**"
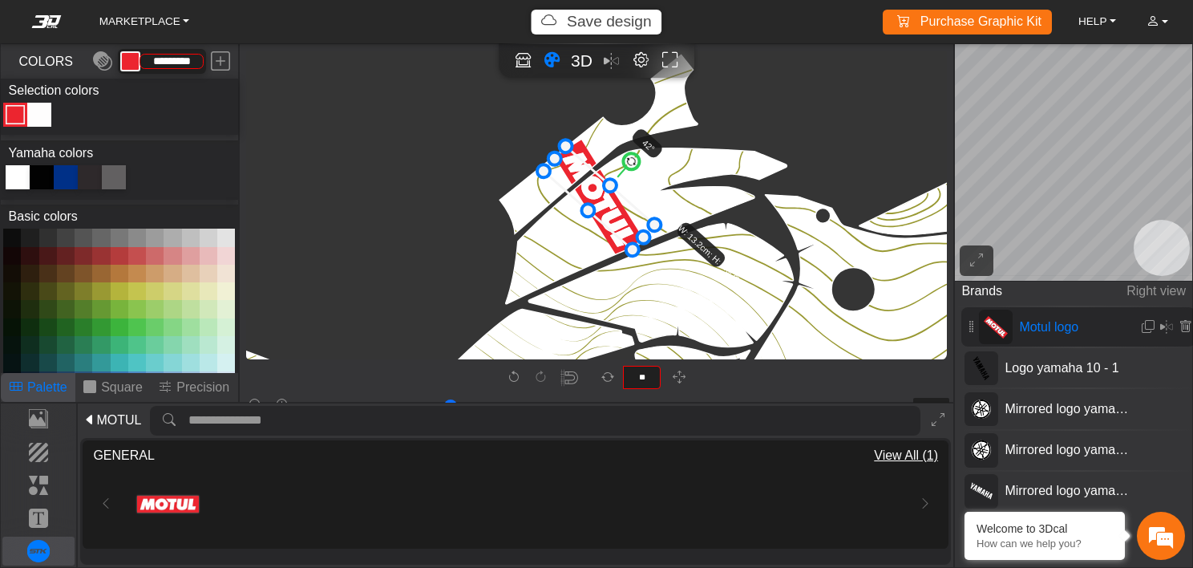
type input "**"
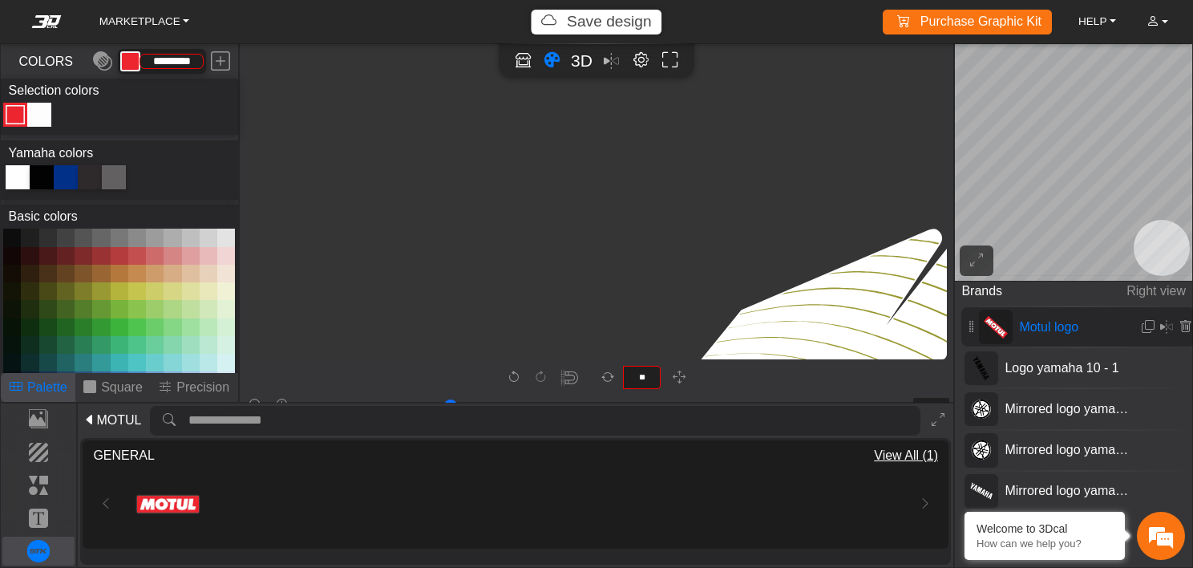
type input "**"
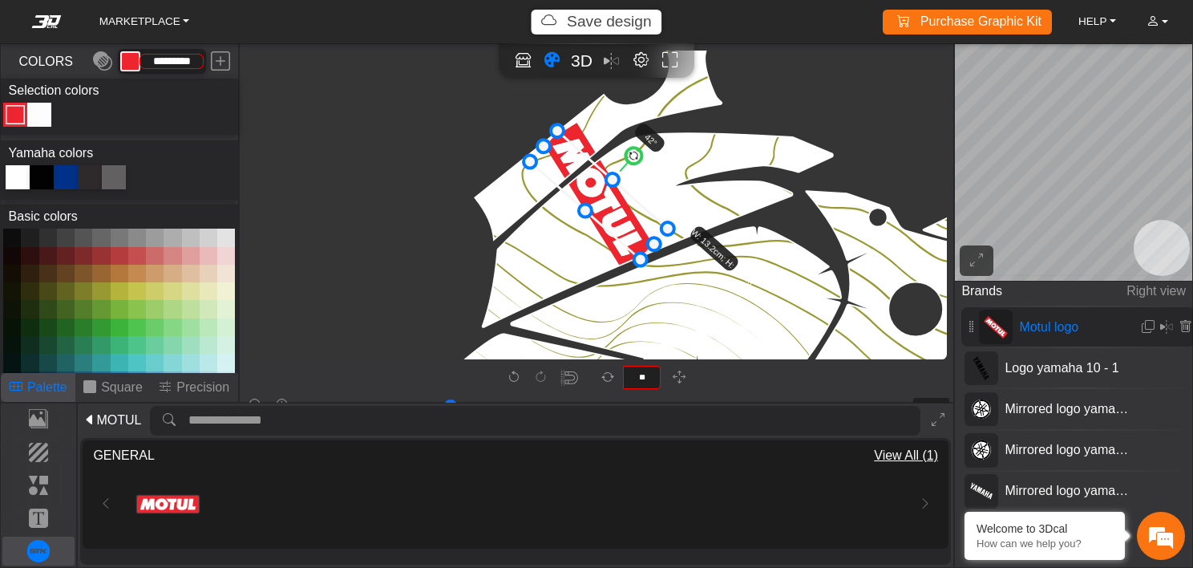
type input "**"
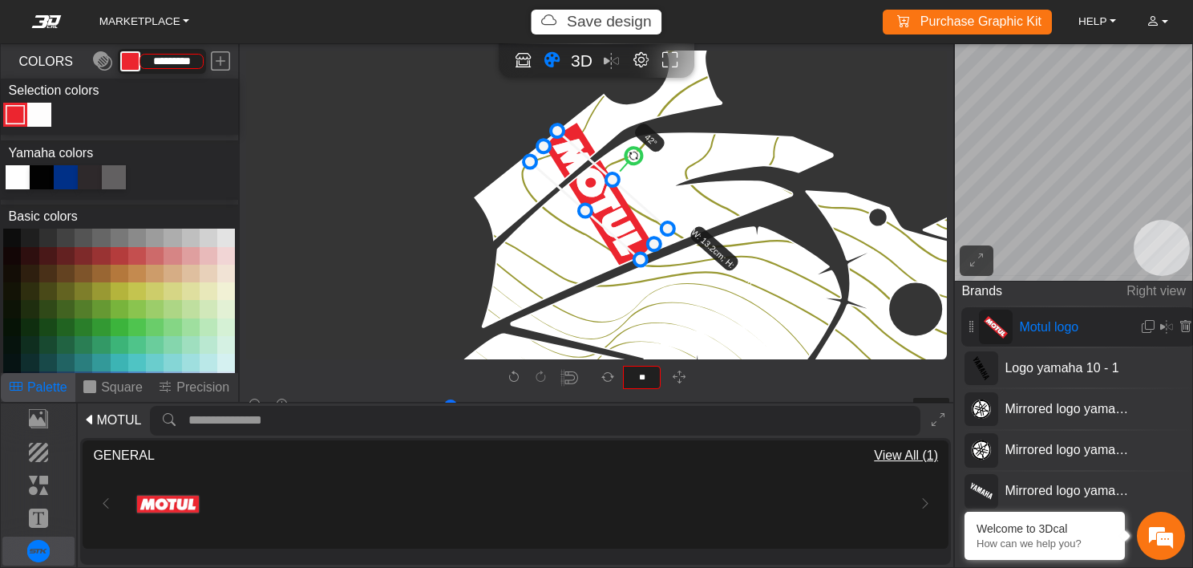
type input "**"
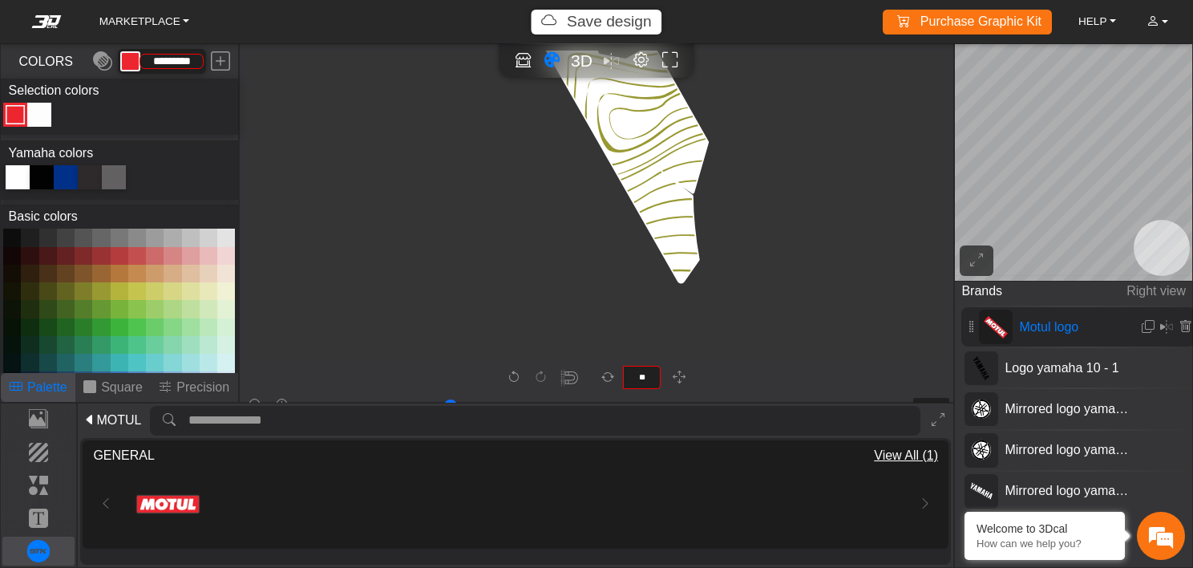
type input "**"
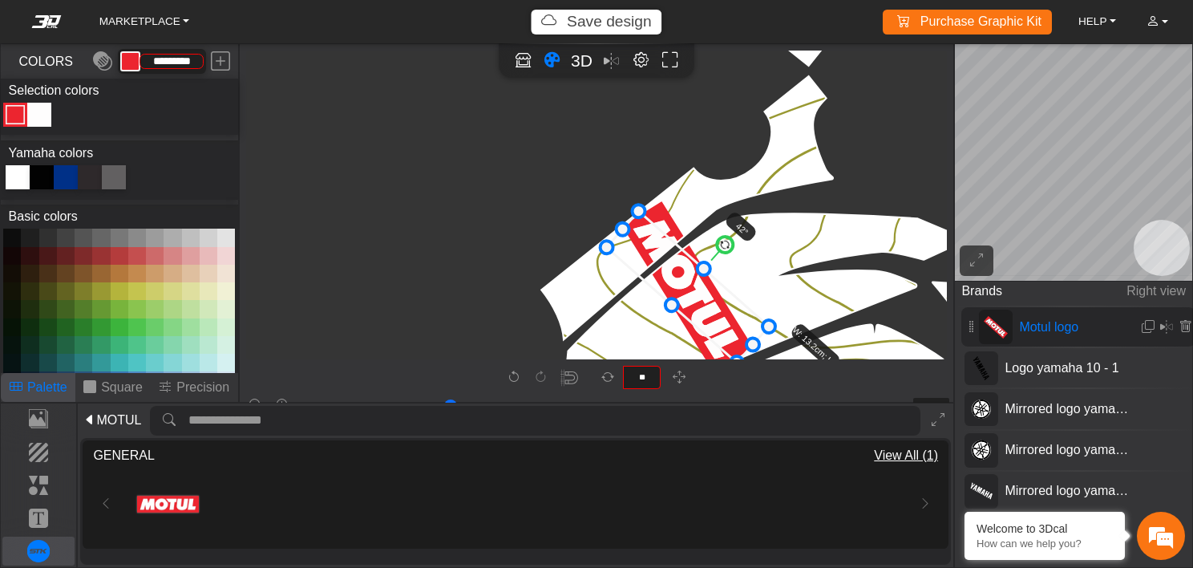
type input "**"
type input "****"
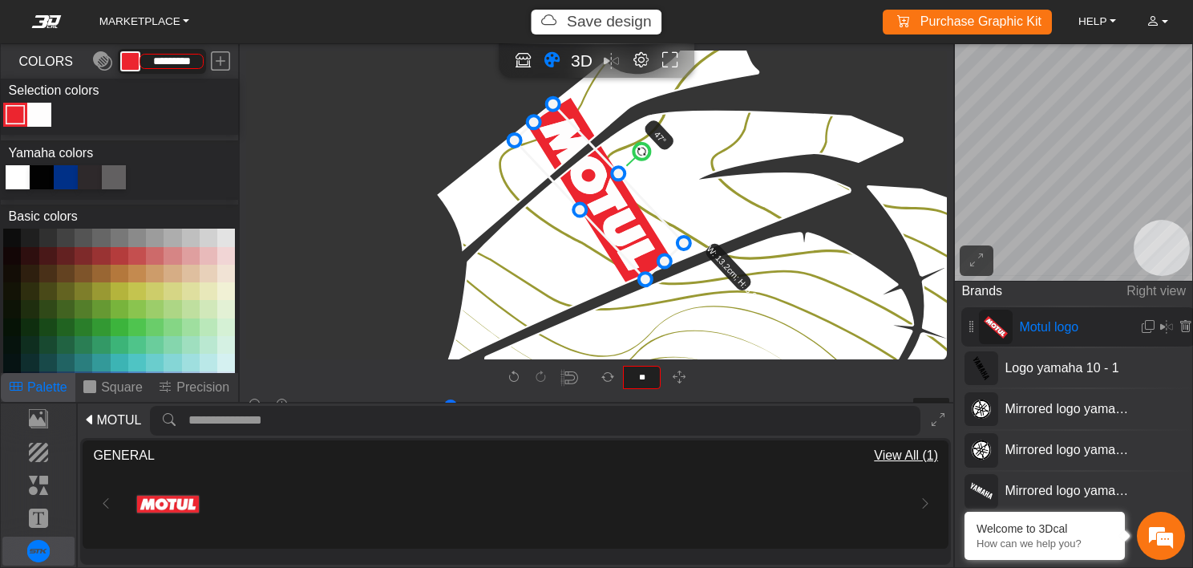
drag, startPoint x: 635, startPoint y: 144, endPoint x: 642, endPoint y: 151, distance: 9.1
click at [642, 151] on circle at bounding box center [641, 151] width 22 height 22
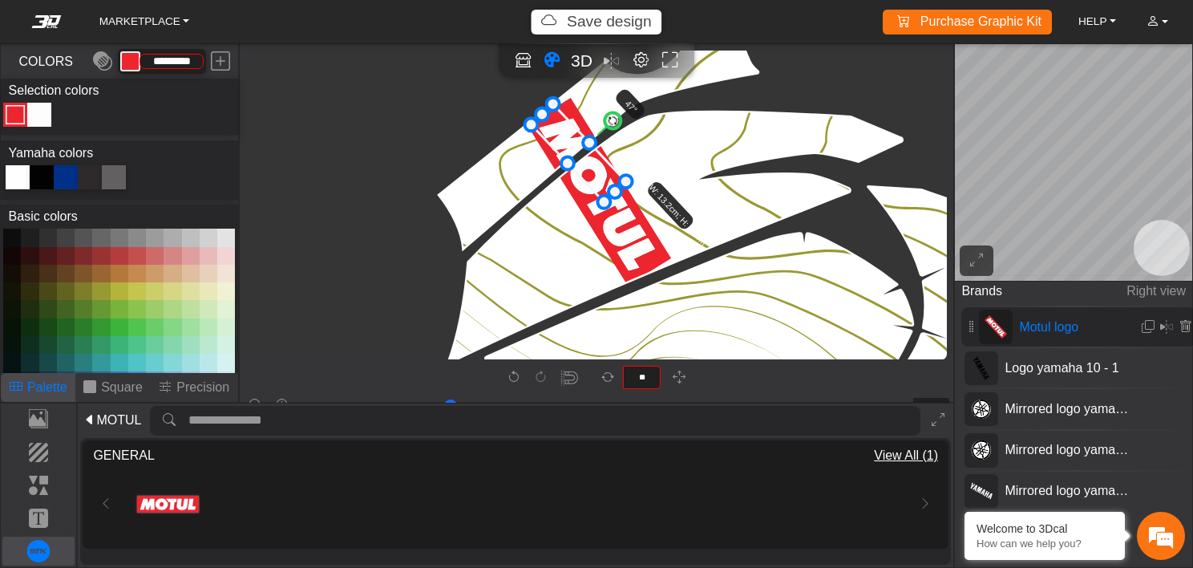
drag, startPoint x: 644, startPoint y: 274, endPoint x: 600, endPoint y: 200, distance: 86.7
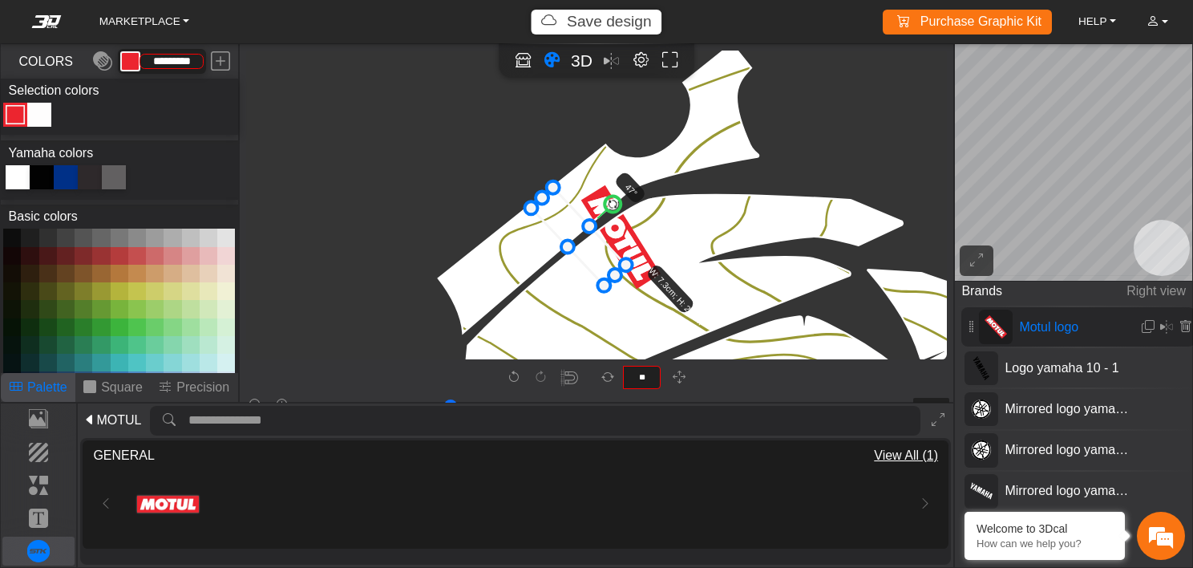
scroll to position [4652, 4322]
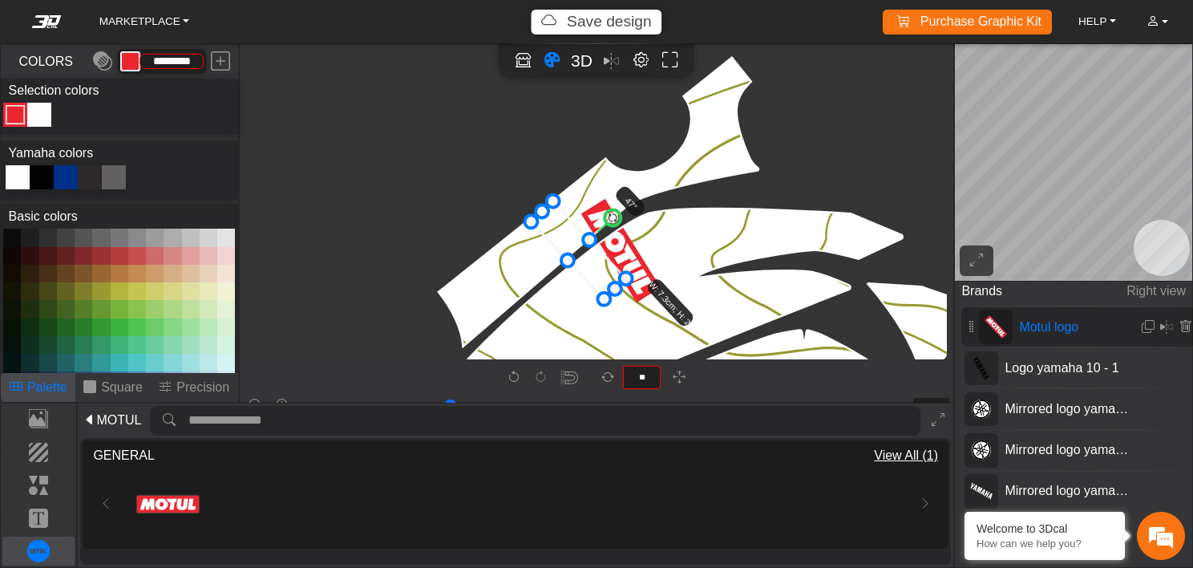
drag, startPoint x: 558, startPoint y: 230, endPoint x: 557, endPoint y: 151, distance: 79.4
drag, startPoint x: 557, startPoint y: 151, endPoint x: 464, endPoint y: 220, distance: 116.5
click at [464, 220] on icon "background_wire_template_bg decal_t700_left_fender decal_t700_right_fender text…" at bounding box center [577, 52] width 9303 height 9303
click at [562, 232] on icon at bounding box center [579, 250] width 95 height 98
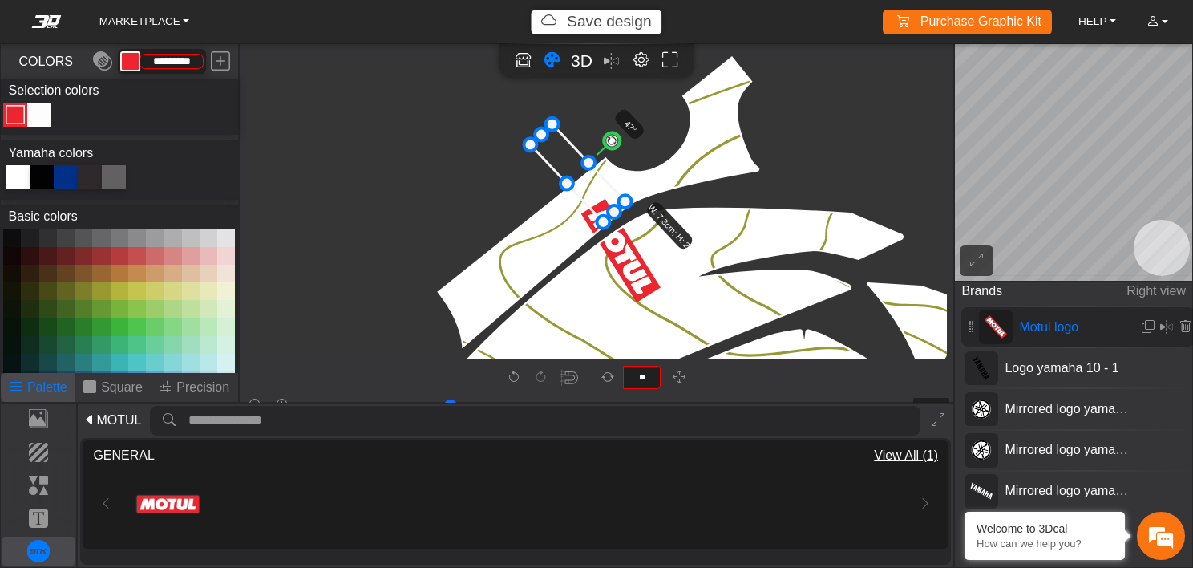
drag, startPoint x: 562, startPoint y: 232, endPoint x: 561, endPoint y: 155, distance: 77.0
click at [561, 155] on icon at bounding box center [578, 173] width 95 height 98
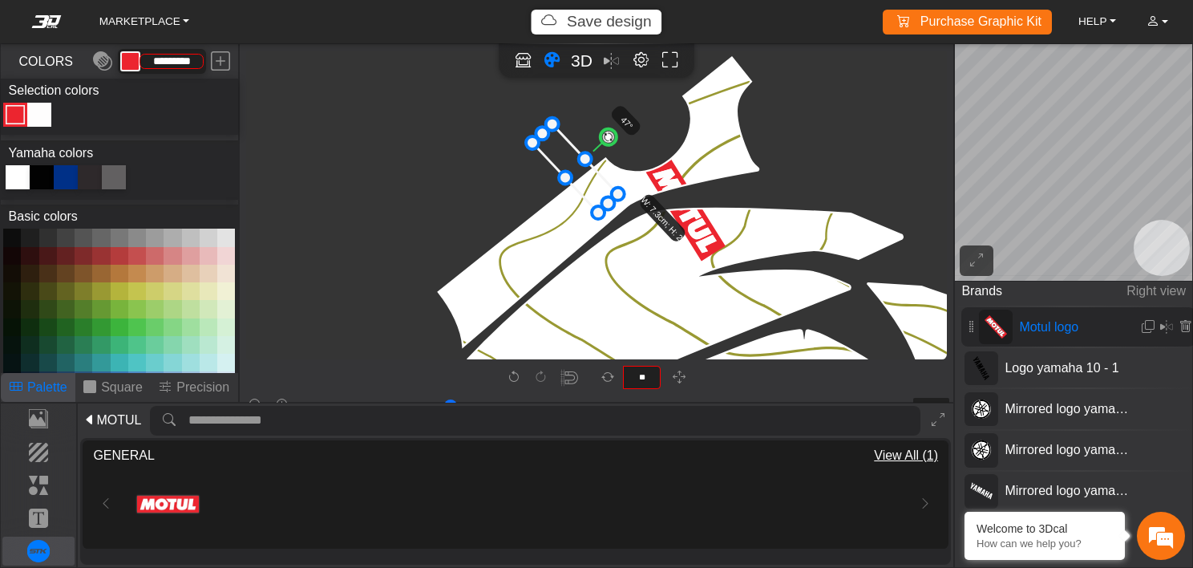
drag, startPoint x: 600, startPoint y: 220, endPoint x: 596, endPoint y: 208, distance: 12.7
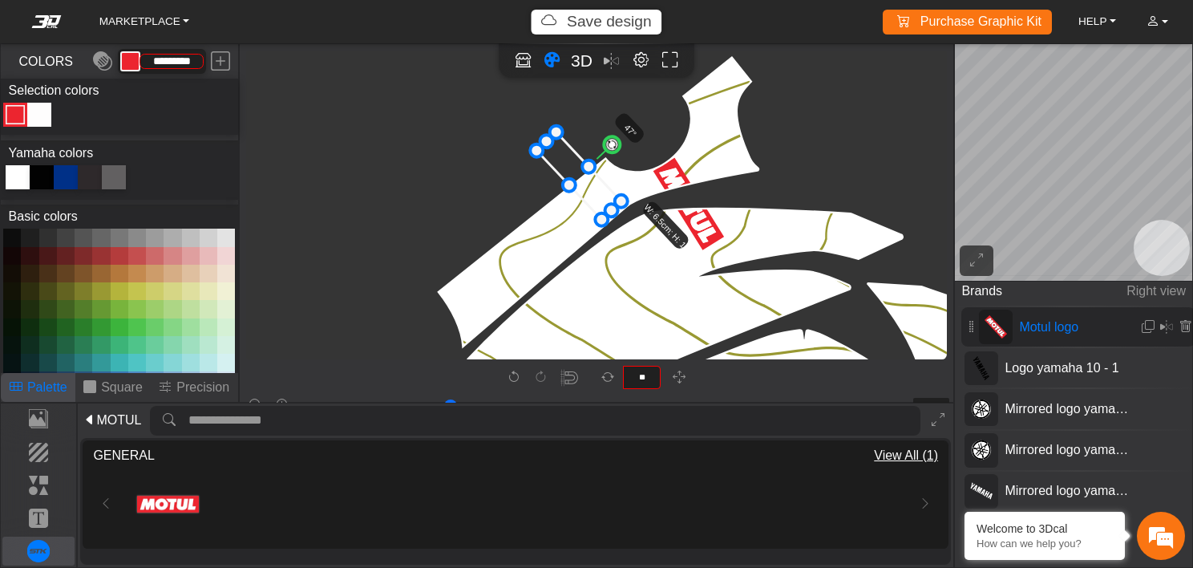
drag, startPoint x: 593, startPoint y: 189, endPoint x: 597, endPoint y: 197, distance: 9.0
click at [597, 197] on icon at bounding box center [579, 175] width 84 height 87
type input "**"
click at [615, 144] on circle at bounding box center [613, 146] width 22 height 22
click at [1168, 324] on em at bounding box center [1166, 327] width 13 height 19
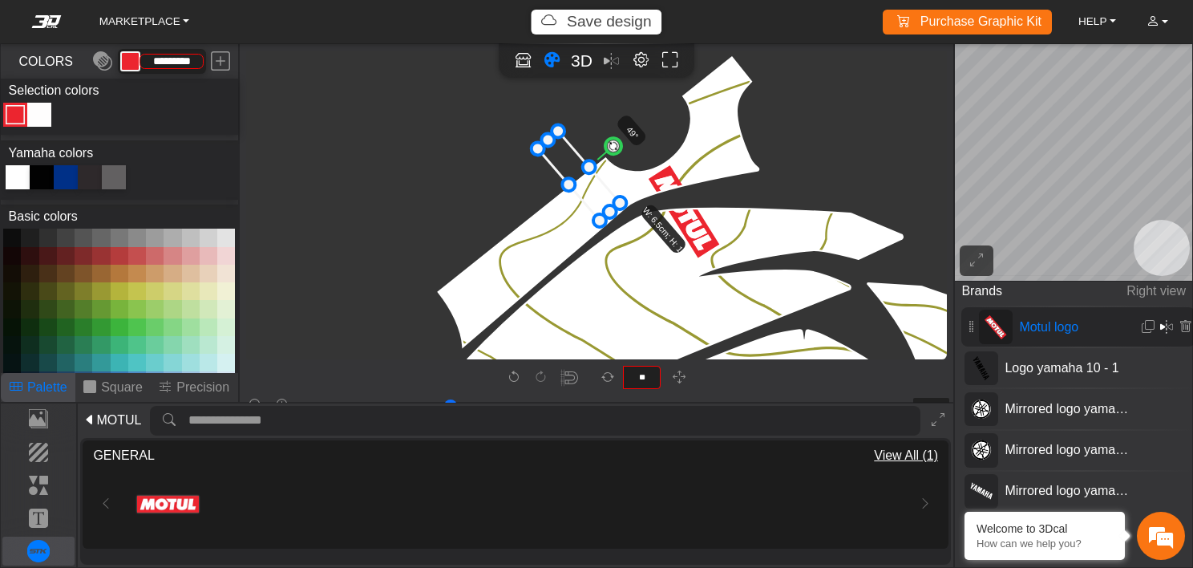
type input "**"
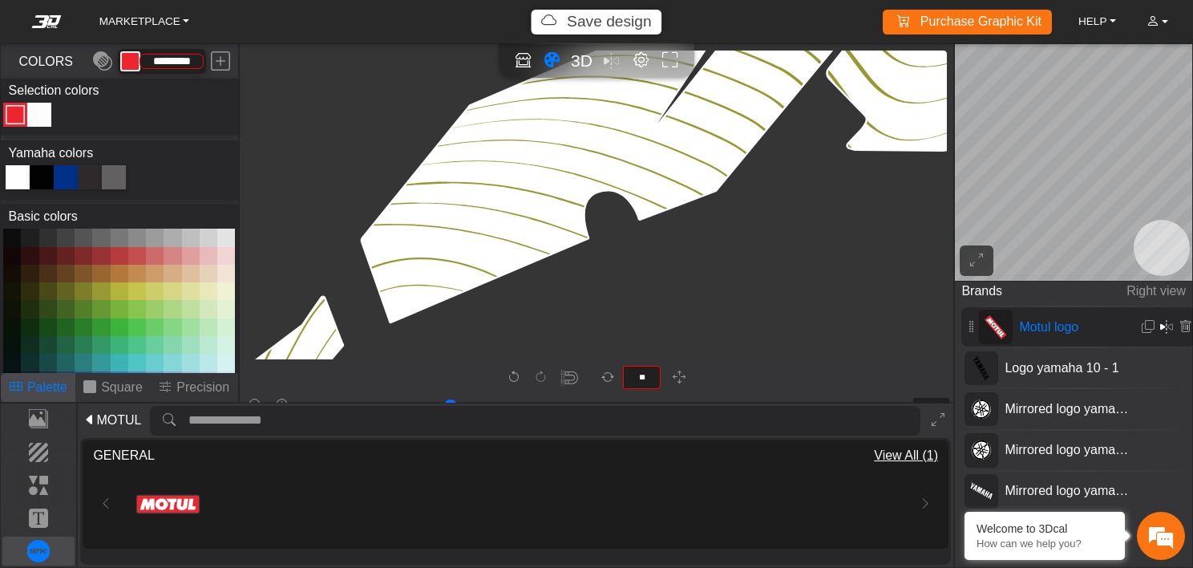
type input "****"
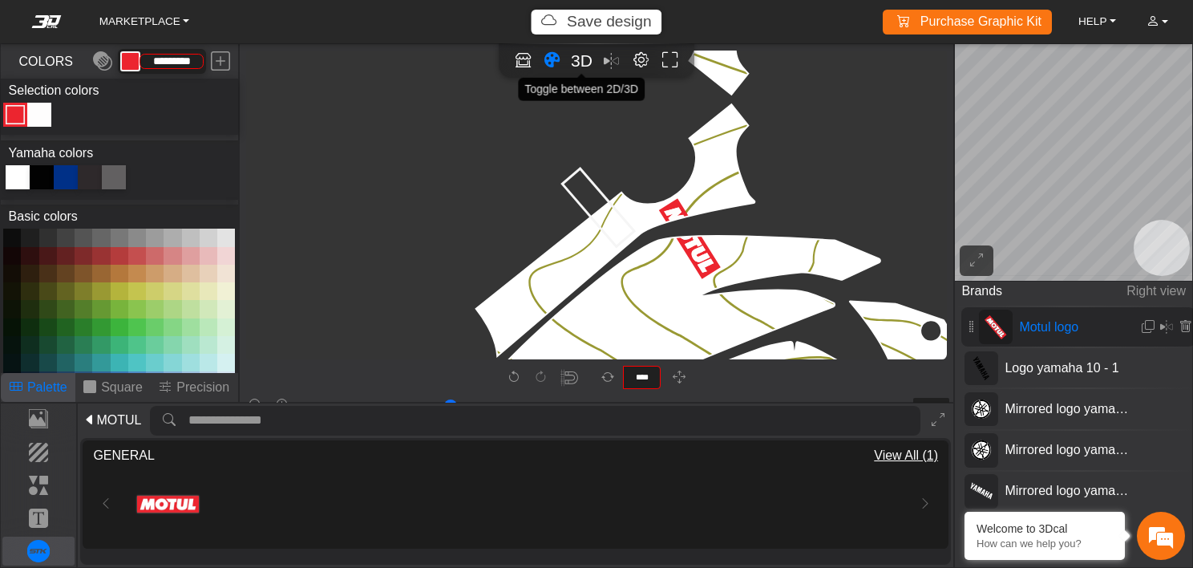
click at [581, 64] on span "3D" at bounding box center [582, 60] width 22 height 18
type input "**"
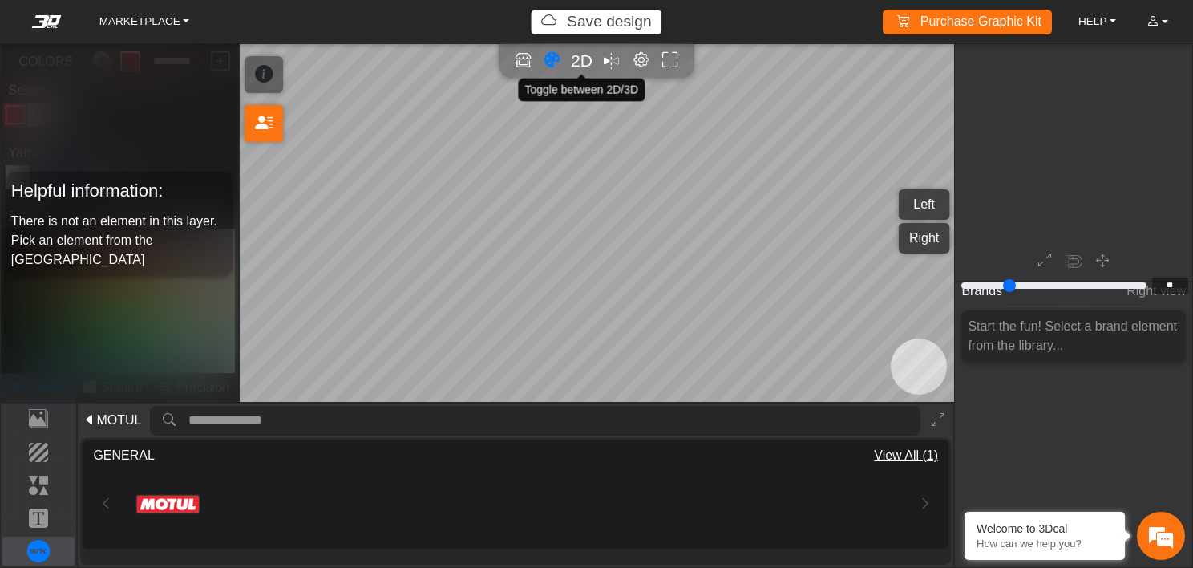
scroll to position [2540, 2461]
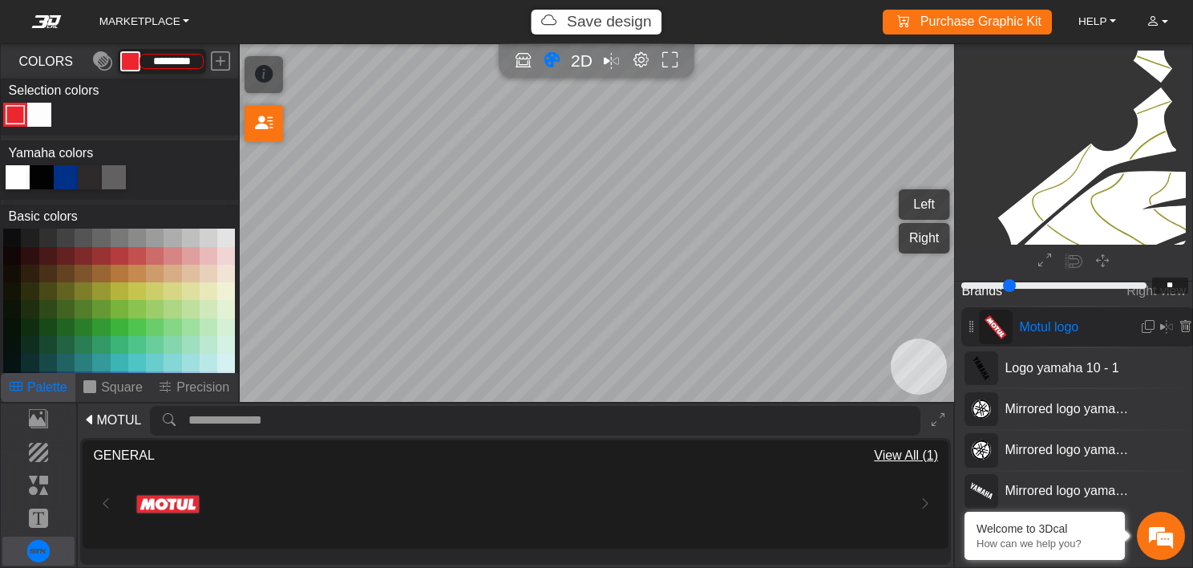
type input "**"
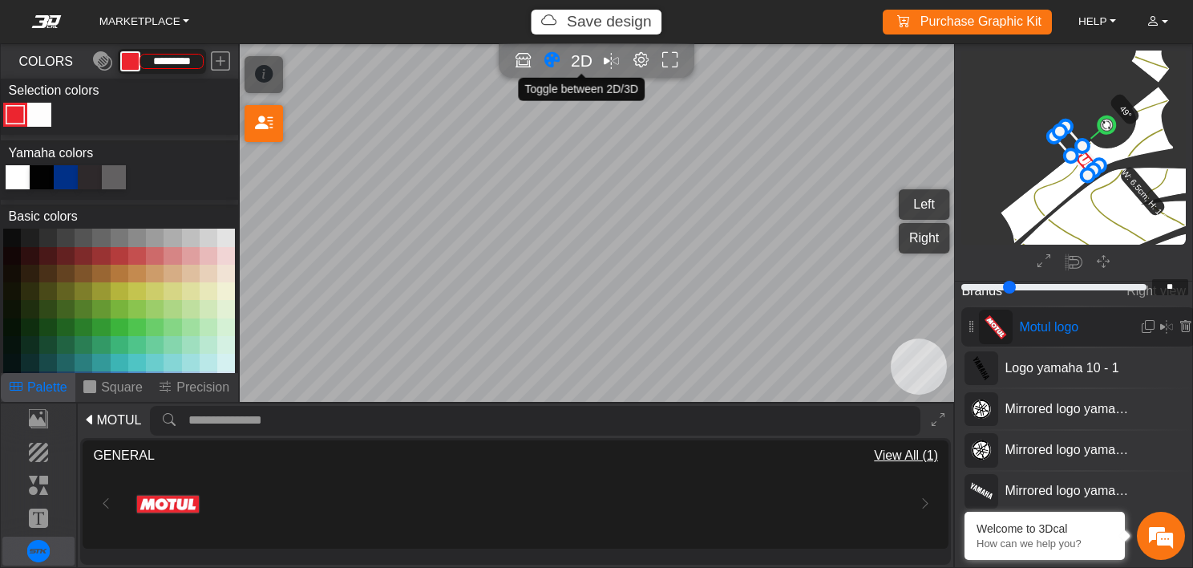
click at [581, 54] on span "2D" at bounding box center [582, 60] width 22 height 18
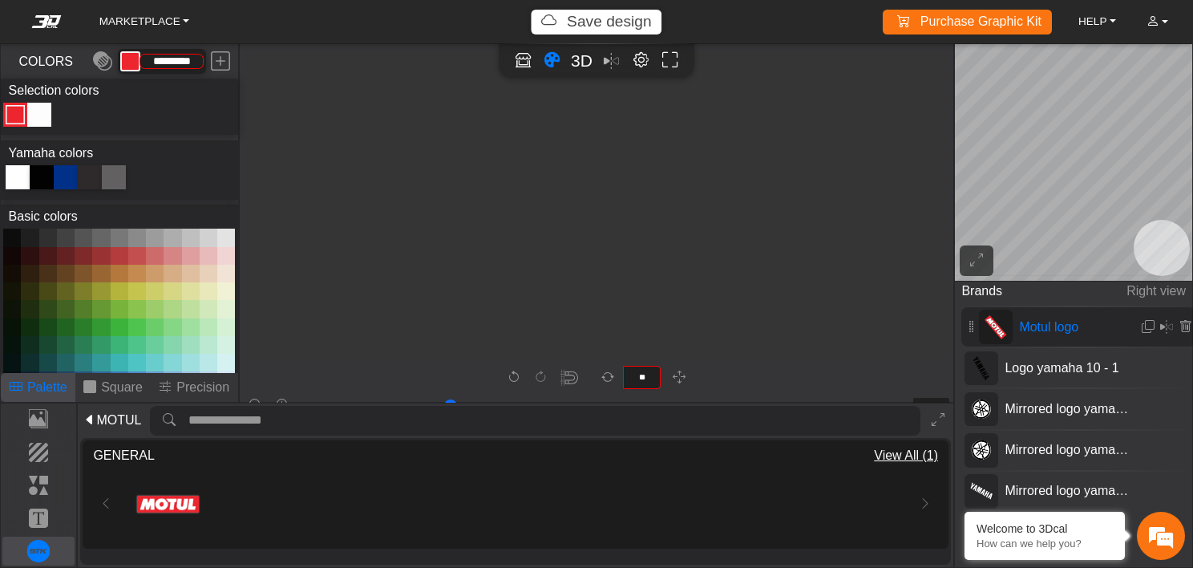
scroll to position [3858, 3553]
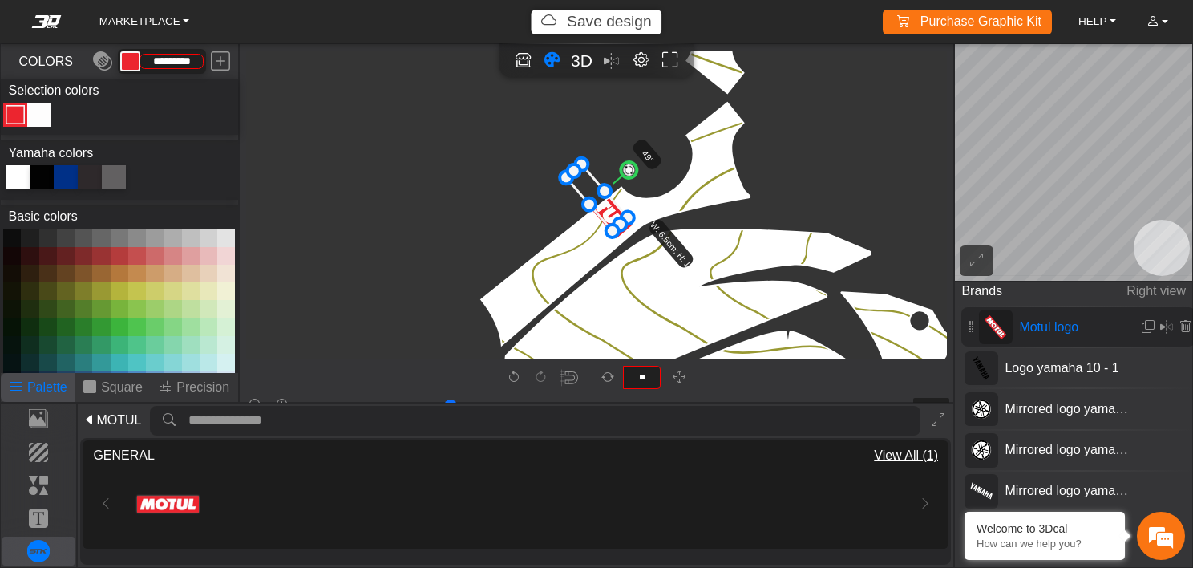
drag, startPoint x: 616, startPoint y: 237, endPoint x: 612, endPoint y: 228, distance: 9.7
click at [577, 55] on span "3D" at bounding box center [582, 60] width 22 height 18
type input "**"
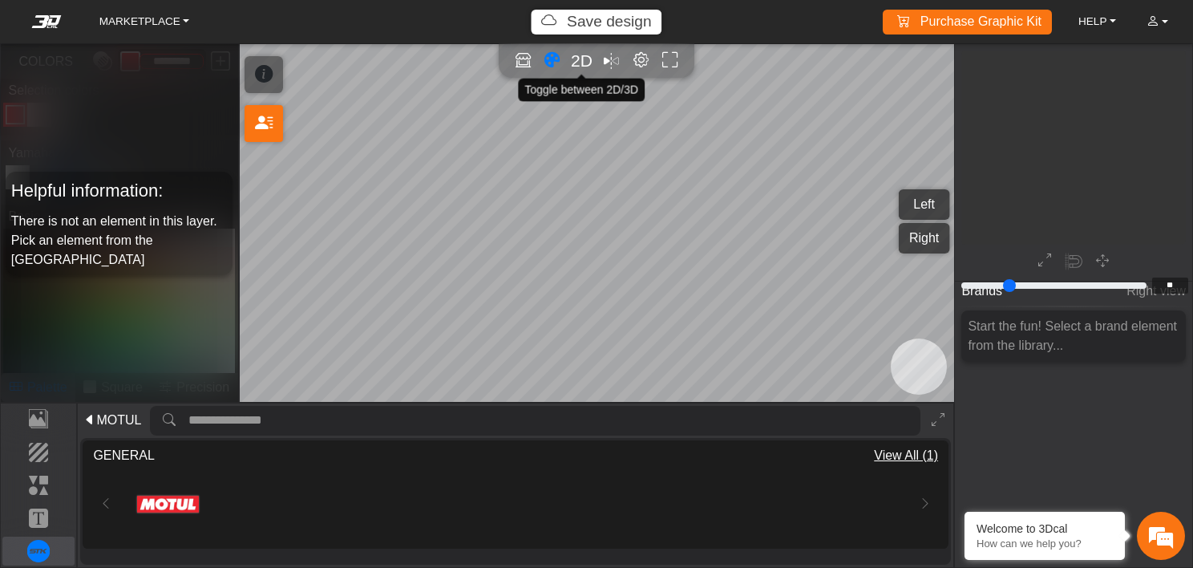
scroll to position [2901, 2813]
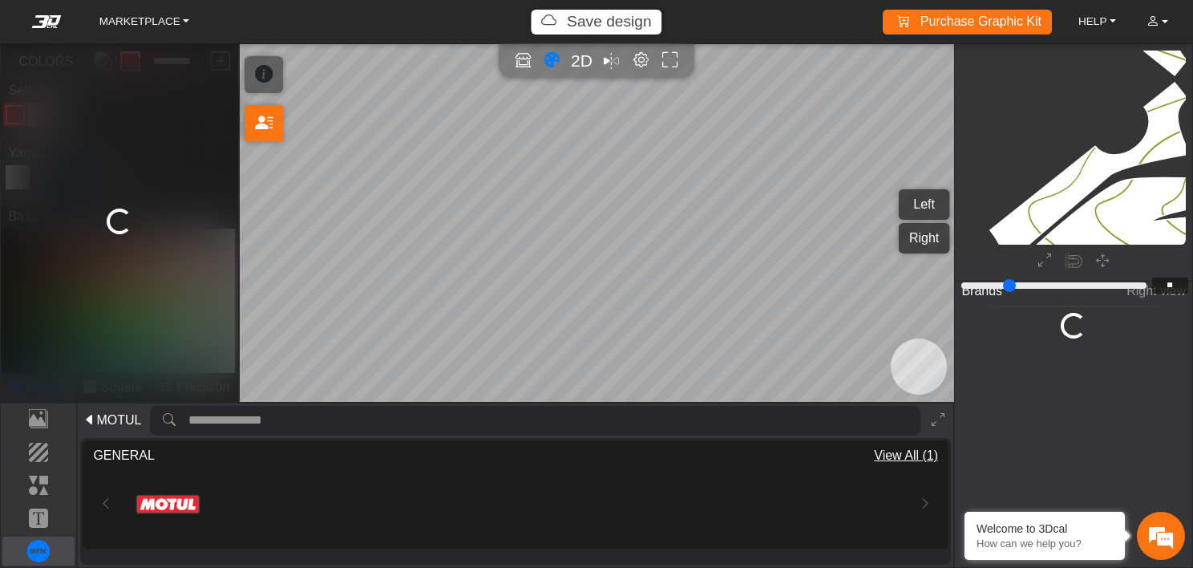
click at [917, 209] on button "Left" at bounding box center [924, 204] width 51 height 30
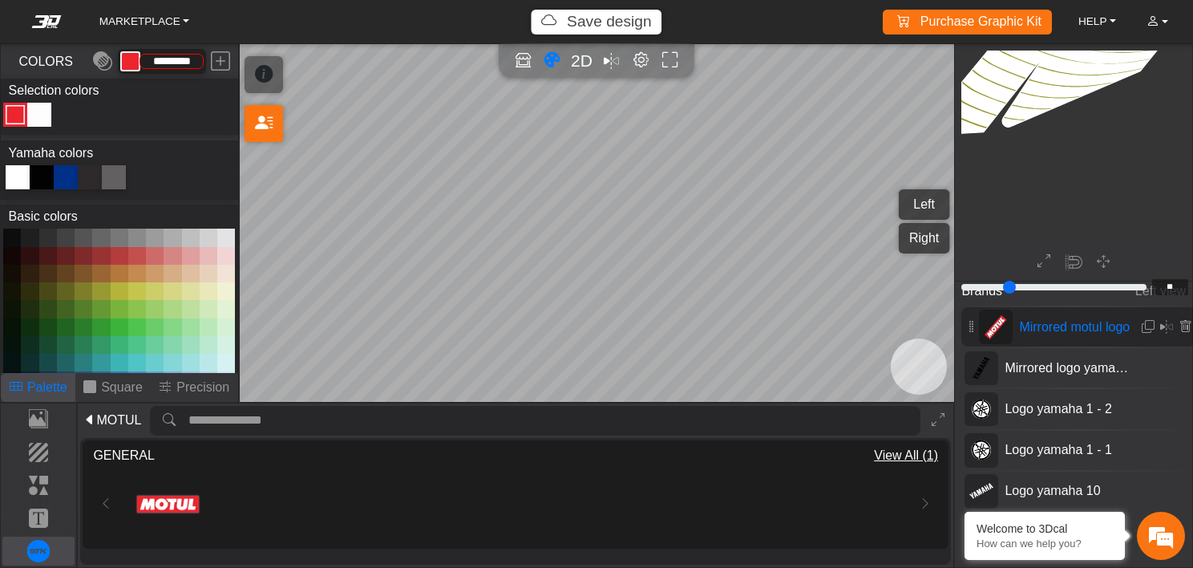
scroll to position [2455, 2373]
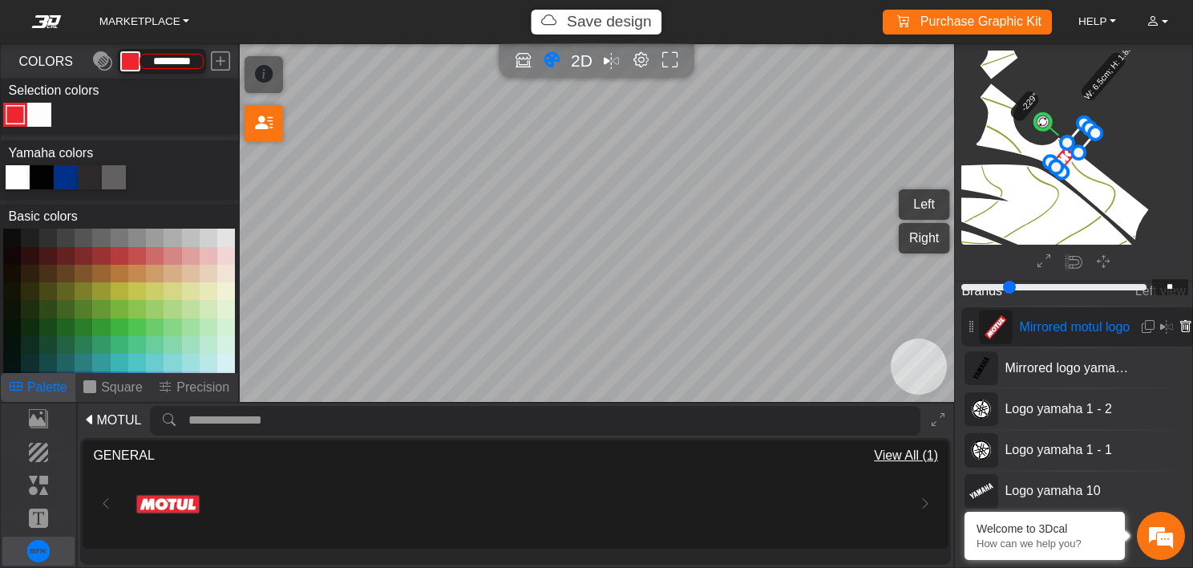
click at [1180, 327] on icon at bounding box center [1185, 327] width 13 height 14
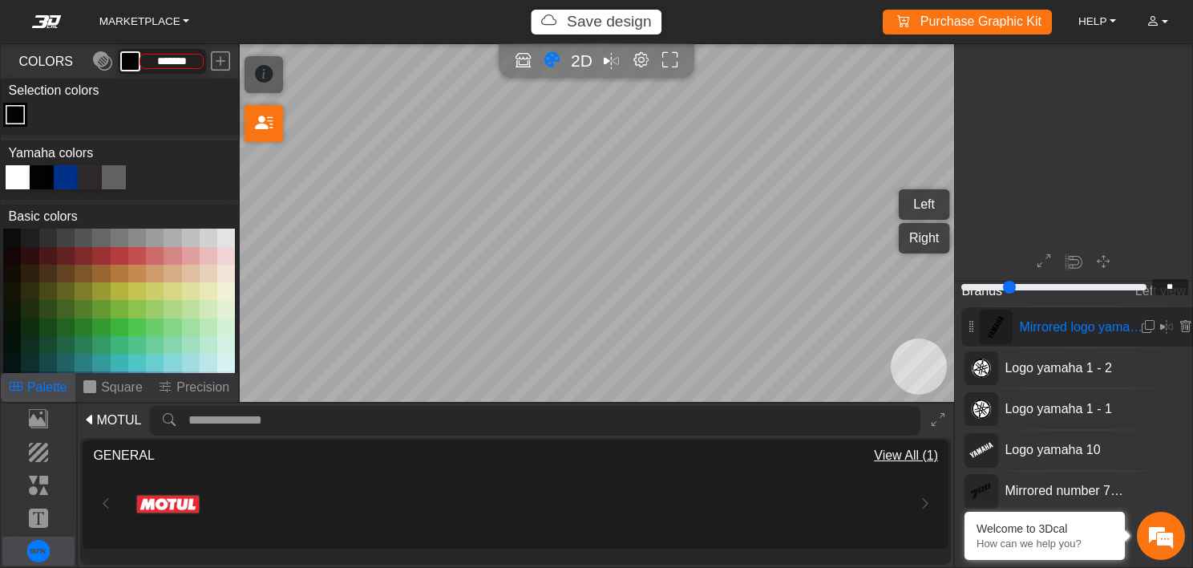
scroll to position [1739, 1152]
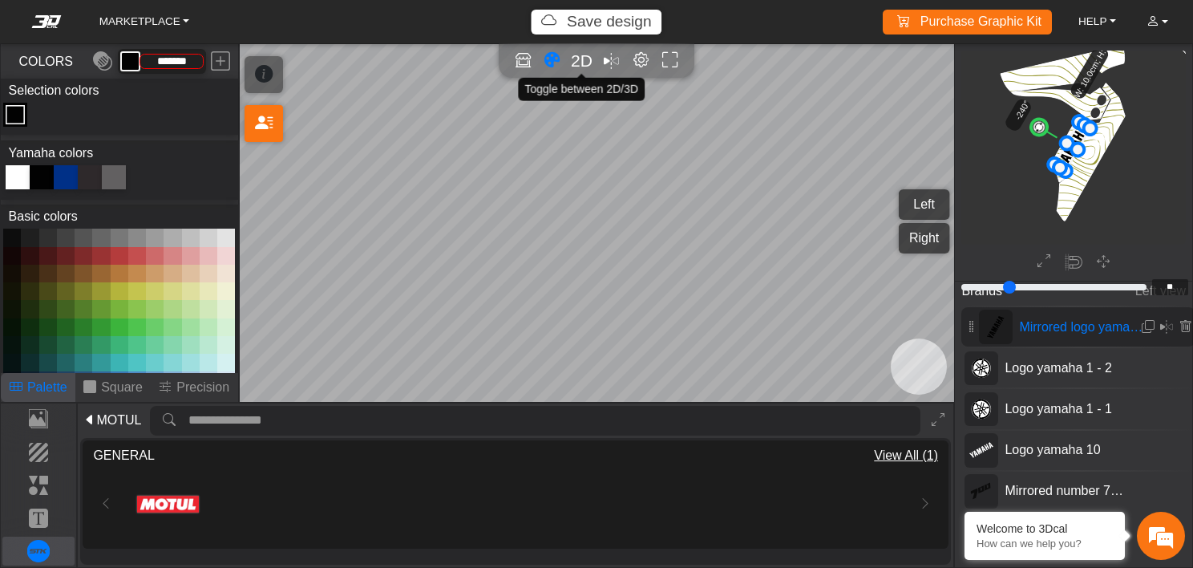
click at [581, 65] on span "2D" at bounding box center [582, 60] width 22 height 18
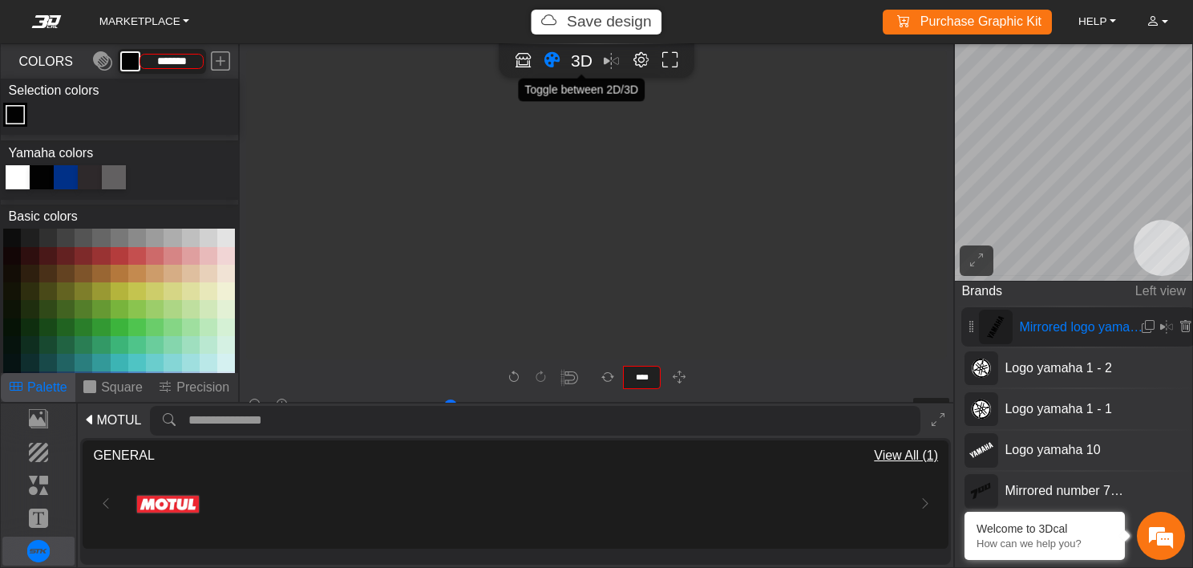
scroll to position [2708, 1615]
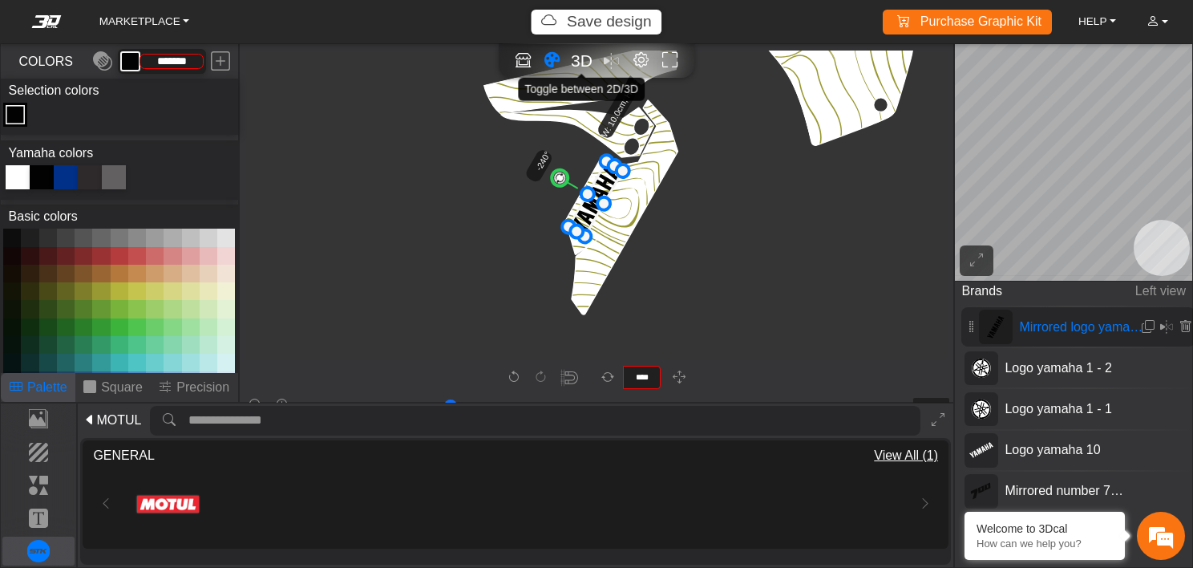
click at [579, 61] on span "3D" at bounding box center [582, 60] width 22 height 18
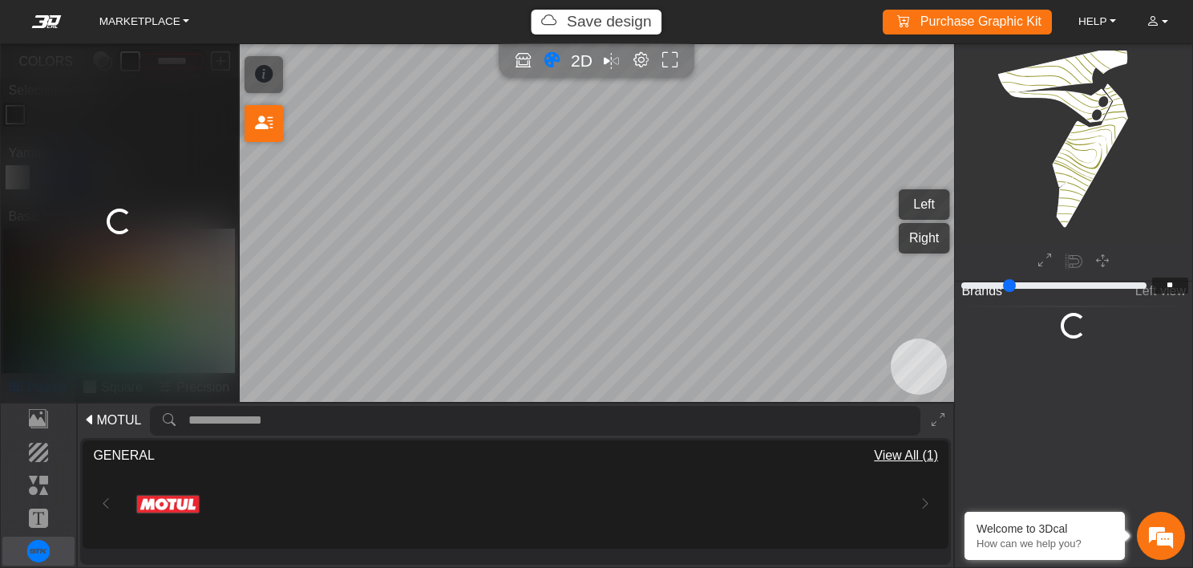
scroll to position [1739, 1152]
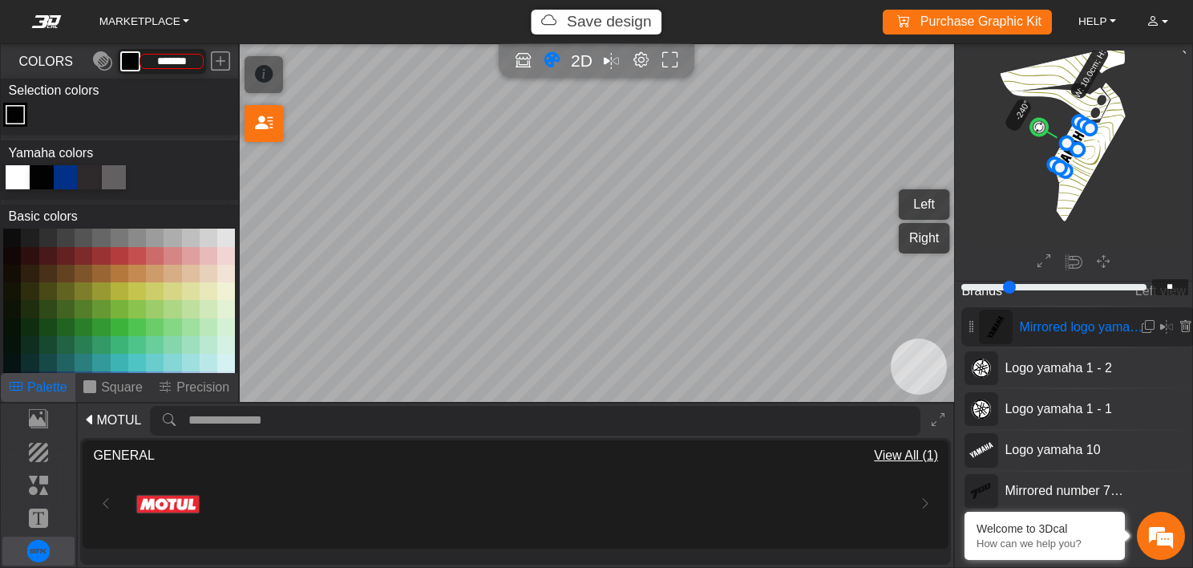
click at [933, 240] on button "Right" at bounding box center [924, 238] width 51 height 30
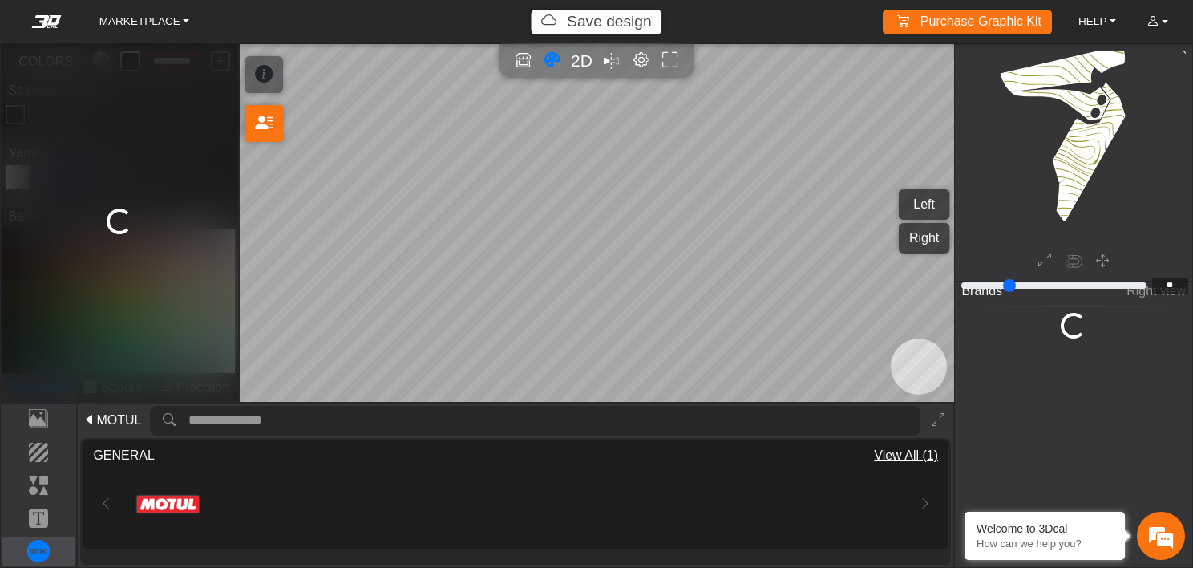
scroll to position [2783, 2696]
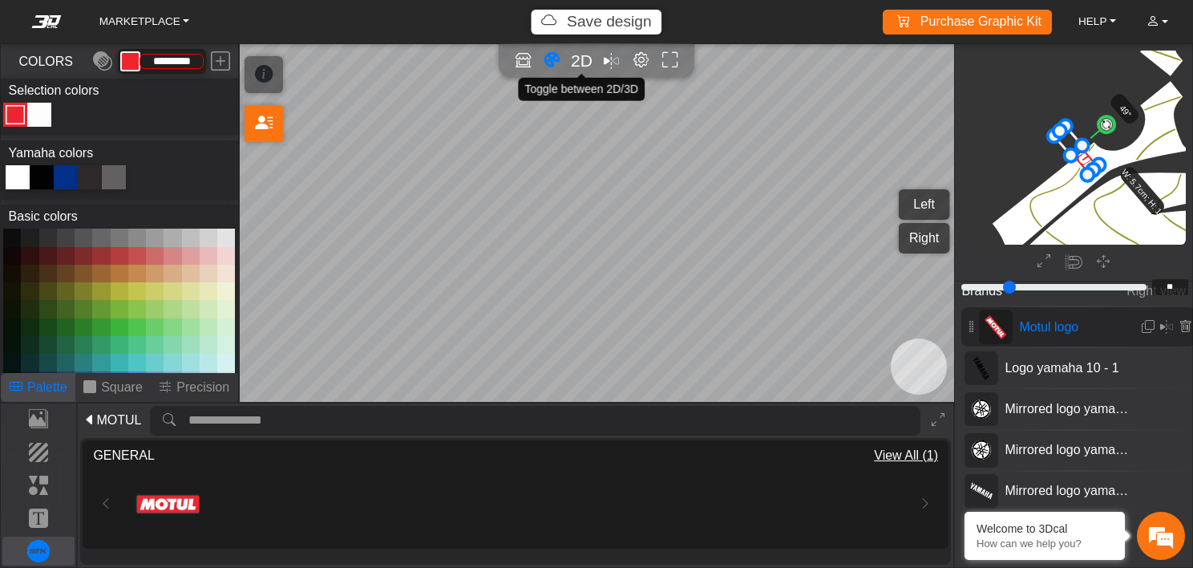
click at [577, 58] on span "2D" at bounding box center [582, 60] width 22 height 18
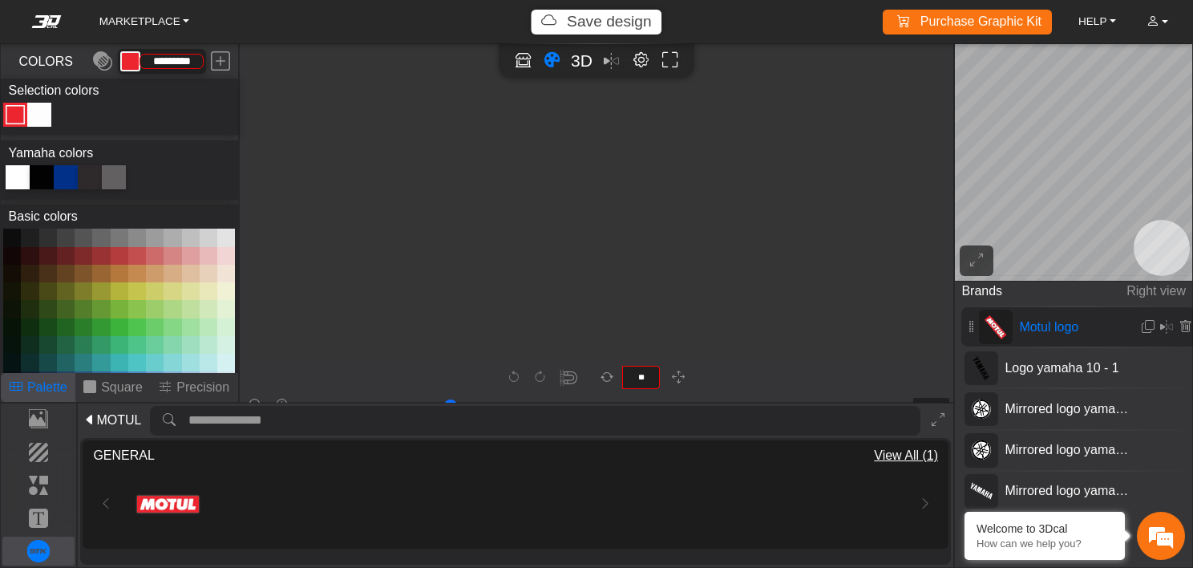
scroll to position [4368, 4053]
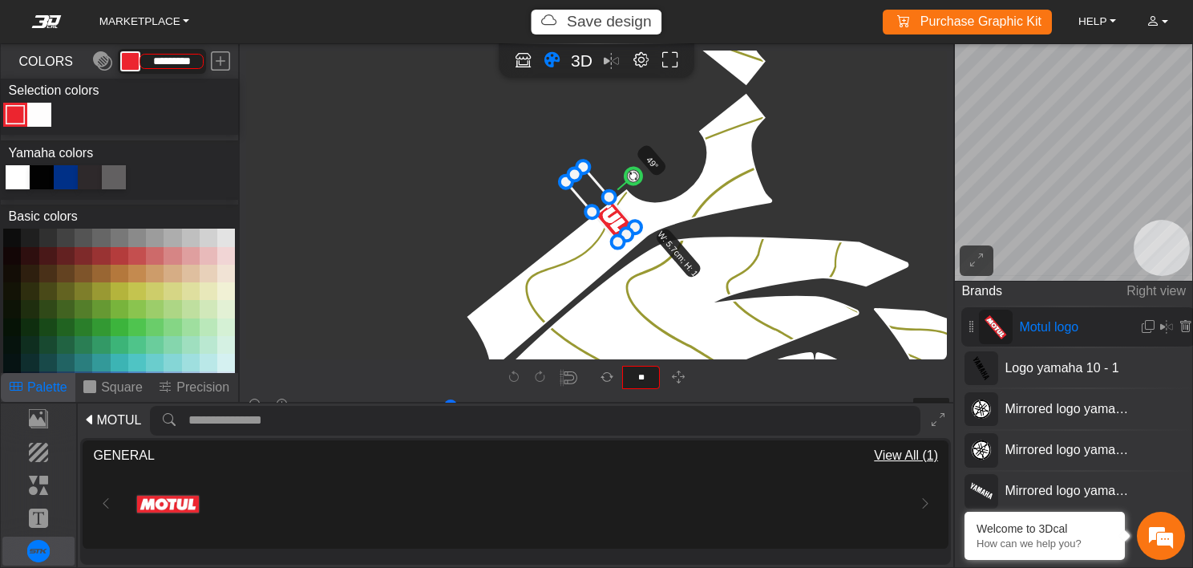
click at [610, 219] on icon at bounding box center [600, 204] width 69 height 75
click at [637, 173] on circle at bounding box center [633, 176] width 22 height 22
click at [1161, 328] on em at bounding box center [1166, 327] width 13 height 19
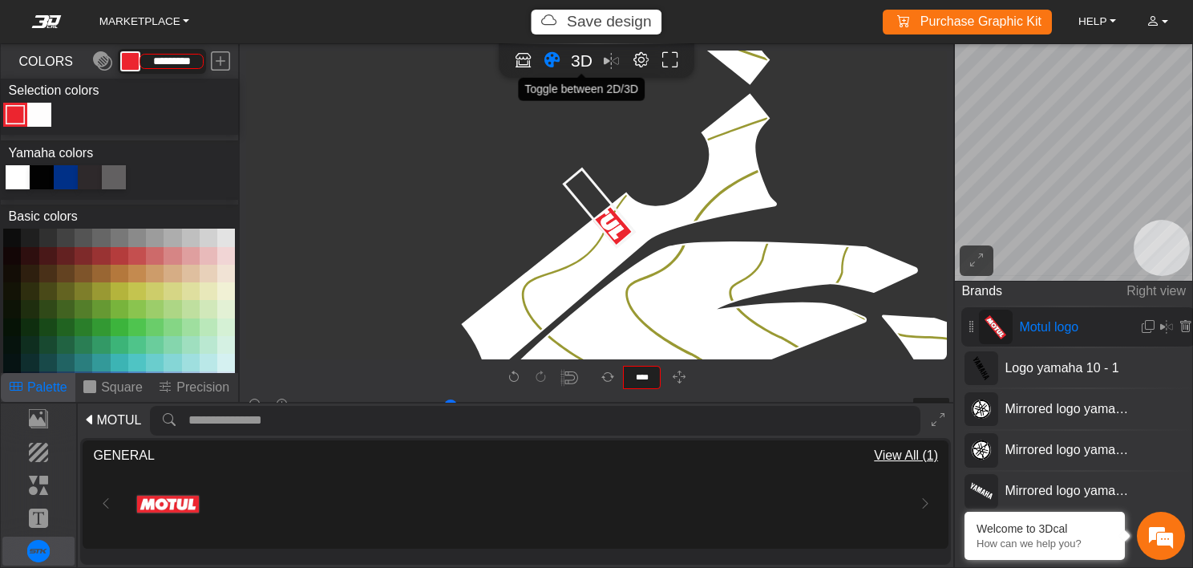
click at [583, 69] on span "3D" at bounding box center [582, 60] width 22 height 18
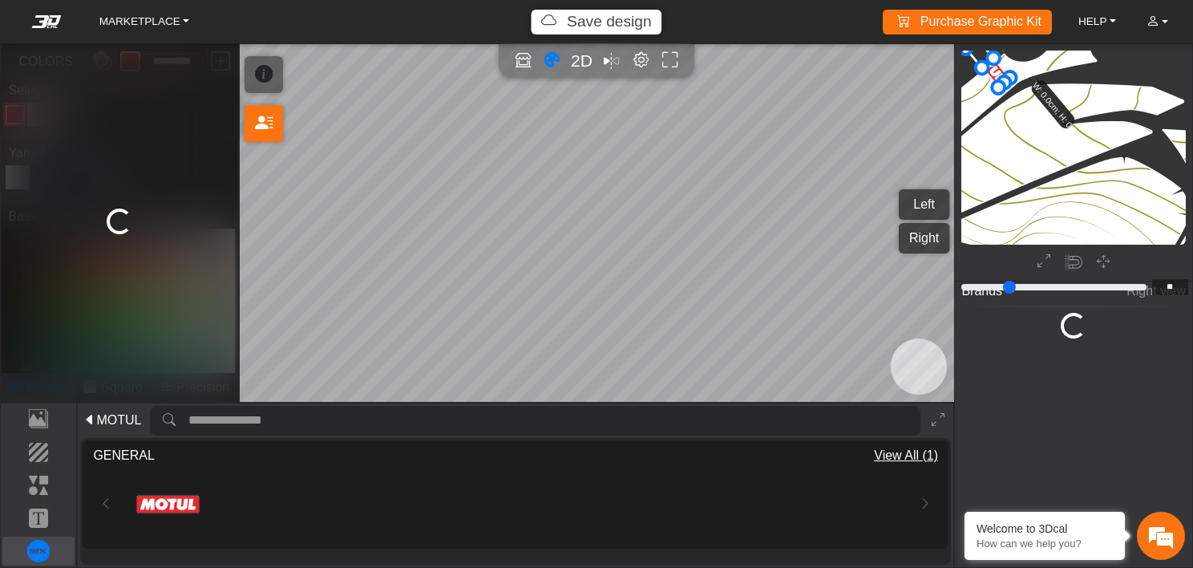
scroll to position [2785, 2697]
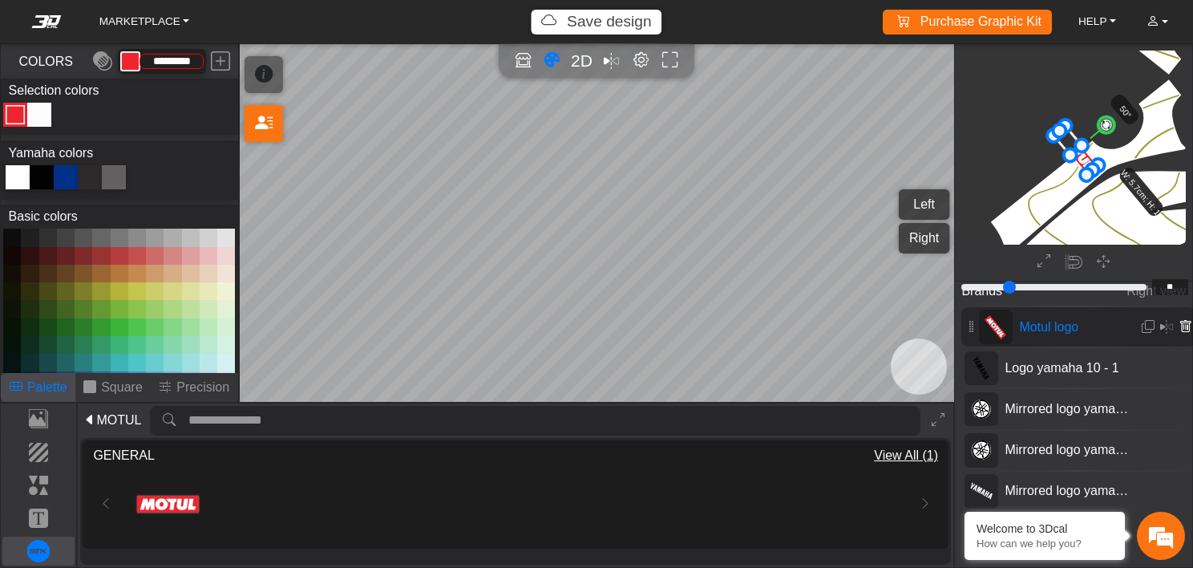
click at [1184, 324] on icon at bounding box center [1185, 327] width 13 height 14
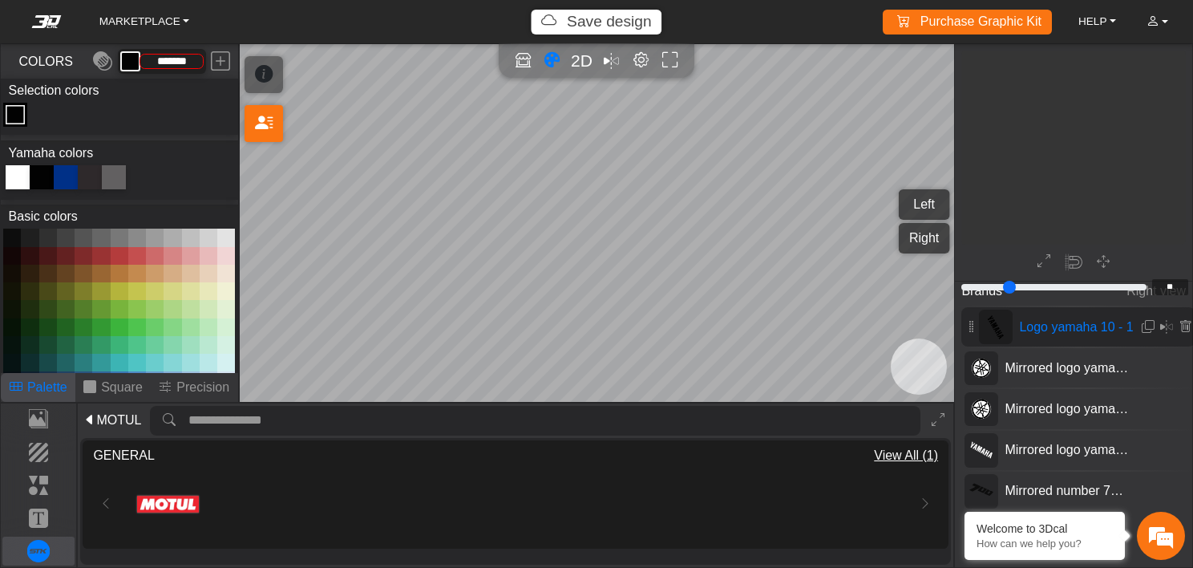
scroll to position [1736, 1702]
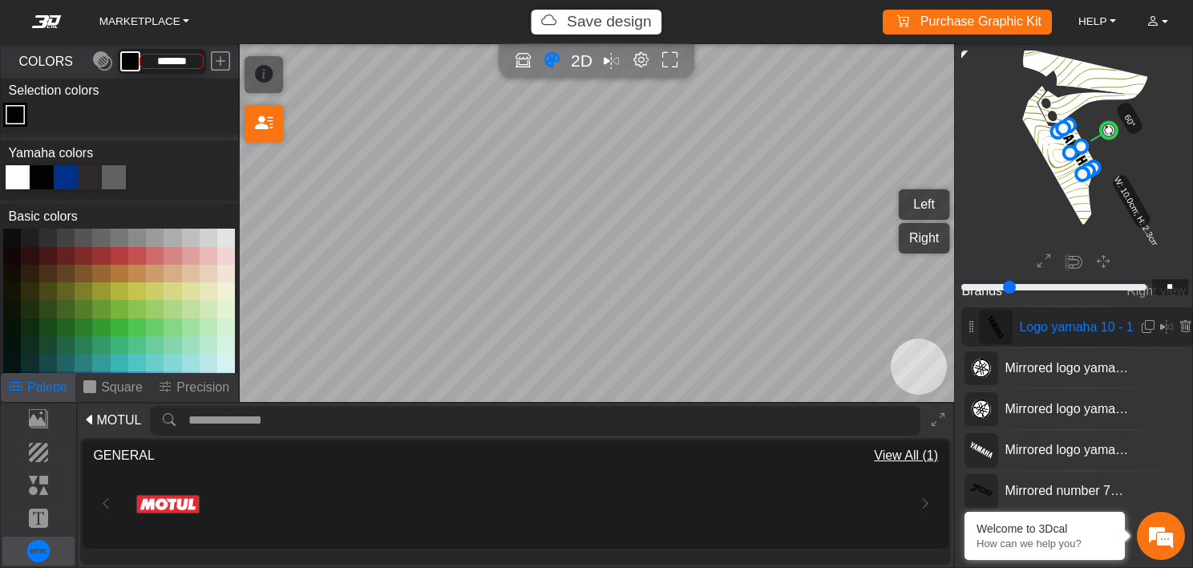
click at [910, 205] on button "Left" at bounding box center [924, 204] width 51 height 30
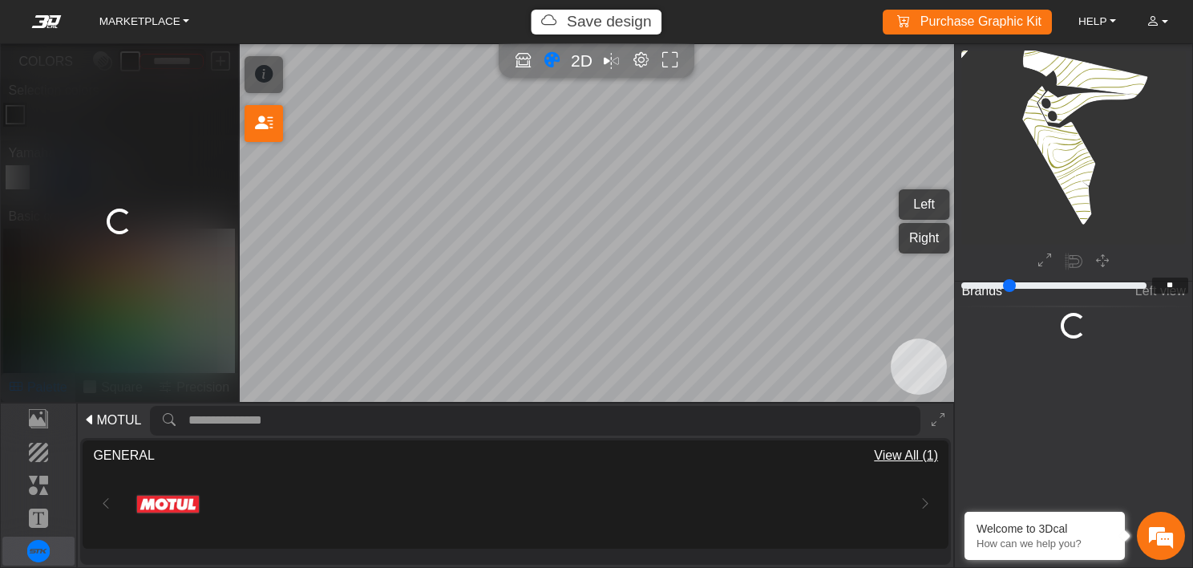
scroll to position [2788, 2698]
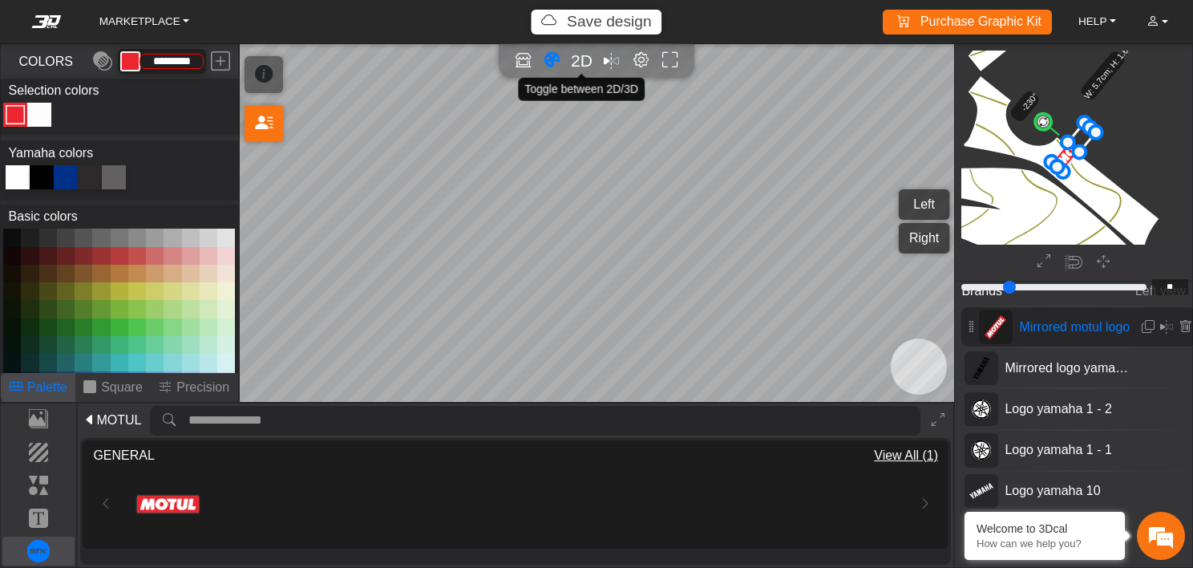
click at [581, 64] on span "2D" at bounding box center [582, 60] width 22 height 18
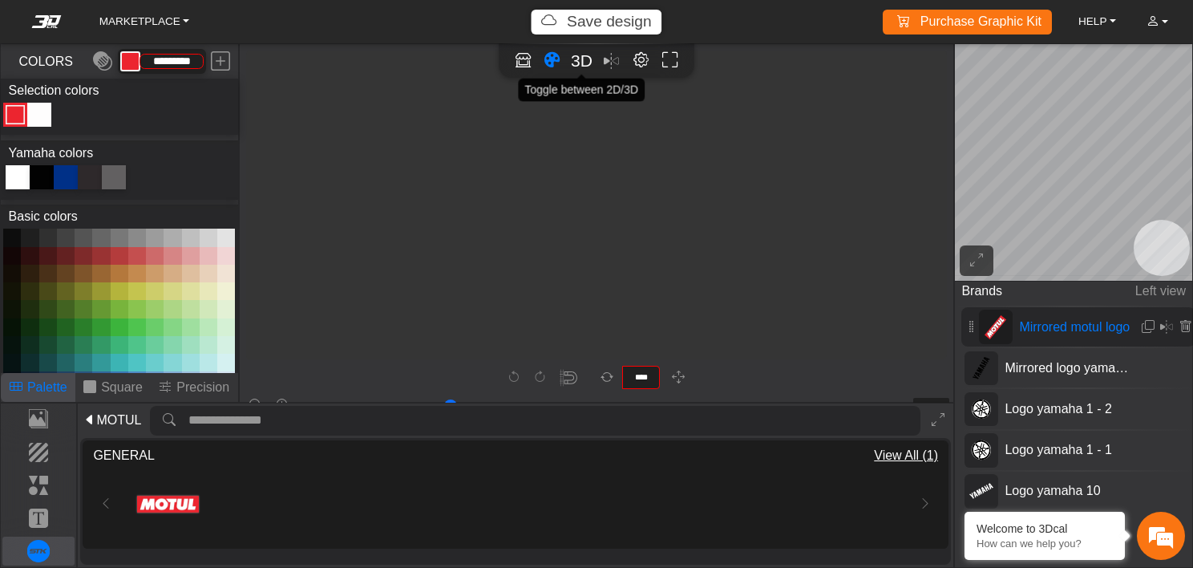
scroll to position [4344, 4026]
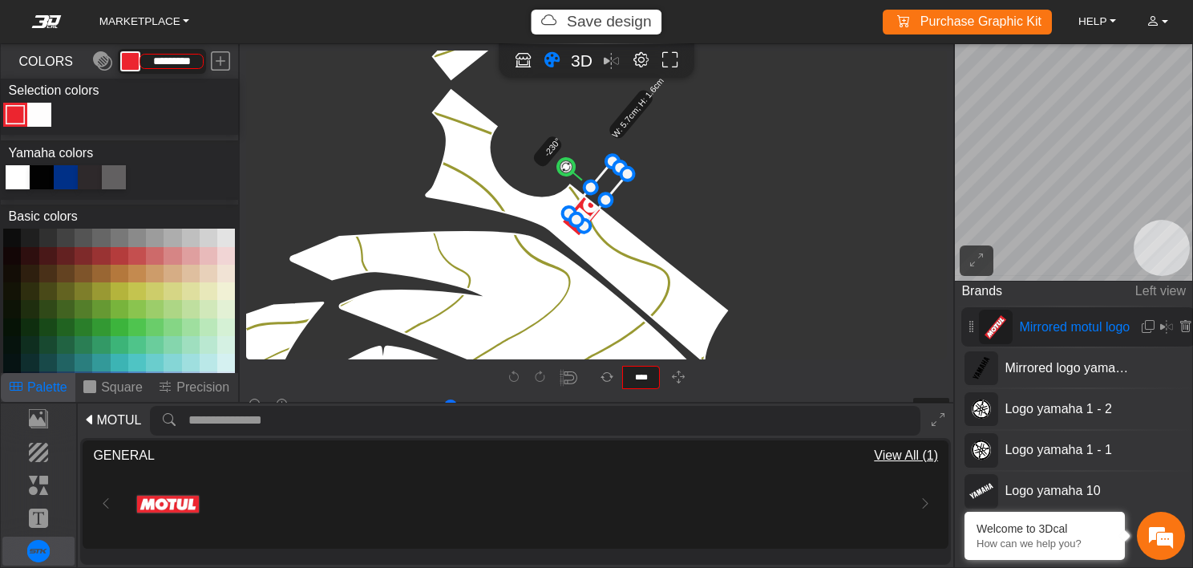
drag, startPoint x: 581, startPoint y: 238, endPoint x: 581, endPoint y: 225, distance: 13.6
click at [584, 215] on icon at bounding box center [596, 200] width 59 height 65
click at [1161, 326] on em at bounding box center [1166, 327] width 13 height 19
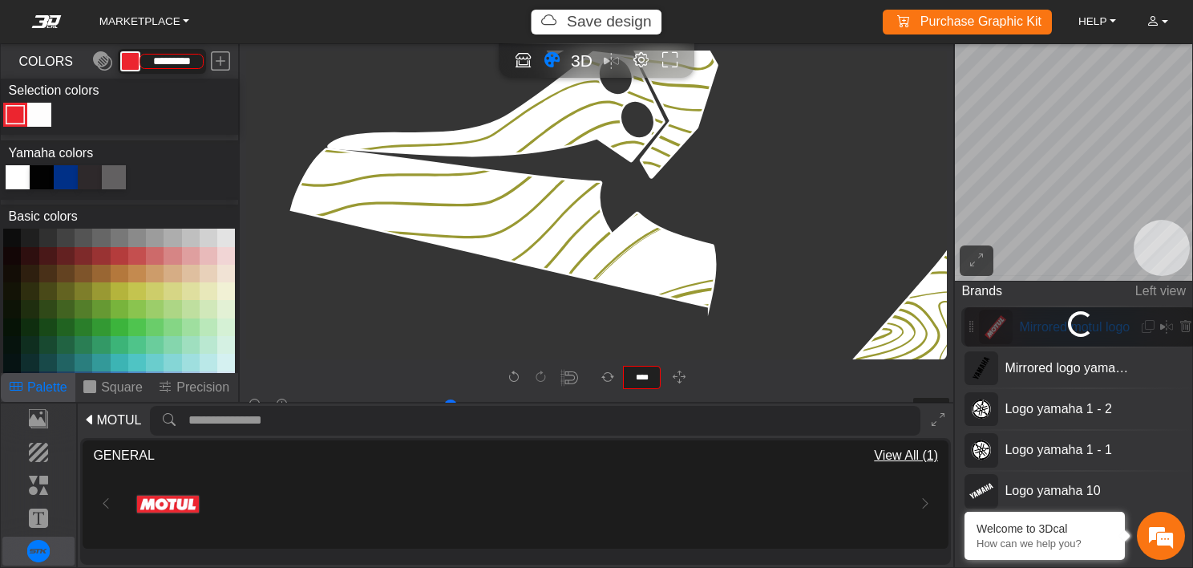
scroll to position [5250, 4915]
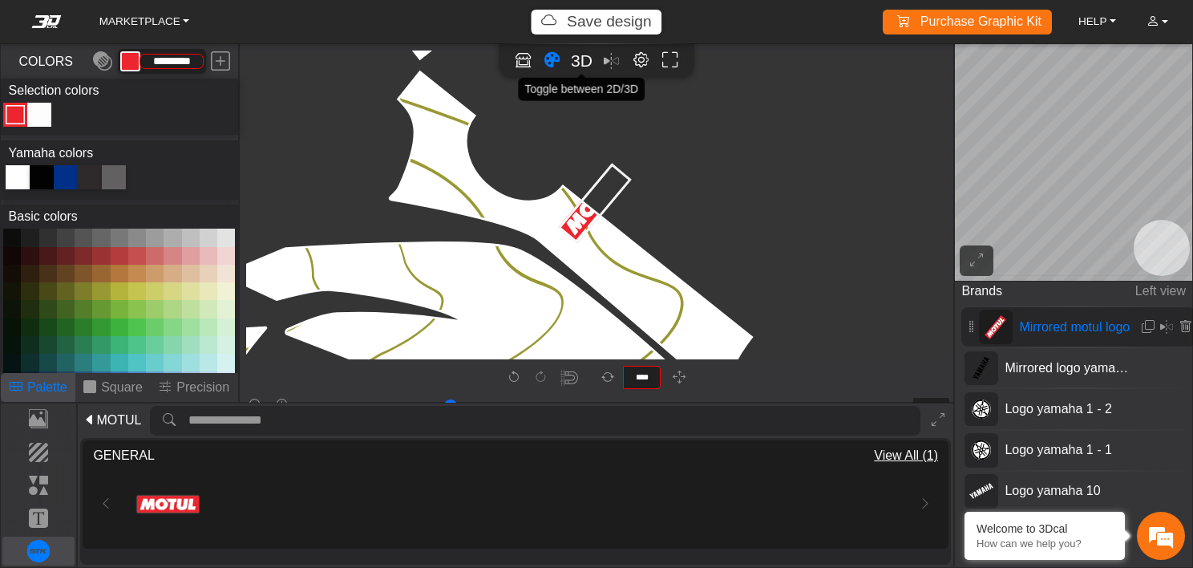
click at [580, 66] on span "3D" at bounding box center [582, 60] width 22 height 18
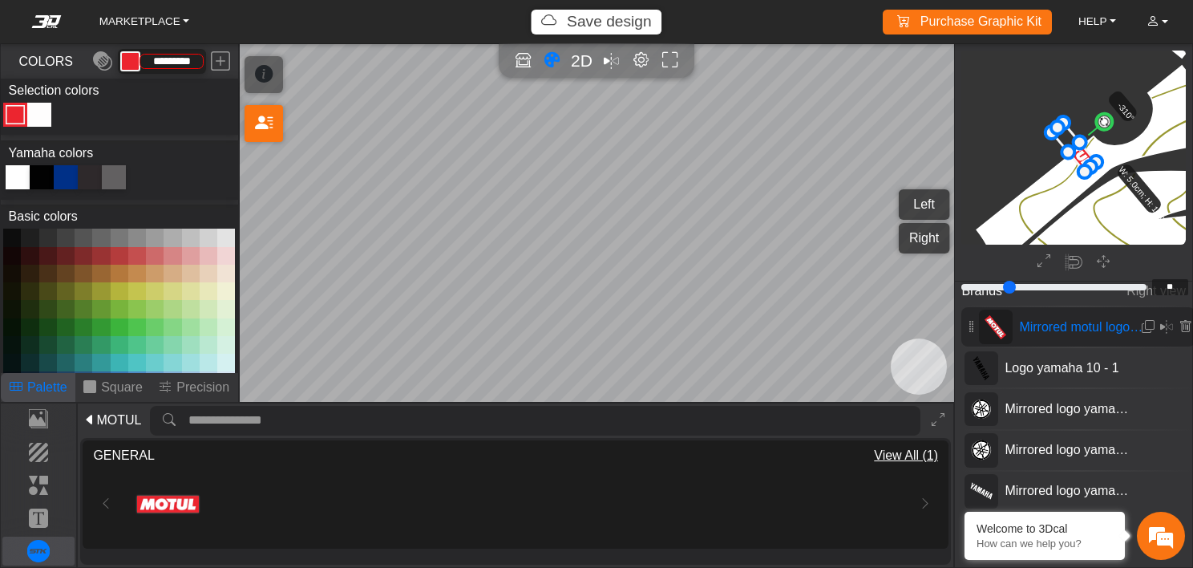
scroll to position [3240, 3140]
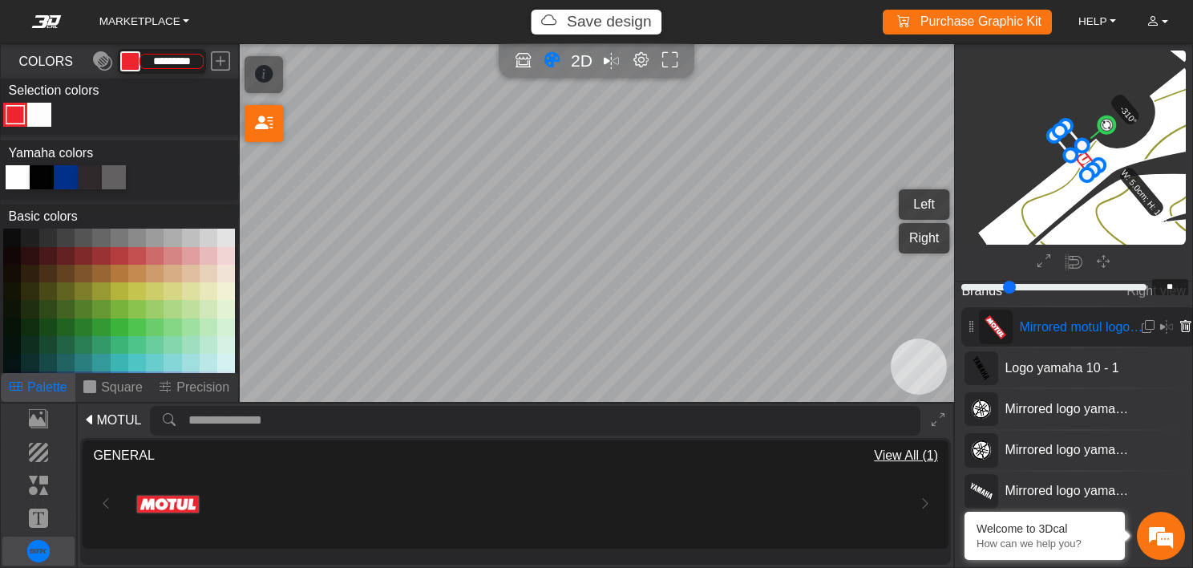
click at [1179, 321] on icon at bounding box center [1185, 327] width 13 height 14
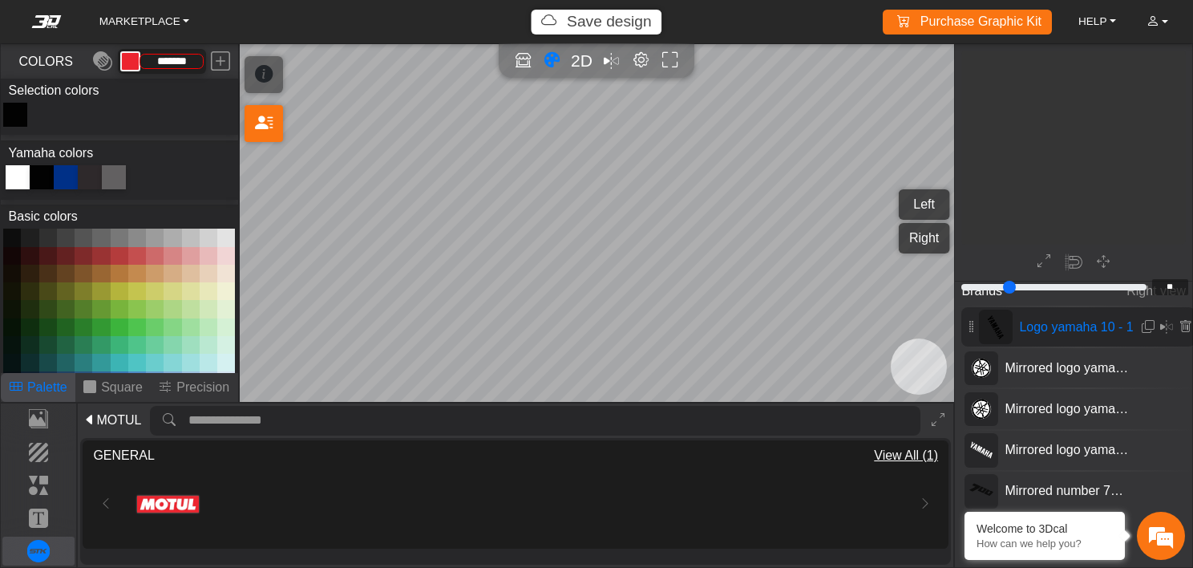
scroll to position [1736, 1702]
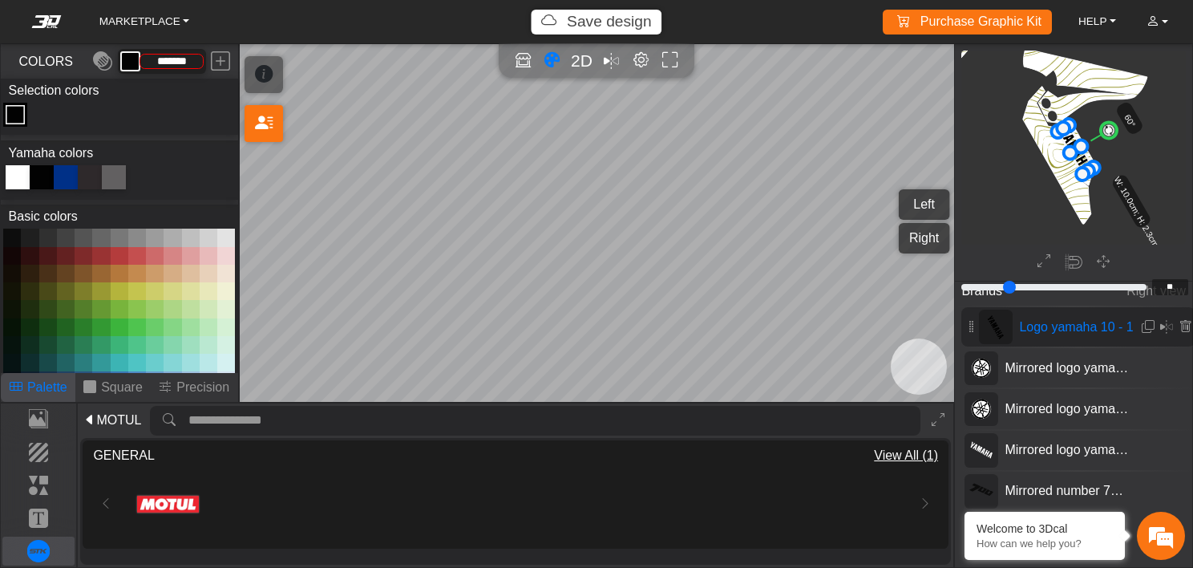
click at [918, 209] on button "Left" at bounding box center [924, 204] width 51 height 30
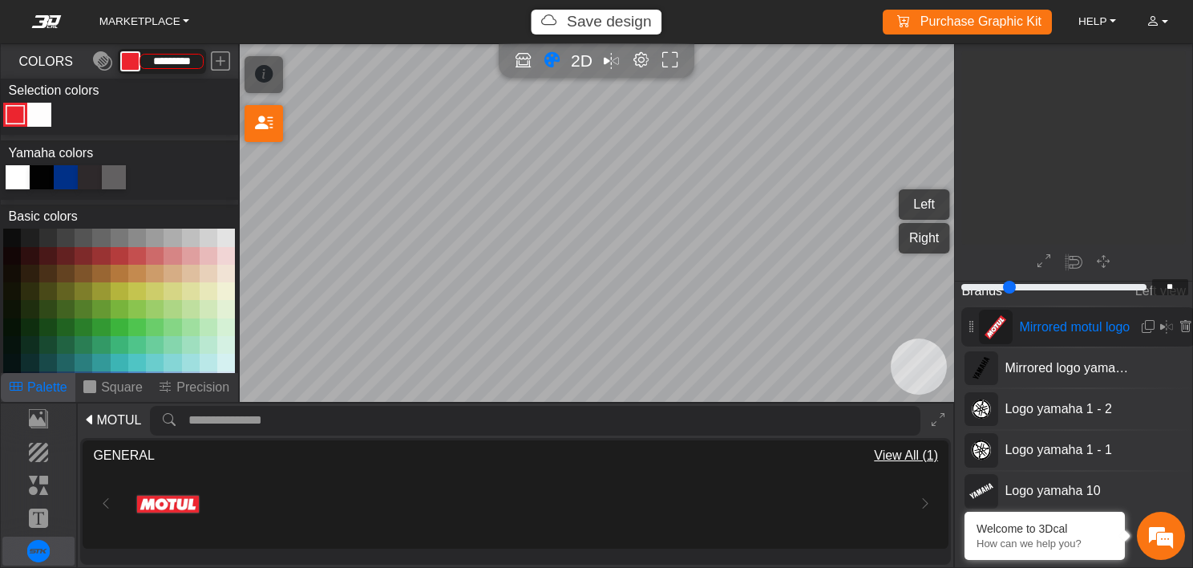
scroll to position [3243, 3142]
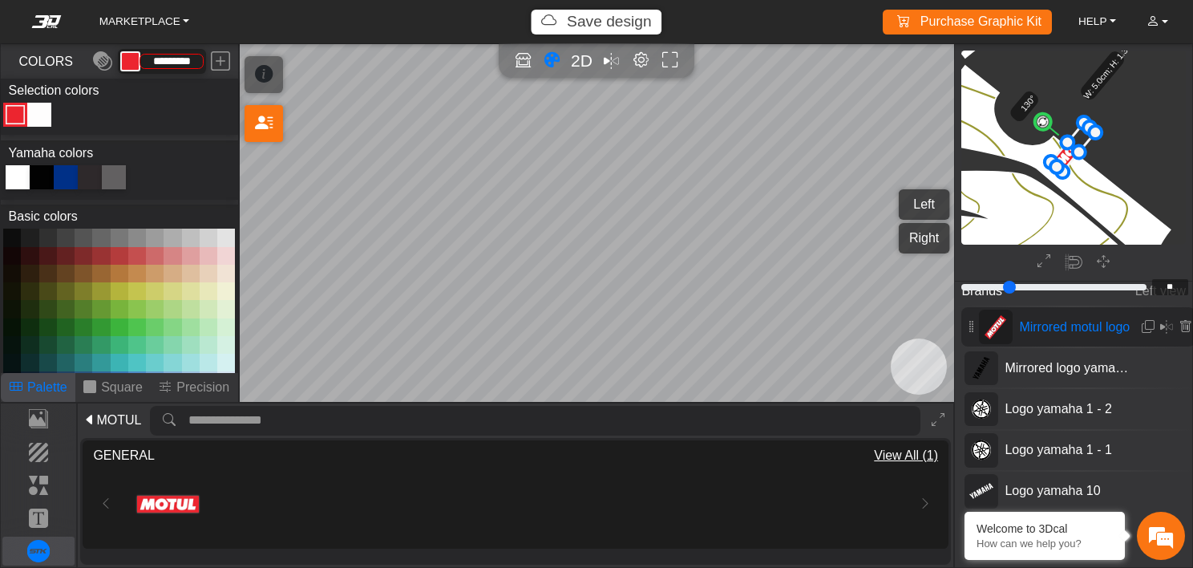
click at [927, 241] on button "Right" at bounding box center [924, 238] width 51 height 30
click at [1180, 324] on icon at bounding box center [1185, 327] width 13 height 14
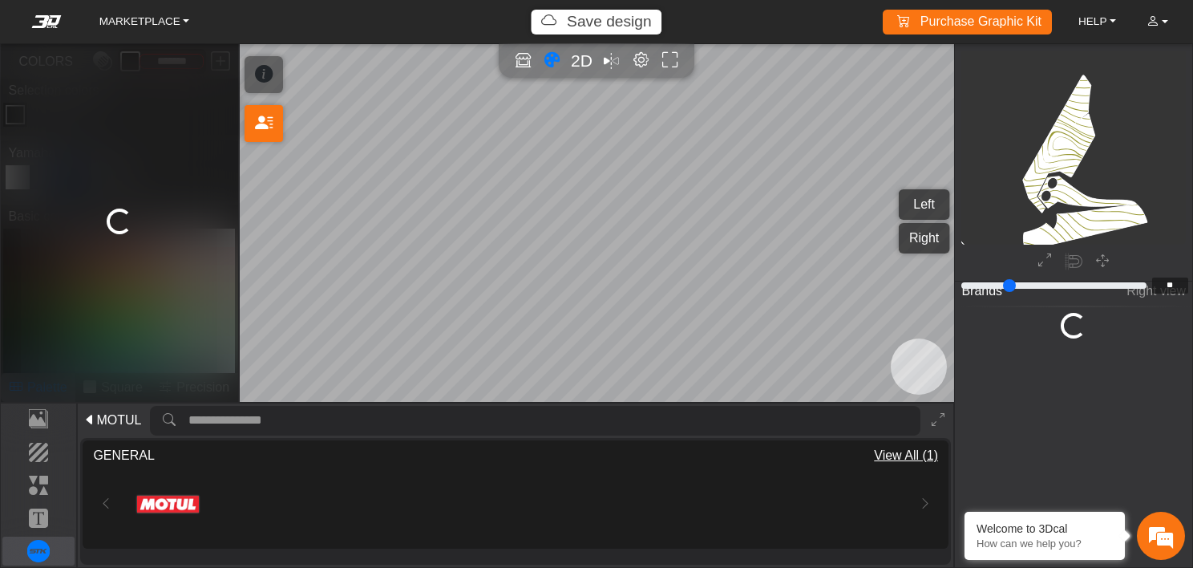
scroll to position [1736, 1702]
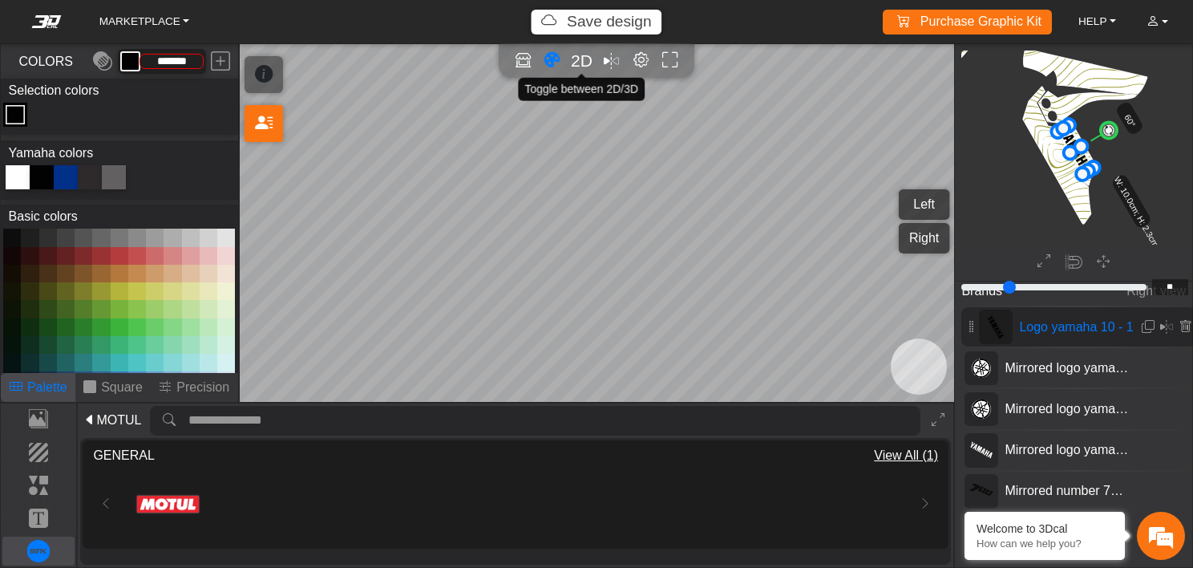
click at [587, 67] on span "2D" at bounding box center [582, 60] width 22 height 18
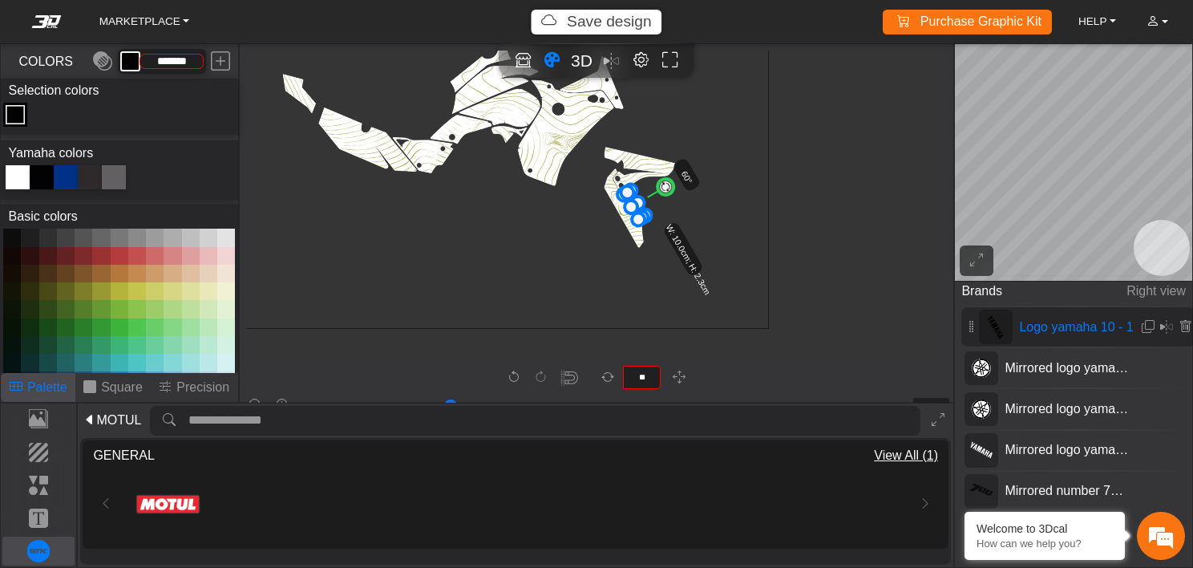
scroll to position [552, 322]
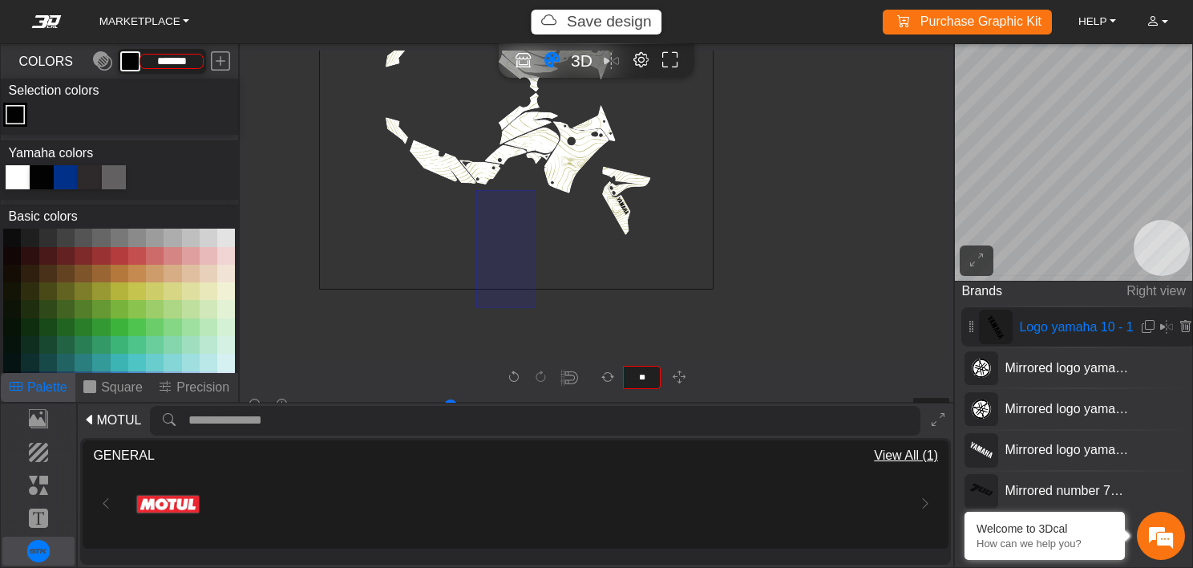
drag, startPoint x: 476, startPoint y: 189, endPoint x: 536, endPoint y: 307, distance: 132.0
click at [536, 307] on icon "background_wire_template_bg decal_t700_left_fender decal_t700_right_fender text…" at bounding box center [516, 92] width 1183 height 1183
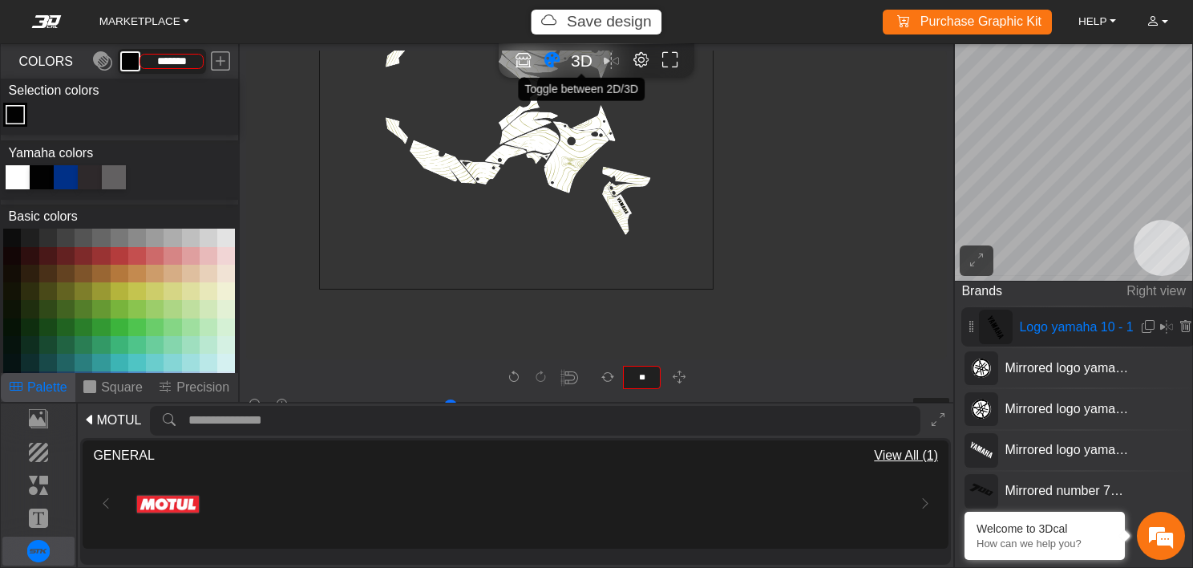
click at [584, 55] on span "3D" at bounding box center [582, 60] width 22 height 18
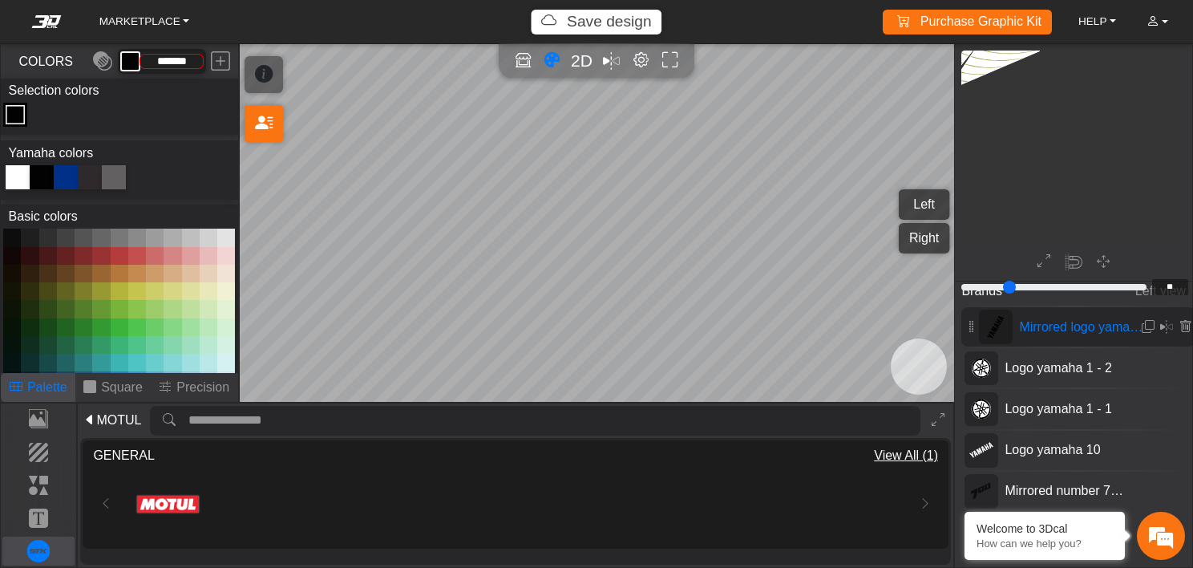
scroll to position [1739, 1152]
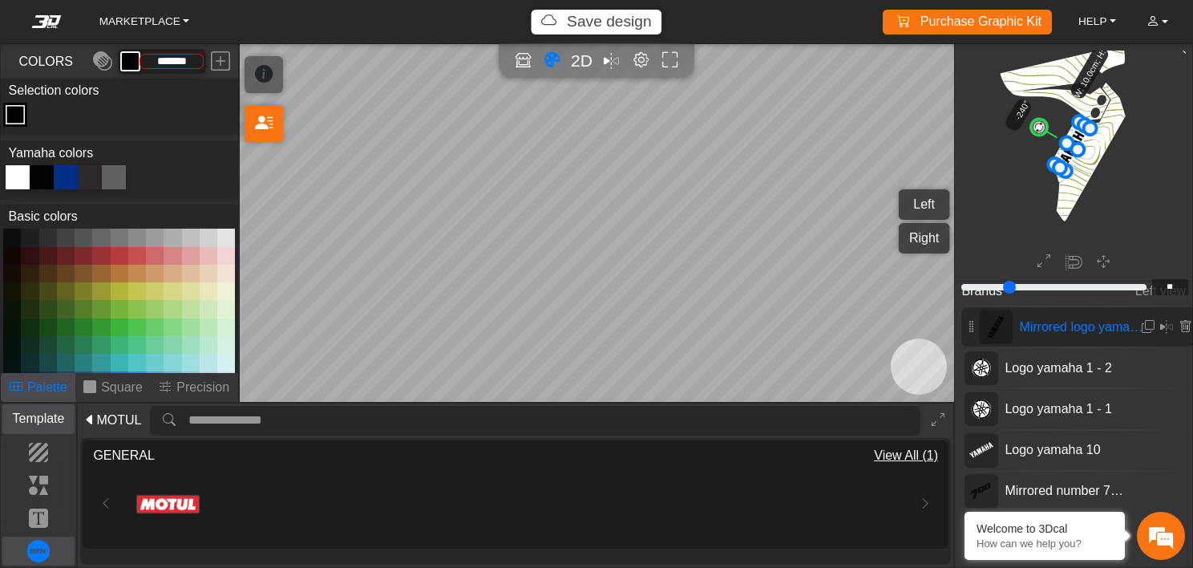
click at [44, 411] on p "Template" at bounding box center [38, 418] width 71 height 19
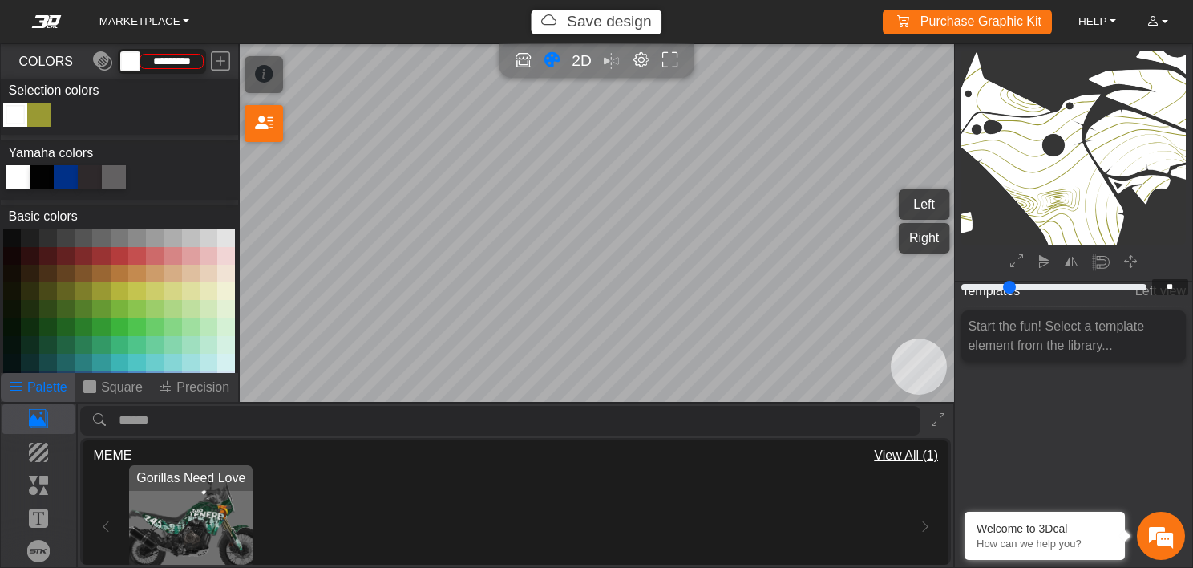
scroll to position [1572, 1302]
type input "**"
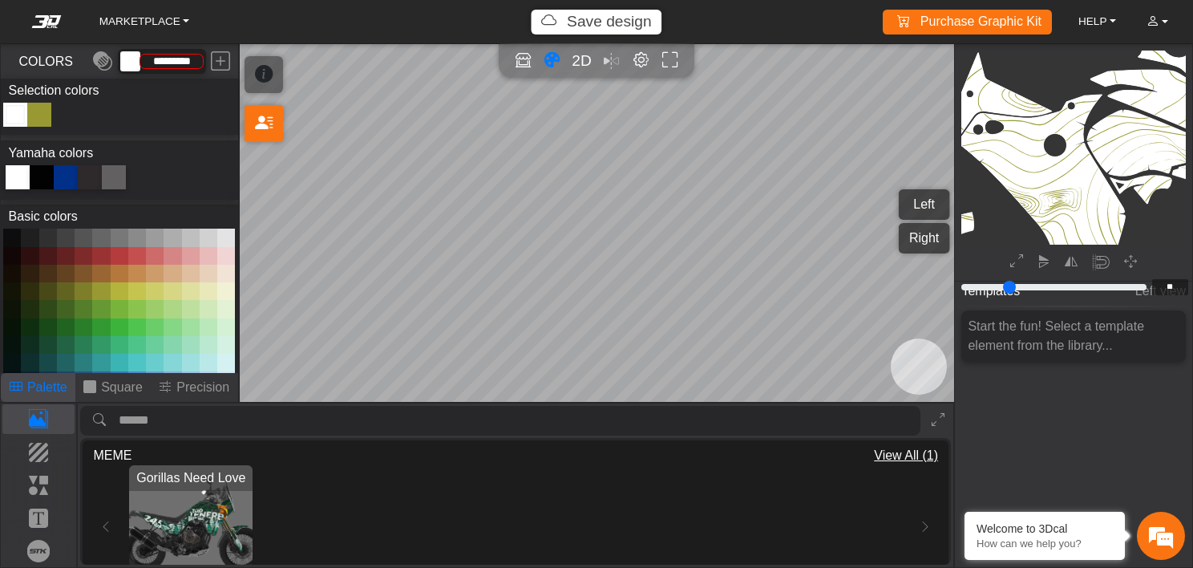
type input "**"
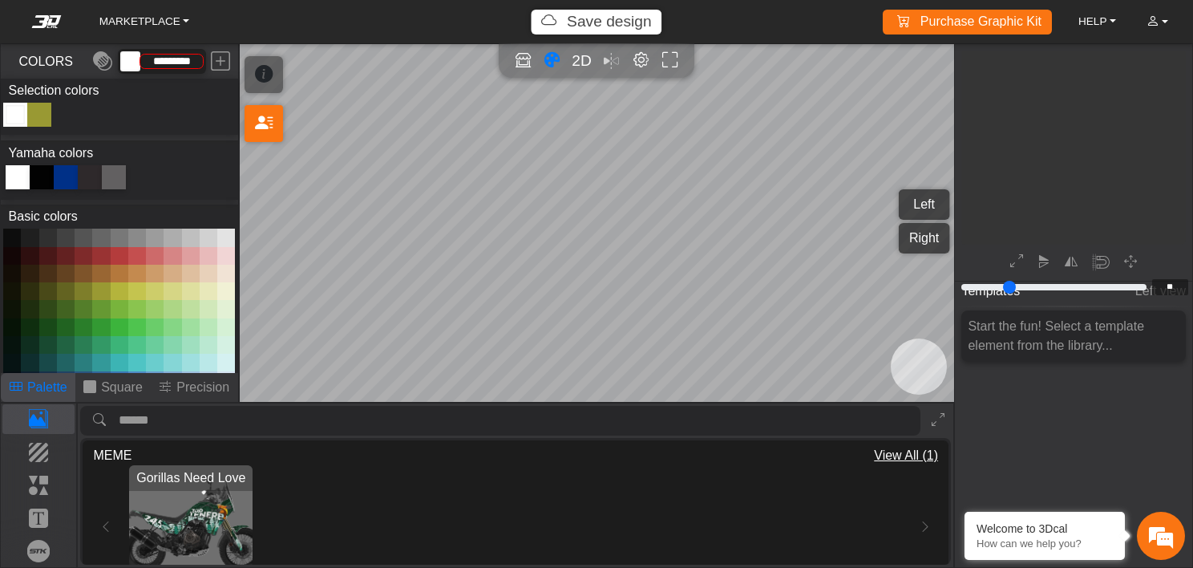
type input "**"
type input "*"
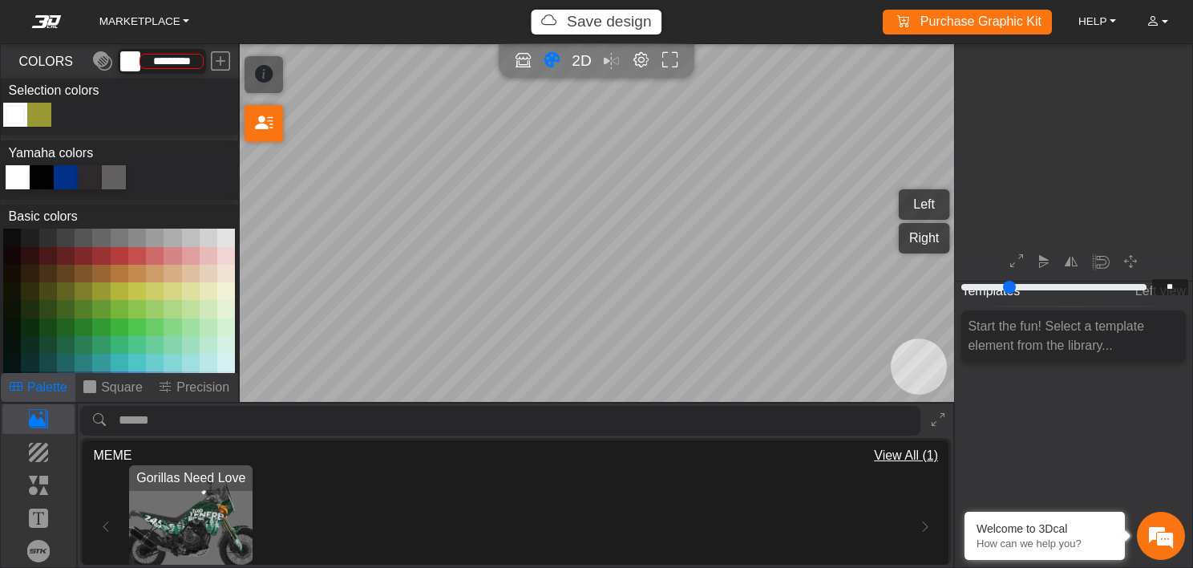
type input "*"
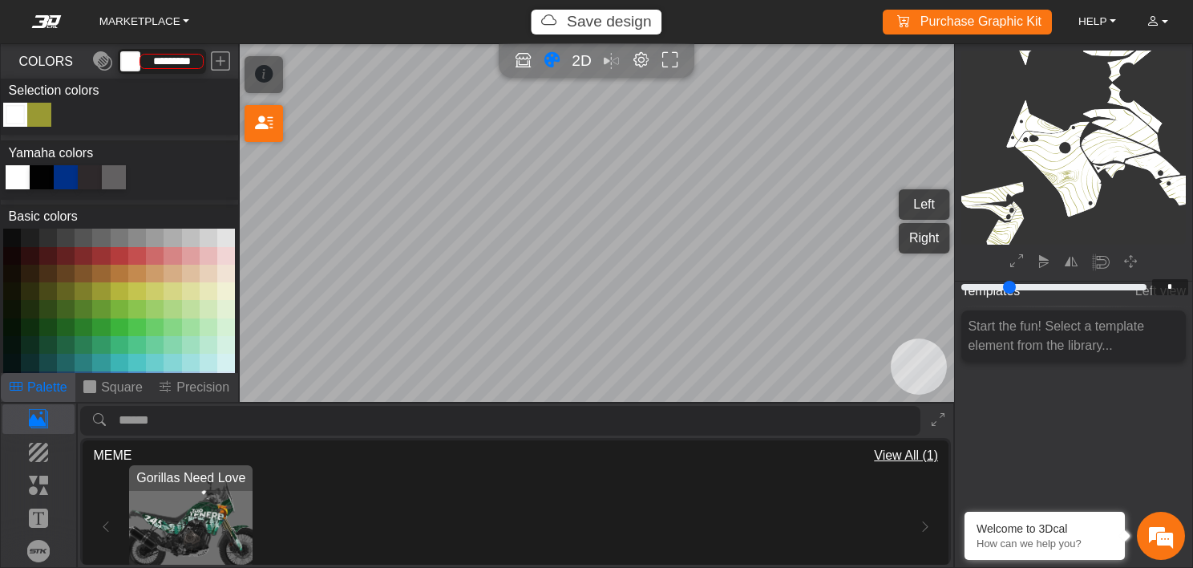
type input "*"
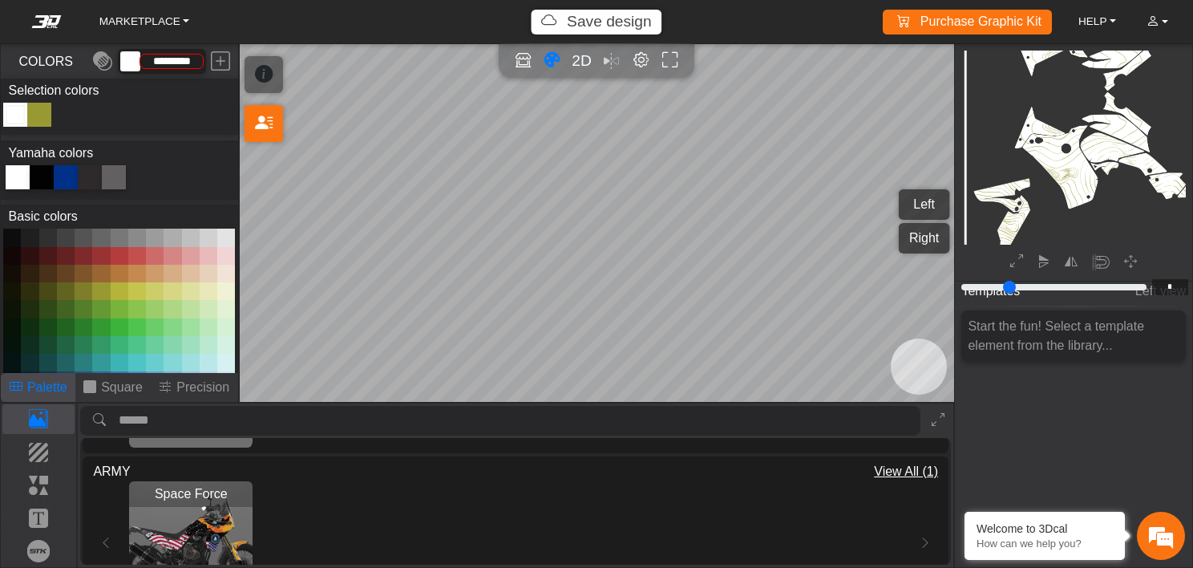
scroll to position [137, 0]
click at [42, 450] on p "Background" at bounding box center [38, 452] width 71 height 19
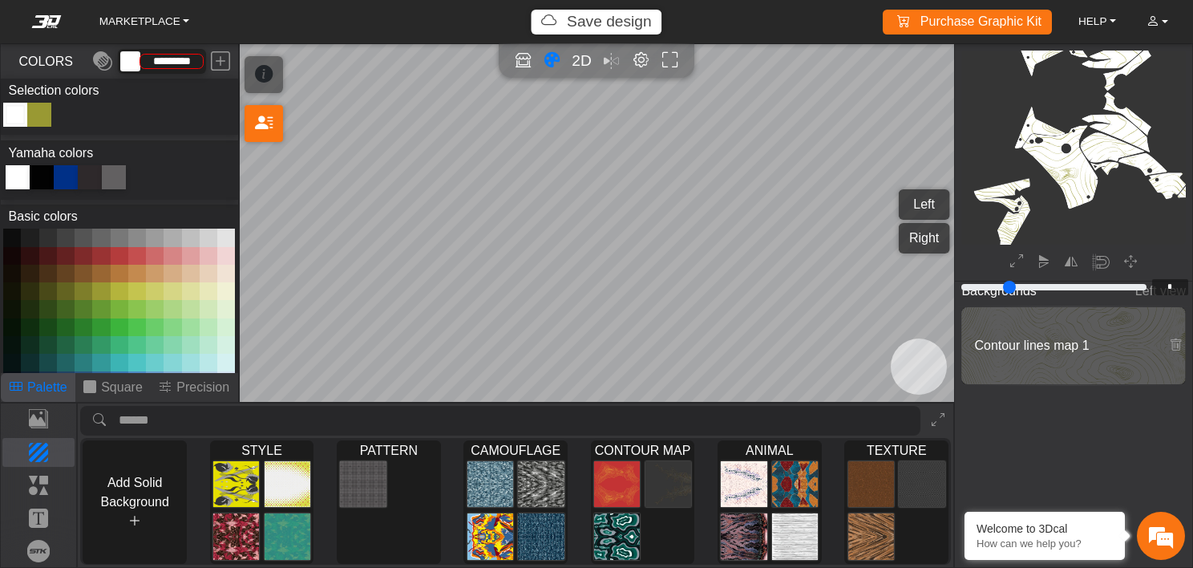
click at [1061, 354] on span "Contour lines map 1" at bounding box center [1063, 345] width 190 height 19
type input "*"
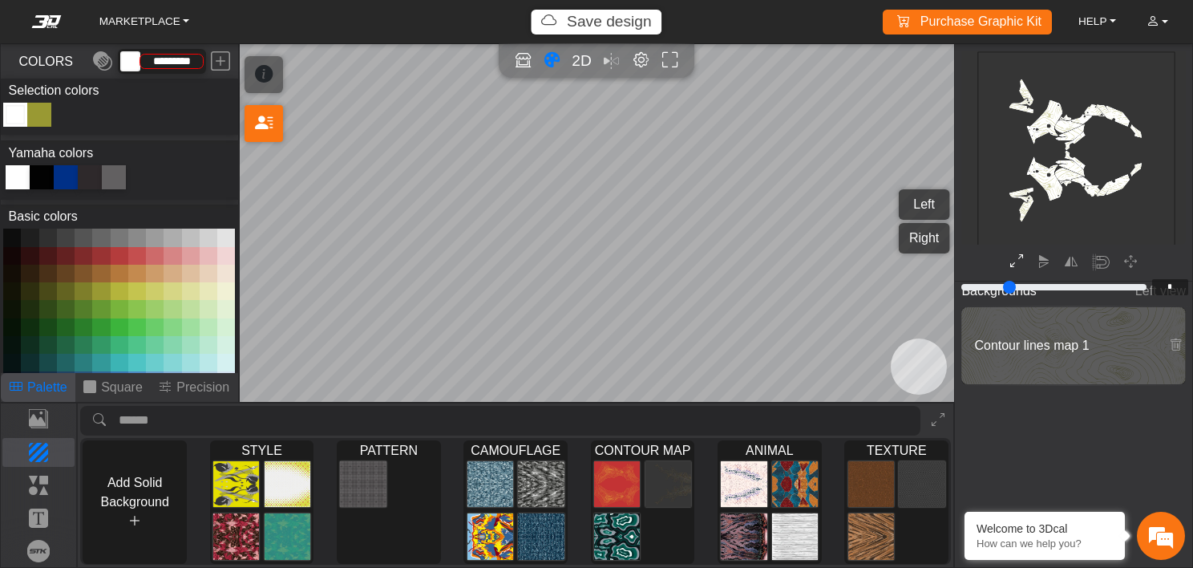
click at [1016, 262] on icon at bounding box center [1017, 262] width 13 height 21
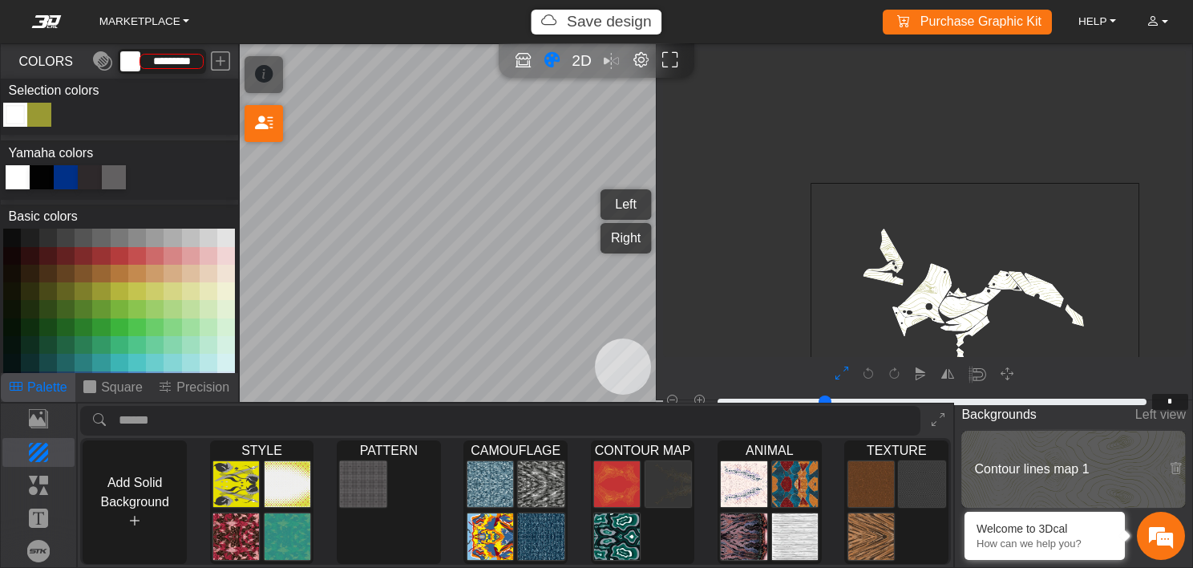
type input "*"
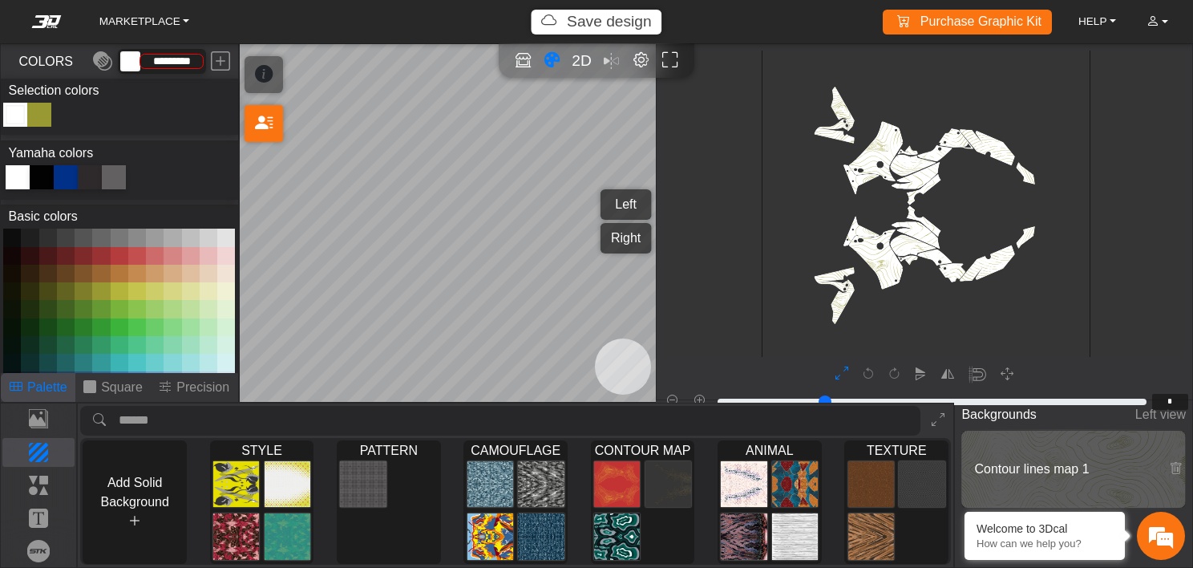
click at [878, 268] on icon "background_wire_template_bg decal_t700_left_fender decal_t700_right_fender text…" at bounding box center [927, 206] width 986 height 986
click at [914, 166] on icon "background_wire_template_bg decal_t700_left_fender decal_t700_right_fender text…" at bounding box center [927, 206] width 986 height 986
click at [946, 371] on icon "button" at bounding box center [948, 374] width 13 height 14
click at [910, 378] on button "button" at bounding box center [921, 374] width 25 height 25
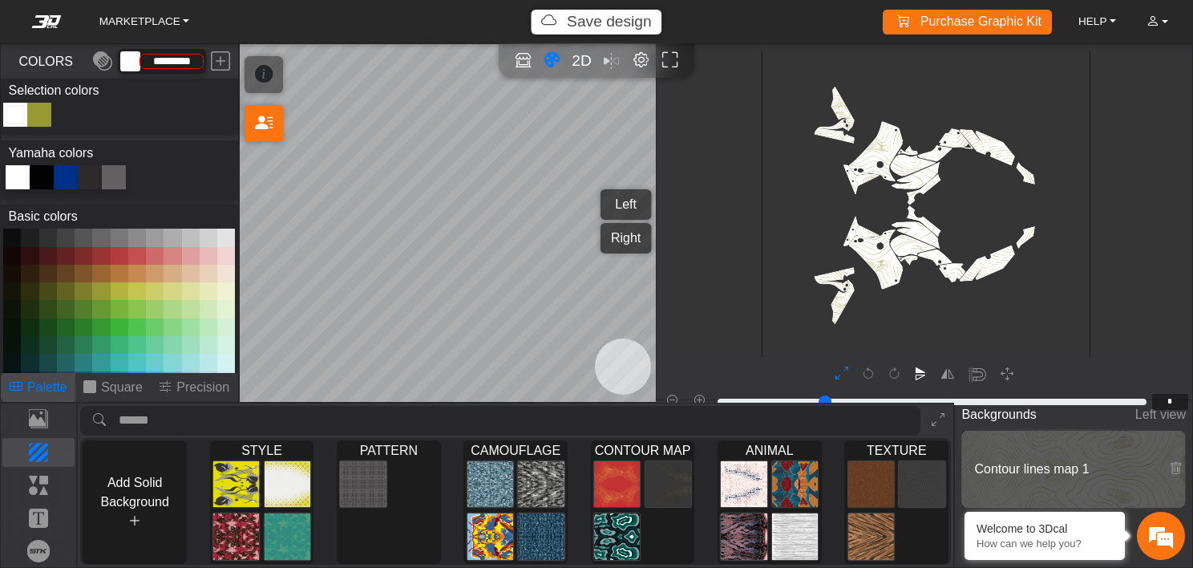
click at [910, 378] on button "button" at bounding box center [921, 374] width 25 height 25
click at [920, 378] on icon "button" at bounding box center [920, 374] width 13 height 14
click at [915, 372] on icon "button" at bounding box center [920, 374] width 13 height 14
click at [917, 372] on icon "button" at bounding box center [920, 374] width 13 height 14
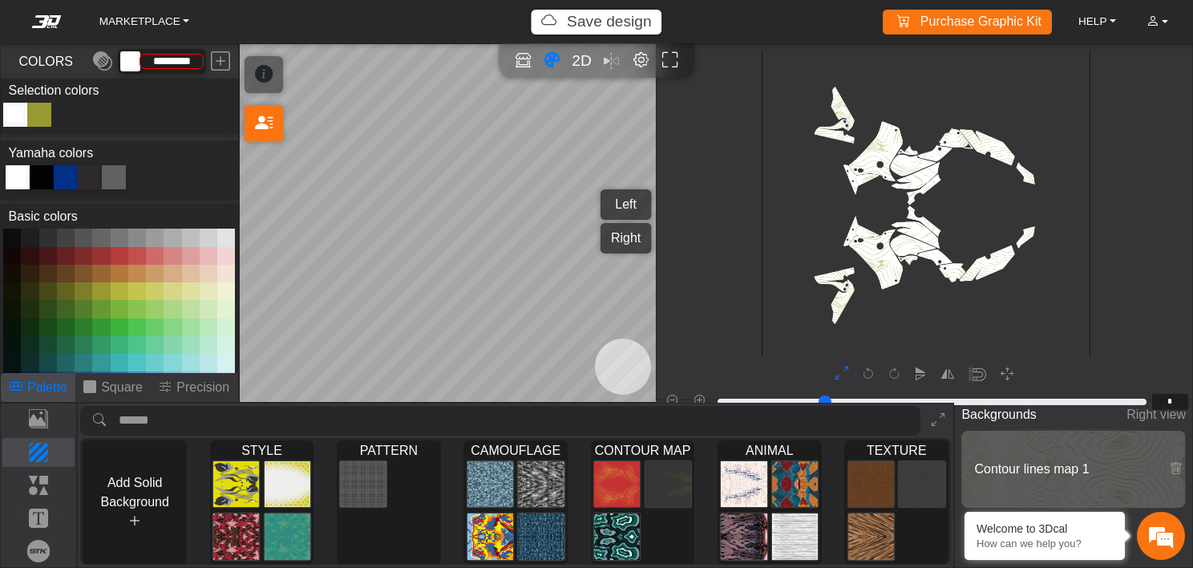
click at [898, 374] on div at bounding box center [925, 374] width 530 height 30
click at [923, 373] on icon "button" at bounding box center [920, 374] width 13 height 14
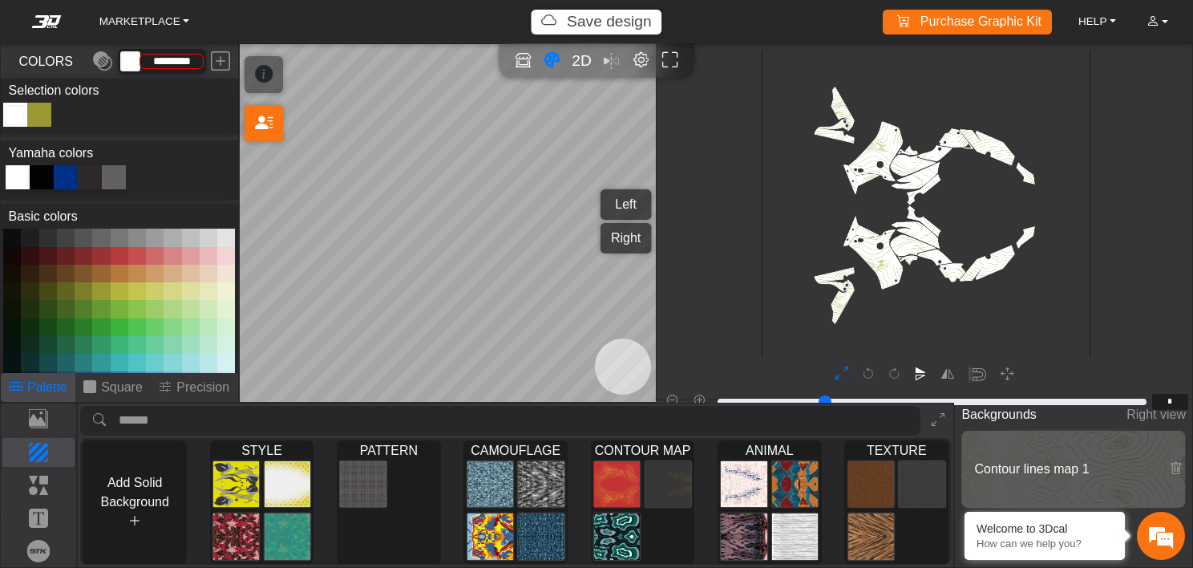
click at [923, 373] on icon "button" at bounding box center [920, 374] width 13 height 14
click at [947, 375] on icon "button" at bounding box center [948, 374] width 13 height 14
click at [1011, 370] on icon "button" at bounding box center [1007, 374] width 13 height 14
click at [1013, 376] on icon "button" at bounding box center [1007, 374] width 13 height 14
click at [1004, 373] on icon "button" at bounding box center [1007, 374] width 13 height 14
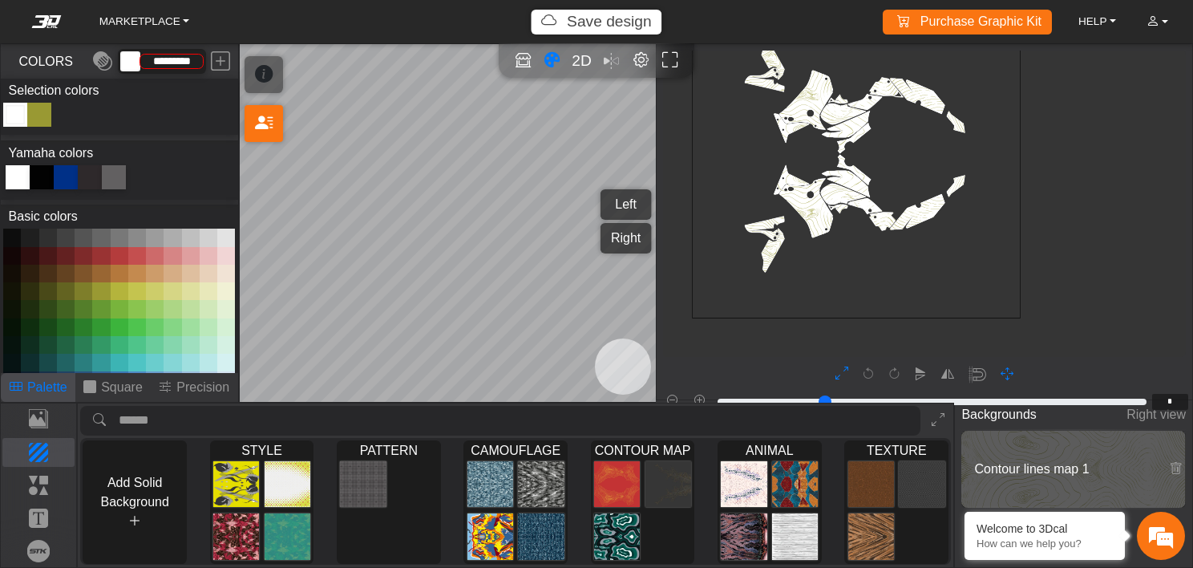
scroll to position [390, 302]
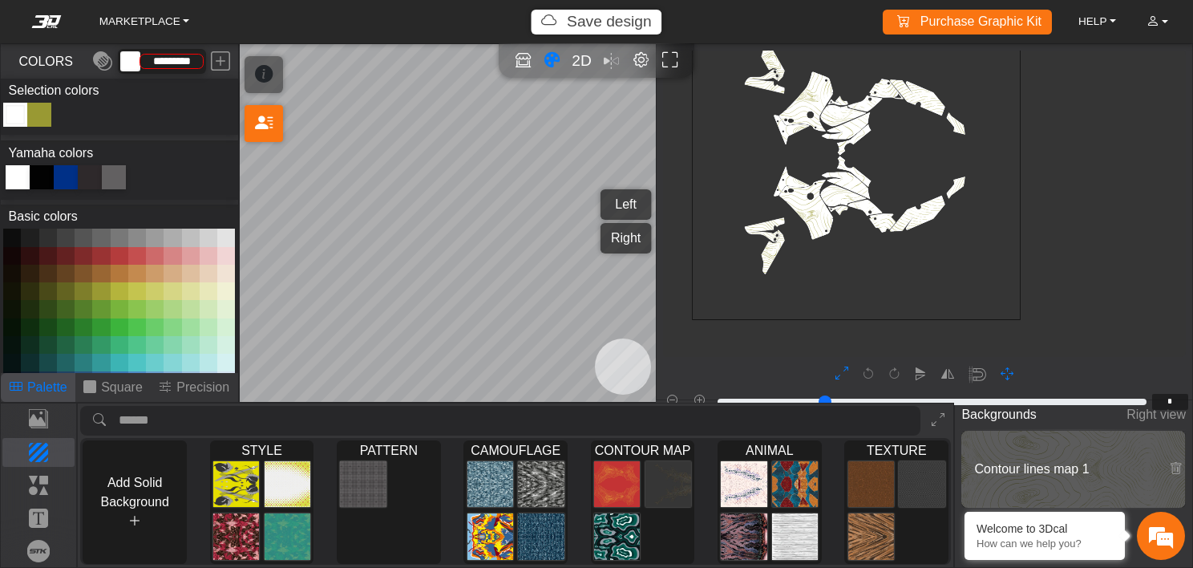
drag, startPoint x: 914, startPoint y: 232, endPoint x: 848, endPoint y: 186, distance: 80.8
click at [848, 186] on rect at bounding box center [857, 155] width 236 height 249
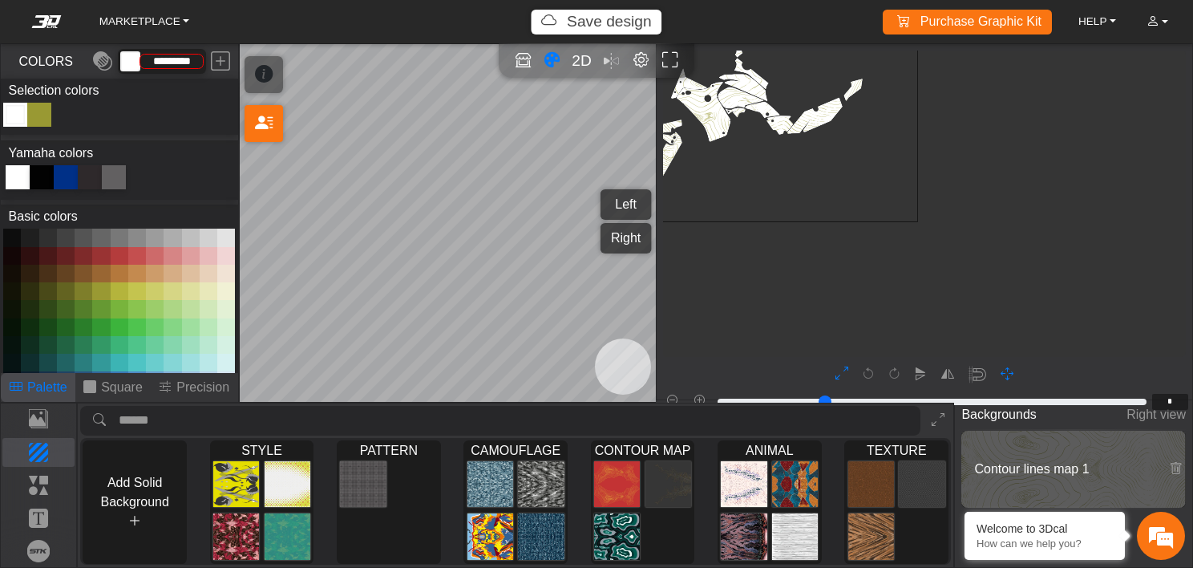
type input "*"
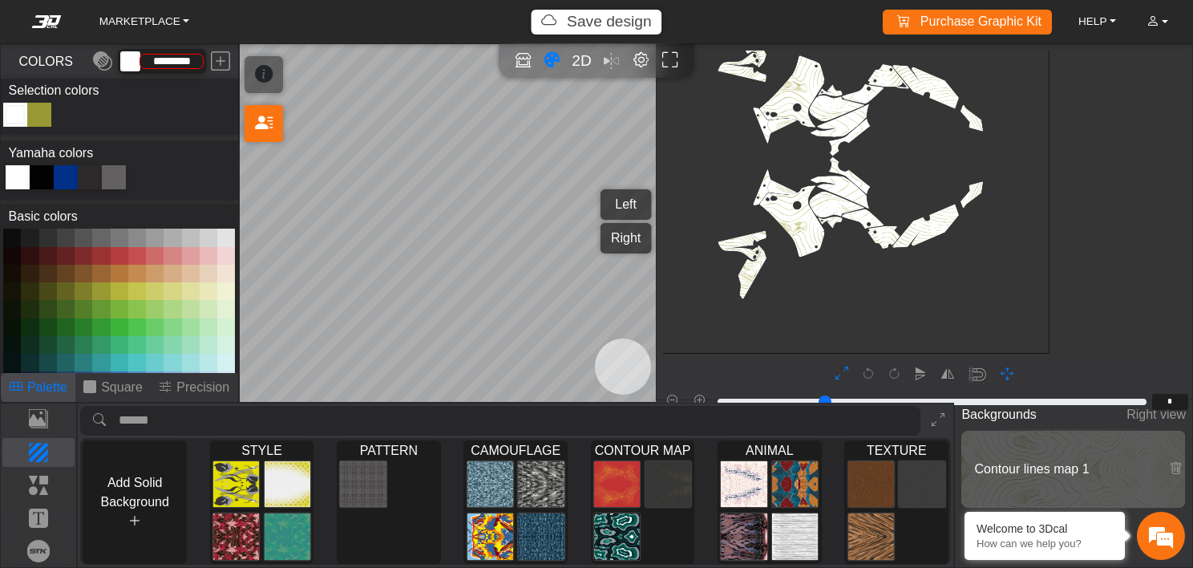
scroll to position [499, 416]
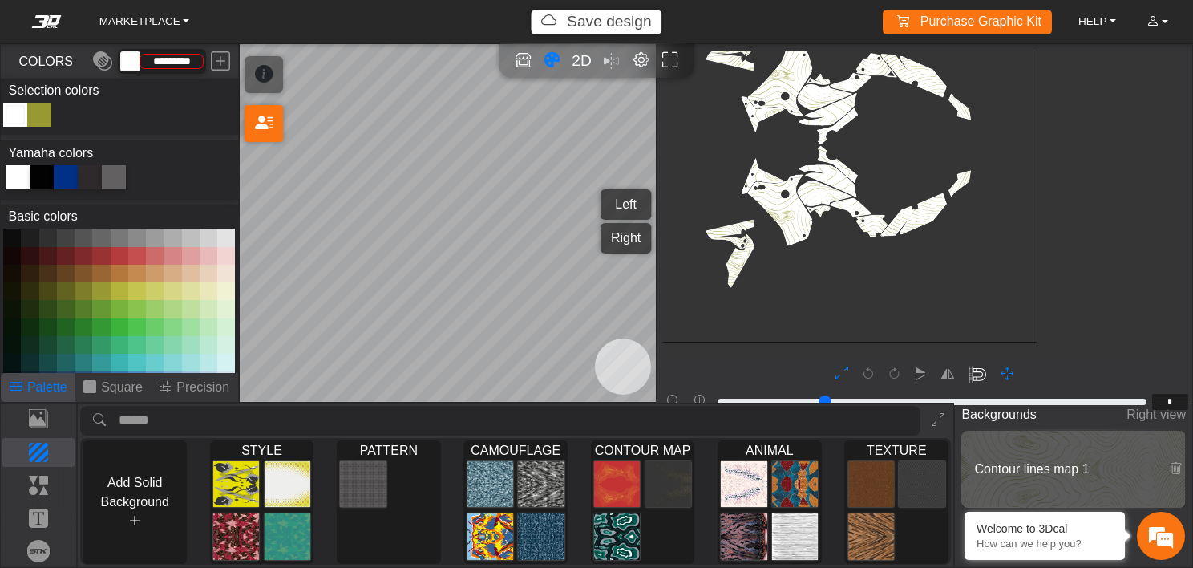
click at [975, 373] on em "button" at bounding box center [978, 375] width 18 height 18
drag, startPoint x: 978, startPoint y: 371, endPoint x: 861, endPoint y: 212, distance: 197.5
click at [861, 212] on div "background_wire_template_bg decal_t700_left_fender decal_t700_right_fender text…" at bounding box center [925, 221] width 536 height 355
click at [861, 212] on rect at bounding box center [840, 145] width 283 height 298
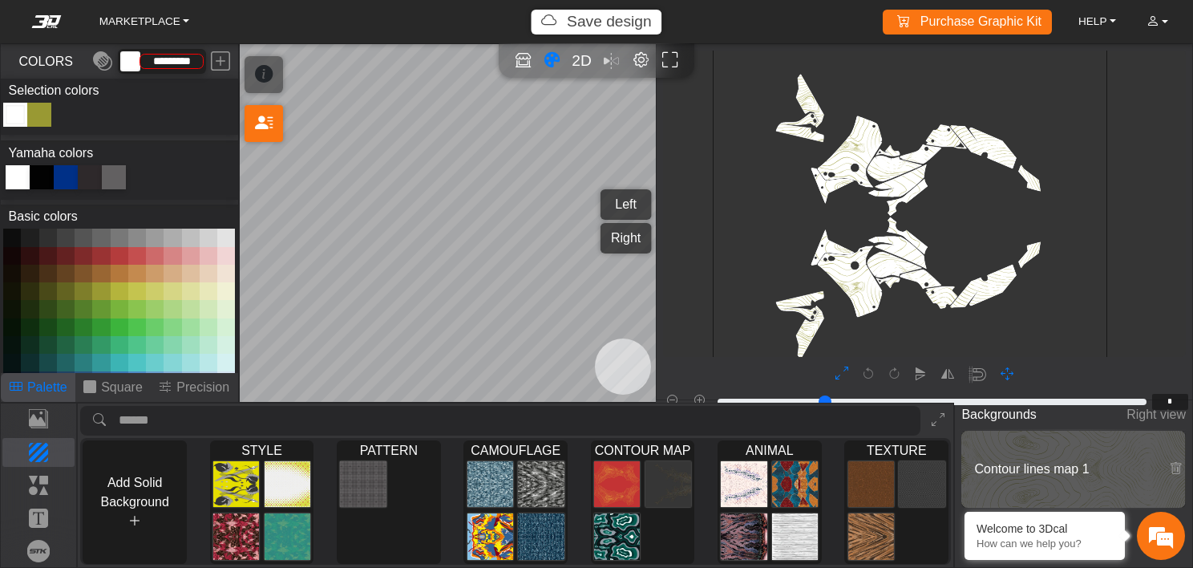
drag, startPoint x: 911, startPoint y: 218, endPoint x: 982, endPoint y: 290, distance: 101.0
click at [982, 290] on g at bounding box center [910, 216] width 283 height 298
click at [867, 370] on div at bounding box center [925, 374] width 530 height 30
click at [845, 371] on icon at bounding box center [842, 374] width 13 height 21
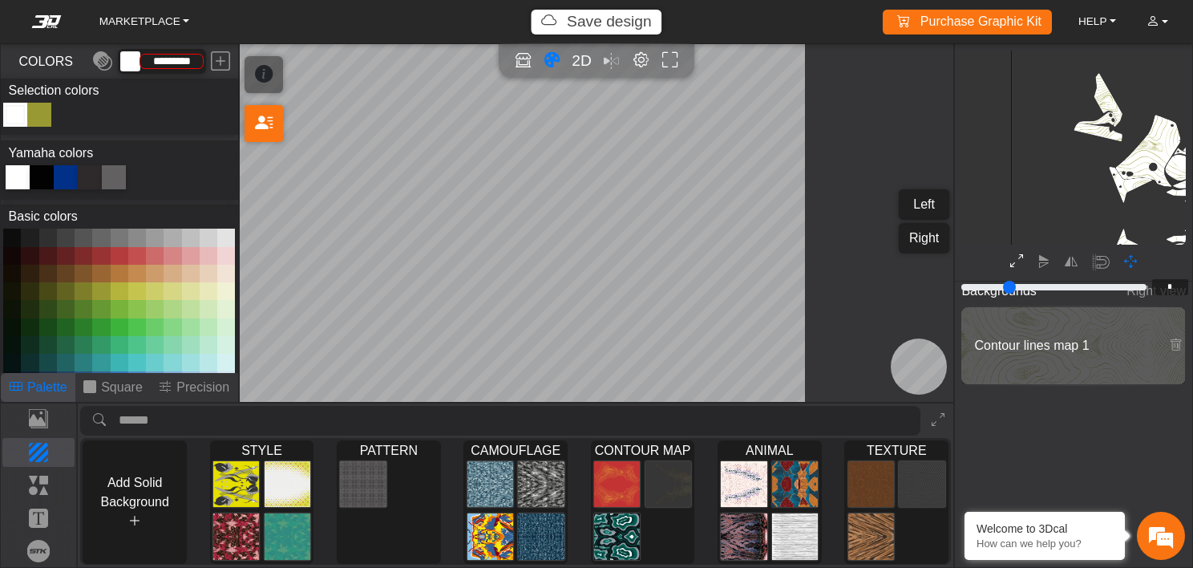
type input "*"
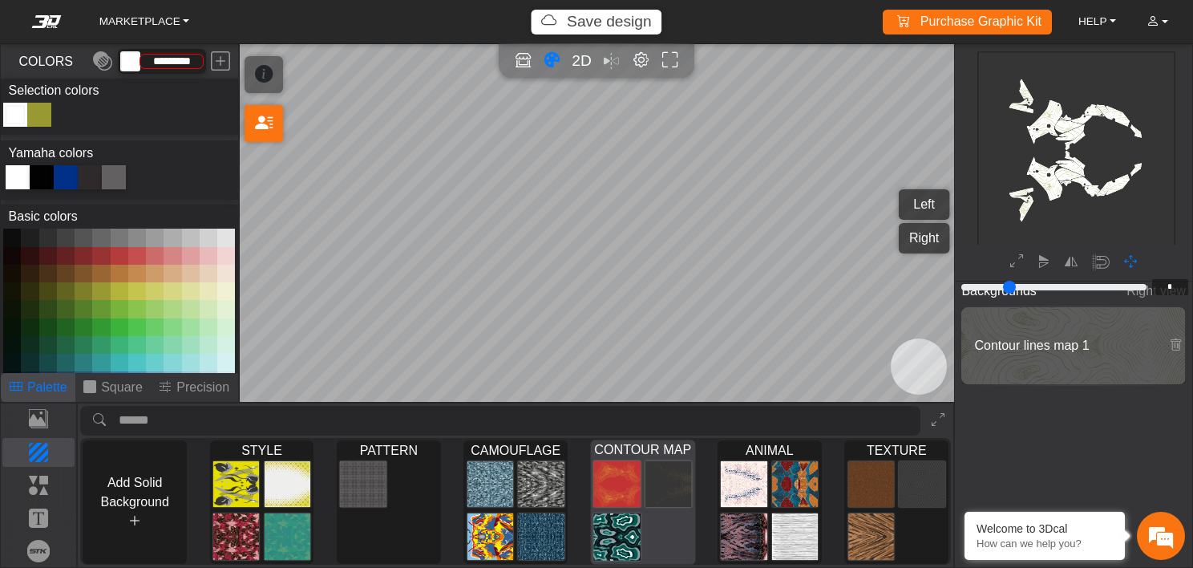
click at [633, 513] on img at bounding box center [616, 537] width 47 height 48
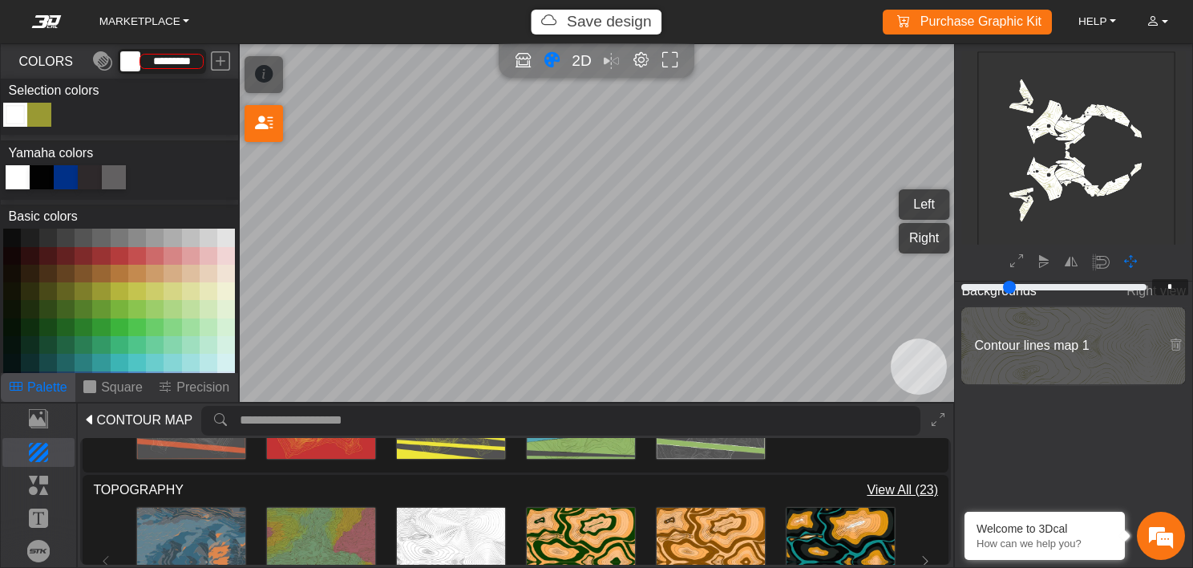
scroll to position [346, 0]
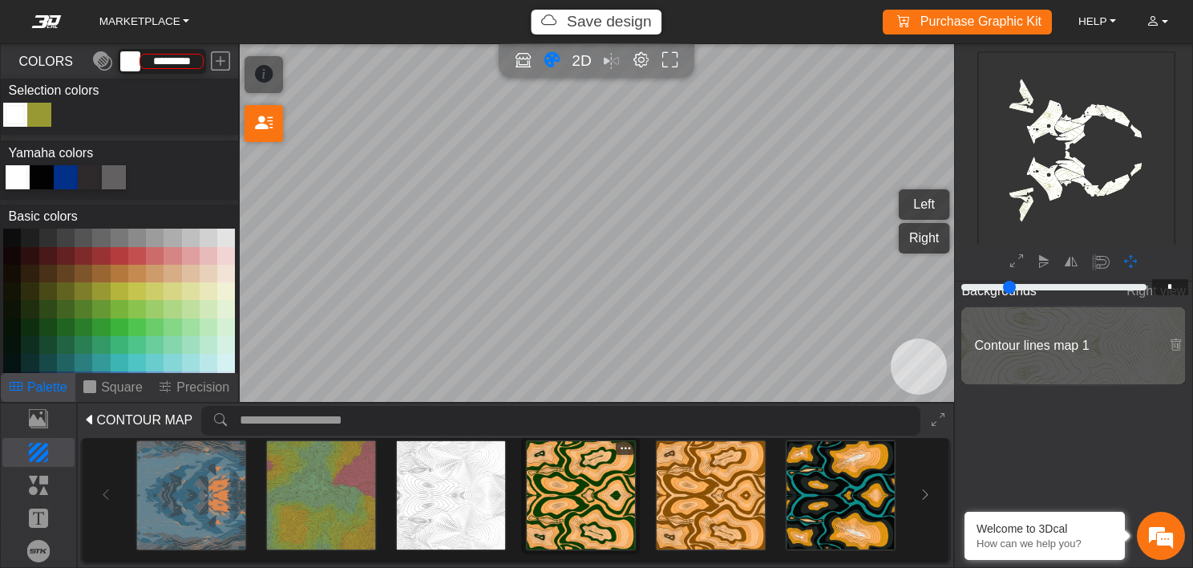
click at [561, 493] on img at bounding box center [581, 495] width 108 height 108
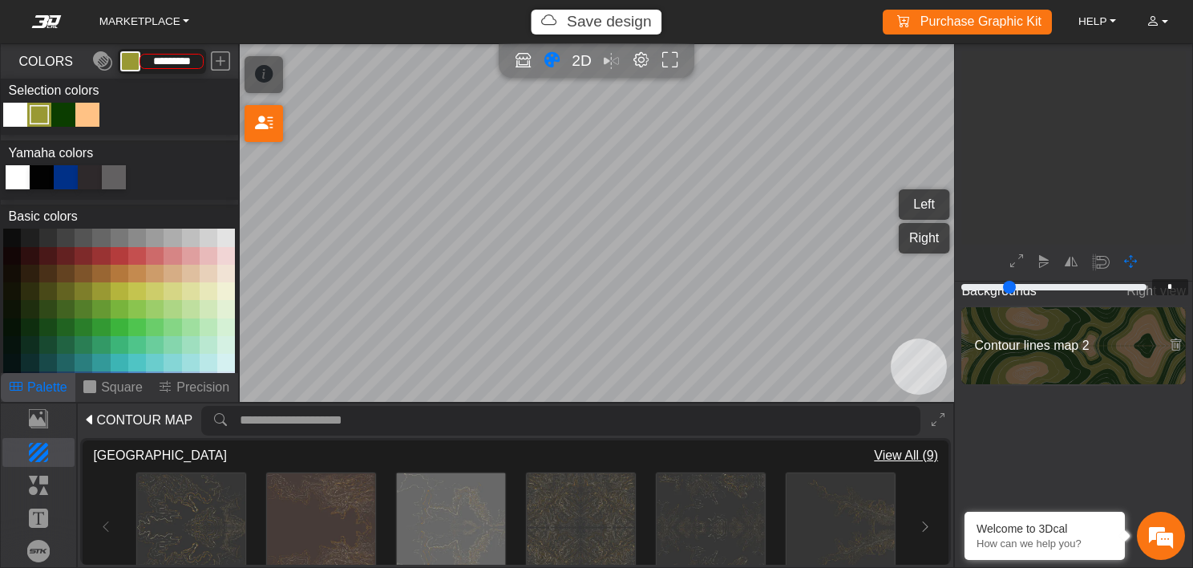
scroll to position [198, 183]
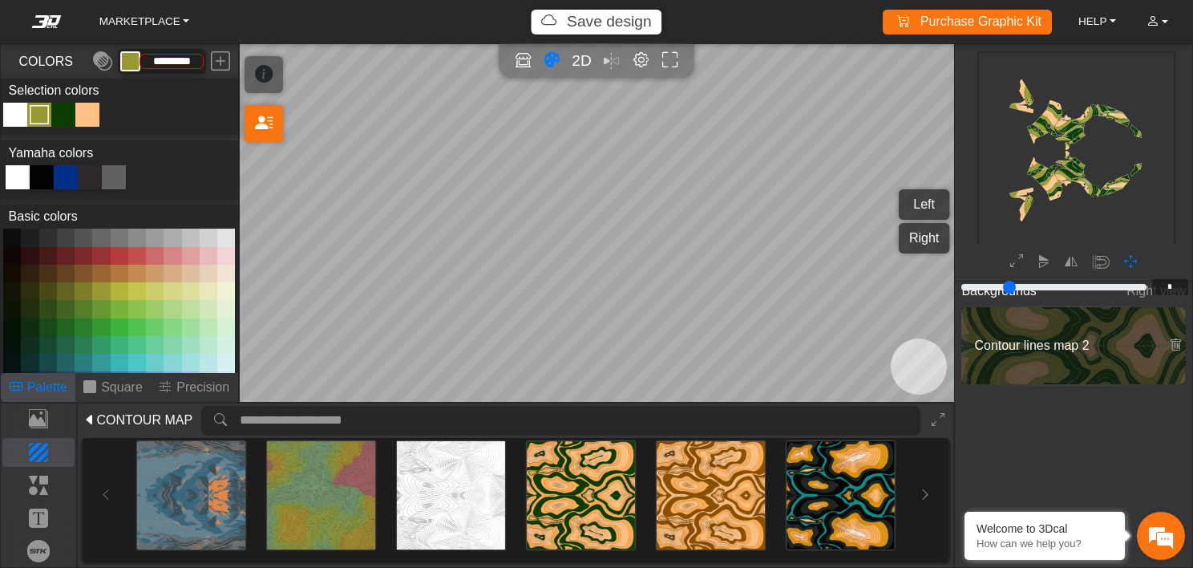
click at [87, 286] on button at bounding box center [84, 291] width 18 height 18
click at [140, 290] on button at bounding box center [137, 291] width 18 height 18
click at [59, 120] on div "Color Toggle" at bounding box center [63, 114] width 19 height 19
click at [17, 189] on div at bounding box center [119, 178] width 232 height 26
click at [16, 176] on div at bounding box center [18, 177] width 24 height 24
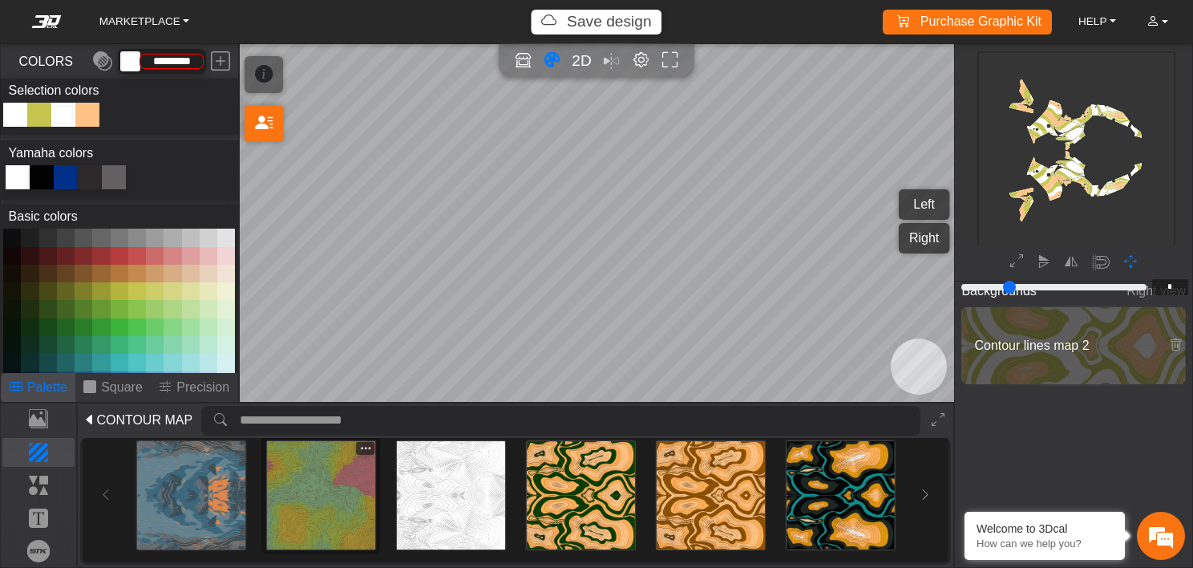
click at [309, 484] on img at bounding box center [321, 495] width 108 height 108
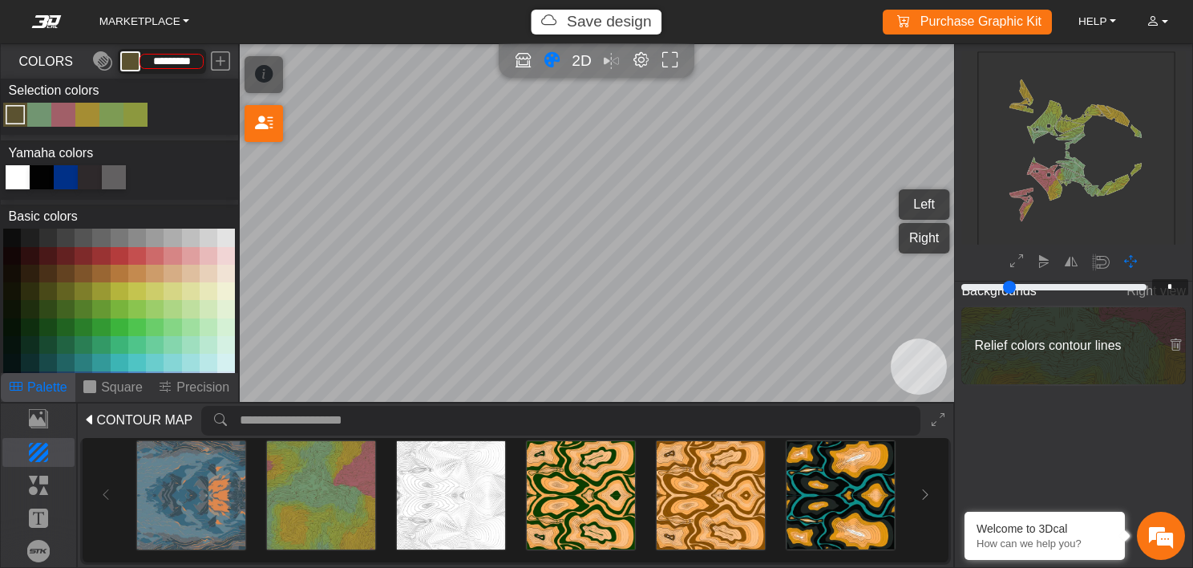
click at [15, 177] on div at bounding box center [18, 177] width 24 height 24
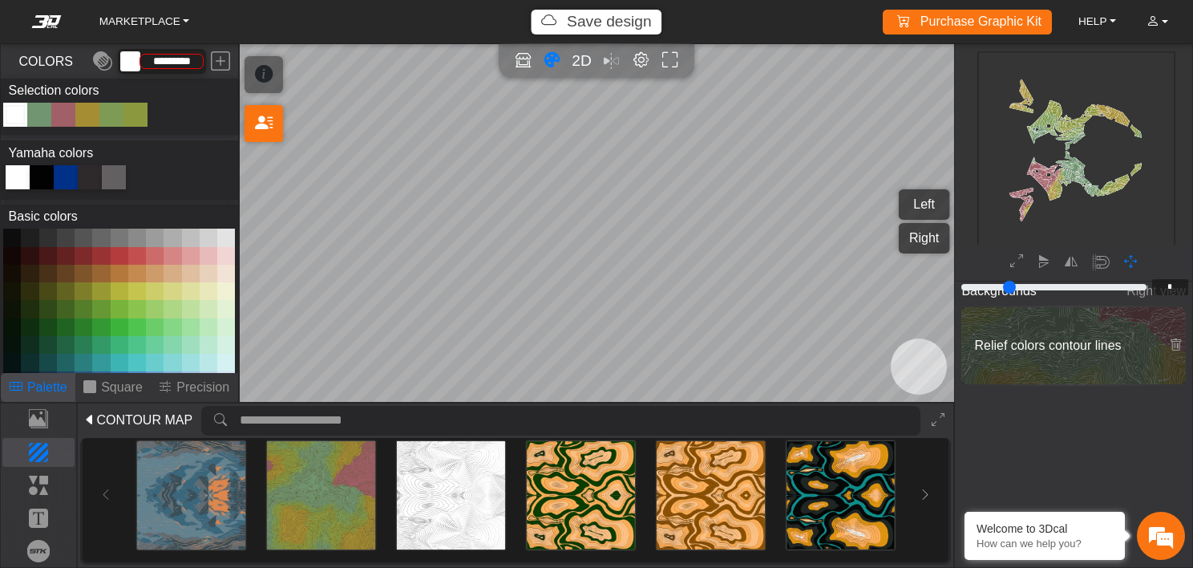
click at [48, 187] on div at bounding box center [42, 177] width 24 height 24
type input "*******"
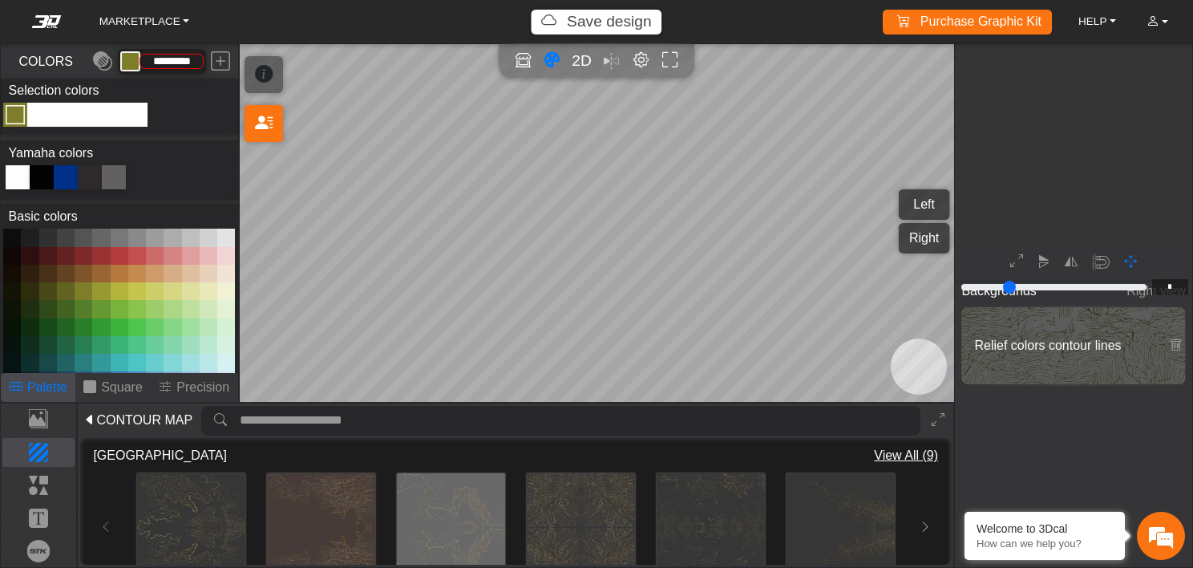
scroll to position [198, 183]
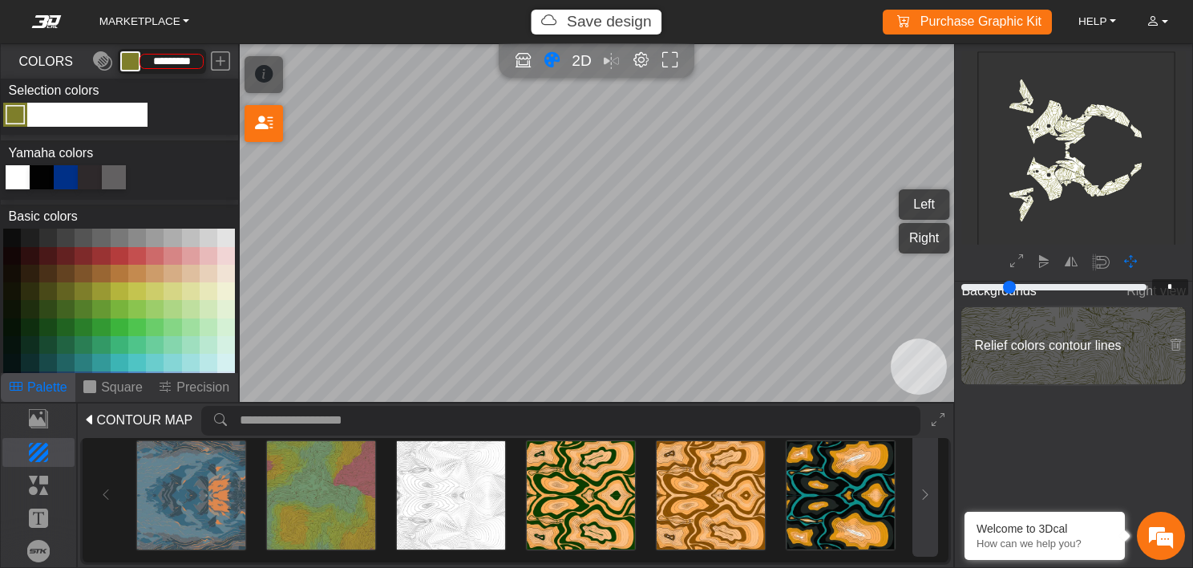
click at [926, 491] on icon at bounding box center [925, 495] width 13 height 14
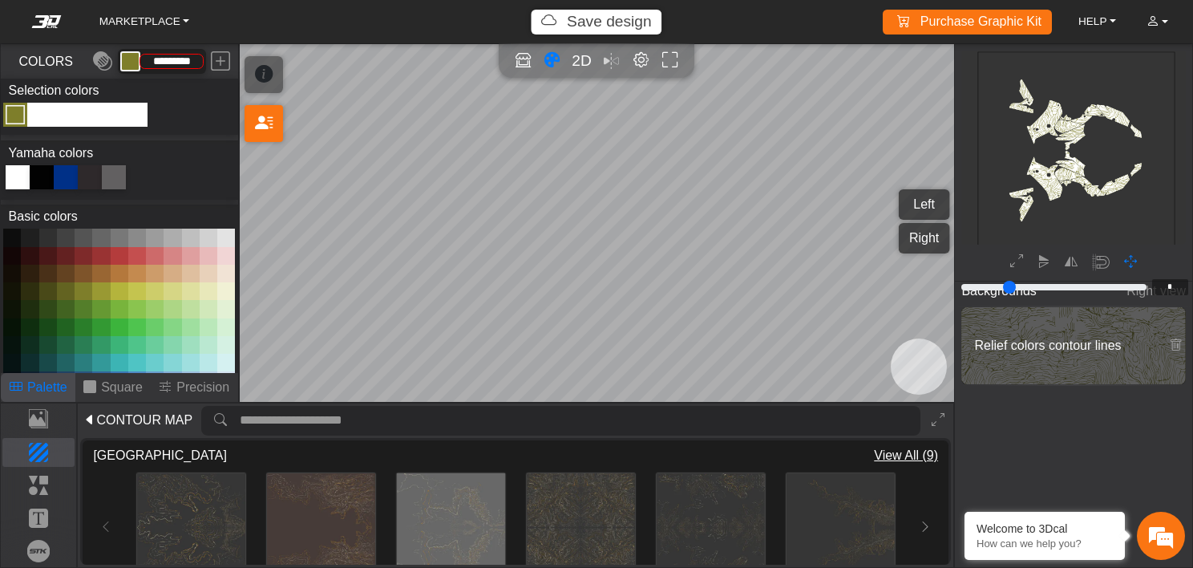
scroll to position [346, 0]
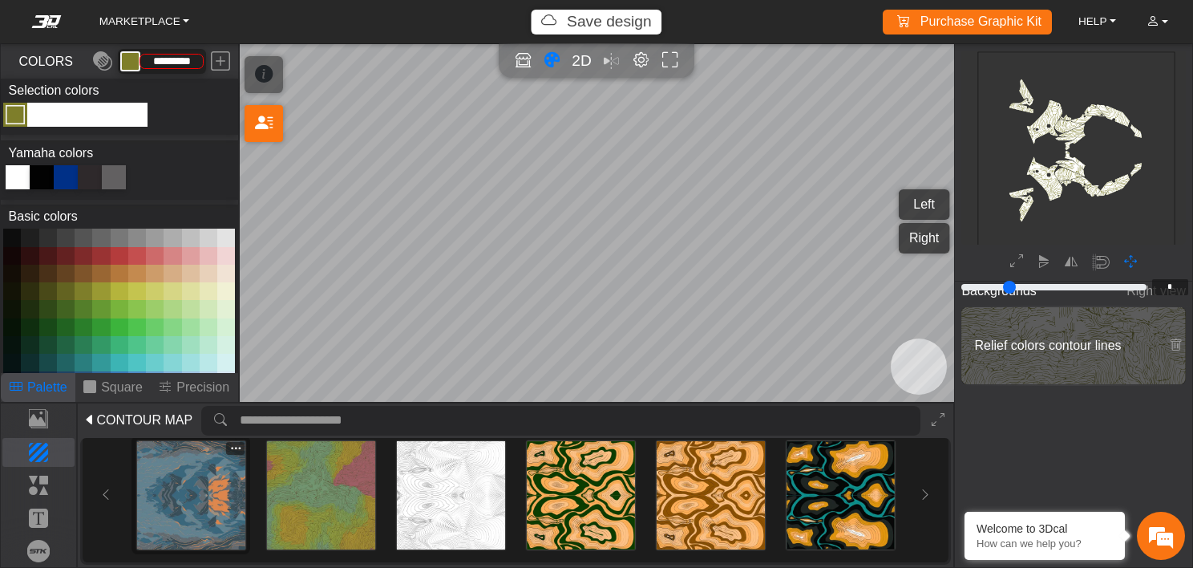
click at [195, 502] on img at bounding box center [191, 495] width 108 height 108
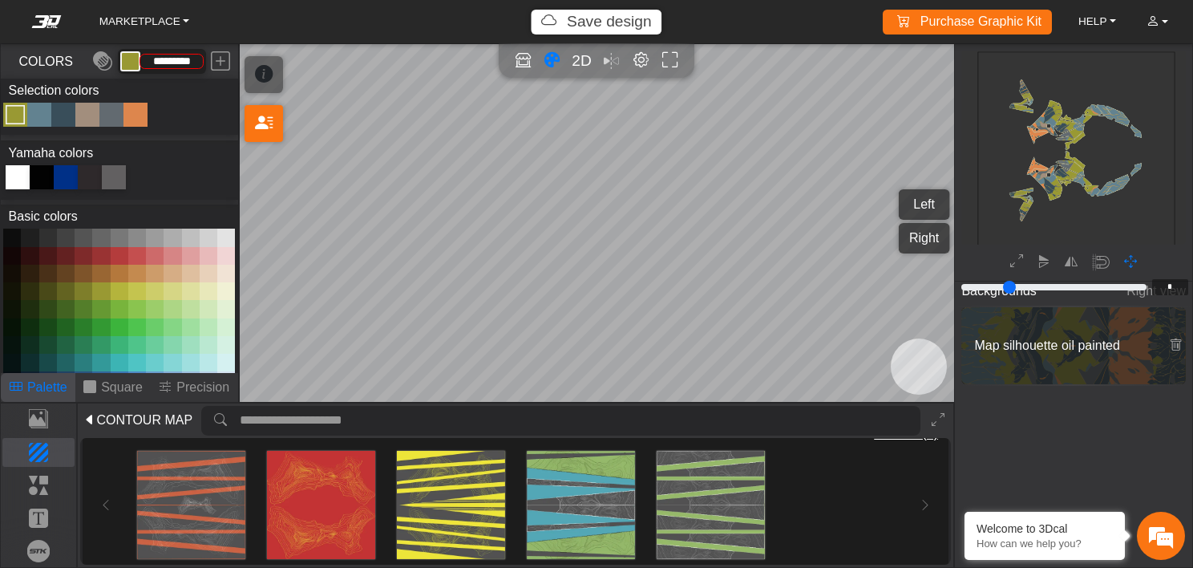
scroll to position [178, 0]
click at [314, 508] on img at bounding box center [321, 506] width 108 height 108
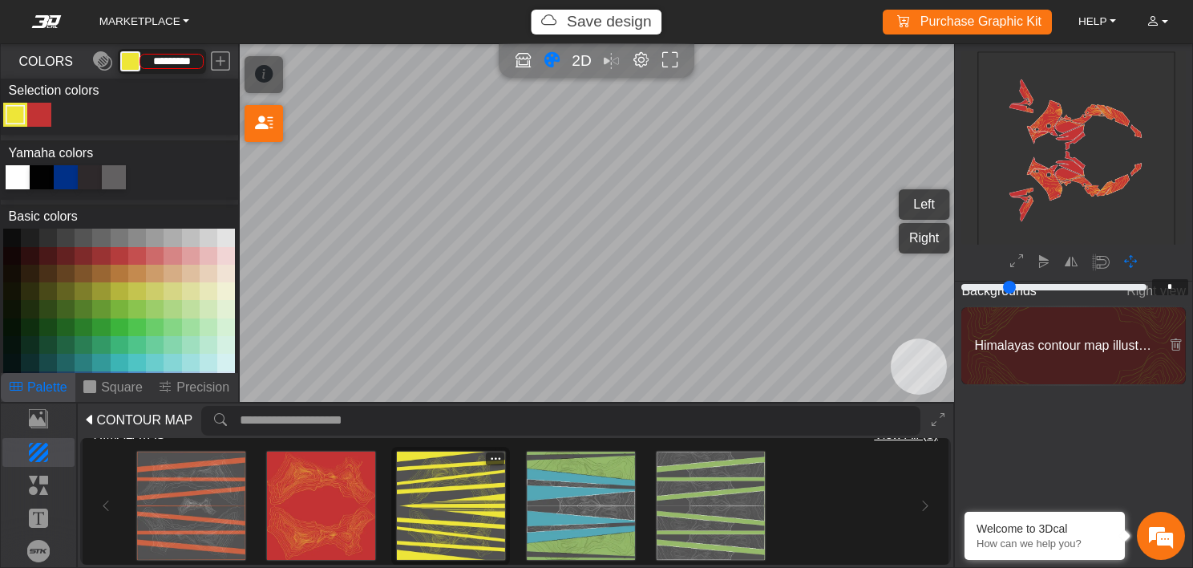
click at [442, 503] on img at bounding box center [451, 506] width 108 height 108
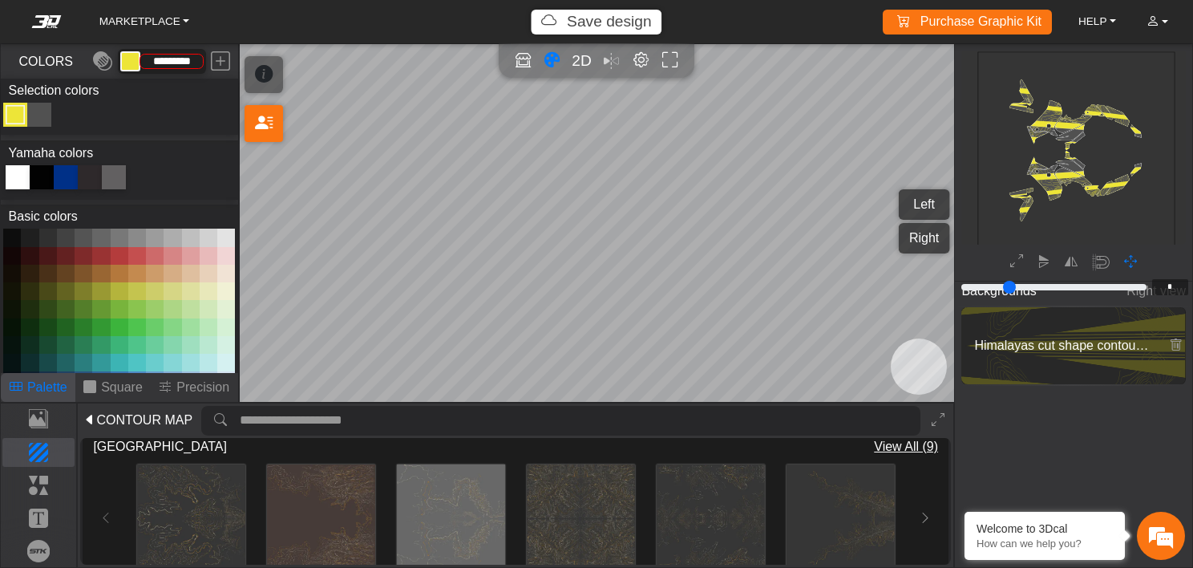
scroll to position [8, 0]
click at [197, 509] on img at bounding box center [191, 519] width 108 height 108
type input "*********"
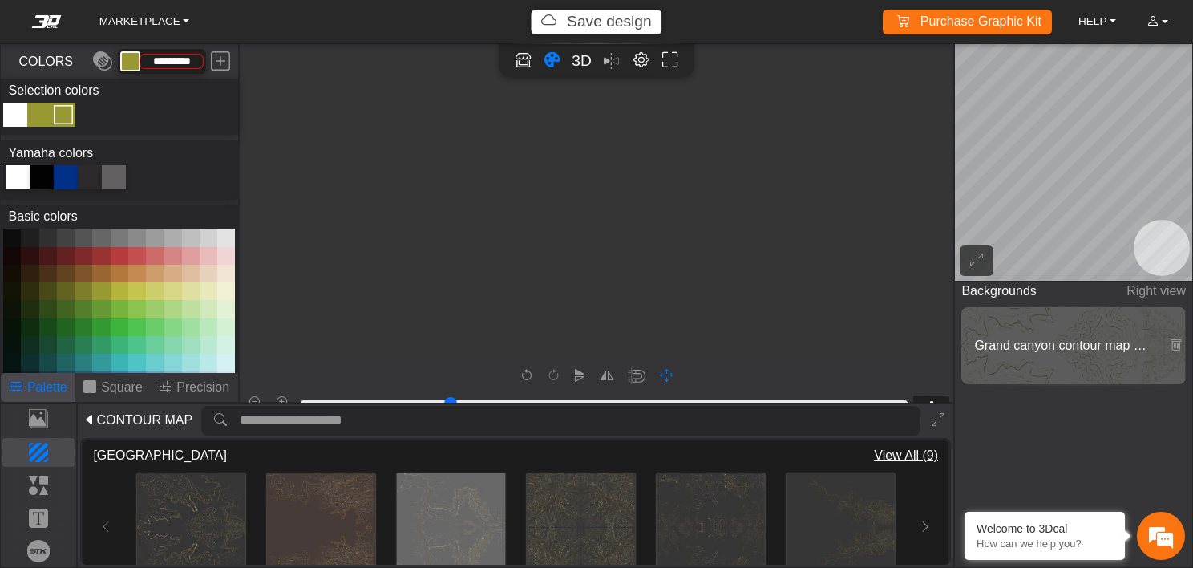
scroll to position [8, 0]
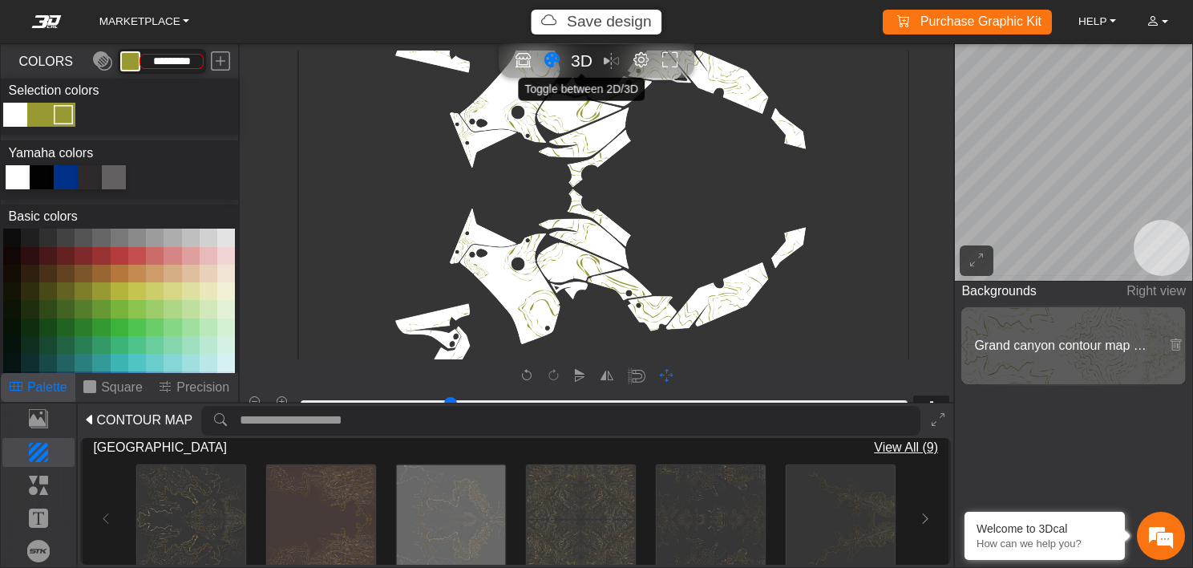
click at [574, 64] on span "3D" at bounding box center [582, 60] width 22 height 18
type input "*"
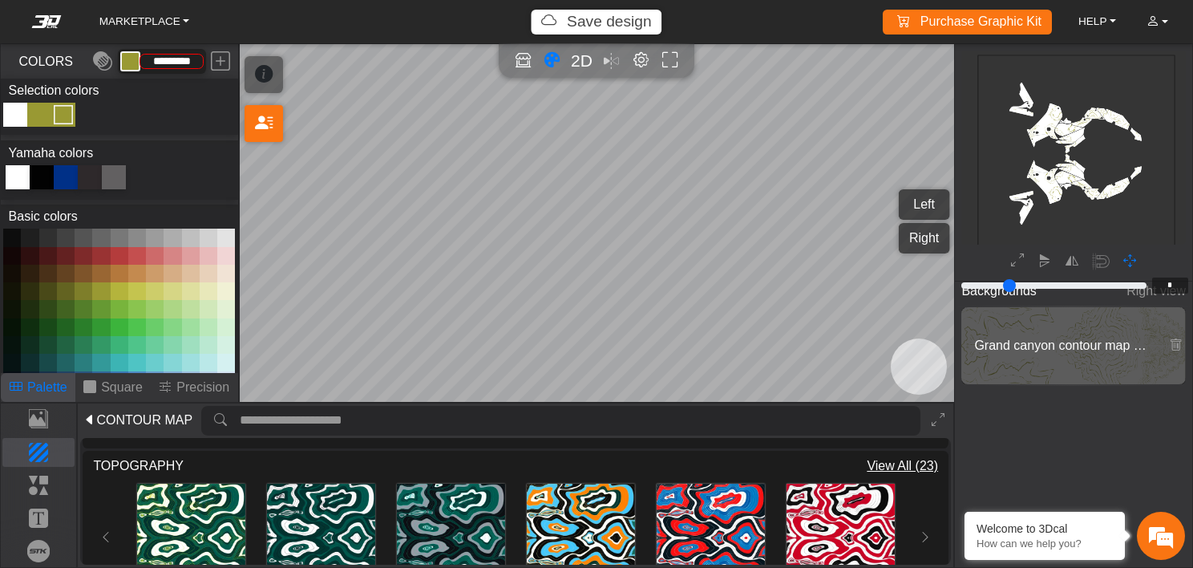
scroll to position [302, 0]
click at [890, 465] on span "View All (23)" at bounding box center [902, 466] width 71 height 19
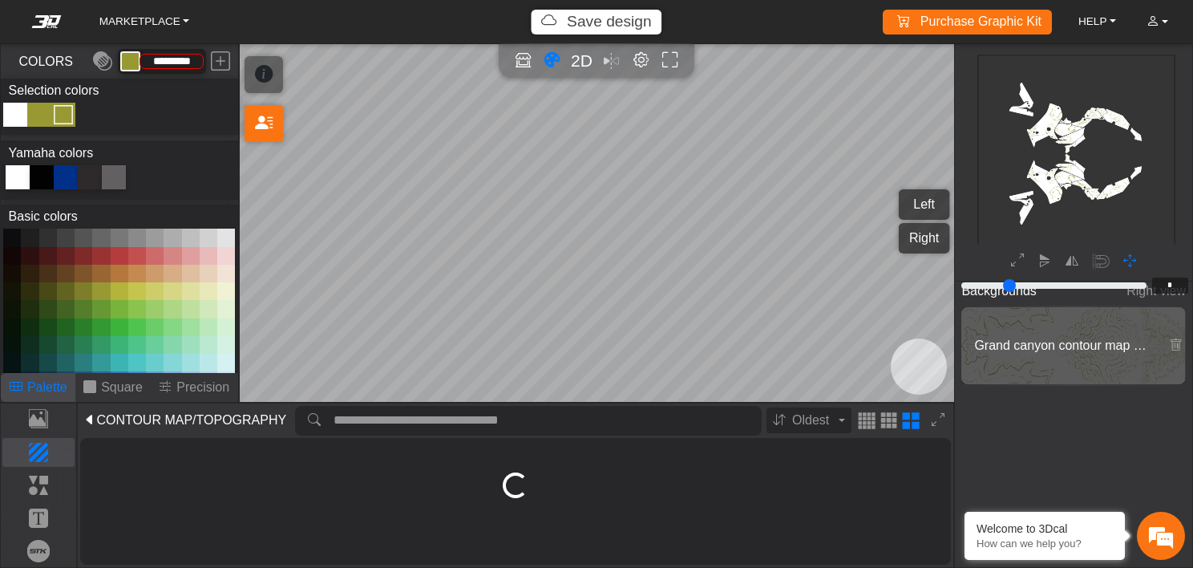
scroll to position [16, 0]
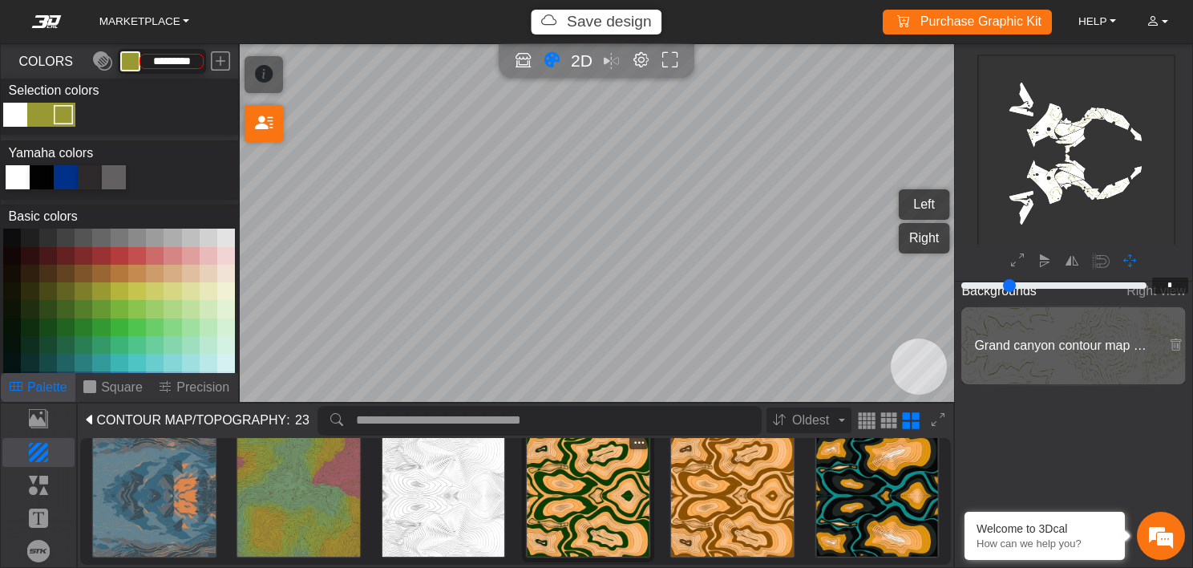
click at [634, 535] on img at bounding box center [588, 496] width 123 height 123
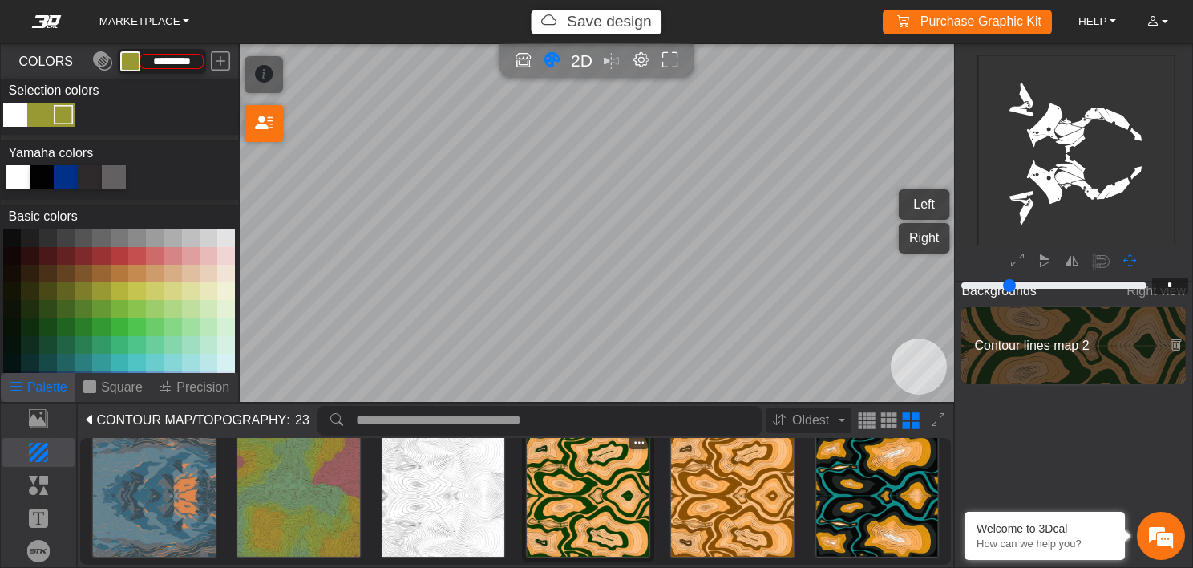
scroll to position [198, 183]
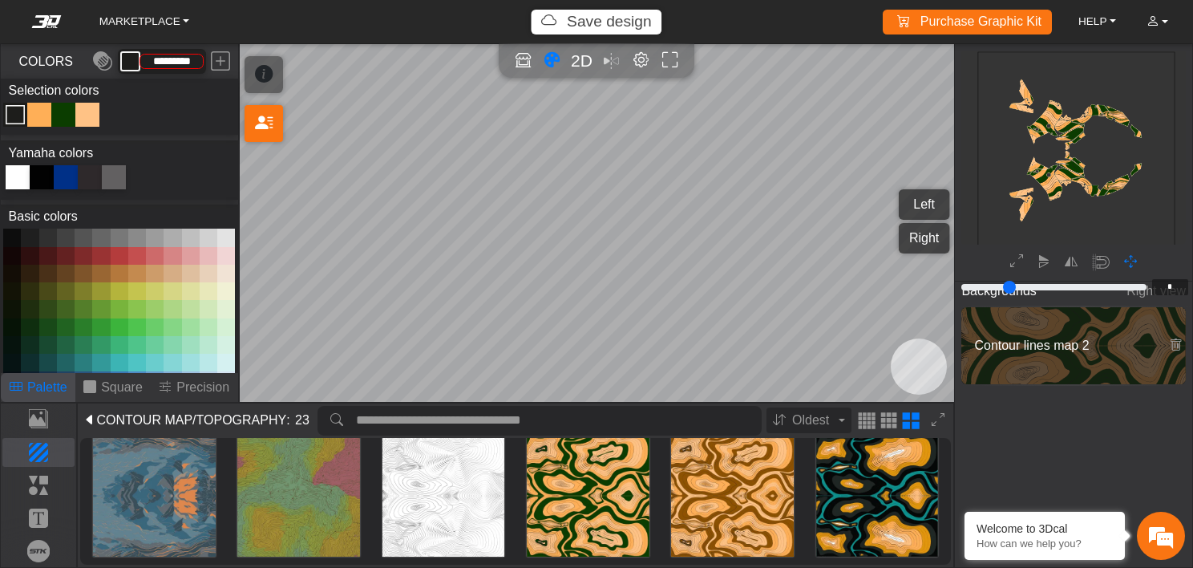
click at [95, 289] on button at bounding box center [101, 291] width 18 height 18
type input "*********"
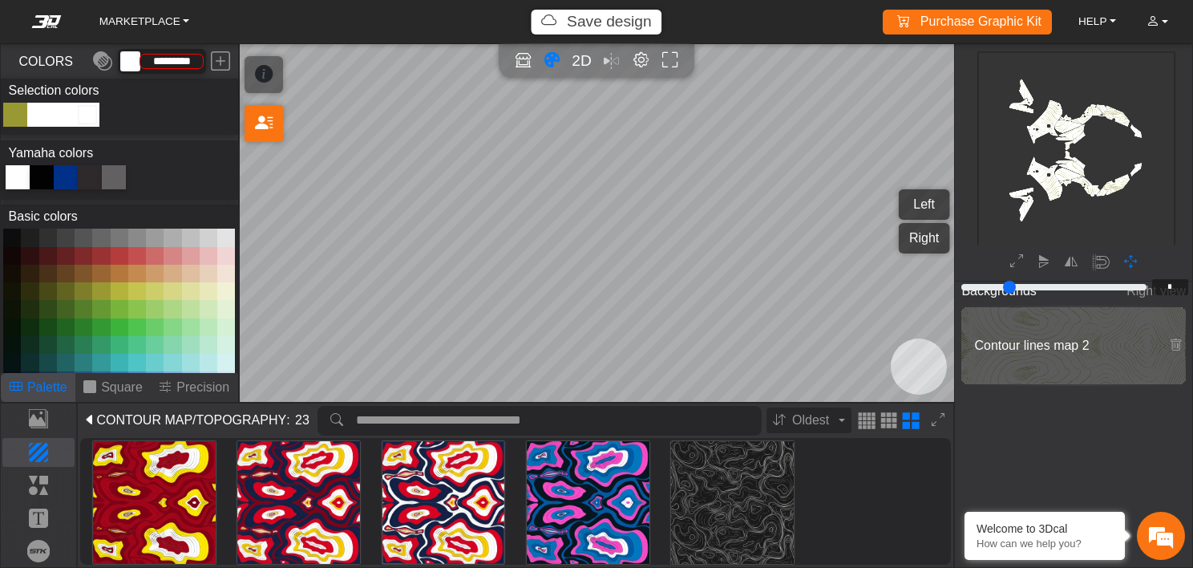
scroll to position [463, 0]
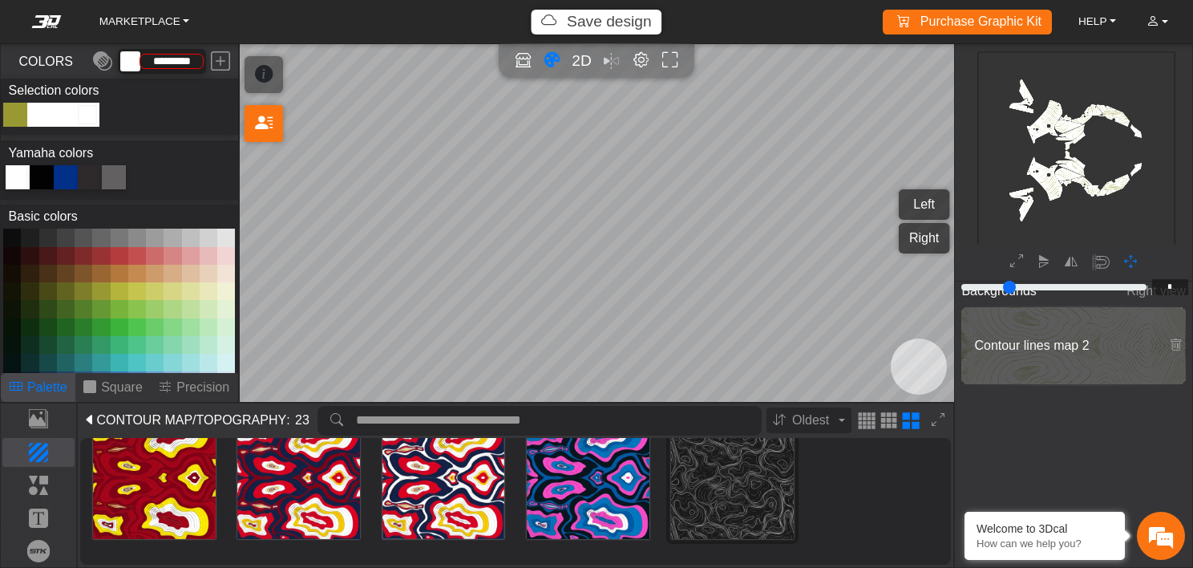
click at [729, 484] on img at bounding box center [732, 477] width 123 height 123
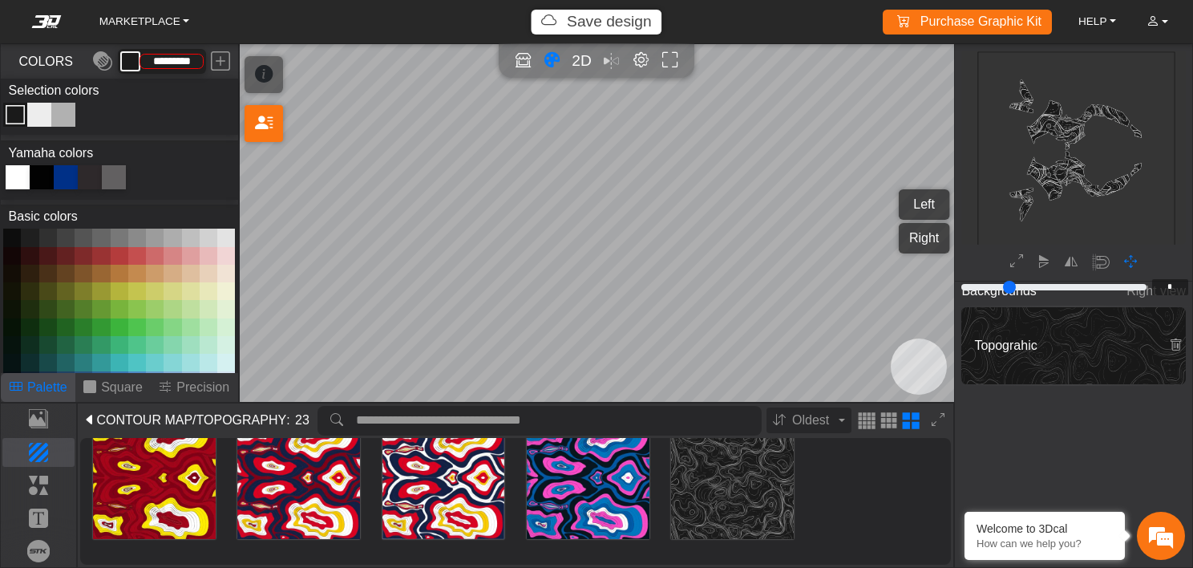
click at [75, 286] on button at bounding box center [84, 291] width 18 height 18
type input "*********"
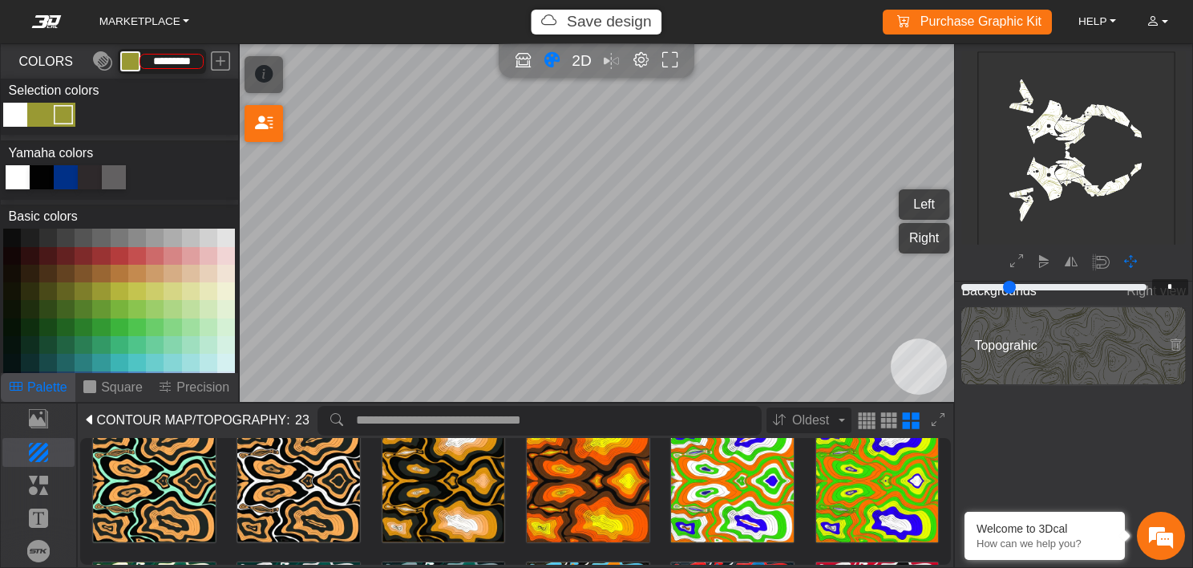
scroll to position [172, 0]
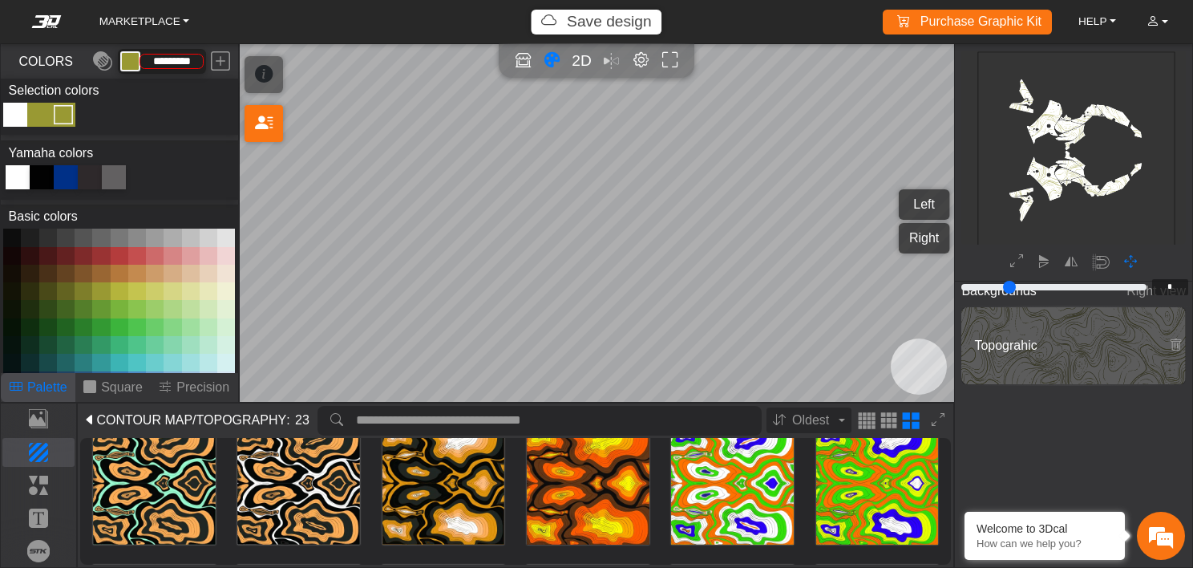
click at [804, 471] on div "Loading... Loading... Loading... Loading... Loading... Loading... Loading... Lo…" at bounding box center [516, 554] width 866 height 571
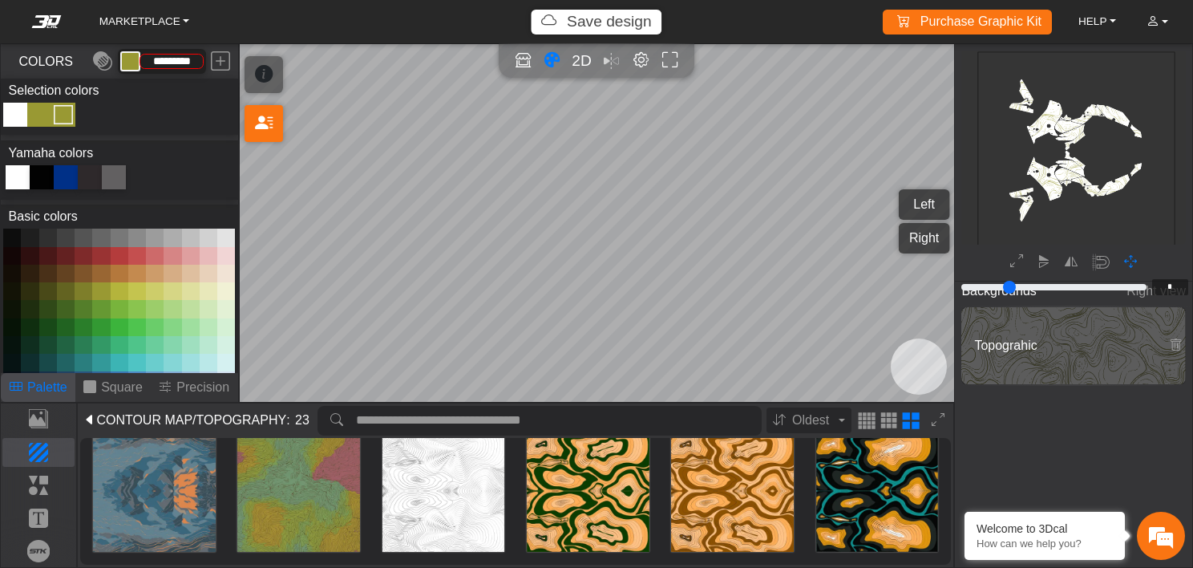
scroll to position [0, 0]
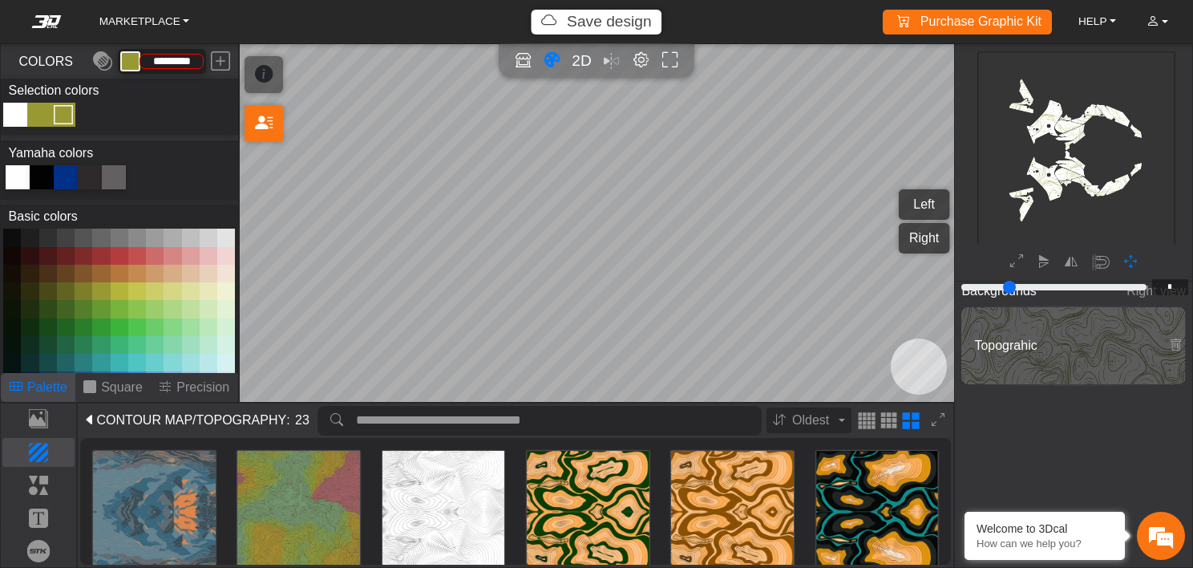
click at [175, 491] on img at bounding box center [154, 512] width 123 height 123
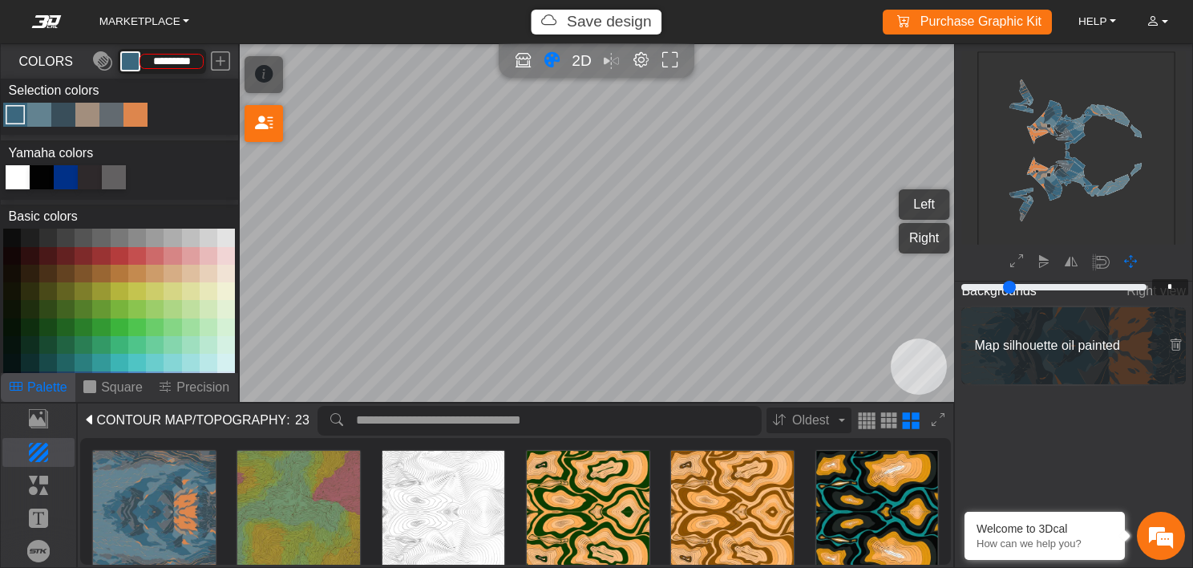
click at [17, 184] on div at bounding box center [18, 177] width 24 height 24
type input "*********"
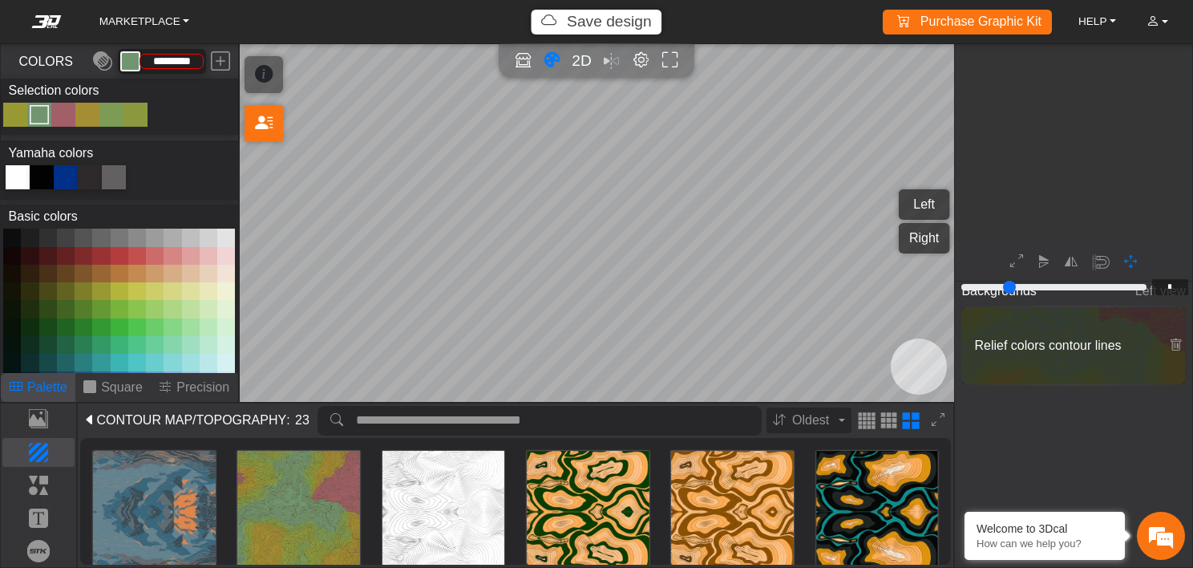
scroll to position [198, 183]
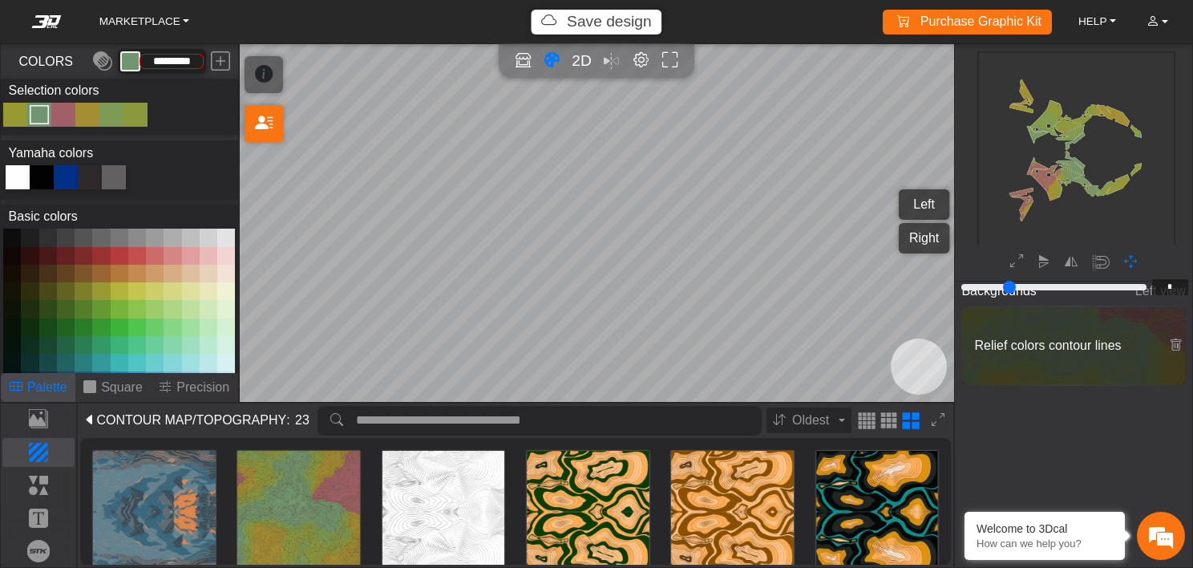
click at [63, 109] on div "Color Toggle" at bounding box center [63, 114] width 19 height 19
click at [7, 176] on div at bounding box center [18, 177] width 24 height 24
click at [41, 112] on div "Color Toggle" at bounding box center [39, 114] width 19 height 19
click at [10, 180] on div at bounding box center [18, 177] width 24 height 24
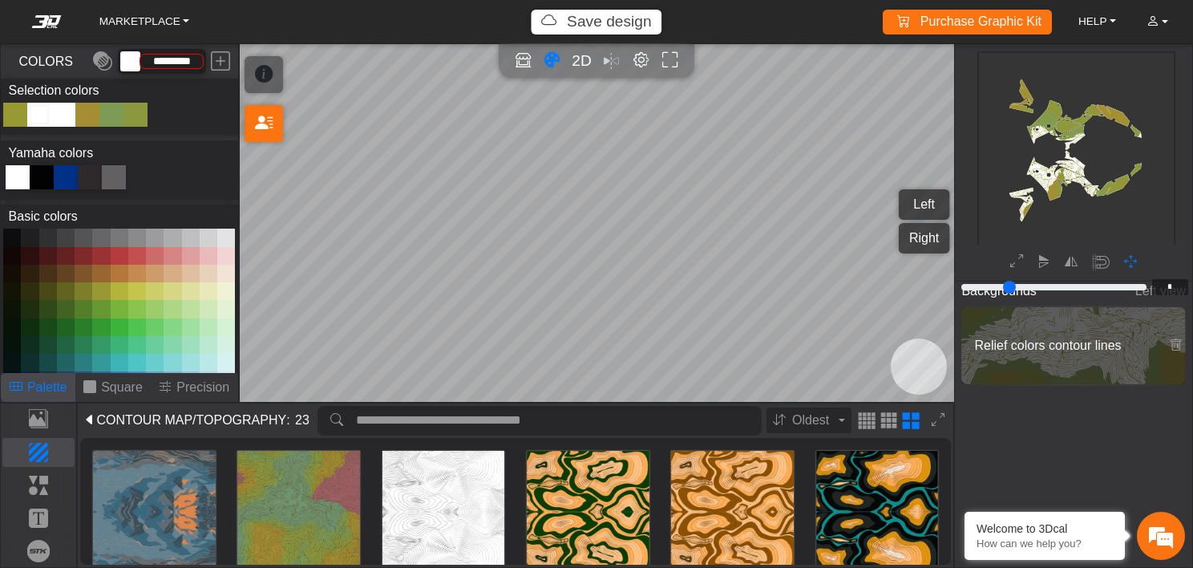
click at [87, 116] on div "Color Toggle" at bounding box center [87, 114] width 19 height 19
click at [16, 176] on div at bounding box center [18, 177] width 24 height 24
click at [111, 113] on div "Color Toggle" at bounding box center [111, 114] width 19 height 19
click at [18, 180] on div at bounding box center [18, 177] width 24 height 24
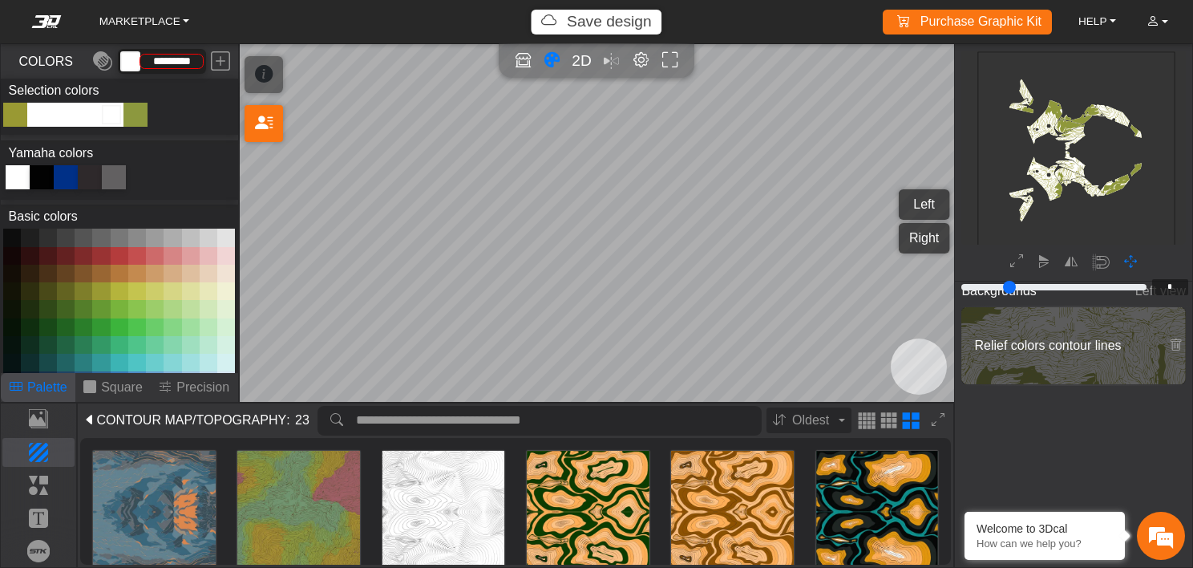
click at [142, 109] on div "Color Toggle" at bounding box center [135, 114] width 19 height 19
click at [15, 176] on div at bounding box center [18, 177] width 24 height 24
type input "*********"
click at [337, 475] on img at bounding box center [298, 512] width 123 height 123
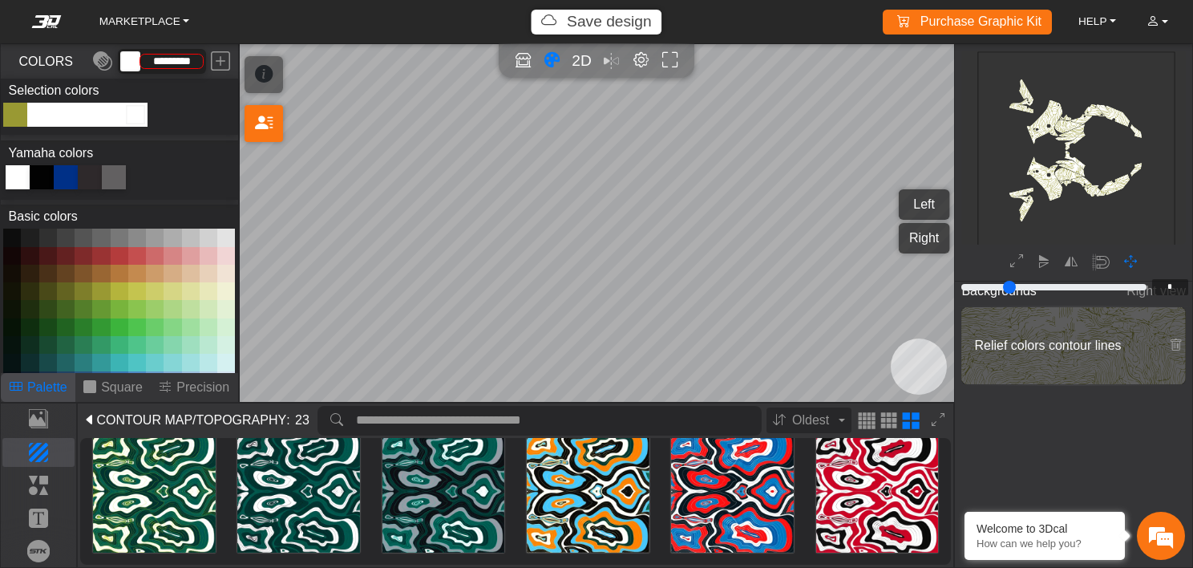
scroll to position [463, 0]
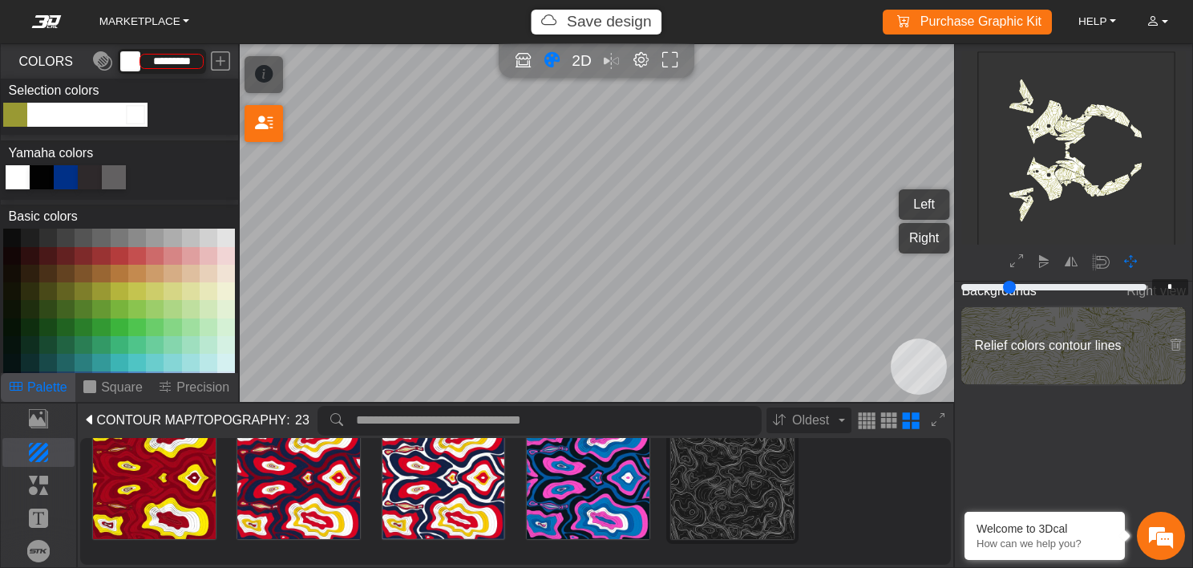
click at [715, 479] on img at bounding box center [732, 477] width 123 height 123
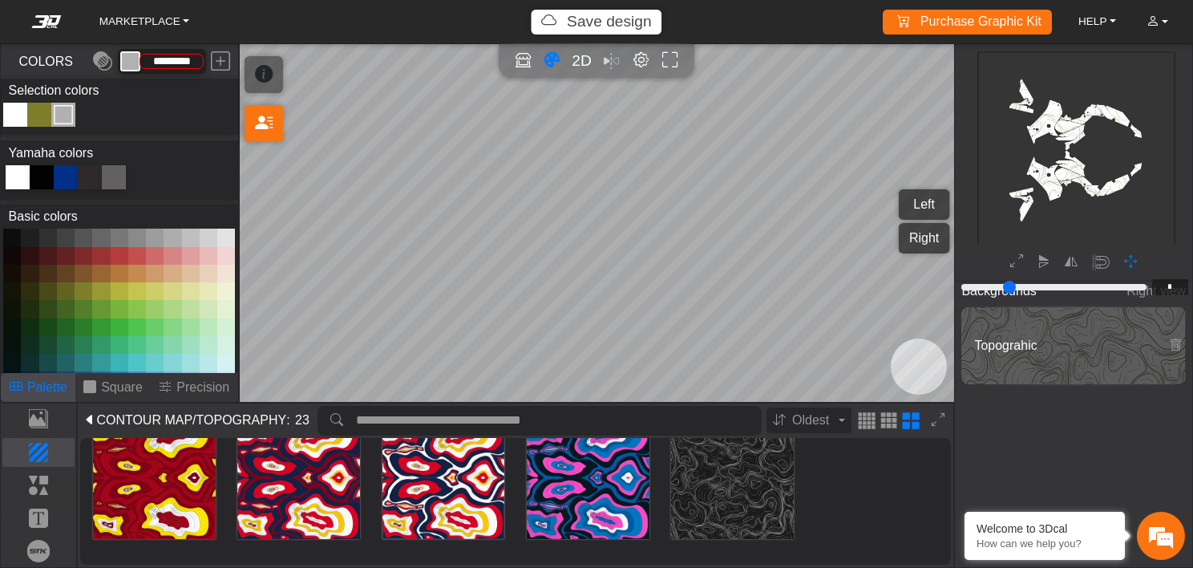
click at [45, 173] on div at bounding box center [42, 177] width 24 height 24
type input "*******"
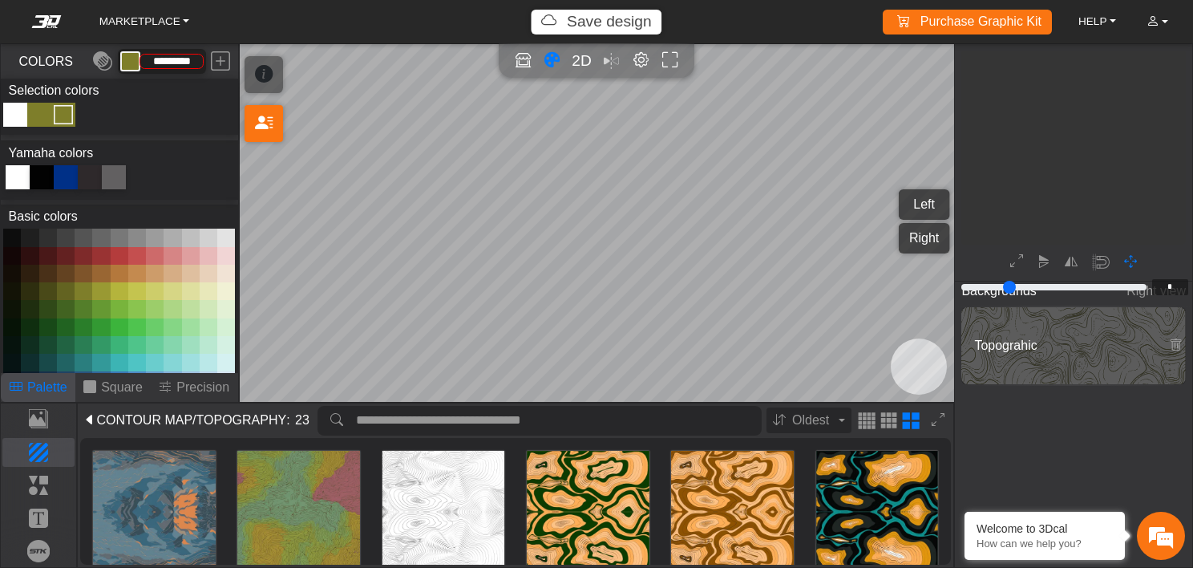
scroll to position [198, 183]
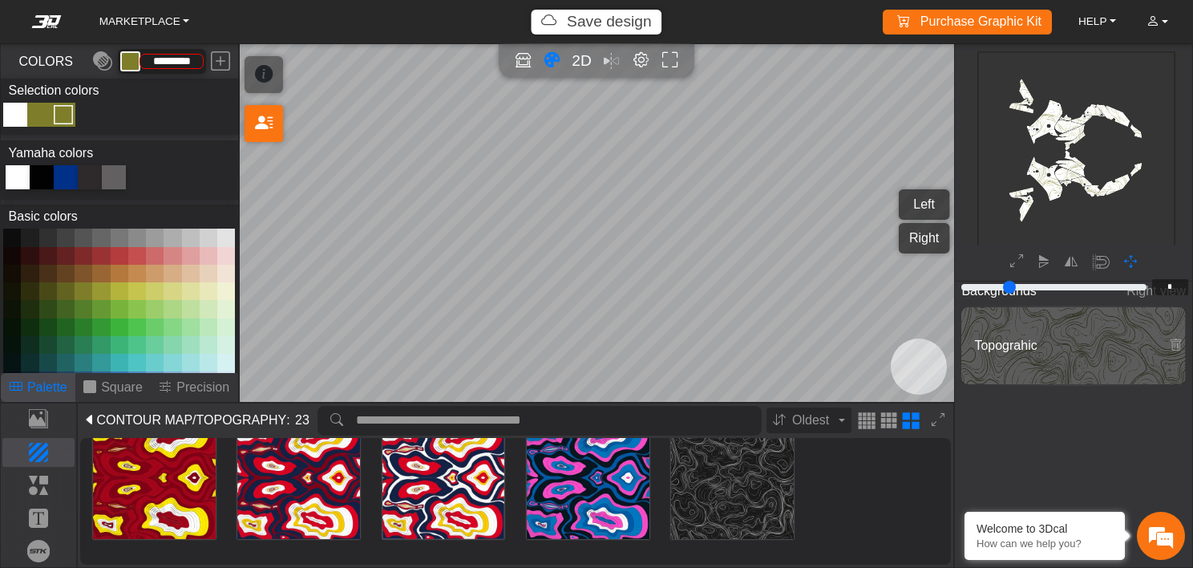
click at [99, 287] on button at bounding box center [101, 291] width 18 height 18
type input "*********"
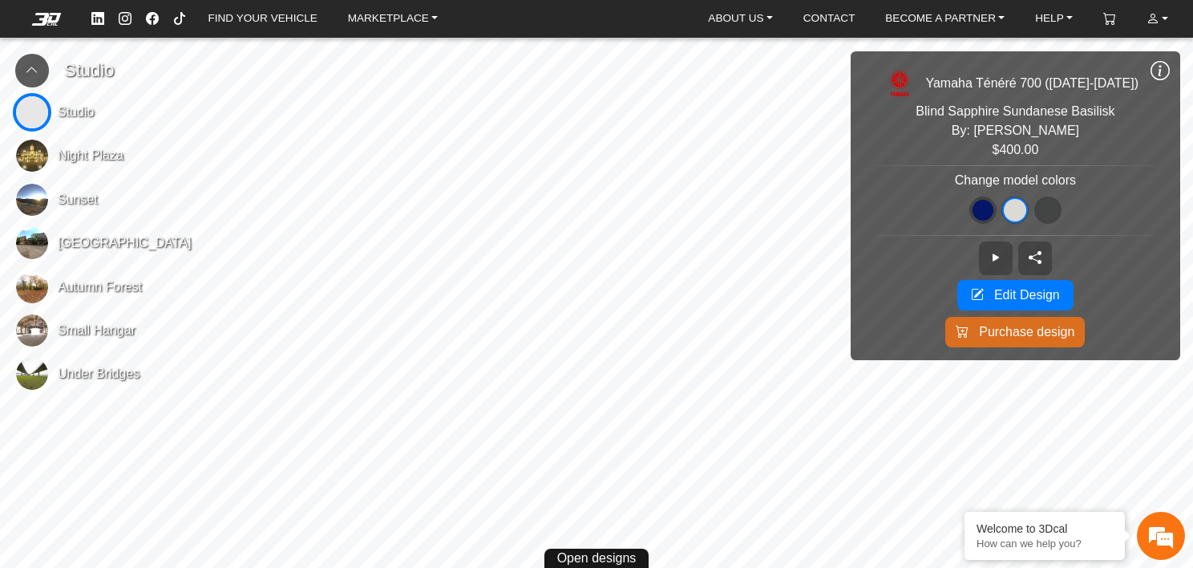
click at [30, 203] on img at bounding box center [32, 200] width 32 height 32
click at [108, 241] on span "[GEOGRAPHIC_DATA]" at bounding box center [125, 242] width 134 height 19
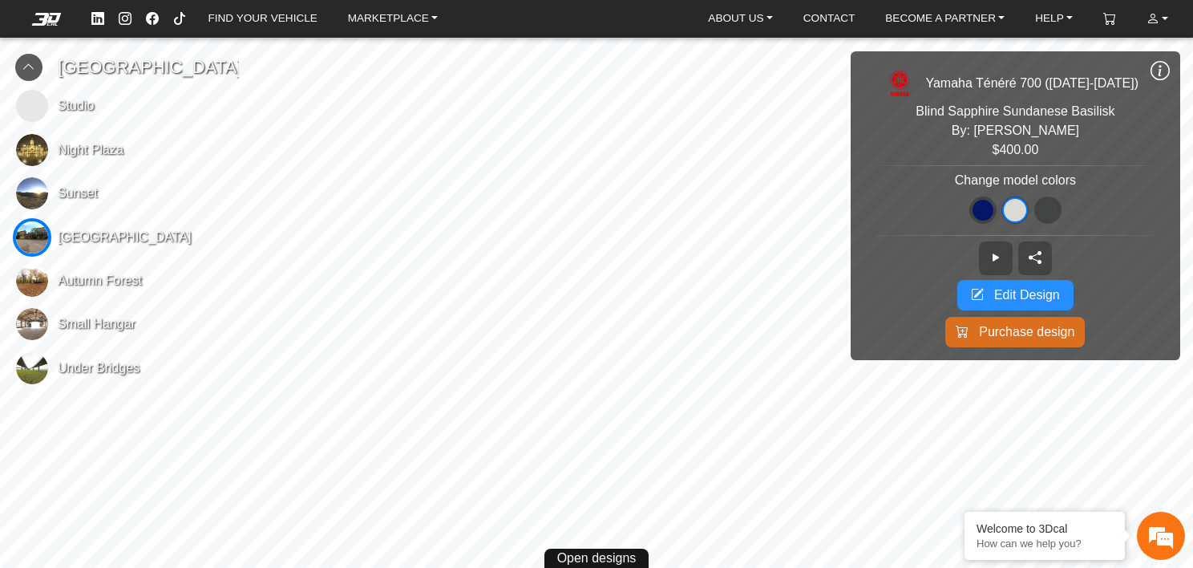
click at [1010, 298] on span "Edit Design" at bounding box center [1027, 295] width 66 height 19
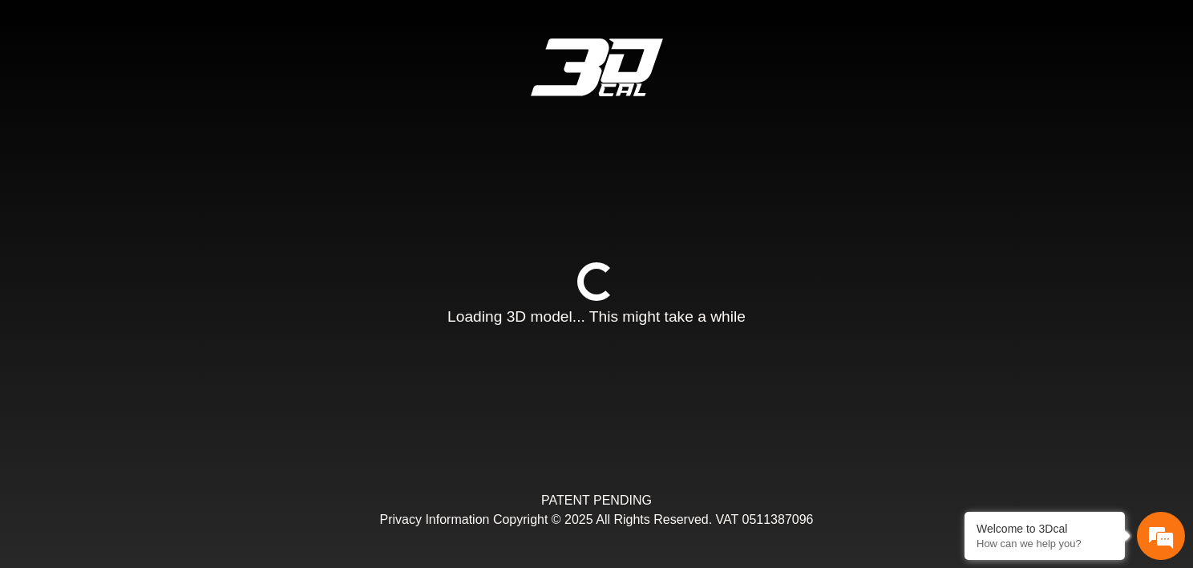
type input "*"
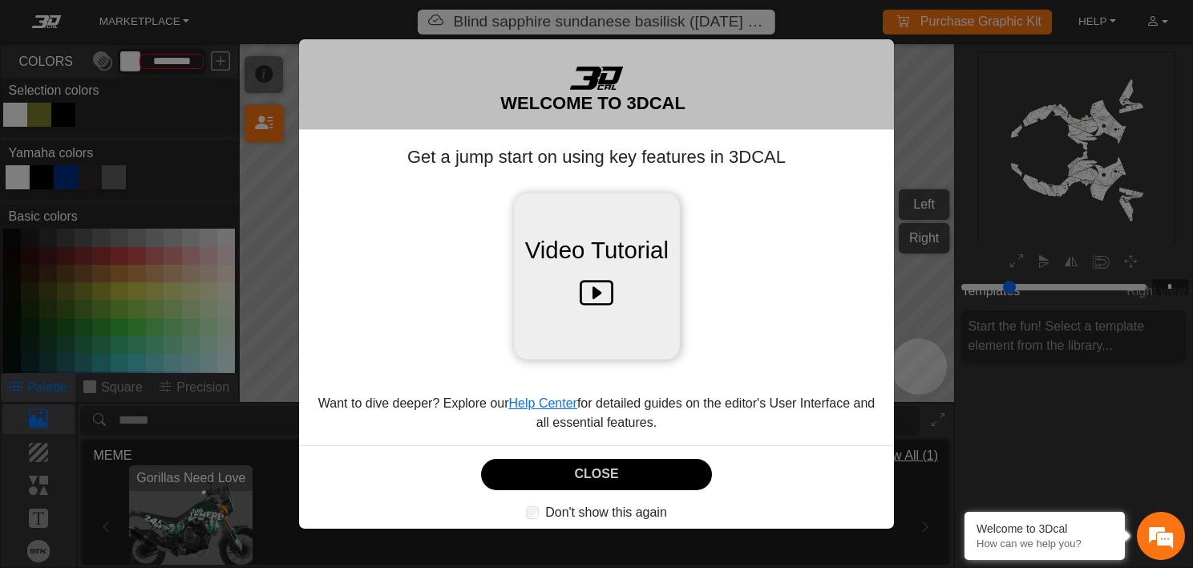
click at [593, 298] on icon at bounding box center [597, 294] width 34 height 51
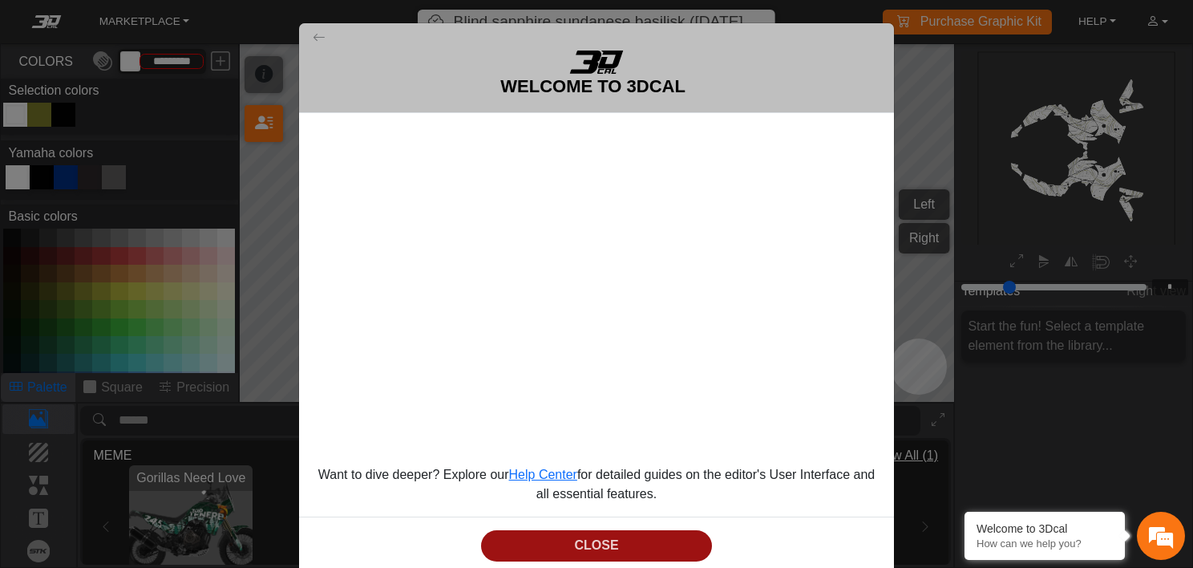
click at [589, 542] on button "CLOSE" at bounding box center [596, 545] width 230 height 31
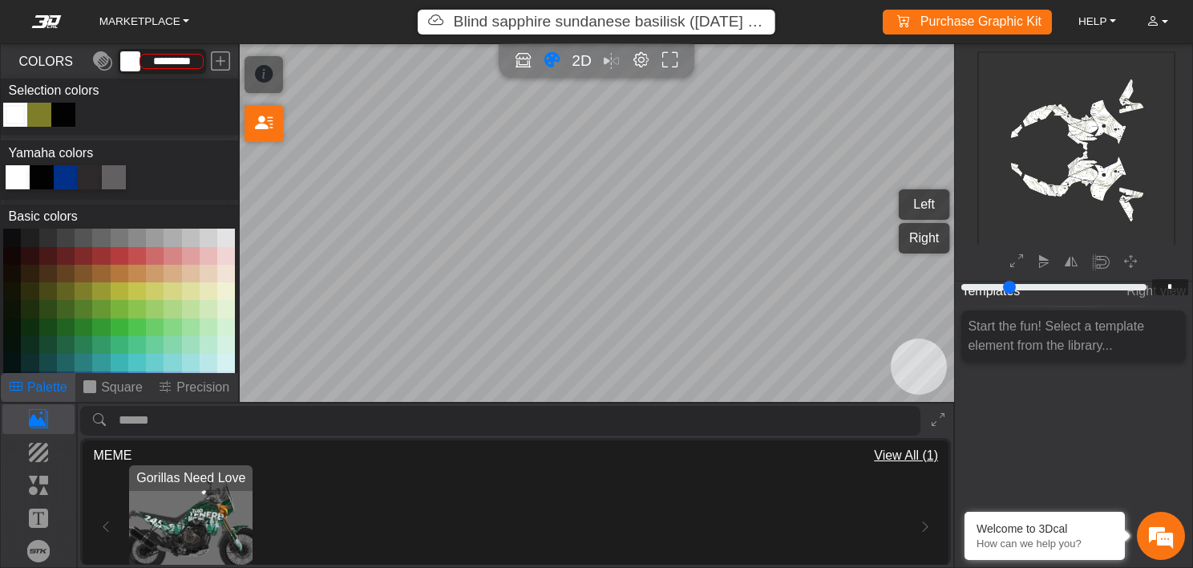
click at [637, 24] on p "Blind sapphire sundanese basilisk ([DATE] 8:51 PM)" at bounding box center [610, 21] width 312 height 23
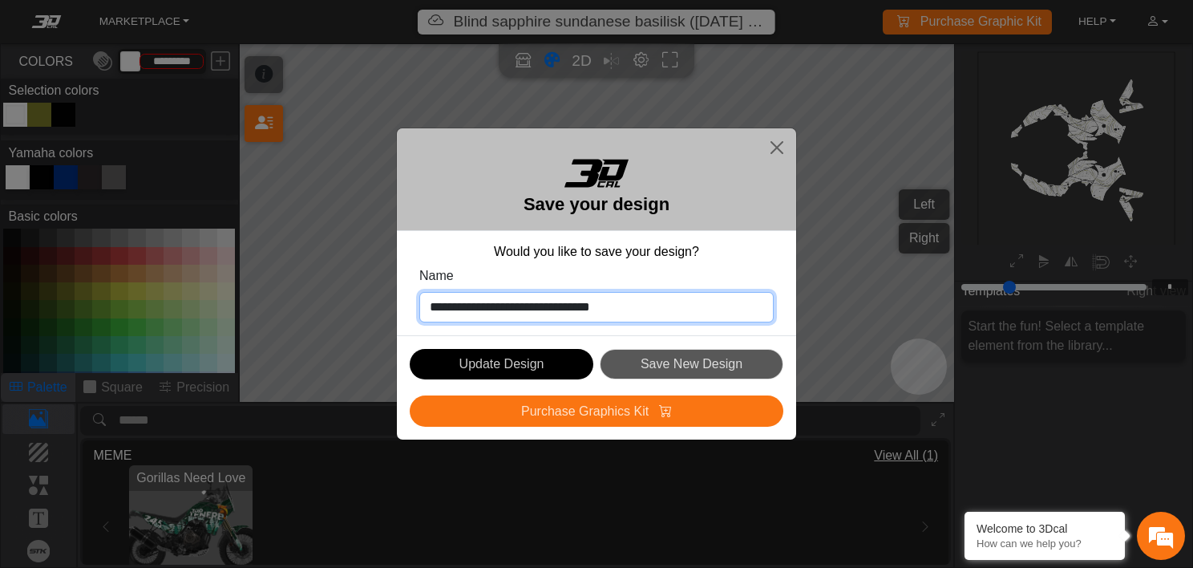
click at [656, 304] on input "**********" at bounding box center [596, 307] width 354 height 30
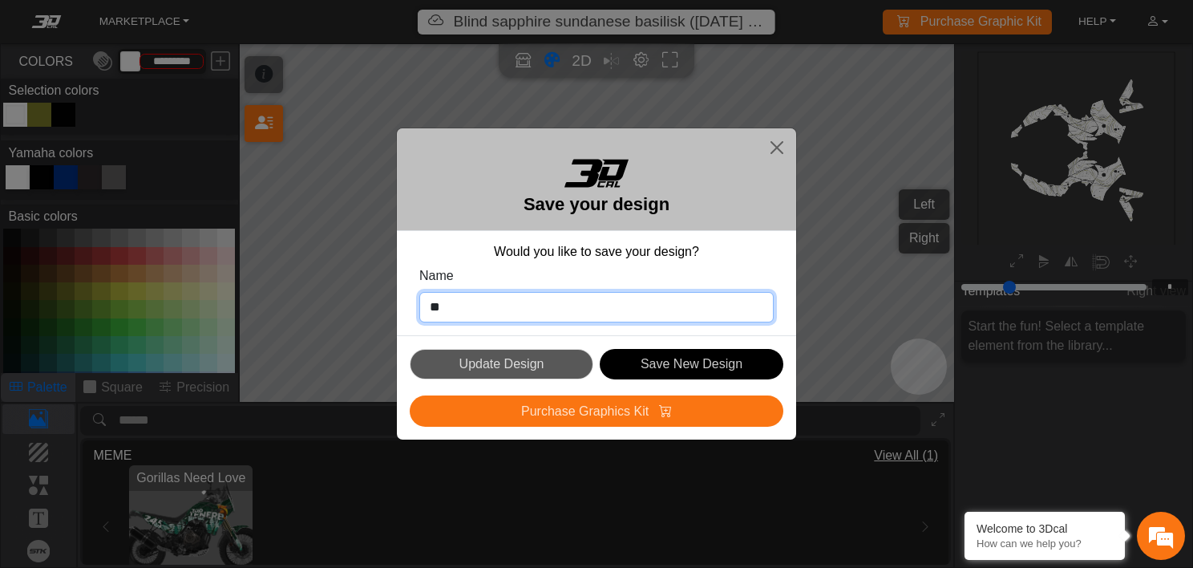
type input "*"
type input "**********"
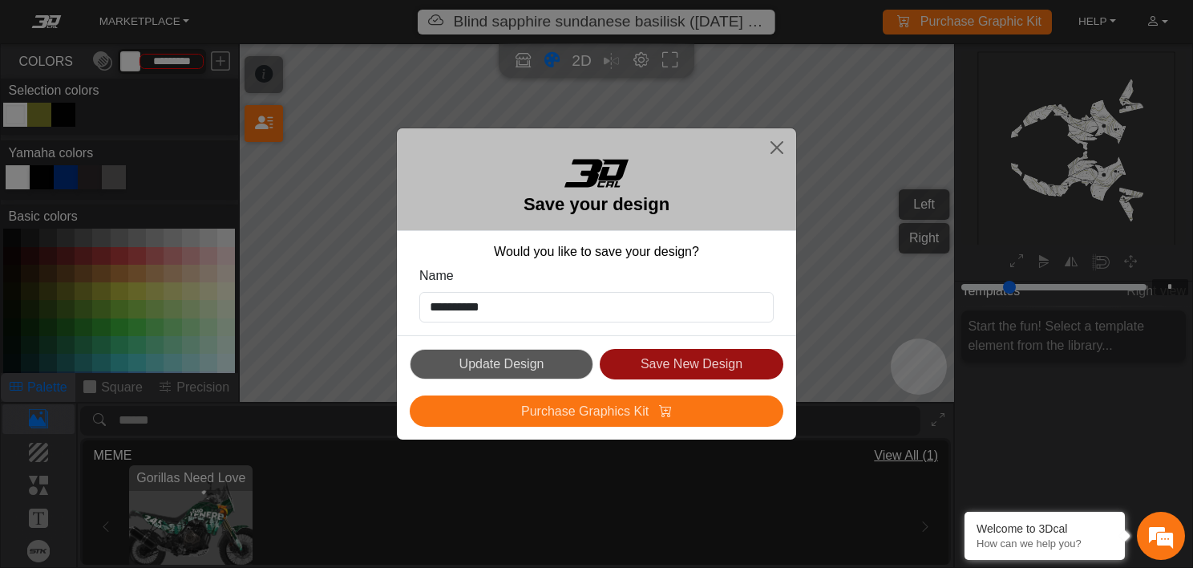
click at [662, 359] on button "Save New Design" at bounding box center [692, 364] width 184 height 31
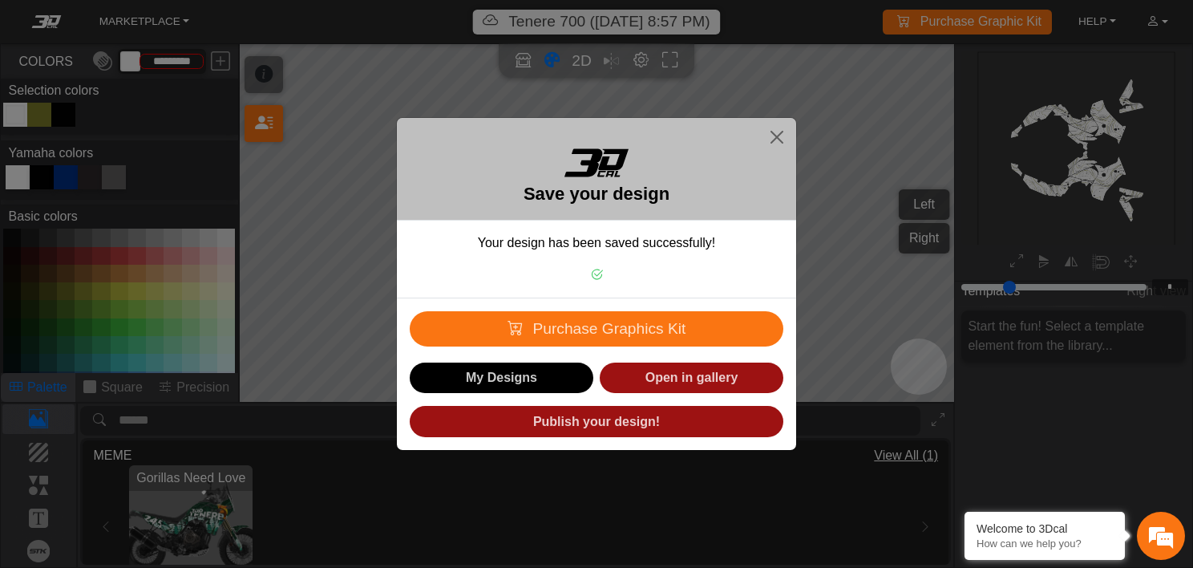
click at [680, 371] on link "Open in gallery" at bounding box center [692, 378] width 184 height 31
click at [771, 136] on button "Close" at bounding box center [777, 137] width 26 height 26
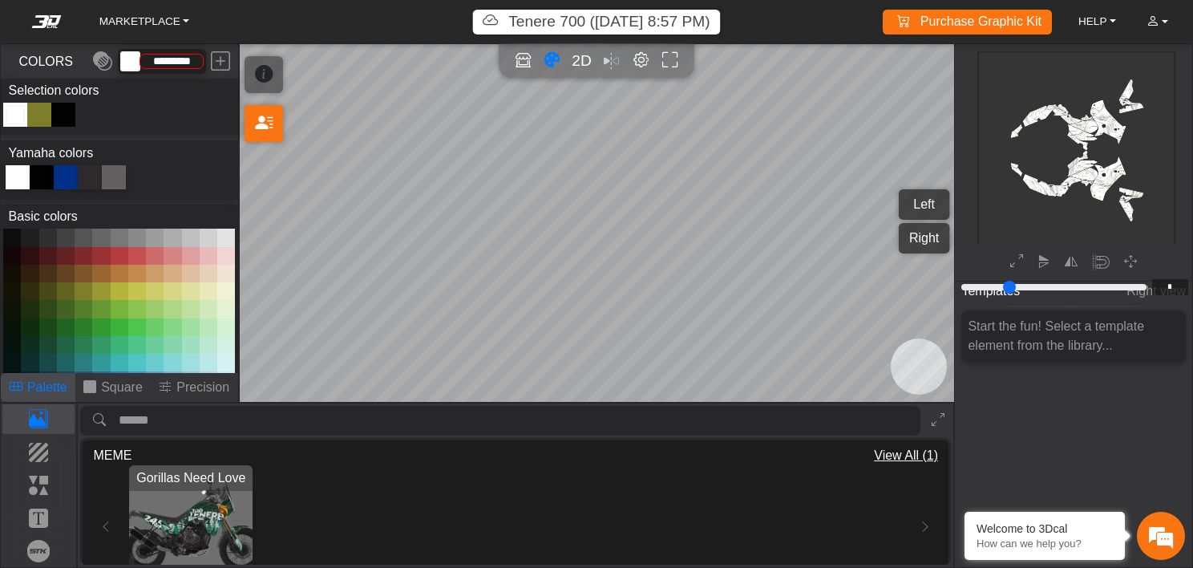
click at [585, 19] on p "Tenere 700 ([DATE] 8:57 PM)" at bounding box center [608, 21] width 201 height 23
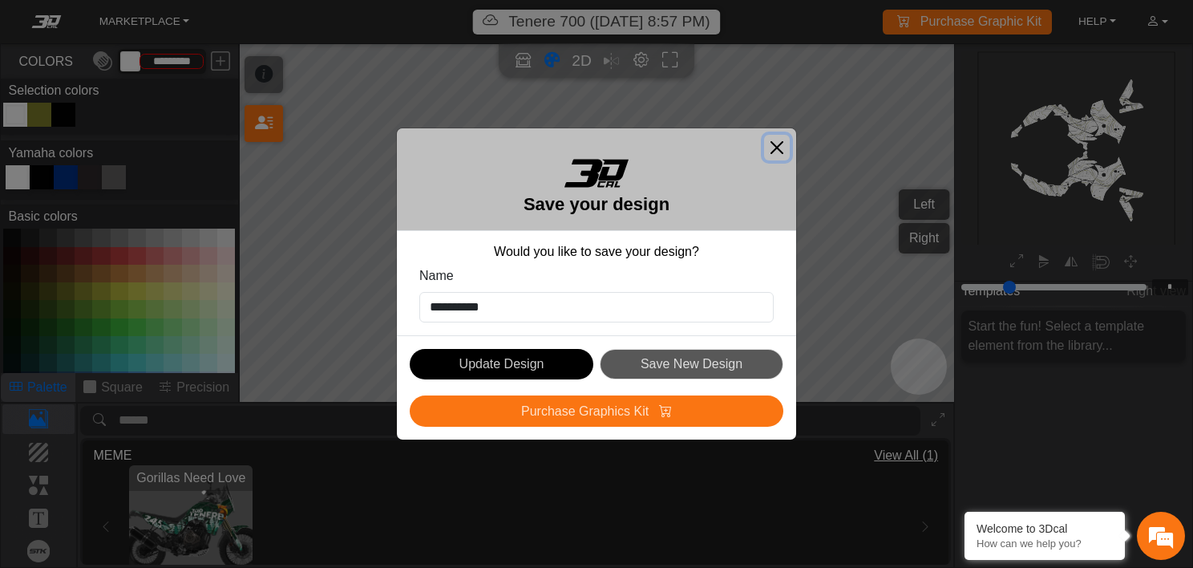
click at [779, 146] on button "Close" at bounding box center [777, 148] width 26 height 26
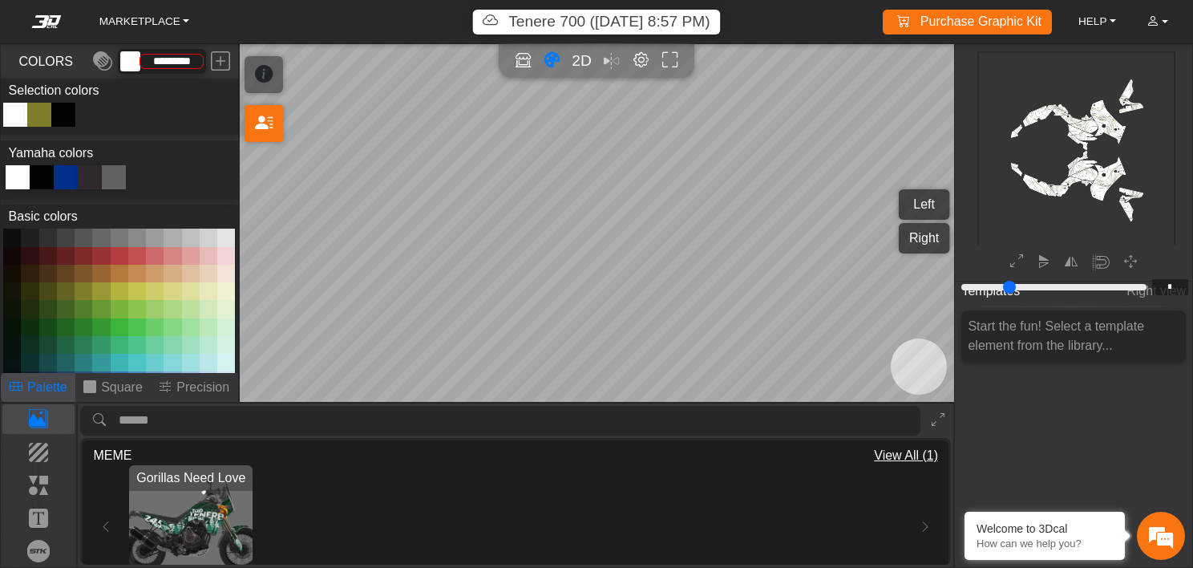
click at [48, 22] on em at bounding box center [46, 21] width 64 height 13
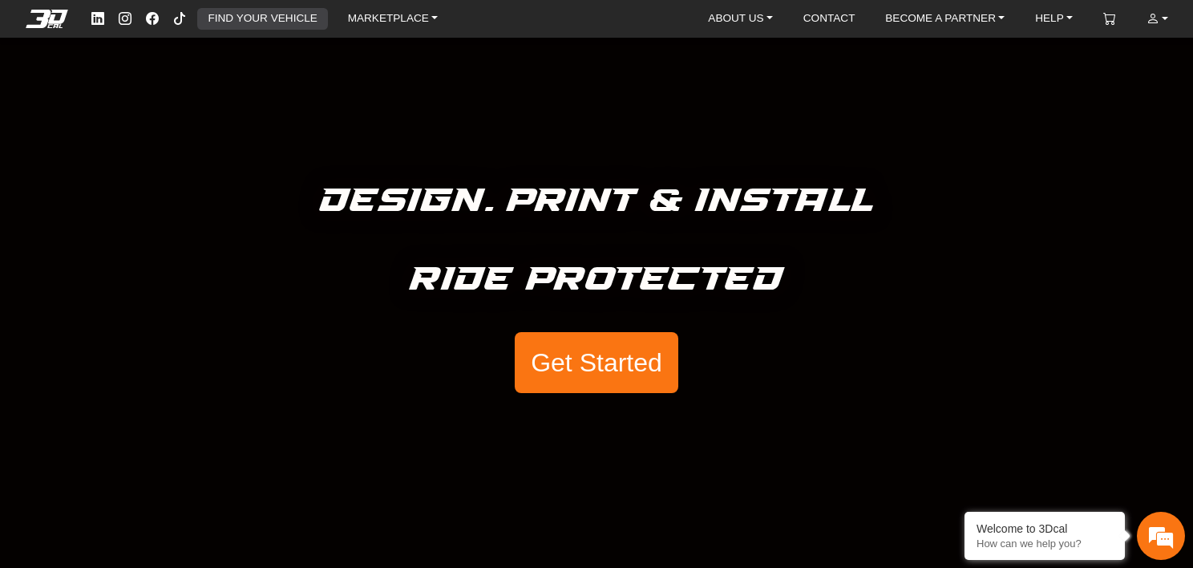
click at [260, 24] on link "FIND YOUR VEHICLE" at bounding box center [262, 19] width 122 height 22
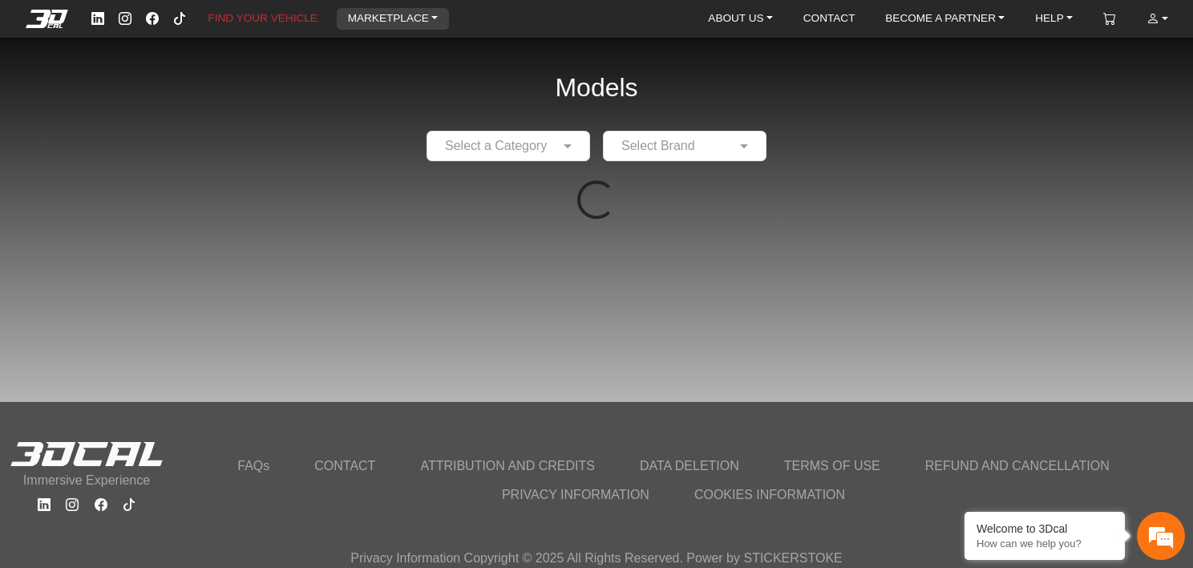
click at [391, 14] on link "MARKETPLACE" at bounding box center [393, 19] width 103 height 22
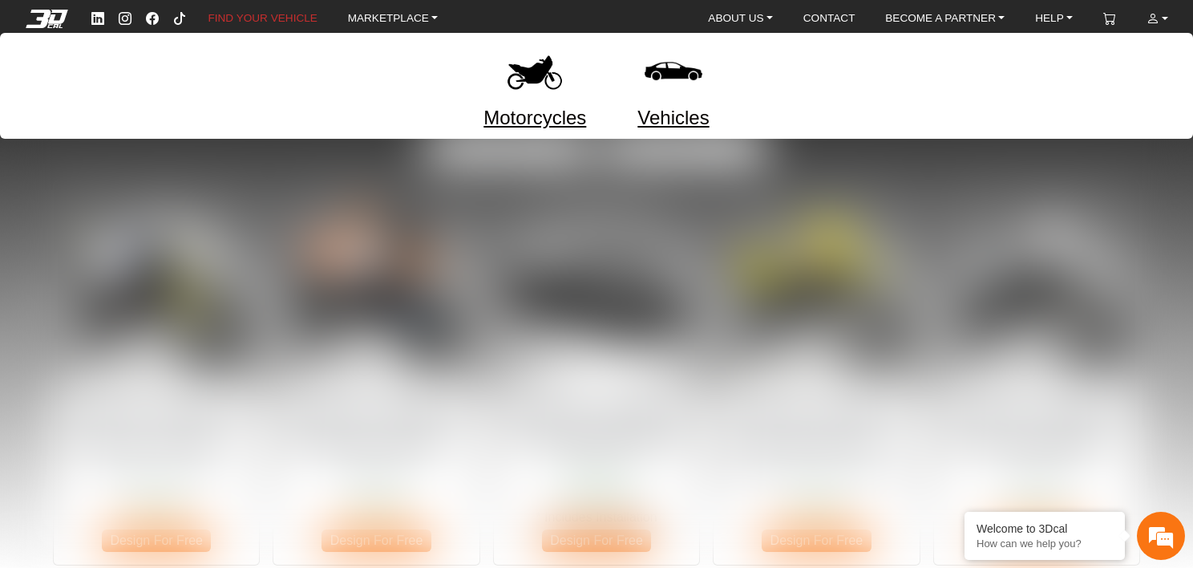
click at [706, 160] on div at bounding box center [596, 284] width 1193 height 568
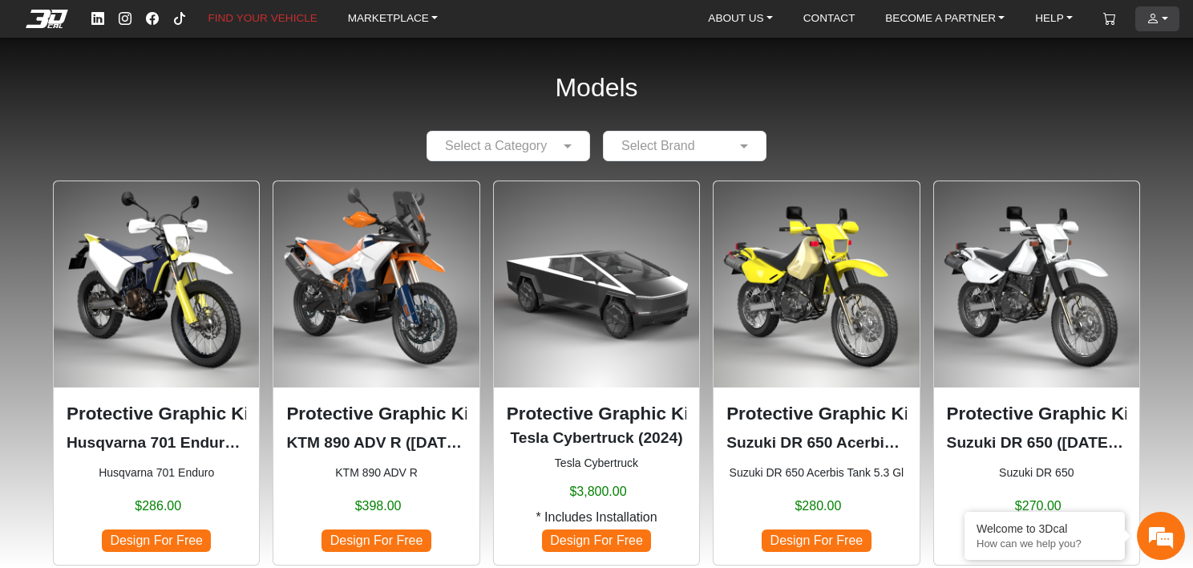
click at [1161, 19] on link "ACCOUNT" at bounding box center [1157, 18] width 34 height 25
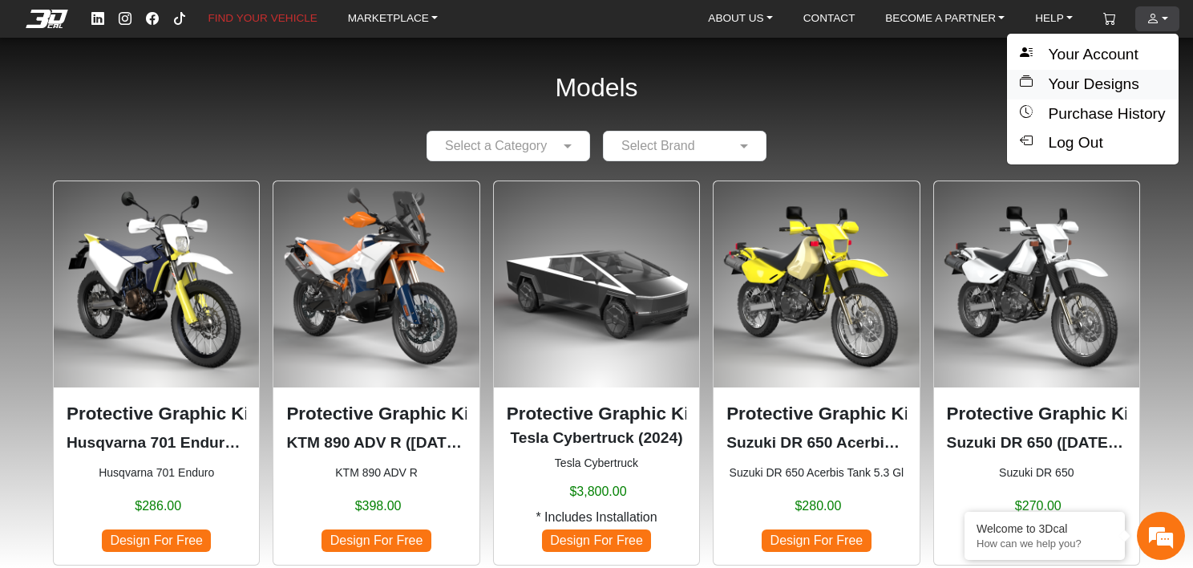
click at [1091, 80] on button "Your Designs" at bounding box center [1092, 85] width 171 height 30
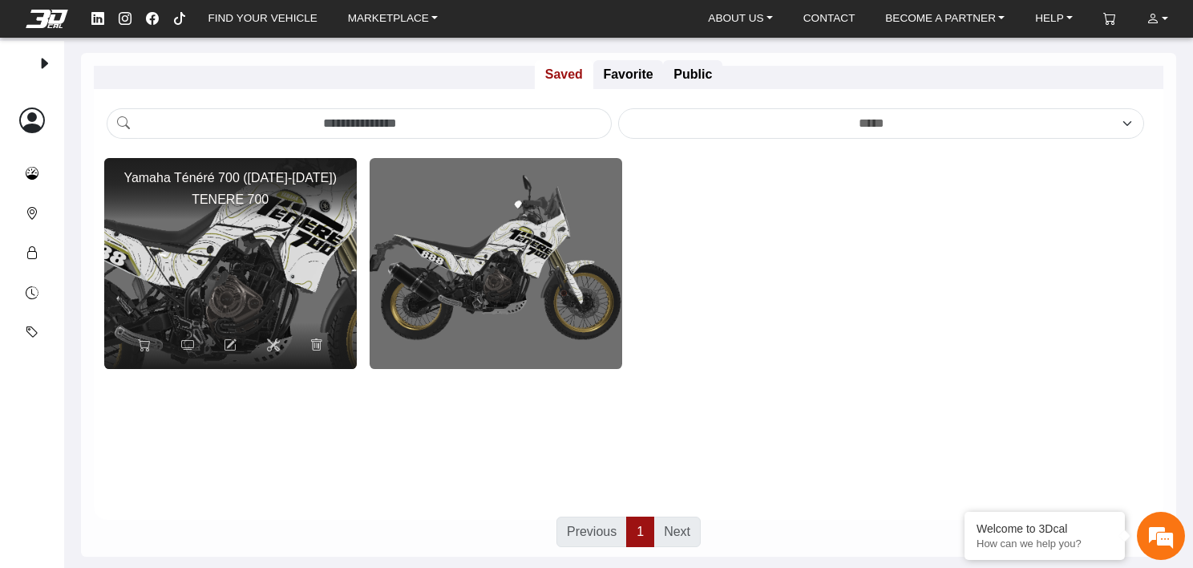
click at [237, 266] on img at bounding box center [230, 263] width 505 height 421
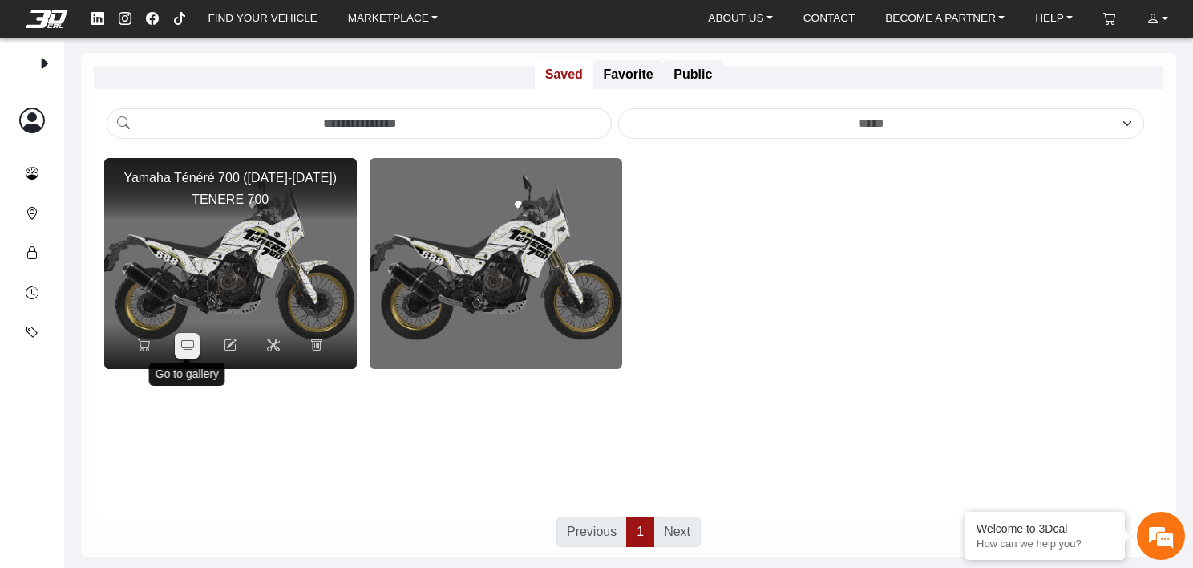
click at [192, 346] on icon at bounding box center [187, 345] width 13 height 14
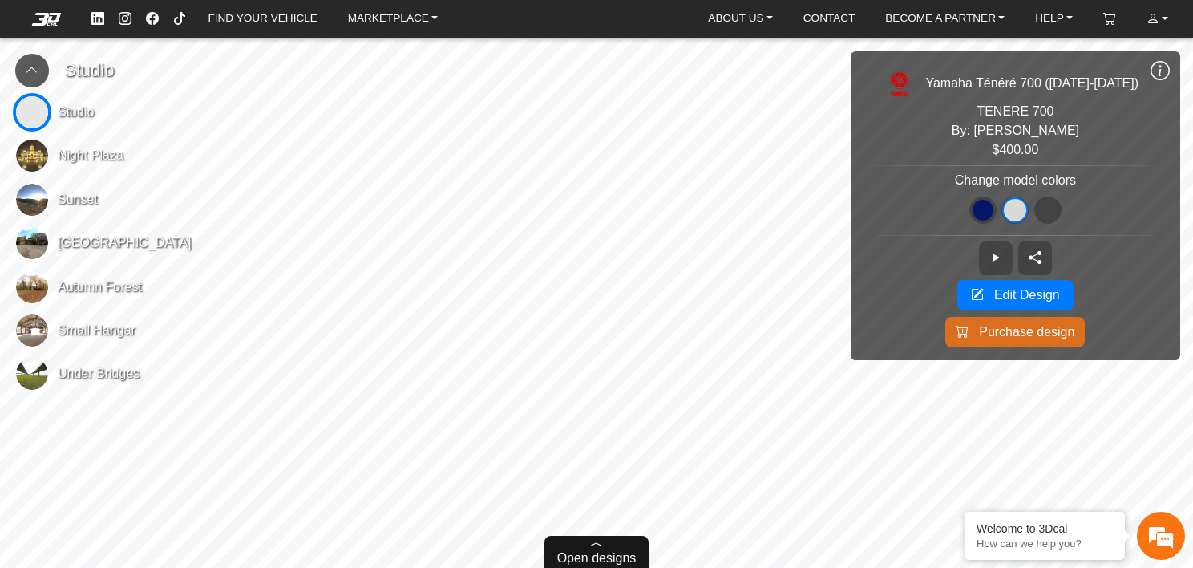
click at [597, 547] on icon at bounding box center [596, 542] width 13 height 13
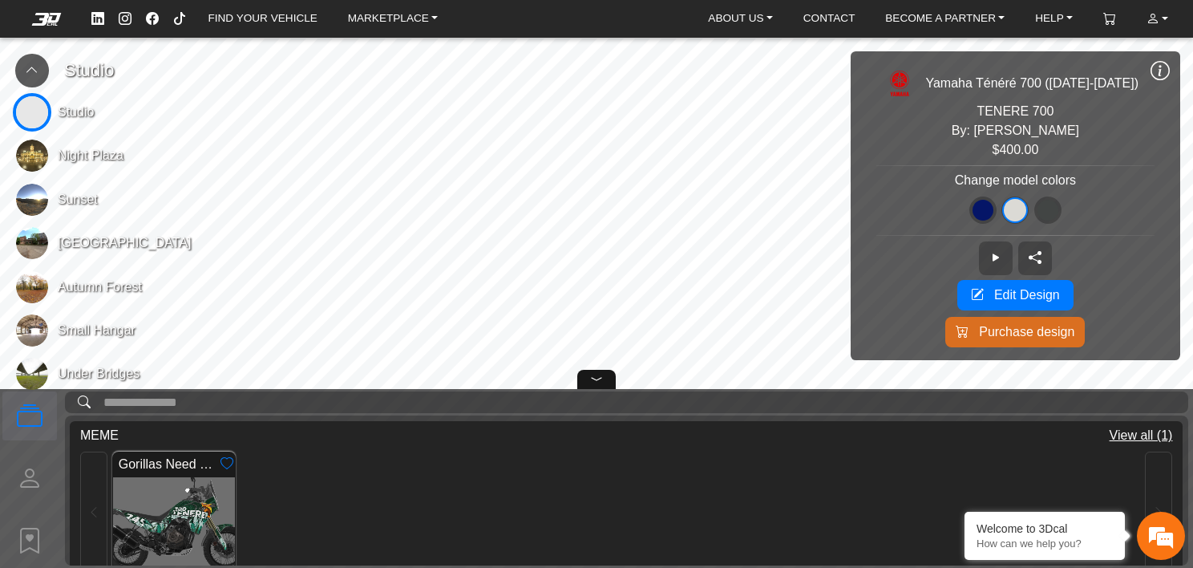
click at [597, 383] on icon at bounding box center [596, 379] width 13 height 19
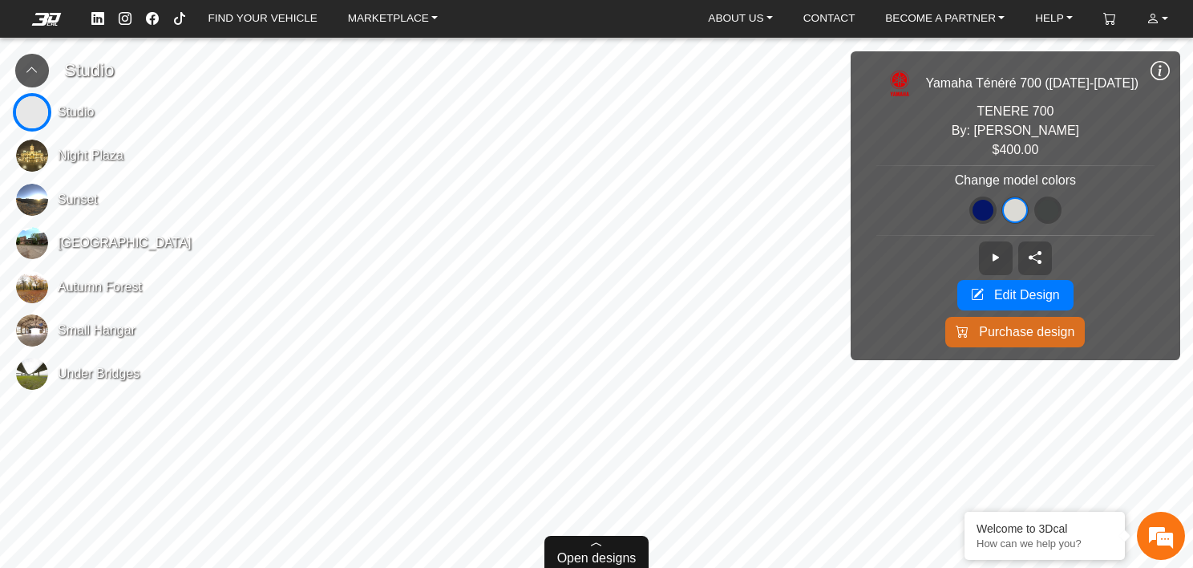
click at [1156, 71] on icon at bounding box center [1160, 71] width 19 height 22
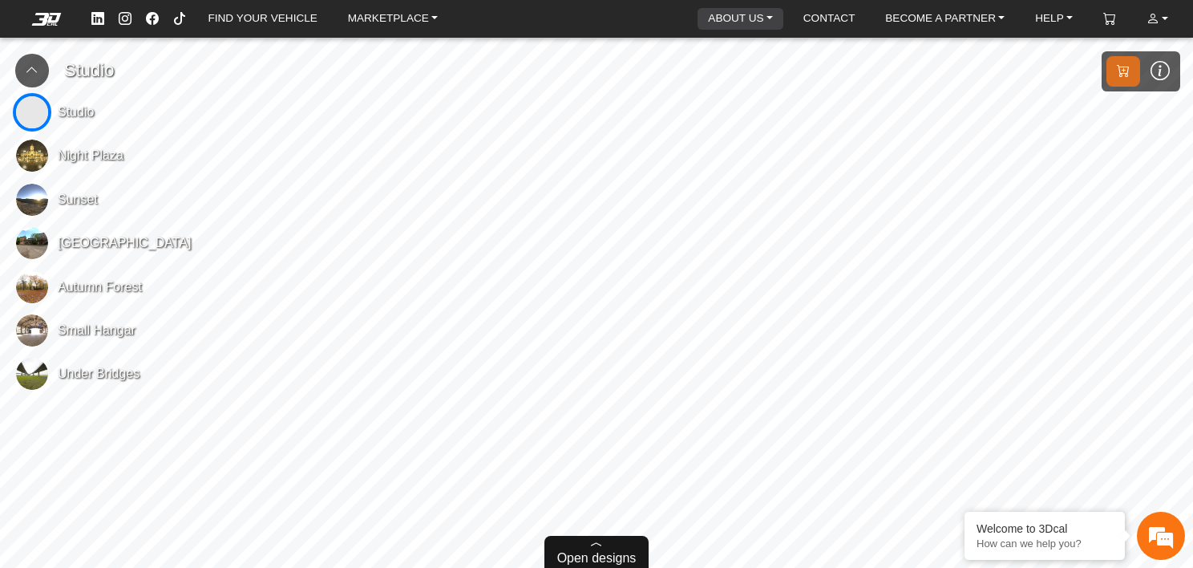
click at [735, 18] on link "ABOUT US" at bounding box center [741, 19] width 78 height 22
click at [972, 18] on link "BECOME A PARTNER" at bounding box center [945, 19] width 132 height 22
